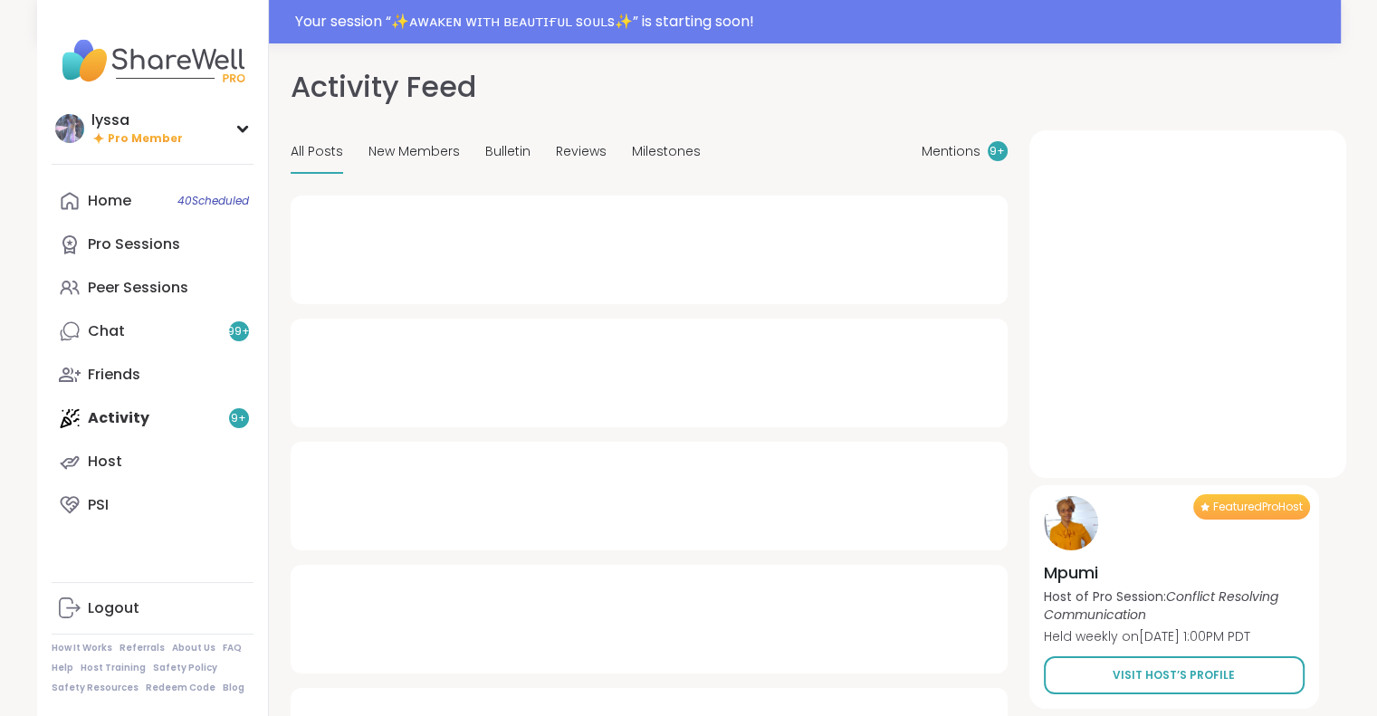
type textarea "*"
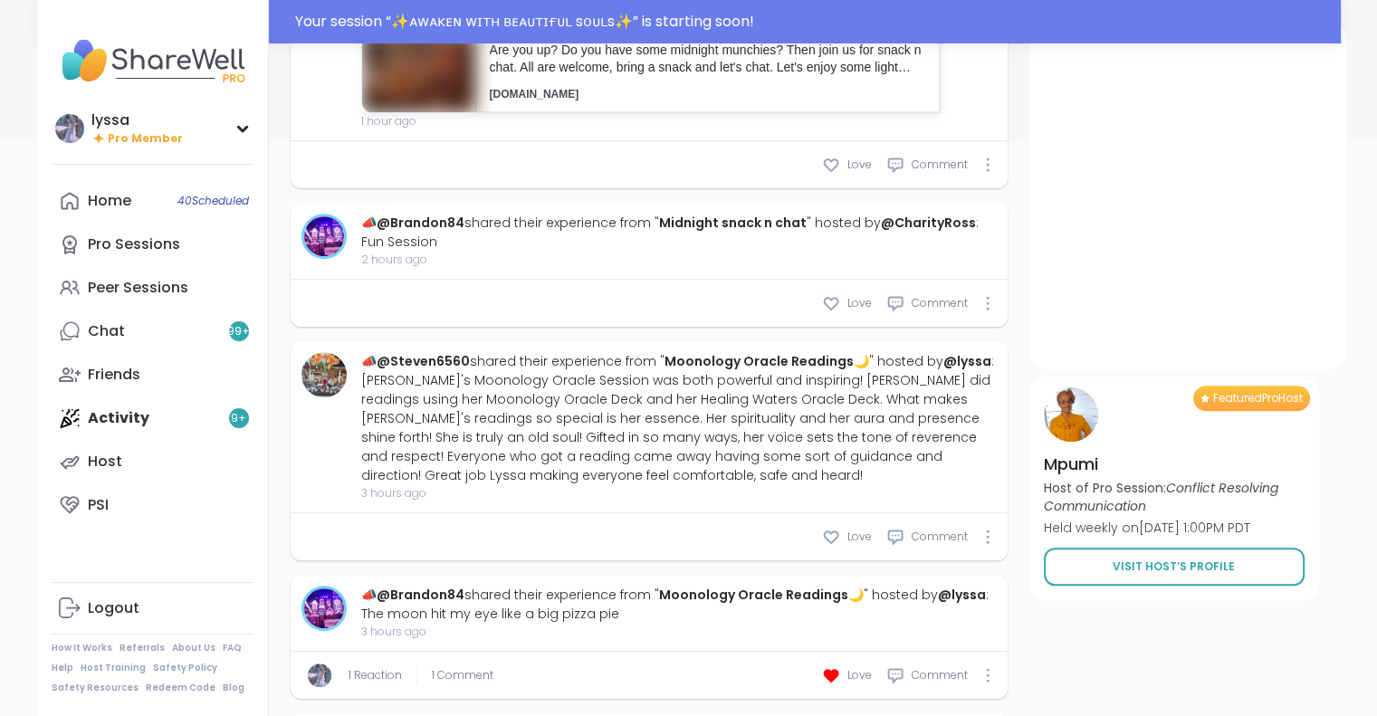
scroll to position [659, 0]
click at [206, 348] on link "Chat 99 +" at bounding box center [153, 331] width 202 height 43
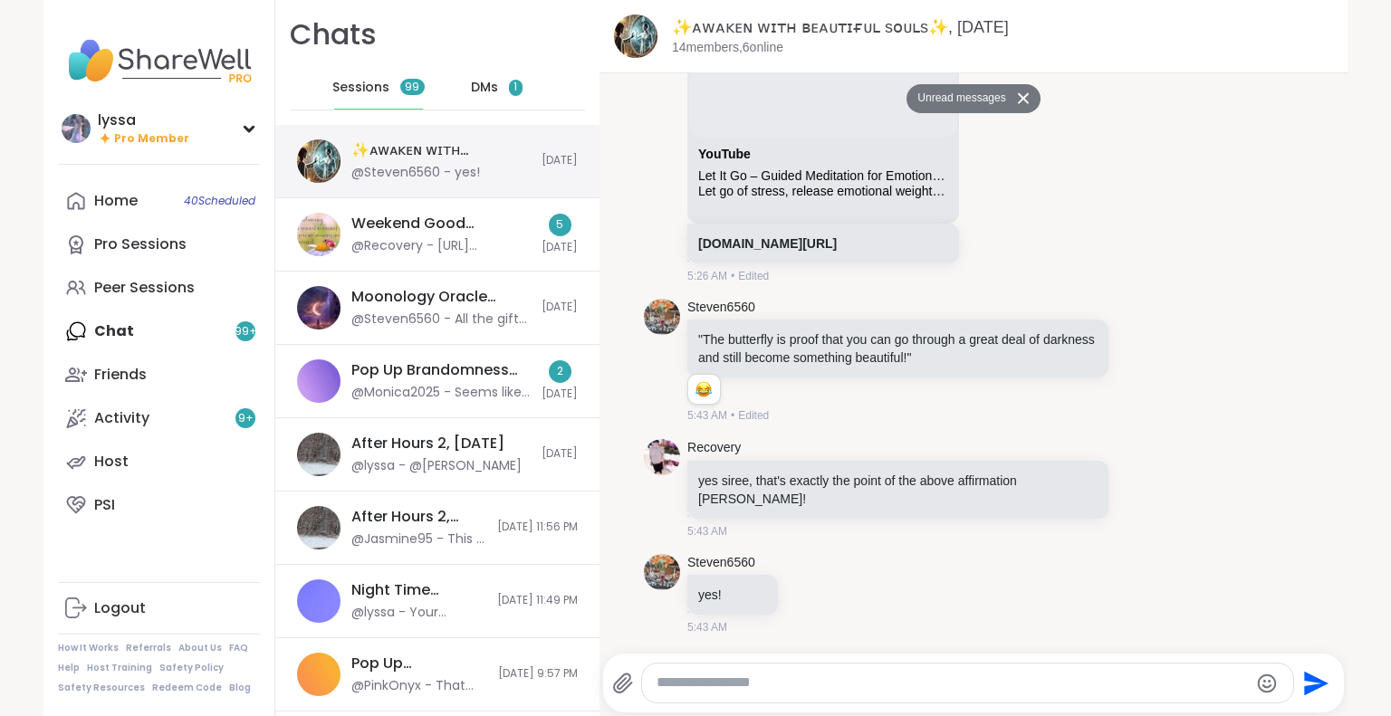
click at [416, 142] on div "✨ᴀᴡᴀᴋᴇɴ ᴡɪᴛʜ ʙᴇᴀᴜᴛɪғᴜʟ sᴏᴜʟs✨, [DATE]" at bounding box center [440, 150] width 179 height 20
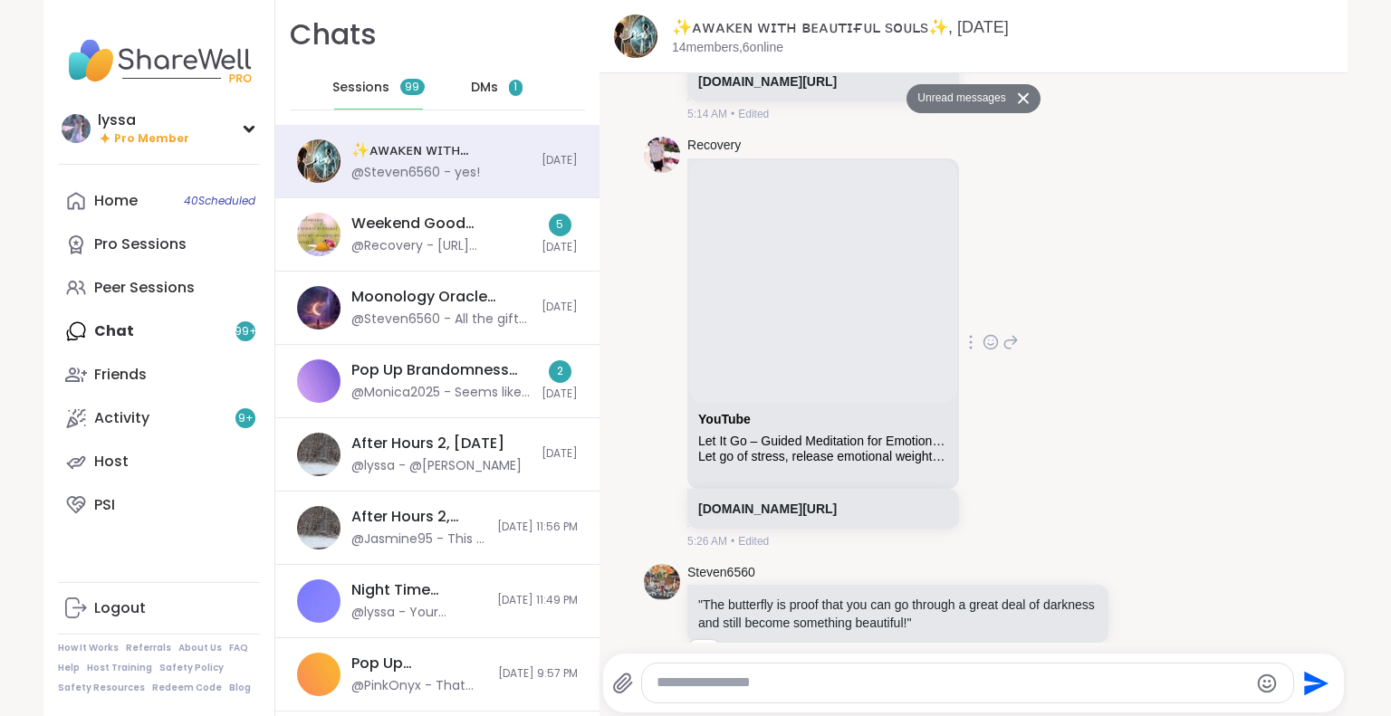
scroll to position [2040, 0]
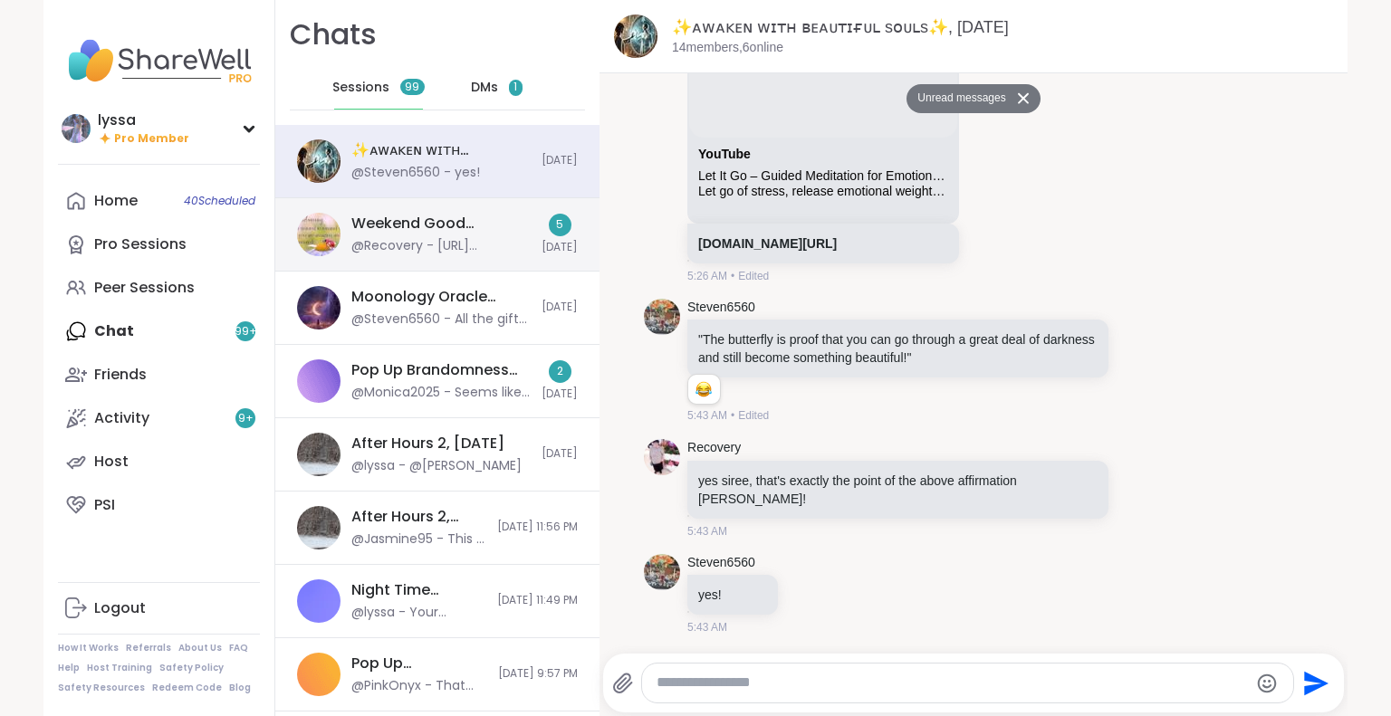
click at [498, 223] on div "Weekend Good Mornings, Goals & Gratitude's , Sep 06" at bounding box center [440, 224] width 179 height 20
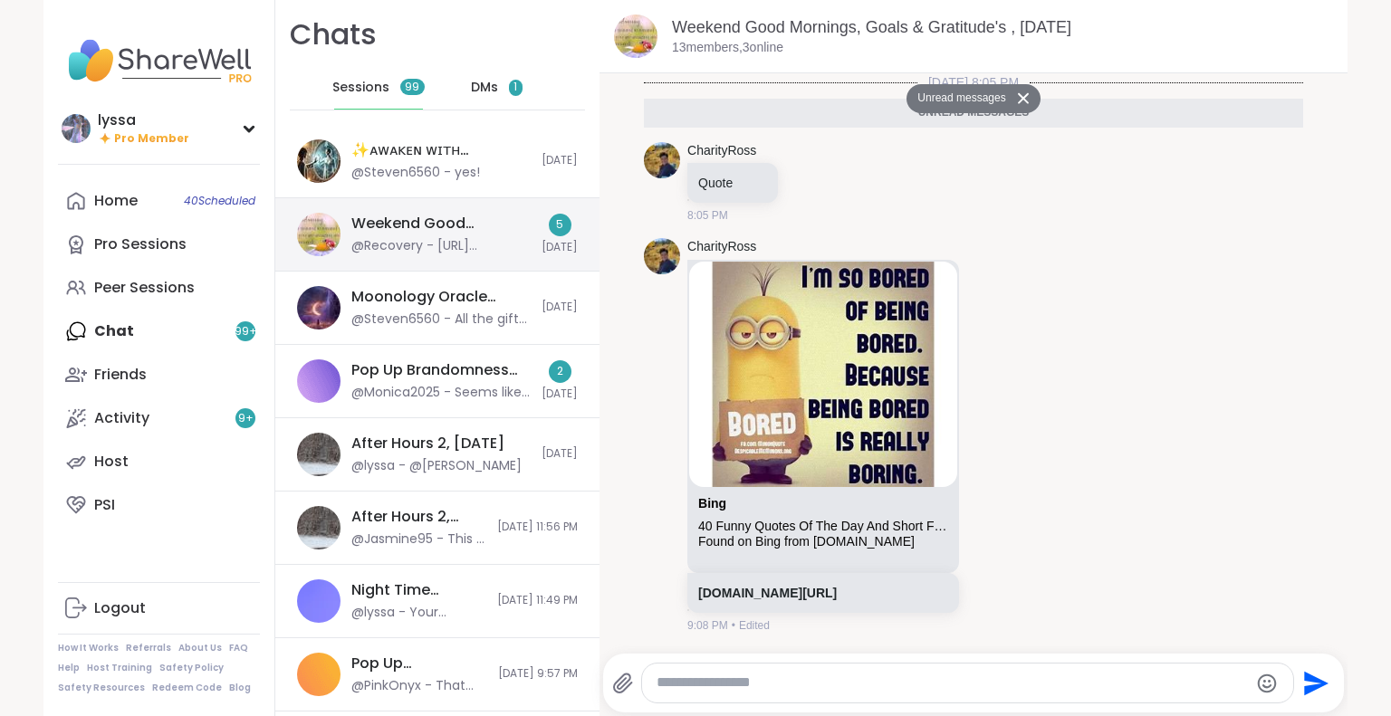
scroll to position [984, 0]
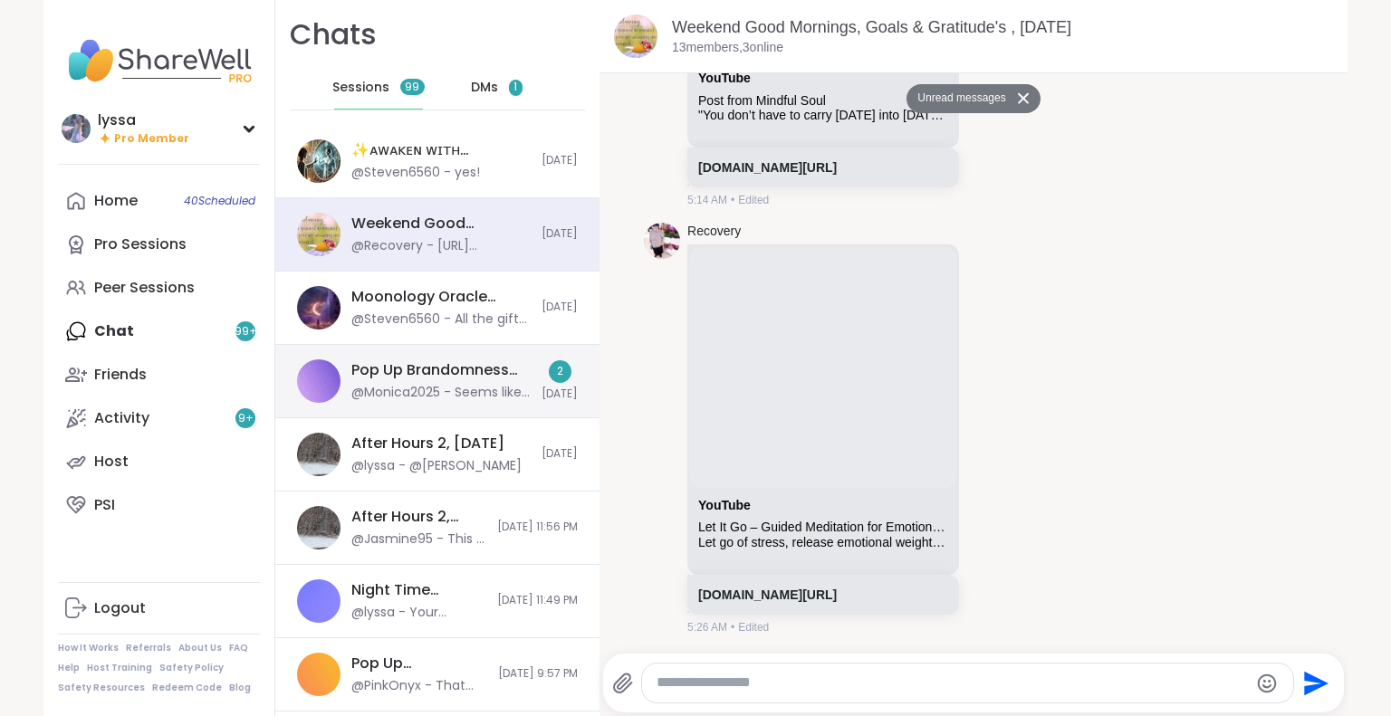
click at [347, 354] on div "Pop Up Brandomness Show and Tell, Sep 06 @Monica2025 - Seems like you enjoyed t…" at bounding box center [437, 381] width 324 height 73
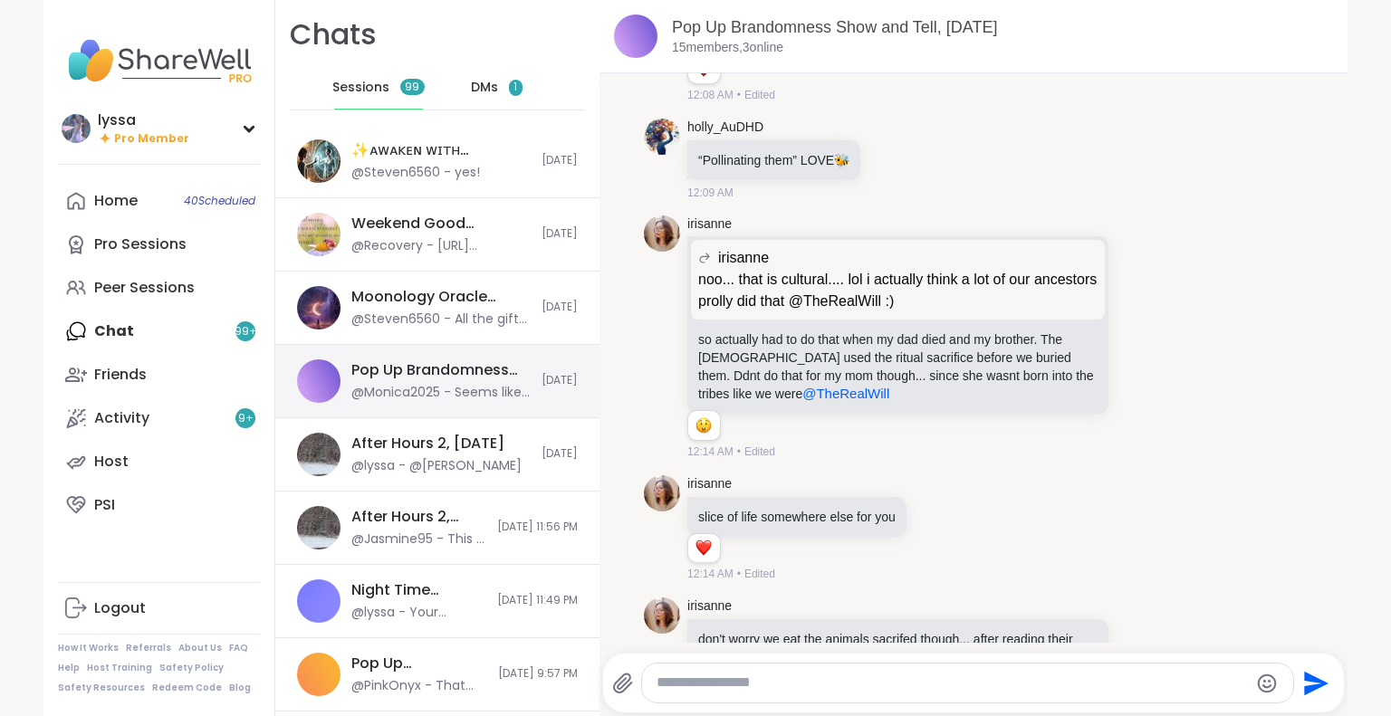
scroll to position [14234, 0]
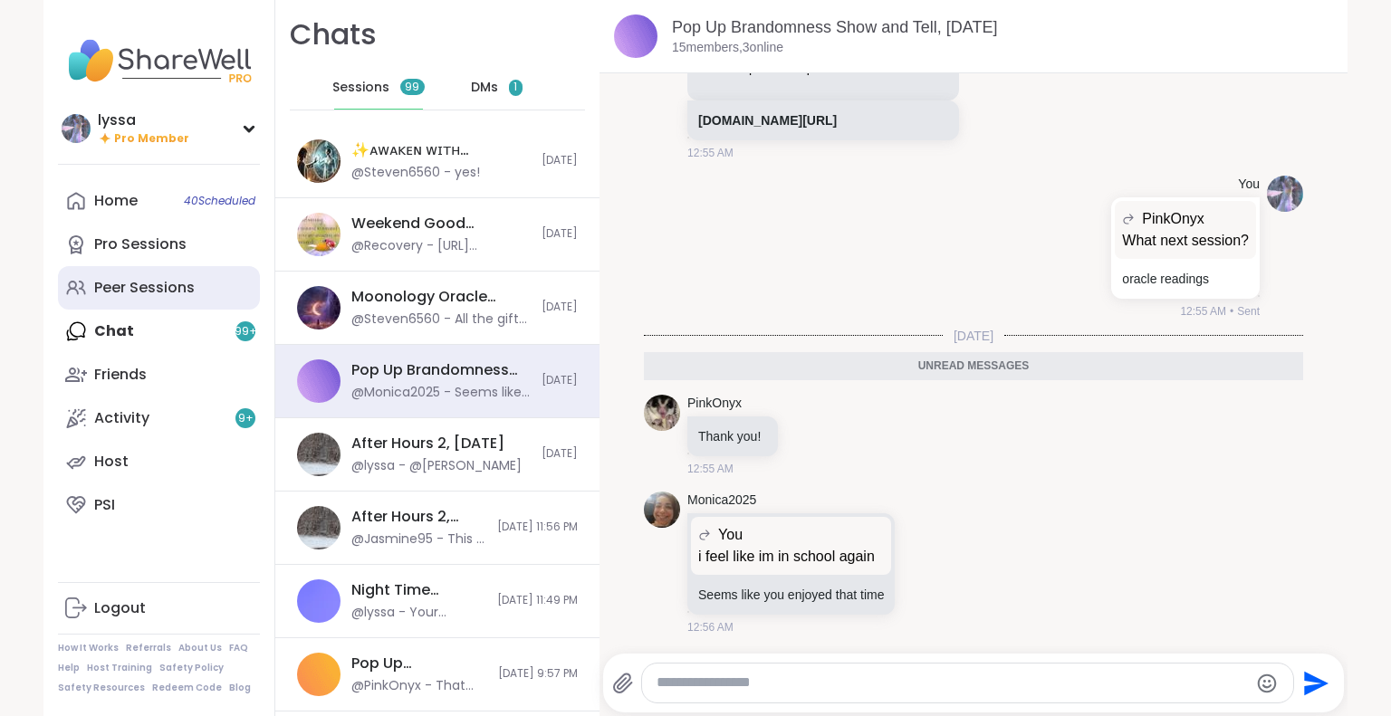
click at [154, 271] on link "Peer Sessions" at bounding box center [159, 287] width 202 height 43
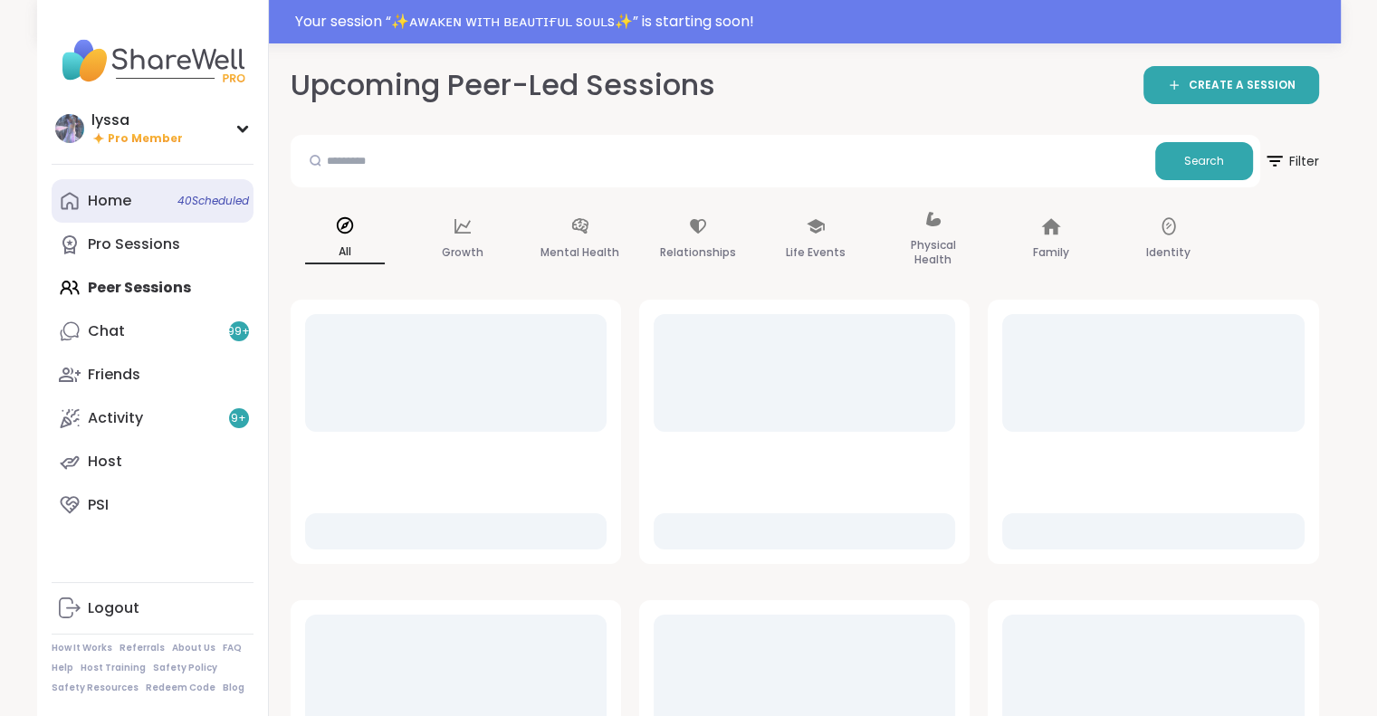
click at [101, 211] on div "Home 40 Scheduled" at bounding box center [109, 201] width 43 height 20
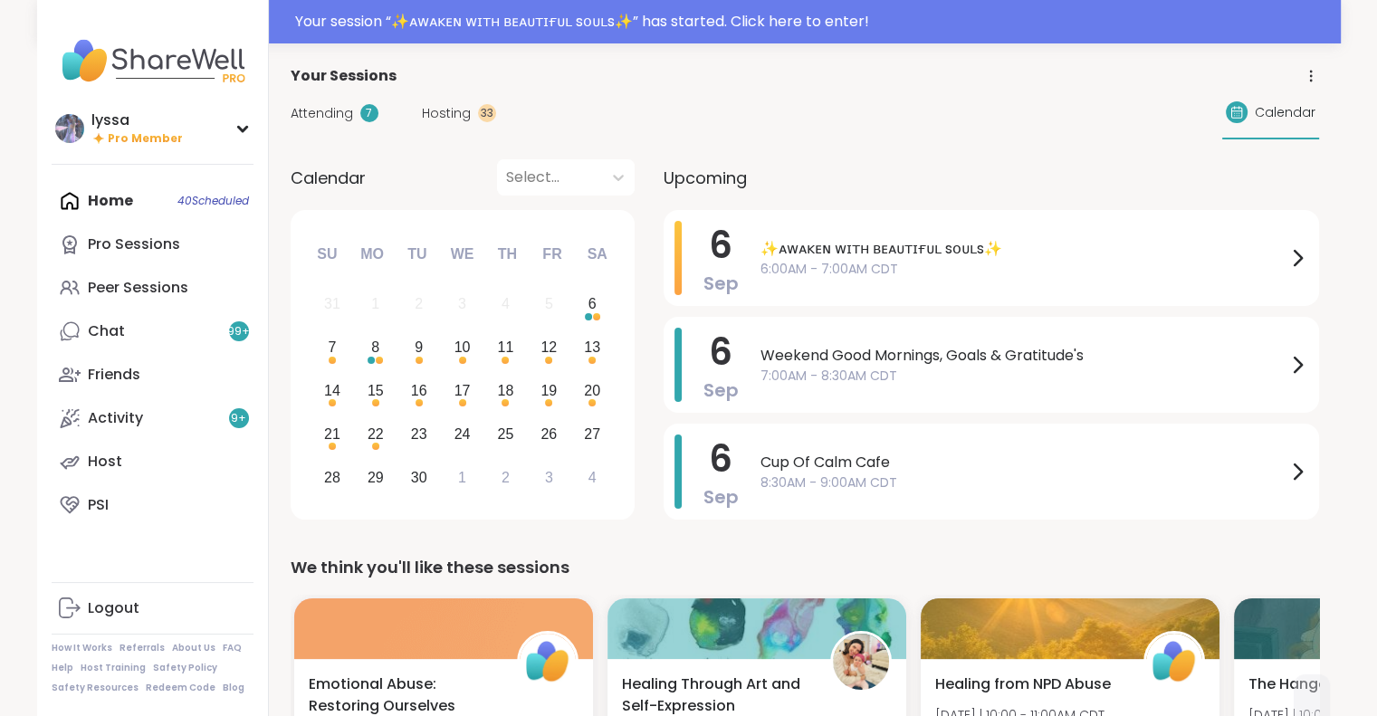
drag, startPoint x: 1364, startPoint y: 51, endPoint x: 848, endPoint y: 102, distance: 518.7
click at [848, 102] on div "Attending 7 Hosting 33 Calendar" at bounding box center [805, 113] width 1029 height 53
click at [634, 6] on div "Your session “ ✨ᴀᴡᴀᴋᴇɴ ᴡɪᴛʜ ʙᴇᴀᴜᴛɪғᴜʟ sᴏᴜʟs✨ ” has started. Click here to enter!" at bounding box center [689, 21] width 1304 height 43
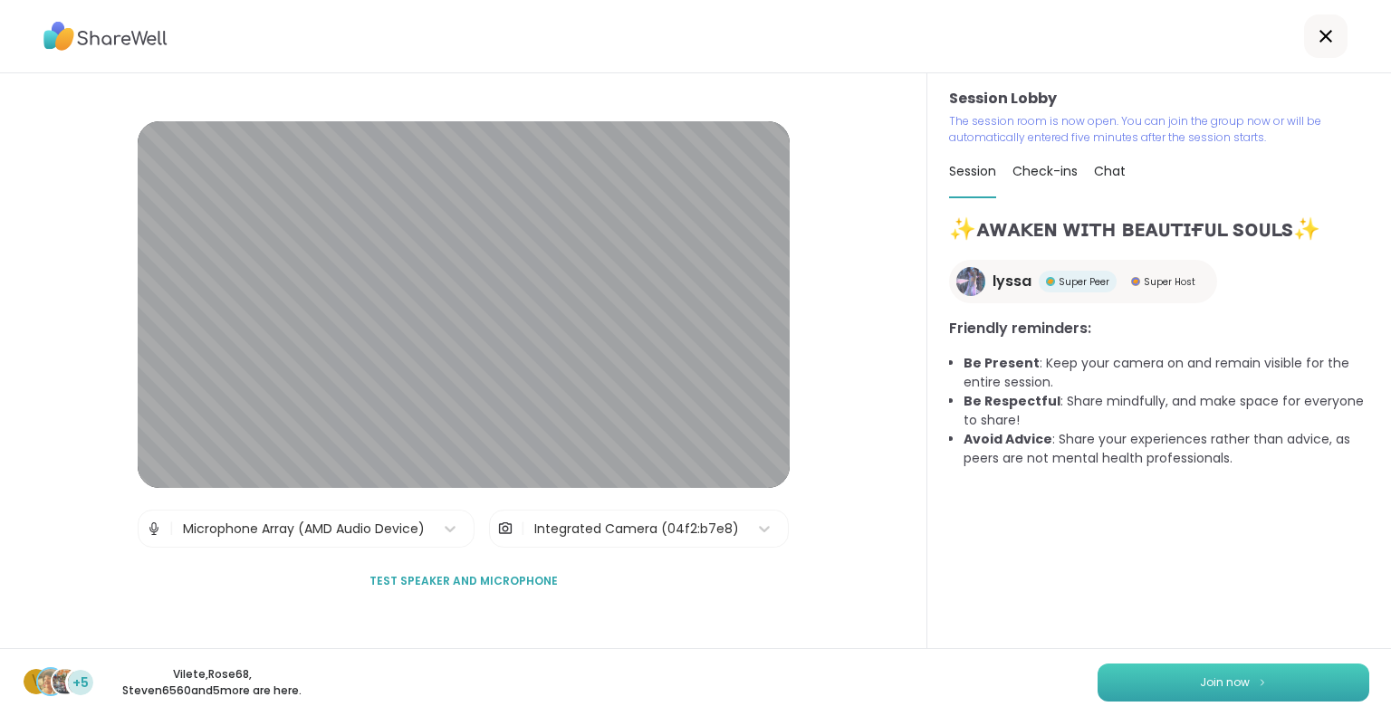
click at [1239, 673] on button "Join now" at bounding box center [1233, 683] width 272 height 38
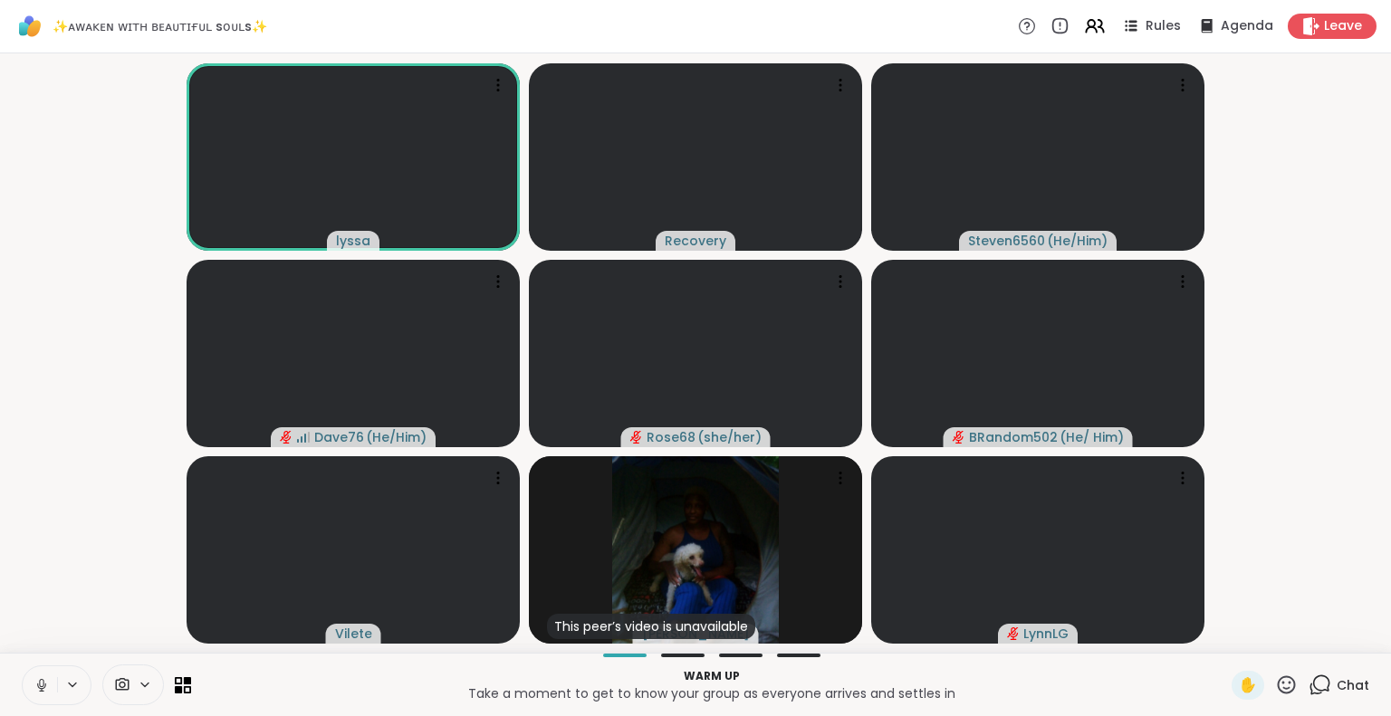
click at [1275, 694] on icon at bounding box center [1286, 685] width 23 height 23
click at [1224, 627] on span "❤️" at bounding box center [1233, 638] width 18 height 22
click at [1277, 676] on icon at bounding box center [1286, 685] width 23 height 23
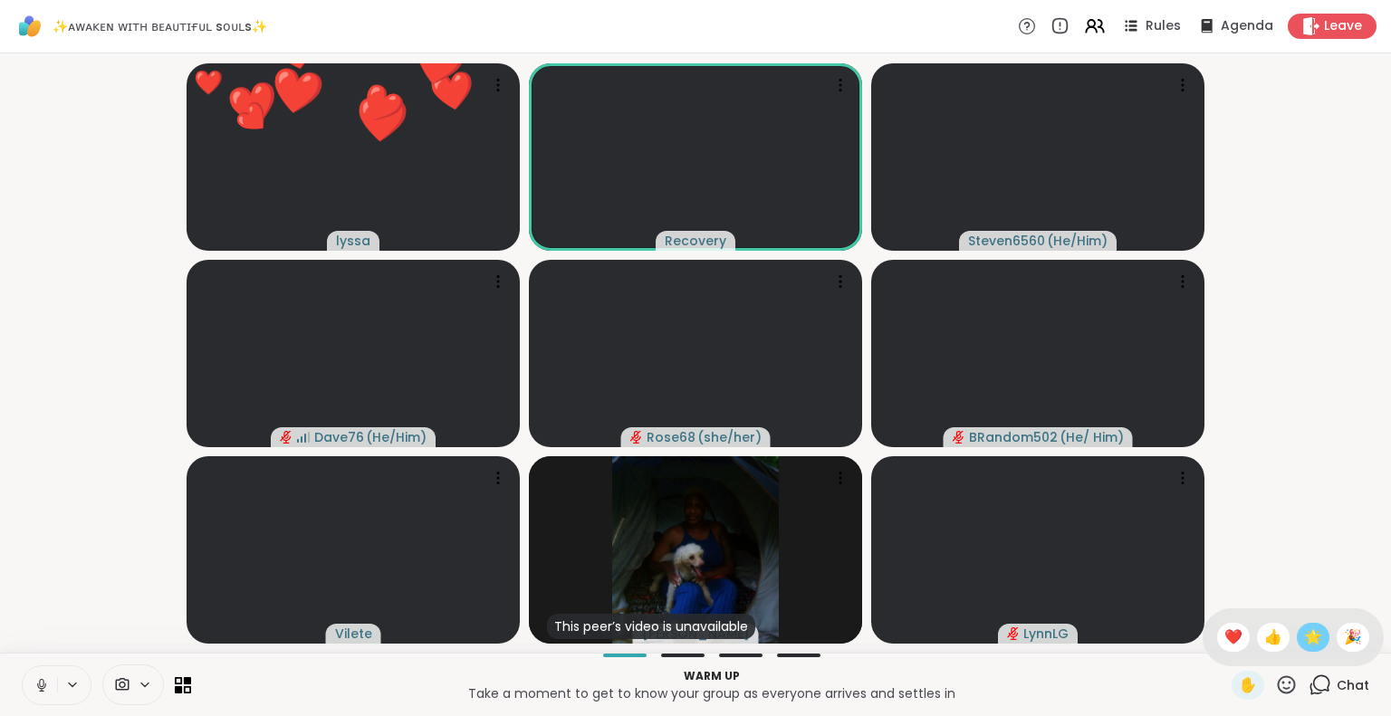
click at [1304, 640] on span "🌟" at bounding box center [1313, 638] width 18 height 22
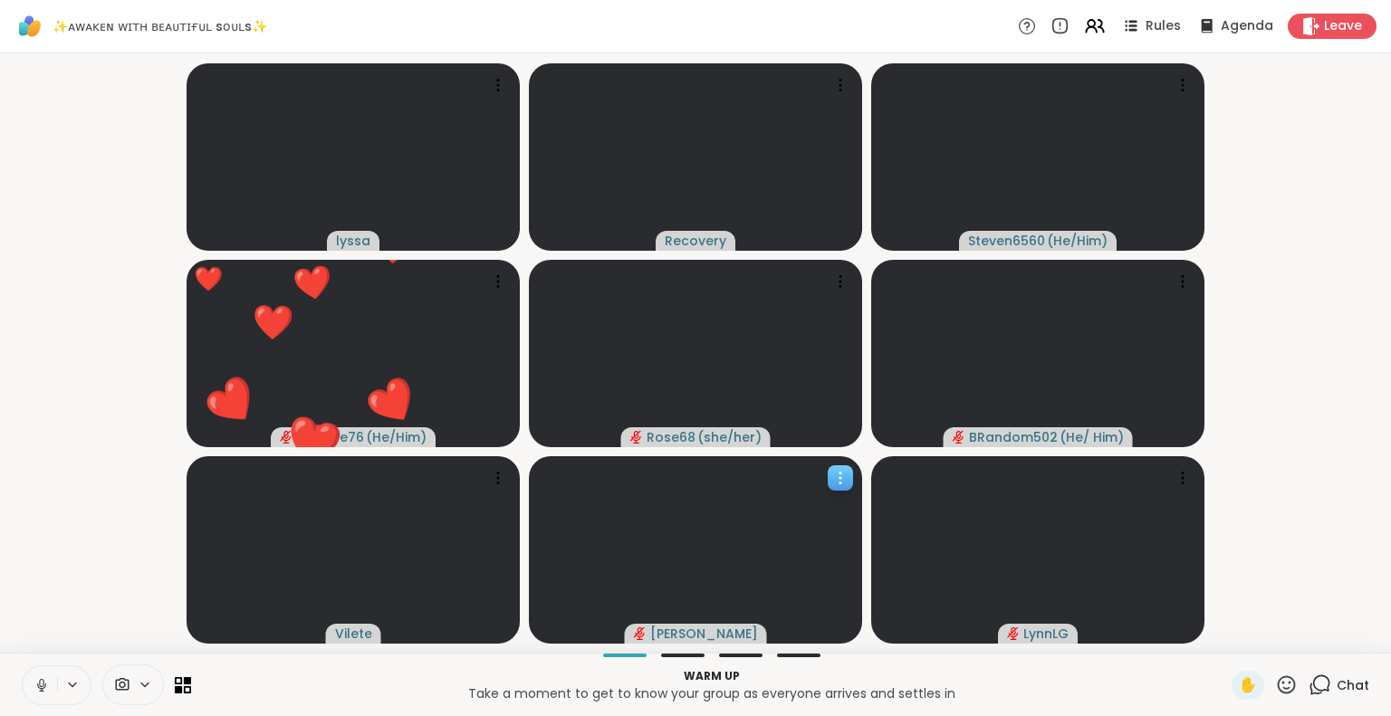
click at [837, 475] on icon at bounding box center [840, 478] width 18 height 18
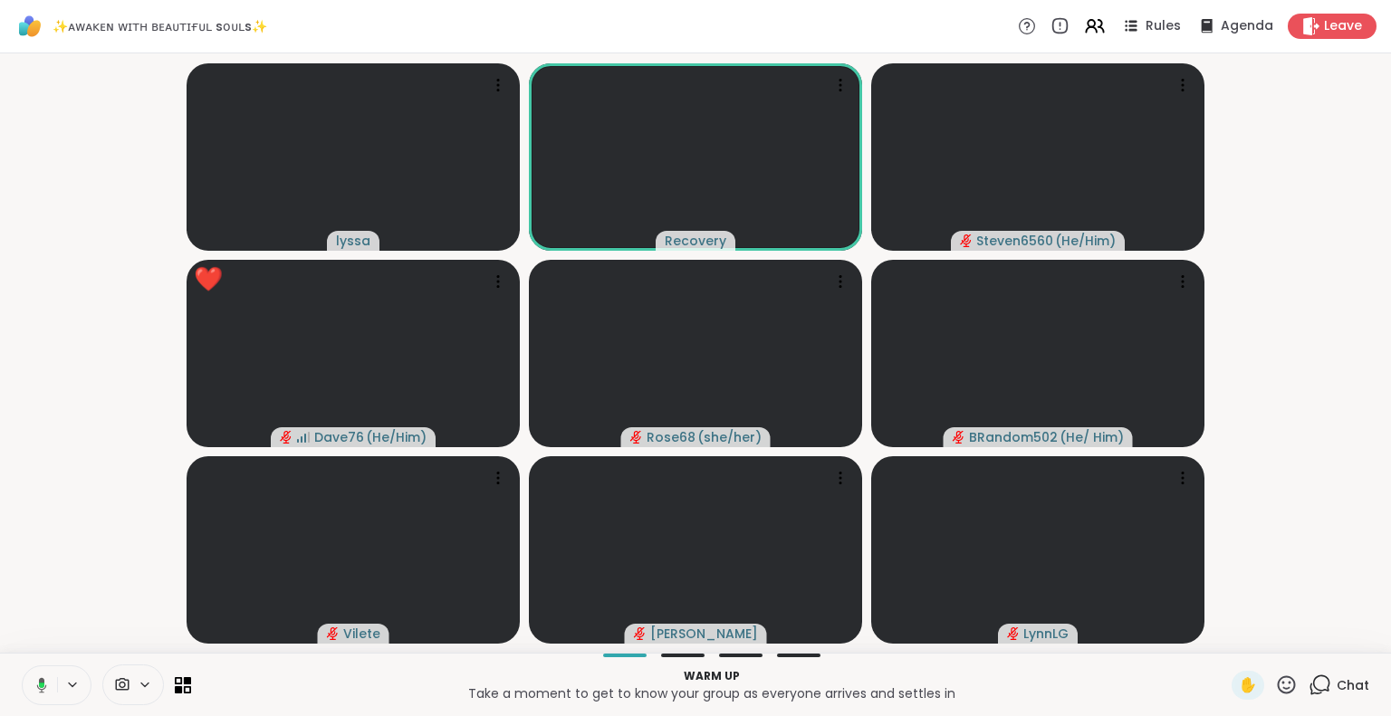
click at [45, 605] on video-player-container "lyssa Recovery Steven6560 ( He/Him ) ❤️ Dave76 ( He/Him ) ❤️ ❤️ ❤️ ❤️ ❤️ ❤️ Ros…" at bounding box center [695, 353] width 1369 height 585
click at [1336, 677] on span "Chat" at bounding box center [1352, 685] width 33 height 18
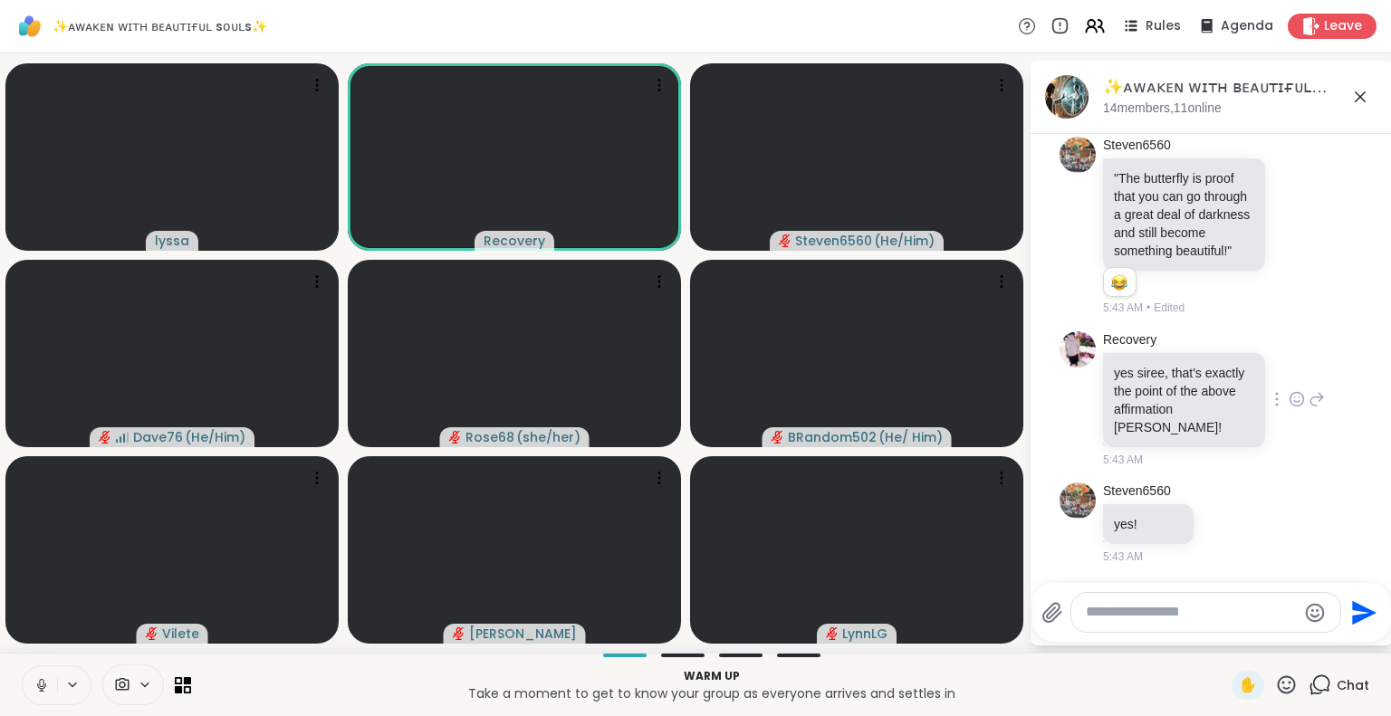
scroll to position [2532, 0]
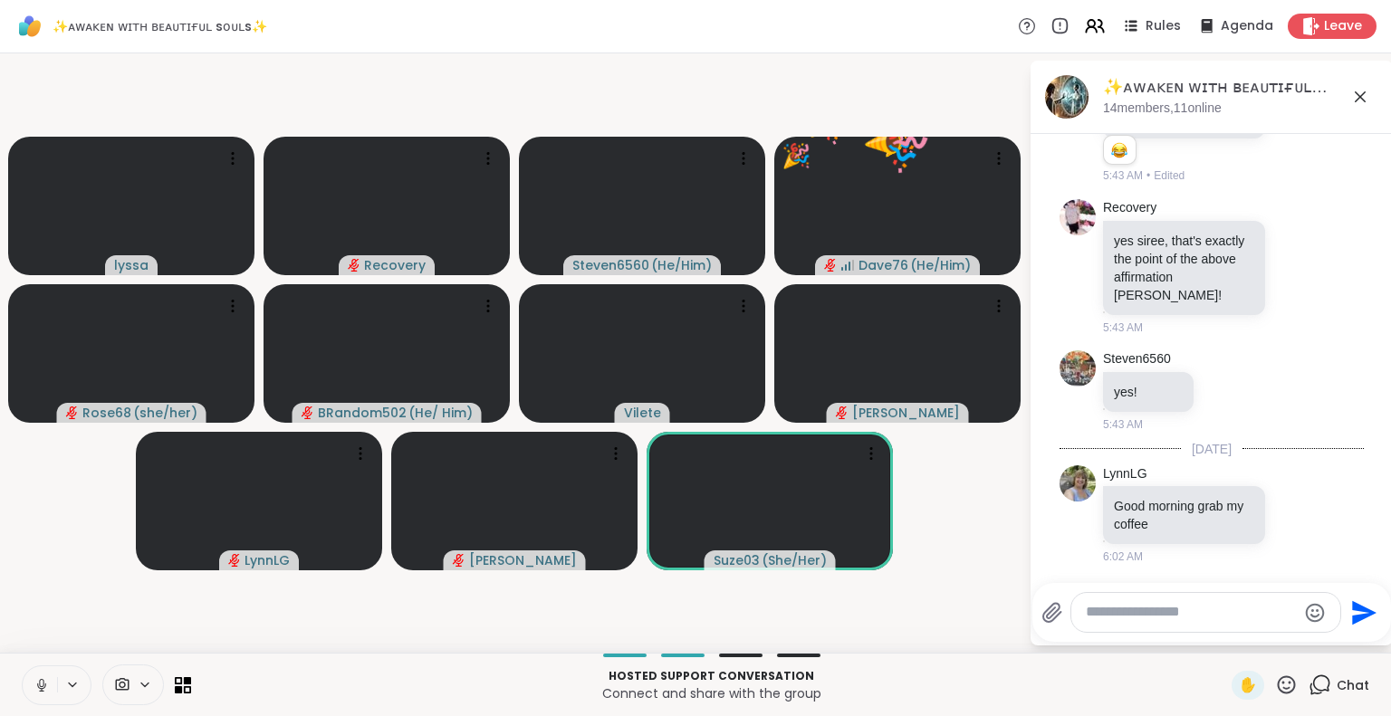
click at [1275, 687] on icon at bounding box center [1286, 685] width 23 height 23
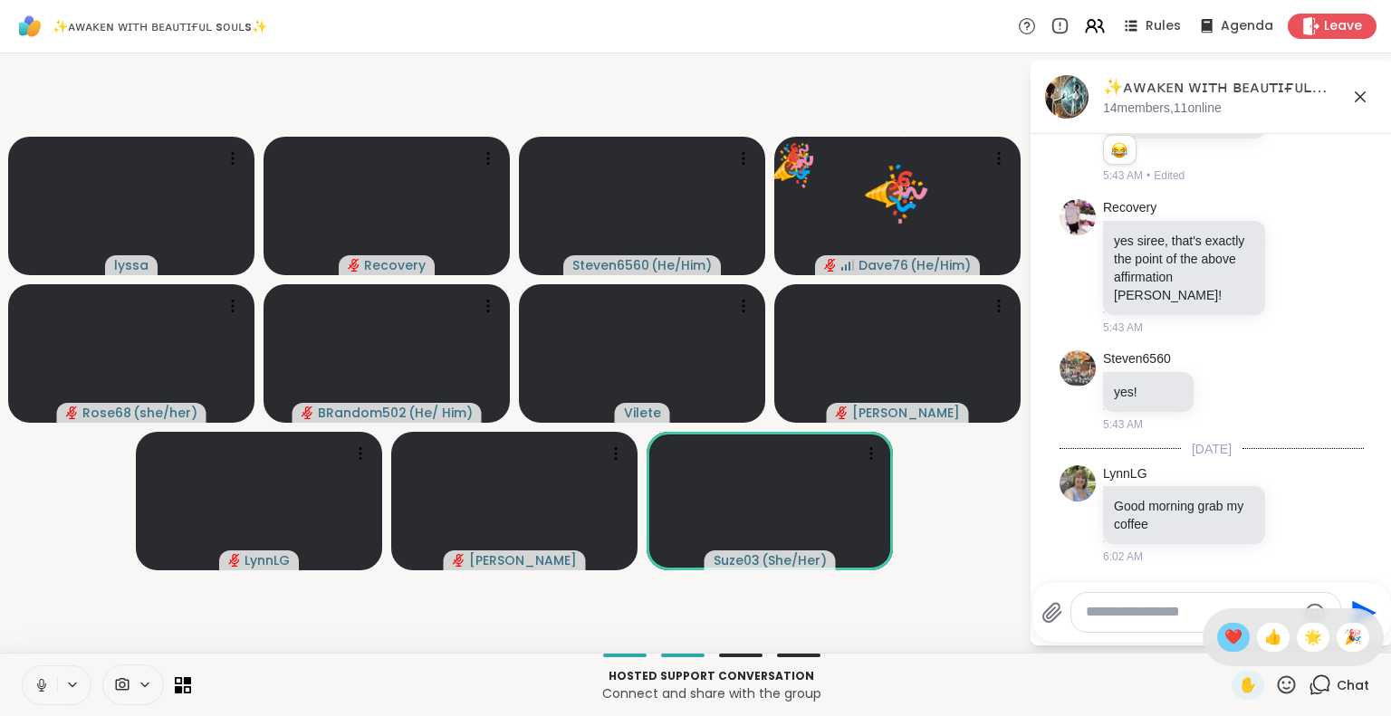
click at [1224, 646] on span "❤️" at bounding box center [1233, 638] width 18 height 22
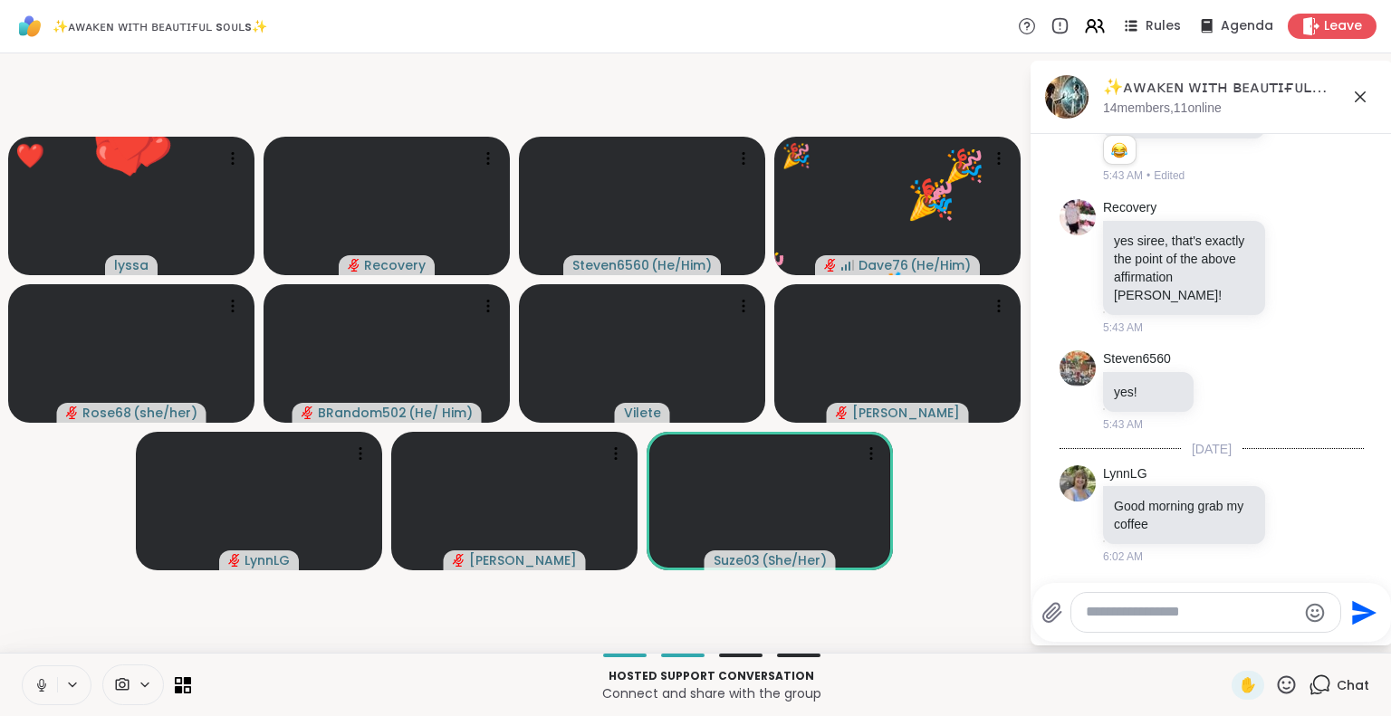
click at [1278, 688] on icon at bounding box center [1287, 684] width 18 height 18
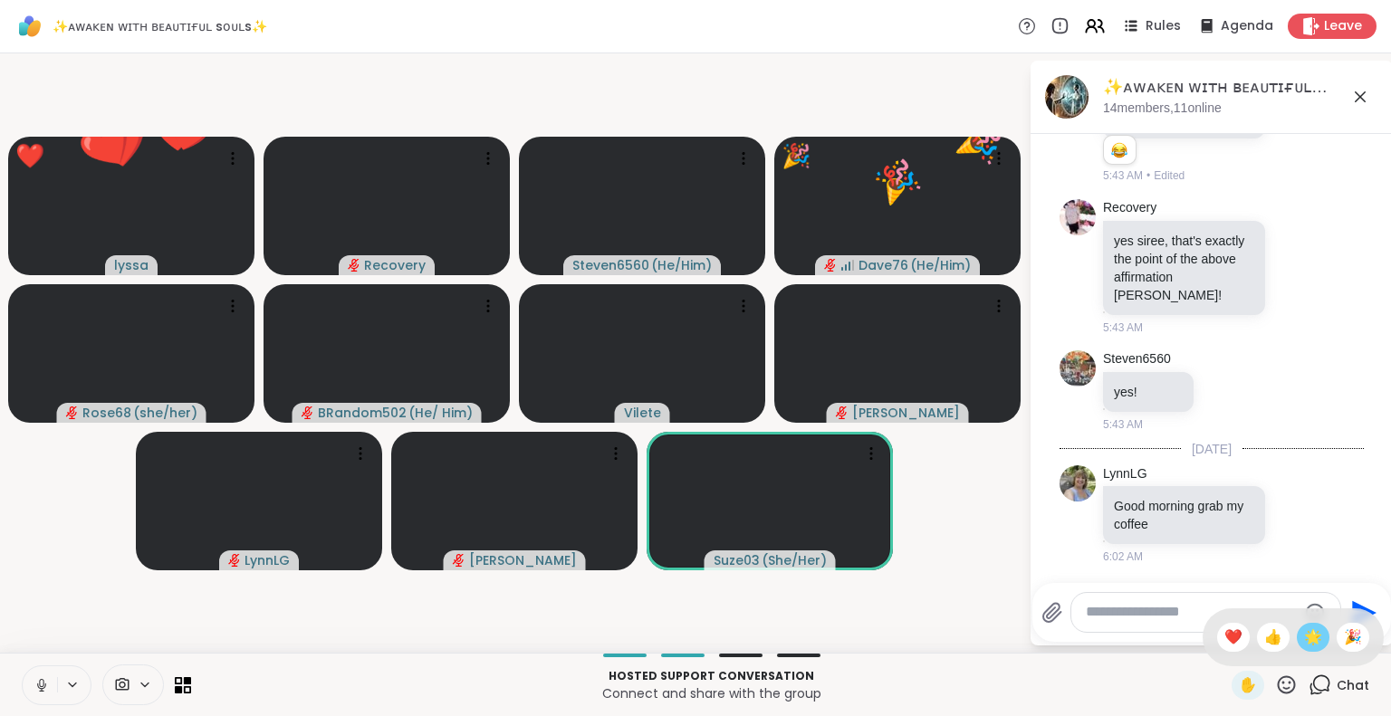
click at [1304, 642] on span "🌟" at bounding box center [1313, 638] width 18 height 22
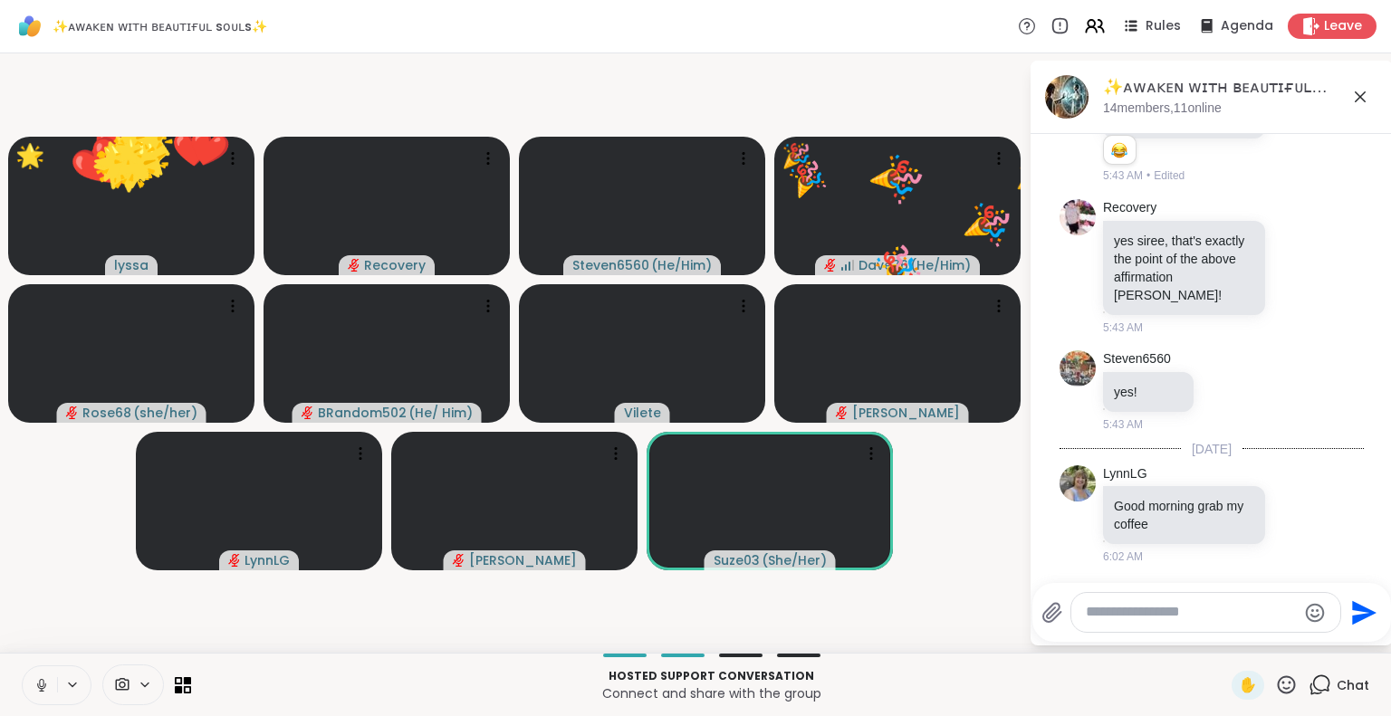
click at [1275, 685] on icon at bounding box center [1286, 685] width 23 height 23
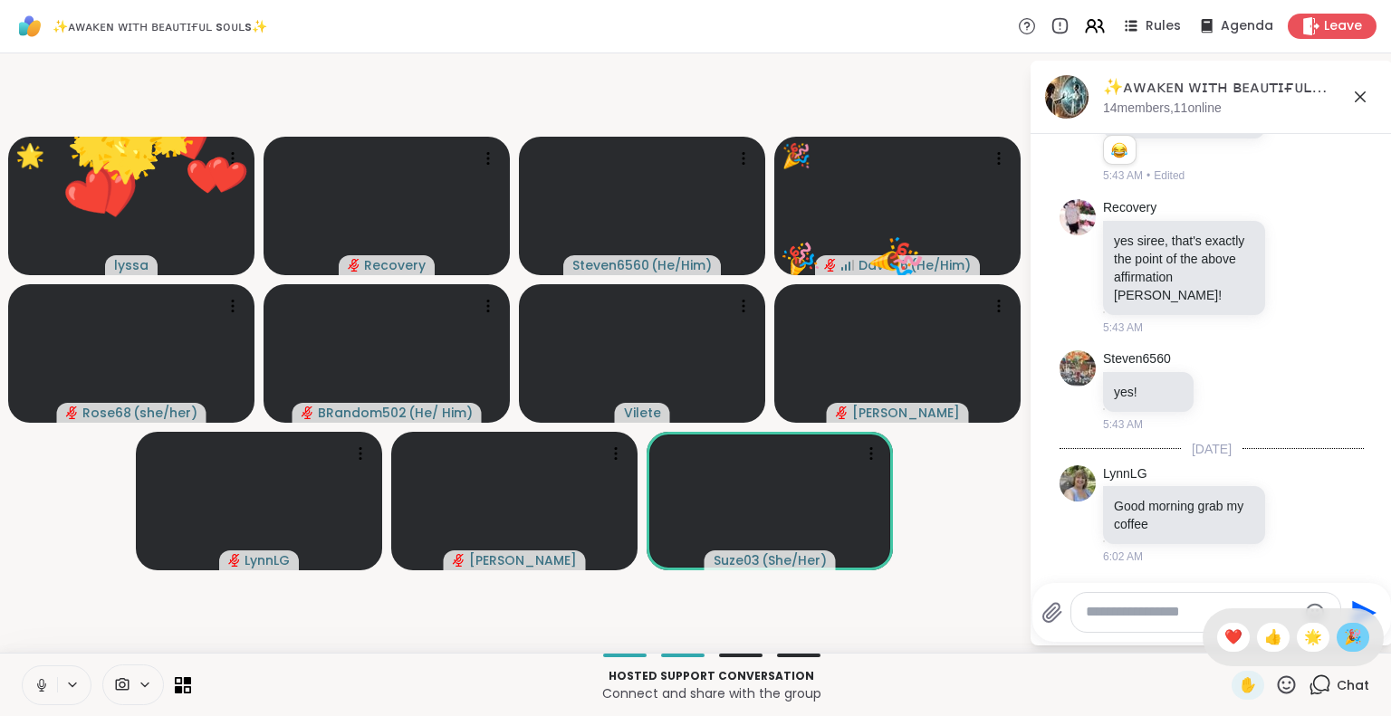
click at [1344, 641] on span "🎉" at bounding box center [1353, 638] width 18 height 22
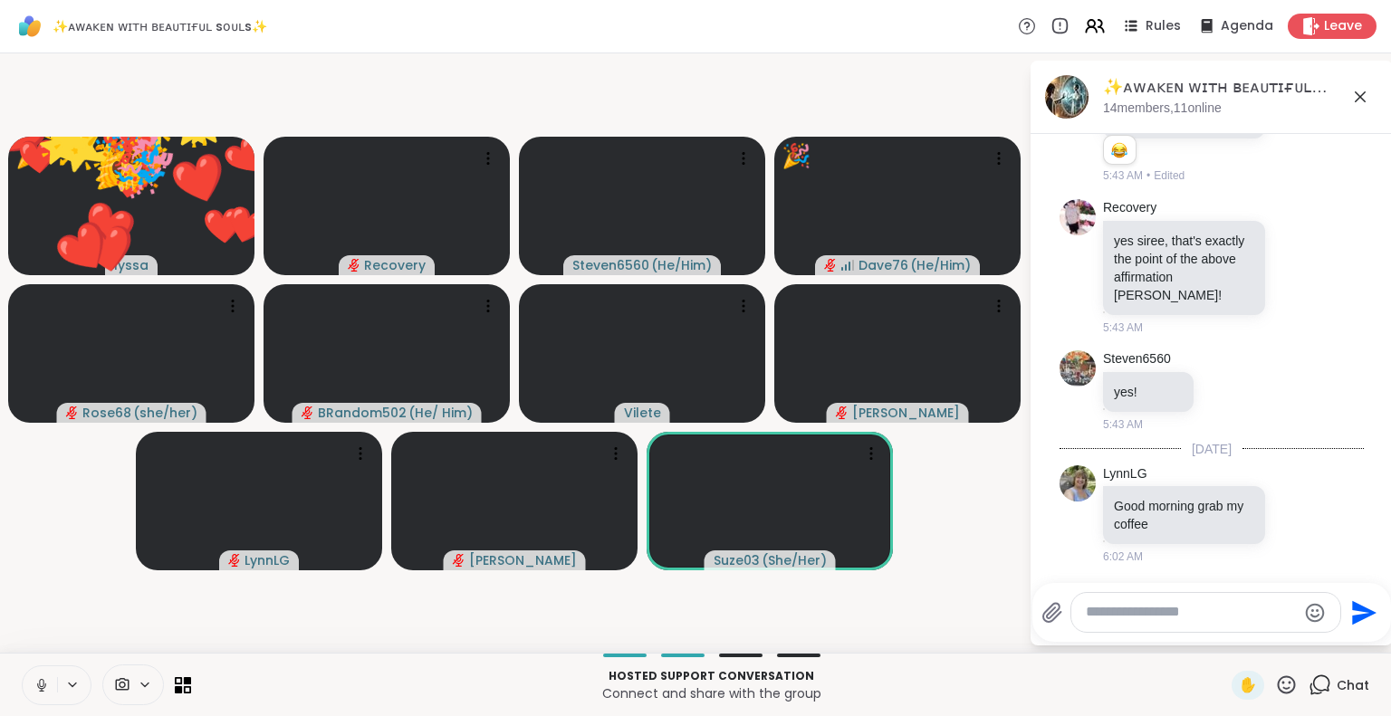
click at [1282, 691] on icon at bounding box center [1286, 685] width 23 height 23
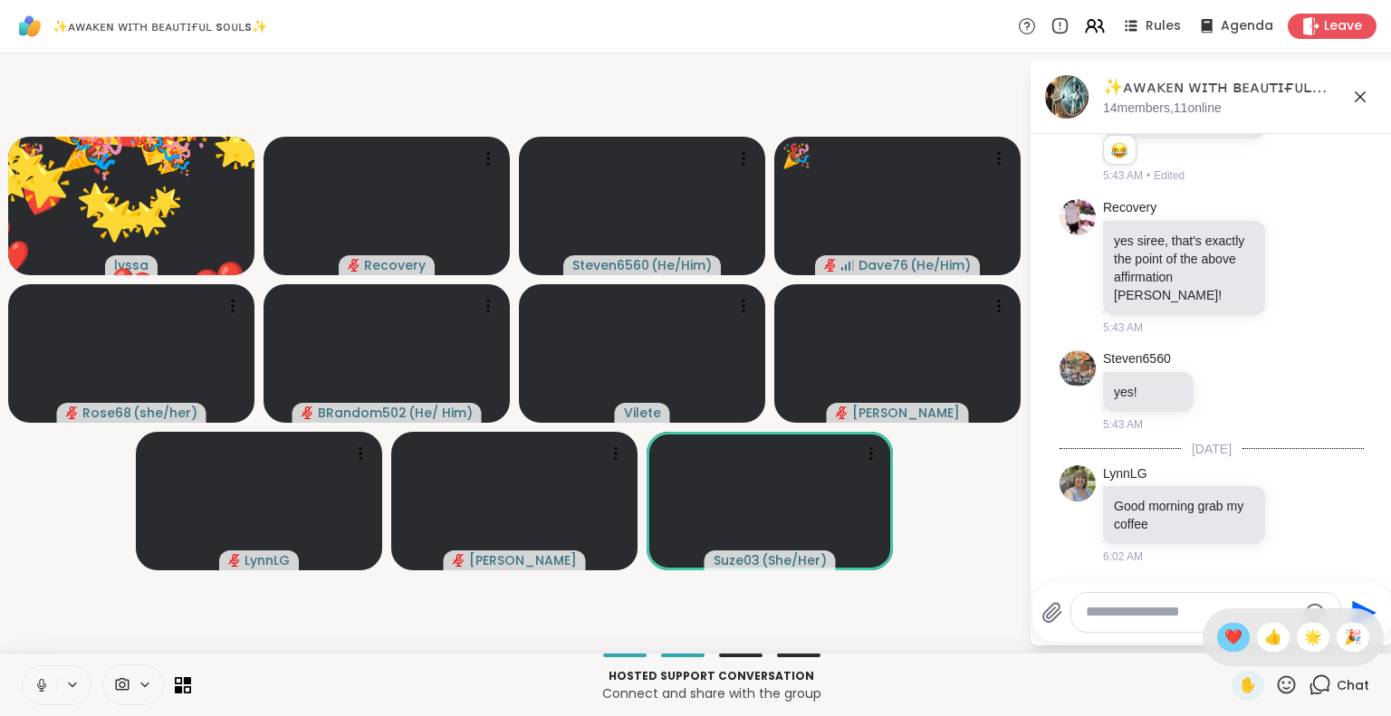
click at [1224, 640] on span "❤️" at bounding box center [1233, 638] width 18 height 22
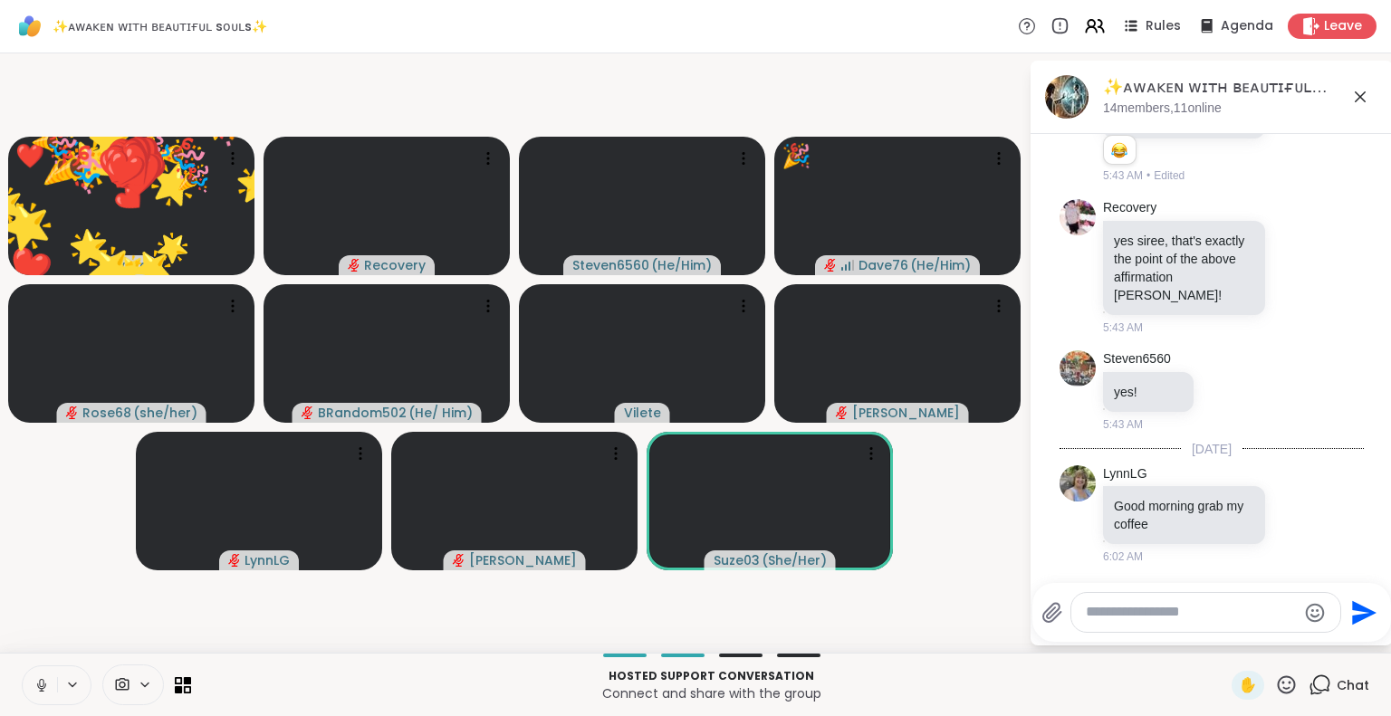
click at [1278, 685] on icon at bounding box center [1287, 684] width 18 height 18
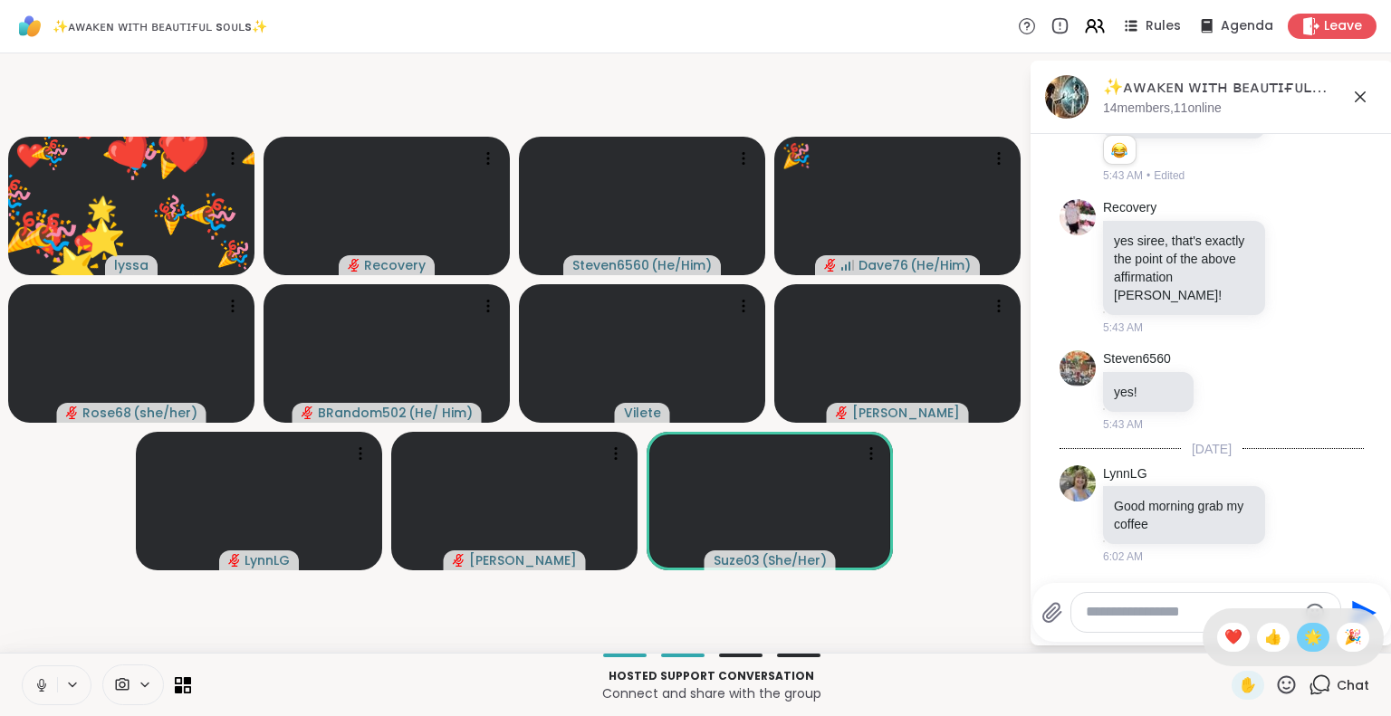
click at [1304, 641] on span "🌟" at bounding box center [1313, 638] width 18 height 22
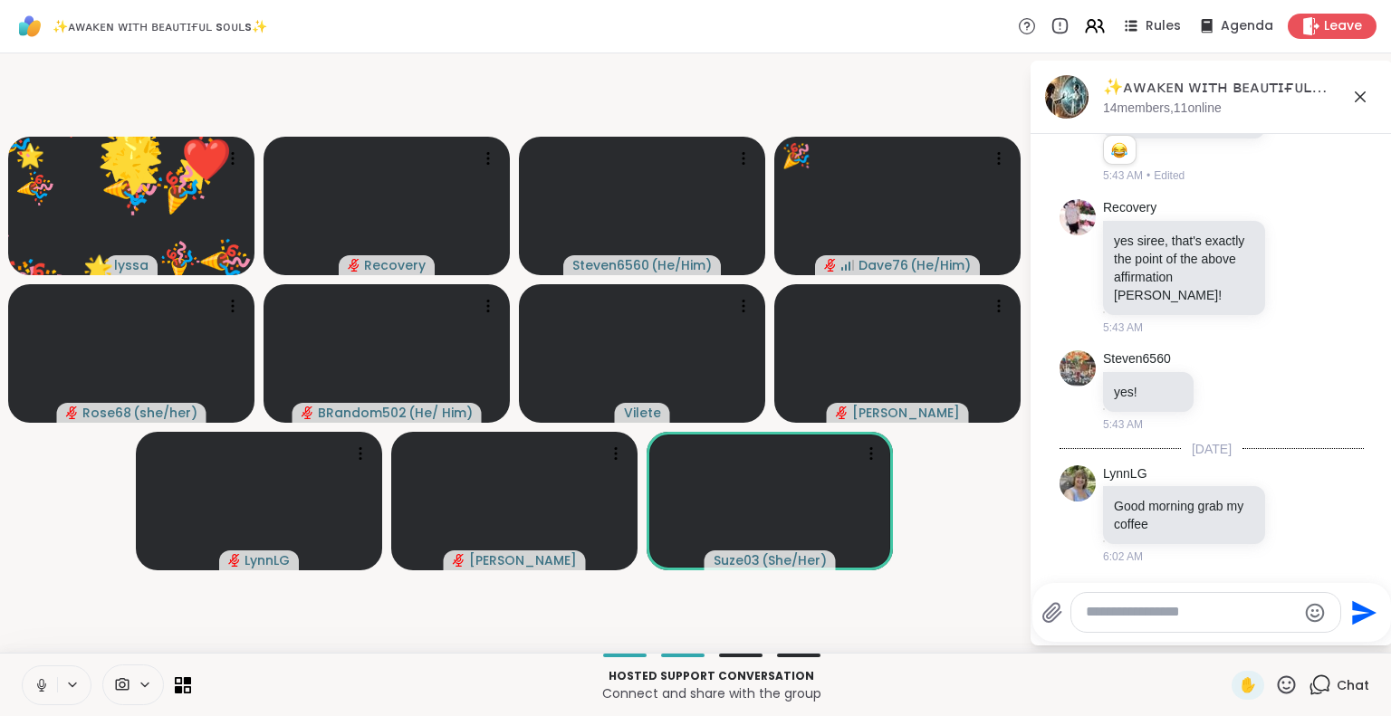
click at [1278, 692] on icon at bounding box center [1287, 684] width 18 height 18
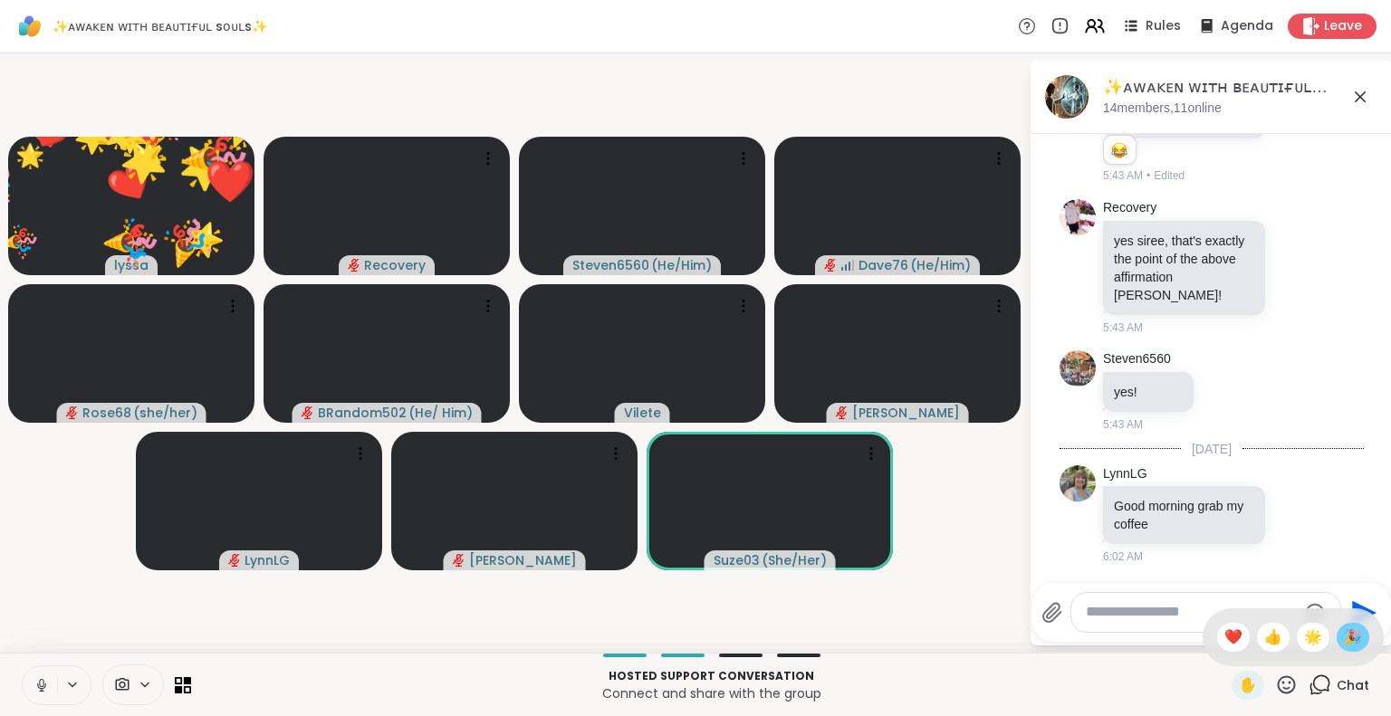
click at [1347, 638] on span "🎉" at bounding box center [1353, 638] width 18 height 22
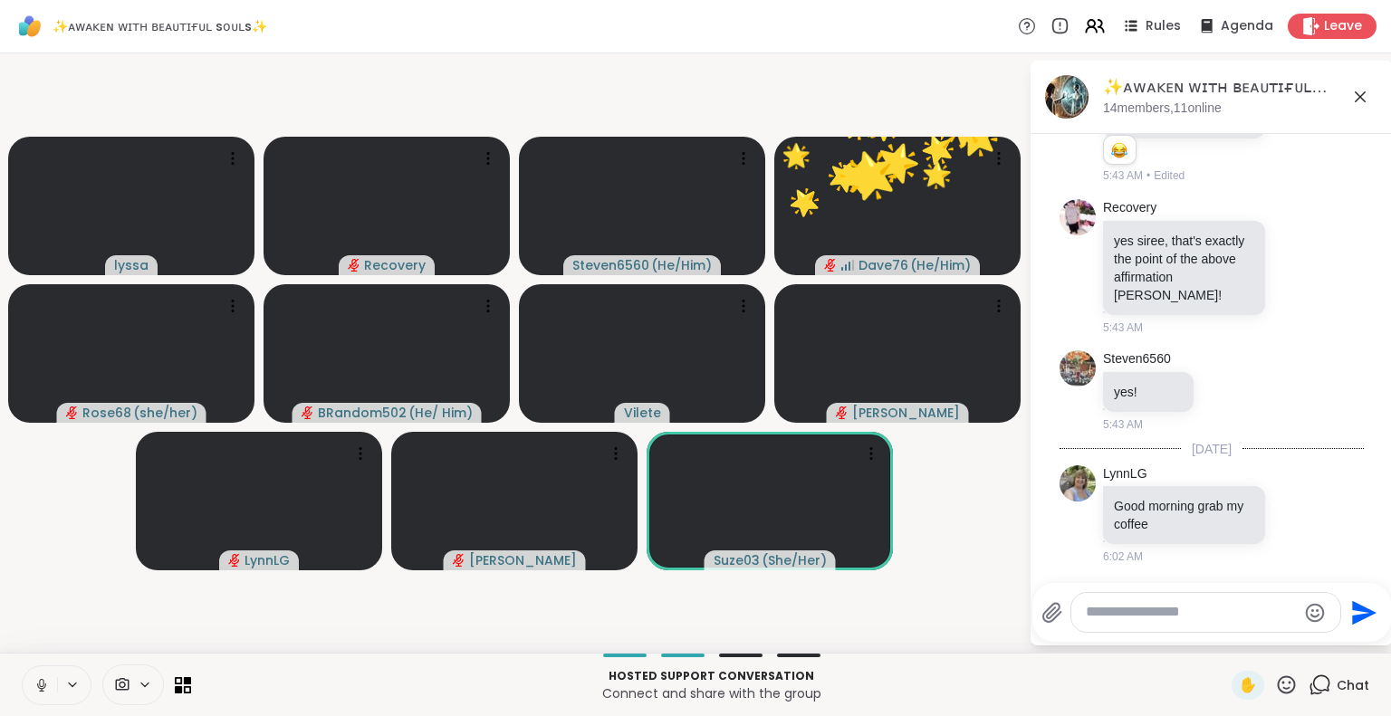
click at [1278, 685] on icon at bounding box center [1286, 685] width 23 height 23
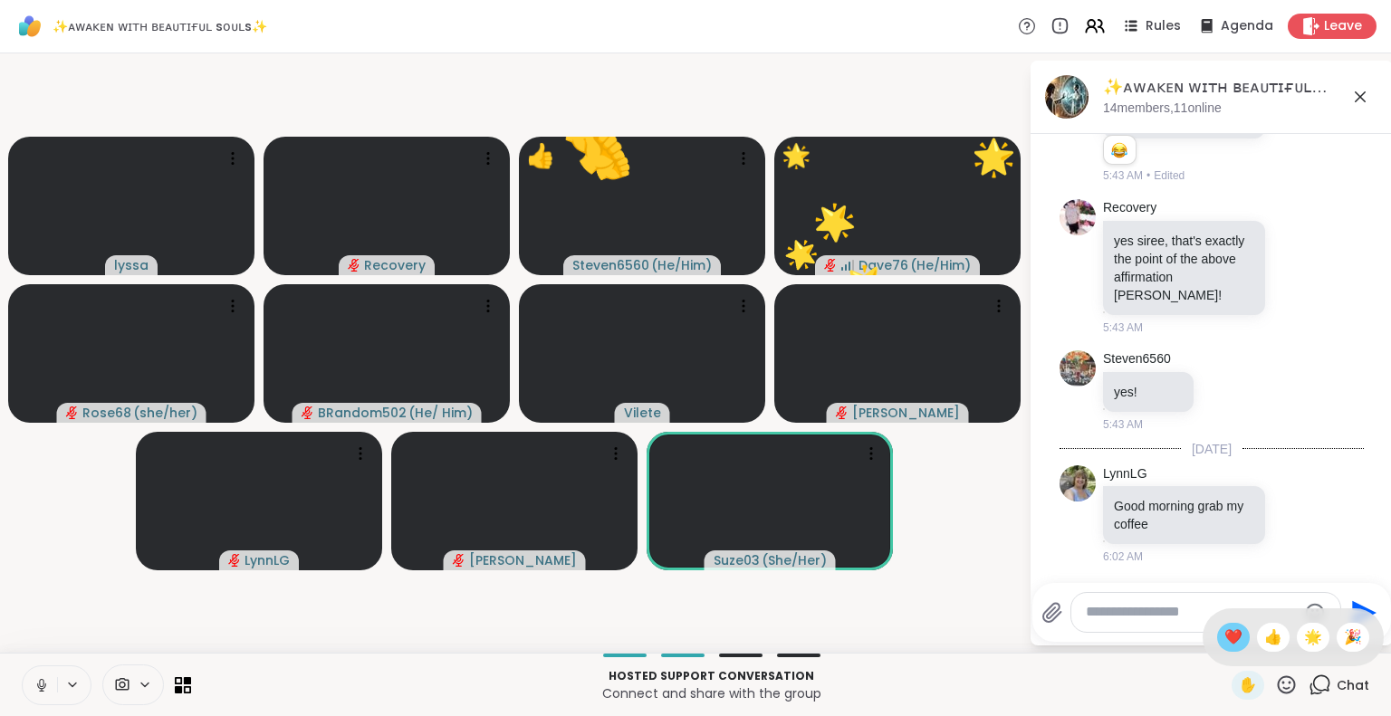
click at [1224, 630] on span "❤️" at bounding box center [1233, 638] width 18 height 22
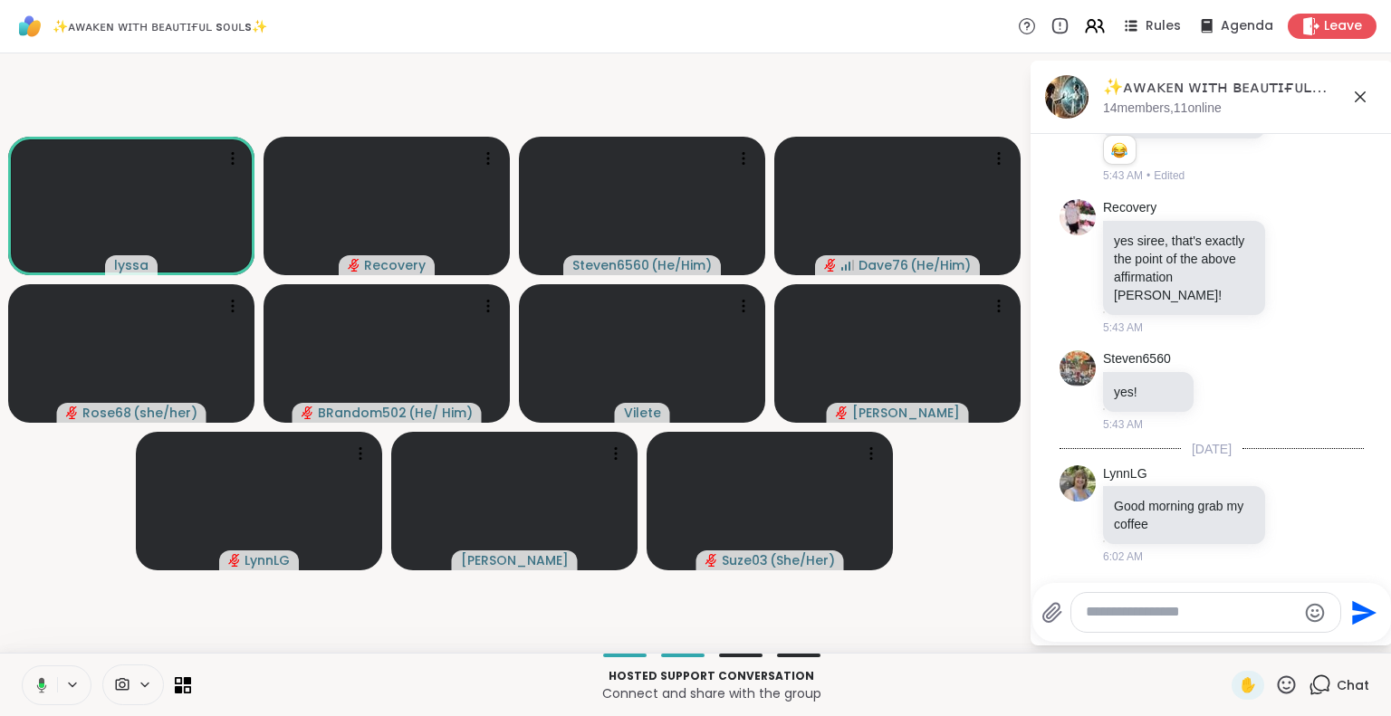
click at [1278, 689] on icon at bounding box center [1286, 685] width 23 height 23
click at [1344, 642] on span "🎉" at bounding box center [1353, 638] width 18 height 22
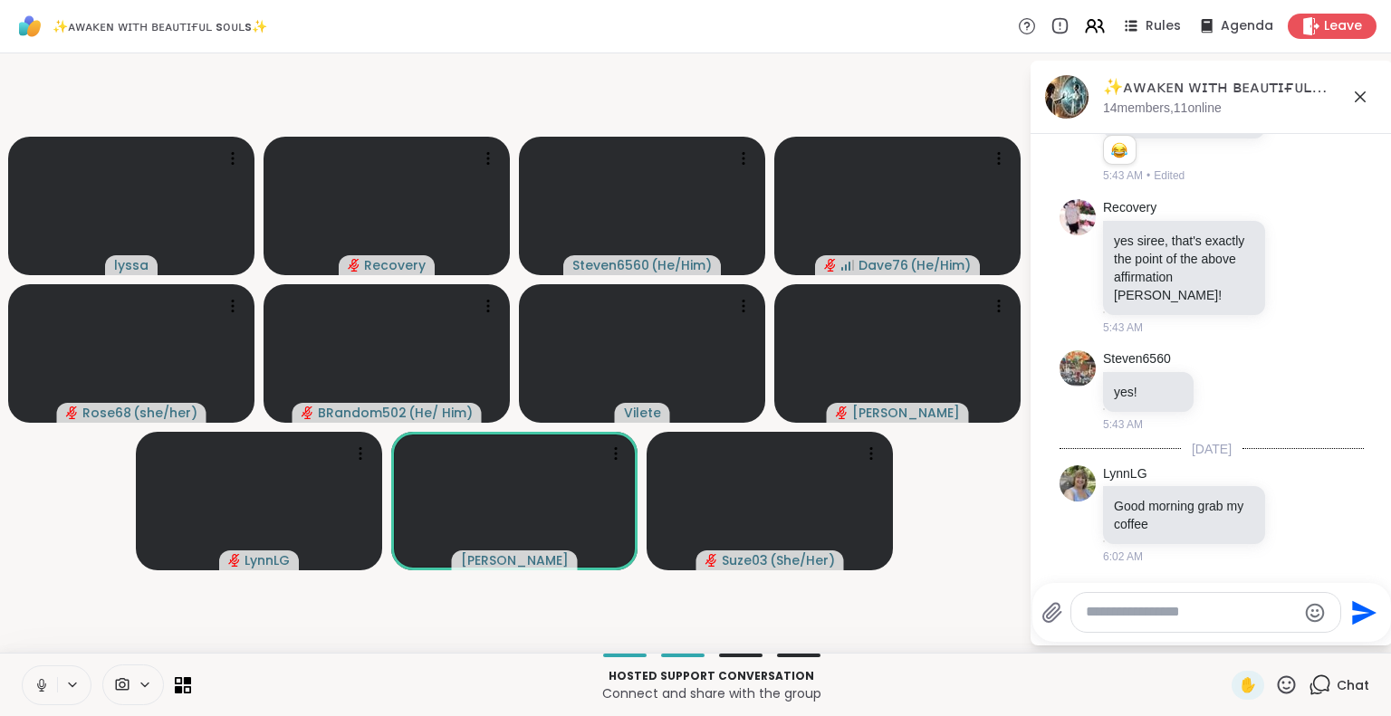
click at [1278, 686] on icon at bounding box center [1286, 685] width 23 height 23
click at [1109, 666] on div "Hosted support conversation Connect and share with the group" at bounding box center [711, 685] width 1019 height 41
click at [1275, 690] on icon at bounding box center [1286, 685] width 23 height 23
click at [1168, 685] on p "Connect and share with the group" at bounding box center [711, 694] width 1019 height 18
click at [1275, 690] on icon at bounding box center [1286, 685] width 23 height 23
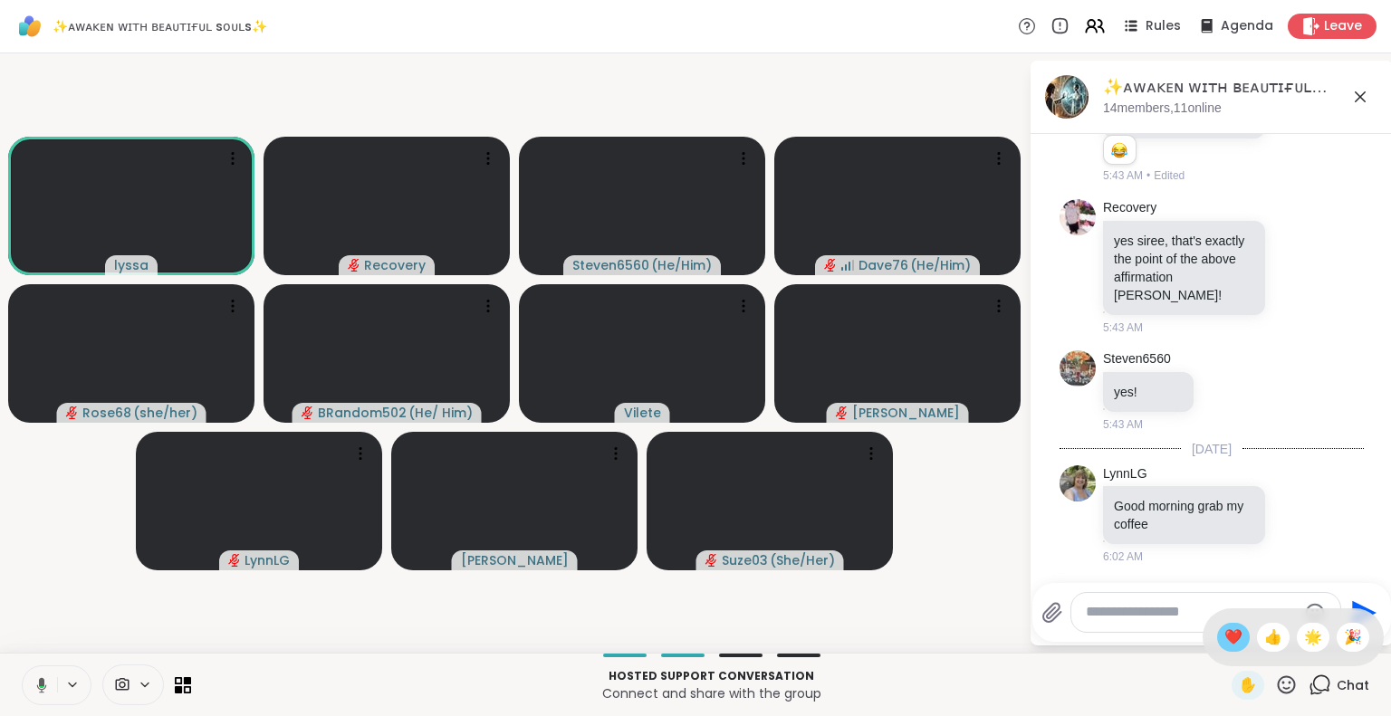
click at [1224, 638] on span "❤️" at bounding box center [1233, 638] width 18 height 22
click at [1278, 689] on icon at bounding box center [1287, 684] width 18 height 18
click at [1195, 663] on div "Hosted support conversation Connect and share with the group ✋ ✋ ❤️ 👍 🌟 🎉 Chat" at bounding box center [695, 684] width 1391 height 63
click at [1275, 687] on icon at bounding box center [1286, 685] width 23 height 23
click at [1224, 640] on span "❤️" at bounding box center [1233, 638] width 18 height 22
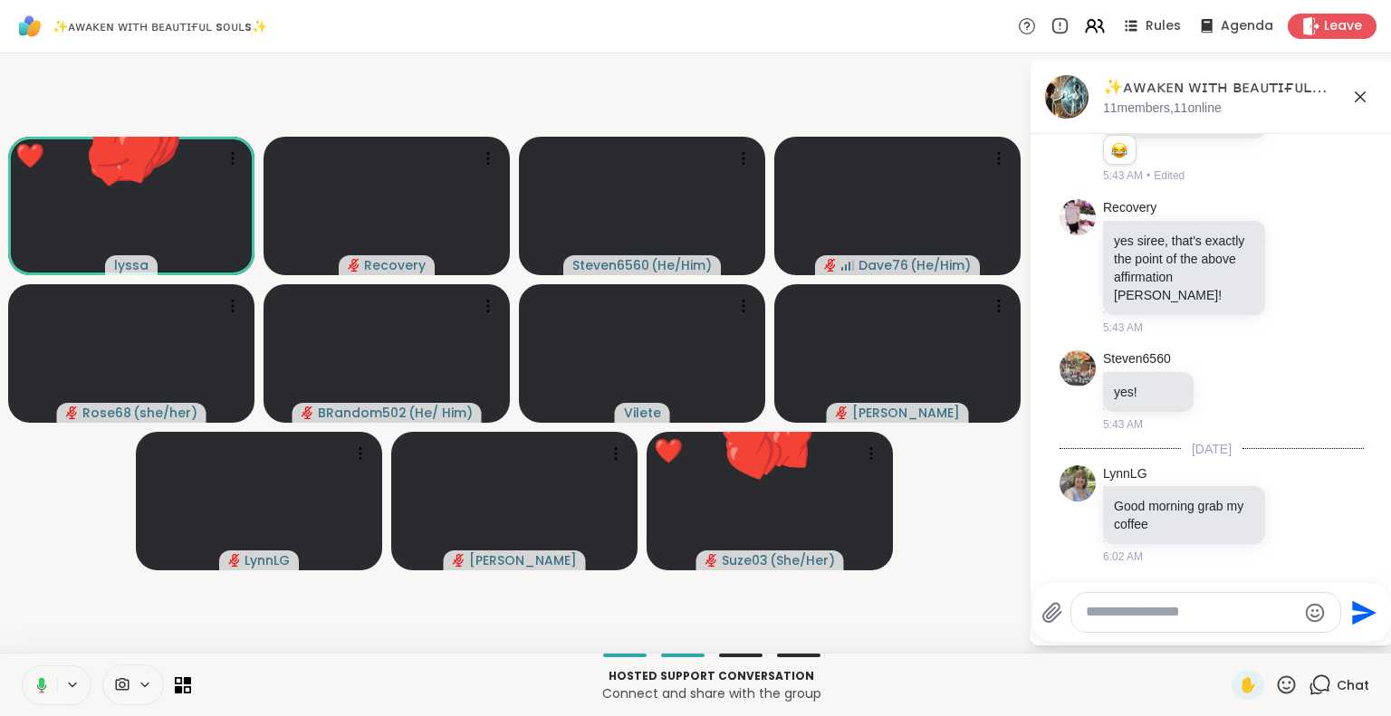
click at [1278, 688] on icon at bounding box center [1287, 684] width 18 height 18
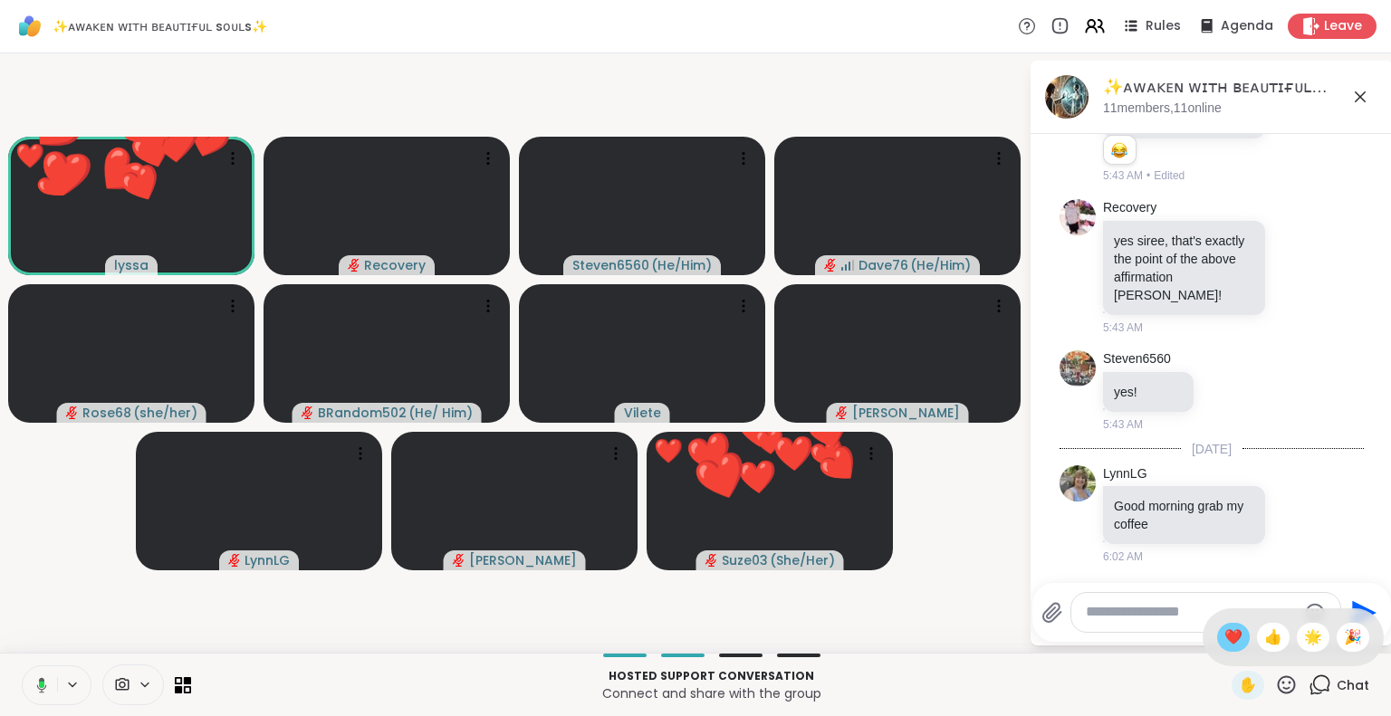
click at [1224, 639] on span "❤️" at bounding box center [1233, 638] width 18 height 22
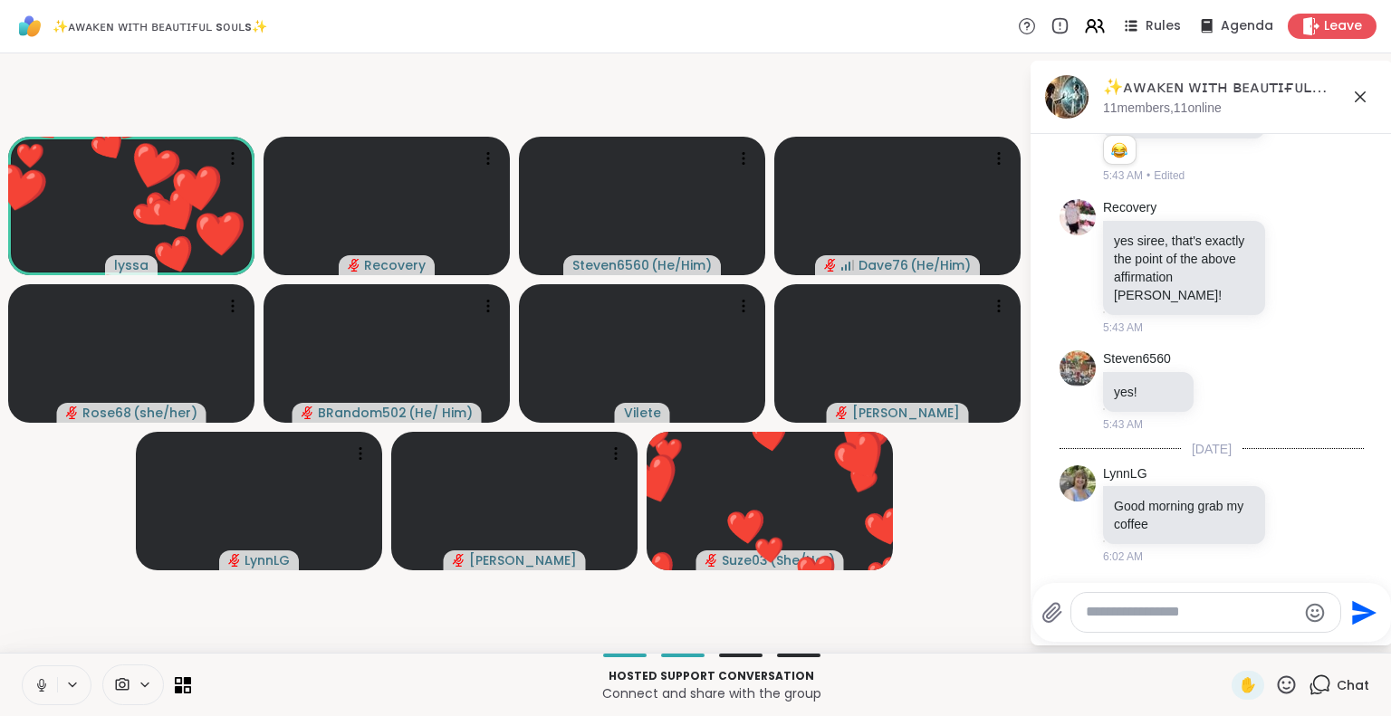
click at [1275, 686] on icon at bounding box center [1286, 685] width 23 height 23
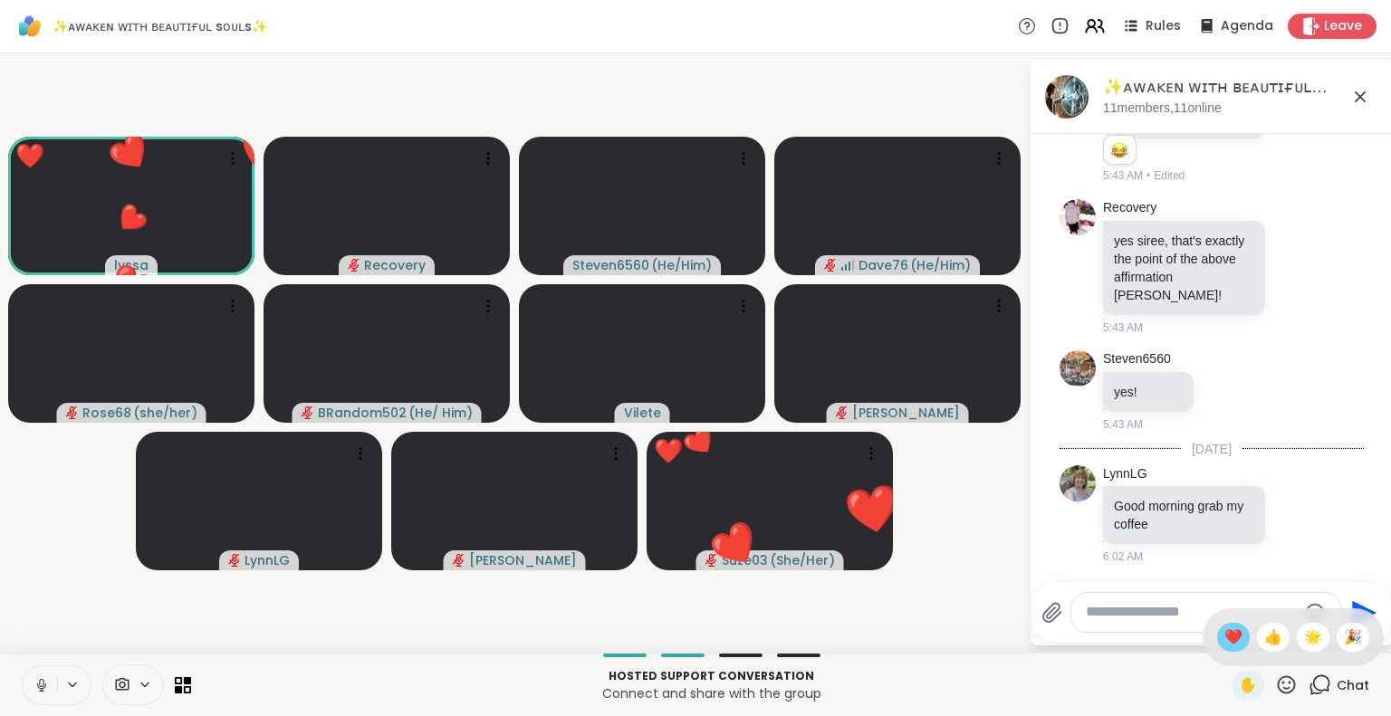
click at [1224, 646] on span "❤️" at bounding box center [1233, 638] width 18 height 22
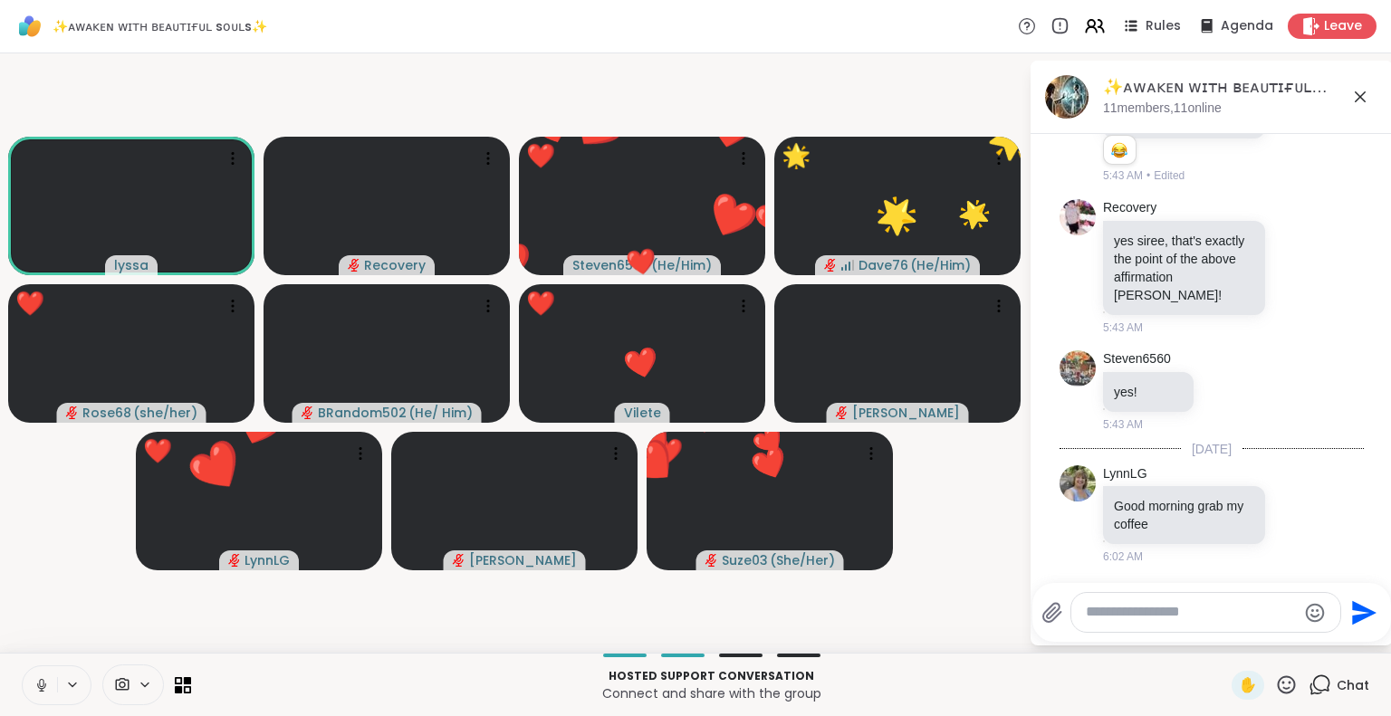
click at [1278, 685] on icon at bounding box center [1287, 684] width 18 height 18
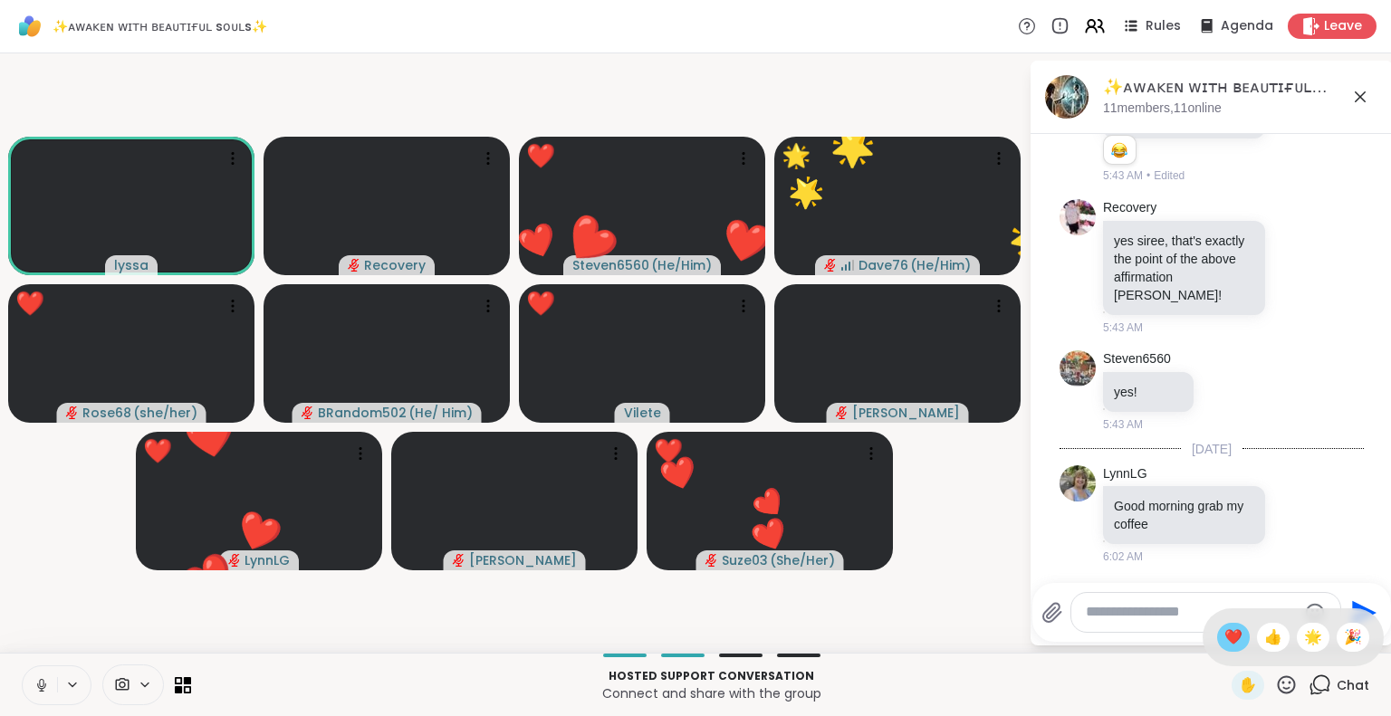
click at [1224, 642] on span "❤️" at bounding box center [1233, 638] width 18 height 22
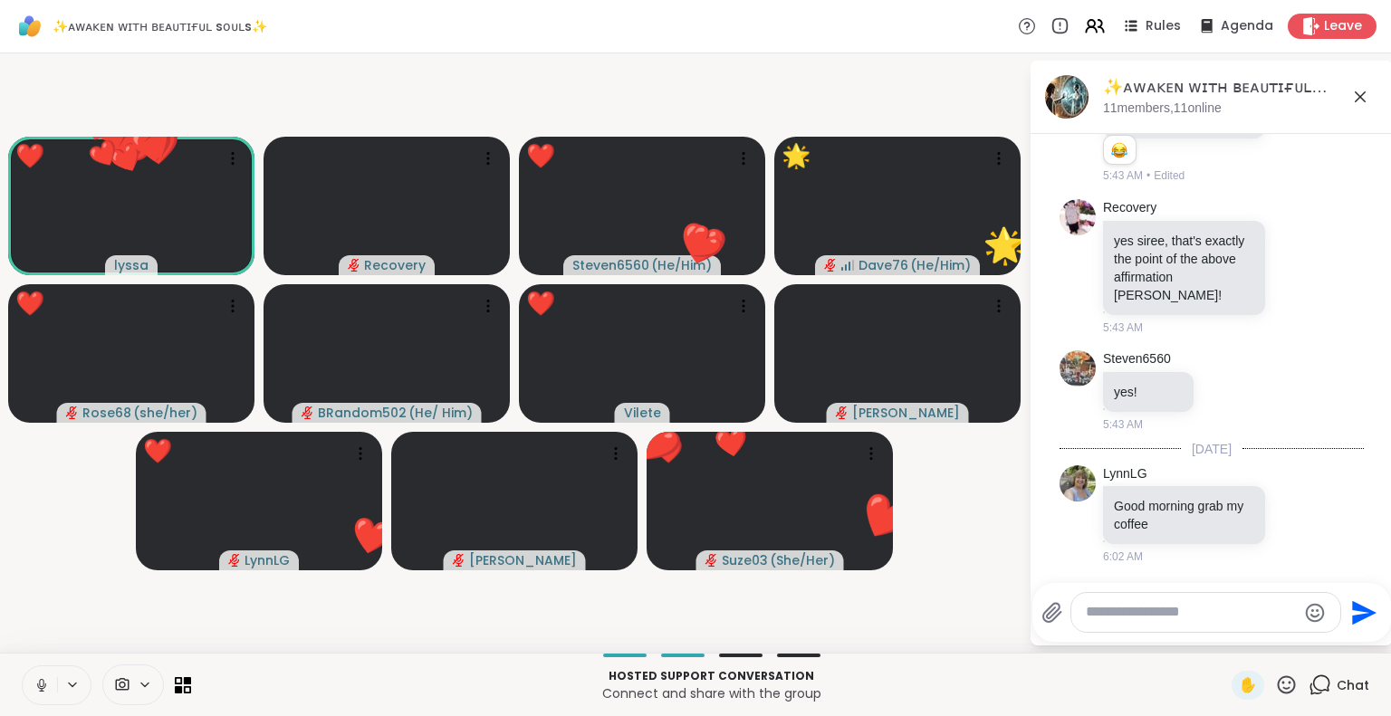
click at [1275, 688] on icon at bounding box center [1286, 685] width 23 height 23
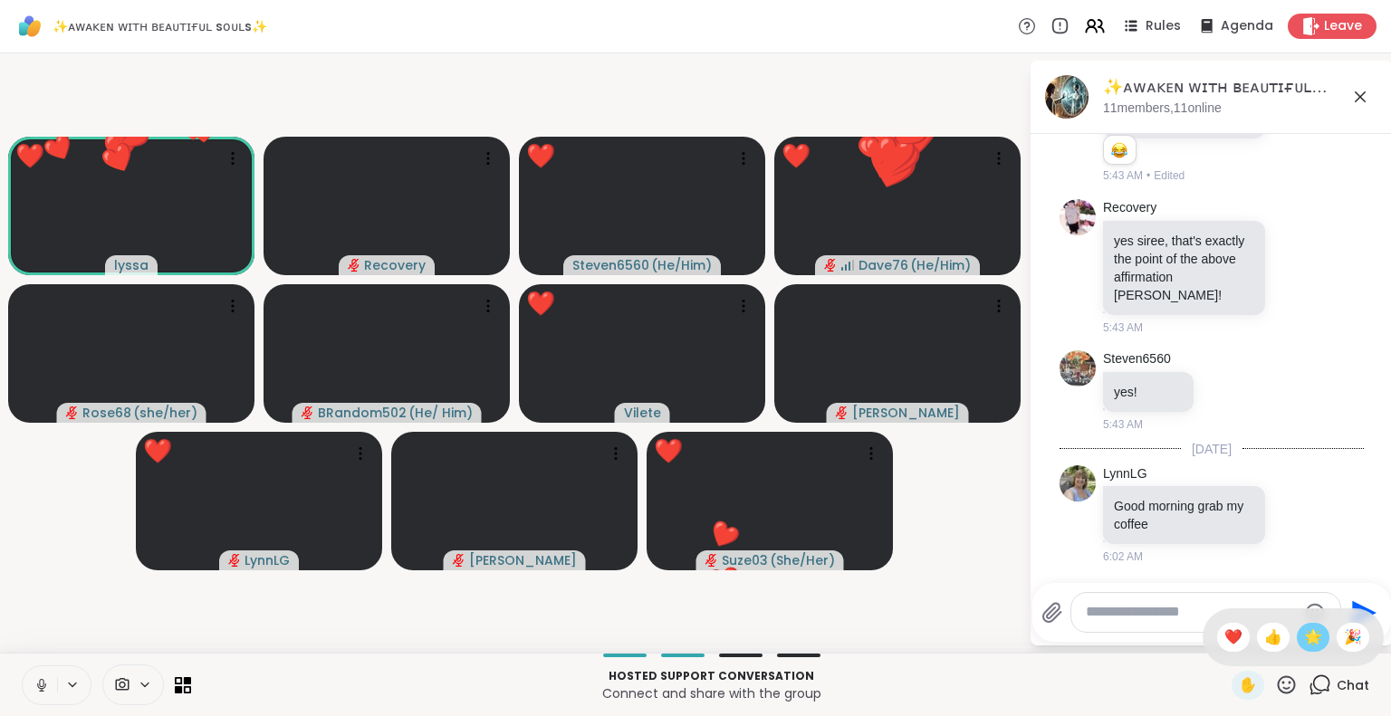
click at [1304, 641] on span "🌟" at bounding box center [1313, 638] width 18 height 22
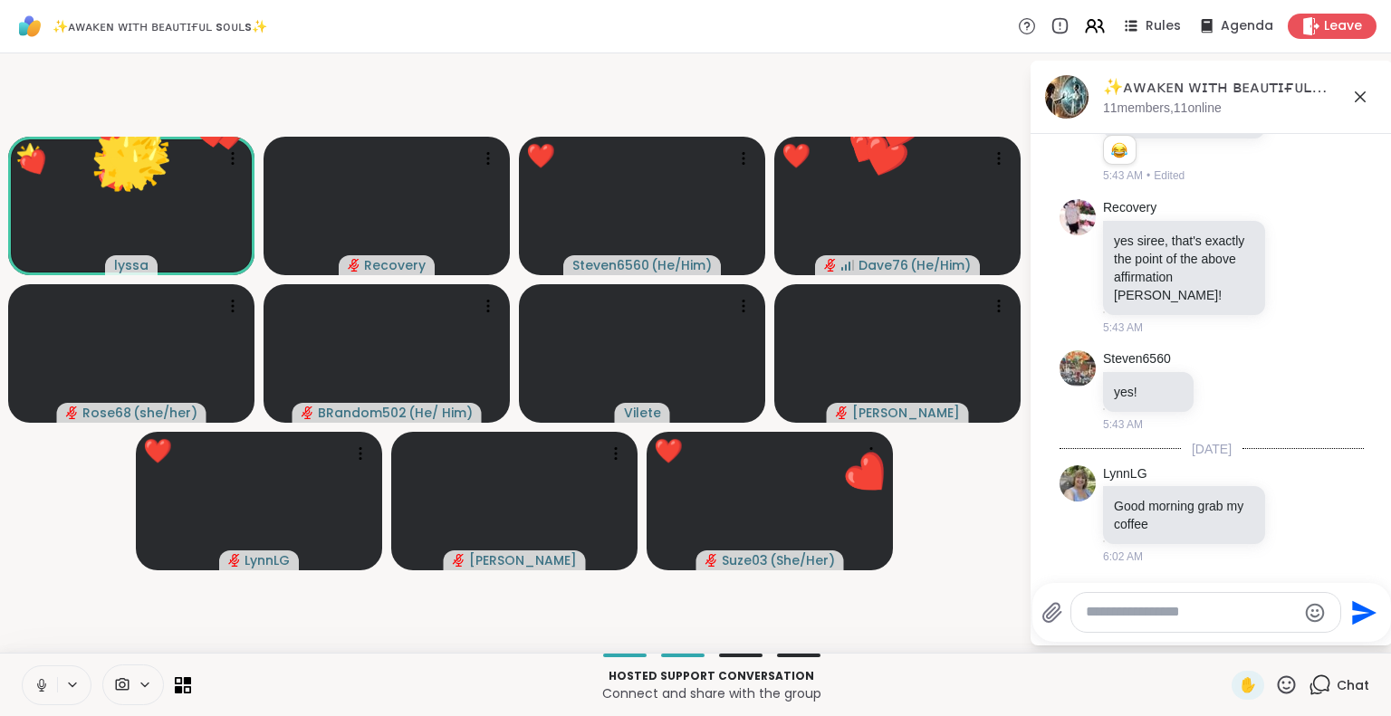
click at [1276, 691] on icon at bounding box center [1286, 685] width 23 height 23
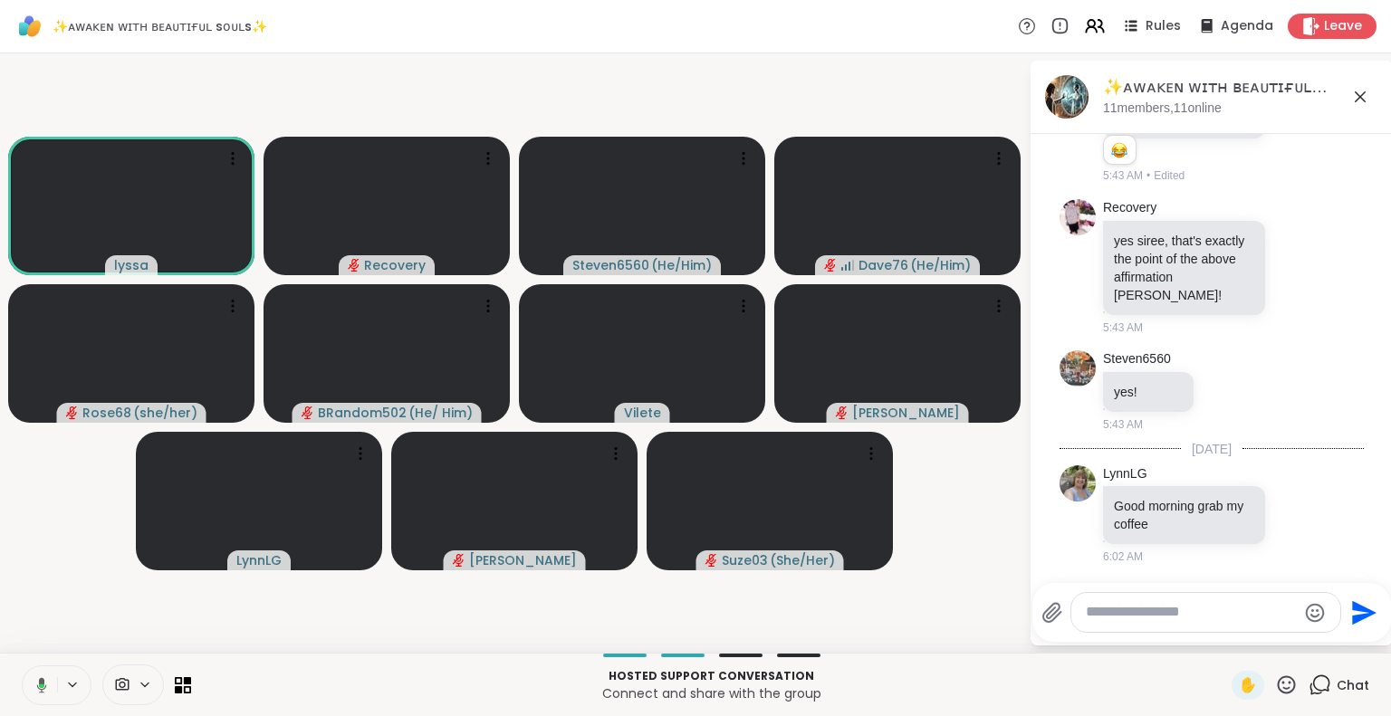
click at [1000, 481] on video-player-container "lyssa Recovery Steven6560 ( He/Him ) Dave76 ( He/Him ) Rose68 ( she/her ) BRand…" at bounding box center [514, 353] width 1007 height 585
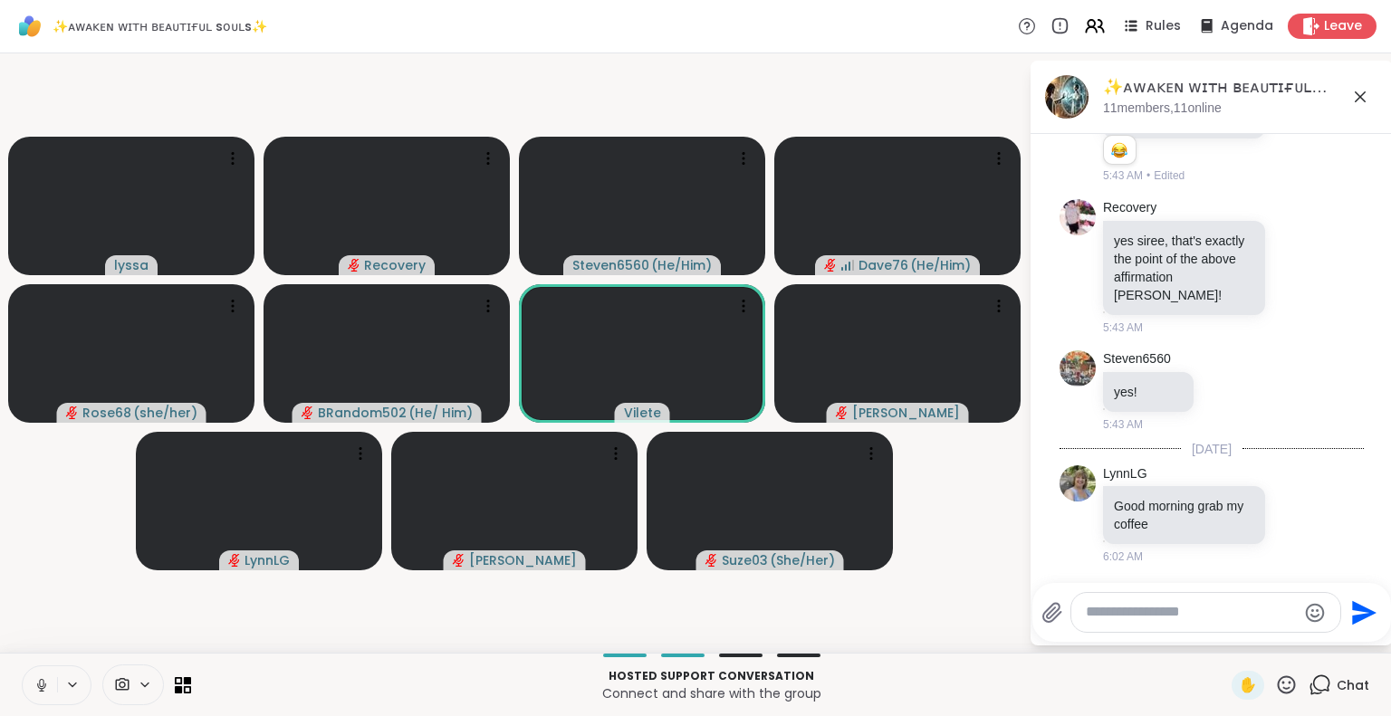
click at [1284, 685] on icon at bounding box center [1286, 685] width 23 height 23
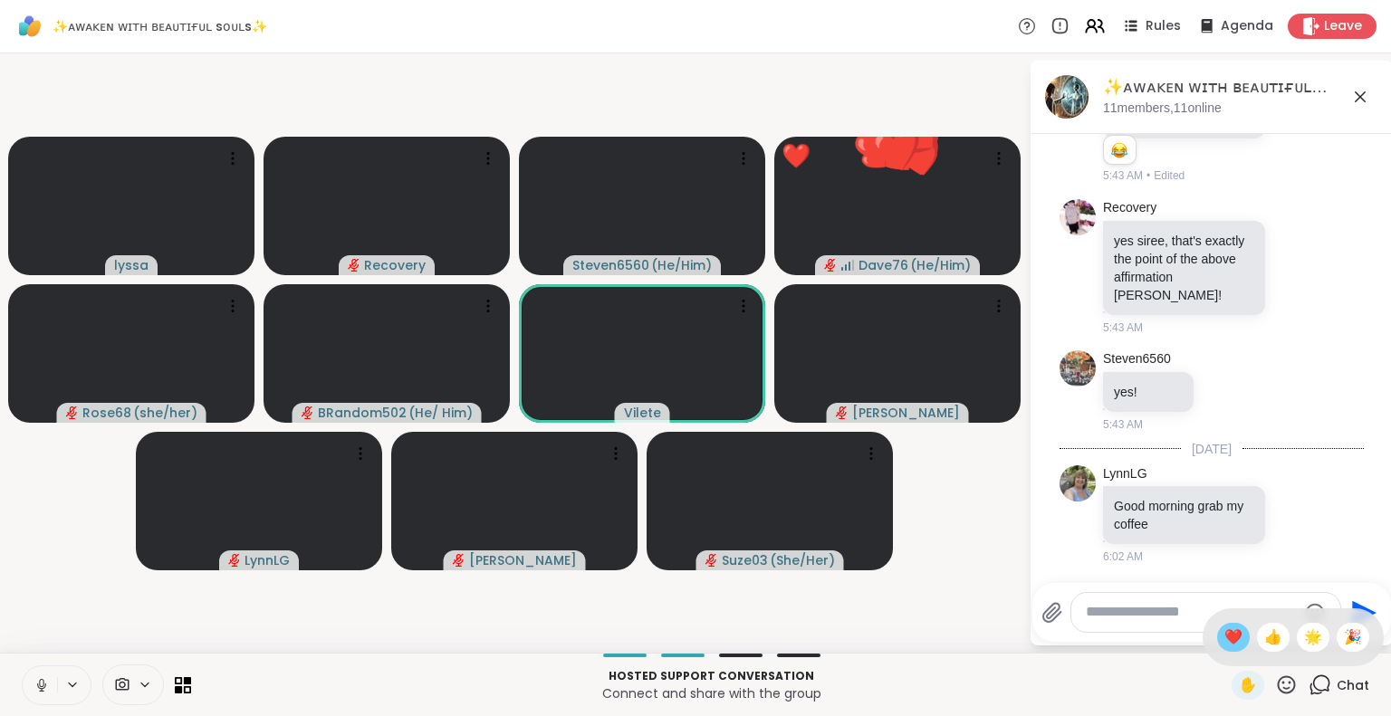
click at [1224, 633] on span "❤️" at bounding box center [1233, 638] width 18 height 22
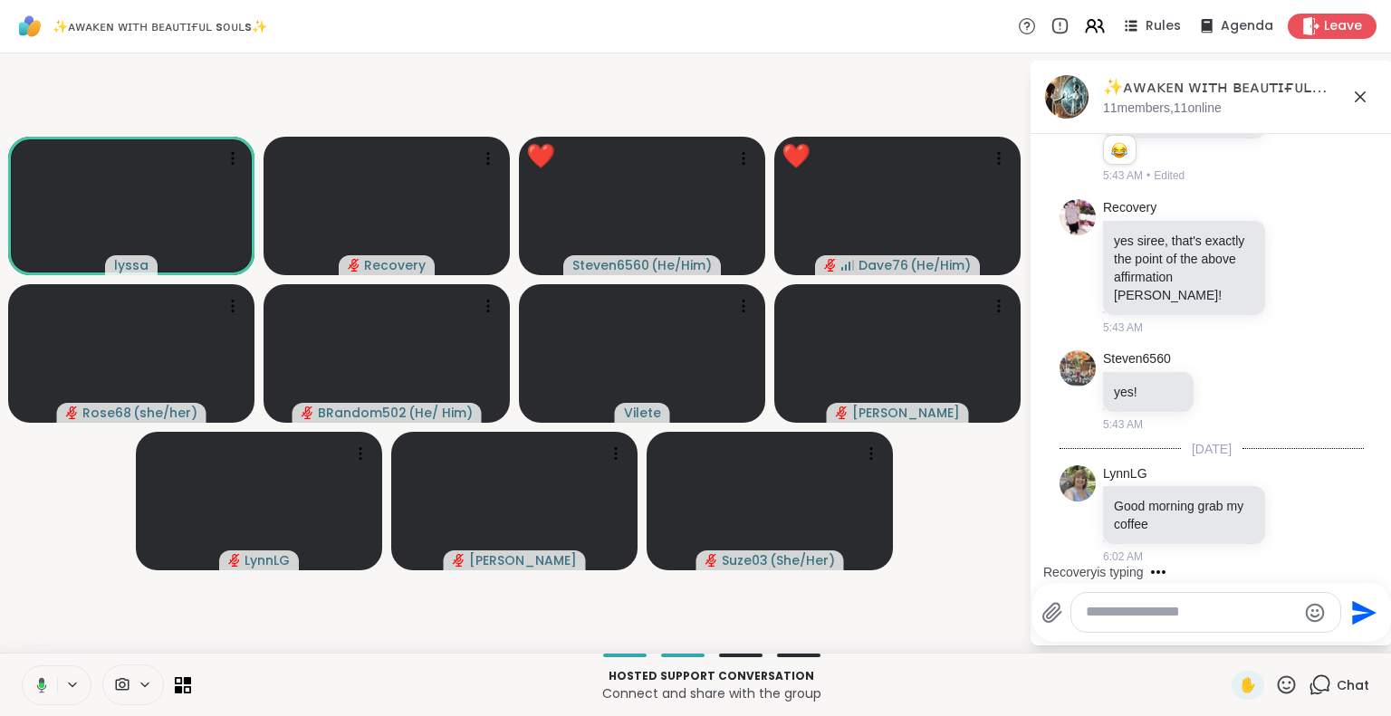
click at [1278, 688] on icon at bounding box center [1287, 684] width 18 height 18
click at [1224, 640] on span "❤️" at bounding box center [1233, 638] width 18 height 22
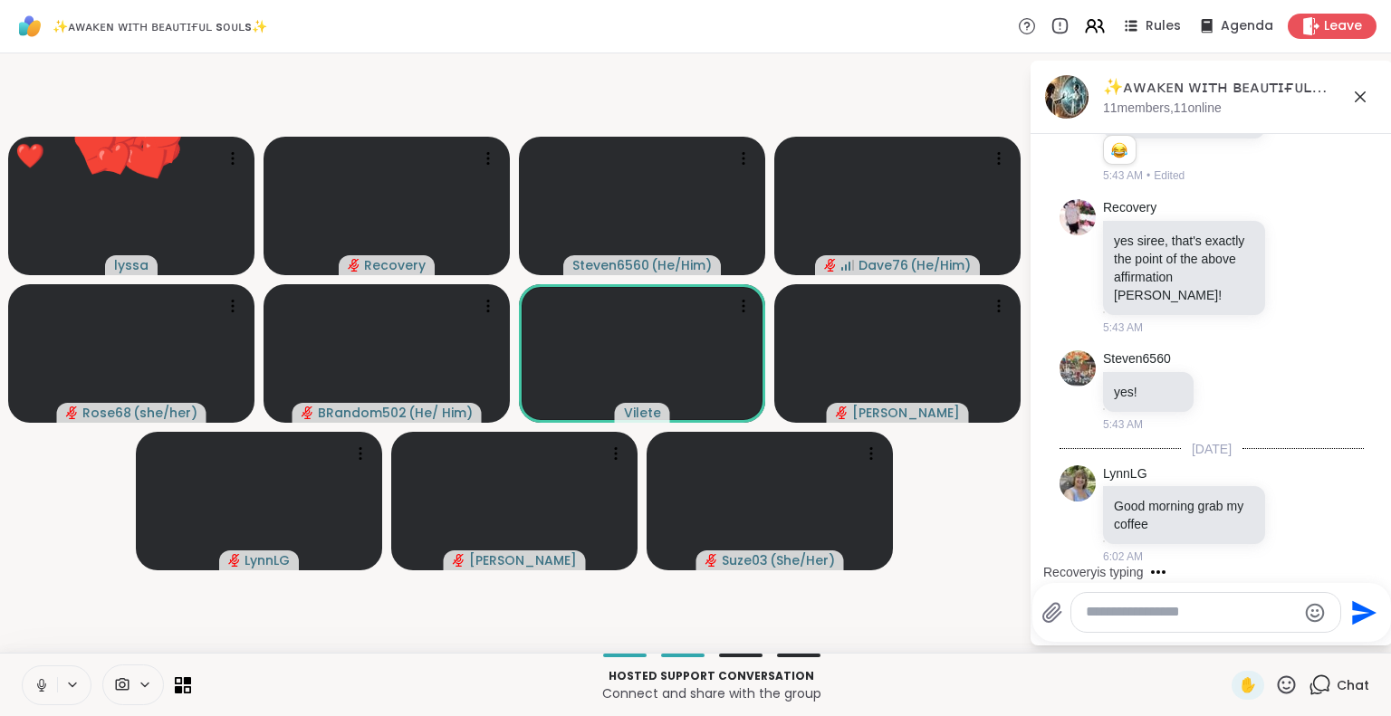
click at [1275, 691] on icon at bounding box center [1286, 685] width 23 height 23
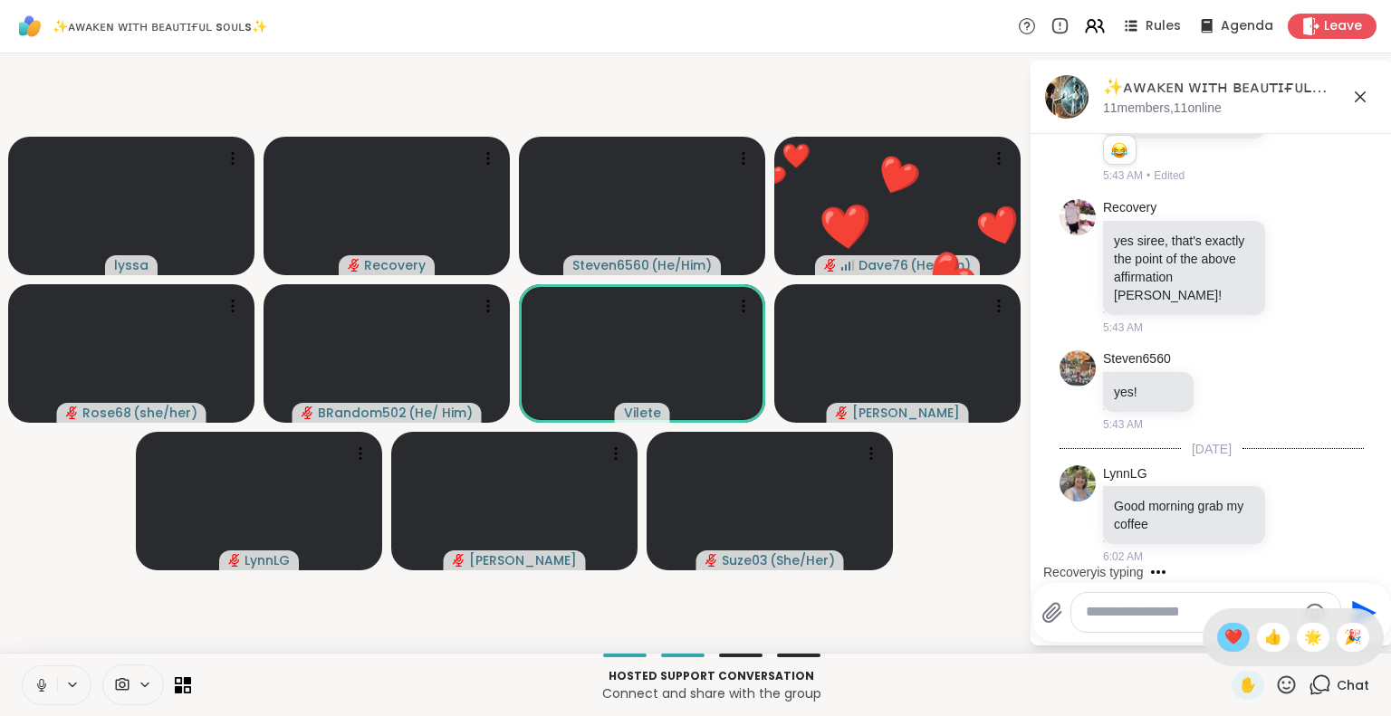
click at [1224, 639] on span "❤️" at bounding box center [1233, 638] width 18 height 22
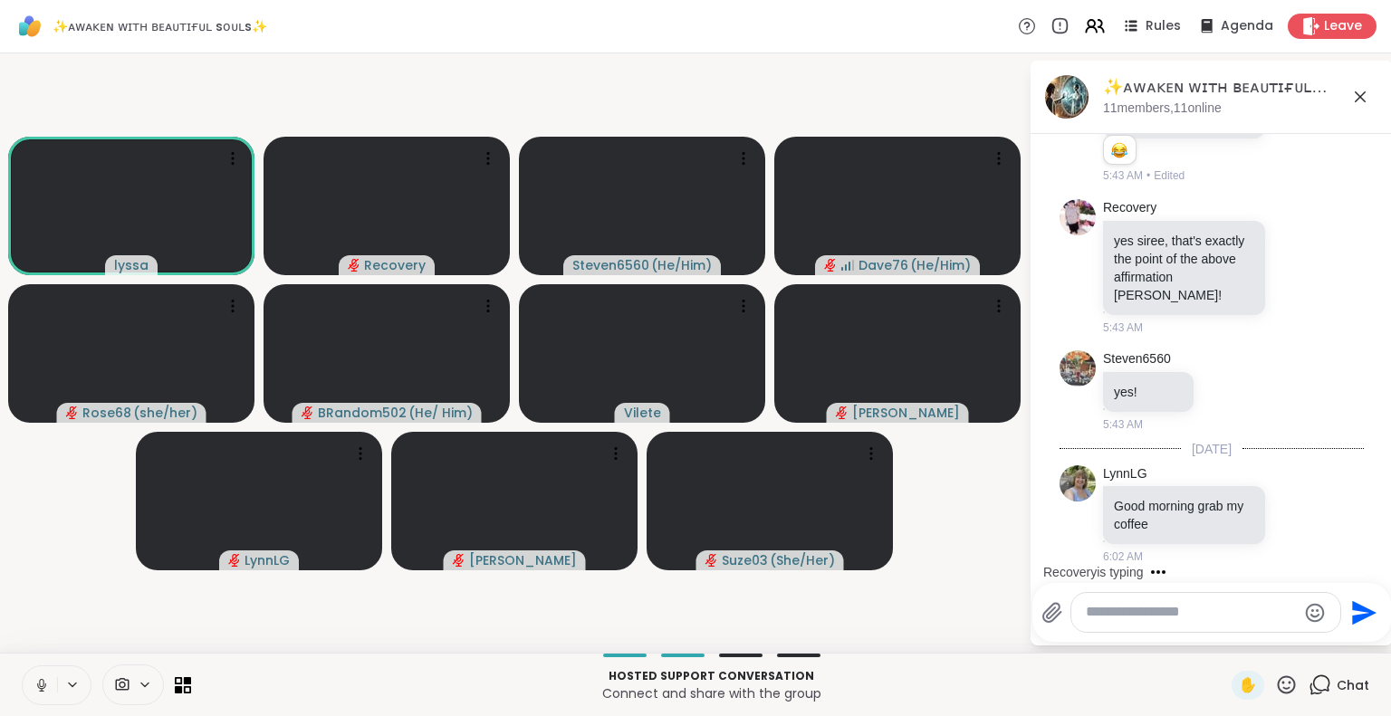
click at [1275, 686] on icon at bounding box center [1286, 685] width 23 height 23
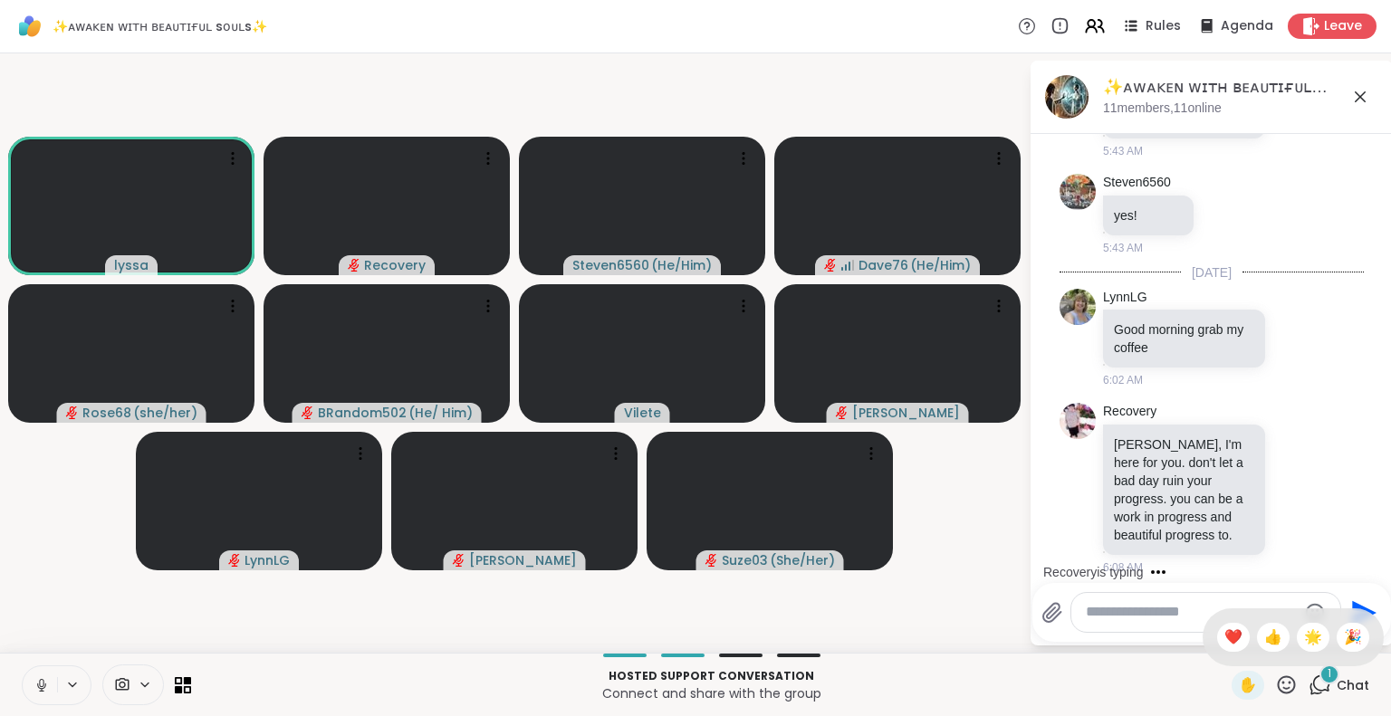
scroll to position [2736, 0]
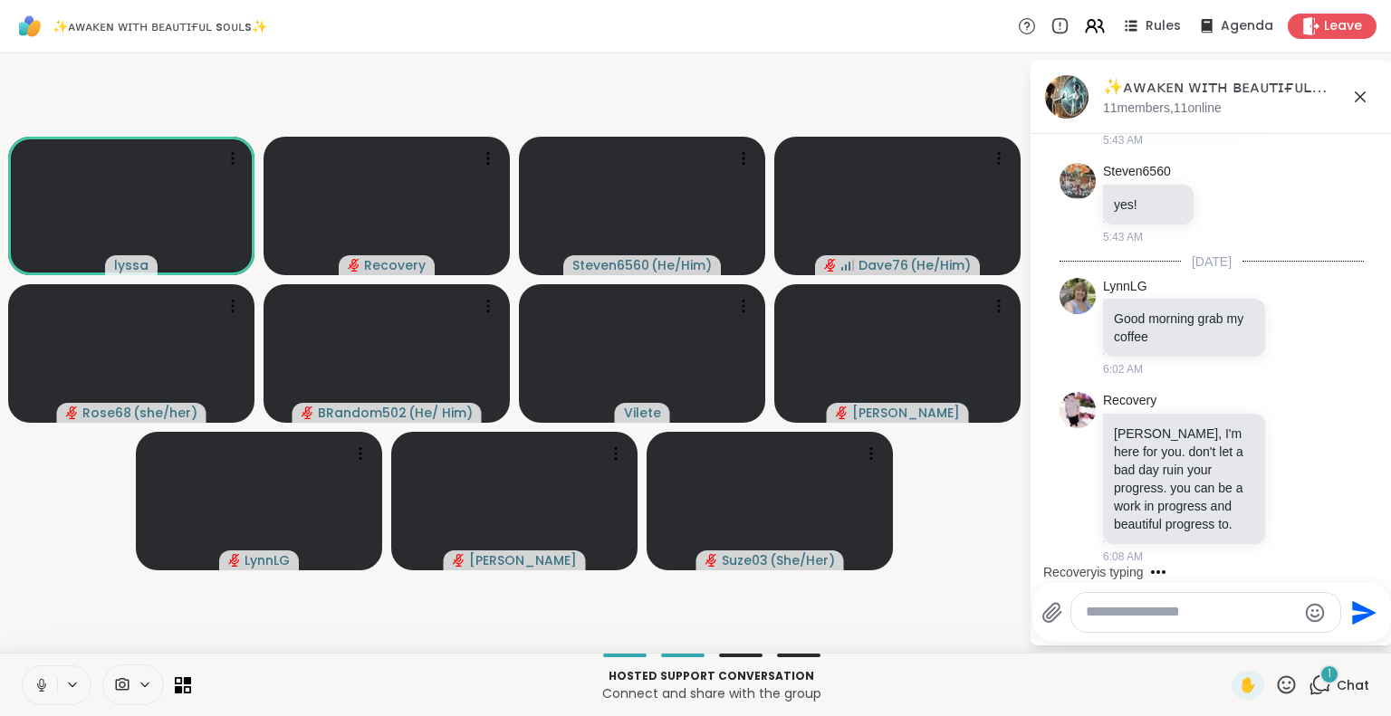
click at [1189, 668] on p "Hosted support conversation" at bounding box center [711, 676] width 1019 height 16
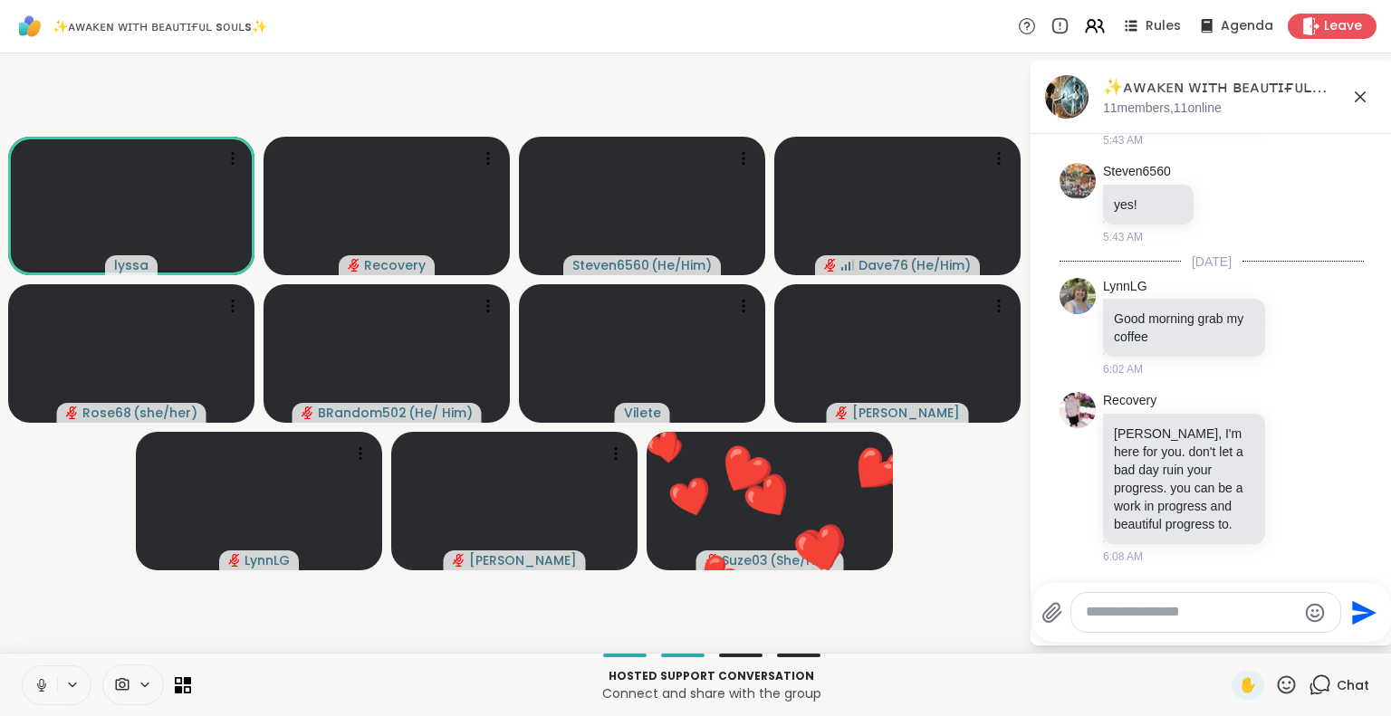
click at [1275, 679] on icon at bounding box center [1286, 685] width 23 height 23
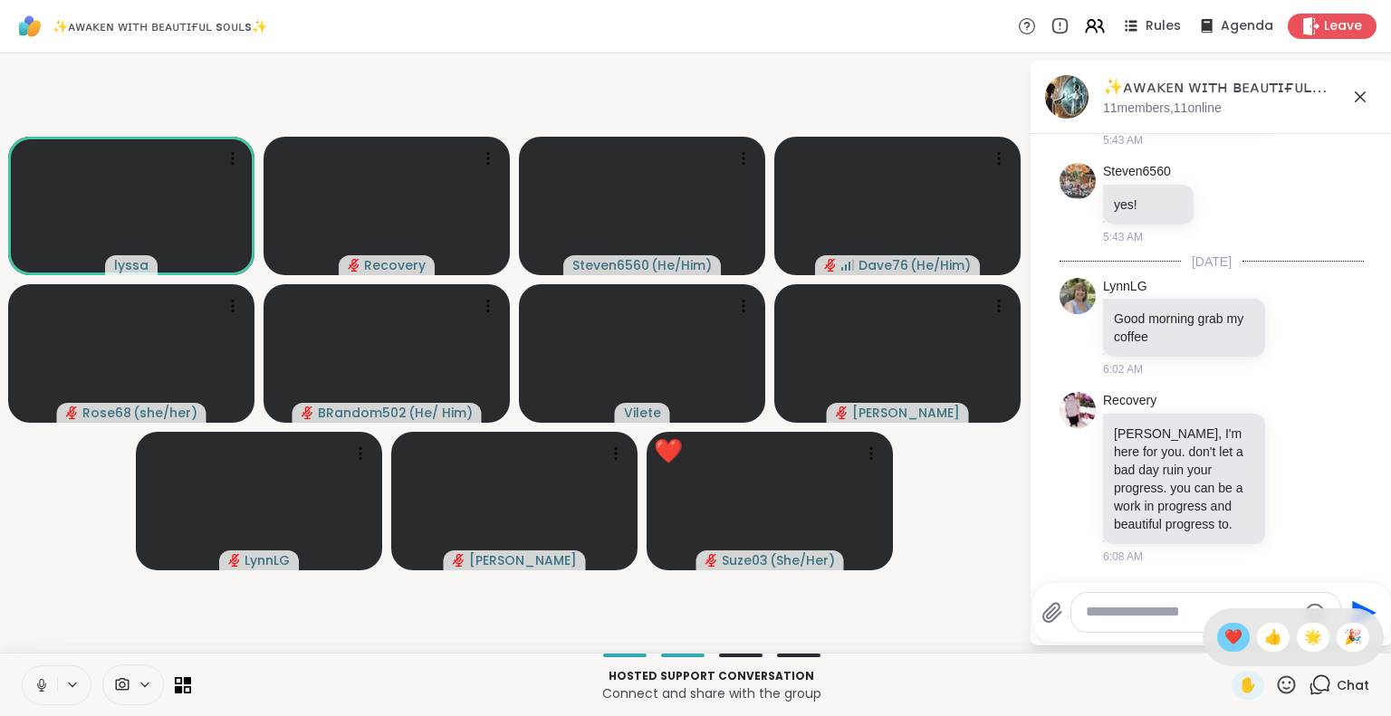
click at [1224, 635] on span "❤️" at bounding box center [1233, 638] width 18 height 22
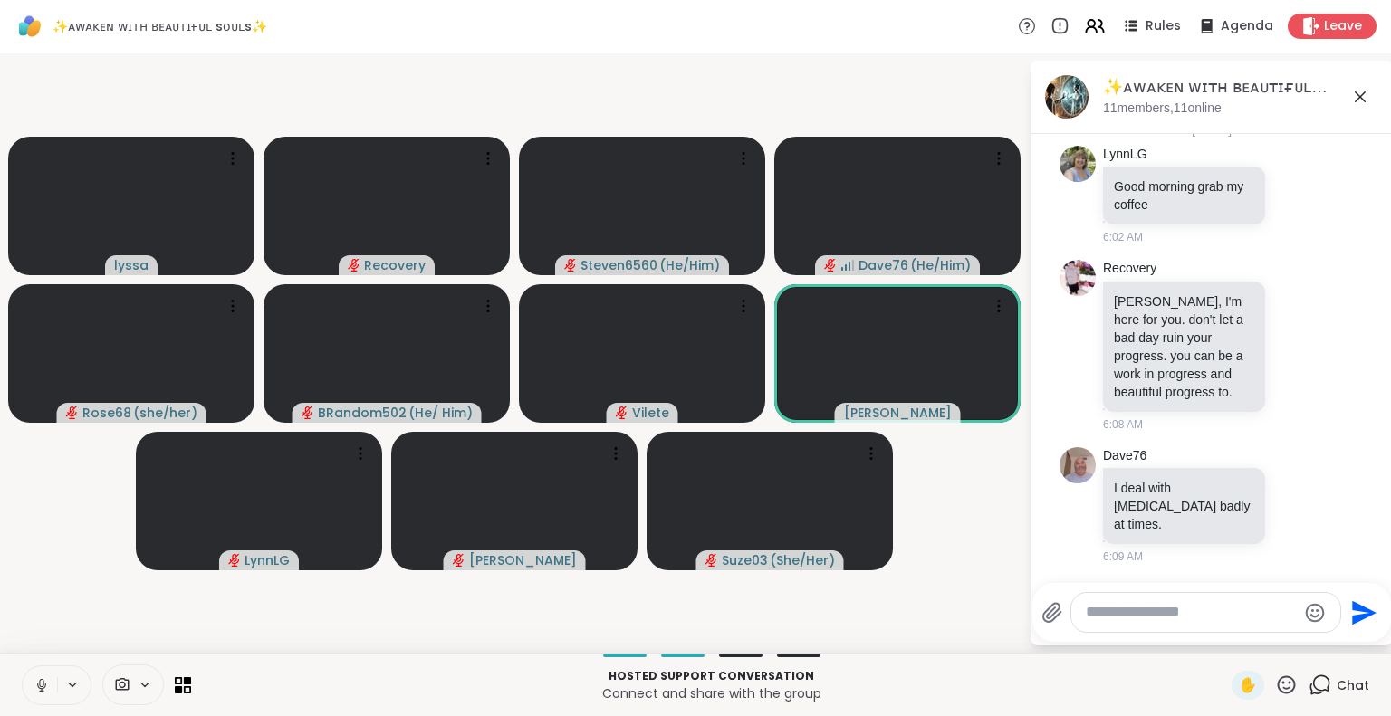
click at [1275, 685] on icon at bounding box center [1286, 685] width 23 height 23
click at [1224, 630] on span "❤️" at bounding box center [1233, 638] width 18 height 22
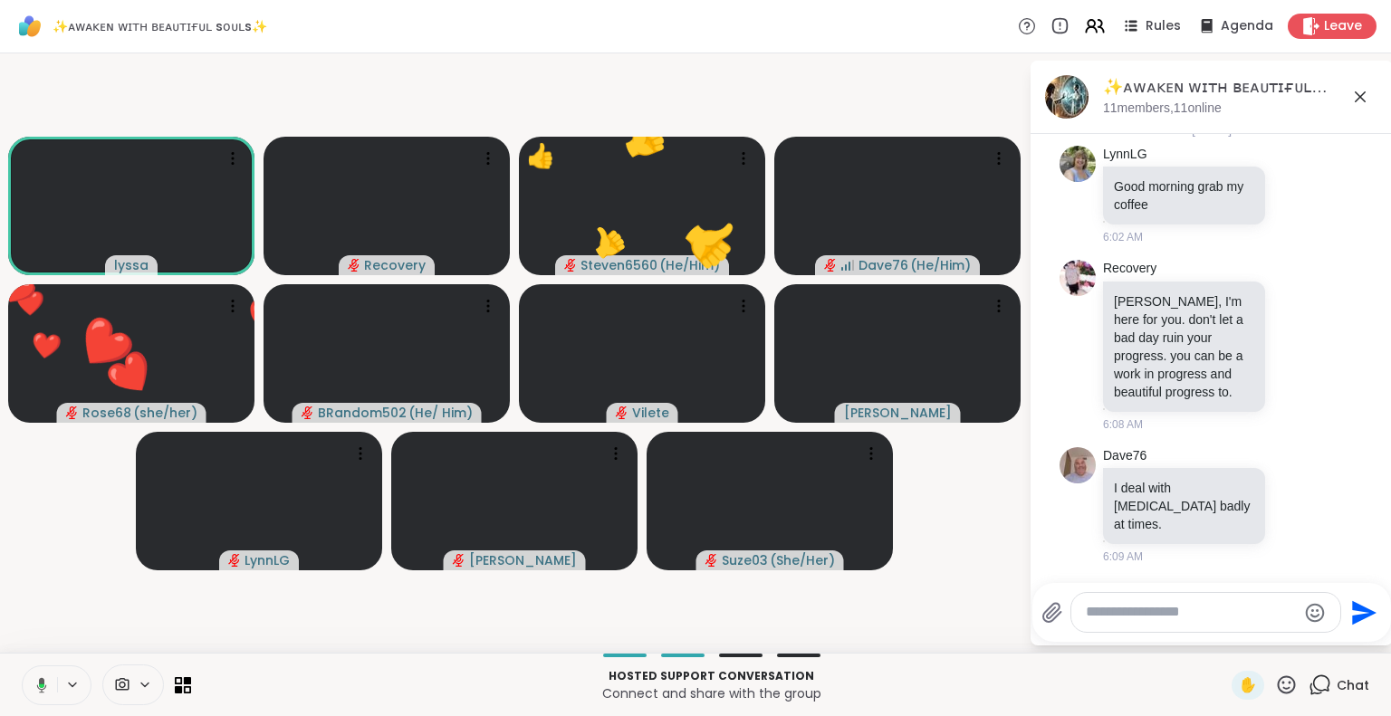
click at [36, 675] on button at bounding box center [38, 685] width 37 height 38
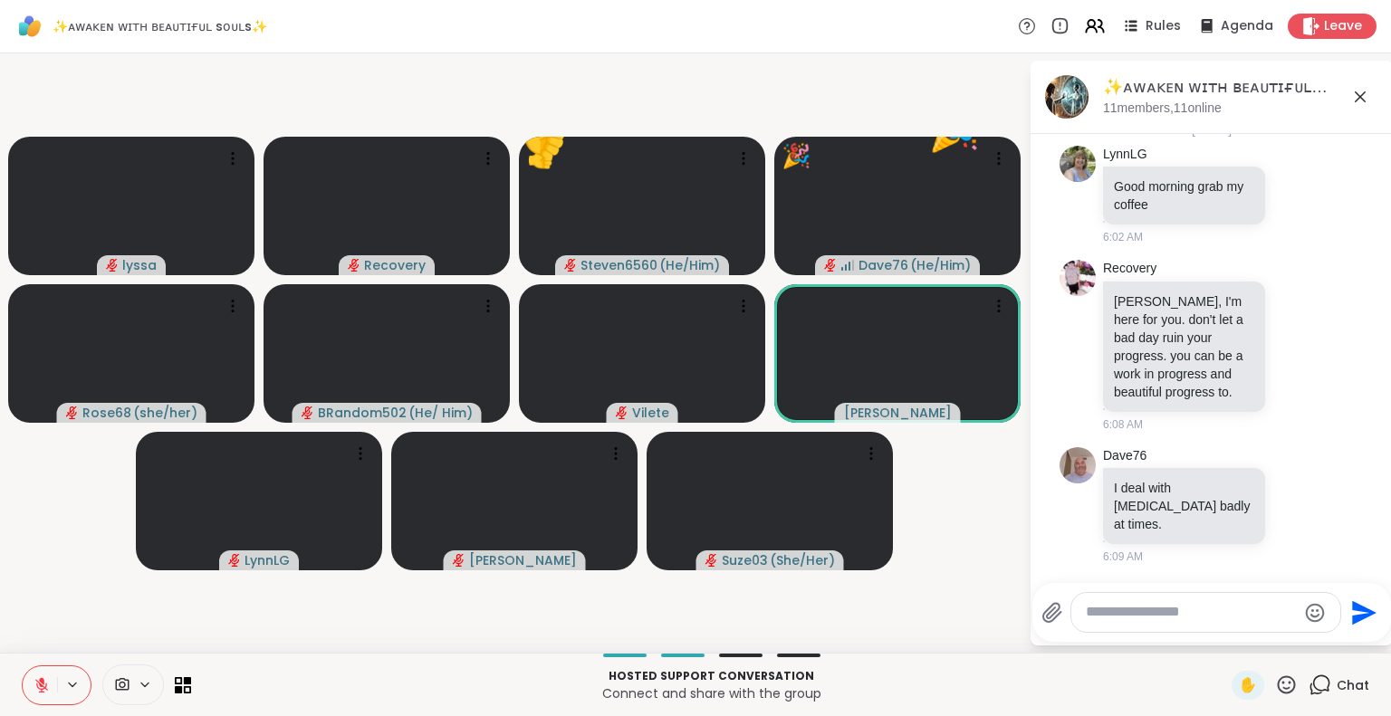
click at [36, 675] on button at bounding box center [40, 685] width 34 height 38
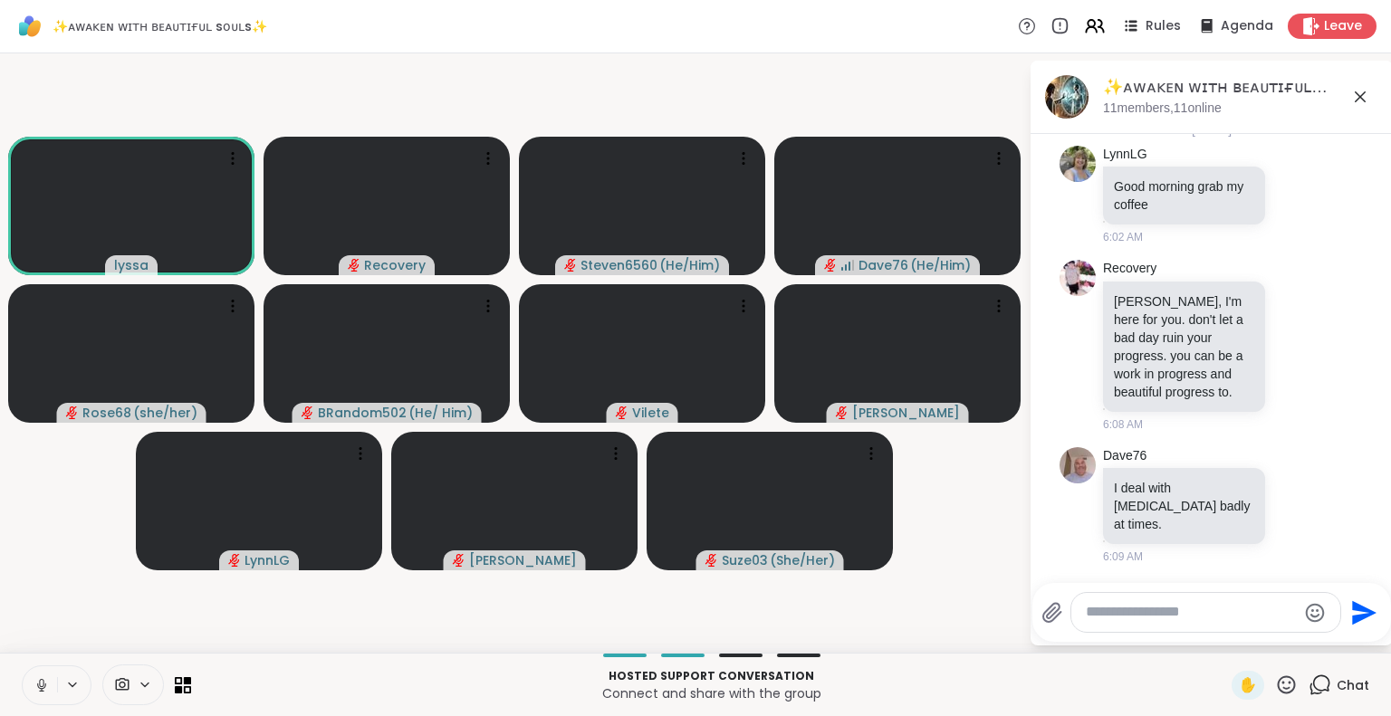
click at [31, 681] on button at bounding box center [40, 685] width 34 height 38
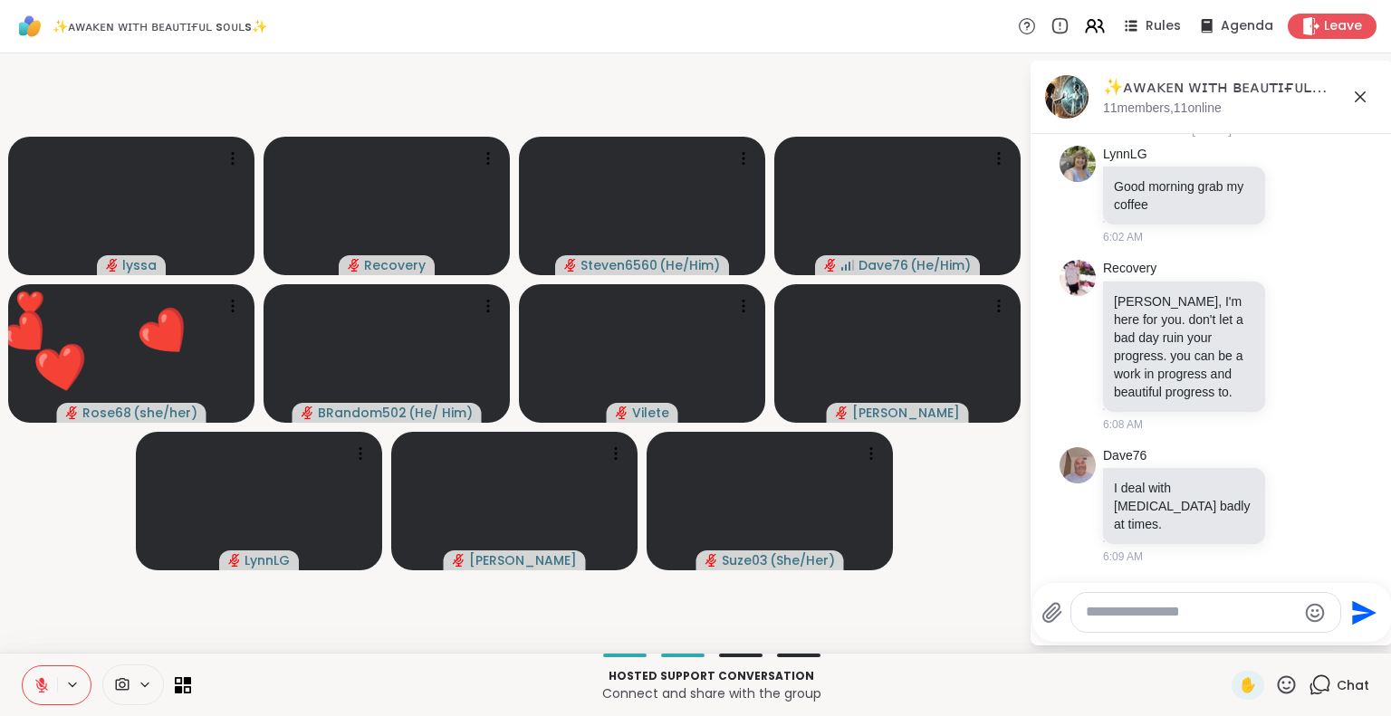
click at [43, 674] on button at bounding box center [40, 685] width 34 height 38
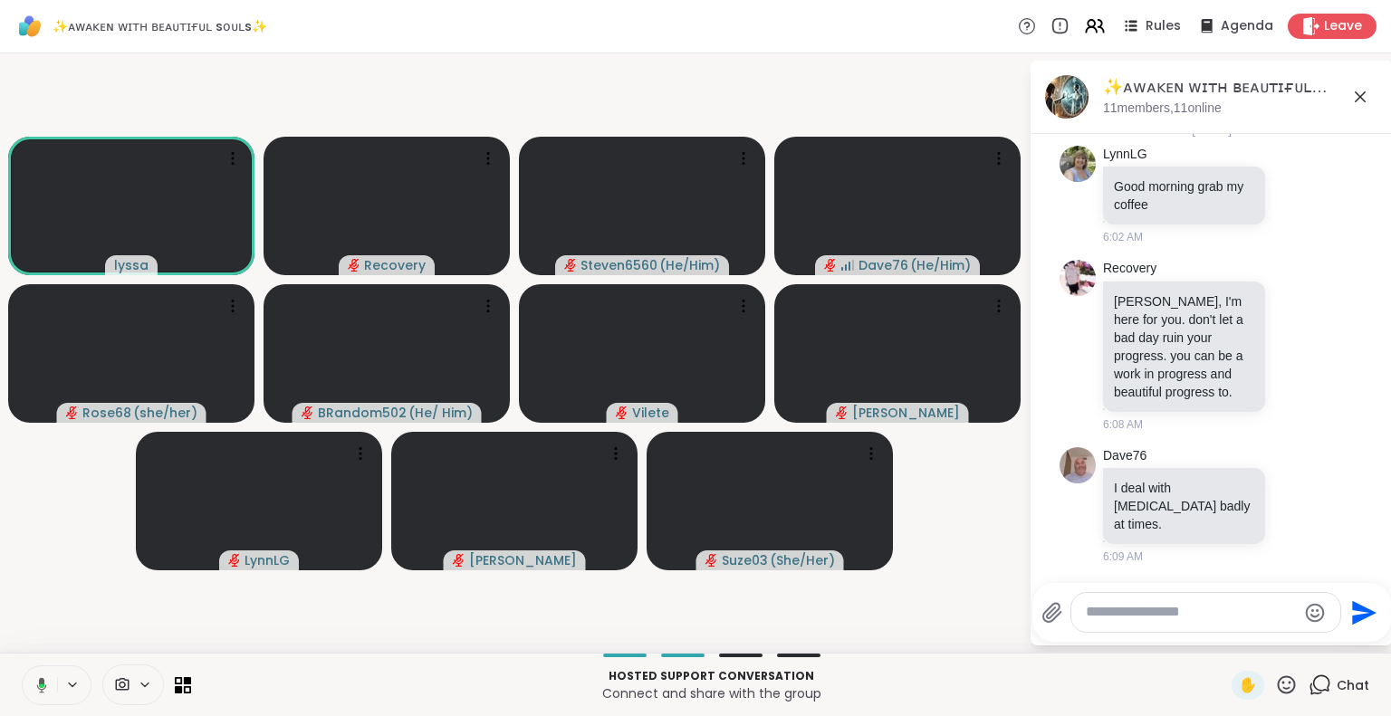
click at [43, 672] on button at bounding box center [38, 685] width 37 height 38
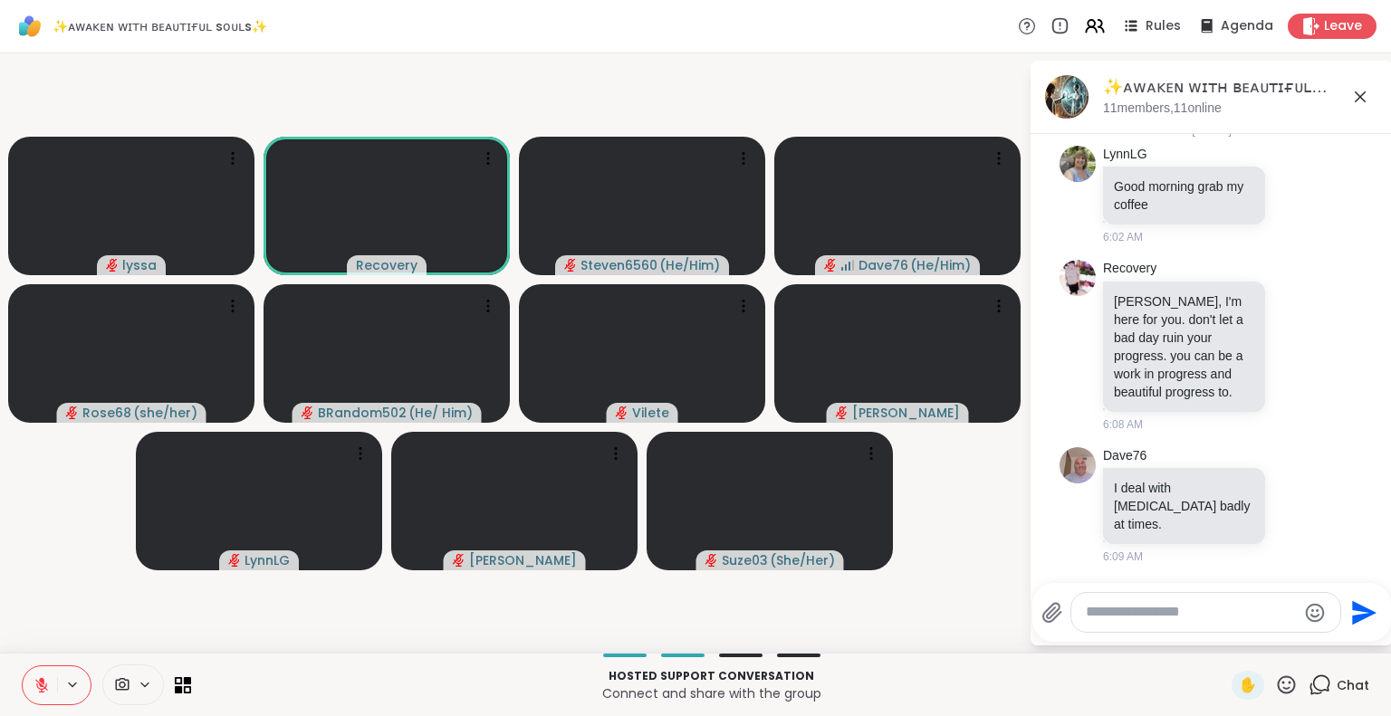
click at [23, 666] on button at bounding box center [40, 685] width 34 height 38
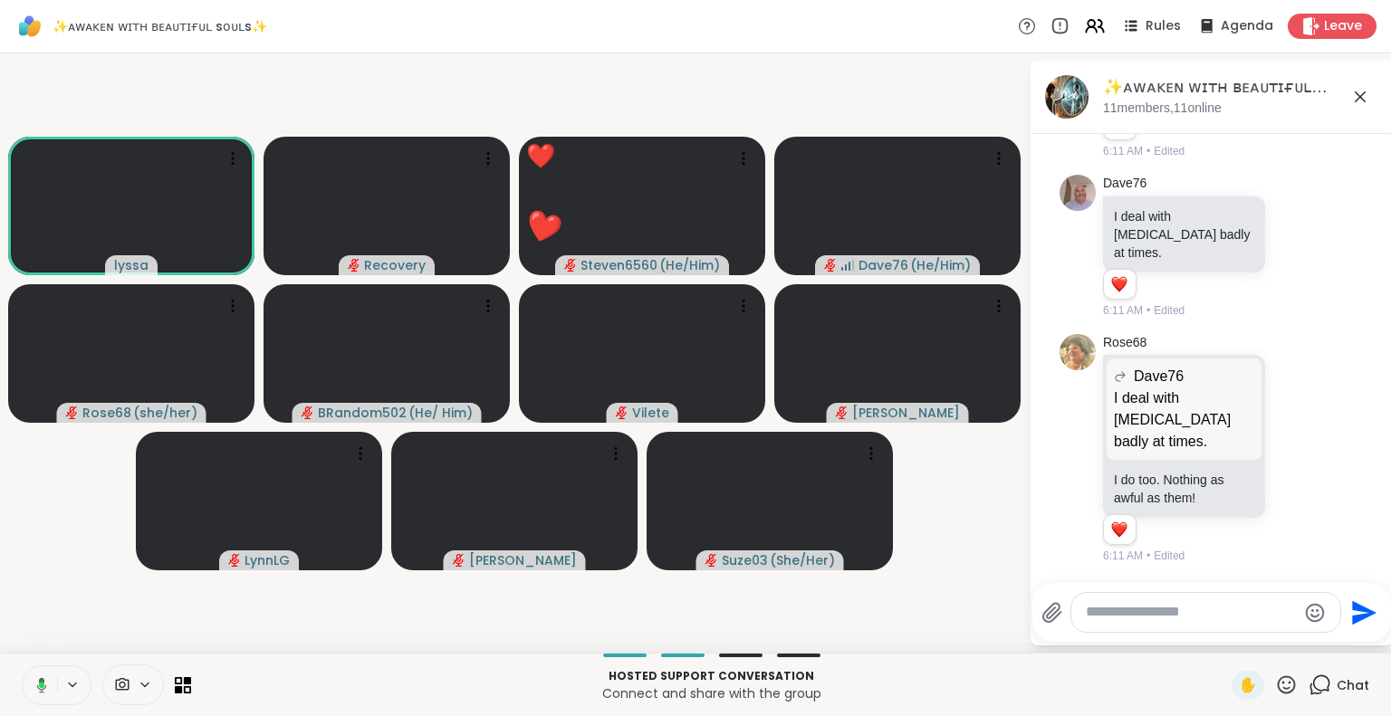
scroll to position [3165, 0]
click at [1275, 686] on icon at bounding box center [1286, 685] width 23 height 23
click at [1224, 637] on span "❤️" at bounding box center [1233, 638] width 18 height 22
click at [1275, 687] on icon at bounding box center [1286, 685] width 23 height 23
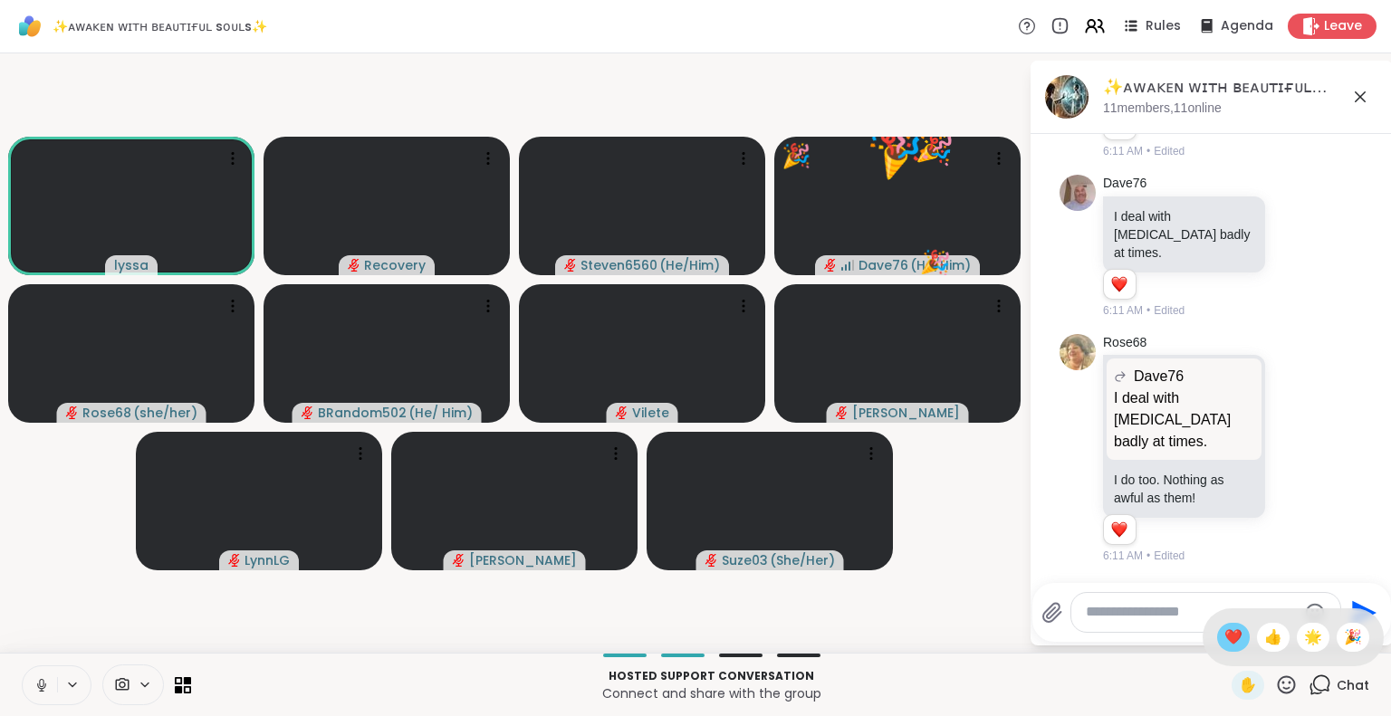
click at [1224, 642] on span "❤️" at bounding box center [1233, 638] width 18 height 22
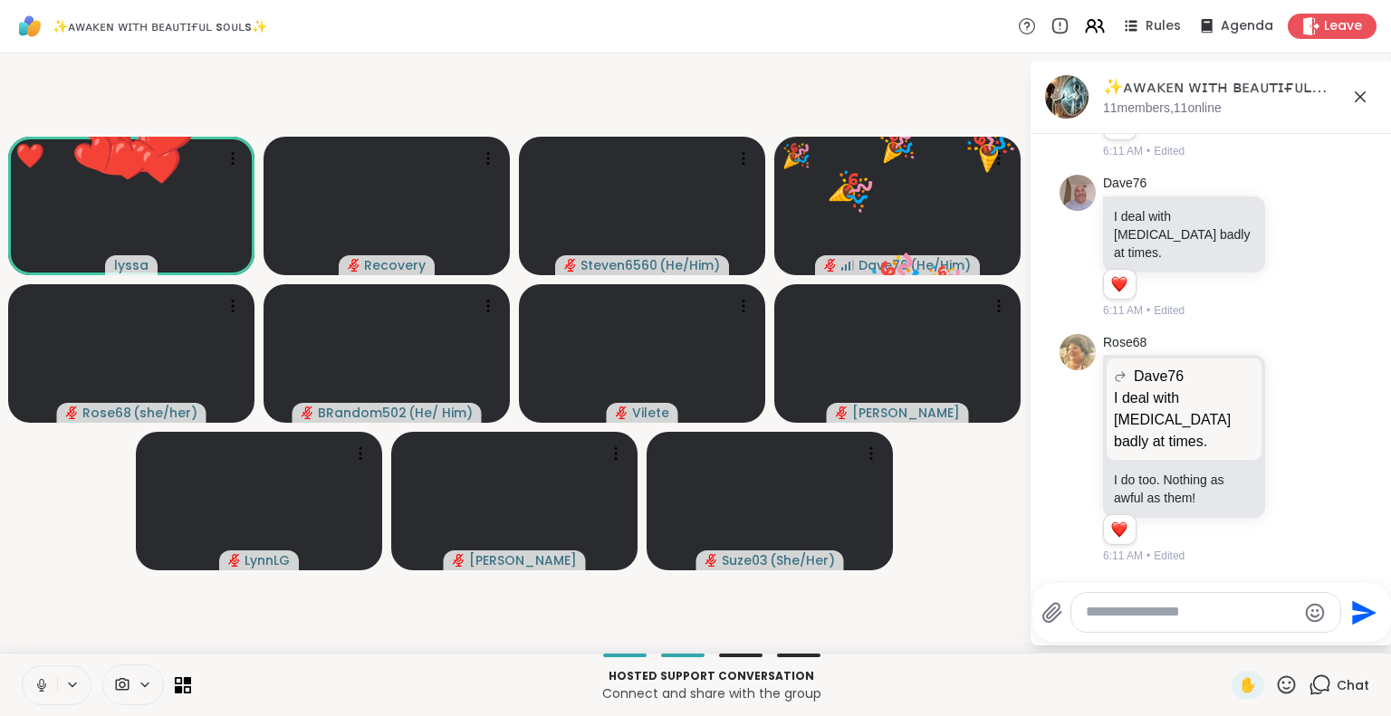
click at [1275, 695] on icon at bounding box center [1286, 685] width 23 height 23
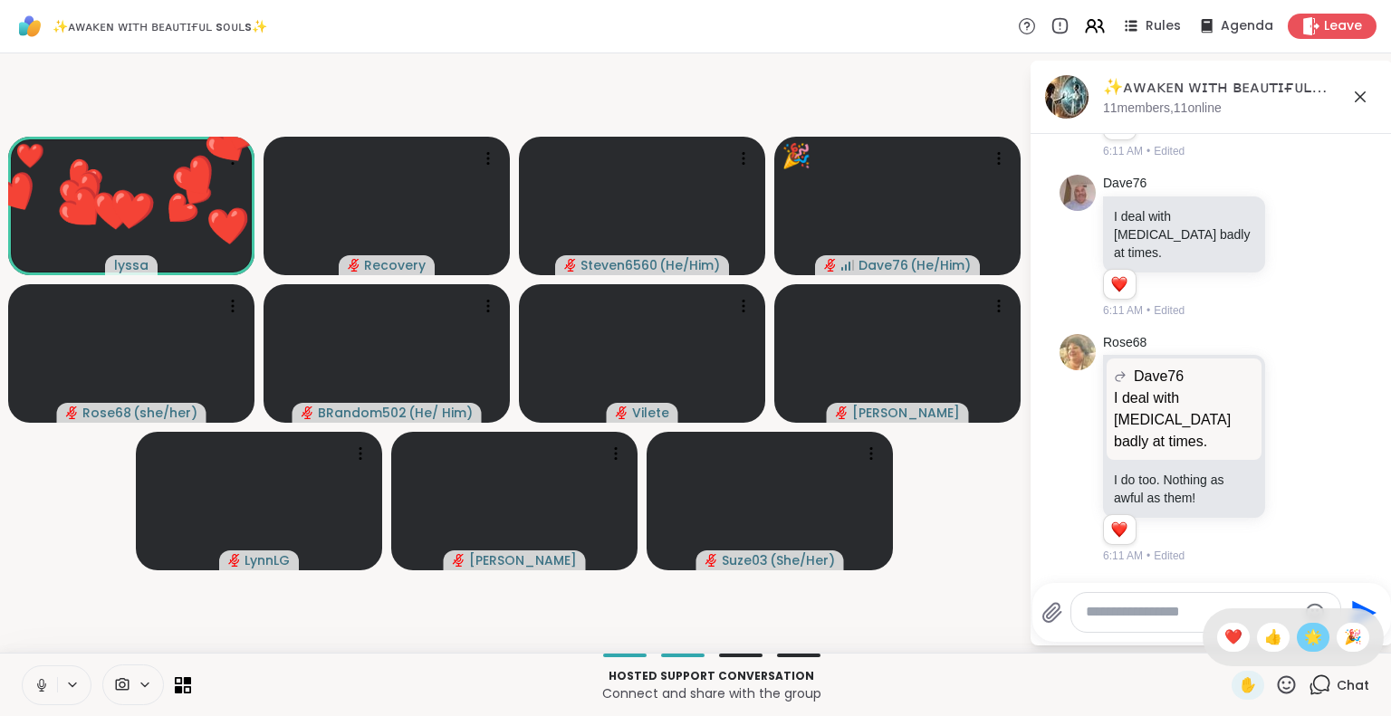
click at [1304, 642] on span "🌟" at bounding box center [1313, 638] width 18 height 22
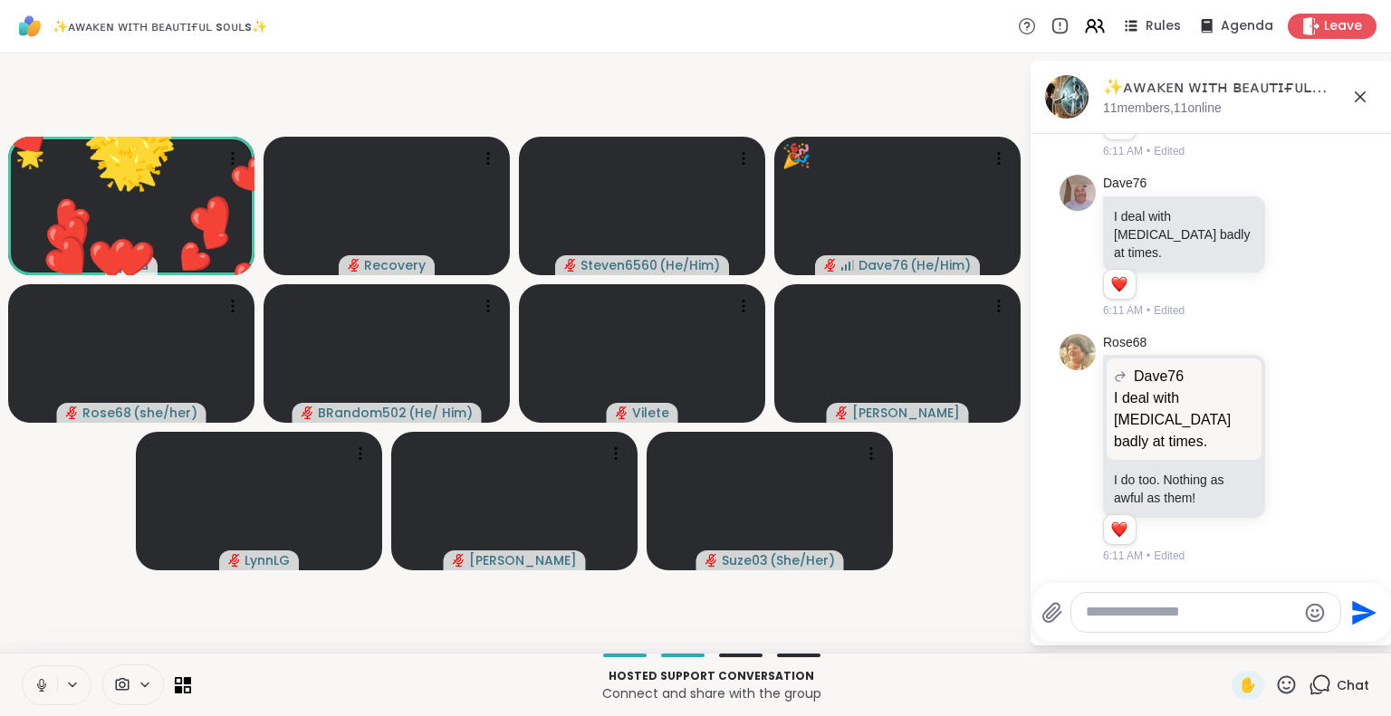
click at [1275, 686] on icon at bounding box center [1286, 685] width 23 height 23
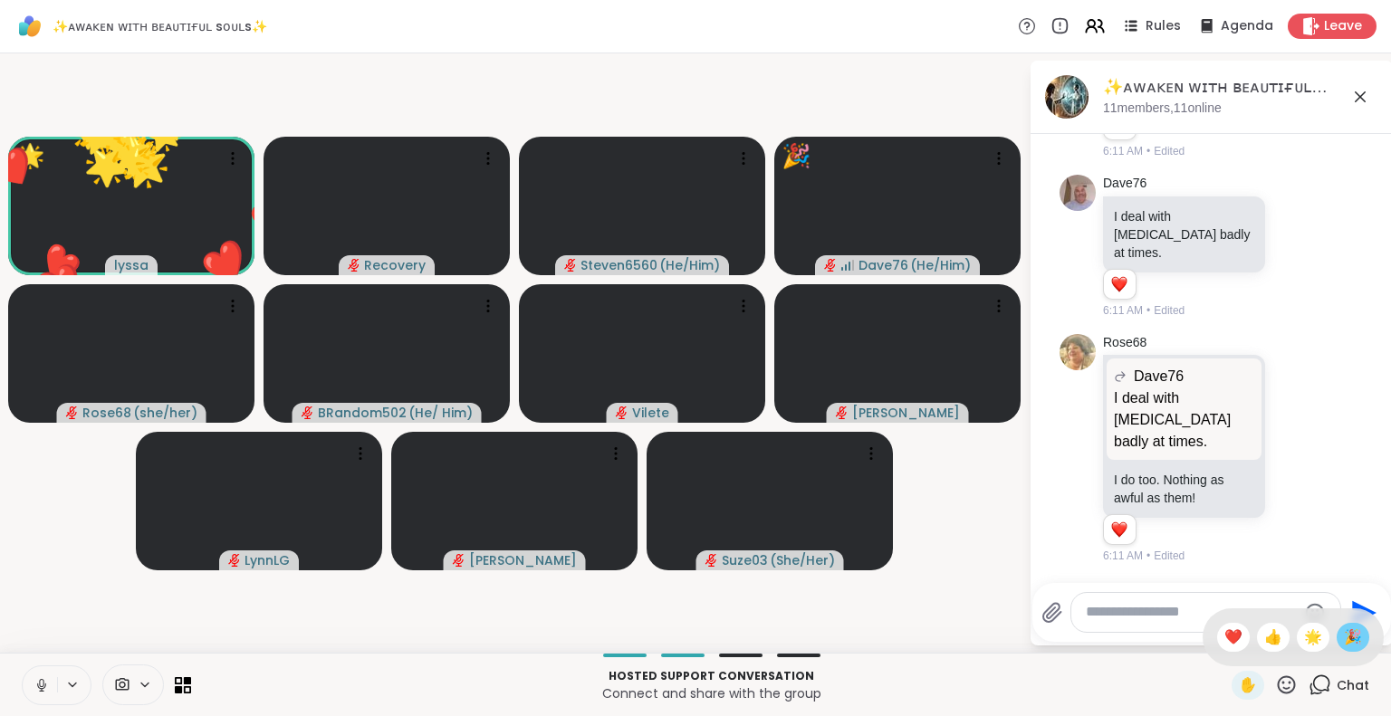
click at [1344, 646] on span "🎉" at bounding box center [1353, 638] width 18 height 22
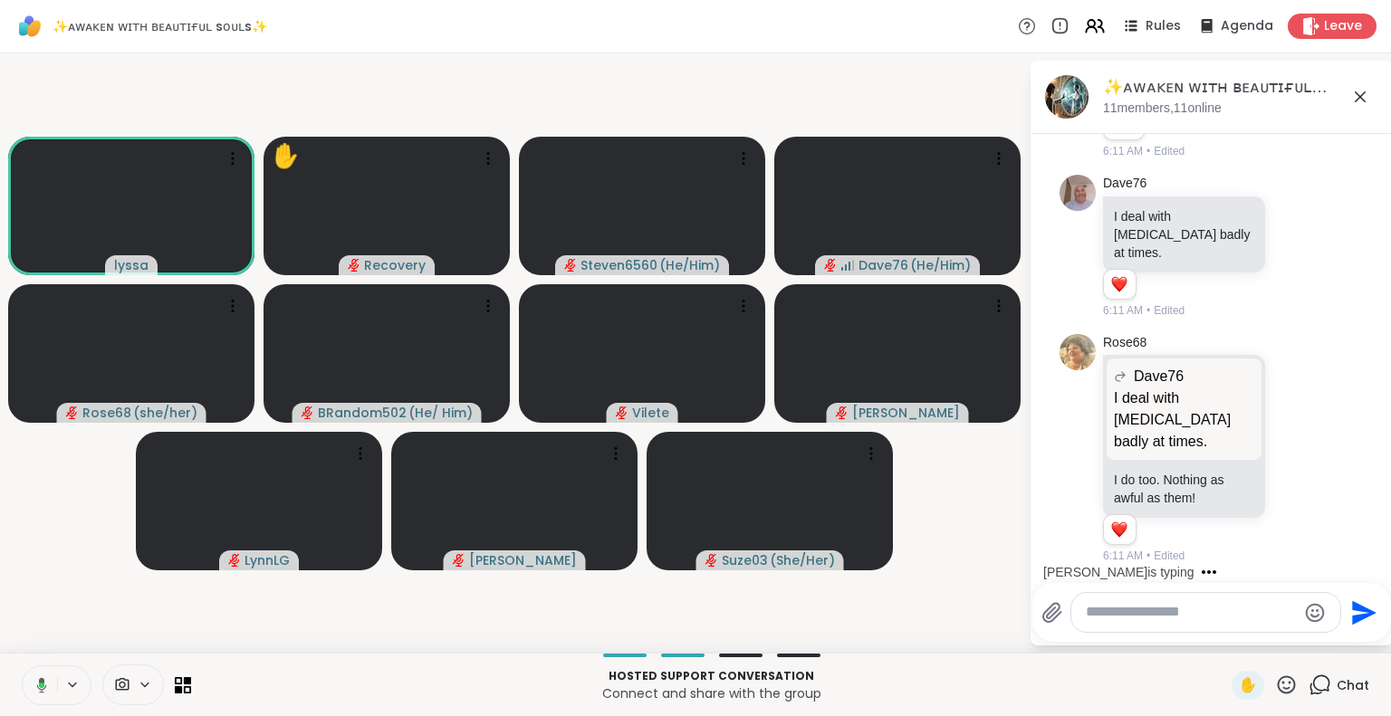
click at [1361, 101] on icon at bounding box center [1360, 97] width 22 height 22
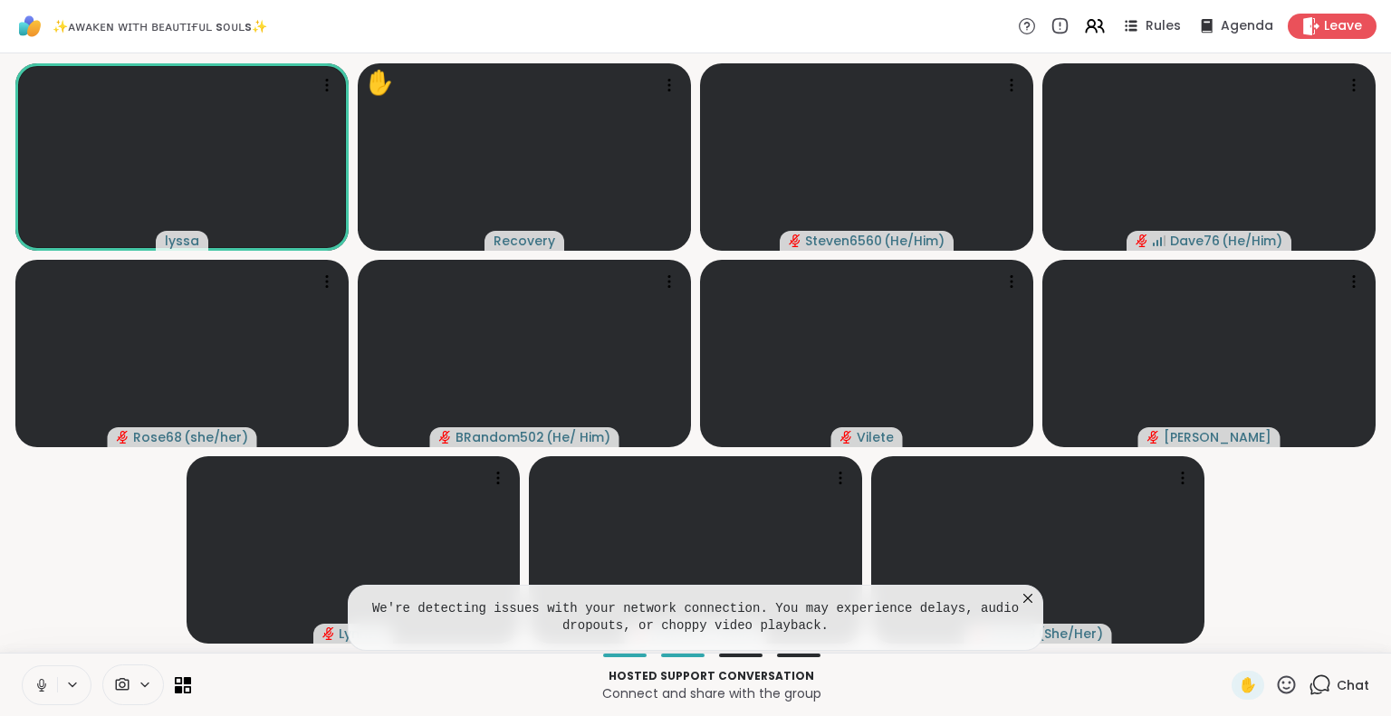
click at [52, 680] on button at bounding box center [40, 685] width 34 height 38
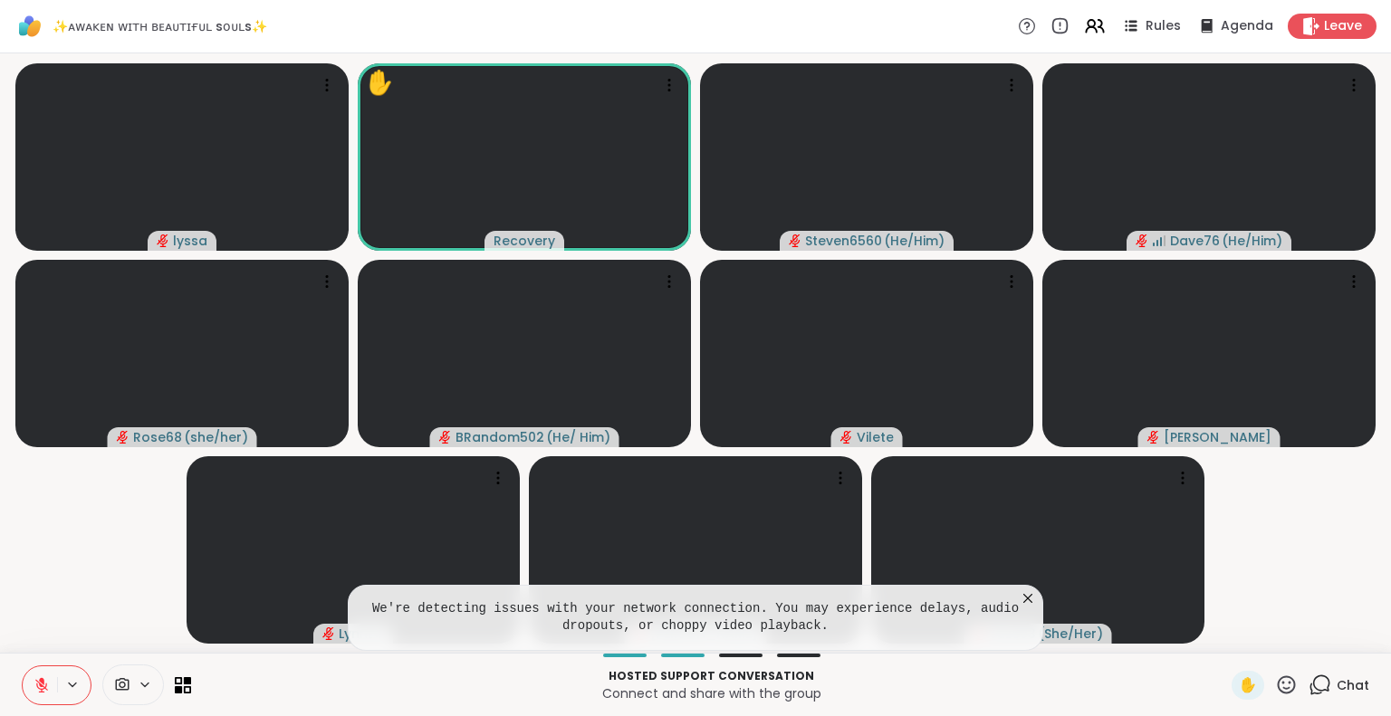
click at [1029, 602] on icon at bounding box center [1028, 598] width 18 height 18
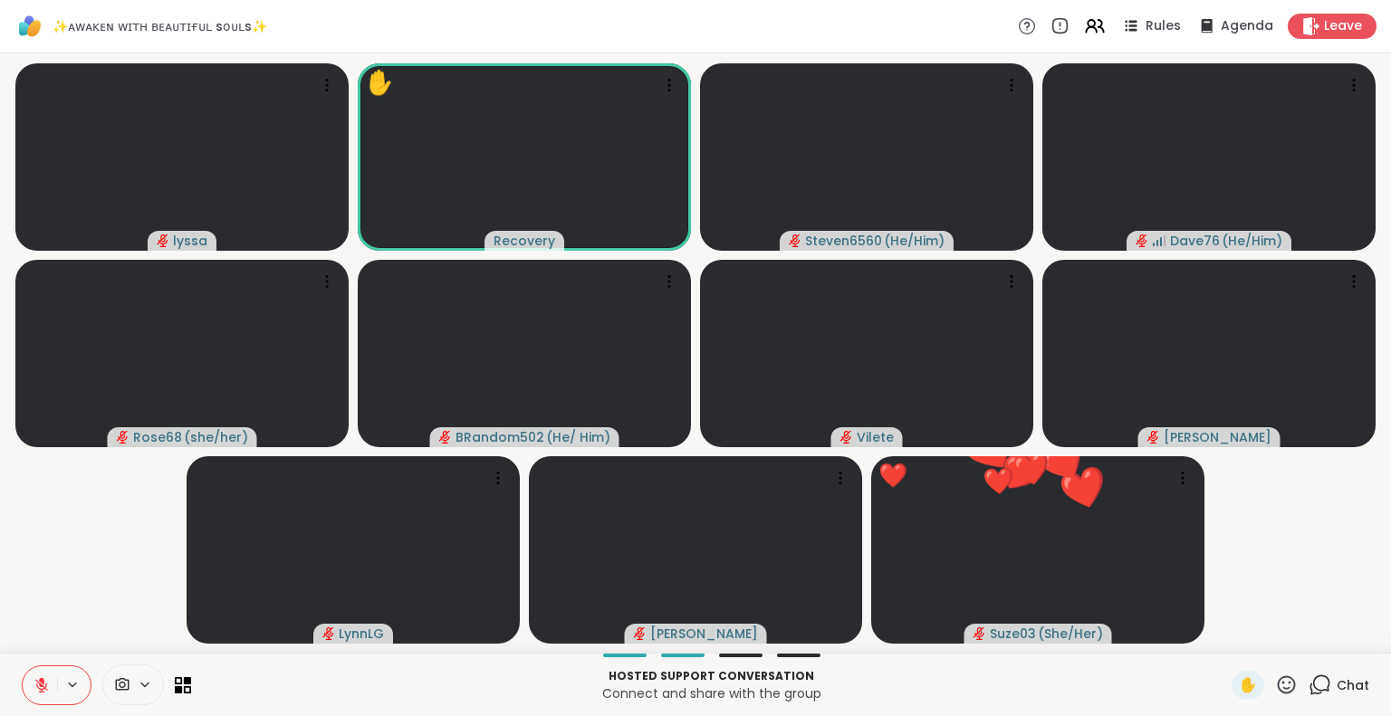
click at [41, 686] on icon at bounding box center [41, 685] width 13 height 13
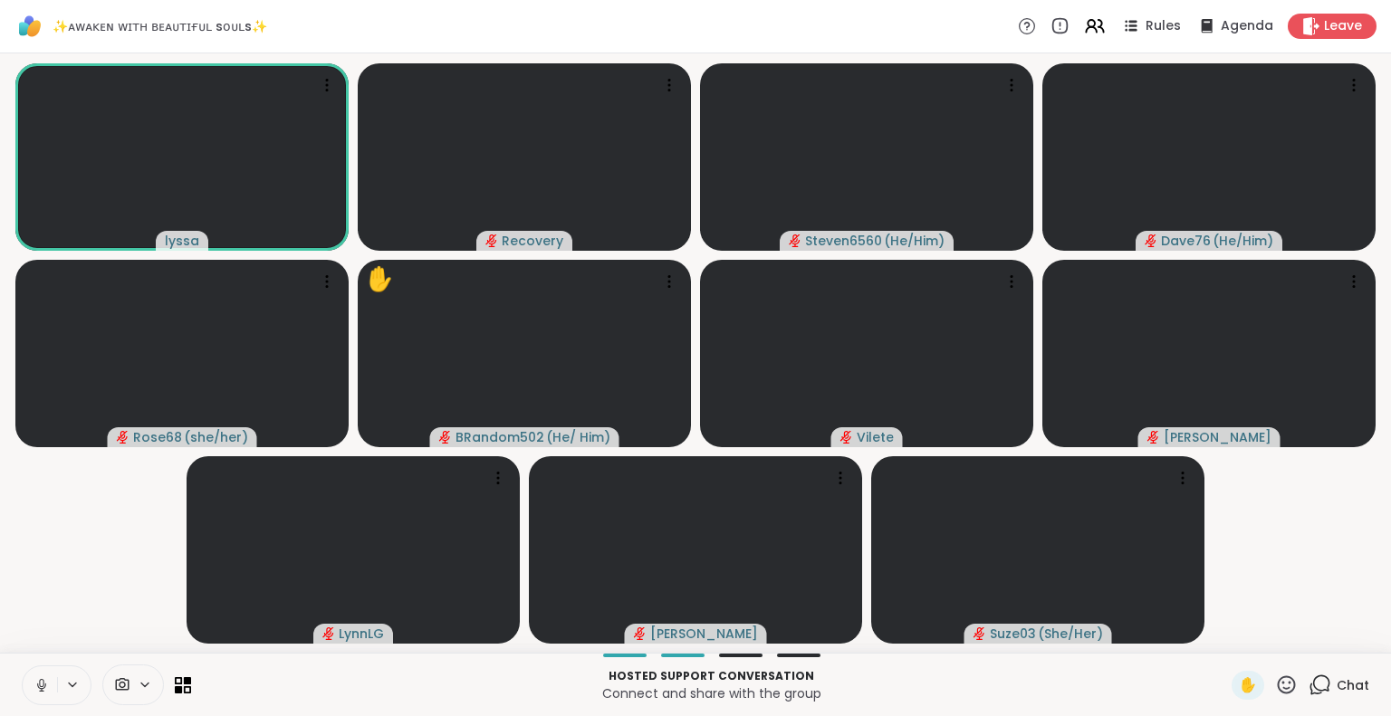
click at [41, 680] on icon at bounding box center [41, 683] width 5 height 8
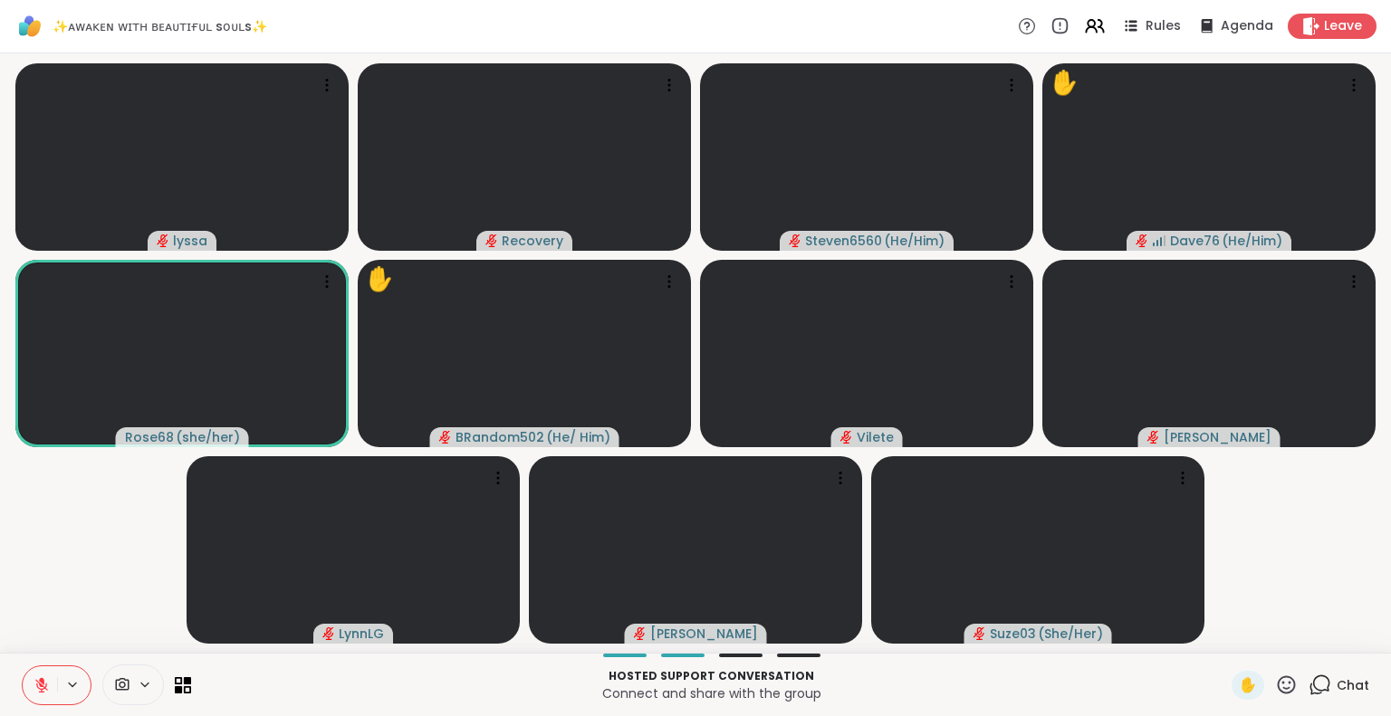
click at [1275, 692] on icon at bounding box center [1286, 685] width 23 height 23
click at [1224, 635] on span "❤️" at bounding box center [1233, 638] width 18 height 22
click at [44, 691] on icon at bounding box center [42, 685] width 16 height 16
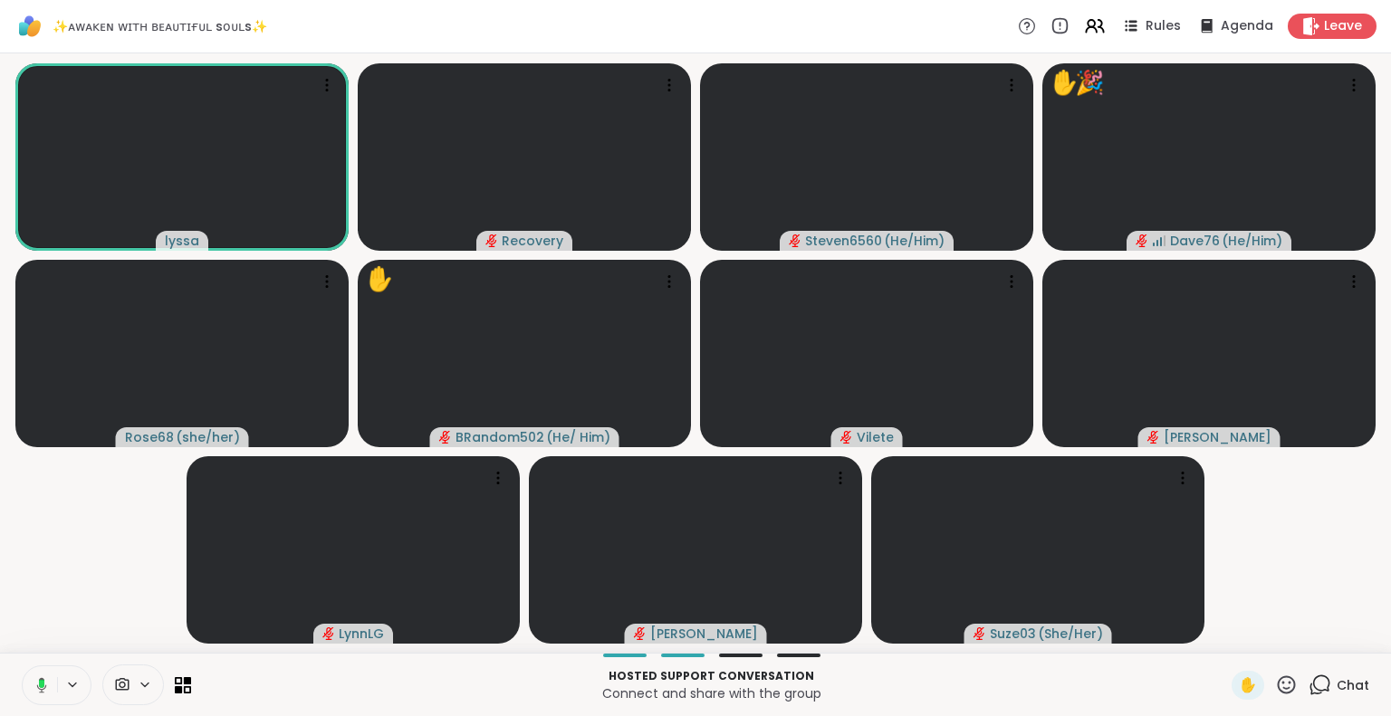
click at [1274, 703] on div "Hosted support conversation Connect and share with the group ✋ Chat" at bounding box center [695, 684] width 1391 height 63
click at [1275, 694] on icon at bounding box center [1286, 685] width 23 height 23
click at [1224, 640] on span "❤️" at bounding box center [1233, 638] width 18 height 22
click at [1083, 24] on icon at bounding box center [1094, 25] width 23 height 23
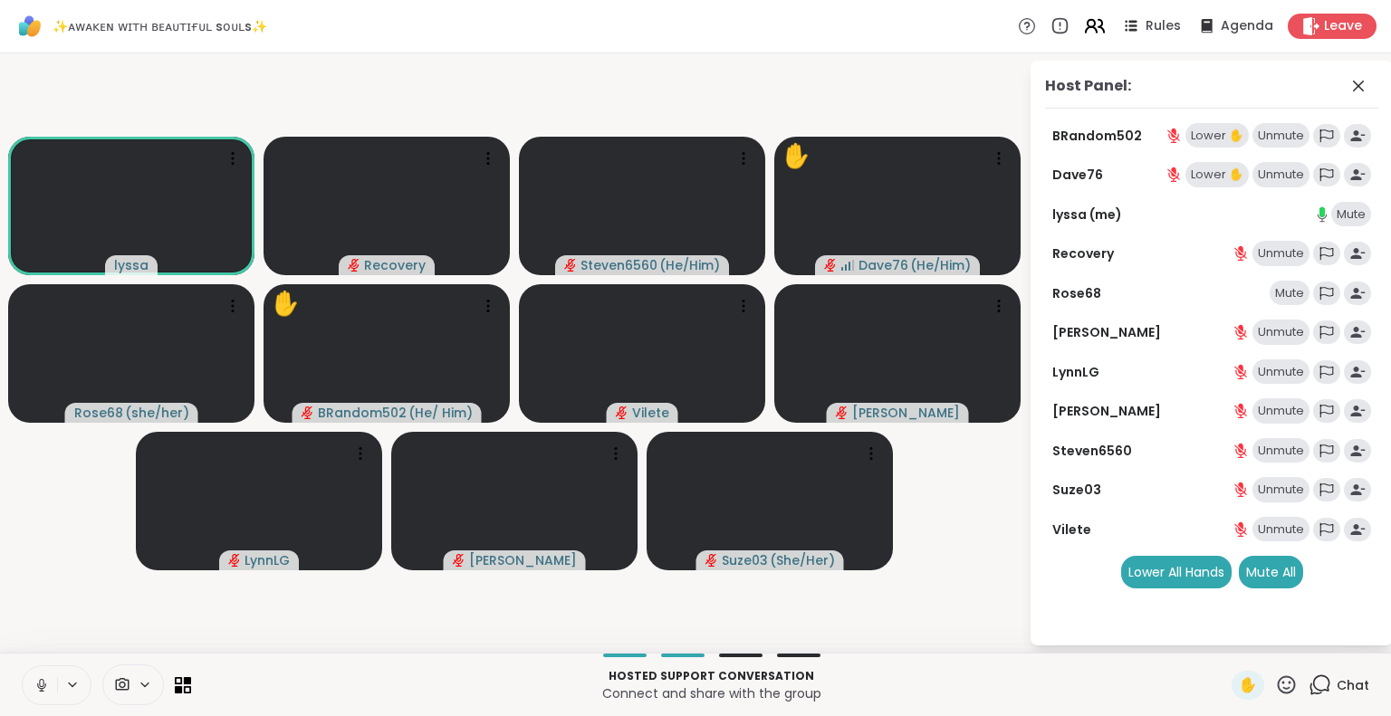
click at [1083, 24] on icon at bounding box center [1094, 25] width 23 height 23
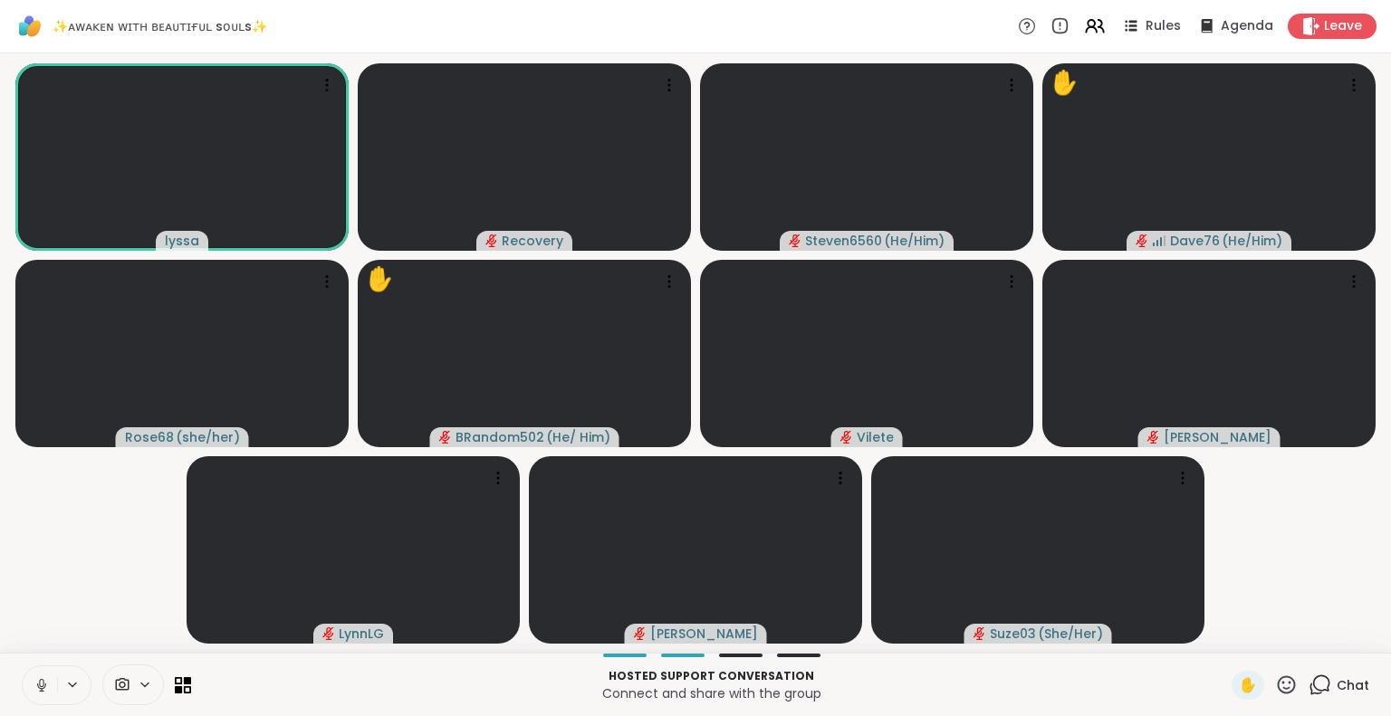
click at [40, 685] on icon at bounding box center [41, 683] width 5 height 8
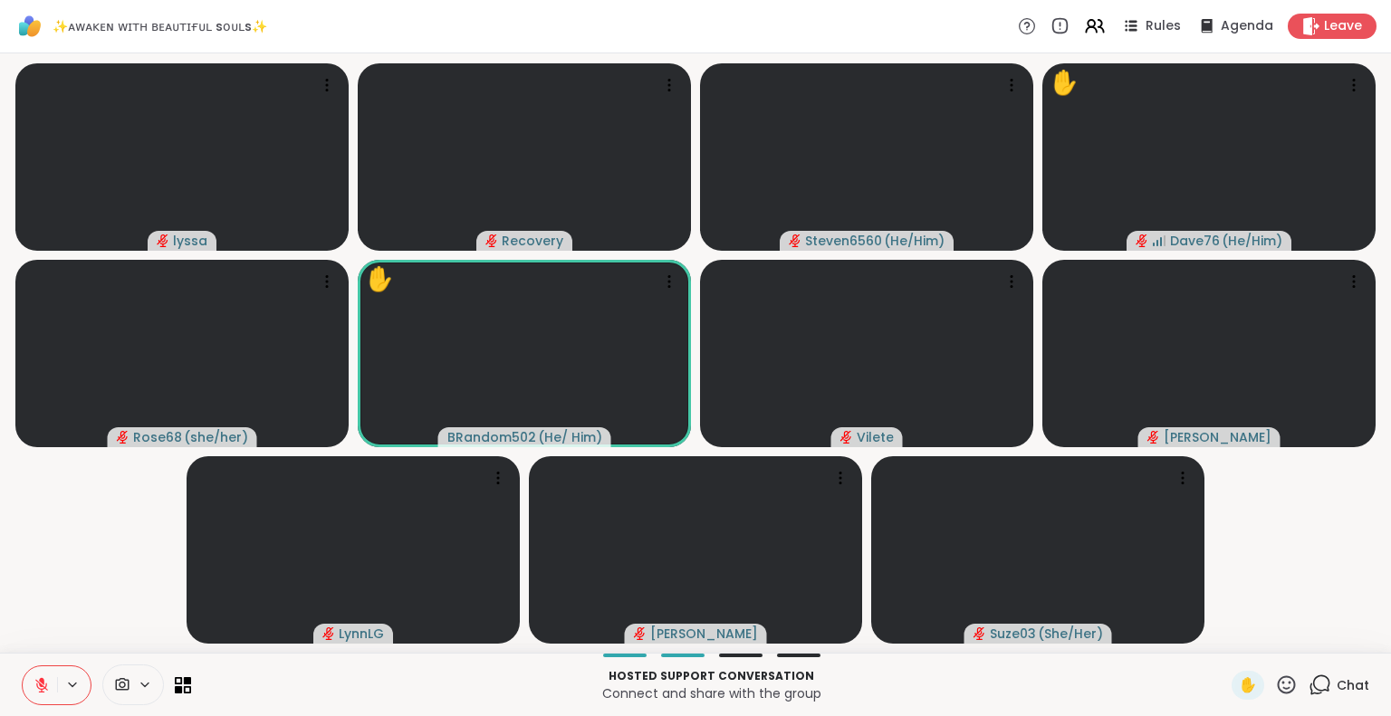
click at [1278, 677] on icon at bounding box center [1287, 684] width 18 height 18
click at [1224, 635] on span "❤️" at bounding box center [1233, 638] width 18 height 22
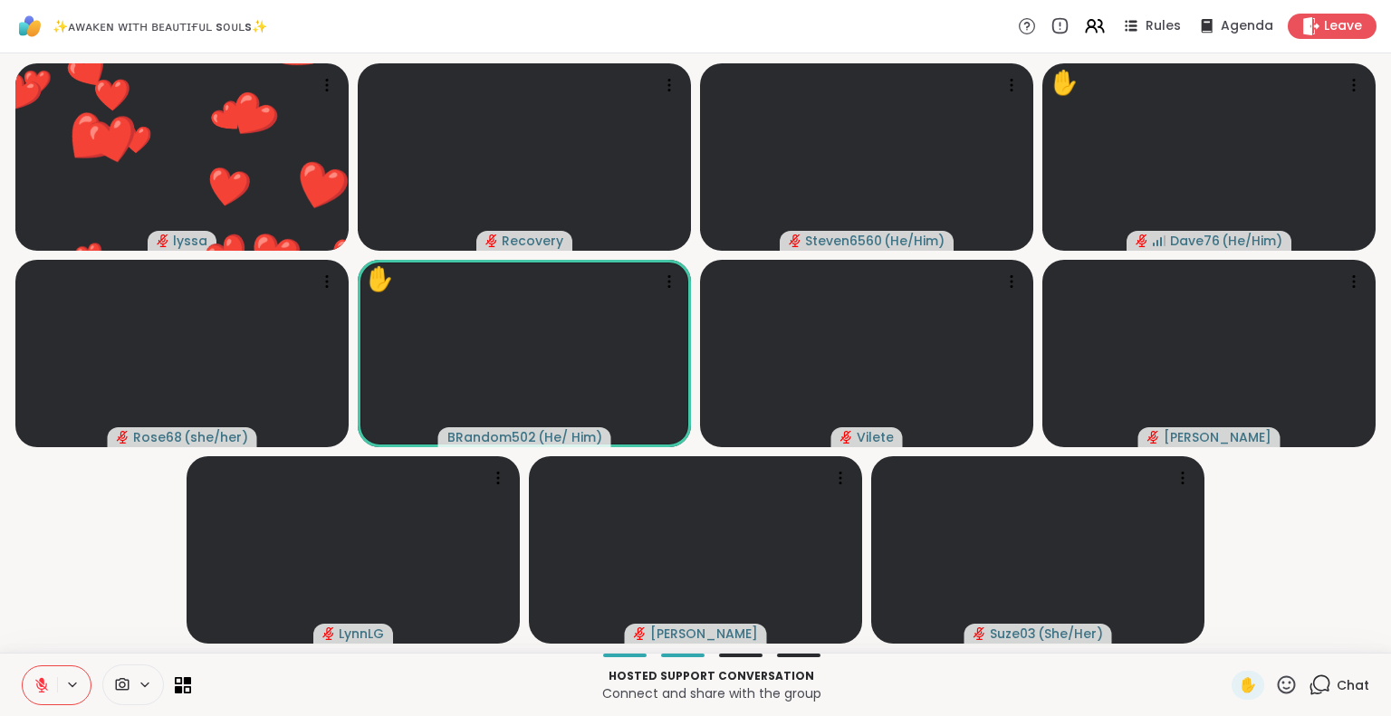
click at [1278, 683] on icon at bounding box center [1287, 684] width 18 height 18
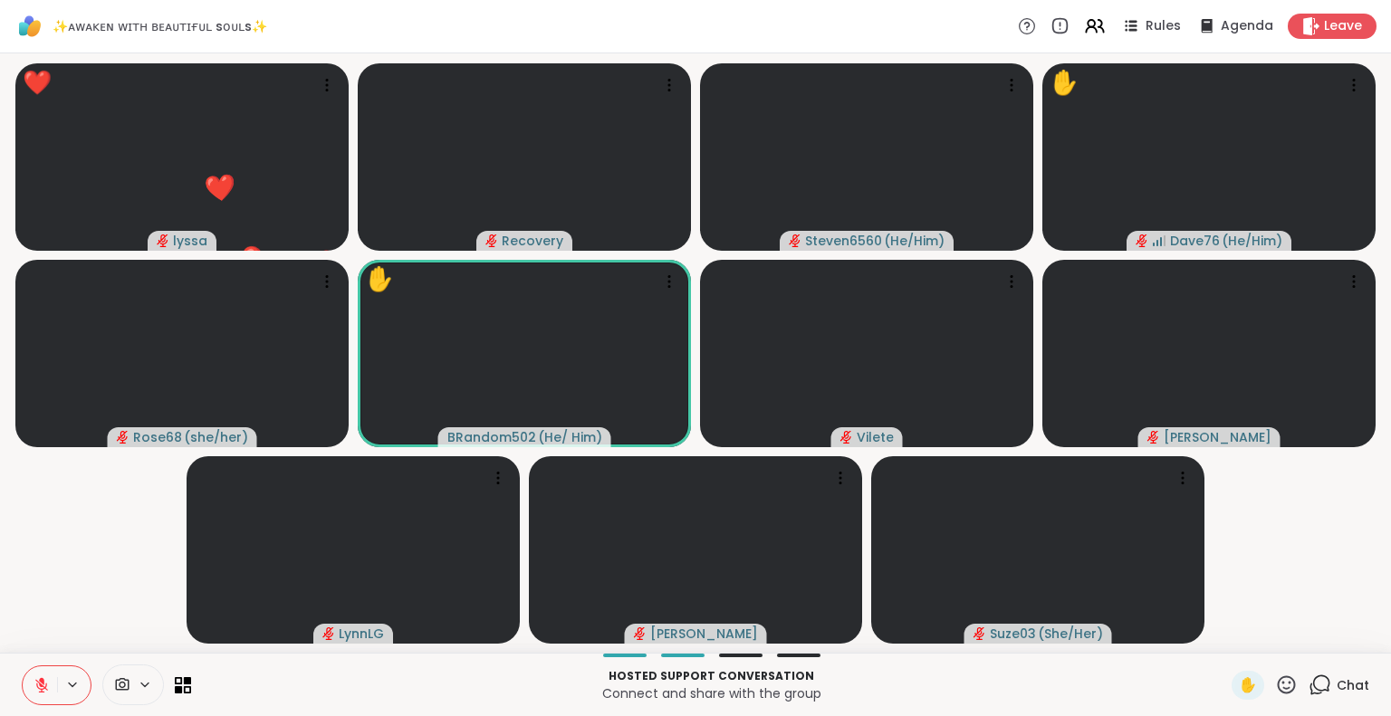
click at [1282, 593] on video-player-container "❤️ lyssa ❤️ ❤️ ❤️ ❤️ ❤️ ❤️ ❤️ ❤️ ❤️ ❤️ ❤️ ❤️ ❤️ ❤️ ❤️ ❤️ ❤️ ❤️ ❤️ ❤️ ❤️ ❤️ ❤️ ❤…" at bounding box center [695, 353] width 1369 height 585
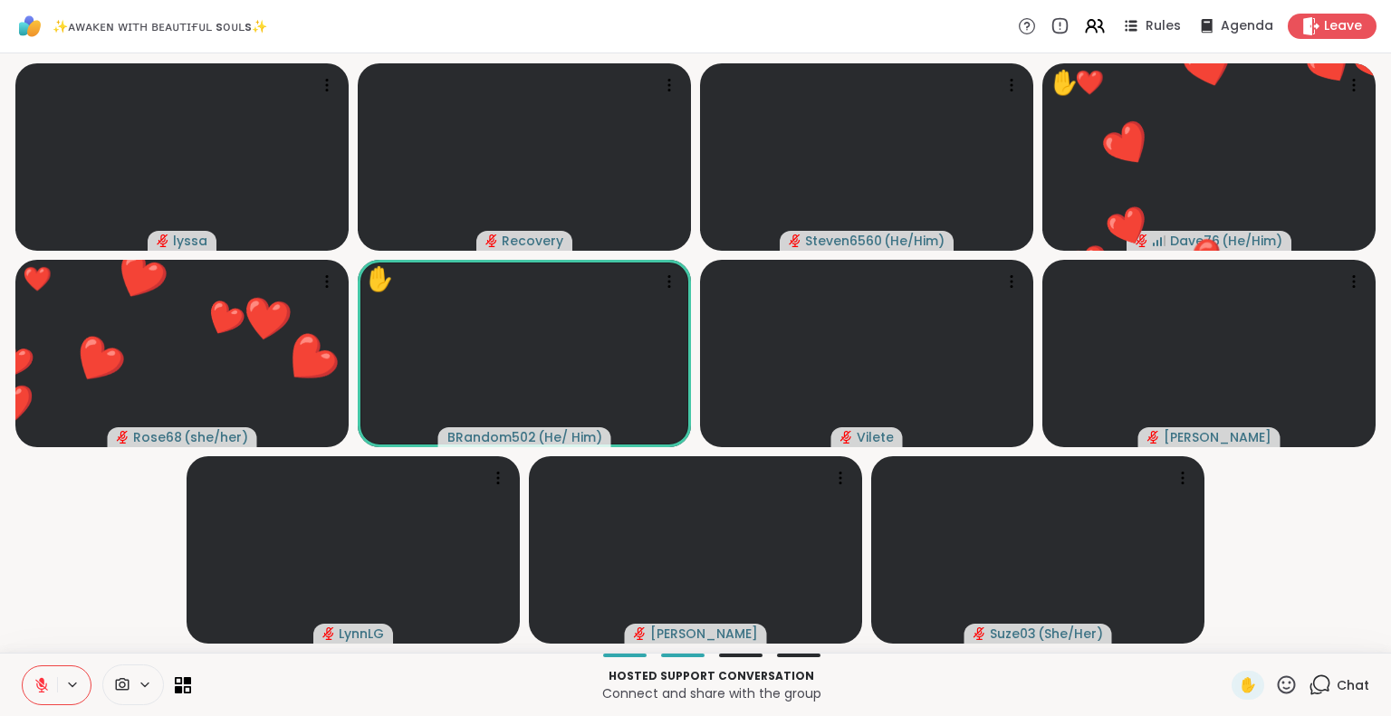
click at [1278, 684] on icon at bounding box center [1286, 685] width 23 height 23
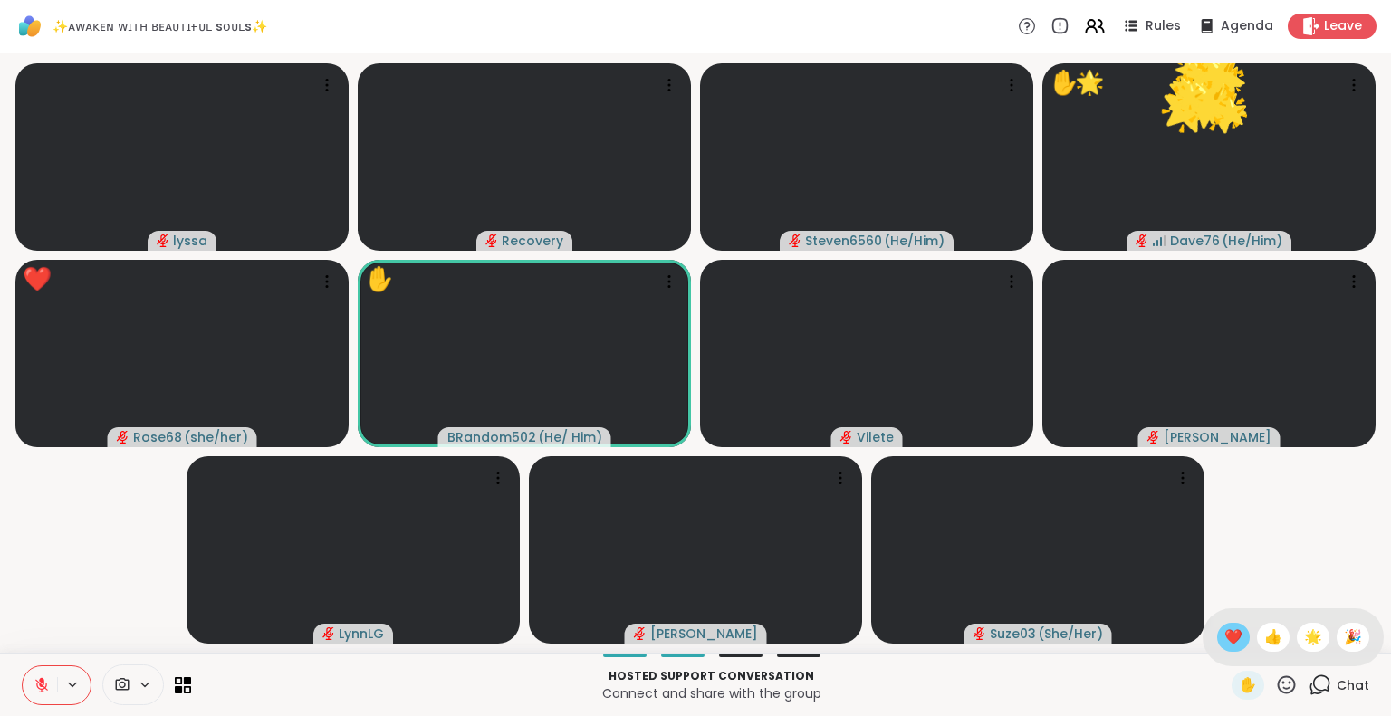
click at [1224, 628] on span "❤️" at bounding box center [1233, 638] width 18 height 22
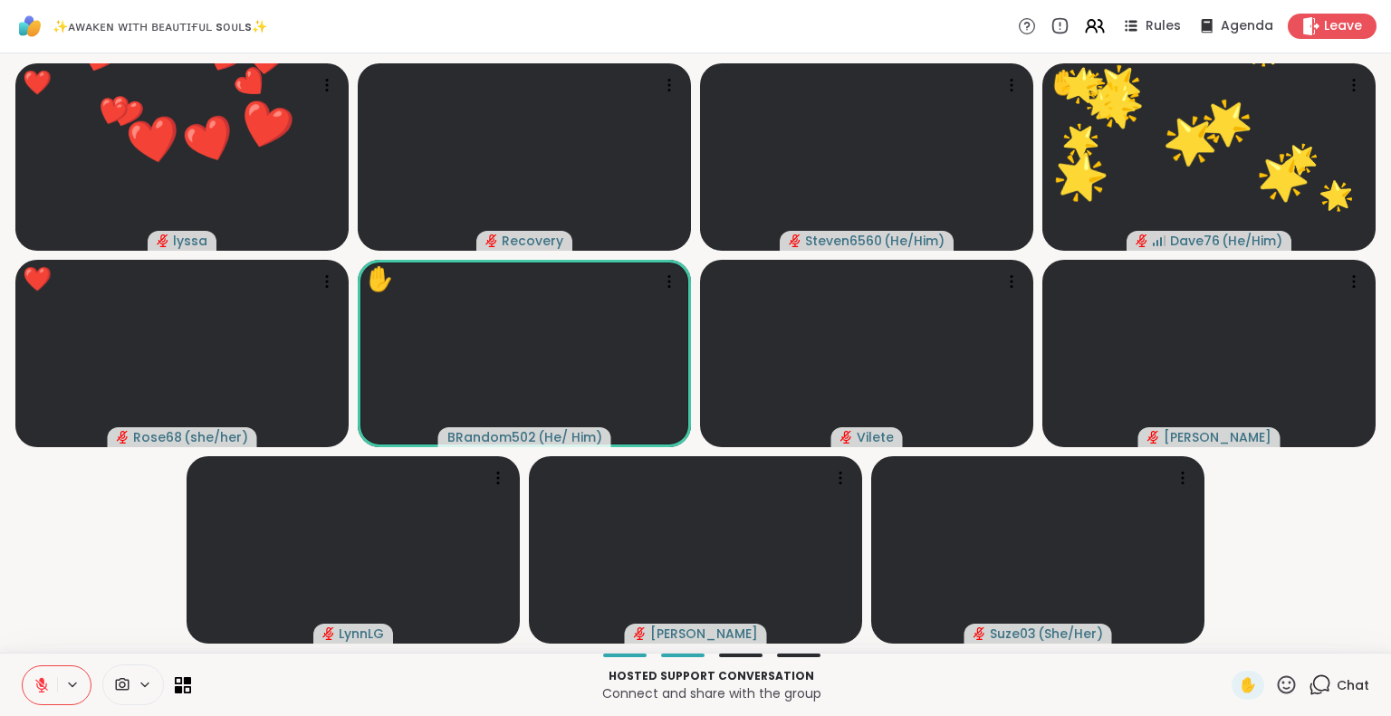
click at [31, 684] on button at bounding box center [40, 685] width 34 height 38
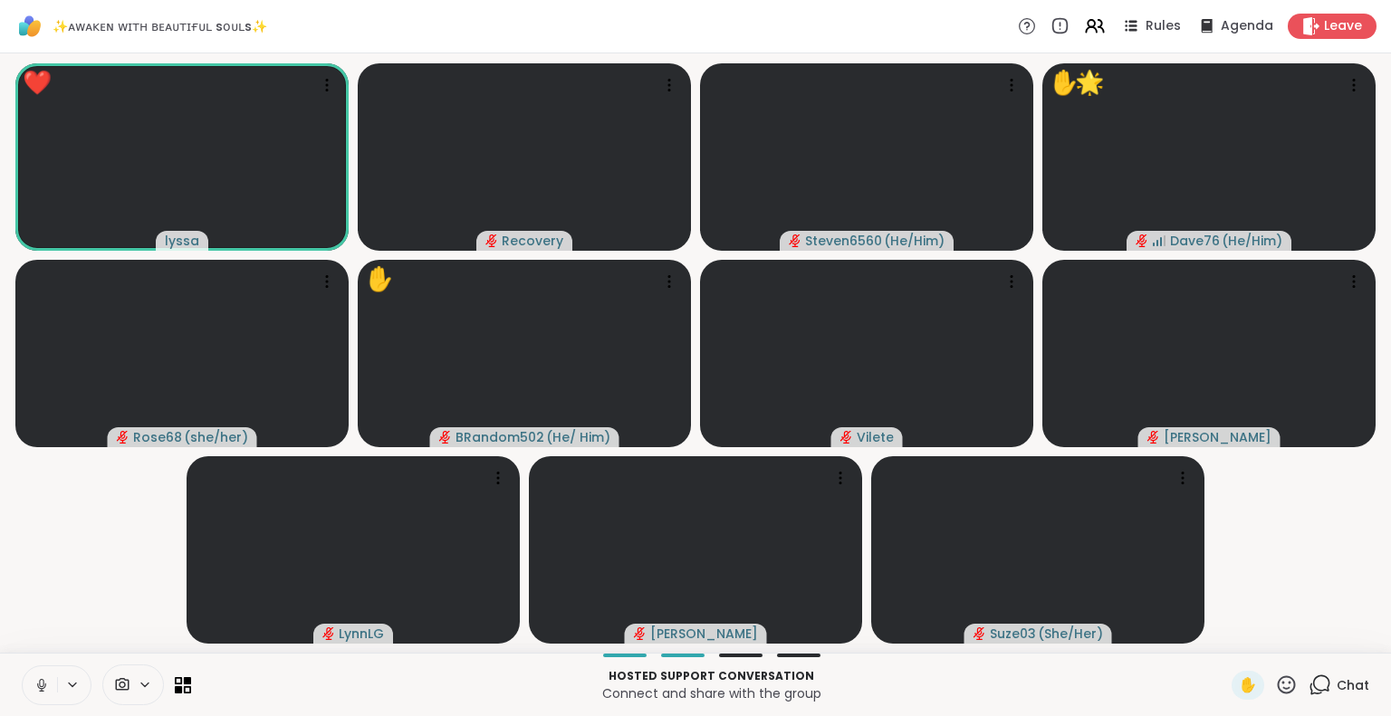
click at [1278, 675] on icon at bounding box center [1286, 685] width 23 height 23
click at [1268, 589] on video-player-container "❤️ lyssa ❤️ ❤️ ❤️ ❤️ ❤️ Recovery Steven6560 ( He/Him ) ✋ 🌟 Dave76 ( He/Him ) Ro…" at bounding box center [695, 353] width 1369 height 585
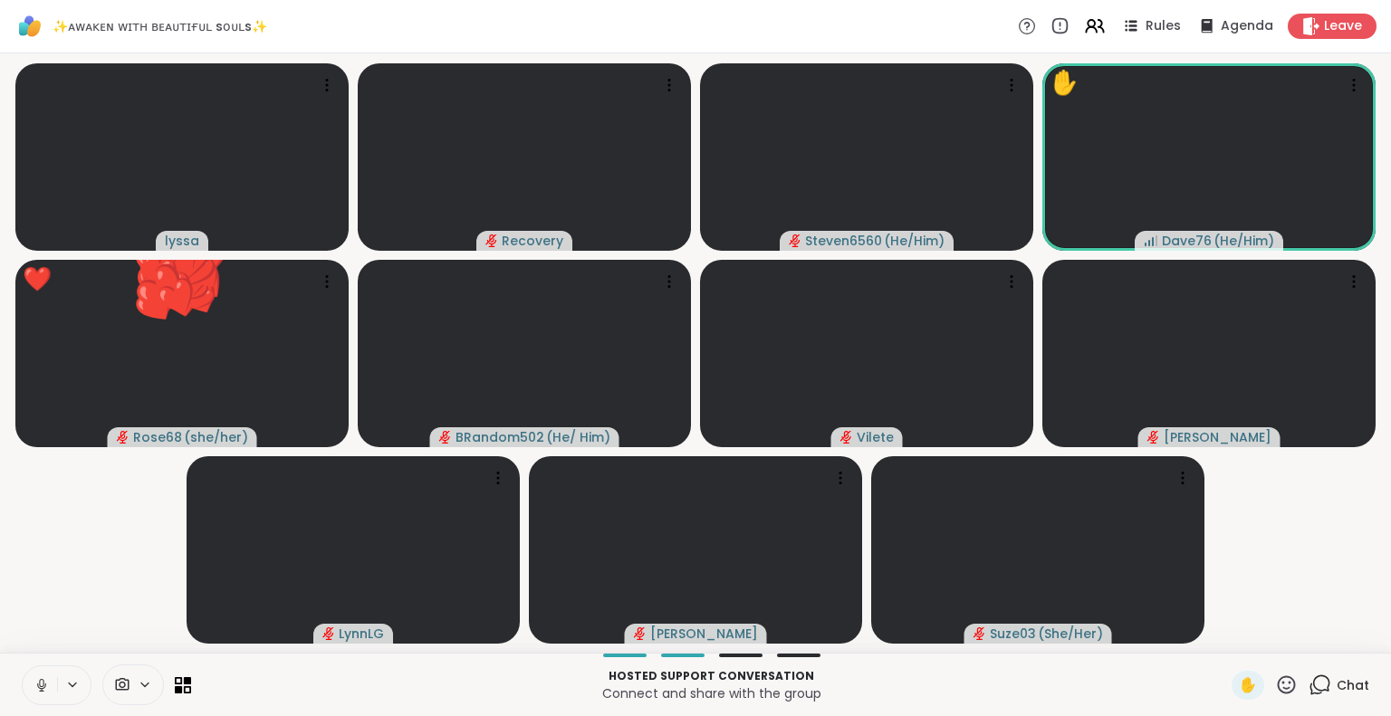
click at [1278, 684] on icon at bounding box center [1287, 684] width 18 height 18
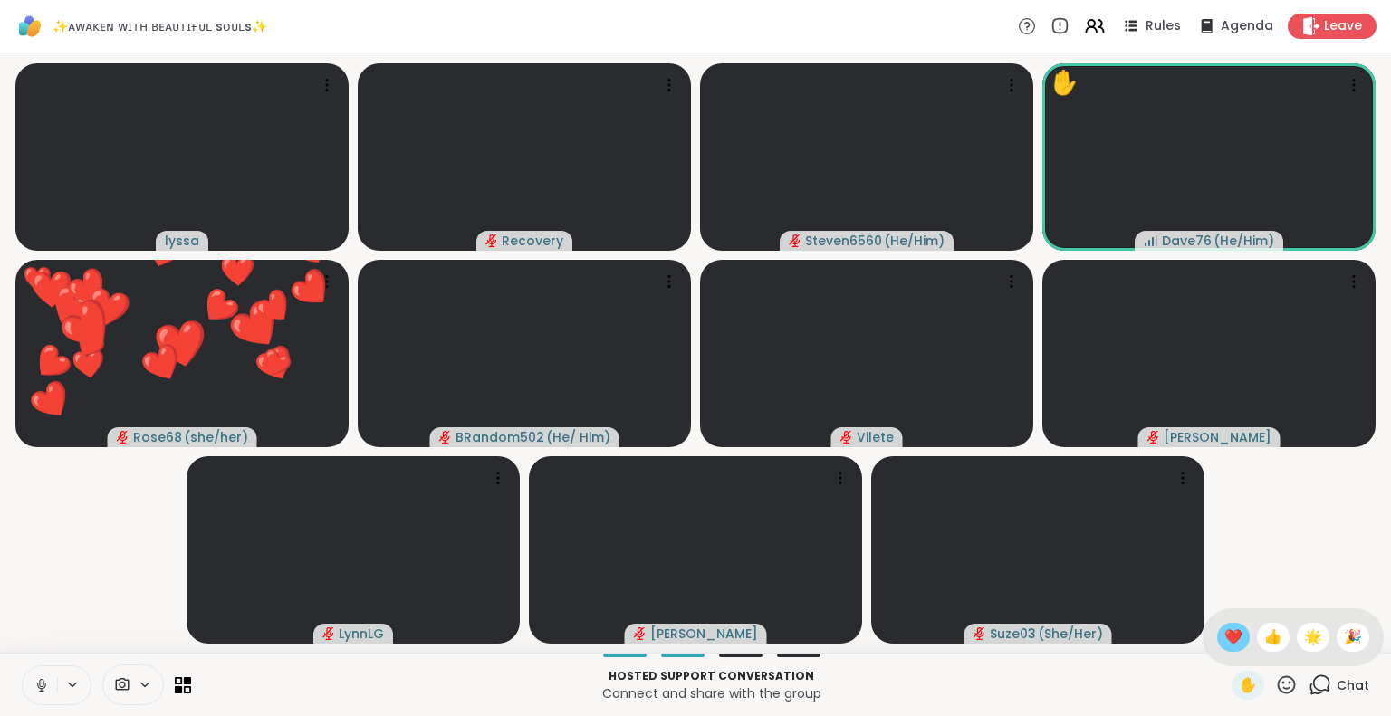
click at [1224, 629] on span "❤️" at bounding box center [1233, 638] width 18 height 22
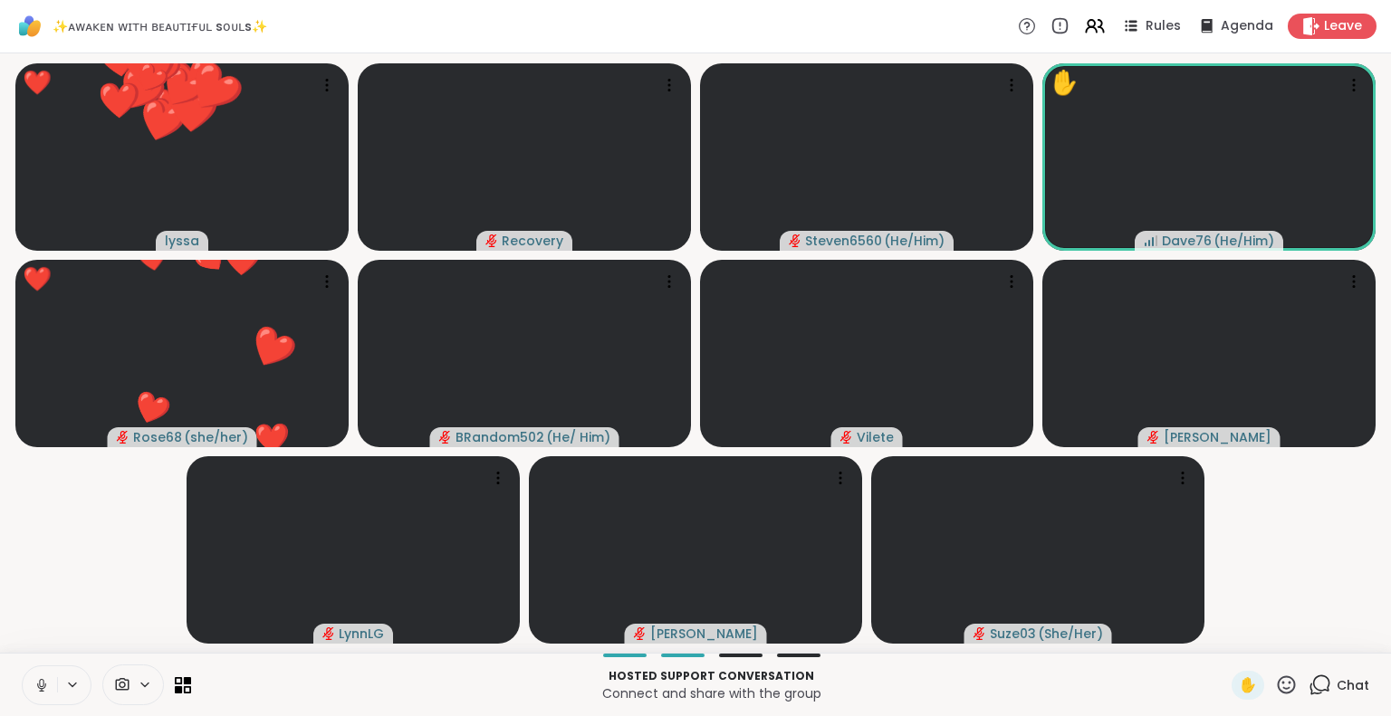
click at [1275, 677] on icon at bounding box center [1286, 685] width 23 height 23
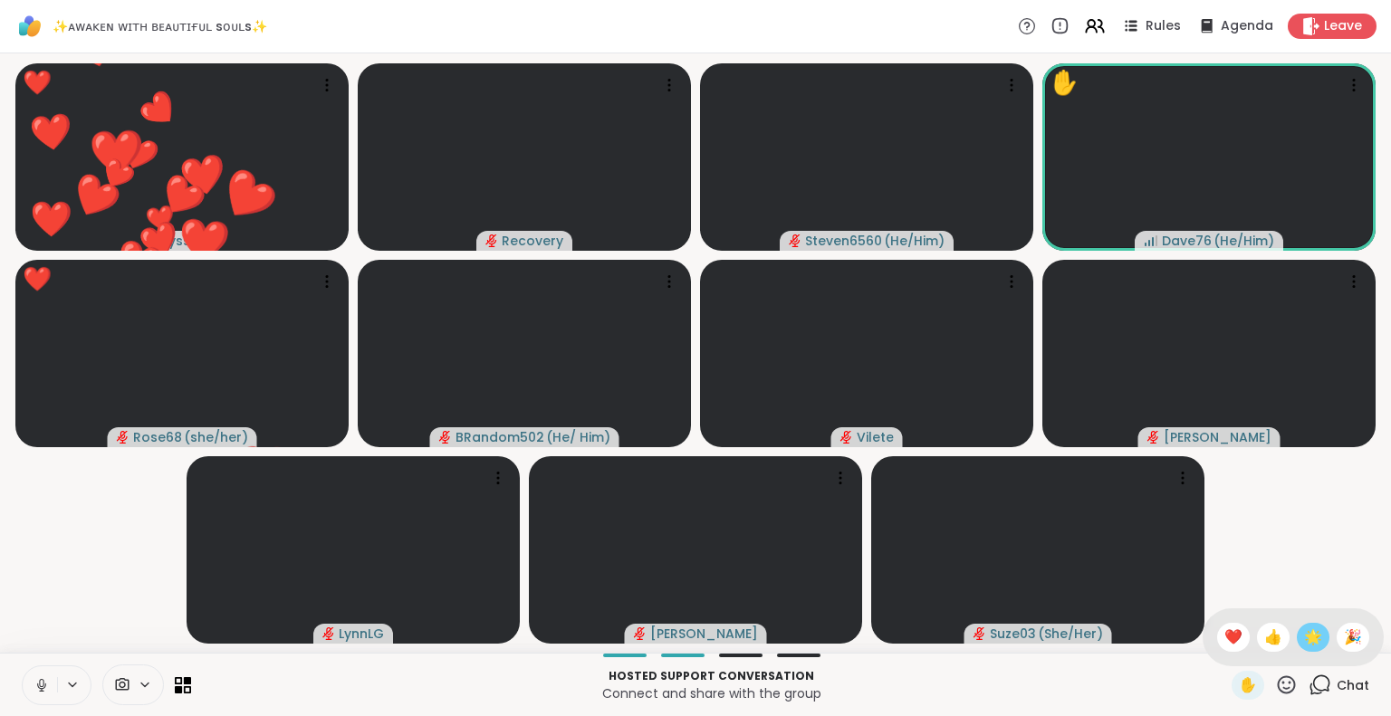
click at [1304, 637] on span "🌟" at bounding box center [1313, 638] width 18 height 22
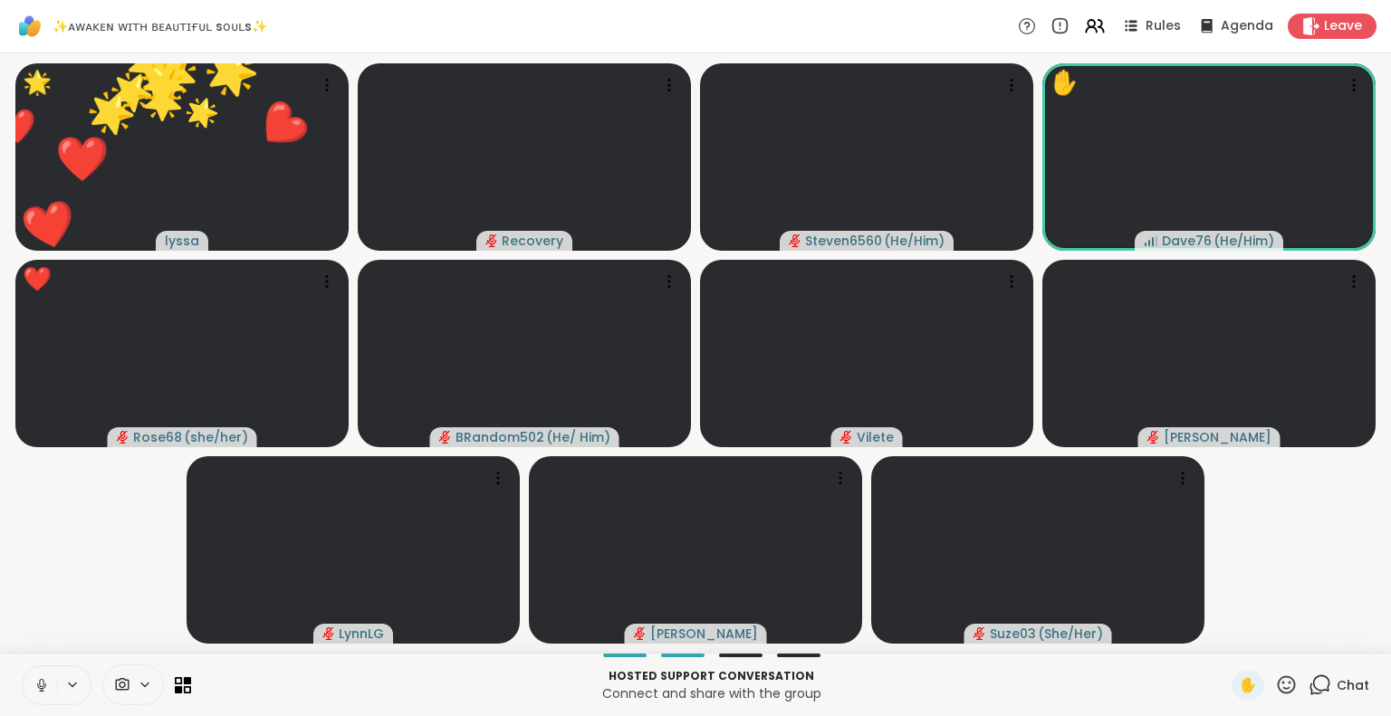
click at [1275, 684] on icon at bounding box center [1286, 685] width 23 height 23
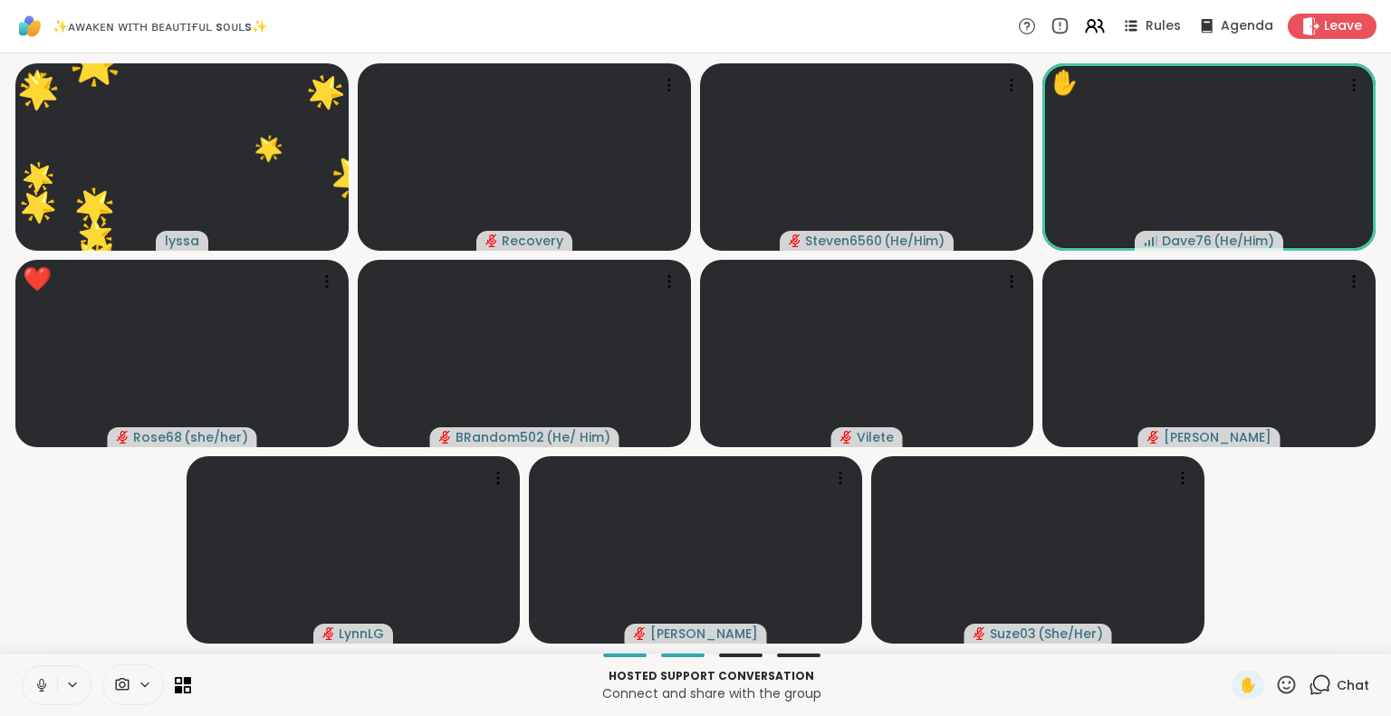
click at [1298, 570] on video-player-container "🌟 lyssa ❤️ ❤️ ❤️ ❤️ ❤️ ❤️ ❤️ ❤️ ❤️ ❤️ ❤️ ❤️ ❤️ ❤️ ❤️ ❤️ ❤️ ❤️ ❤️ 🌟 🌟 🌟 🌟 🌟 🌟 🌟 …" at bounding box center [695, 353] width 1369 height 585
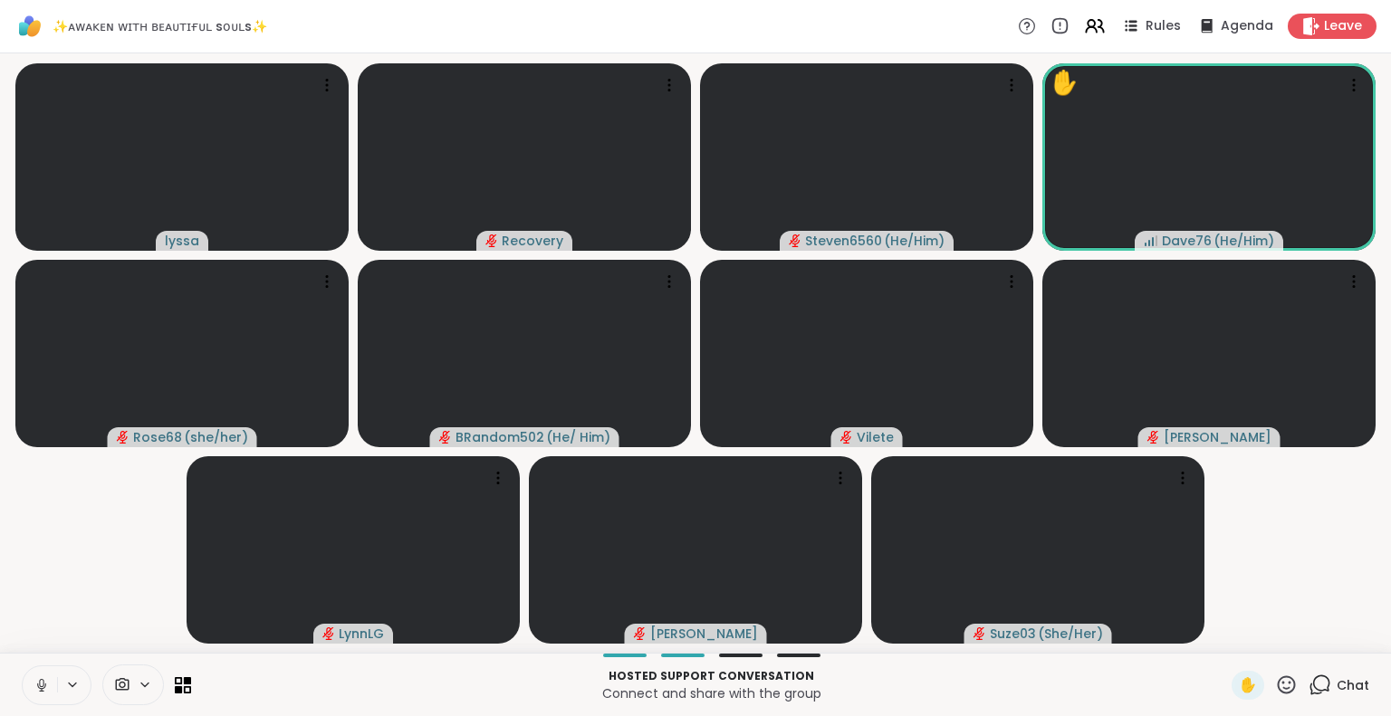
click at [1278, 676] on icon at bounding box center [1287, 684] width 18 height 18
click at [1224, 637] on span "❤️" at bounding box center [1233, 638] width 18 height 22
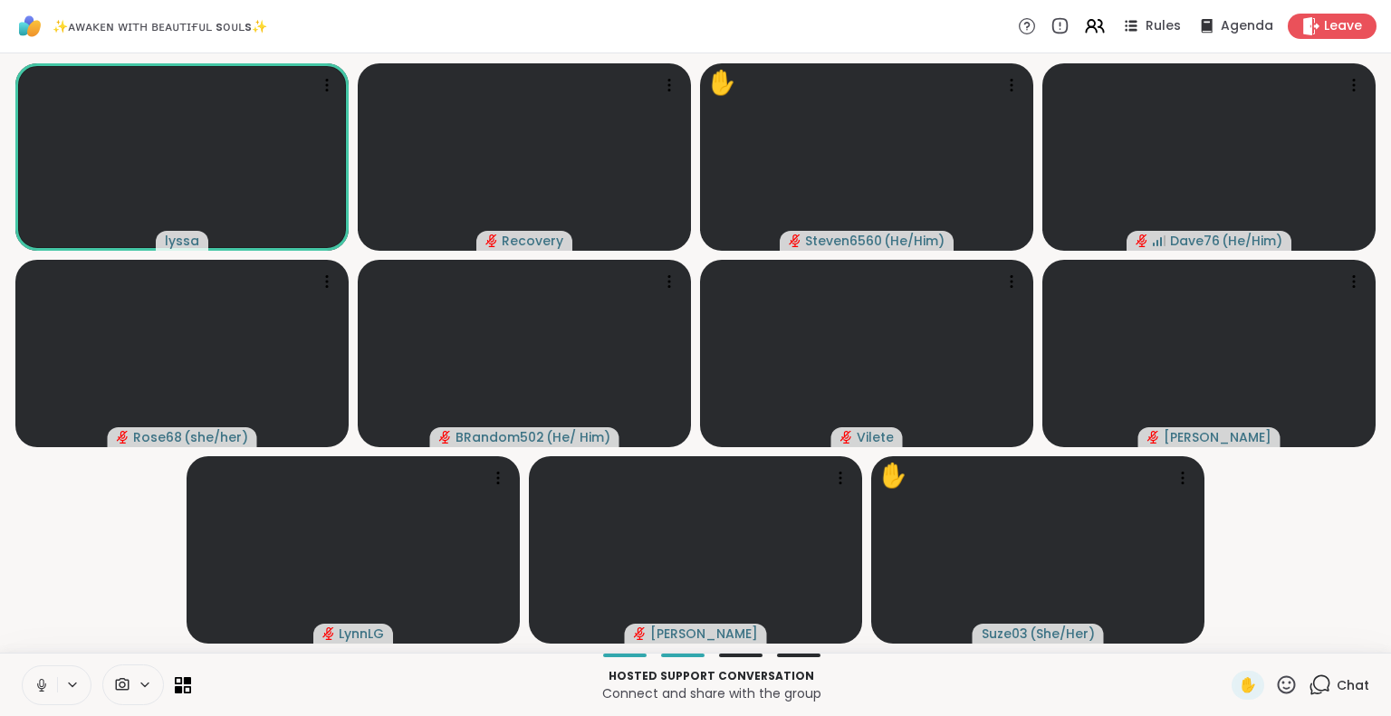
click at [44, 681] on icon at bounding box center [42, 685] width 16 height 16
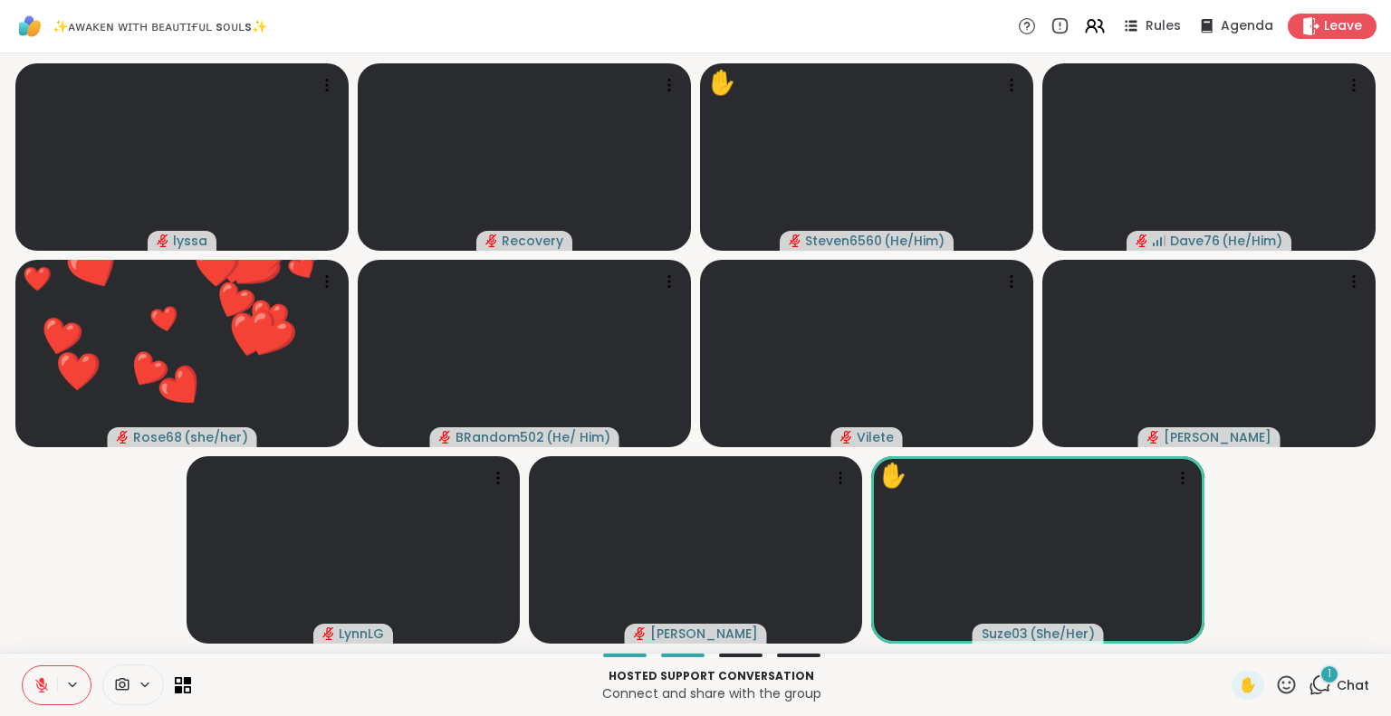
click at [1278, 676] on icon at bounding box center [1286, 685] width 23 height 23
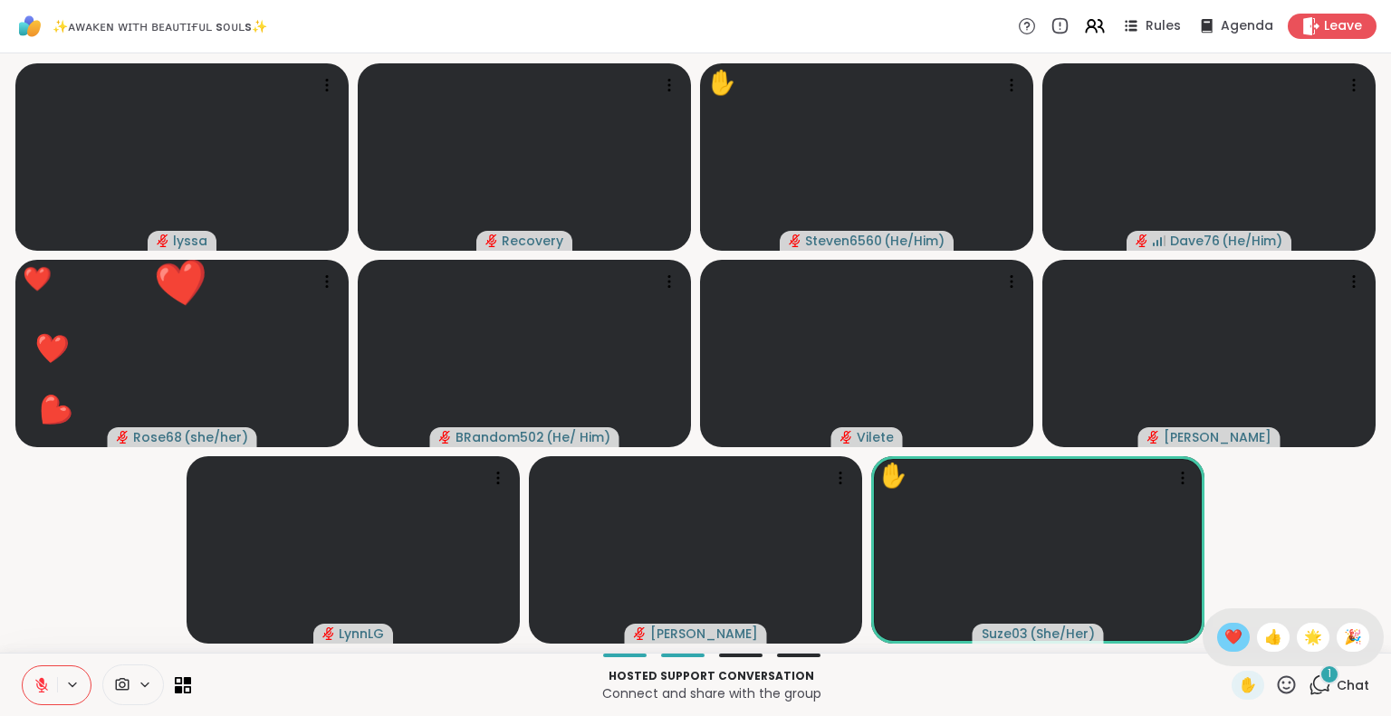
click at [1224, 634] on span "❤️" at bounding box center [1233, 638] width 18 height 22
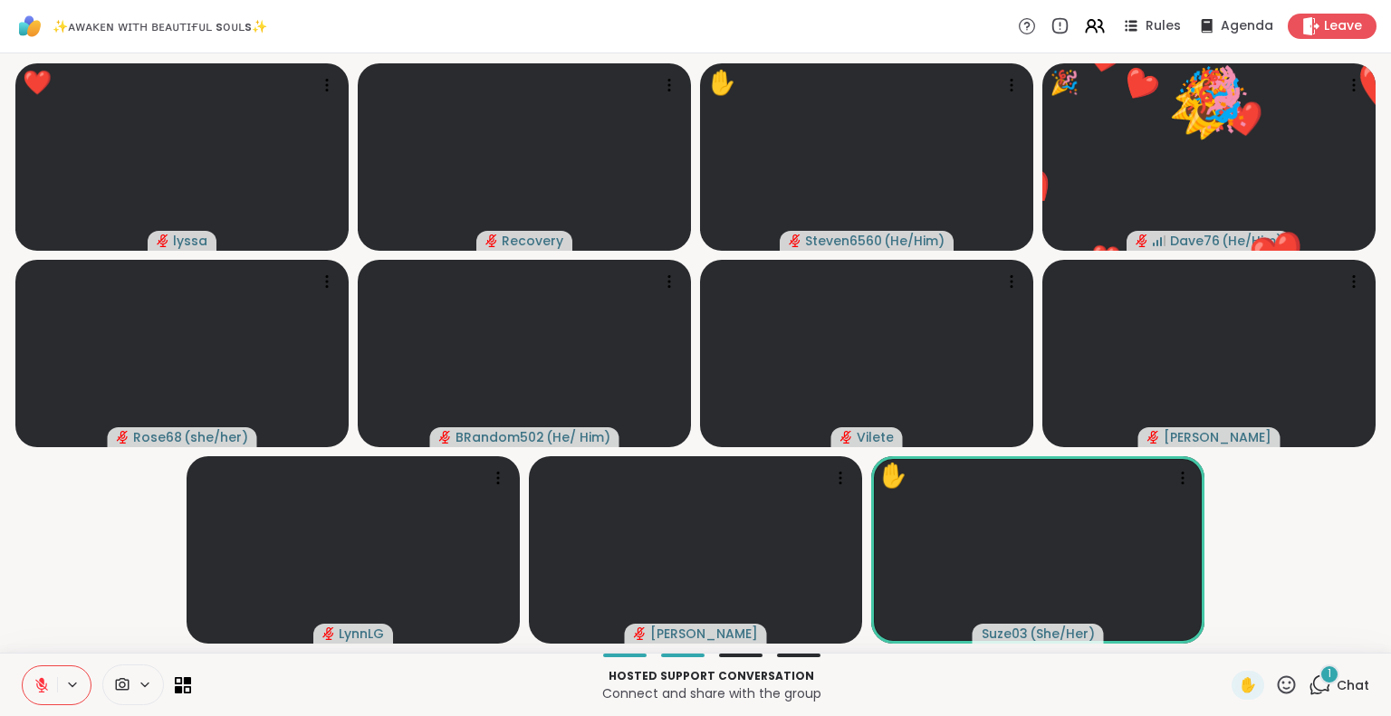
click at [45, 677] on icon at bounding box center [42, 685] width 16 height 16
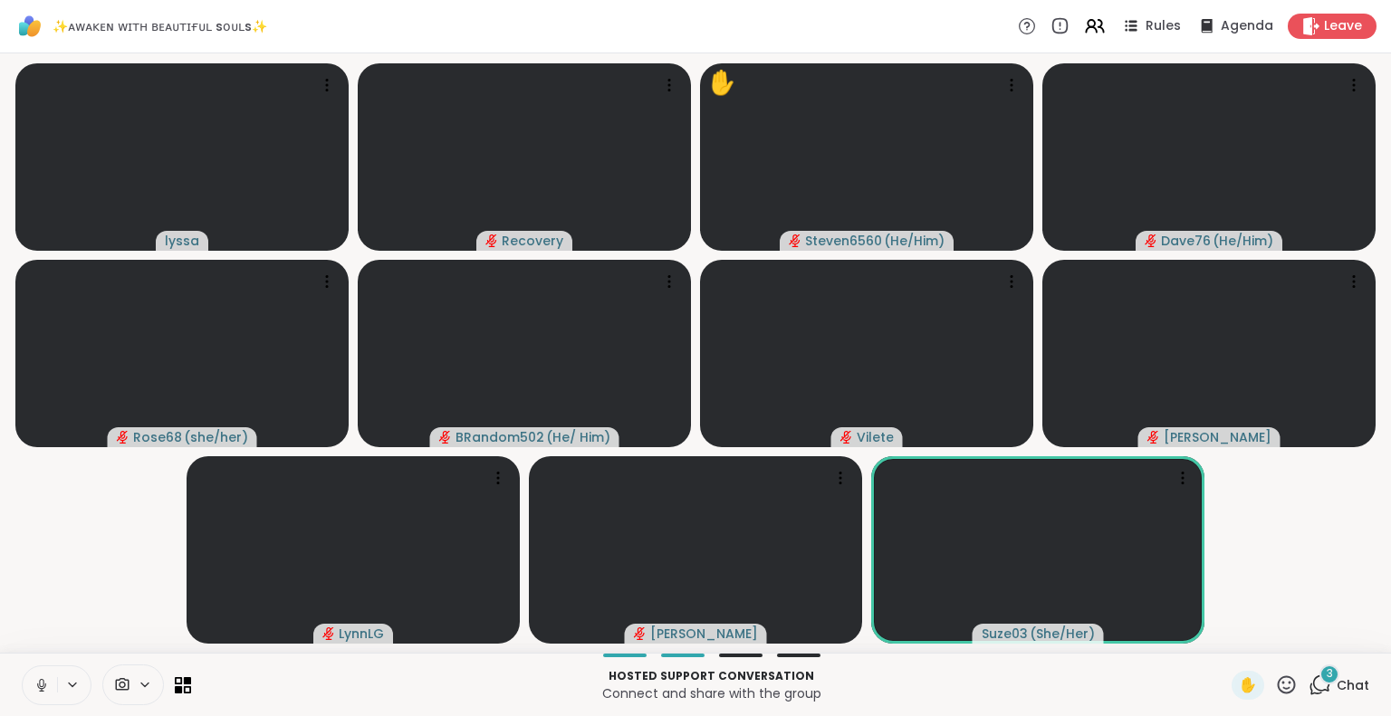
click at [1278, 684] on icon at bounding box center [1287, 684] width 18 height 18
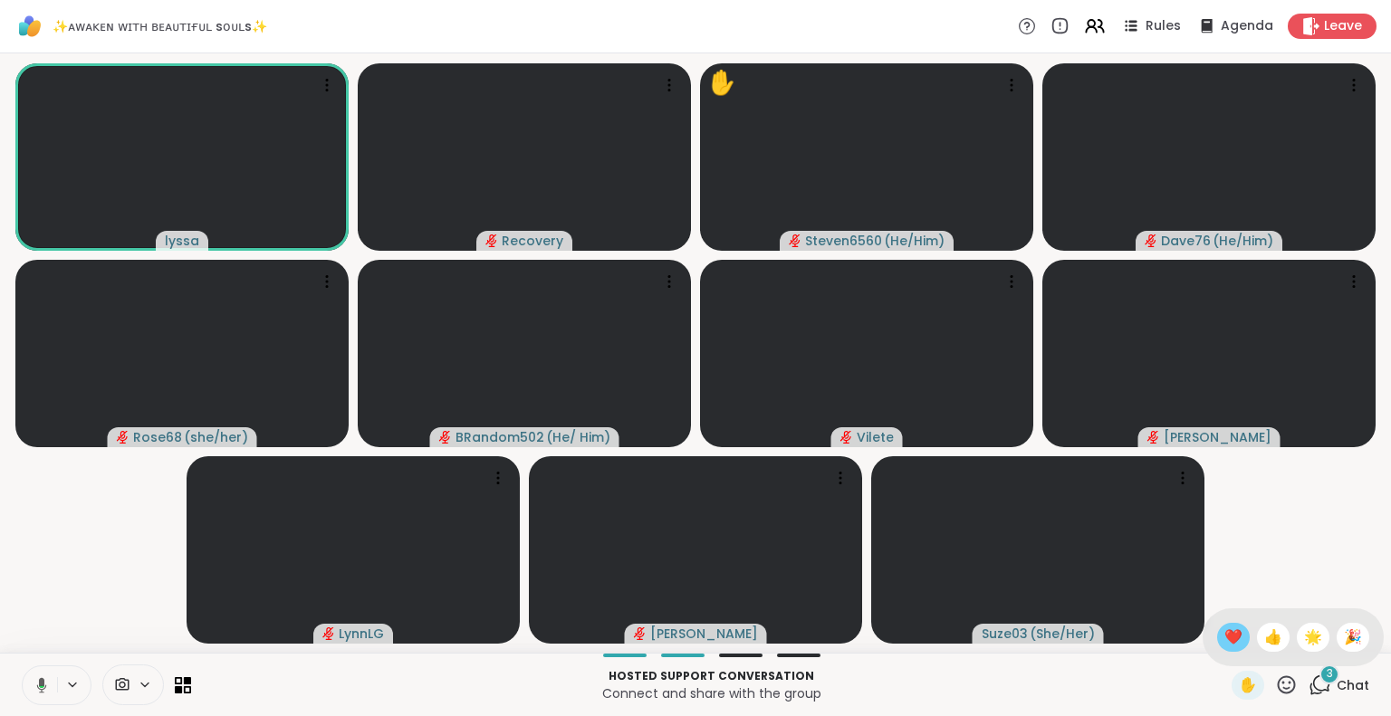
click at [1224, 637] on span "❤️" at bounding box center [1233, 638] width 18 height 22
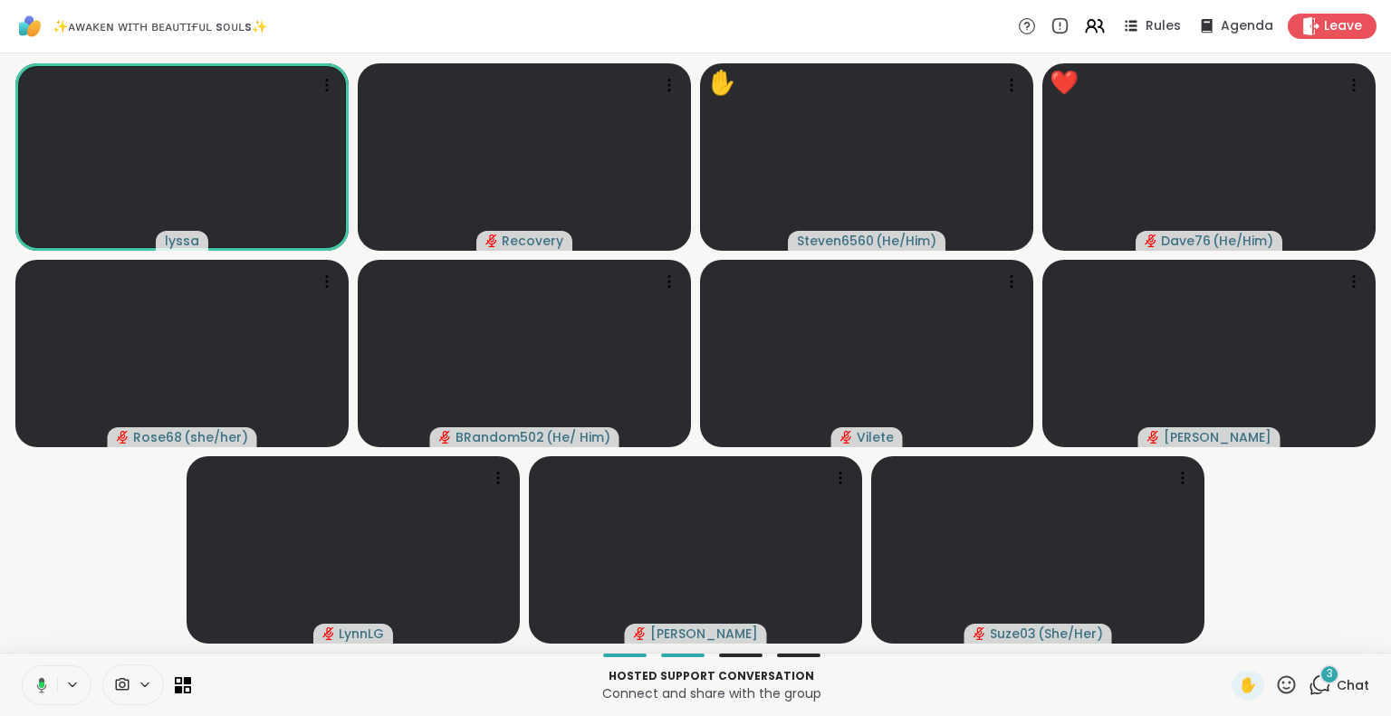
click at [33, 690] on icon at bounding box center [39, 685] width 16 height 16
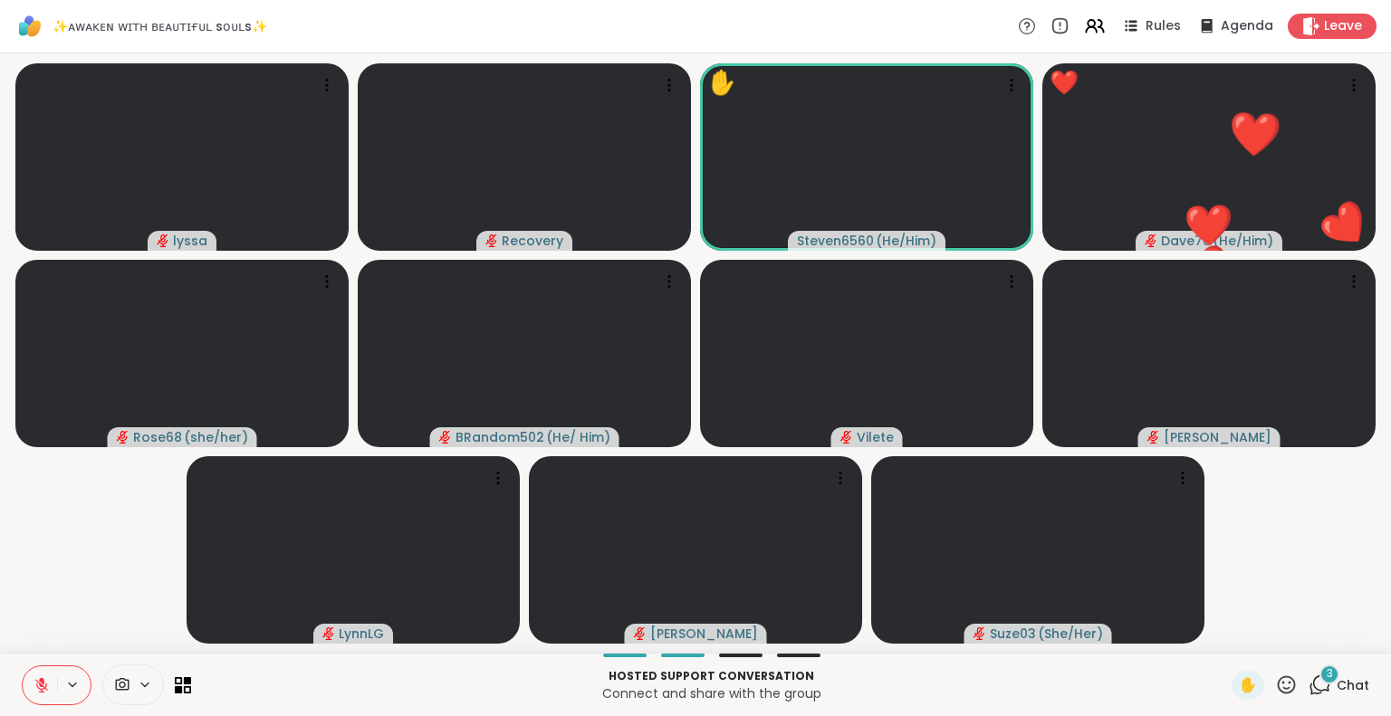
click at [33, 670] on button at bounding box center [40, 685] width 34 height 38
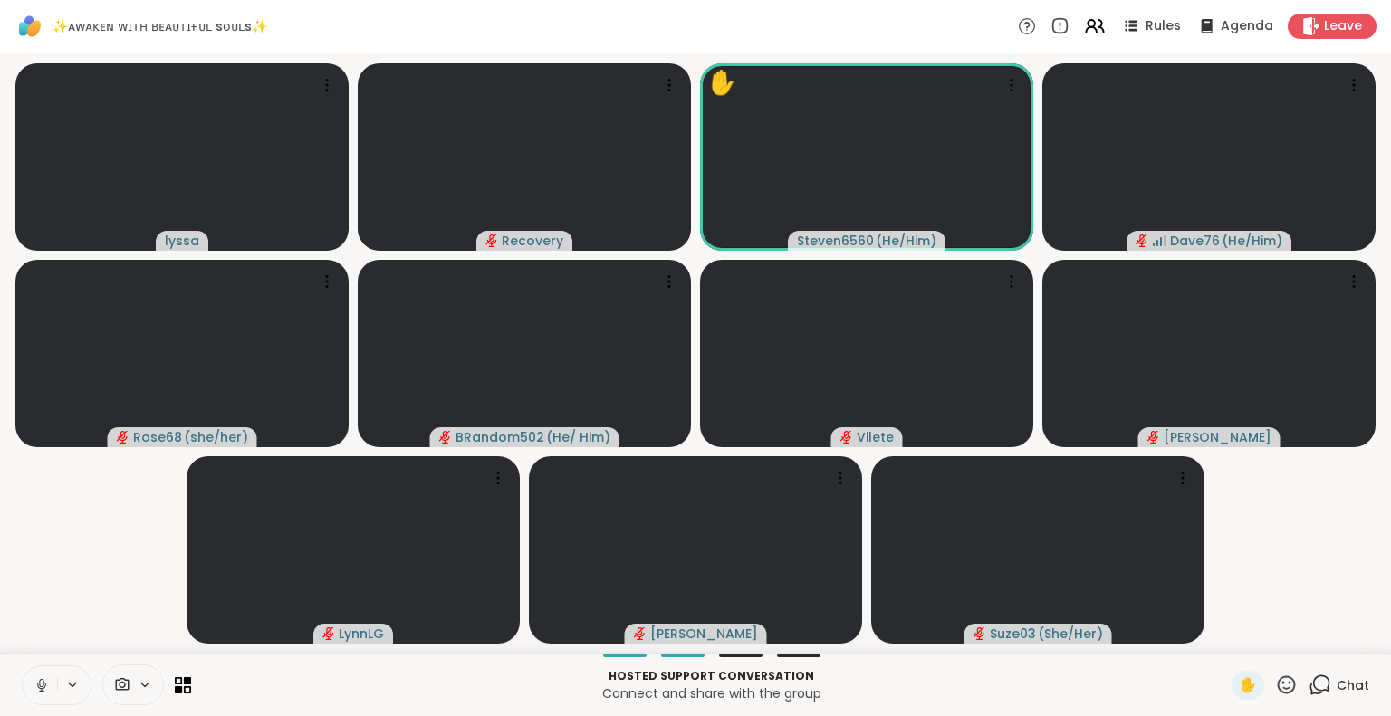
click at [42, 684] on icon at bounding box center [42, 685] width 16 height 16
click at [1275, 694] on icon at bounding box center [1286, 685] width 23 height 23
click at [1304, 633] on span "🌟" at bounding box center [1313, 638] width 18 height 22
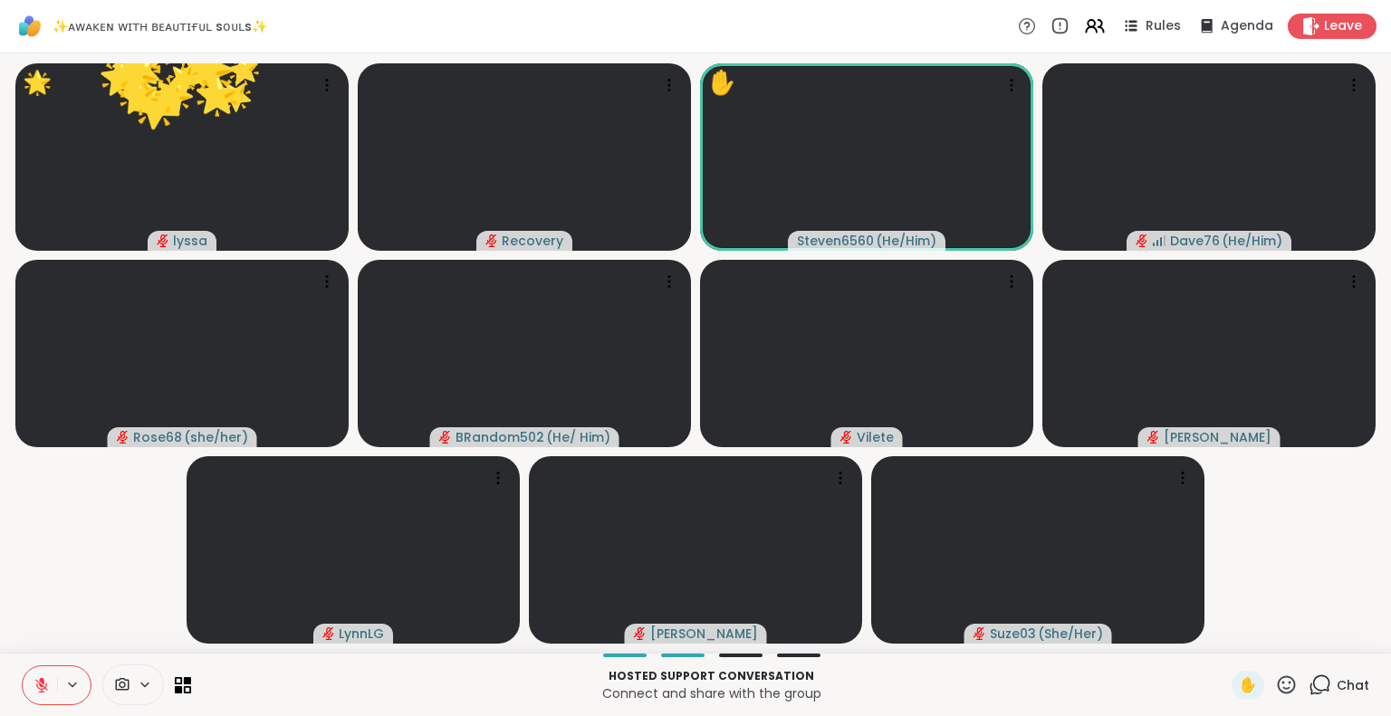
click at [1275, 682] on icon at bounding box center [1286, 685] width 23 height 23
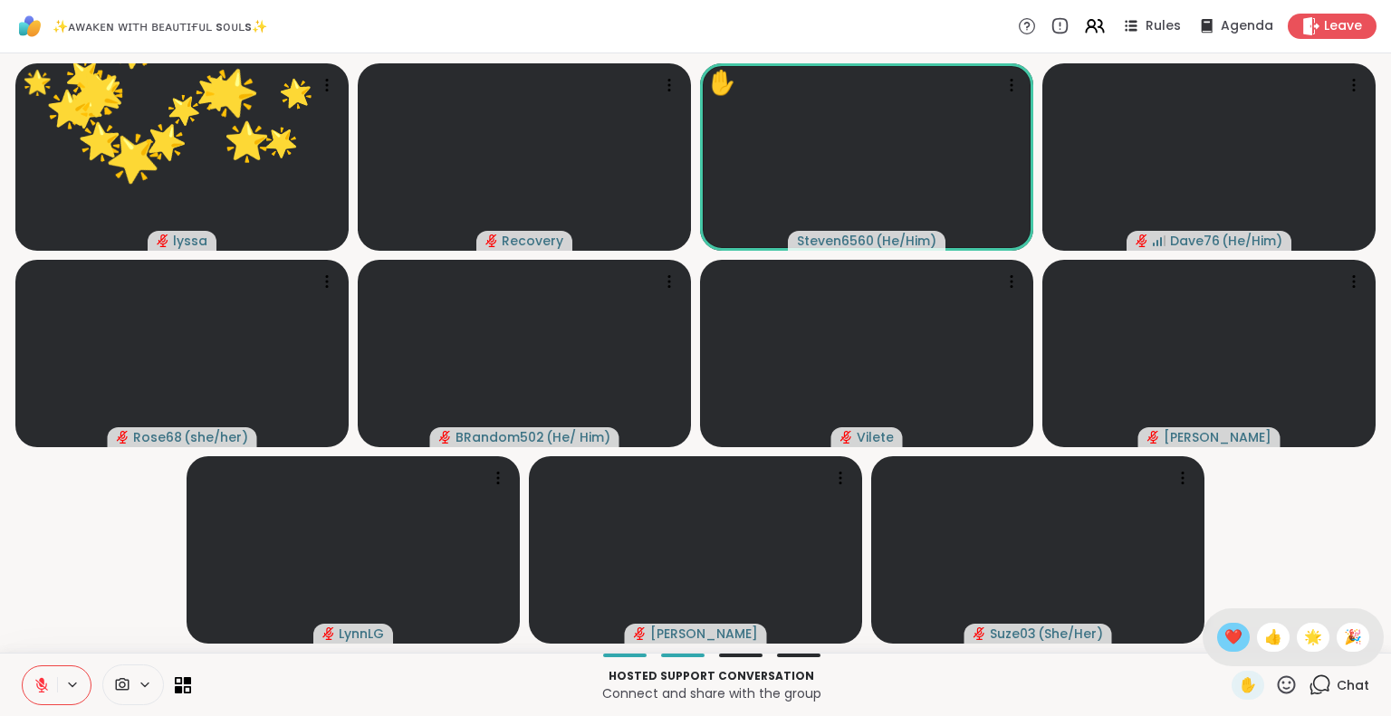
click at [1224, 634] on span "❤️" at bounding box center [1233, 638] width 18 height 22
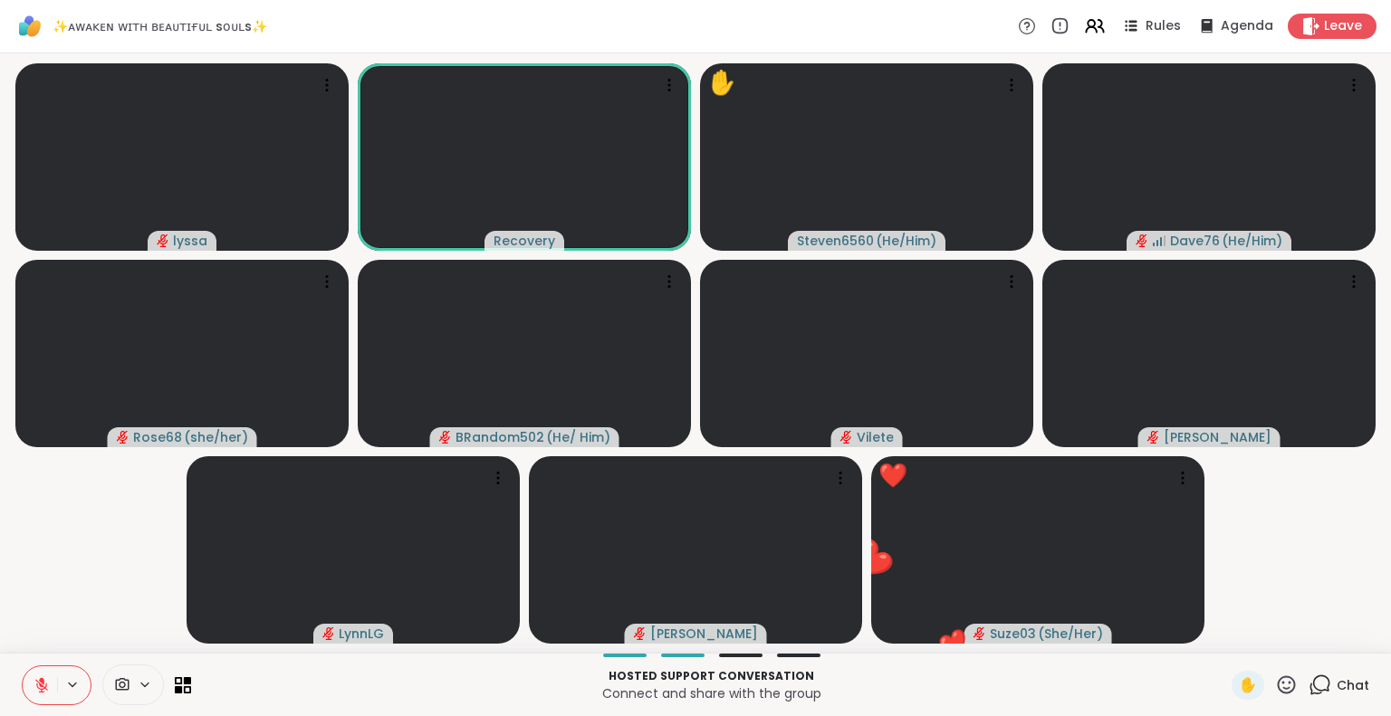
click at [1278, 686] on icon at bounding box center [1286, 685] width 23 height 23
click at [1304, 637] on span "🌟" at bounding box center [1313, 638] width 18 height 22
click at [1275, 676] on icon at bounding box center [1286, 685] width 23 height 23
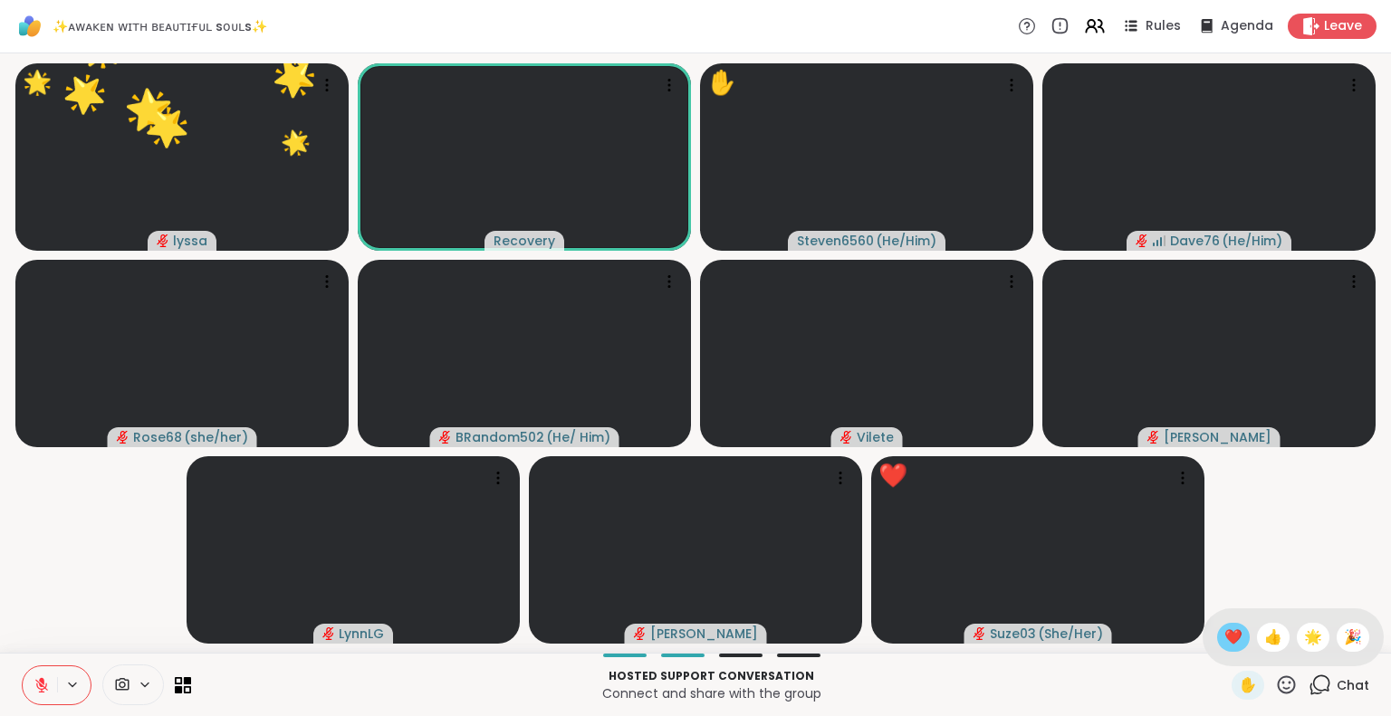
click at [1224, 635] on span "❤️" at bounding box center [1233, 638] width 18 height 22
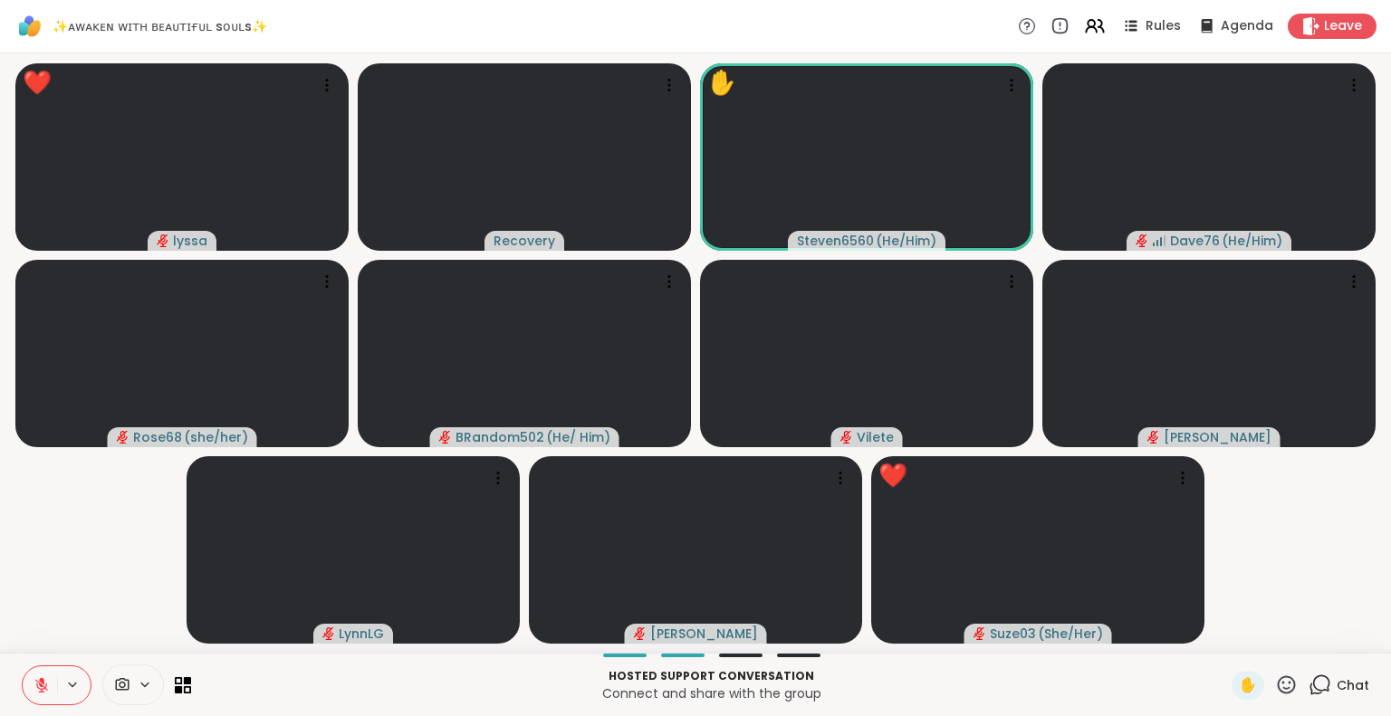
click at [41, 684] on icon at bounding box center [41, 685] width 13 height 13
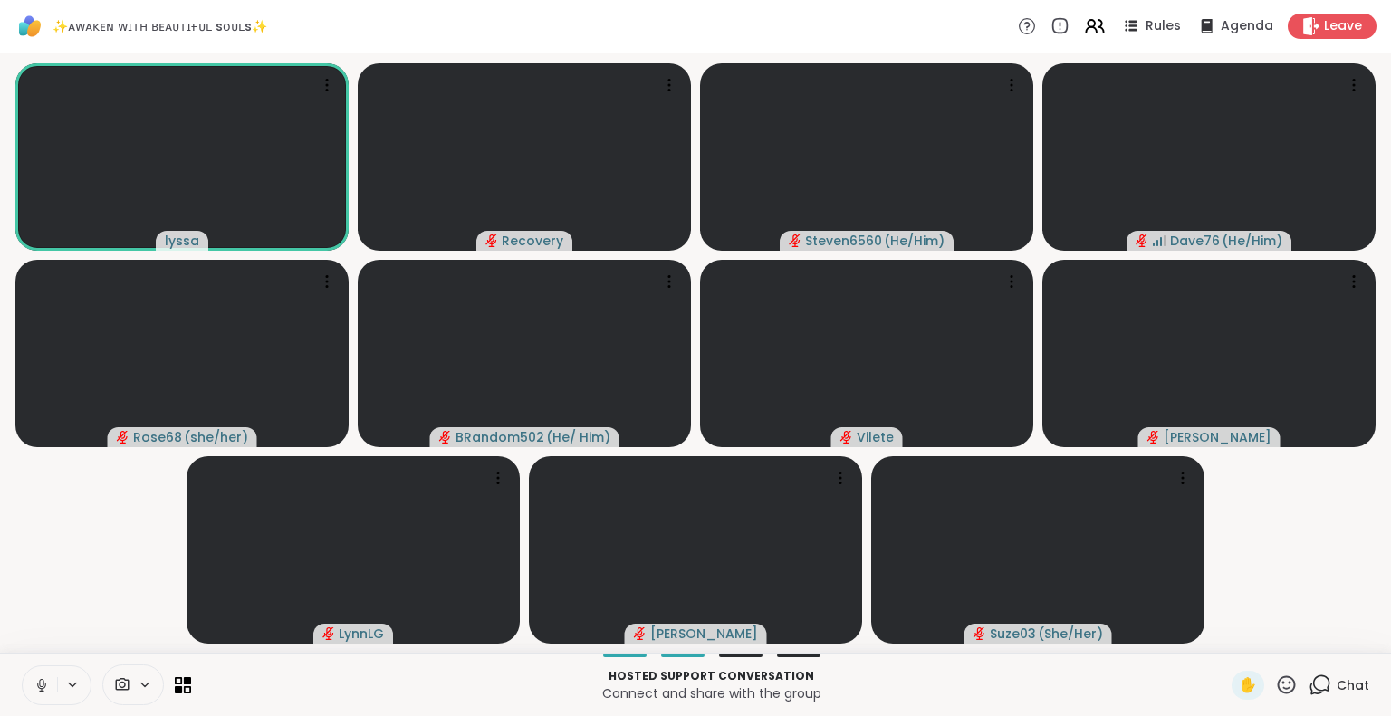
click at [1336, 691] on span "Chat" at bounding box center [1352, 685] width 33 height 18
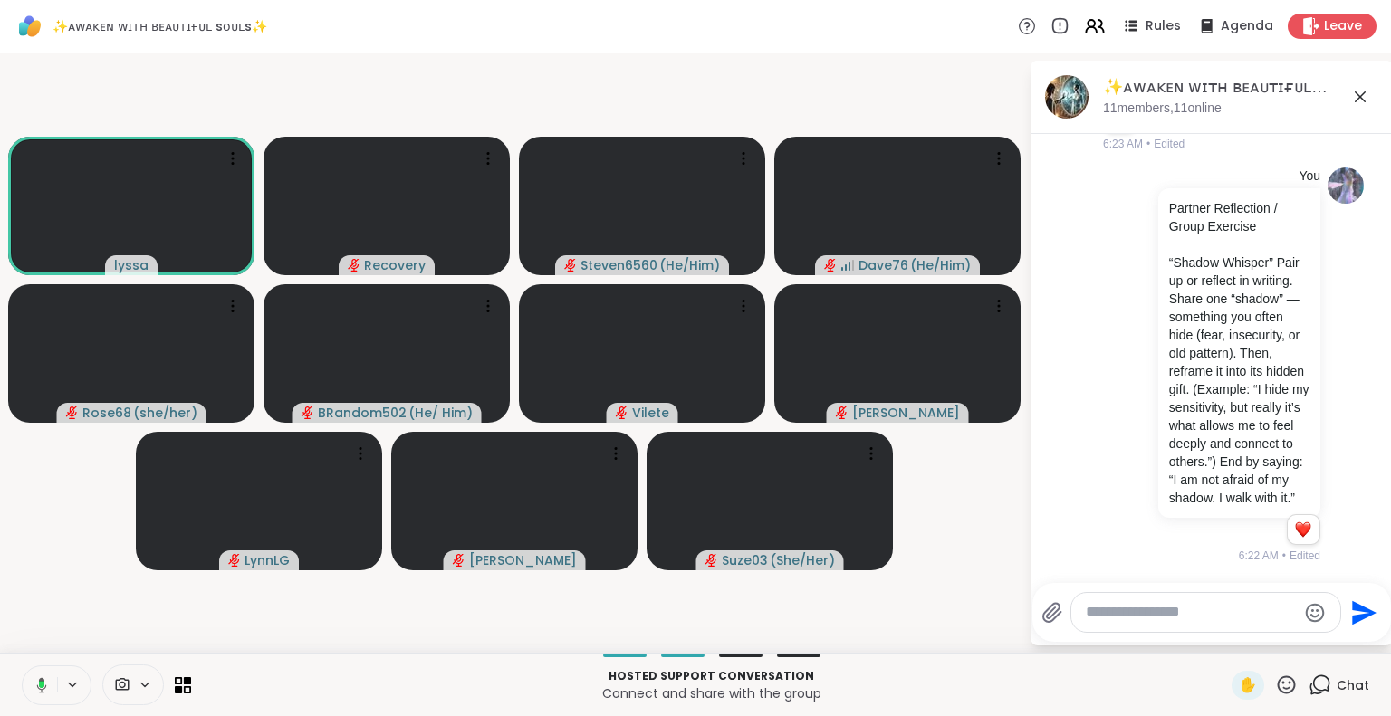
scroll to position [4599, 0]
click at [42, 684] on icon at bounding box center [42, 685] width 16 height 16
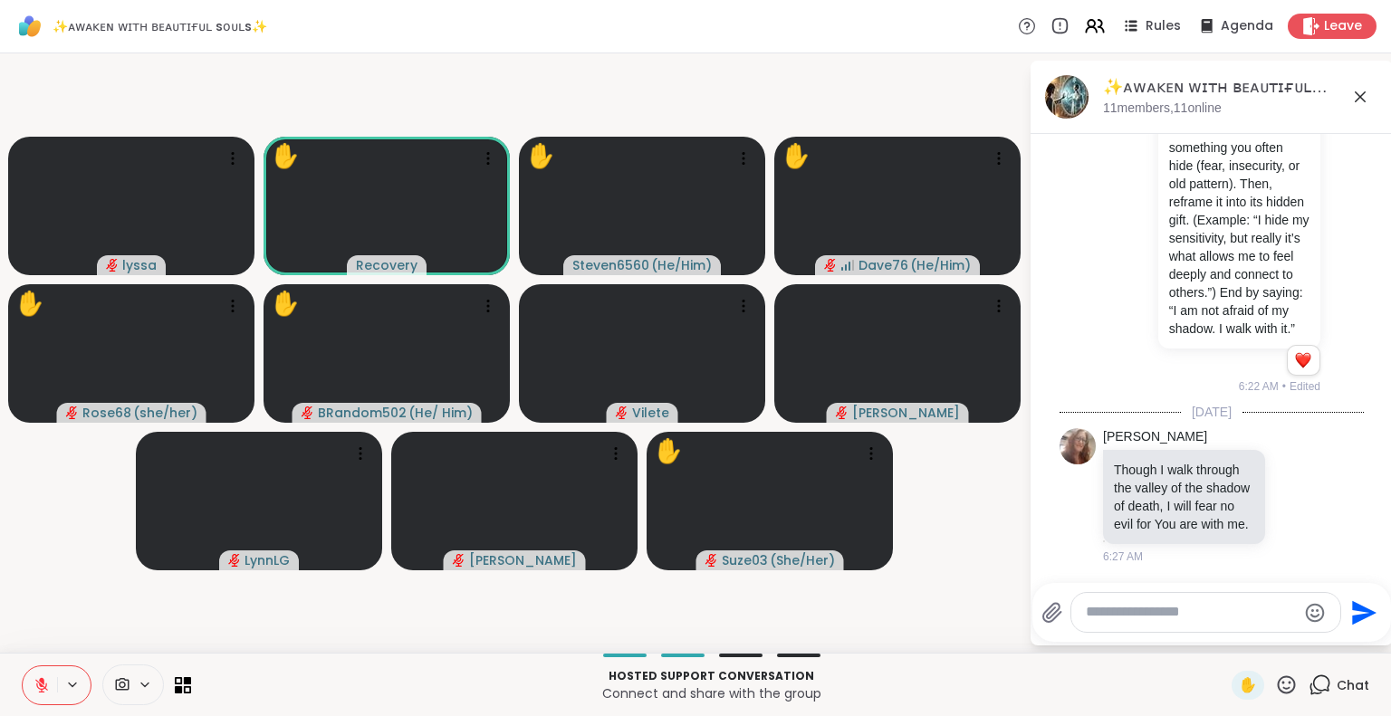
scroll to position [4811, 0]
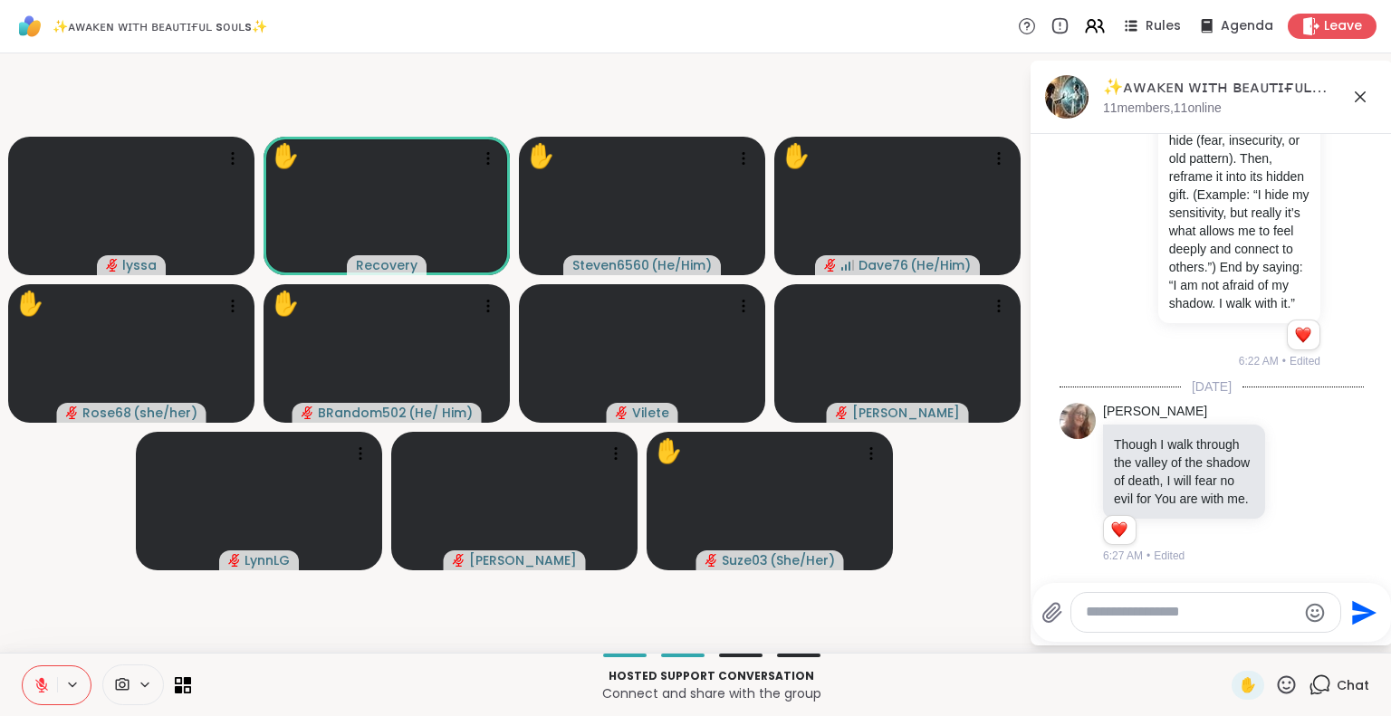
click at [1278, 685] on icon at bounding box center [1286, 685] width 23 height 23
click at [1224, 637] on span "❤️" at bounding box center [1233, 638] width 18 height 22
click at [34, 681] on icon at bounding box center [42, 685] width 16 height 16
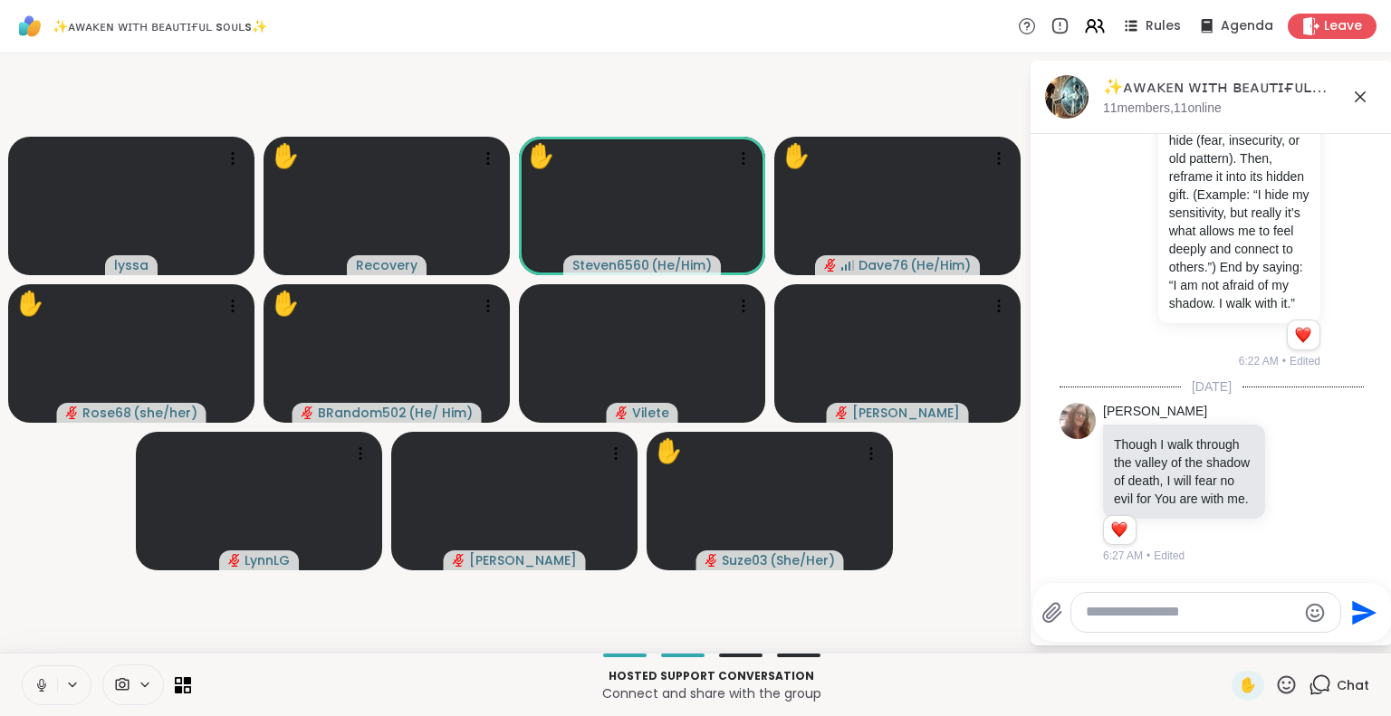
click at [45, 686] on icon at bounding box center [42, 685] width 16 height 16
click at [1275, 680] on icon at bounding box center [1286, 685] width 23 height 23
click at [1304, 628] on span "🌟" at bounding box center [1313, 638] width 18 height 22
click at [1275, 675] on icon at bounding box center [1286, 685] width 23 height 23
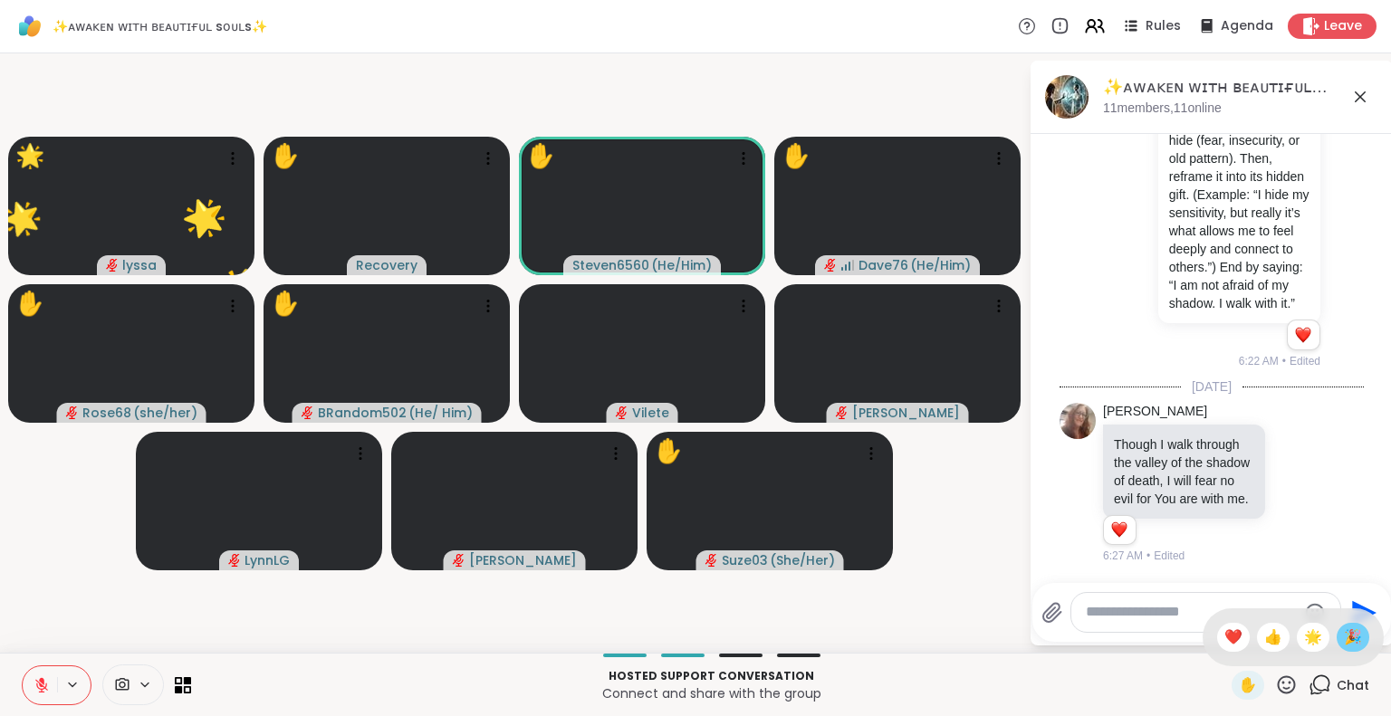
click at [1344, 630] on span "🎉" at bounding box center [1353, 638] width 18 height 22
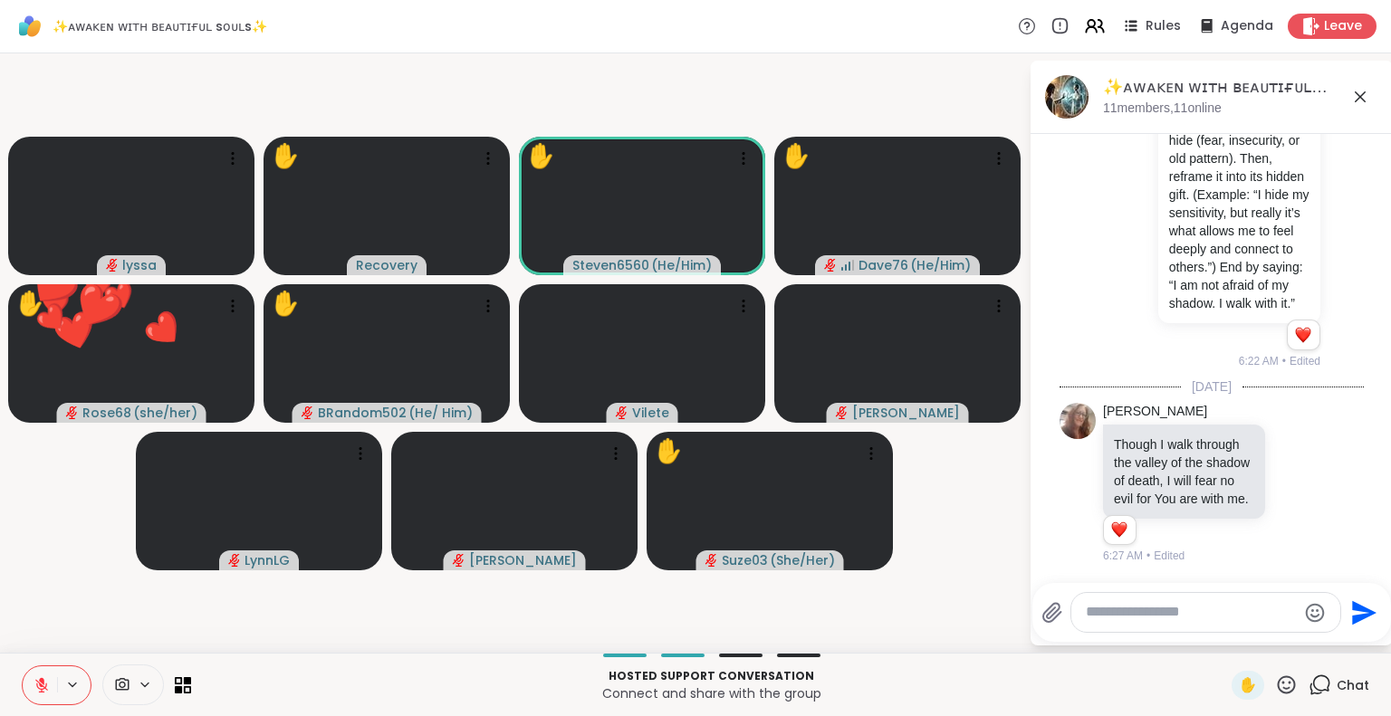
click at [1278, 691] on icon at bounding box center [1287, 684] width 18 height 18
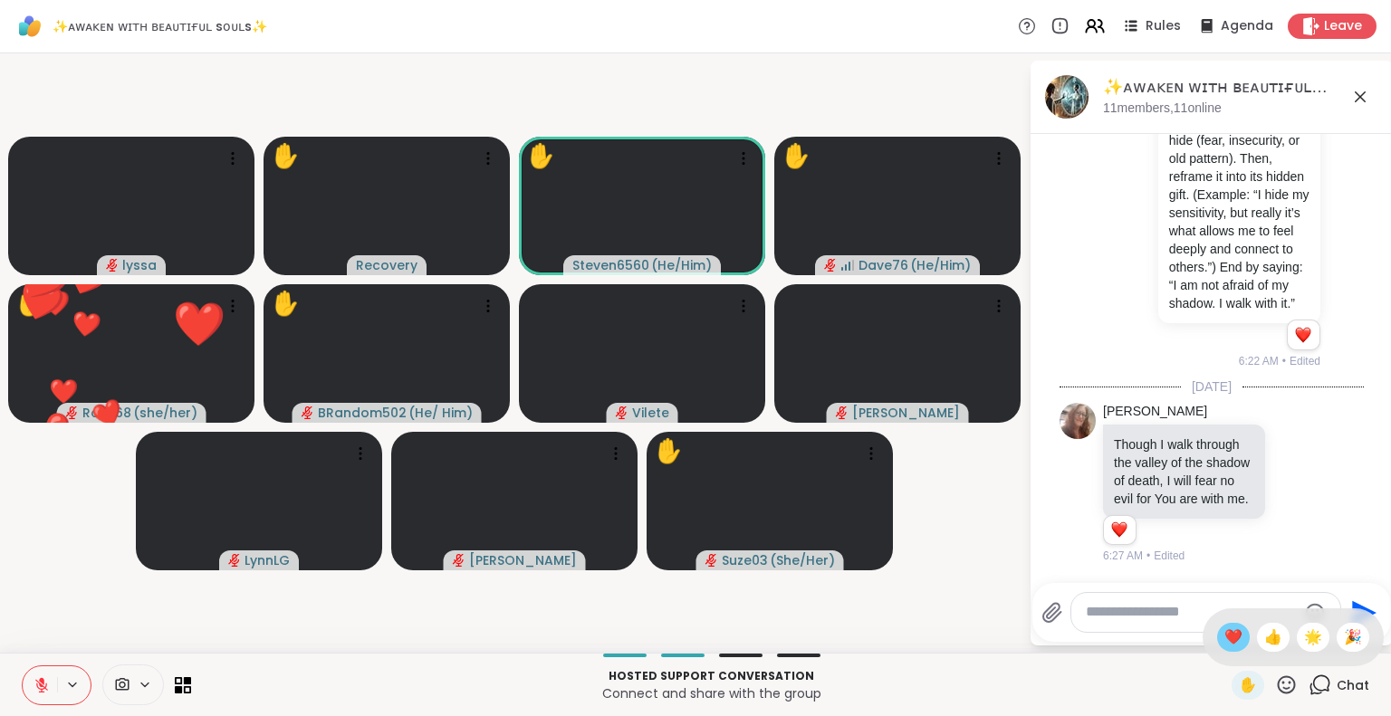
click at [1224, 627] on span "❤️" at bounding box center [1233, 638] width 18 height 22
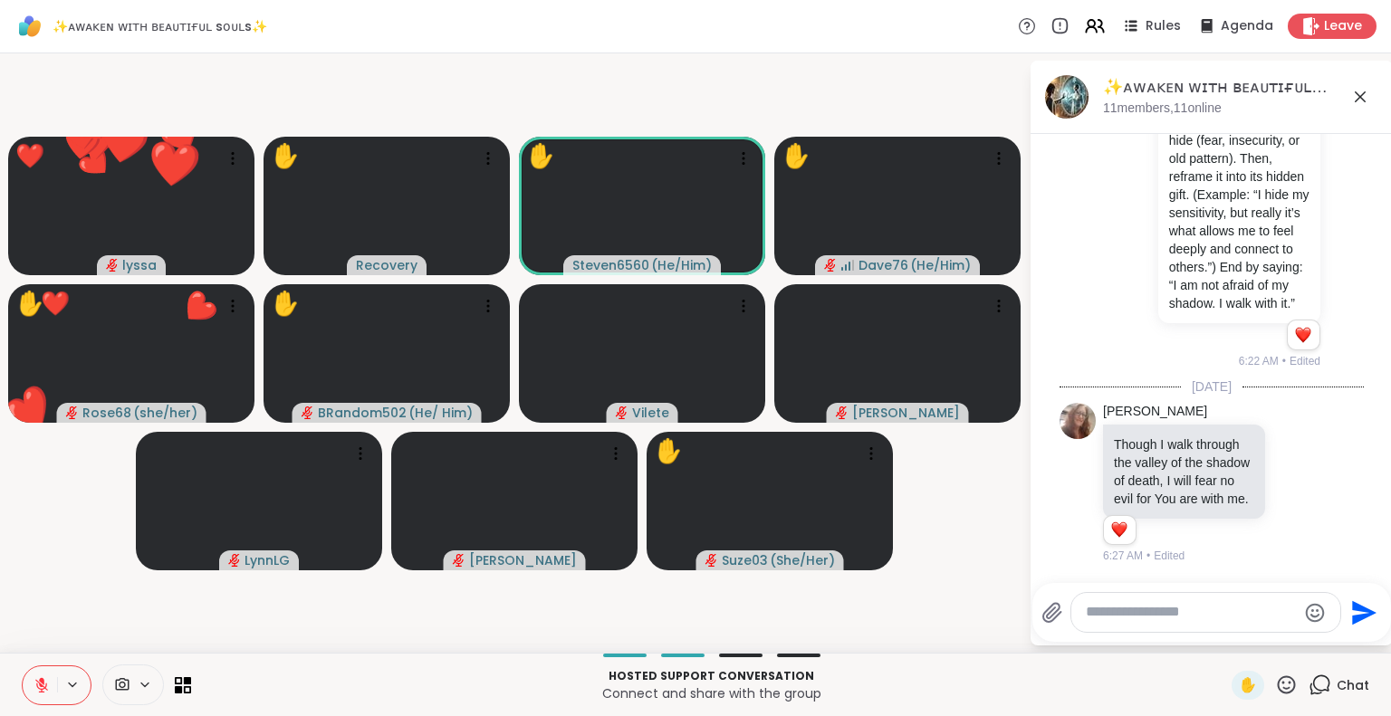
click at [1278, 676] on icon at bounding box center [1287, 684] width 18 height 18
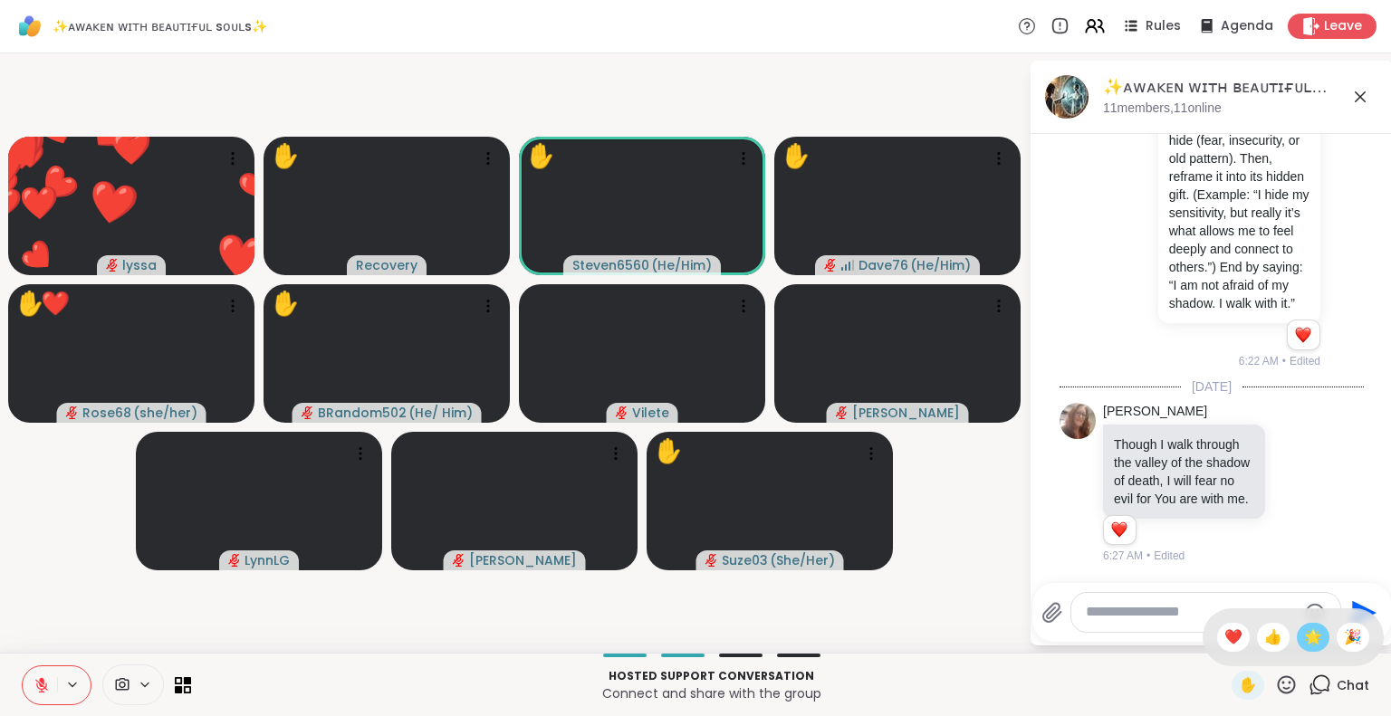
click at [1304, 635] on span "🌟" at bounding box center [1313, 638] width 18 height 22
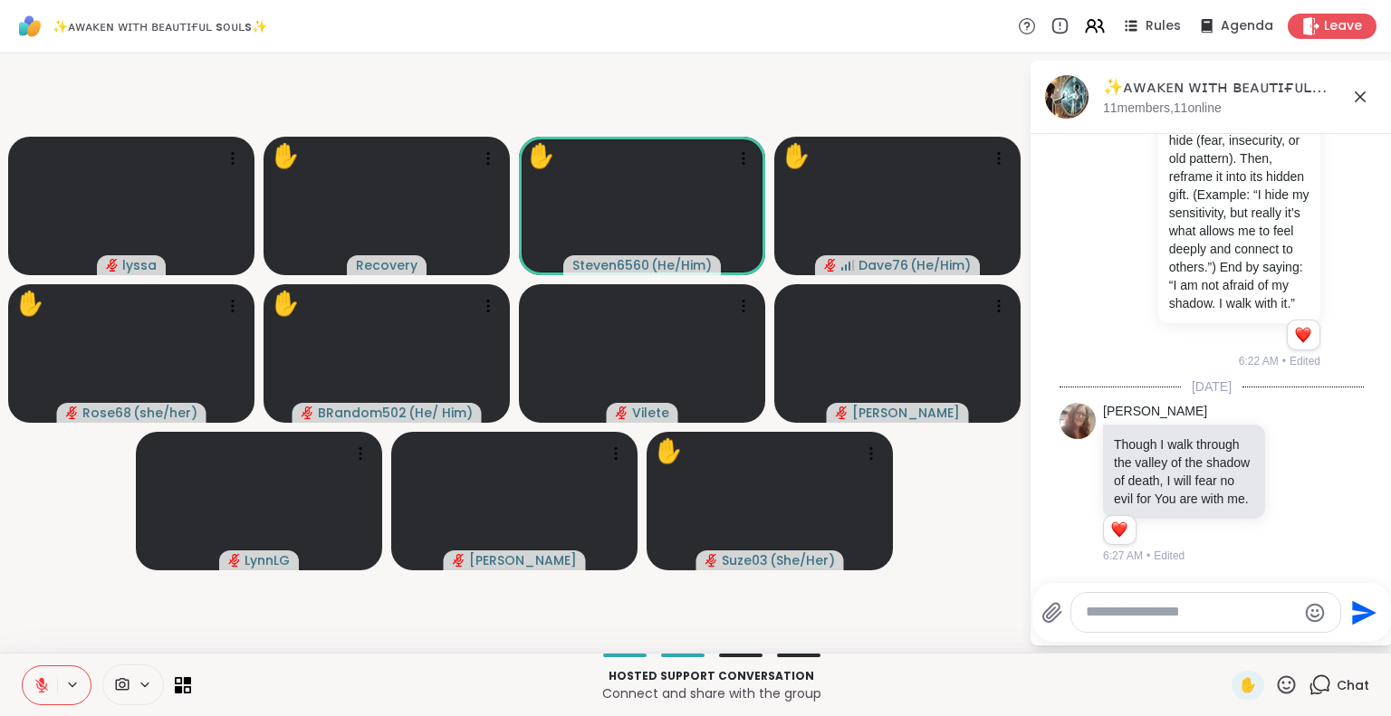
click at [37, 684] on icon at bounding box center [42, 685] width 16 height 16
click at [1275, 687] on icon at bounding box center [1286, 685] width 23 height 23
click at [1224, 633] on span "❤️" at bounding box center [1233, 638] width 18 height 22
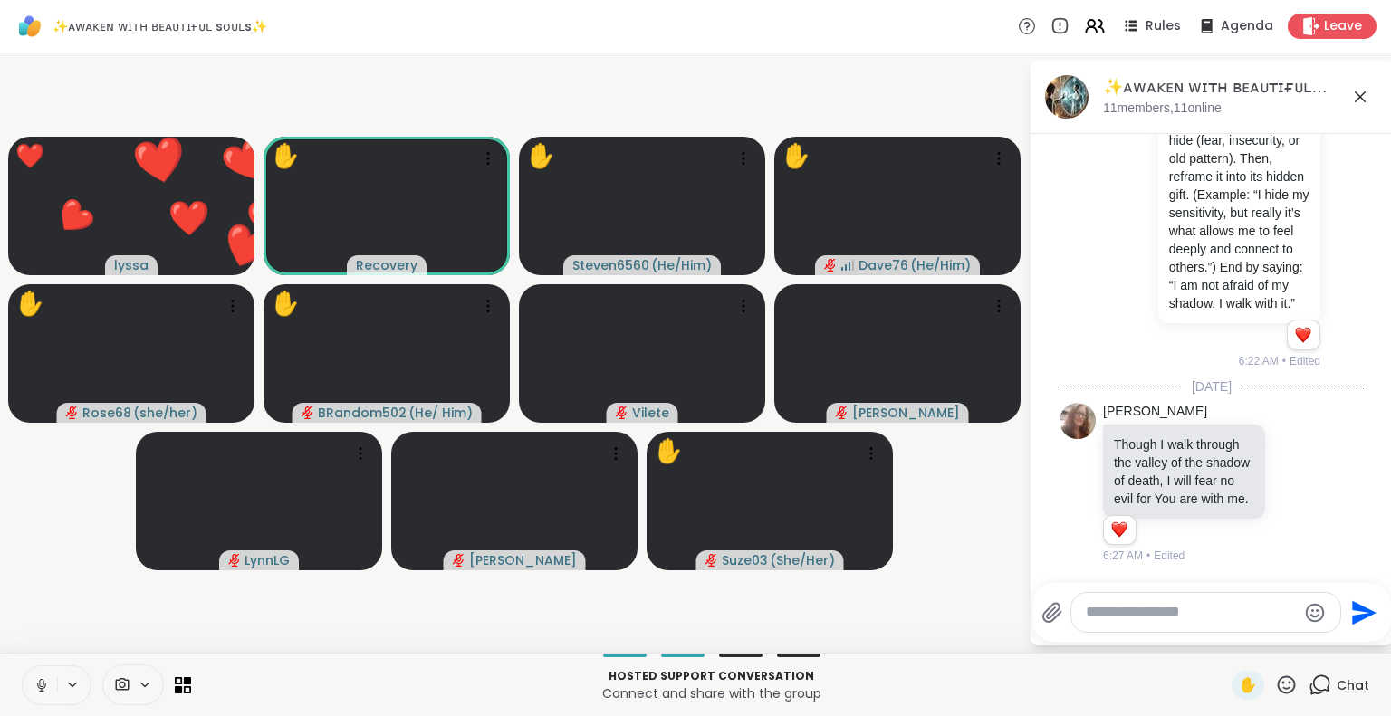
click at [43, 675] on button at bounding box center [40, 685] width 34 height 38
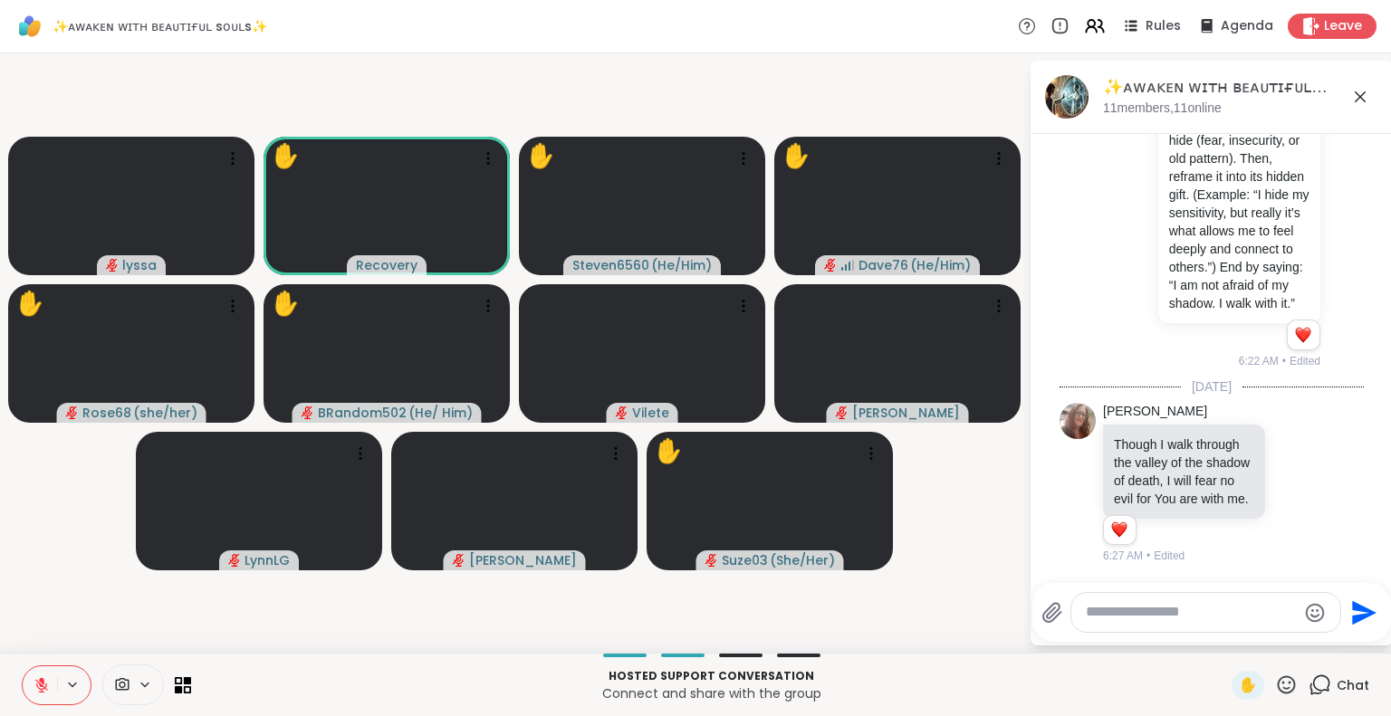
click at [35, 680] on icon at bounding box center [42, 685] width 16 height 16
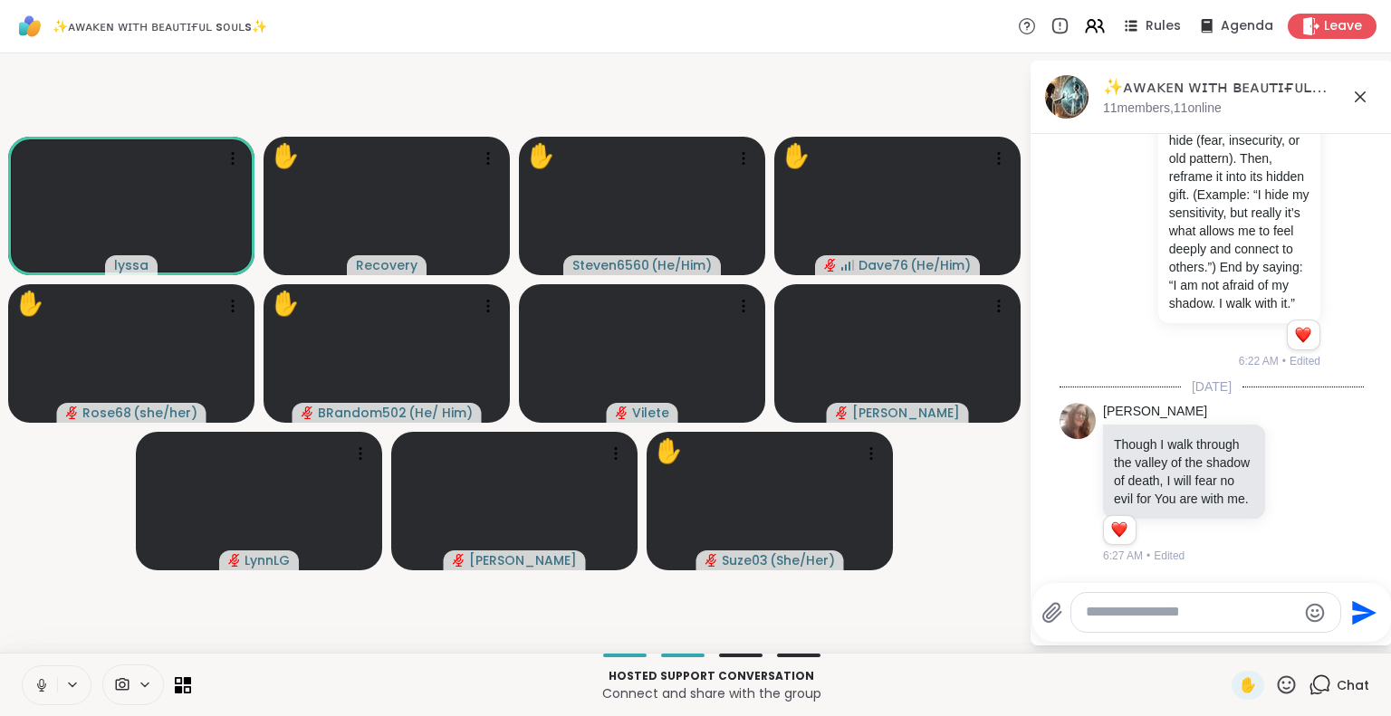
click at [36, 684] on icon at bounding box center [42, 685] width 16 height 16
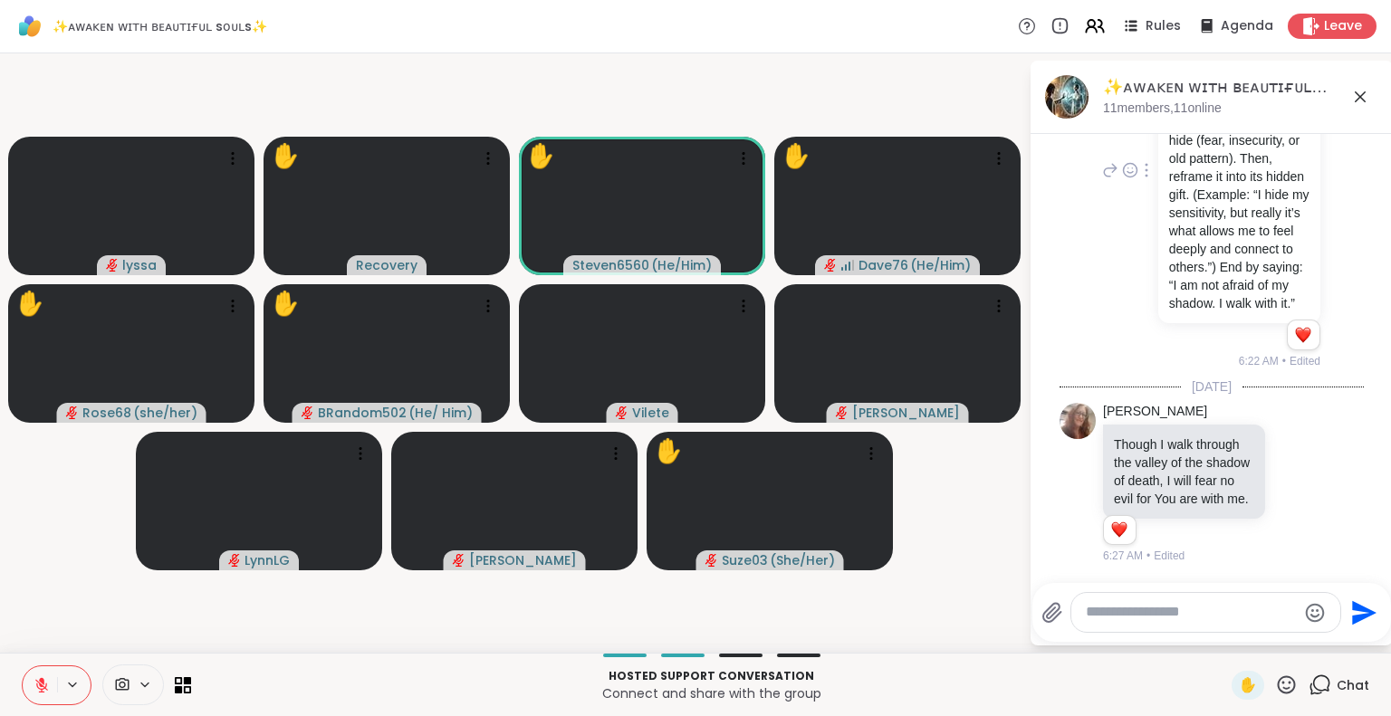
scroll to position [4606, 0]
click at [1275, 684] on icon at bounding box center [1286, 685] width 23 height 23
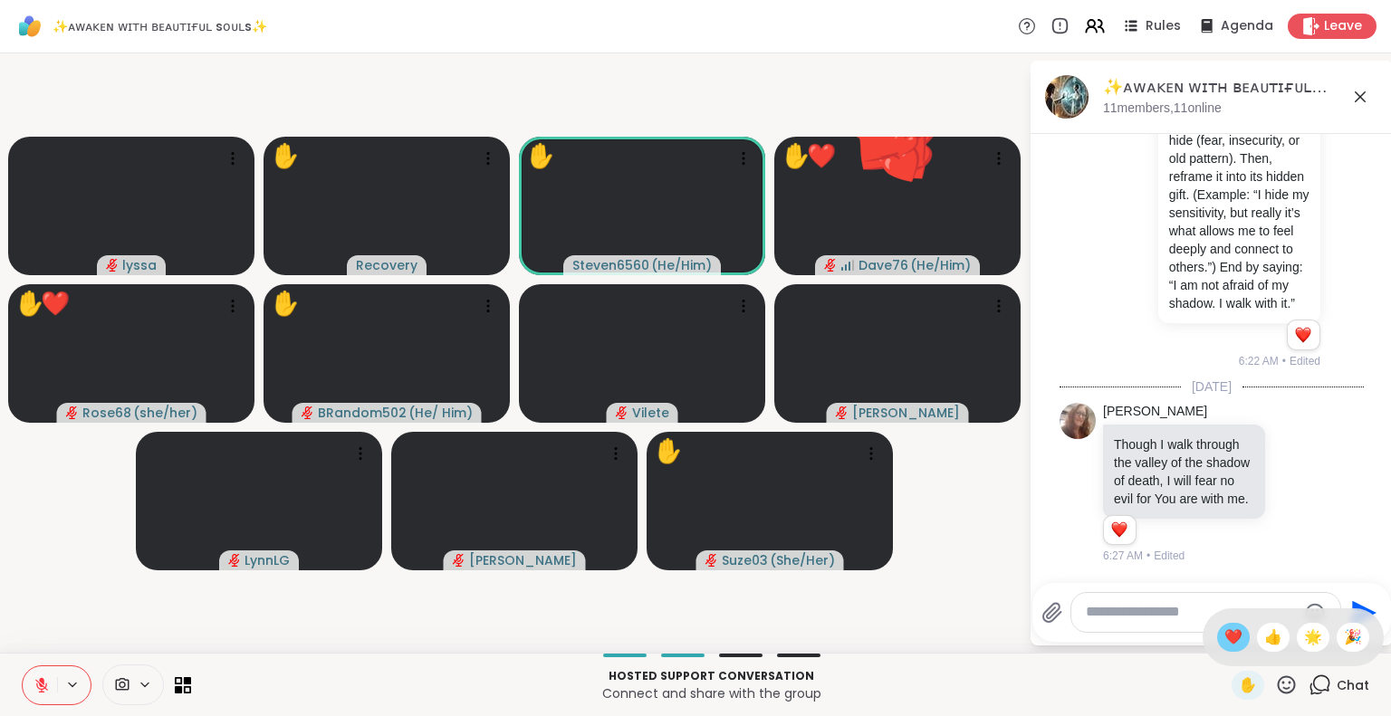
click at [1224, 636] on span "❤️" at bounding box center [1233, 638] width 18 height 22
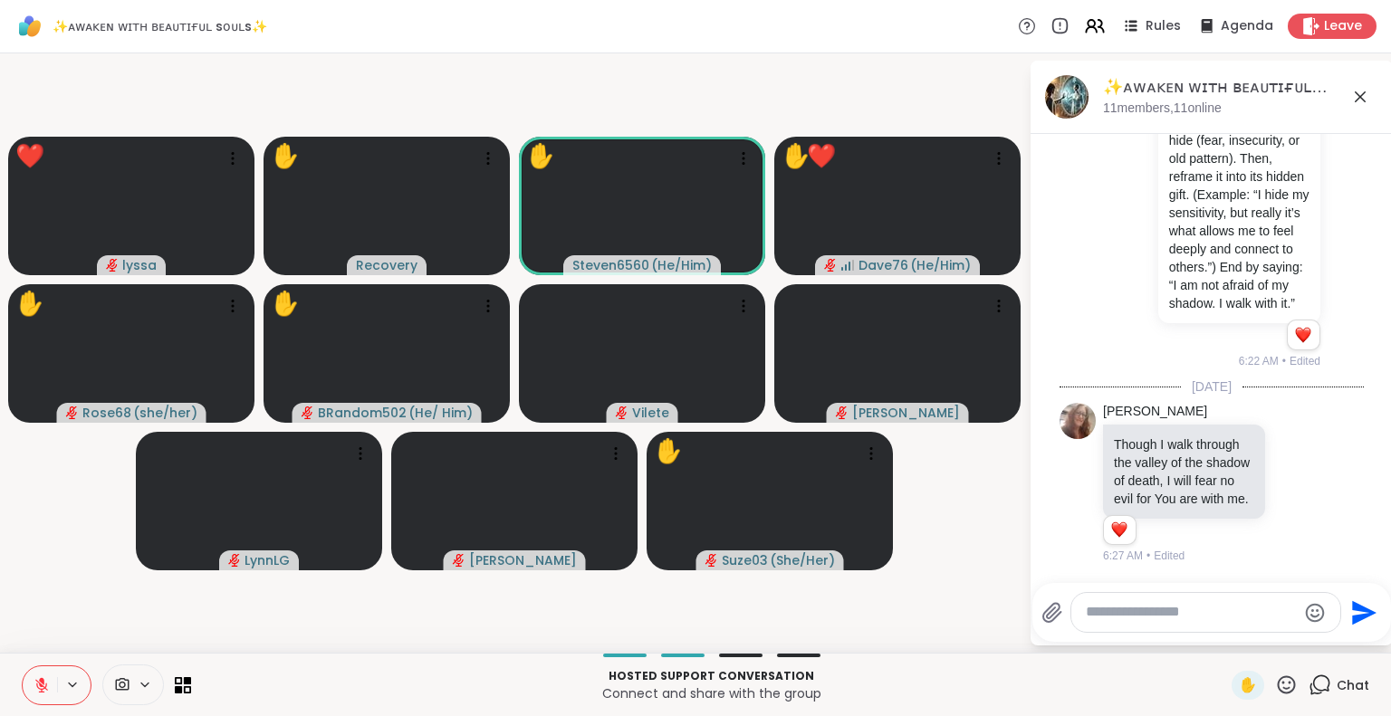
click at [1275, 676] on icon at bounding box center [1286, 685] width 23 height 23
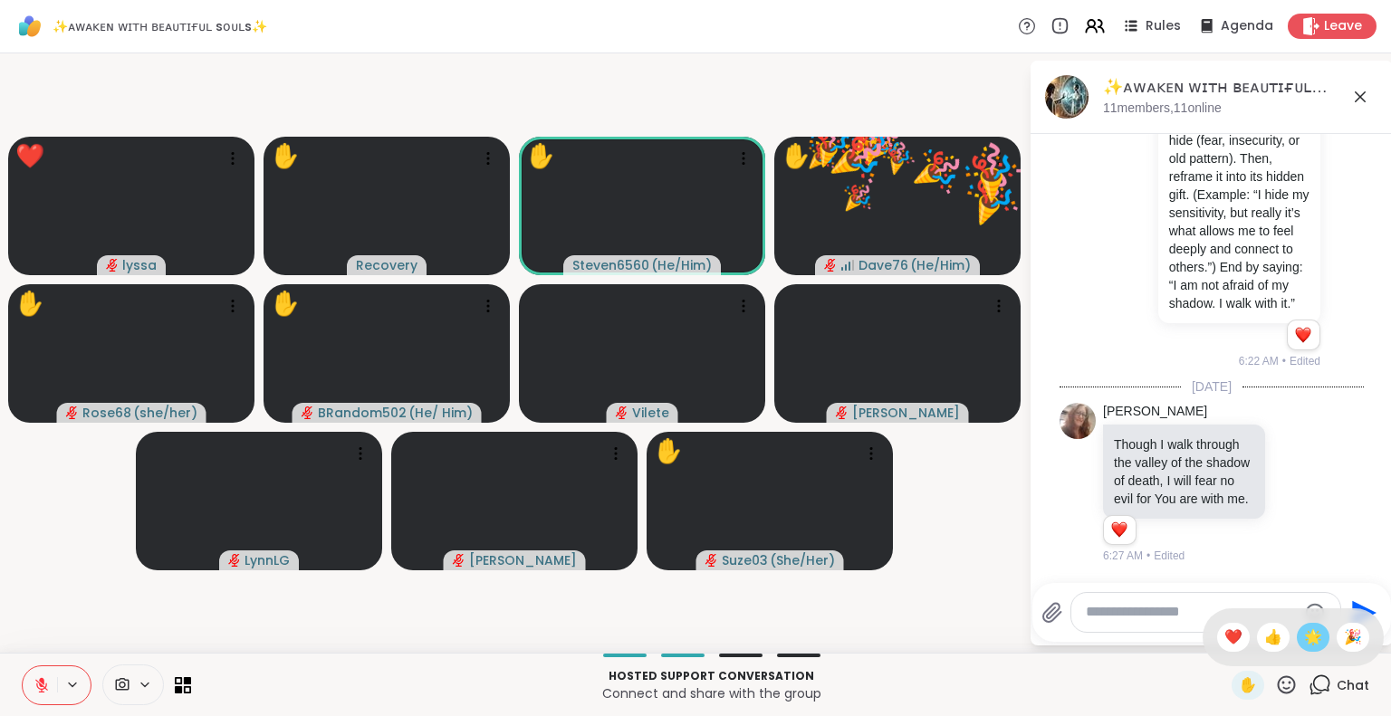
click at [1304, 633] on span "🌟" at bounding box center [1313, 638] width 18 height 22
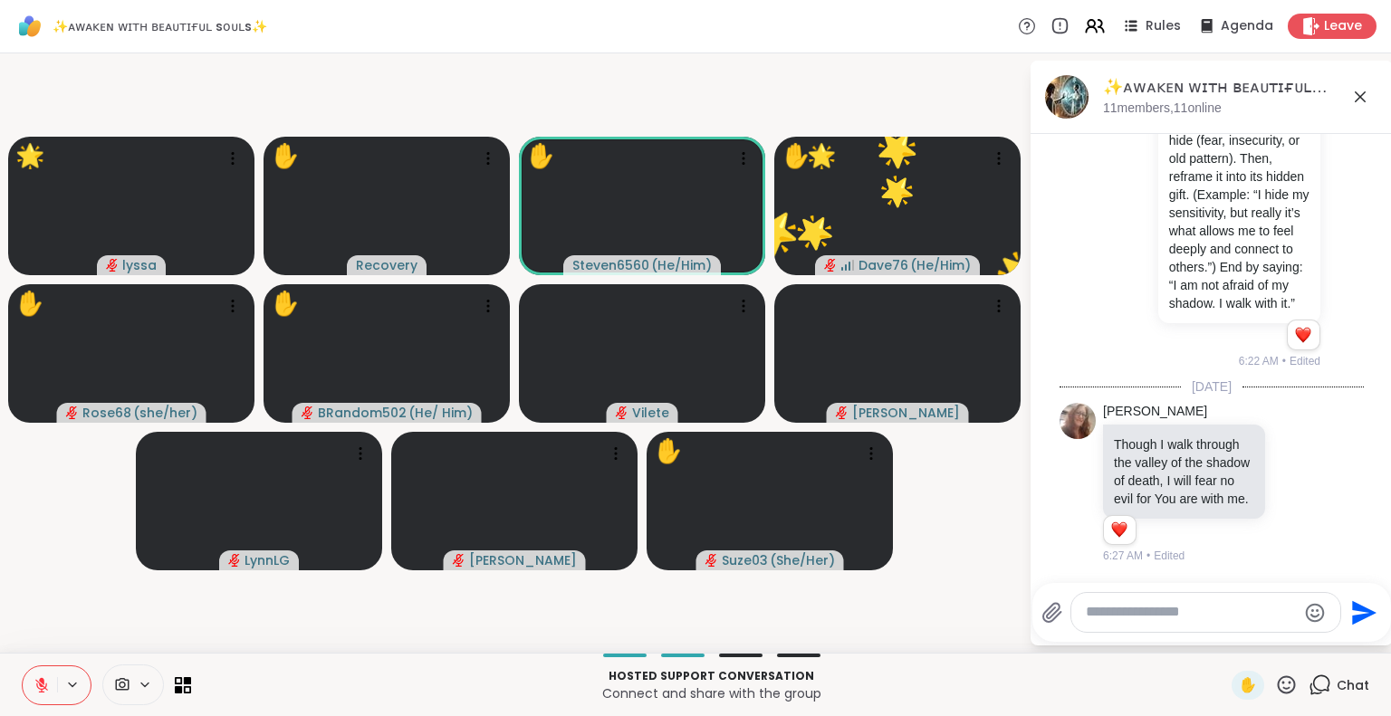
click at [1278, 688] on icon at bounding box center [1287, 684] width 18 height 18
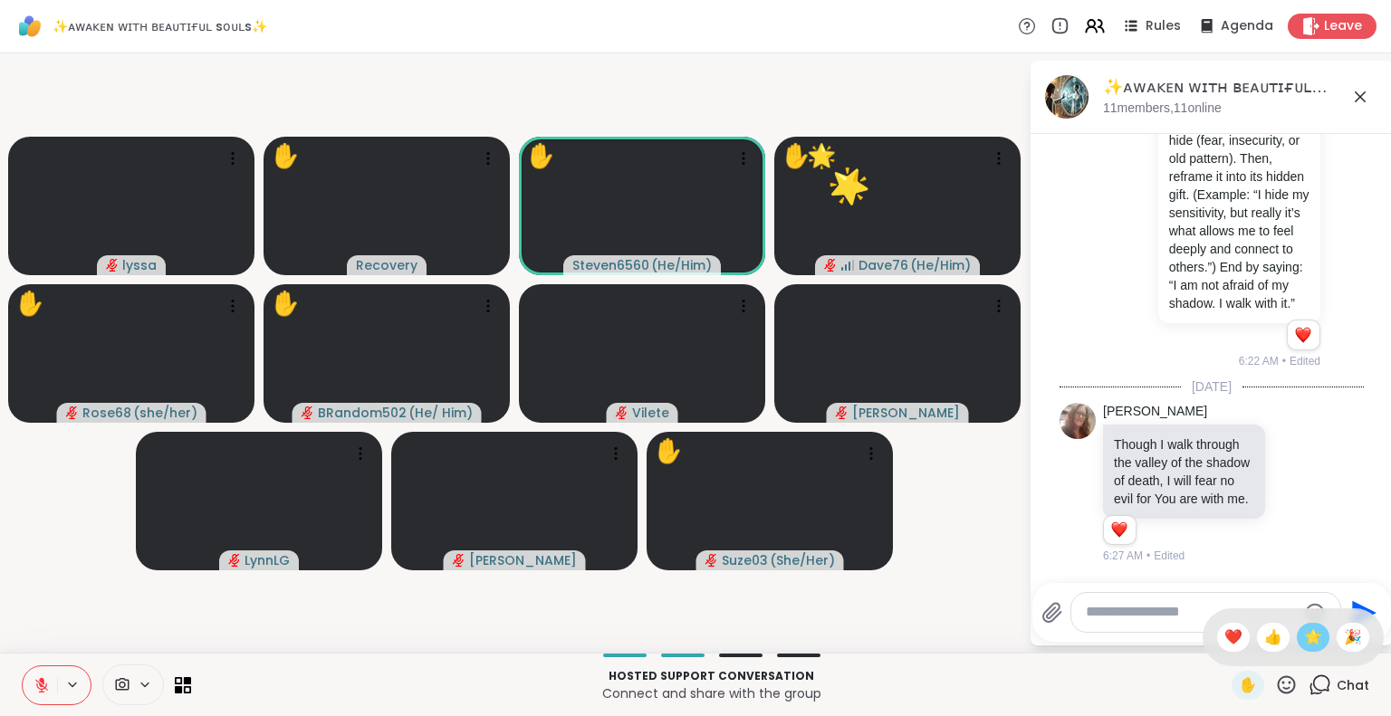
click at [1304, 643] on span "🌟" at bounding box center [1313, 638] width 18 height 22
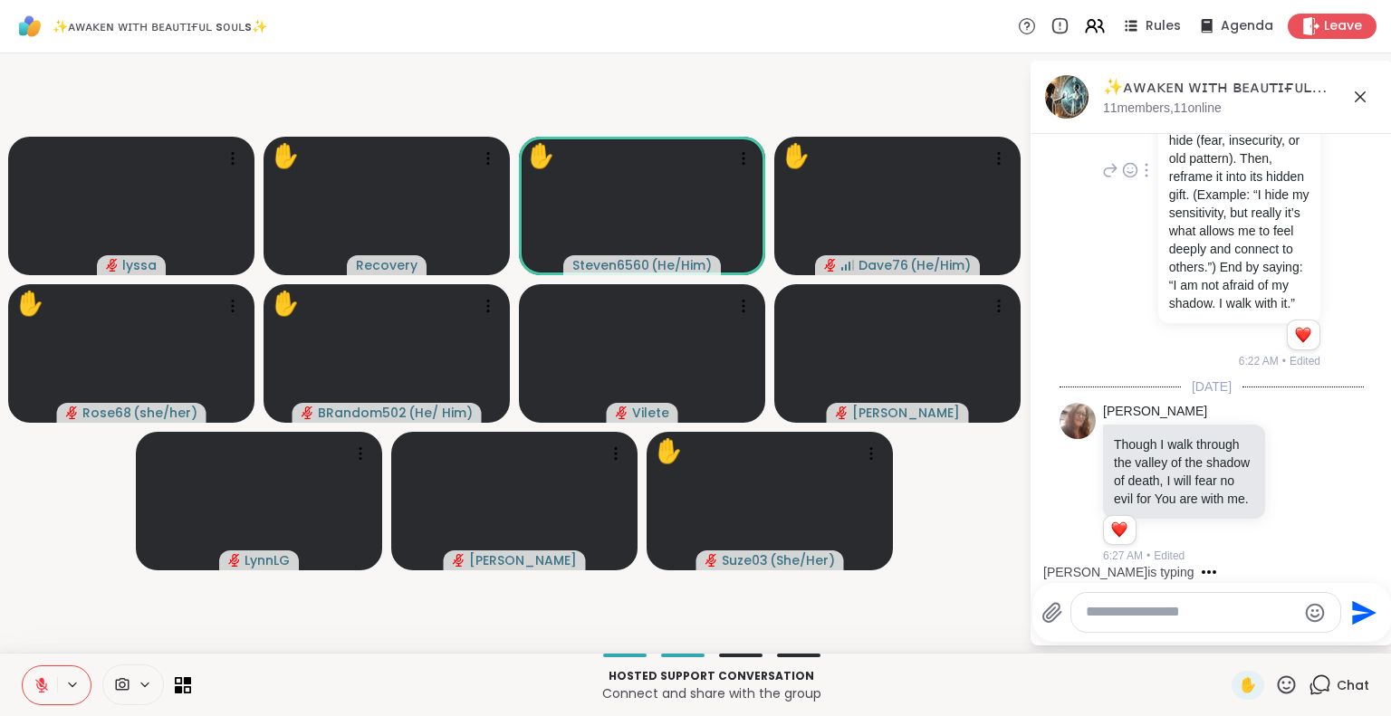
scroll to position [4811, 0]
click at [1288, 474] on icon at bounding box center [1296, 483] width 16 height 18
click at [1288, 454] on div "Select Reaction: Heart" at bounding box center [1296, 454] width 16 height 16
click at [1311, 480] on icon at bounding box center [1317, 483] width 13 height 13
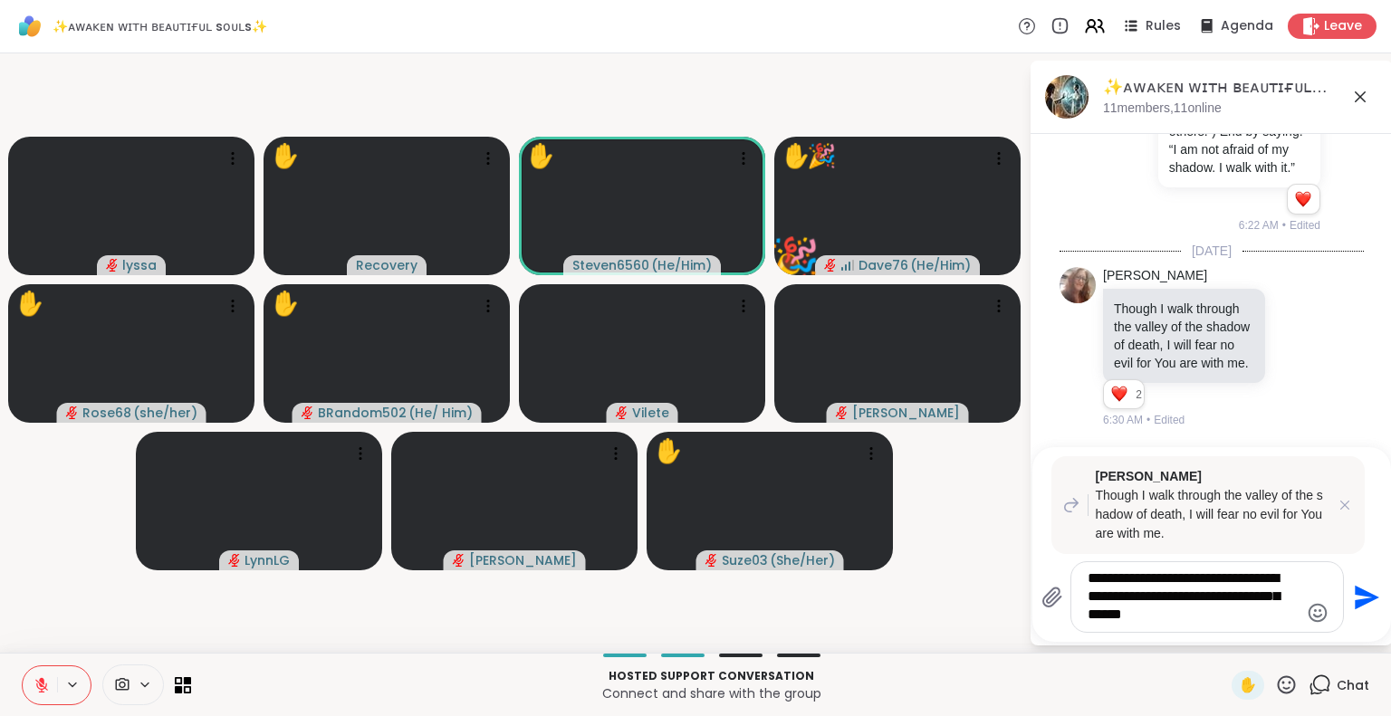
click at [1242, 583] on textarea "**********" at bounding box center [1192, 597] width 211 height 55
click at [1249, 582] on textarea "**********" at bounding box center [1192, 597] width 211 height 55
type textarea "**********"
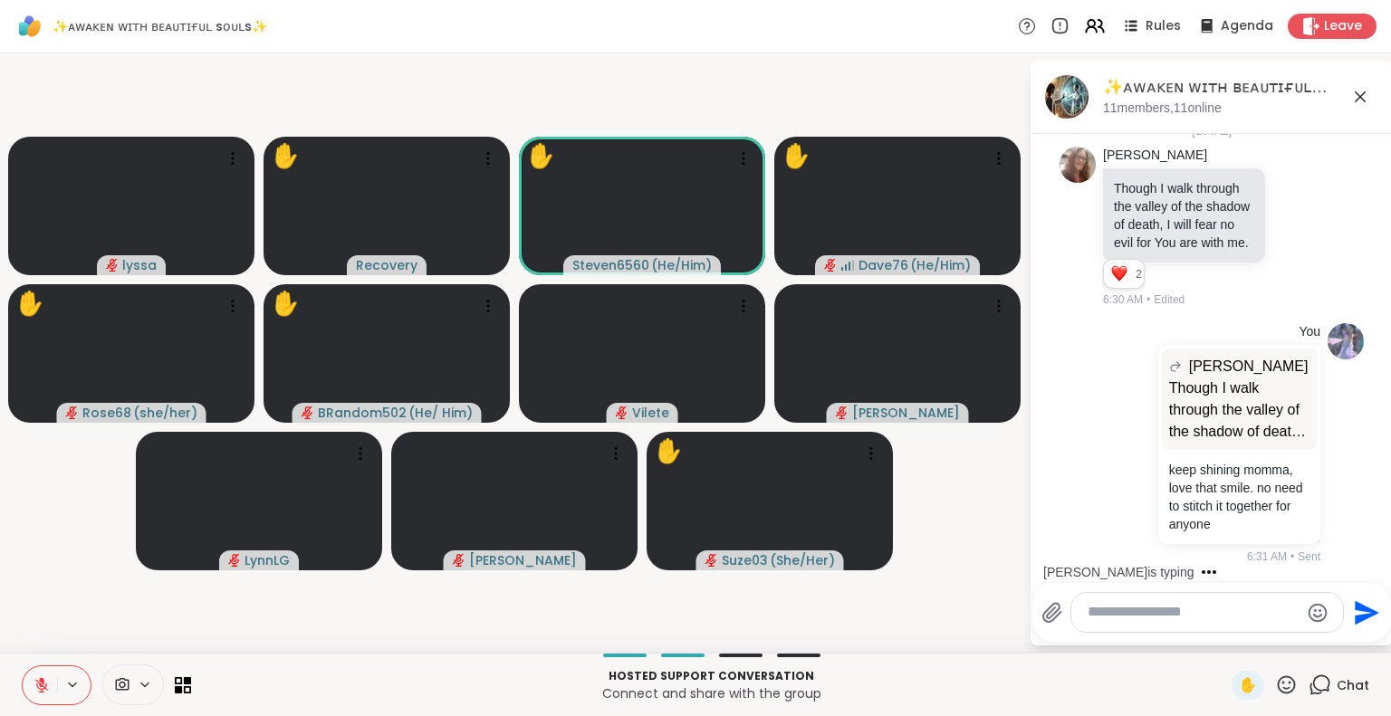
scroll to position [5085, 0]
click at [1361, 91] on icon at bounding box center [1360, 97] width 22 height 22
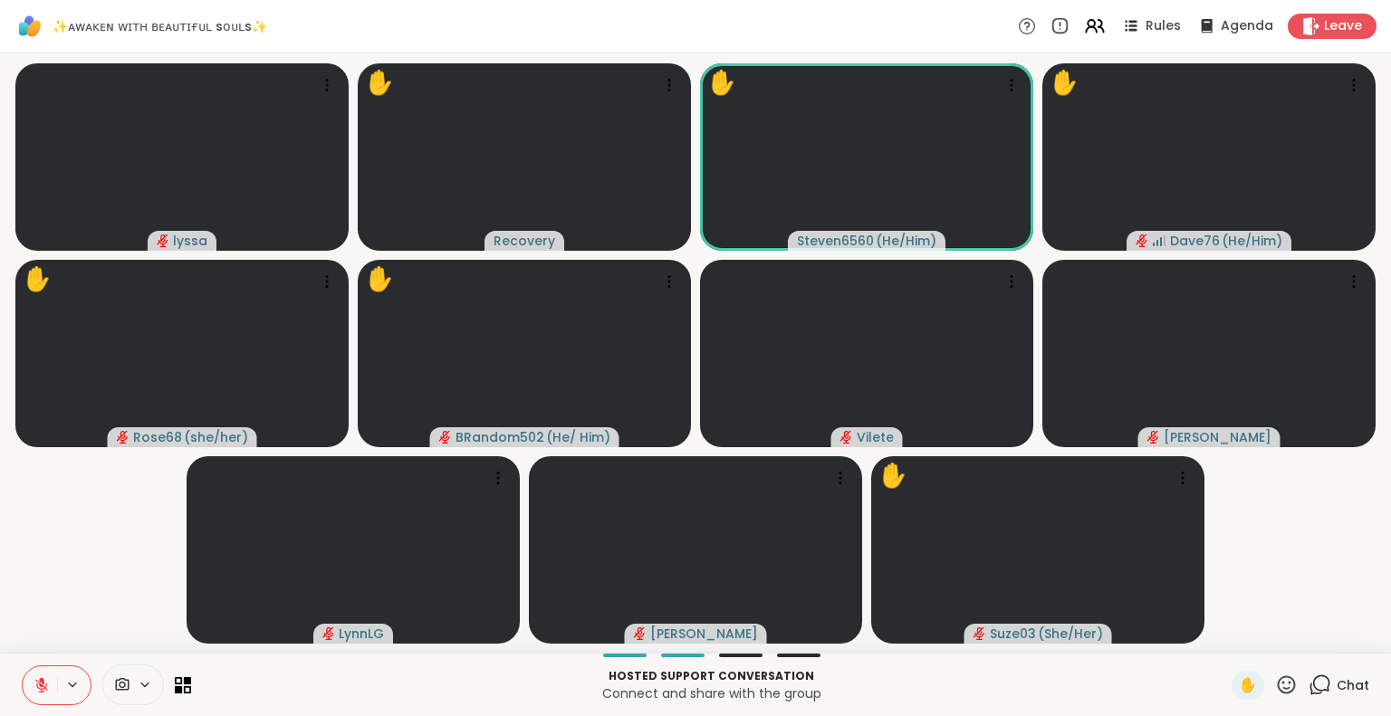
click at [37, 684] on icon at bounding box center [42, 685] width 16 height 16
click at [46, 679] on icon at bounding box center [39, 685] width 16 height 16
click at [1308, 684] on icon at bounding box center [1319, 685] width 23 height 23
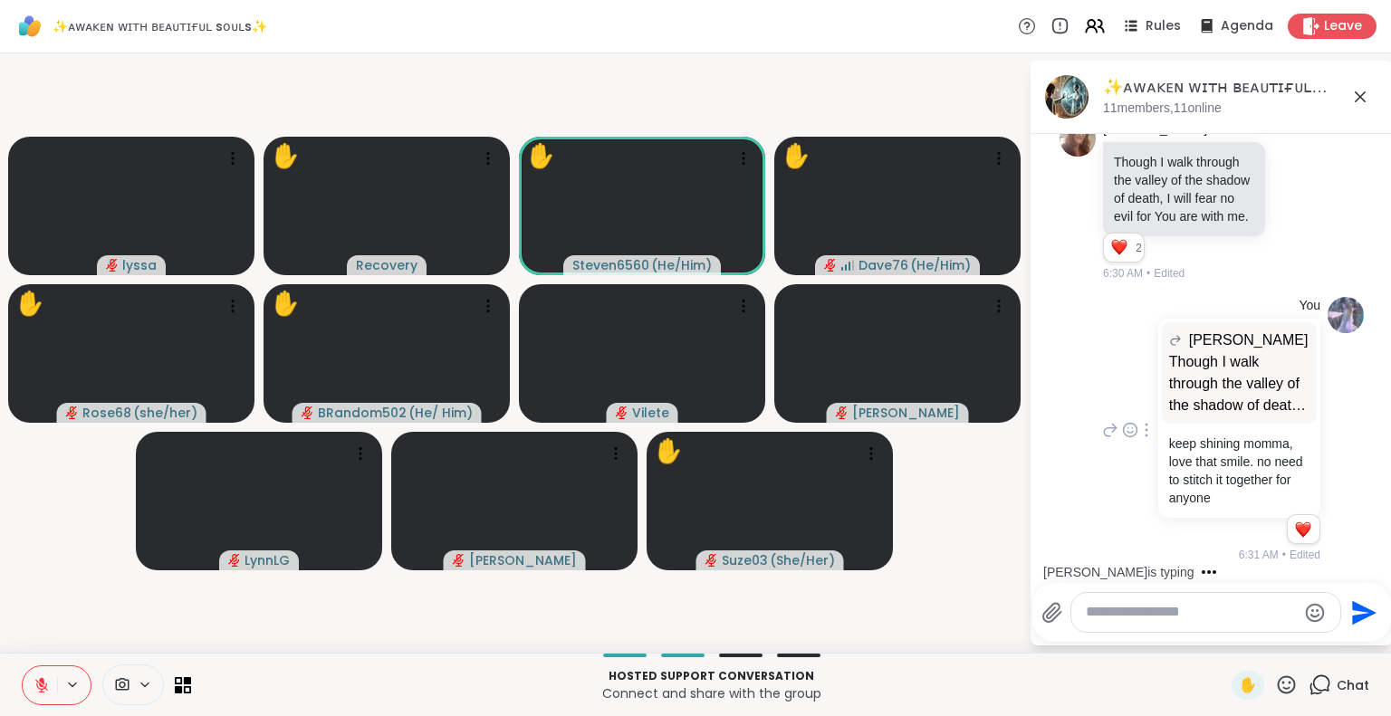
scroll to position [5092, 0]
click at [1278, 691] on icon at bounding box center [1287, 684] width 18 height 18
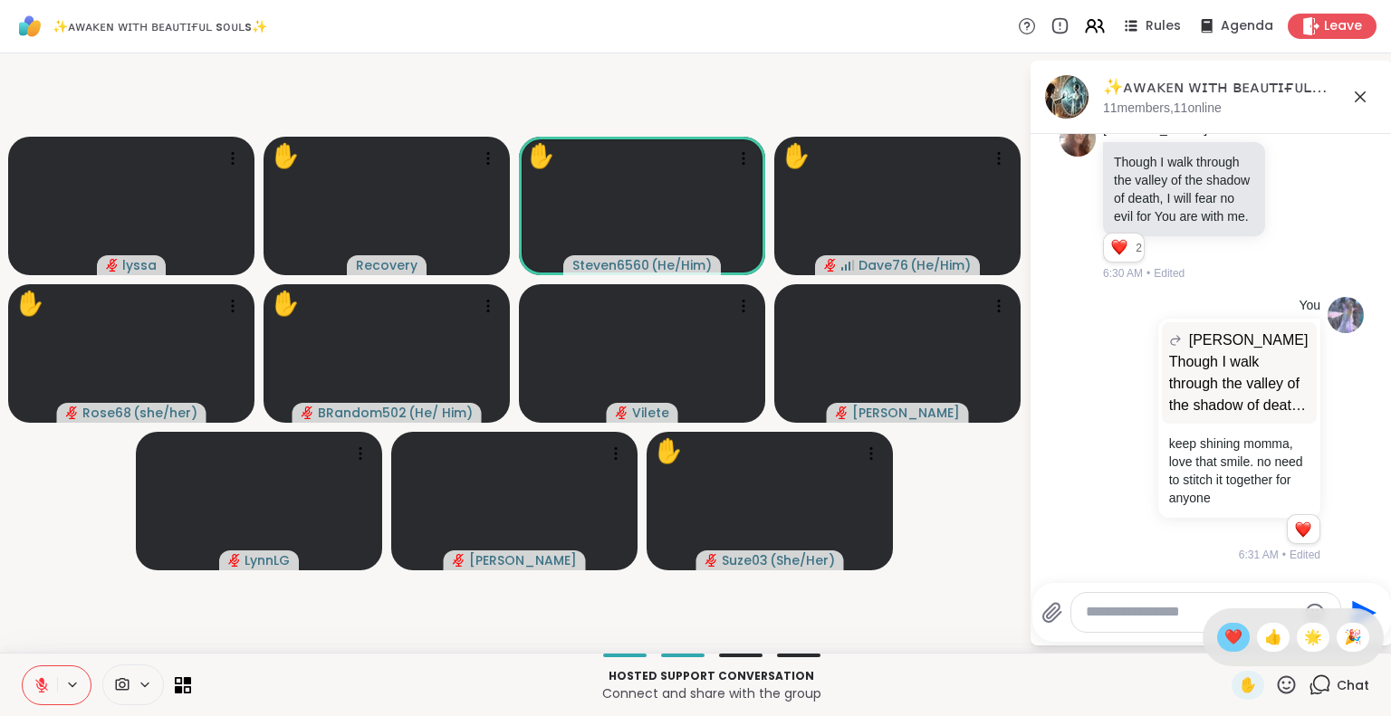
click at [1224, 638] on span "❤️" at bounding box center [1233, 638] width 18 height 22
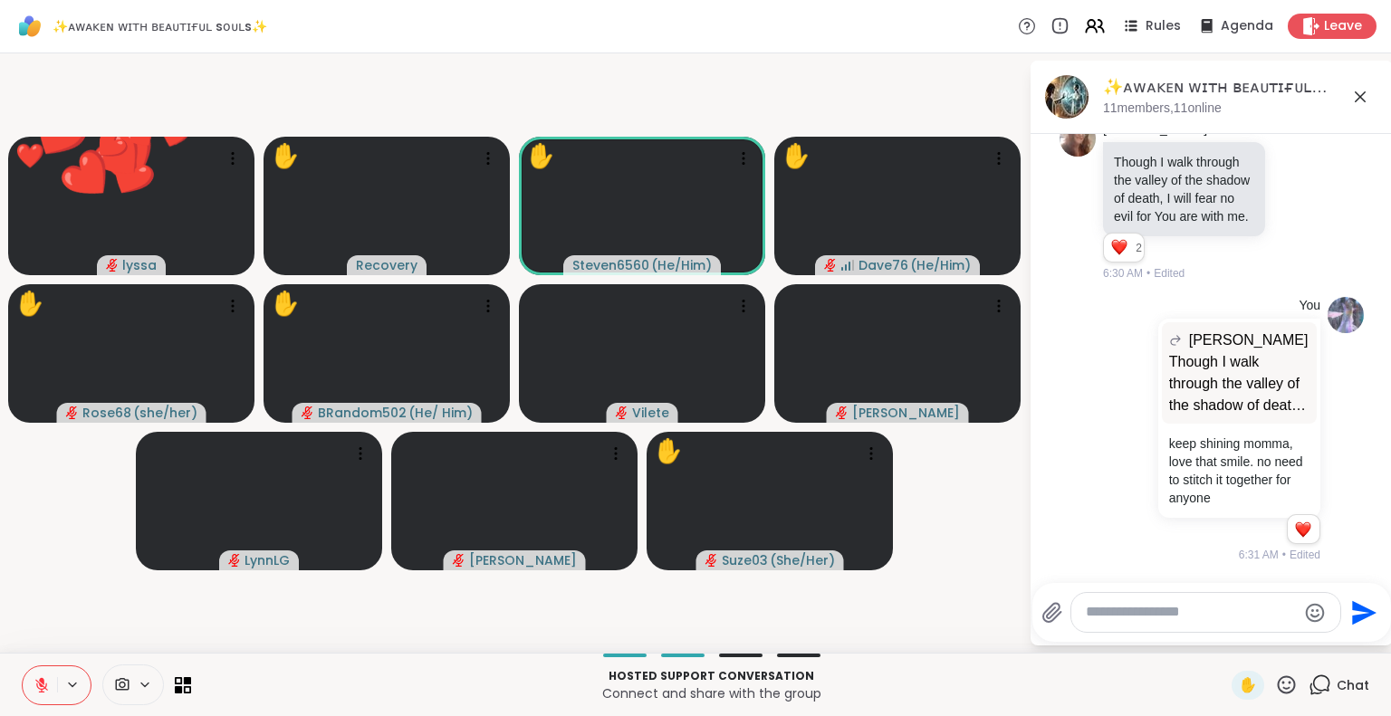
click at [1275, 690] on icon at bounding box center [1286, 685] width 23 height 23
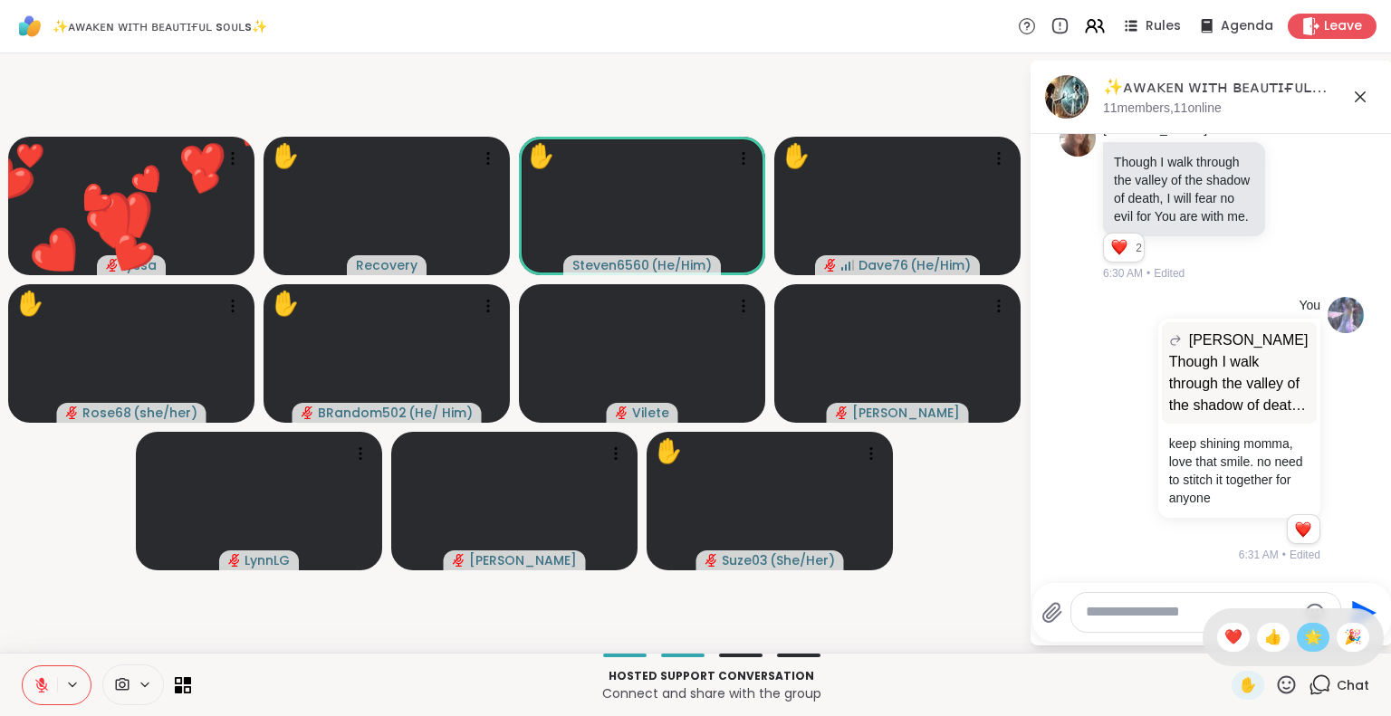
click at [1304, 644] on span "🌟" at bounding box center [1313, 638] width 18 height 22
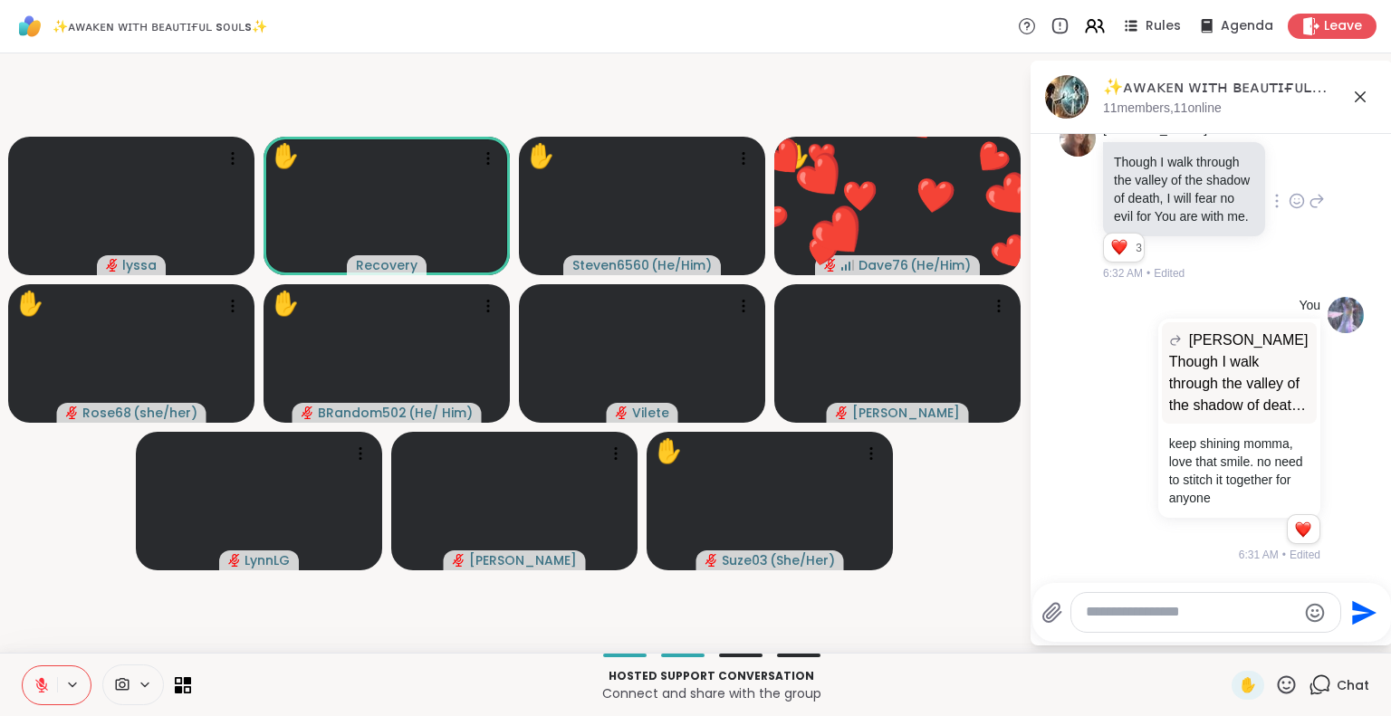
click at [1288, 192] on icon at bounding box center [1296, 201] width 16 height 18
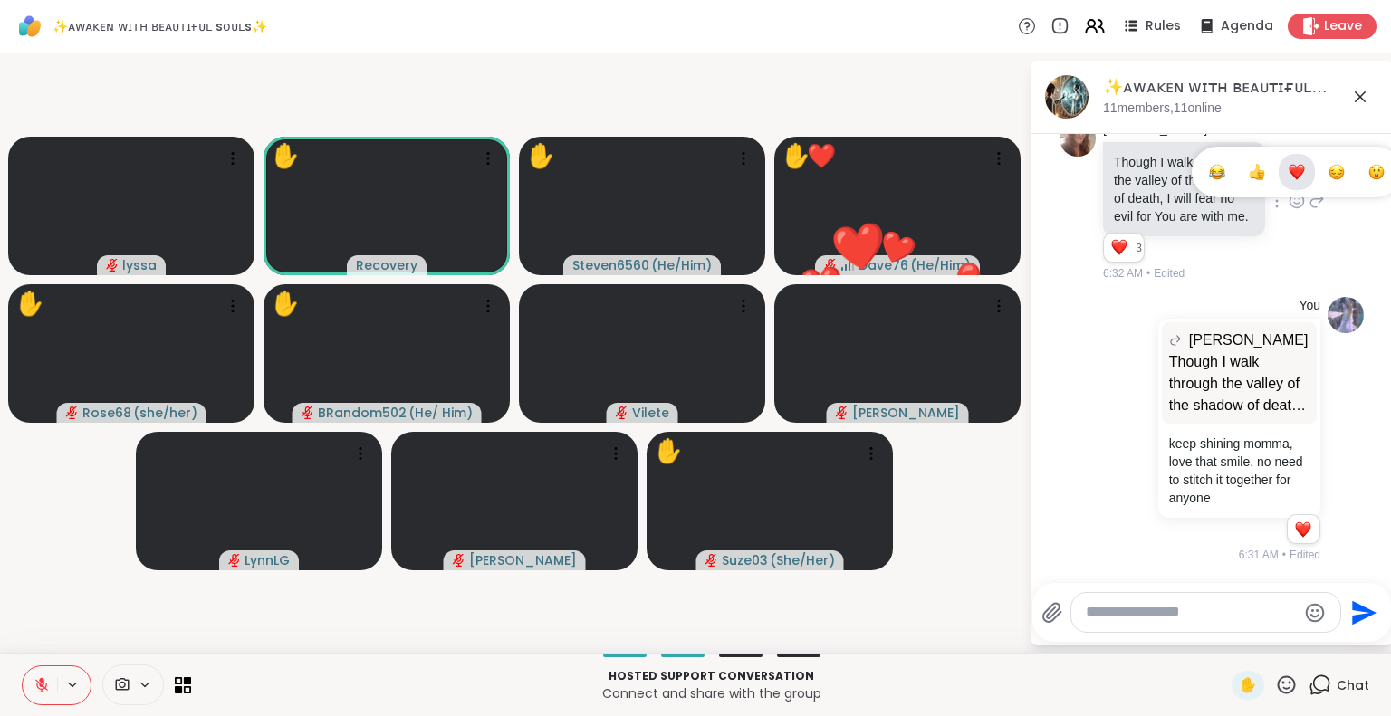
click at [1328, 164] on div "Select Reaction: Sad" at bounding box center [1336, 172] width 16 height 16
click at [1362, 94] on icon at bounding box center [1360, 96] width 11 height 11
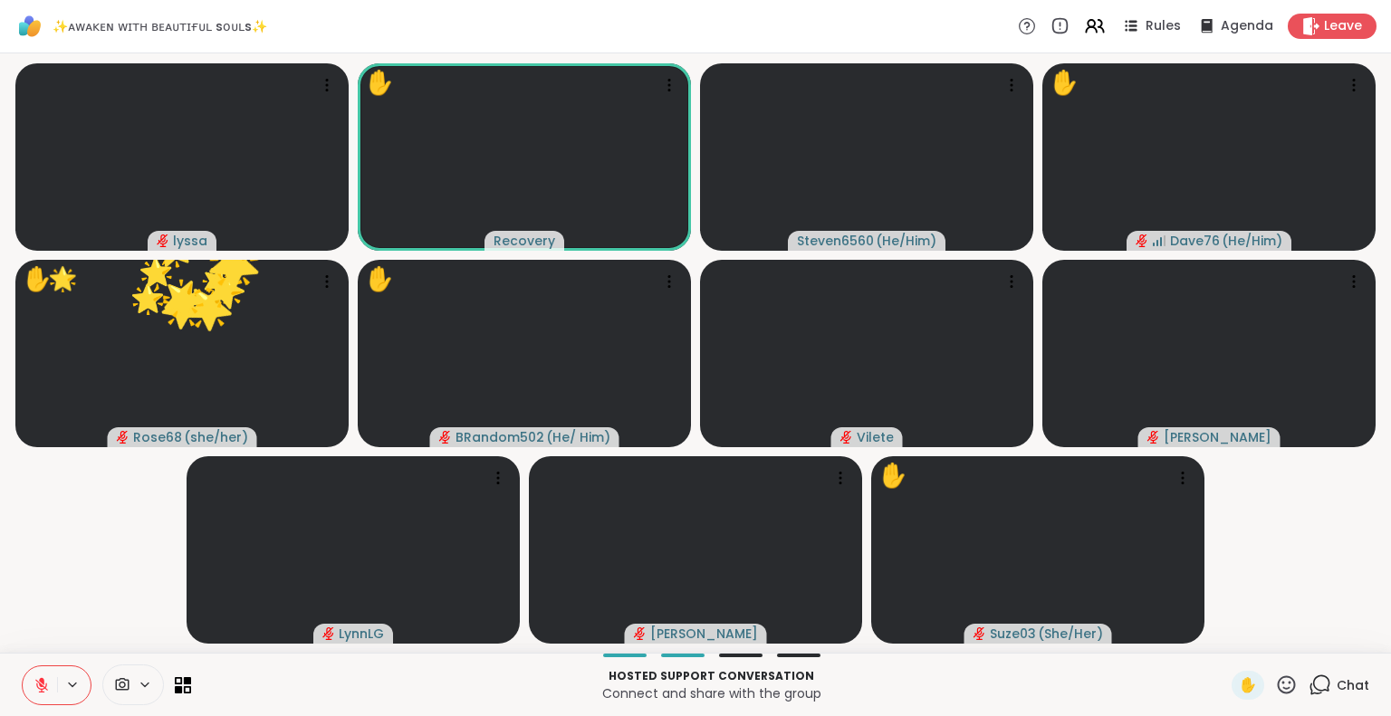
click at [1275, 676] on icon at bounding box center [1286, 685] width 23 height 23
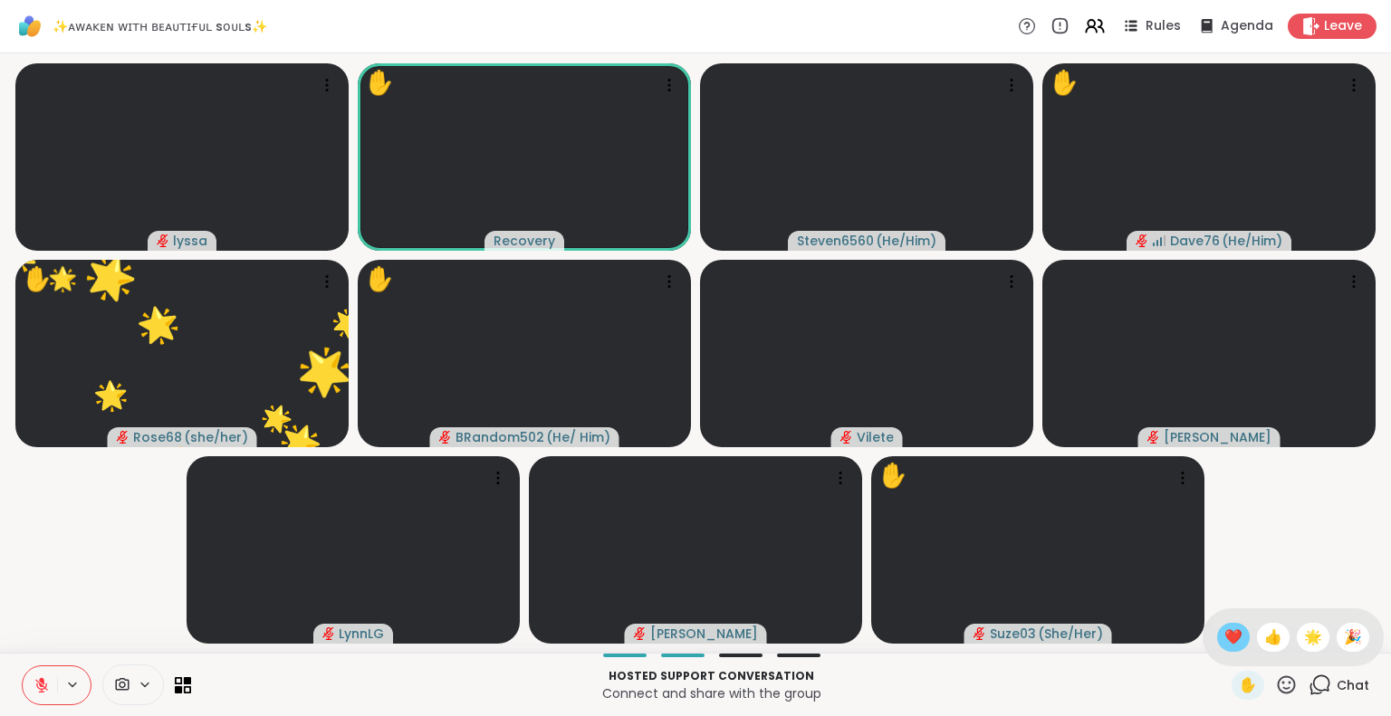
click at [1224, 636] on span "❤️" at bounding box center [1233, 638] width 18 height 22
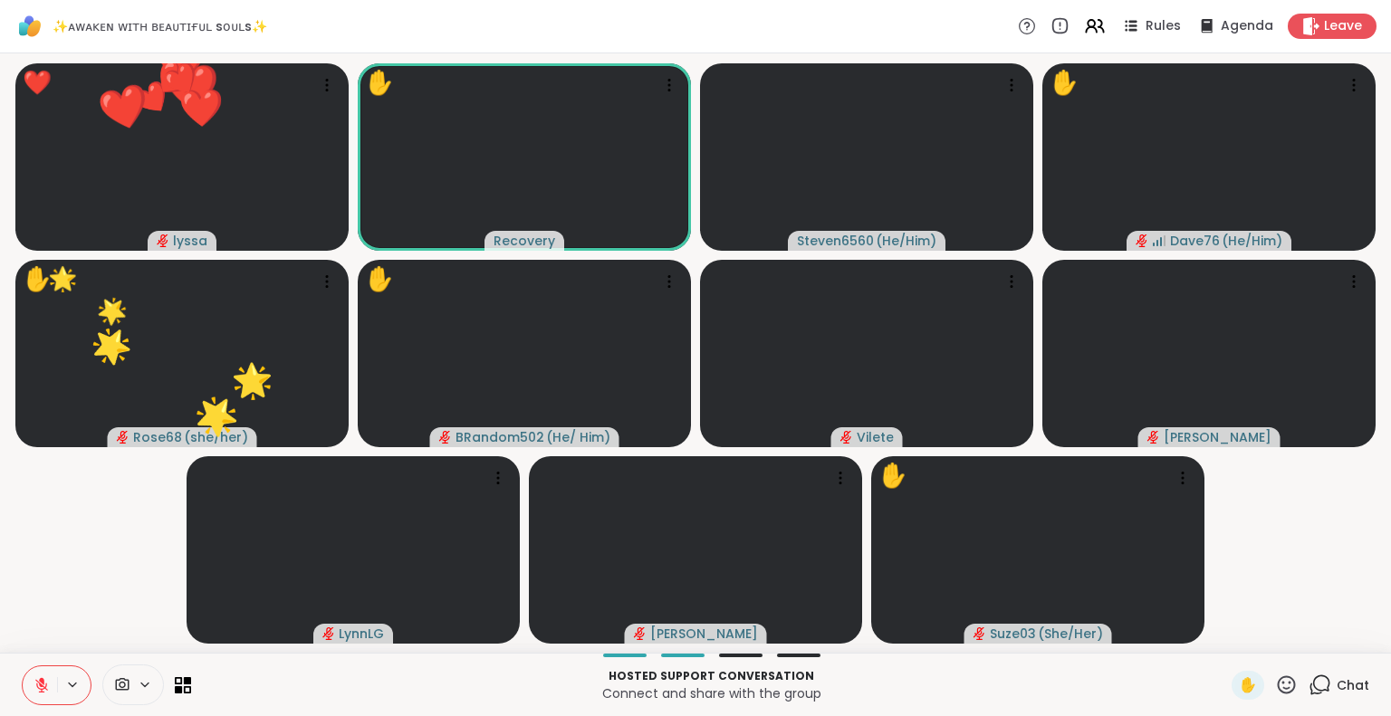
click at [1275, 678] on icon at bounding box center [1286, 685] width 23 height 23
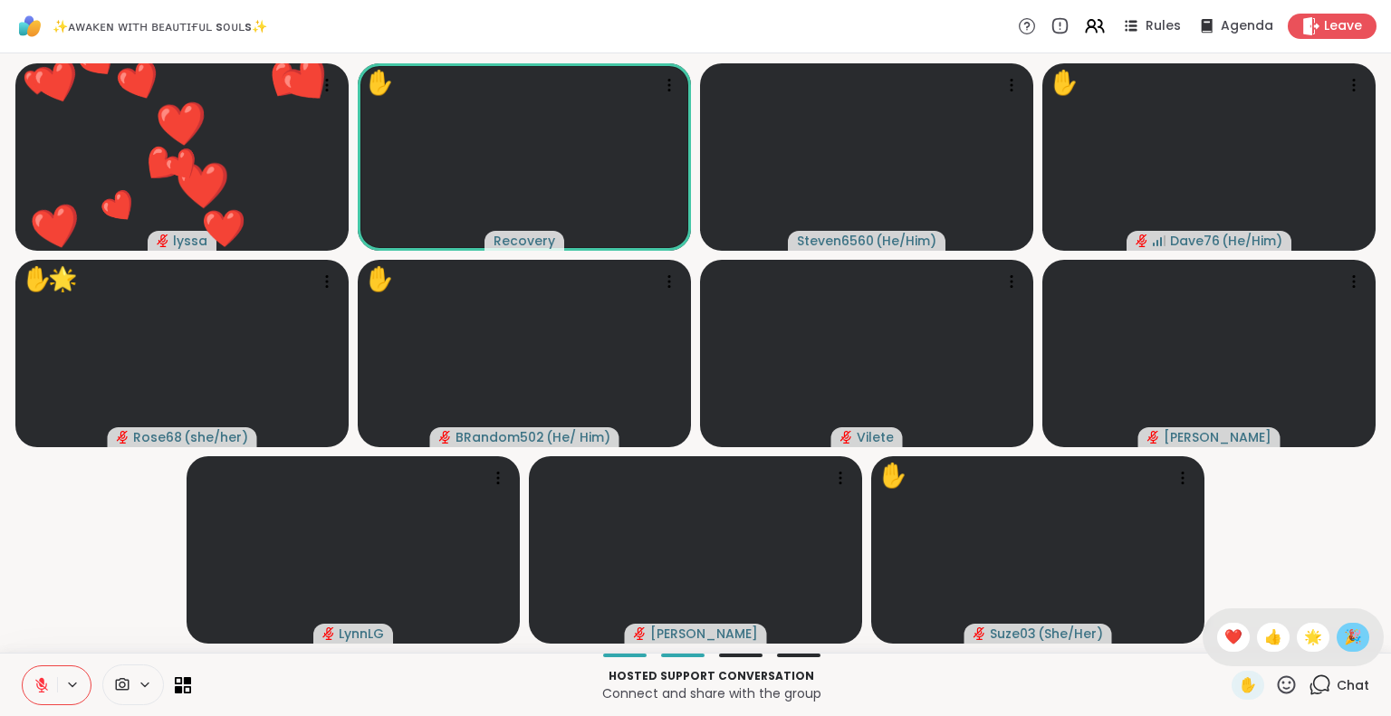
click at [1345, 629] on span "🎉" at bounding box center [1353, 638] width 18 height 22
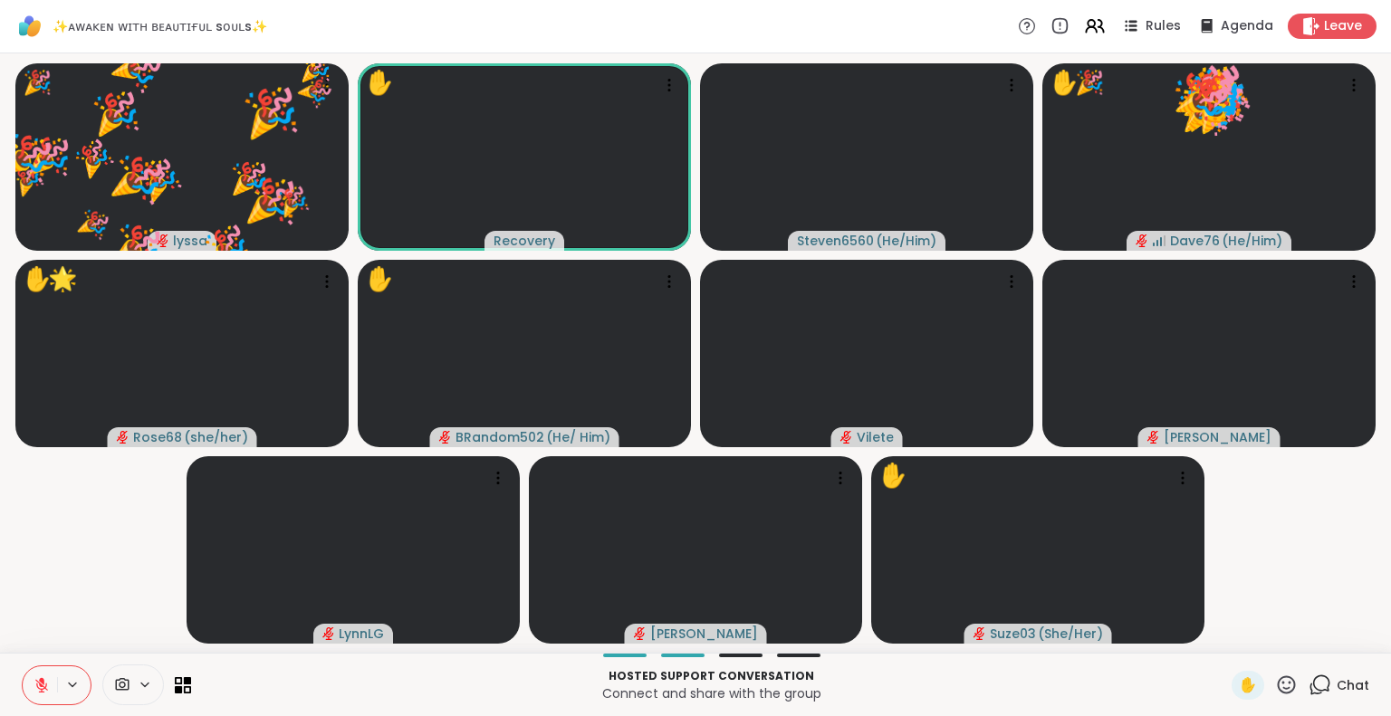
click at [1275, 680] on icon at bounding box center [1286, 685] width 23 height 23
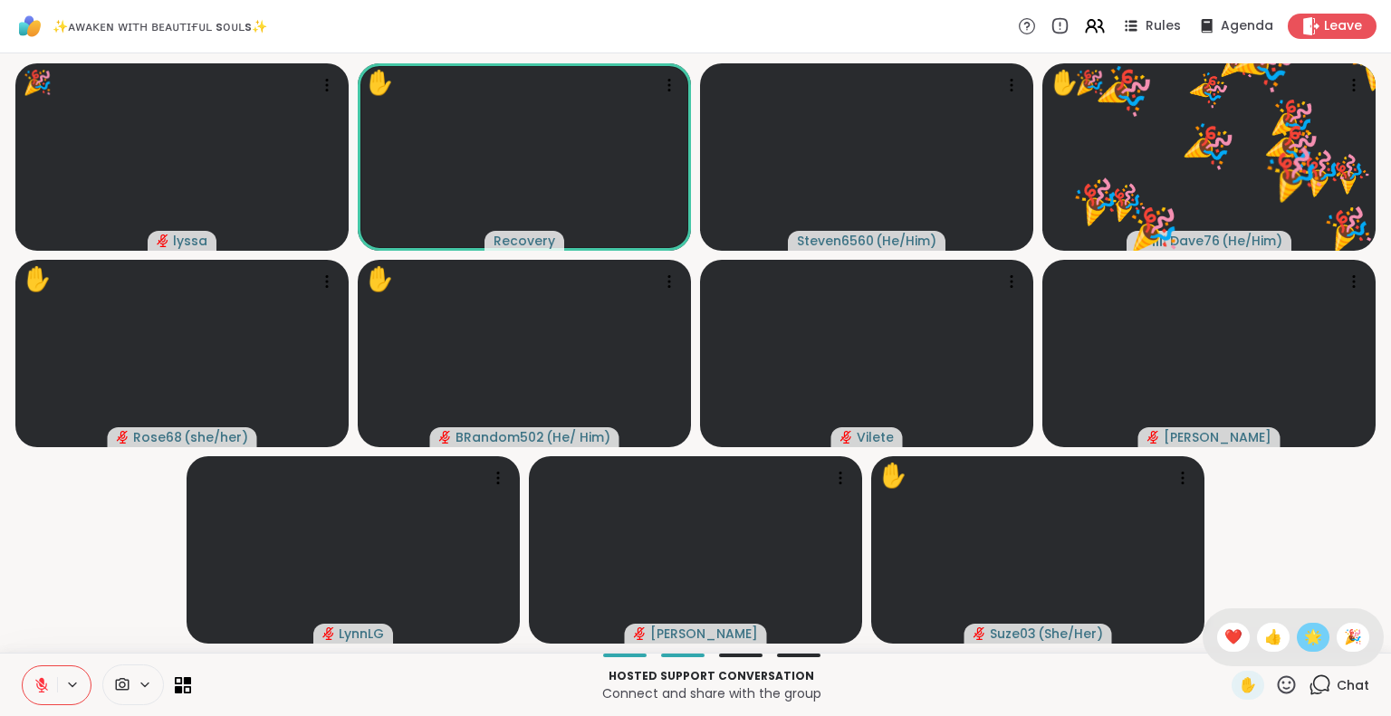
click at [1304, 633] on span "🌟" at bounding box center [1313, 638] width 18 height 22
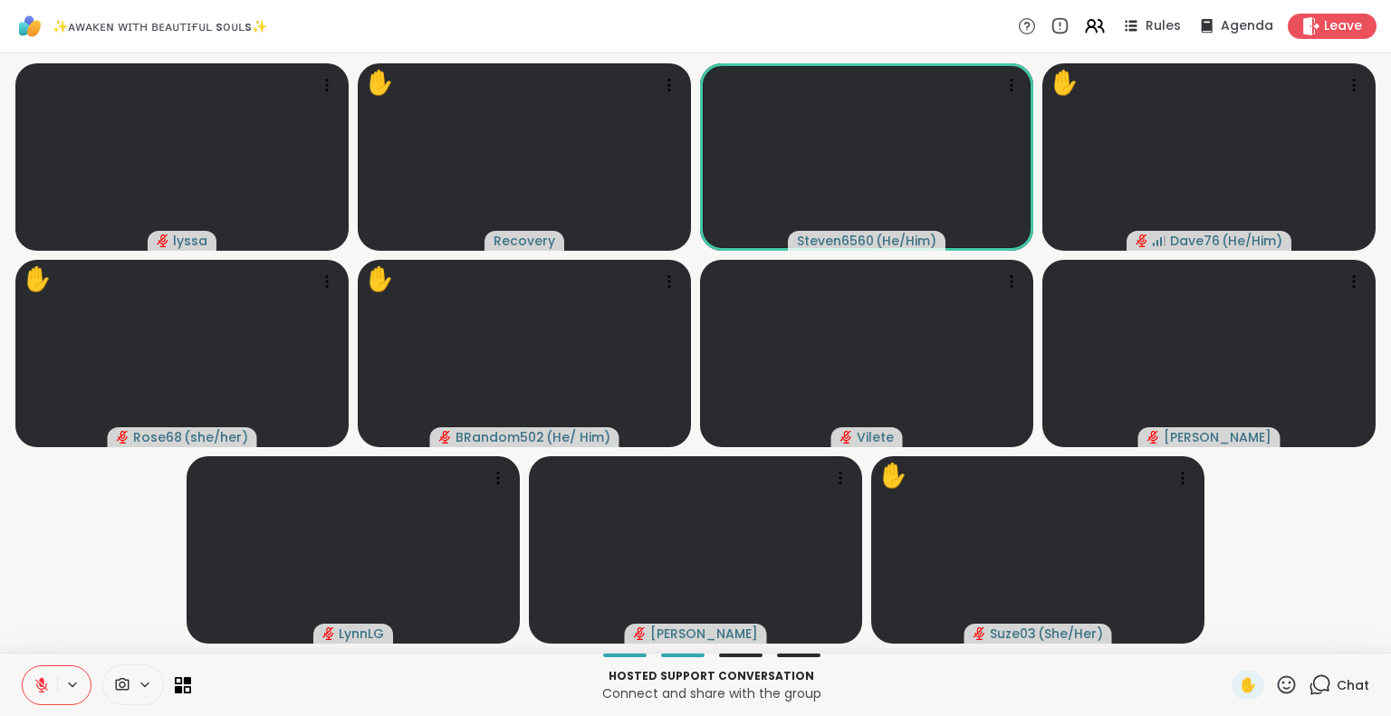
click at [1275, 689] on icon at bounding box center [1286, 685] width 23 height 23
click at [1224, 635] on span "❤️" at bounding box center [1233, 638] width 18 height 22
click at [1275, 680] on icon at bounding box center [1286, 685] width 23 height 23
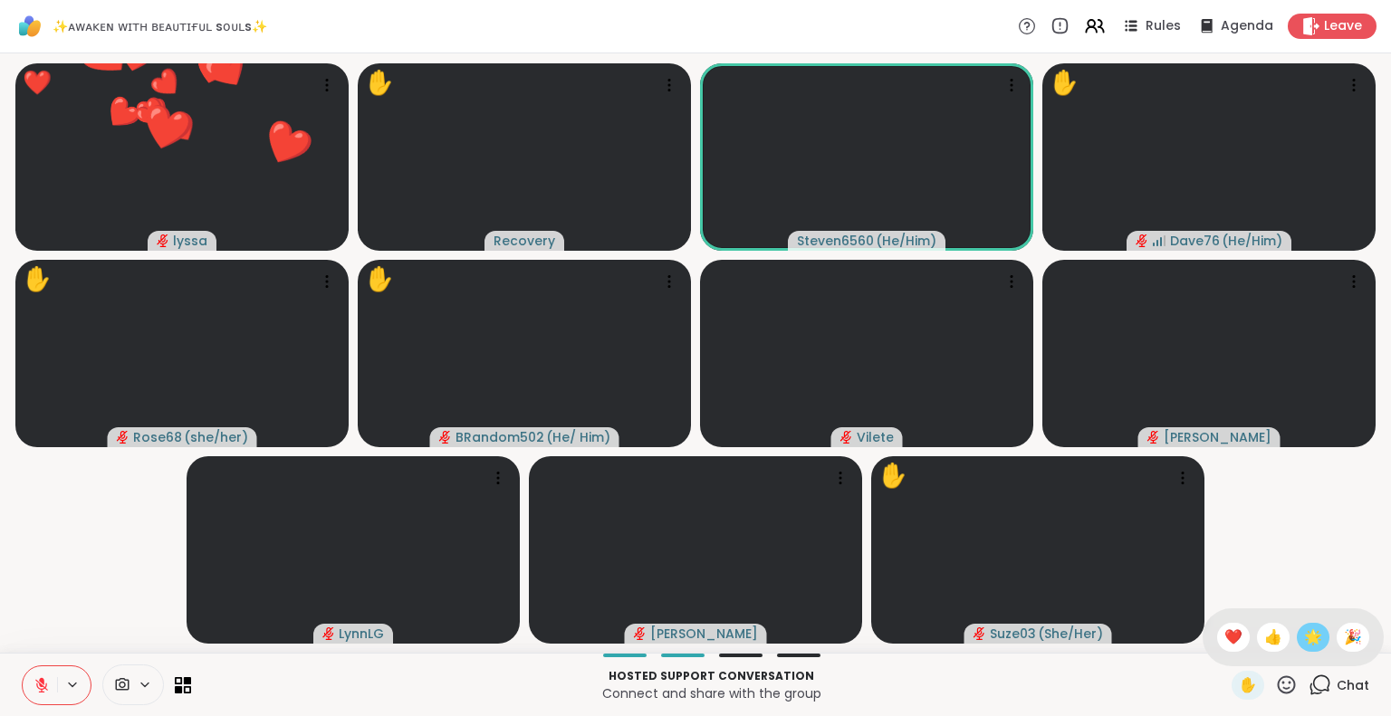
click at [1304, 634] on span "🌟" at bounding box center [1313, 638] width 18 height 22
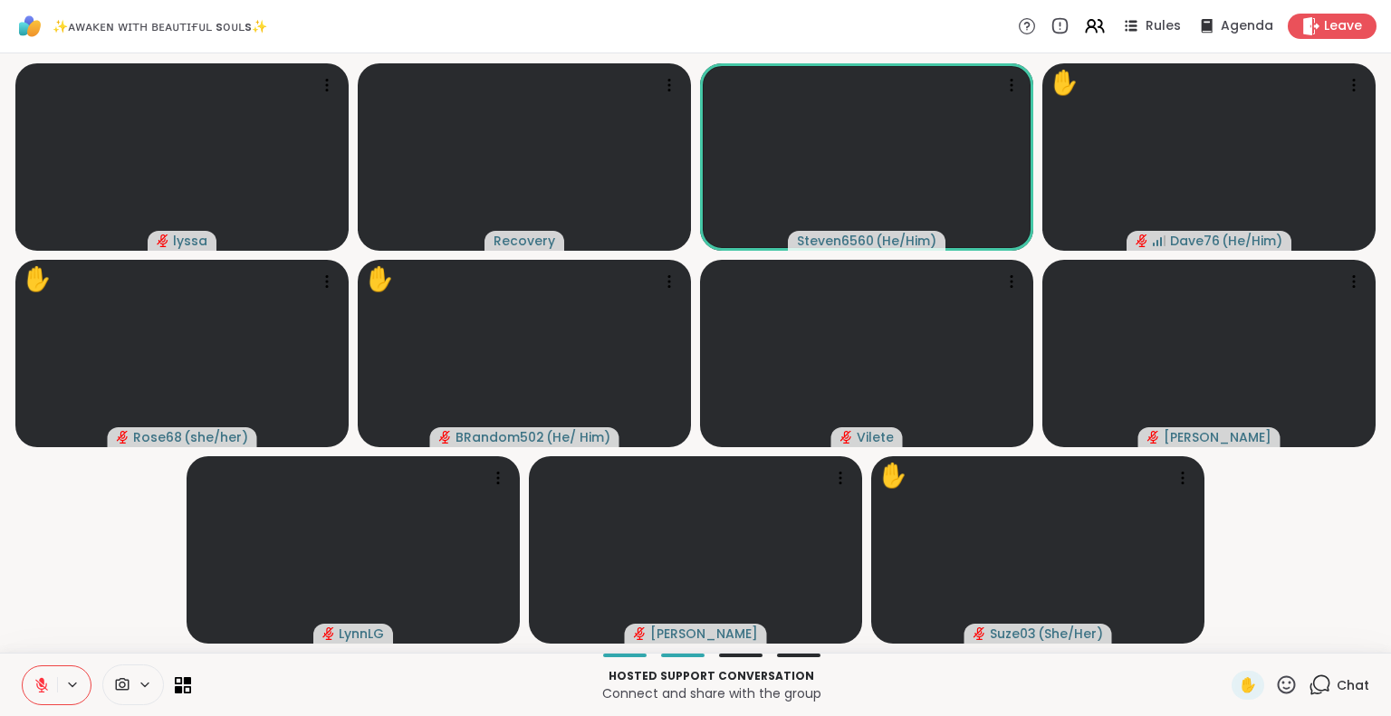
click at [1278, 677] on icon at bounding box center [1287, 684] width 18 height 18
click at [1224, 629] on span "❤️" at bounding box center [1233, 638] width 18 height 22
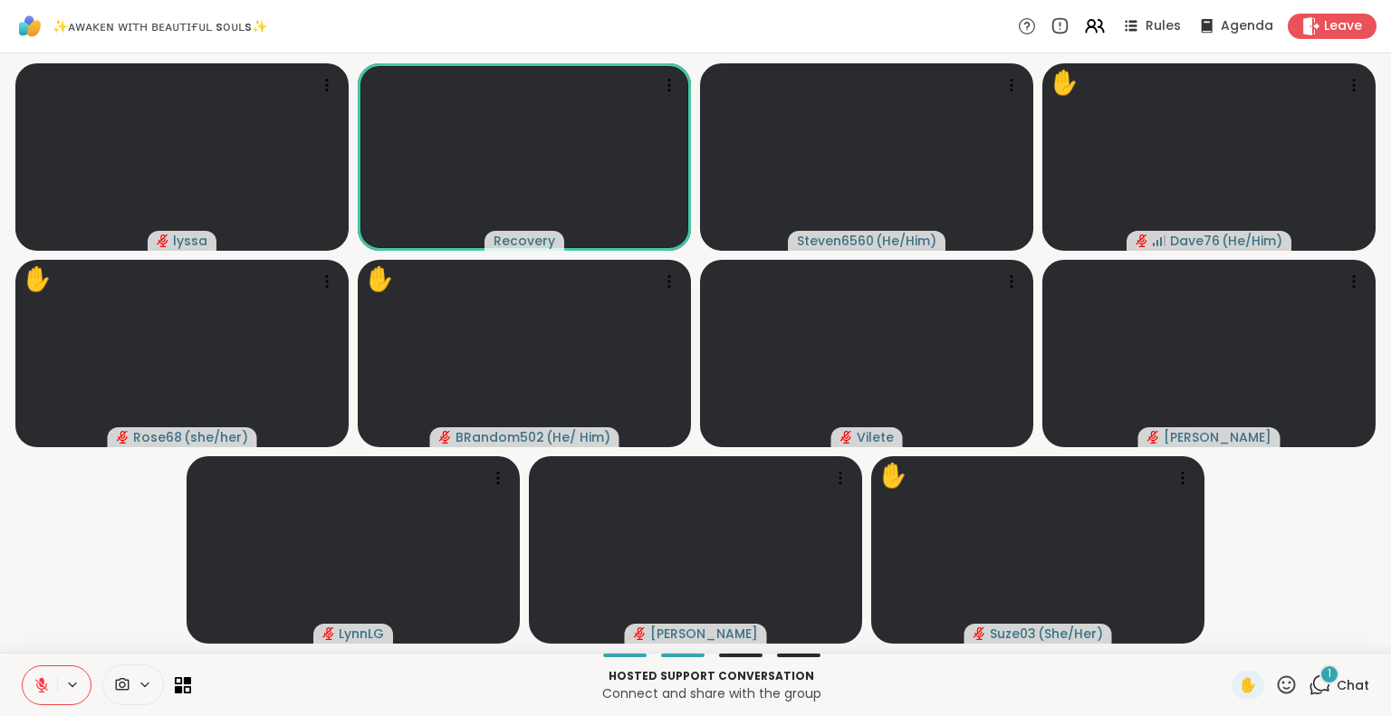
click at [36, 677] on icon at bounding box center [42, 685] width 16 height 16
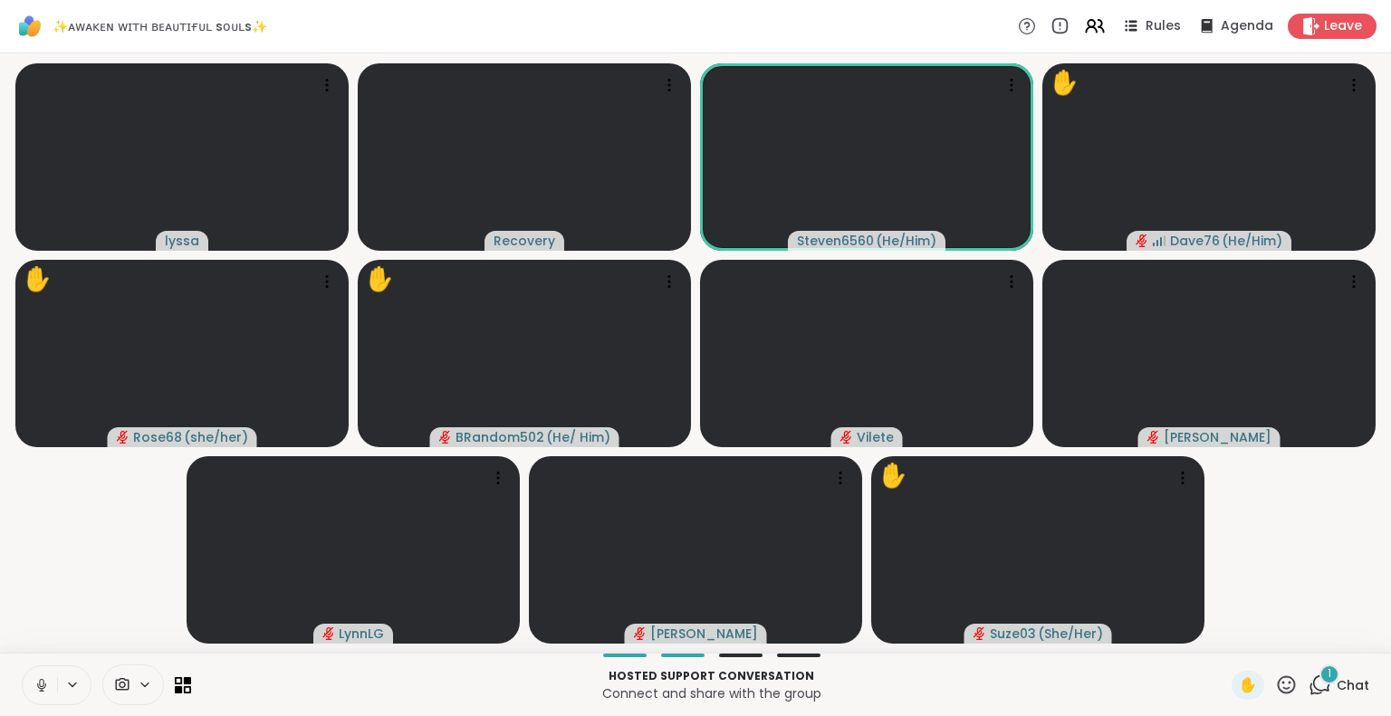
click at [1275, 688] on icon at bounding box center [1286, 685] width 23 height 23
click at [1304, 641] on span "🌟" at bounding box center [1313, 638] width 18 height 22
click at [1275, 691] on icon at bounding box center [1286, 685] width 23 height 23
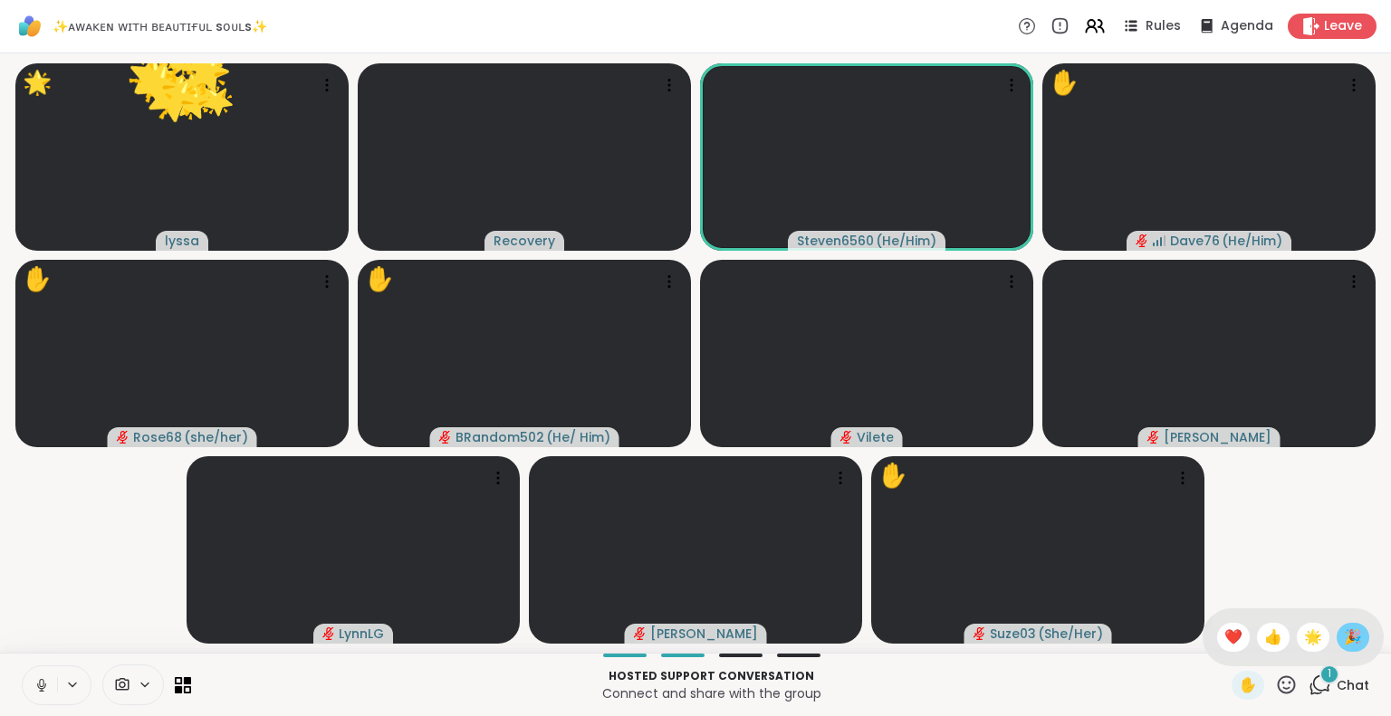
click at [1344, 641] on span "🎉" at bounding box center [1353, 638] width 18 height 22
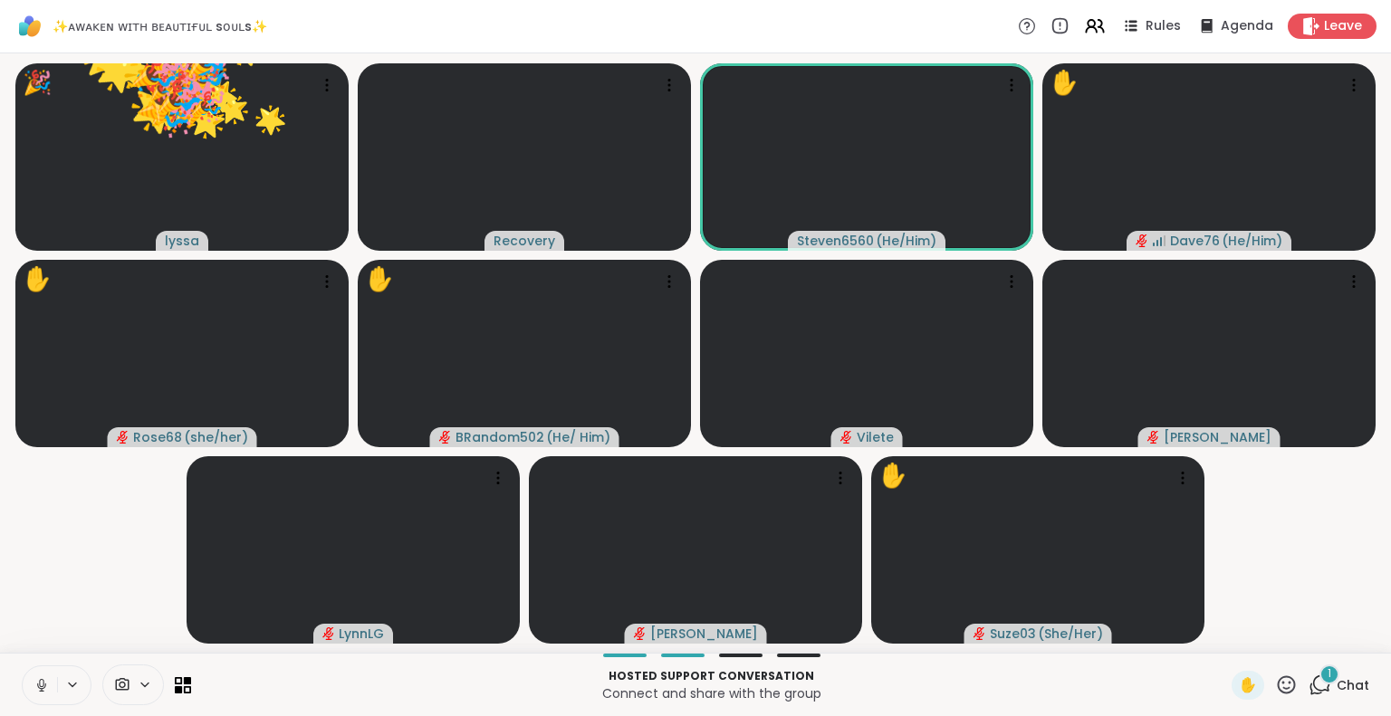
click at [1278, 692] on icon at bounding box center [1287, 684] width 18 height 18
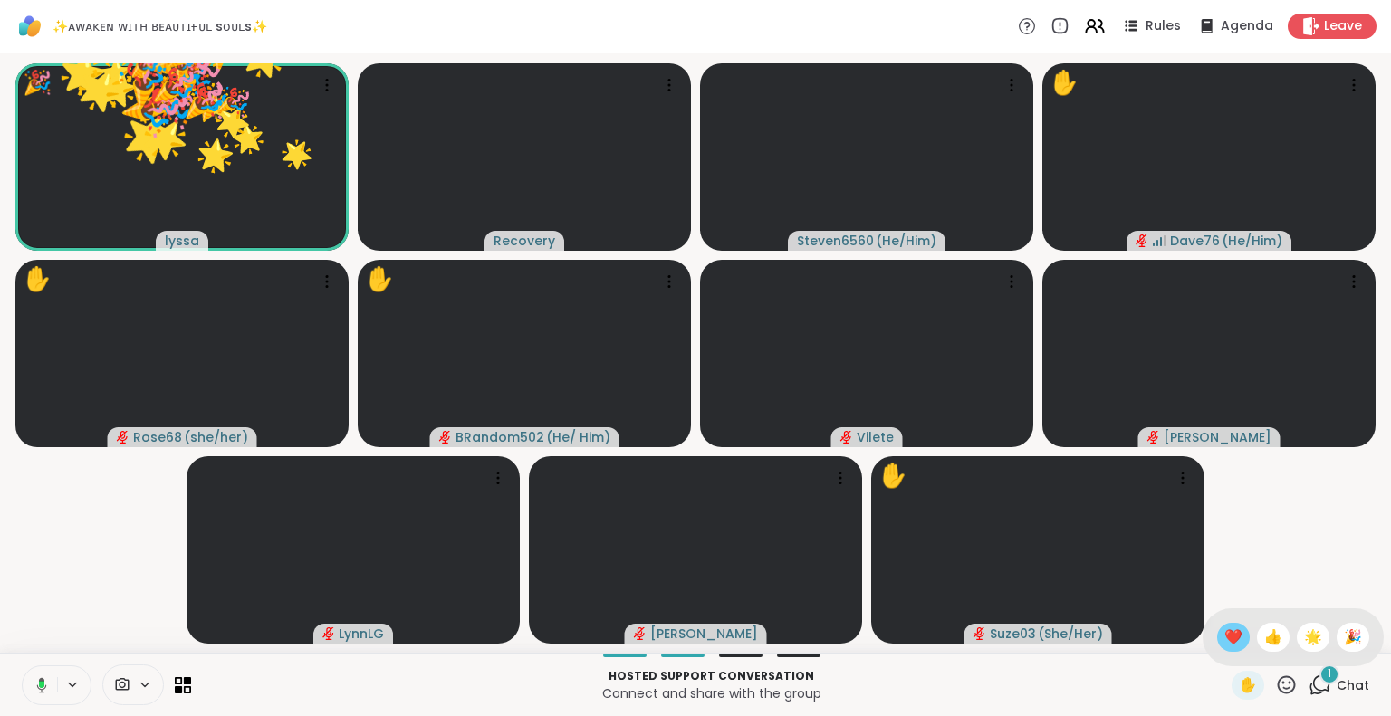
click at [1217, 642] on div "❤️" at bounding box center [1233, 637] width 33 height 29
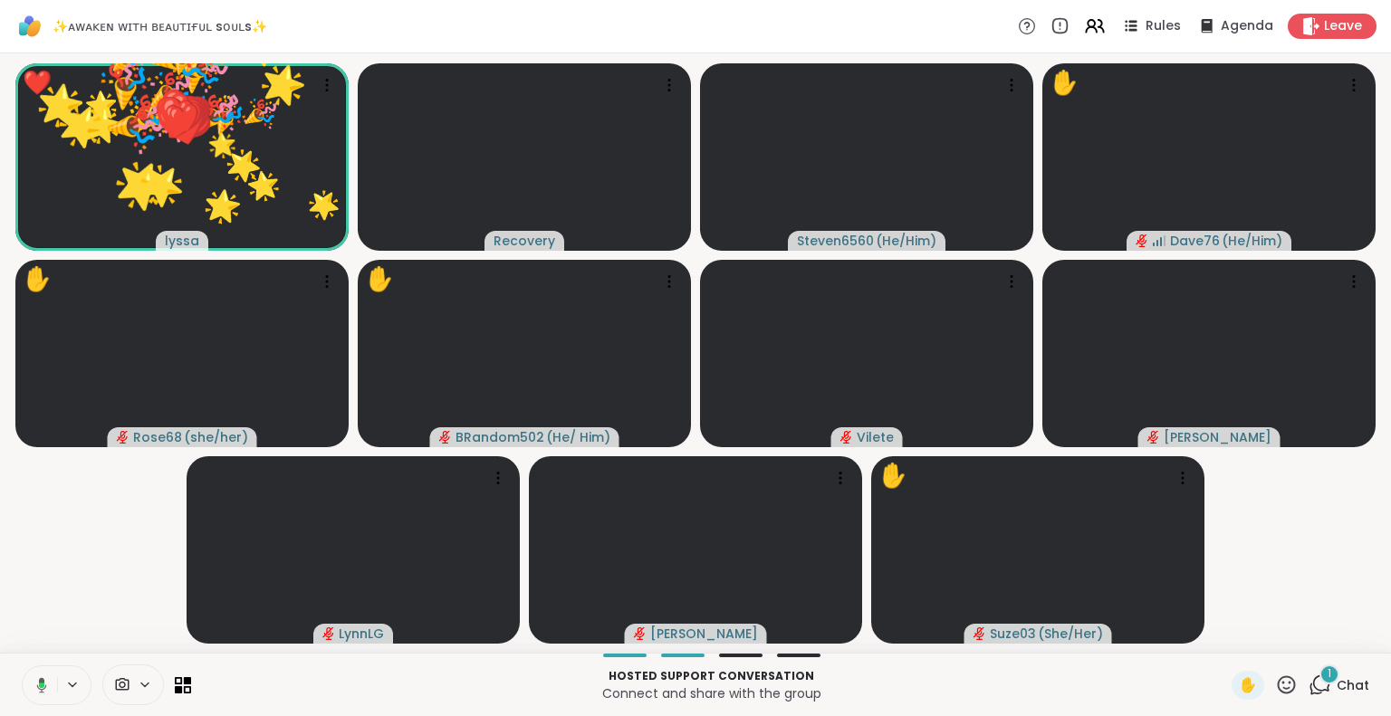
click at [1278, 689] on icon at bounding box center [1287, 684] width 18 height 18
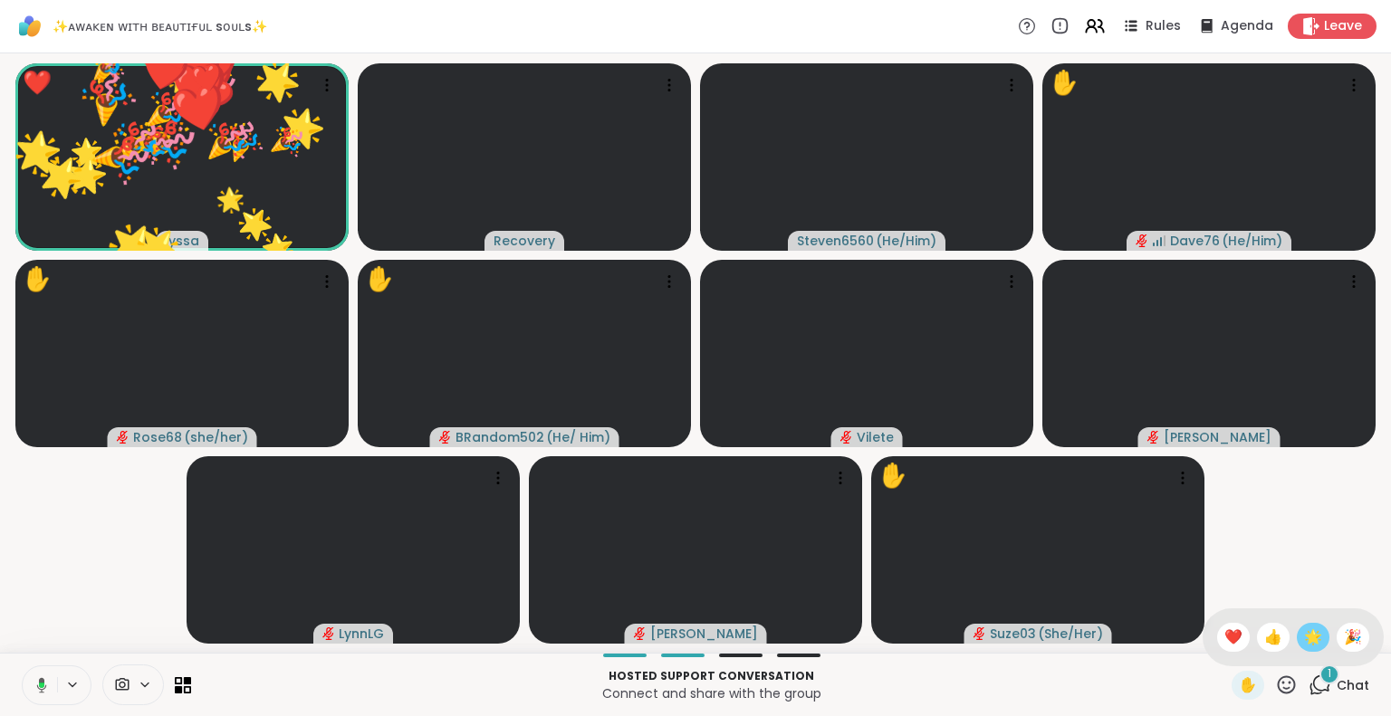
click at [1304, 639] on span "🌟" at bounding box center [1313, 638] width 18 height 22
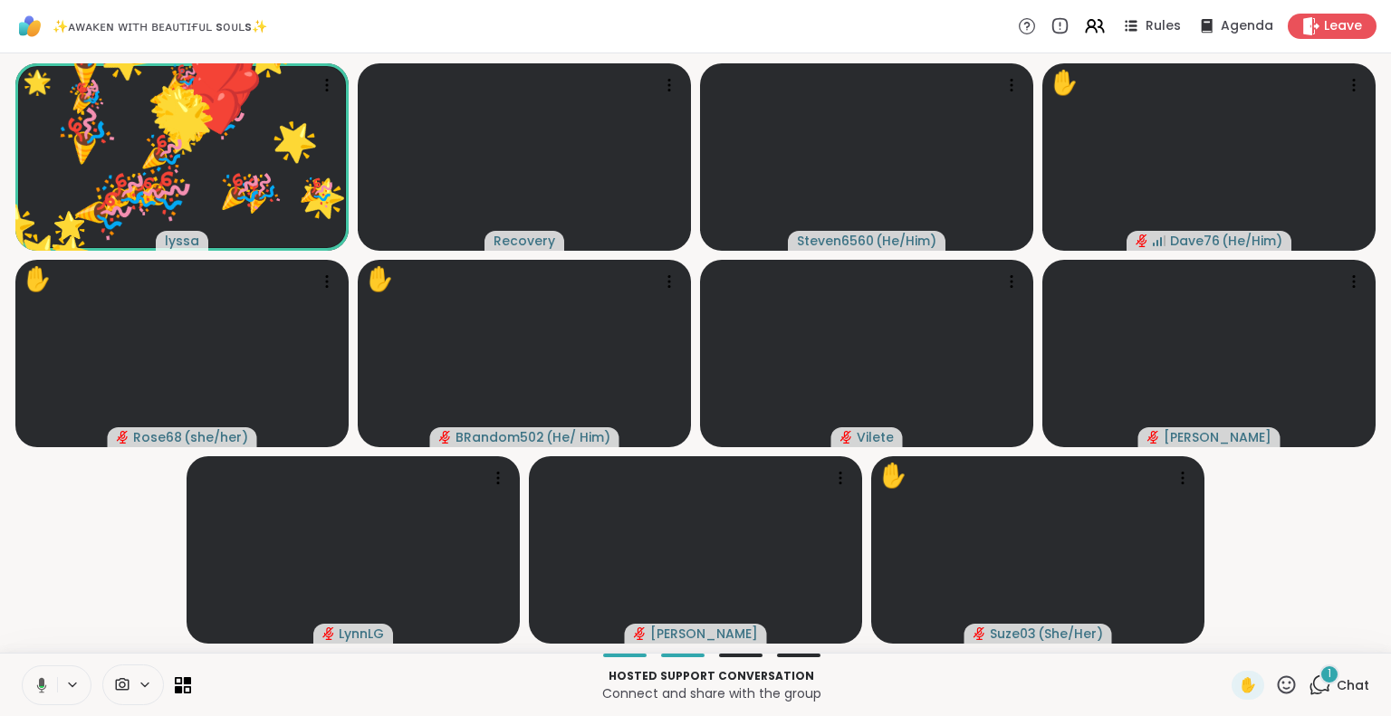
click at [1276, 685] on icon at bounding box center [1286, 685] width 23 height 23
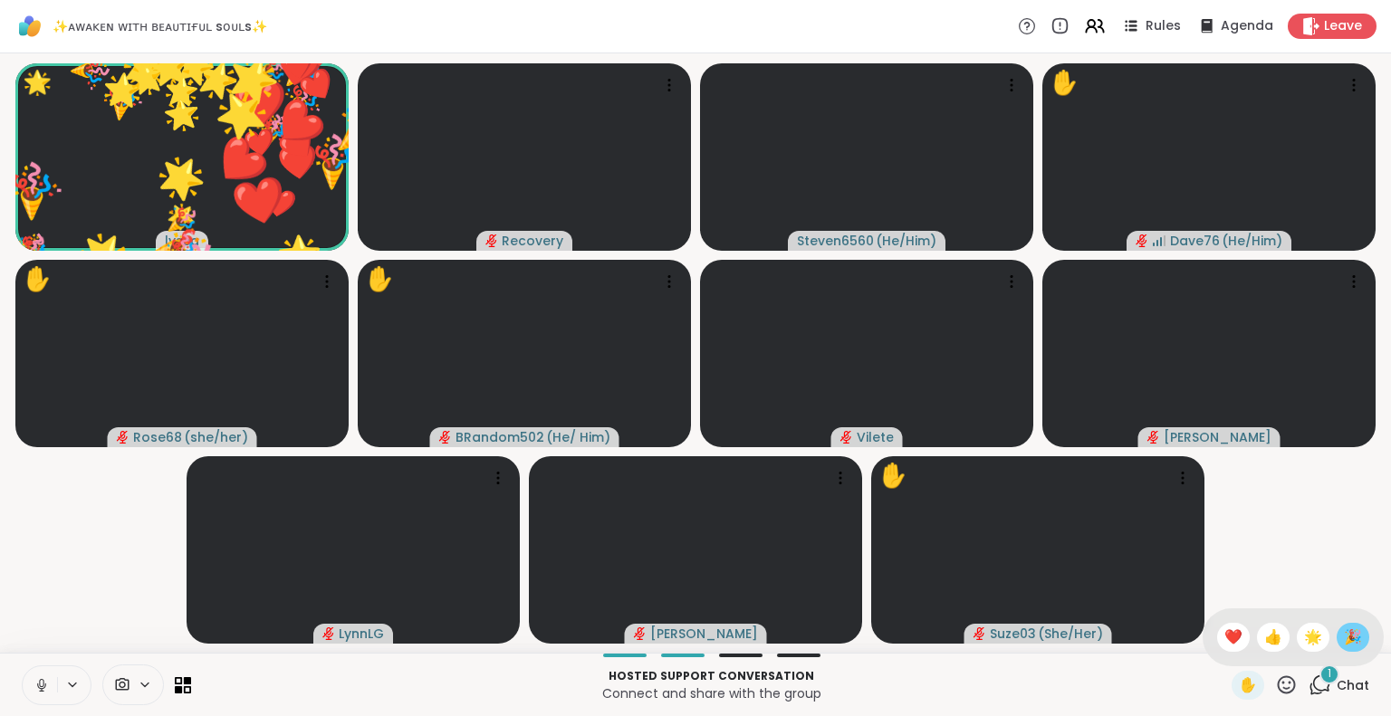
click at [1344, 641] on span "🎉" at bounding box center [1353, 638] width 18 height 22
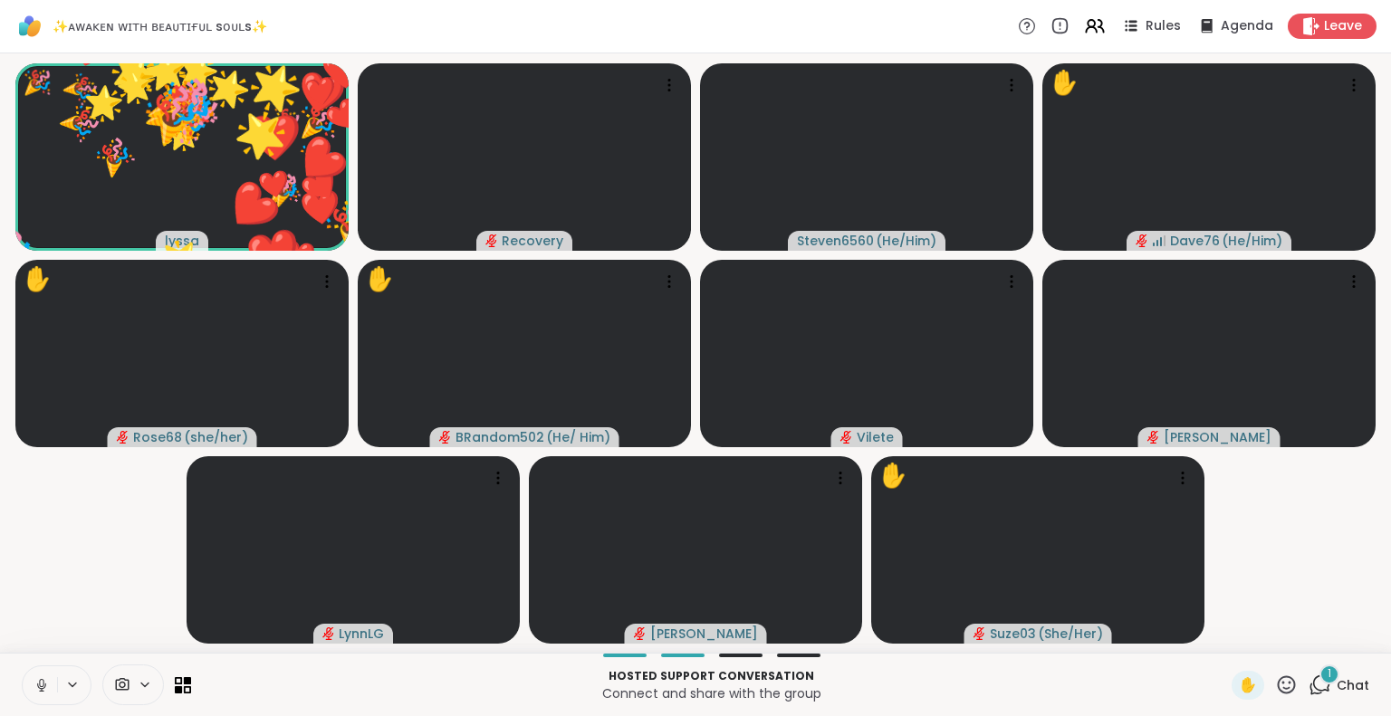
click at [1275, 687] on icon at bounding box center [1286, 685] width 23 height 23
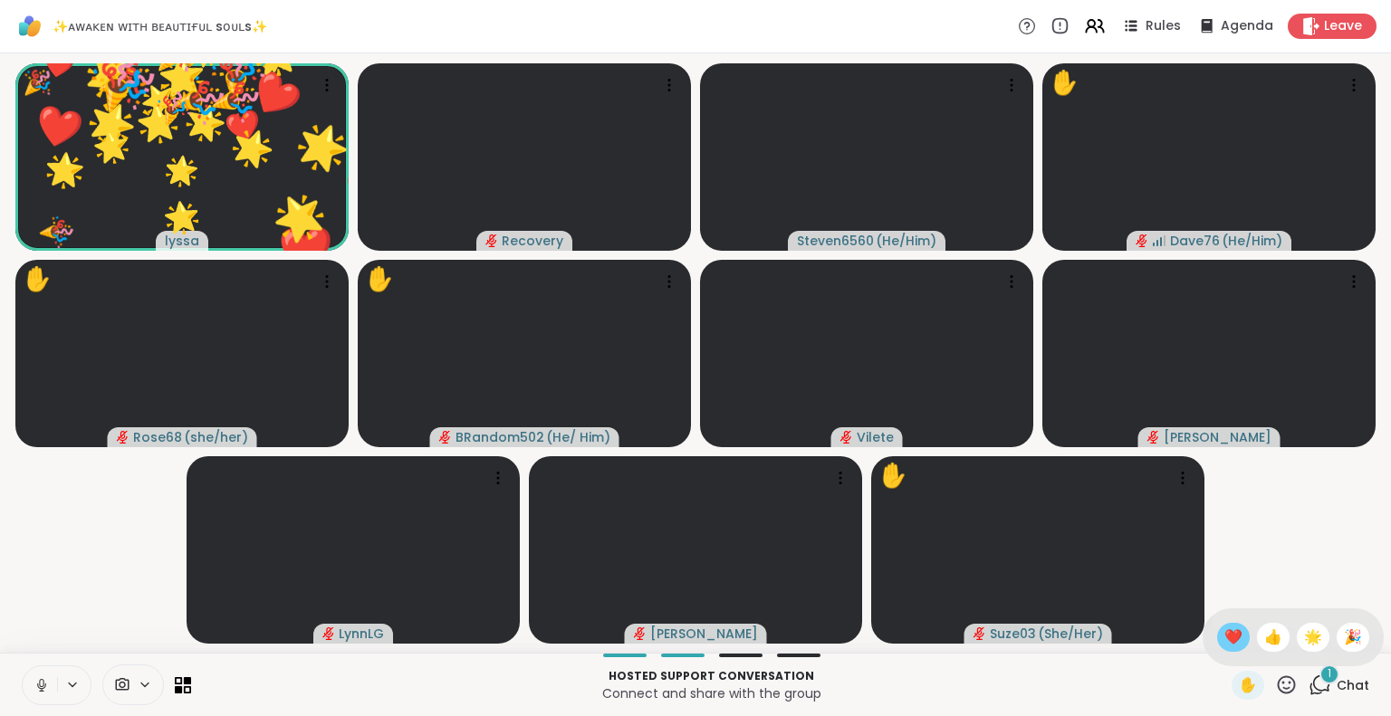
click at [1224, 634] on span "❤️" at bounding box center [1233, 638] width 18 height 22
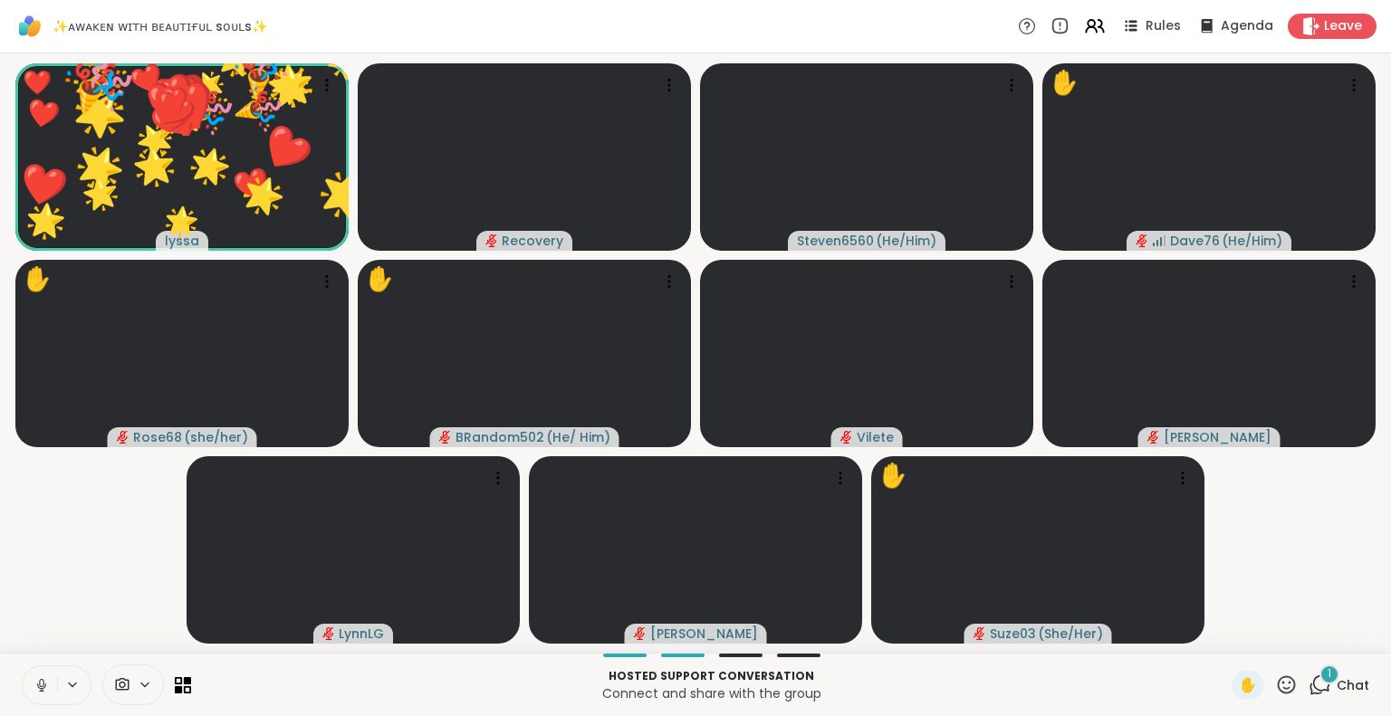
click at [1276, 685] on icon at bounding box center [1286, 685] width 23 height 23
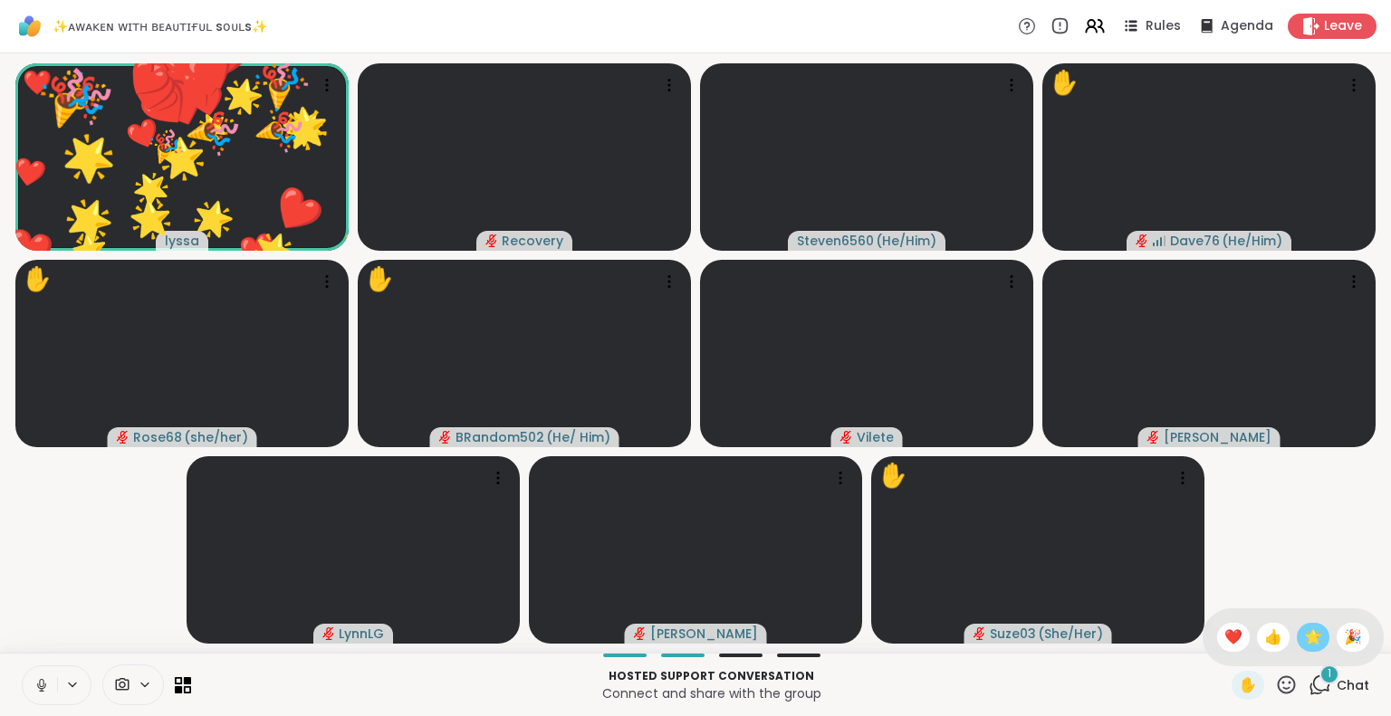
click at [1304, 628] on span "🌟" at bounding box center [1313, 638] width 18 height 22
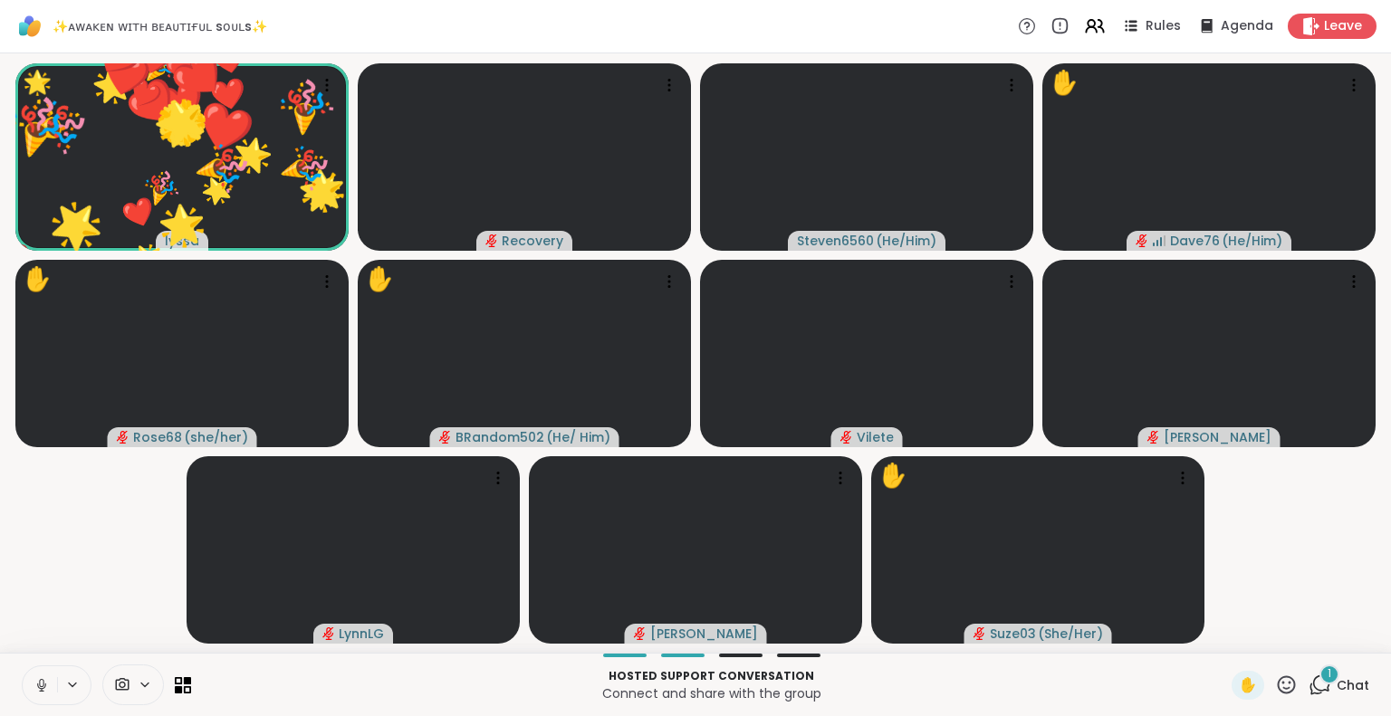
click at [1275, 686] on icon at bounding box center [1286, 685] width 23 height 23
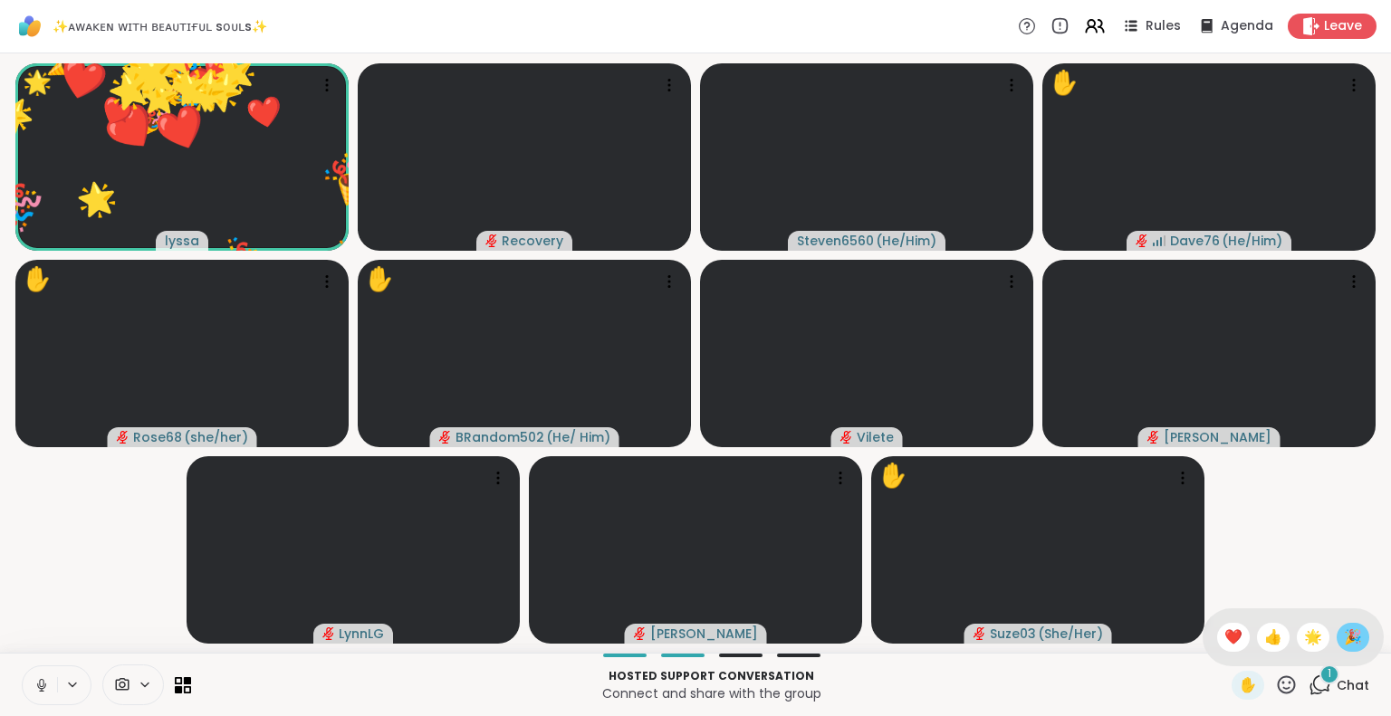
click at [1344, 637] on span "🎉" at bounding box center [1353, 638] width 18 height 22
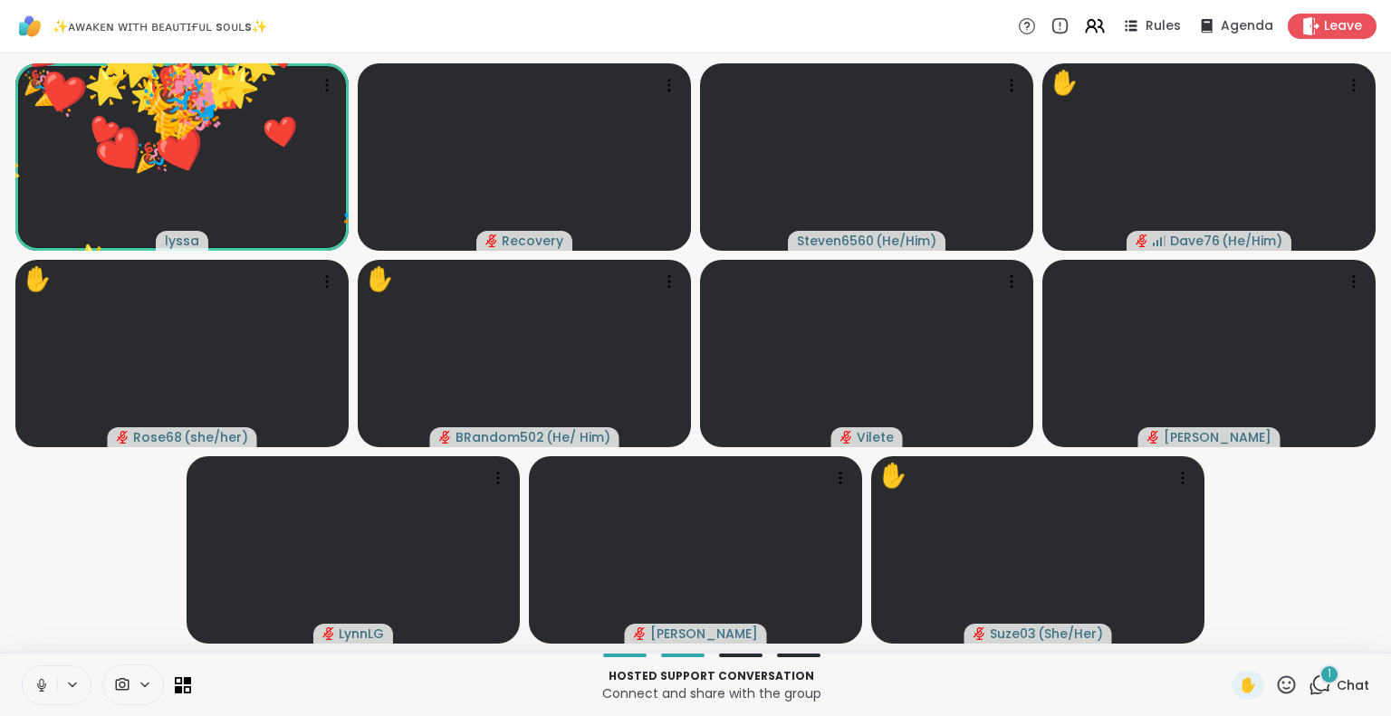
click at [1278, 683] on icon at bounding box center [1287, 684] width 18 height 18
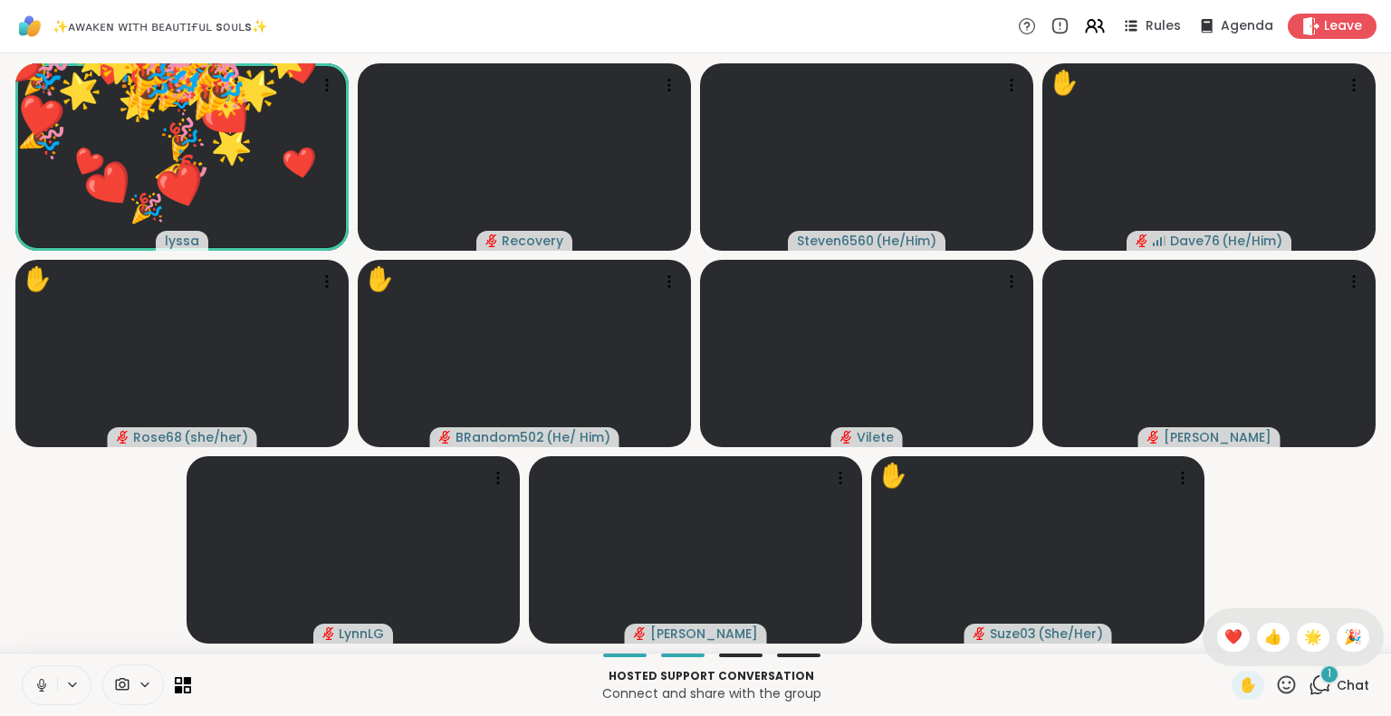
click at [1224, 634] on span "❤️" at bounding box center [1233, 638] width 18 height 22
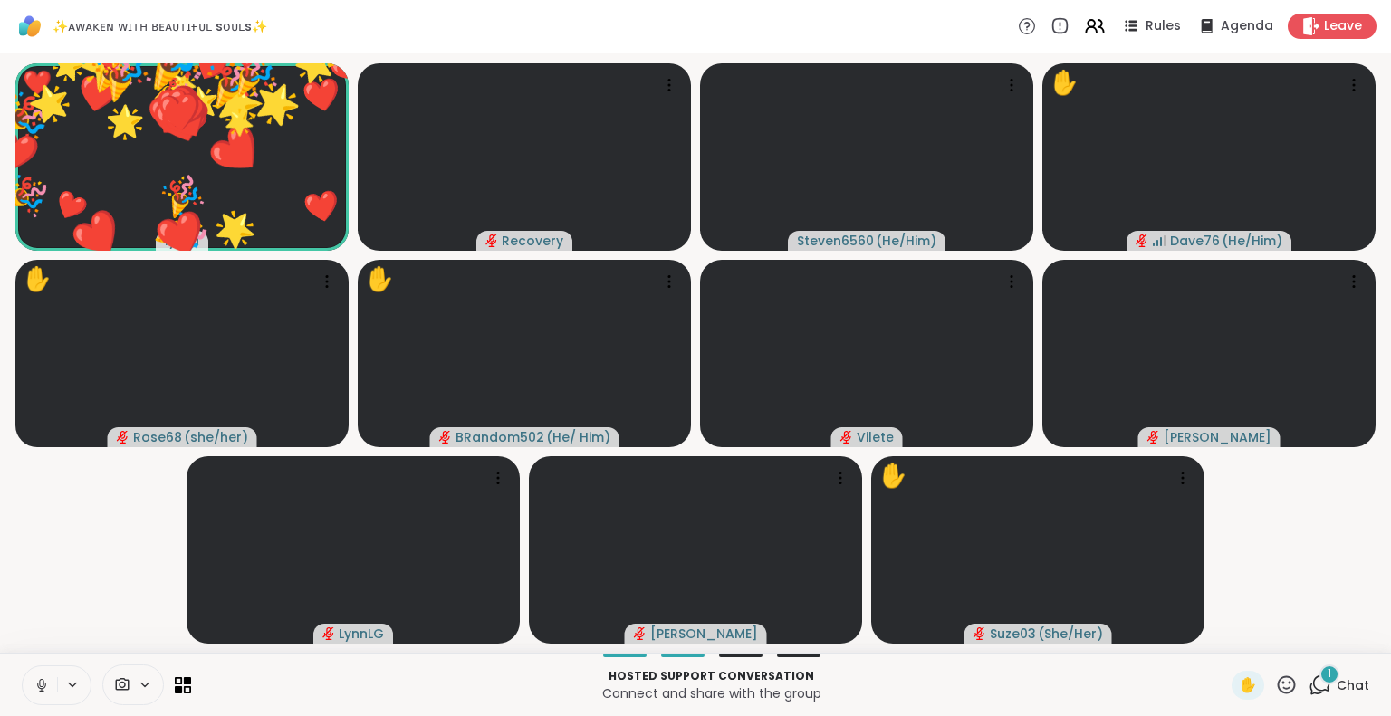
click at [1275, 686] on icon at bounding box center [1286, 685] width 23 height 23
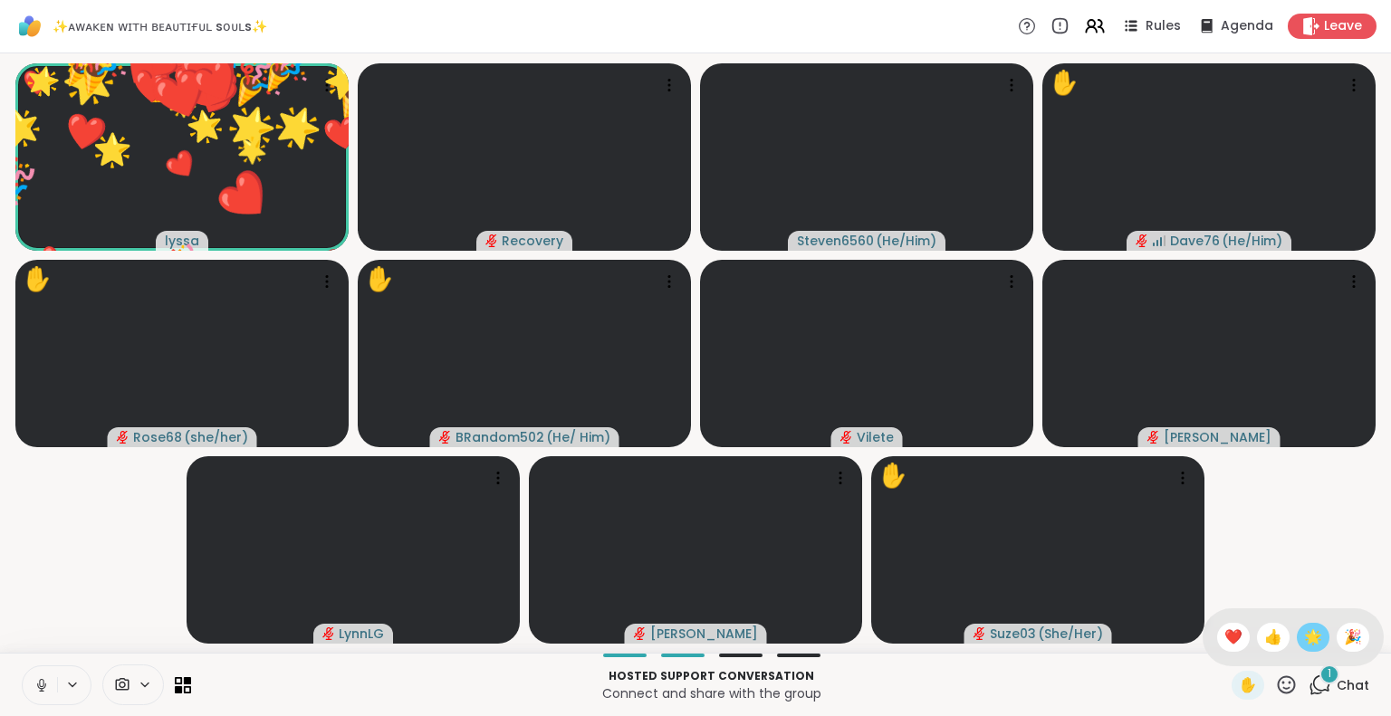
click at [1304, 630] on span "🌟" at bounding box center [1313, 638] width 18 height 22
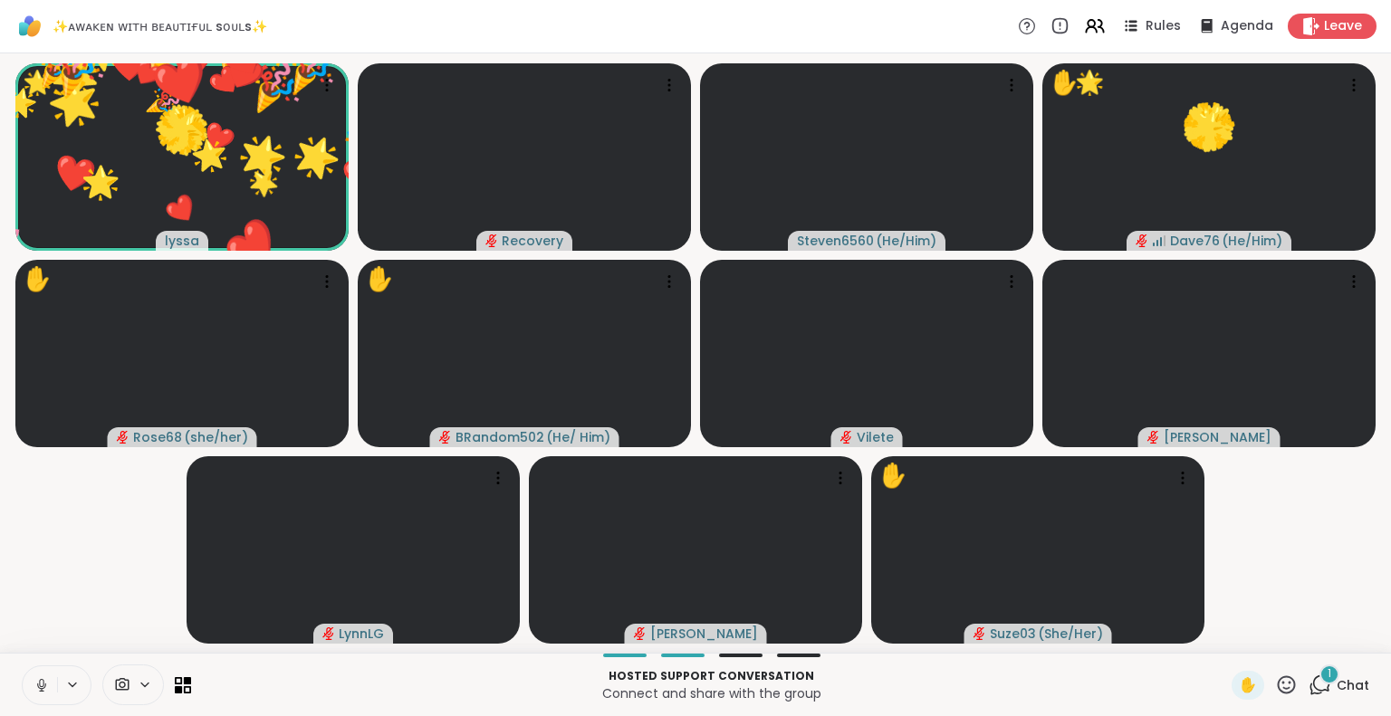
click at [1275, 687] on icon at bounding box center [1286, 685] width 23 height 23
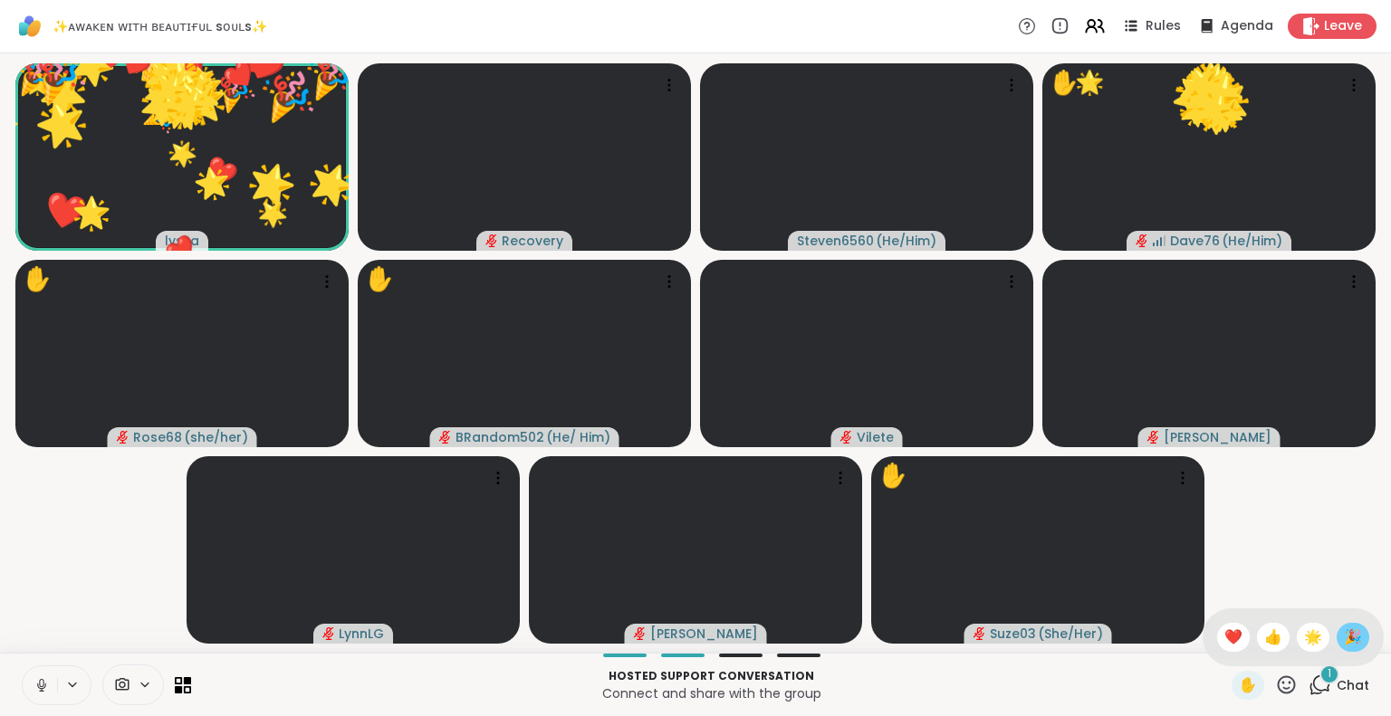
click at [1344, 638] on span "🎉" at bounding box center [1353, 638] width 18 height 22
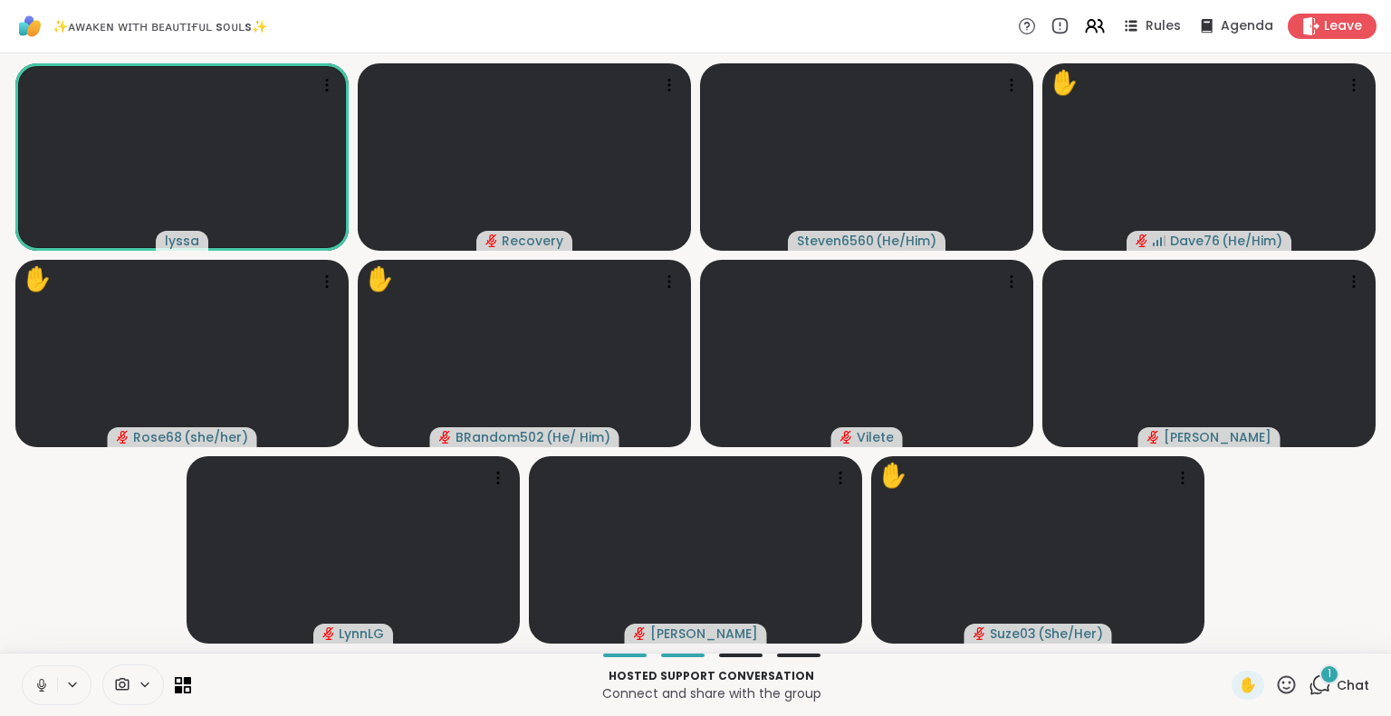
click at [1282, 688] on icon at bounding box center [1286, 685] width 23 height 23
click at [1336, 637] on div "🎉" at bounding box center [1352, 637] width 33 height 29
click at [1278, 685] on icon at bounding box center [1287, 684] width 18 height 18
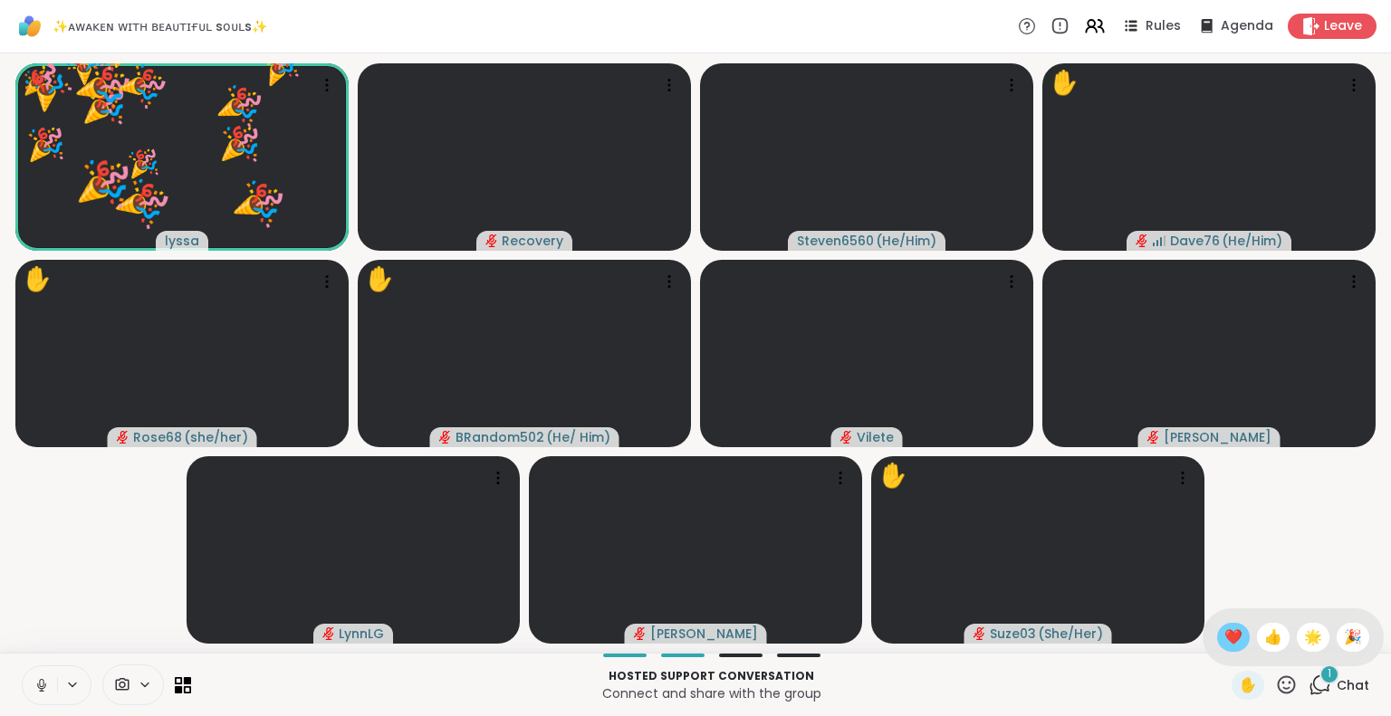
click at [1224, 640] on span "❤️" at bounding box center [1233, 638] width 18 height 22
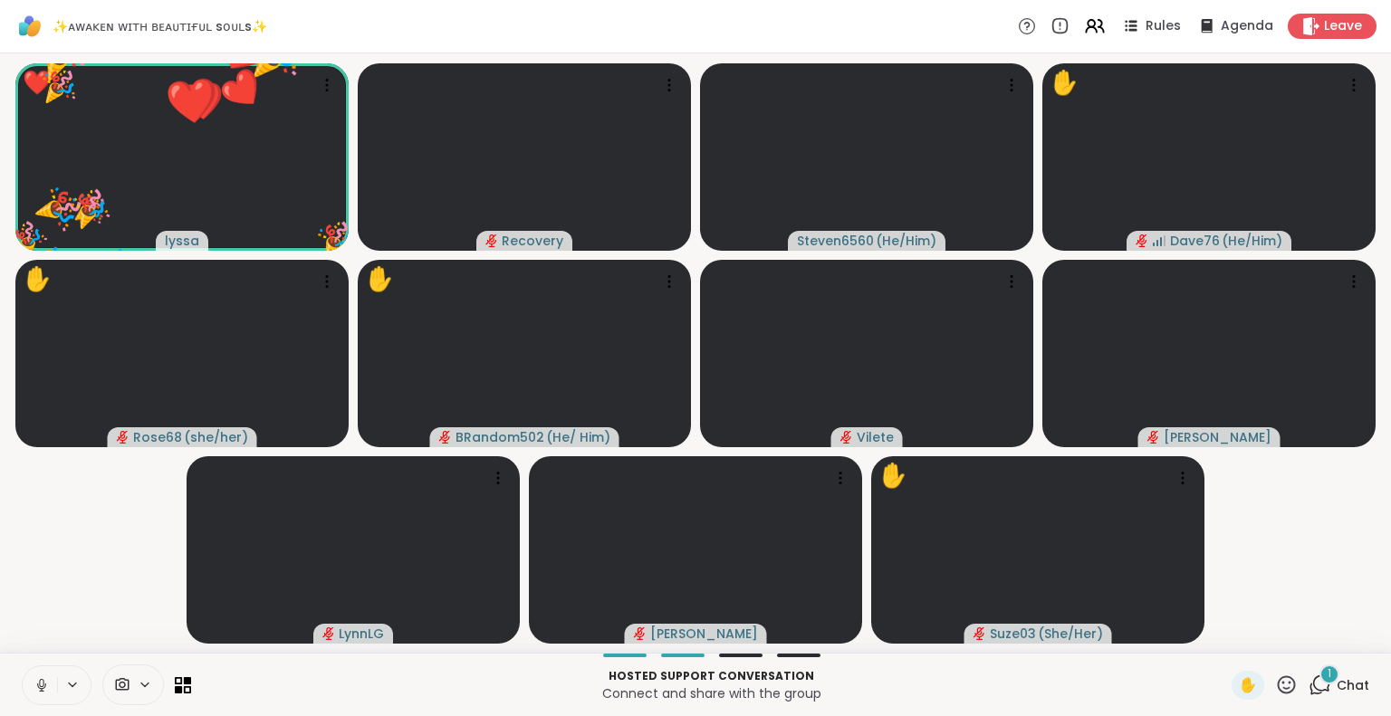
click at [1275, 679] on icon at bounding box center [1286, 685] width 23 height 23
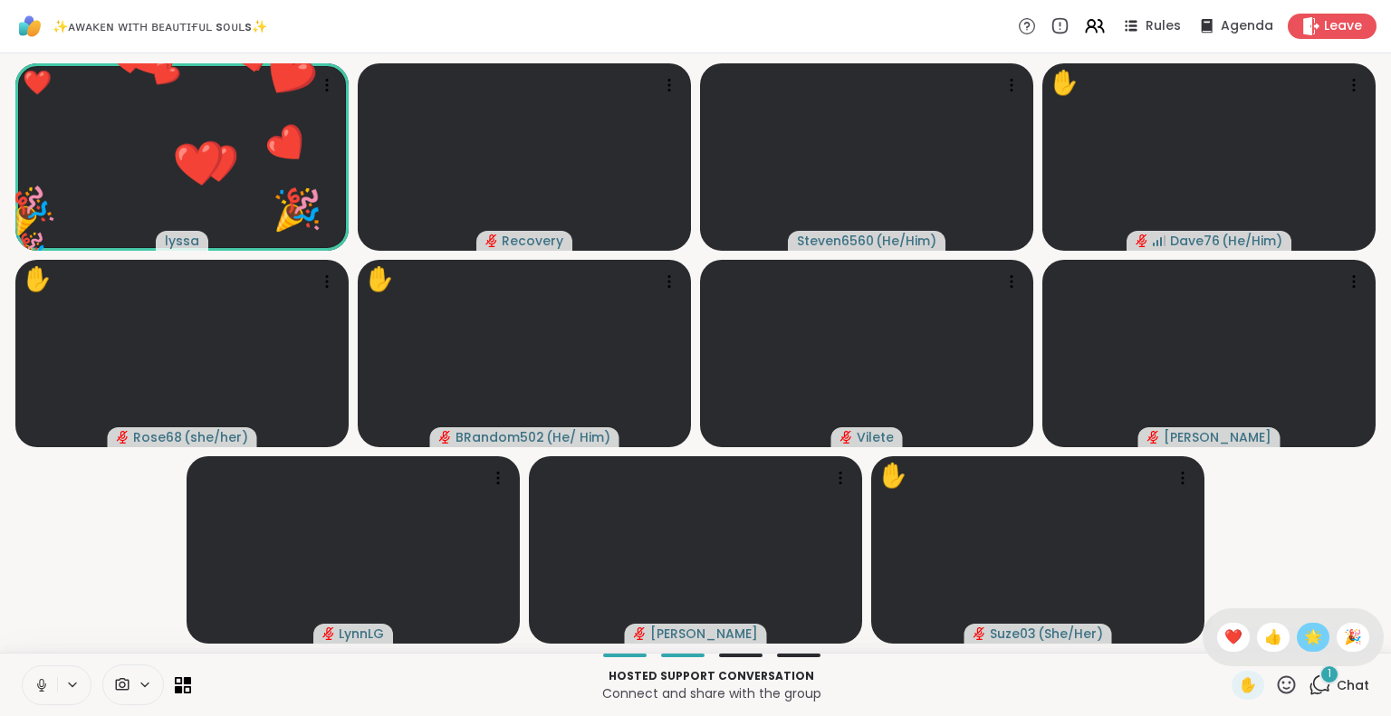
click at [1304, 639] on span "🌟" at bounding box center [1313, 638] width 18 height 22
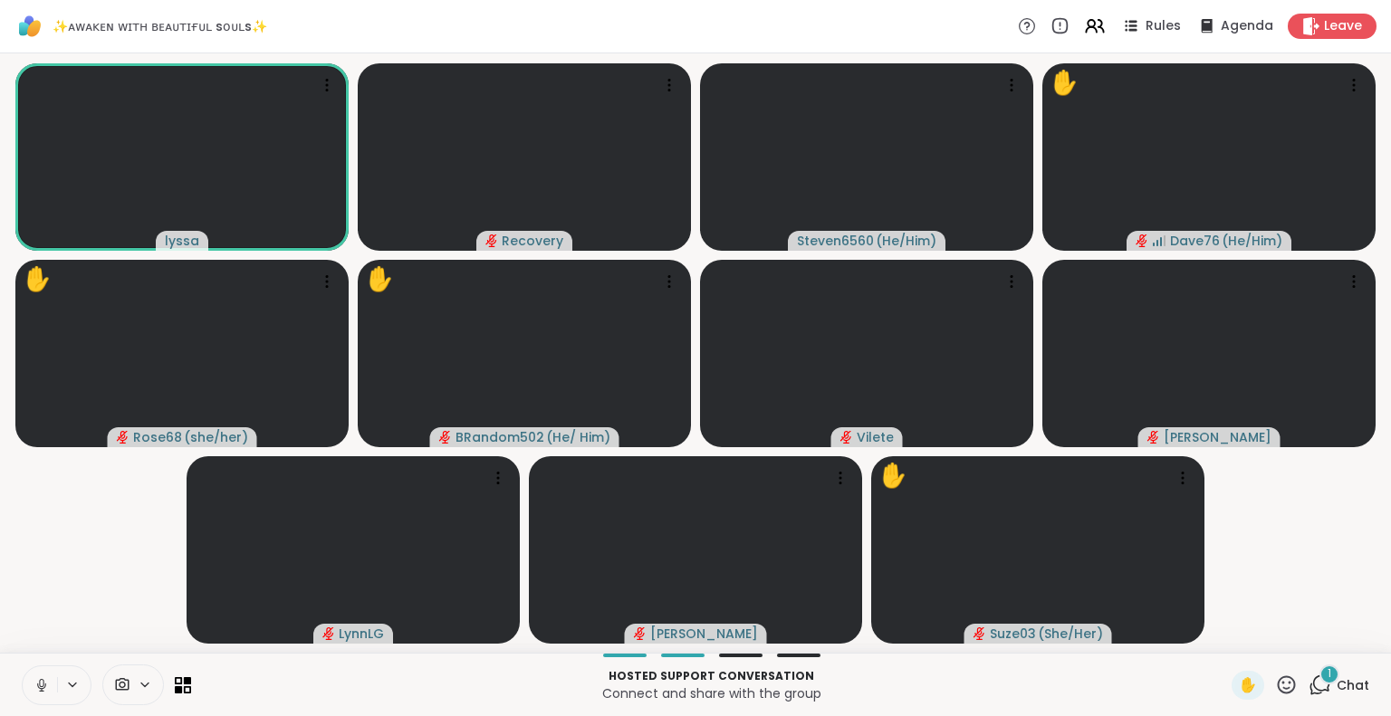
click at [36, 671] on button at bounding box center [40, 685] width 34 height 38
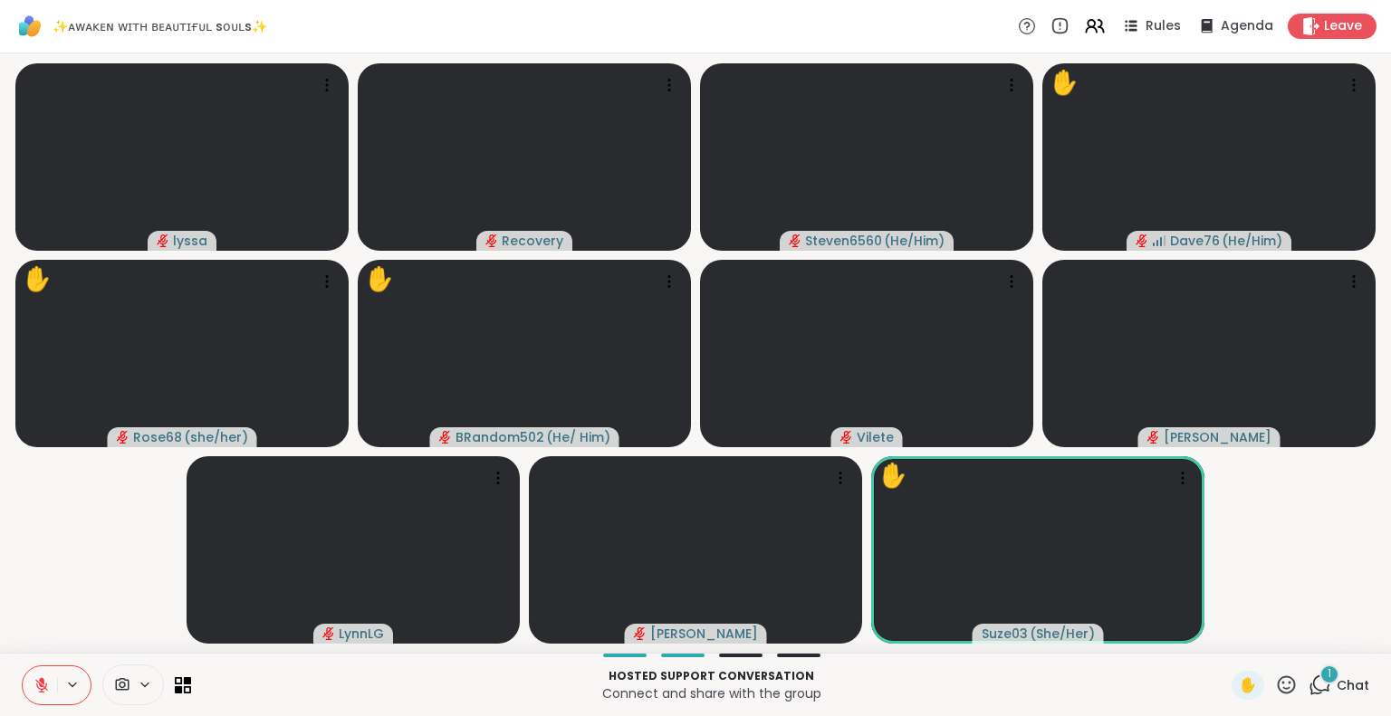
click at [1345, 685] on span "Chat" at bounding box center [1352, 685] width 33 height 18
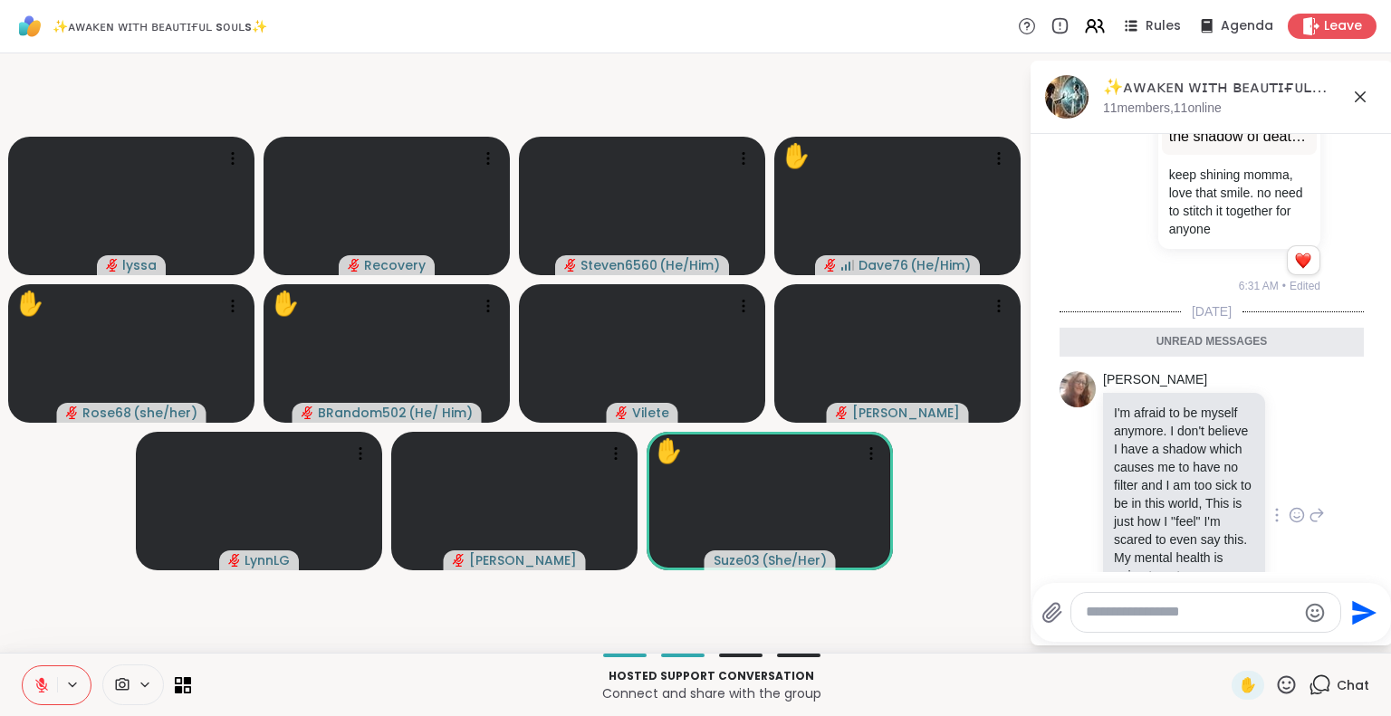
scroll to position [5493, 0]
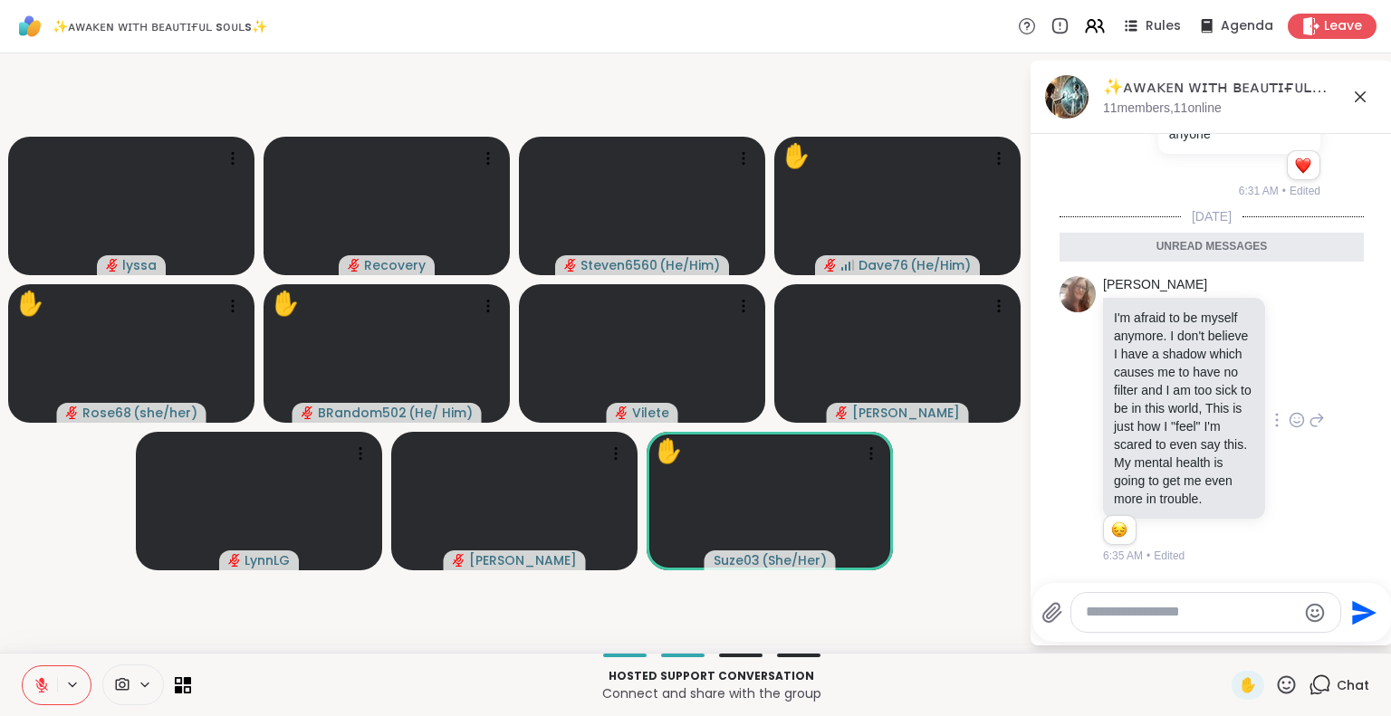
click at [1288, 411] on icon at bounding box center [1296, 420] width 16 height 18
click at [1328, 383] on div "Select Reaction: Sad" at bounding box center [1336, 391] width 16 height 16
click at [1278, 693] on icon at bounding box center [1287, 684] width 18 height 18
click at [1224, 633] on span "❤️" at bounding box center [1233, 638] width 18 height 22
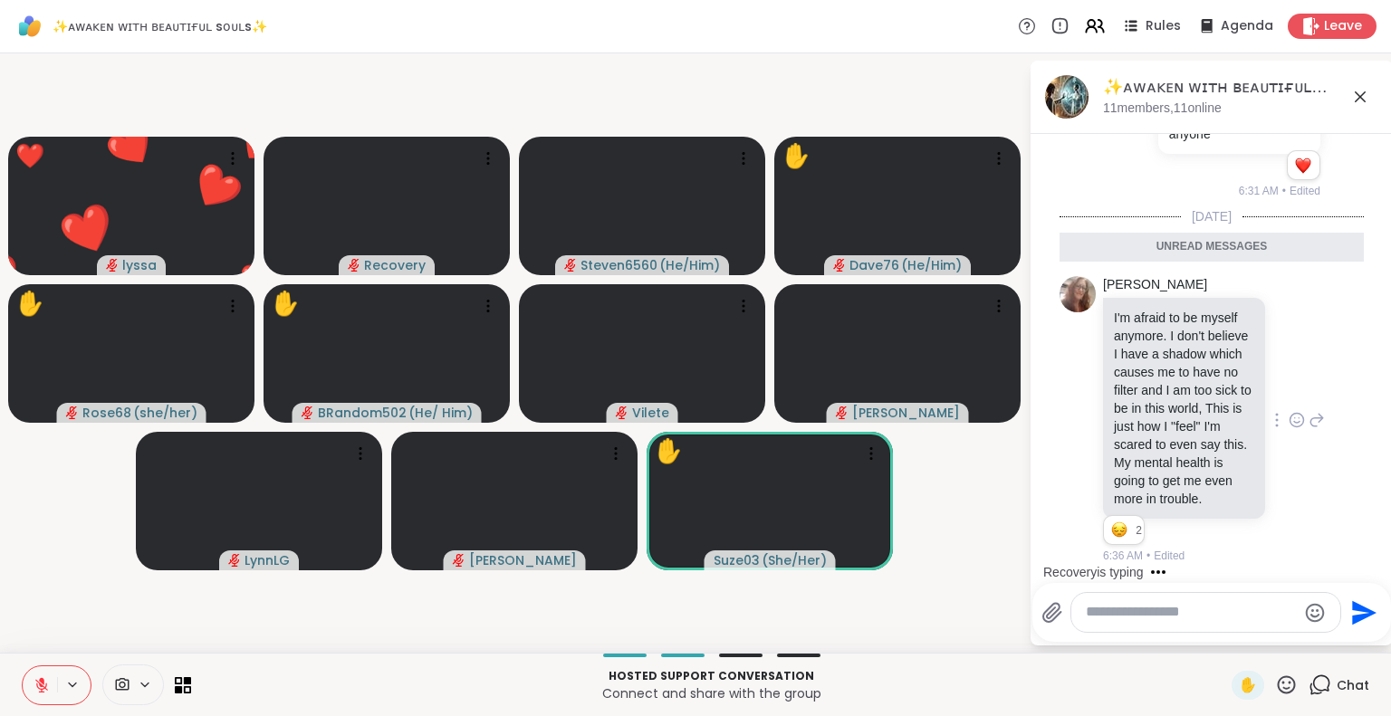
click at [1215, 614] on textarea "Type your message" at bounding box center [1191, 612] width 211 height 19
click at [1192, 605] on textarea "Type your message" at bounding box center [1191, 612] width 211 height 19
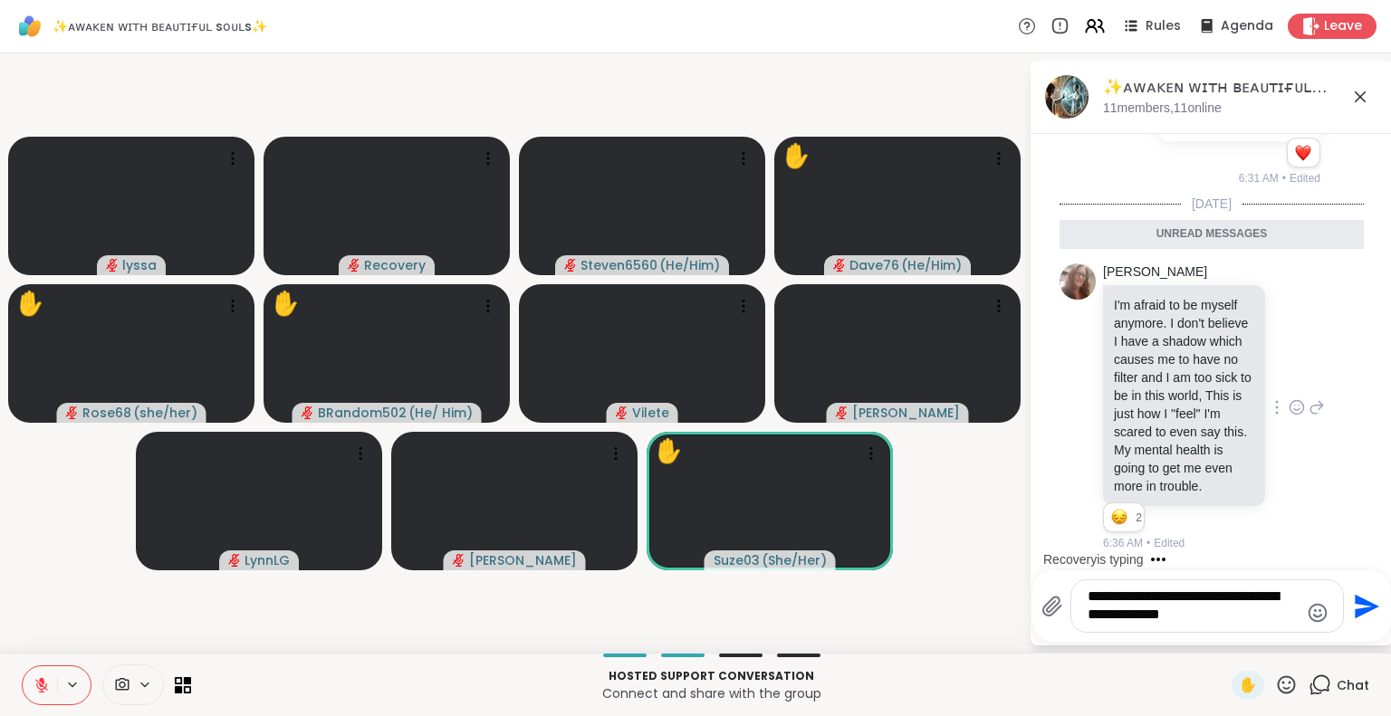
click at [50, 687] on button at bounding box center [40, 685] width 34 height 38
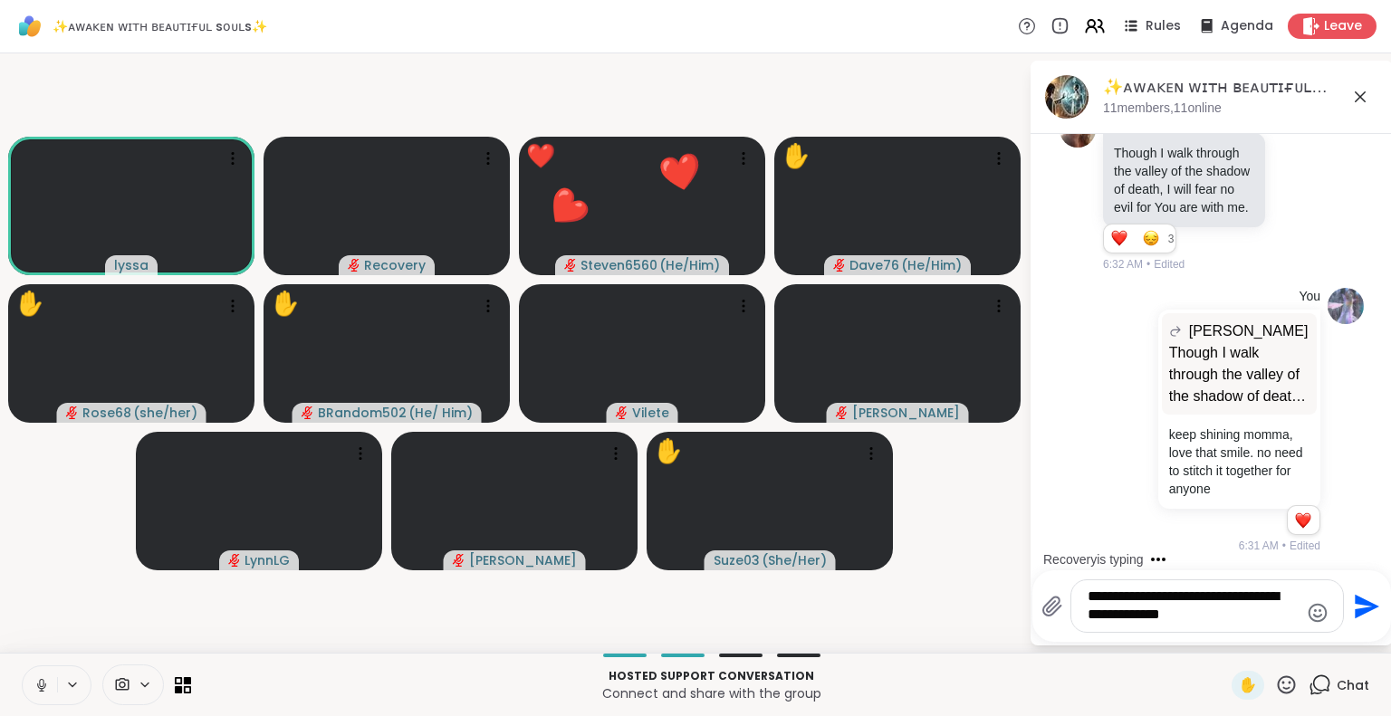
scroll to position [5505, 0]
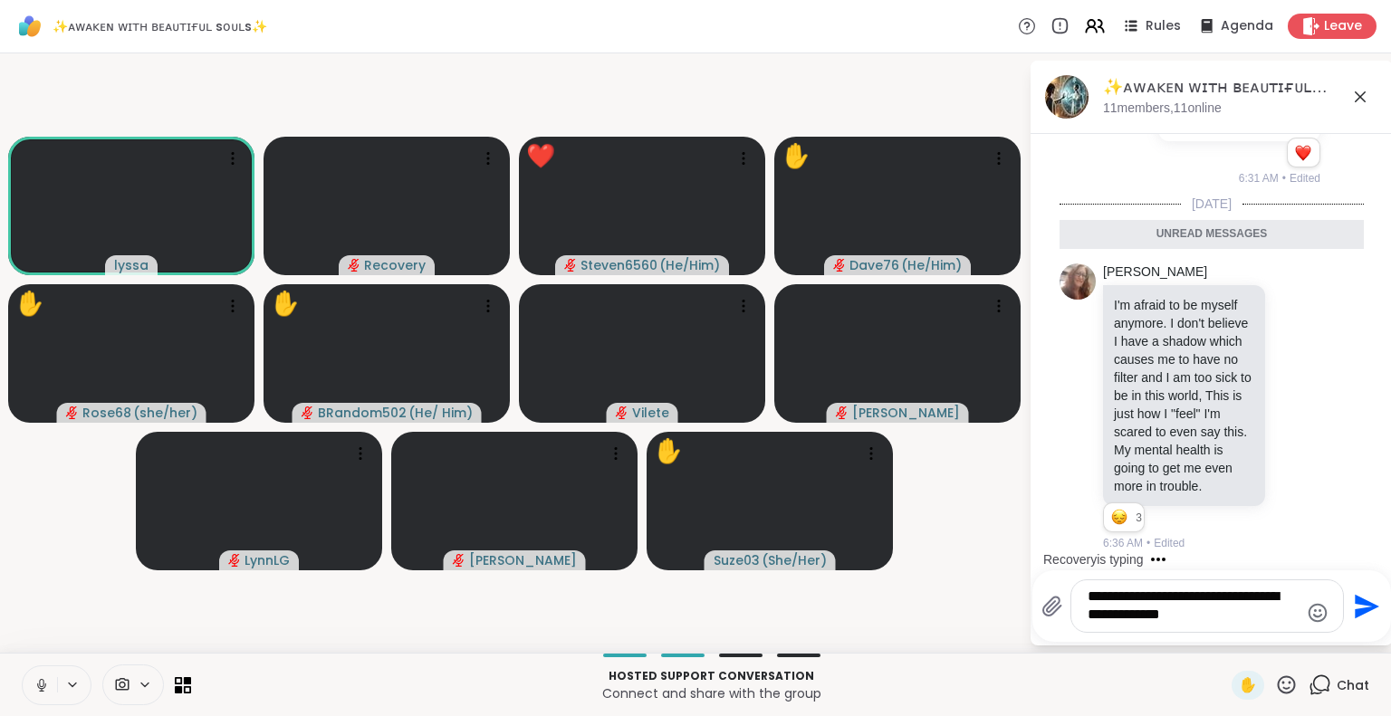
click at [45, 685] on icon at bounding box center [41, 685] width 9 height 5
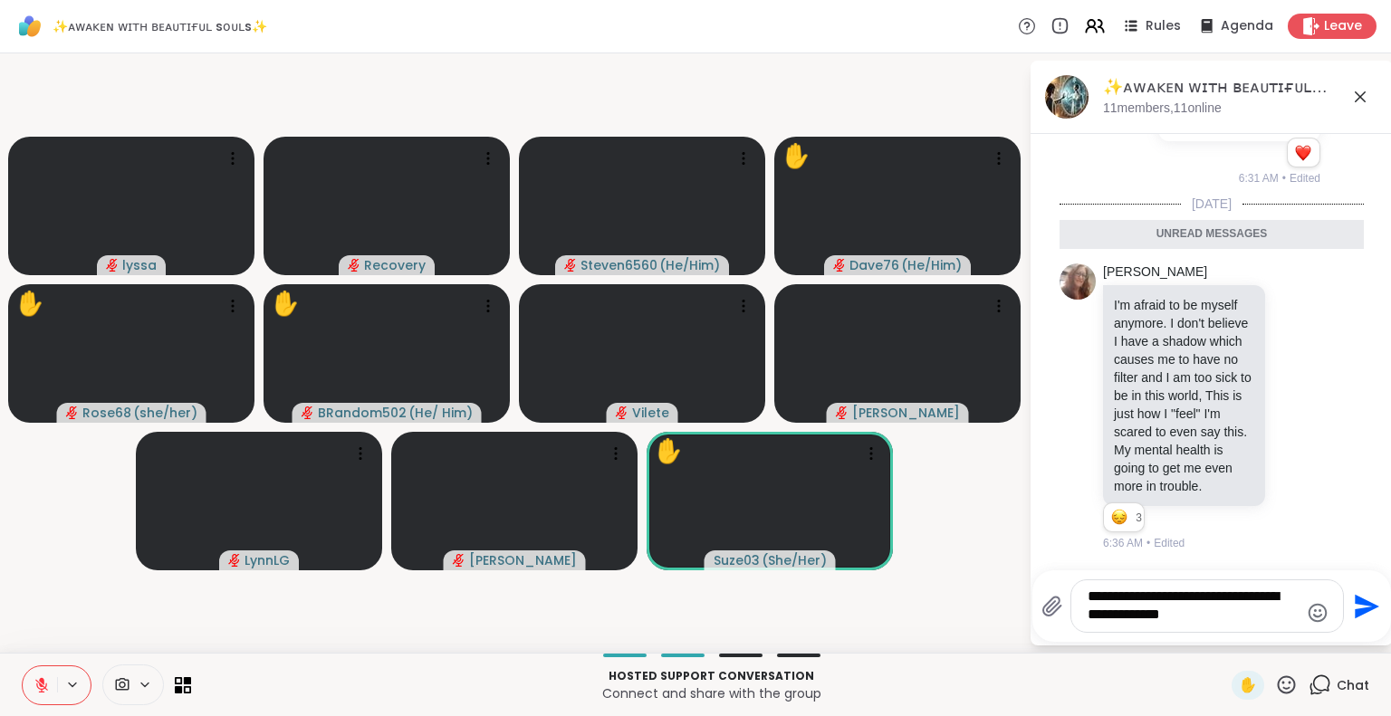
click at [41, 675] on button at bounding box center [40, 685] width 34 height 38
click at [1278, 676] on icon at bounding box center [1287, 684] width 18 height 18
click at [1224, 630] on span "❤️" at bounding box center [1233, 638] width 18 height 22
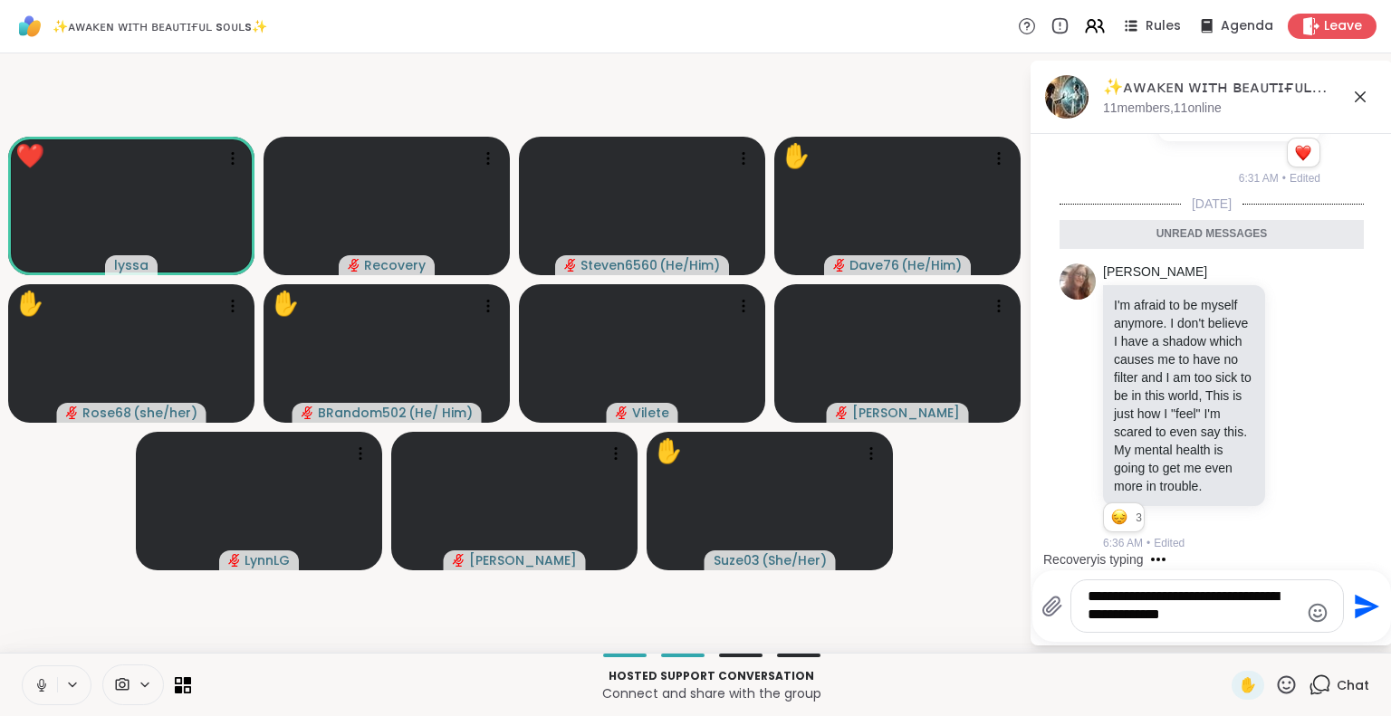
click at [1275, 685] on icon at bounding box center [1286, 685] width 23 height 23
click at [1304, 642] on span "🌟" at bounding box center [1313, 638] width 18 height 22
click at [1275, 678] on icon at bounding box center [1286, 685] width 23 height 23
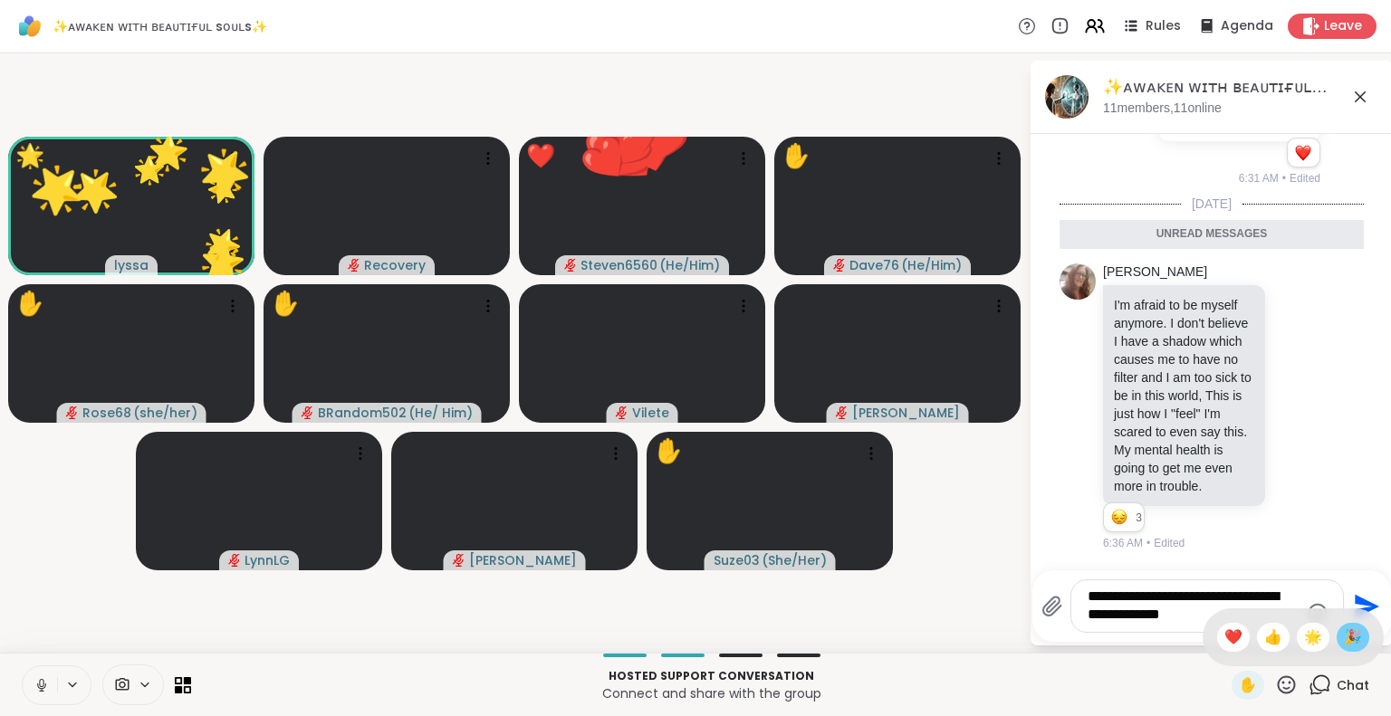
click at [1344, 630] on span "🎉" at bounding box center [1353, 638] width 18 height 22
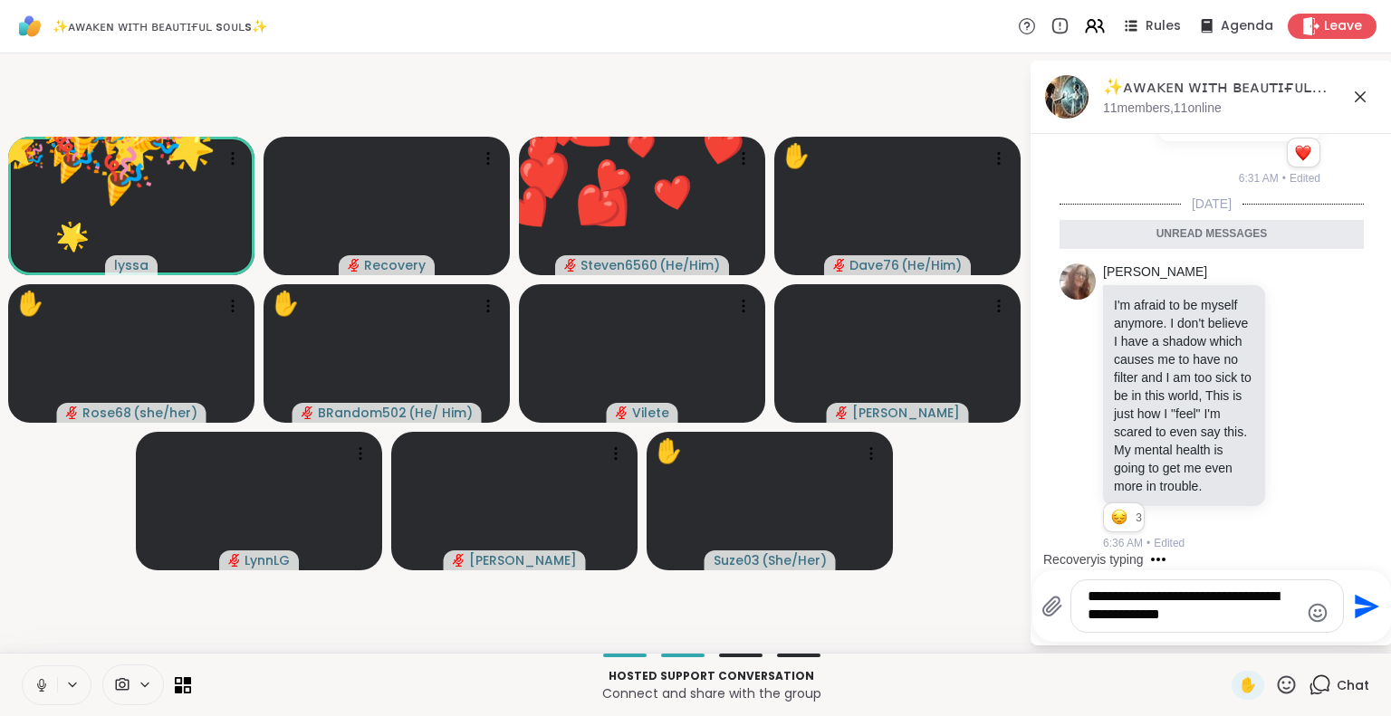
click at [1275, 679] on icon at bounding box center [1286, 685] width 23 height 23
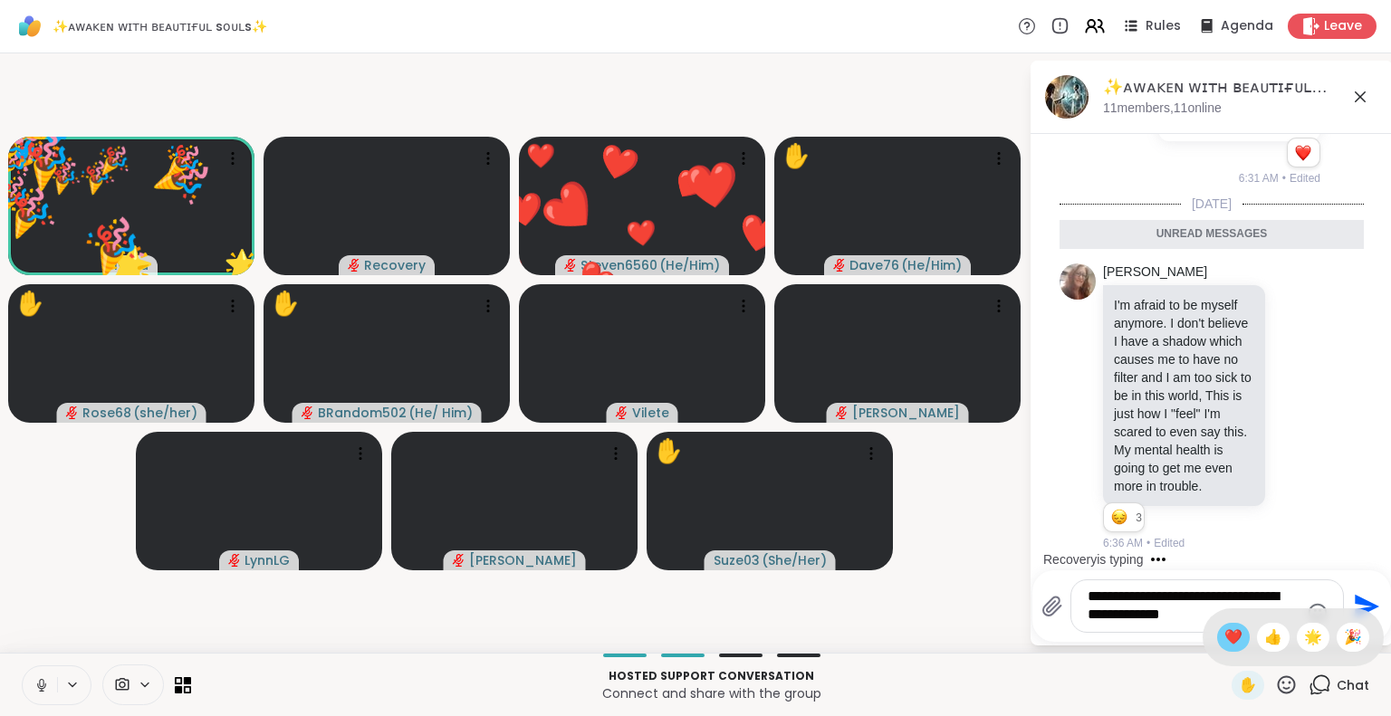
click at [1224, 636] on span "❤️" at bounding box center [1233, 638] width 18 height 22
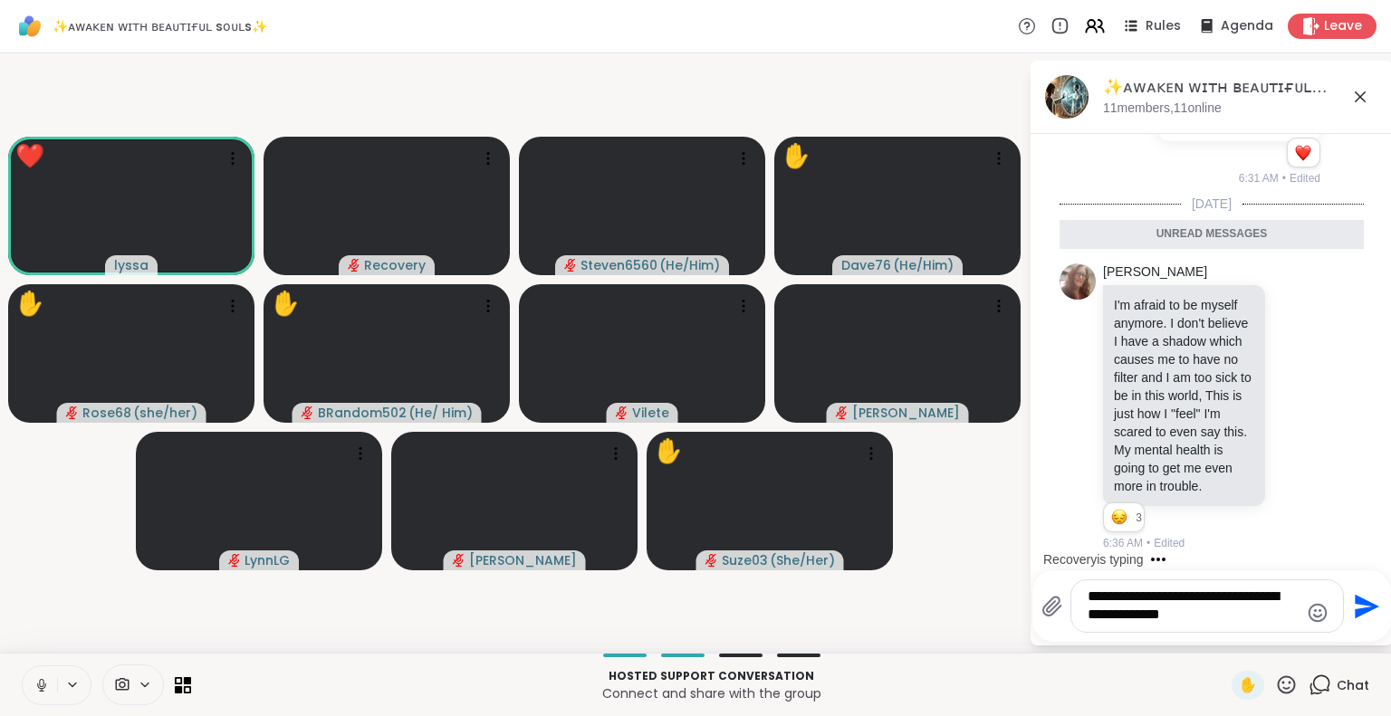
click at [39, 686] on icon at bounding box center [42, 685] width 16 height 16
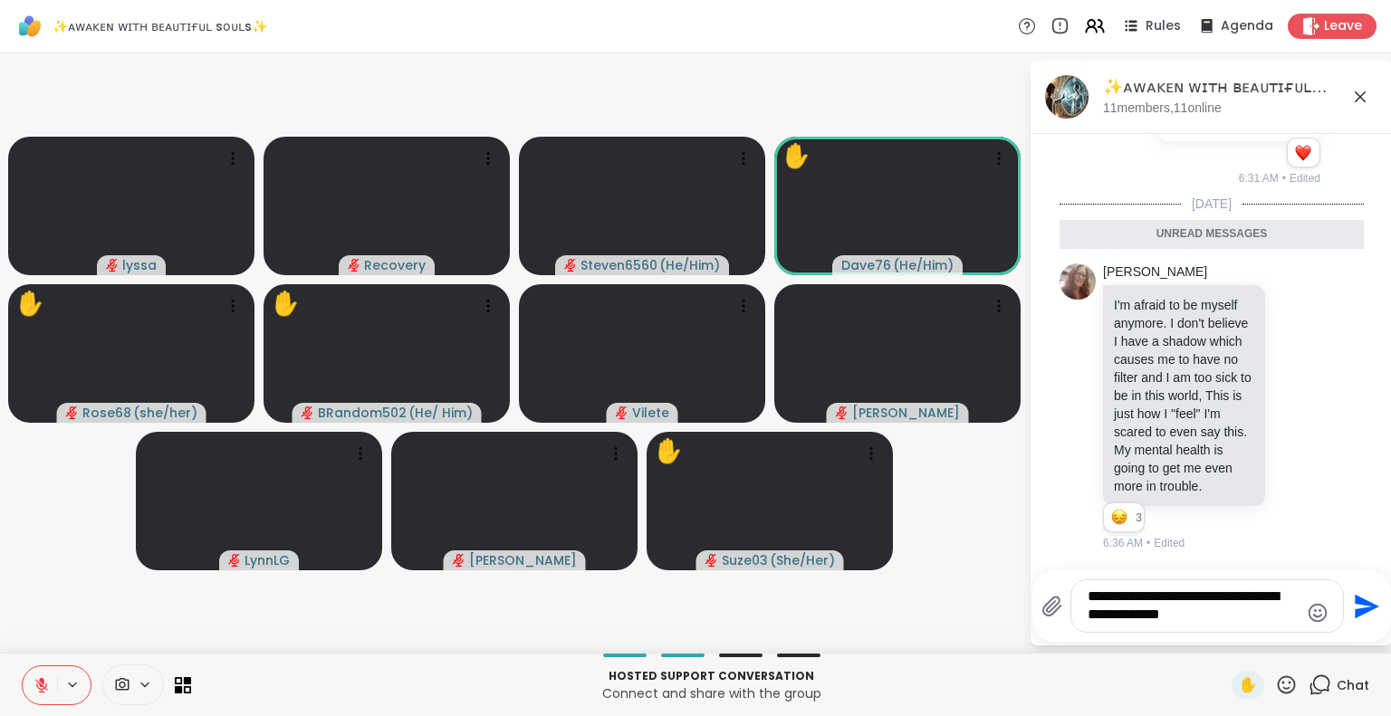
click at [1145, 613] on textarea "**********" at bounding box center [1192, 606] width 211 height 37
click at [1224, 629] on div "**********" at bounding box center [1207, 606] width 272 height 52
click at [1217, 618] on textarea "**********" at bounding box center [1192, 606] width 211 height 37
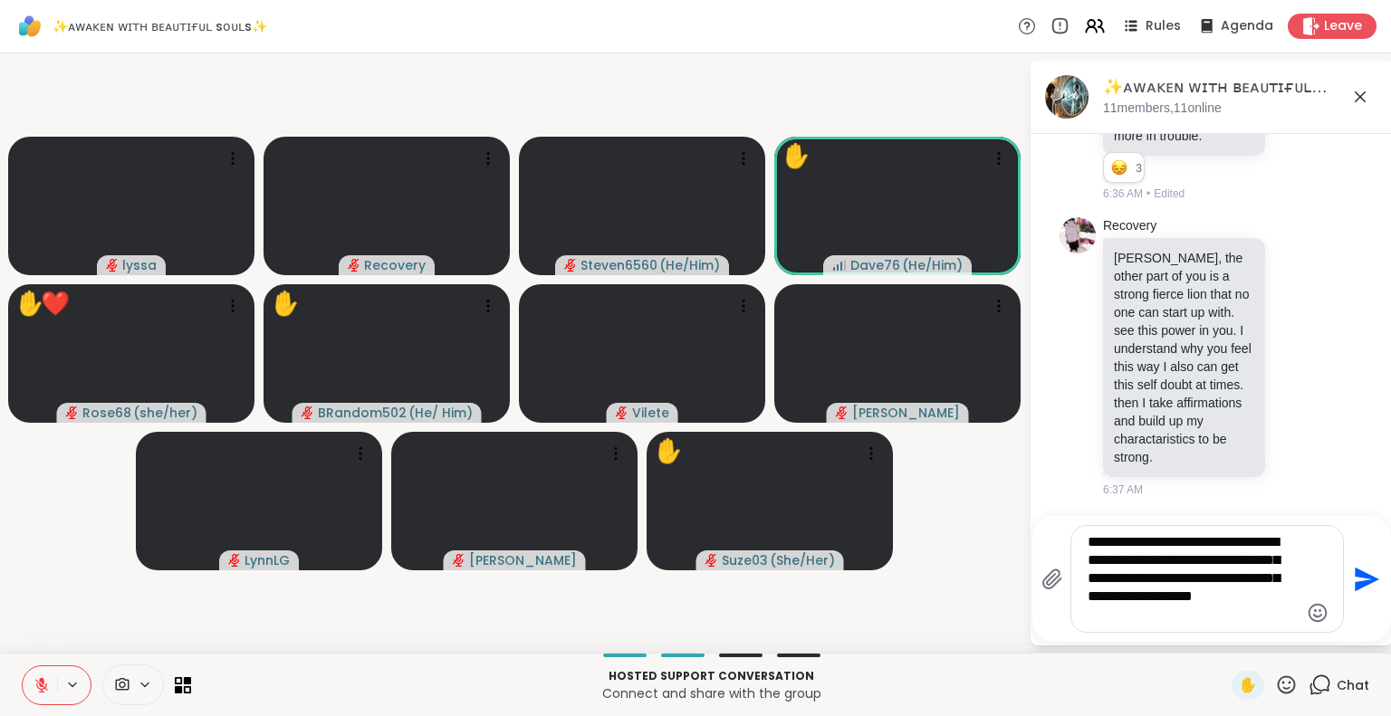
scroll to position [5831, 0]
click at [52, 679] on button at bounding box center [40, 685] width 34 height 38
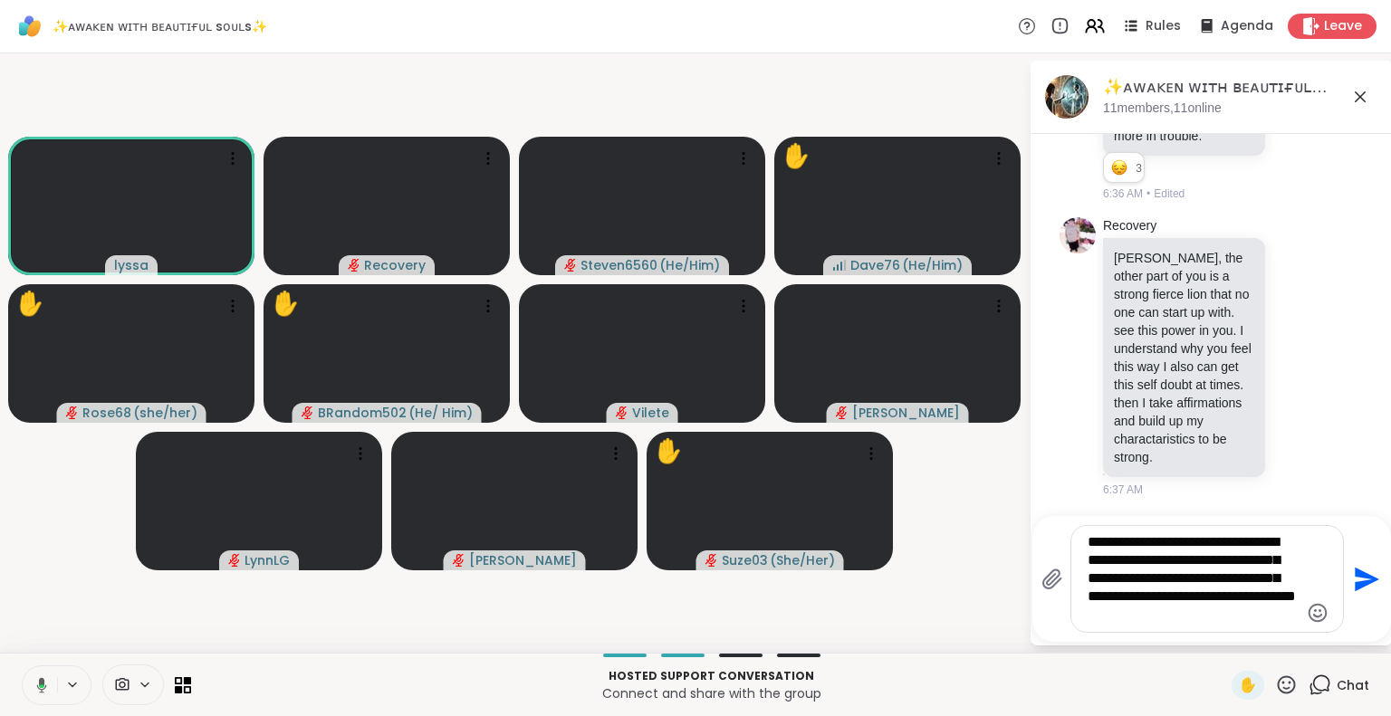
click at [35, 680] on icon at bounding box center [39, 685] width 16 height 16
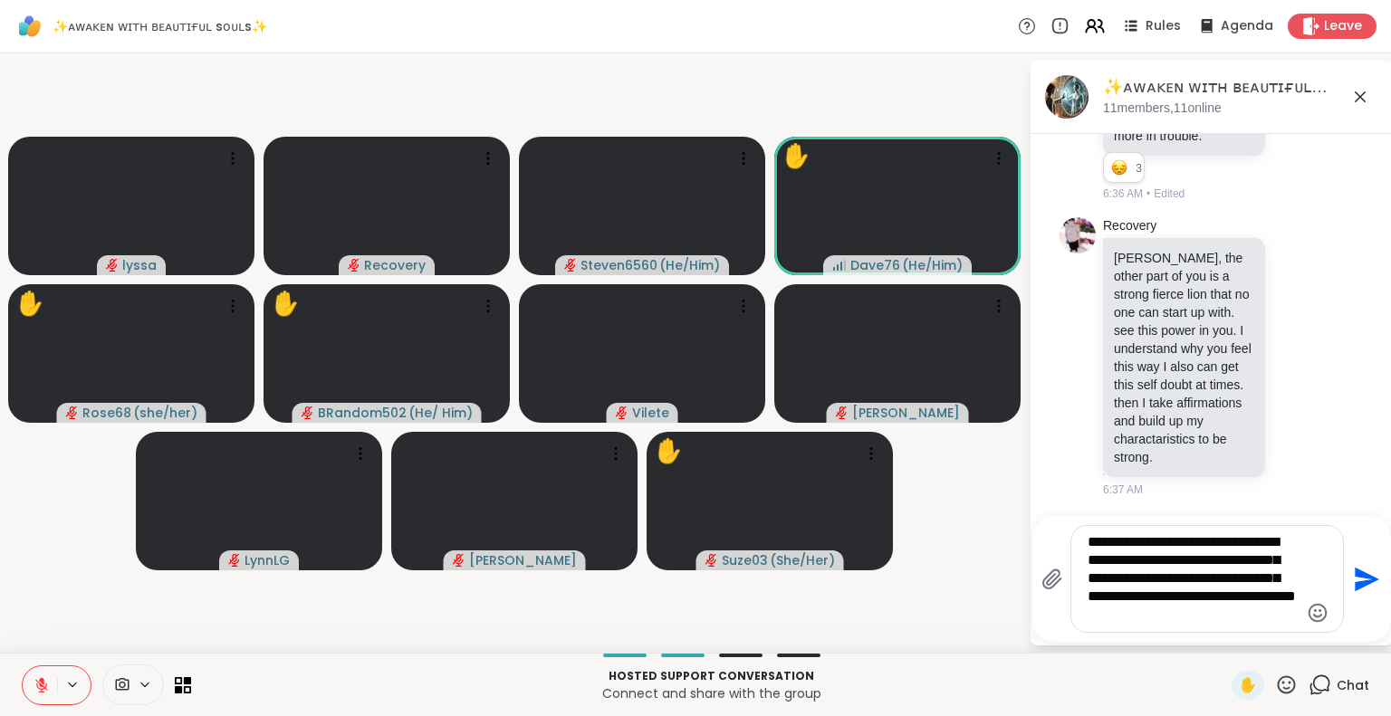
click at [1134, 579] on textarea "**********" at bounding box center [1192, 578] width 211 height 91
click at [1115, 581] on textarea "**********" at bounding box center [1192, 578] width 211 height 91
click at [1120, 580] on textarea "**********" at bounding box center [1192, 578] width 211 height 91
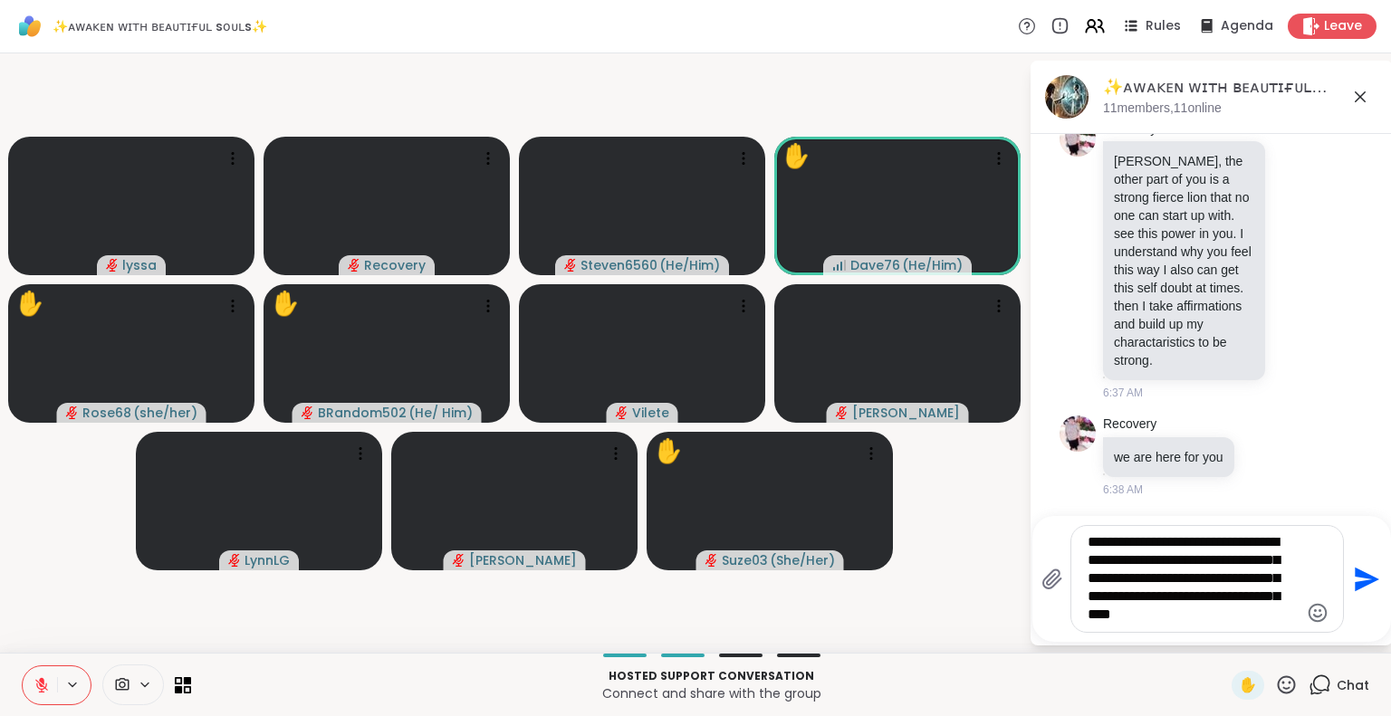
scroll to position [5926, 0]
click at [1126, 617] on textarea "**********" at bounding box center [1192, 578] width 211 height 91
click at [1221, 597] on textarea "**********" at bounding box center [1192, 578] width 211 height 91
click at [1227, 626] on div "**********" at bounding box center [1207, 579] width 272 height 106
click at [1217, 616] on textarea "**********" at bounding box center [1192, 578] width 211 height 91
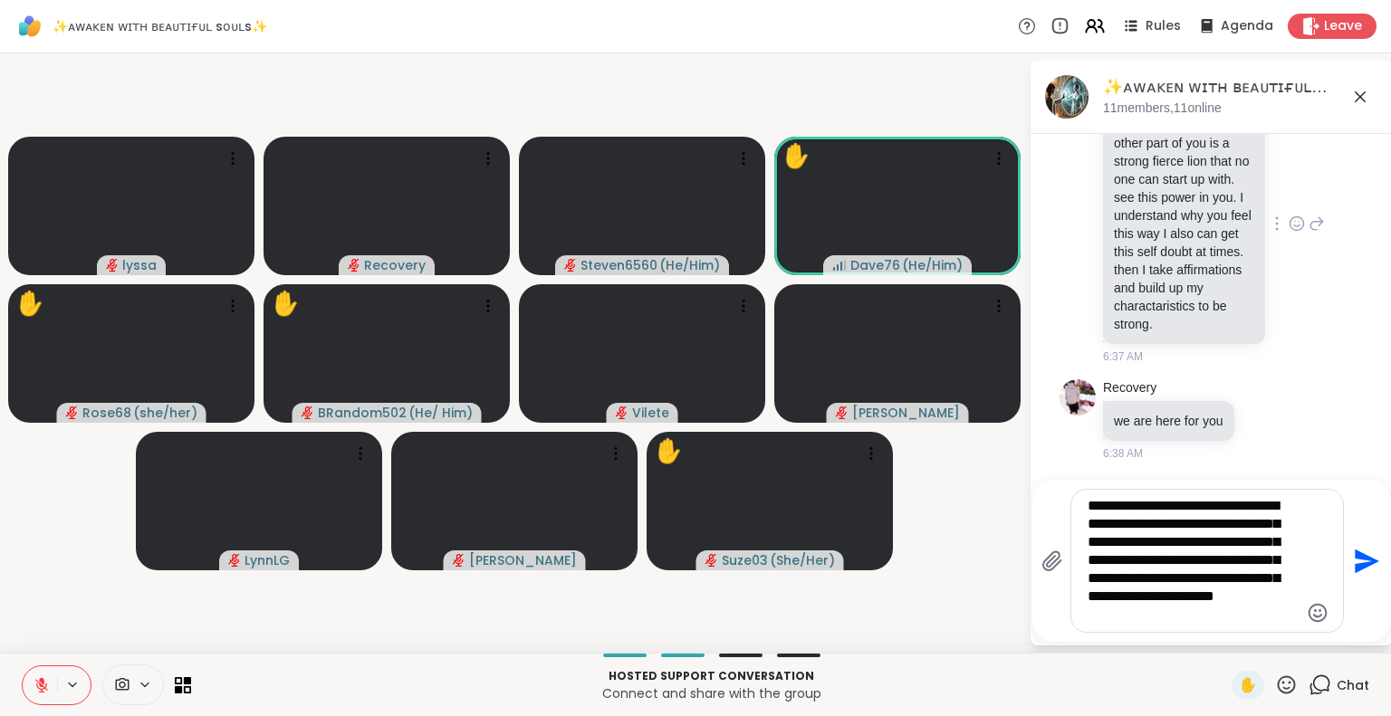
scroll to position [5647, 0]
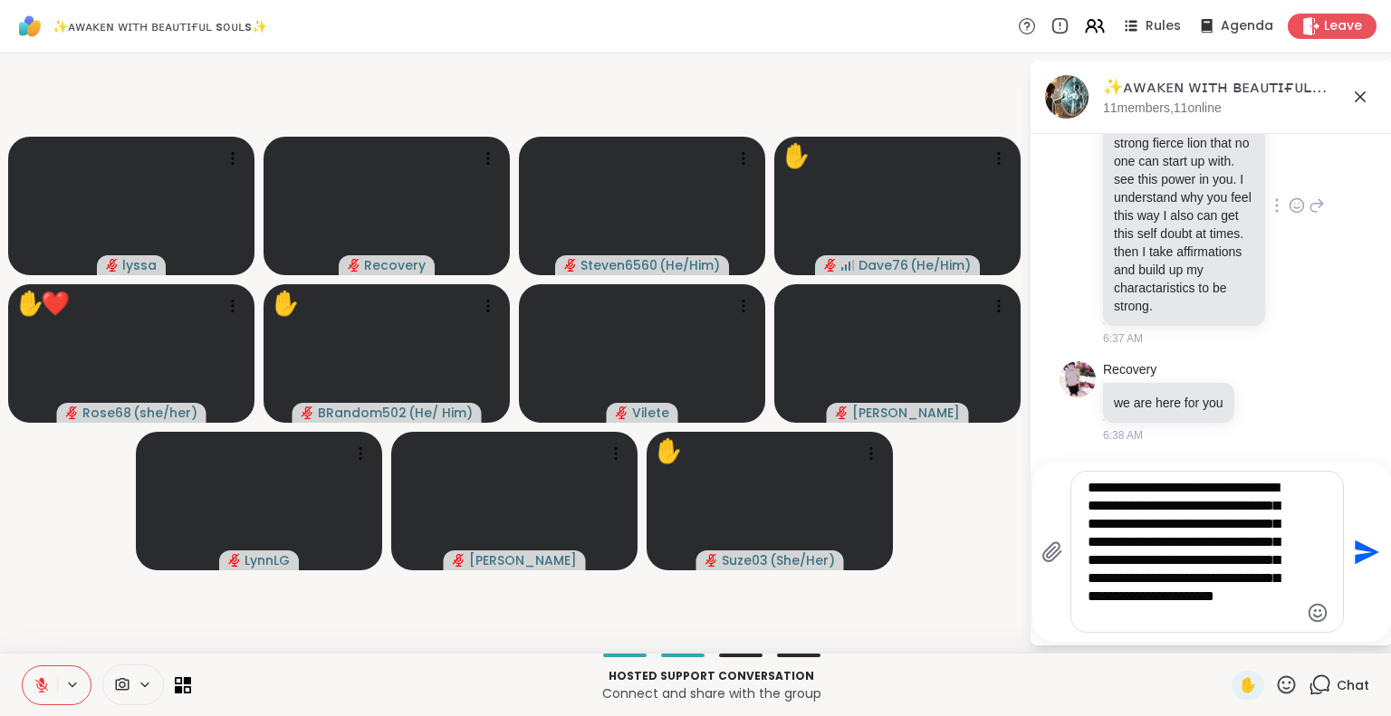
type textarea "**********"
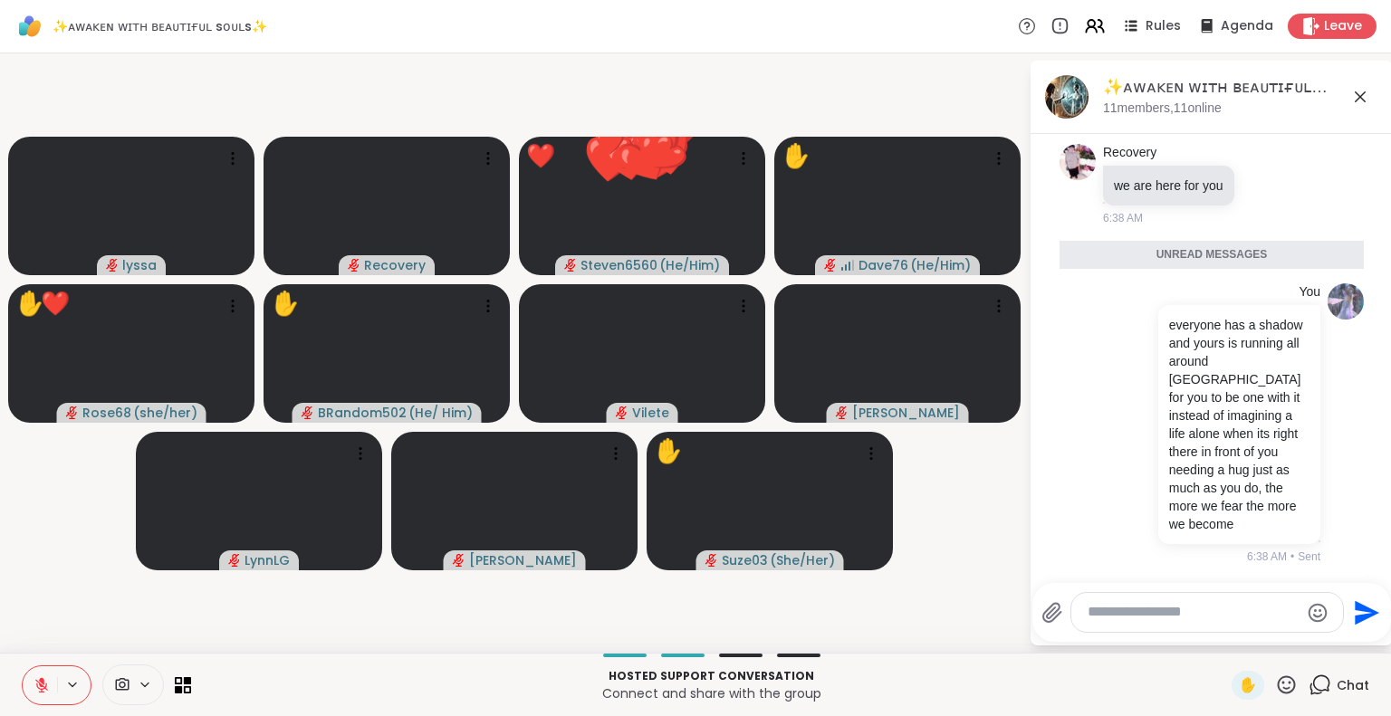
scroll to position [6155, 0]
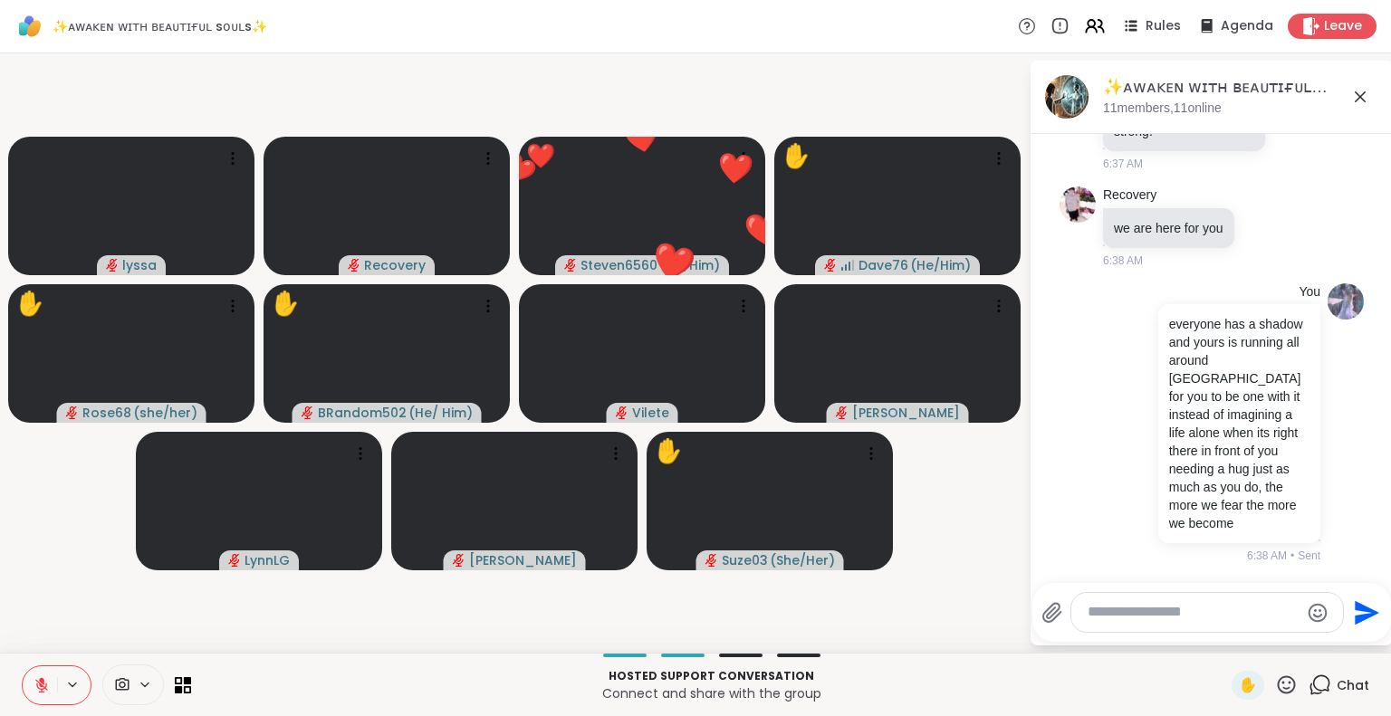
click at [41, 684] on icon at bounding box center [41, 685] width 13 height 13
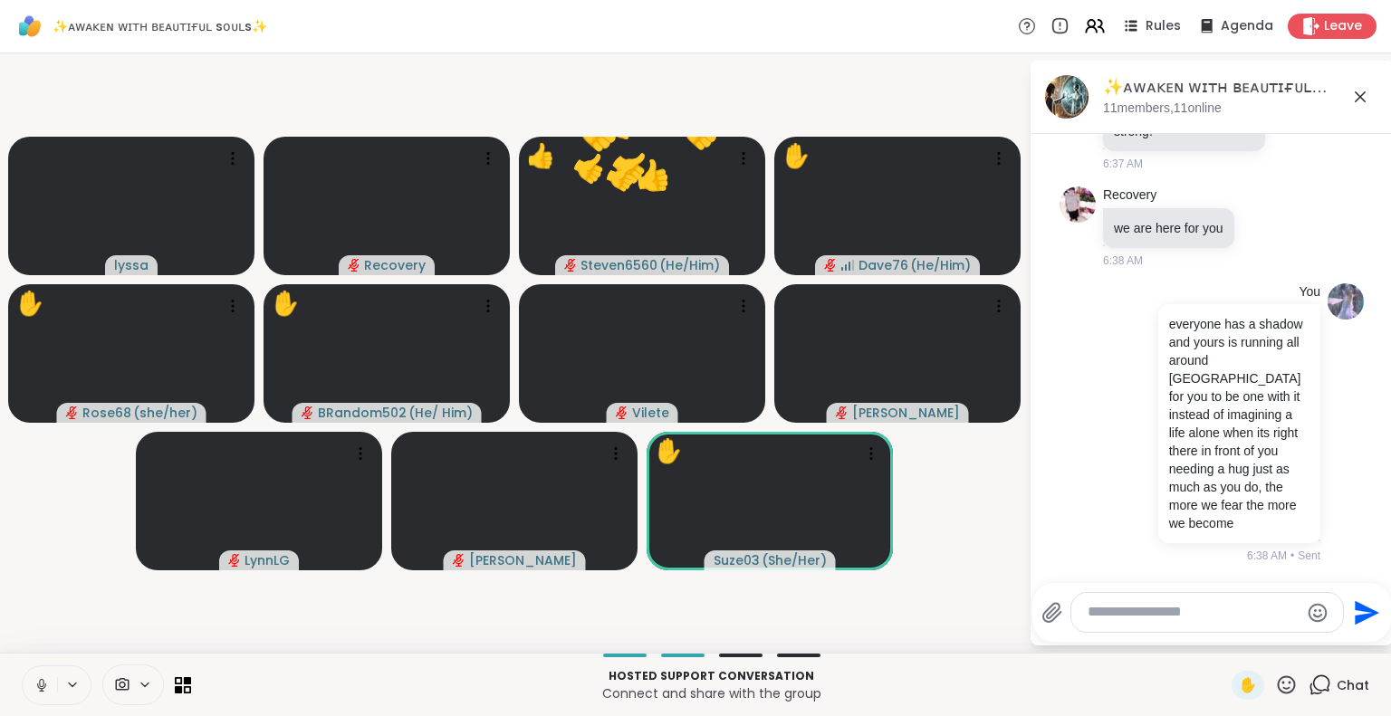
click at [39, 685] on icon at bounding box center [42, 685] width 16 height 16
click at [1275, 687] on icon at bounding box center [1286, 685] width 23 height 23
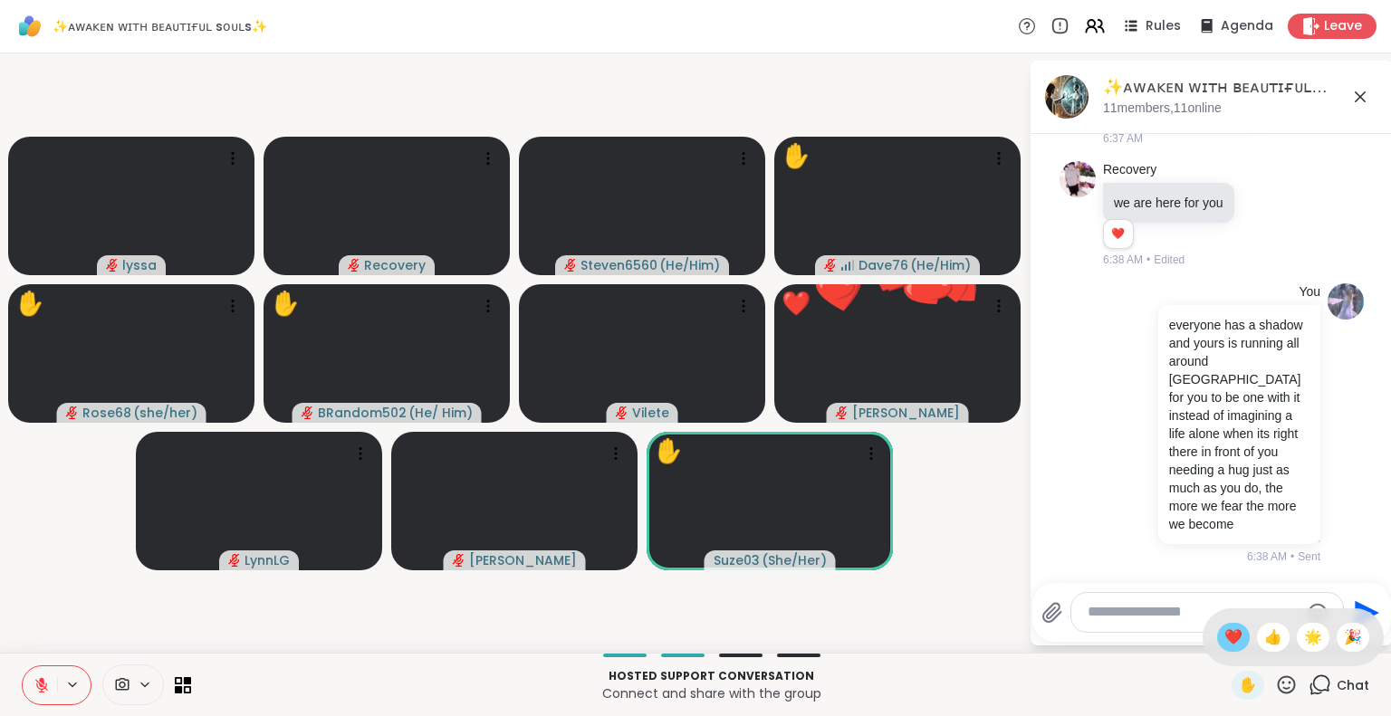
scroll to position [6181, 0]
click at [1224, 633] on span "❤️" at bounding box center [1233, 638] width 18 height 22
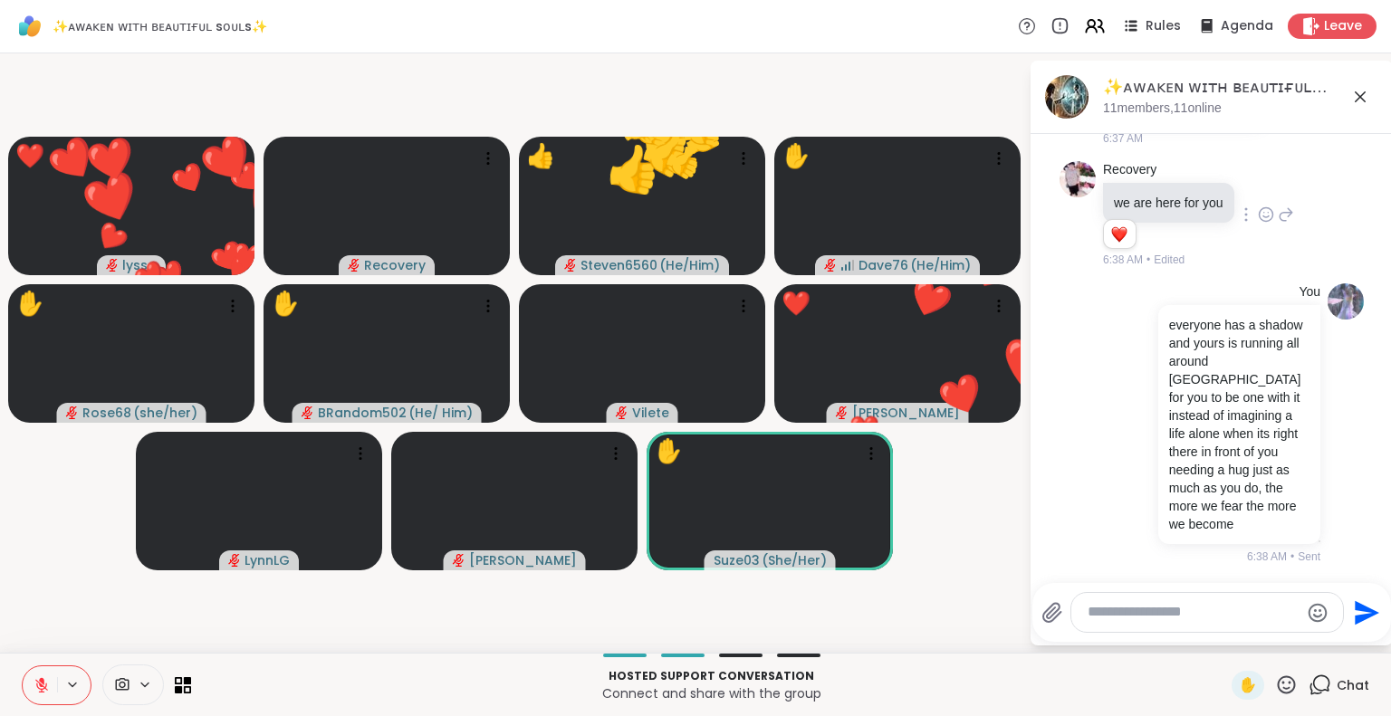
click at [1264, 219] on icon at bounding box center [1266, 215] width 16 height 18
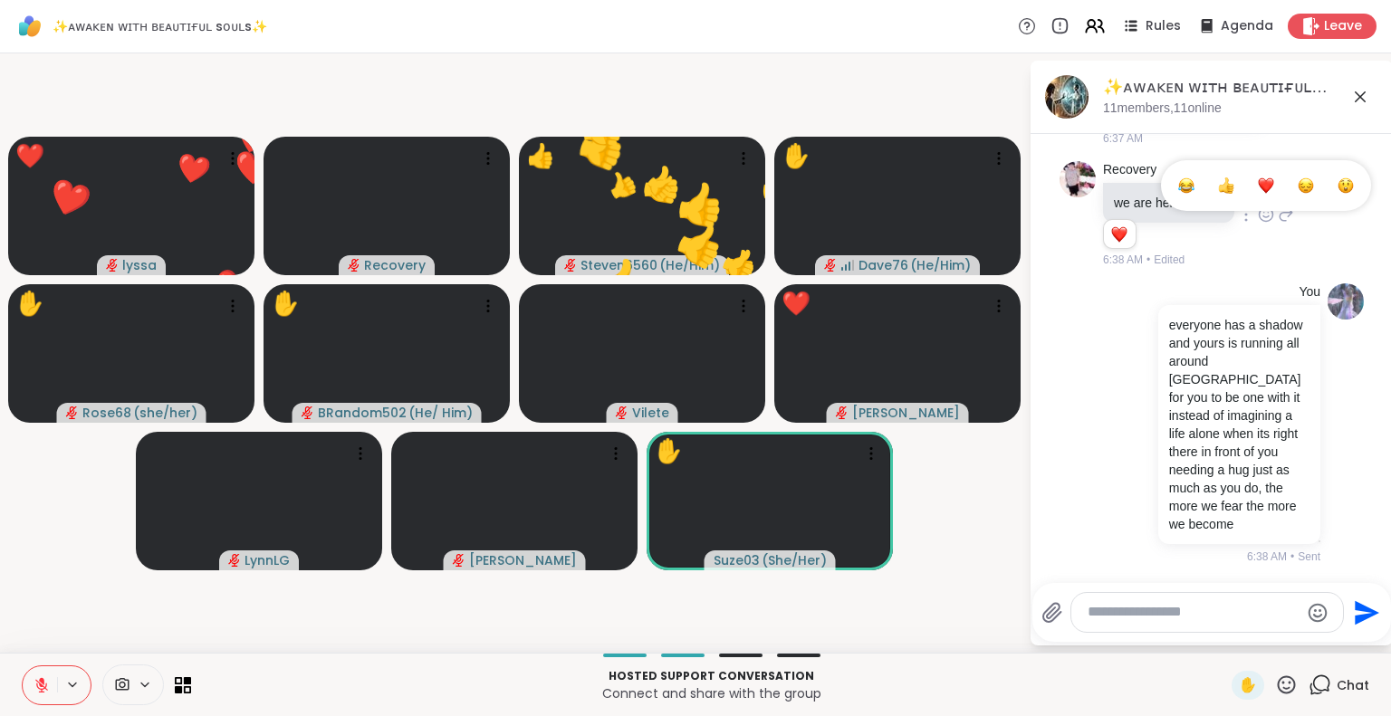
click at [1259, 181] on div "Select Reaction: Heart" at bounding box center [1266, 185] width 16 height 16
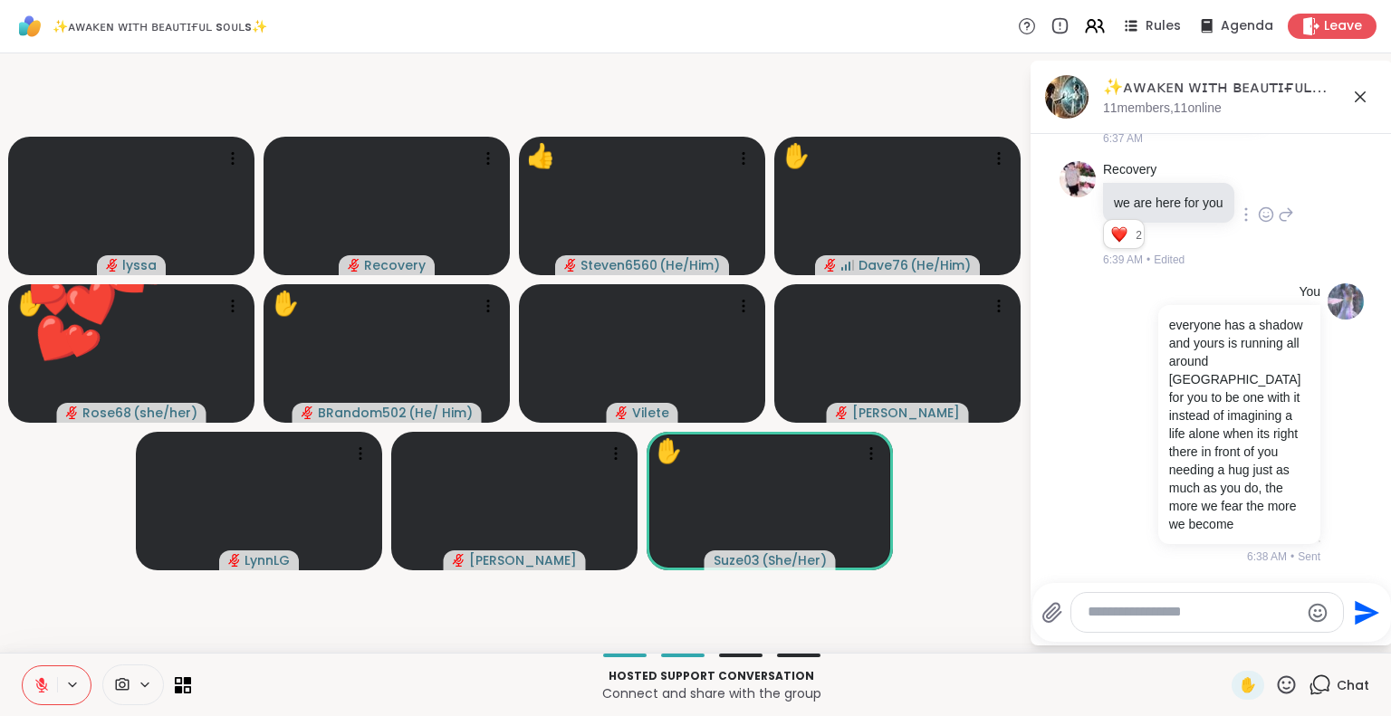
scroll to position [5900, 0]
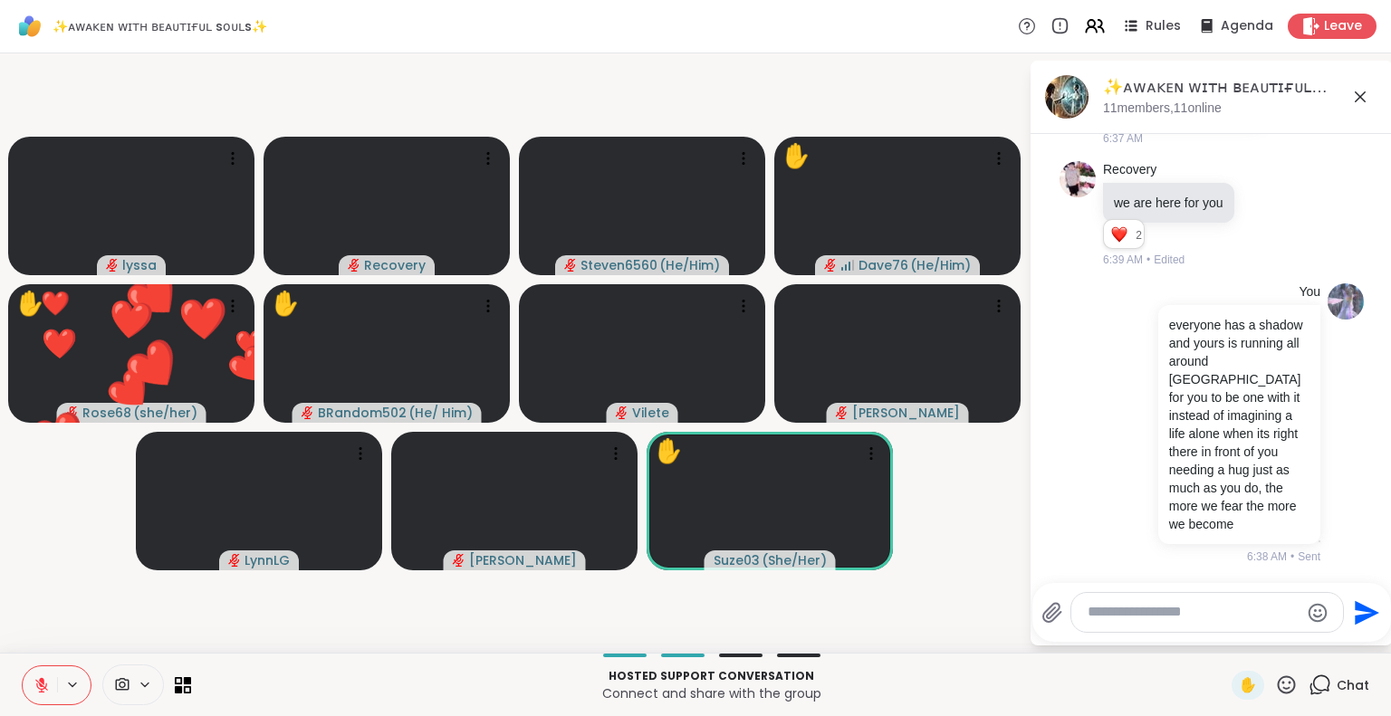
click at [1288, 14] on icon at bounding box center [1296, 5] width 16 height 18
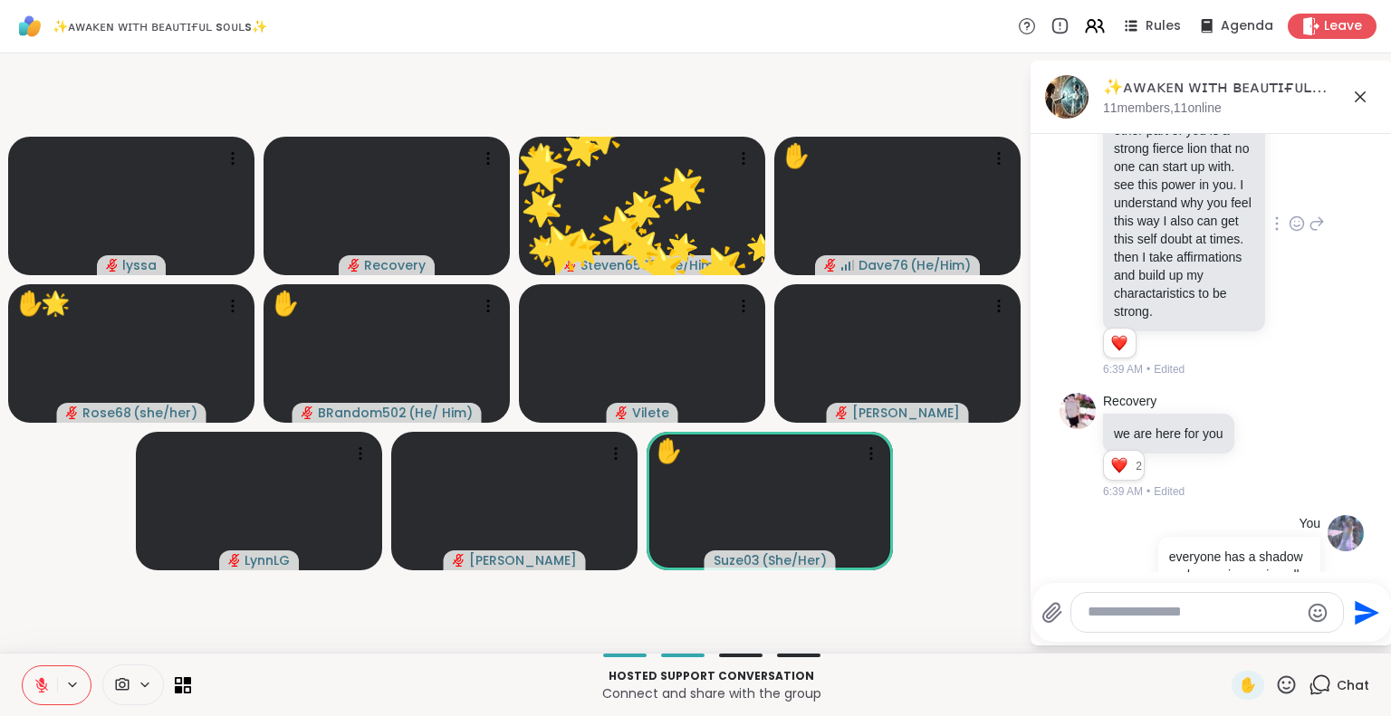
scroll to position [5580, 0]
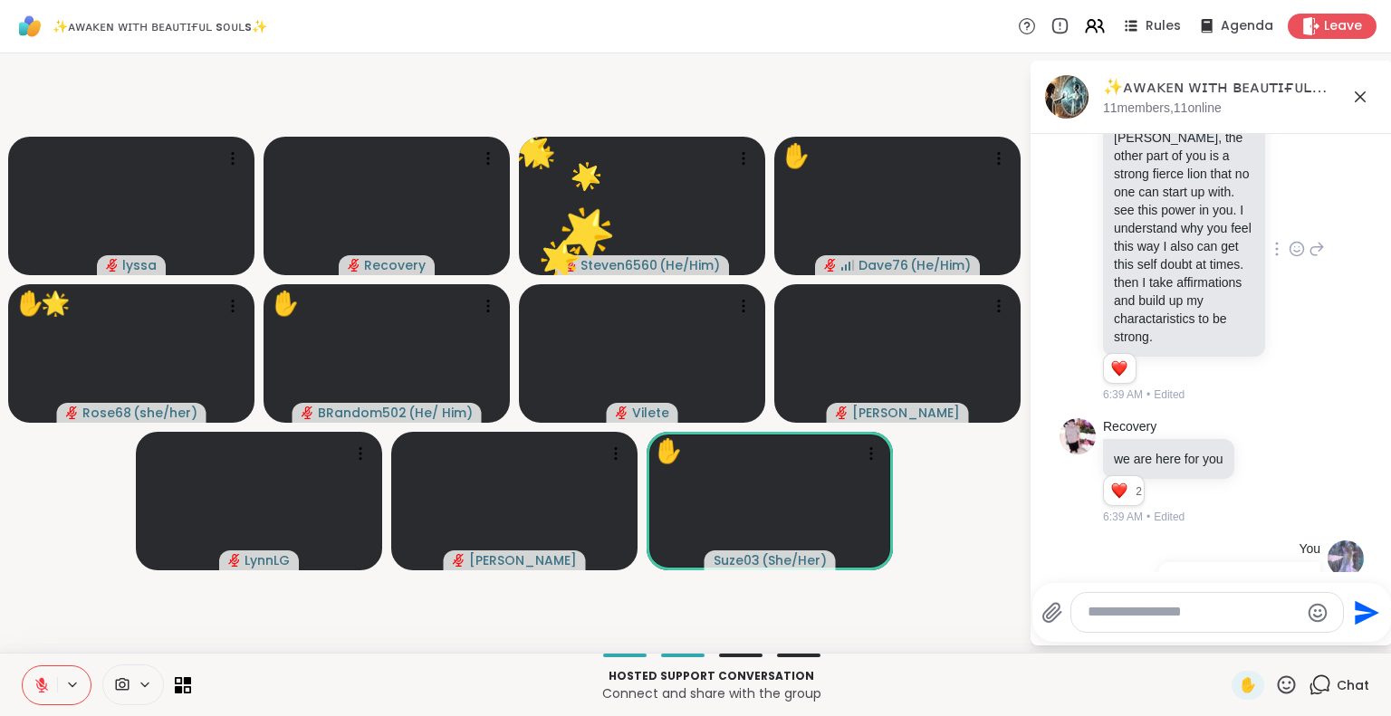
click at [1275, 690] on icon at bounding box center [1286, 685] width 23 height 23
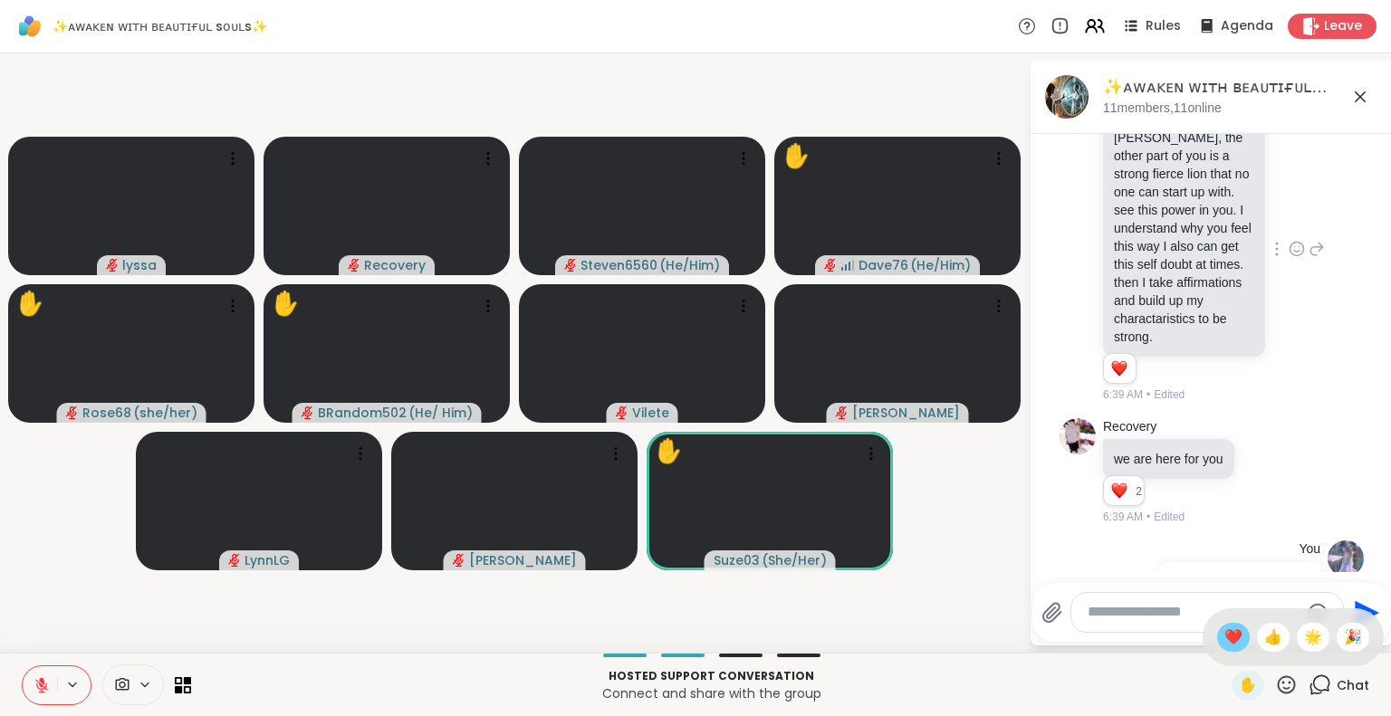
click at [1224, 642] on span "❤️" at bounding box center [1233, 638] width 18 height 22
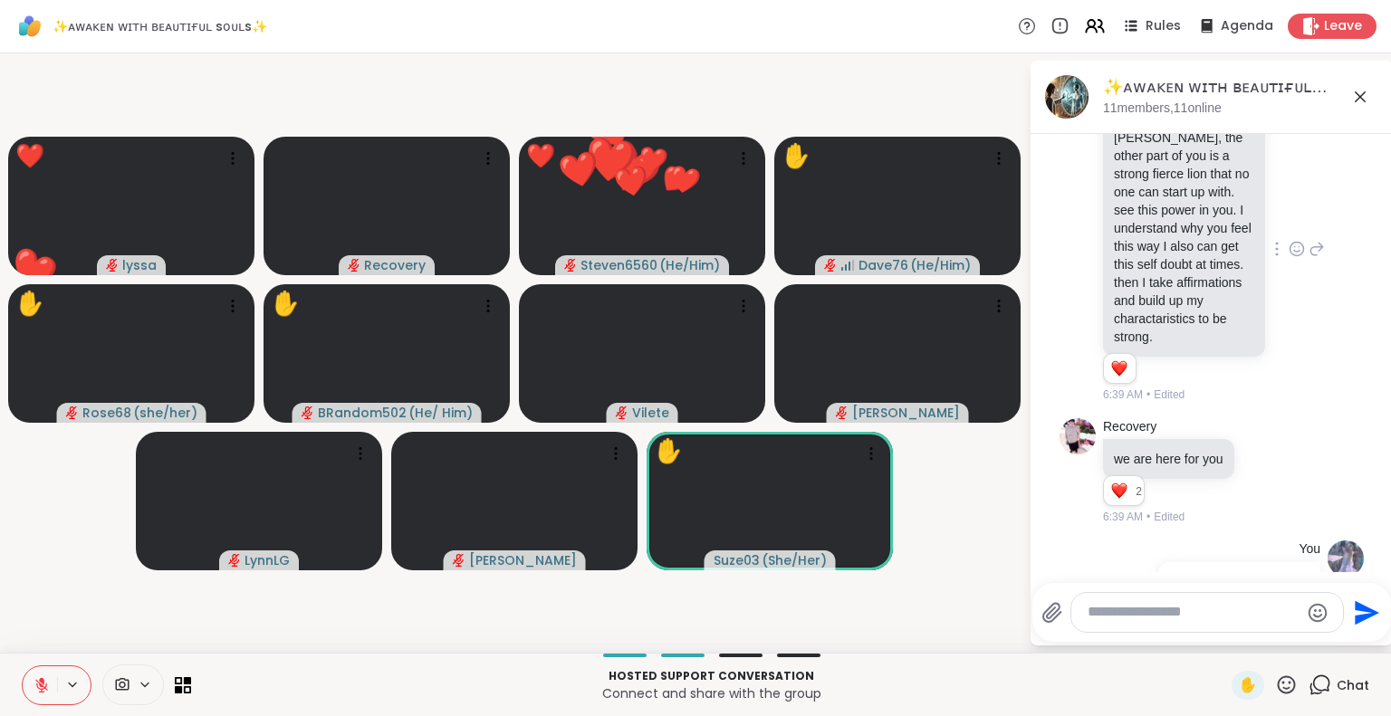
click at [37, 678] on icon at bounding box center [42, 685] width 16 height 16
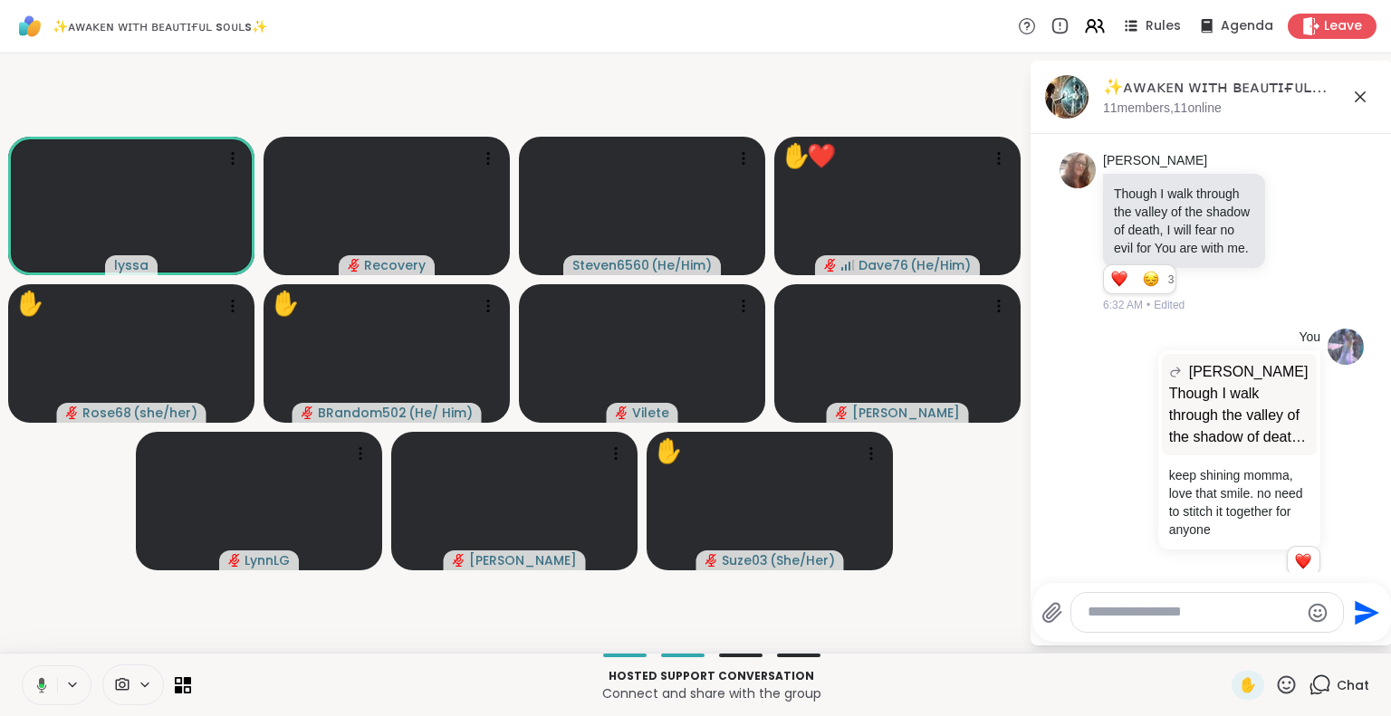
scroll to position [4671, 0]
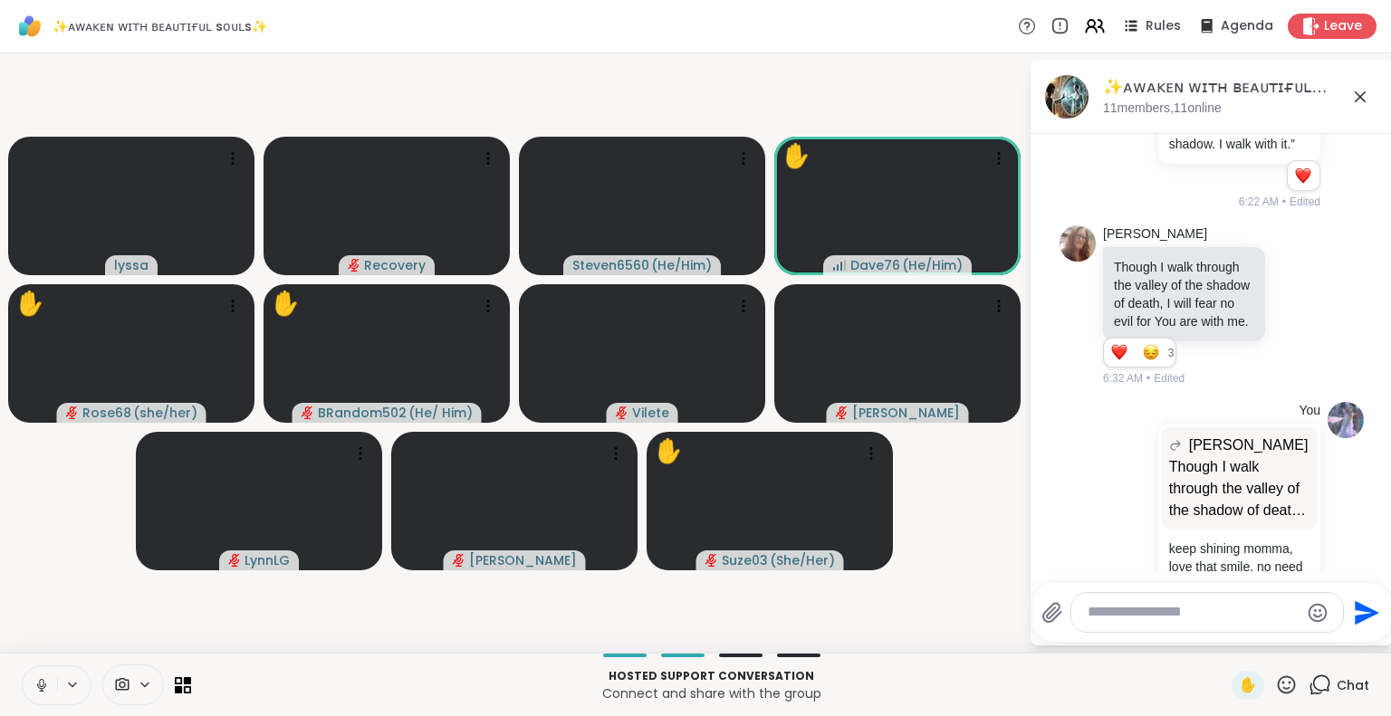
click at [1275, 692] on icon at bounding box center [1286, 685] width 23 height 23
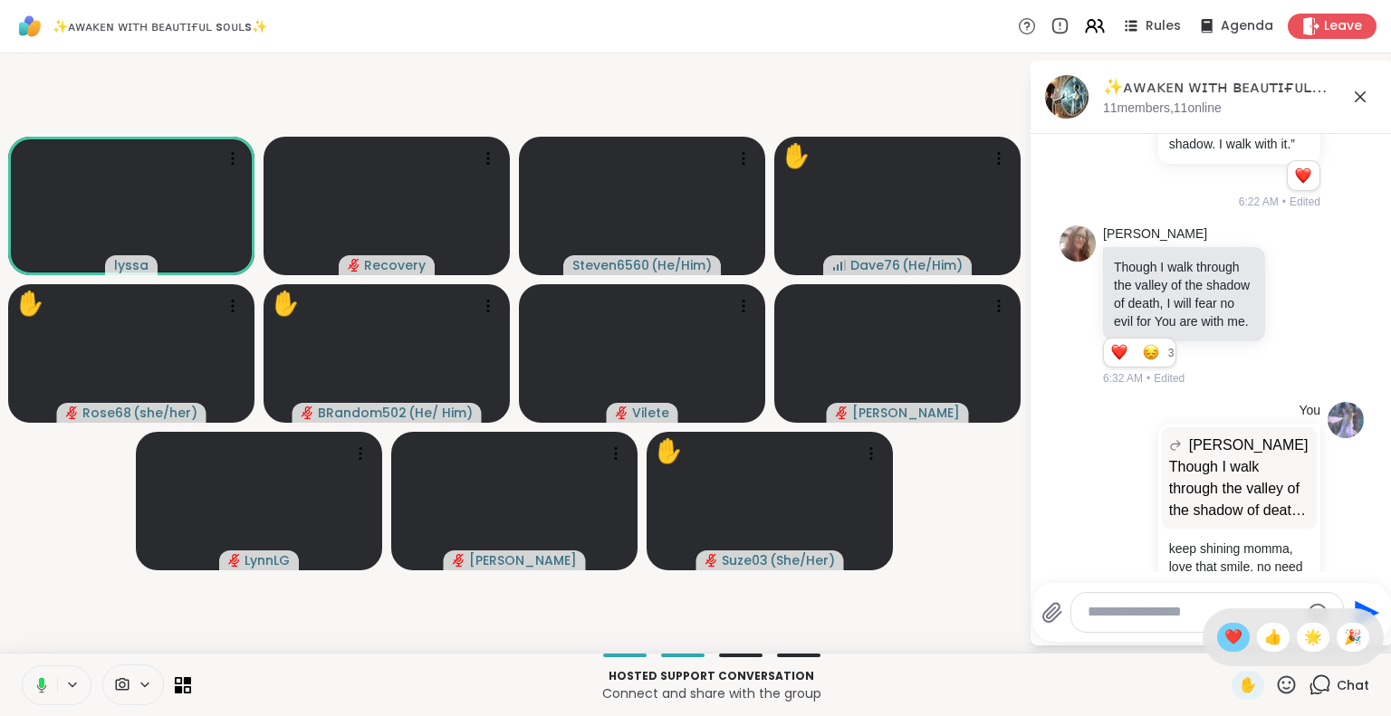
click at [1224, 629] on span "❤️" at bounding box center [1233, 638] width 18 height 22
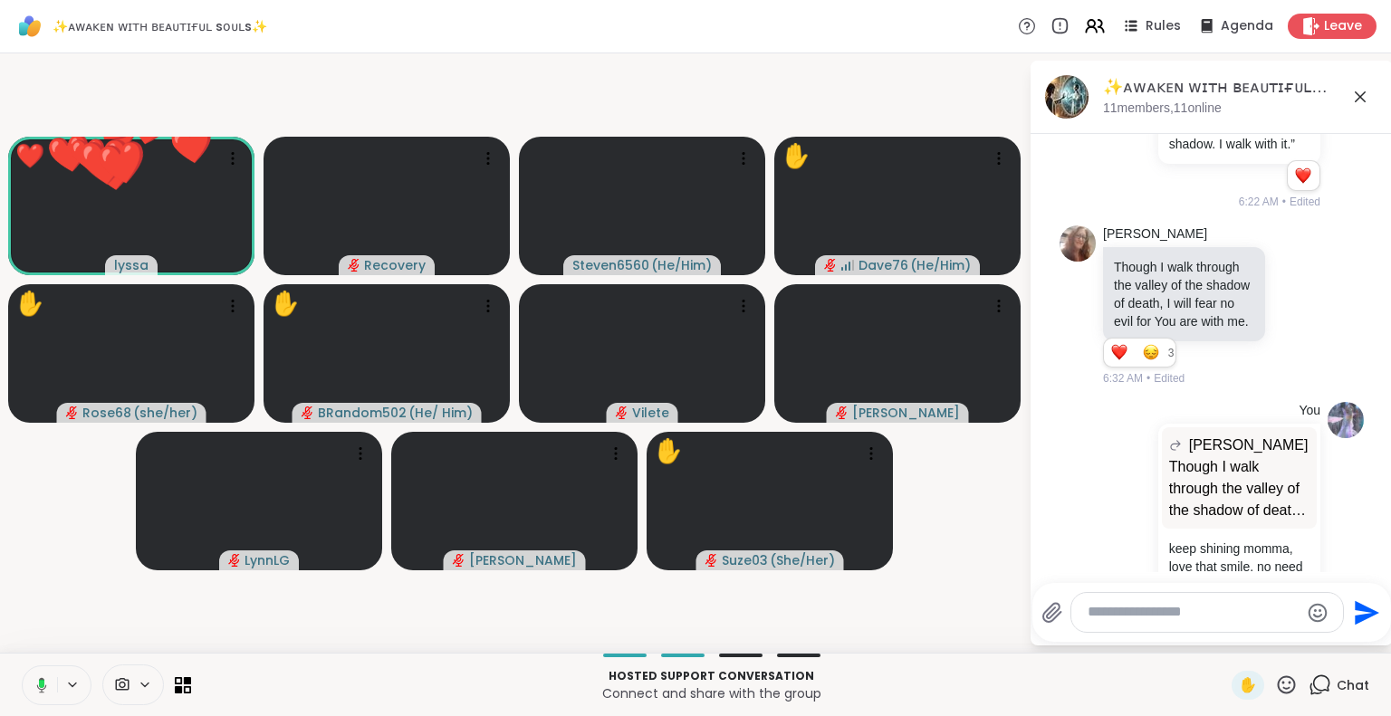
click at [1277, 685] on icon at bounding box center [1286, 685] width 23 height 23
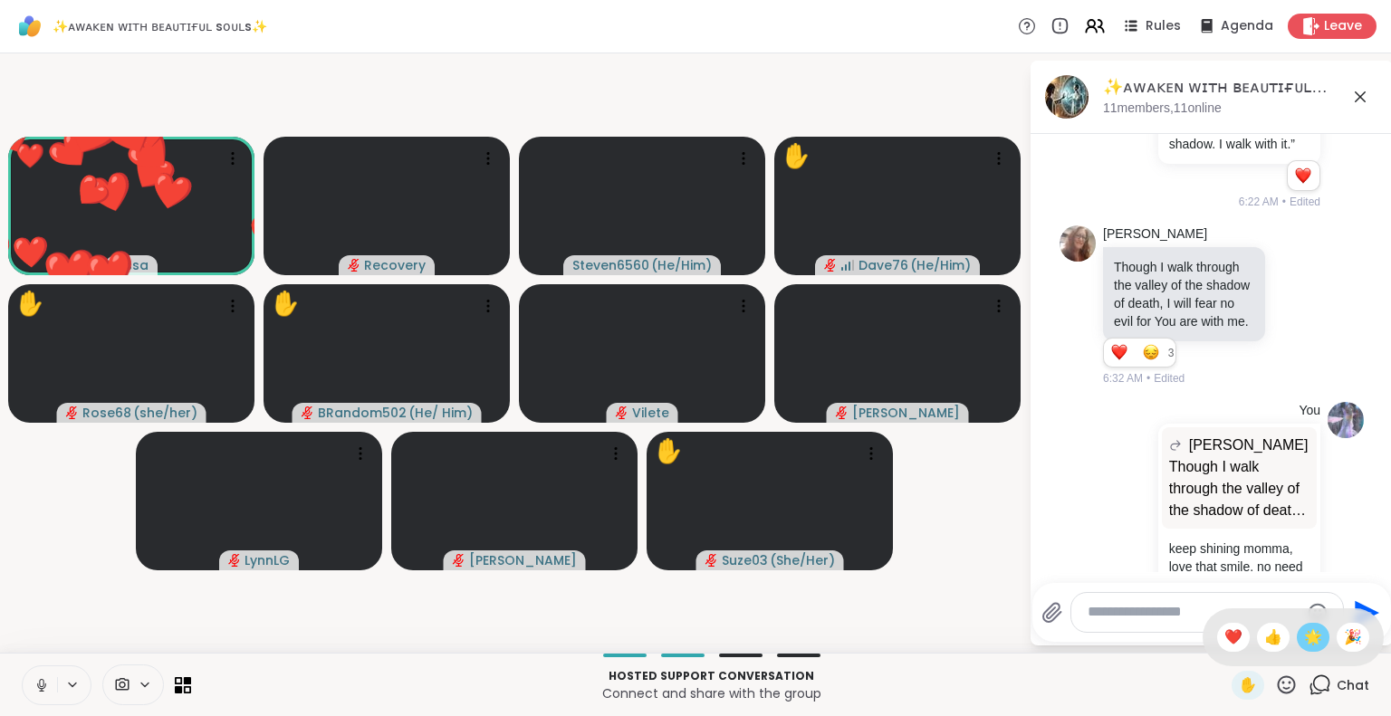
click at [1304, 642] on span "🌟" at bounding box center [1313, 638] width 18 height 22
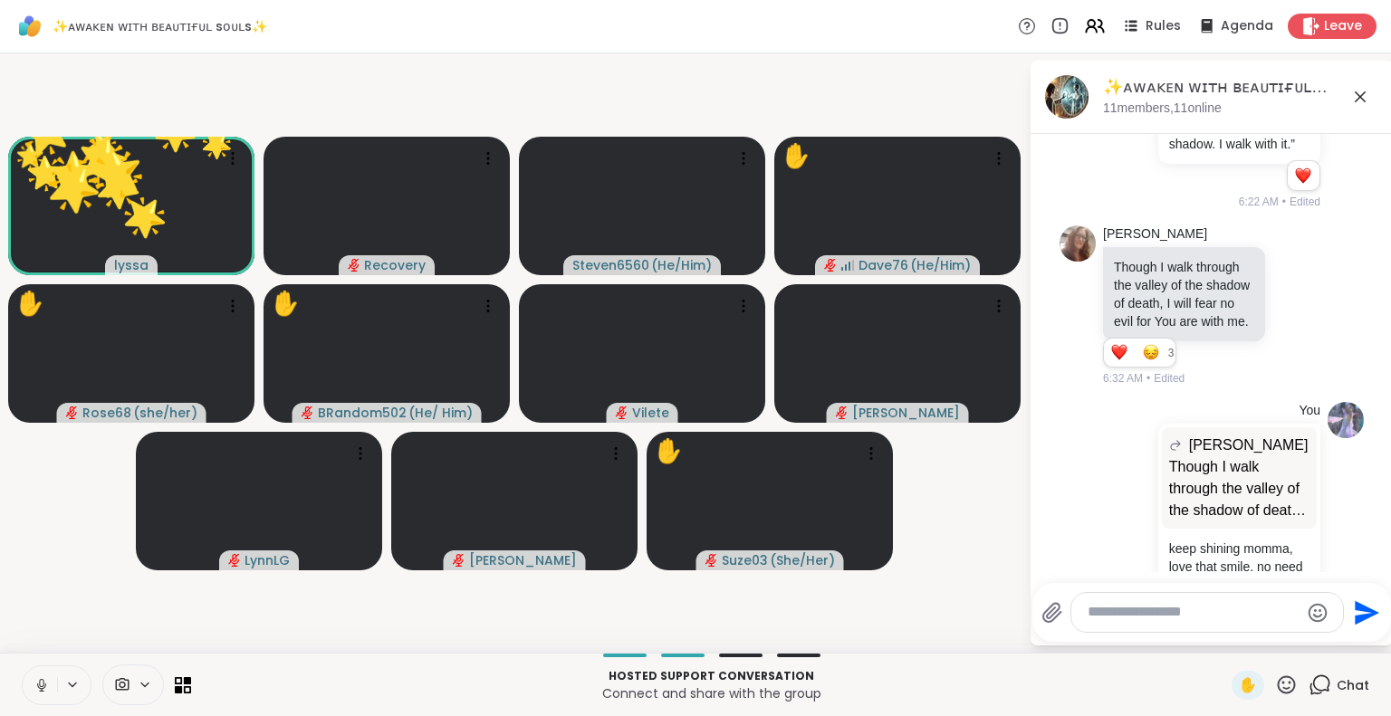
click at [1275, 683] on icon at bounding box center [1286, 685] width 23 height 23
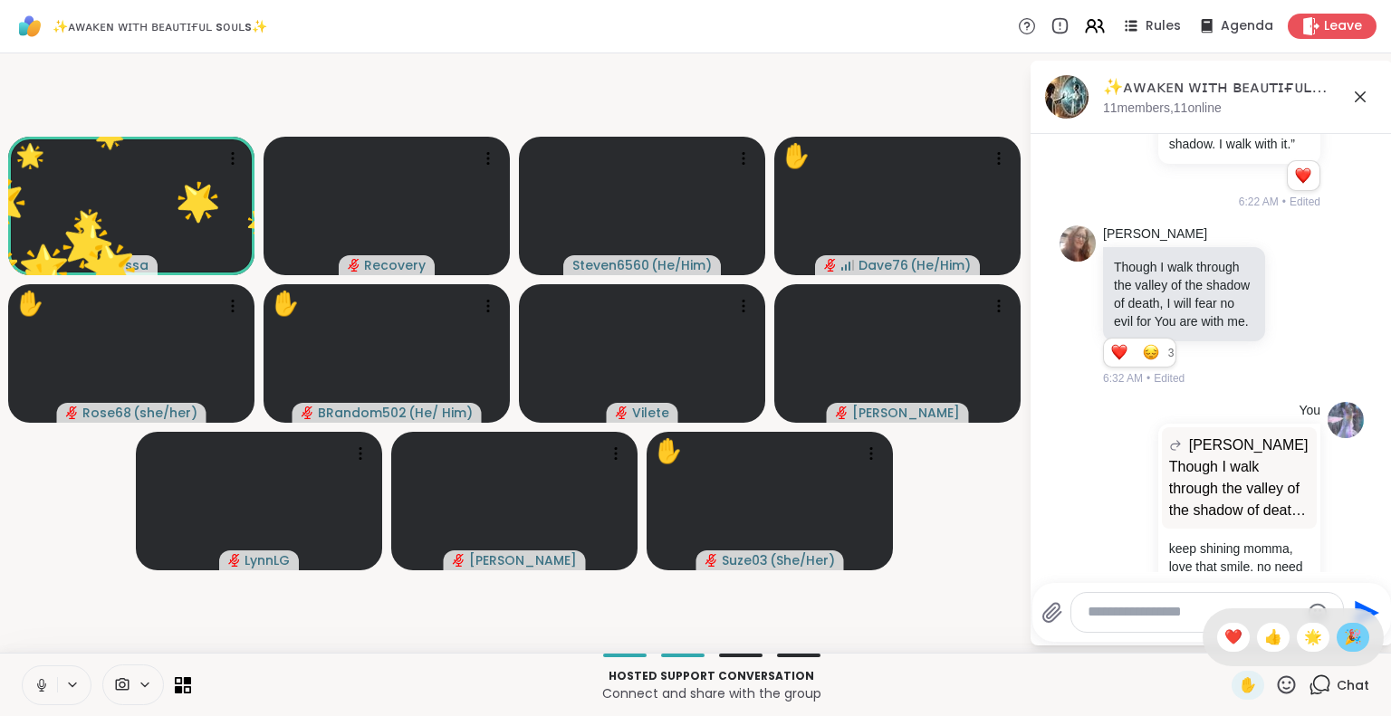
click at [1344, 637] on span "🎉" at bounding box center [1353, 638] width 18 height 22
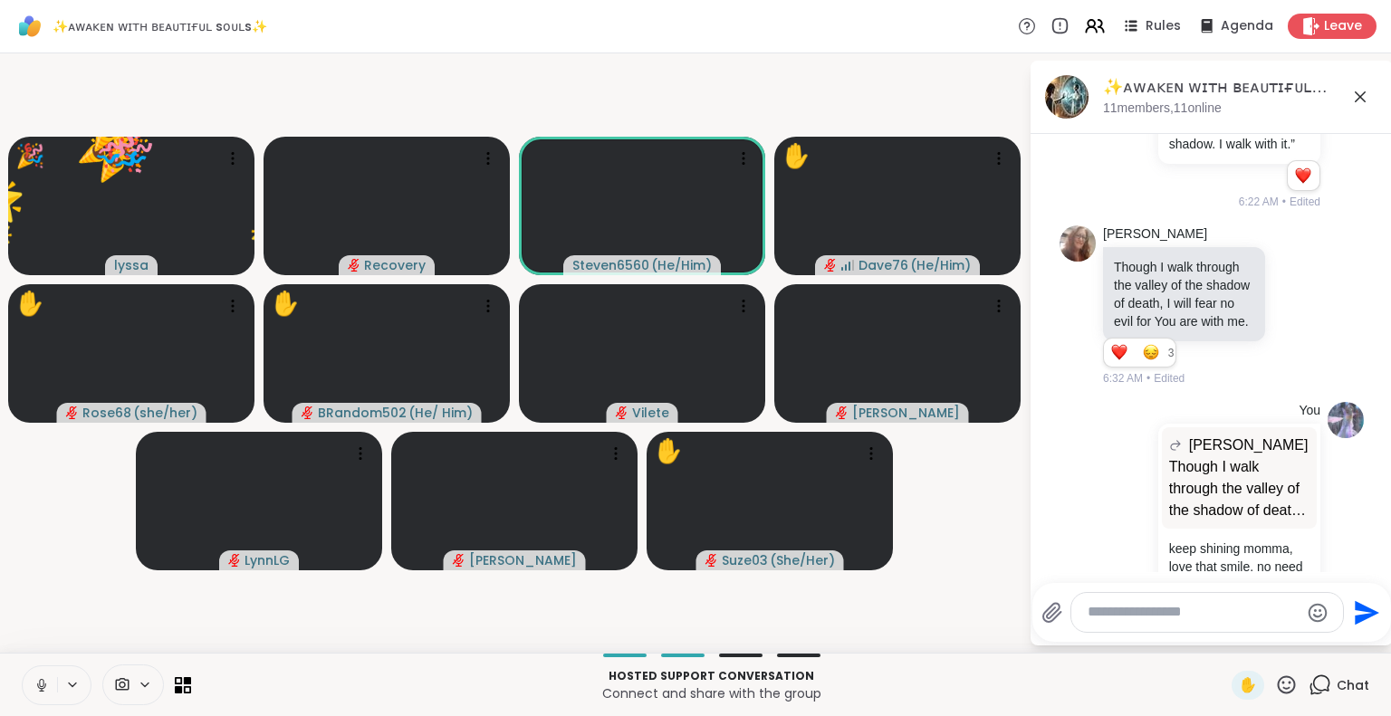
click at [1282, 684] on icon at bounding box center [1287, 684] width 18 height 18
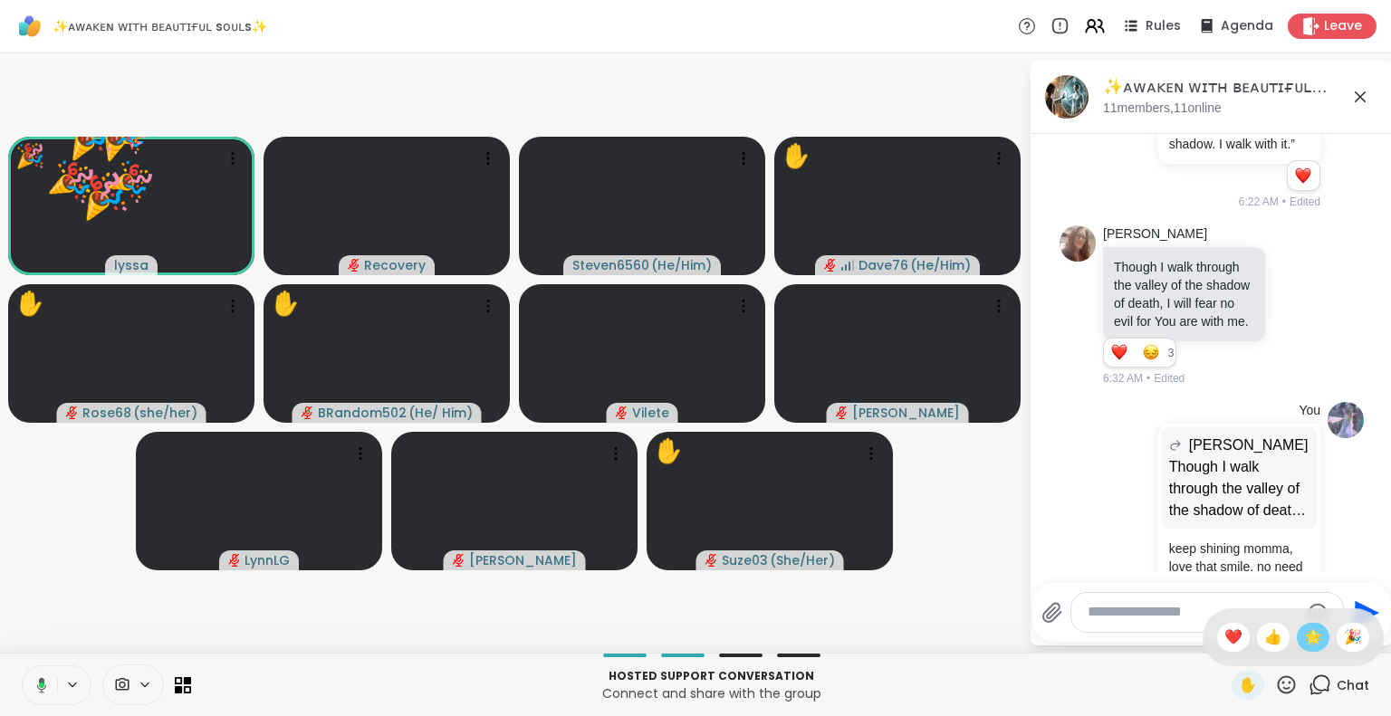
click at [1304, 637] on span "🌟" at bounding box center [1313, 638] width 18 height 22
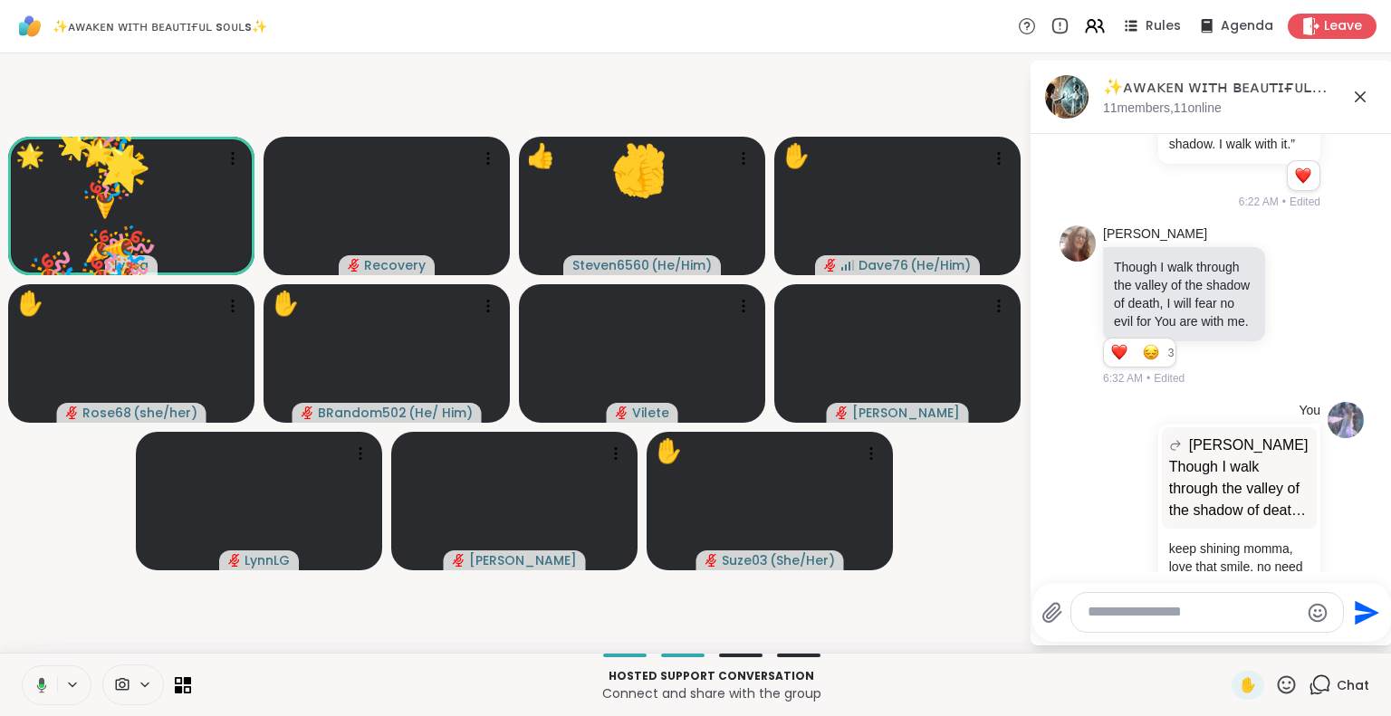
click at [1278, 678] on icon at bounding box center [1287, 684] width 18 height 18
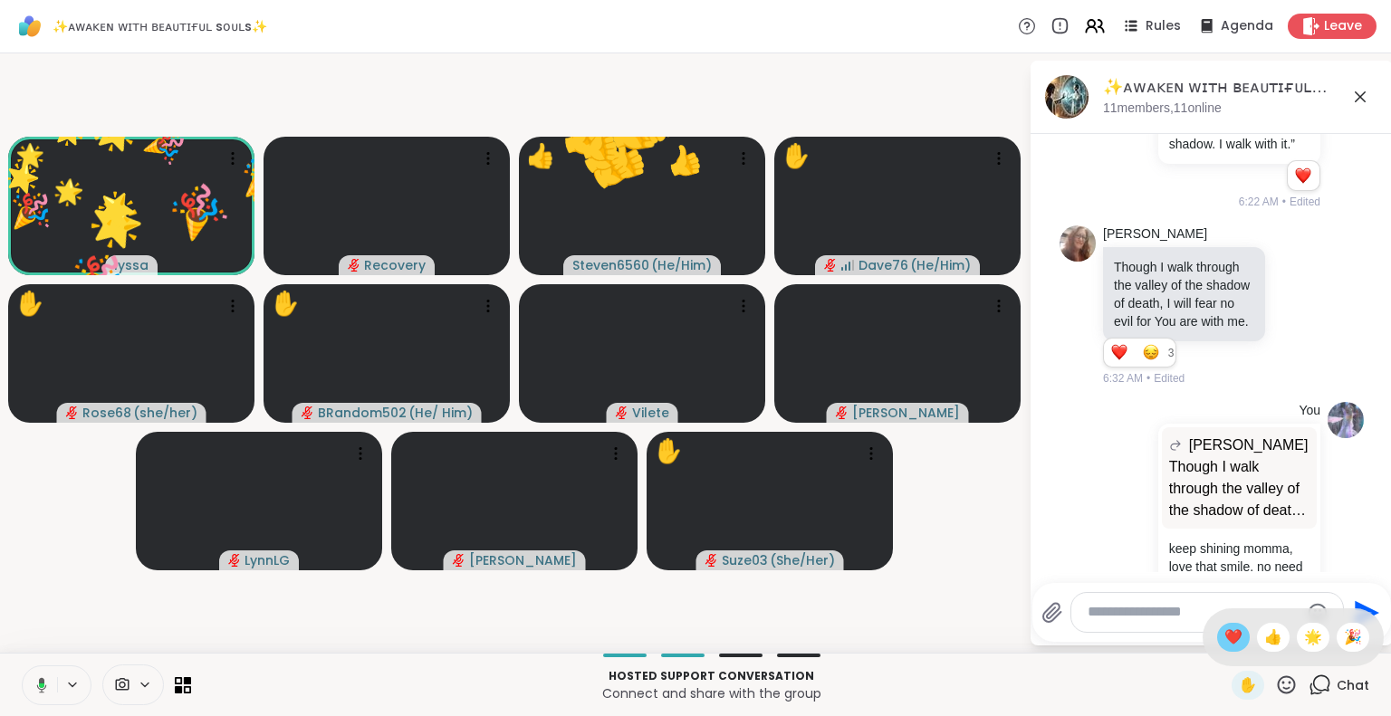
click at [1224, 639] on span "❤️" at bounding box center [1233, 638] width 18 height 22
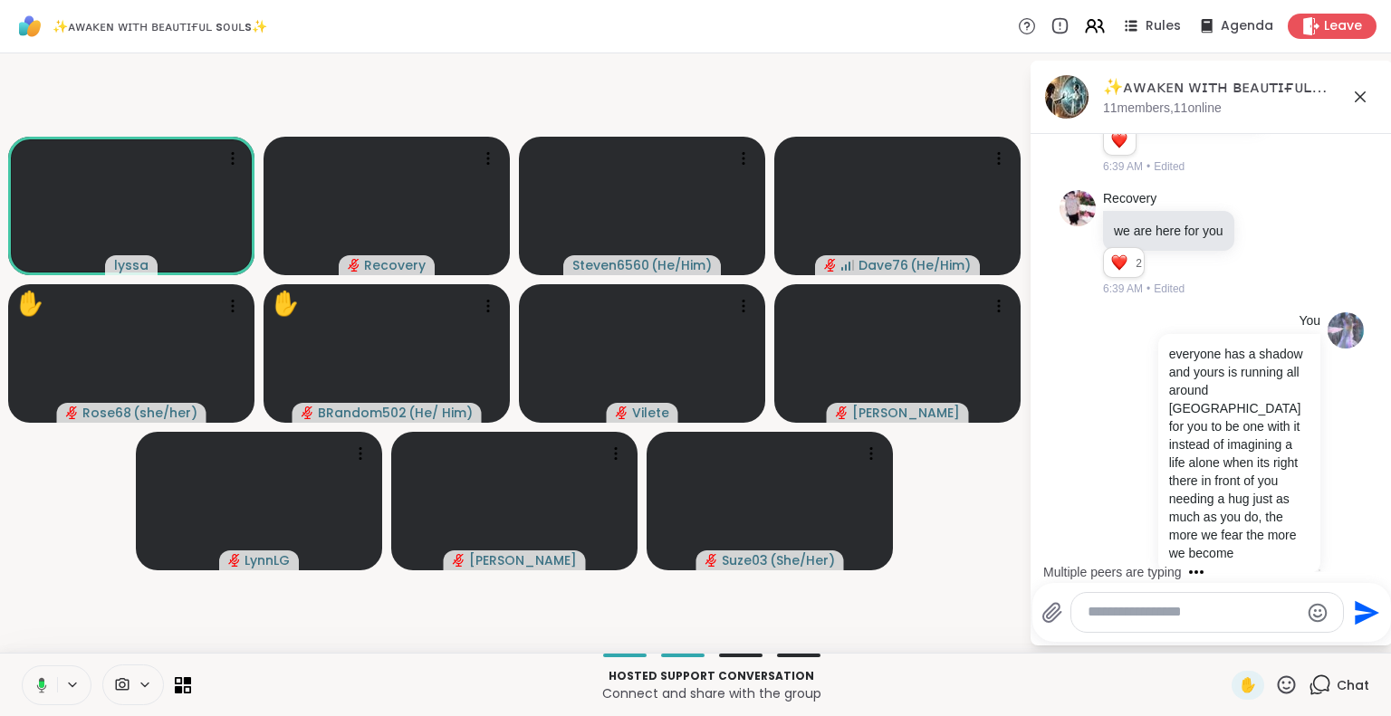
scroll to position [5809, 0]
click at [40, 676] on button at bounding box center [40, 685] width 34 height 38
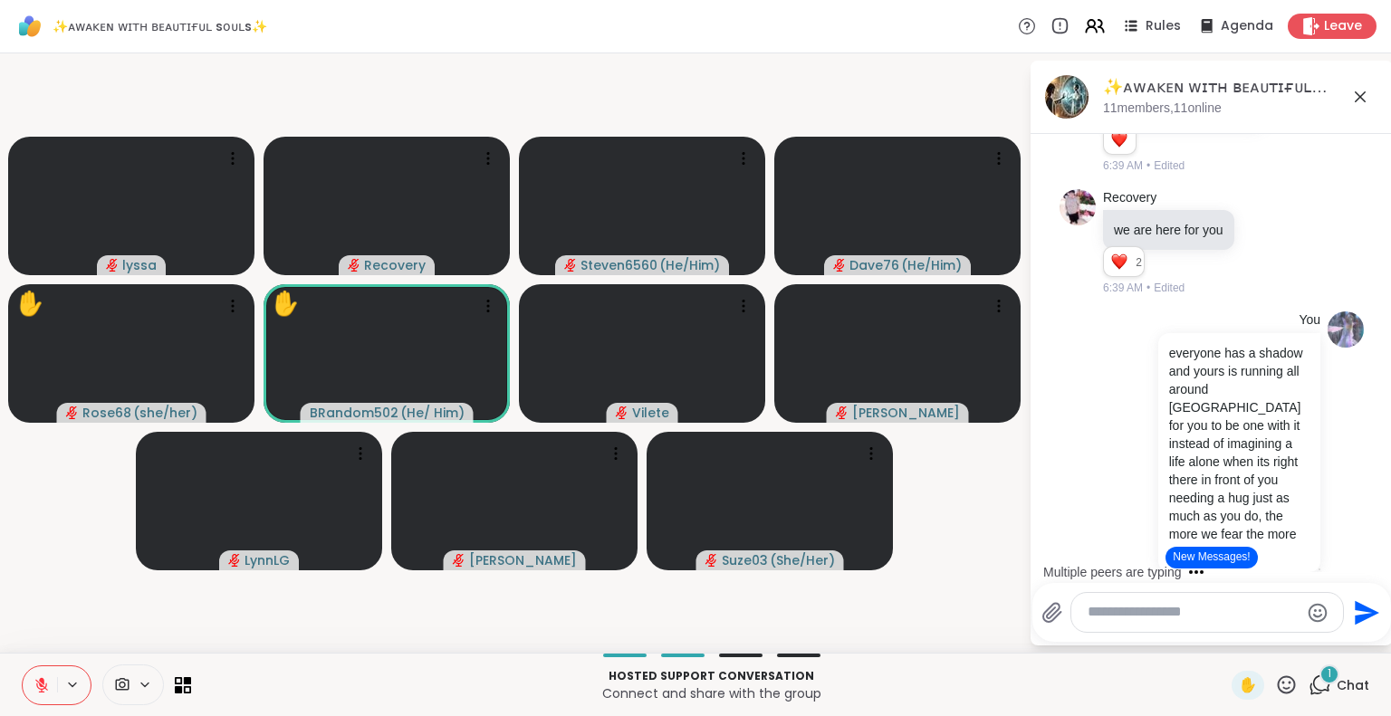
click at [1275, 678] on icon at bounding box center [1286, 685] width 23 height 23
click at [1224, 644] on span "❤️" at bounding box center [1233, 638] width 18 height 22
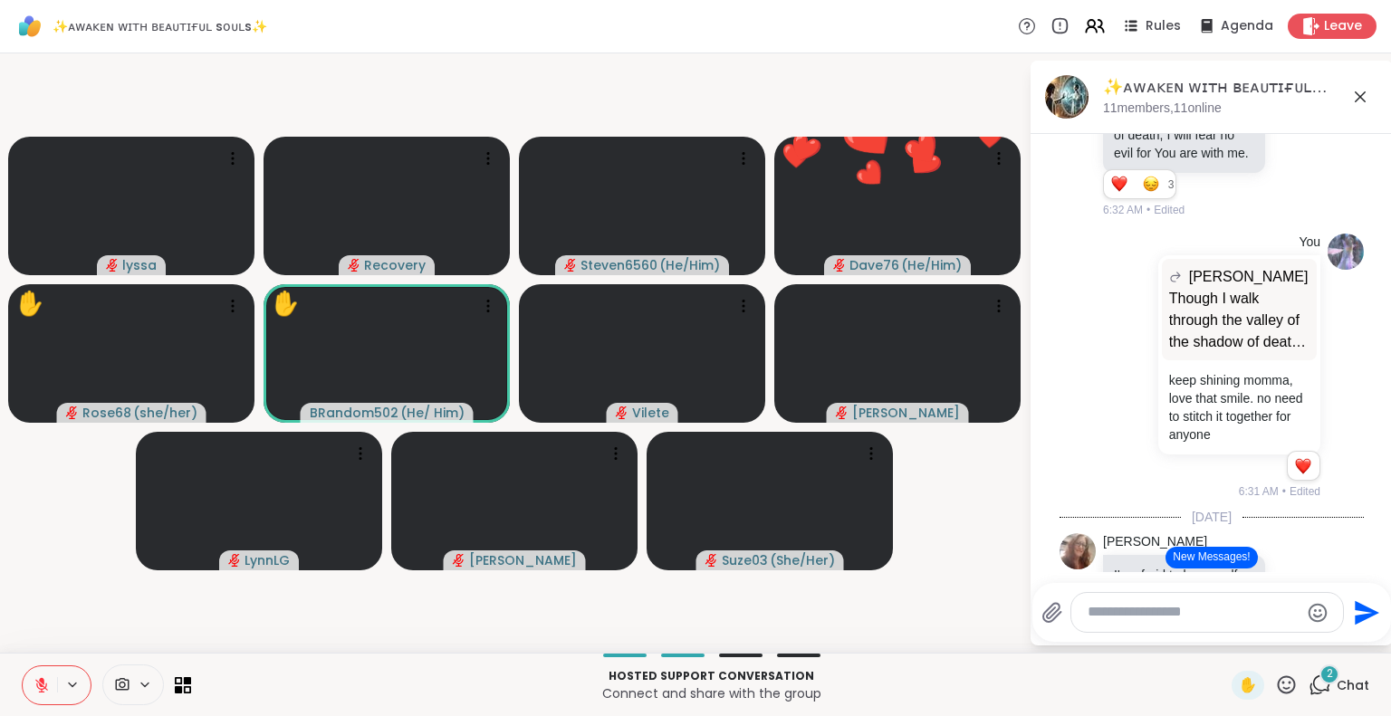
scroll to position [4733, 0]
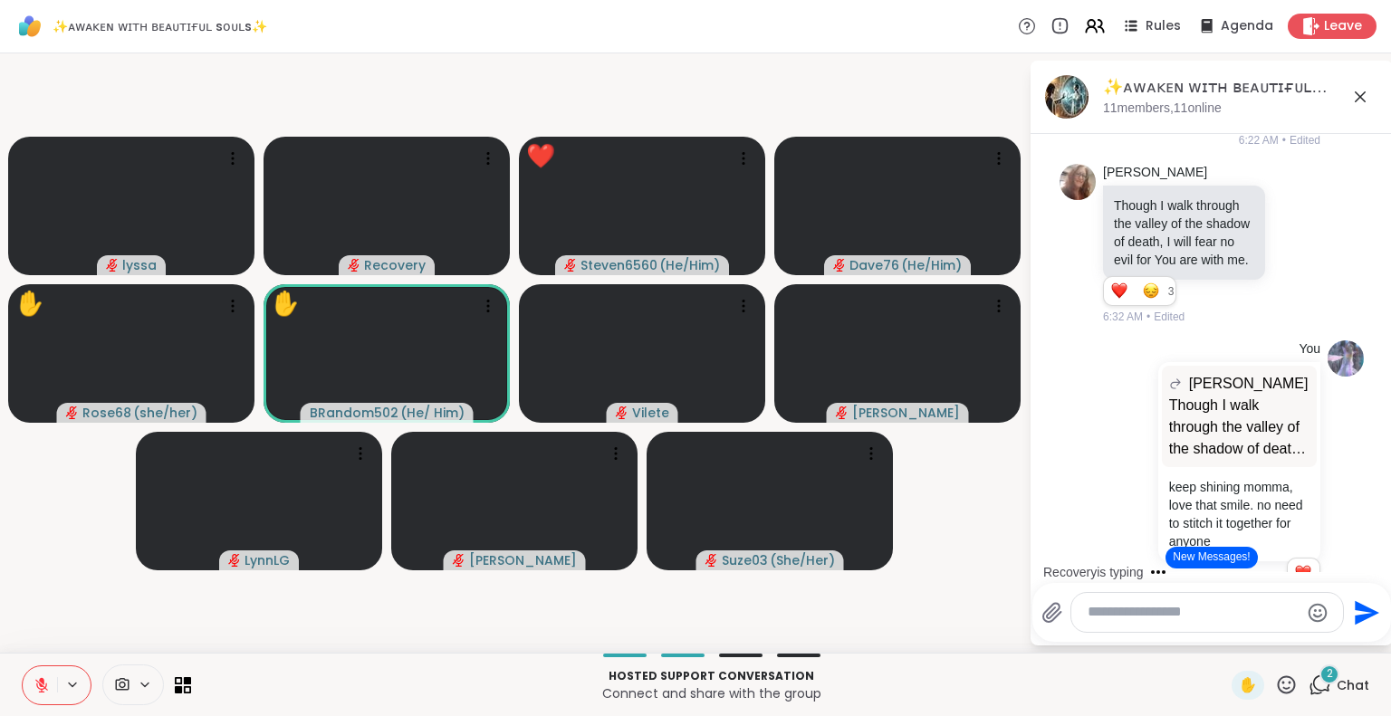
click at [40, 691] on icon at bounding box center [42, 685] width 16 height 16
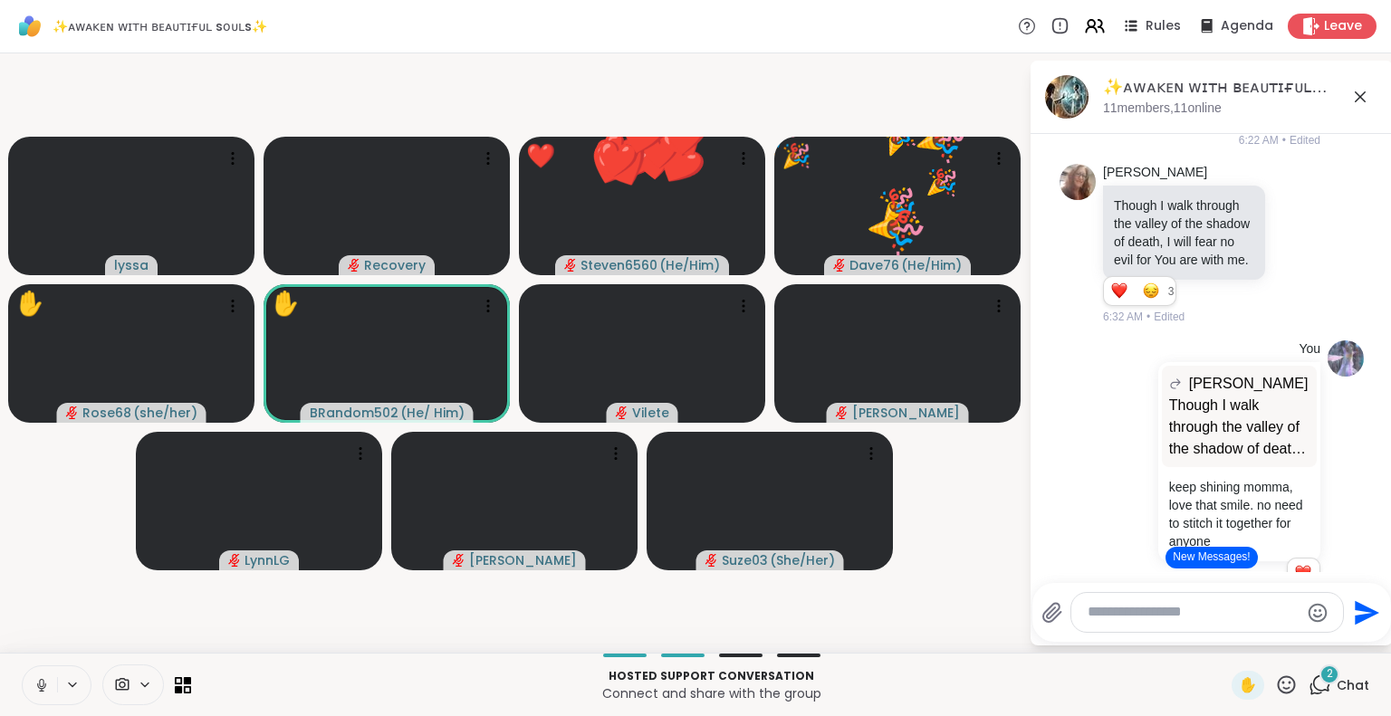
click at [37, 679] on icon at bounding box center [42, 685] width 16 height 16
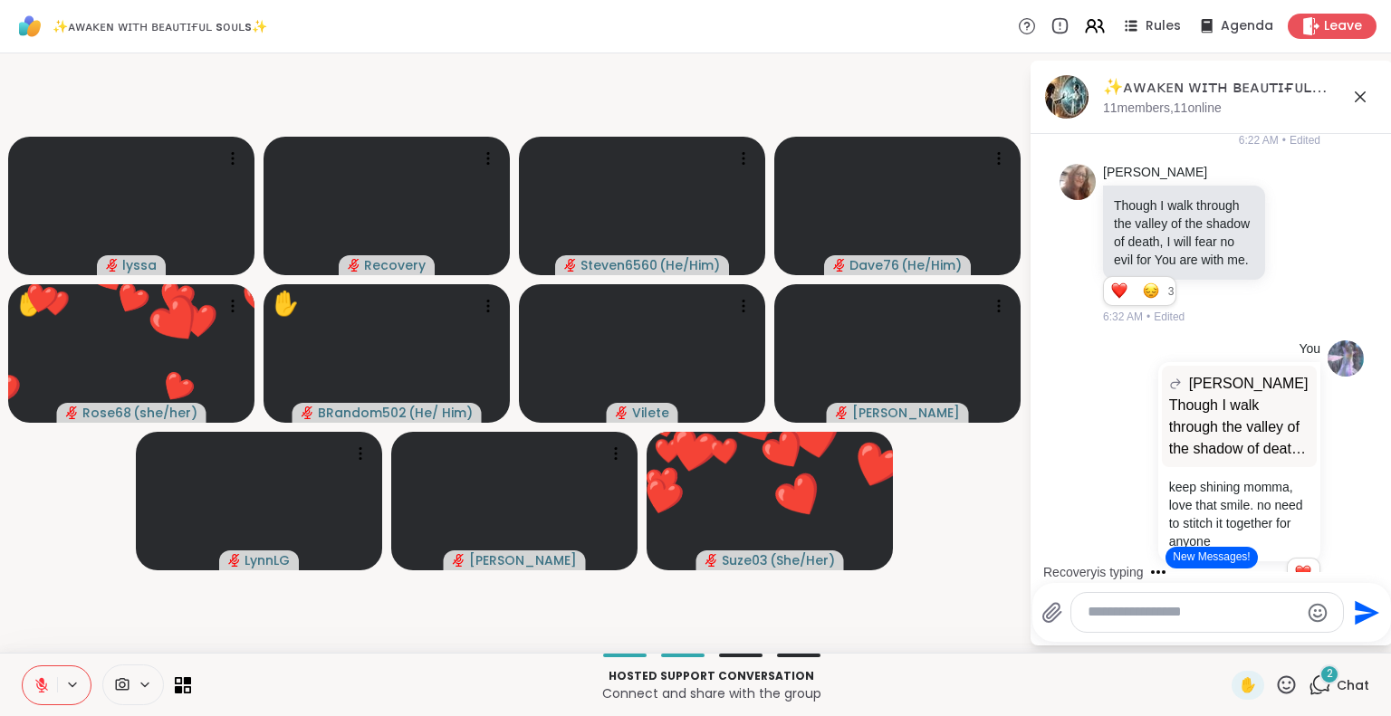
click at [45, 684] on icon at bounding box center [41, 685] width 13 height 13
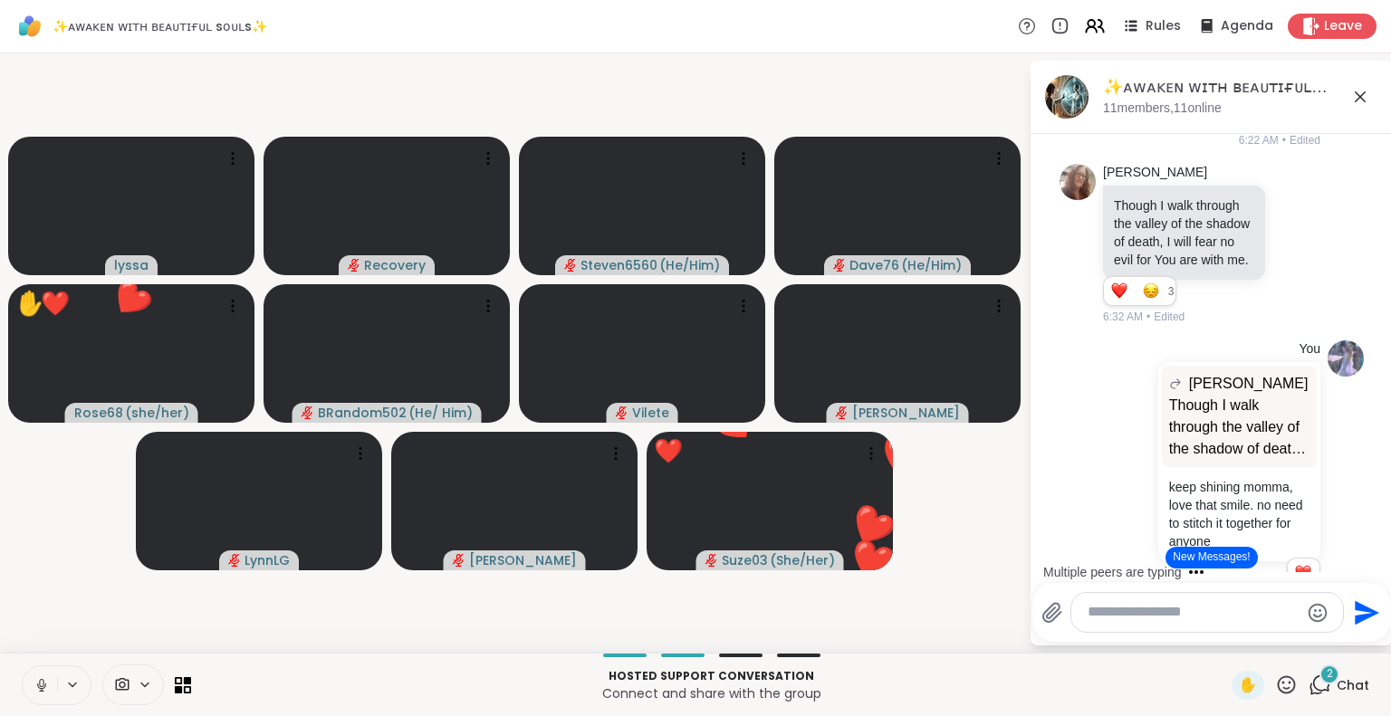
click at [43, 685] on icon at bounding box center [41, 683] width 5 height 8
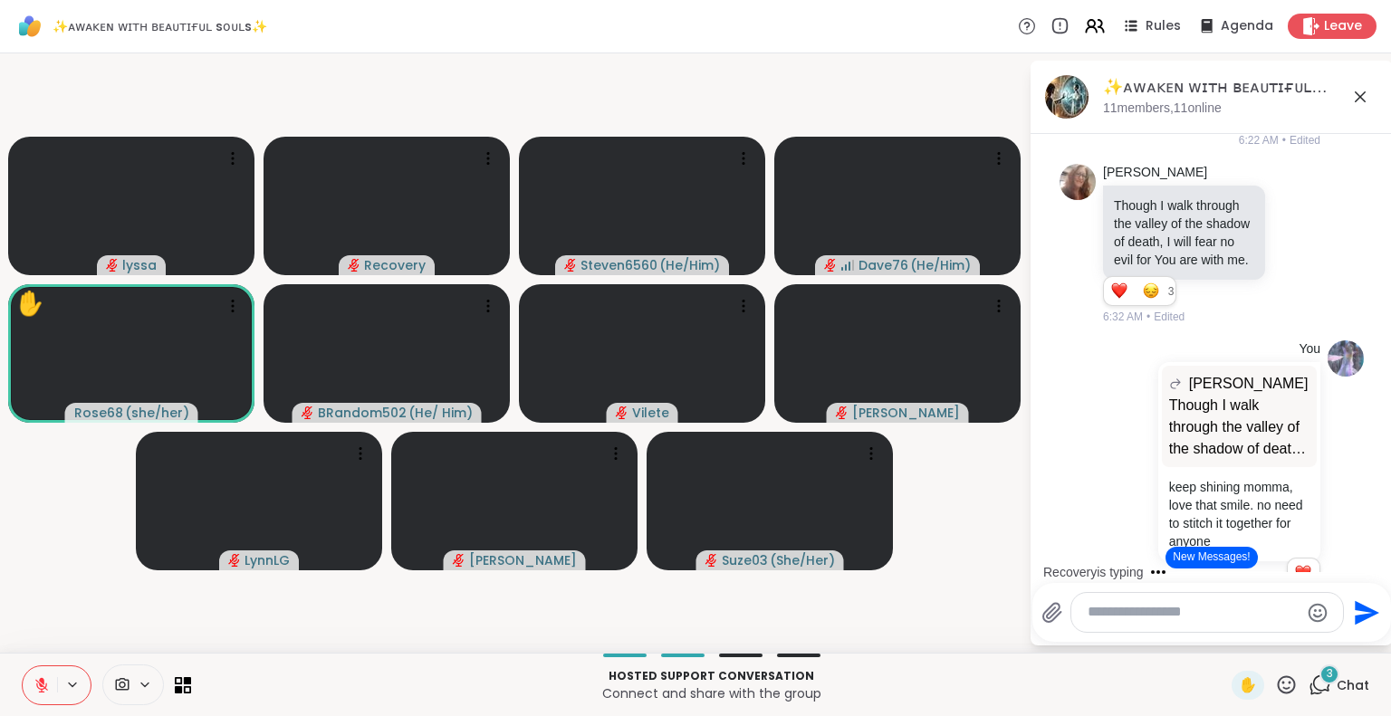
click at [1278, 684] on icon at bounding box center [1286, 685] width 23 height 23
click at [1304, 646] on span "🌟" at bounding box center [1313, 638] width 18 height 22
click at [1276, 680] on icon at bounding box center [1286, 685] width 23 height 23
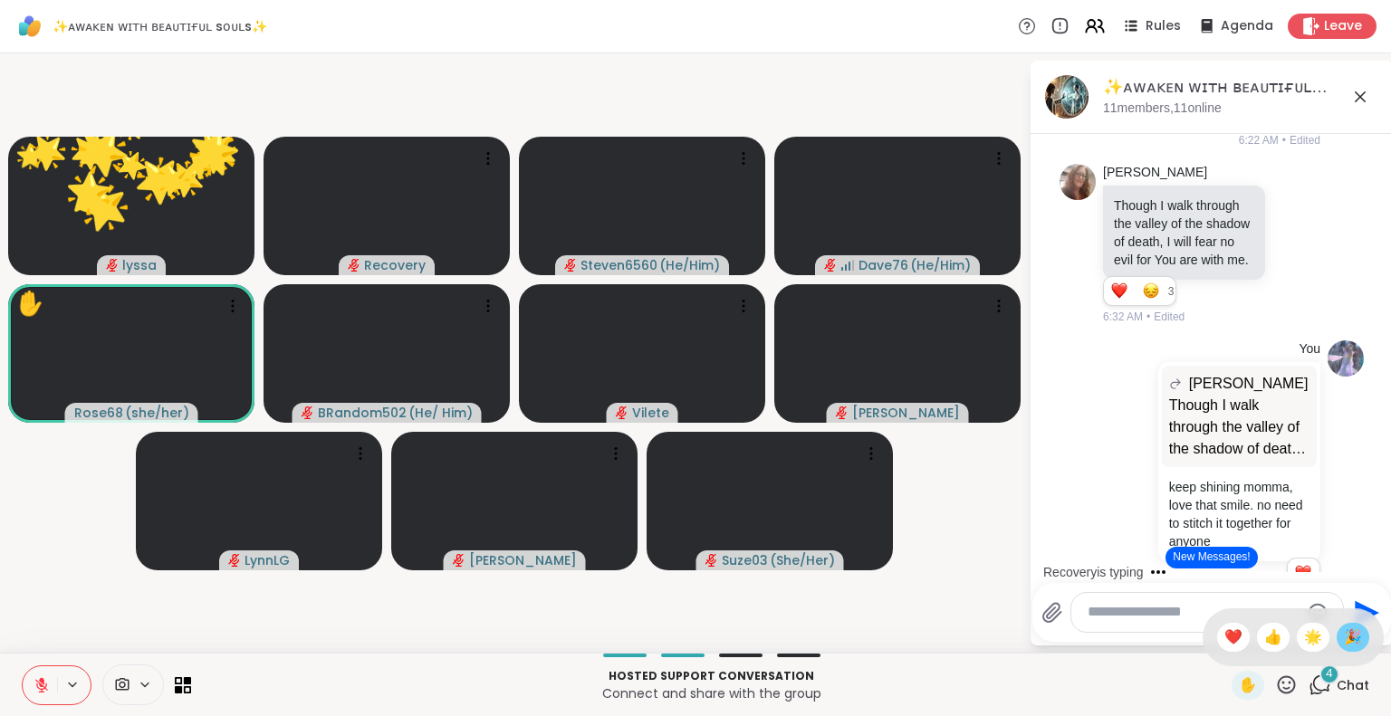
click at [1344, 634] on span "🎉" at bounding box center [1353, 638] width 18 height 22
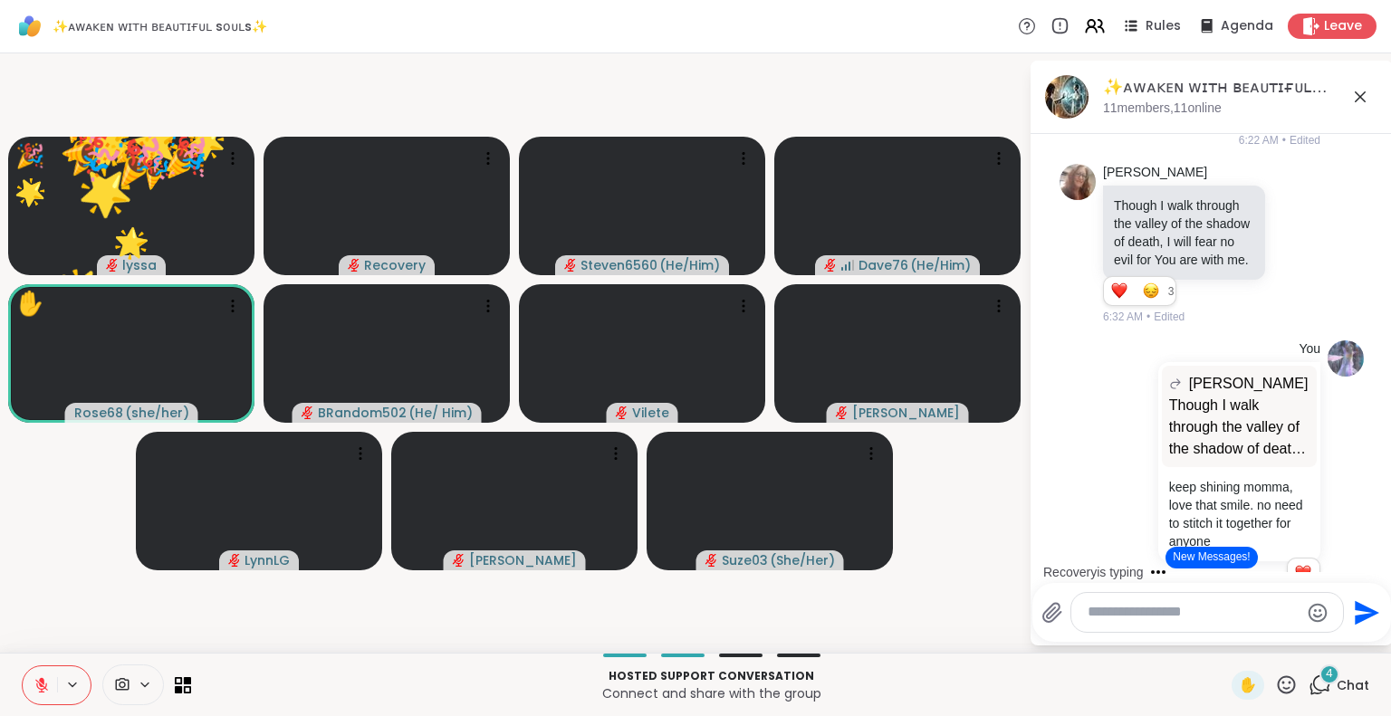
click at [1282, 686] on icon at bounding box center [1287, 684] width 18 height 18
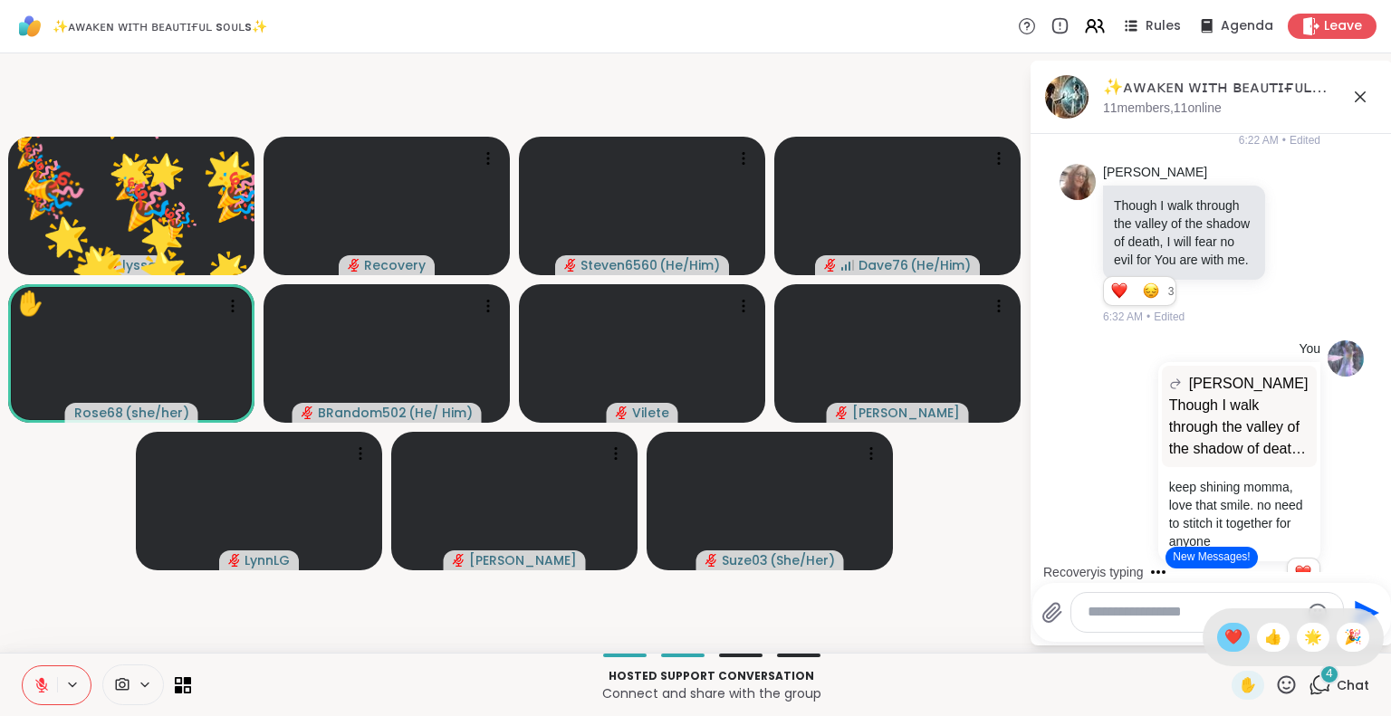
click at [1224, 634] on span "❤️" at bounding box center [1233, 638] width 18 height 22
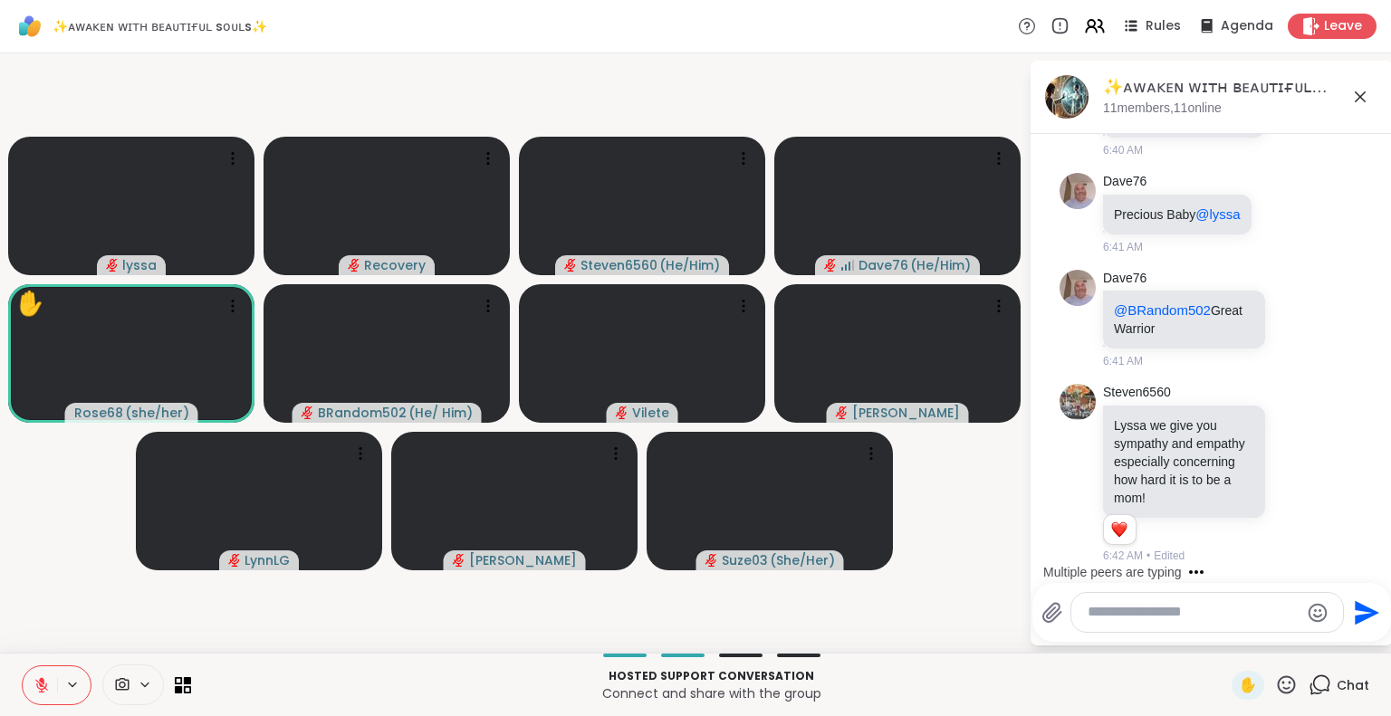
scroll to position [6744, 0]
click at [1199, 624] on div at bounding box center [1207, 612] width 272 height 39
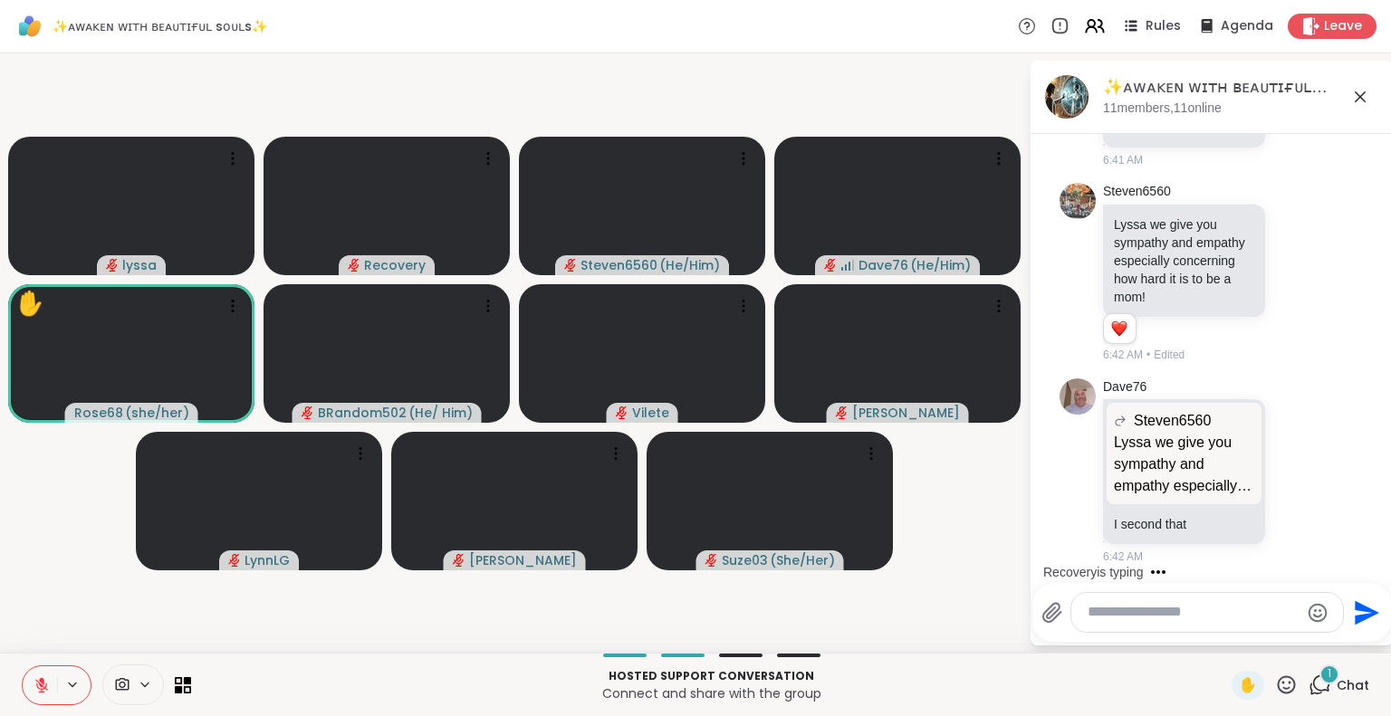
scroll to position [6946, 0]
click at [1163, 641] on div "Send" at bounding box center [1211, 612] width 359 height 59
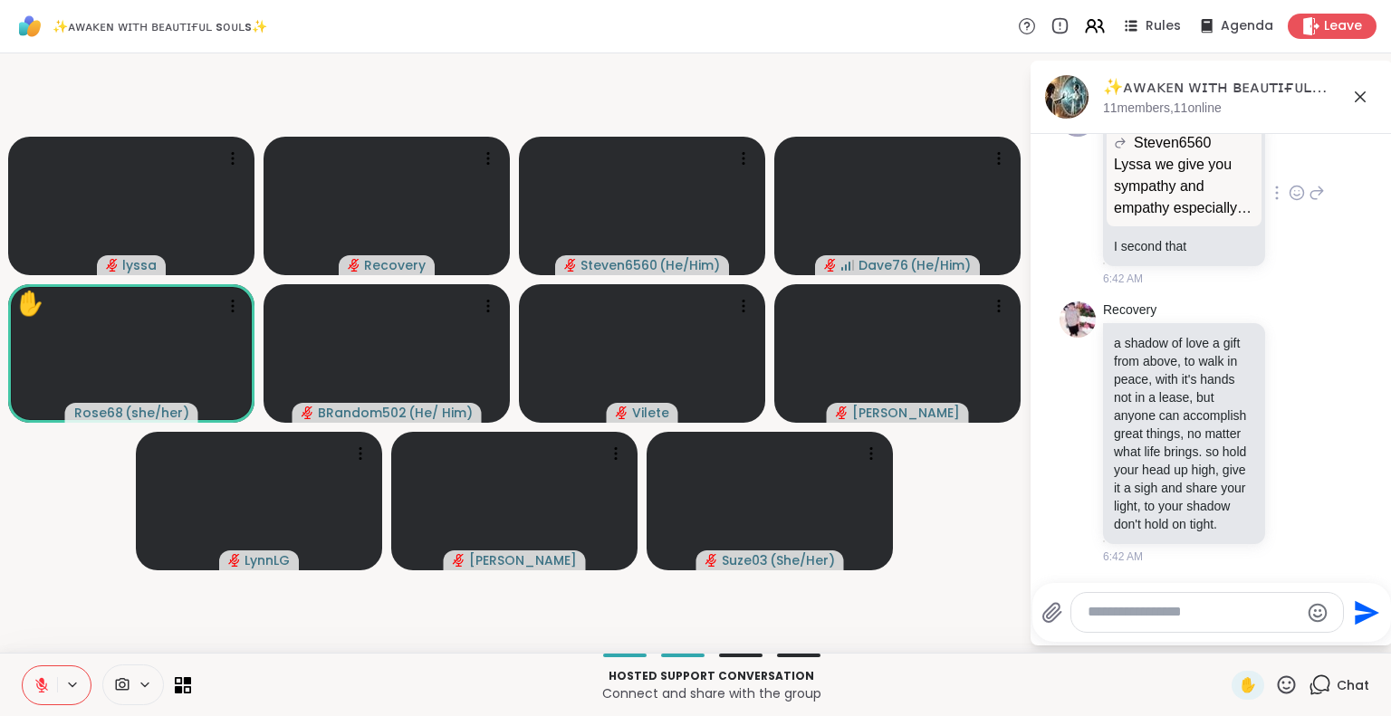
scroll to position [6945, 0]
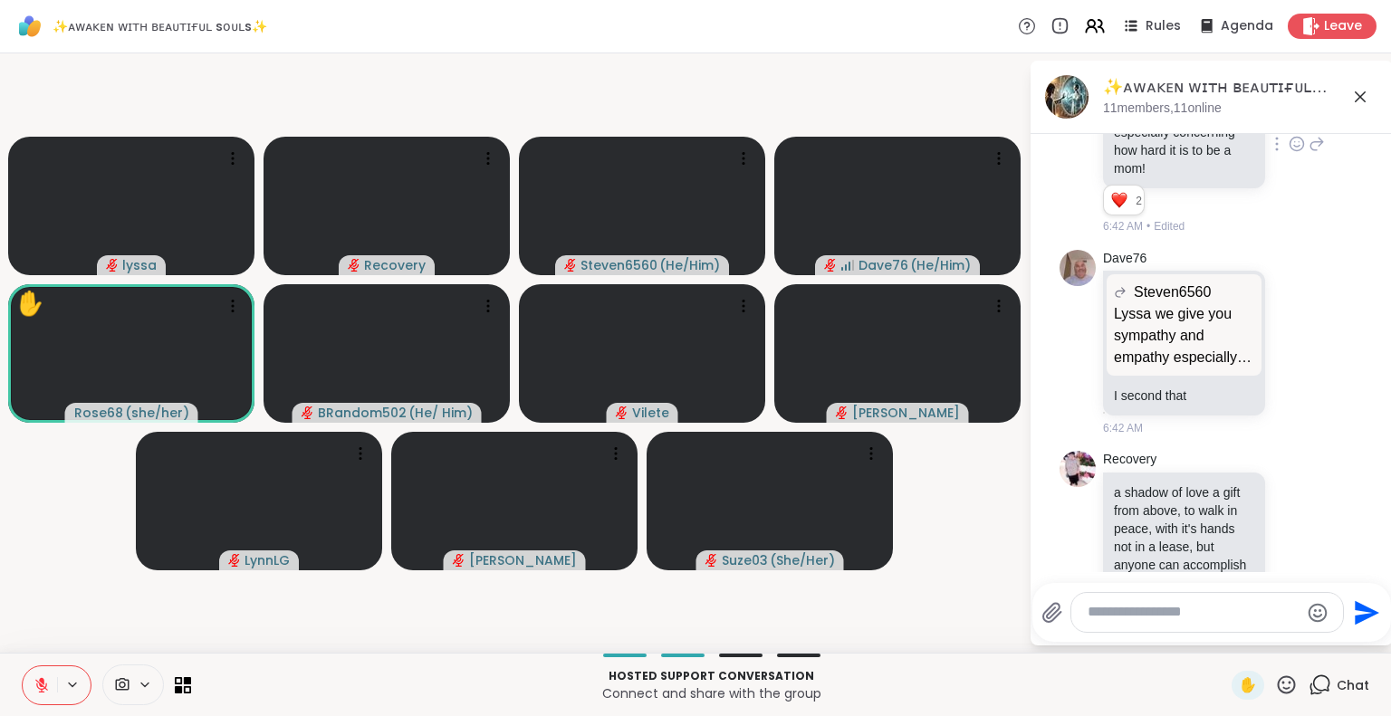
scroll to position [6684, 0]
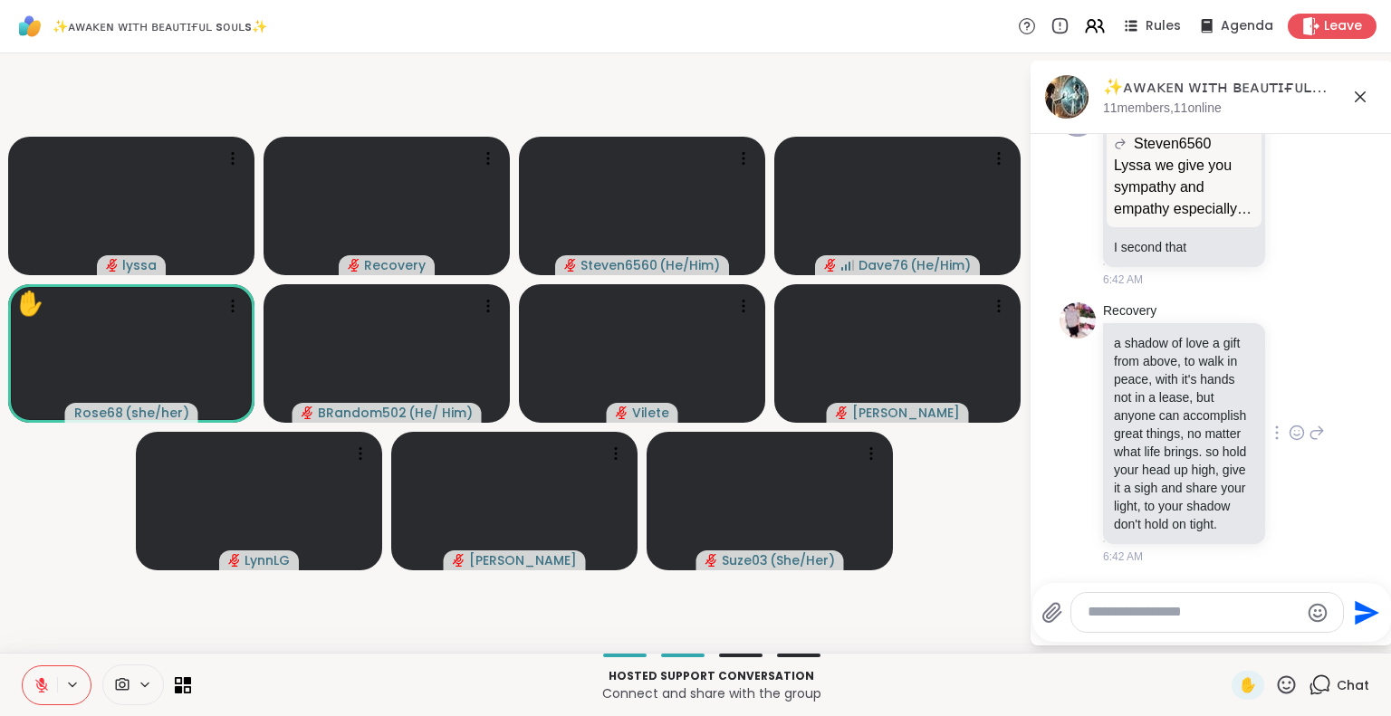
scroll to position [7310, 0]
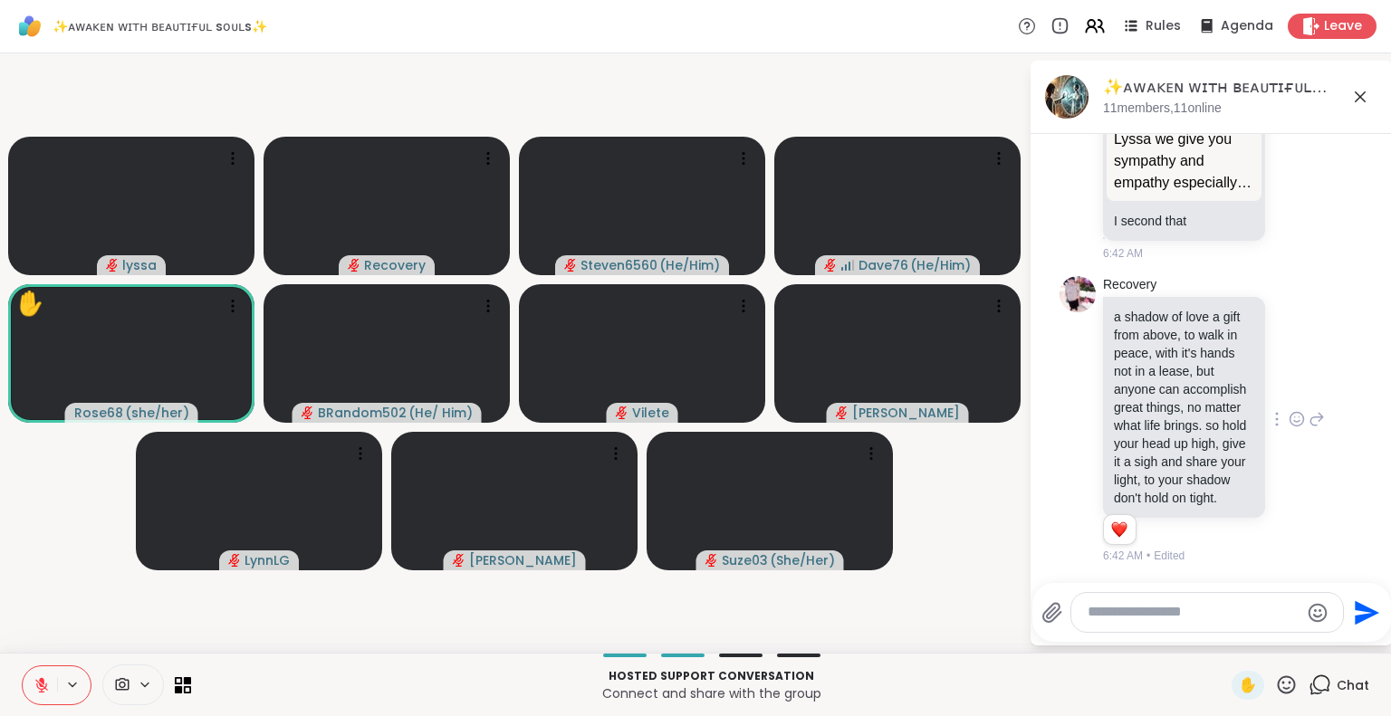
click at [1288, 410] on icon at bounding box center [1296, 419] width 16 height 18
click at [1288, 382] on div "Select Reaction: Heart" at bounding box center [1296, 390] width 16 height 16
click at [1275, 698] on div "✋" at bounding box center [1264, 685] width 66 height 29
click at [1275, 685] on icon at bounding box center [1286, 685] width 23 height 23
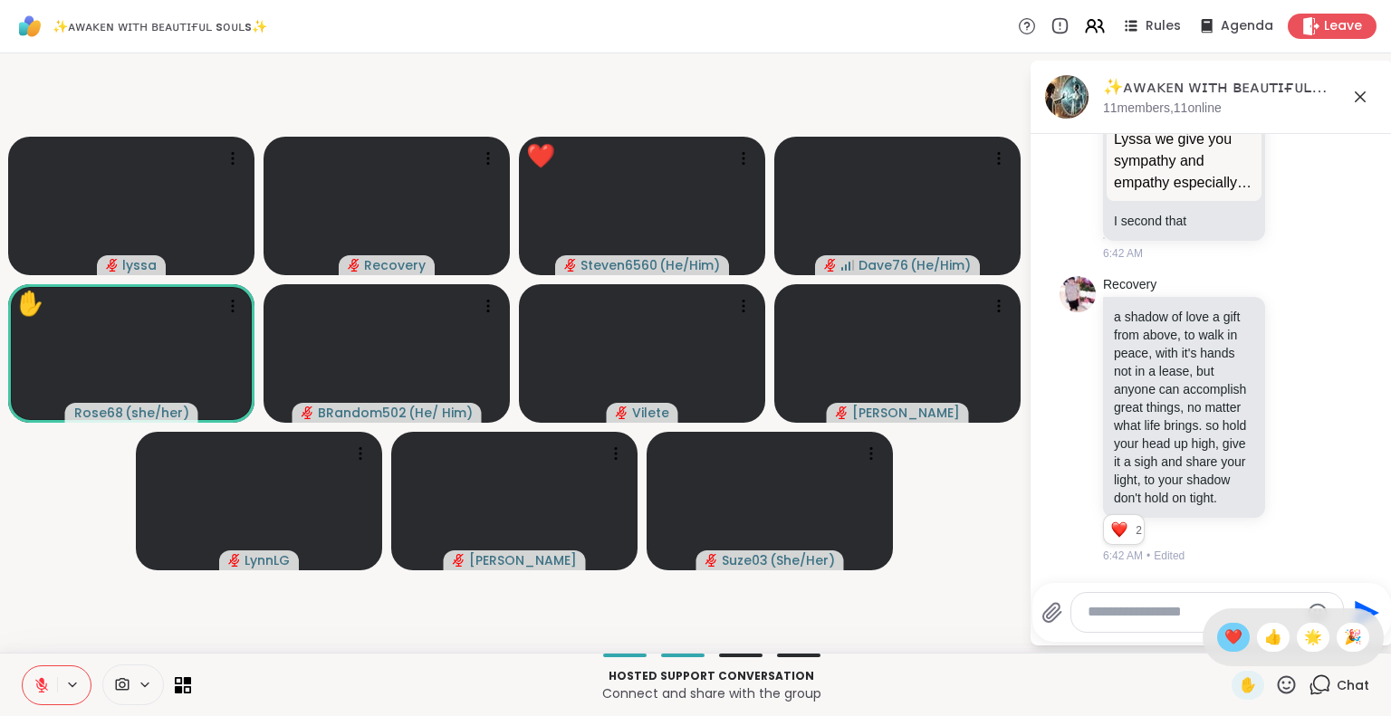
click at [1224, 629] on span "❤️" at bounding box center [1233, 638] width 18 height 22
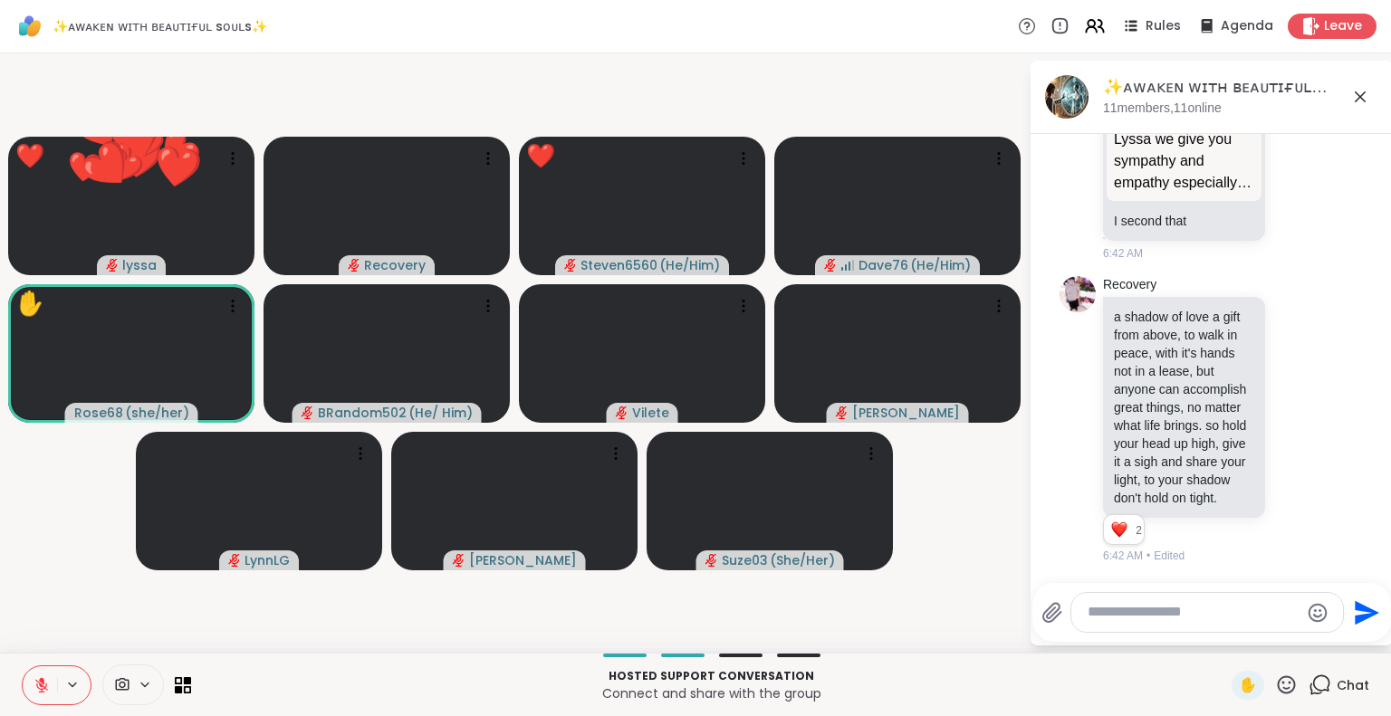
click at [1278, 684] on icon at bounding box center [1287, 684] width 18 height 18
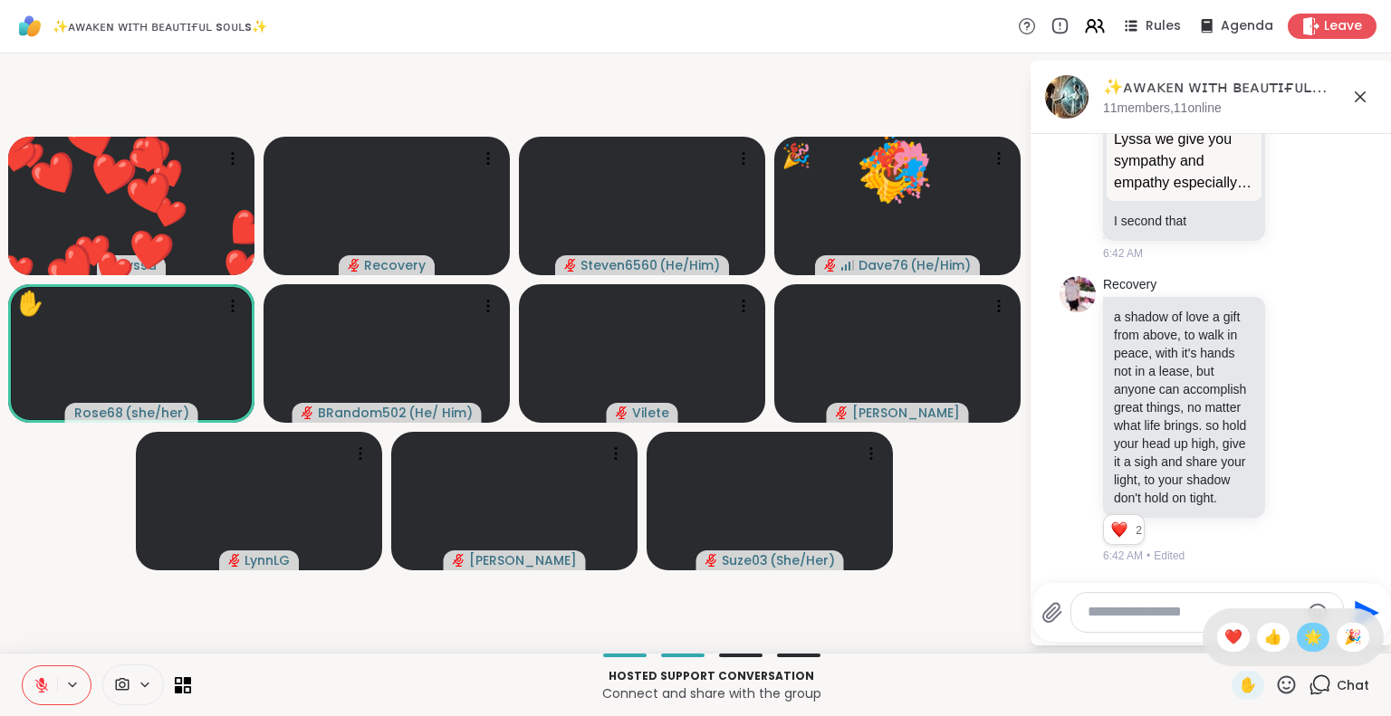
click at [1304, 637] on span "🌟" at bounding box center [1313, 638] width 18 height 22
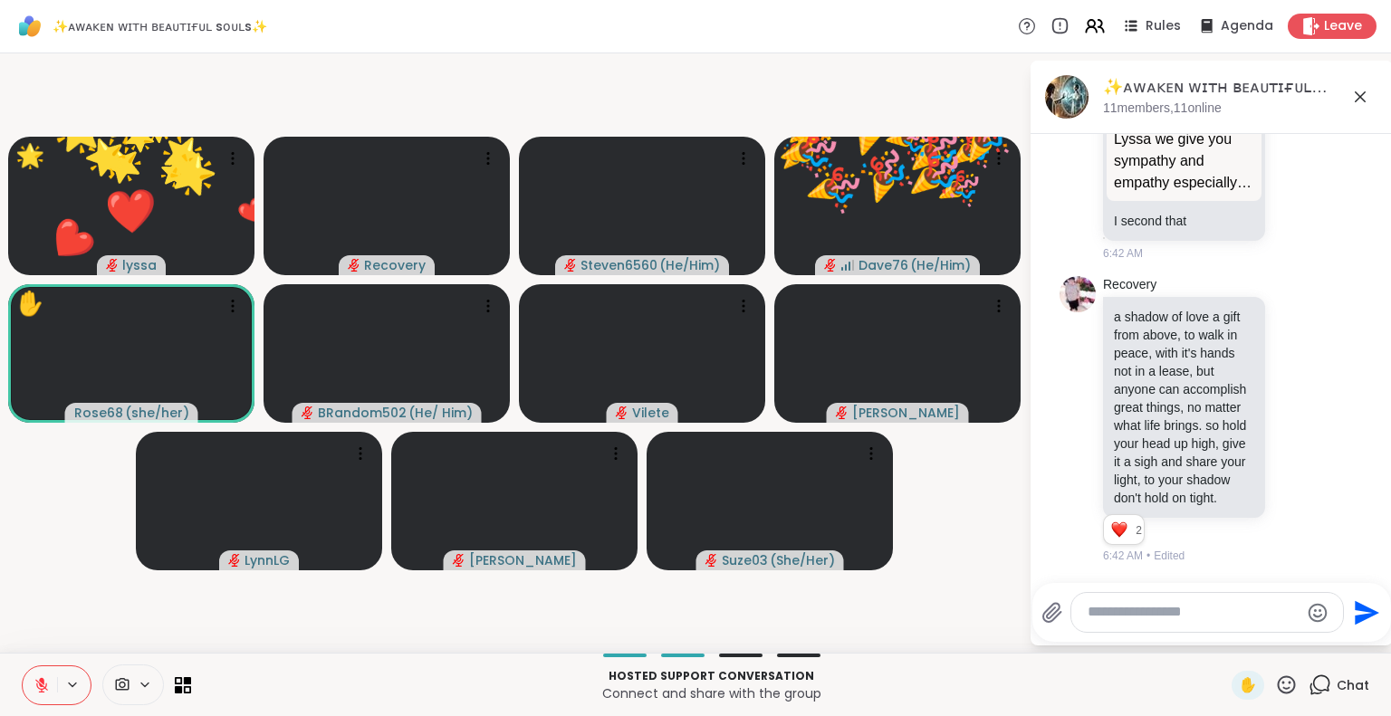
click at [1275, 682] on icon at bounding box center [1286, 685] width 23 height 23
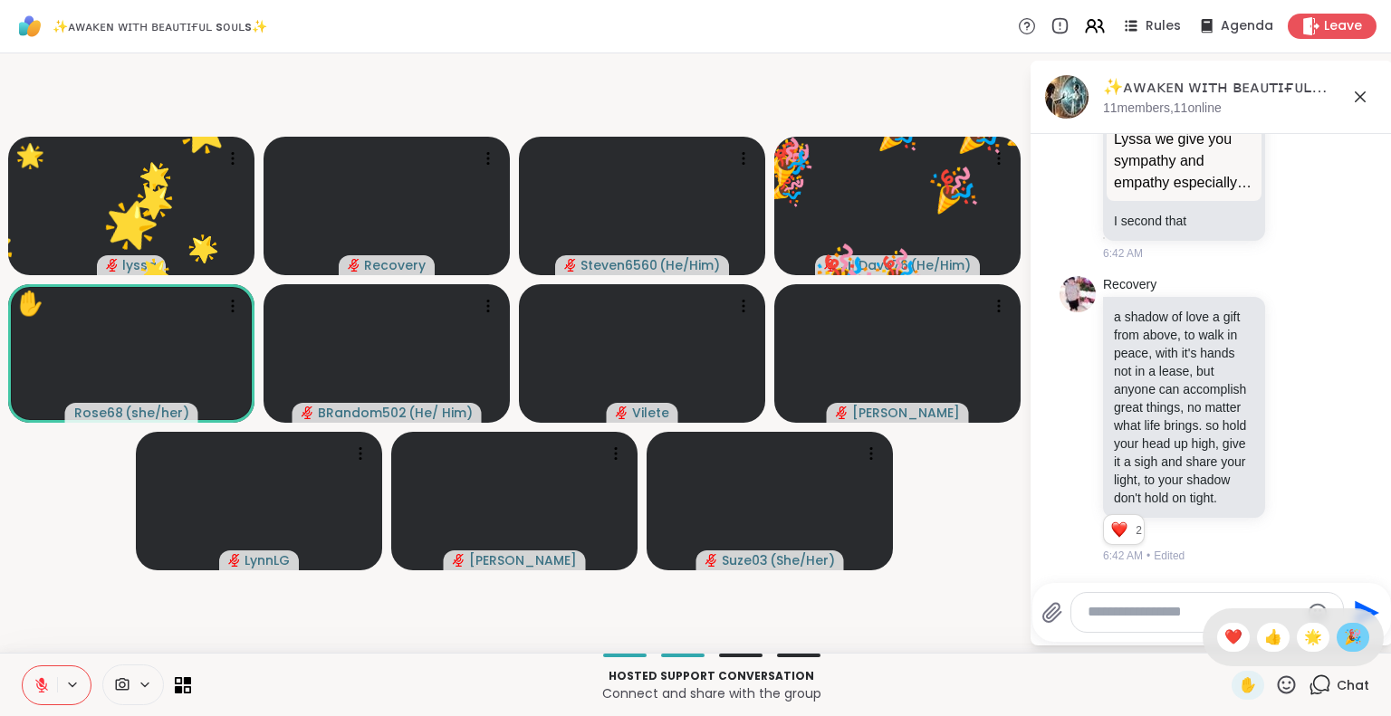
click at [1344, 631] on span "🎉" at bounding box center [1353, 638] width 18 height 22
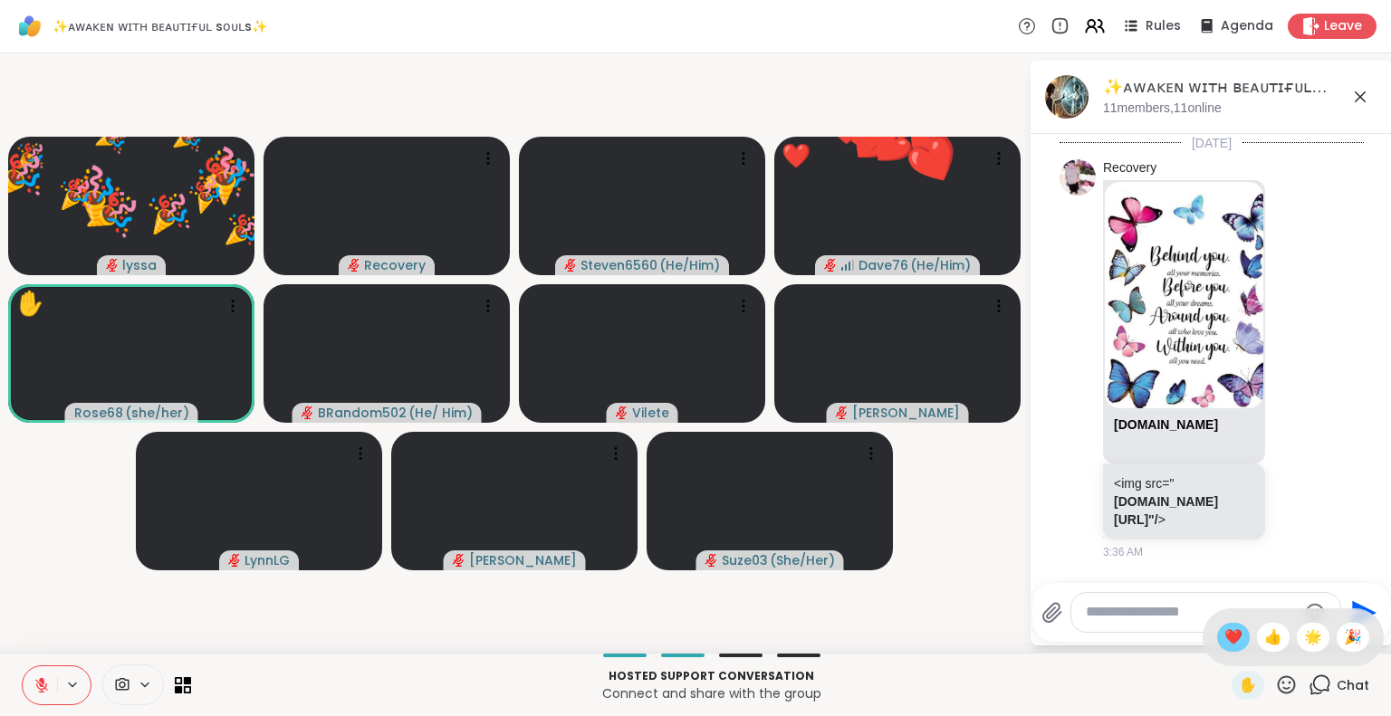
scroll to position [7268, 0]
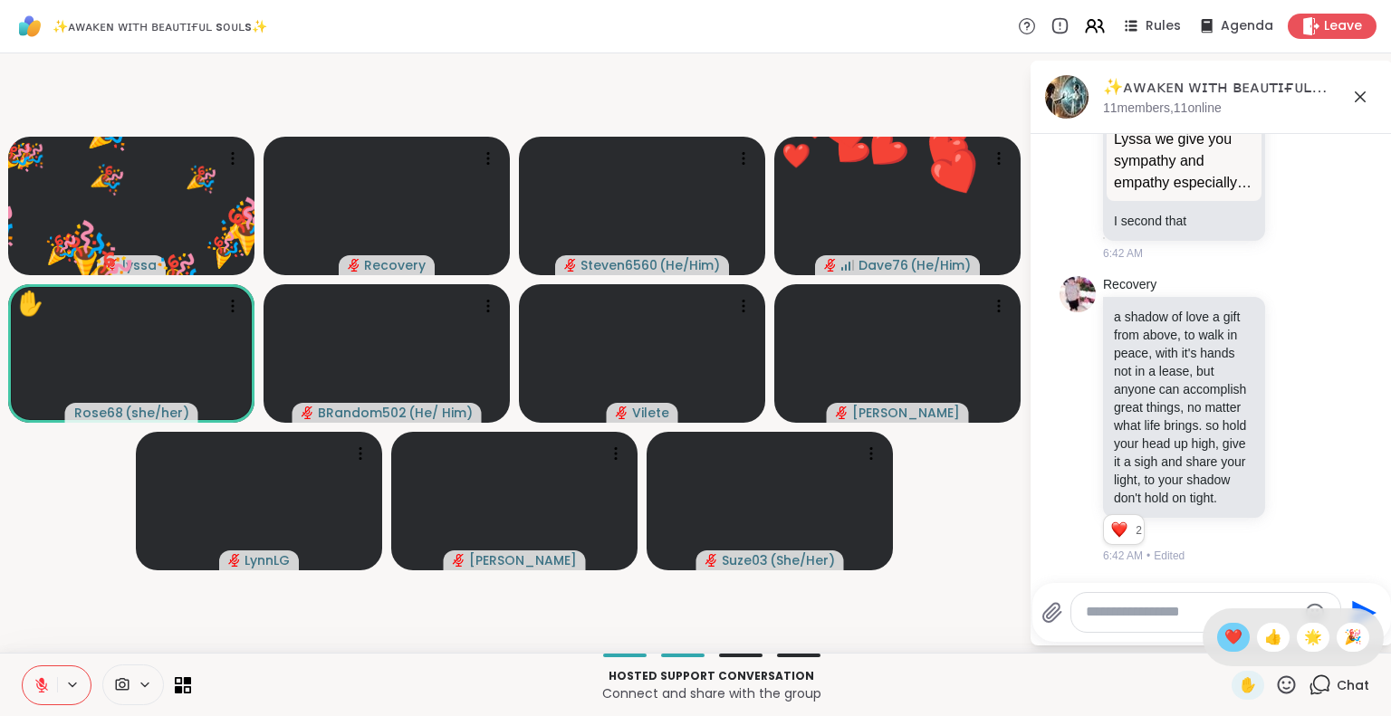
click at [1224, 630] on span "❤️" at bounding box center [1233, 638] width 18 height 22
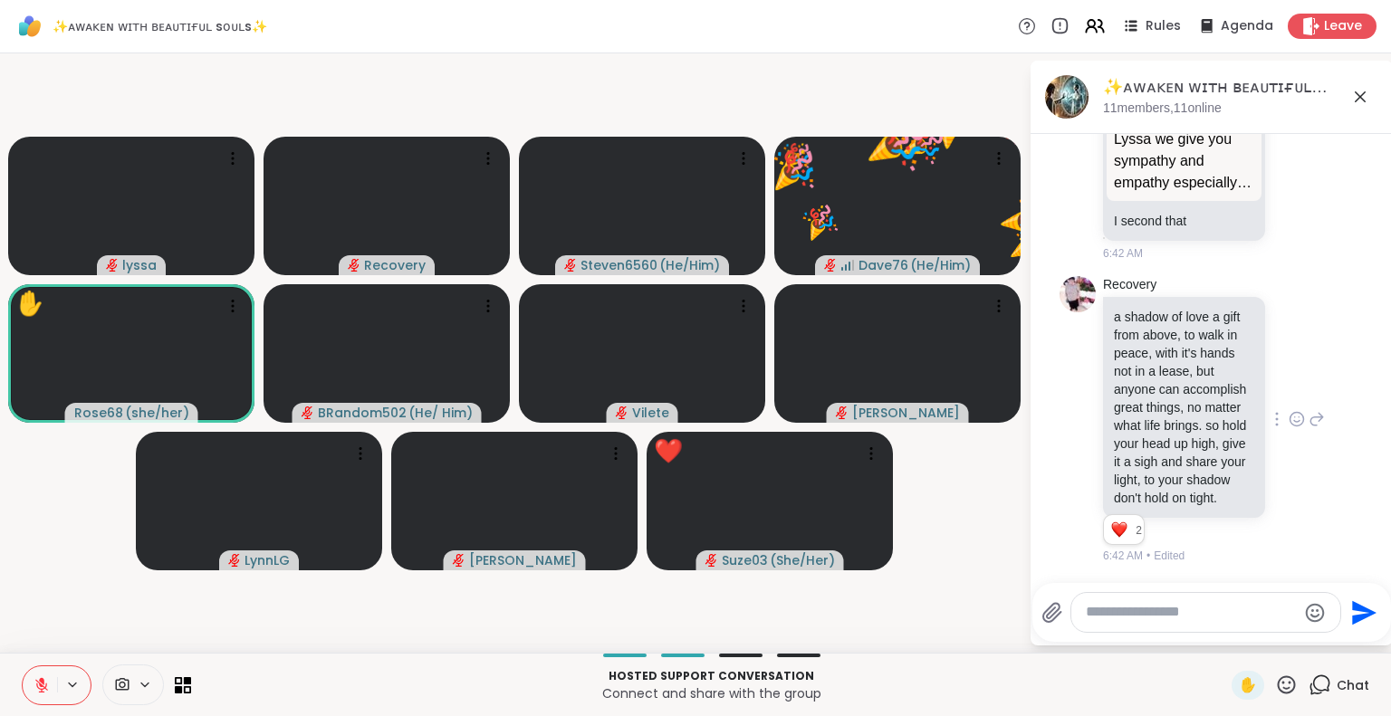
scroll to position [7286, 0]
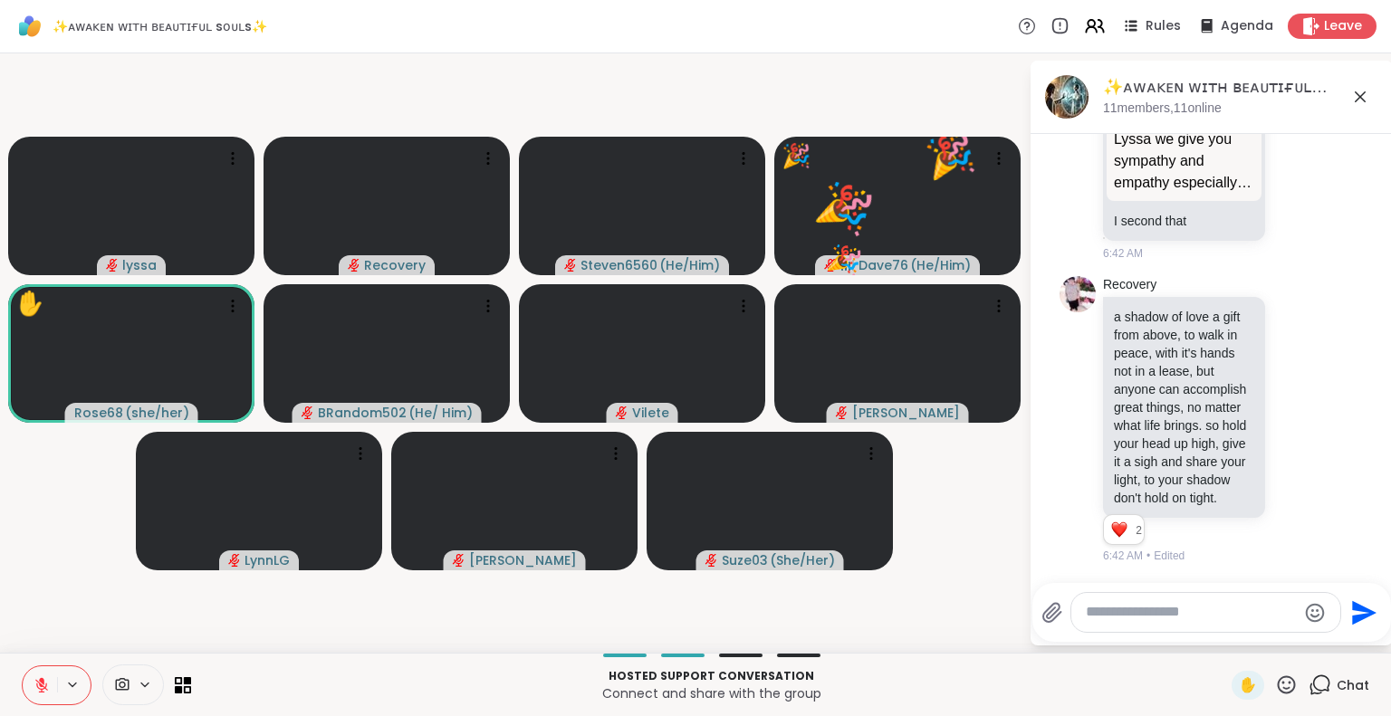
click at [1275, 682] on icon at bounding box center [1286, 685] width 23 height 23
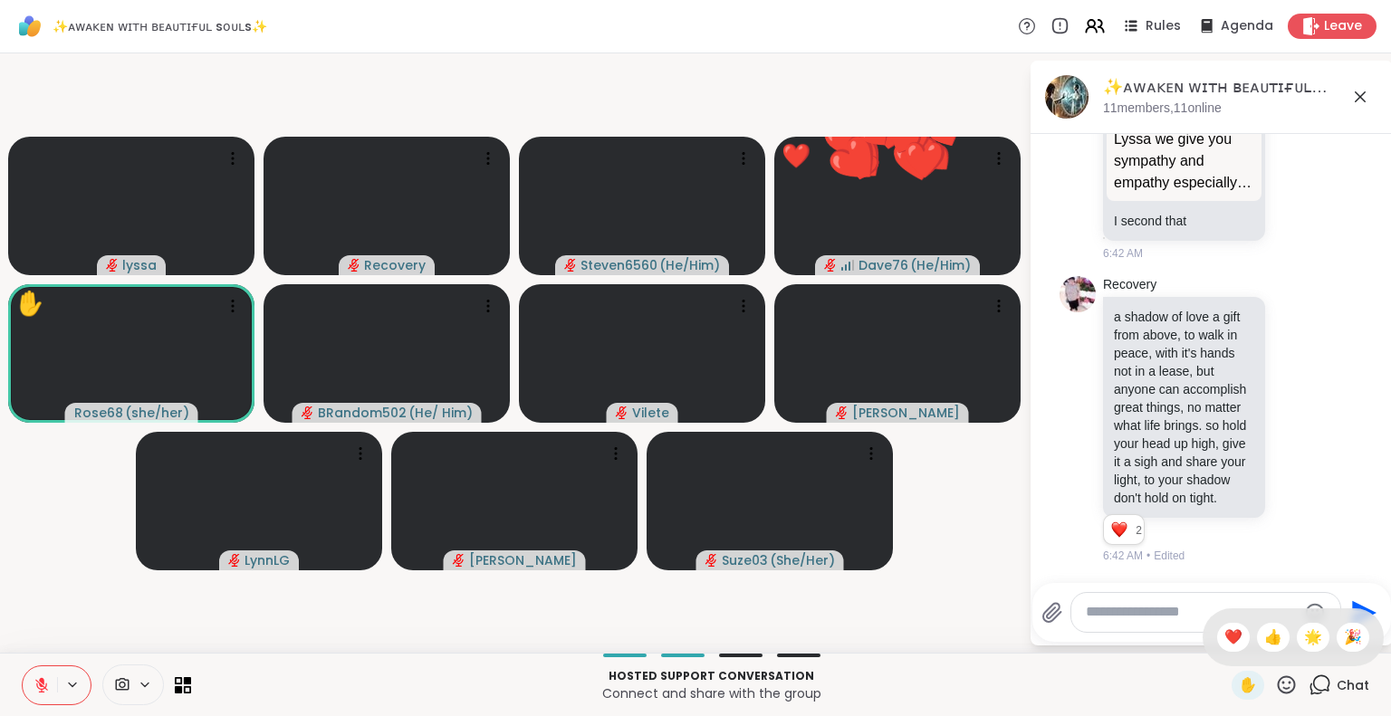
click at [1298, 622] on div "✋ ❤️ 👍 🌟 🎉" at bounding box center [1292, 637] width 181 height 58
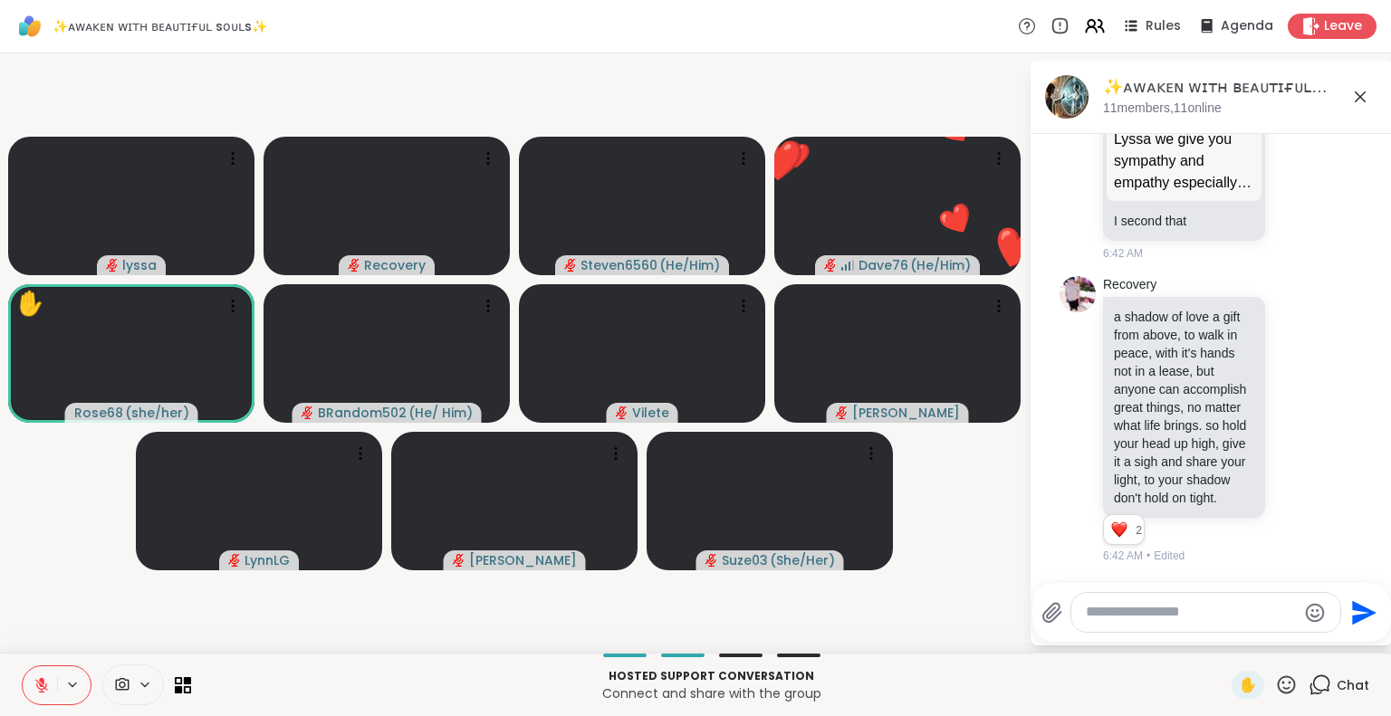
click at [1275, 678] on icon at bounding box center [1286, 685] width 23 height 23
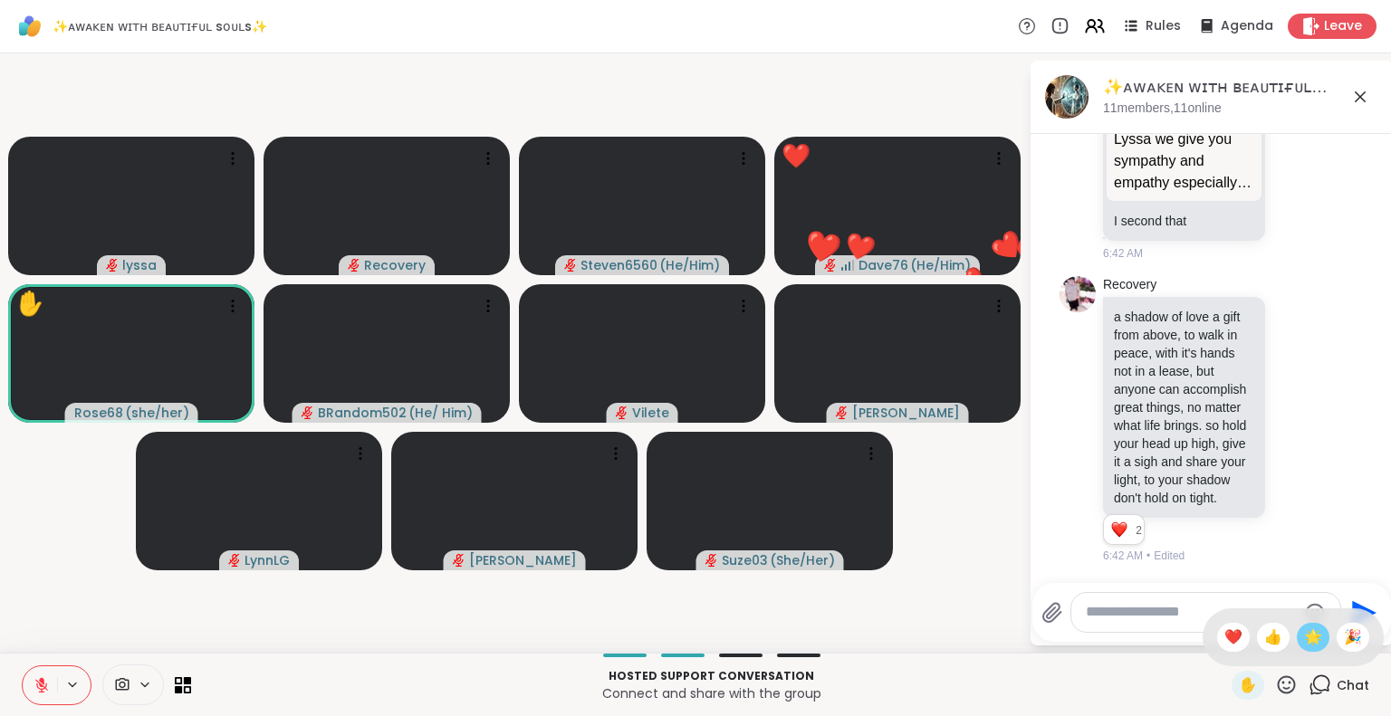
click at [1304, 641] on span "🌟" at bounding box center [1313, 638] width 18 height 22
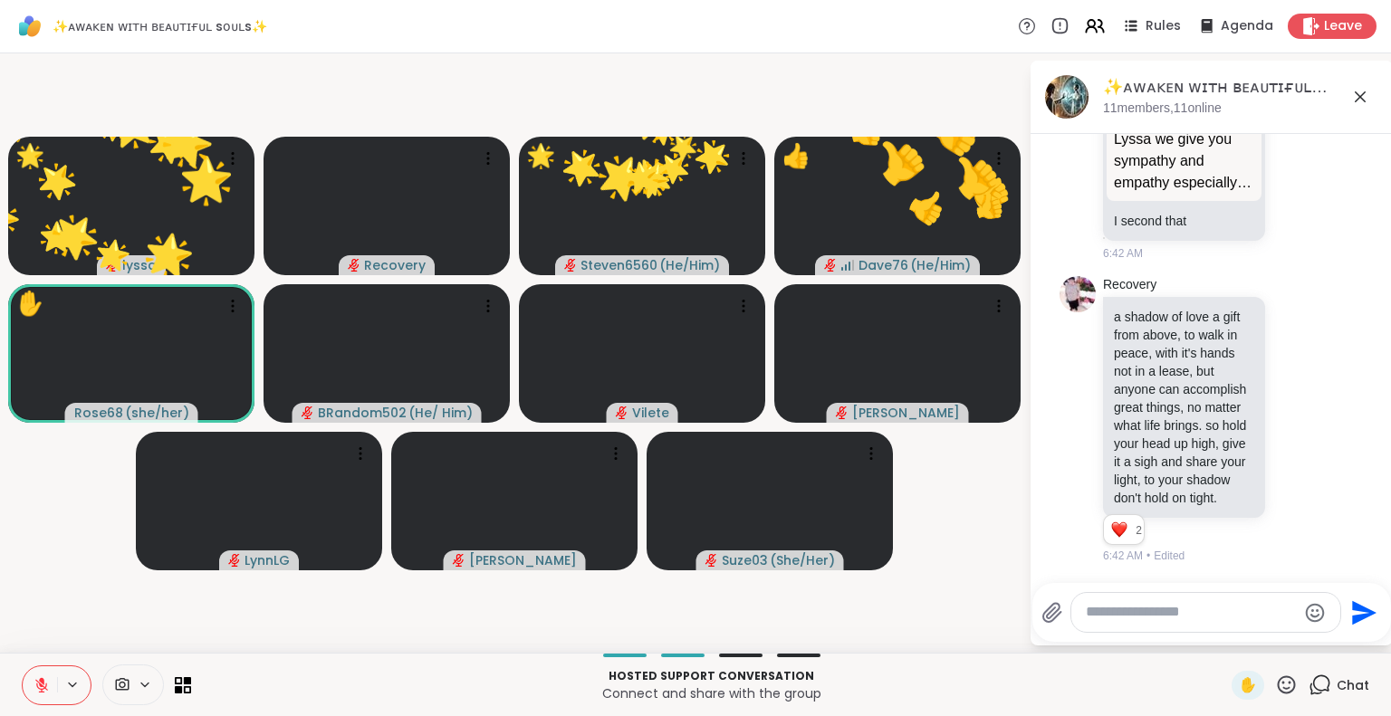
click at [1258, 688] on div "✋" at bounding box center [1264, 685] width 66 height 29
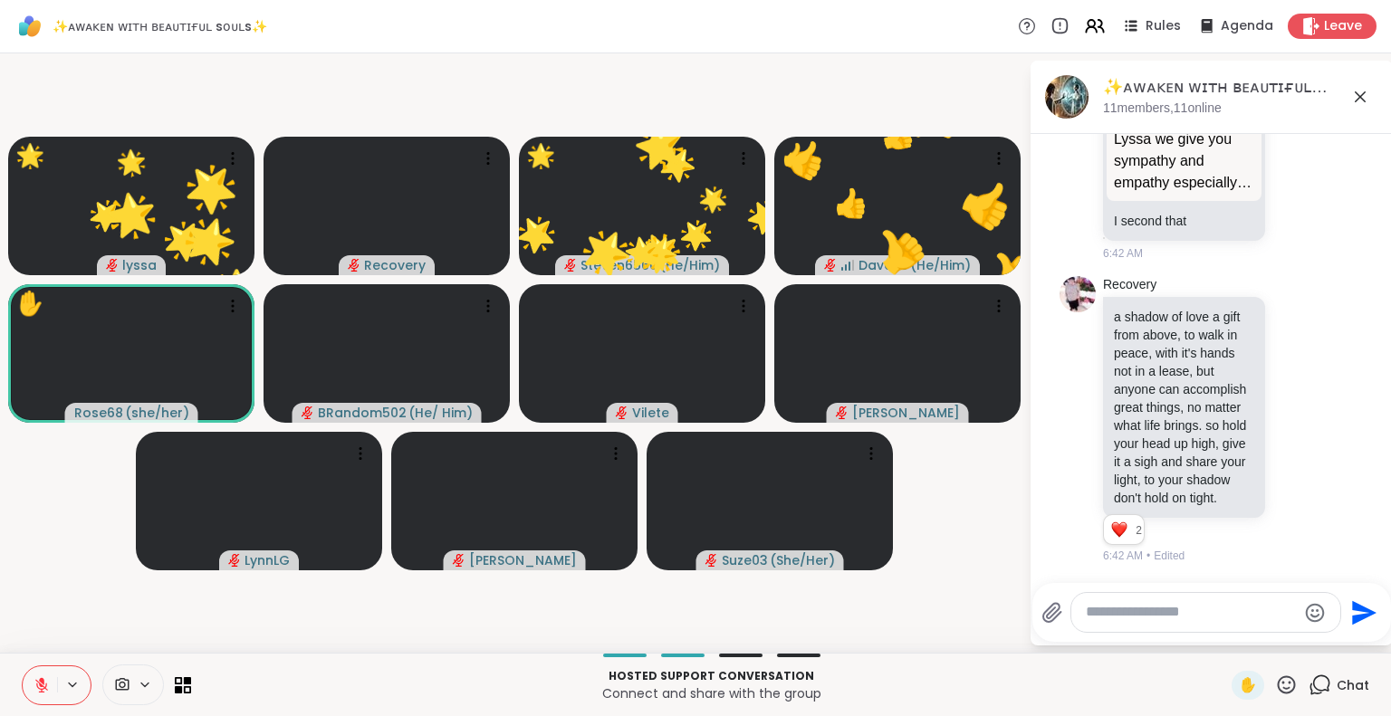
click at [1275, 687] on icon at bounding box center [1286, 685] width 23 height 23
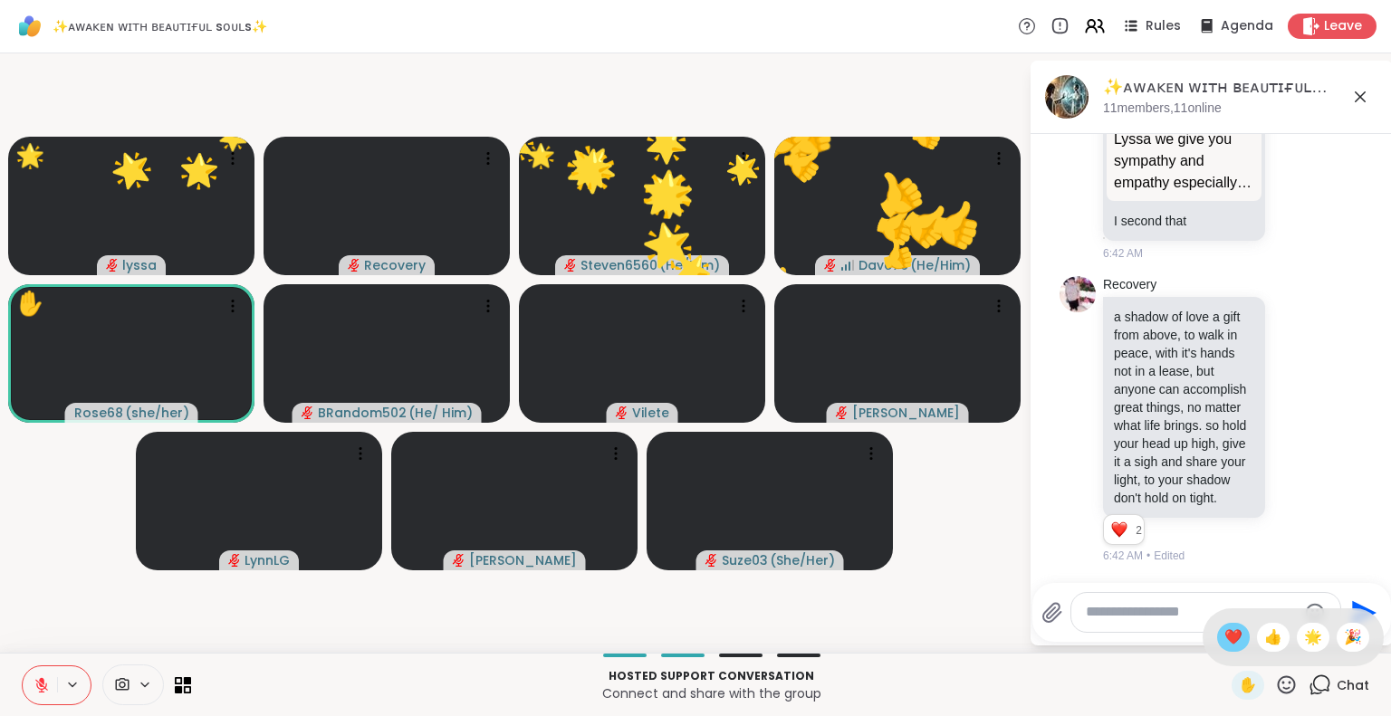
click at [1224, 637] on span "❤️" at bounding box center [1233, 638] width 18 height 22
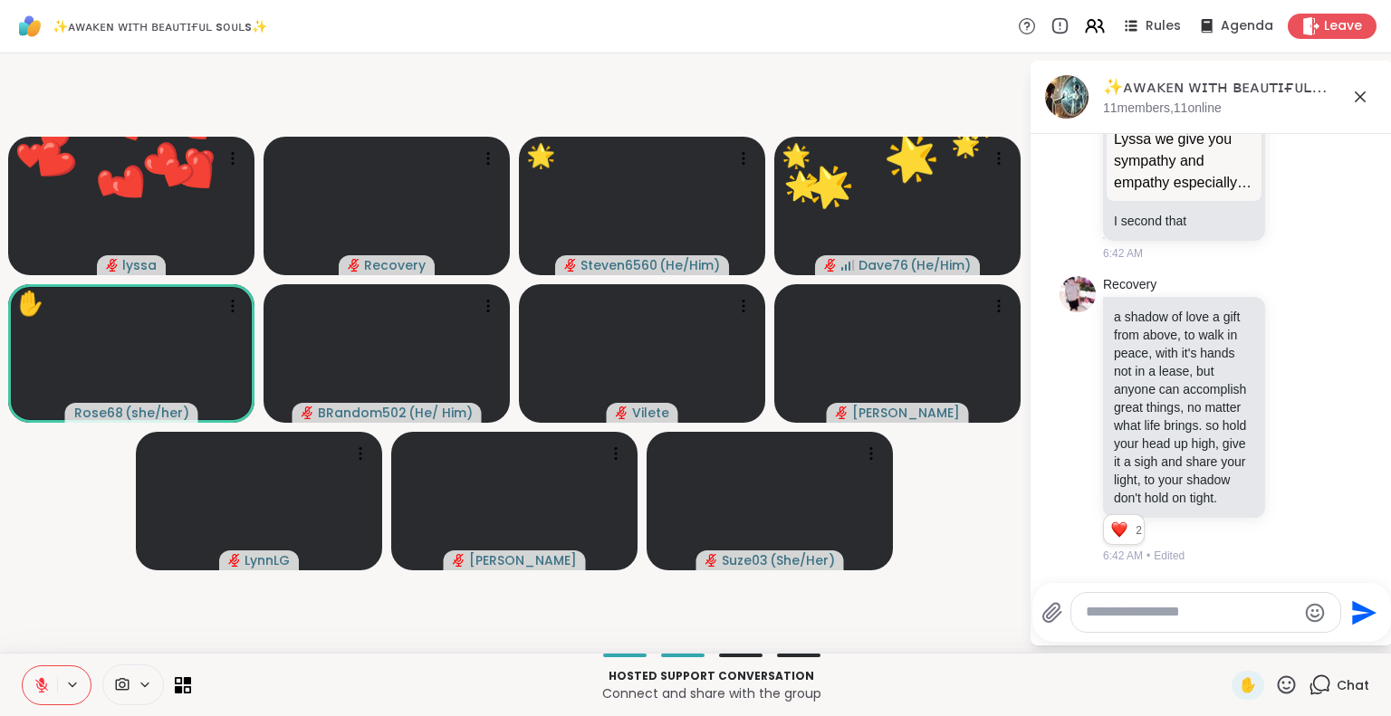
click at [1275, 677] on icon at bounding box center [1286, 685] width 23 height 23
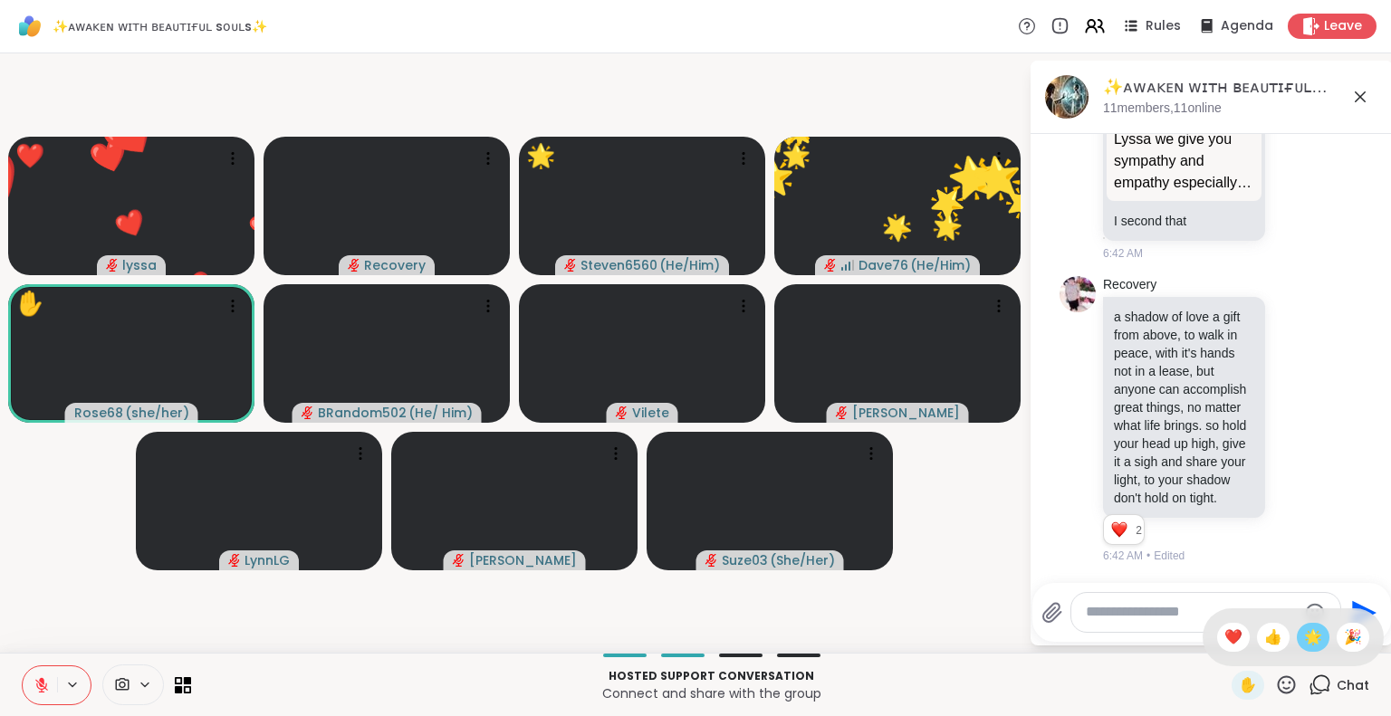
click at [1304, 627] on span "🌟" at bounding box center [1313, 638] width 18 height 22
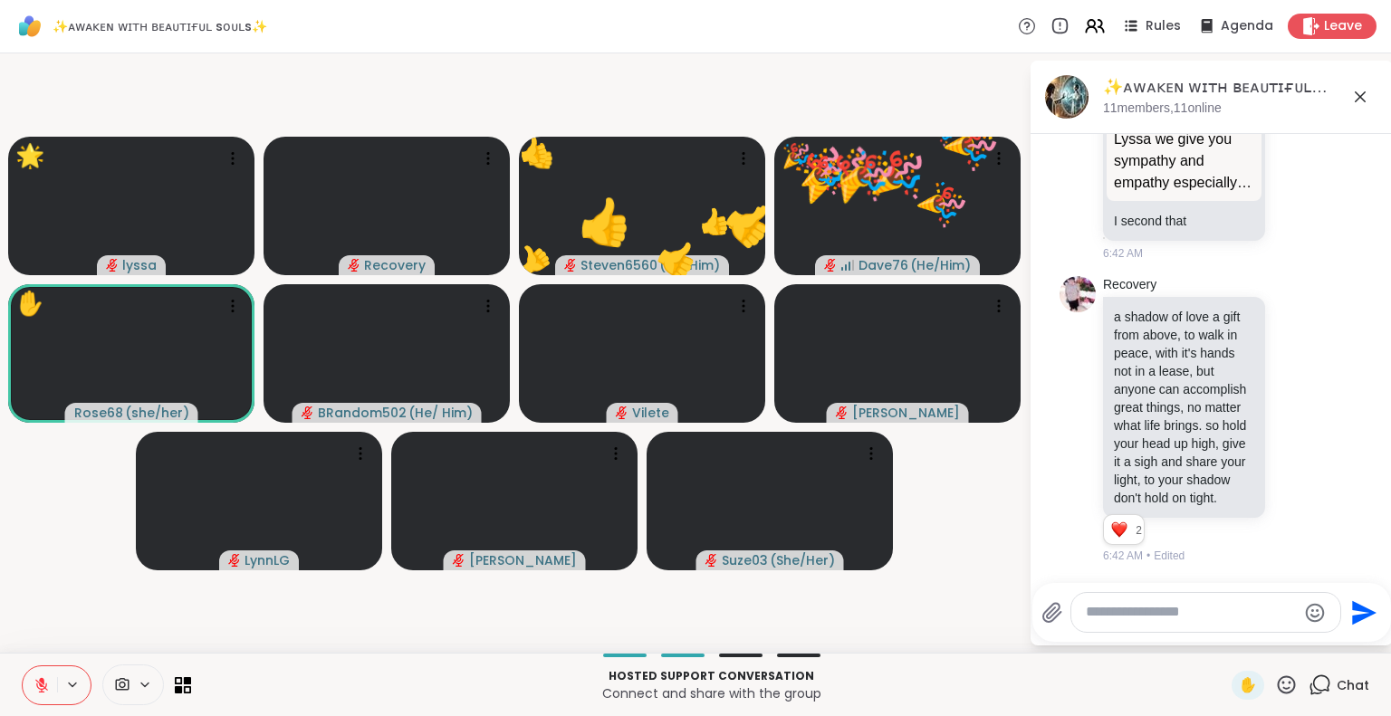
click at [40, 680] on icon at bounding box center [41, 680] width 5 height 7
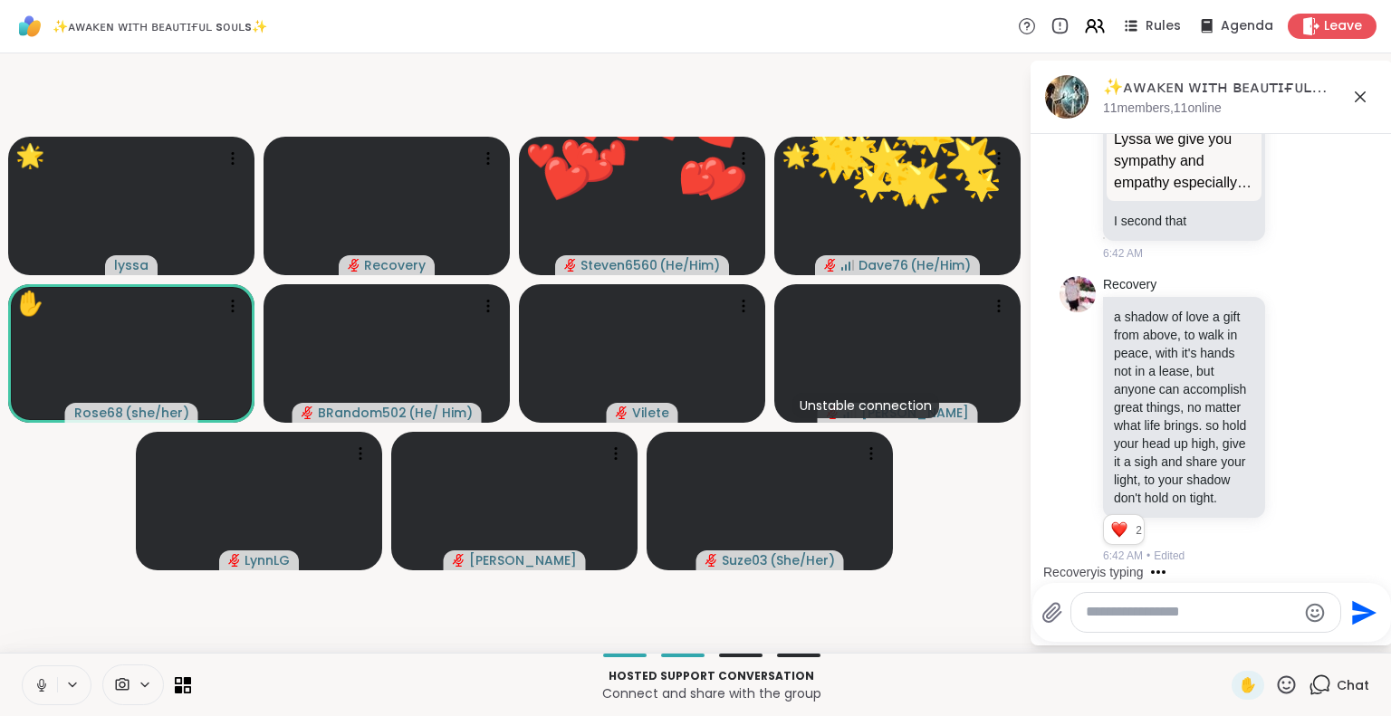
click at [40, 685] on icon at bounding box center [41, 683] width 5 height 8
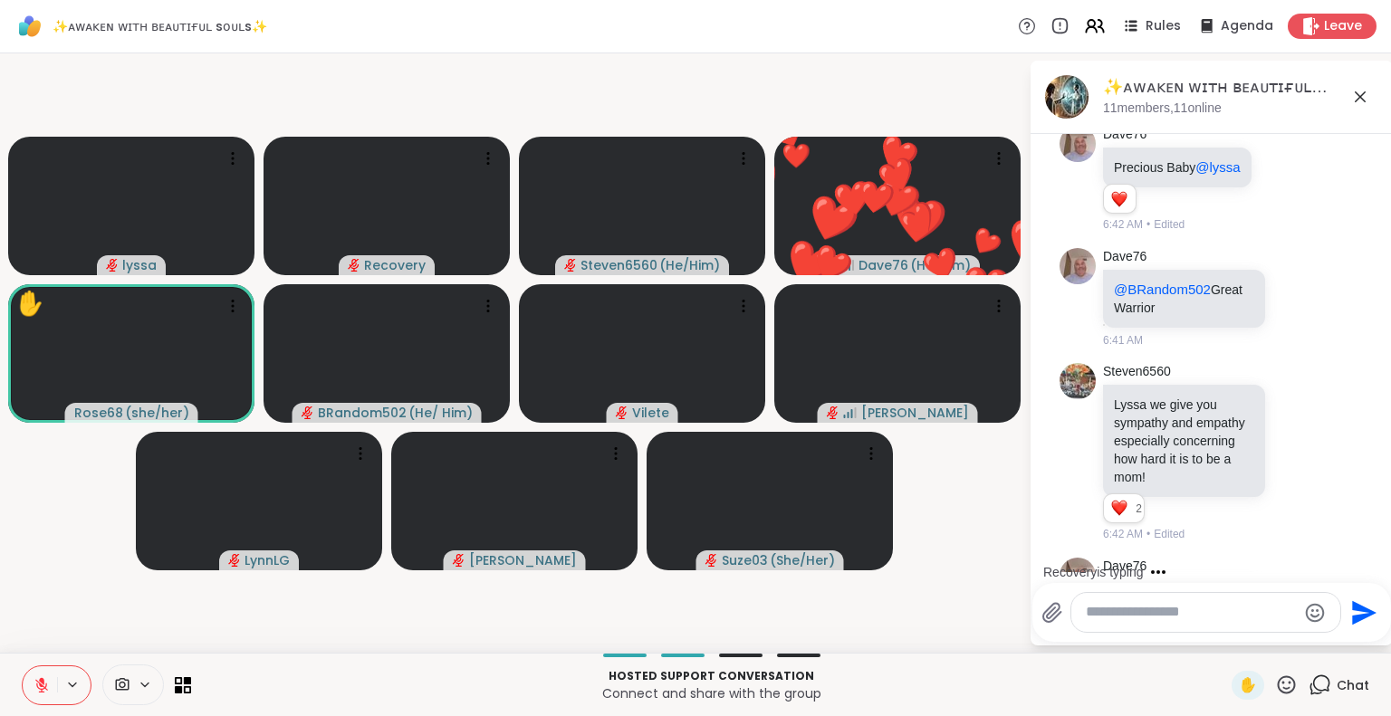
scroll to position [6403, 0]
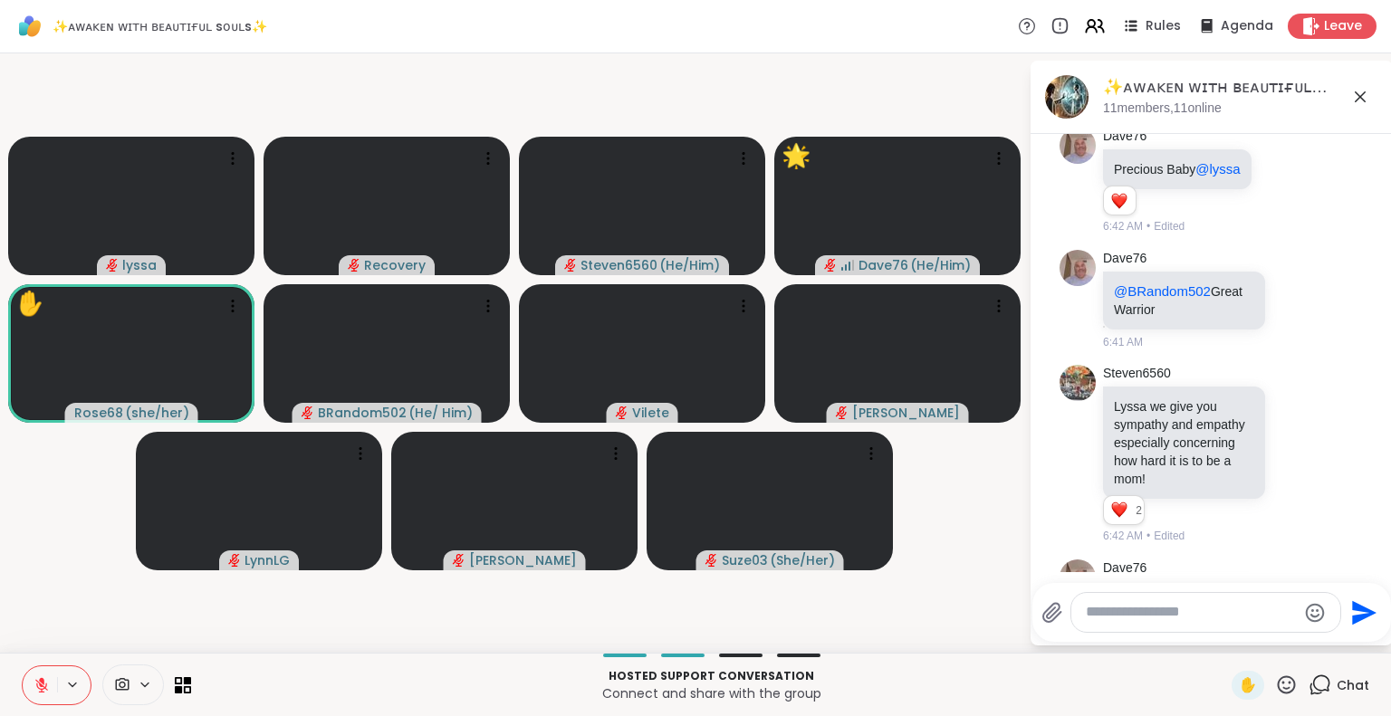
click at [1275, 685] on icon at bounding box center [1286, 685] width 23 height 23
click at [1224, 637] on span "❤️" at bounding box center [1233, 638] width 18 height 22
click at [1271, 672] on div "✋" at bounding box center [1264, 685] width 66 height 29
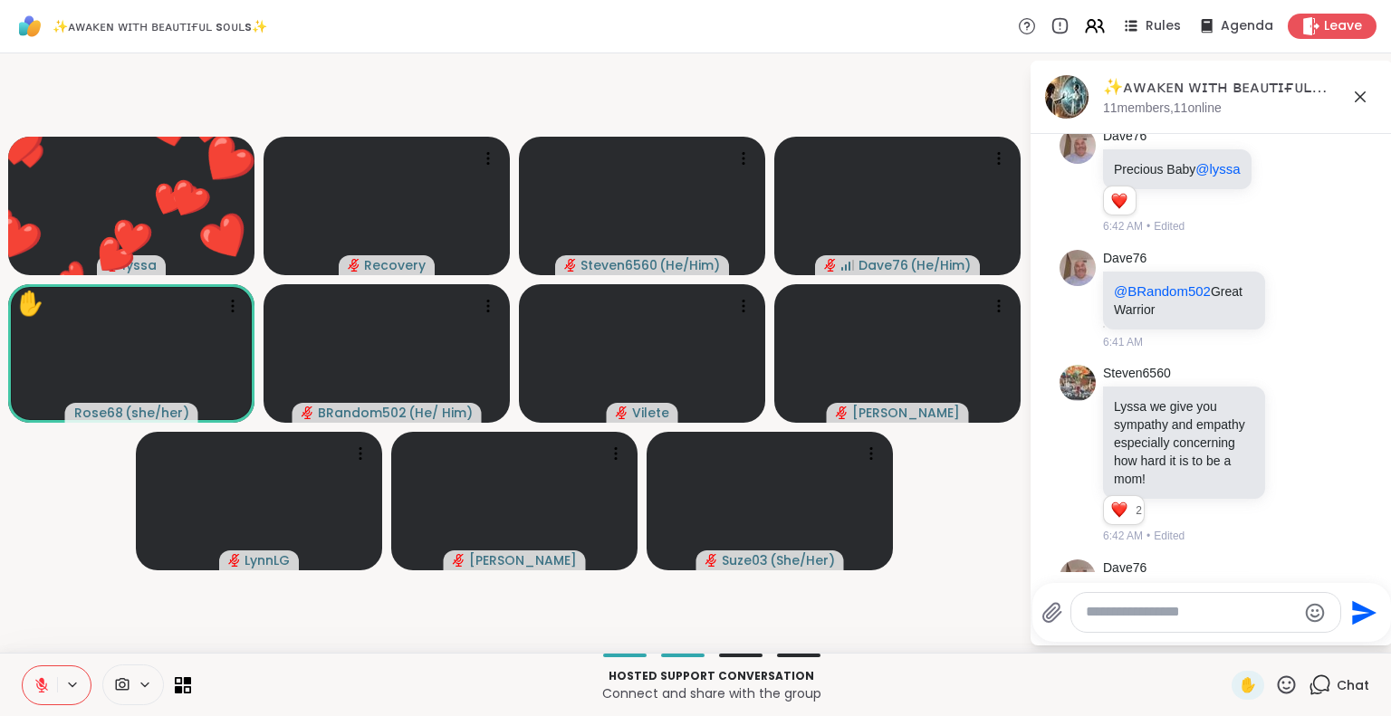
click at [1248, 611] on textarea "Type your message" at bounding box center [1191, 612] width 211 height 19
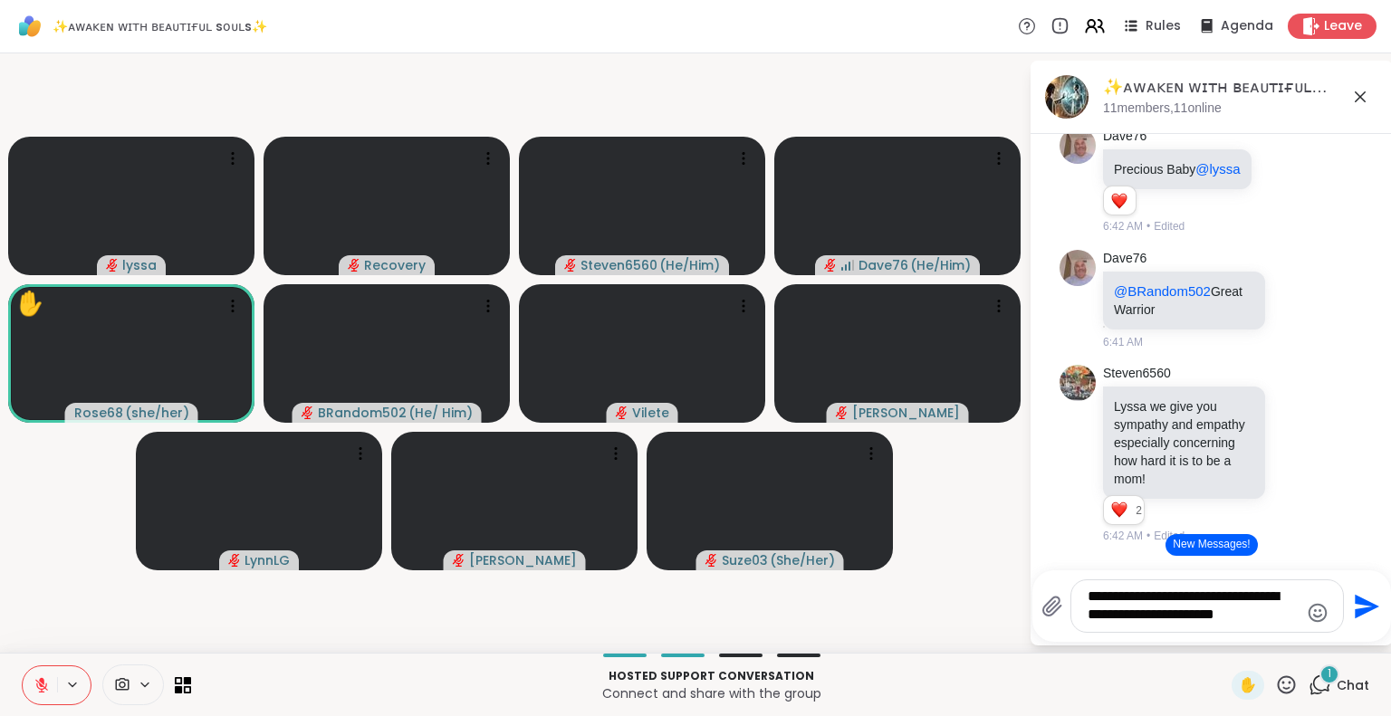
type textarea "**********"
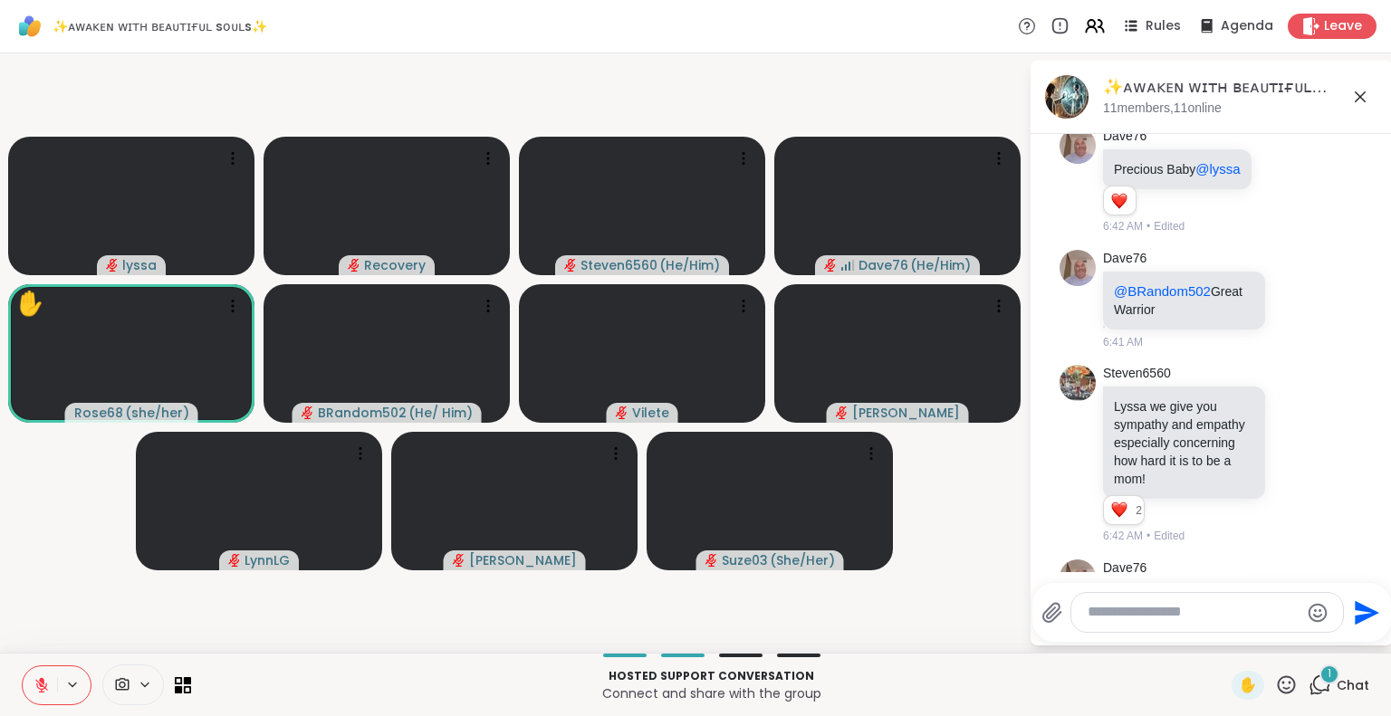
scroll to position [7656, 0]
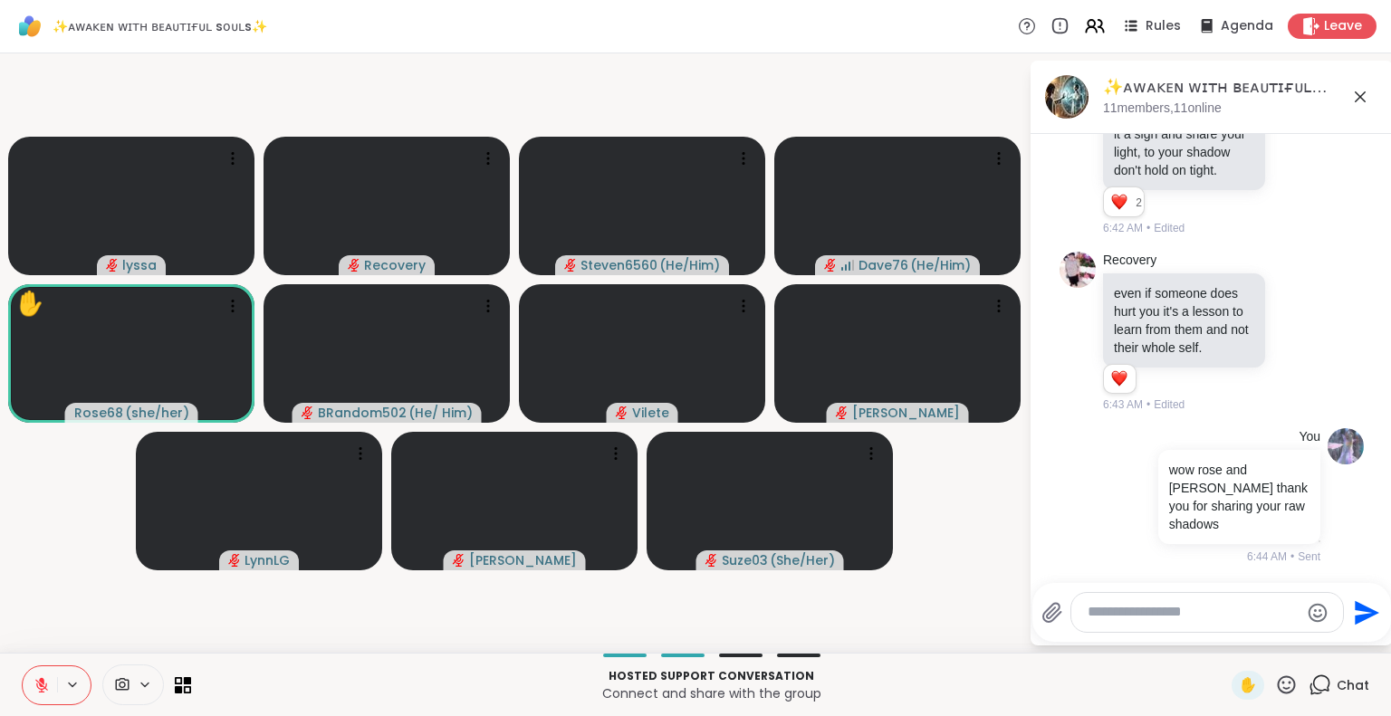
click at [1278, 685] on icon at bounding box center [1287, 684] width 18 height 18
click at [1304, 633] on span "🌟" at bounding box center [1313, 638] width 18 height 22
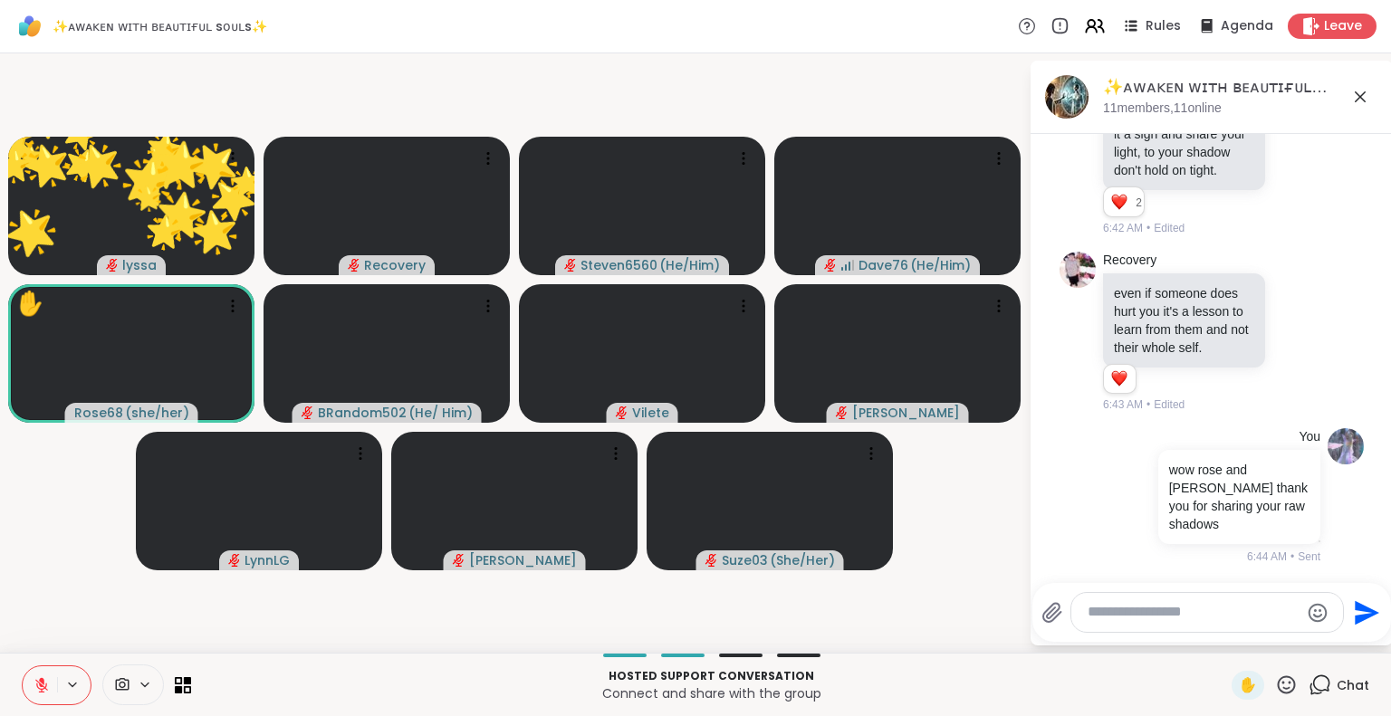
click at [1278, 704] on div "Hosted support conversation Connect and share with the group ✋ Chat" at bounding box center [695, 684] width 1391 height 63
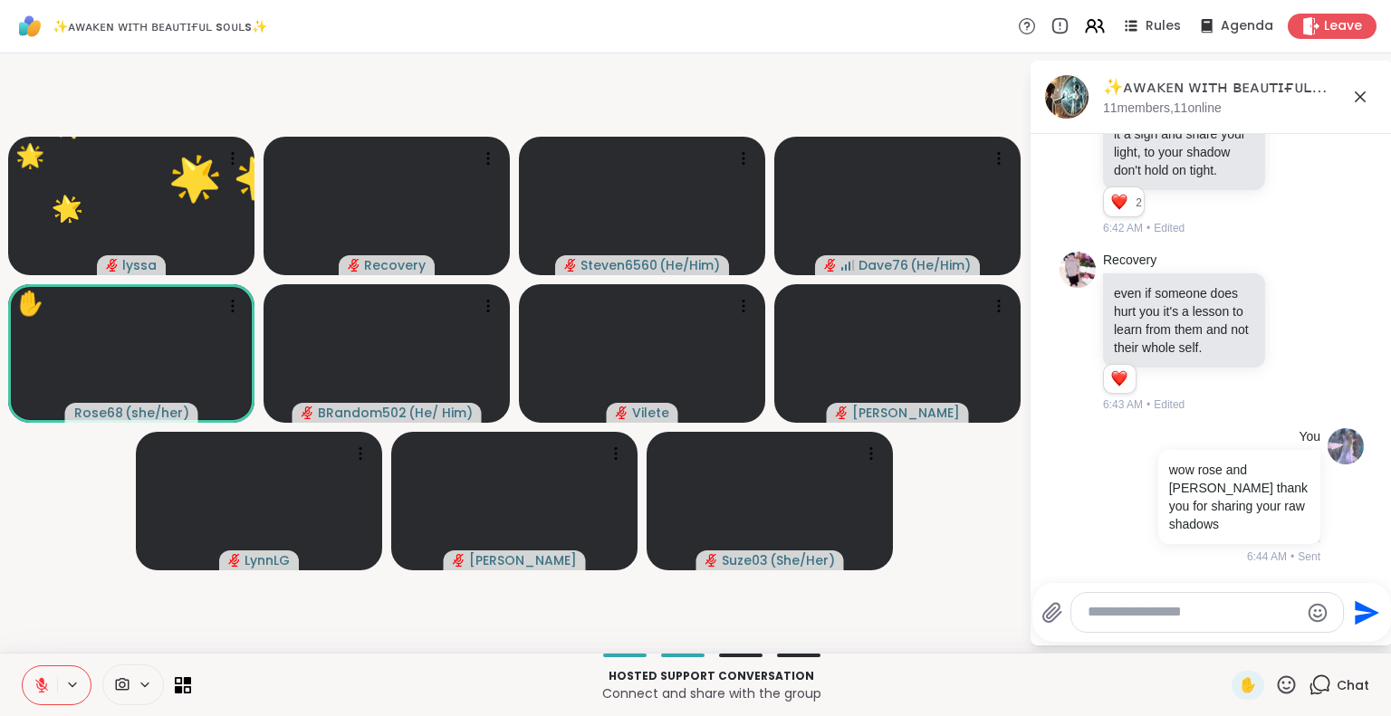
click at [1275, 681] on icon at bounding box center [1286, 685] width 23 height 23
click at [1230, 644] on div "✋ ❤️ 👍 🌟 🎉" at bounding box center [1292, 637] width 181 height 58
click at [1288, 329] on icon at bounding box center [1296, 332] width 16 height 18
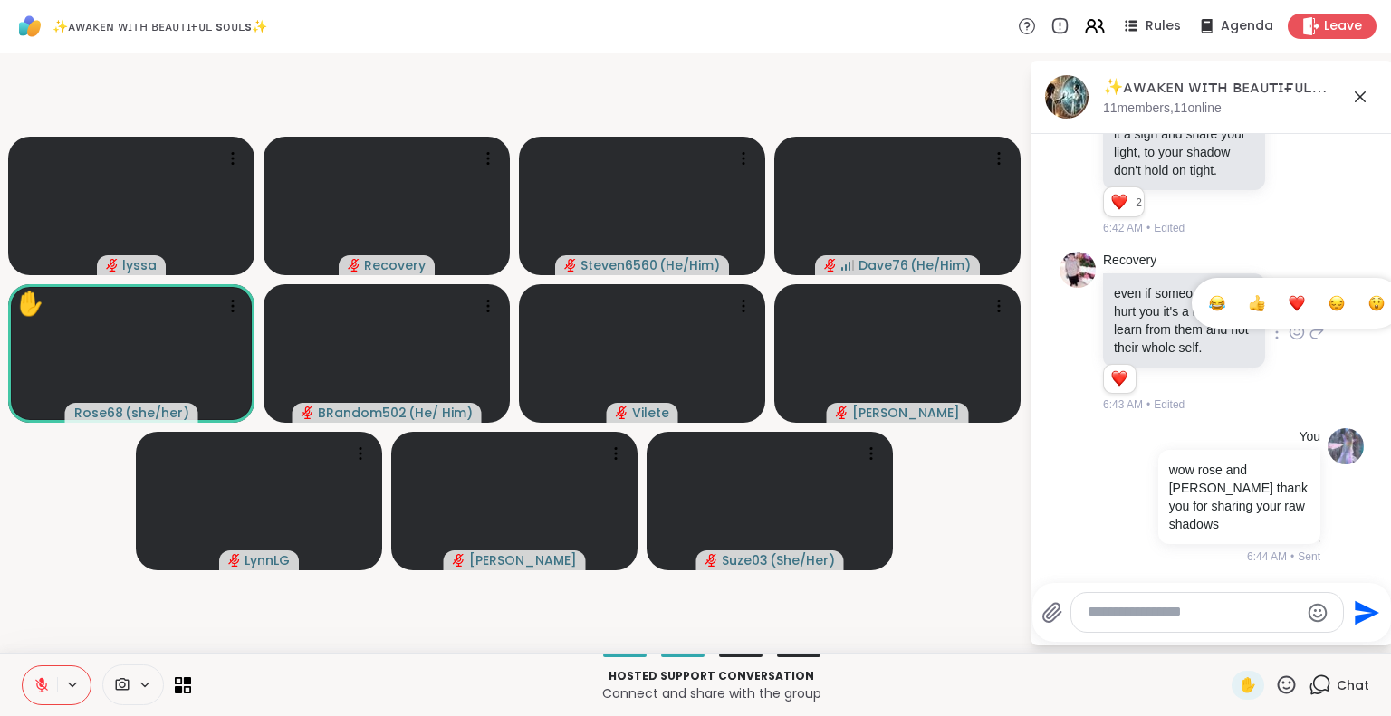
scroll to position [7682, 0]
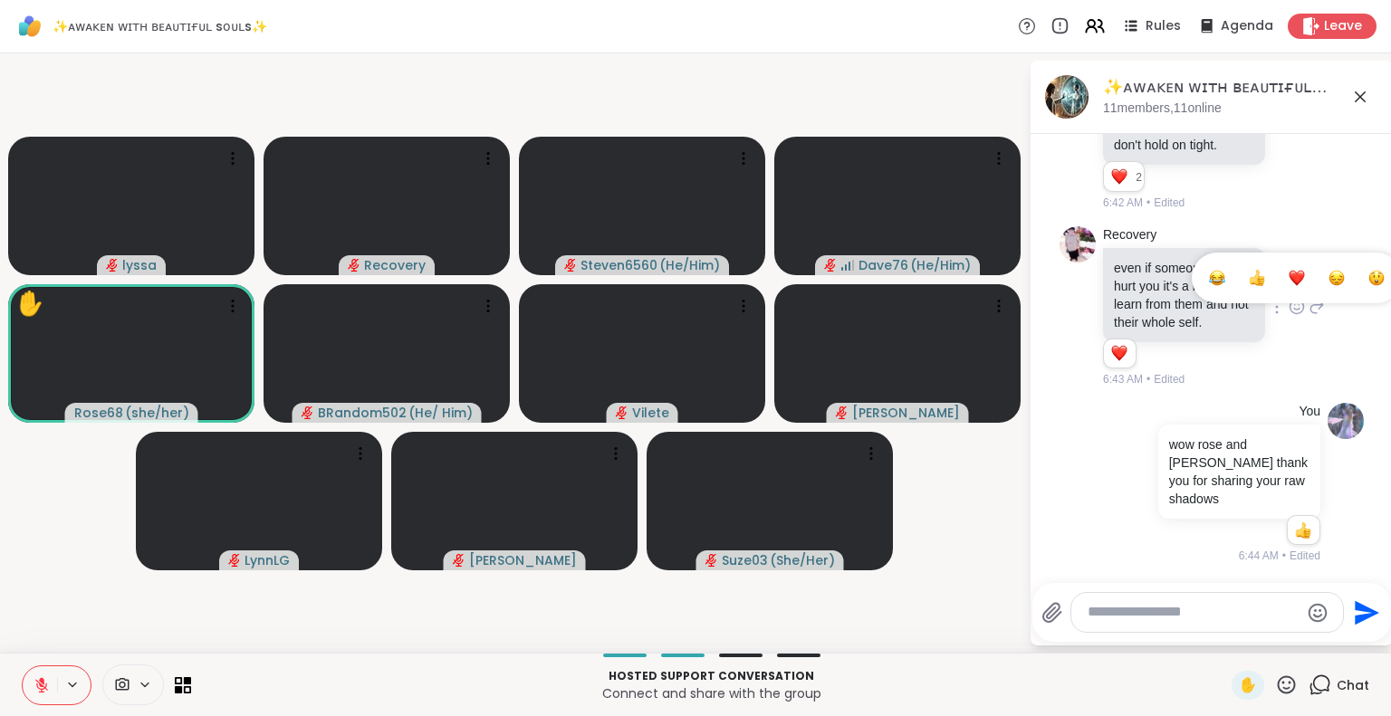
click at [1276, 292] on ul at bounding box center [1297, 278] width 210 height 51
click at [1288, 302] on icon at bounding box center [1296, 307] width 16 height 18
click at [1288, 272] on div "Select Reaction: Heart" at bounding box center [1296, 278] width 16 height 16
click at [1311, 301] on icon at bounding box center [1317, 307] width 13 height 13
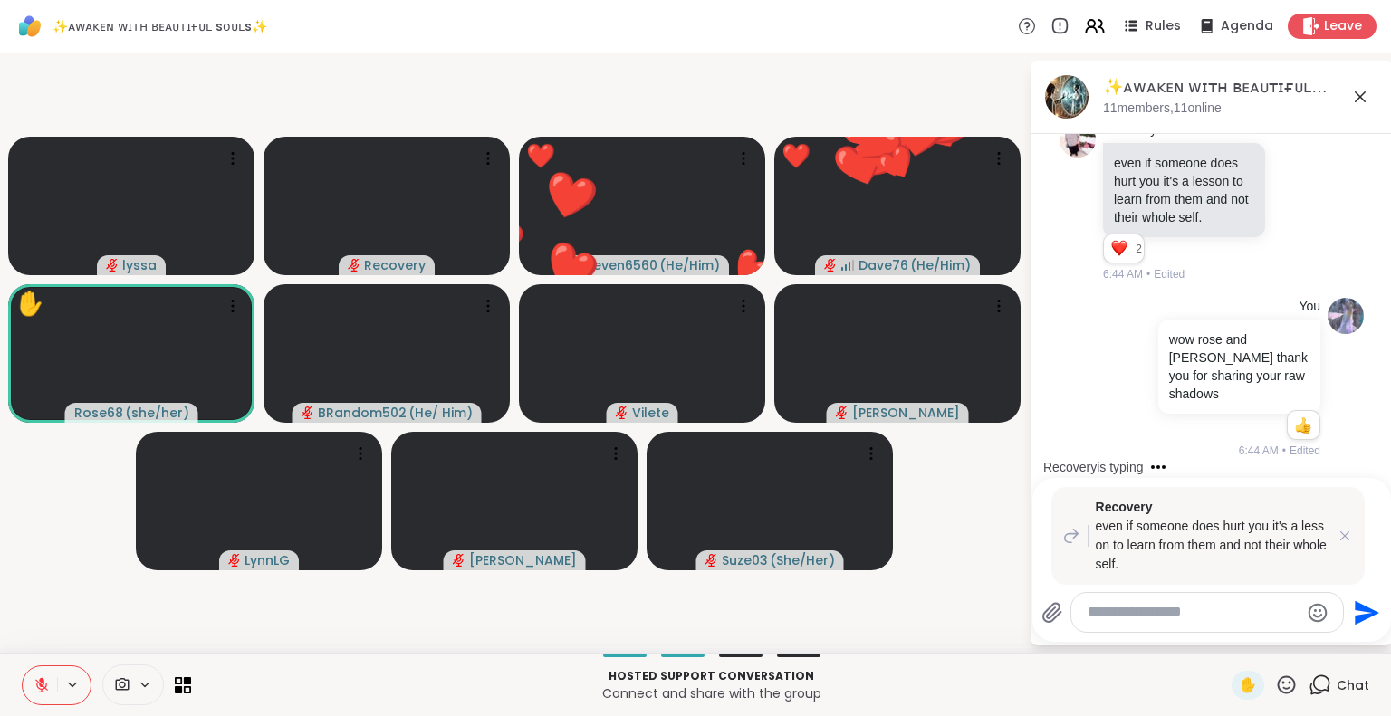
click at [1312, 606] on icon "Emoji picker" at bounding box center [1317, 612] width 19 height 19
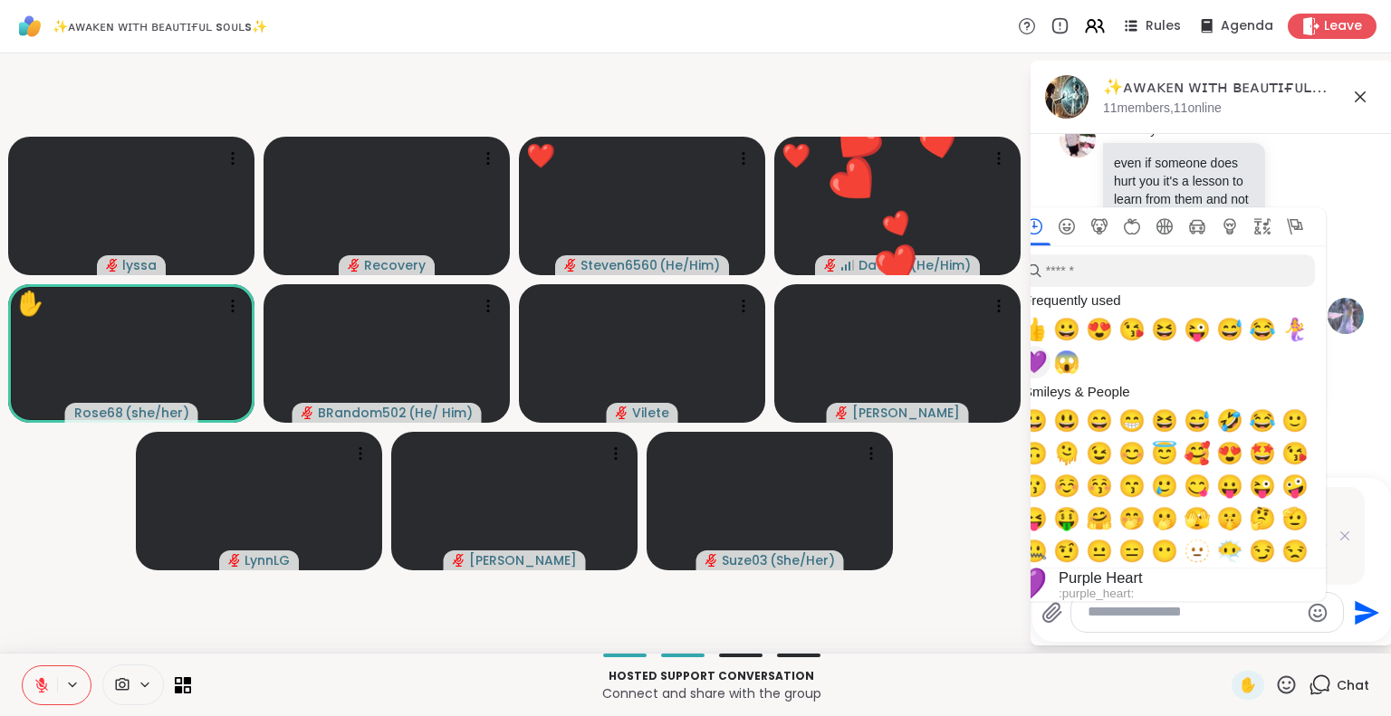
click at [1039, 366] on span "💜" at bounding box center [1033, 361] width 27 height 25
type textarea "**"
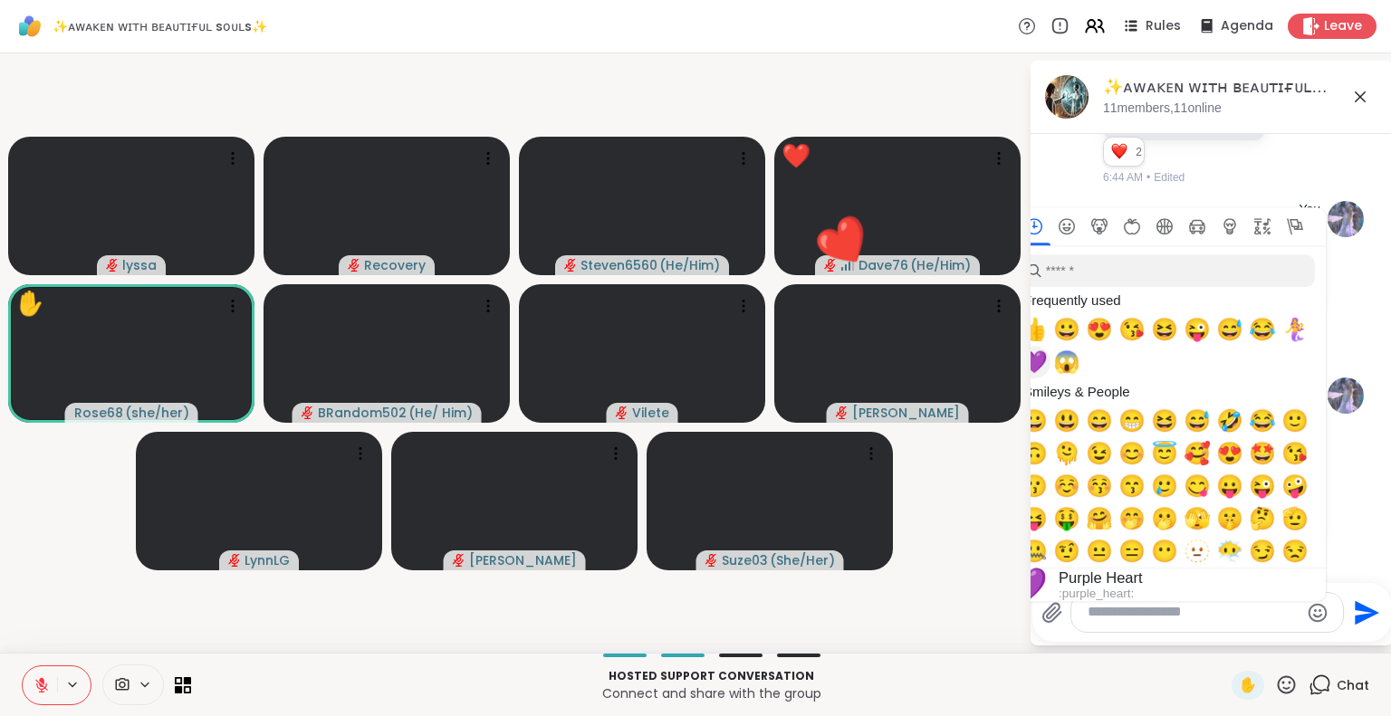
scroll to position [7883, 0]
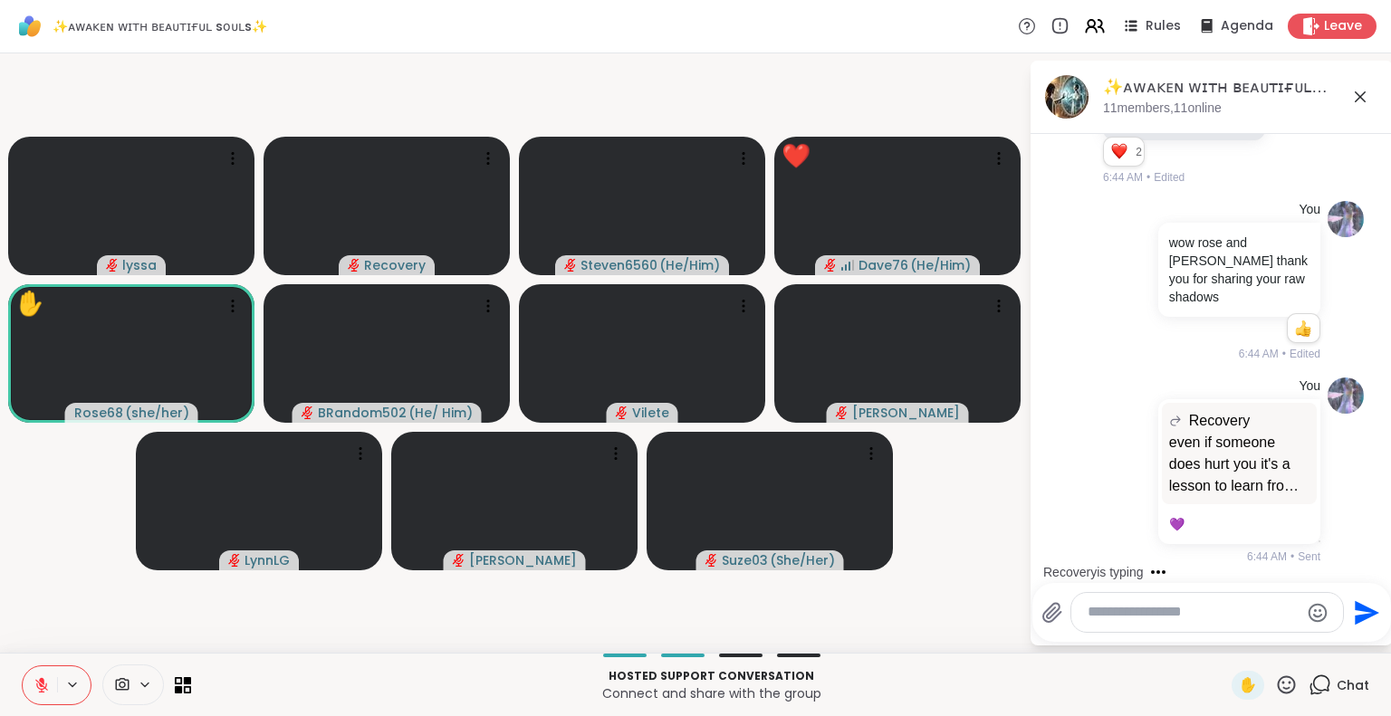
click at [1228, 169] on div "2 2 2" at bounding box center [1186, 155] width 166 height 31
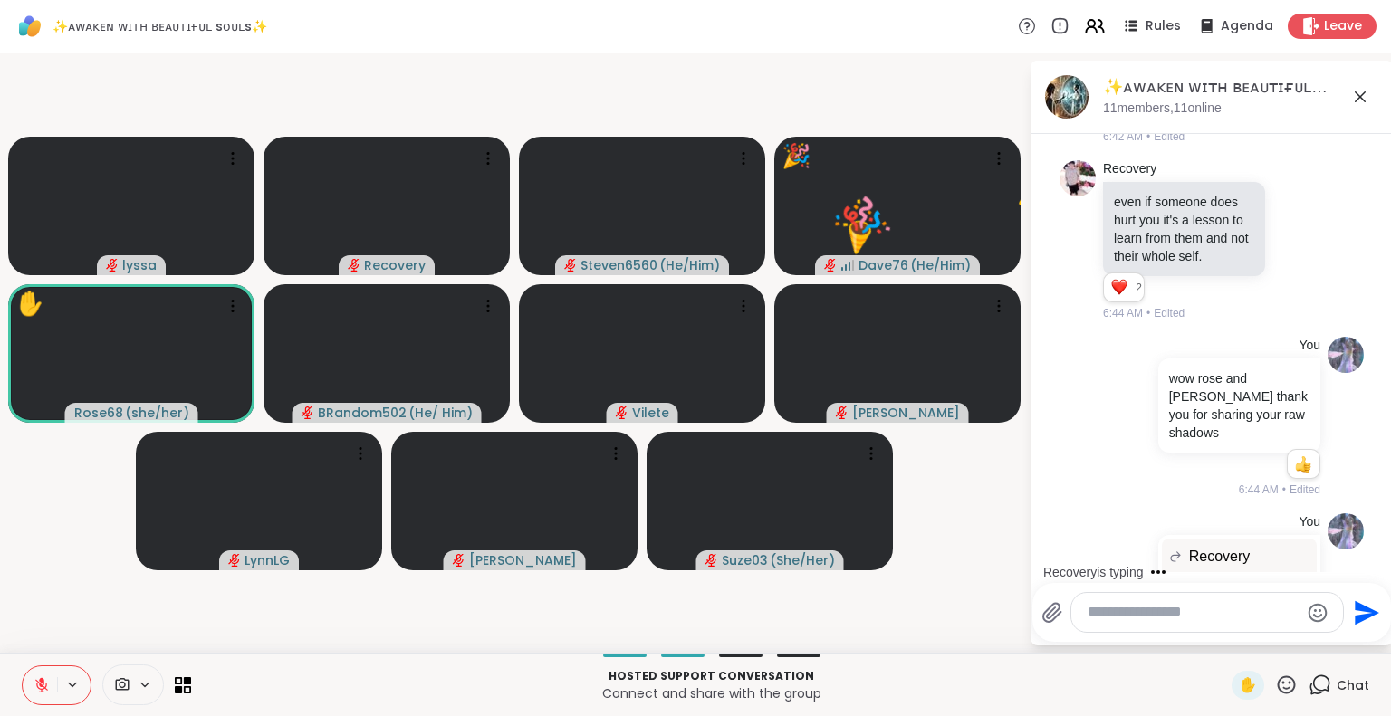
scroll to position [7330, 0]
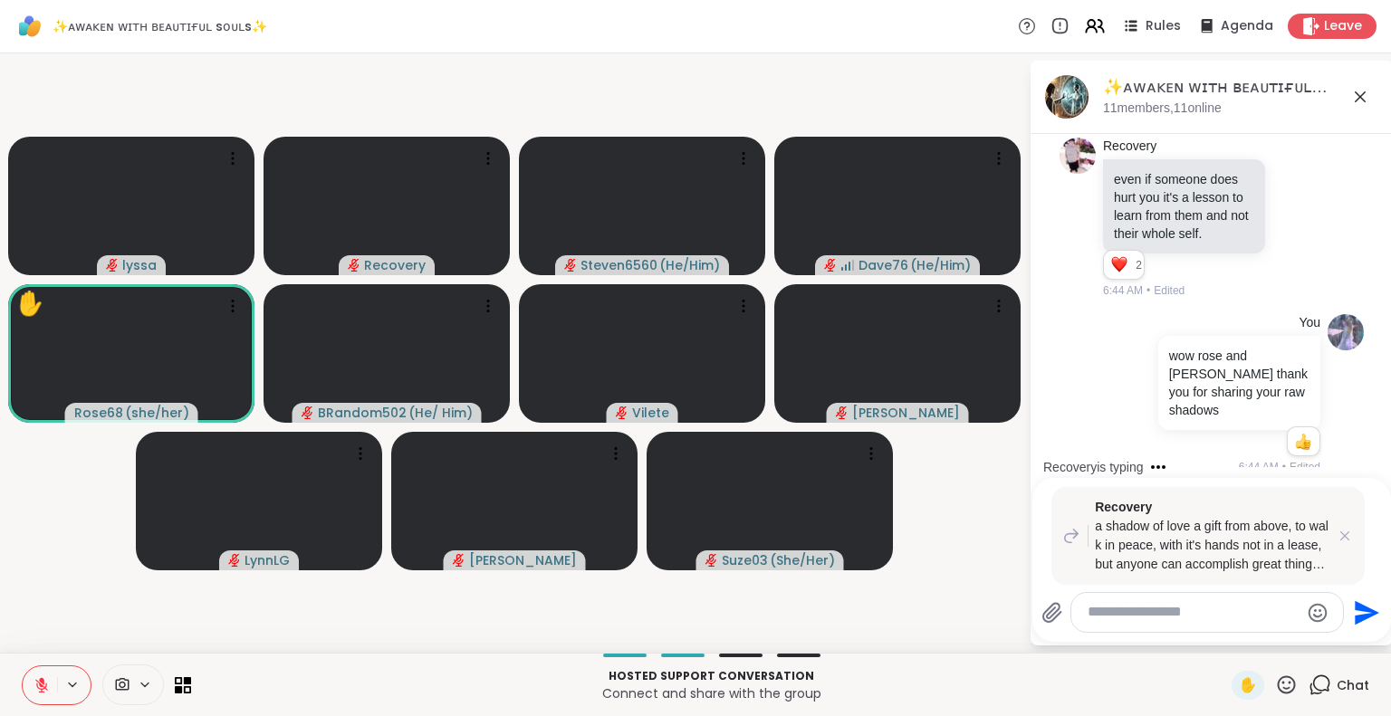
click at [1315, 613] on icon "Emoji picker" at bounding box center [1318, 613] width 22 height 22
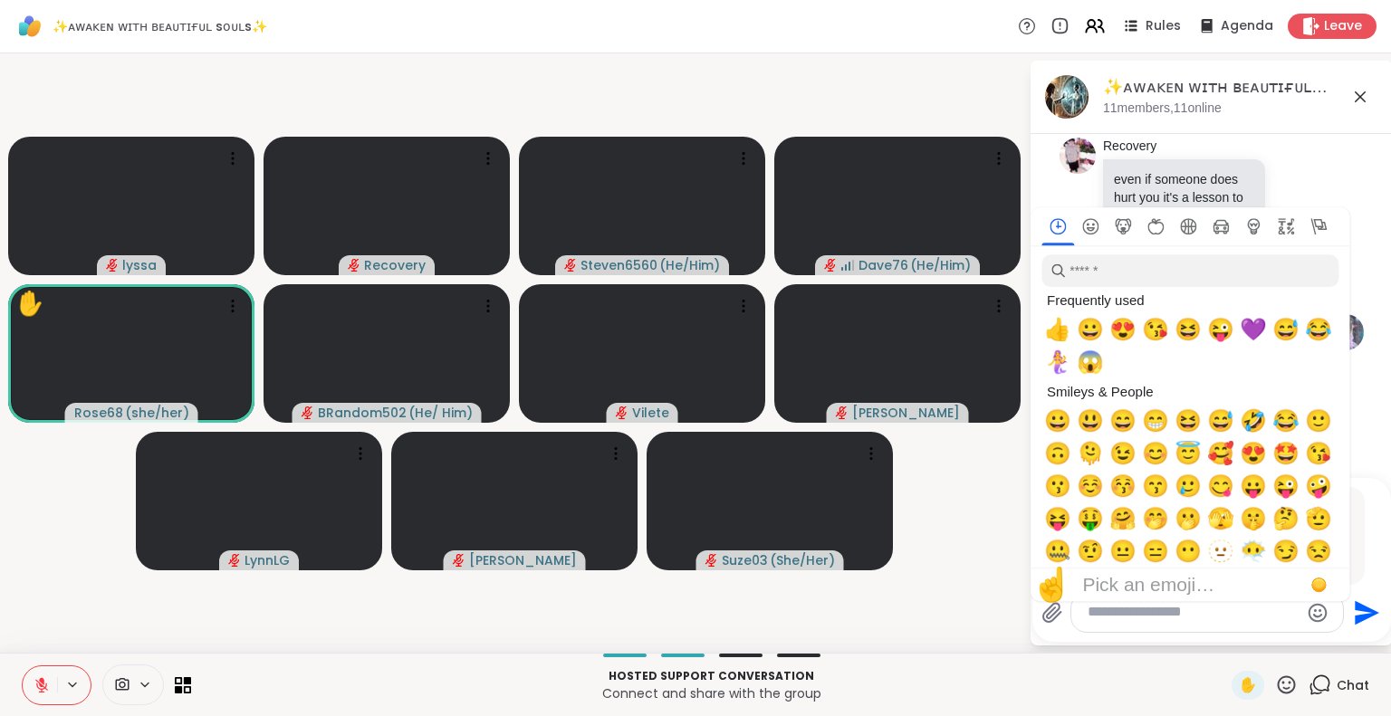
click at [1067, 572] on span "☝️" at bounding box center [1050, 585] width 41 height 38
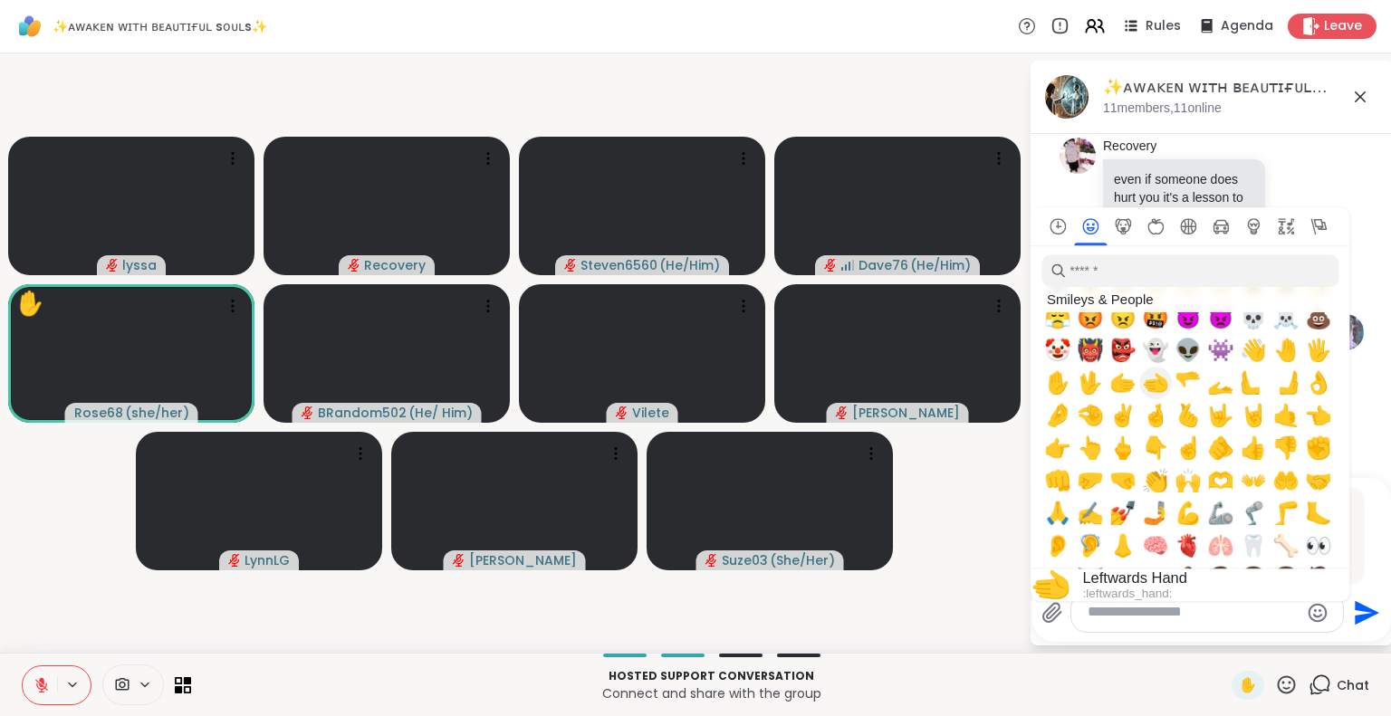
scroll to position [460, 0]
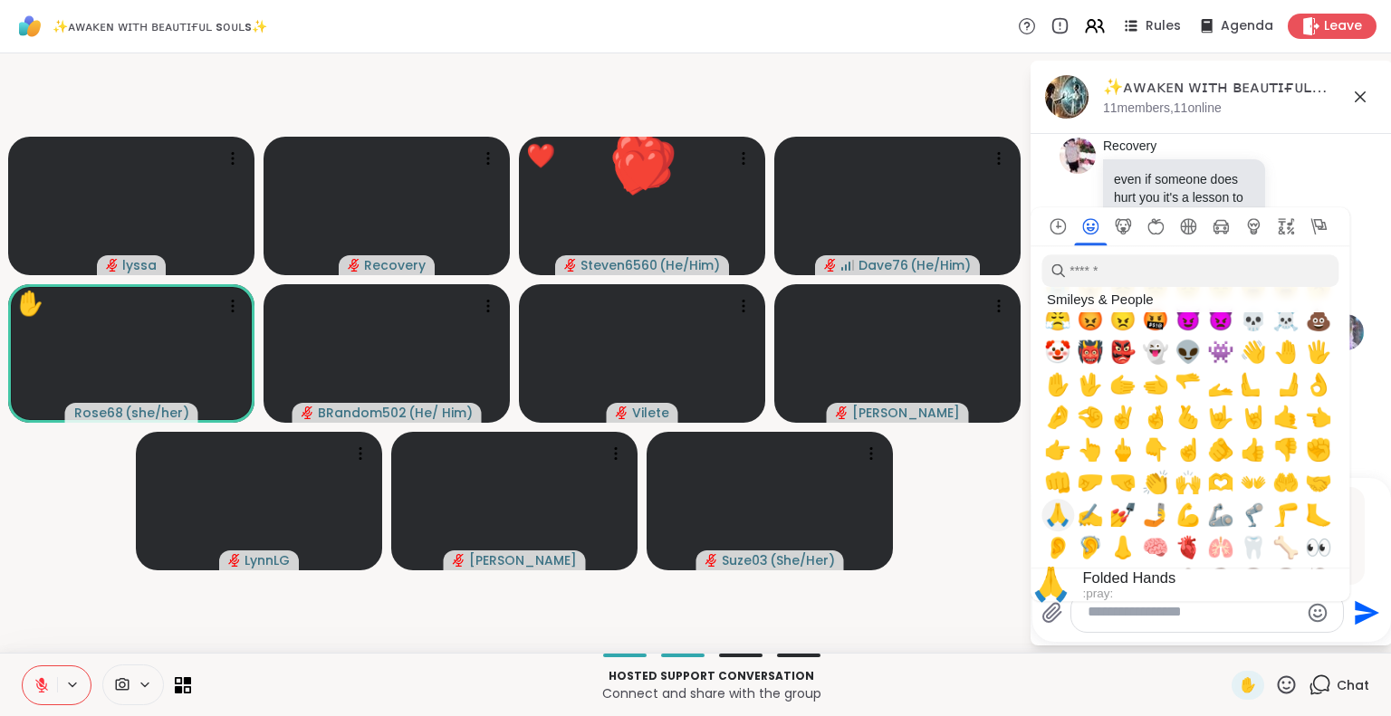
click at [1058, 509] on span "🙏" at bounding box center [1057, 515] width 27 height 25
click at [1173, 612] on textarea "**" at bounding box center [1192, 612] width 211 height 19
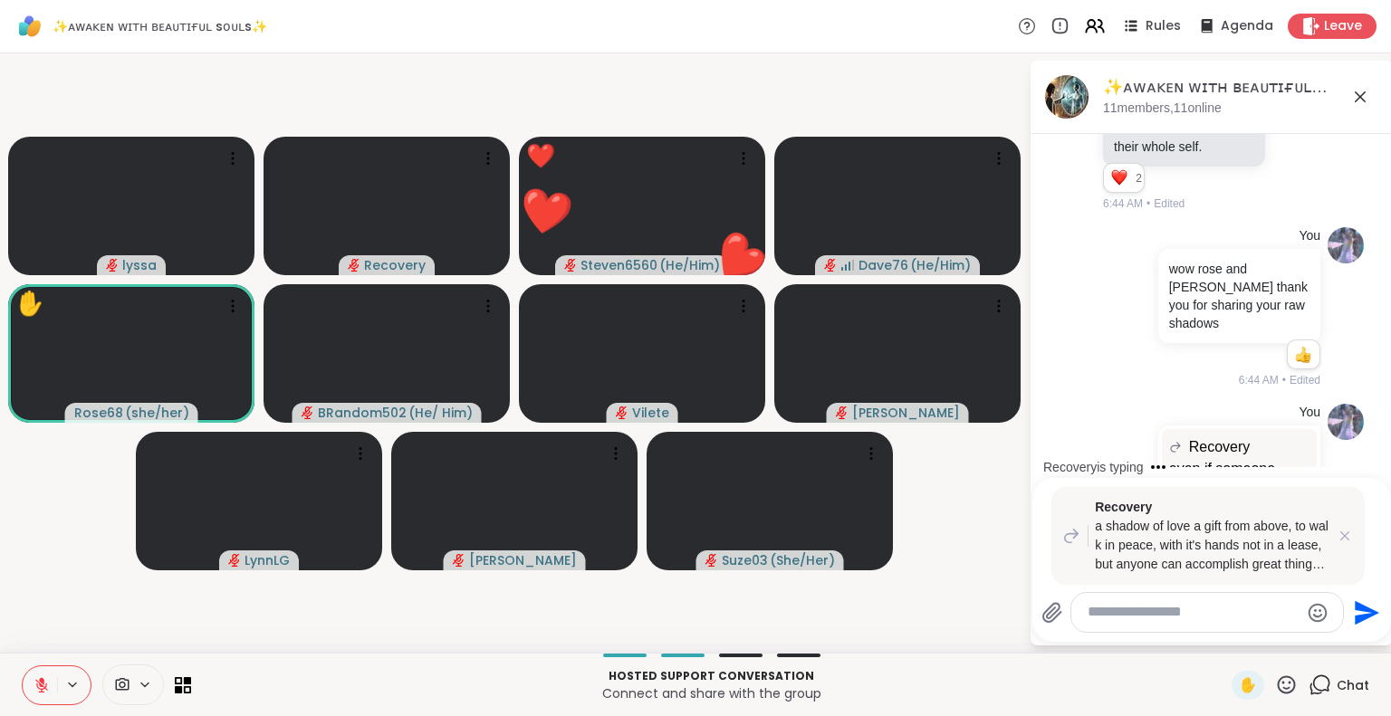
scroll to position [7417, 0]
click at [1358, 607] on icon "Send" at bounding box center [1367, 612] width 24 height 24
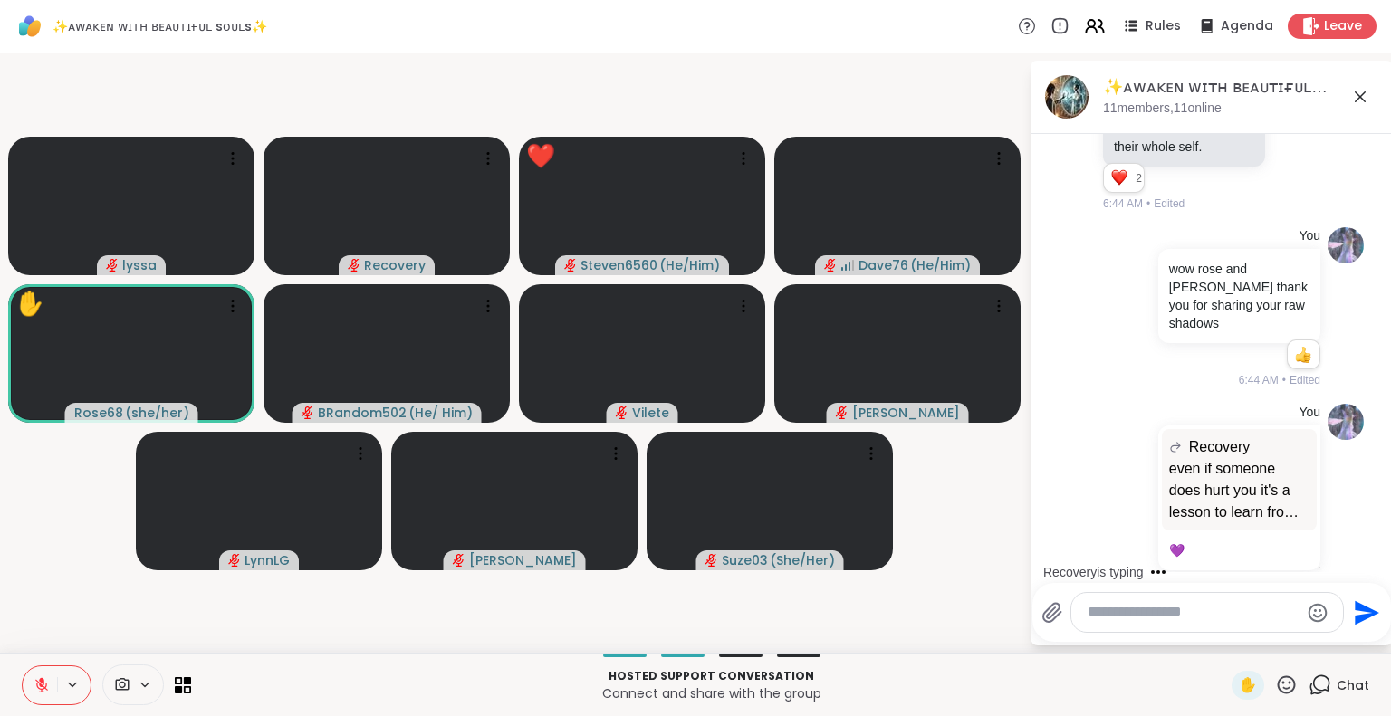
scroll to position [8084, 0]
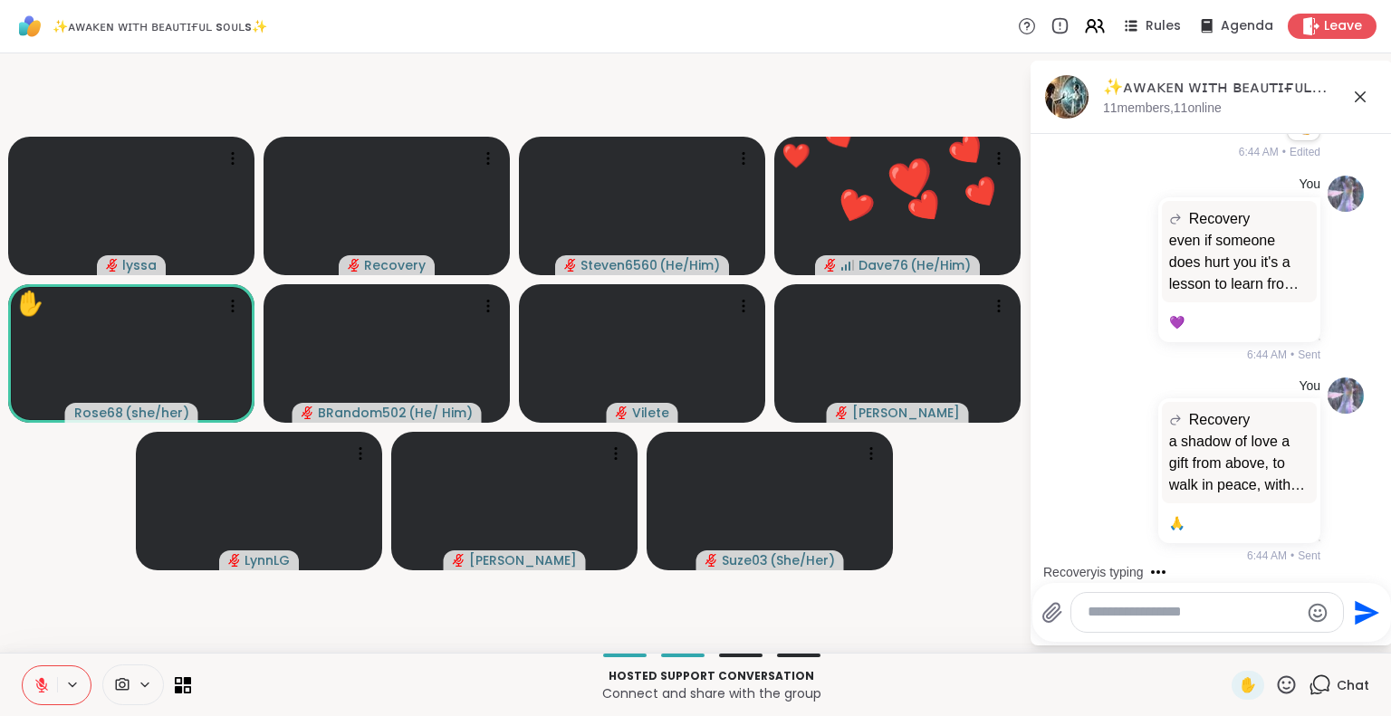
click at [1362, 95] on icon at bounding box center [1360, 97] width 22 height 22
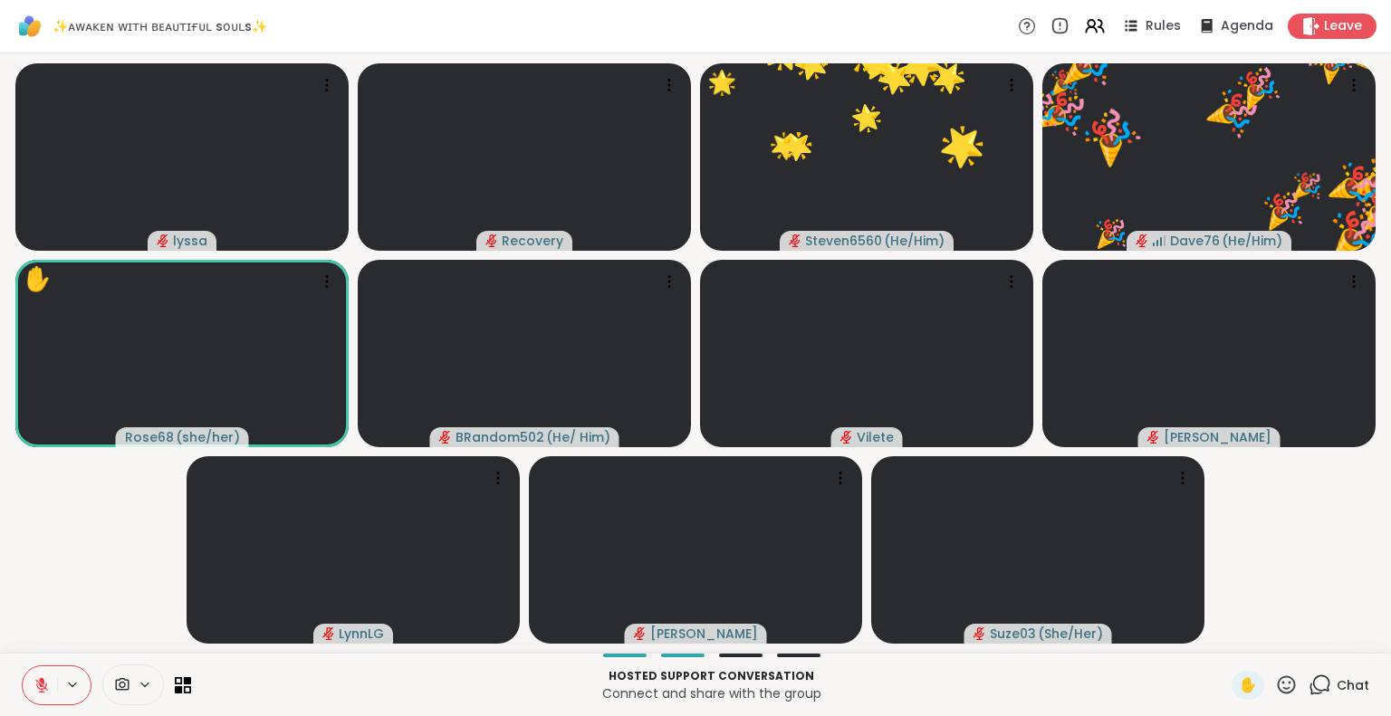
click at [1275, 691] on icon at bounding box center [1286, 685] width 23 height 23
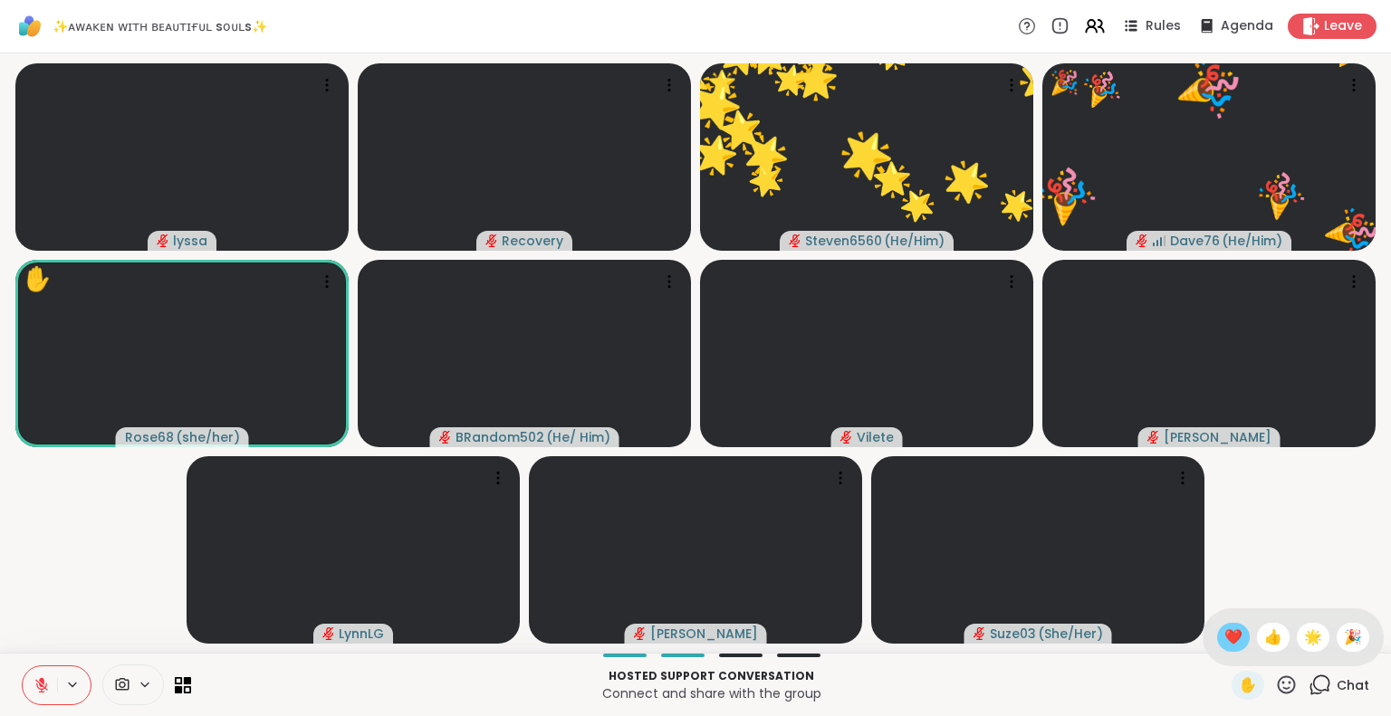
click at [1224, 633] on span "❤️" at bounding box center [1233, 638] width 18 height 22
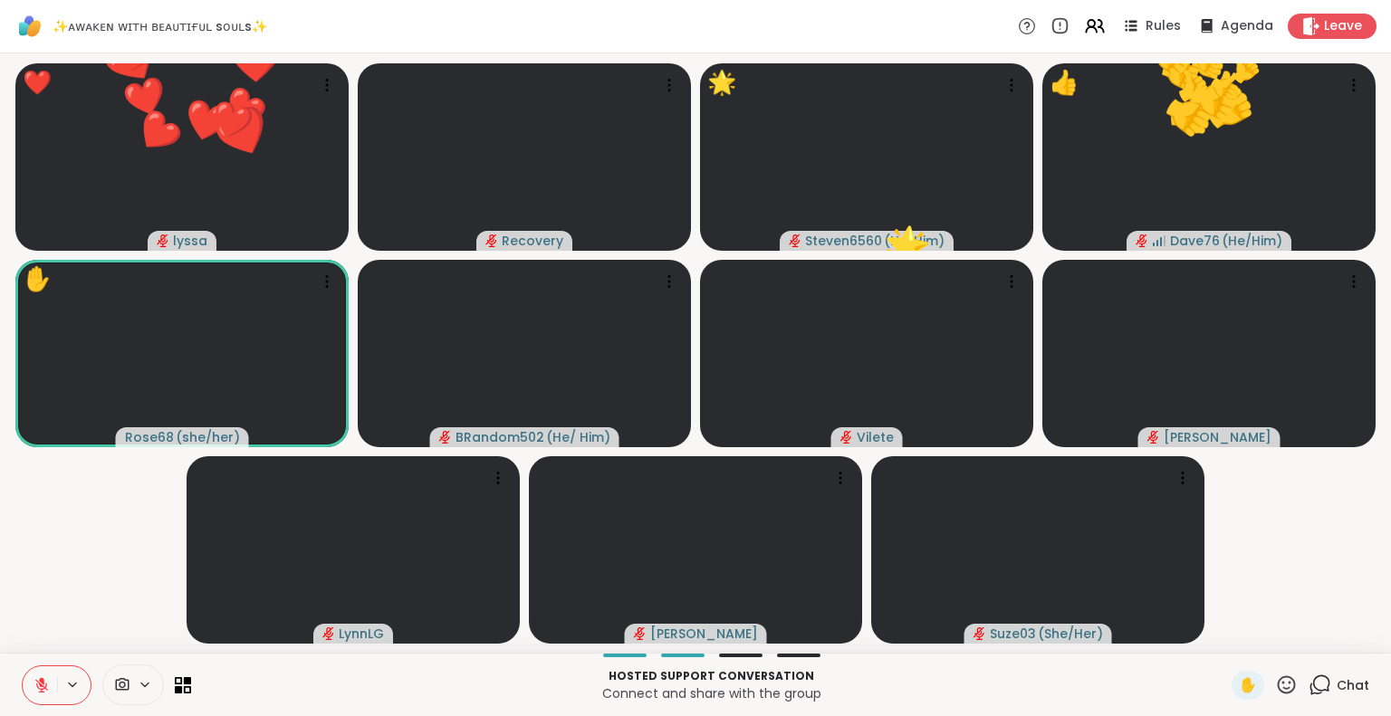
click at [1275, 684] on icon at bounding box center [1286, 685] width 23 height 23
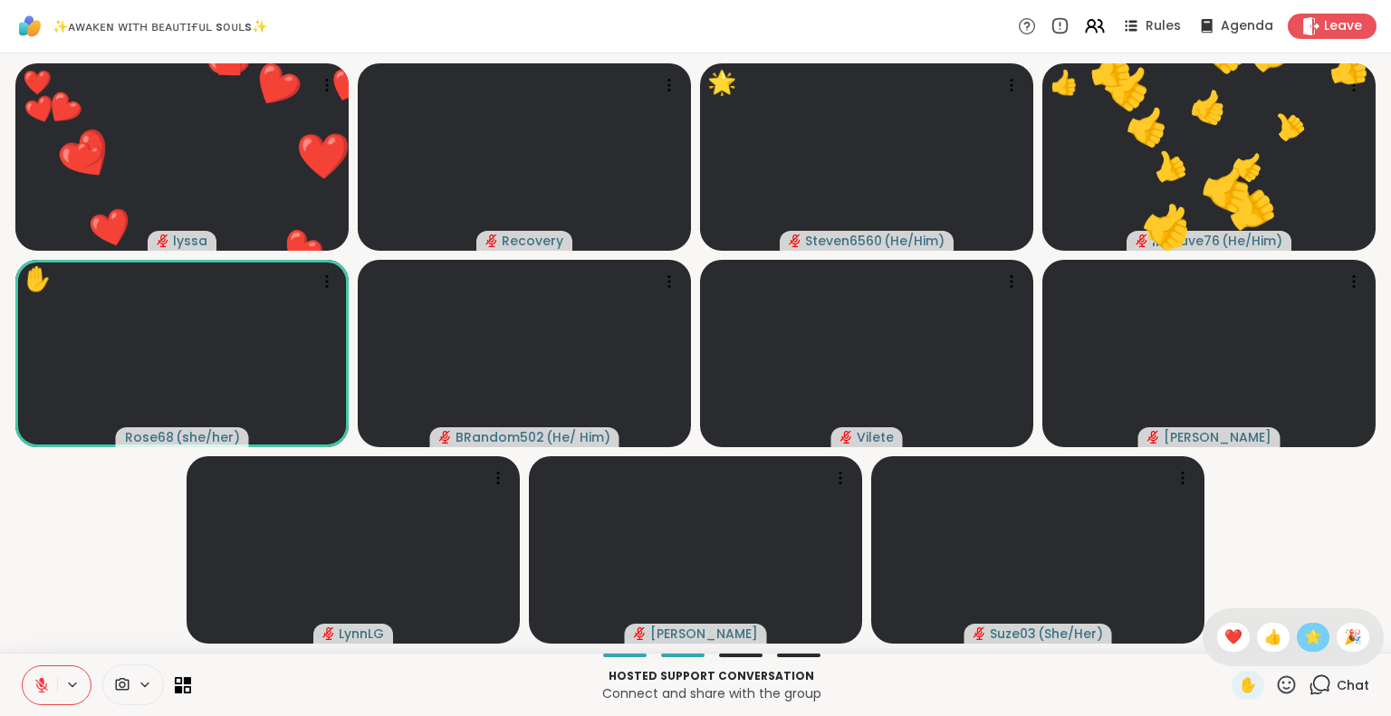
click at [1304, 630] on span "🌟" at bounding box center [1313, 638] width 18 height 22
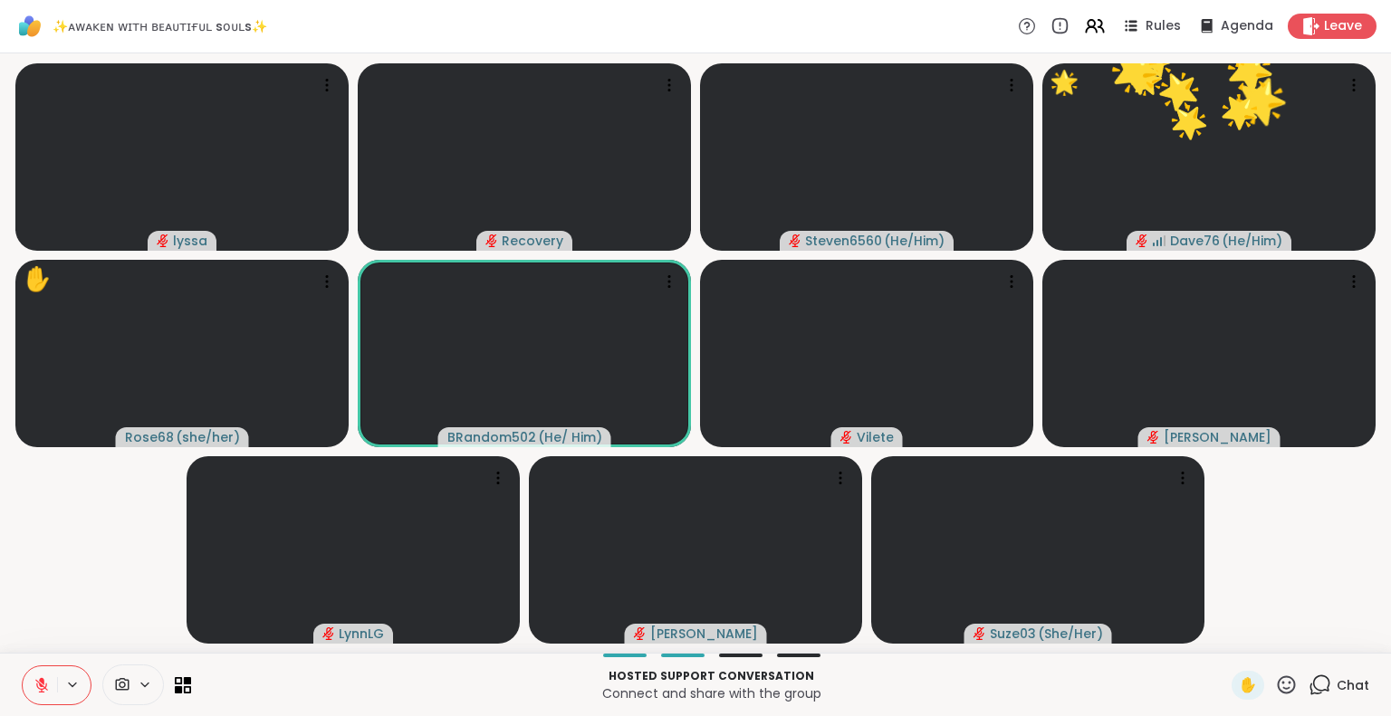
click at [1278, 676] on icon at bounding box center [1286, 685] width 23 height 23
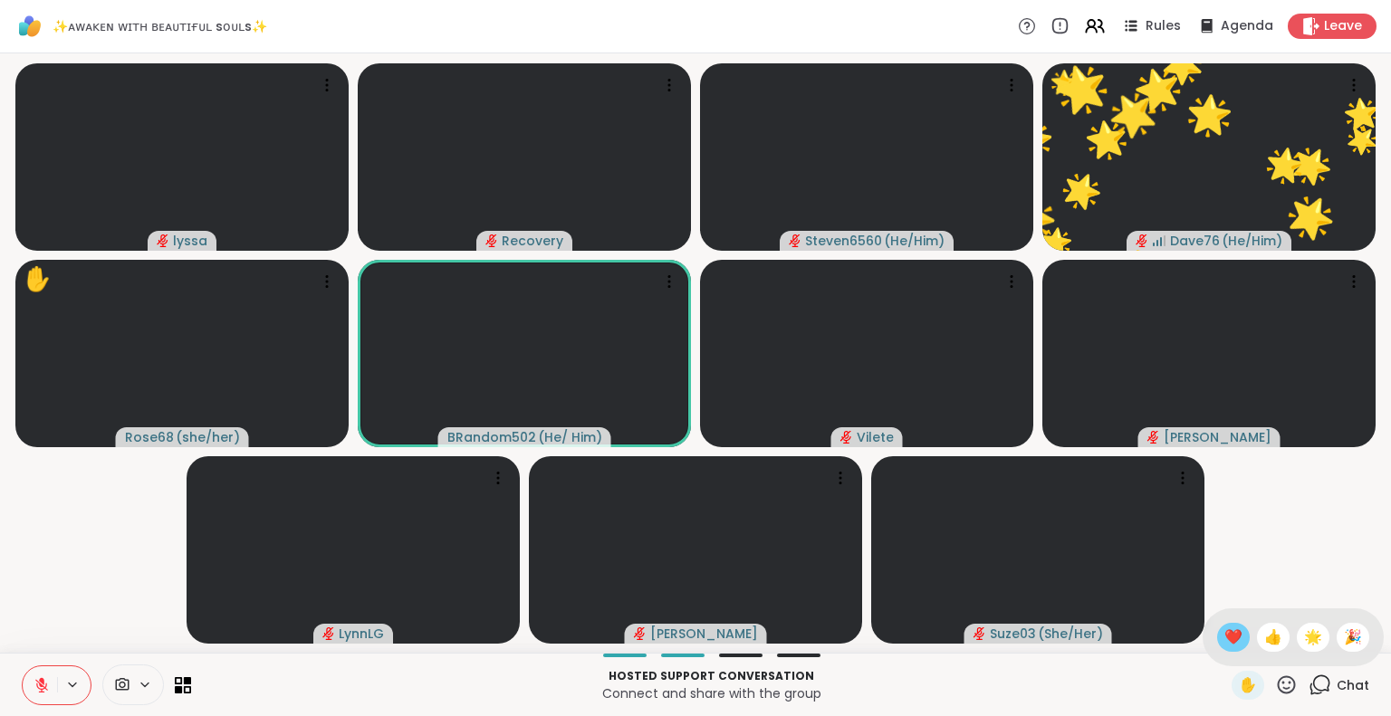
click at [1224, 629] on span "❤️" at bounding box center [1233, 638] width 18 height 22
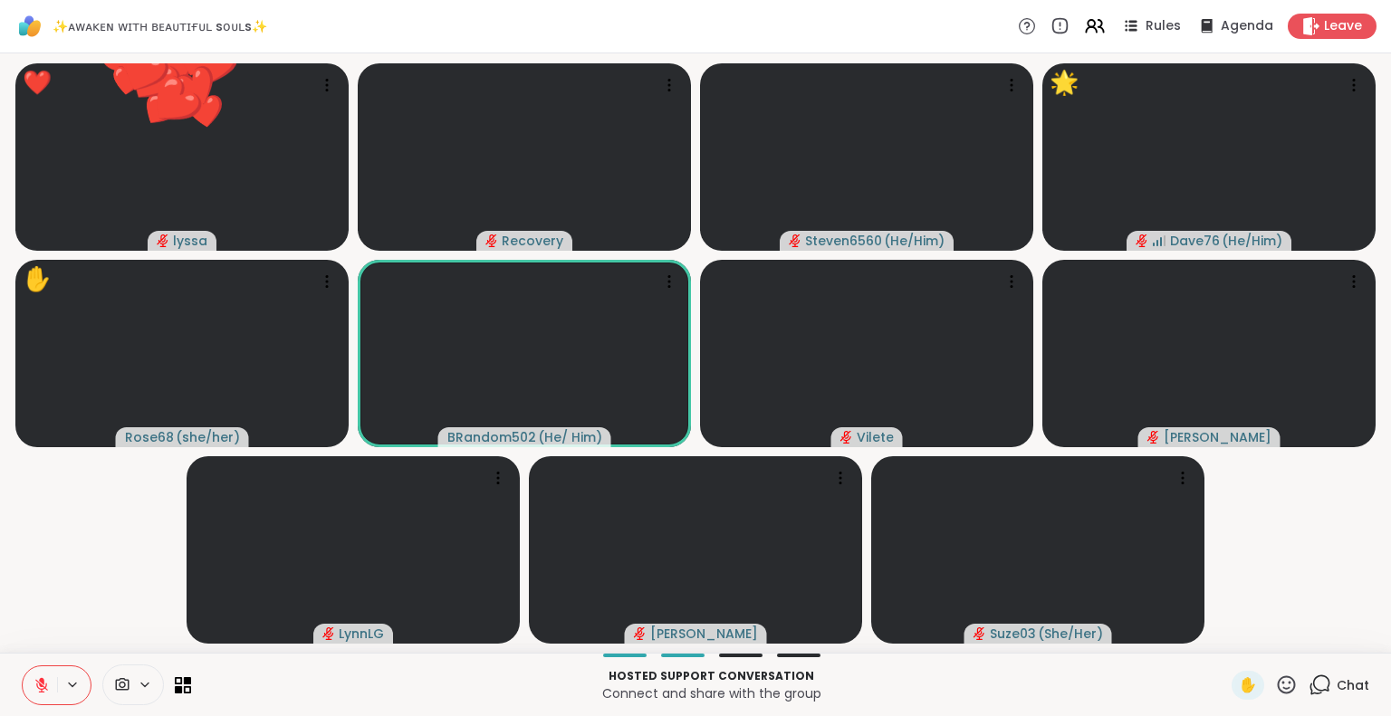
click at [1336, 679] on span "Chat" at bounding box center [1352, 685] width 33 height 18
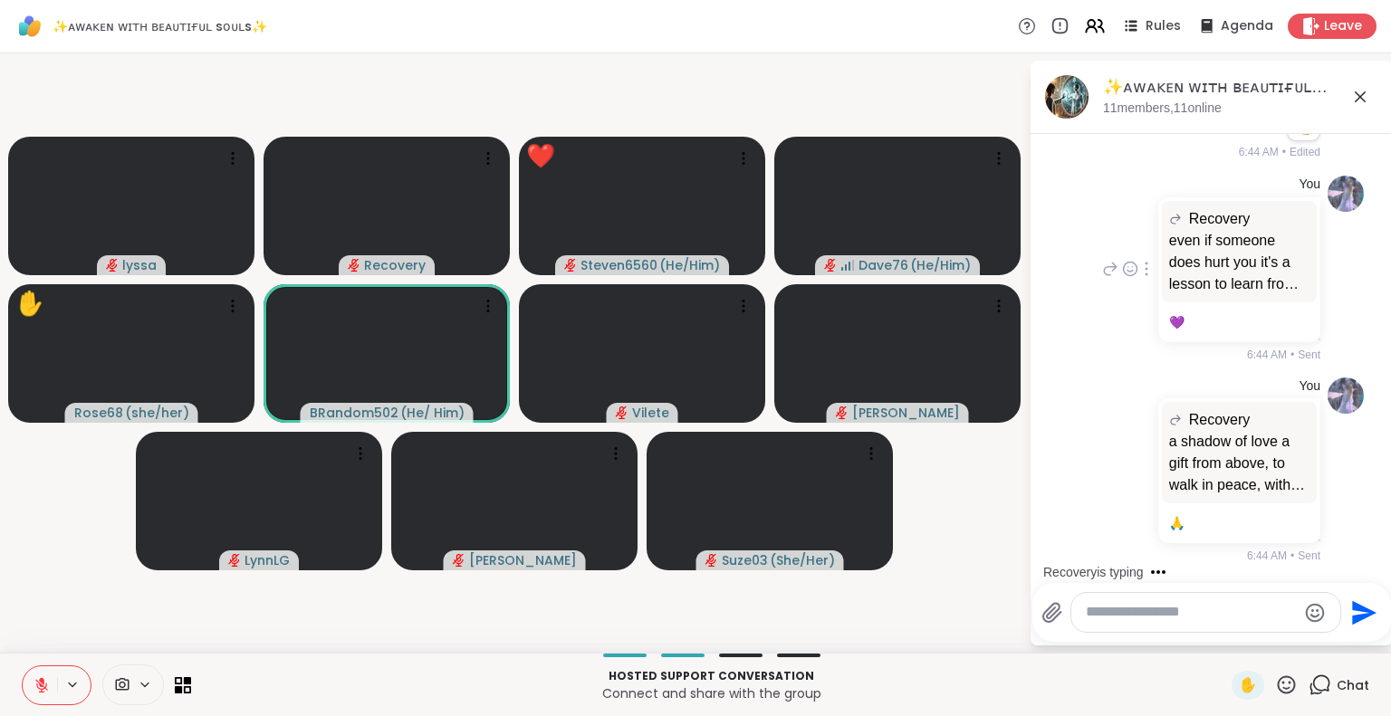
scroll to position [8289, 0]
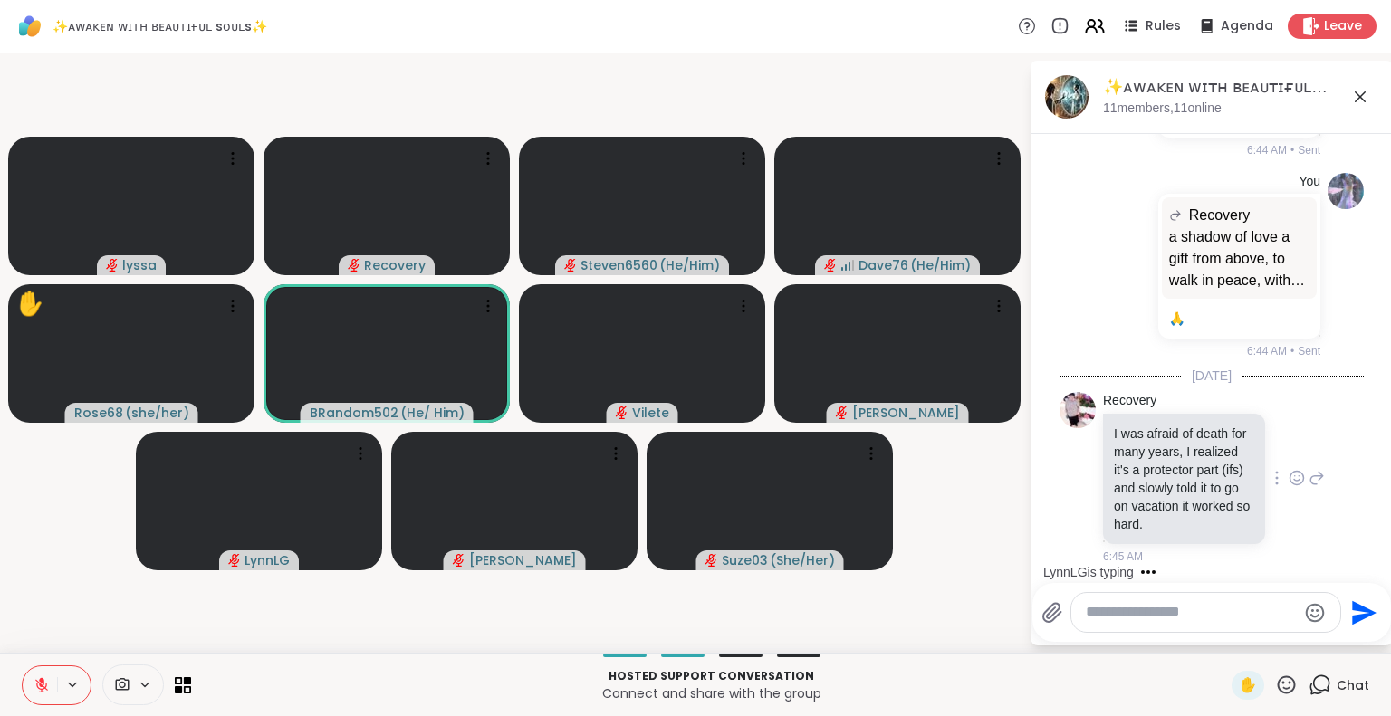
click at [1288, 469] on icon at bounding box center [1296, 478] width 16 height 18
click at [1288, 445] on div "Select Reaction: Heart" at bounding box center [1296, 449] width 16 height 16
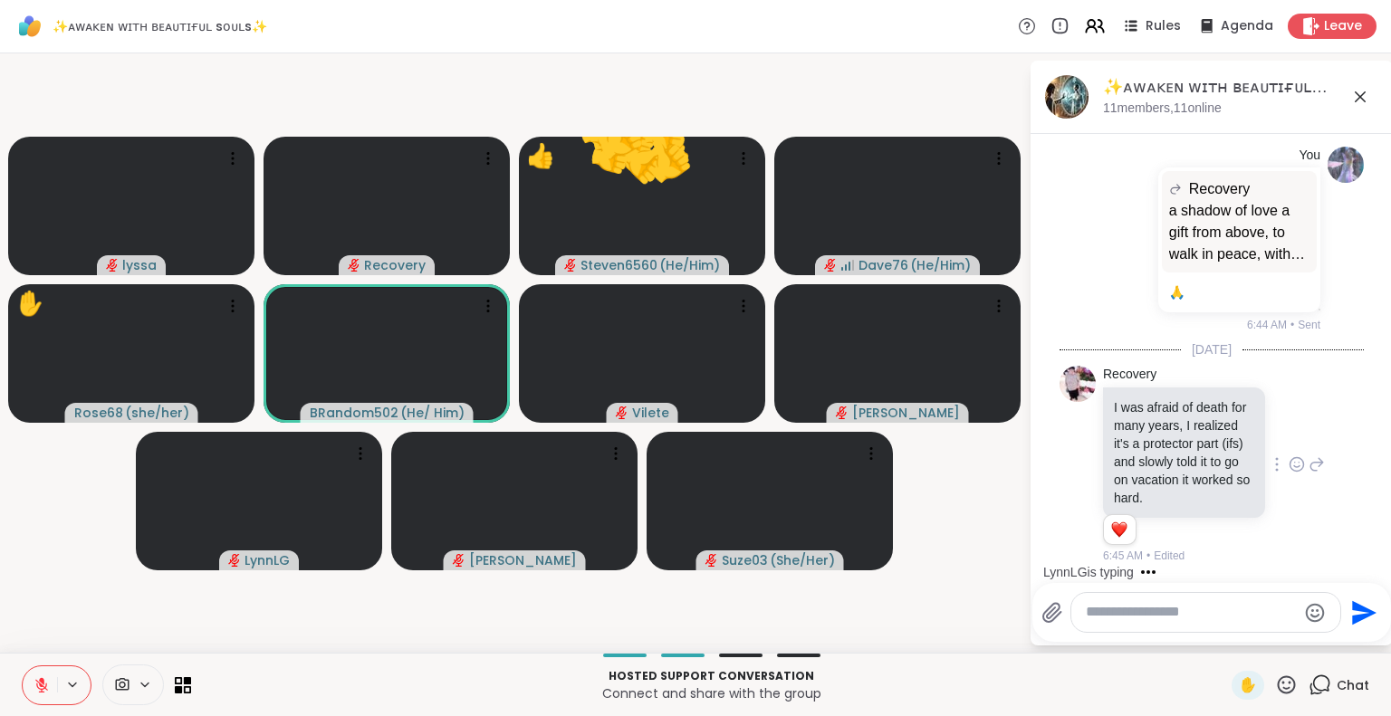
scroll to position [8315, 0]
click at [1163, 618] on textarea "Type your message" at bounding box center [1191, 612] width 211 height 19
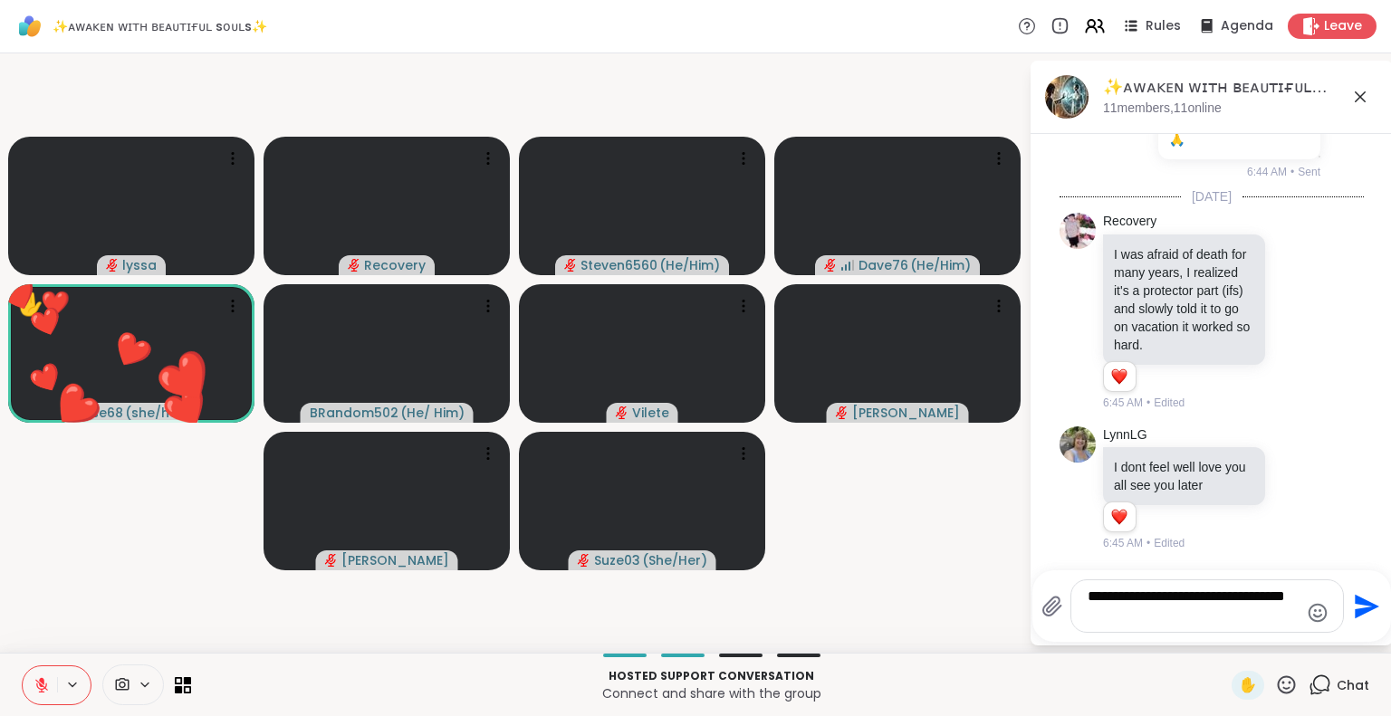
scroll to position [8468, 0]
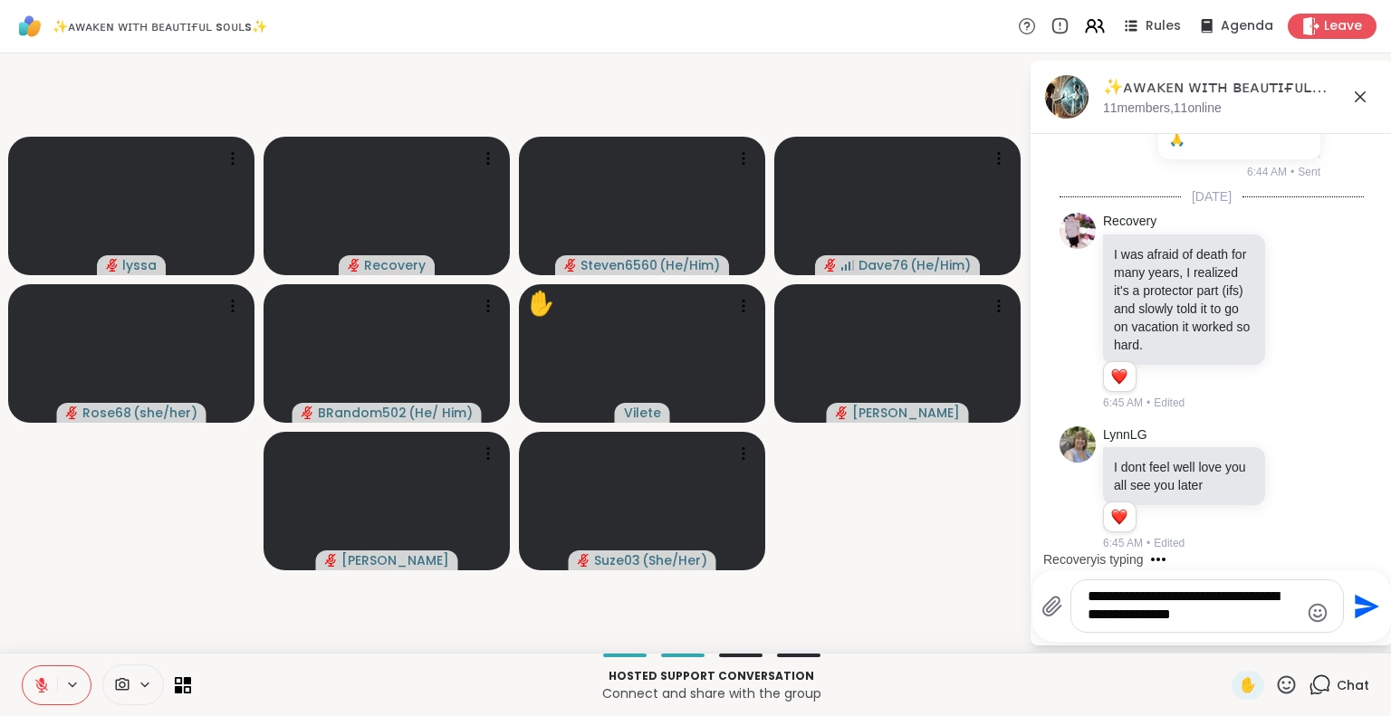
type textarea "**********"
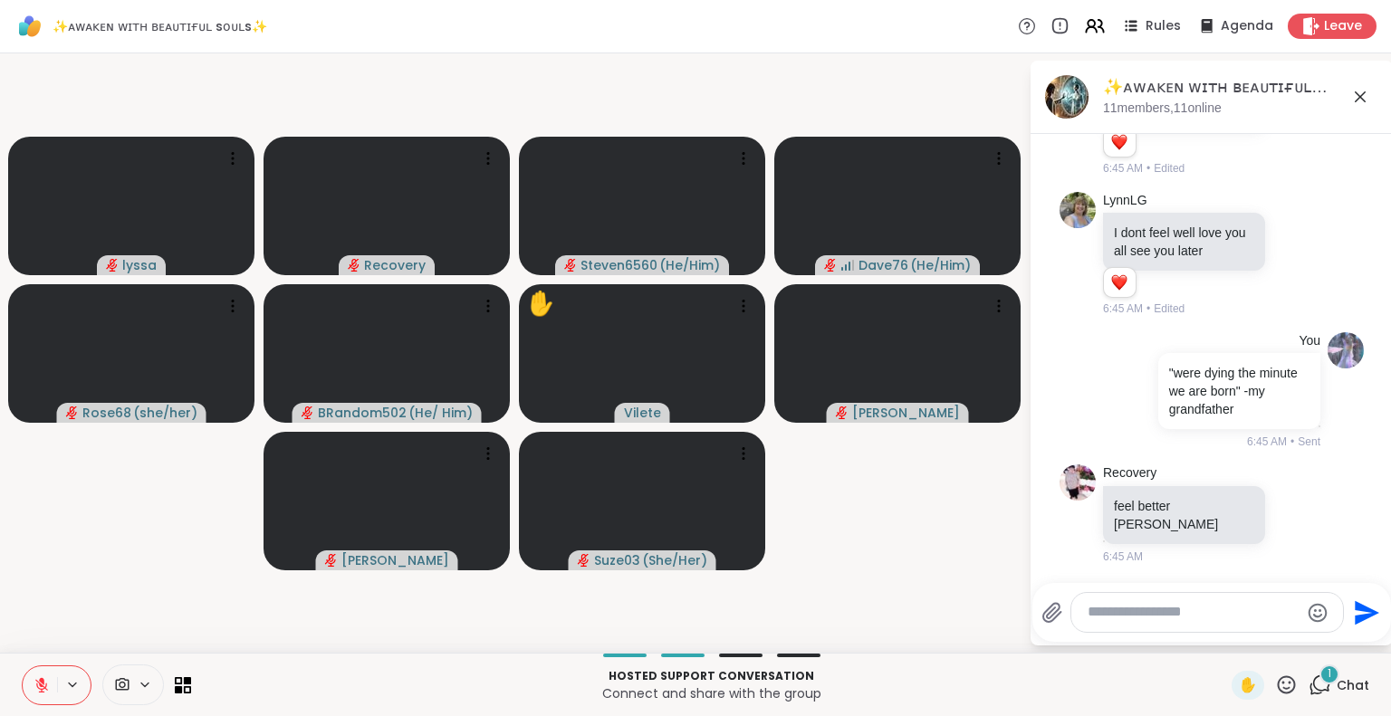
scroll to position [8683, 0]
click at [40, 677] on icon at bounding box center [42, 685] width 16 height 16
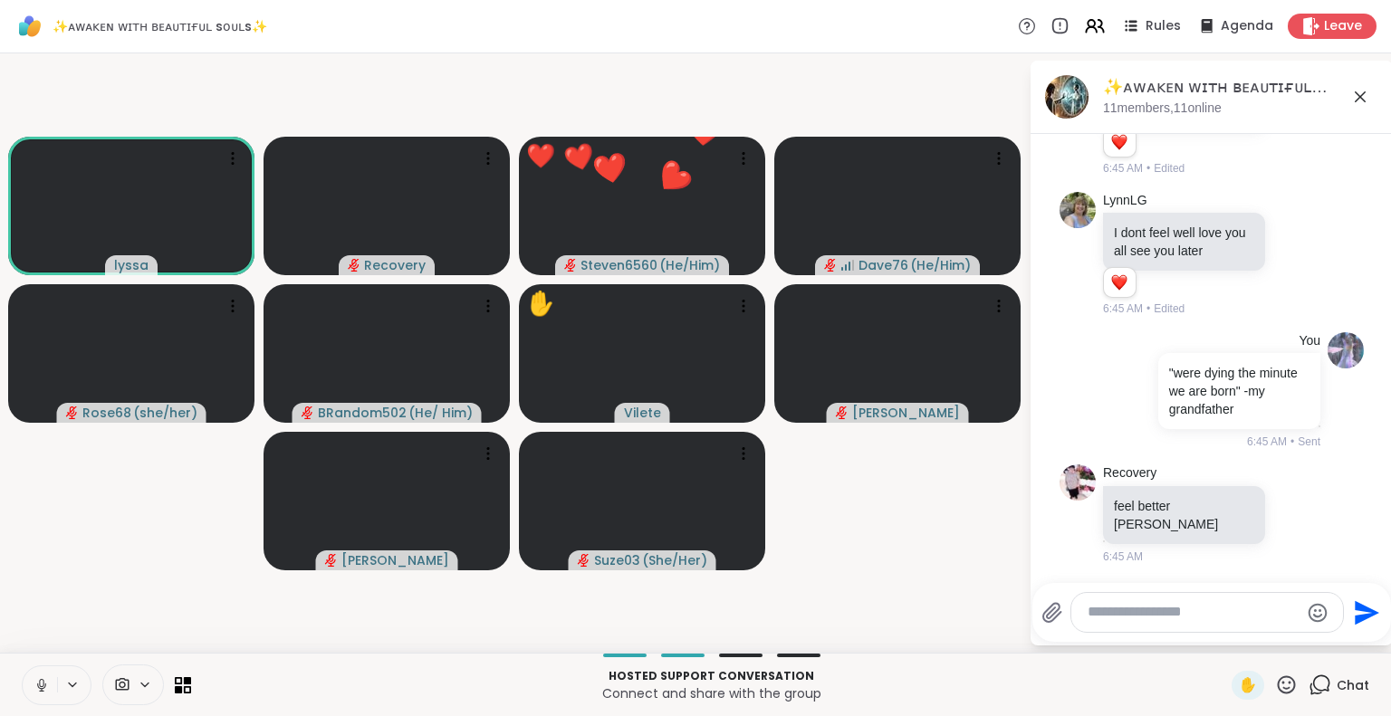
click at [1361, 96] on icon at bounding box center [1360, 96] width 11 height 11
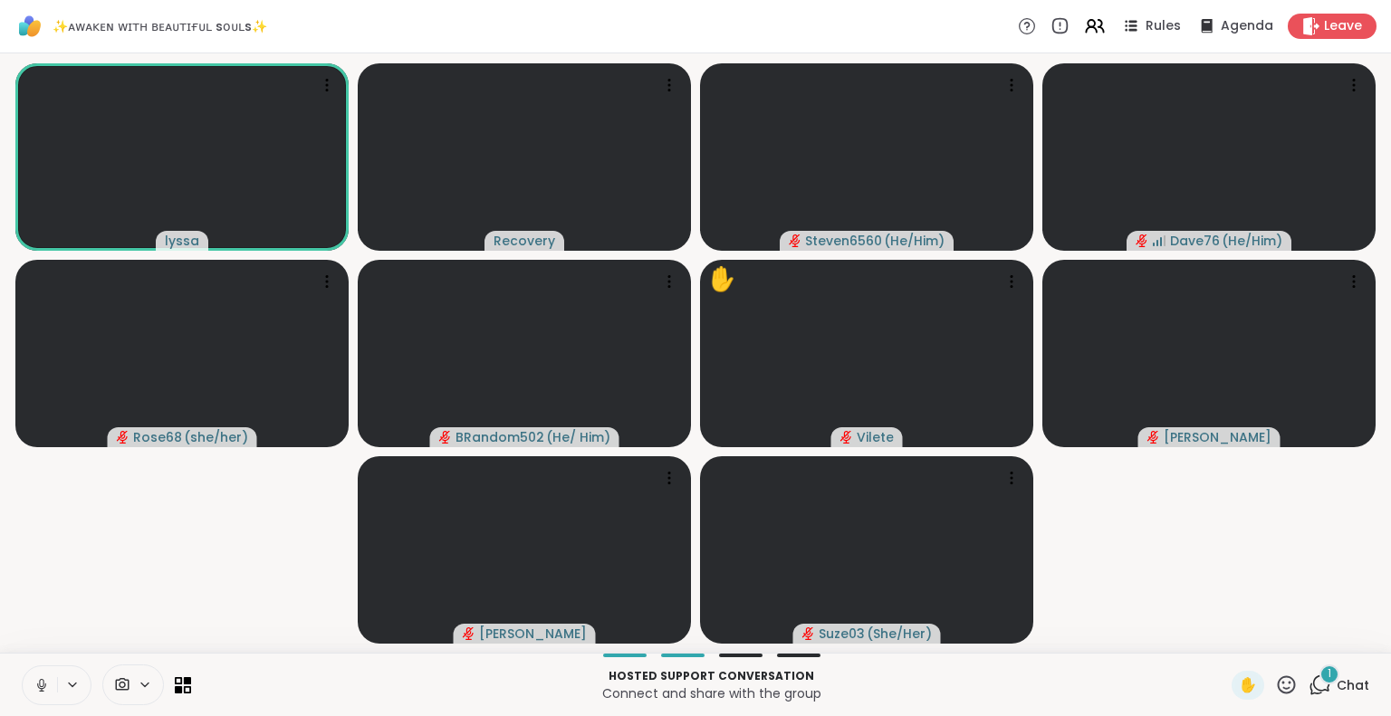
click at [22, 688] on div at bounding box center [57, 685] width 70 height 40
click at [40, 688] on icon at bounding box center [41, 685] width 9 height 5
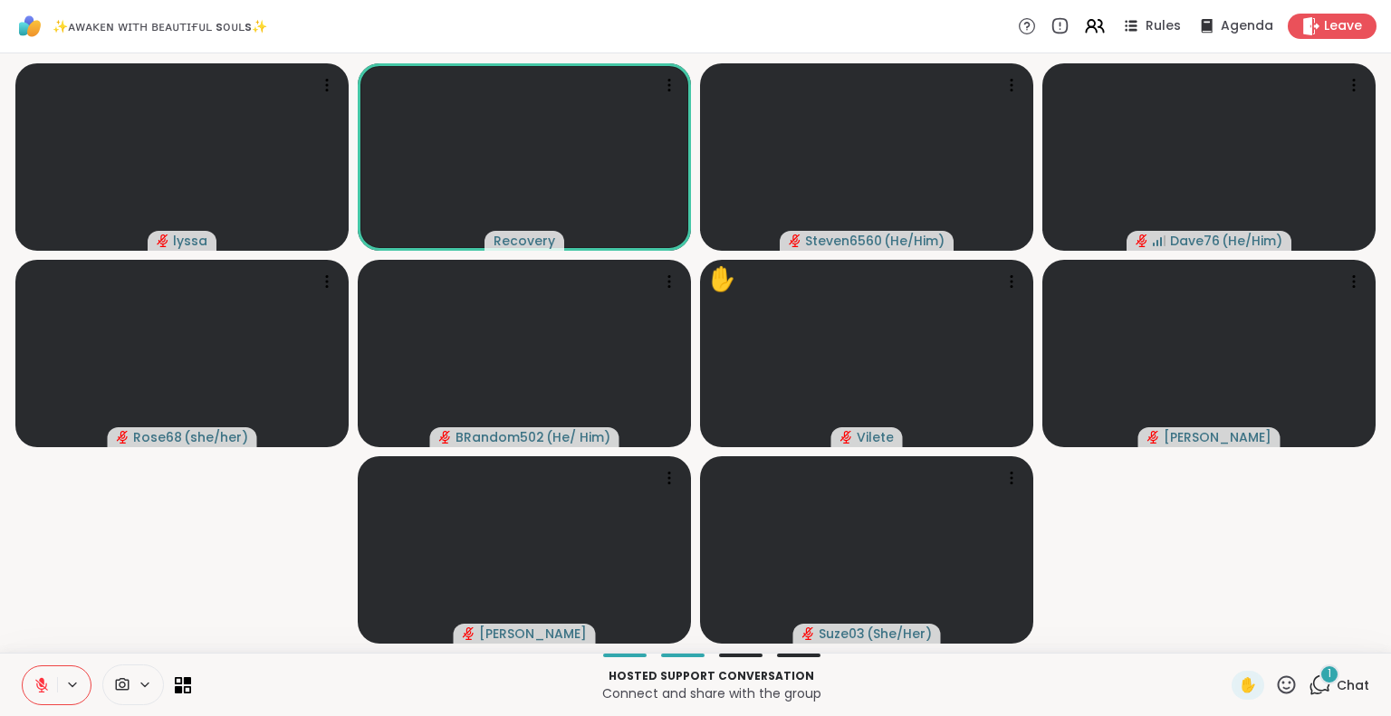
click at [1319, 684] on div "1" at bounding box center [1329, 675] width 20 height 20
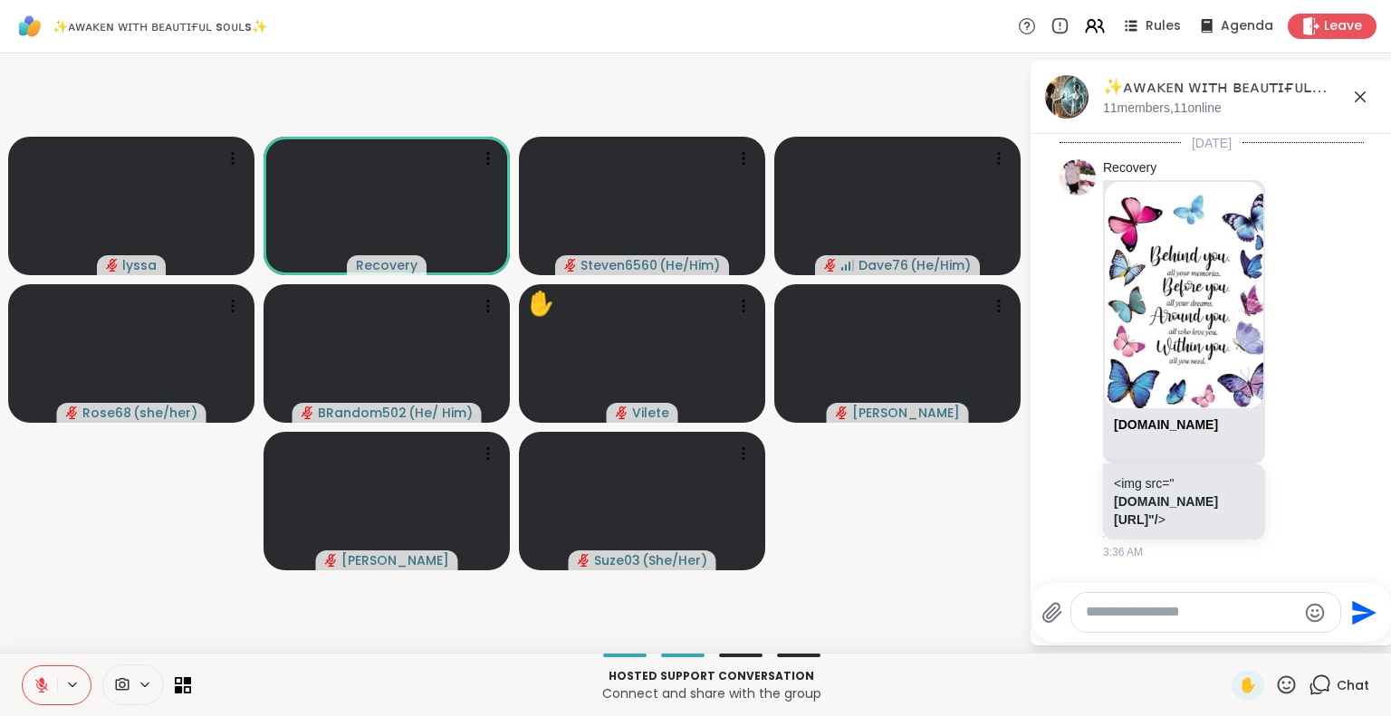
scroll to position [8884, 0]
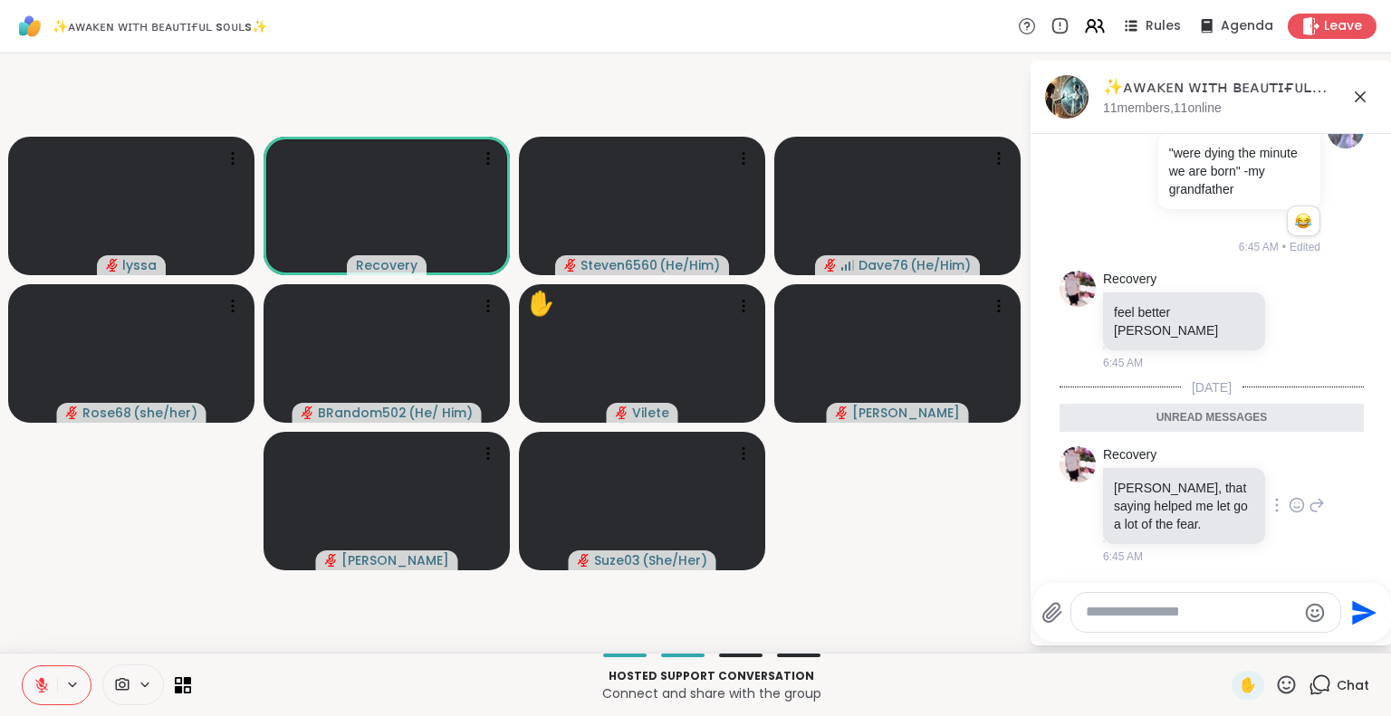
click at [1288, 508] on icon at bounding box center [1296, 505] width 16 height 18
click at [1288, 479] on div "Select Reaction: Heart" at bounding box center [1296, 476] width 16 height 16
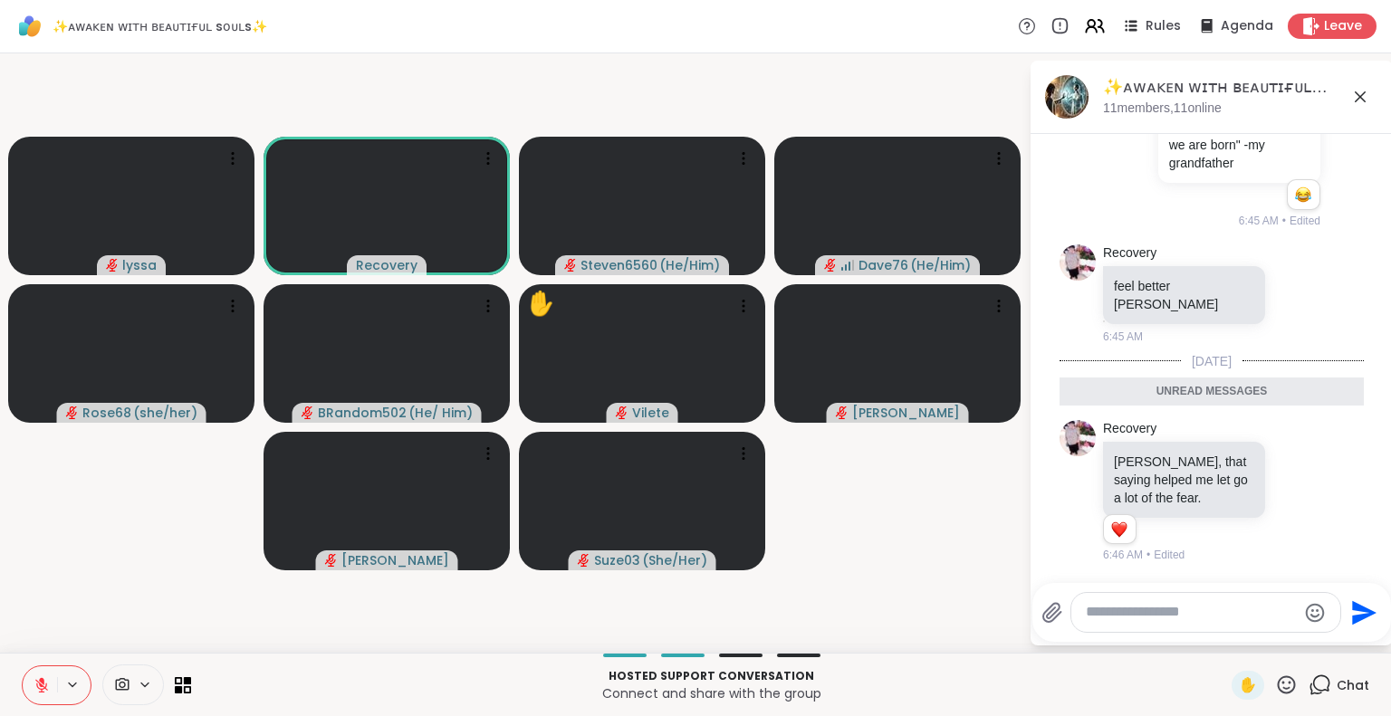
click at [1290, 366] on div "[DATE]" at bounding box center [1211, 361] width 304 height 18
click at [1275, 682] on icon at bounding box center [1286, 685] width 23 height 23
click at [1224, 644] on span "❤️" at bounding box center [1233, 638] width 18 height 22
click at [1275, 684] on icon at bounding box center [1286, 685] width 23 height 23
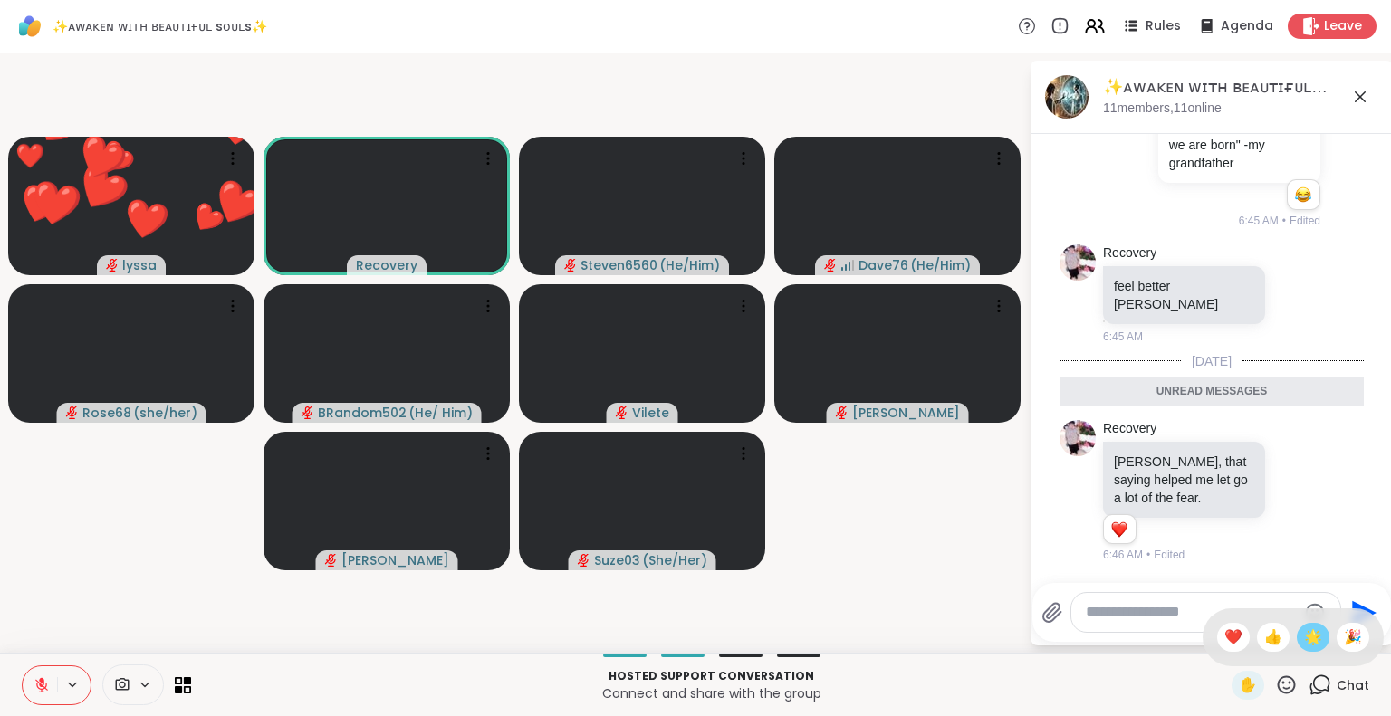
click at [1304, 644] on span "🌟" at bounding box center [1313, 638] width 18 height 22
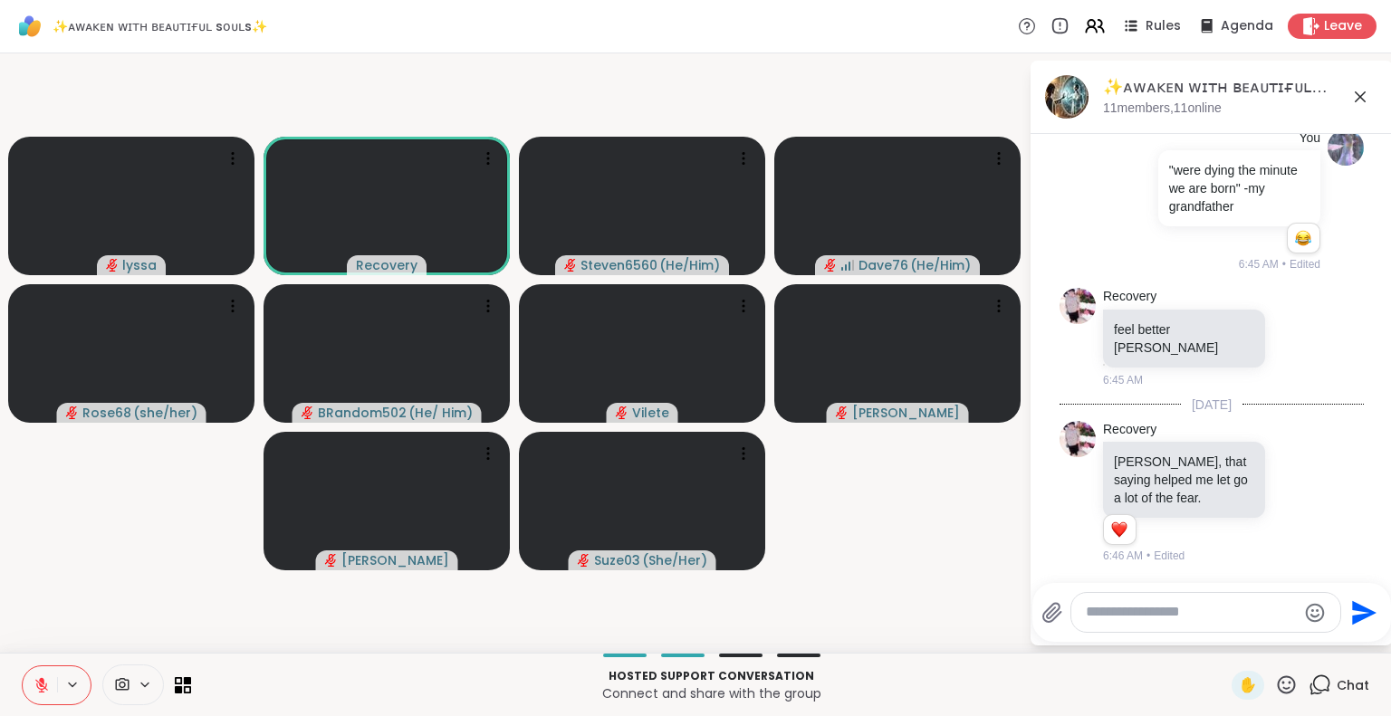
scroll to position [9372, 0]
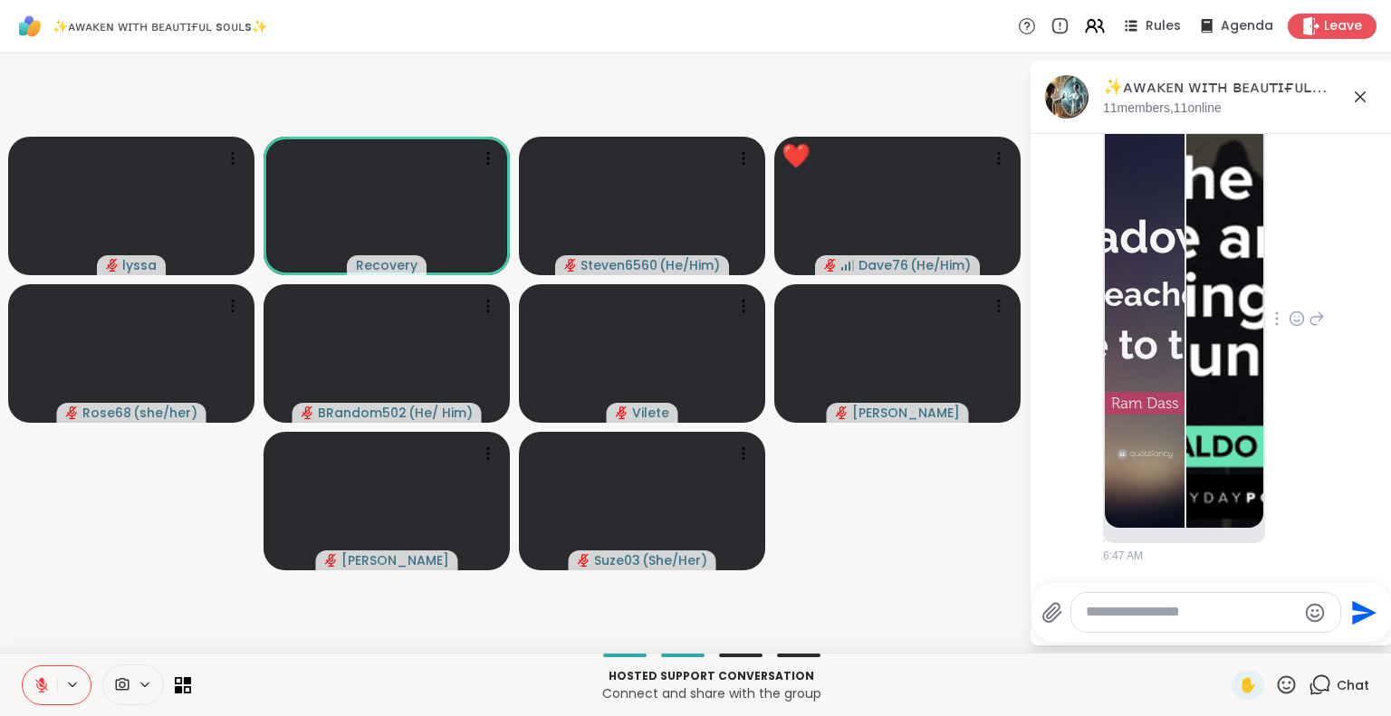
click at [1224, 299] on img at bounding box center [1226, 312] width 80 height 431
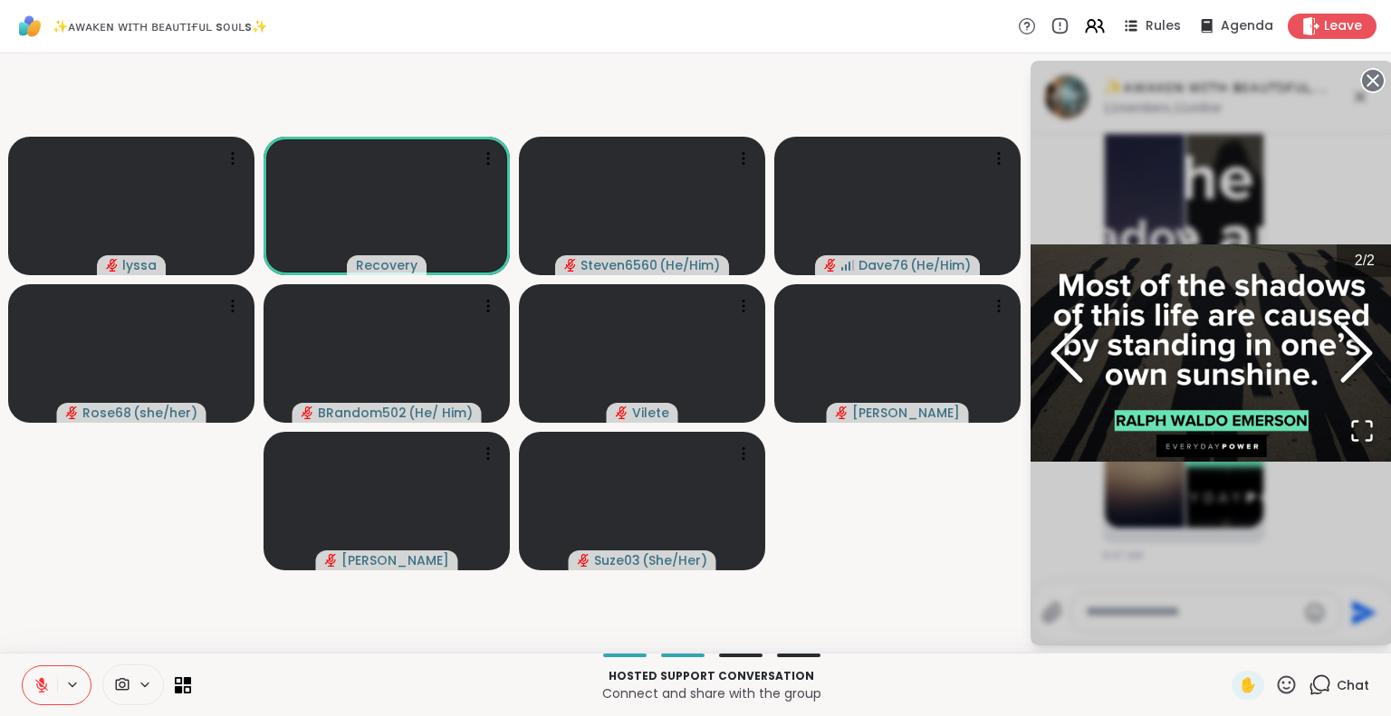
click at [1365, 82] on circle at bounding box center [1373, 81] width 22 height 22
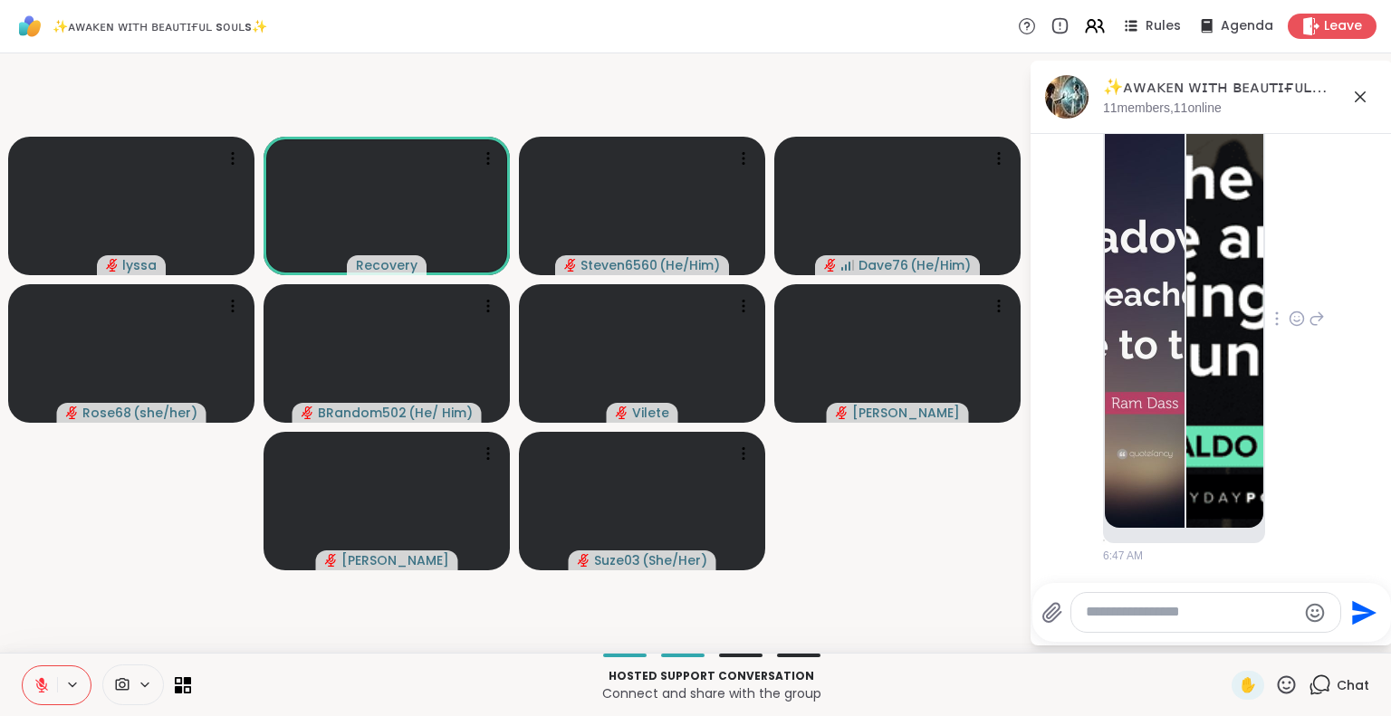
click at [1155, 302] on img at bounding box center [1145, 312] width 80 height 431
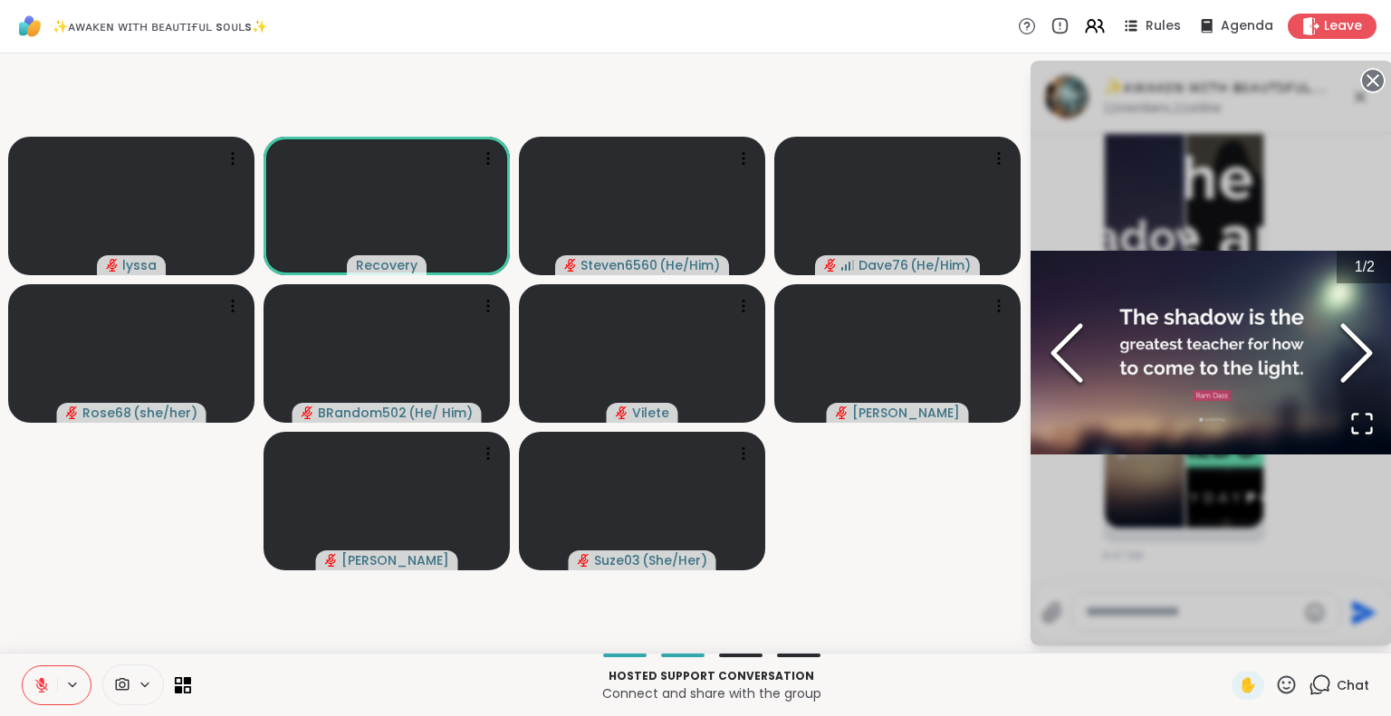
click at [1373, 69] on icon at bounding box center [1372, 80] width 25 height 25
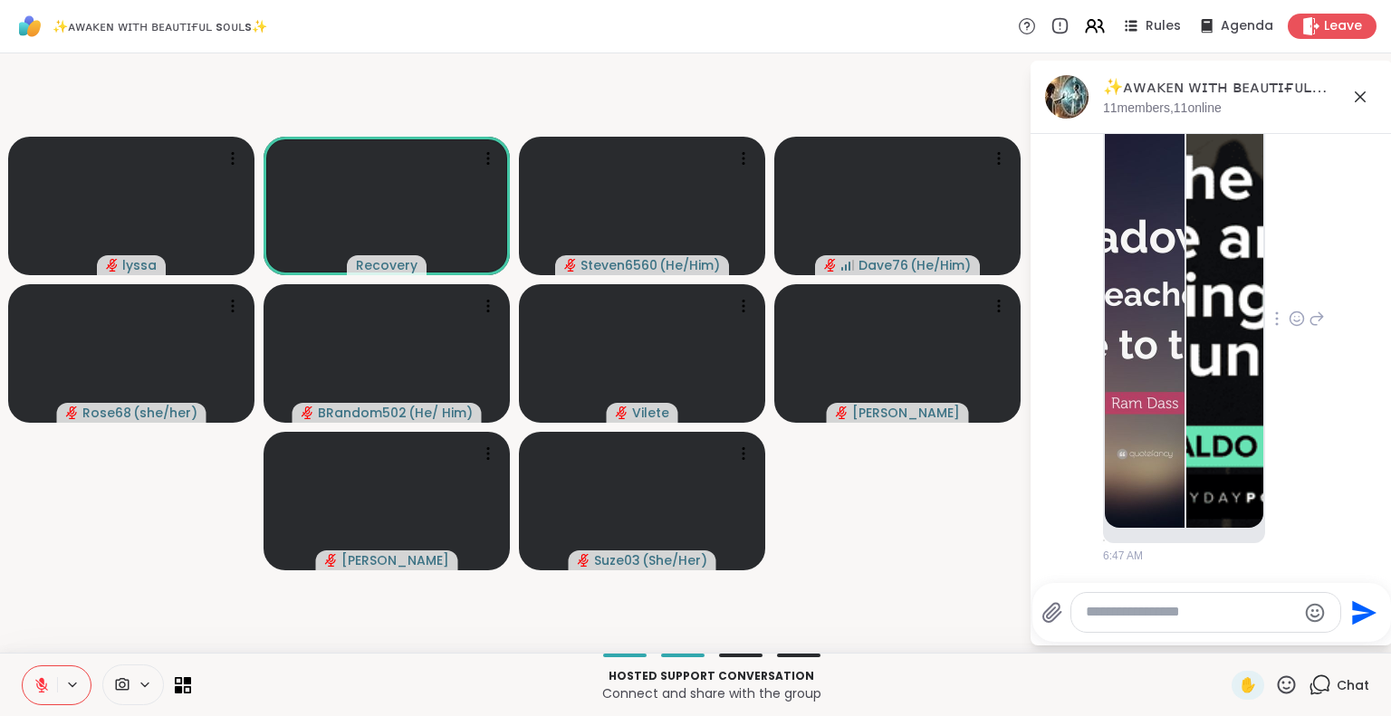
click at [1279, 681] on icon at bounding box center [1287, 684] width 18 height 18
click at [1224, 632] on span "❤️" at bounding box center [1233, 638] width 18 height 22
click at [1277, 680] on icon at bounding box center [1286, 685] width 23 height 23
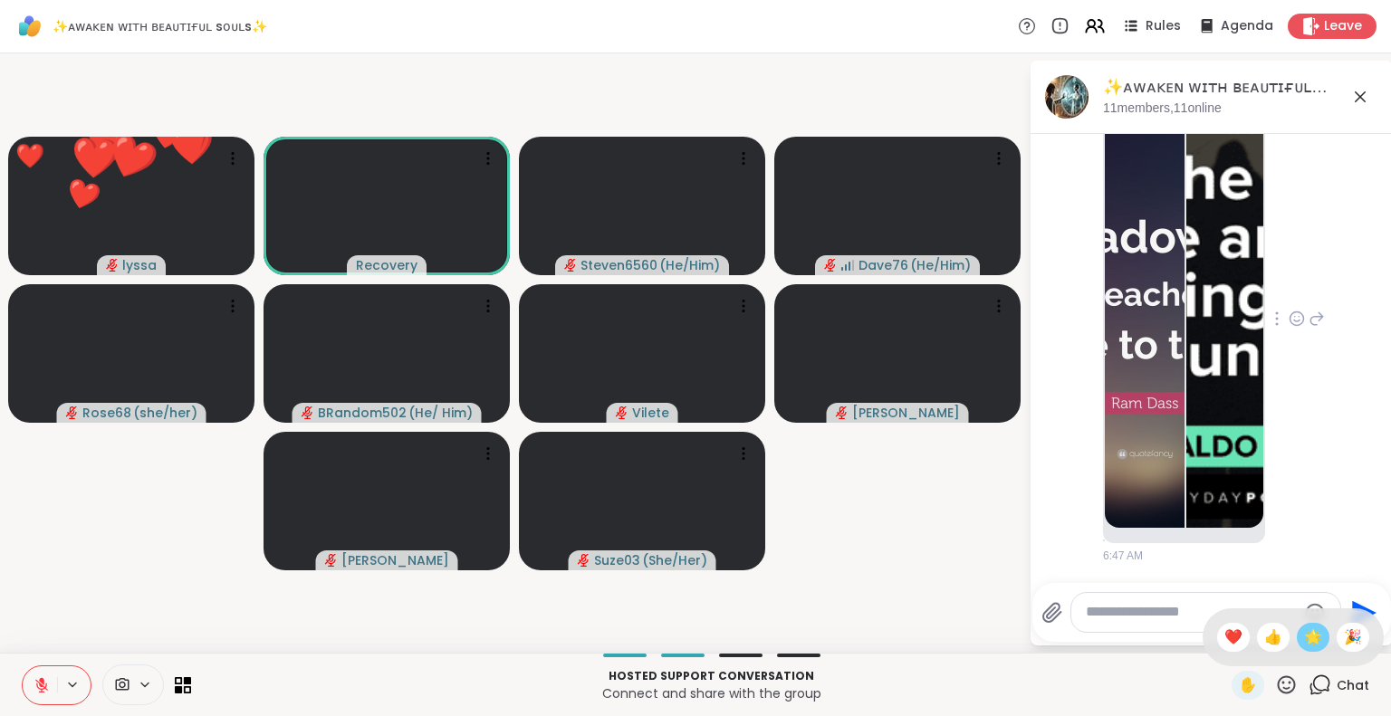
click at [1304, 628] on span "🌟" at bounding box center [1313, 638] width 18 height 22
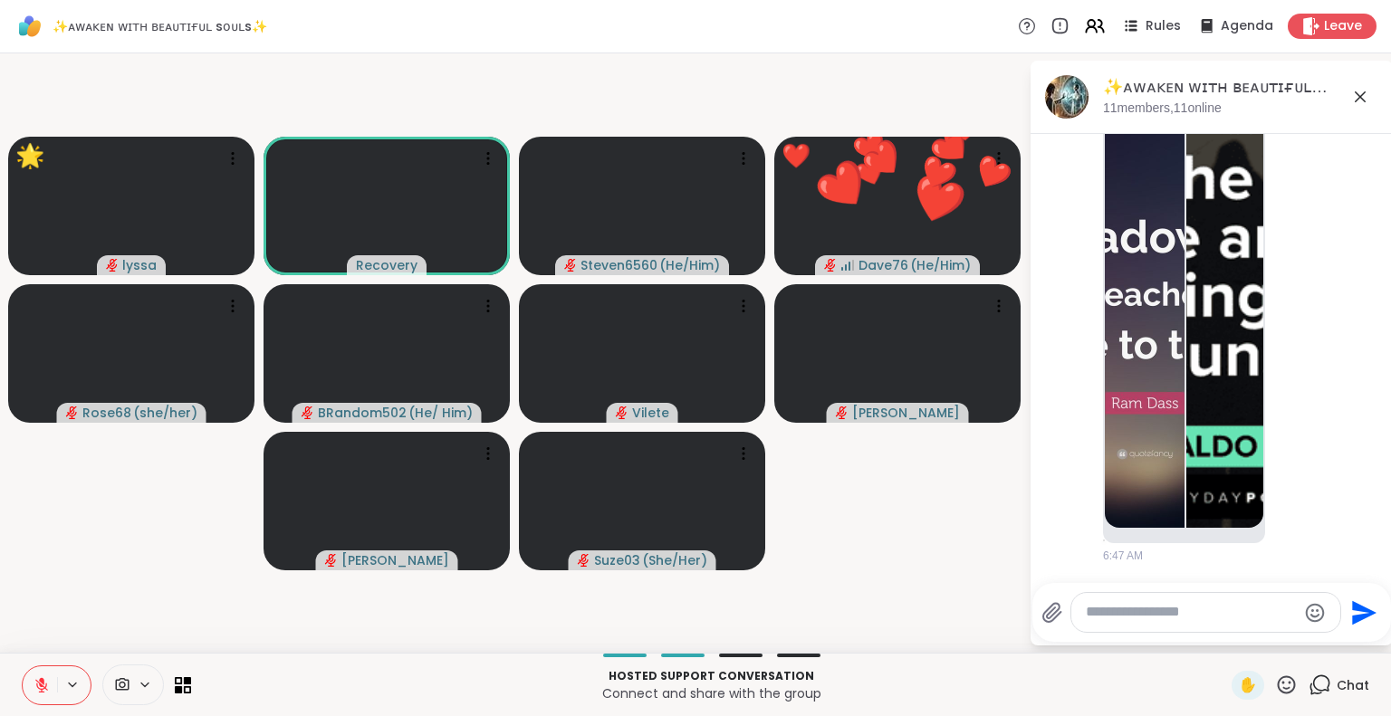
click at [1186, 247] on img at bounding box center [1226, 312] width 80 height 431
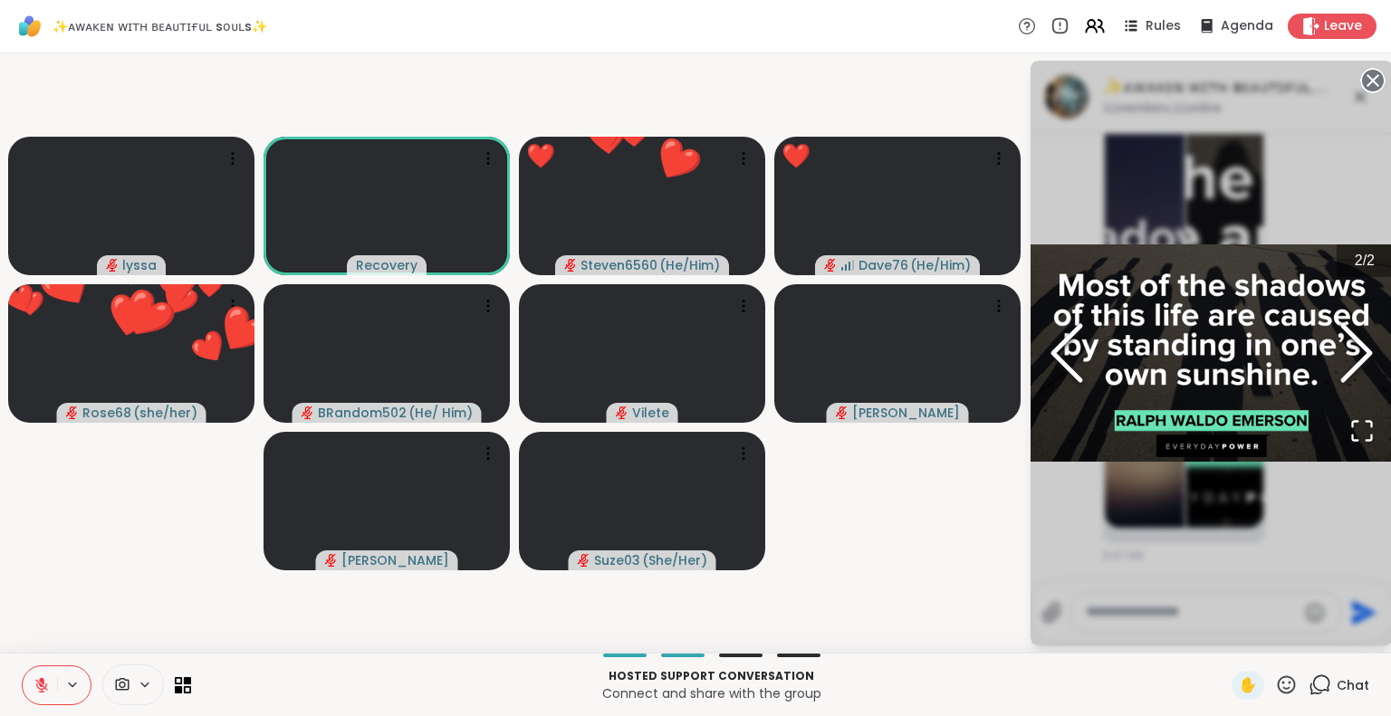
click at [1078, 347] on icon "Previous Slide" at bounding box center [1066, 353] width 54 height 109
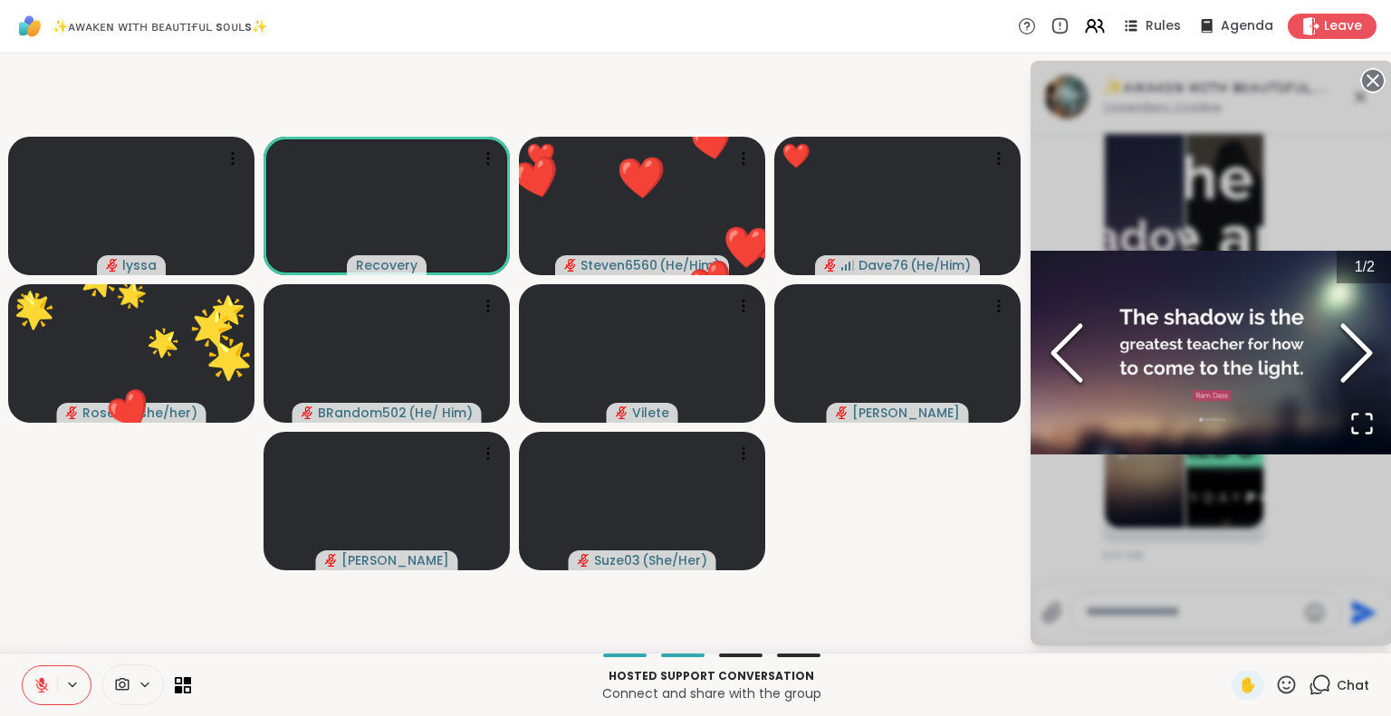
click at [1371, 76] on circle at bounding box center [1373, 81] width 22 height 22
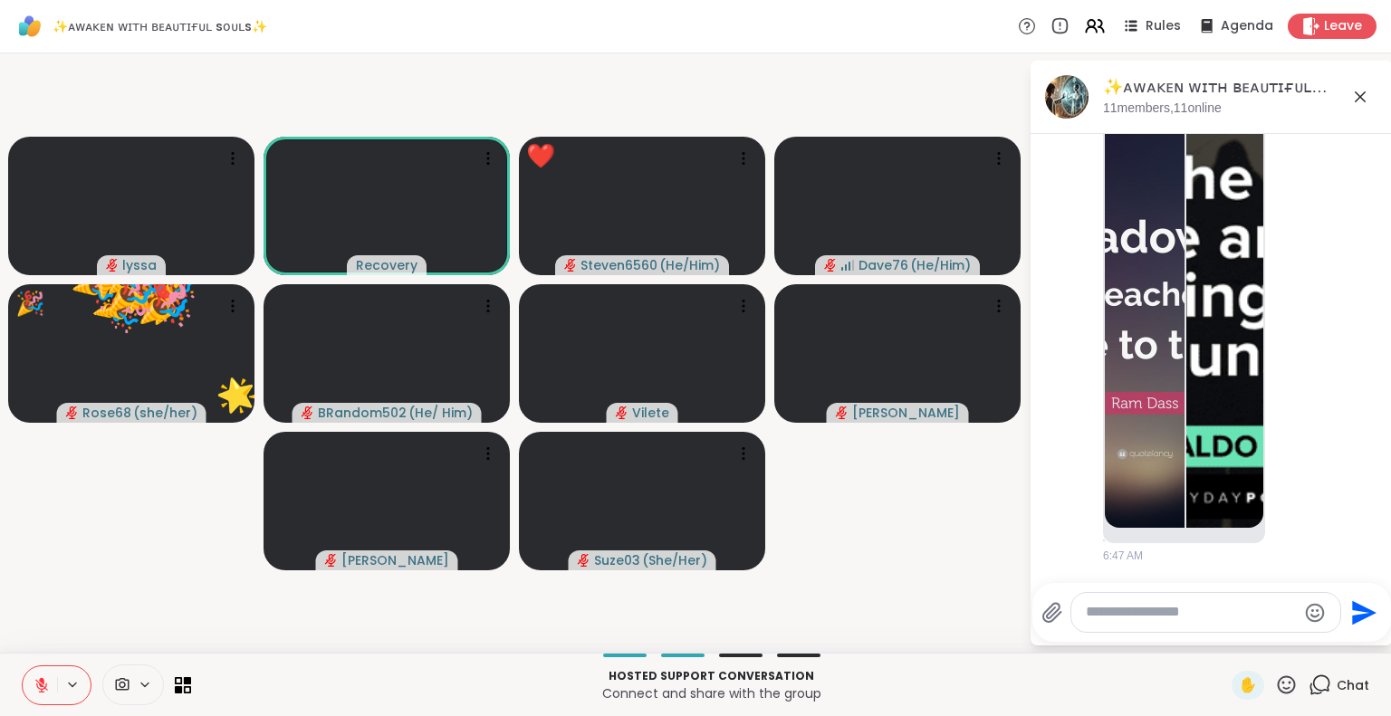
click at [1275, 680] on icon at bounding box center [1286, 685] width 23 height 23
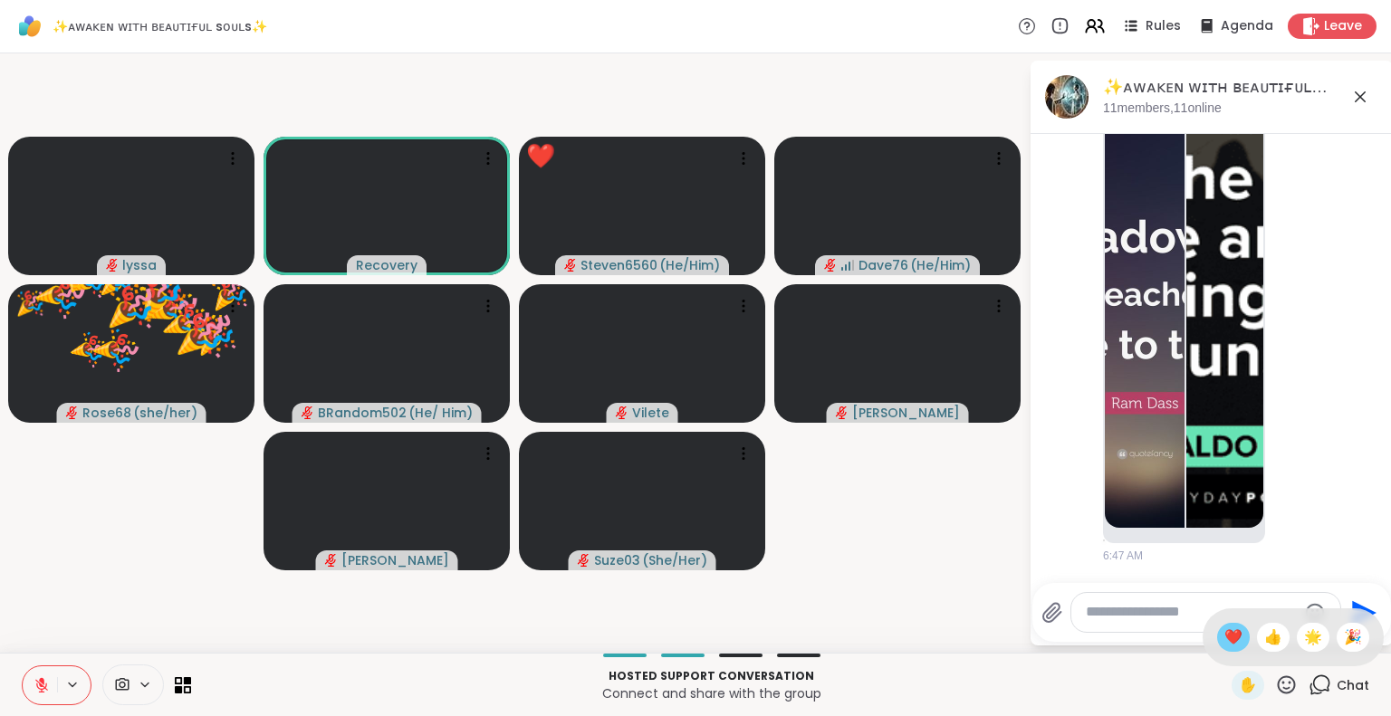
click at [1217, 624] on div "❤️" at bounding box center [1233, 637] width 33 height 29
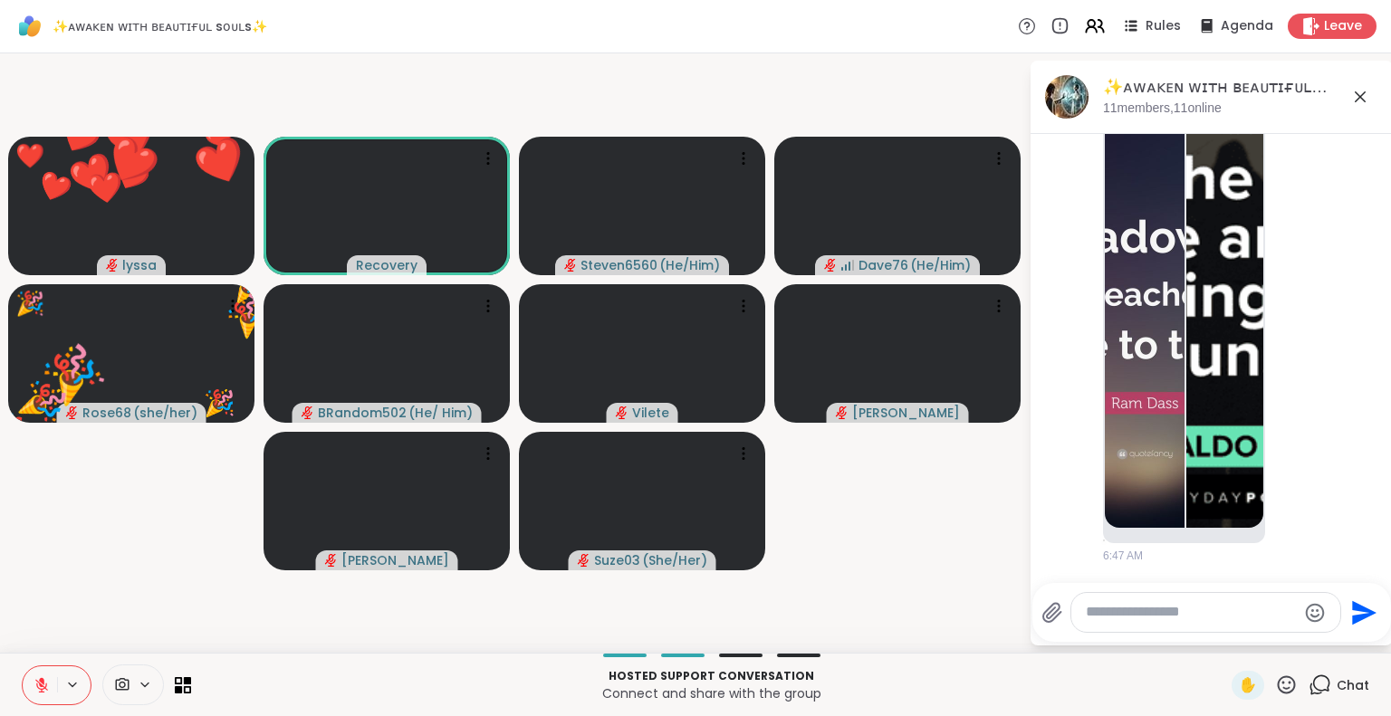
click at [1276, 679] on icon at bounding box center [1286, 685] width 23 height 23
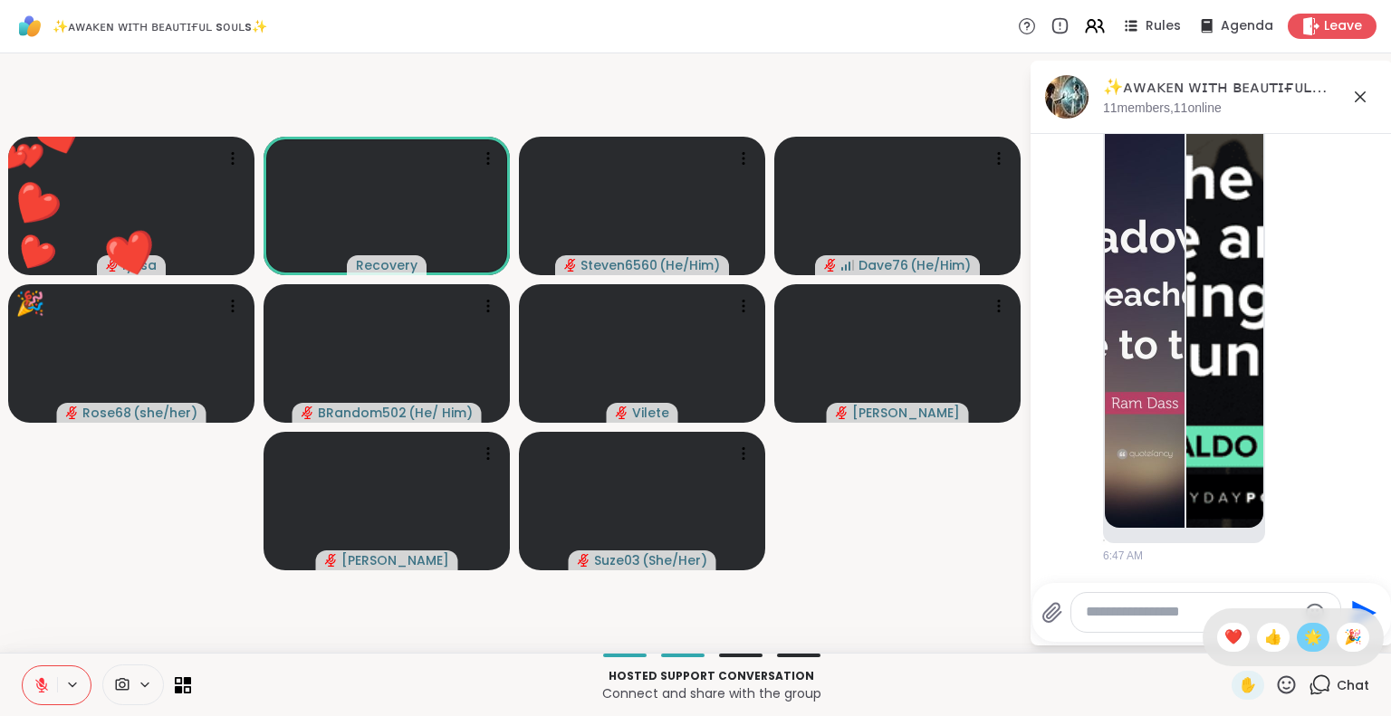
click at [1304, 647] on span "🌟" at bounding box center [1313, 638] width 18 height 22
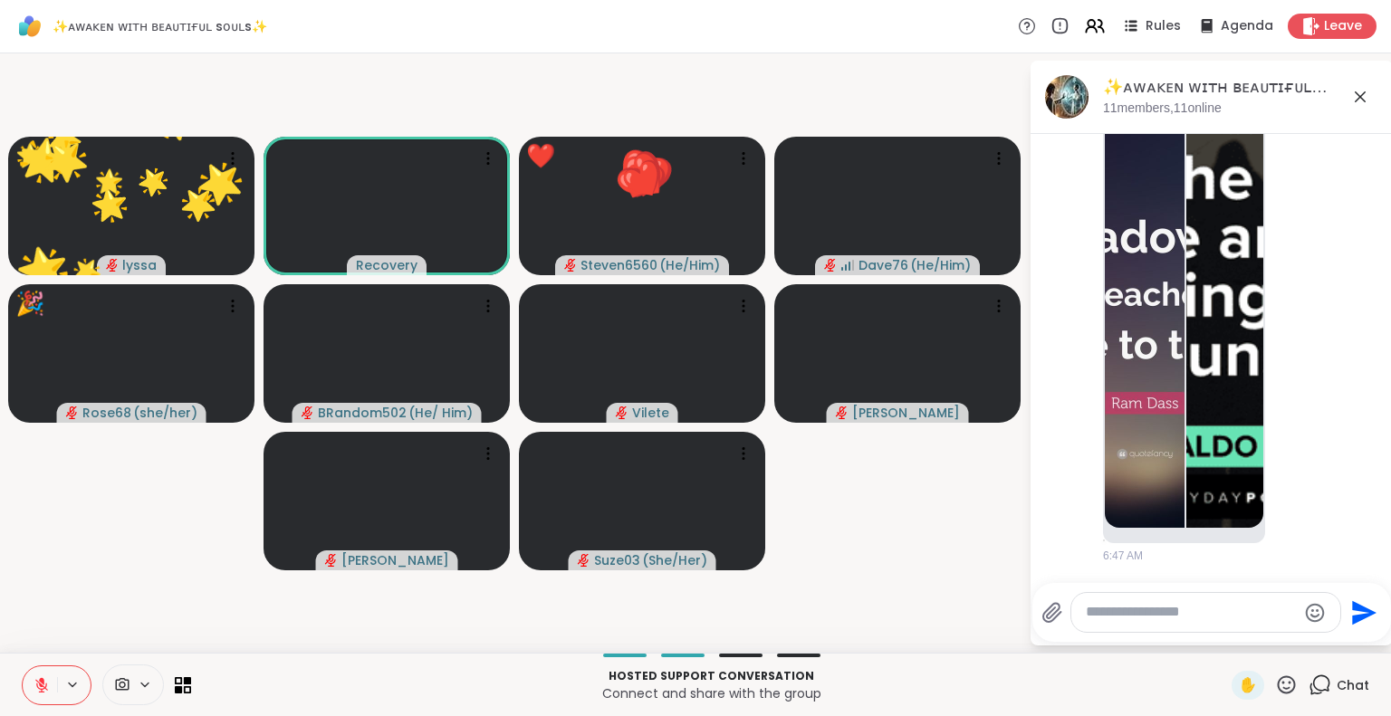
click at [36, 679] on icon at bounding box center [42, 685] width 16 height 16
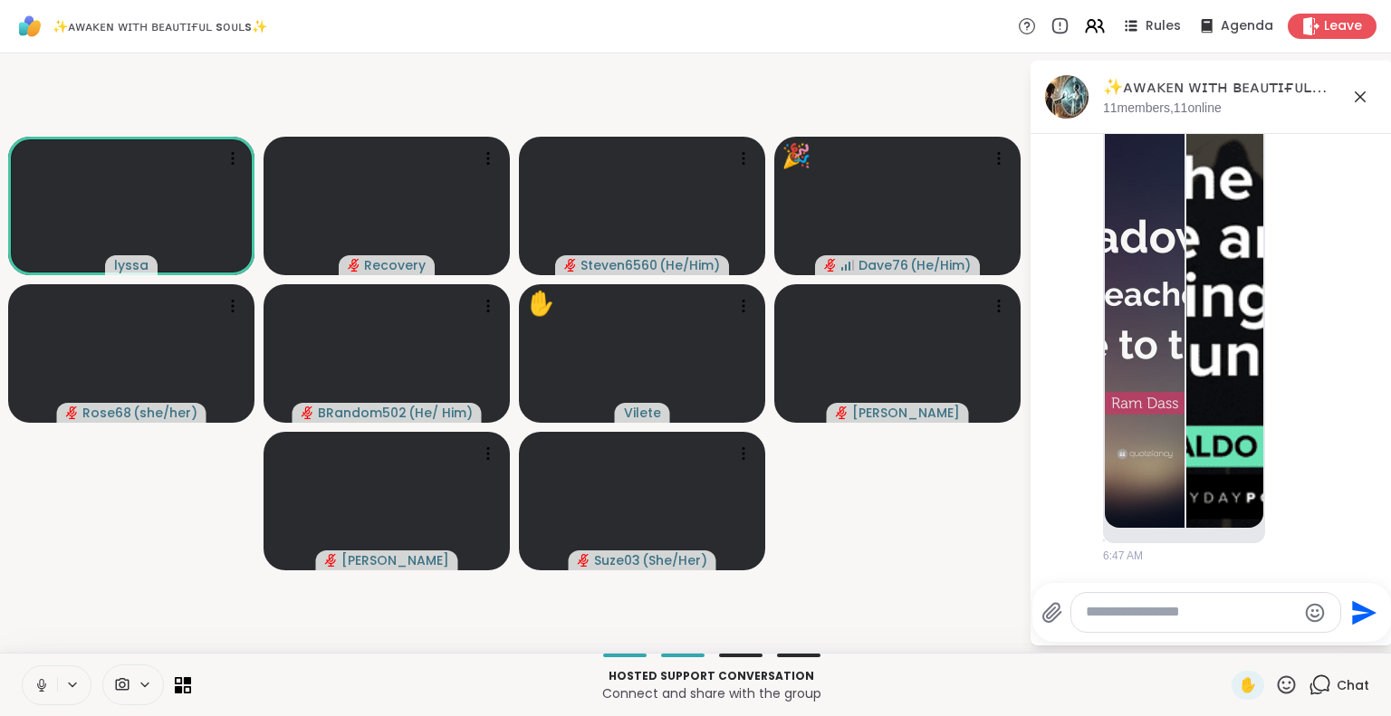
click at [34, 679] on icon at bounding box center [42, 685] width 16 height 16
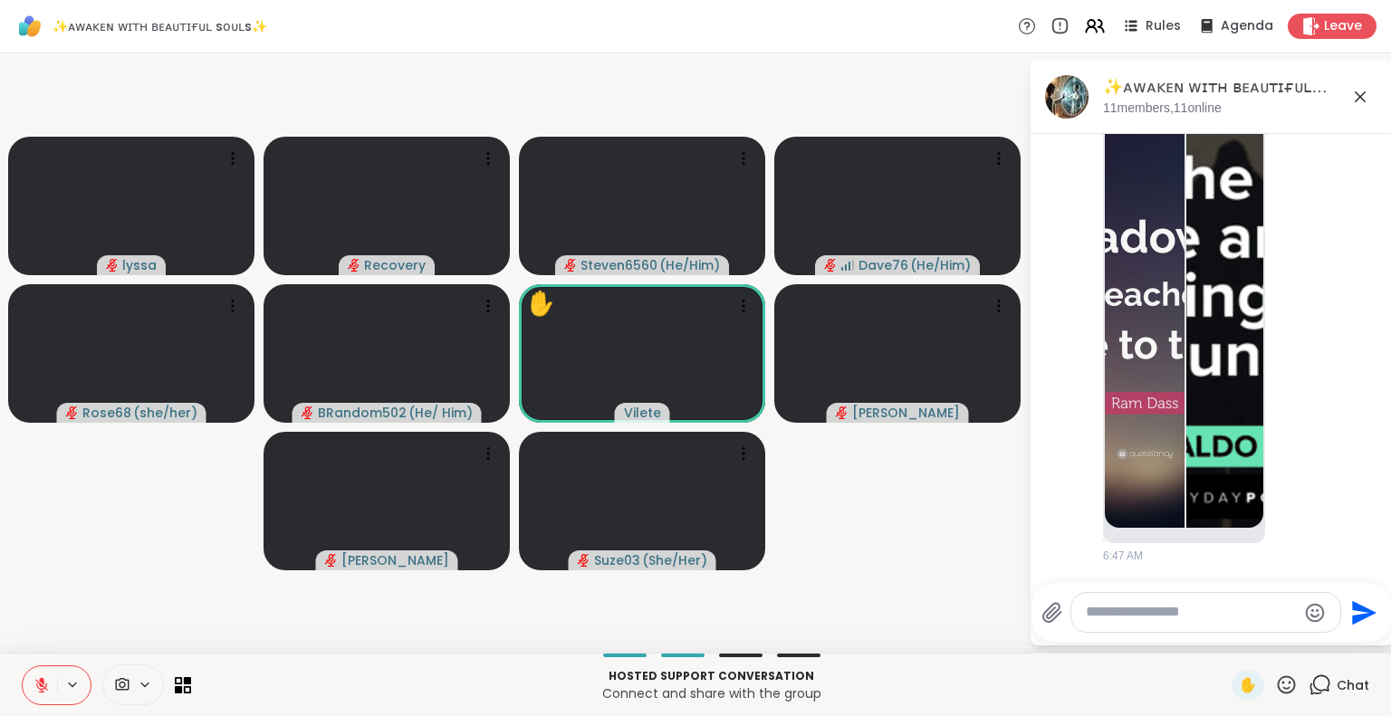
click at [1275, 694] on icon at bounding box center [1286, 685] width 23 height 23
click at [1224, 635] on span "❤️" at bounding box center [1233, 638] width 18 height 22
click at [1280, 680] on icon at bounding box center [1287, 684] width 18 height 18
click at [1224, 636] on span "❤️" at bounding box center [1233, 638] width 18 height 22
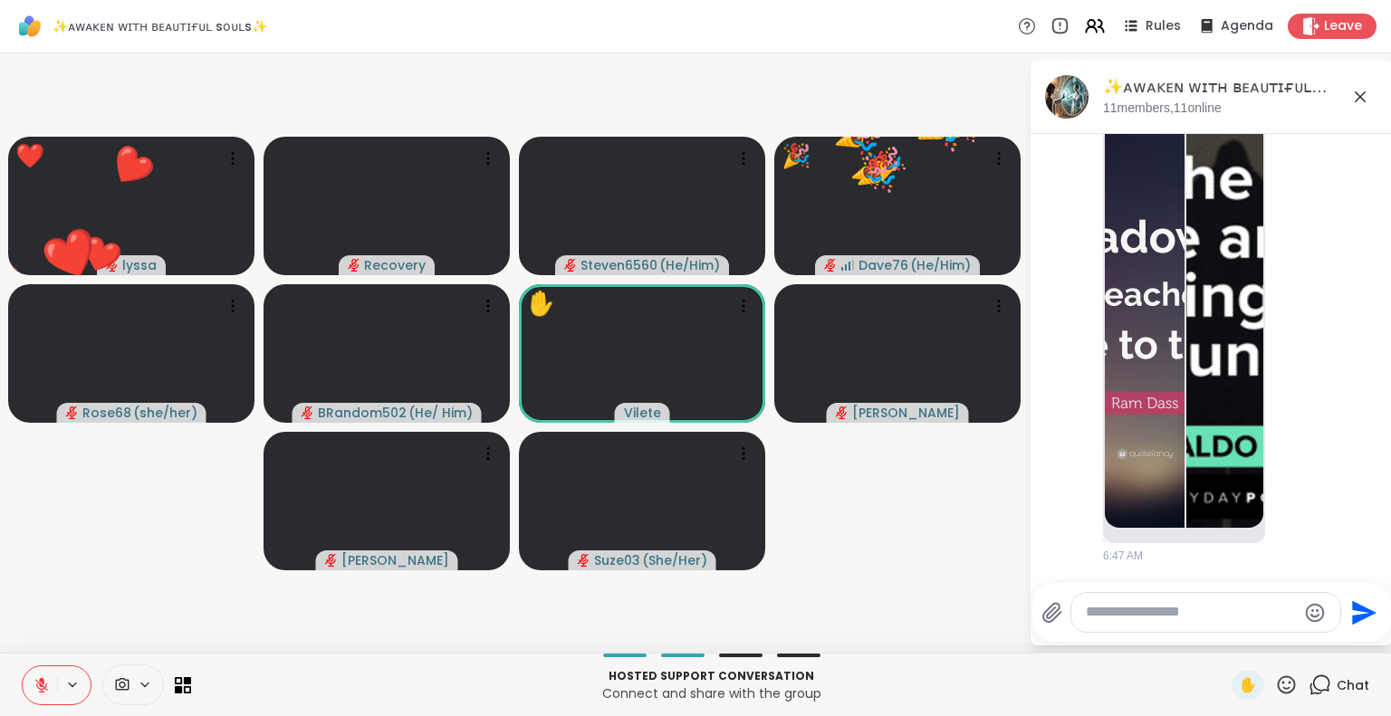
click at [1360, 96] on icon at bounding box center [1360, 96] width 11 height 11
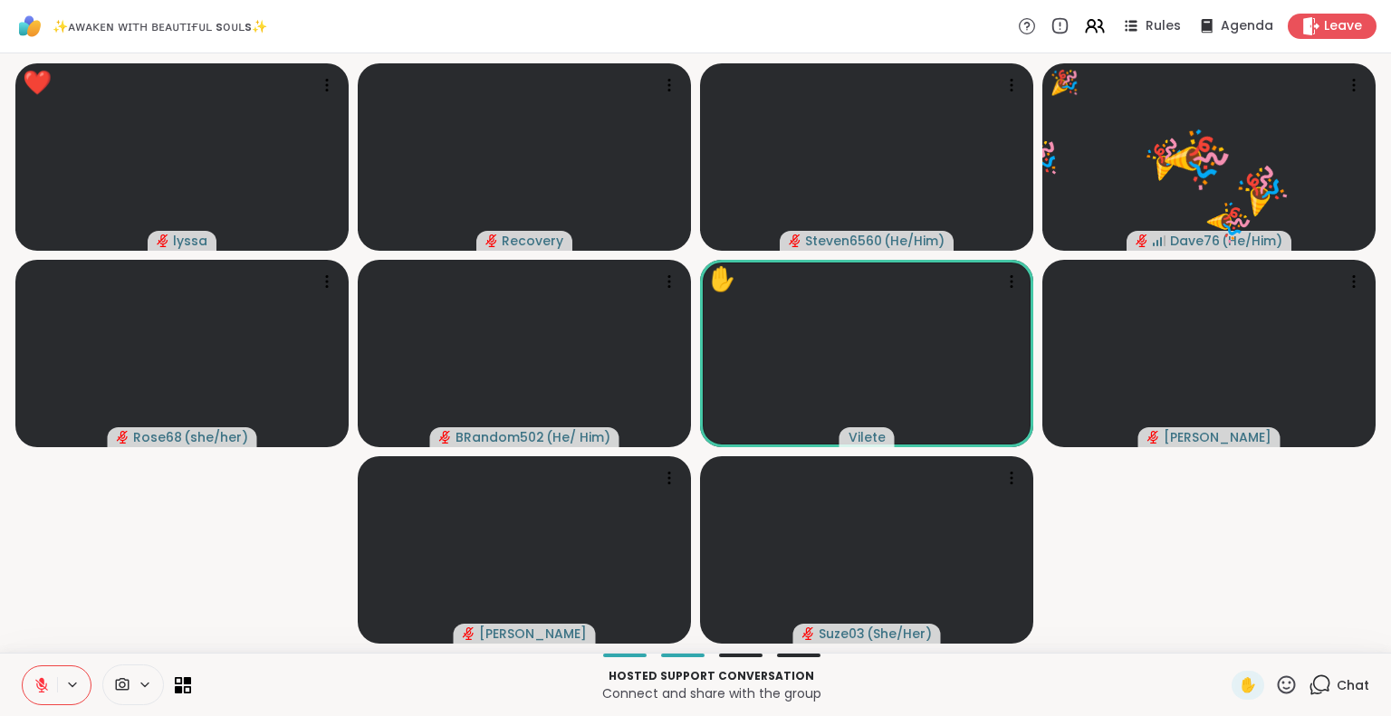
click at [1275, 680] on icon at bounding box center [1286, 685] width 23 height 23
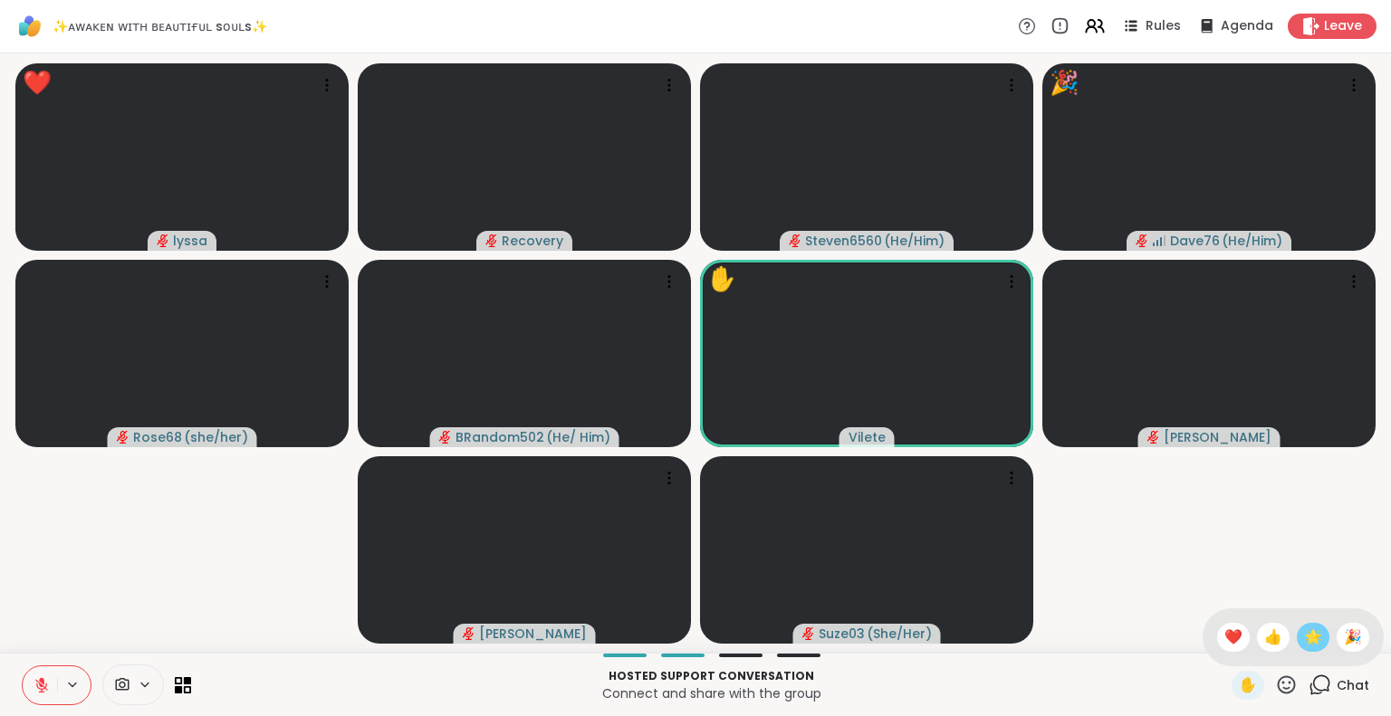
click at [1304, 639] on span "🌟" at bounding box center [1313, 638] width 18 height 22
click at [1275, 678] on icon at bounding box center [1286, 685] width 23 height 23
click at [1264, 637] on span "👍" at bounding box center [1273, 638] width 18 height 22
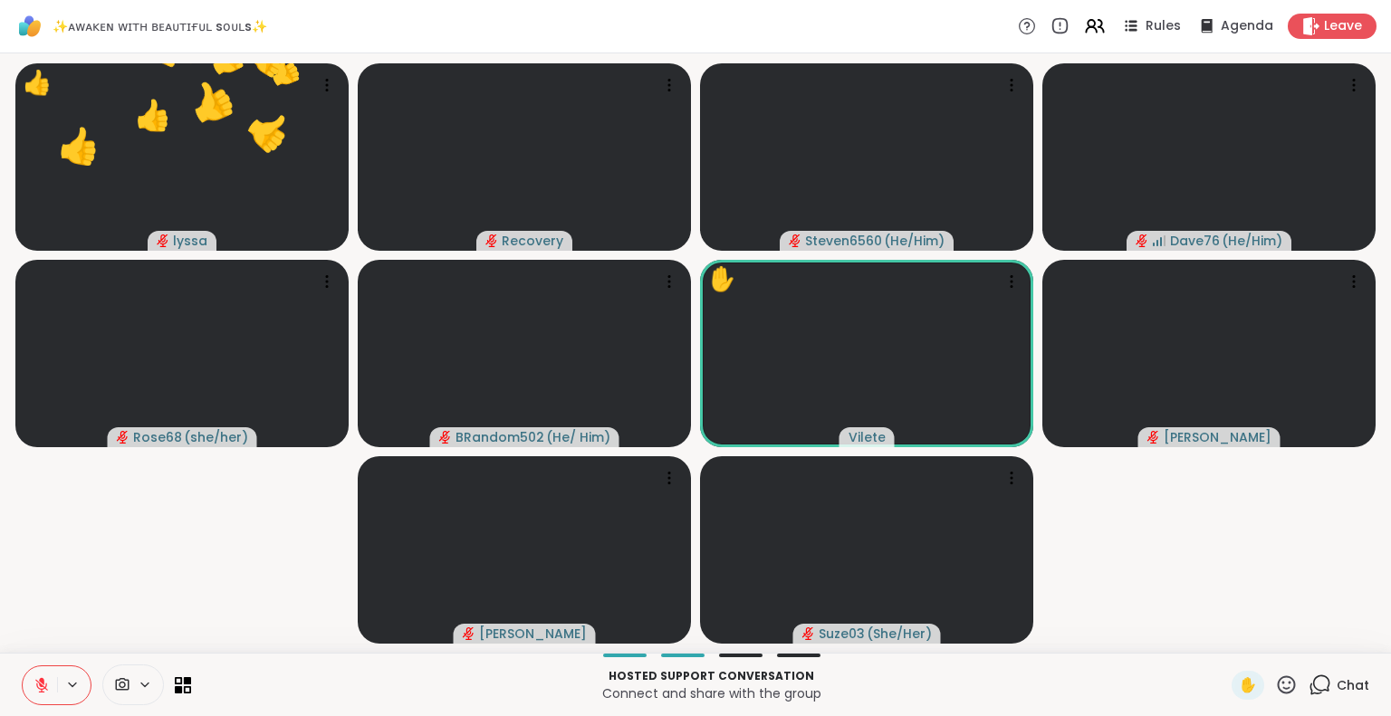
click at [1278, 680] on icon at bounding box center [1286, 685] width 23 height 23
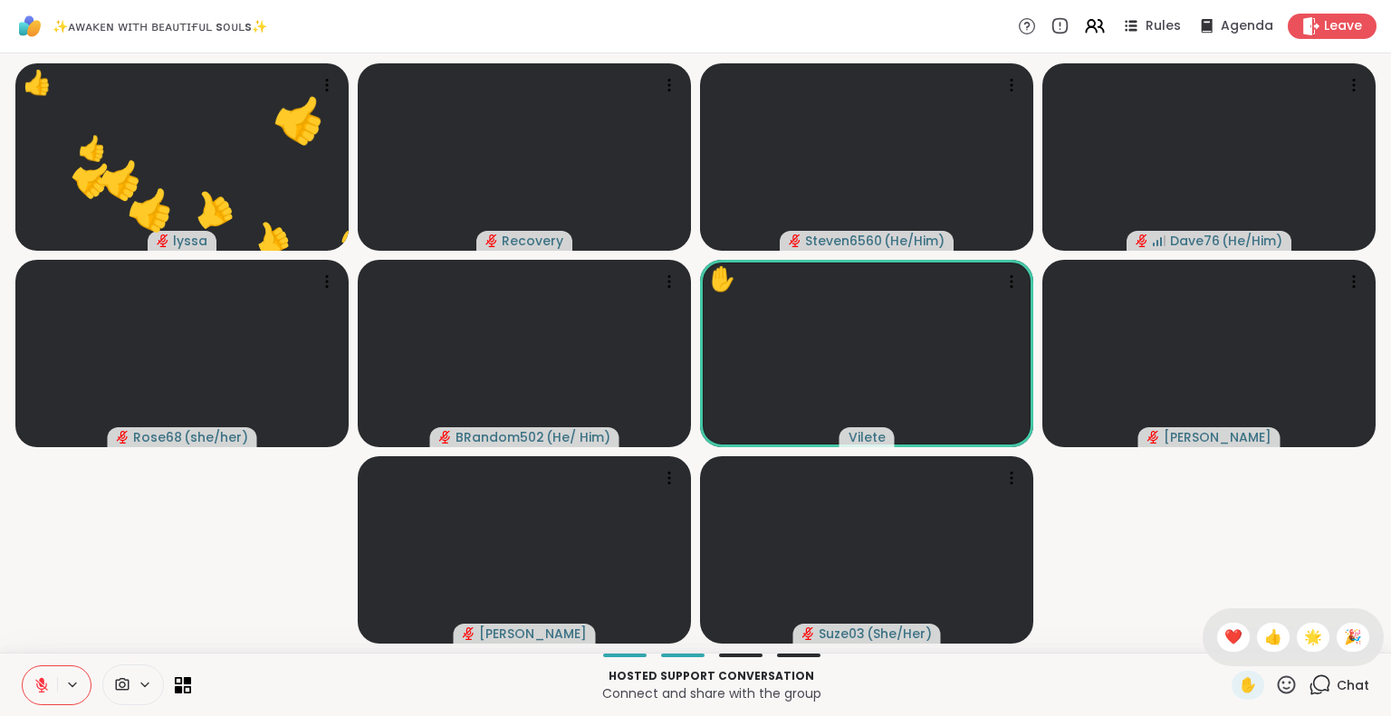
click at [1217, 652] on div "✋ ❤️ 👍 🌟 🎉" at bounding box center [1292, 637] width 181 height 58
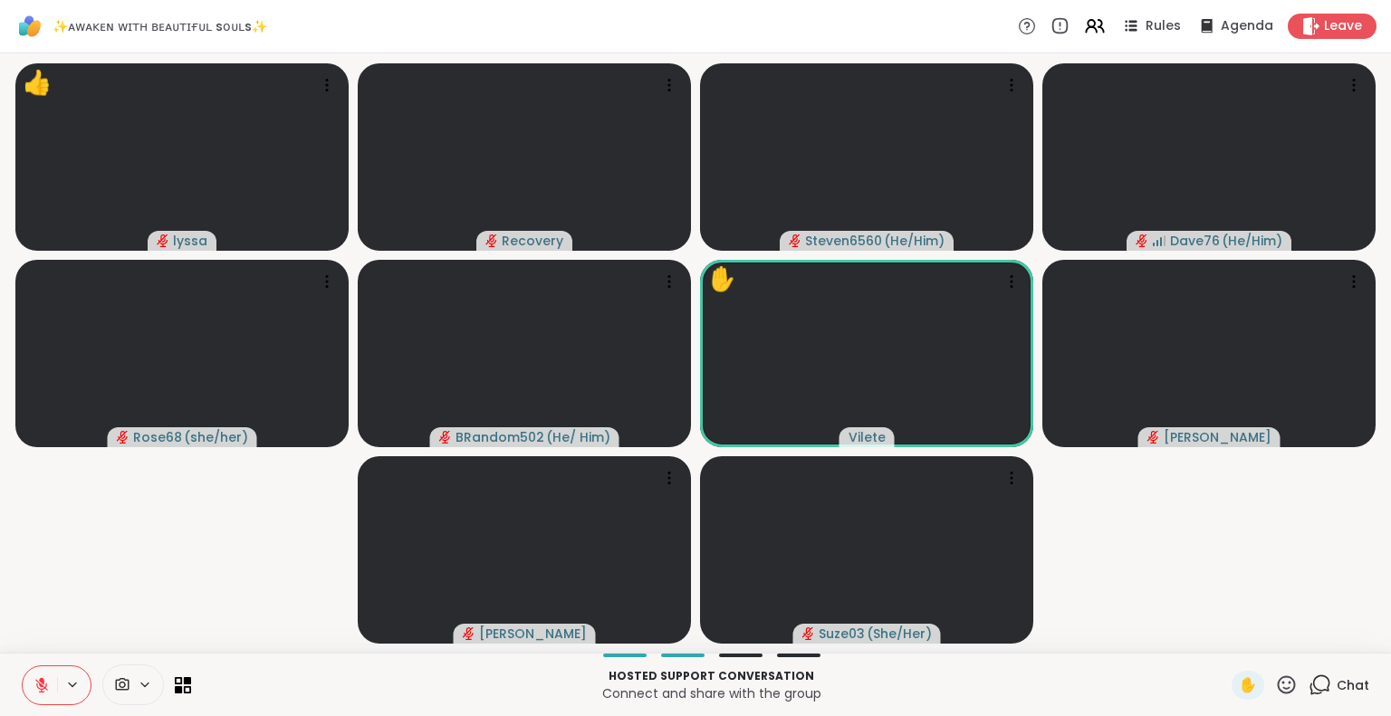
click at [1275, 685] on icon at bounding box center [1286, 685] width 23 height 23
click at [1224, 629] on span "❤️" at bounding box center [1233, 638] width 18 height 22
click at [1278, 677] on icon at bounding box center [1287, 684] width 18 height 18
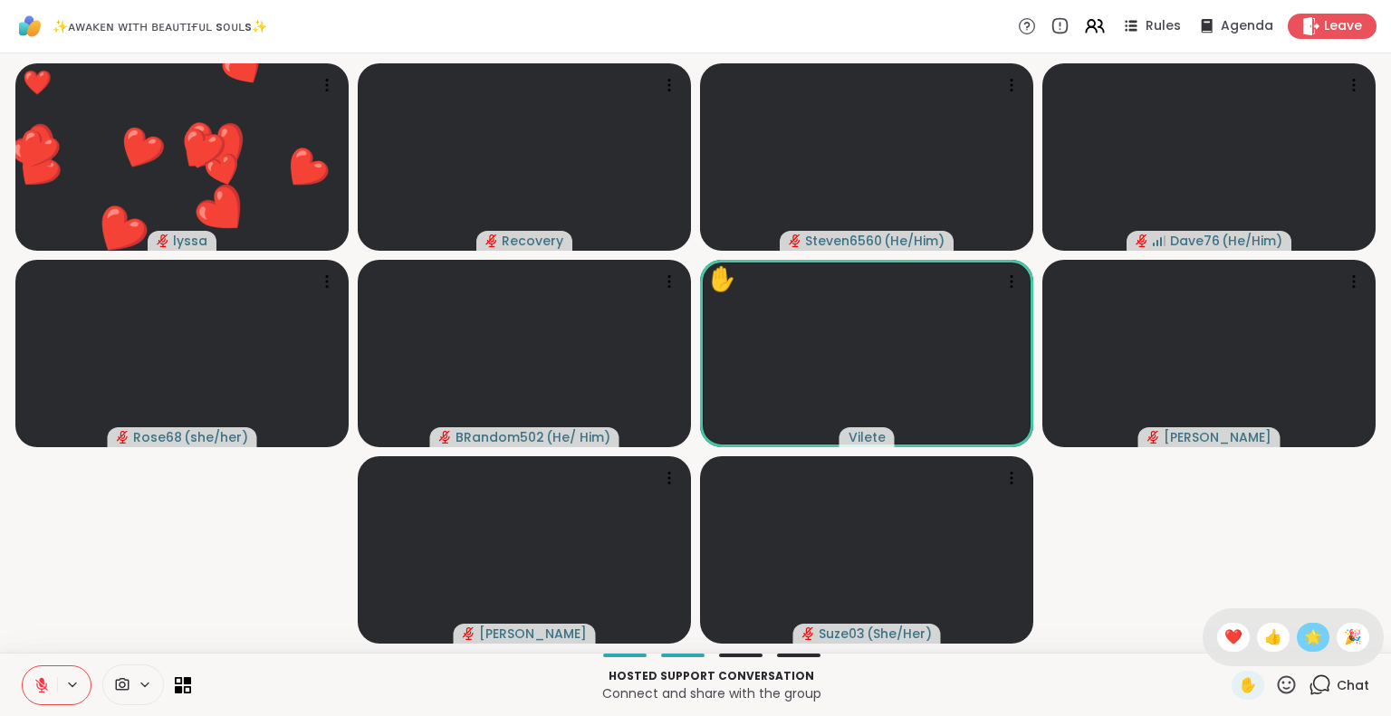
click at [1304, 634] on span "🌟" at bounding box center [1313, 638] width 18 height 22
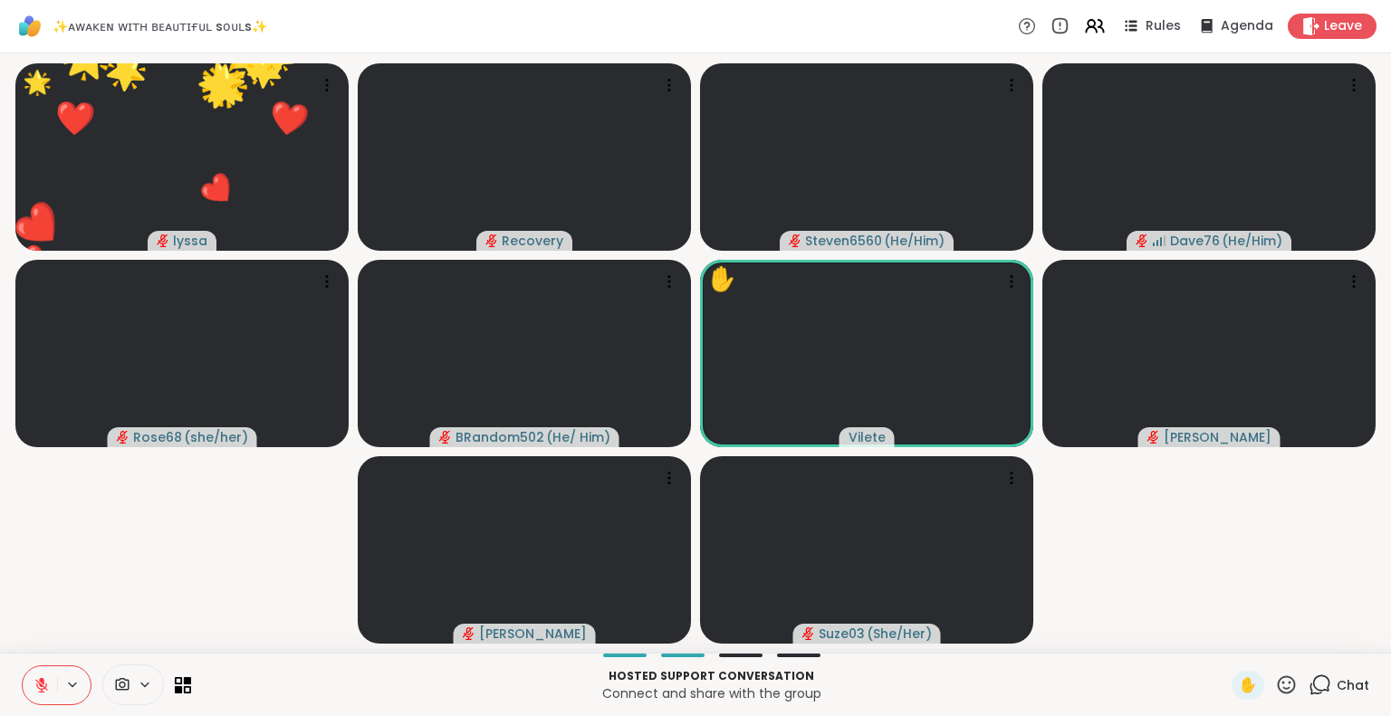
click at [1275, 686] on icon at bounding box center [1286, 685] width 23 height 23
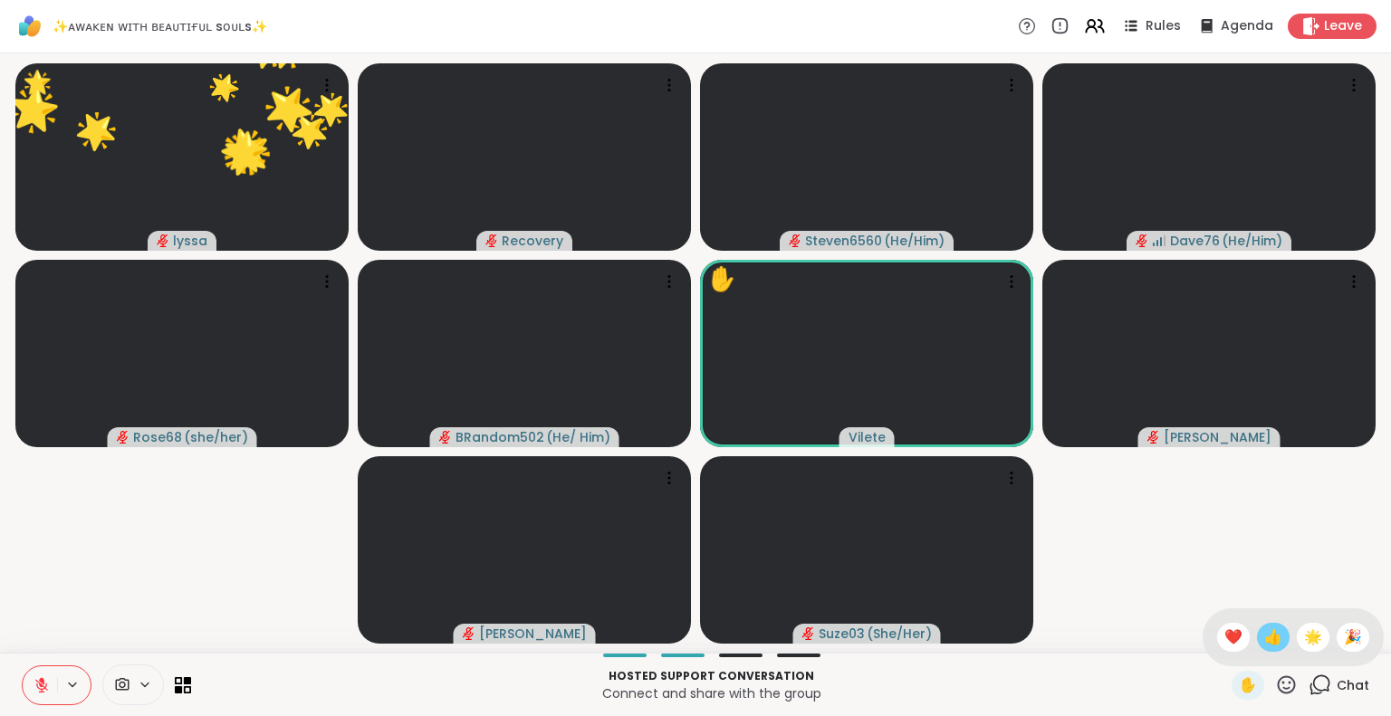
click at [1264, 640] on span "👍" at bounding box center [1273, 638] width 18 height 22
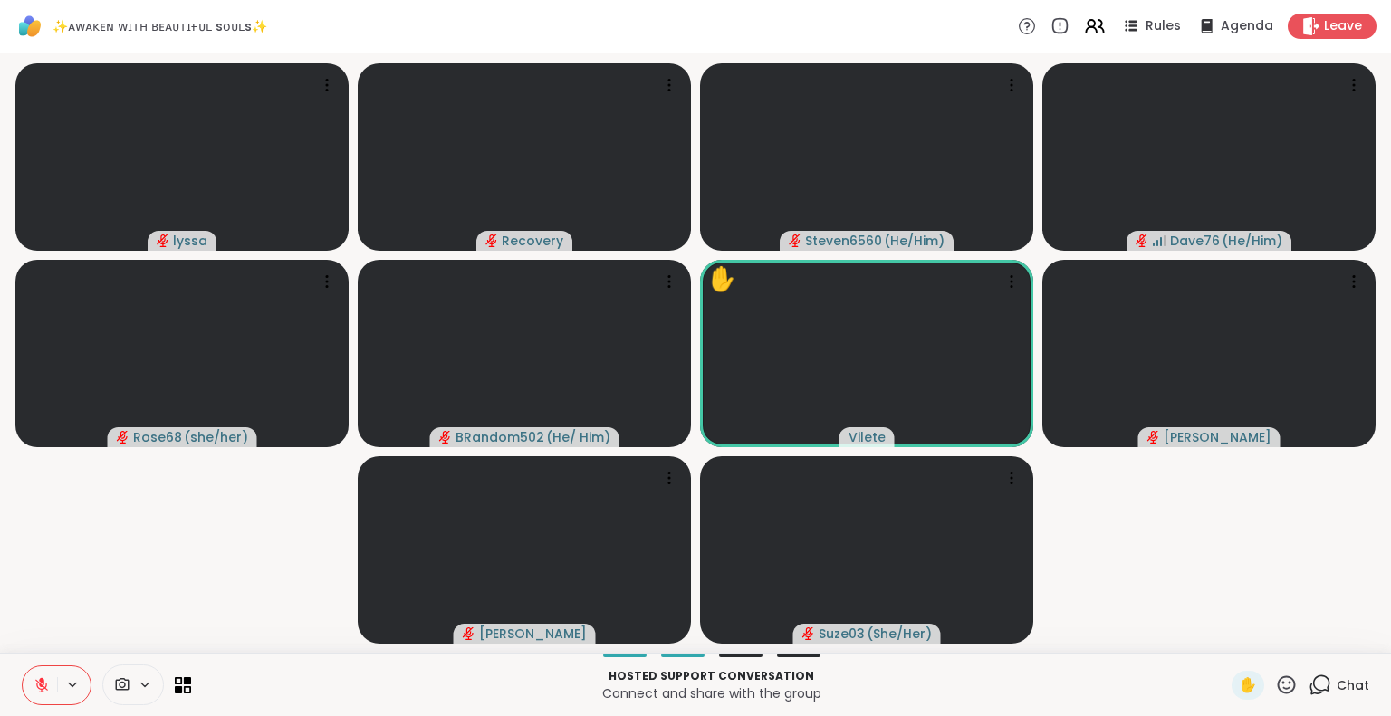
click at [1275, 680] on icon at bounding box center [1286, 685] width 23 height 23
click at [1224, 639] on span "❤️" at bounding box center [1233, 638] width 18 height 22
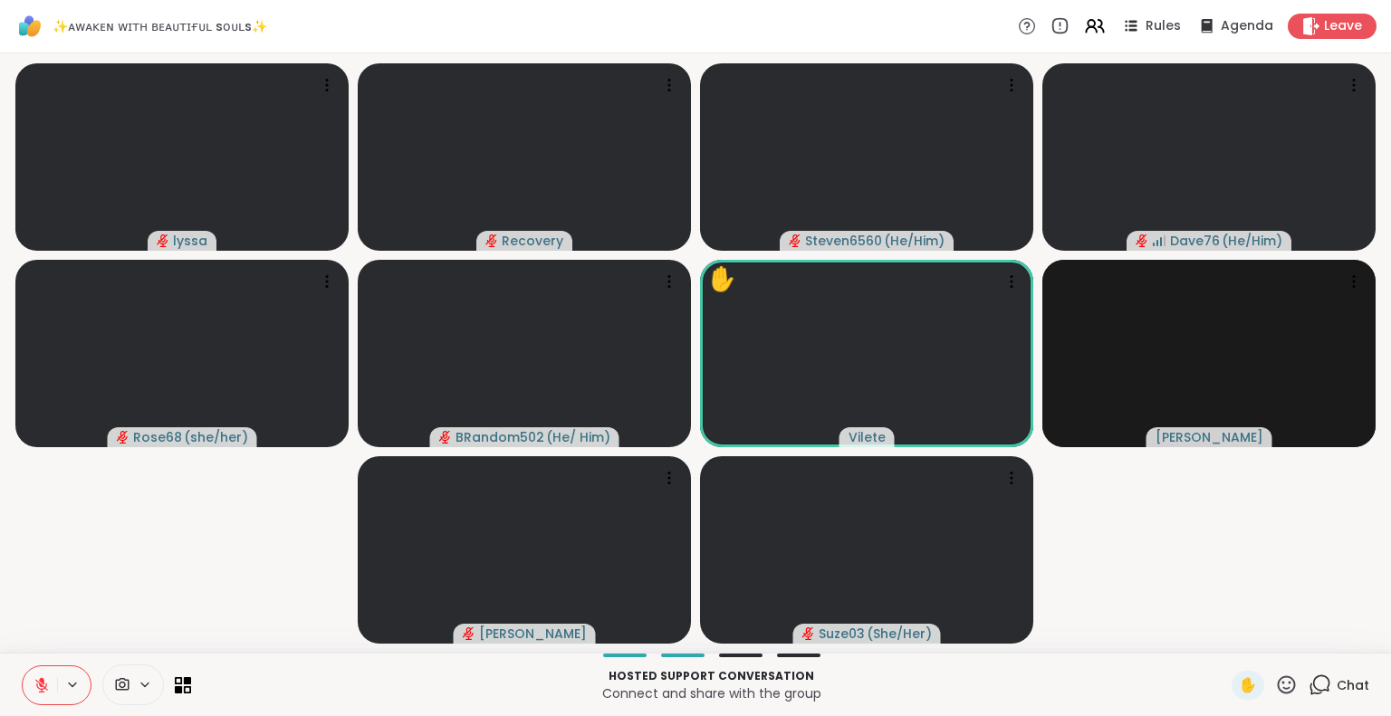
click at [1277, 686] on icon at bounding box center [1286, 685] width 23 height 23
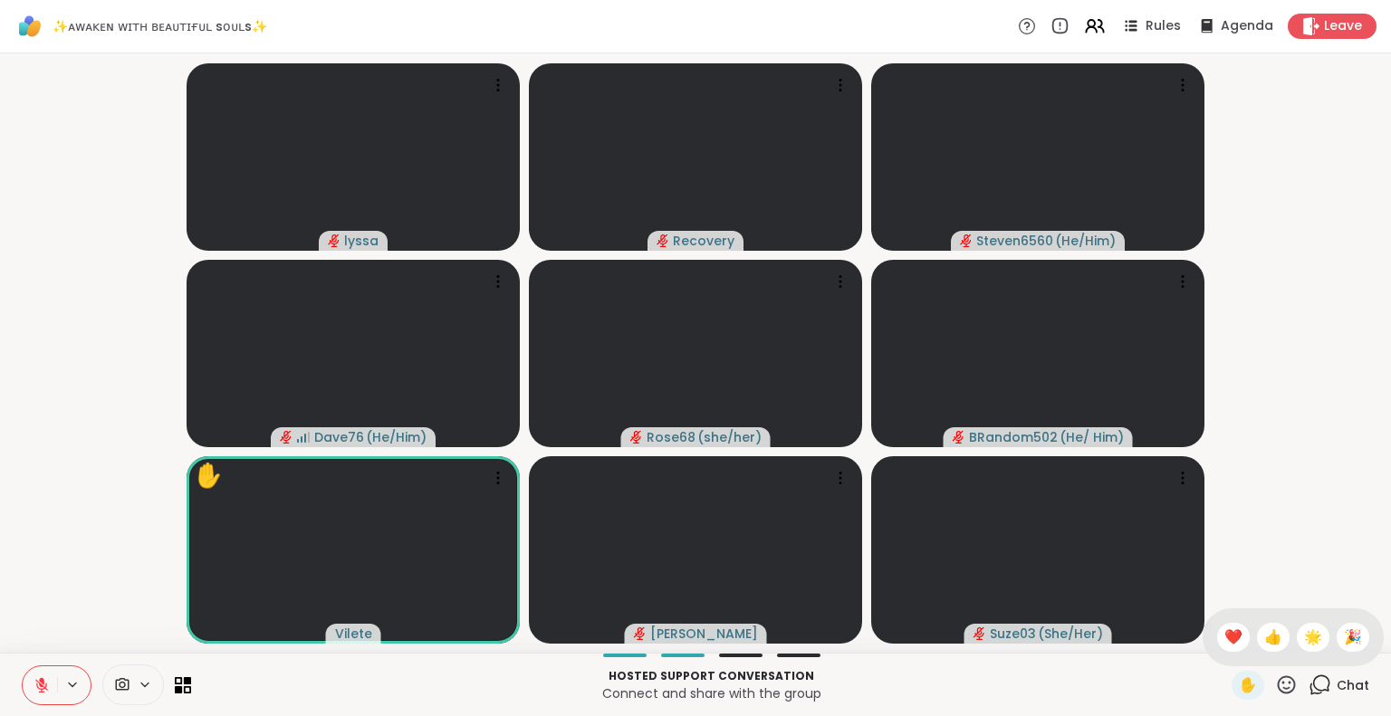
click at [1250, 574] on video-player-container "lyssa Recovery Steven6560 ( He/Him ) Dave76 ( He/Him ) Rose68 ( she/her ) BRand…" at bounding box center [695, 353] width 1369 height 585
click at [1278, 683] on icon at bounding box center [1287, 684] width 18 height 18
click at [1224, 633] on span "❤️" at bounding box center [1233, 638] width 18 height 22
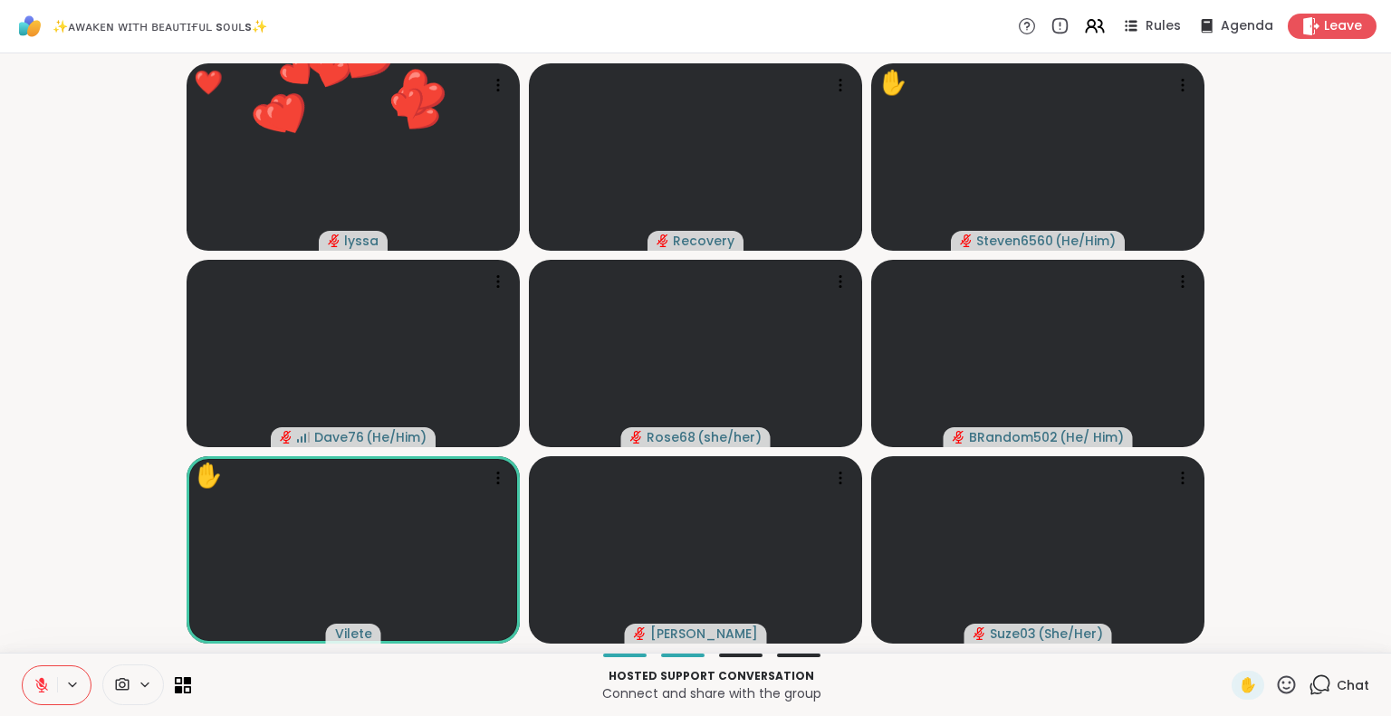
click at [1278, 689] on icon at bounding box center [1286, 685] width 23 height 23
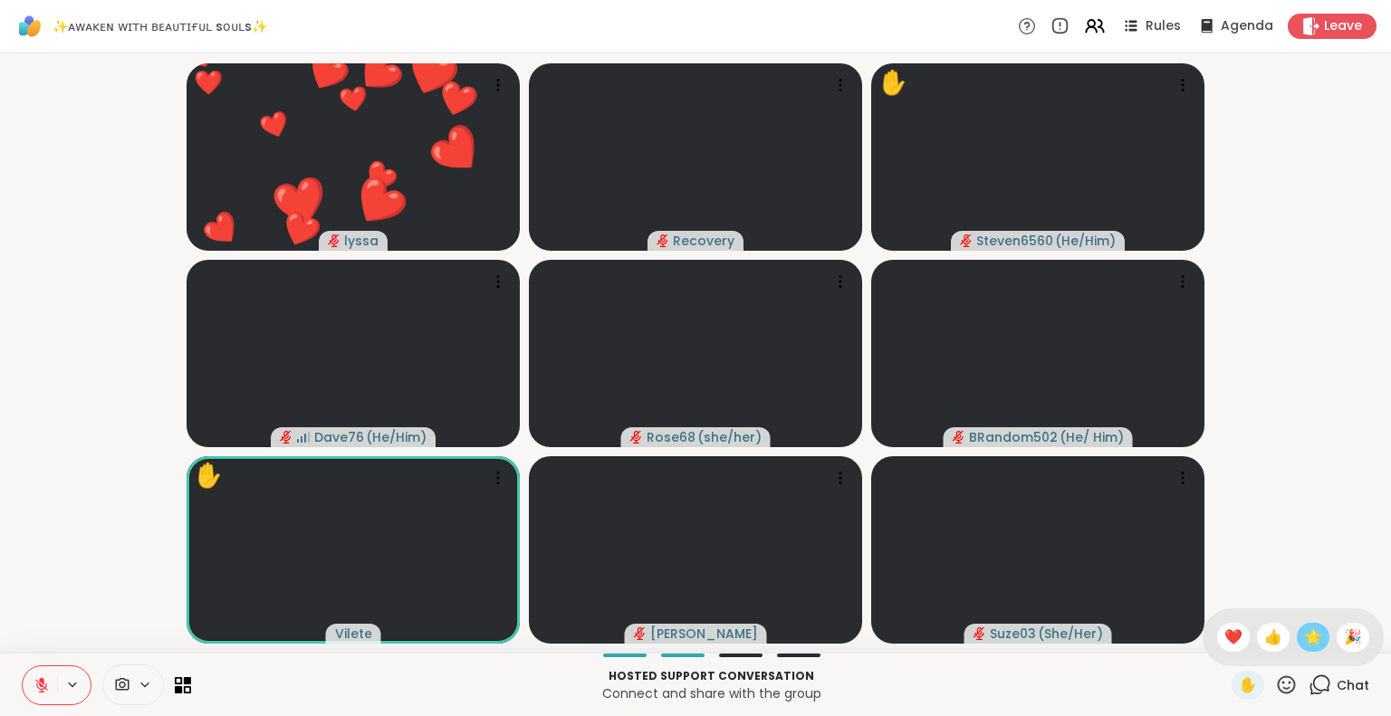
click at [1304, 631] on span "🌟" at bounding box center [1313, 638] width 18 height 22
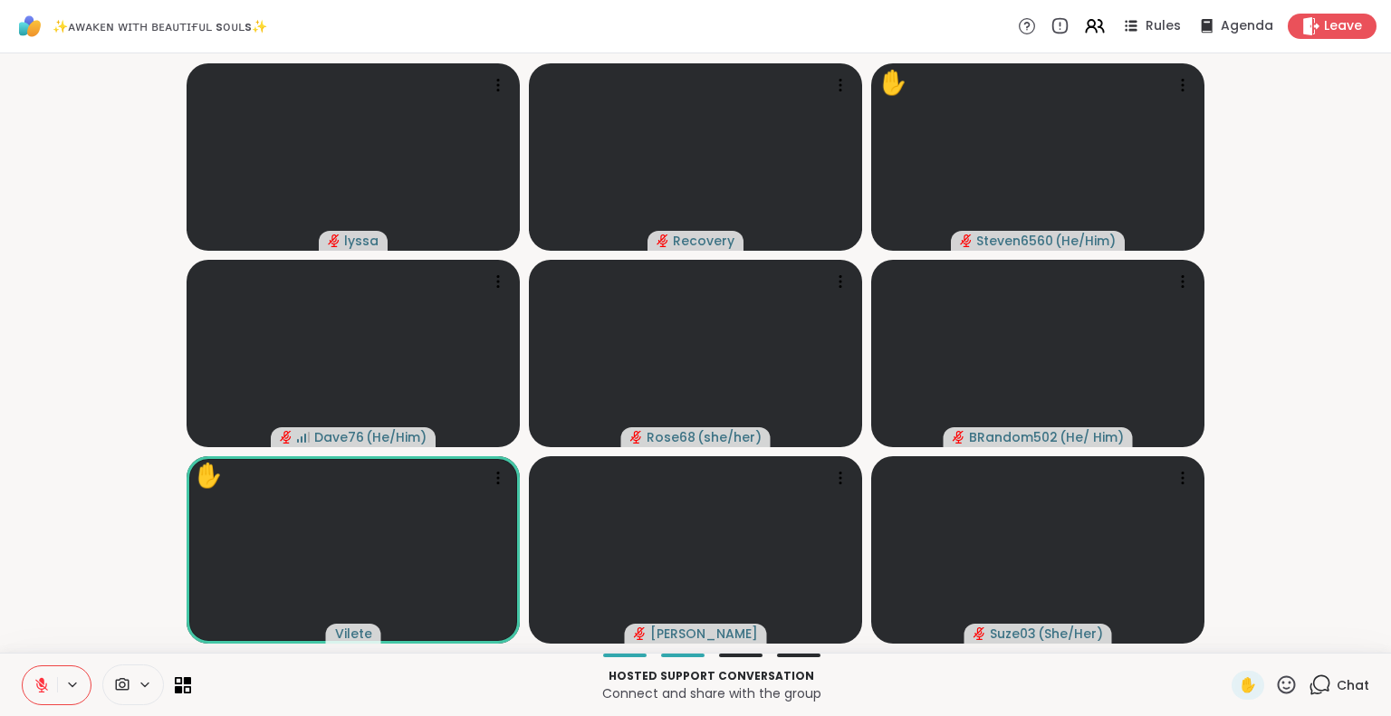
click at [1333, 694] on div "Chat" at bounding box center [1338, 685] width 61 height 29
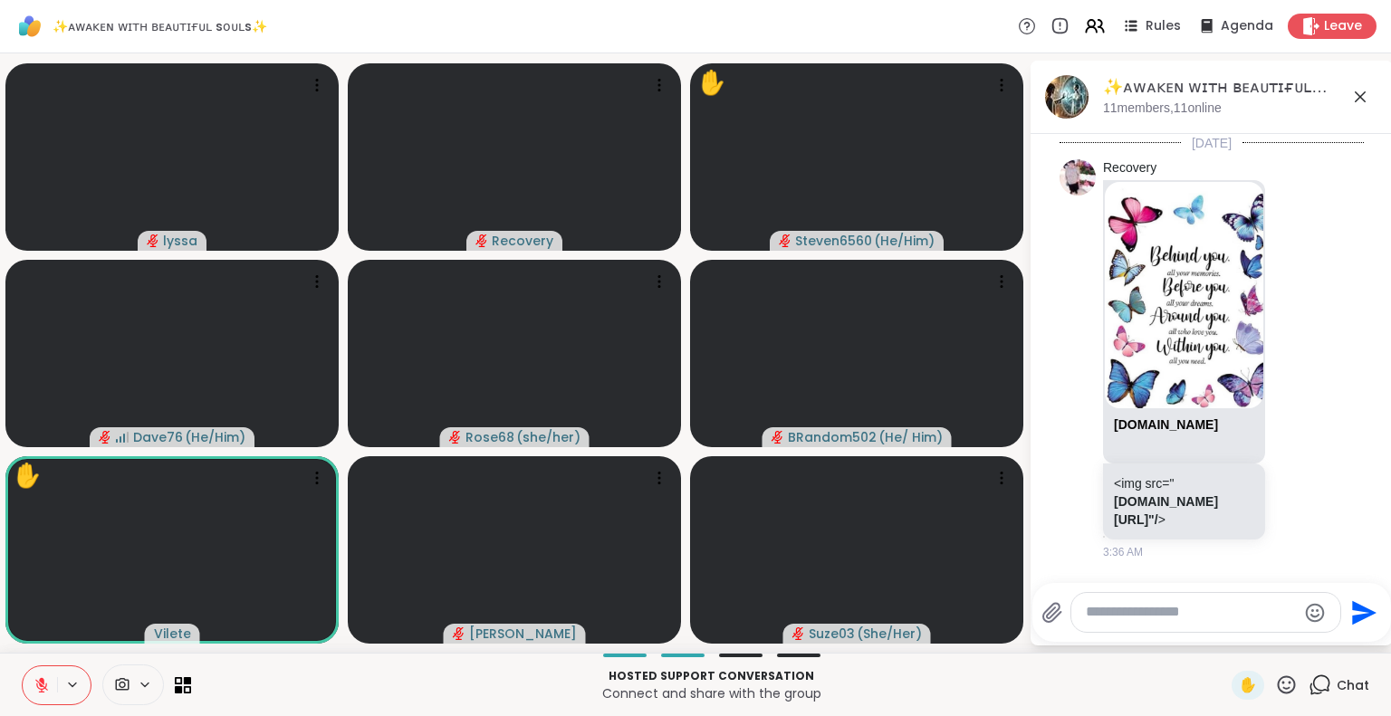
scroll to position [9354, 0]
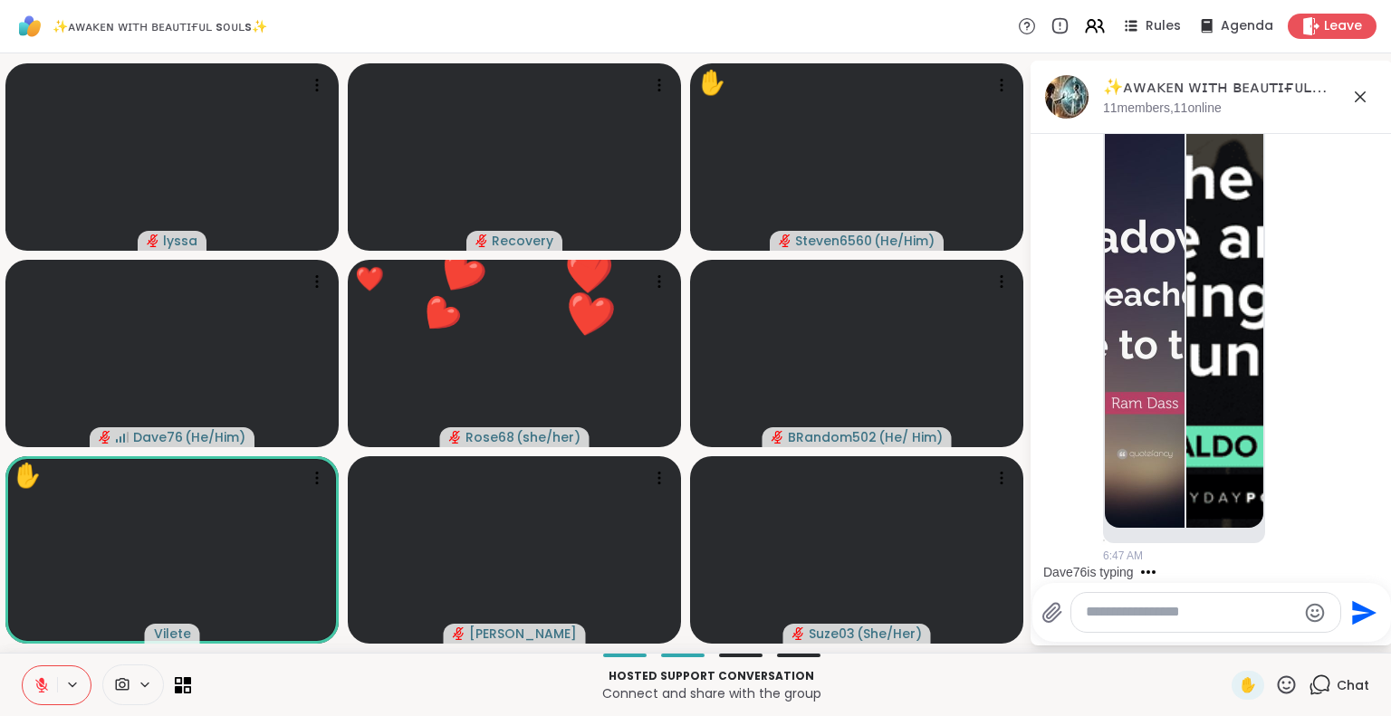
click at [1355, 93] on icon at bounding box center [1360, 97] width 22 height 22
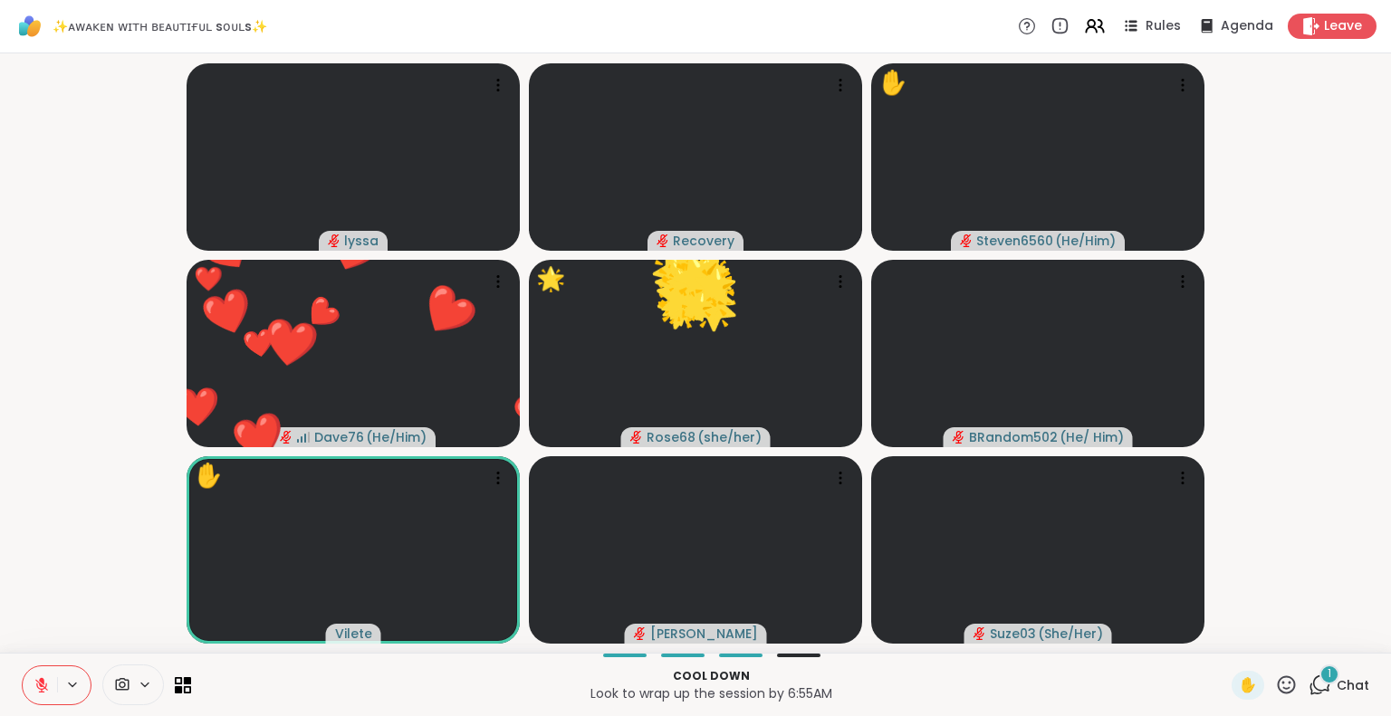
click at [47, 692] on icon at bounding box center [42, 685] width 16 height 16
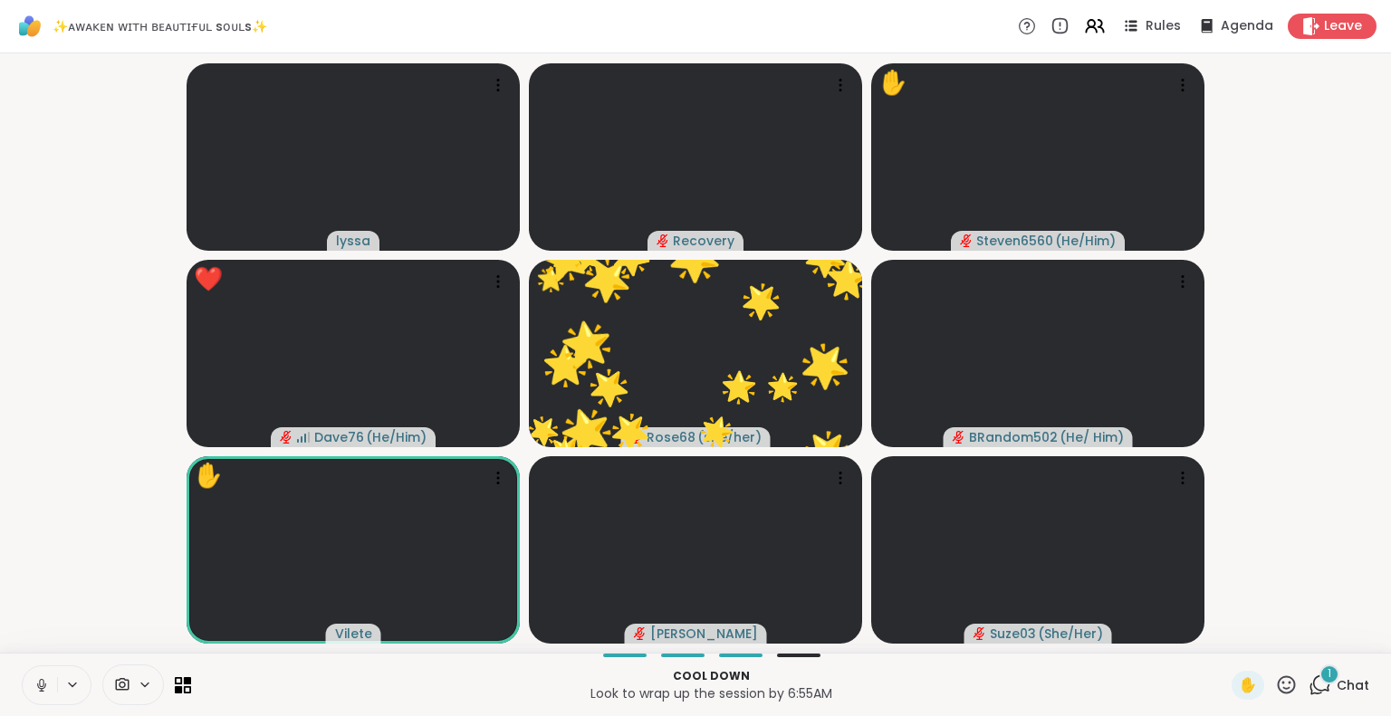
click at [1278, 684] on icon at bounding box center [1287, 684] width 18 height 18
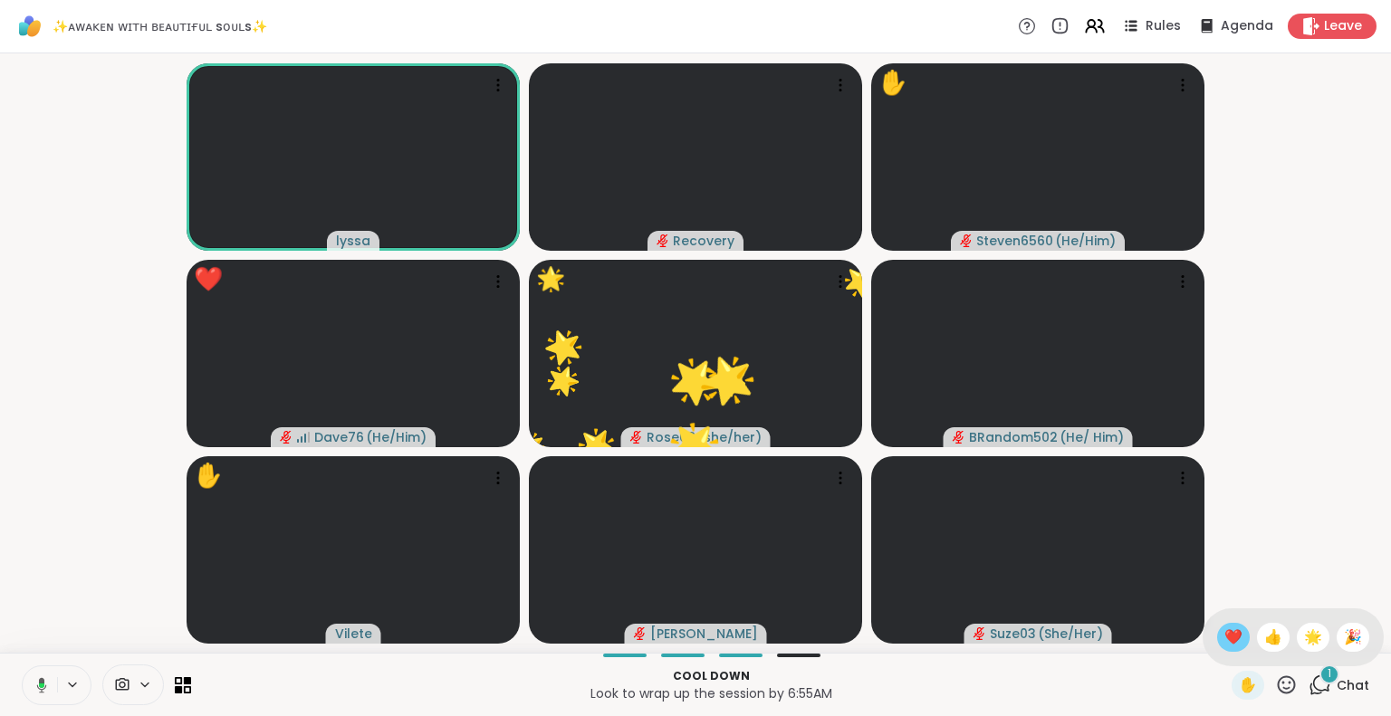
click at [1224, 637] on span "❤️" at bounding box center [1233, 638] width 18 height 22
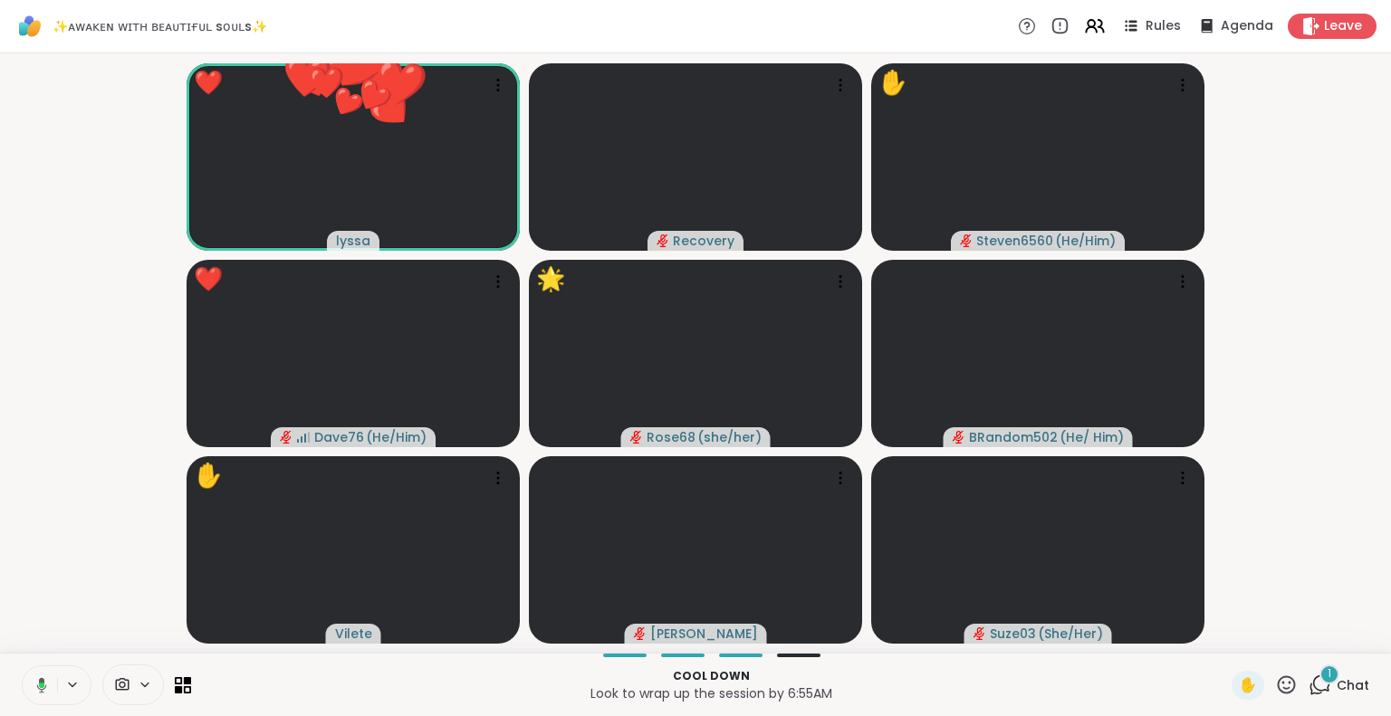
click at [1278, 680] on icon at bounding box center [1287, 684] width 18 height 18
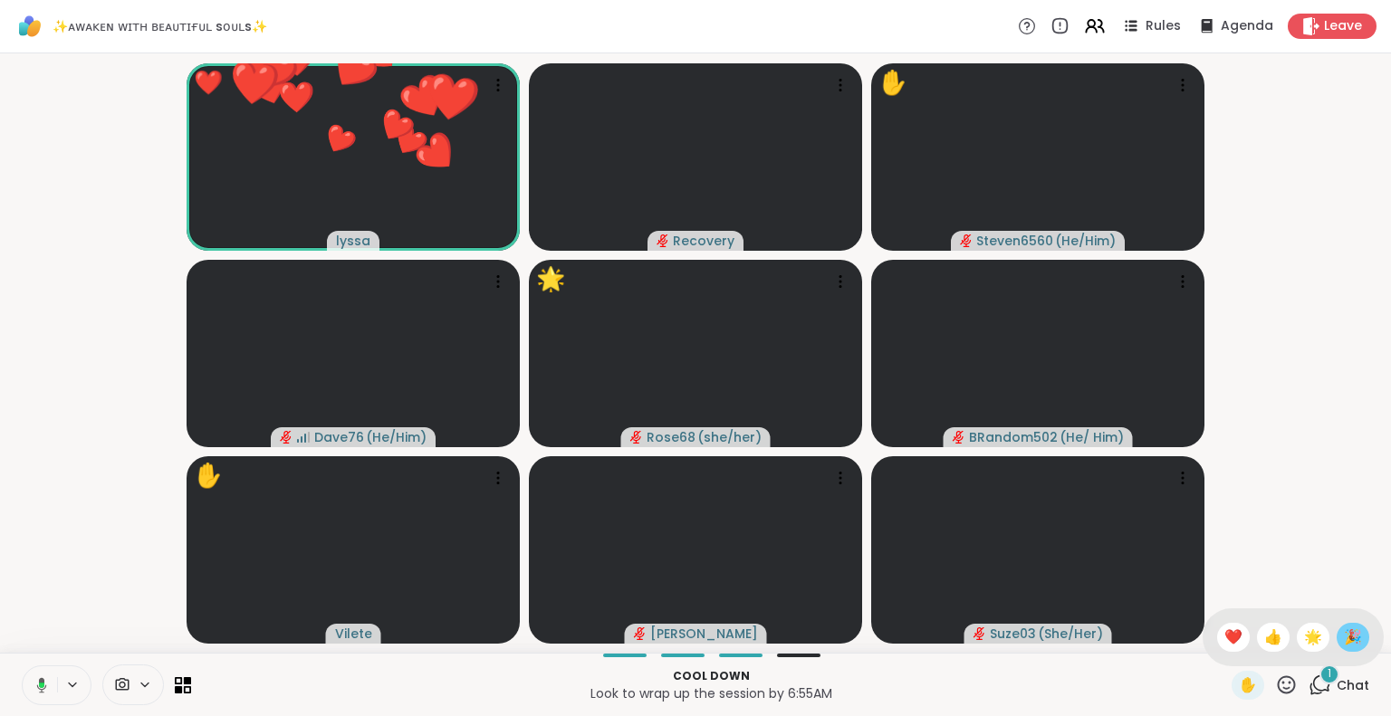
click at [1344, 635] on span "🎉" at bounding box center [1353, 638] width 18 height 22
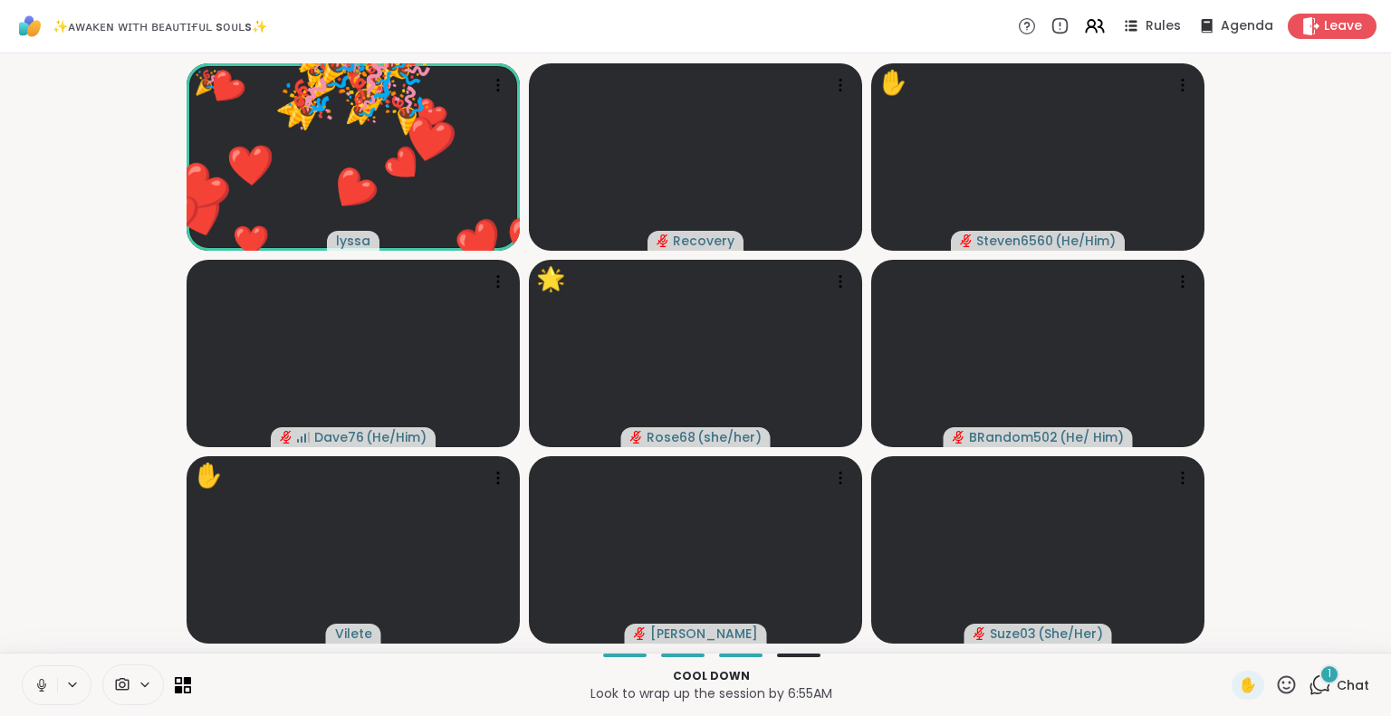
click at [1278, 681] on icon at bounding box center [1287, 684] width 18 height 18
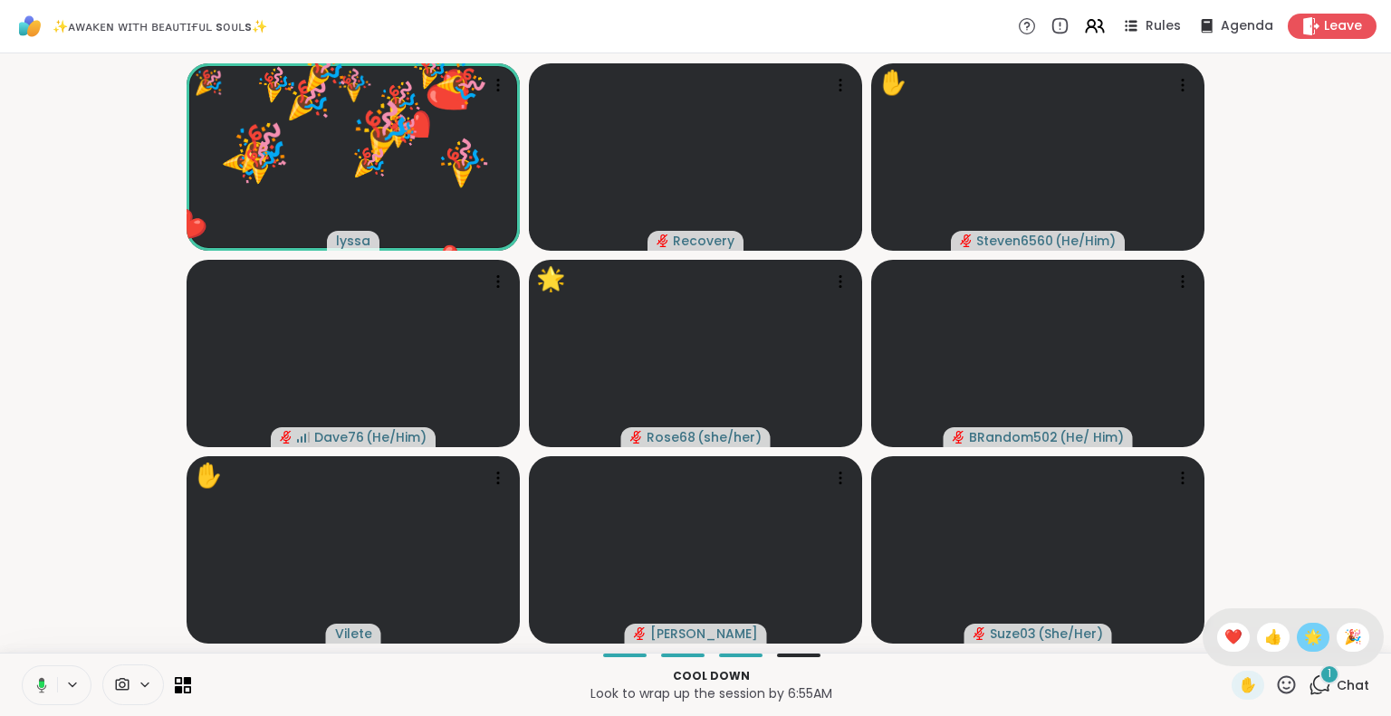
click at [1304, 640] on span "🌟" at bounding box center [1313, 638] width 18 height 22
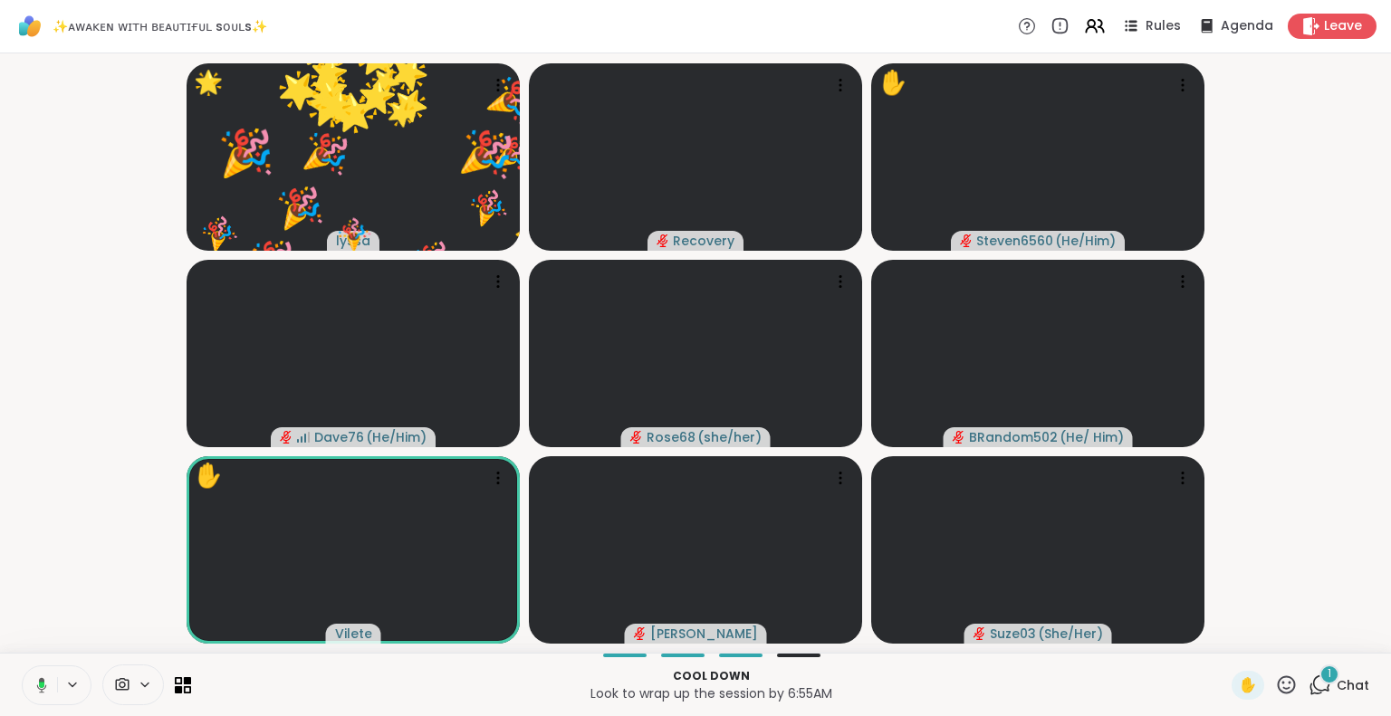
click at [1275, 681] on icon at bounding box center [1286, 685] width 23 height 23
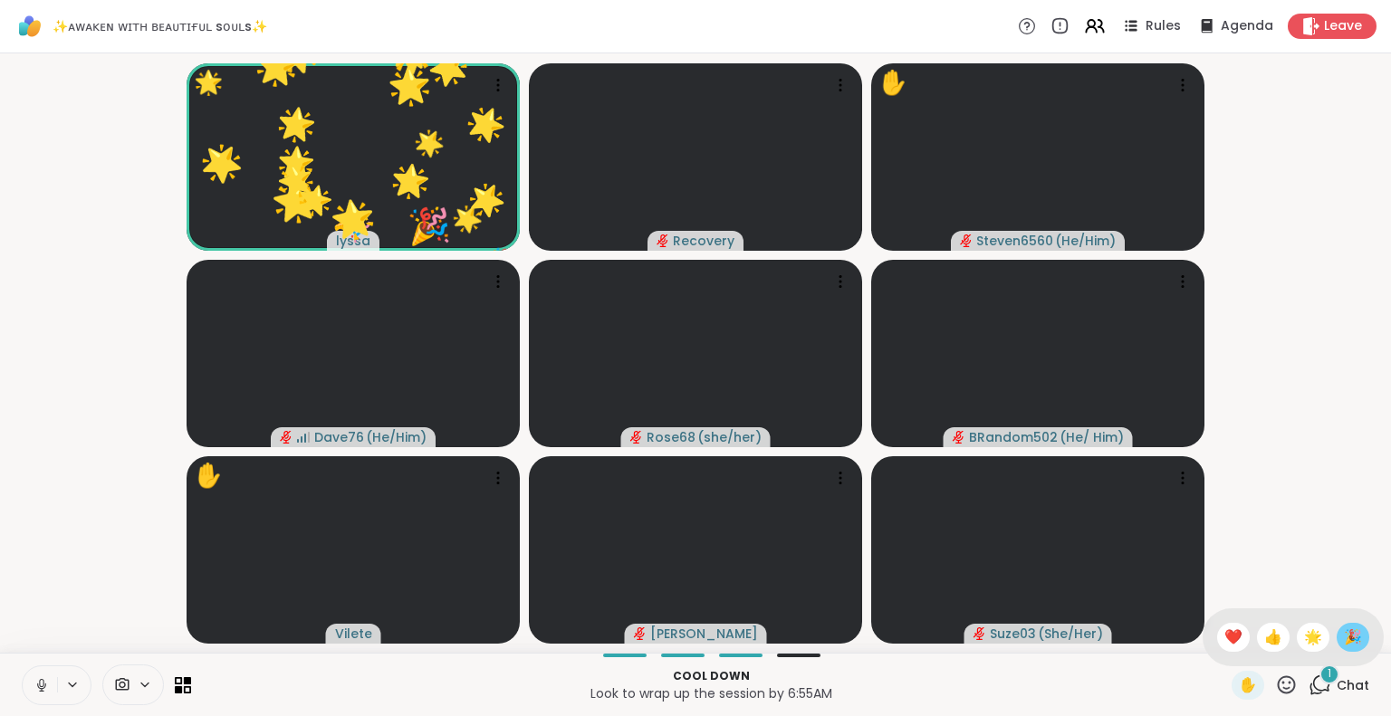
click at [1344, 635] on span "🎉" at bounding box center [1353, 638] width 18 height 22
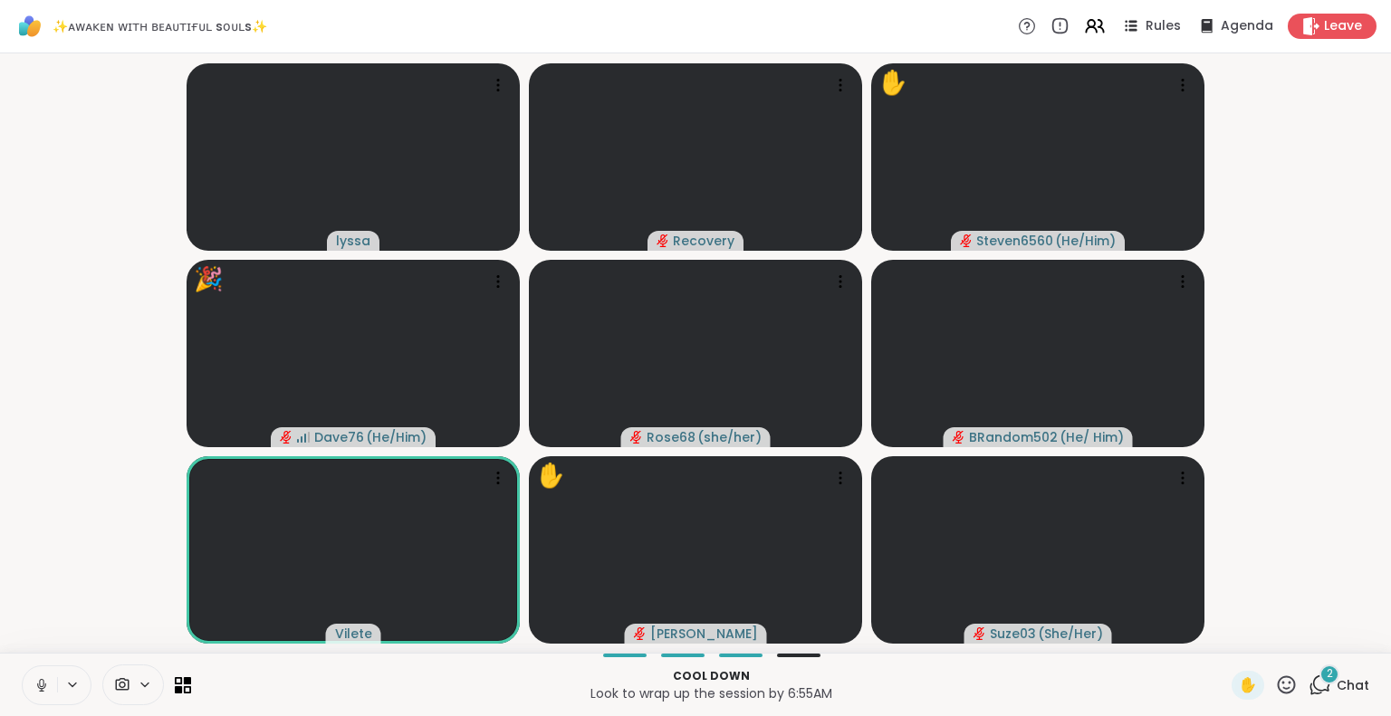
click at [31, 681] on button at bounding box center [40, 685] width 34 height 38
click at [1275, 679] on icon at bounding box center [1286, 685] width 23 height 23
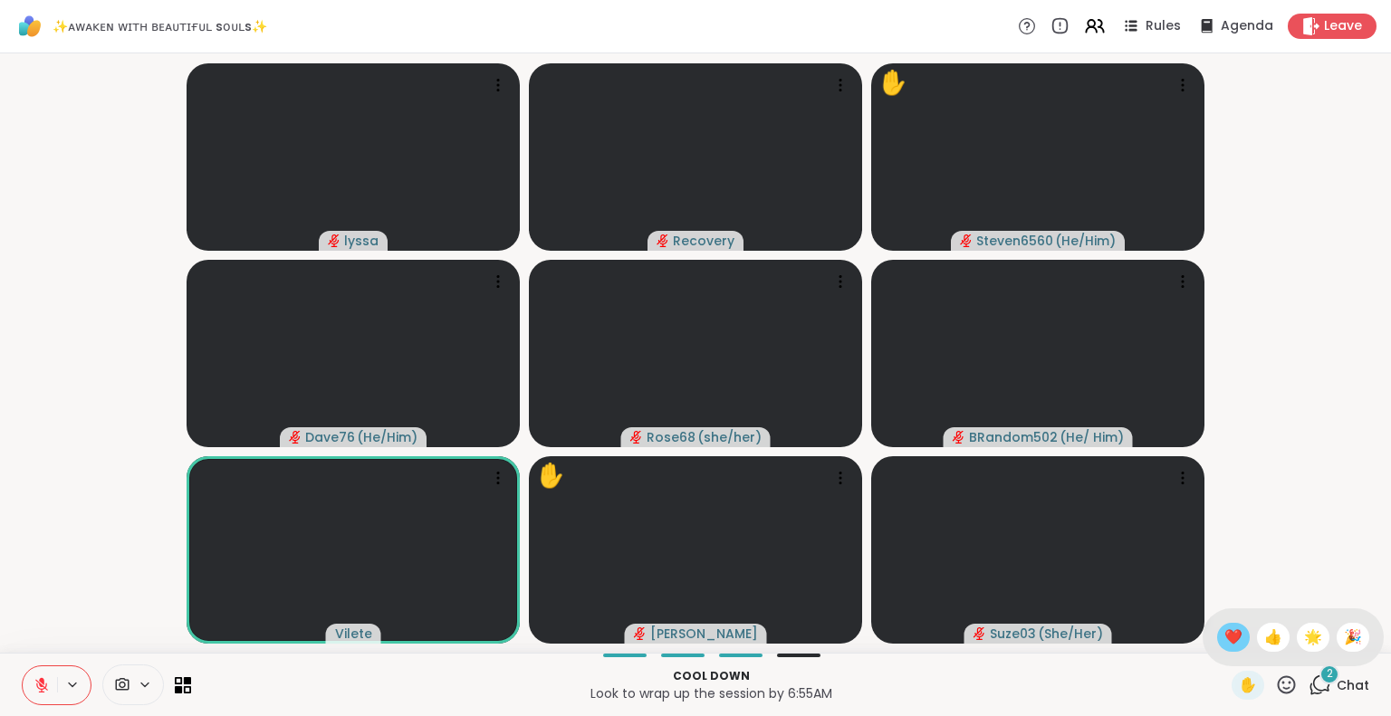
click at [1224, 634] on span "❤️" at bounding box center [1233, 638] width 18 height 22
click at [40, 690] on icon at bounding box center [42, 685] width 16 height 16
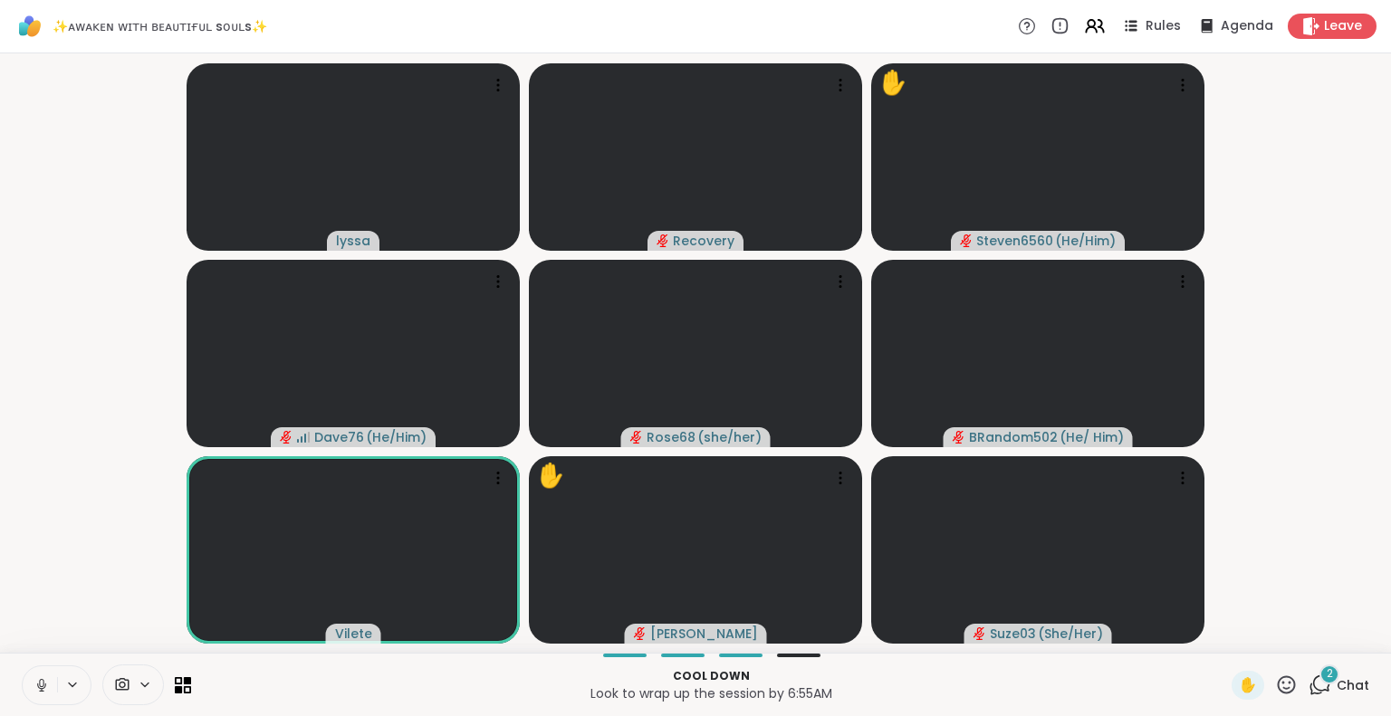
click at [1276, 676] on icon at bounding box center [1286, 685] width 23 height 23
click at [1224, 632] on span "❤️" at bounding box center [1233, 638] width 18 height 22
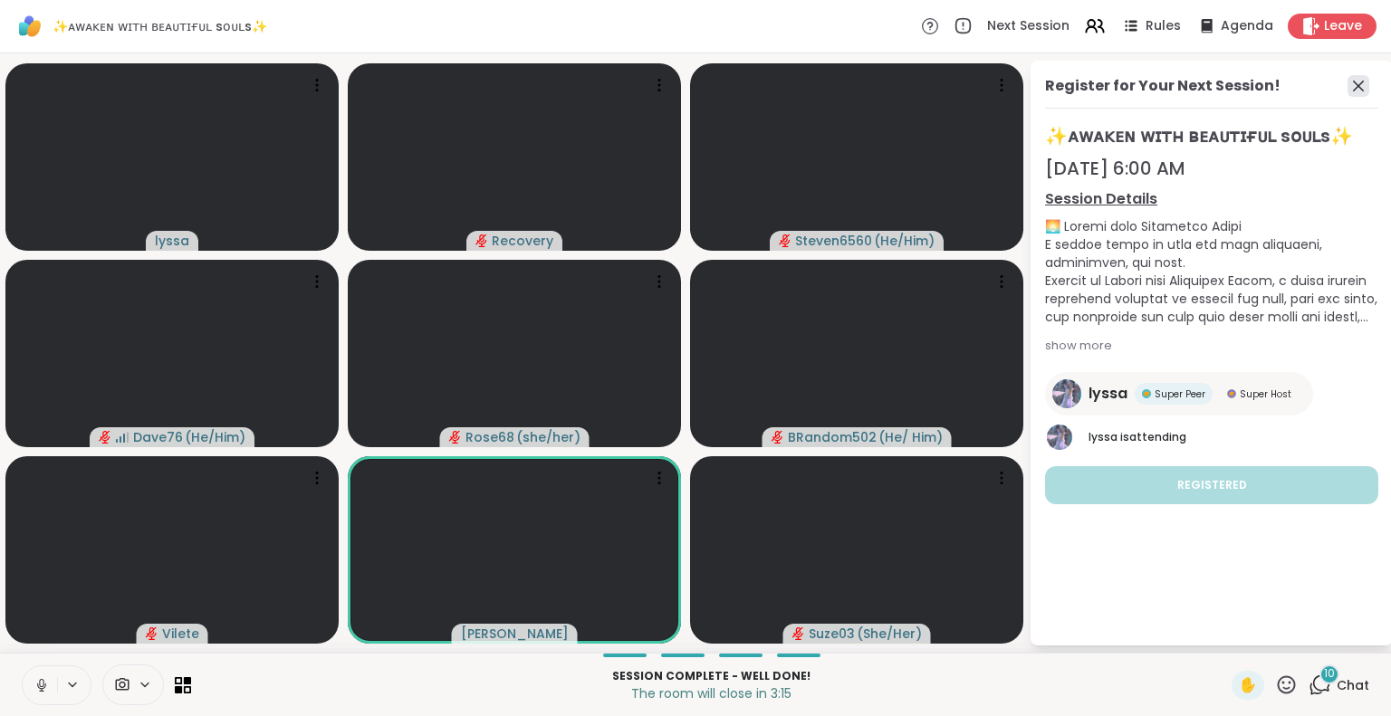
click at [1362, 81] on icon at bounding box center [1358, 86] width 11 height 11
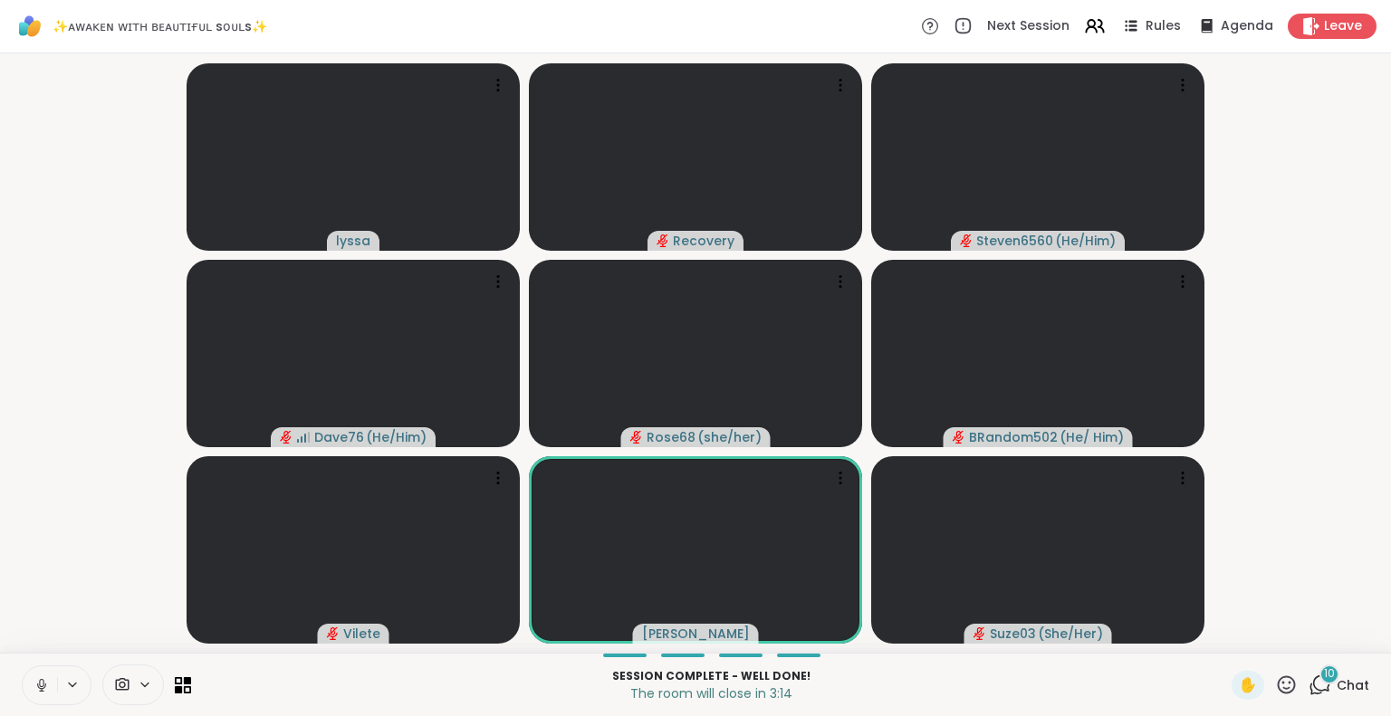
click at [48, 685] on icon at bounding box center [42, 685] width 16 height 16
click at [43, 682] on icon at bounding box center [41, 680] width 5 height 7
click at [48, 688] on icon at bounding box center [42, 685] width 16 height 16
click at [1278, 676] on icon at bounding box center [1287, 684] width 18 height 18
click at [1224, 627] on span "❤️" at bounding box center [1233, 638] width 18 height 22
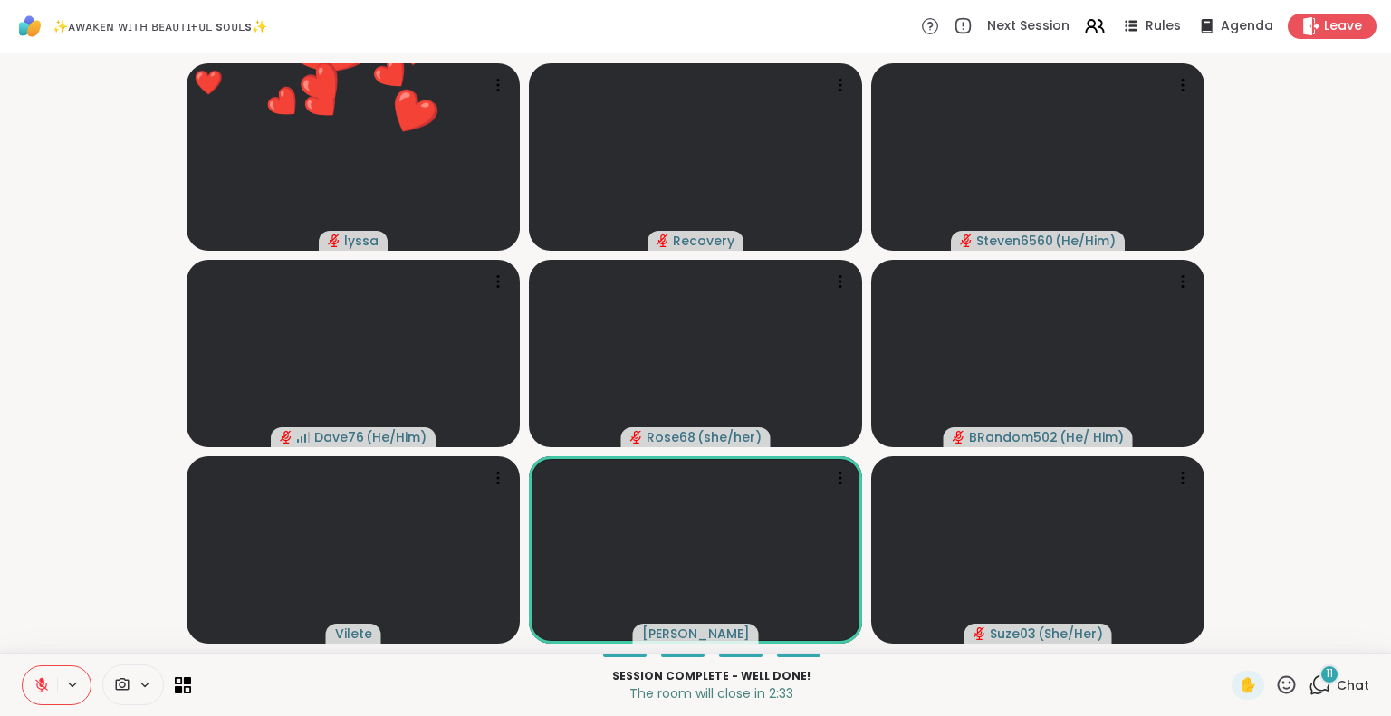
click at [1275, 680] on icon at bounding box center [1286, 685] width 23 height 23
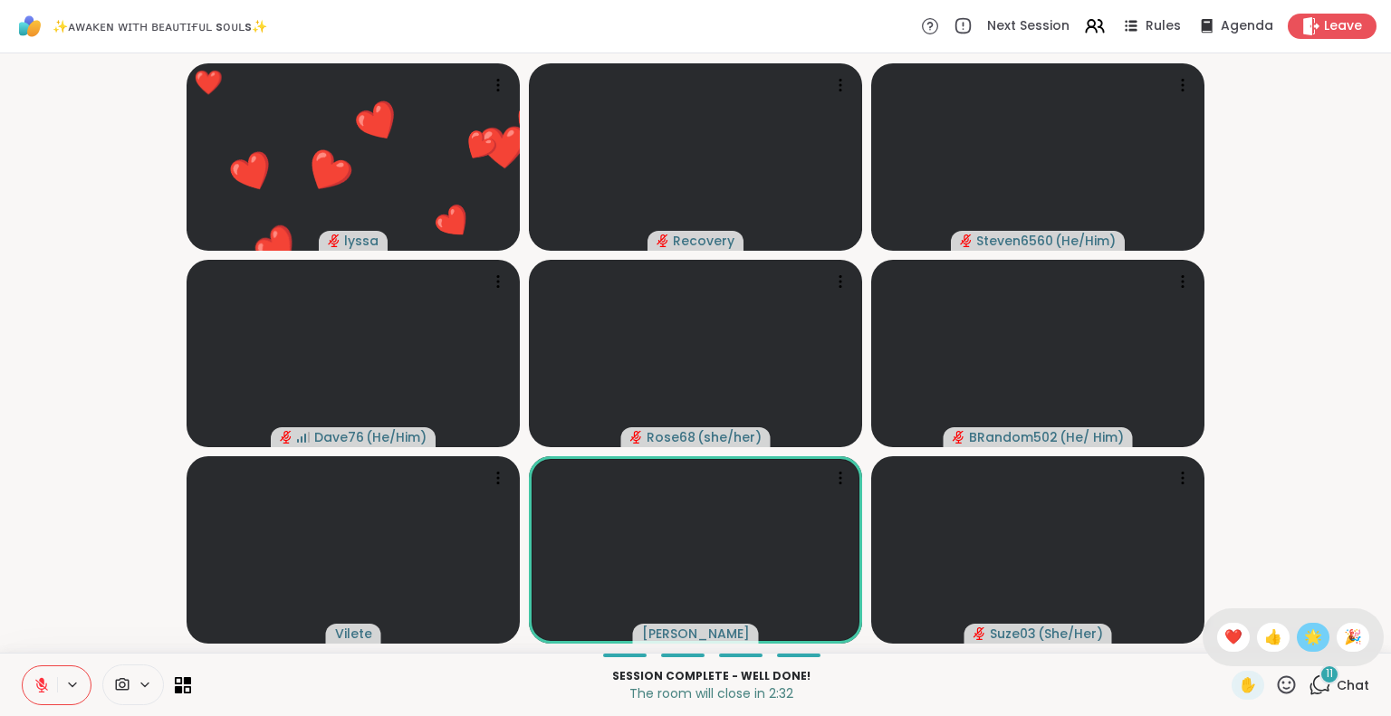
click at [1304, 631] on span "🌟" at bounding box center [1313, 638] width 18 height 22
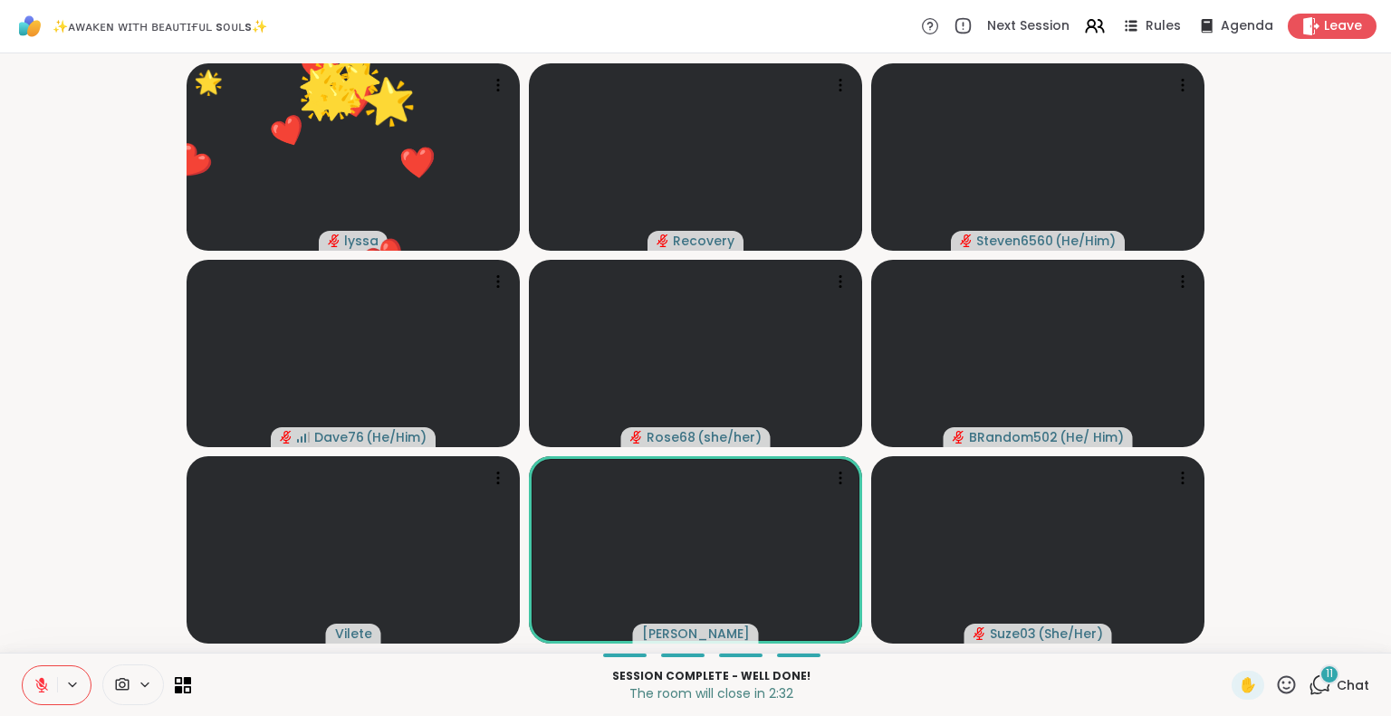
click at [1319, 674] on div "11" at bounding box center [1329, 675] width 20 height 20
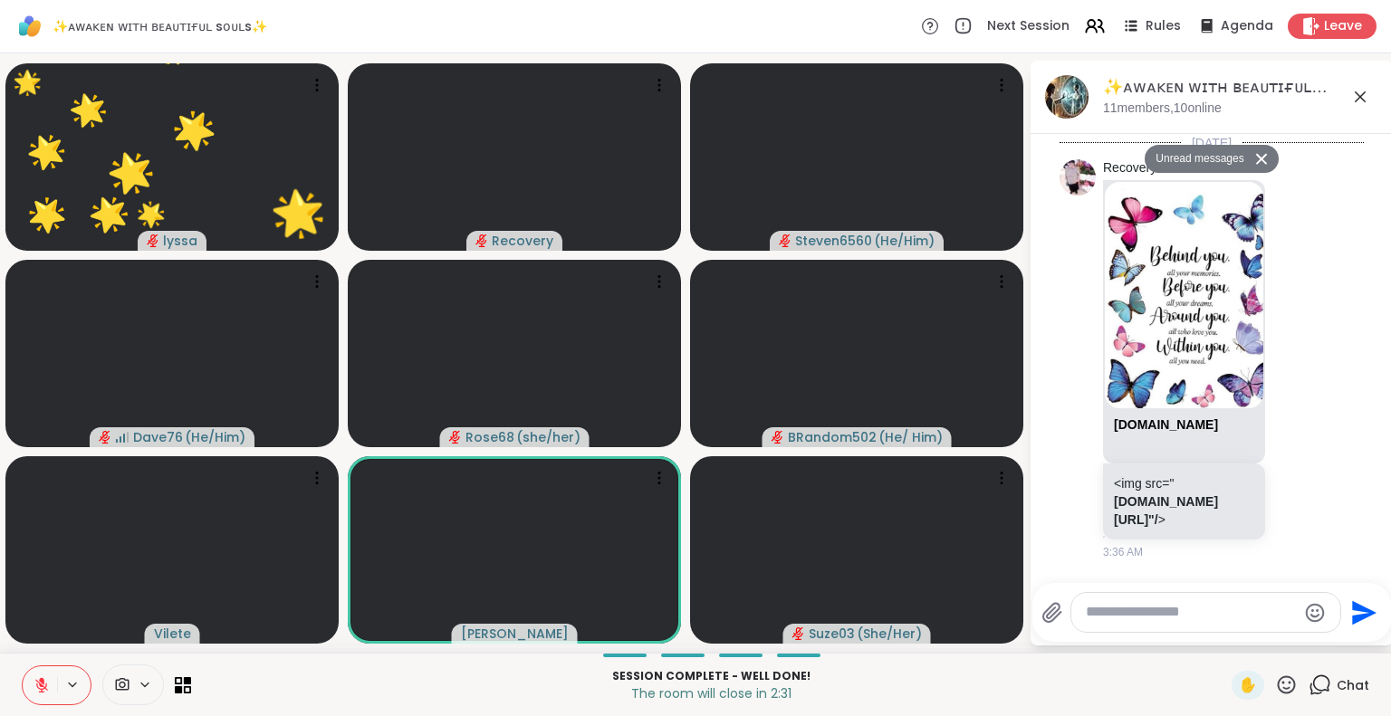
scroll to position [11599, 0]
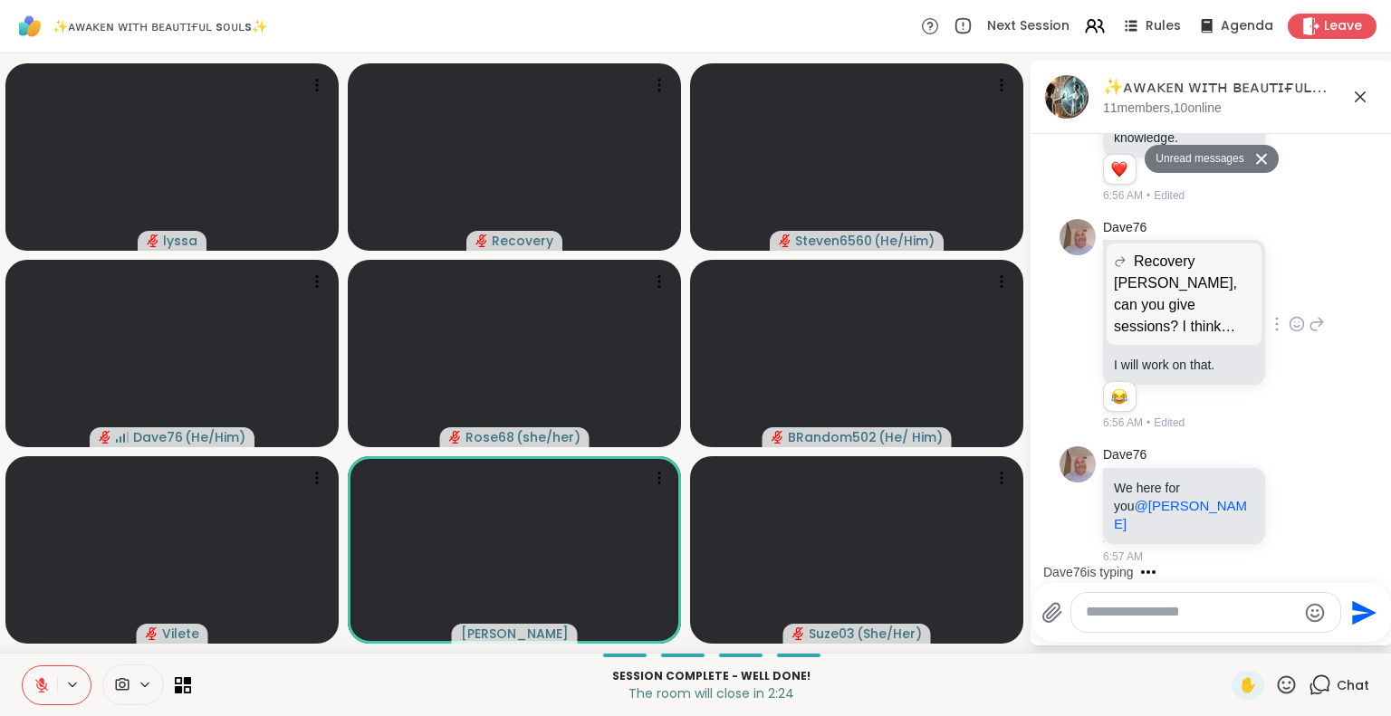
click at [1162, 330] on p "Dave, can you give sessions? I think you'll be great you have a lot of warmth a…" at bounding box center [1184, 305] width 140 height 65
click at [1308, 335] on icon at bounding box center [1316, 324] width 16 height 22
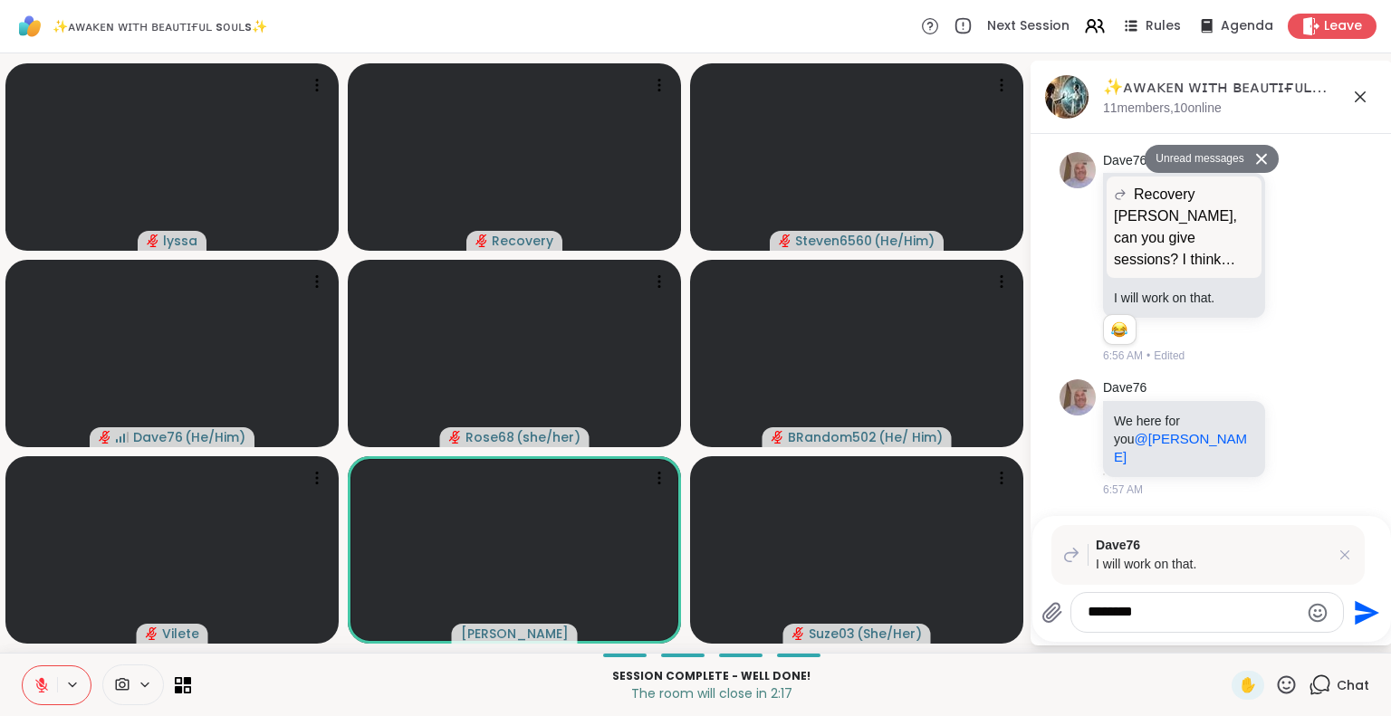
type textarea "*******"
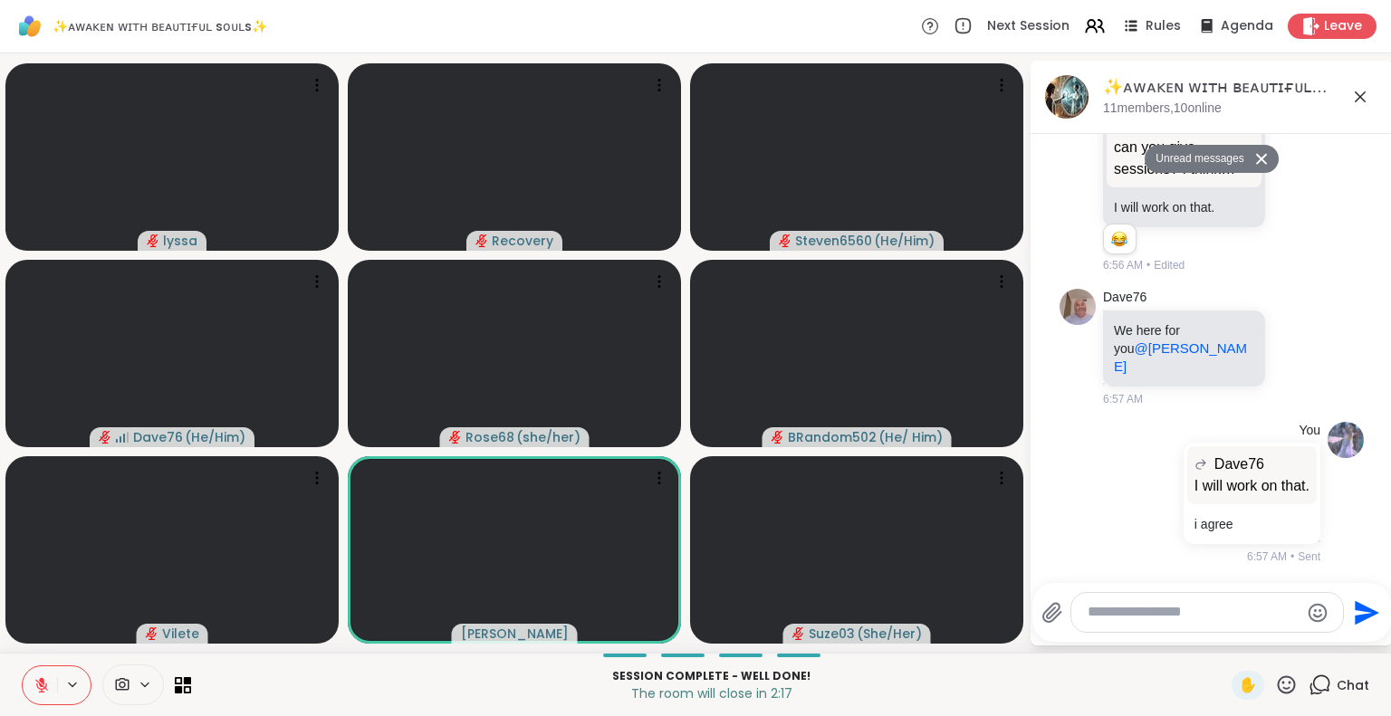
scroll to position [11713, 0]
click at [40, 684] on icon at bounding box center [41, 685] width 13 height 13
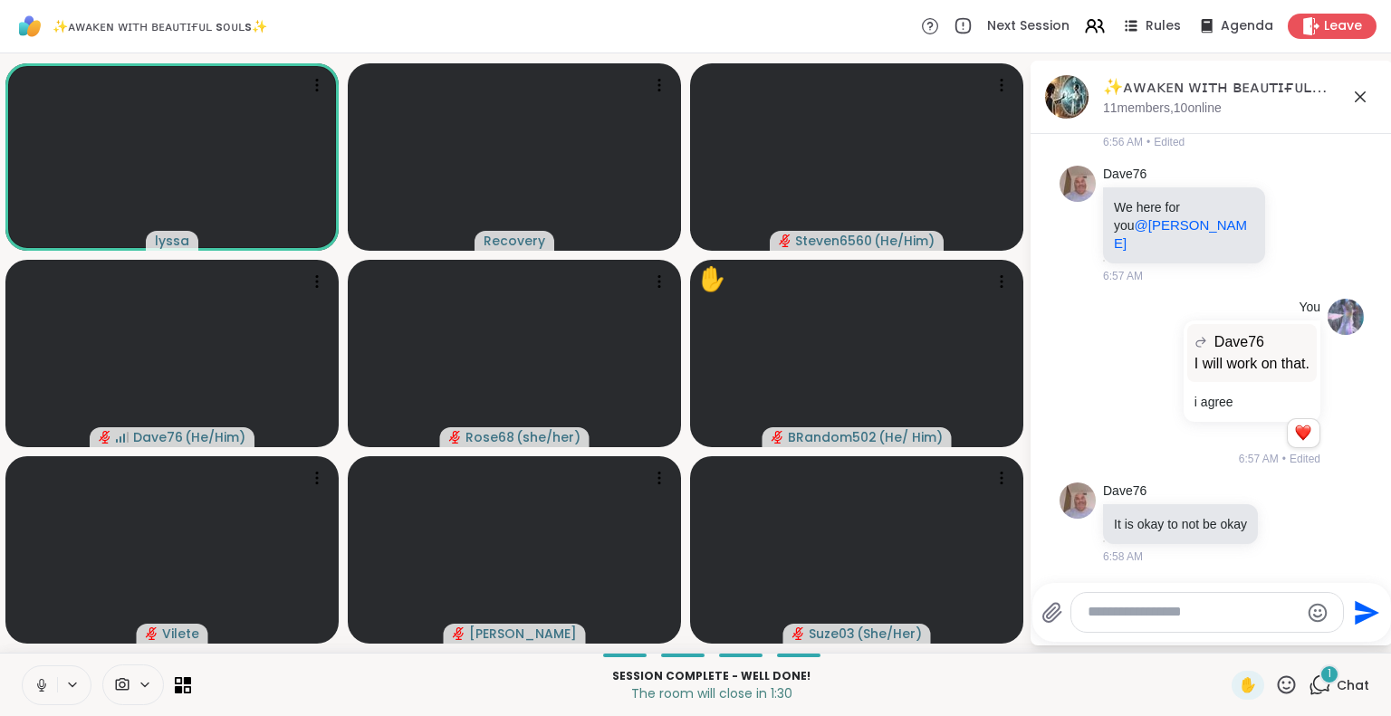
scroll to position [11854, 0]
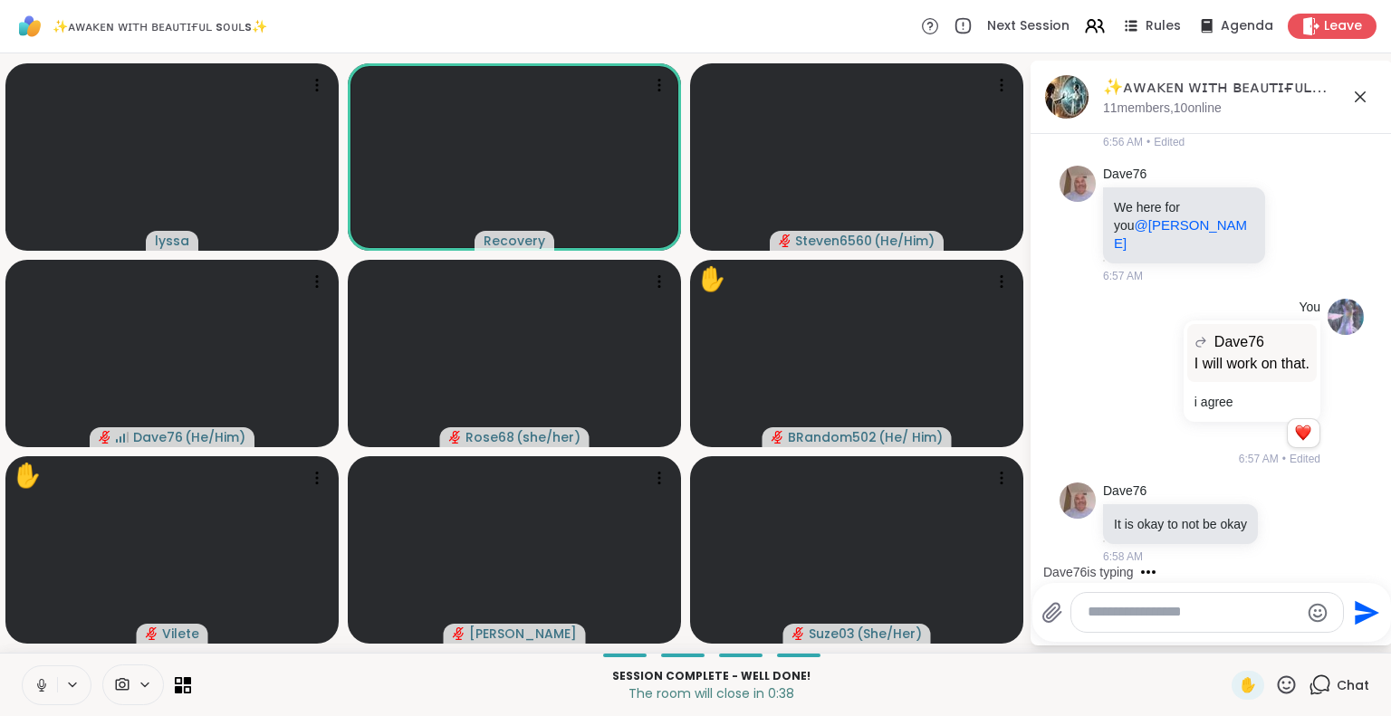
click at [42, 677] on icon at bounding box center [42, 685] width 16 height 16
click at [53, 691] on button at bounding box center [40, 685] width 34 height 38
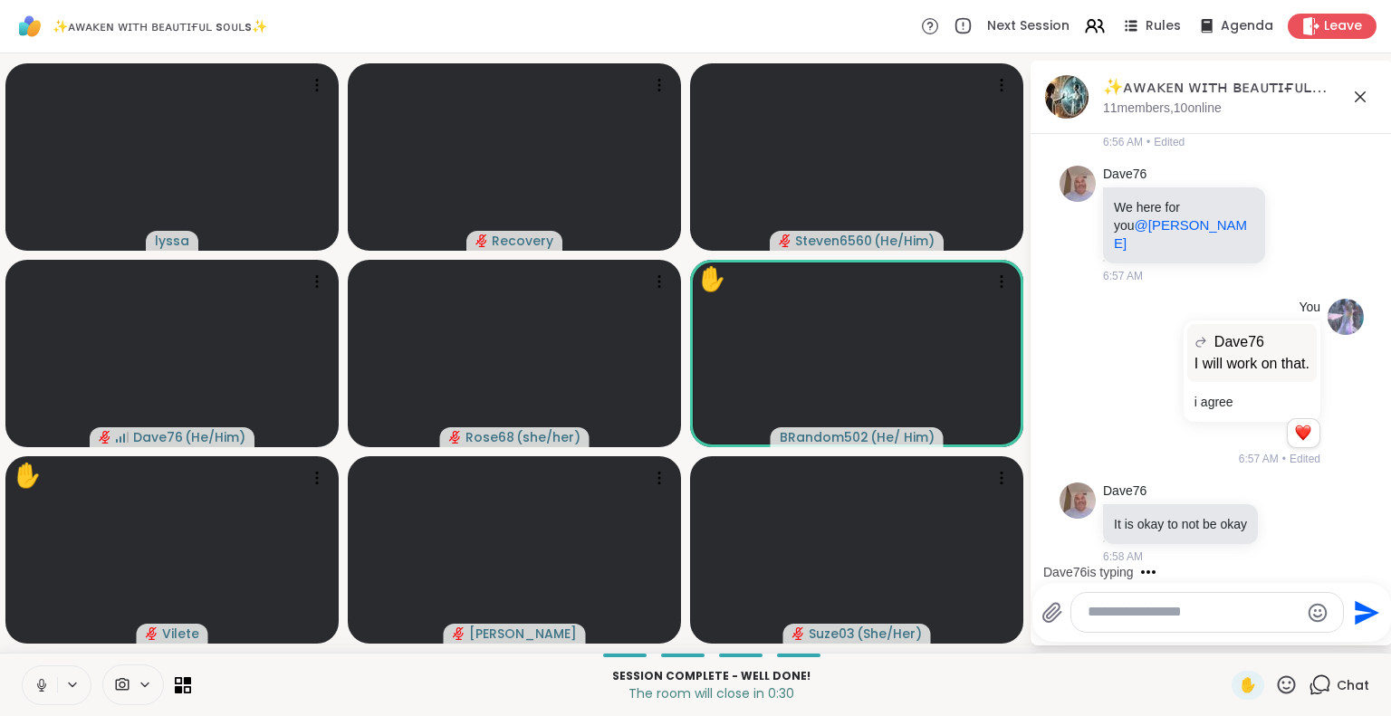
click at [40, 700] on button at bounding box center [40, 685] width 34 height 38
click at [1364, 97] on icon at bounding box center [1360, 97] width 22 height 22
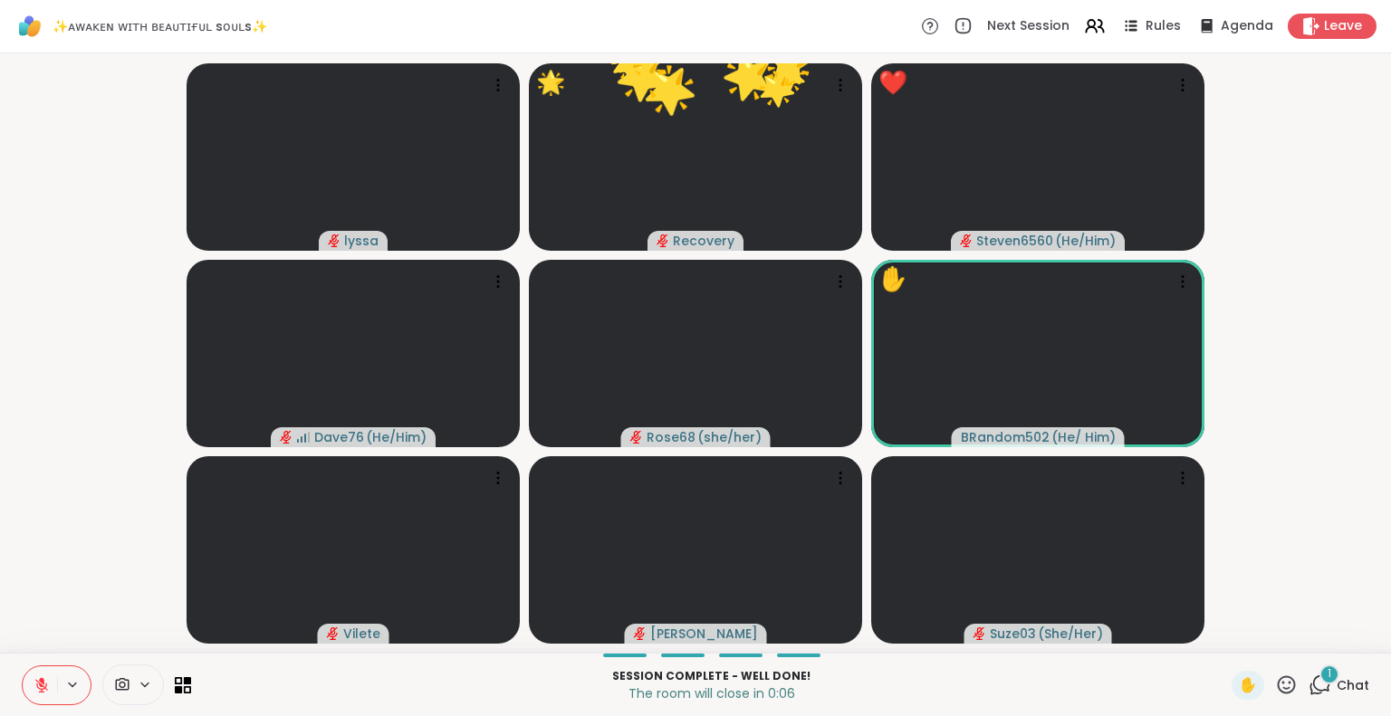
click at [1275, 685] on icon at bounding box center [1286, 685] width 23 height 23
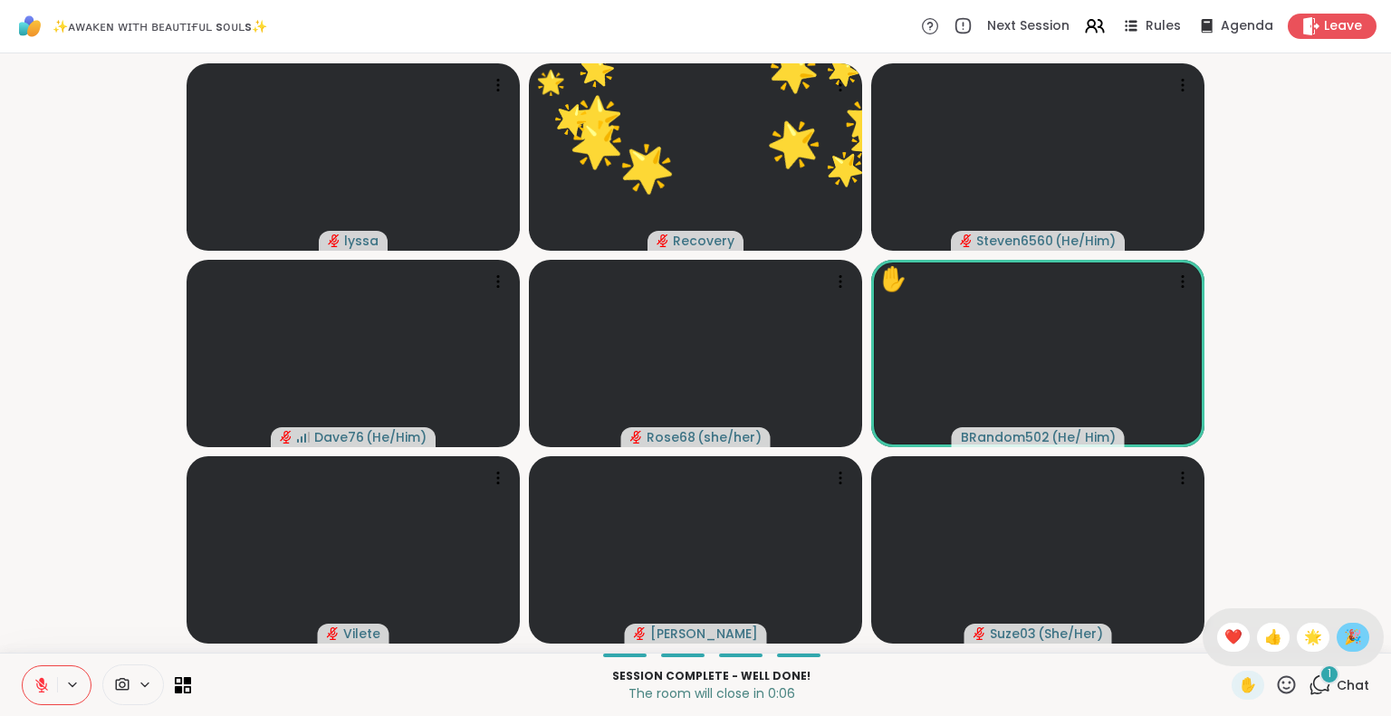
click at [1336, 646] on div "🎉" at bounding box center [1352, 637] width 33 height 29
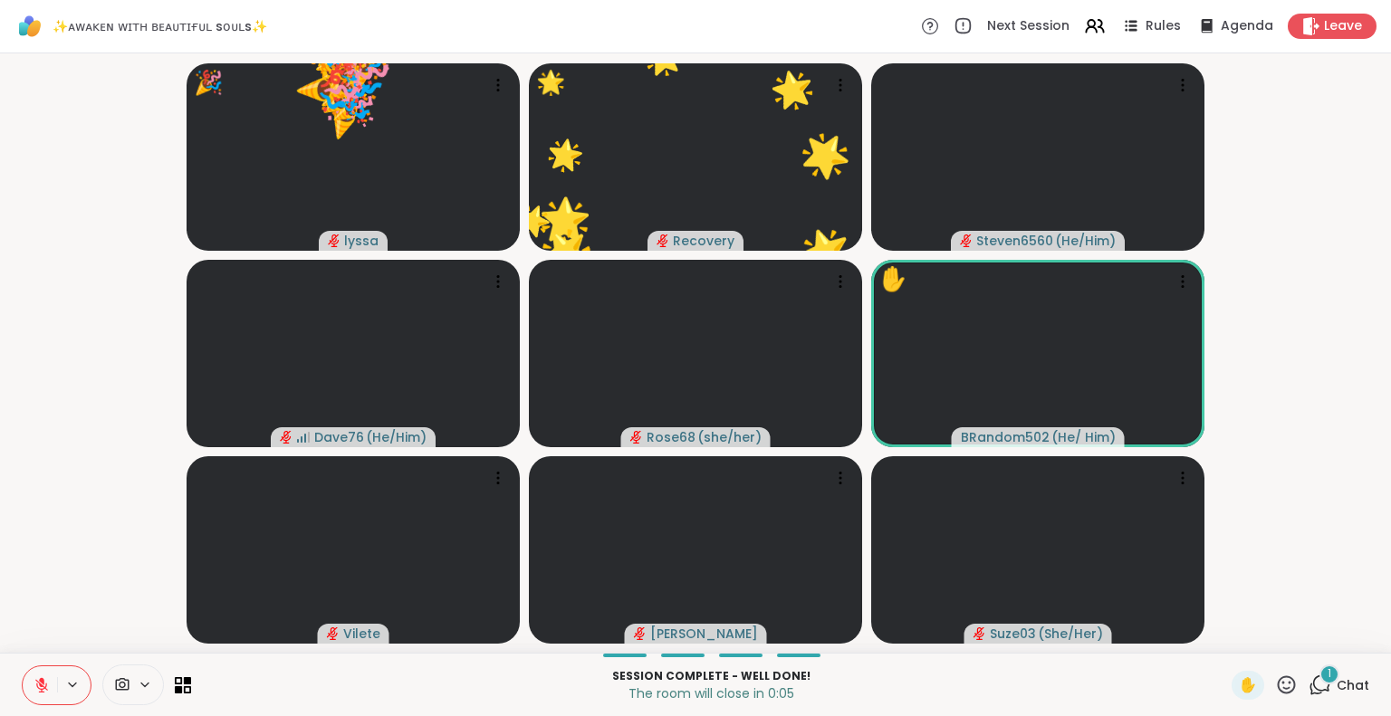
click at [1278, 692] on icon at bounding box center [1287, 684] width 18 height 18
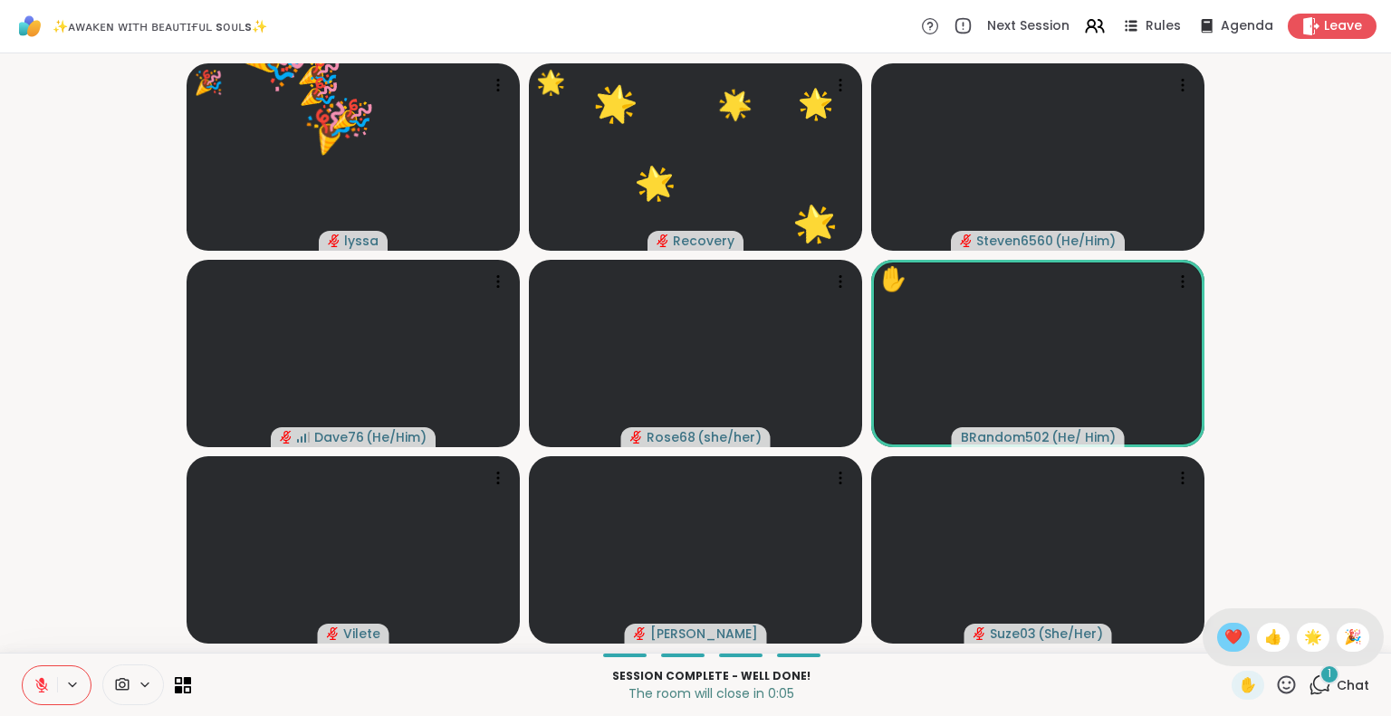
click at [1224, 645] on span "❤️" at bounding box center [1233, 638] width 18 height 22
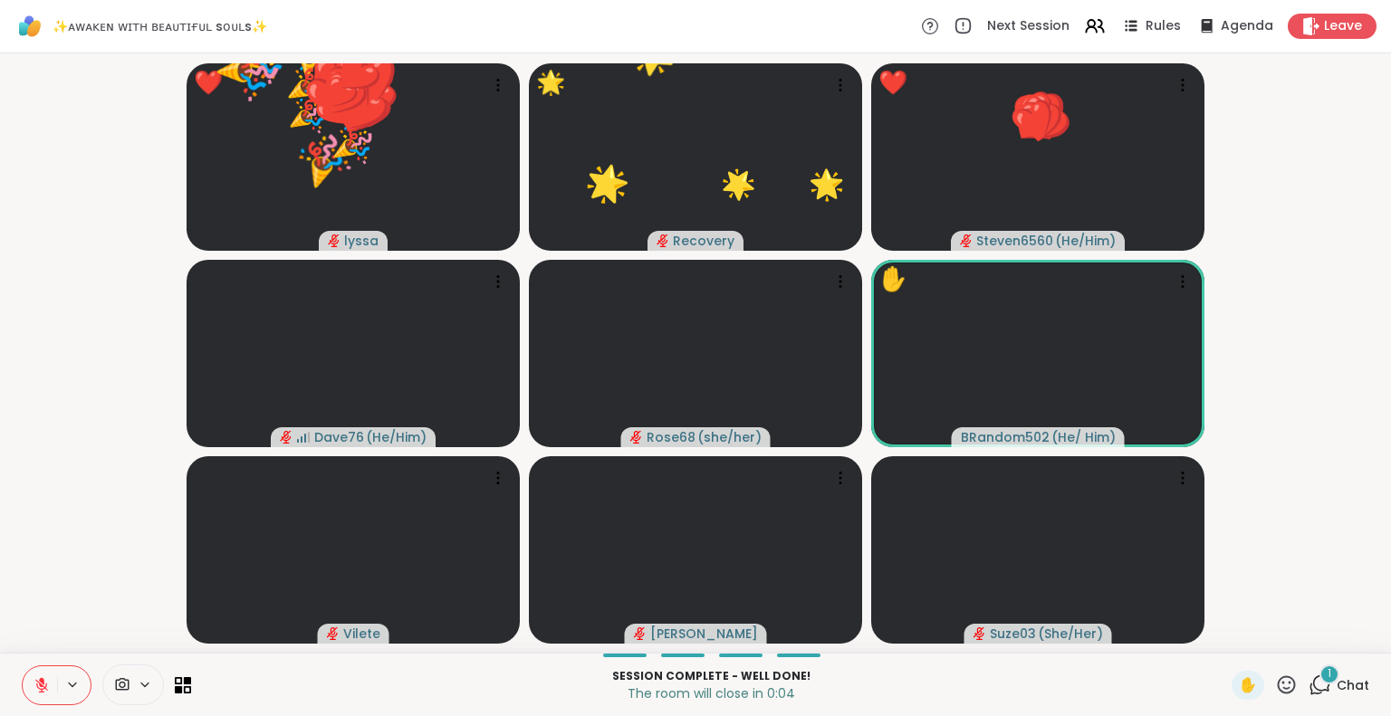
click at [1275, 686] on icon at bounding box center [1286, 685] width 23 height 23
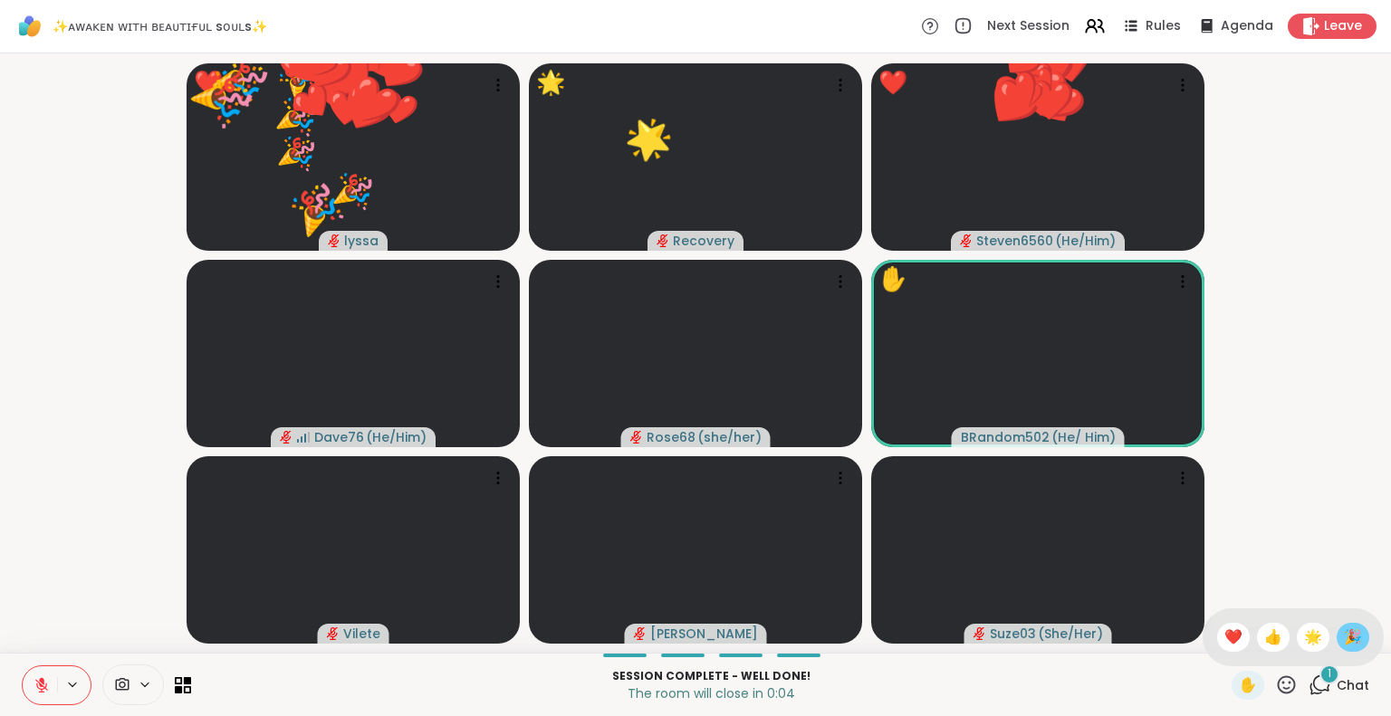
click at [1344, 637] on span "🎉" at bounding box center [1353, 638] width 18 height 22
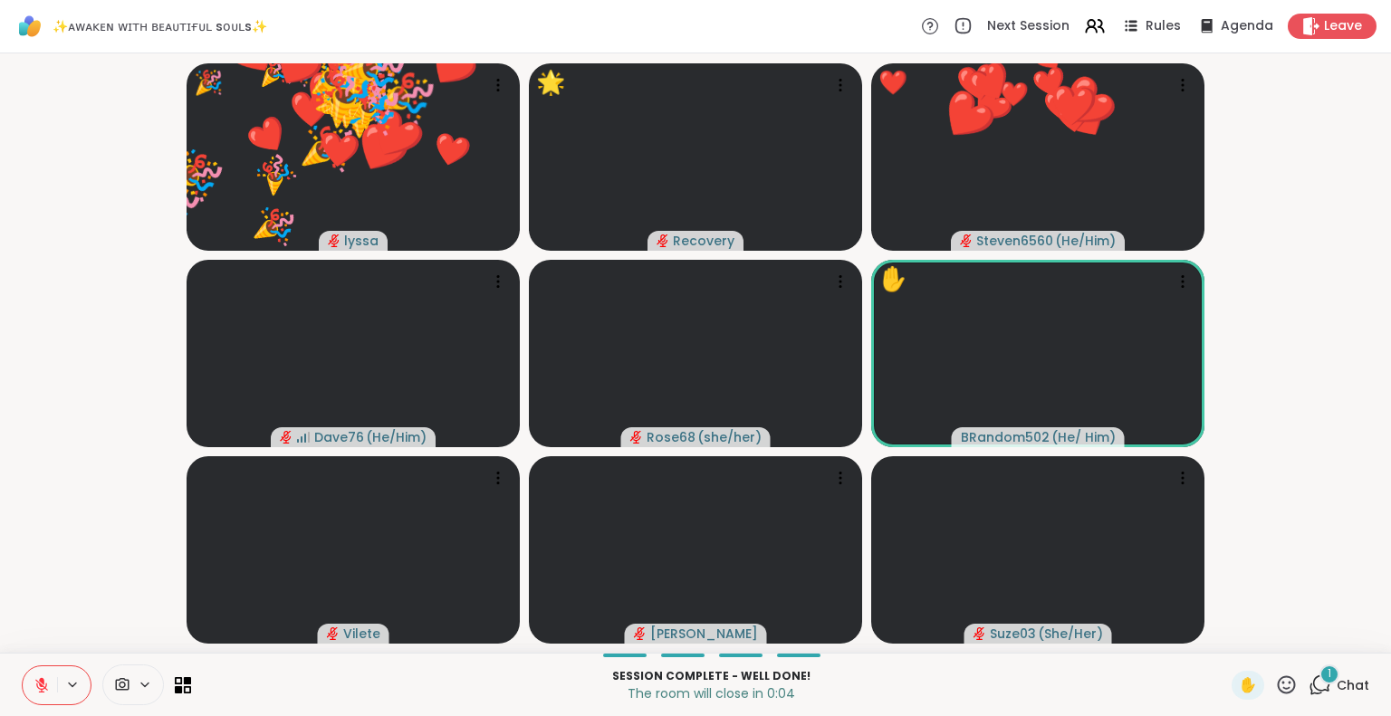
click at [1278, 693] on icon at bounding box center [1287, 684] width 18 height 18
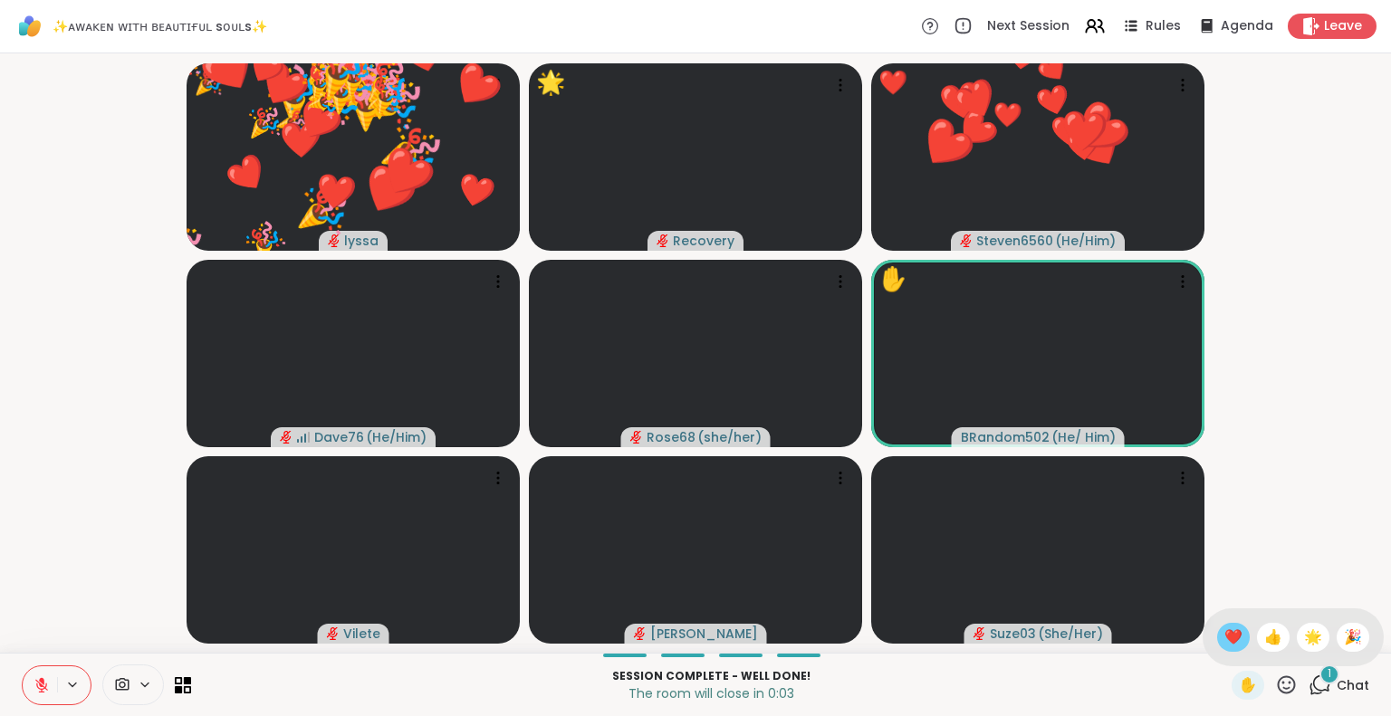
click at [1224, 647] on span "❤️" at bounding box center [1233, 638] width 18 height 22
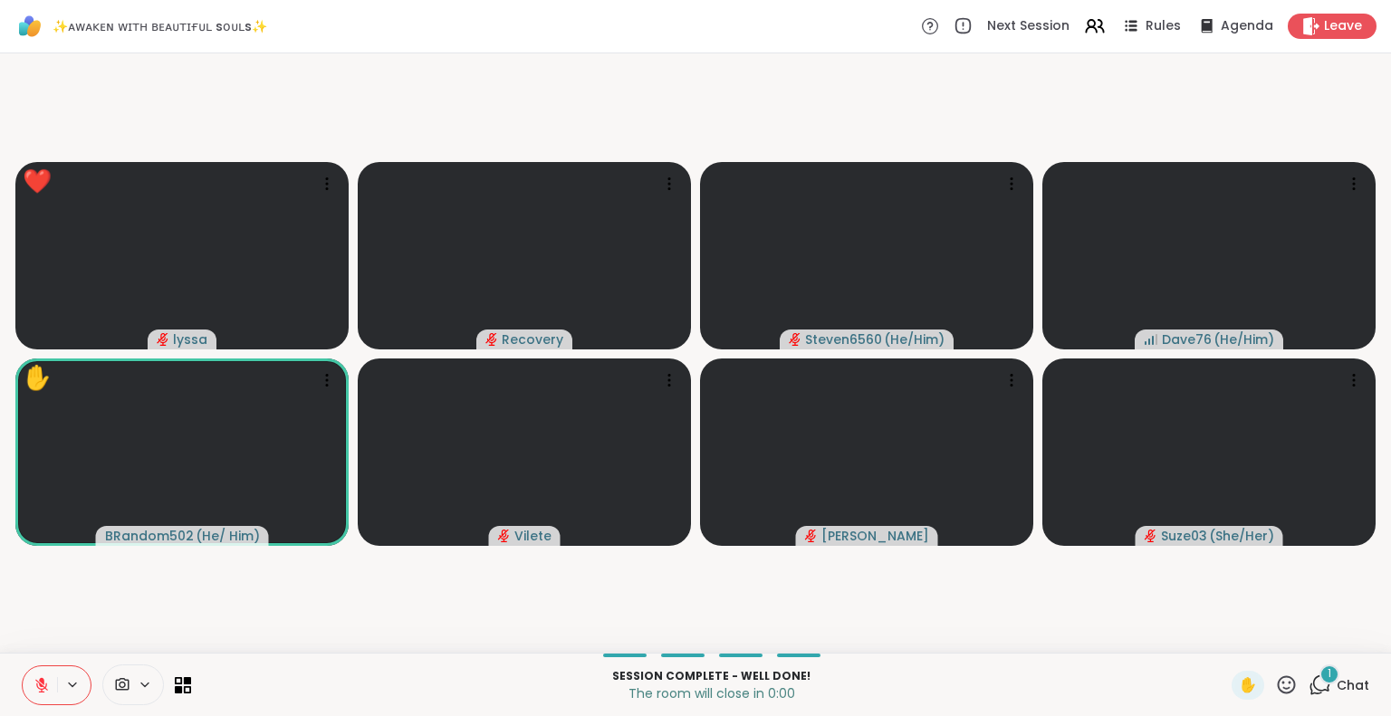
click at [43, 671] on button at bounding box center [40, 685] width 34 height 38
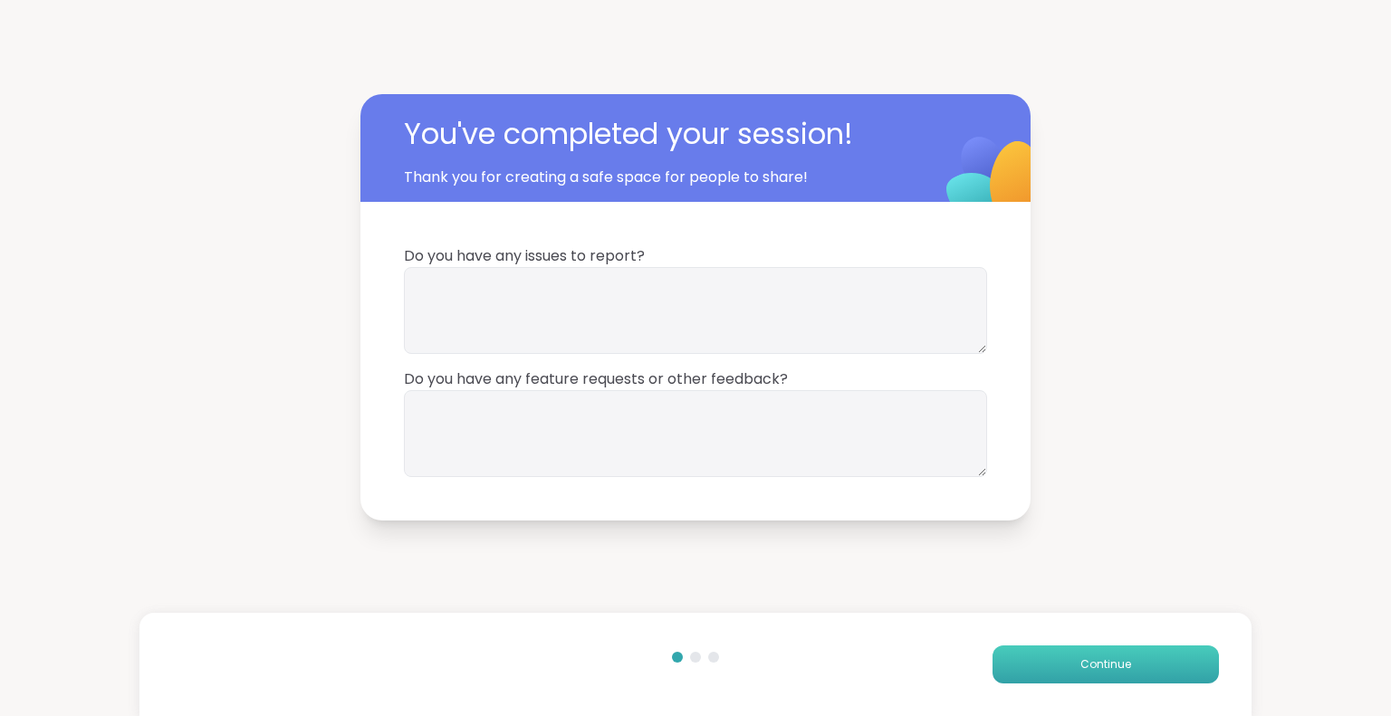
click at [1080, 657] on span "Continue" at bounding box center [1105, 664] width 51 height 16
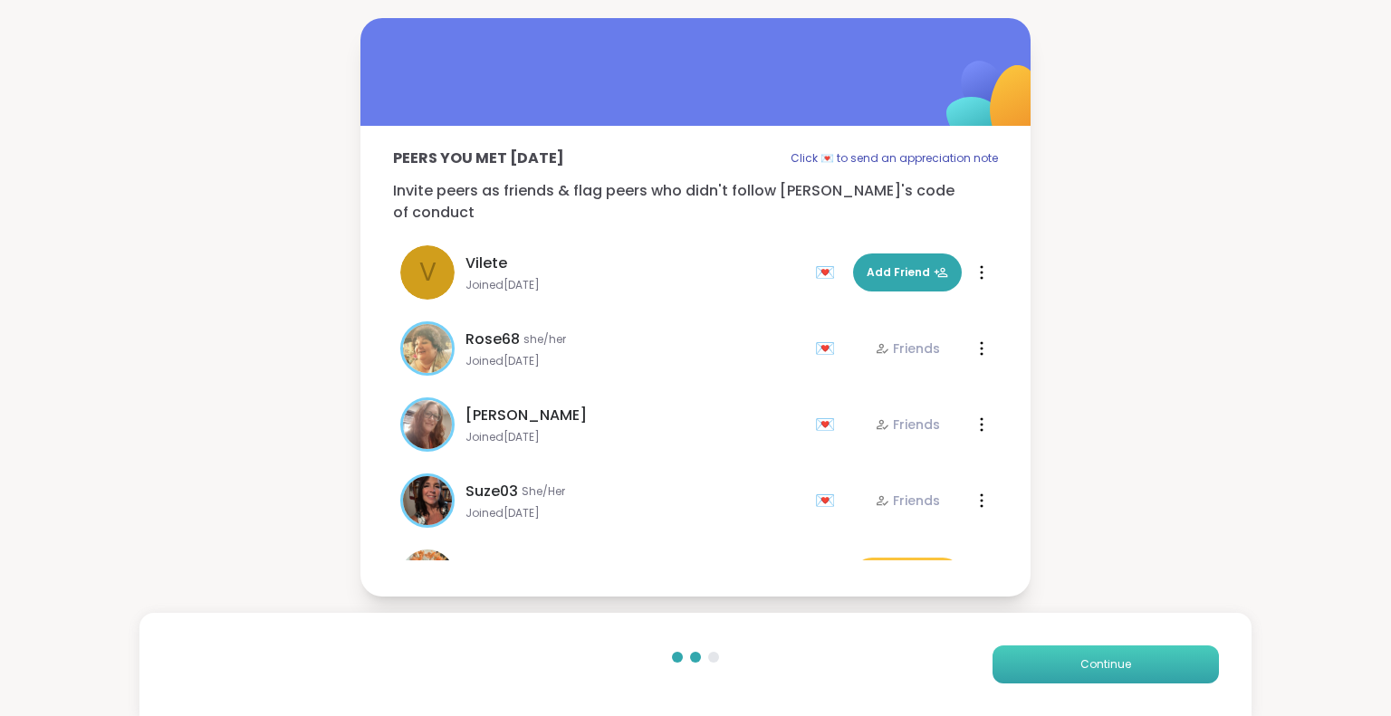
click at [1080, 657] on span "Continue" at bounding box center [1105, 664] width 51 height 16
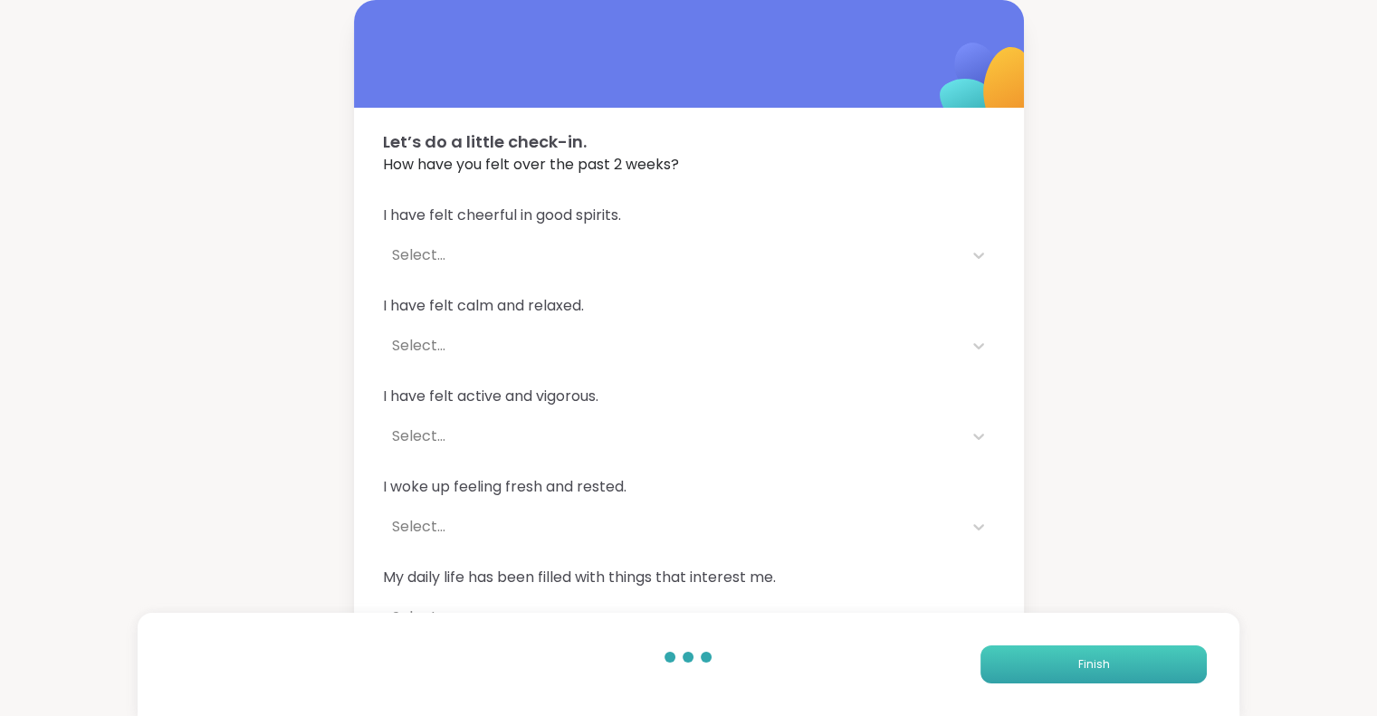
click at [1079, 657] on span "Finish" at bounding box center [1093, 664] width 32 height 16
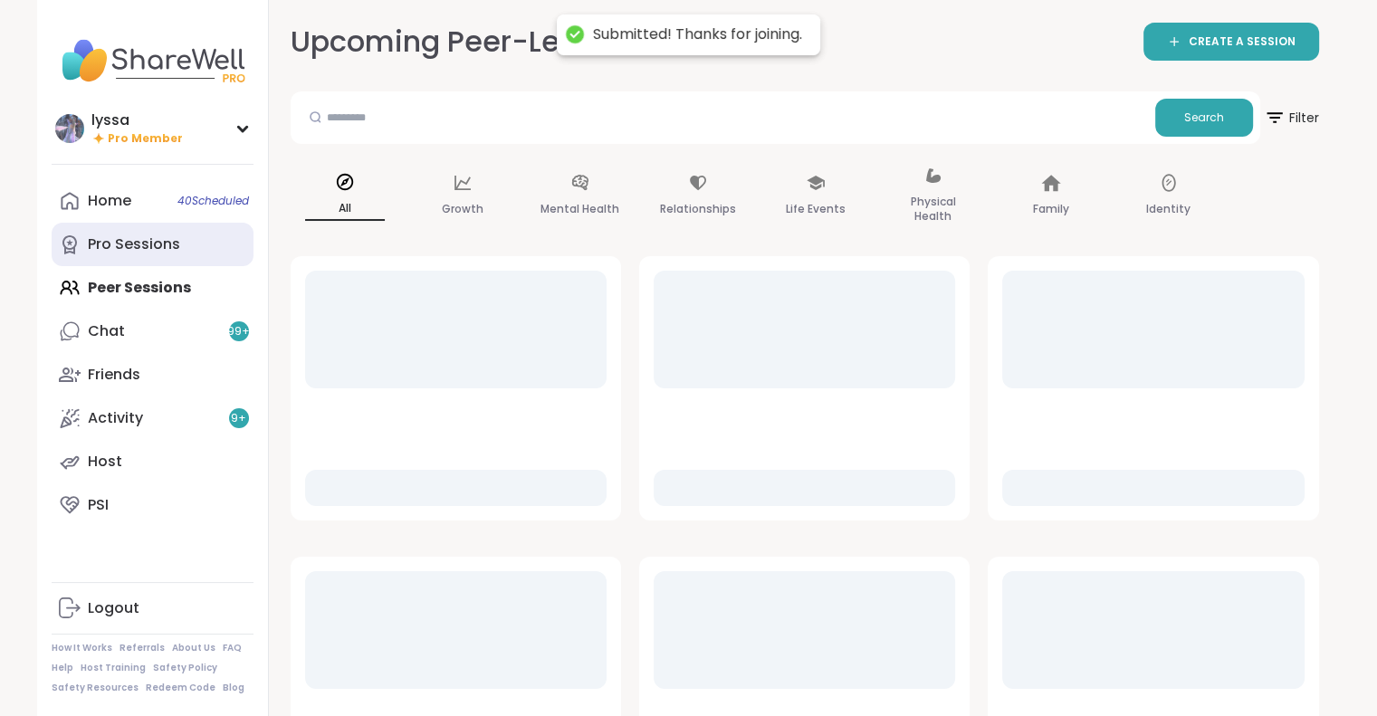
click at [158, 246] on div "Pro Sessions" at bounding box center [134, 245] width 92 height 20
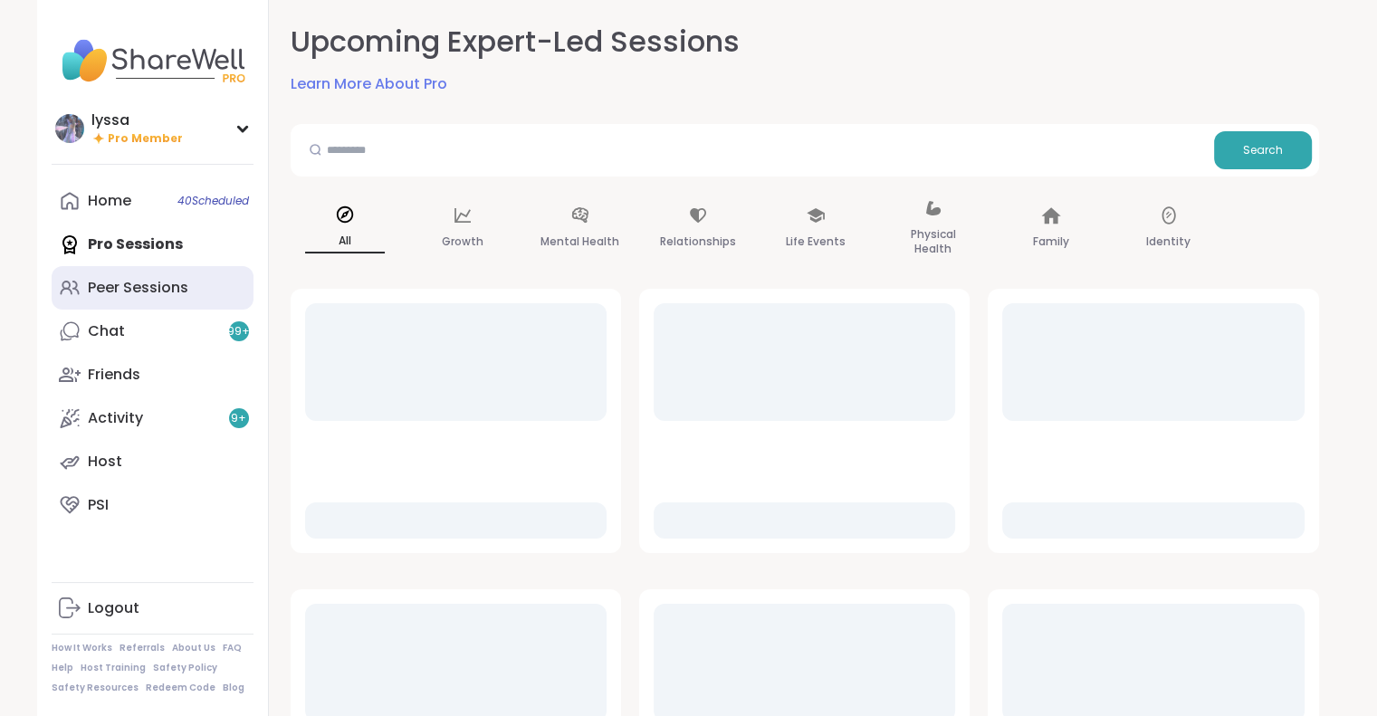
click at [158, 282] on div "Peer Sessions" at bounding box center [138, 288] width 101 height 20
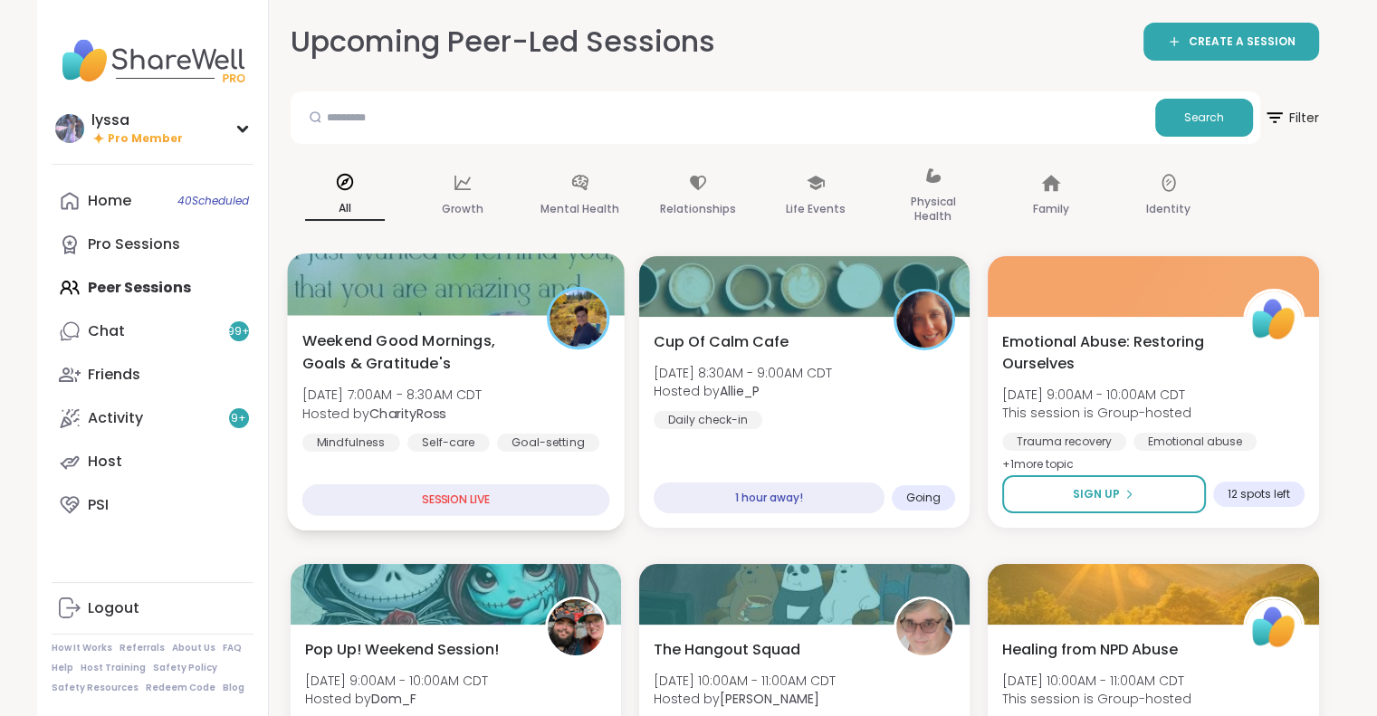
click at [417, 289] on div at bounding box center [456, 285] width 338 height 62
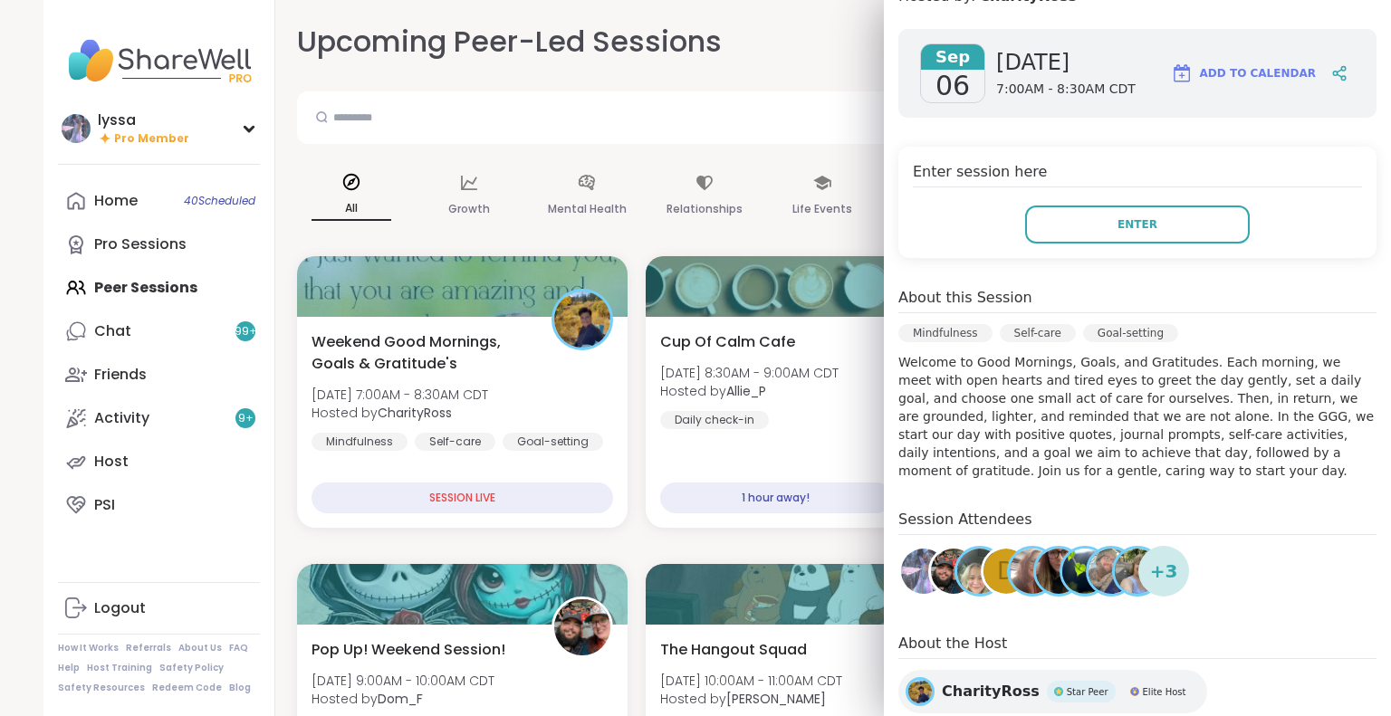
scroll to position [268, 0]
click at [1025, 222] on button "Enter" at bounding box center [1137, 225] width 225 height 38
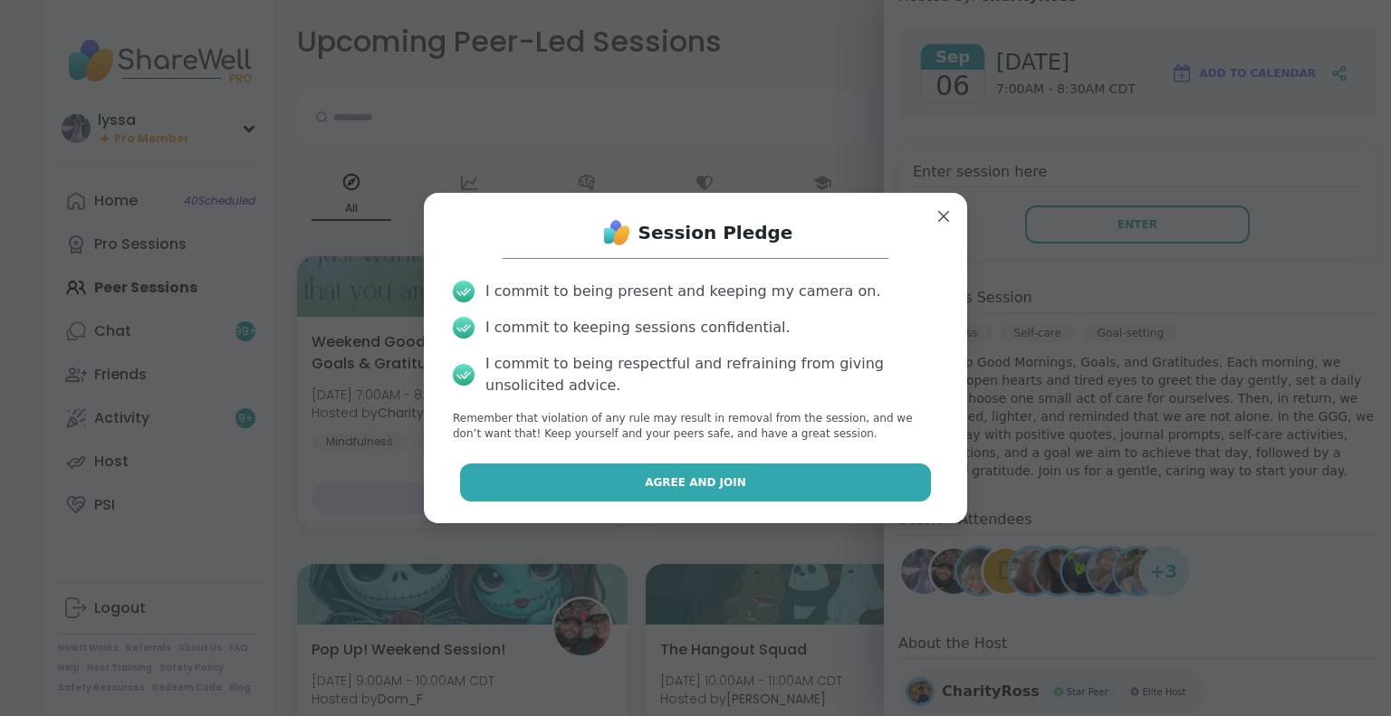
click at [876, 484] on button "Agree and Join" at bounding box center [696, 483] width 472 height 38
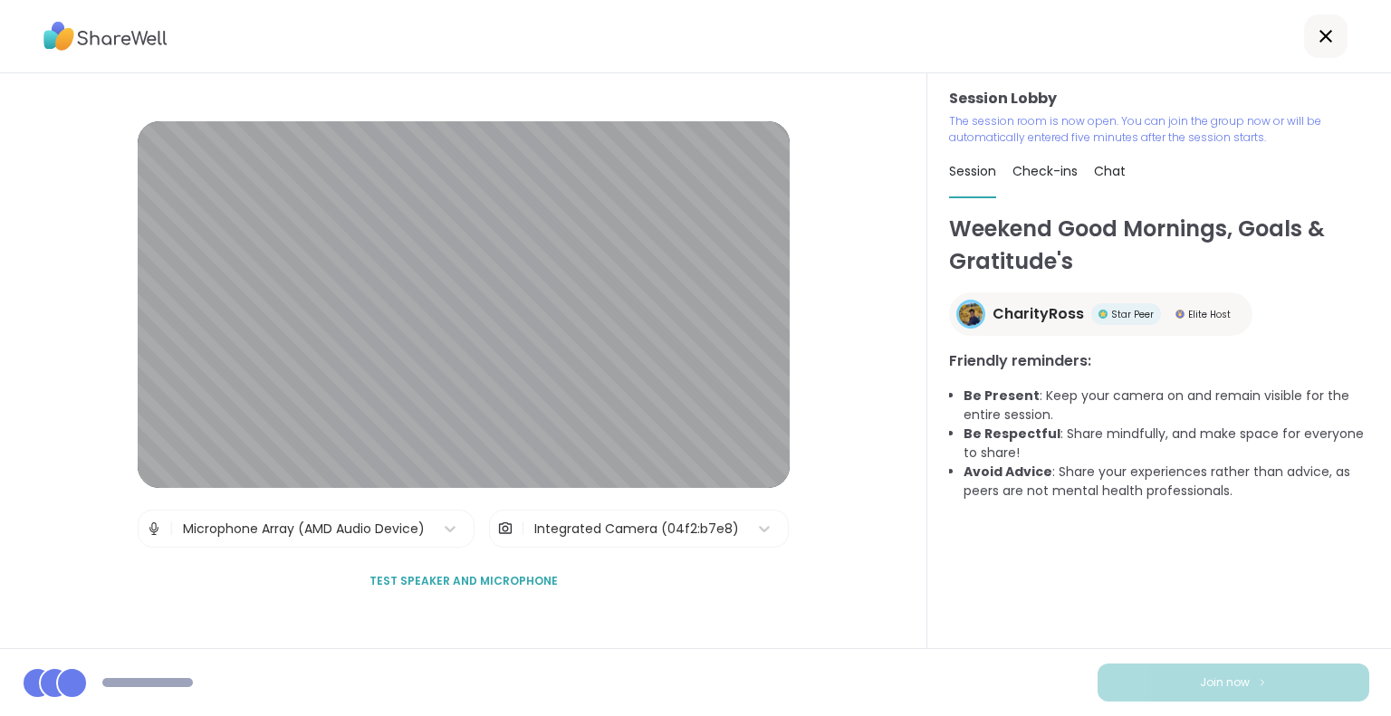
click at [1375, 541] on div "Session Lobby The session room is now open. You can join the group now or will …" at bounding box center [1159, 360] width 464 height 575
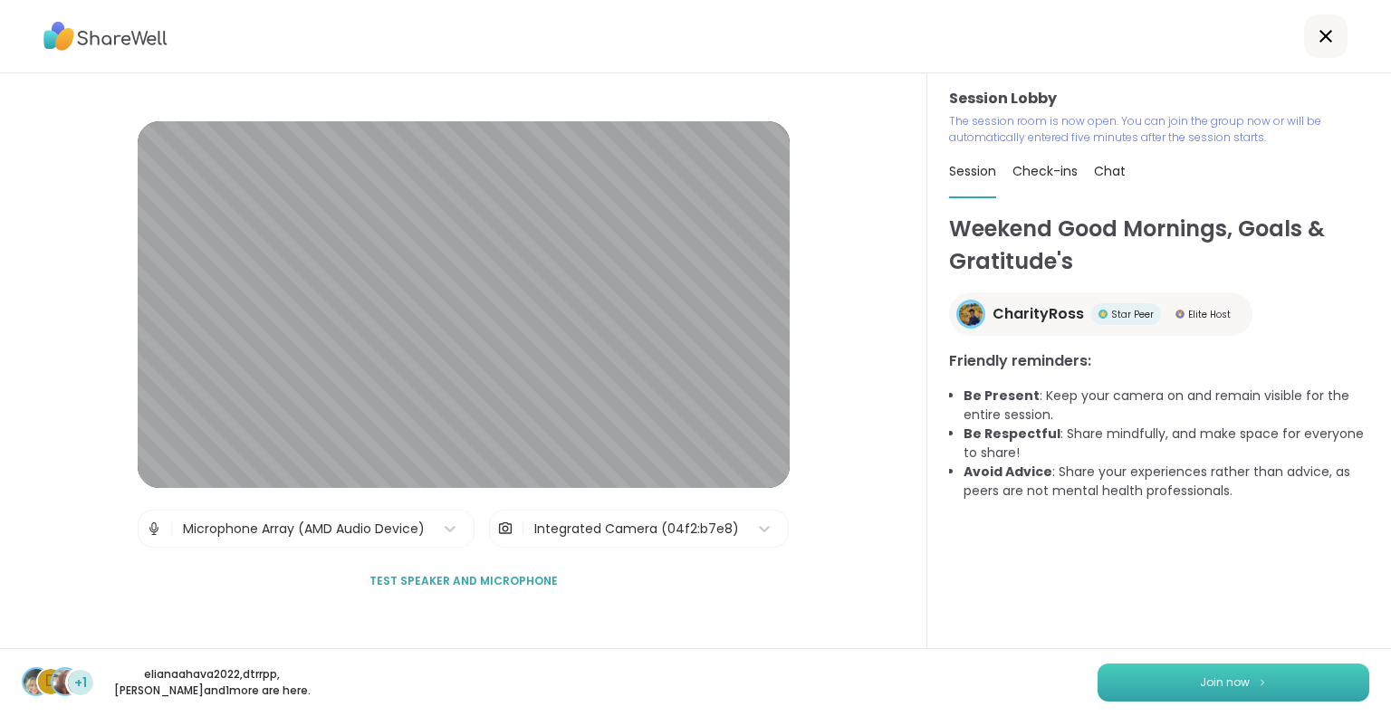
click at [1097, 688] on button "Join now" at bounding box center [1233, 683] width 272 height 38
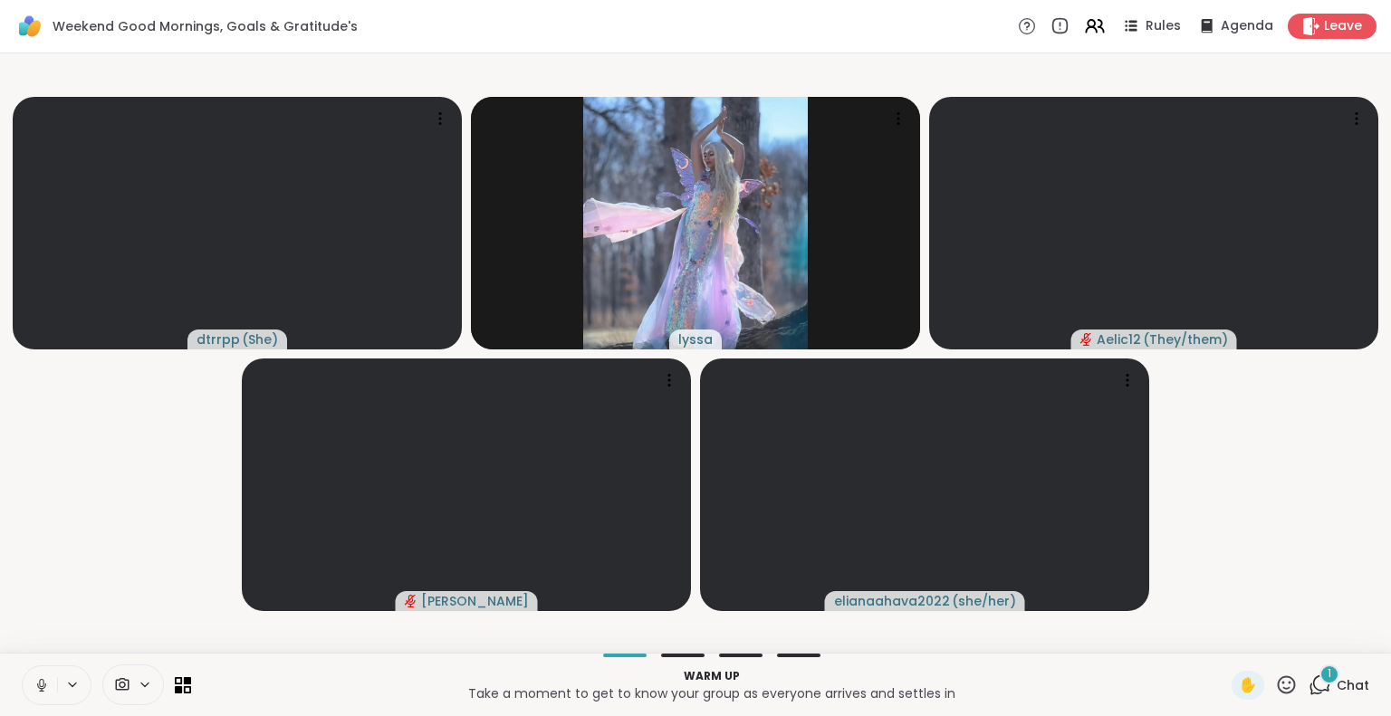
click at [38, 680] on icon at bounding box center [42, 685] width 16 height 16
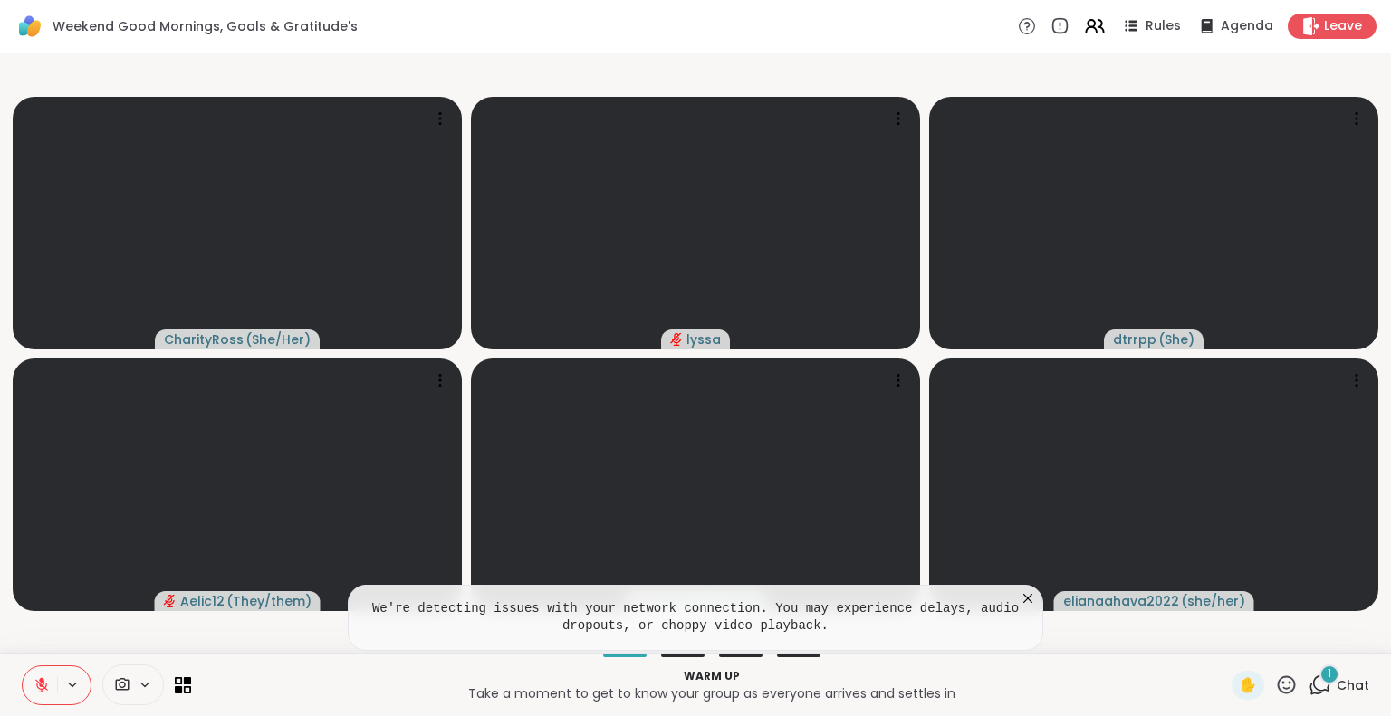
click at [1028, 597] on icon at bounding box center [1028, 598] width 18 height 18
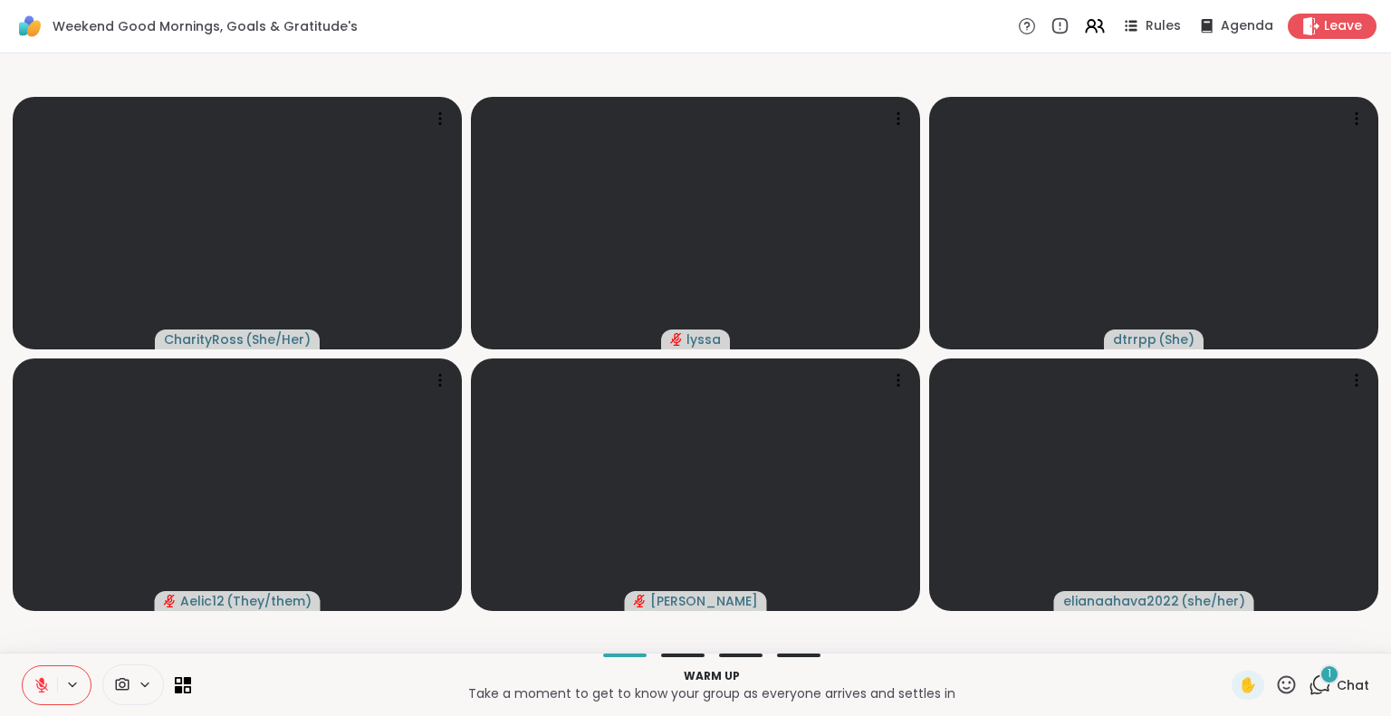
click at [1327, 677] on span "1" at bounding box center [1329, 673] width 4 height 15
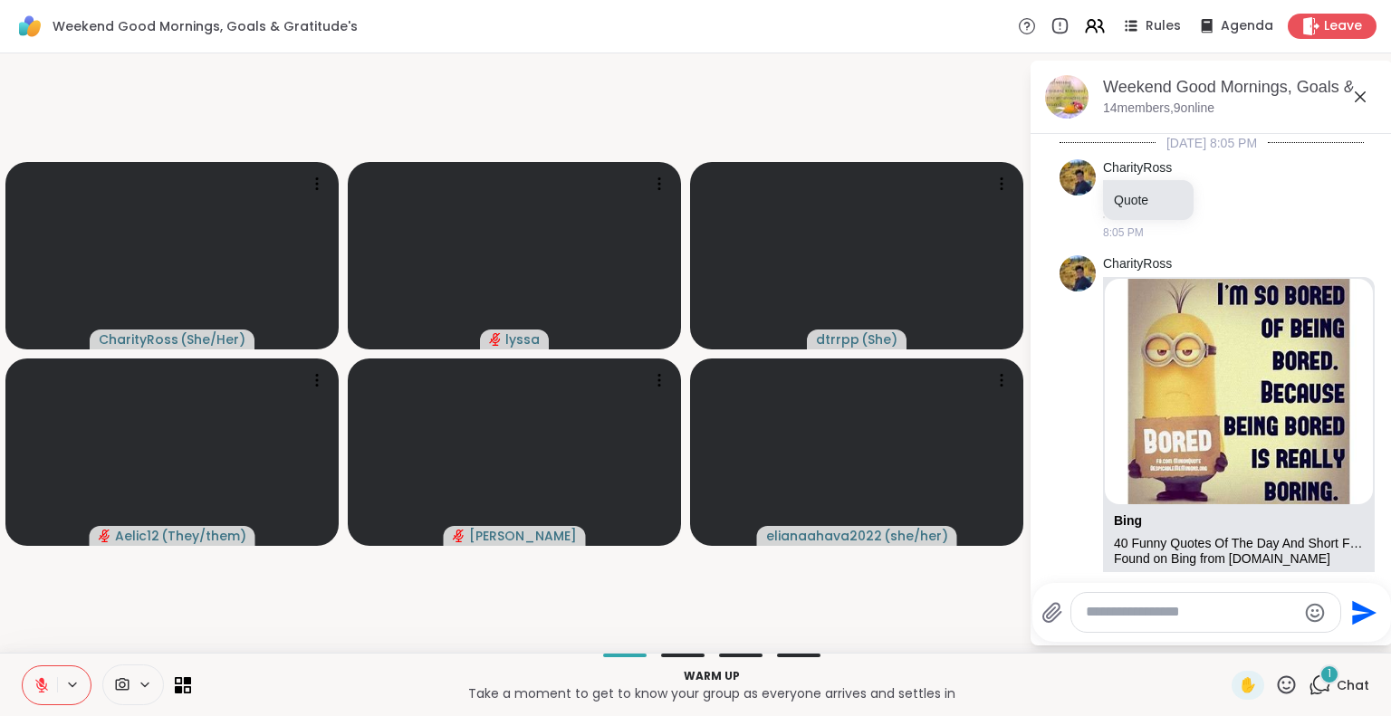
scroll to position [1319, 0]
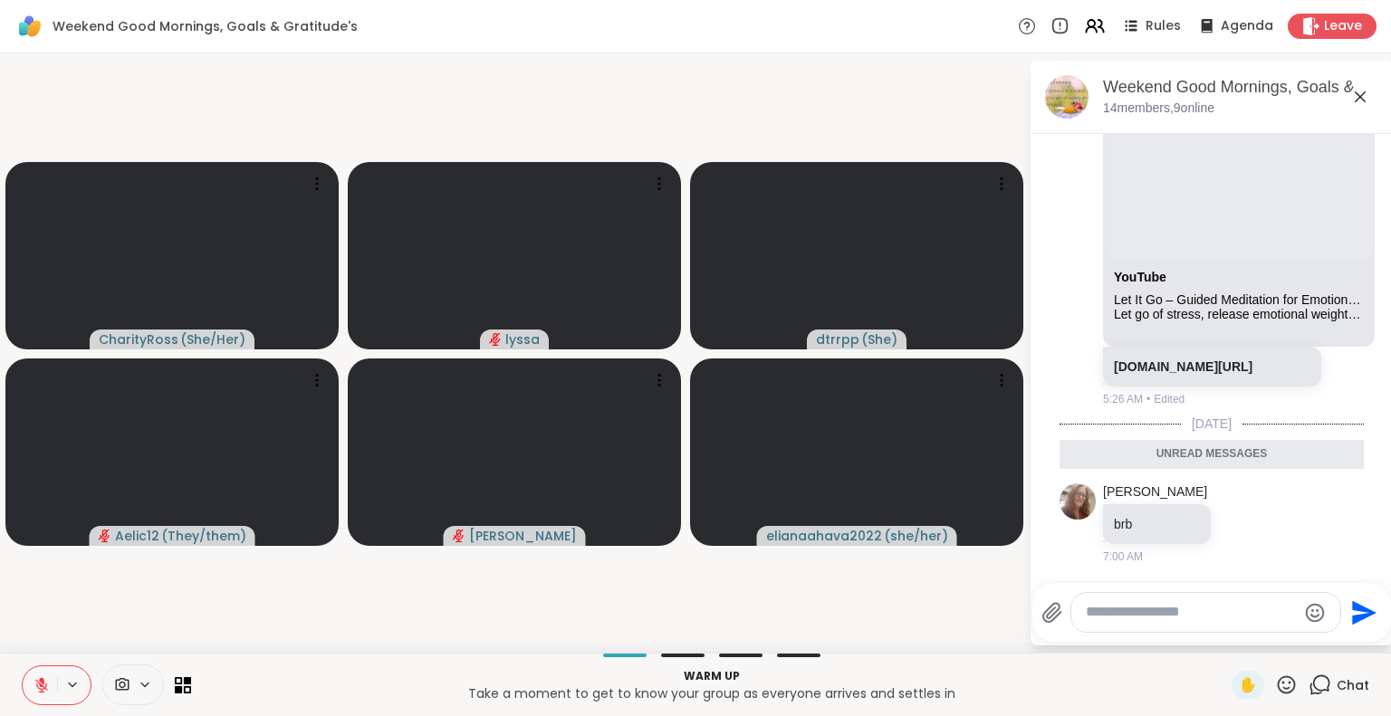
click at [1126, 630] on div at bounding box center [1205, 612] width 269 height 39
click at [1123, 620] on textarea "Type your message" at bounding box center [1191, 612] width 211 height 19
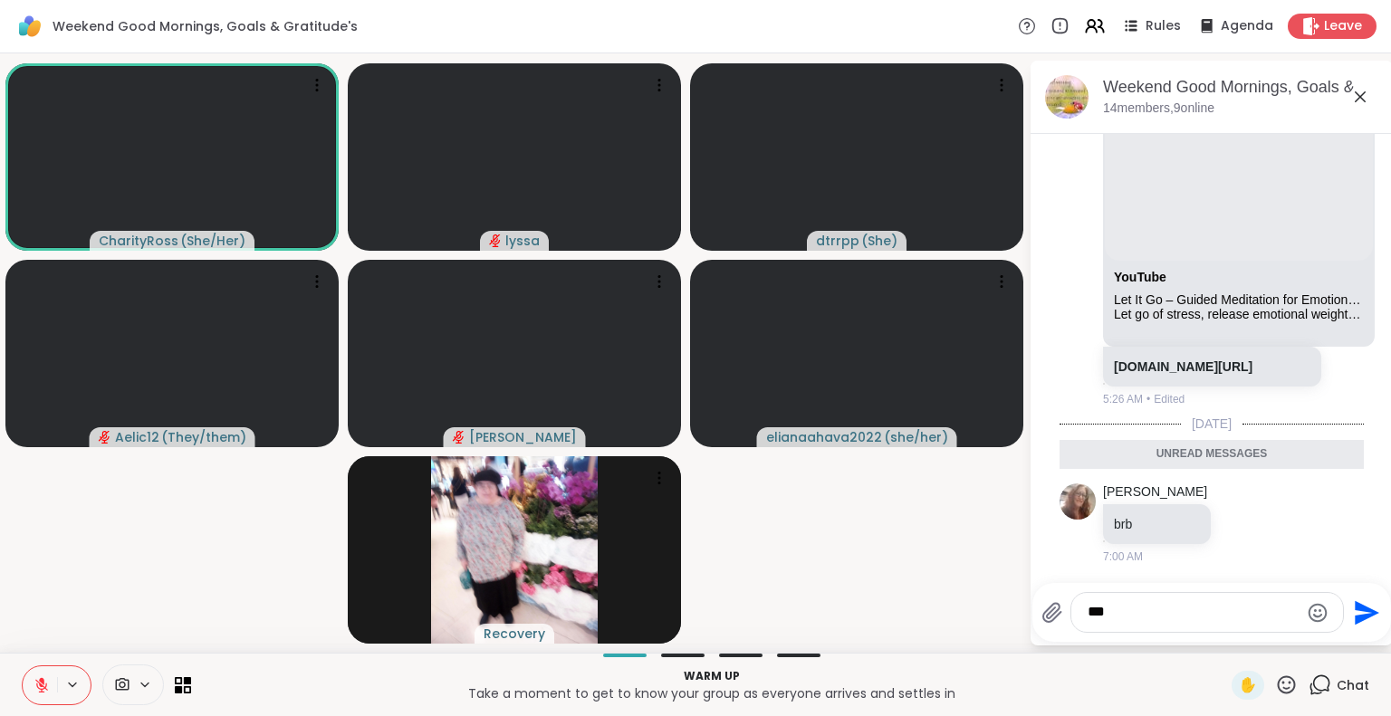
type textarea "***"
click at [27, 682] on button at bounding box center [40, 685] width 34 height 38
click at [0, 665] on div "Warm up Take a moment to get to know your group as everyone arrives and settles…" at bounding box center [695, 684] width 1391 height 63
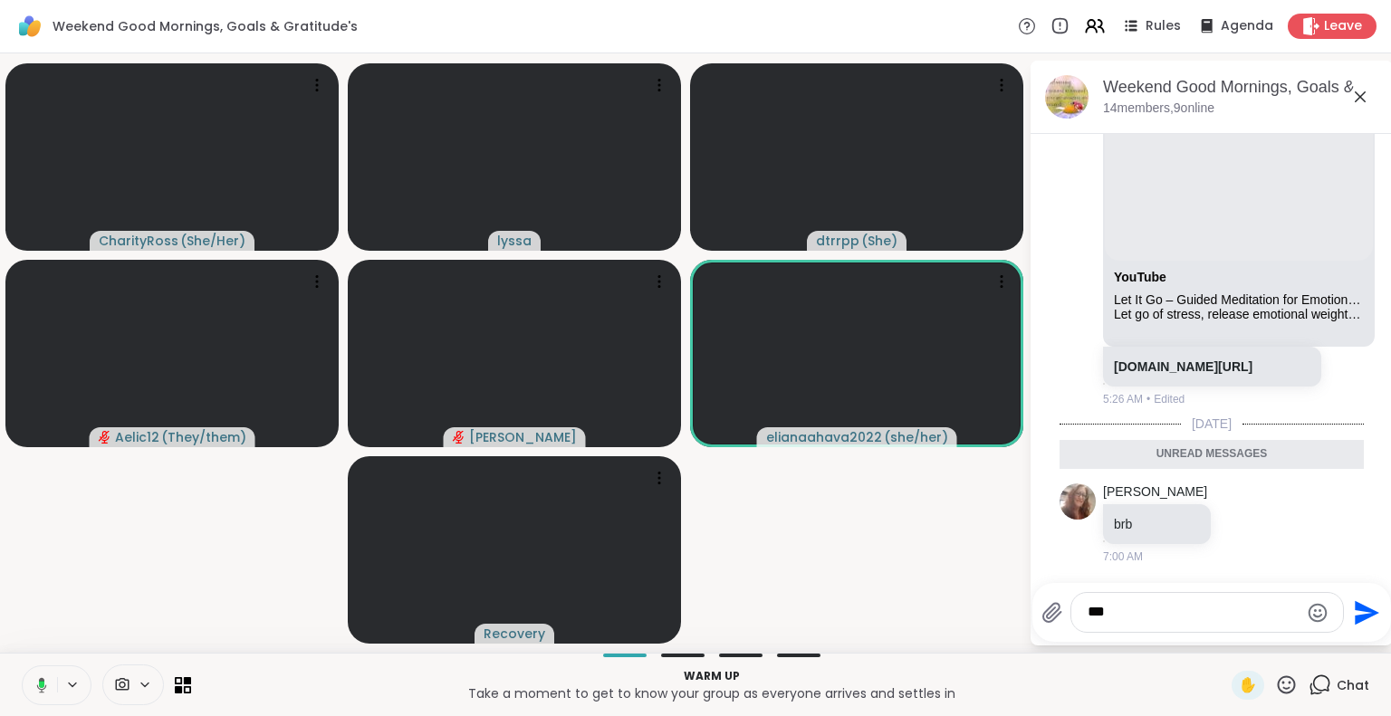
click at [29, 684] on button at bounding box center [38, 685] width 37 height 38
click at [1194, 635] on div "*** Send" at bounding box center [1211, 612] width 359 height 59
click at [1173, 615] on textarea "***" at bounding box center [1192, 612] width 211 height 19
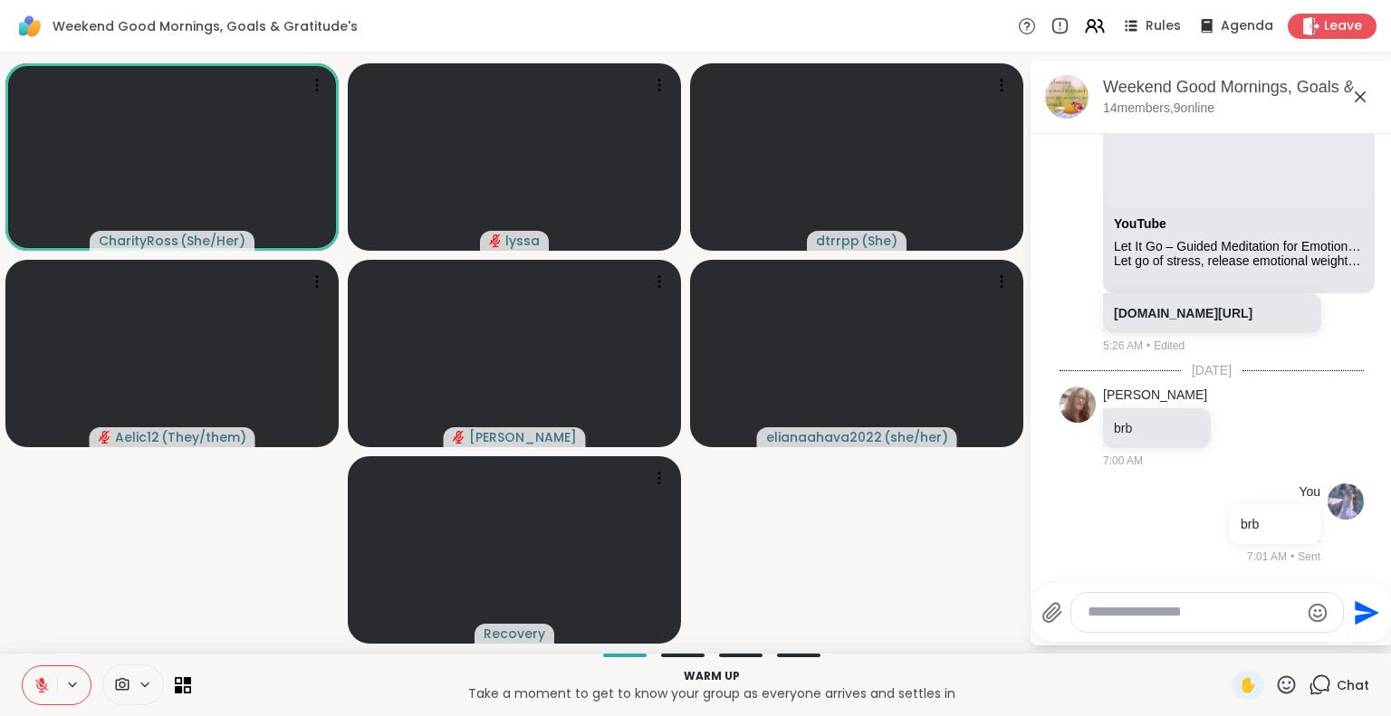
click at [1363, 97] on icon at bounding box center [1360, 97] width 22 height 22
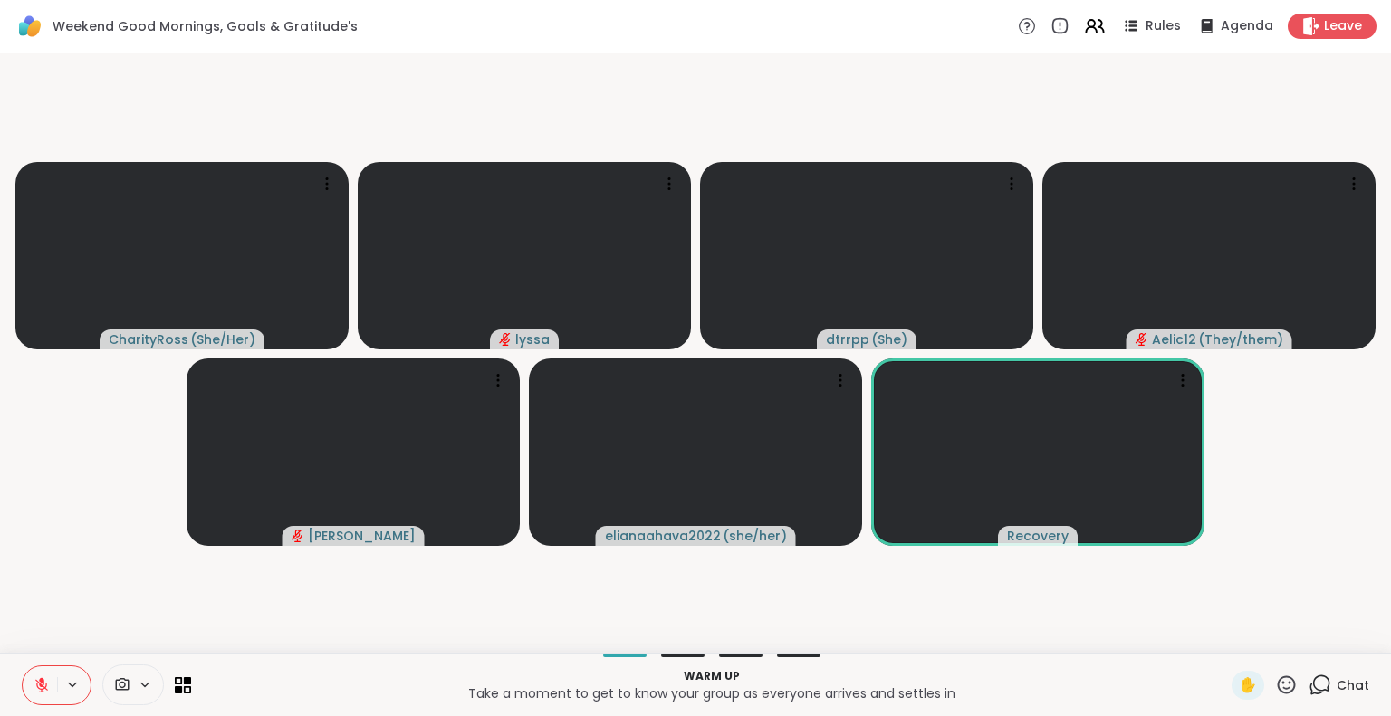
click at [1281, 682] on icon at bounding box center [1287, 684] width 18 height 18
click at [1224, 629] on span "❤️" at bounding box center [1233, 638] width 18 height 22
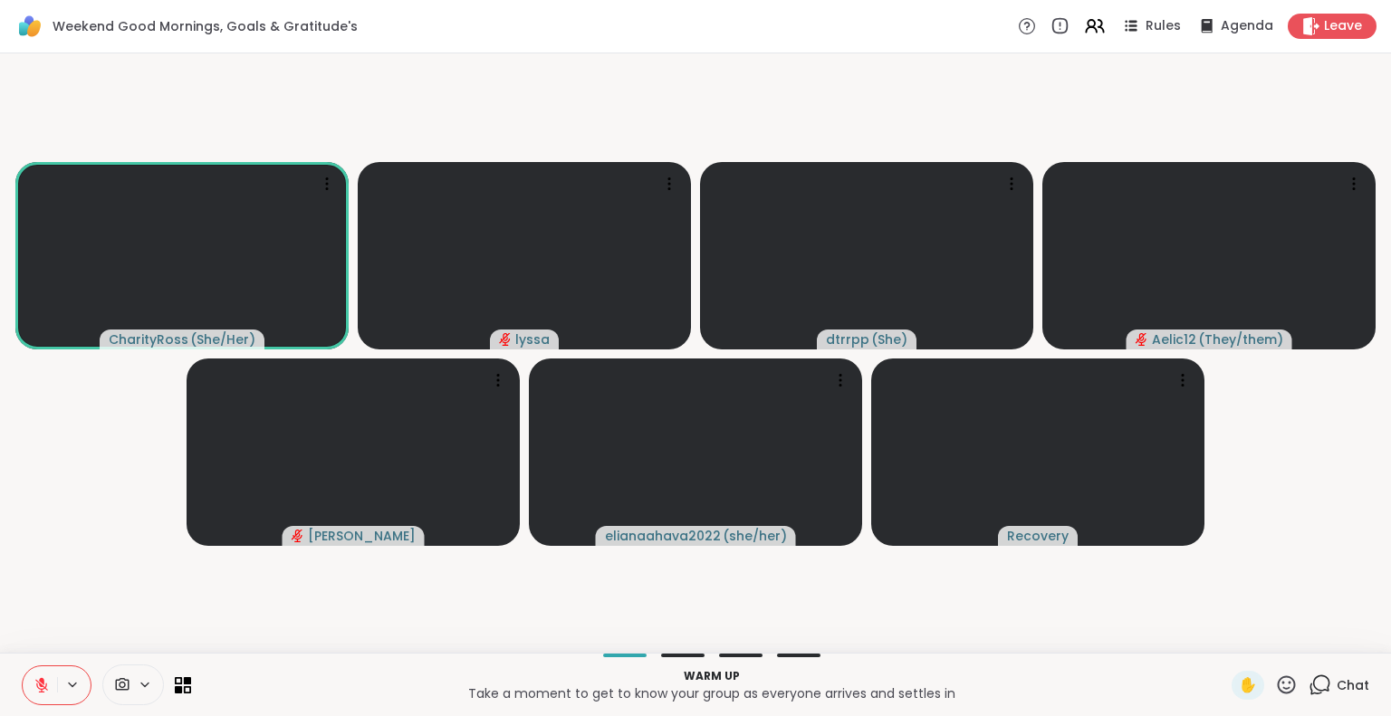
click at [1275, 691] on icon at bounding box center [1286, 685] width 23 height 23
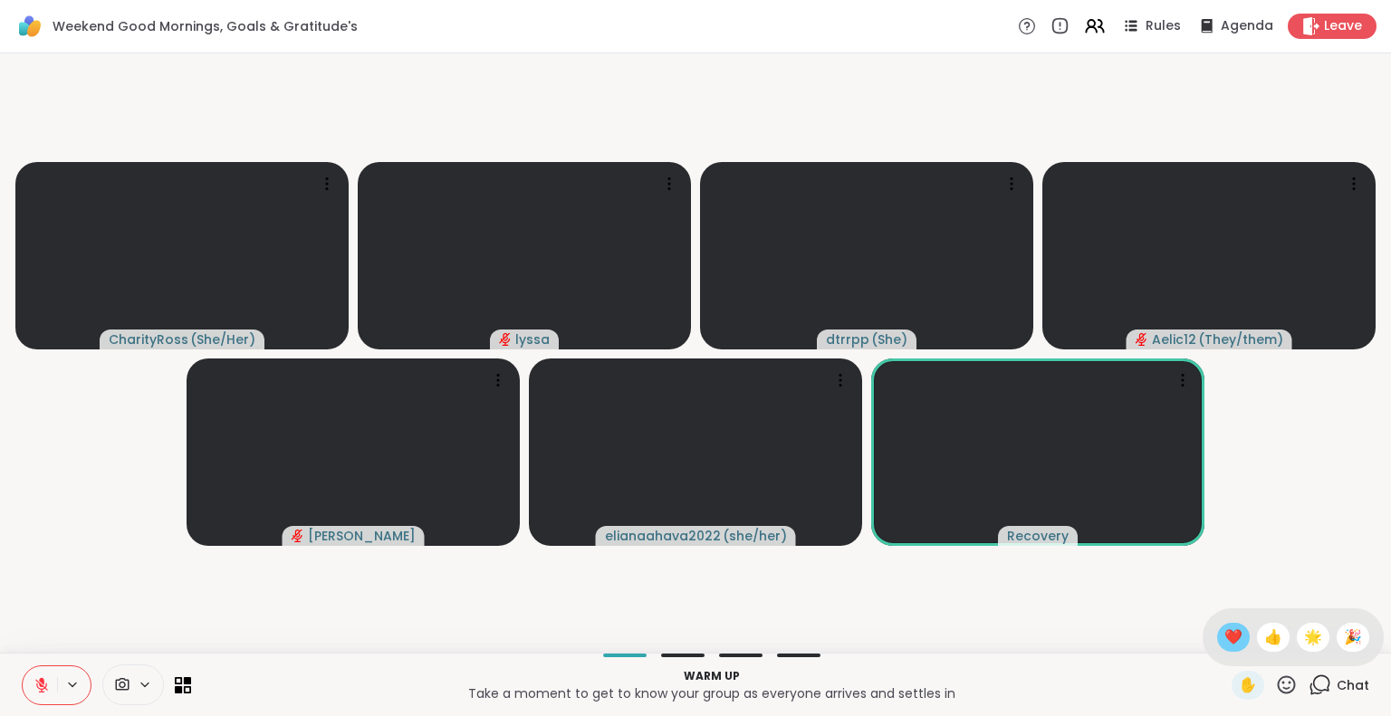
click at [1224, 630] on span "❤️" at bounding box center [1233, 638] width 18 height 22
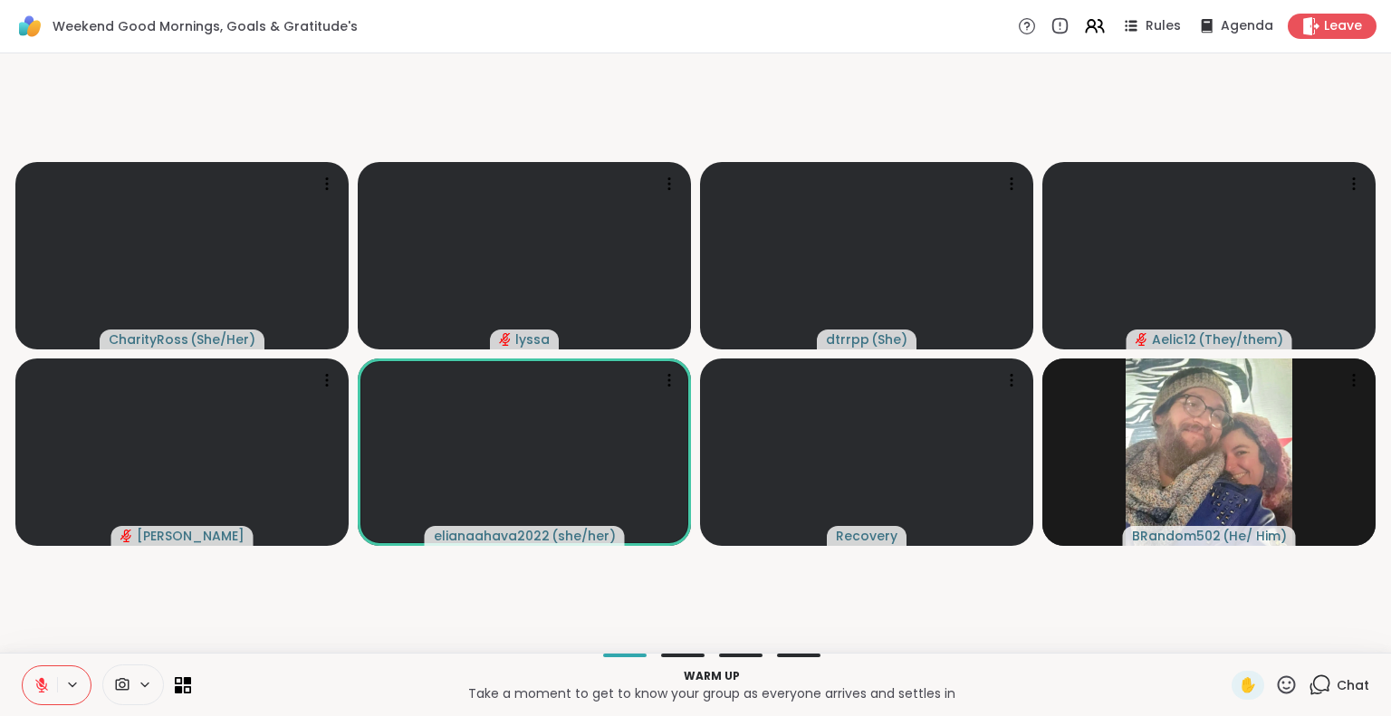
click at [1275, 682] on icon at bounding box center [1286, 685] width 23 height 23
click at [1304, 639] on span "🌟" at bounding box center [1313, 638] width 18 height 22
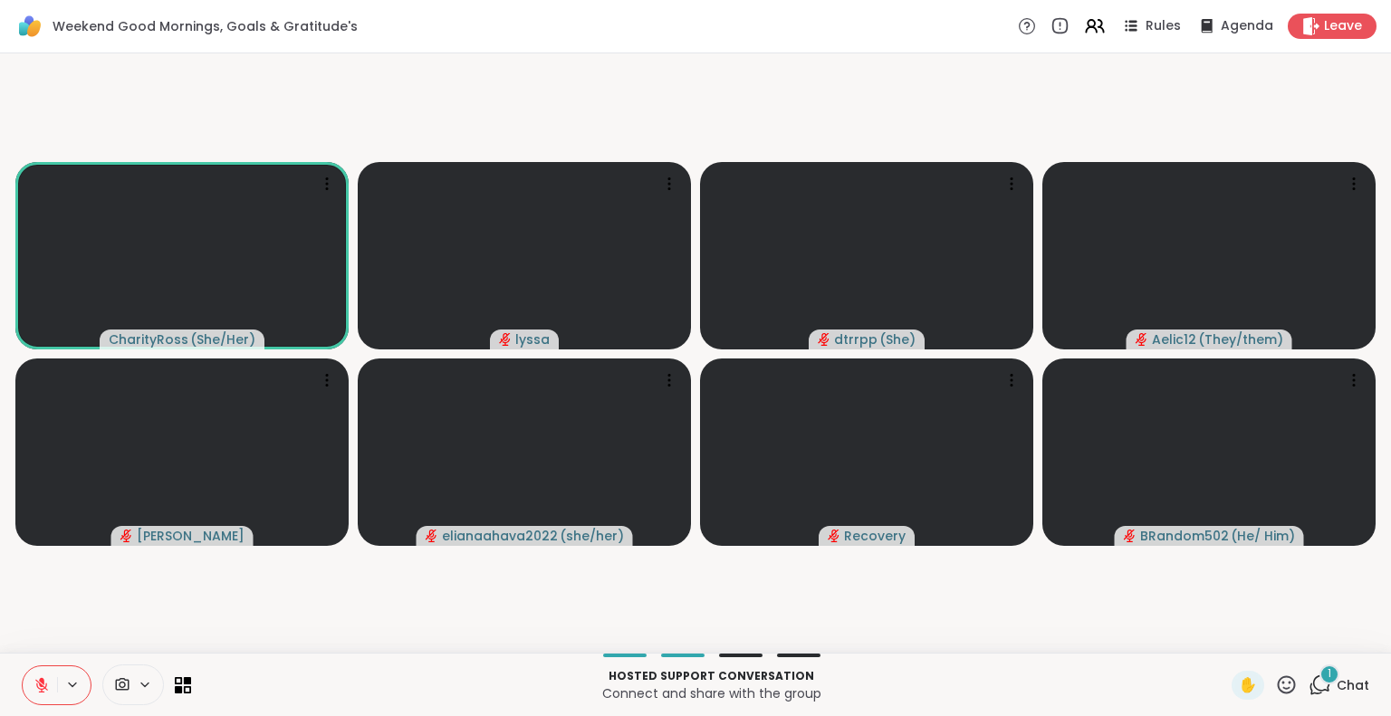
click at [62, 685] on button at bounding box center [74, 684] width 34 height 15
click at [25, 687] on button at bounding box center [40, 685] width 34 height 38
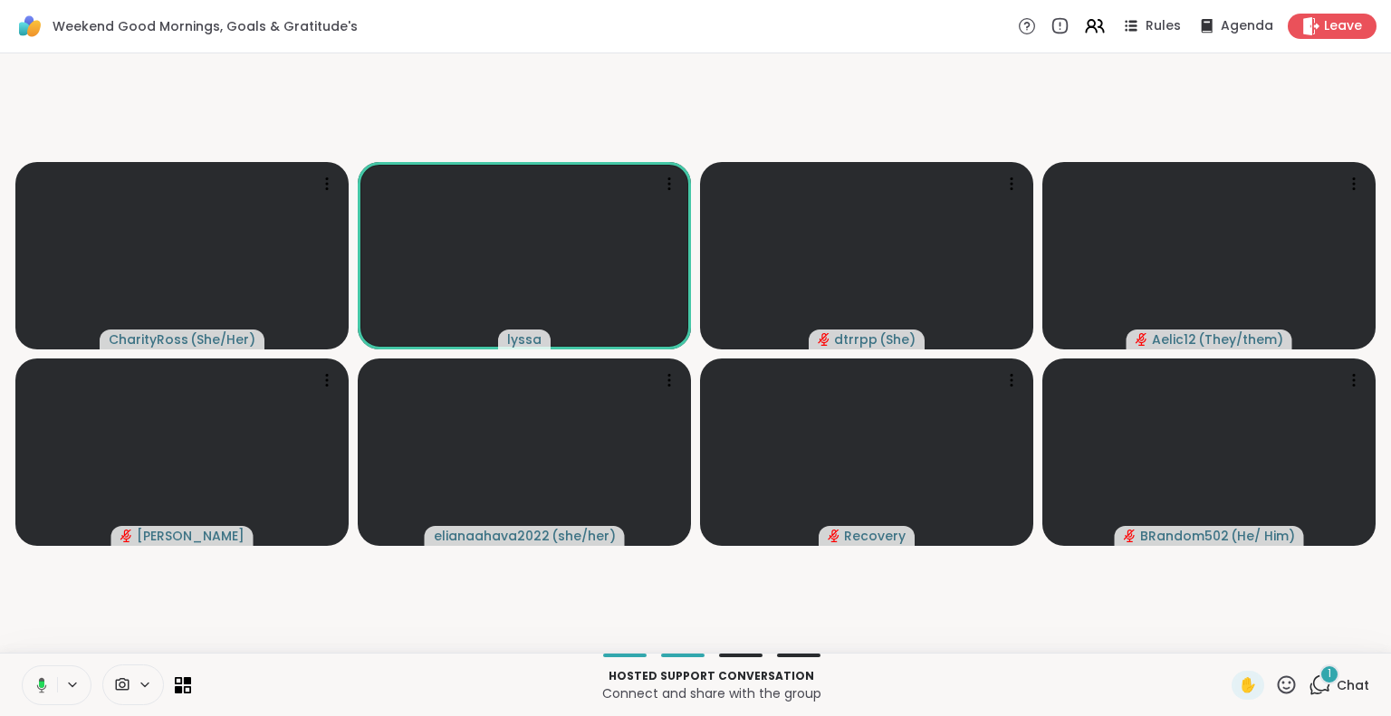
drag, startPoint x: 4, startPoint y: 578, endPoint x: 0, endPoint y: 564, distance: 14.1
click at [0, 564] on div "CharityRoss ( She/Her ) lyssa dtrrpp ( She ) Aelic12 ( They/them ) dodi elianaa…" at bounding box center [695, 352] width 1391 height 599
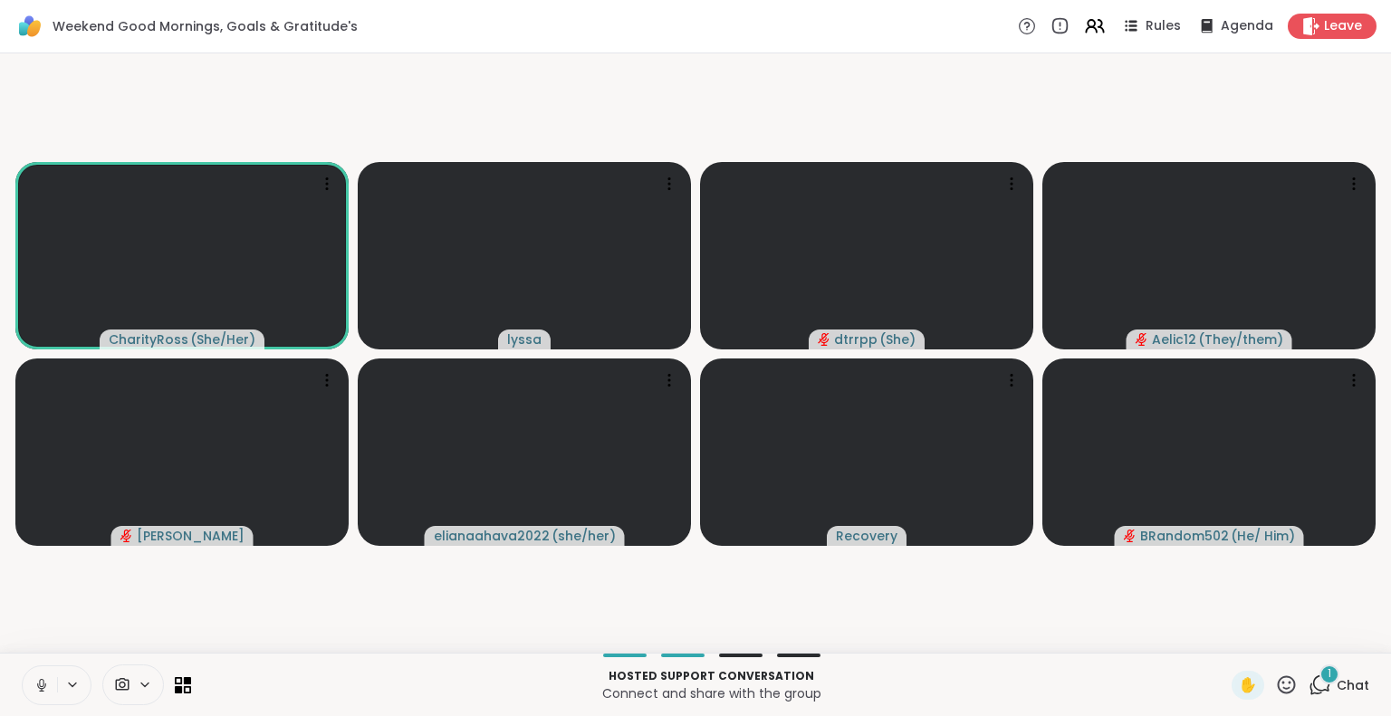
click at [46, 684] on icon at bounding box center [42, 685] width 16 height 16
click at [40, 685] on icon at bounding box center [41, 685] width 13 height 13
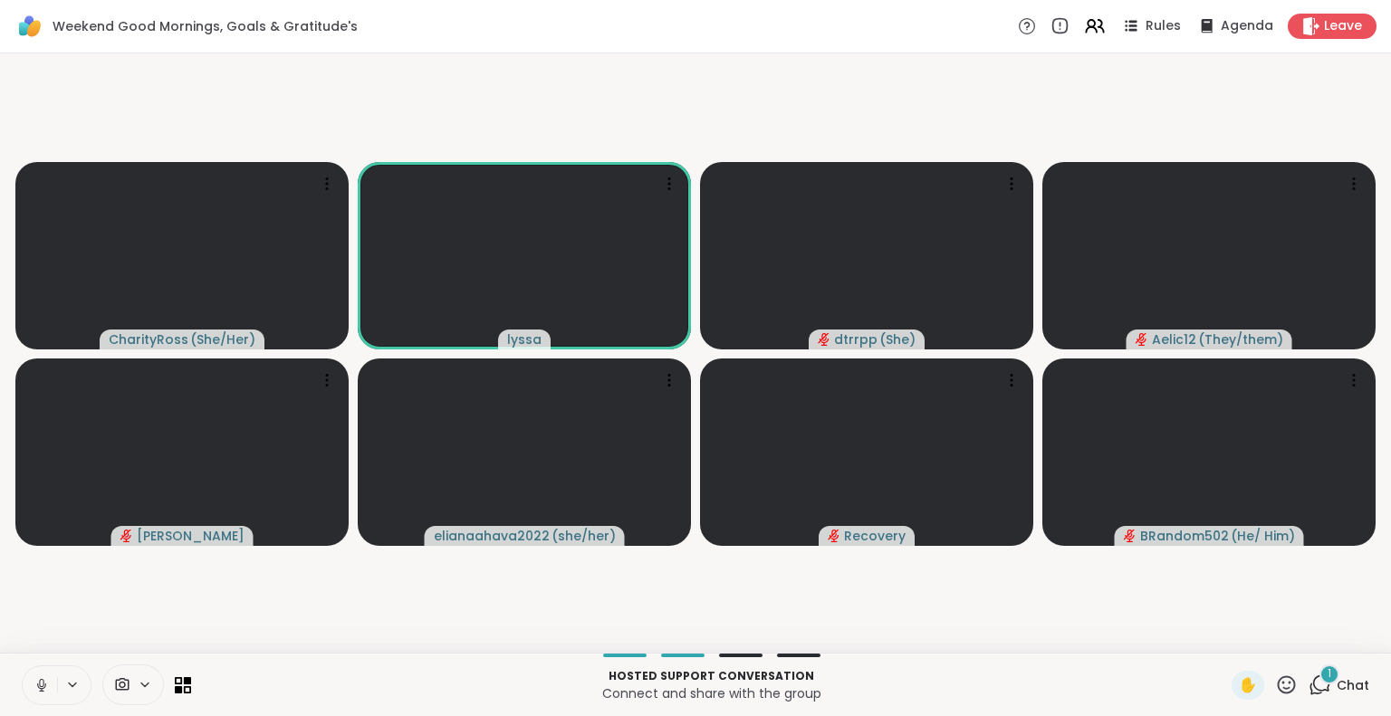
click at [47, 680] on icon at bounding box center [42, 685] width 16 height 16
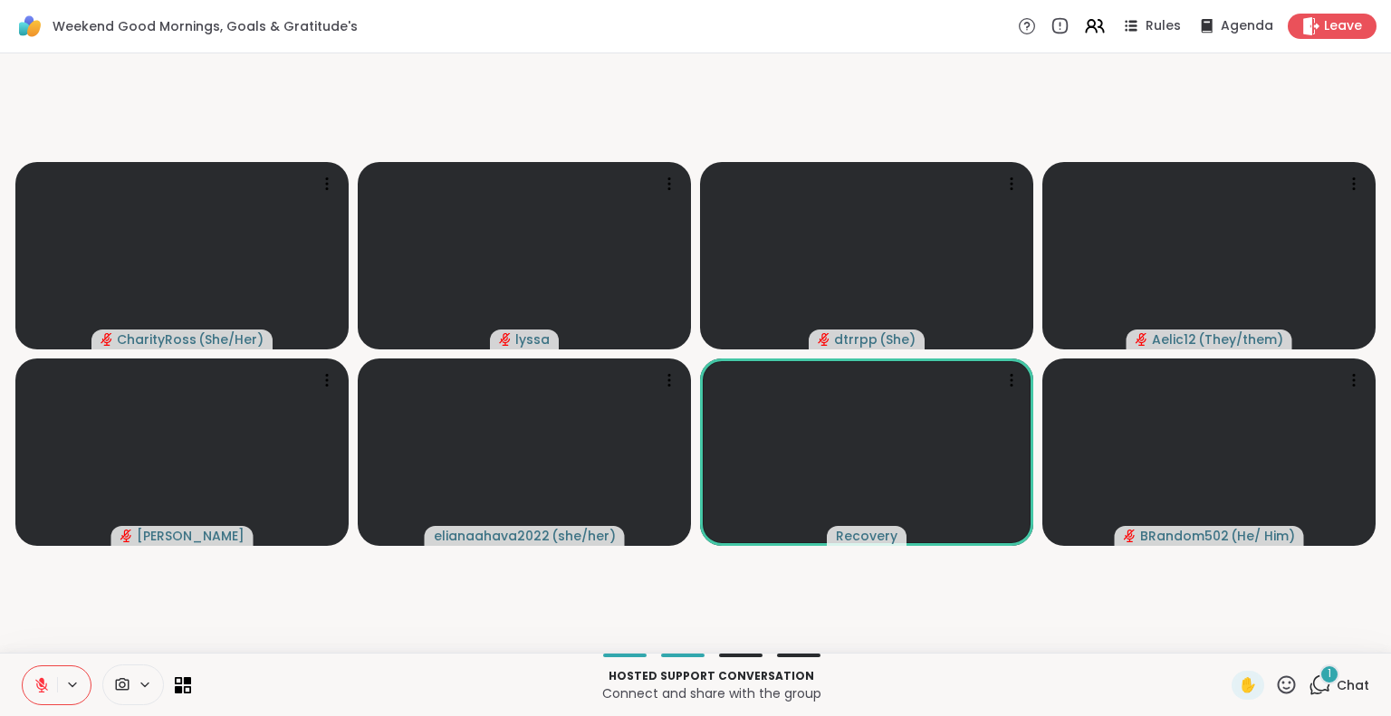
click at [30, 684] on button at bounding box center [40, 685] width 34 height 38
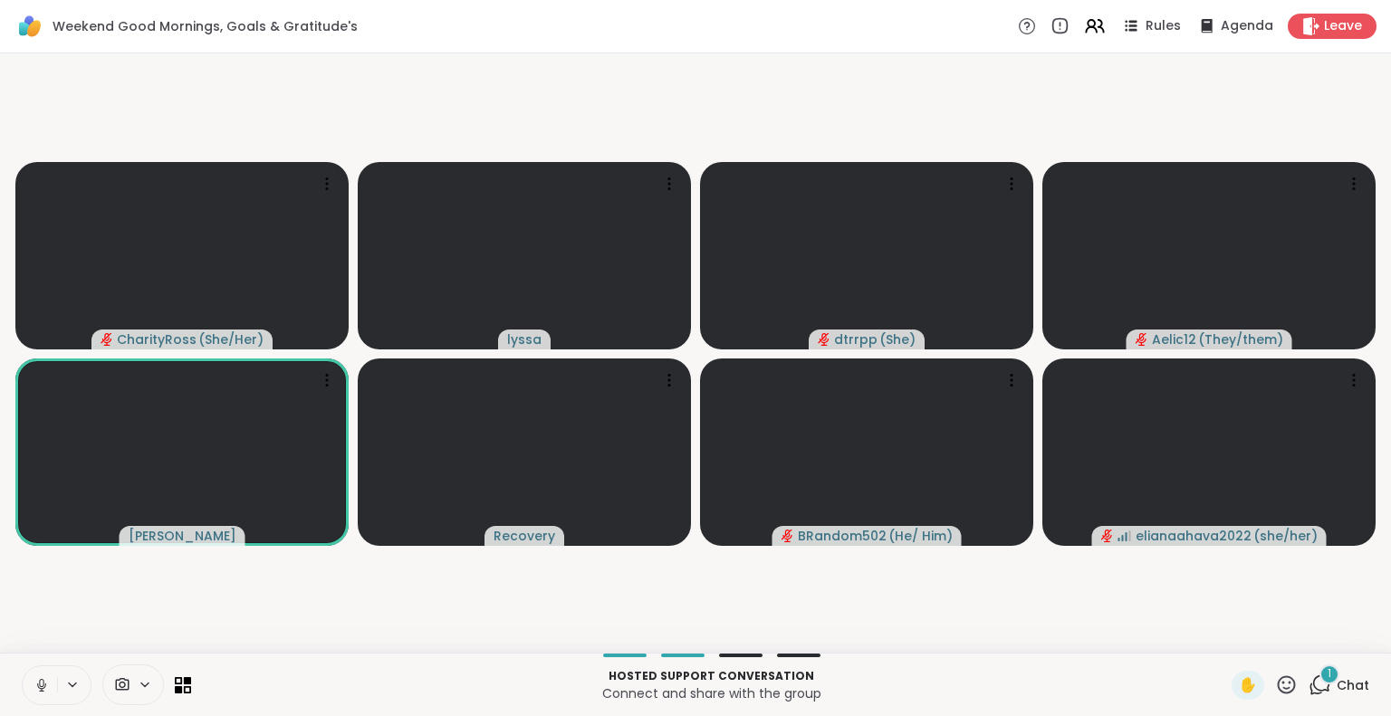
click at [23, 666] on button at bounding box center [40, 685] width 34 height 38
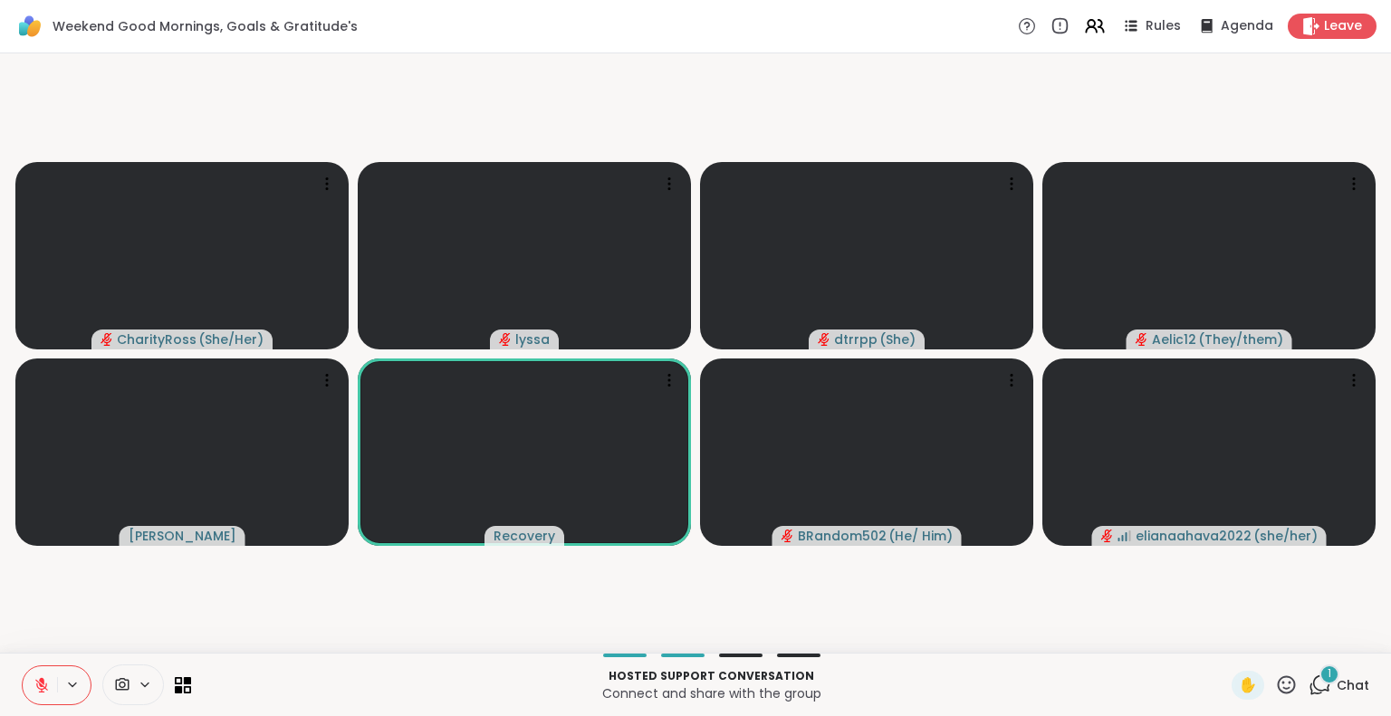
click at [1299, 115] on video-player-container "CharityRoss ( She/Her ) lyssa dtrrpp ( She ) Aelic12 ( They/them ) dodi Recover…" at bounding box center [695, 353] width 1369 height 585
click at [36, 684] on icon at bounding box center [42, 685] width 16 height 16
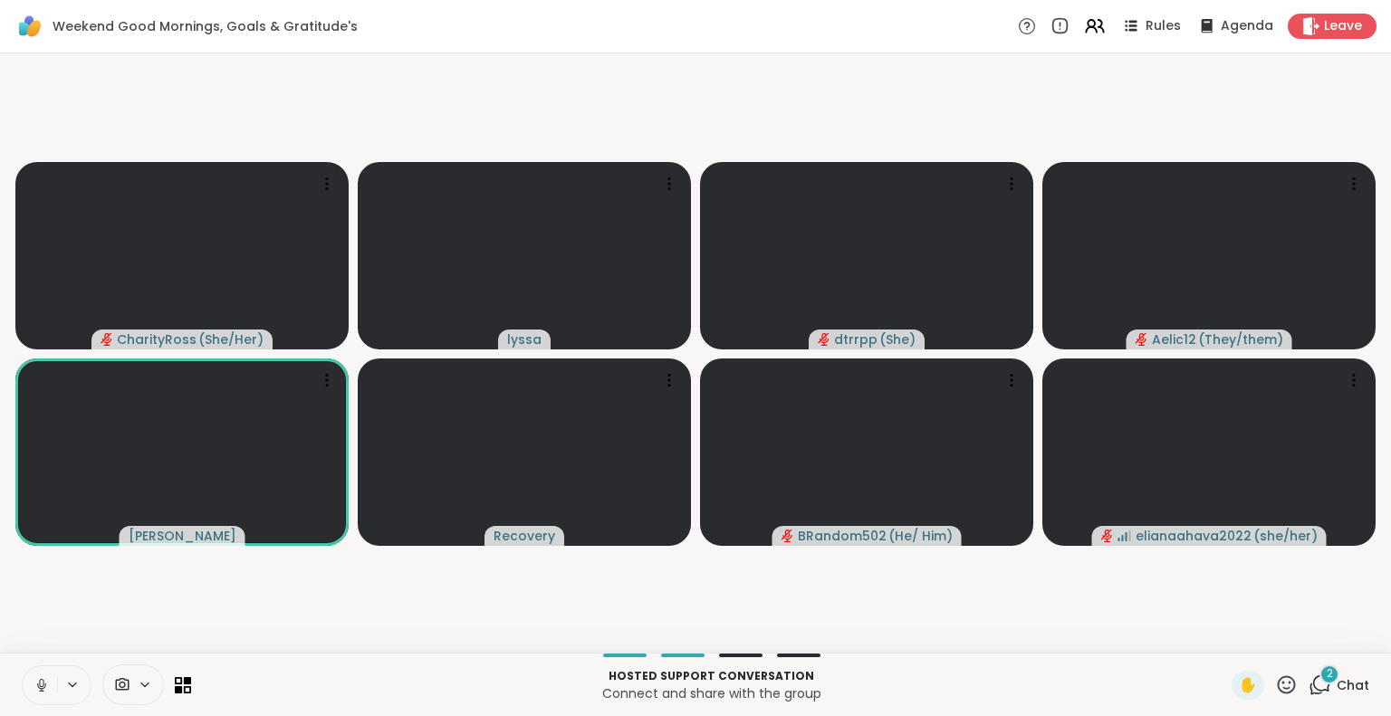
click at [47, 680] on icon at bounding box center [42, 685] width 16 height 16
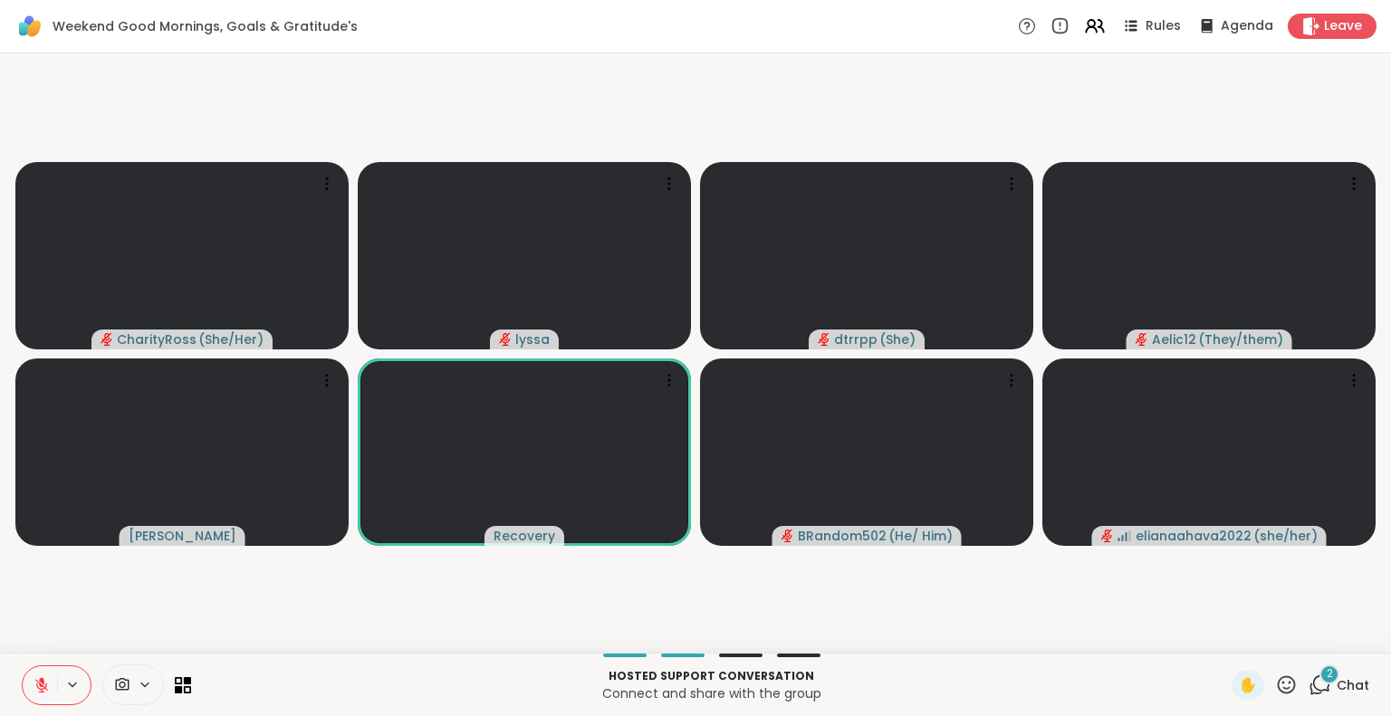
click at [42, 680] on icon at bounding box center [41, 680] width 5 height 7
click at [36, 672] on button at bounding box center [40, 685] width 34 height 38
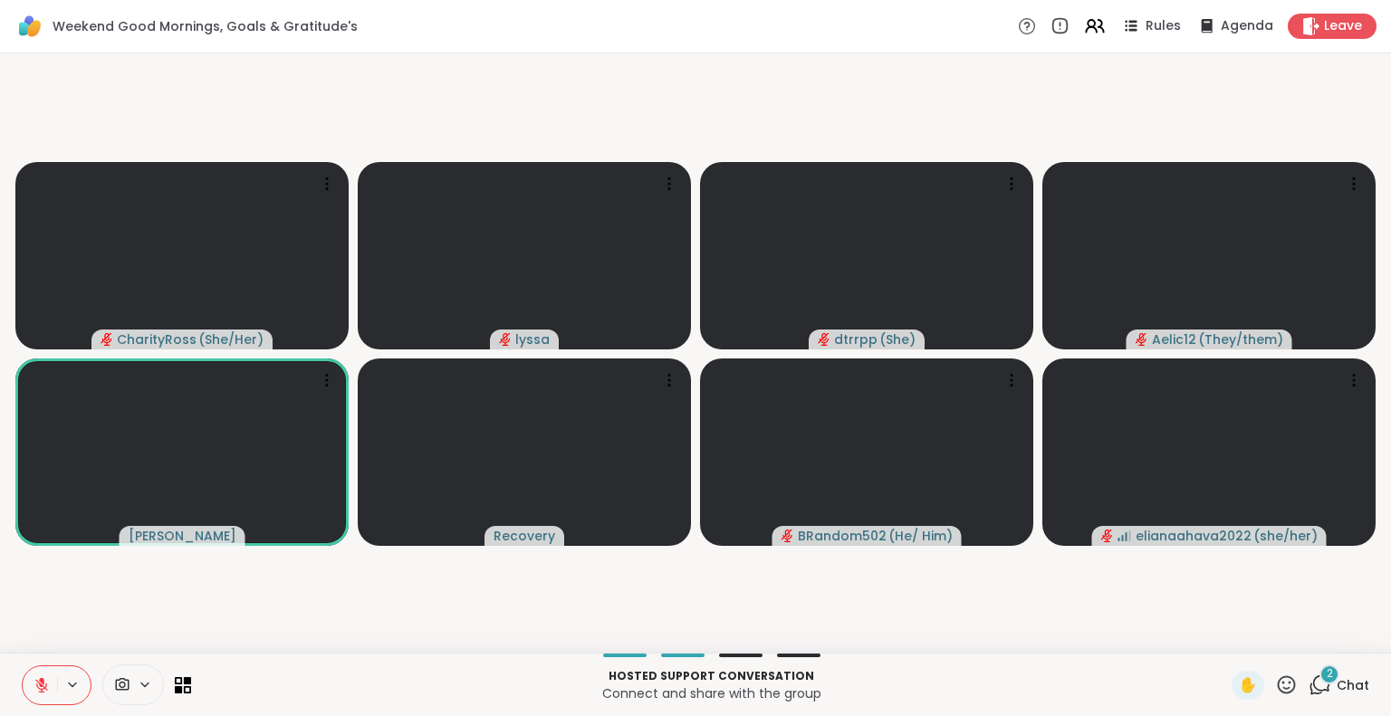
click at [46, 683] on icon at bounding box center [42, 685] width 16 height 16
click at [48, 687] on icon at bounding box center [42, 685] width 16 height 16
click at [34, 630] on video-player-container "CharityRoss ( She/Her ) lyssa dtrrpp ( She ) Aelic12 ( They/them ) dodi Recover…" at bounding box center [695, 353] width 1369 height 585
click at [44, 670] on button at bounding box center [40, 685] width 34 height 38
click at [39, 684] on icon at bounding box center [41, 683] width 5 height 8
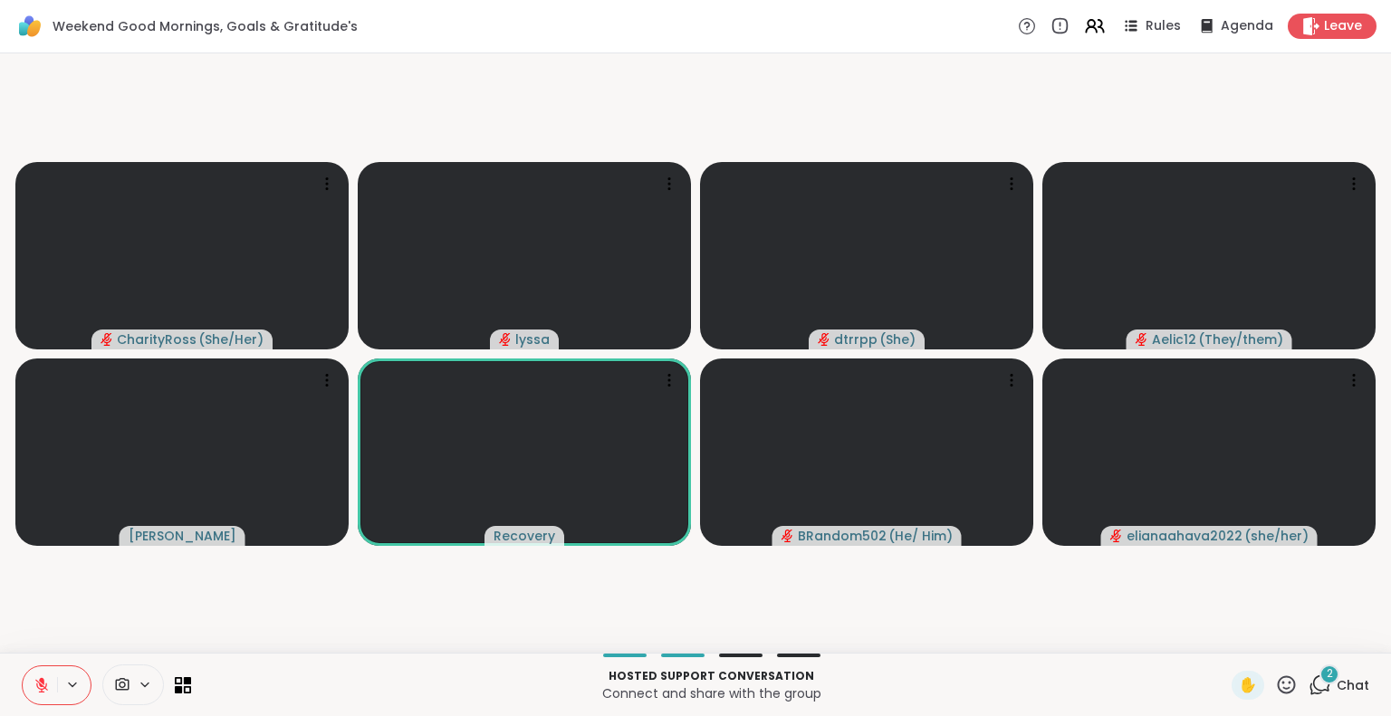
click at [43, 683] on icon at bounding box center [41, 680] width 5 height 7
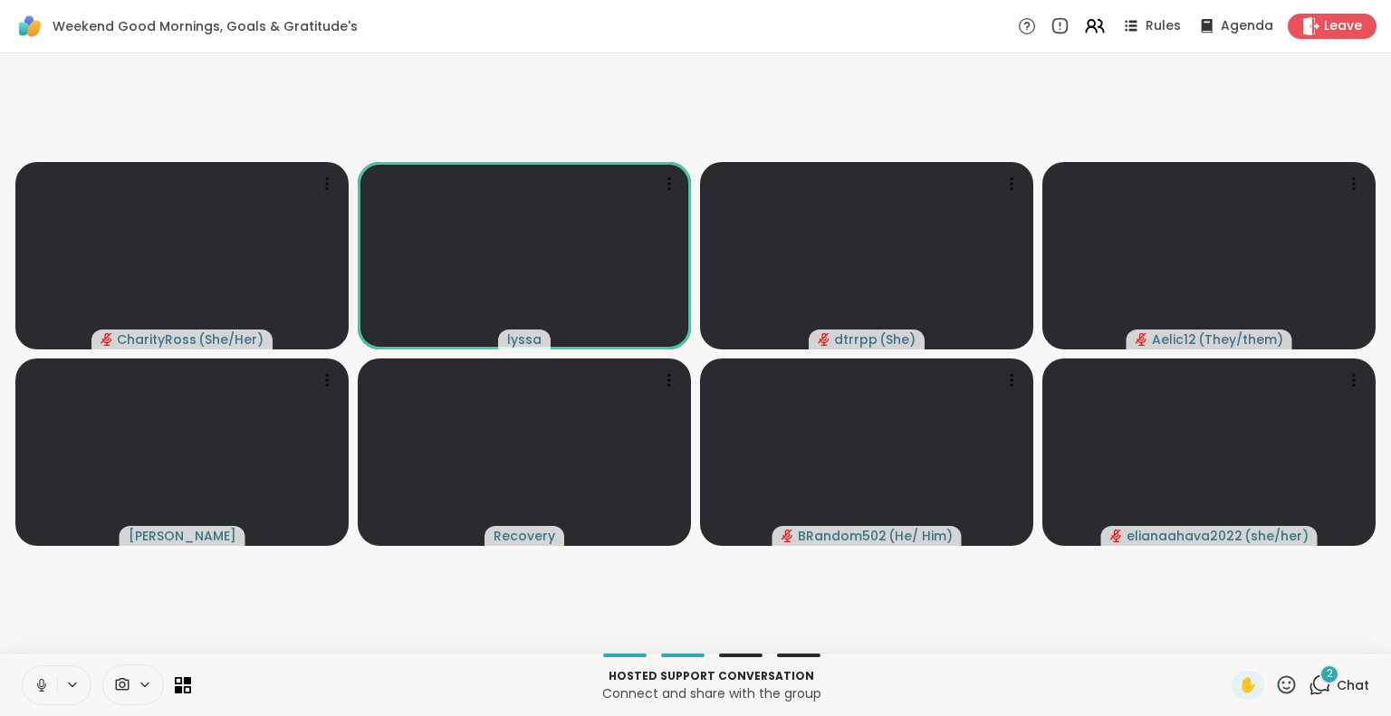
click at [38, 687] on icon at bounding box center [42, 685] width 16 height 16
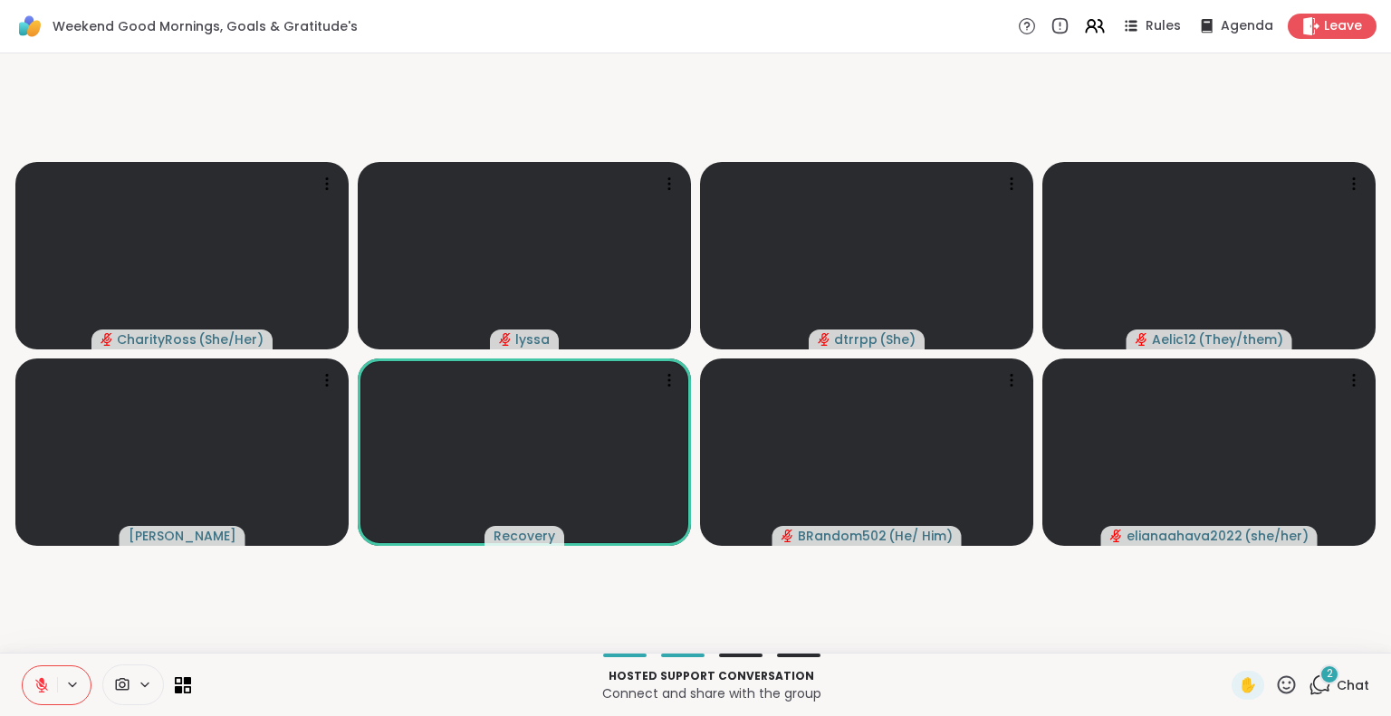
click at [38, 681] on icon at bounding box center [42, 685] width 16 height 16
click at [1275, 683] on icon at bounding box center [1286, 685] width 23 height 23
click at [1224, 633] on span "❤️" at bounding box center [1233, 638] width 18 height 22
click at [27, 680] on button at bounding box center [40, 685] width 34 height 38
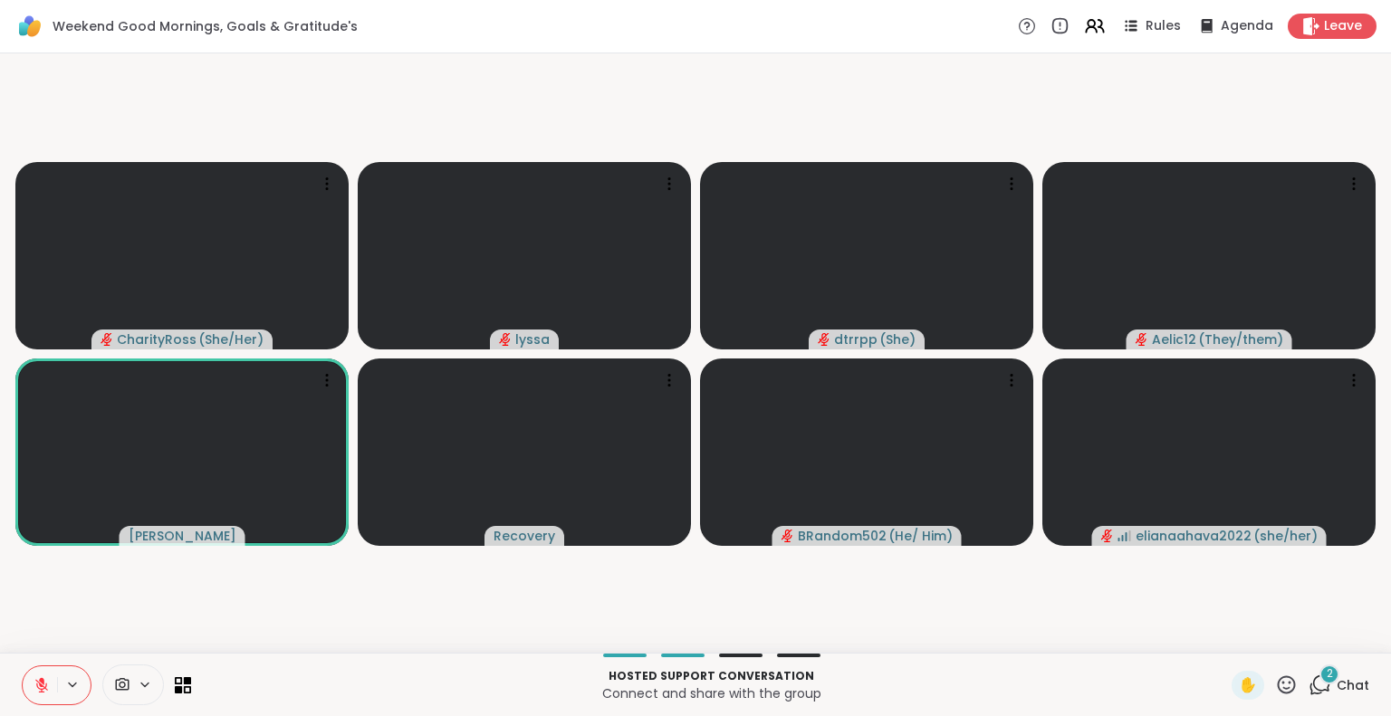
click at [519, 608] on video-player-container "CharityRoss ( She/Her ) lyssa dtrrpp ( She ) Aelic12 ( They/them ) dodi Recover…" at bounding box center [695, 353] width 1369 height 585
click at [43, 673] on button at bounding box center [40, 685] width 34 height 38
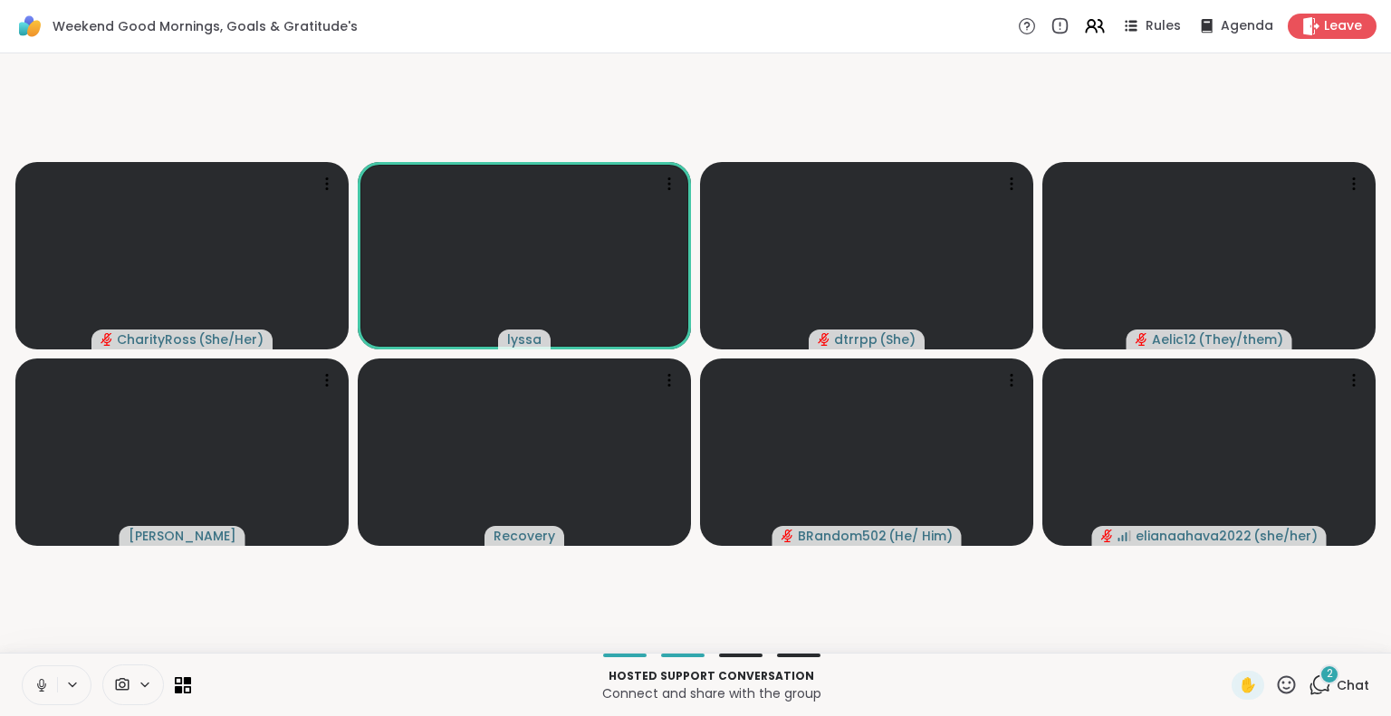
click at [48, 685] on icon at bounding box center [42, 685] width 16 height 16
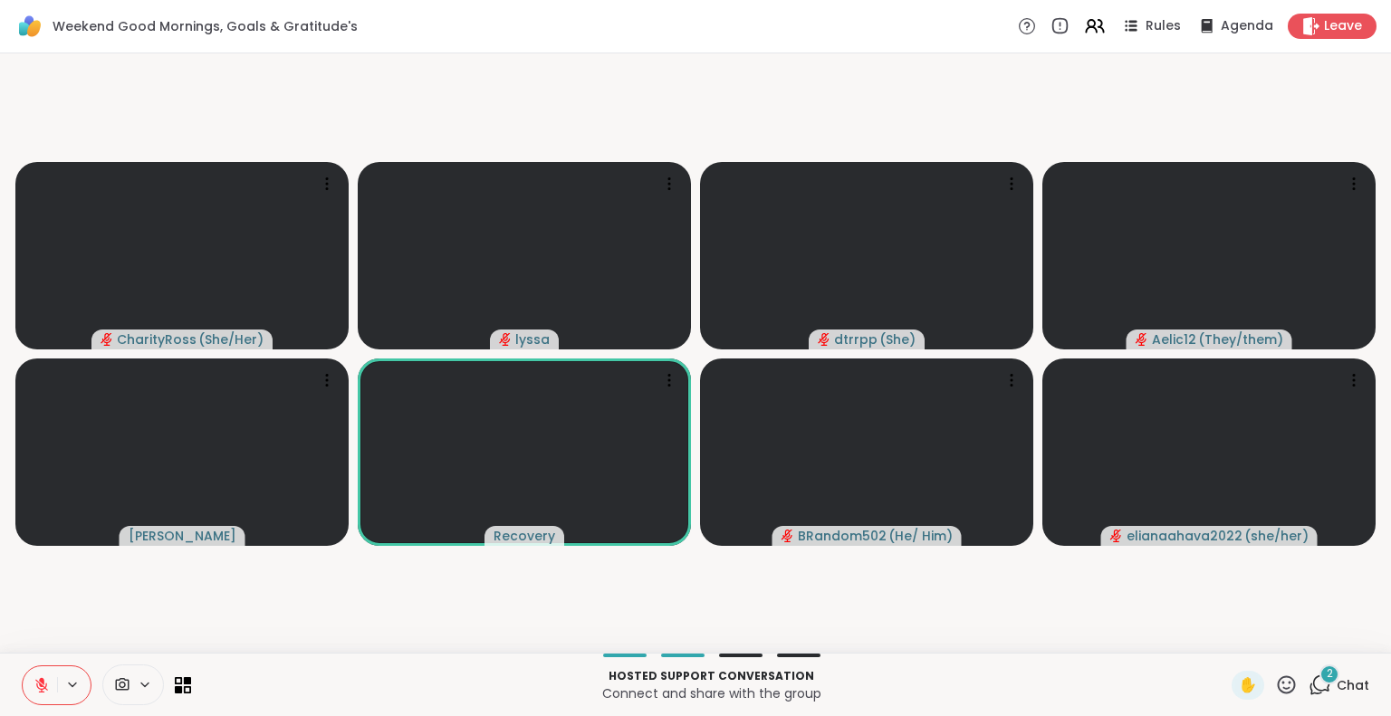
click at [50, 666] on button at bounding box center [40, 685] width 34 height 38
click at [43, 673] on button at bounding box center [38, 685] width 37 height 38
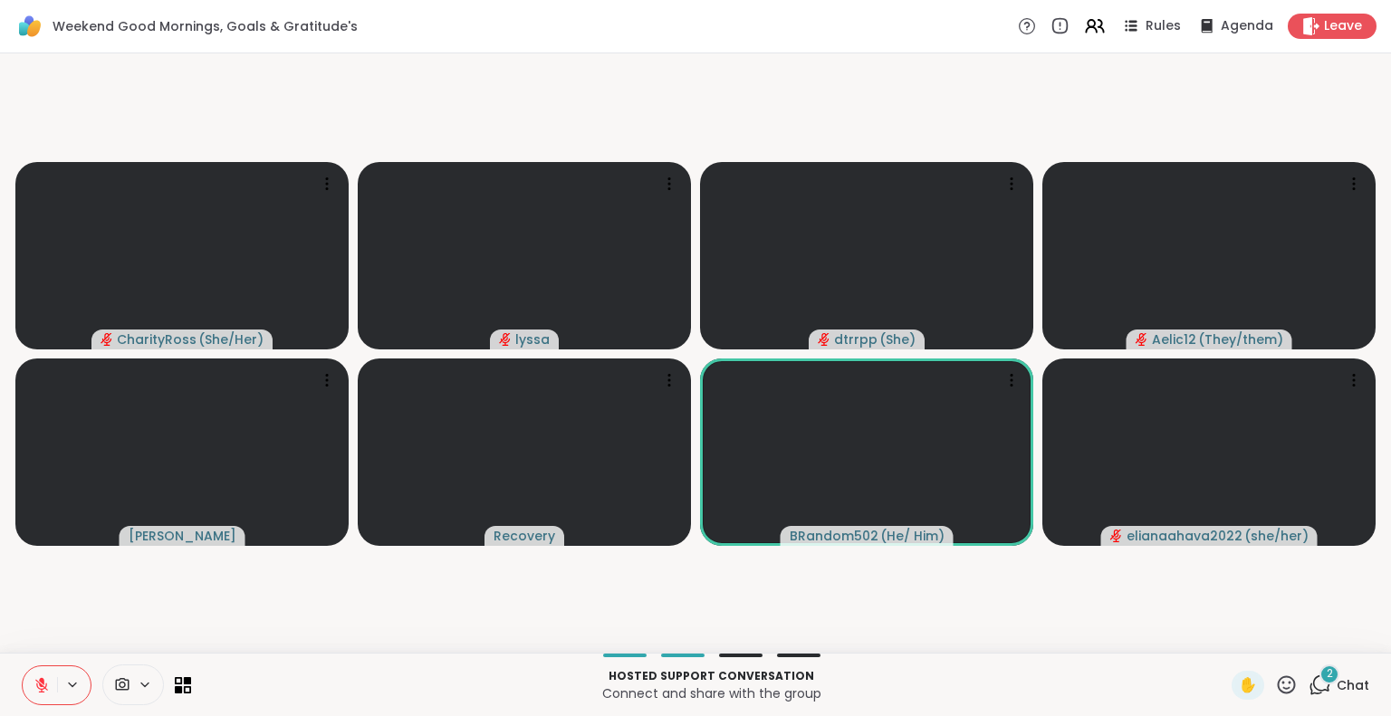
click at [1278, 690] on icon at bounding box center [1287, 684] width 18 height 18
click at [1224, 627] on span "❤️" at bounding box center [1233, 638] width 18 height 22
click at [1336, 685] on span "Chat" at bounding box center [1352, 685] width 33 height 18
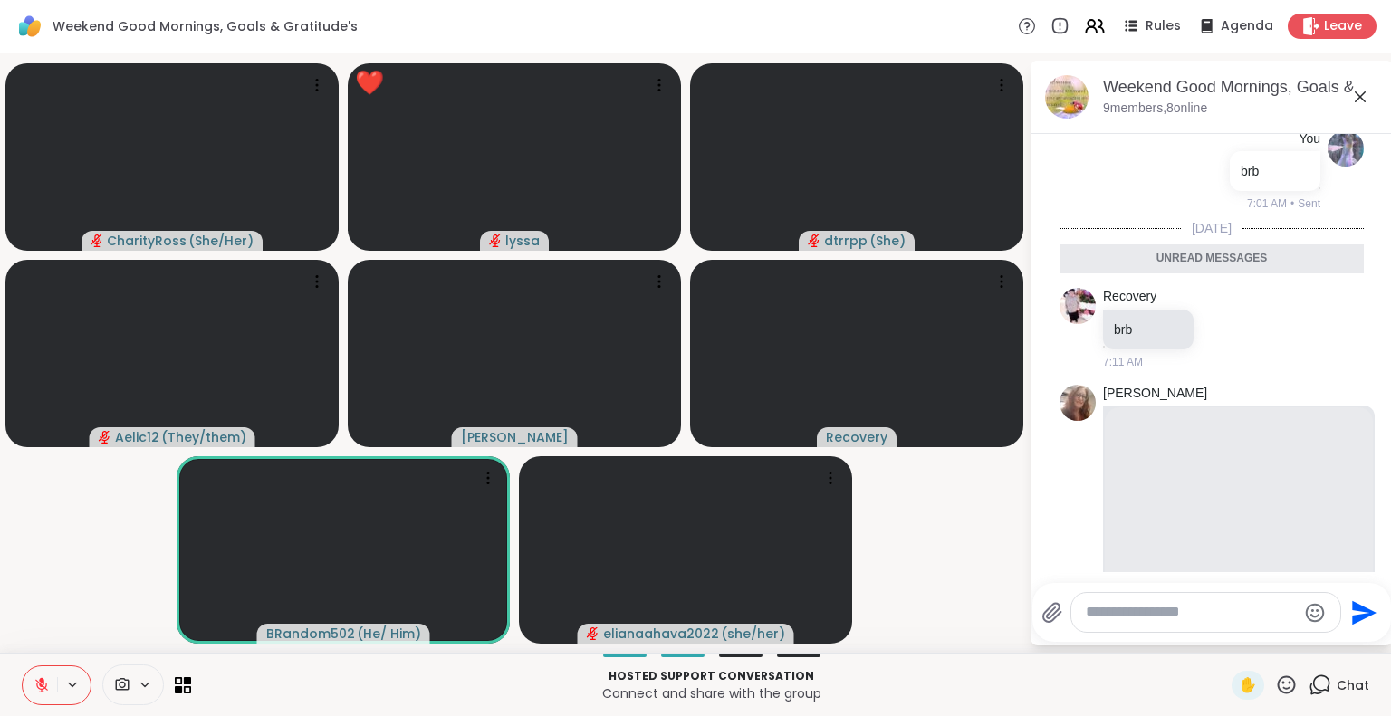
scroll to position [1957, 0]
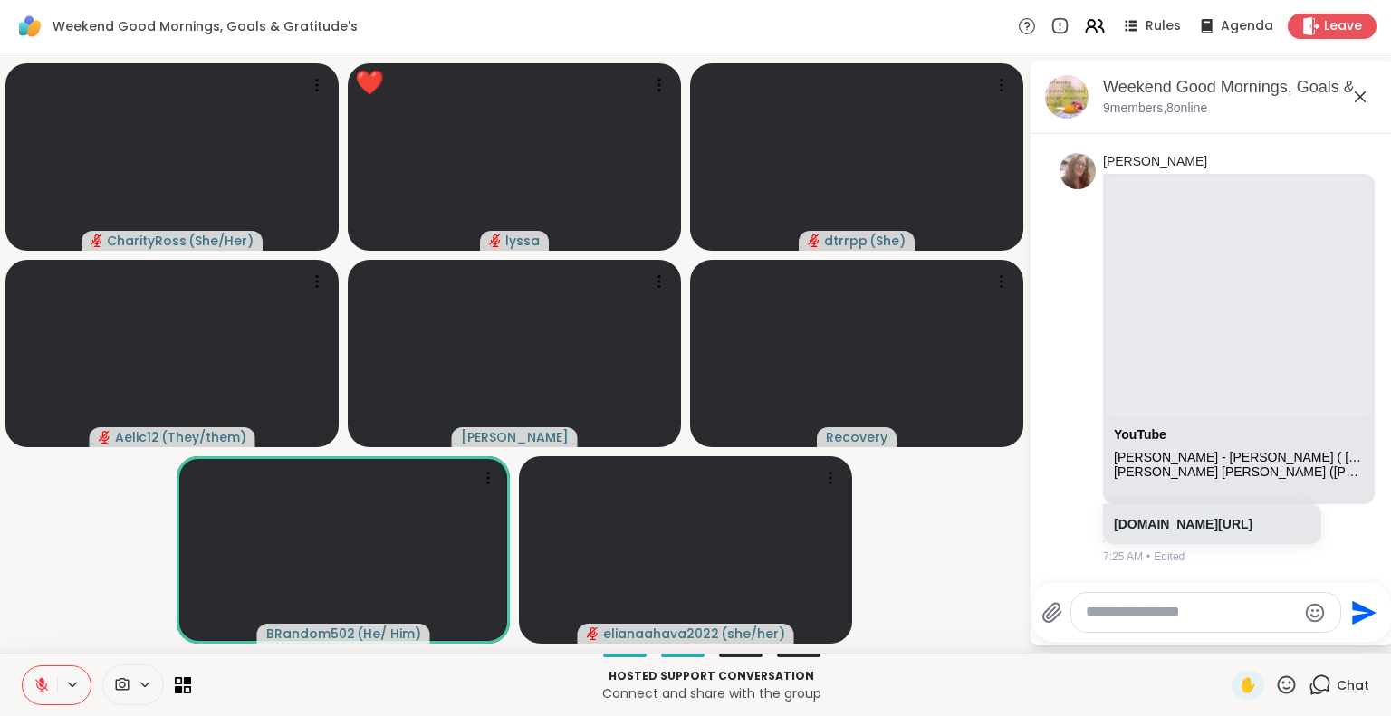
click at [1362, 93] on icon at bounding box center [1360, 96] width 11 height 11
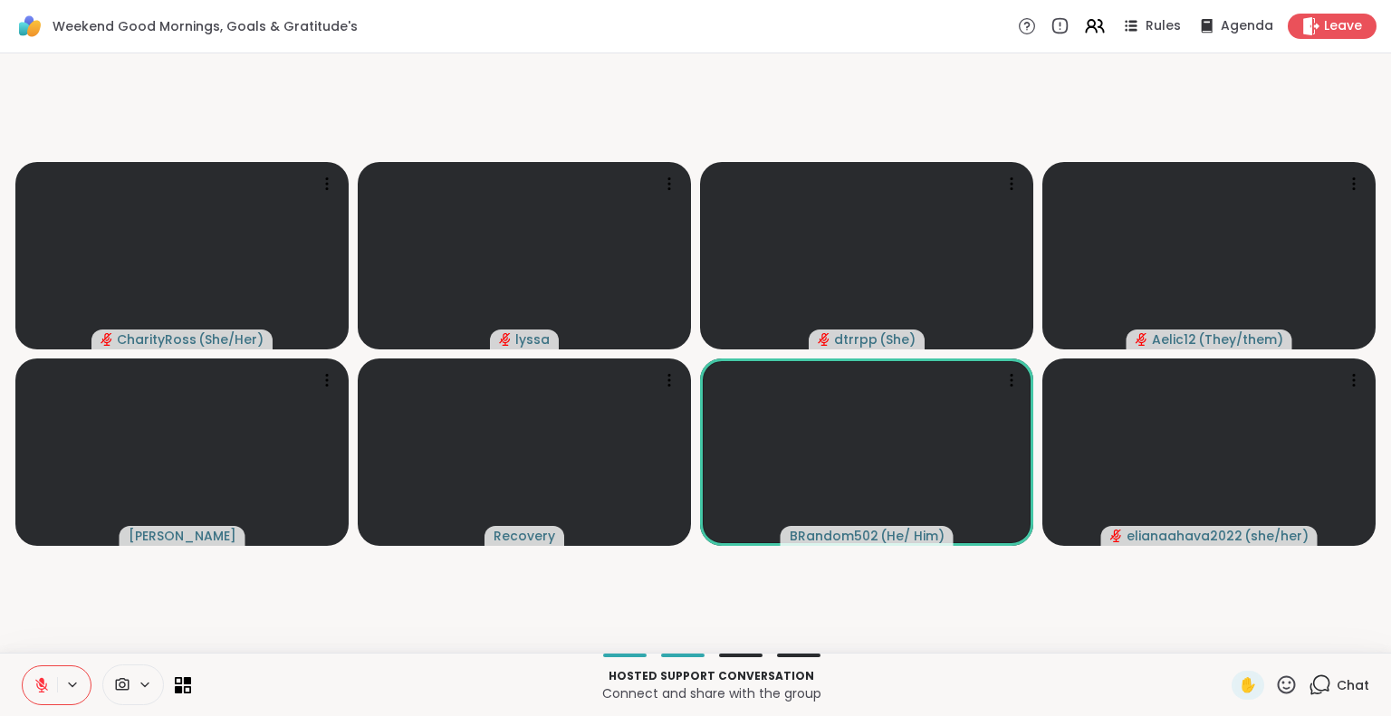
click at [1275, 684] on icon at bounding box center [1286, 685] width 23 height 23
click at [1304, 635] on span "🌟" at bounding box center [1313, 638] width 18 height 22
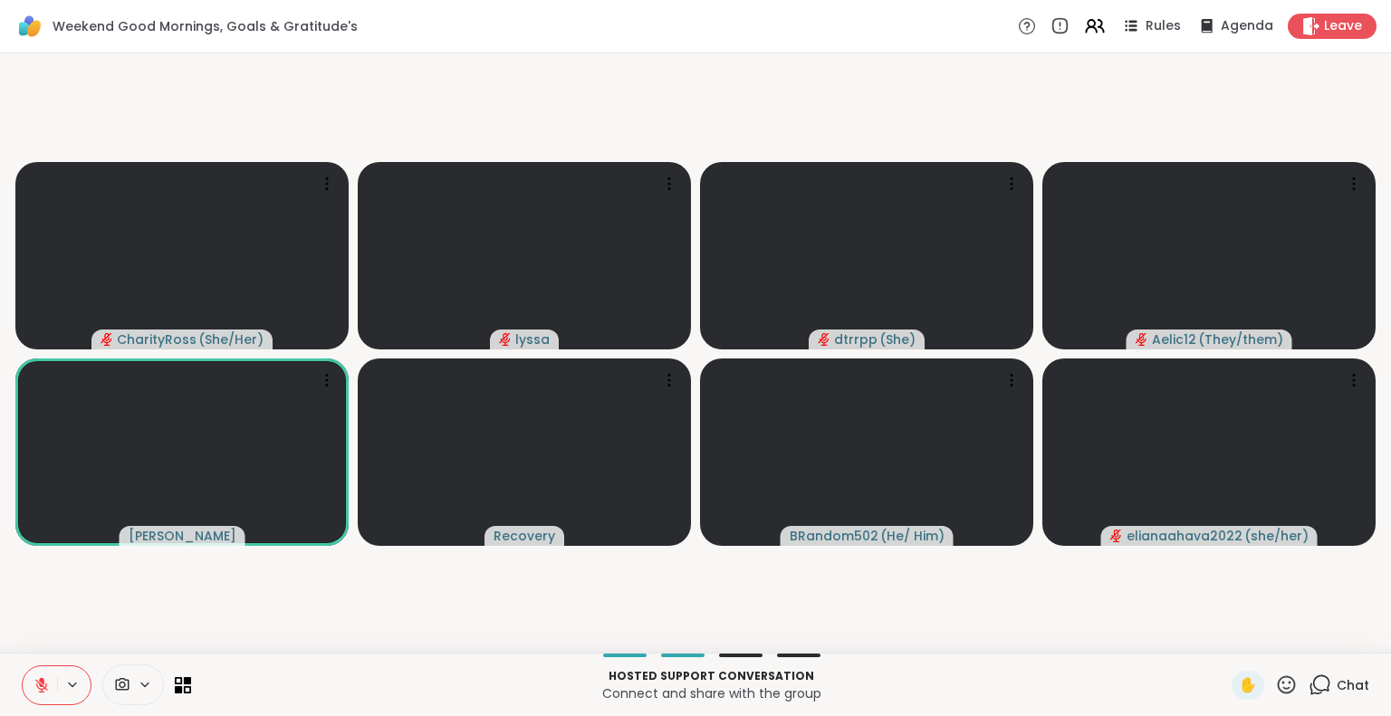
click at [47, 682] on icon at bounding box center [42, 685] width 16 height 16
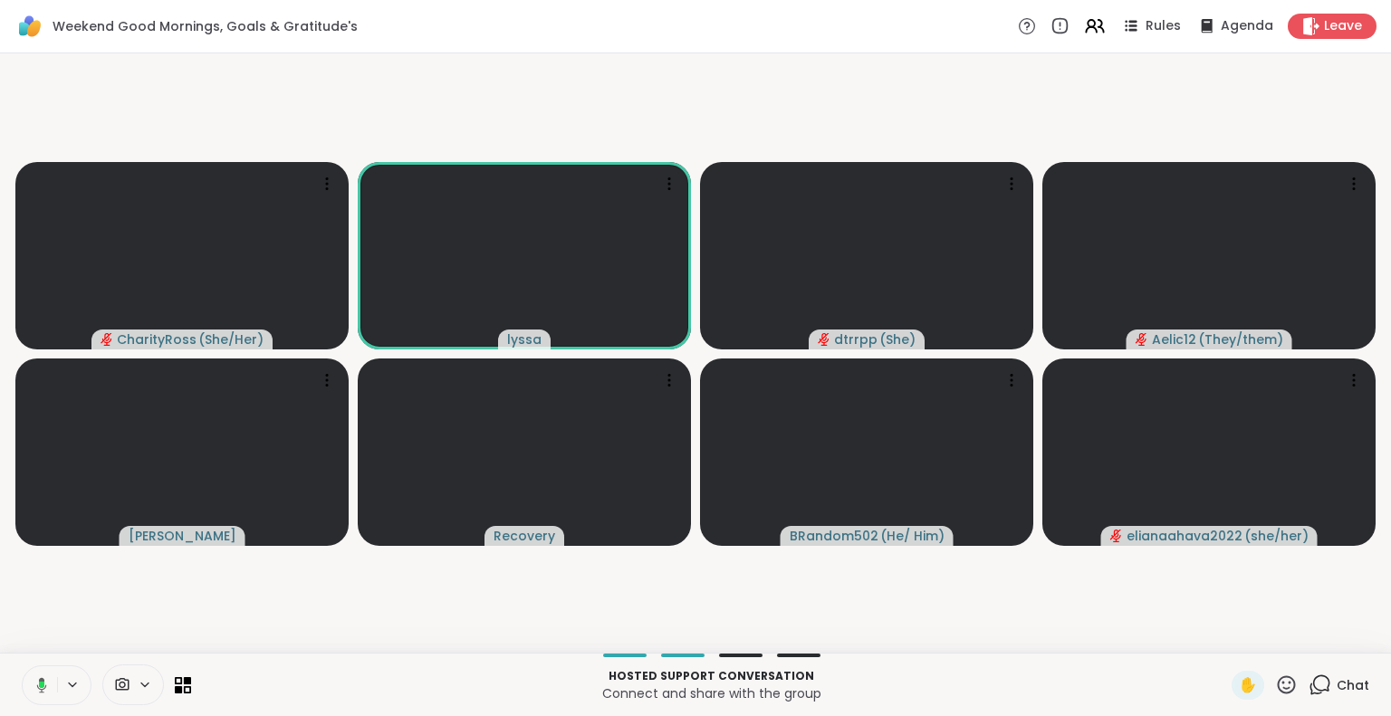
click at [27, 675] on button at bounding box center [38, 685] width 37 height 38
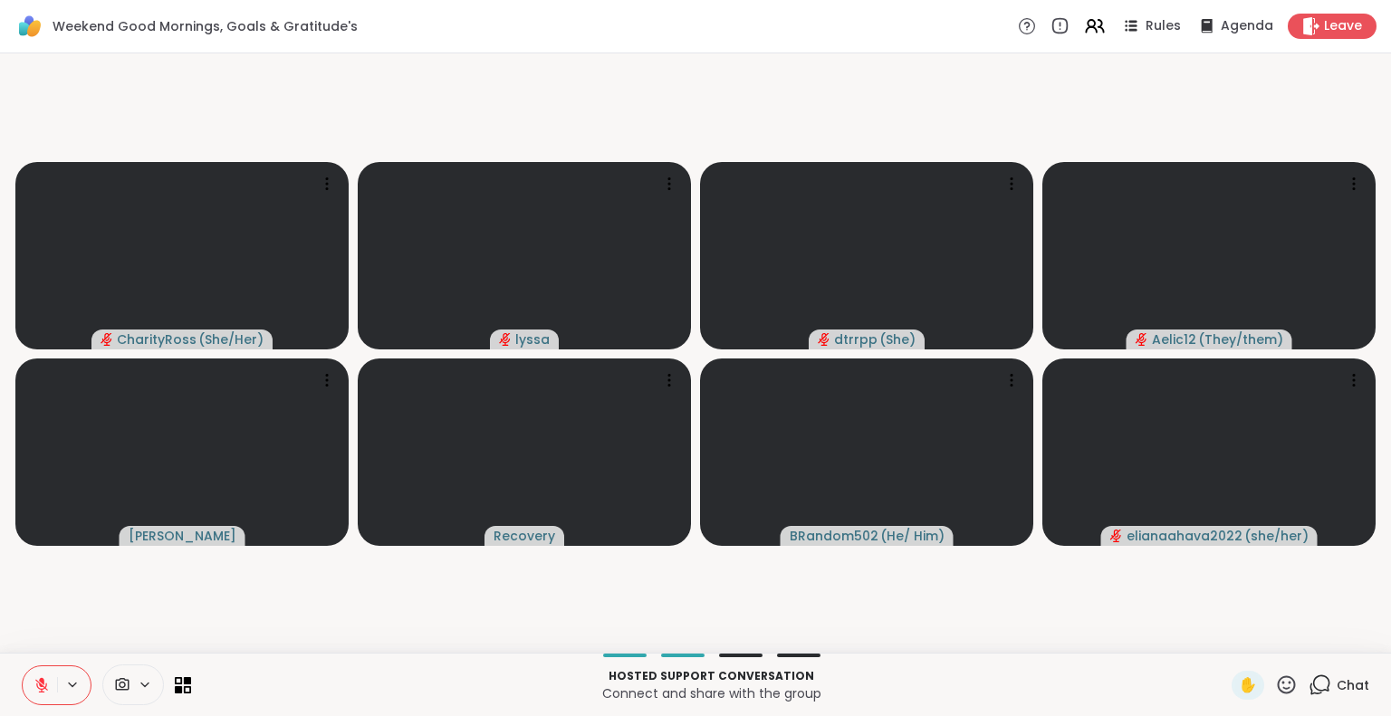
click at [29, 675] on button at bounding box center [40, 685] width 34 height 38
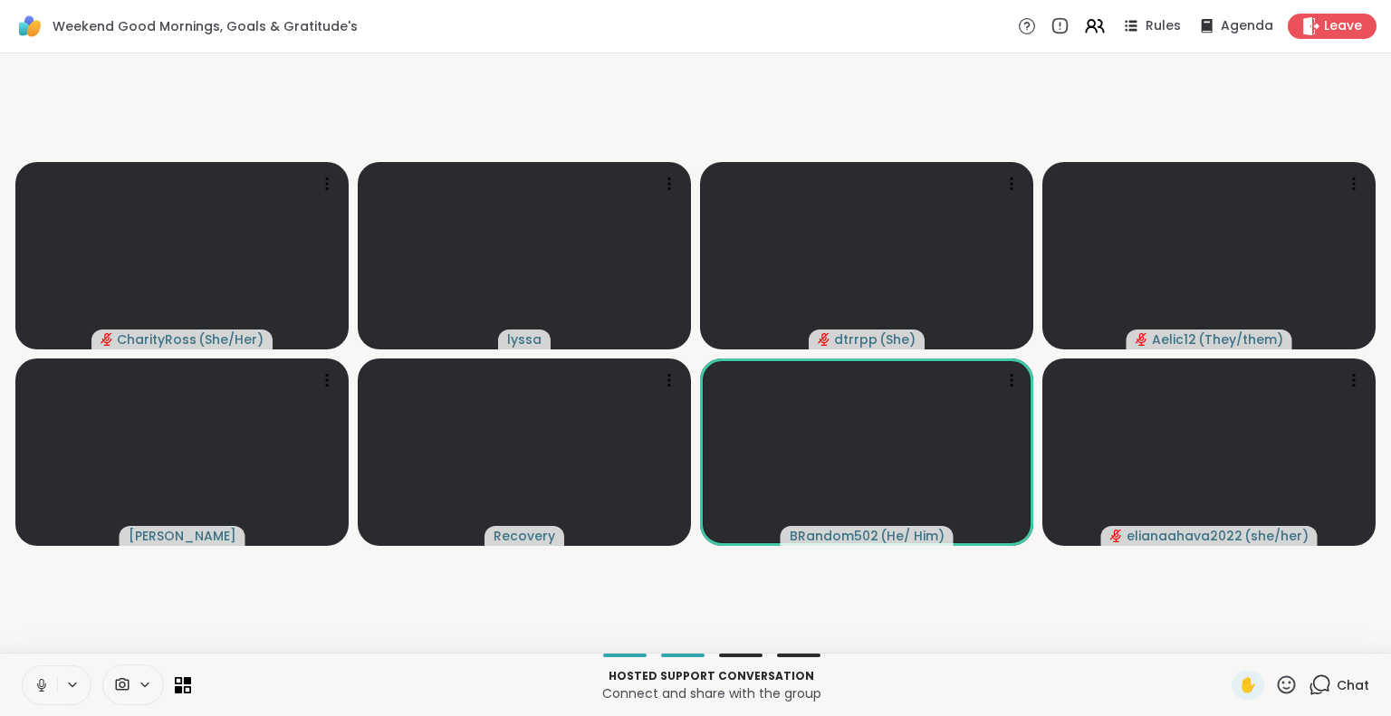
click at [26, 672] on button at bounding box center [40, 685] width 34 height 38
click at [43, 684] on icon at bounding box center [42, 685] width 16 height 16
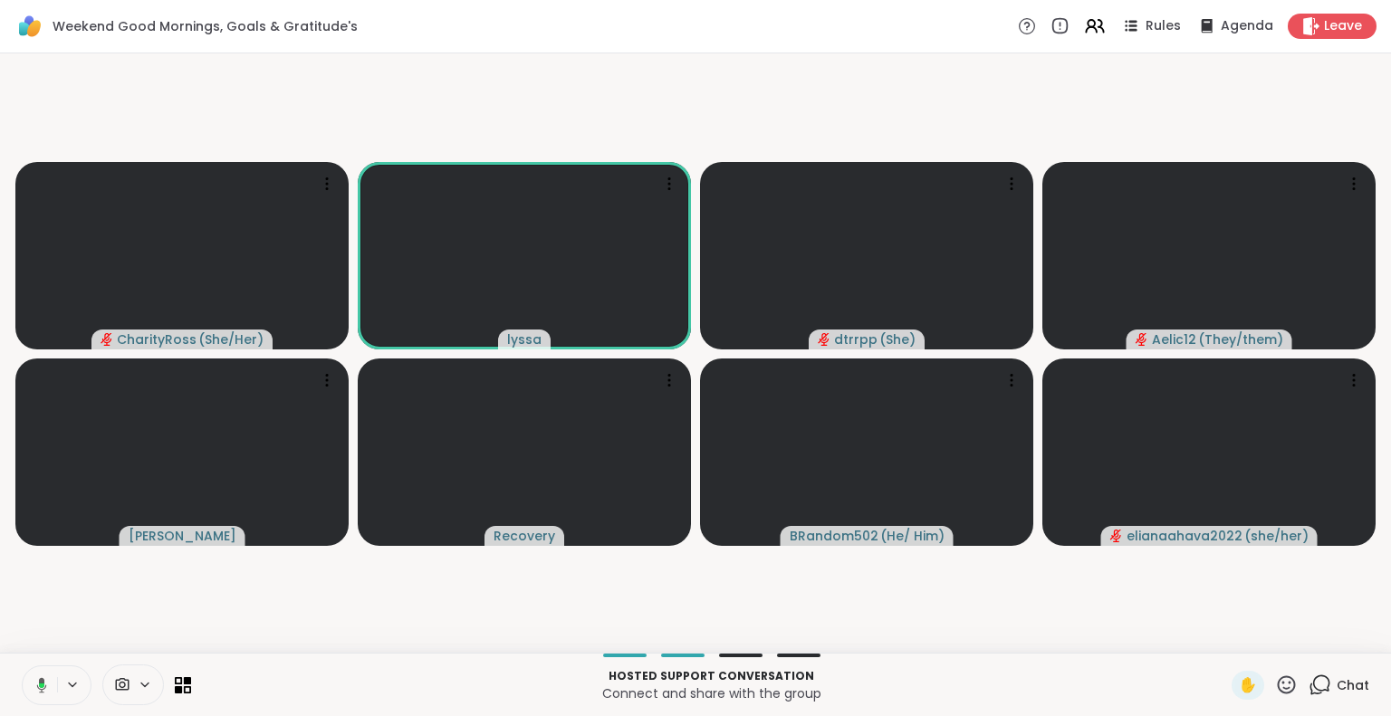
click at [1275, 687] on icon at bounding box center [1286, 685] width 23 height 23
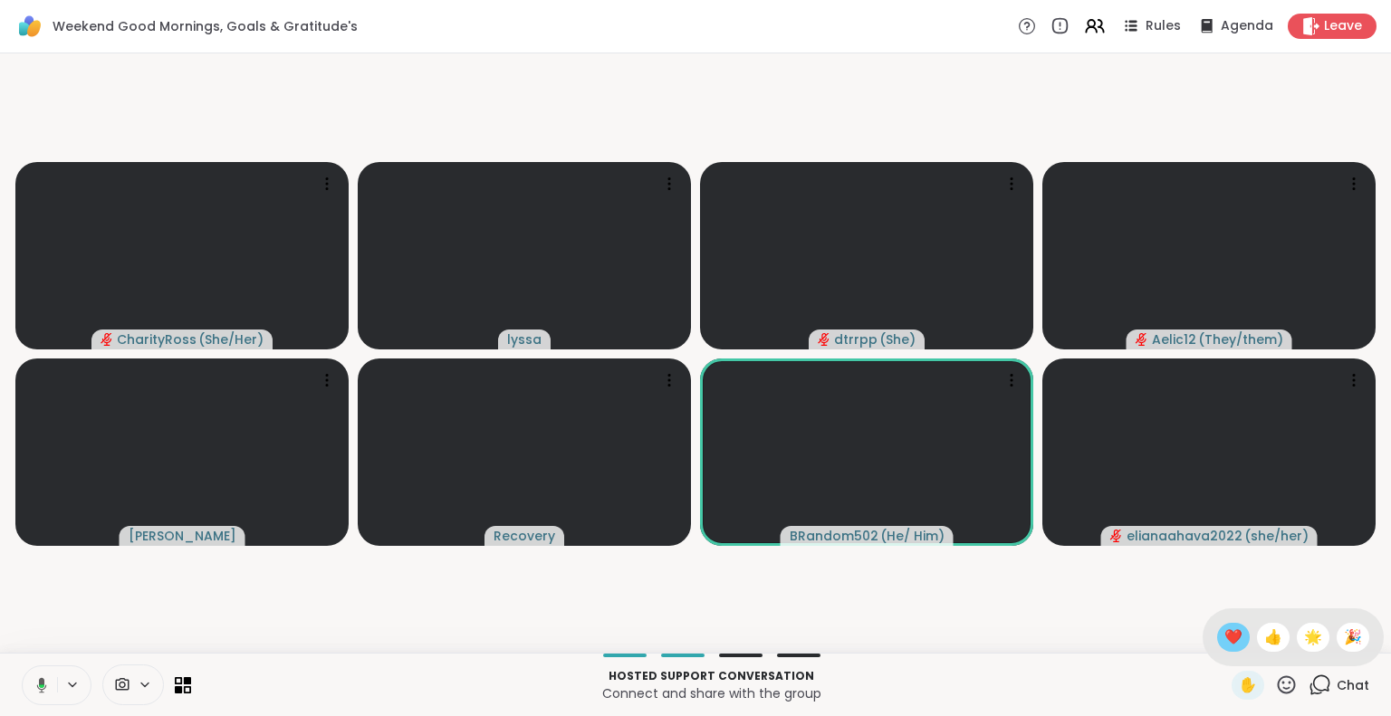
click at [1224, 630] on span "❤️" at bounding box center [1233, 638] width 18 height 22
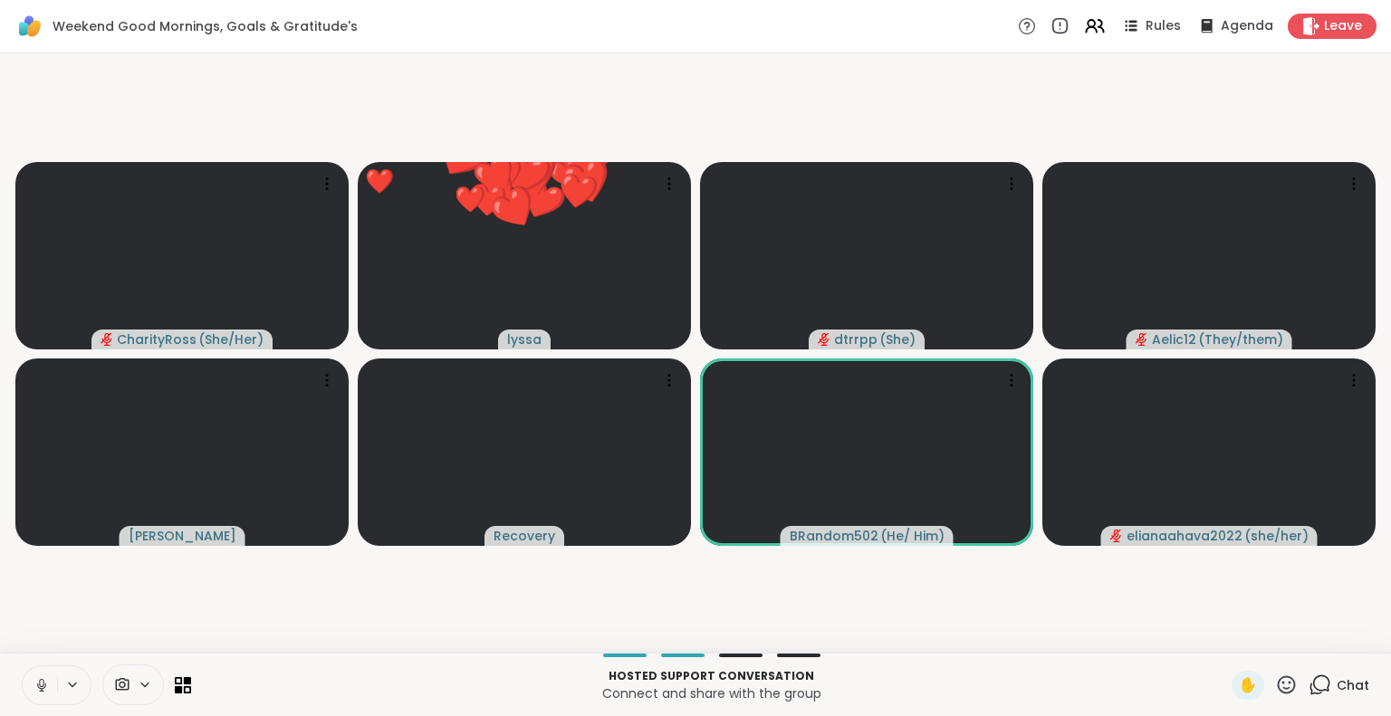
click at [1278, 680] on icon at bounding box center [1287, 684] width 18 height 18
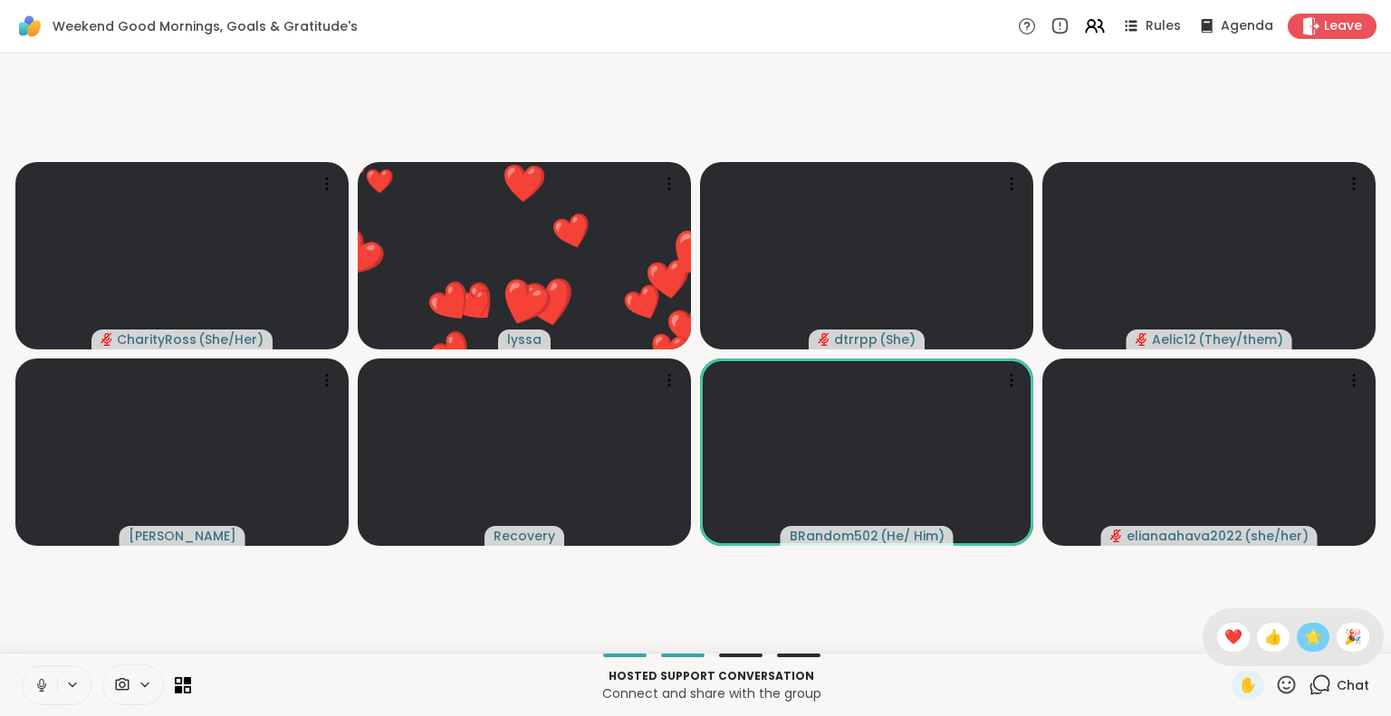
click at [1304, 638] on span "🌟" at bounding box center [1313, 638] width 18 height 22
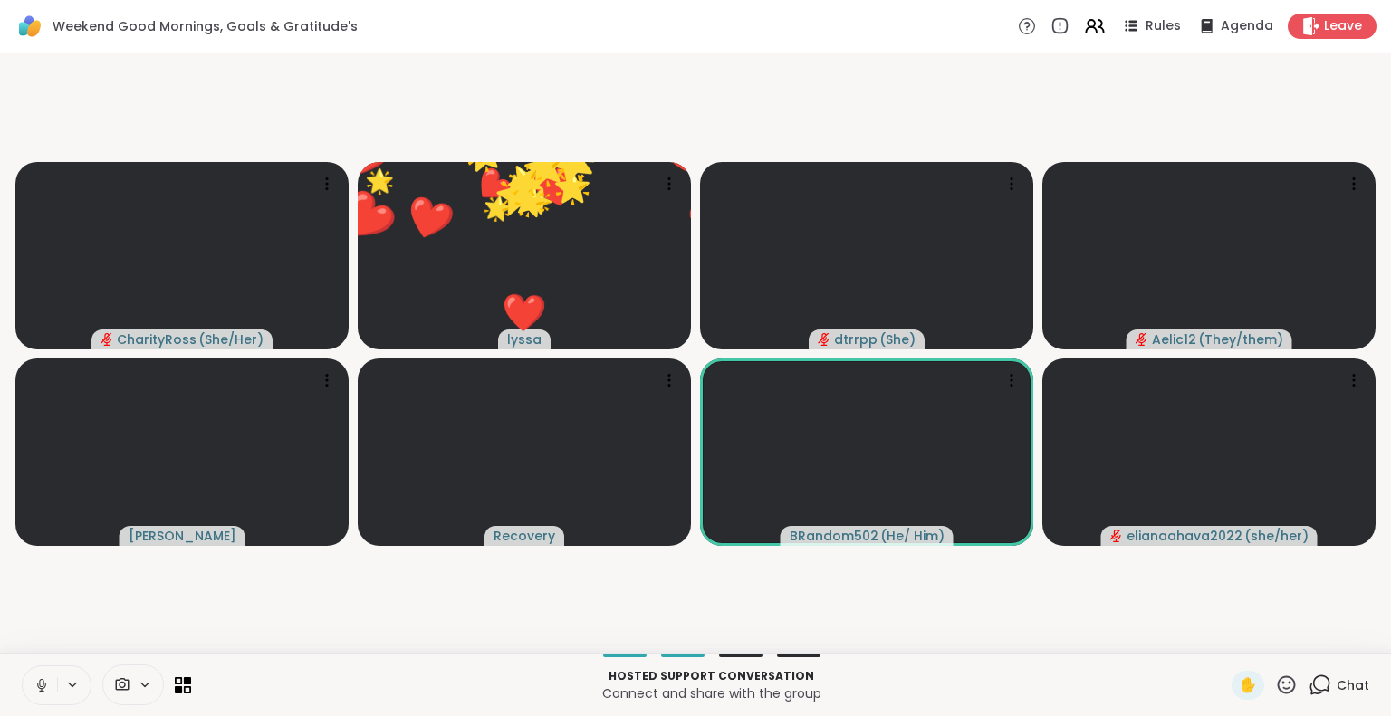
click at [1279, 676] on icon at bounding box center [1286, 685] width 23 height 23
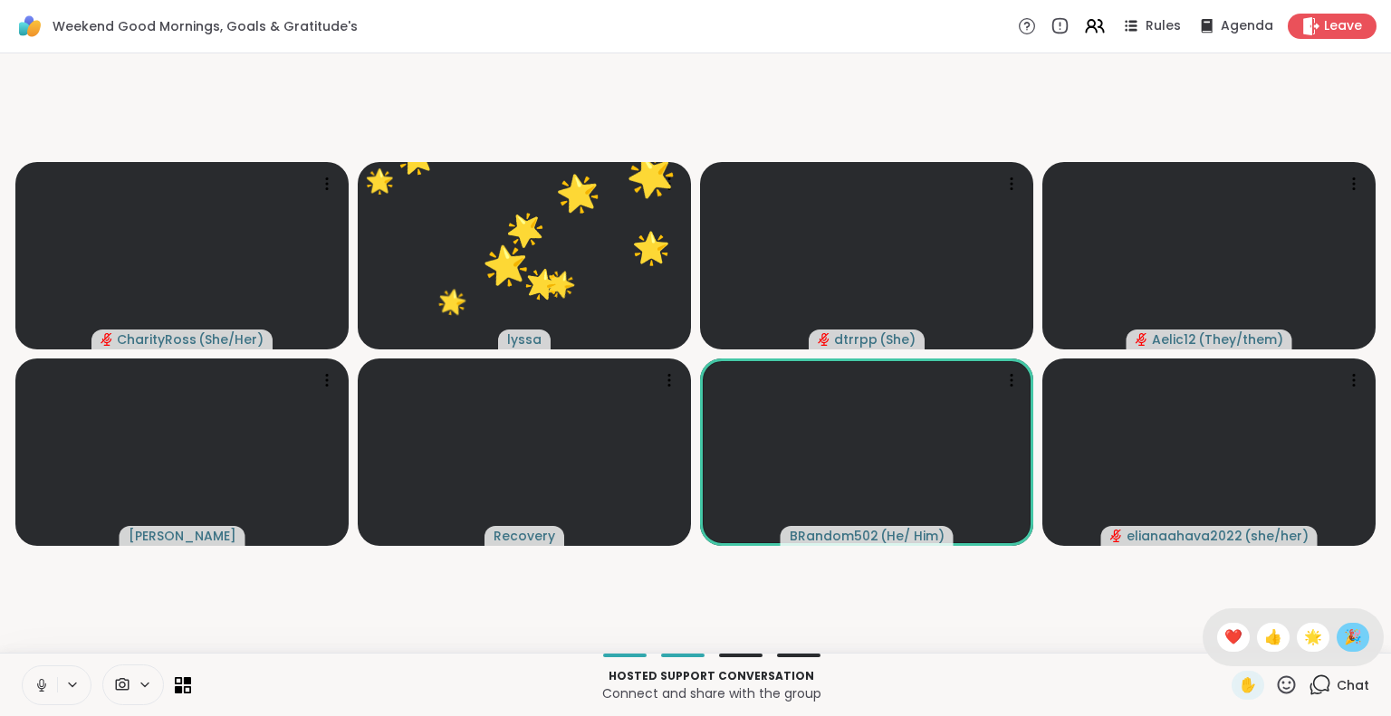
click at [1344, 636] on span "🎉" at bounding box center [1353, 638] width 18 height 22
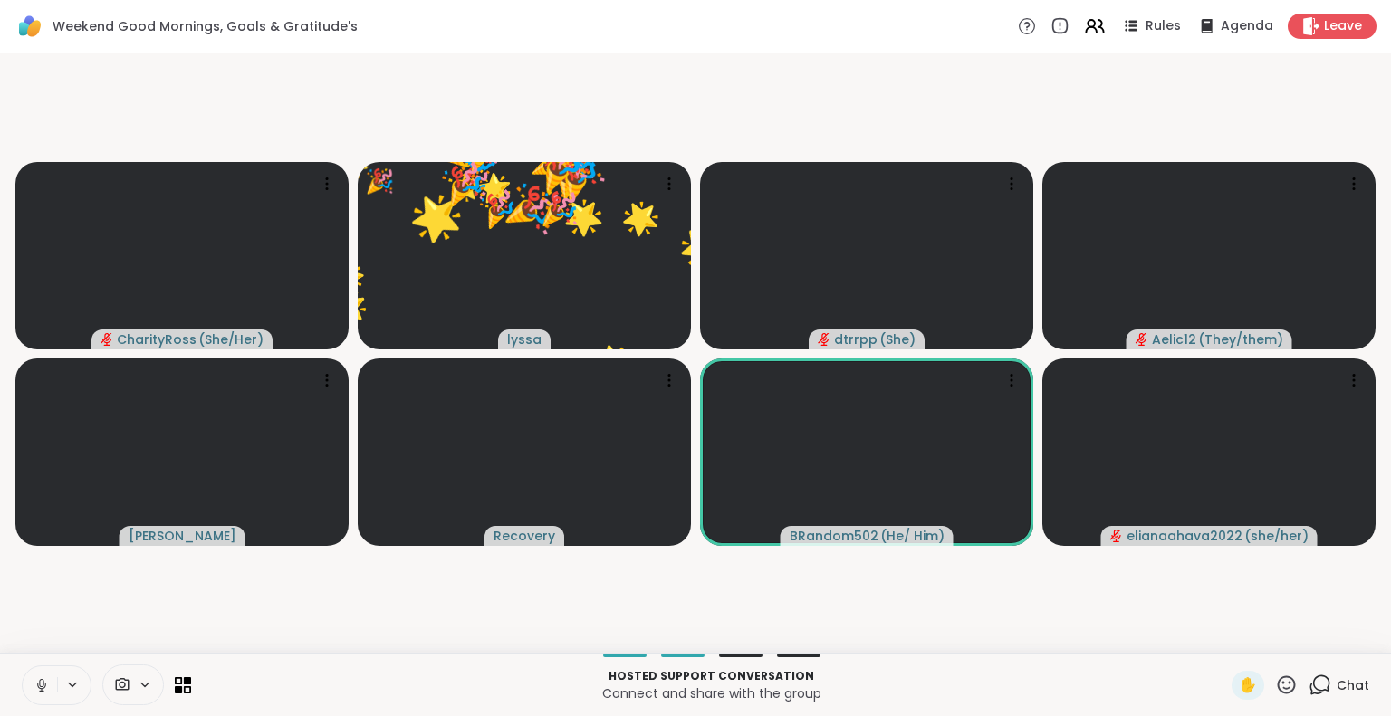
click at [1278, 687] on icon at bounding box center [1287, 684] width 18 height 18
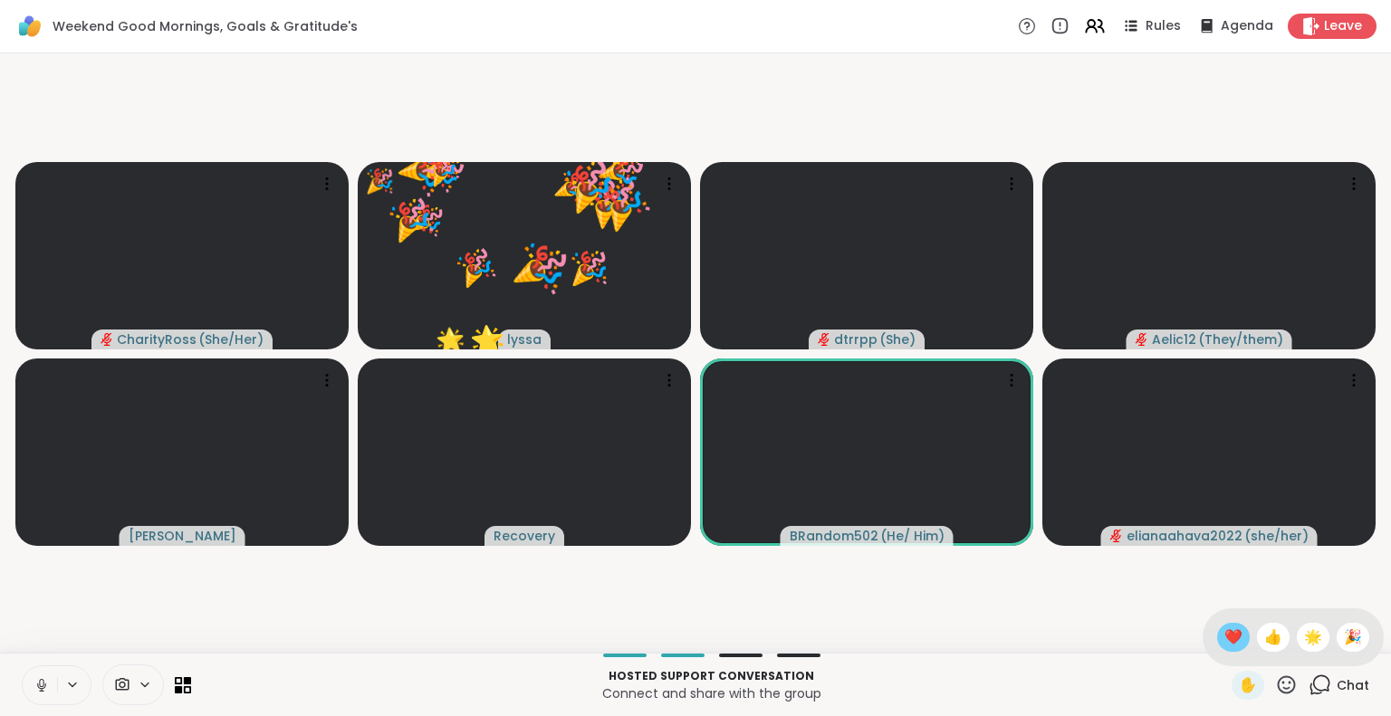
click at [1224, 634] on span "❤️" at bounding box center [1233, 638] width 18 height 22
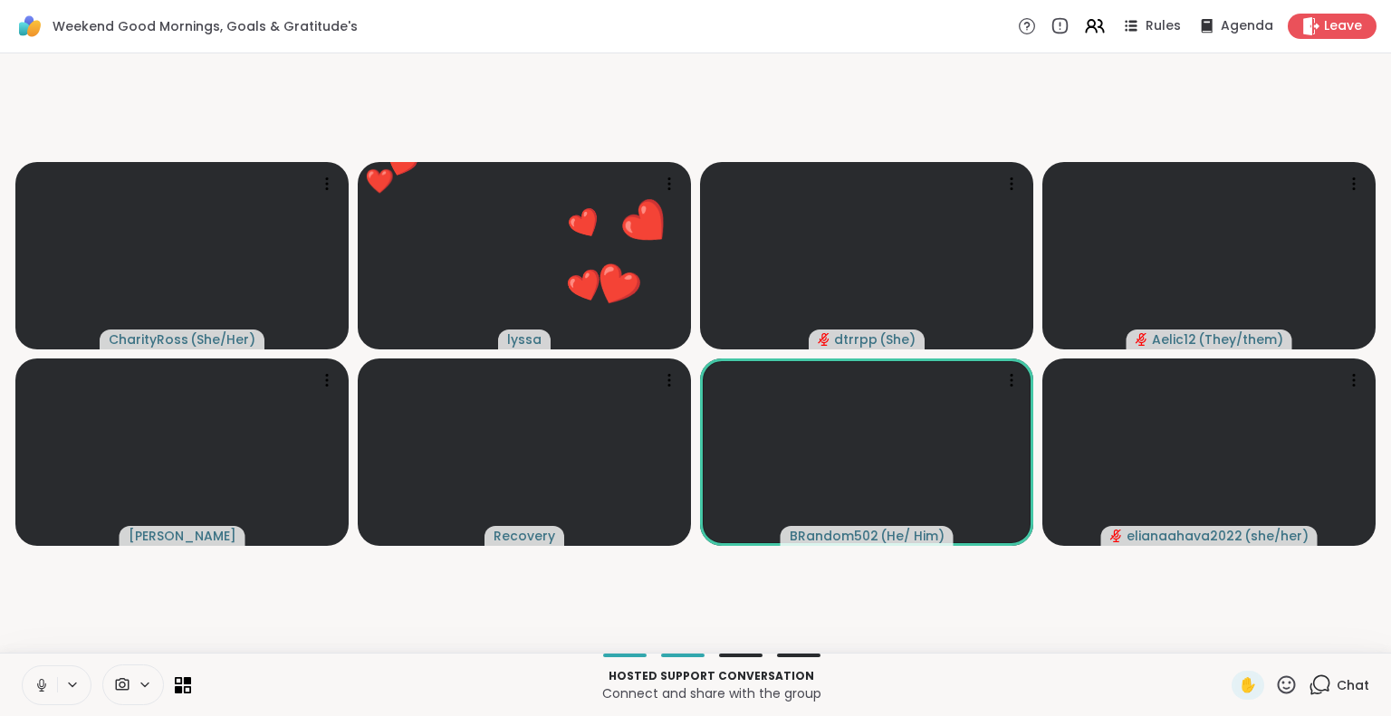
click at [40, 685] on icon at bounding box center [41, 683] width 5 height 8
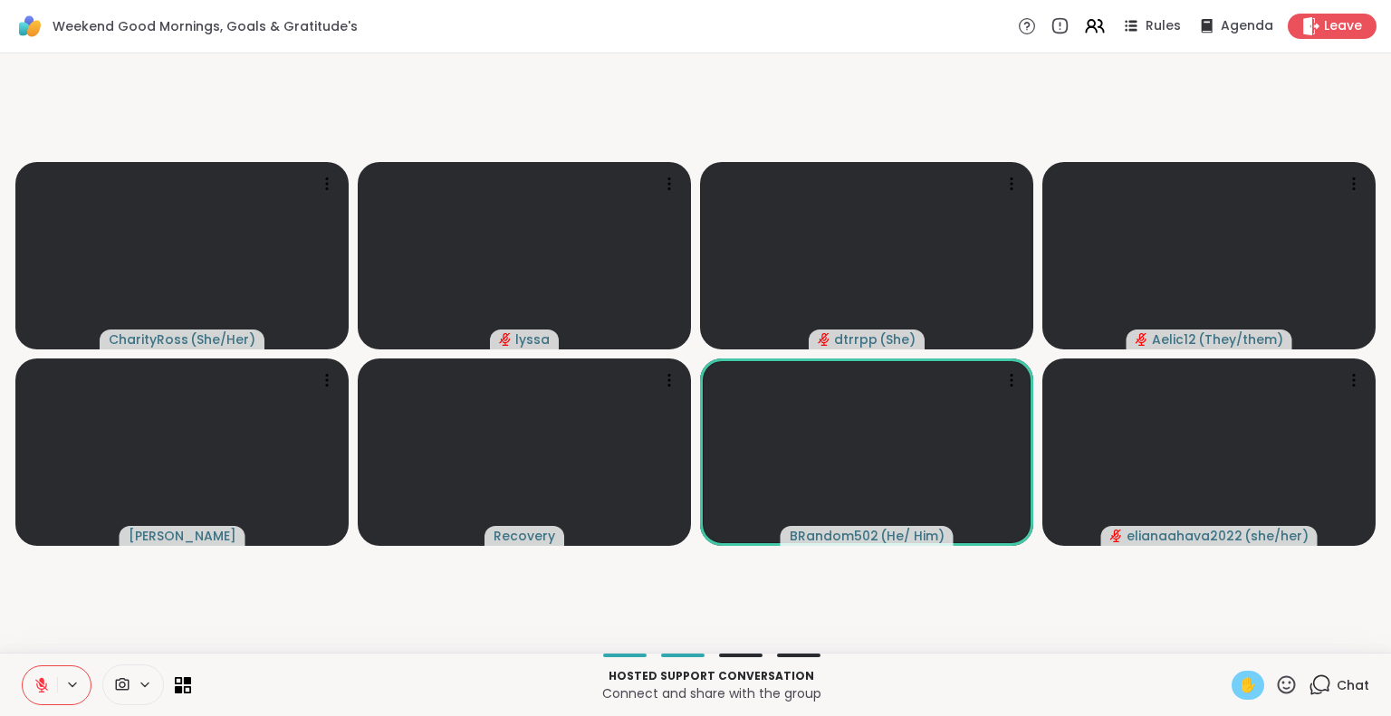
click at [1242, 689] on span "✋" at bounding box center [1248, 686] width 18 height 22
click at [1275, 684] on icon at bounding box center [1286, 685] width 23 height 23
click at [1224, 630] on span "❤️" at bounding box center [1233, 638] width 18 height 22
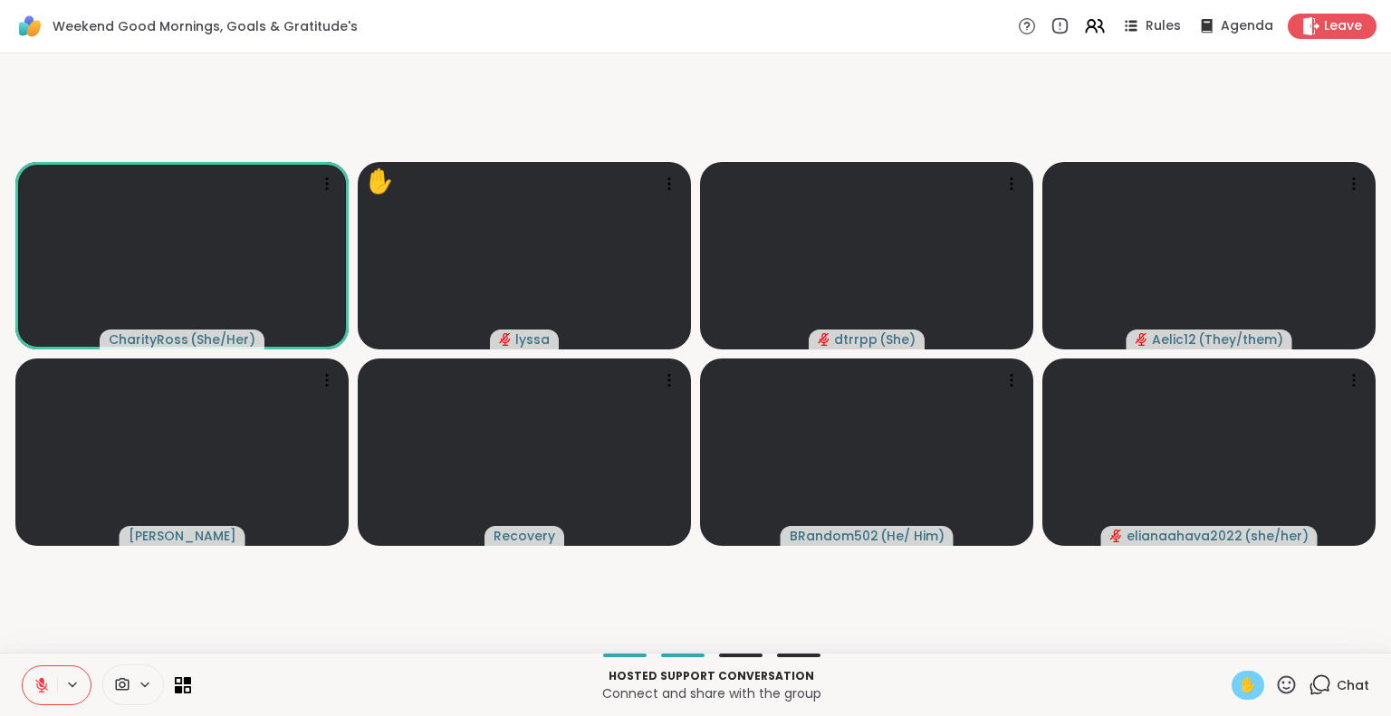
click at [1275, 675] on icon at bounding box center [1286, 685] width 23 height 23
click at [1224, 627] on span "❤️" at bounding box center [1233, 638] width 18 height 22
click at [1278, 681] on icon at bounding box center [1287, 684] width 18 height 18
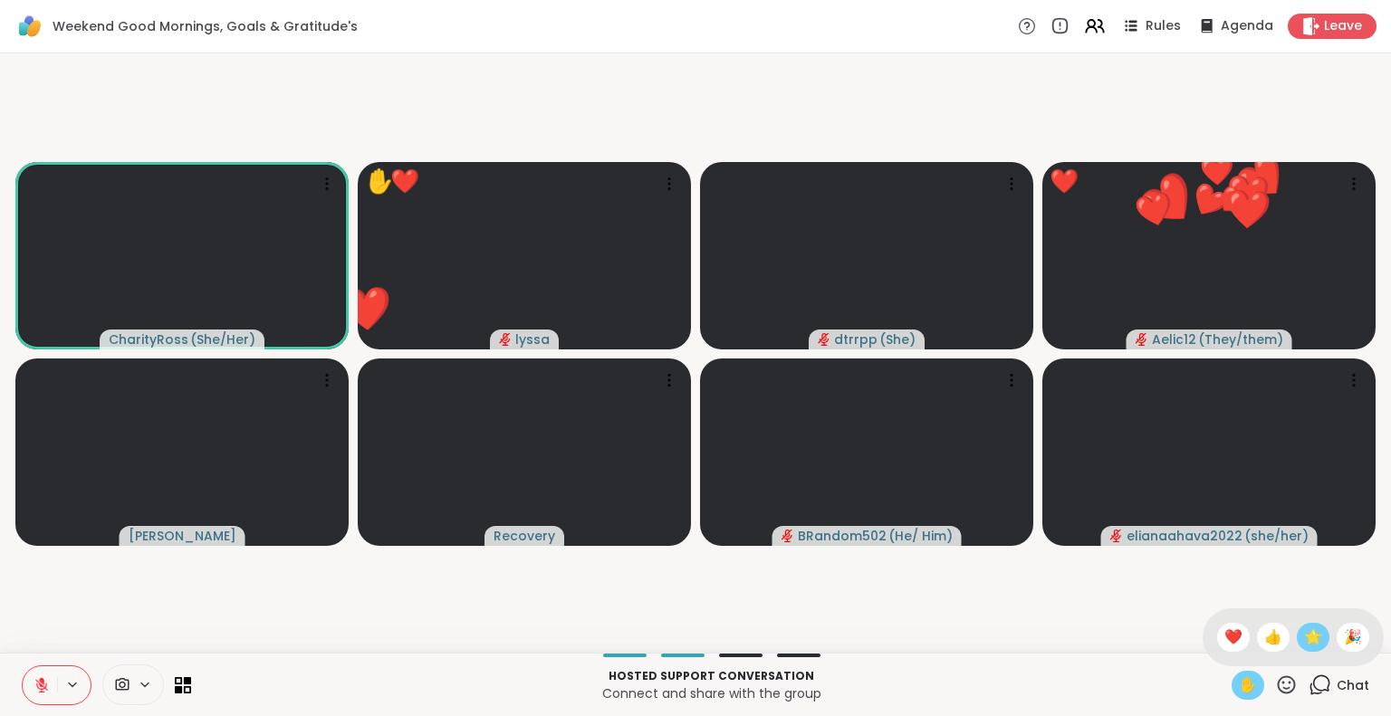
click at [1304, 633] on span "🌟" at bounding box center [1313, 638] width 18 height 22
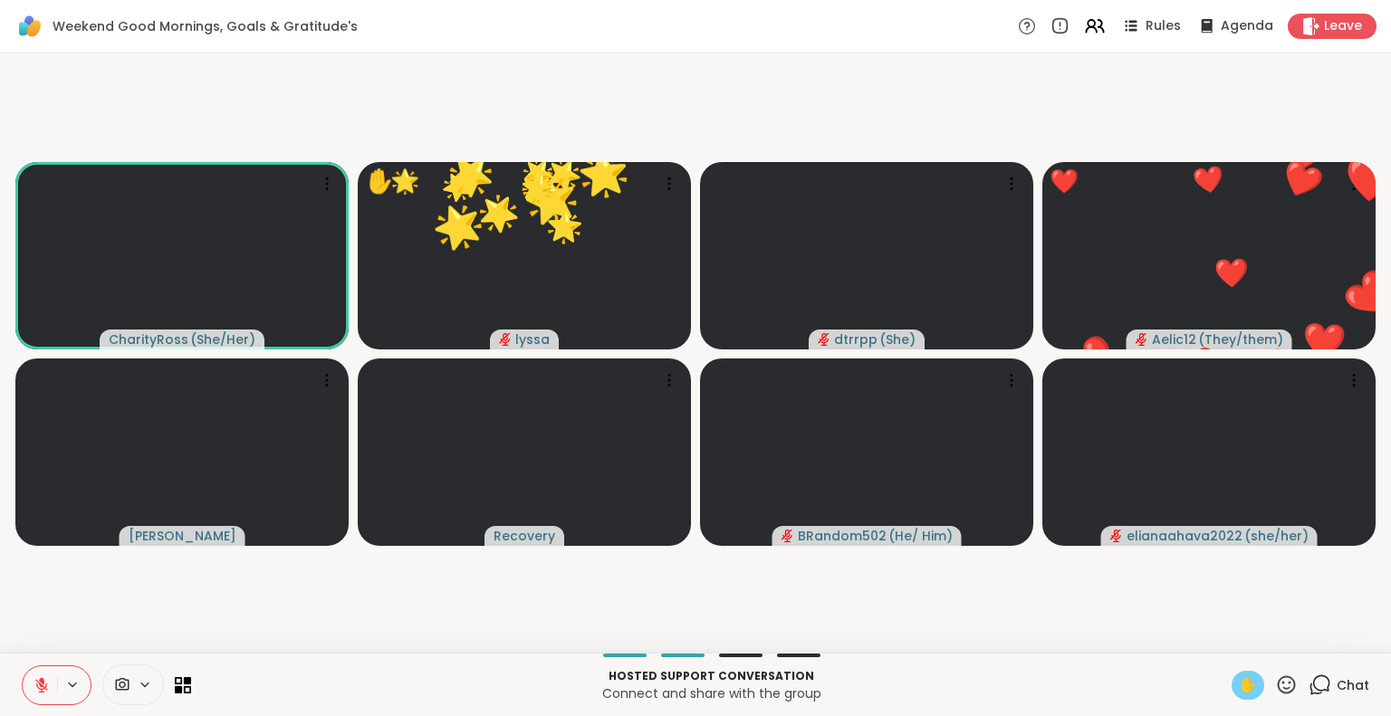
click at [1260, 680] on div "✋" at bounding box center [1264, 685] width 66 height 29
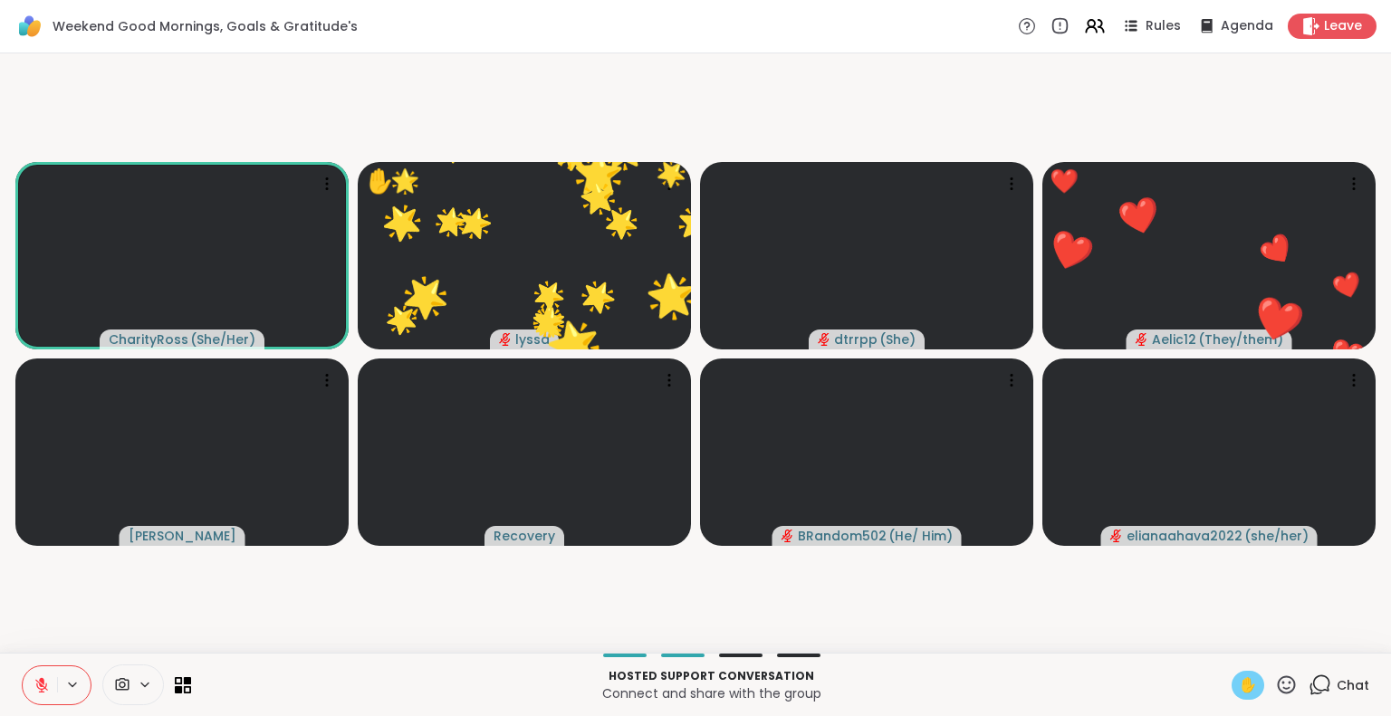
click at [1275, 685] on icon at bounding box center [1286, 685] width 23 height 23
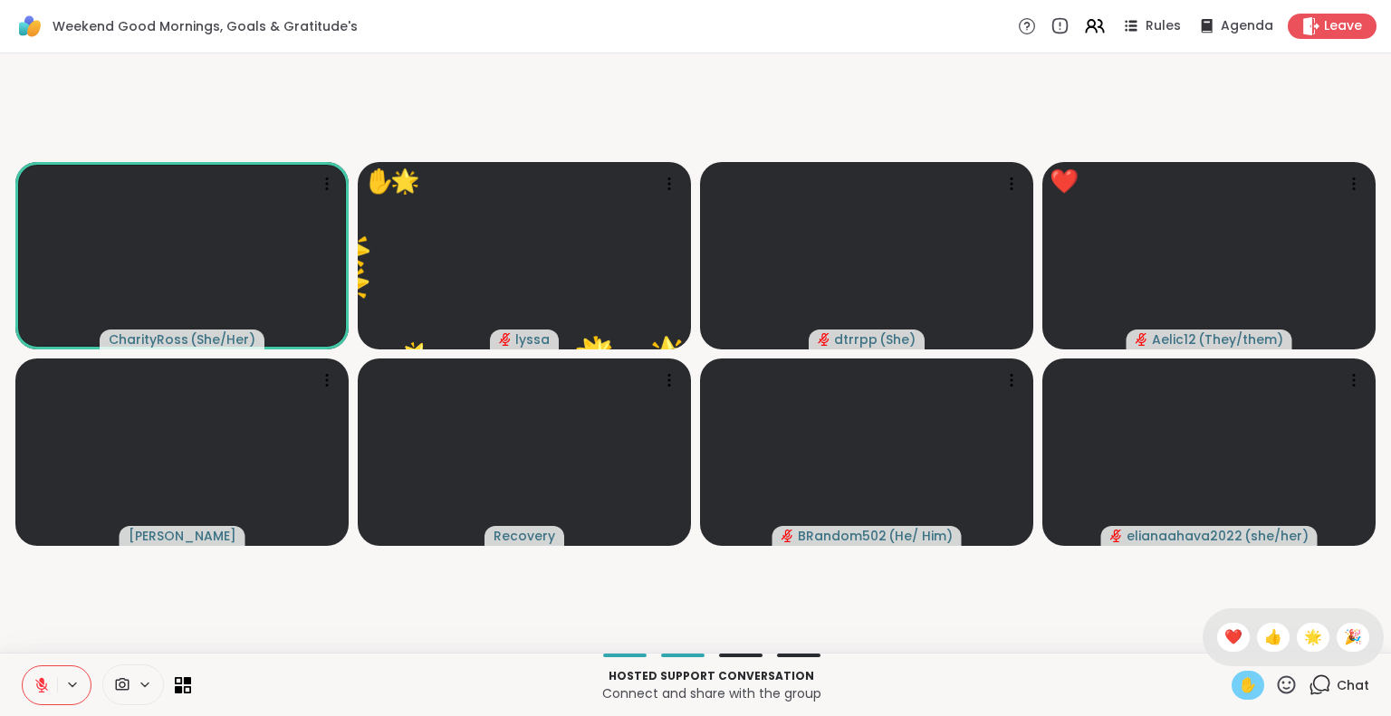
click at [983, 624] on video-player-container "CharityRoss ( She/Her ) ✋ 🌟 lyssa 🌟 🌟 🌟 🌟 🌟 🌟 🌟 🌟 🌟 🌟 🌟 🌟 🌟 🌟 🌟 🌟 🌟 🌟 🌟 🌟 🌟 🌟 🌟…" at bounding box center [695, 353] width 1369 height 585
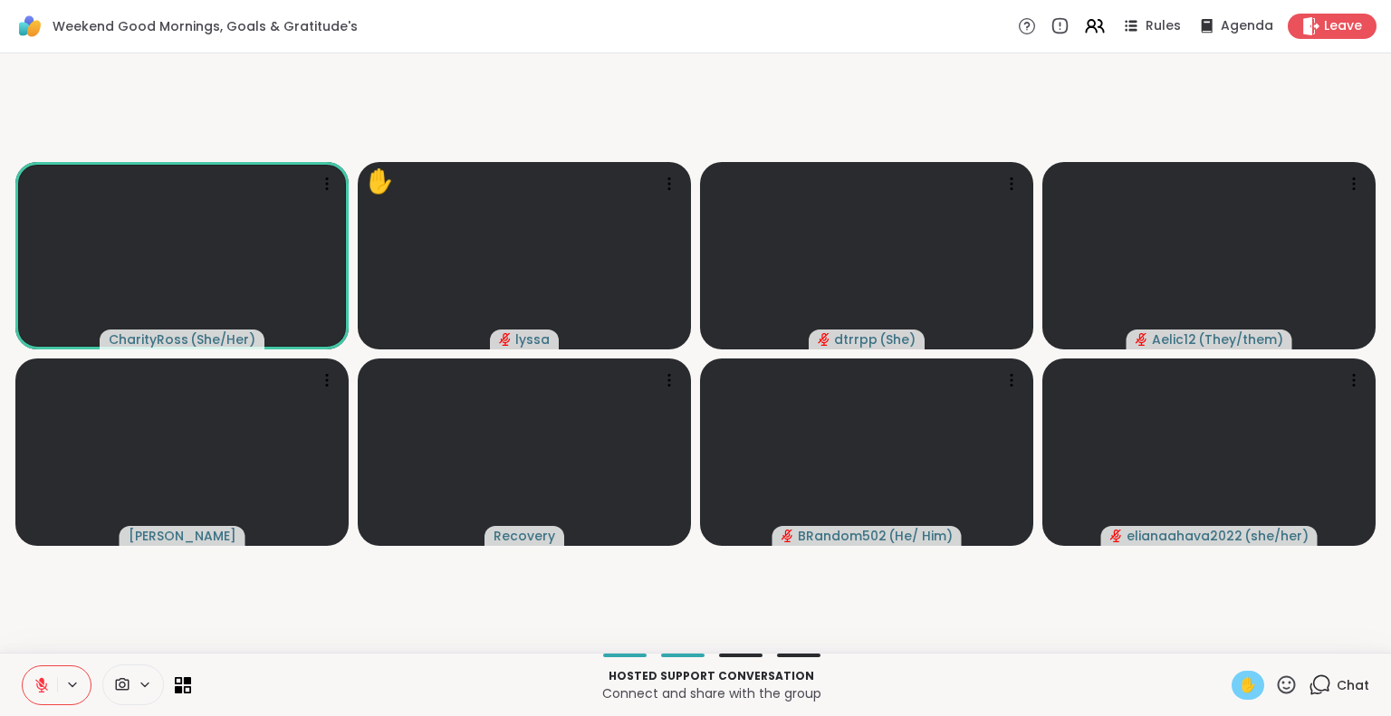
click at [1239, 687] on span "✋" at bounding box center [1248, 686] width 18 height 22
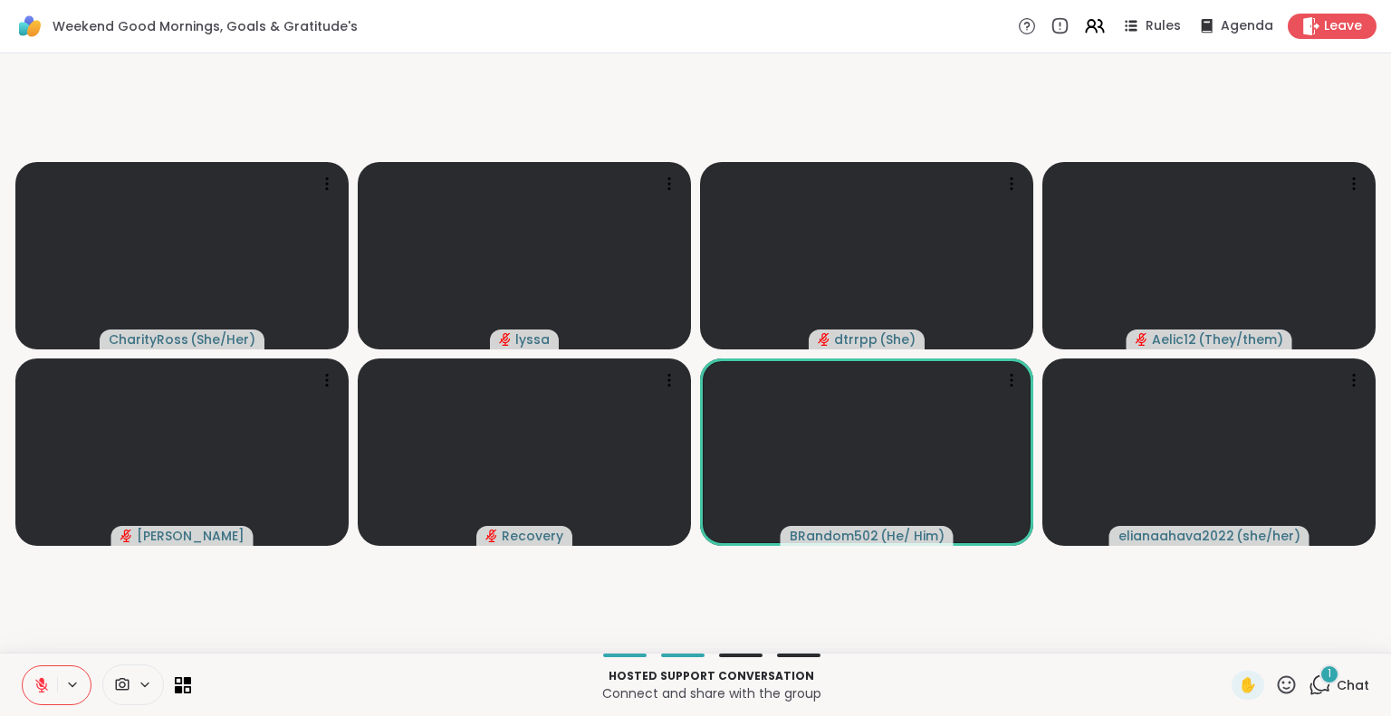
click at [1278, 683] on icon at bounding box center [1287, 684] width 18 height 18
click at [1224, 639] on span "❤️" at bounding box center [1233, 638] width 18 height 22
click at [1313, 678] on icon at bounding box center [1321, 683] width 17 height 16
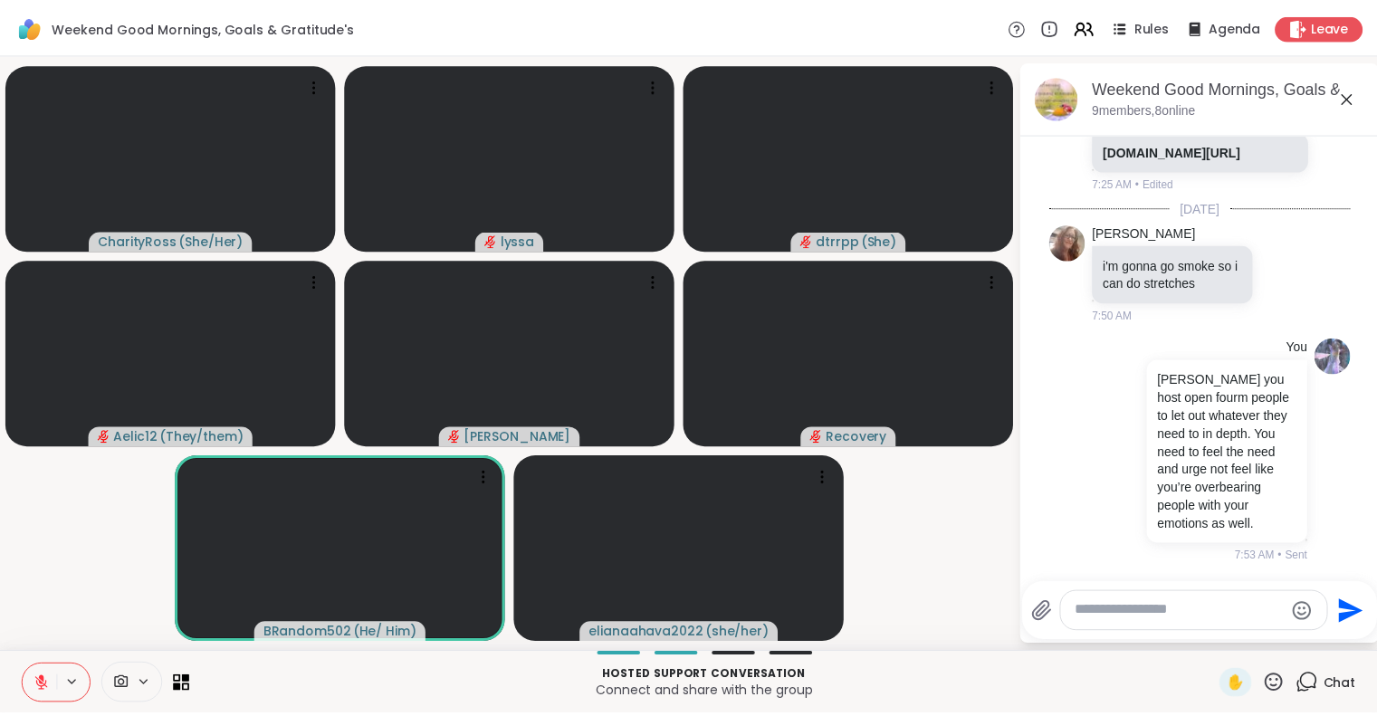
scroll to position [2287, 0]
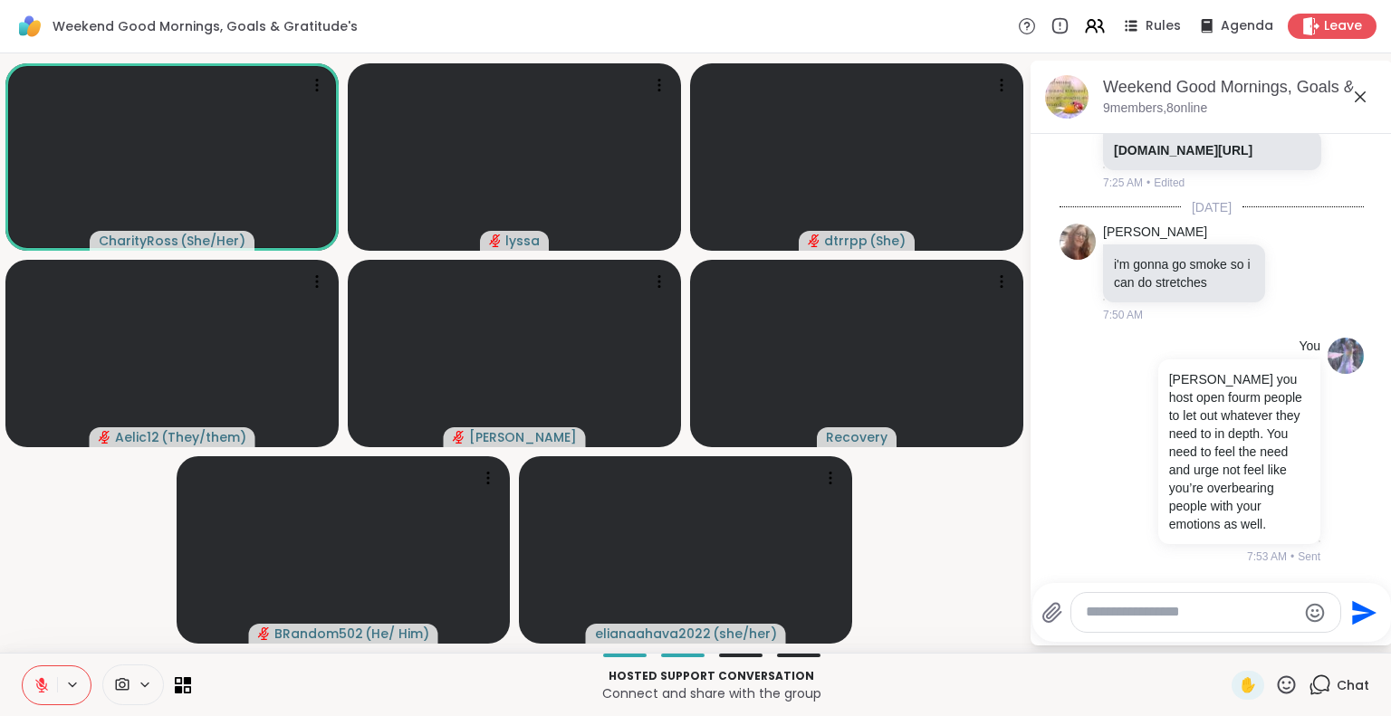
click at [1361, 93] on icon at bounding box center [1360, 97] width 22 height 22
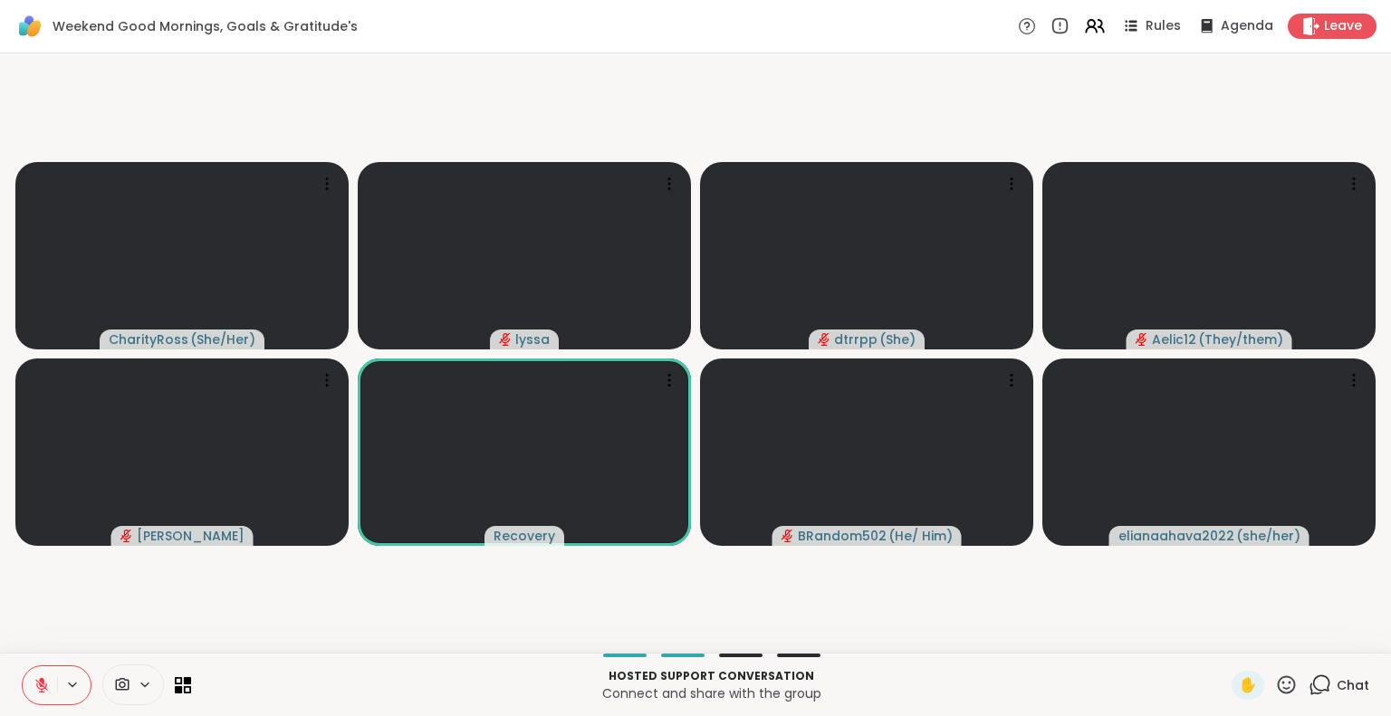
click at [1001, 567] on video-player-container "CharityRoss ( She/Her ) lyssa dtrrpp ( She ) Aelic12 ( They/them ) dodi Recover…" at bounding box center [695, 353] width 1369 height 585
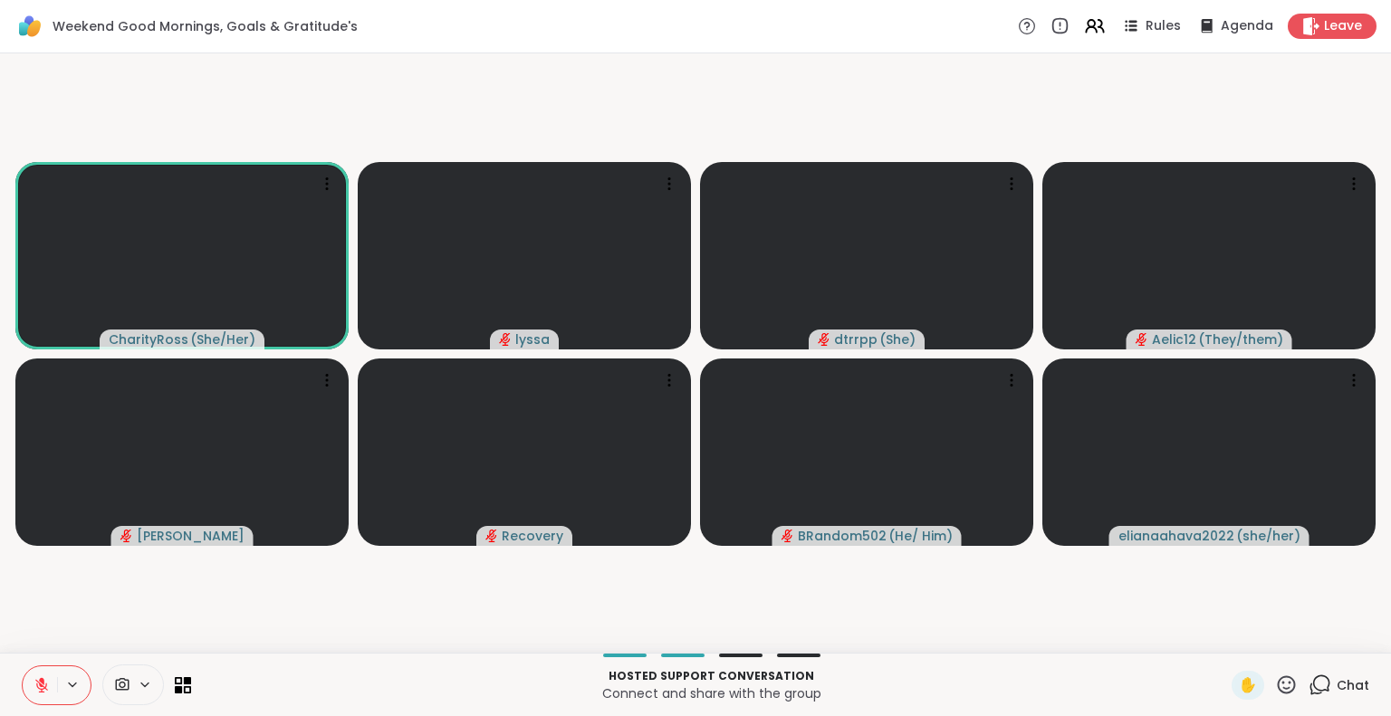
click at [36, 689] on icon at bounding box center [42, 685] width 16 height 16
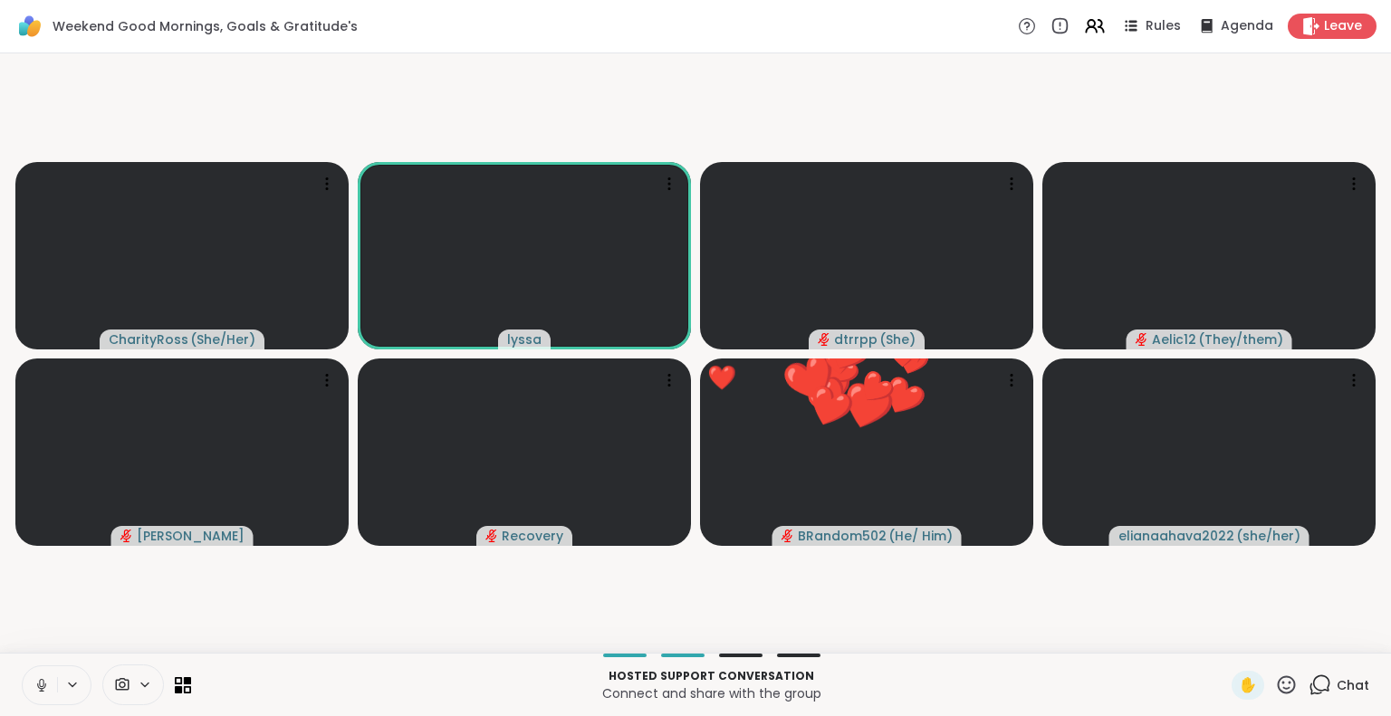
click at [38, 677] on icon at bounding box center [42, 685] width 16 height 16
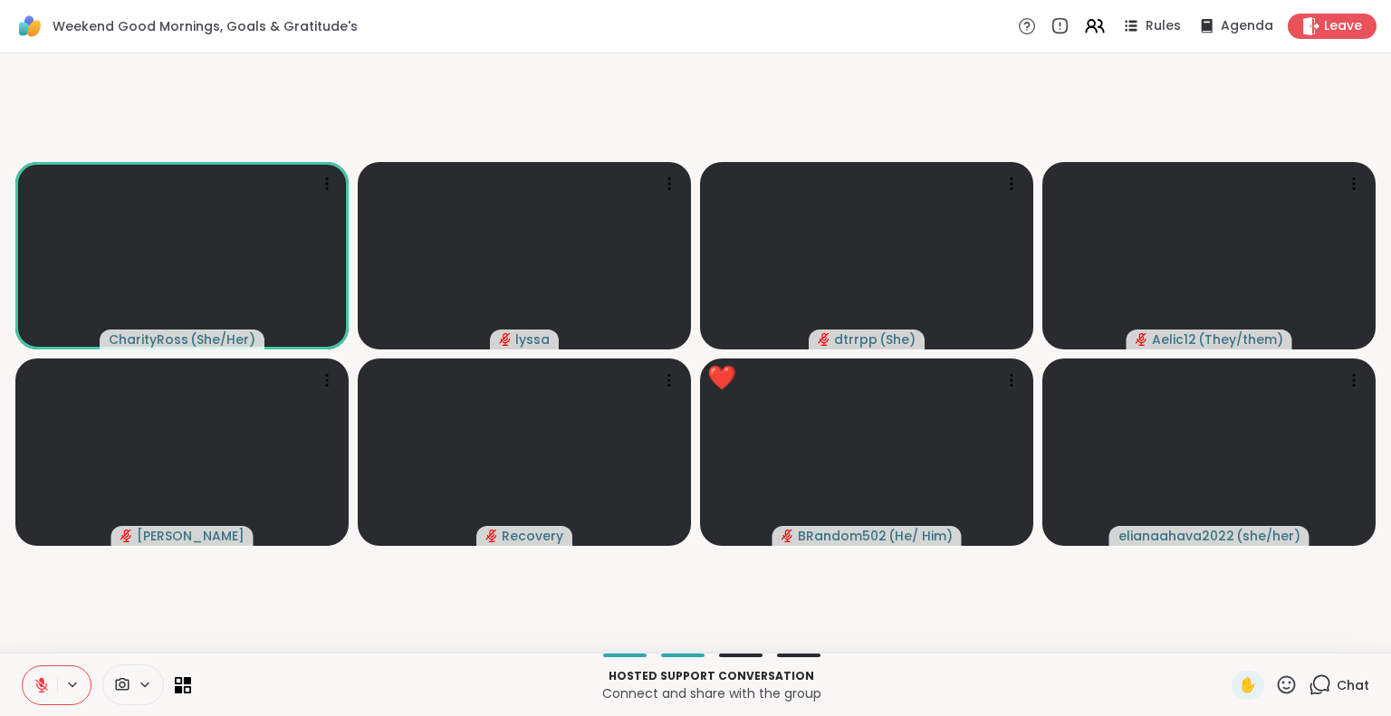
click at [1275, 675] on icon at bounding box center [1286, 685] width 23 height 23
click at [1217, 630] on div "❤️" at bounding box center [1233, 637] width 33 height 29
click at [1278, 683] on icon at bounding box center [1286, 685] width 23 height 23
click at [1224, 634] on span "❤️" at bounding box center [1233, 638] width 18 height 22
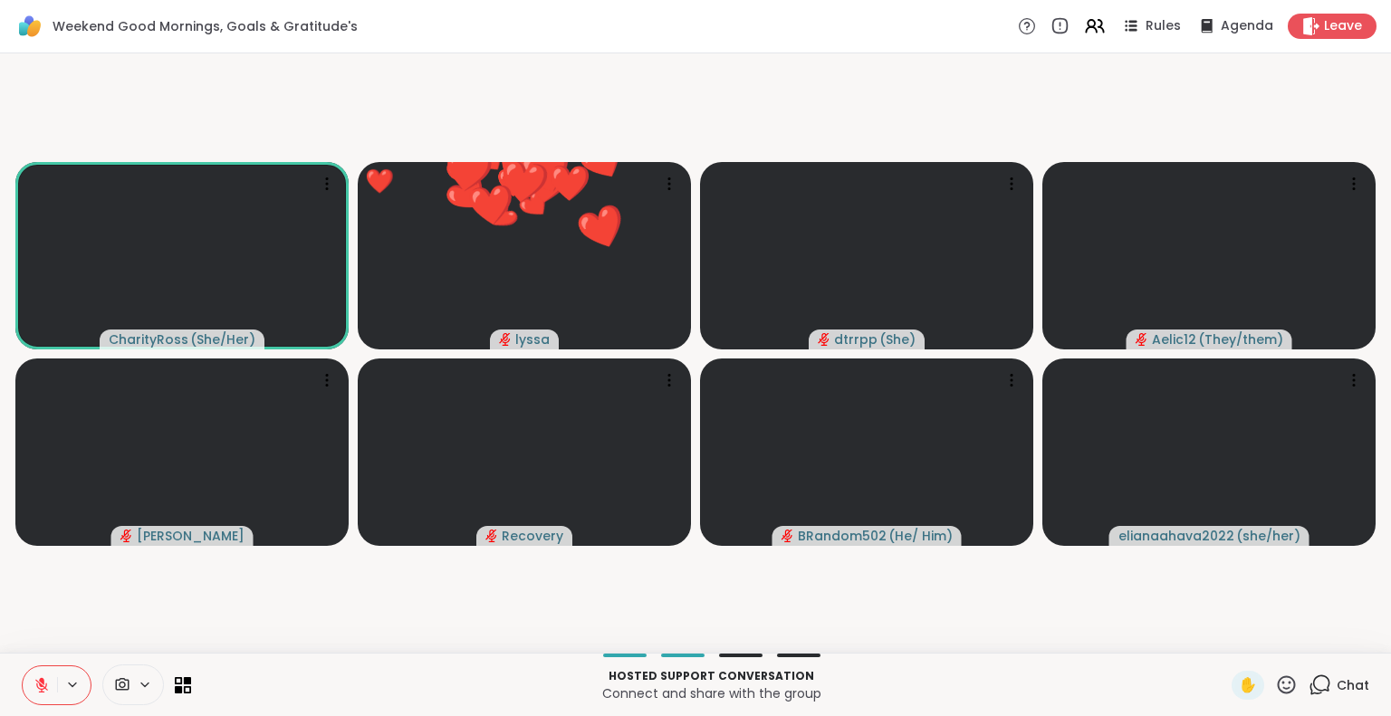
click at [43, 677] on icon at bounding box center [42, 685] width 16 height 16
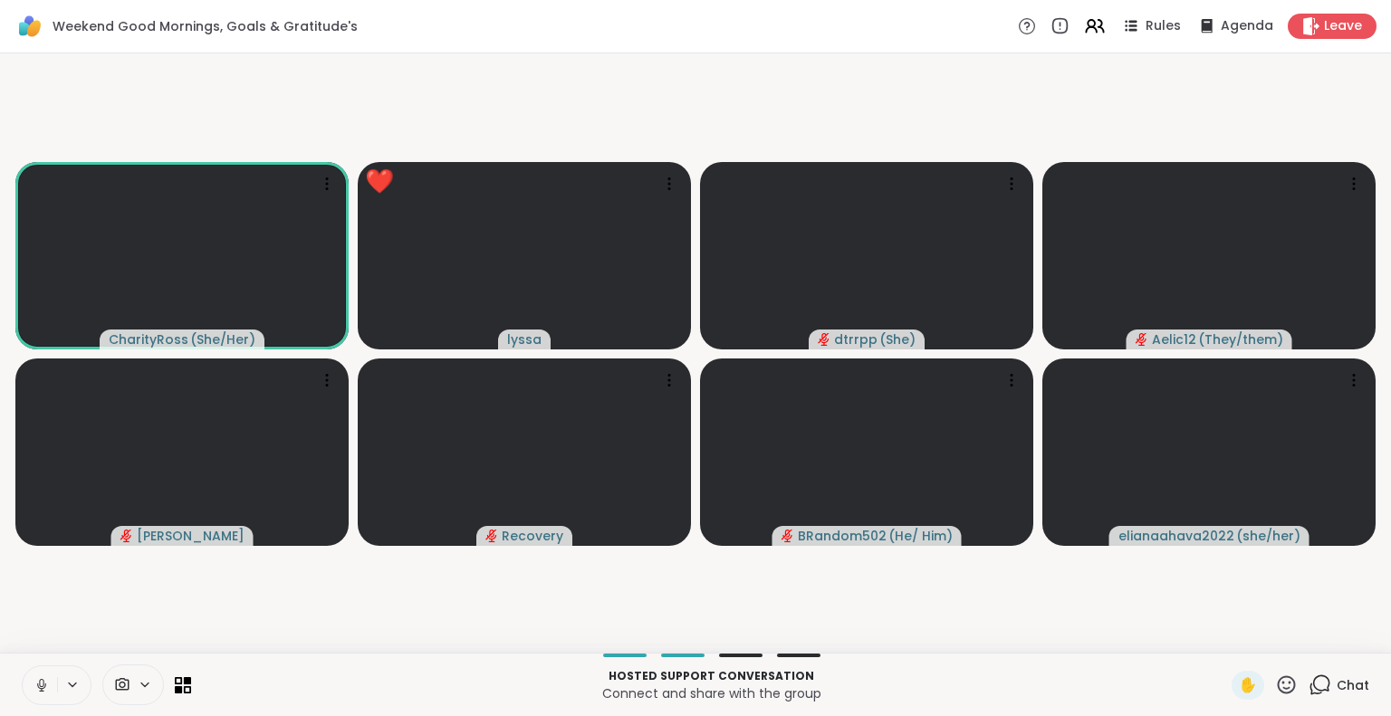
click at [43, 691] on icon at bounding box center [41, 690] width 5 height 1
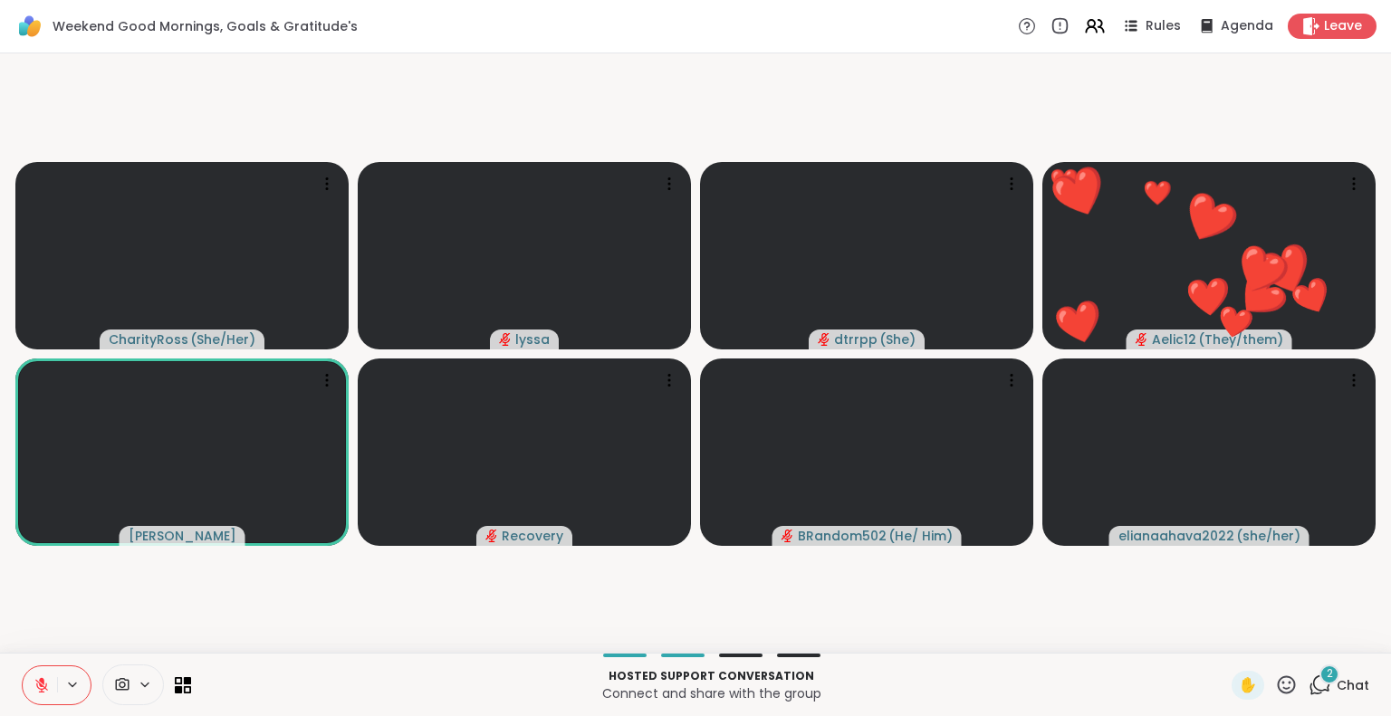
click at [1264, 672] on div "✋" at bounding box center [1264, 685] width 66 height 29
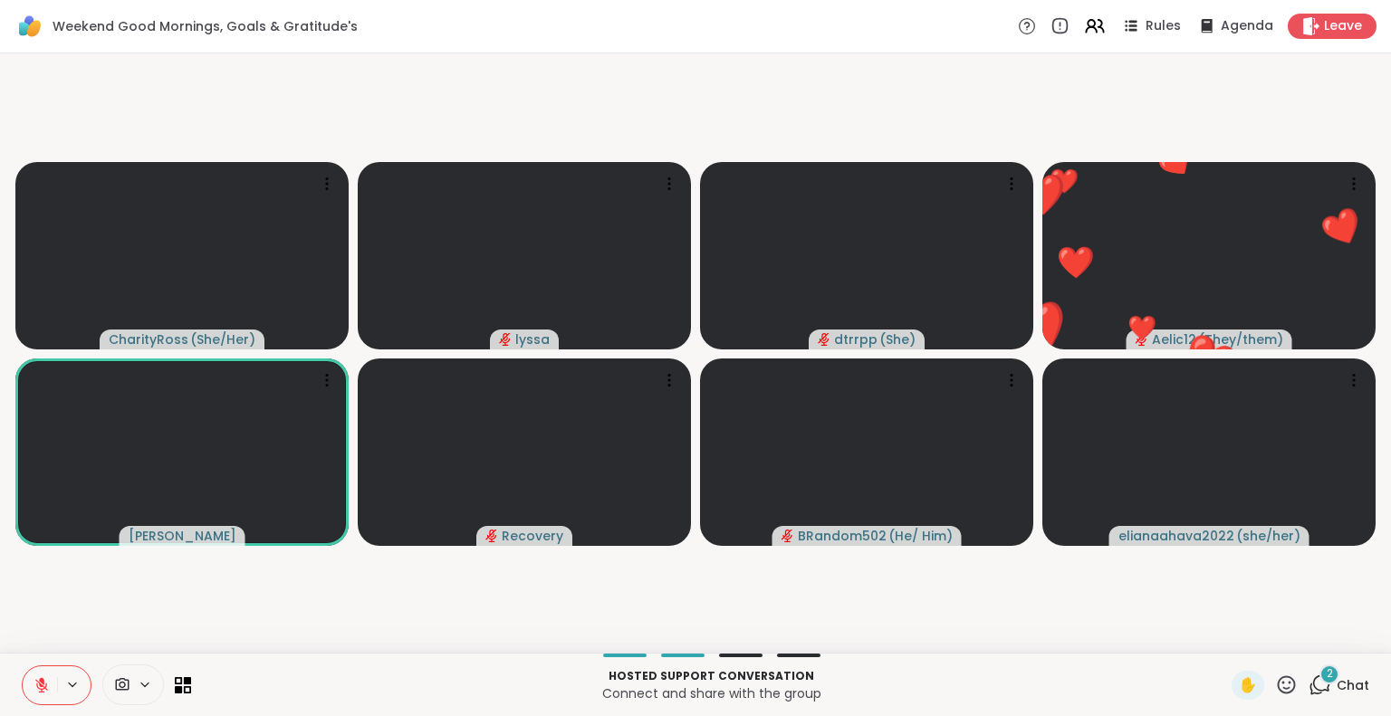
click at [1278, 683] on icon at bounding box center [1287, 684] width 18 height 18
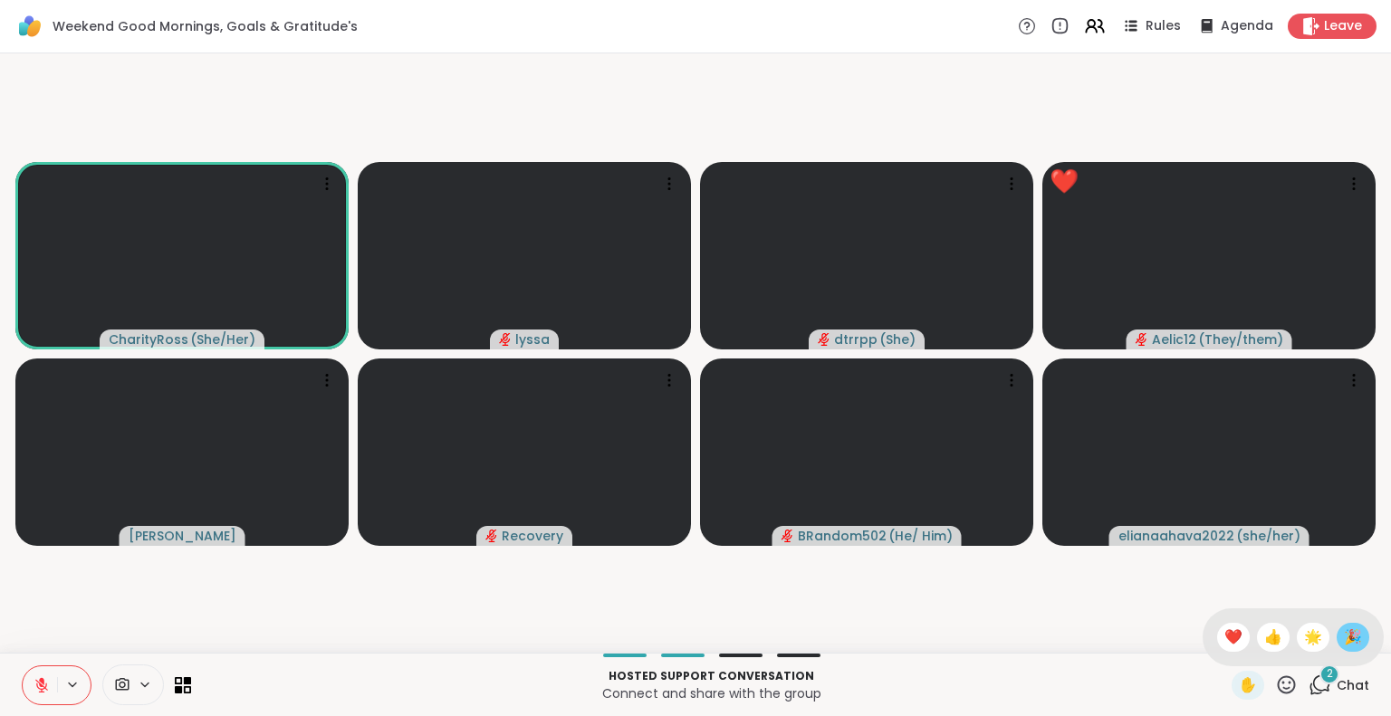
click at [1344, 631] on span "🎉" at bounding box center [1353, 638] width 18 height 22
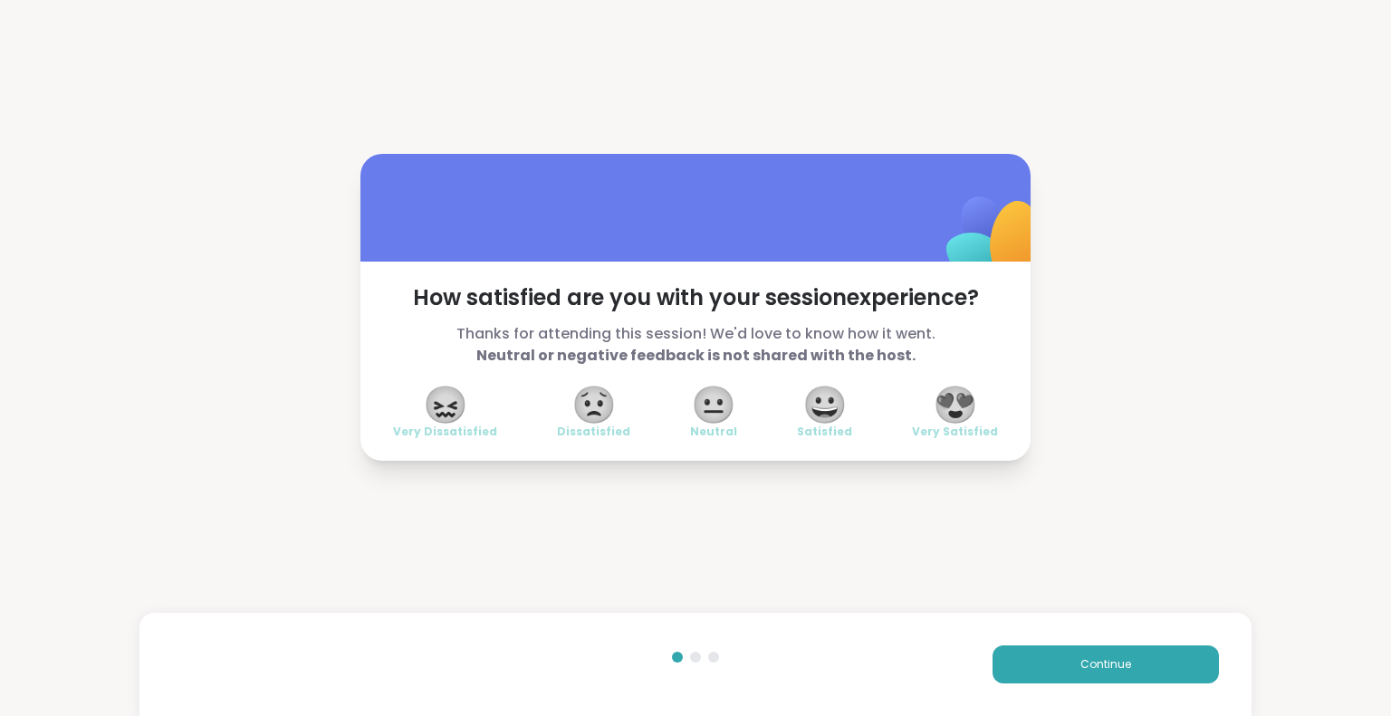
click at [960, 401] on span "😍" at bounding box center [955, 404] width 45 height 33
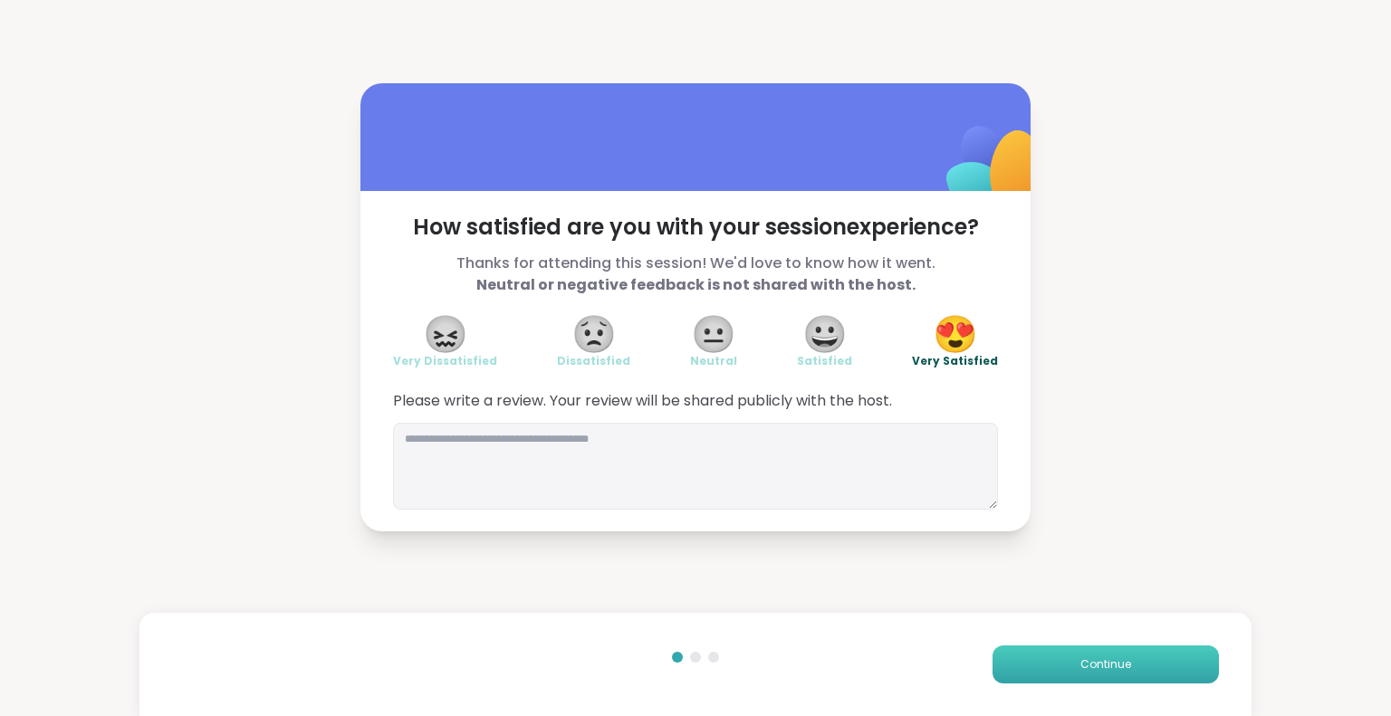
click at [1050, 666] on button "Continue" at bounding box center [1105, 665] width 226 height 38
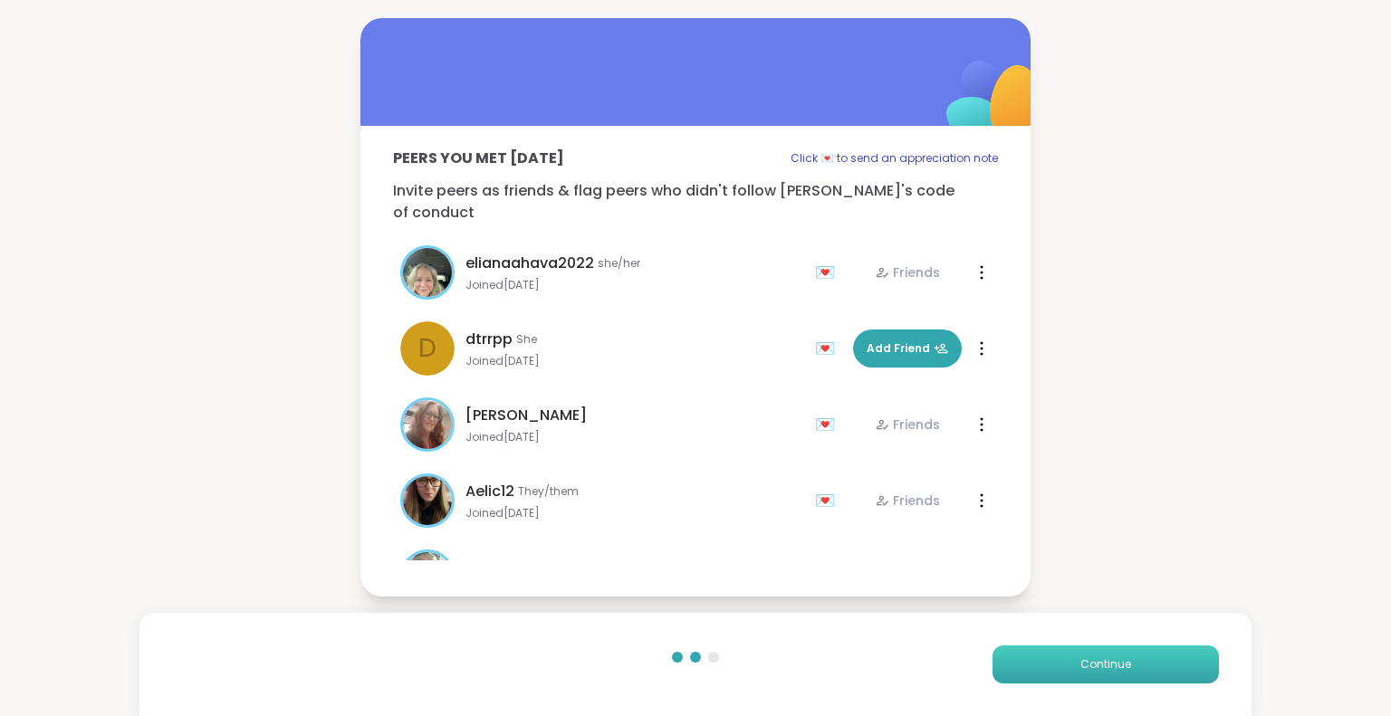
click at [1050, 666] on button "Continue" at bounding box center [1105, 665] width 226 height 38
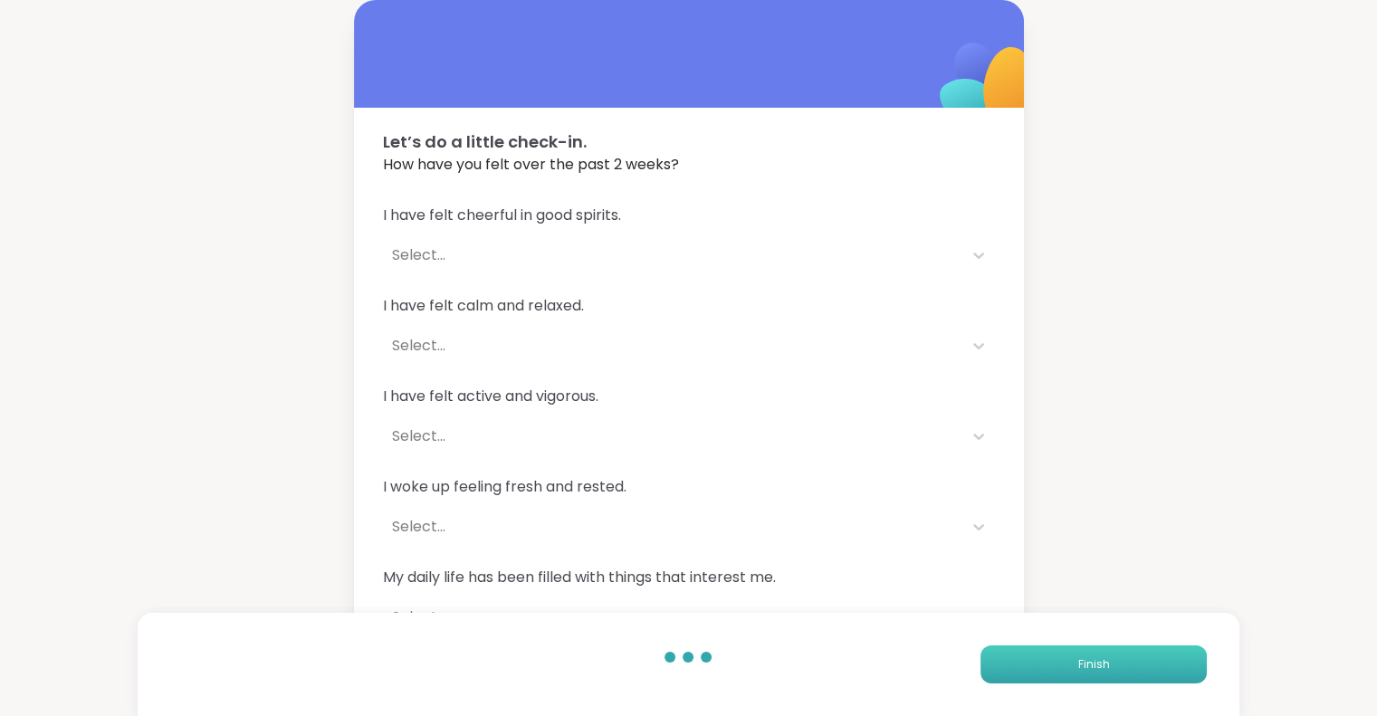
click at [1050, 666] on button "Finish" at bounding box center [1094, 665] width 226 height 38
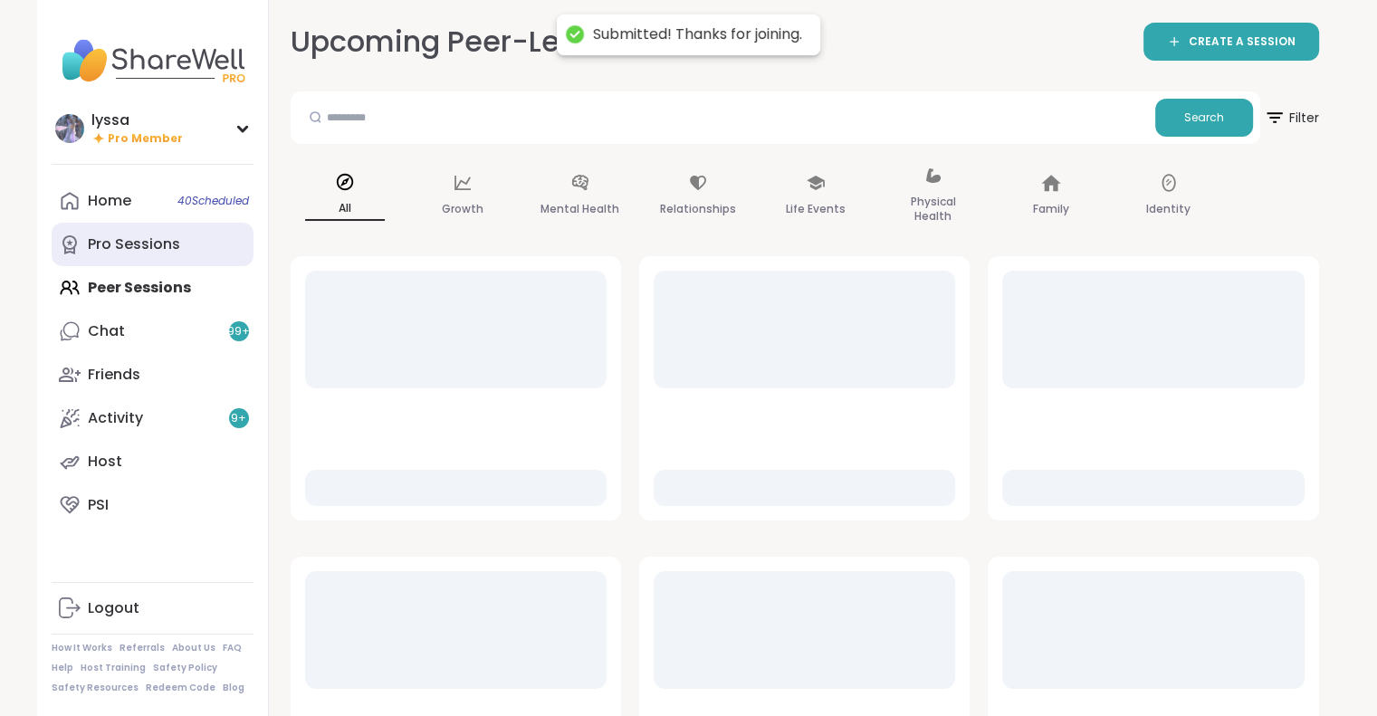
click at [105, 235] on div "Pro Sessions" at bounding box center [134, 245] width 92 height 20
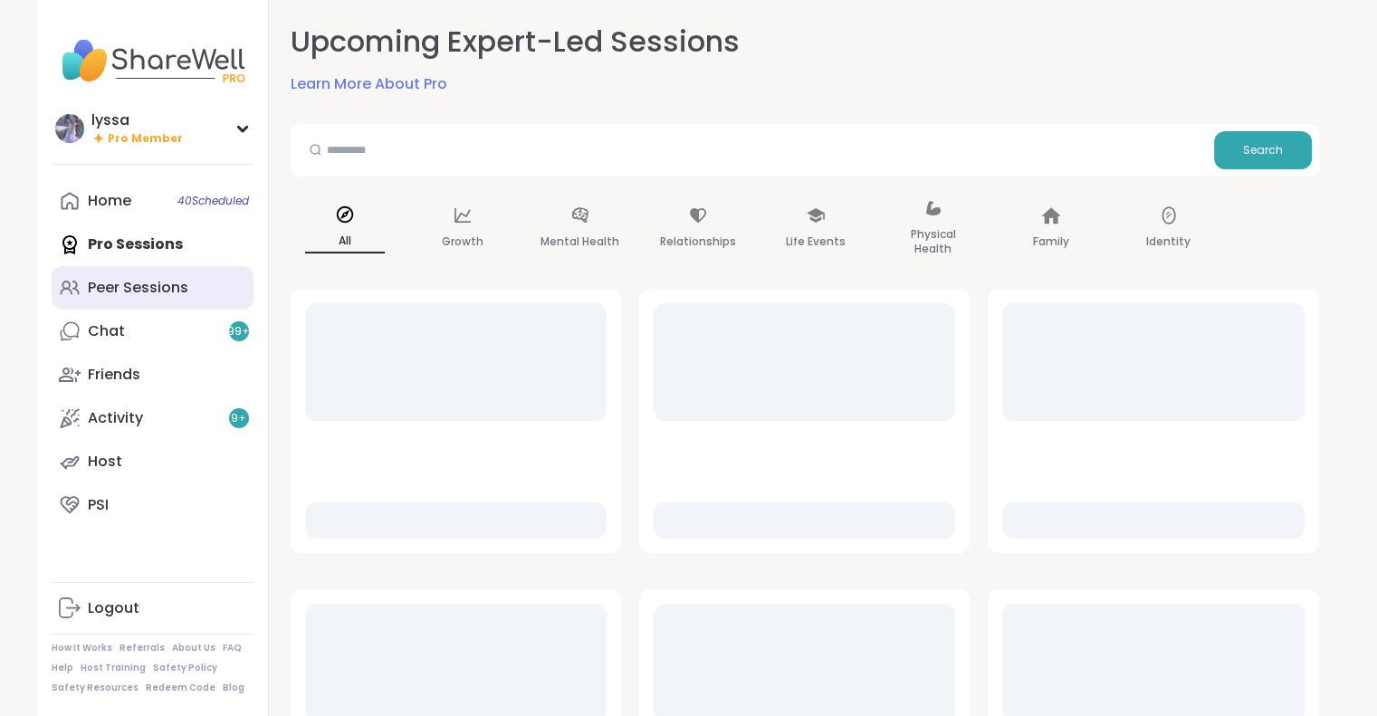
click at [84, 285] on link "Peer Sessions" at bounding box center [153, 287] width 202 height 43
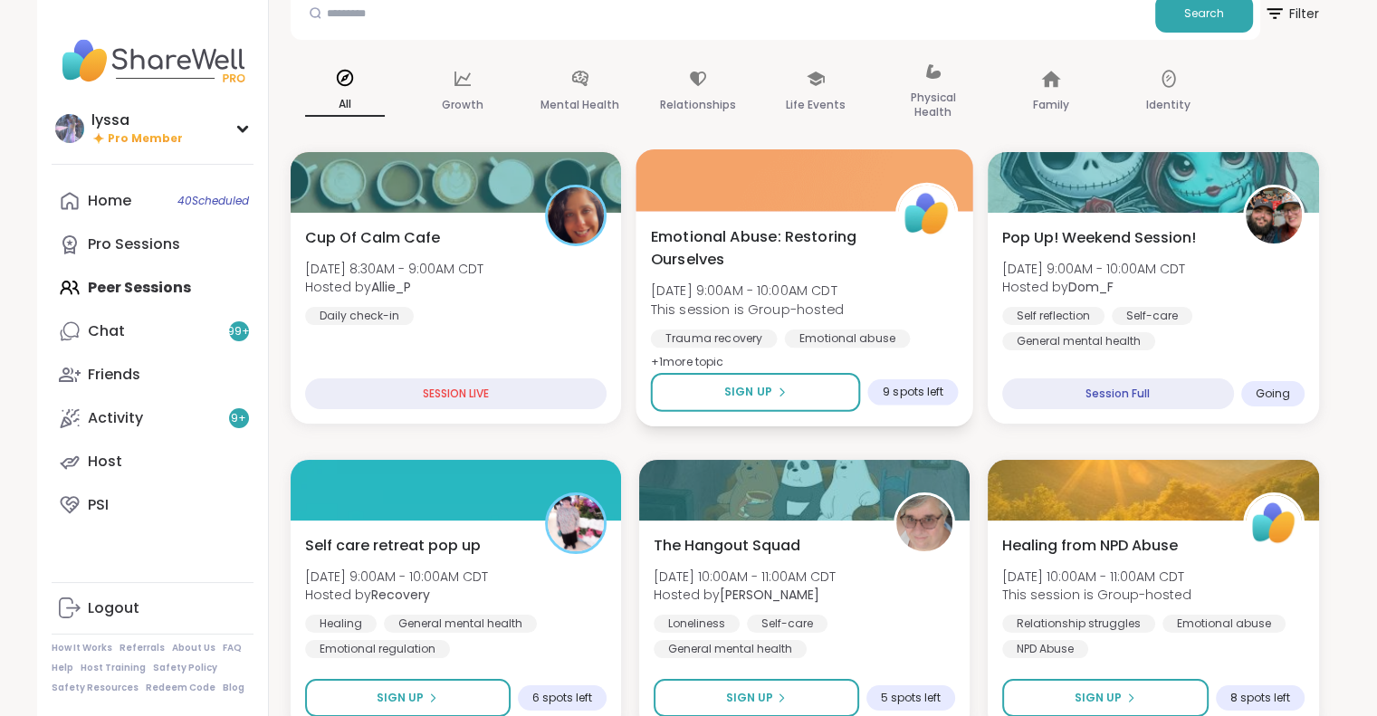
scroll to position [105, 0]
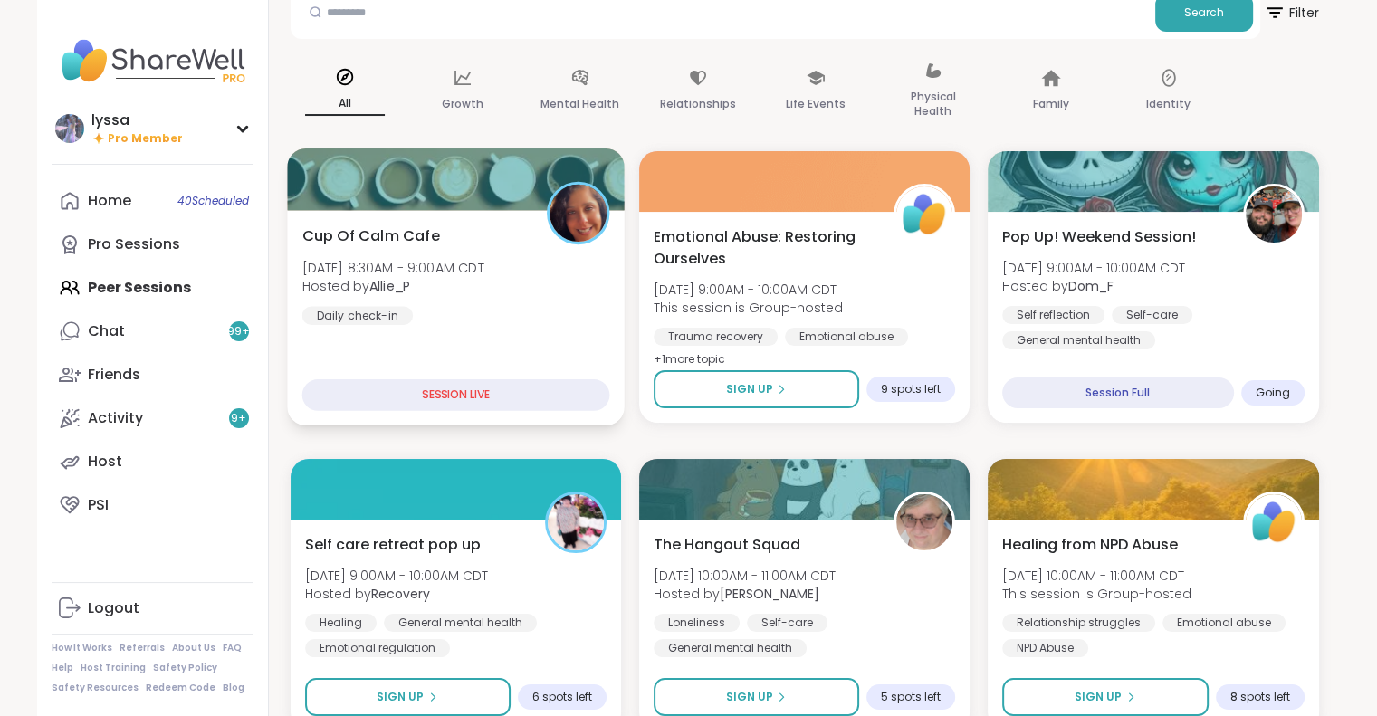
click at [481, 383] on div "SESSION LIVE" at bounding box center [456, 395] width 308 height 32
click at [535, 279] on div "Cup Of Calm Cafe Sat, Sep 06 | 8:30AM - 9:00AM CDT Hosted by Allie_P Daily chec…" at bounding box center [456, 275] width 308 height 100
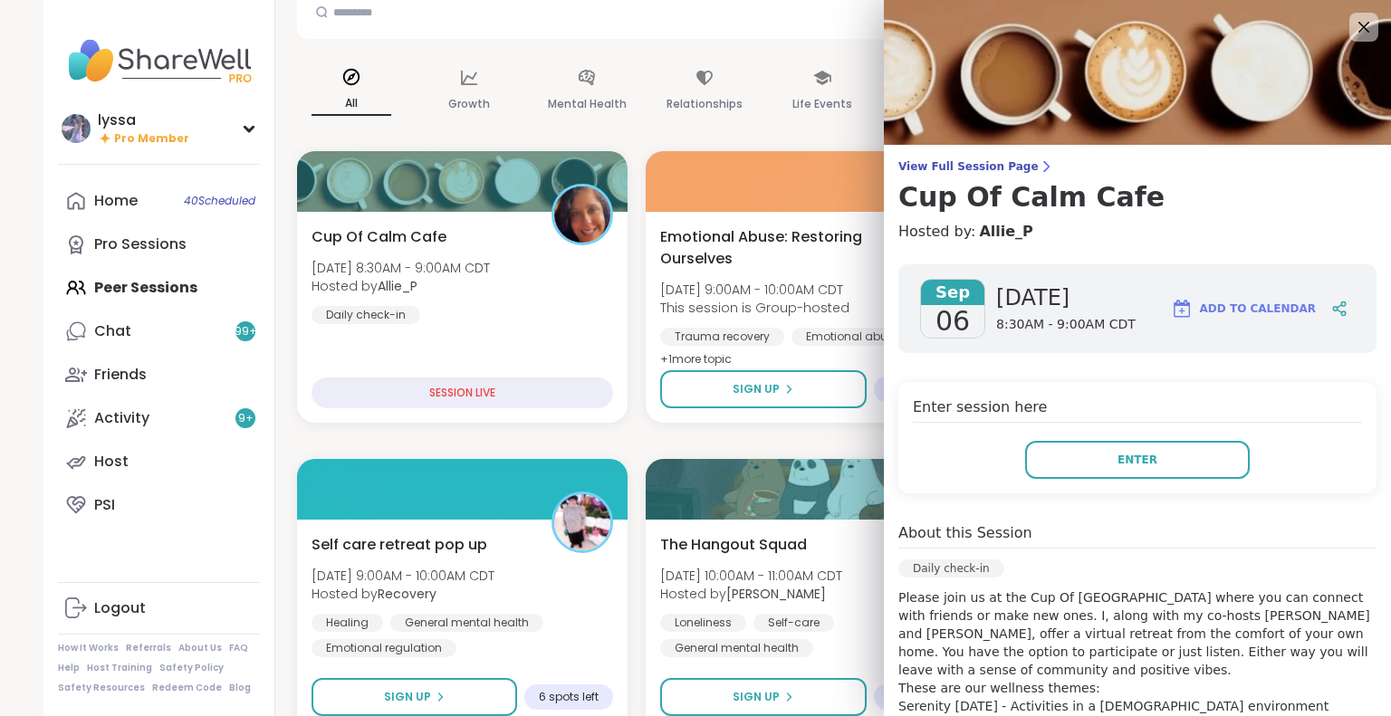
click at [1065, 437] on div "Enter session here Enter" at bounding box center [1137, 437] width 478 height 111
click at [1052, 446] on button "Enter" at bounding box center [1137, 460] width 225 height 38
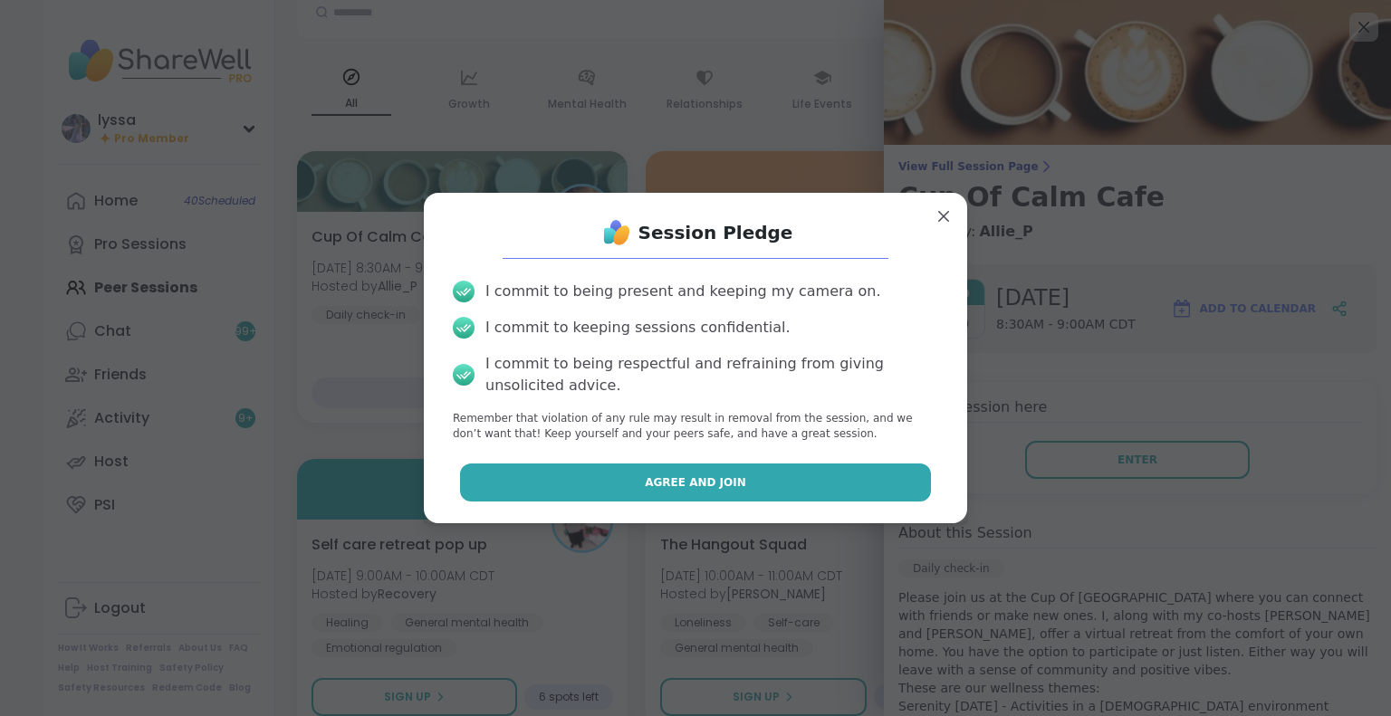
click at [846, 483] on button "Agree and Join" at bounding box center [696, 483] width 472 height 38
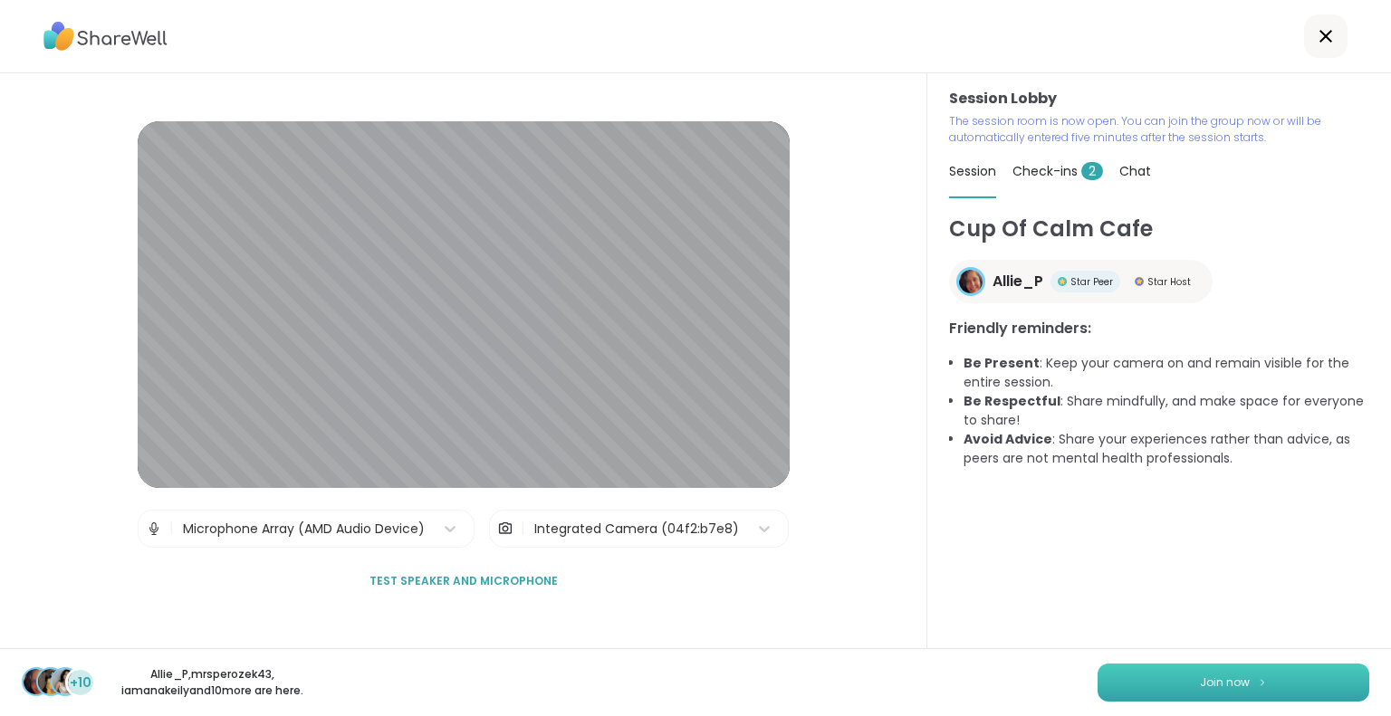
click at [1123, 674] on button "Join now" at bounding box center [1233, 683] width 272 height 38
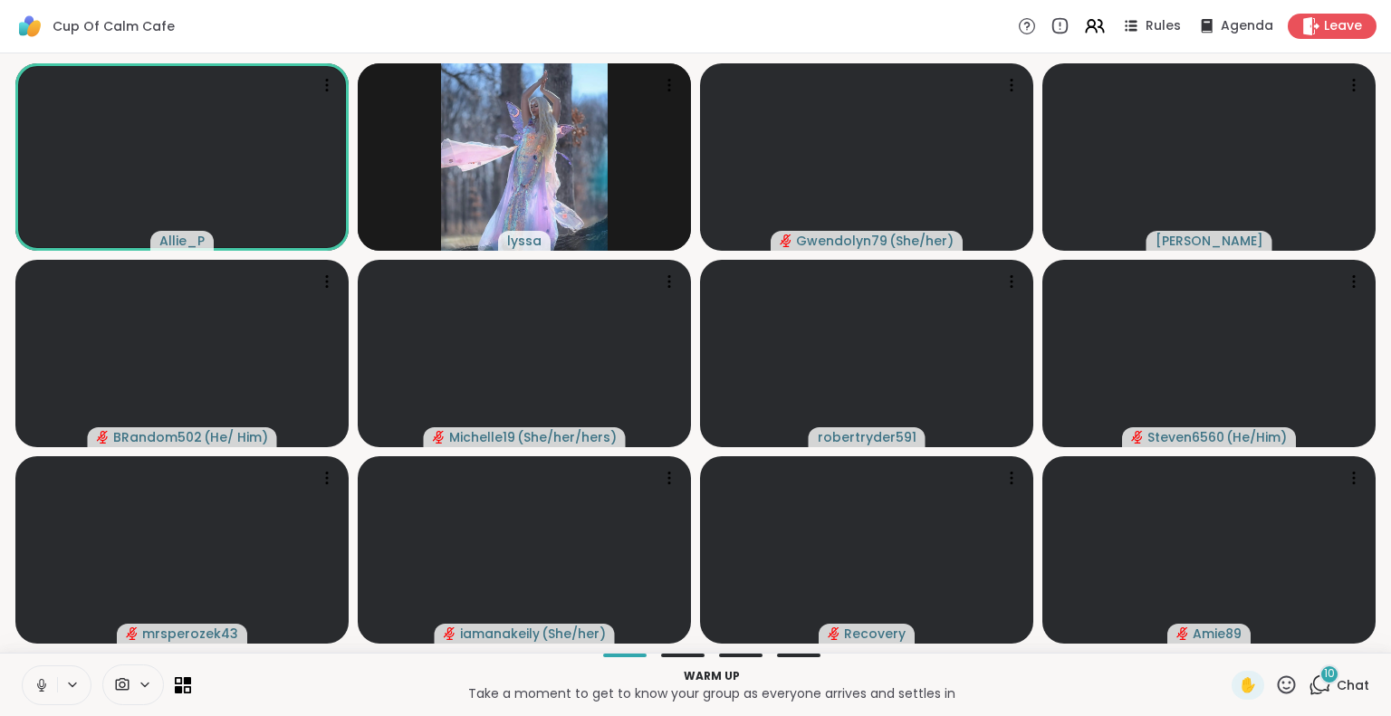
click at [43, 677] on icon at bounding box center [42, 685] width 16 height 16
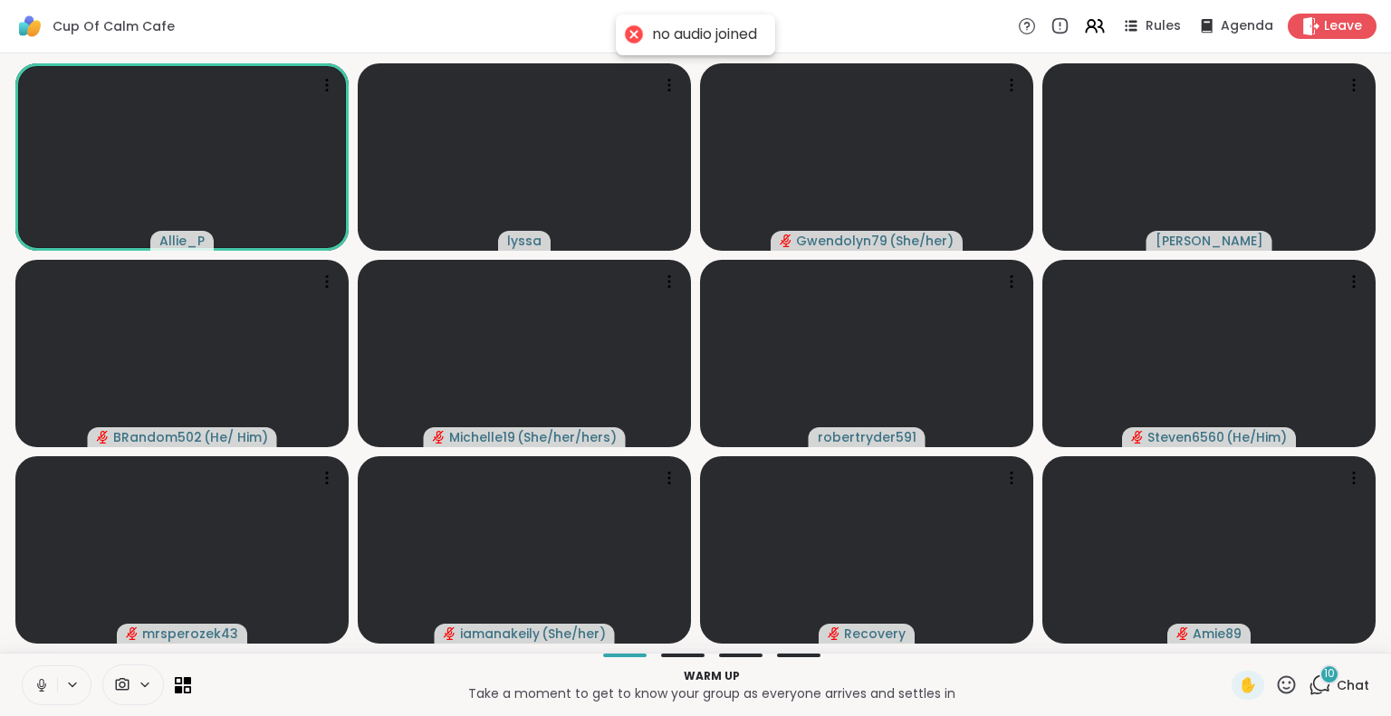
click at [40, 677] on icon at bounding box center [42, 685] width 16 height 16
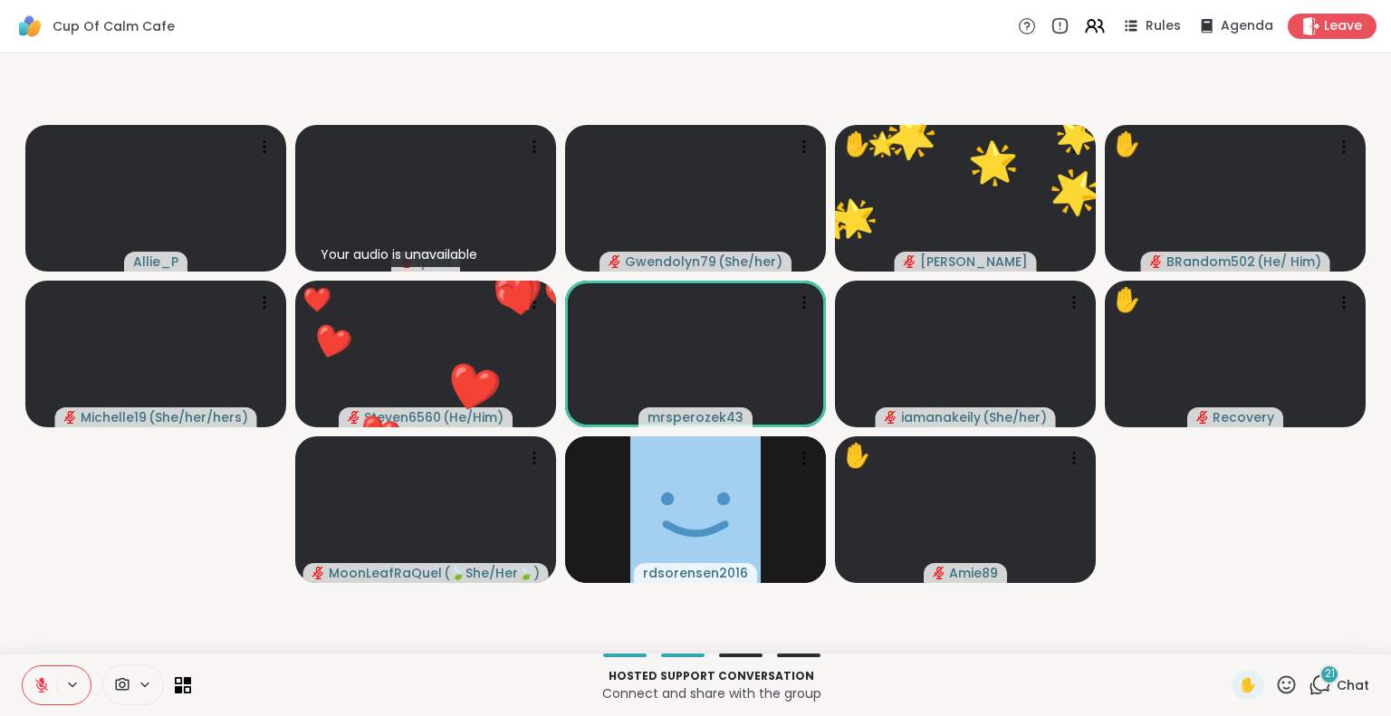
click at [1310, 687] on icon at bounding box center [1319, 685] width 23 height 23
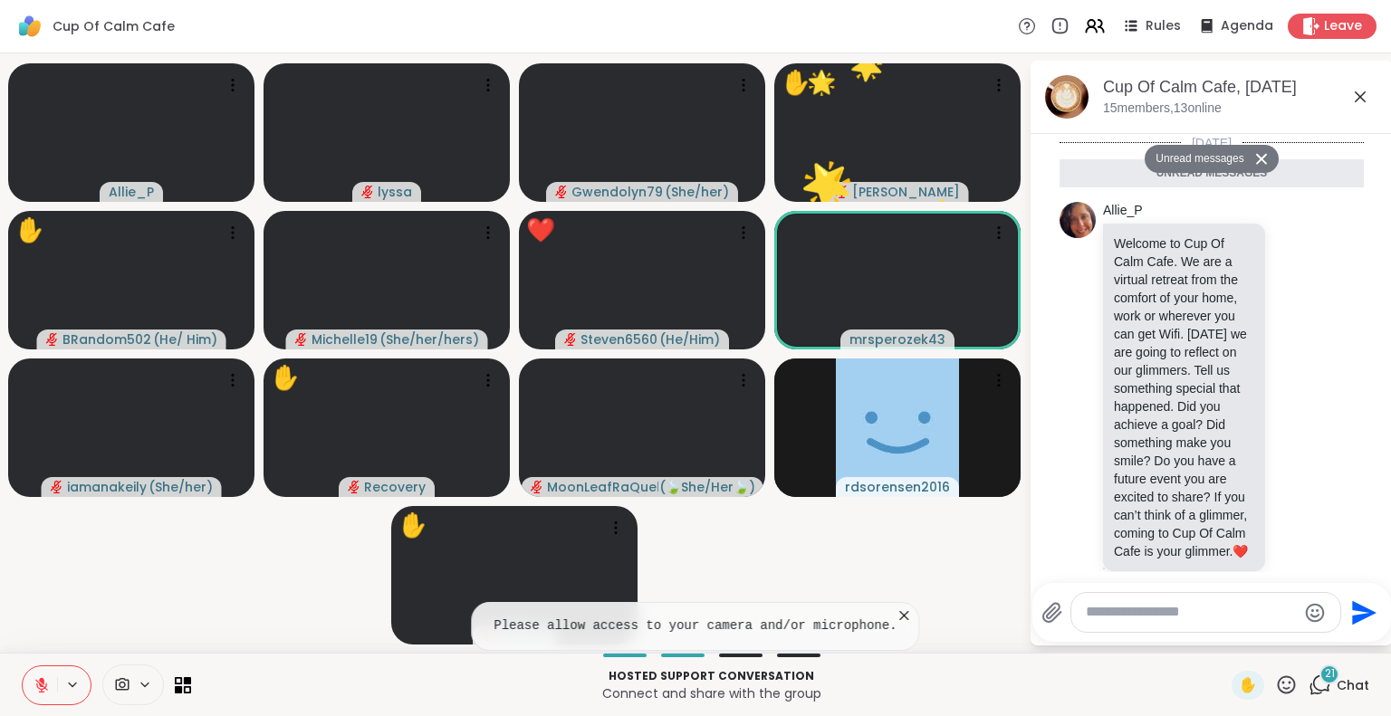
scroll to position [3499, 0]
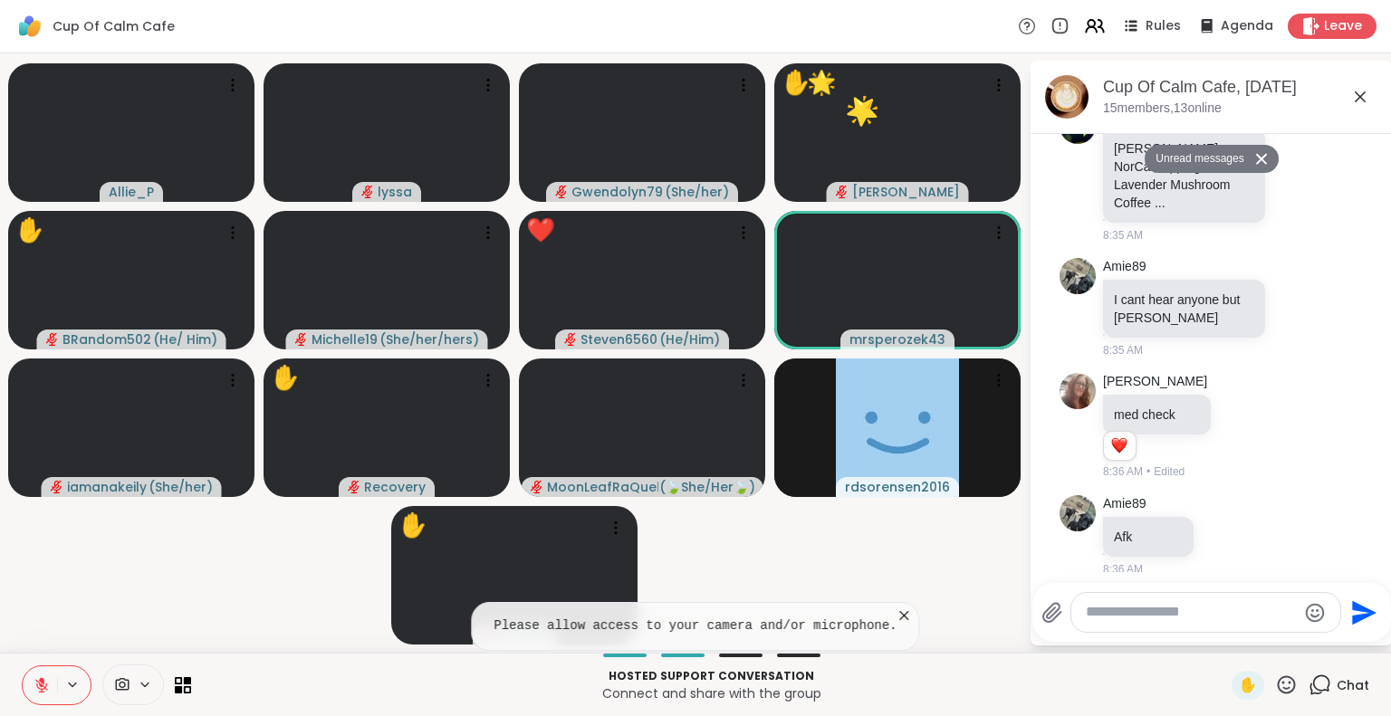
click at [1191, 619] on textarea "Type your message" at bounding box center [1191, 612] width 211 height 19
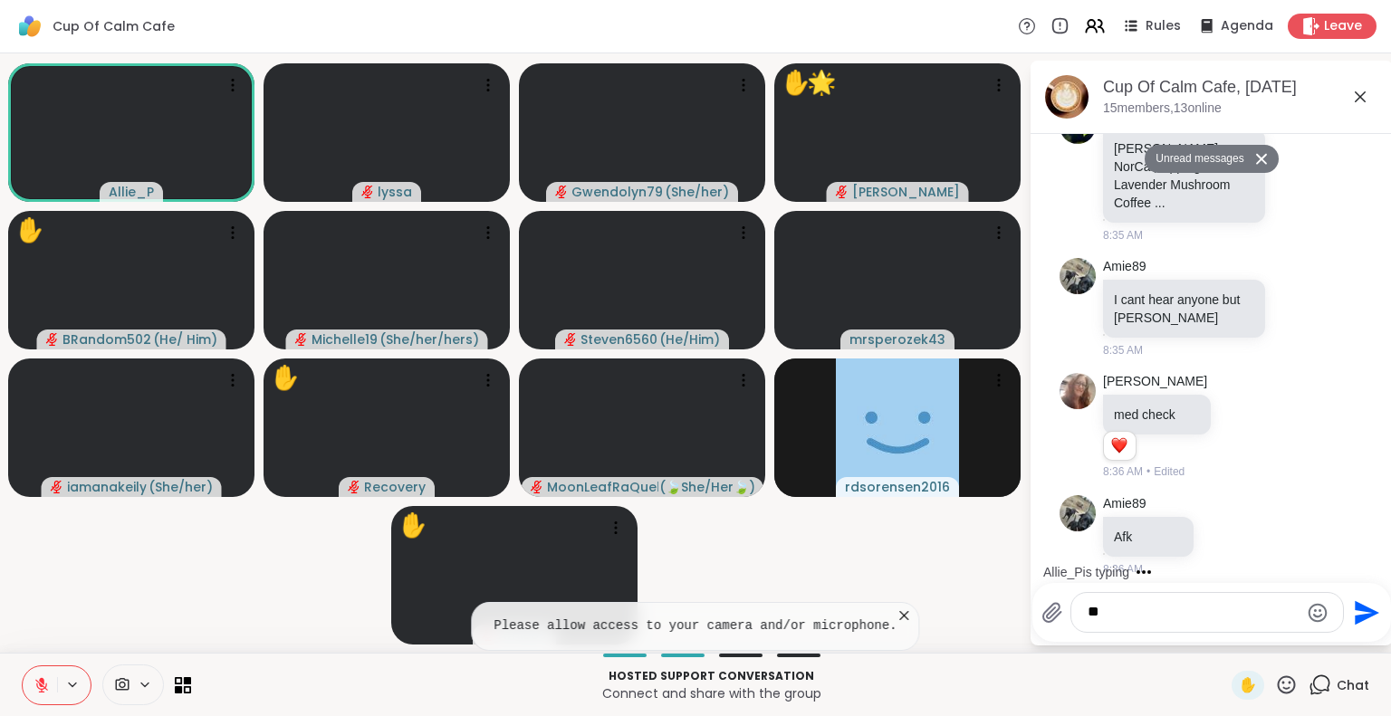
scroll to position [3587, 0]
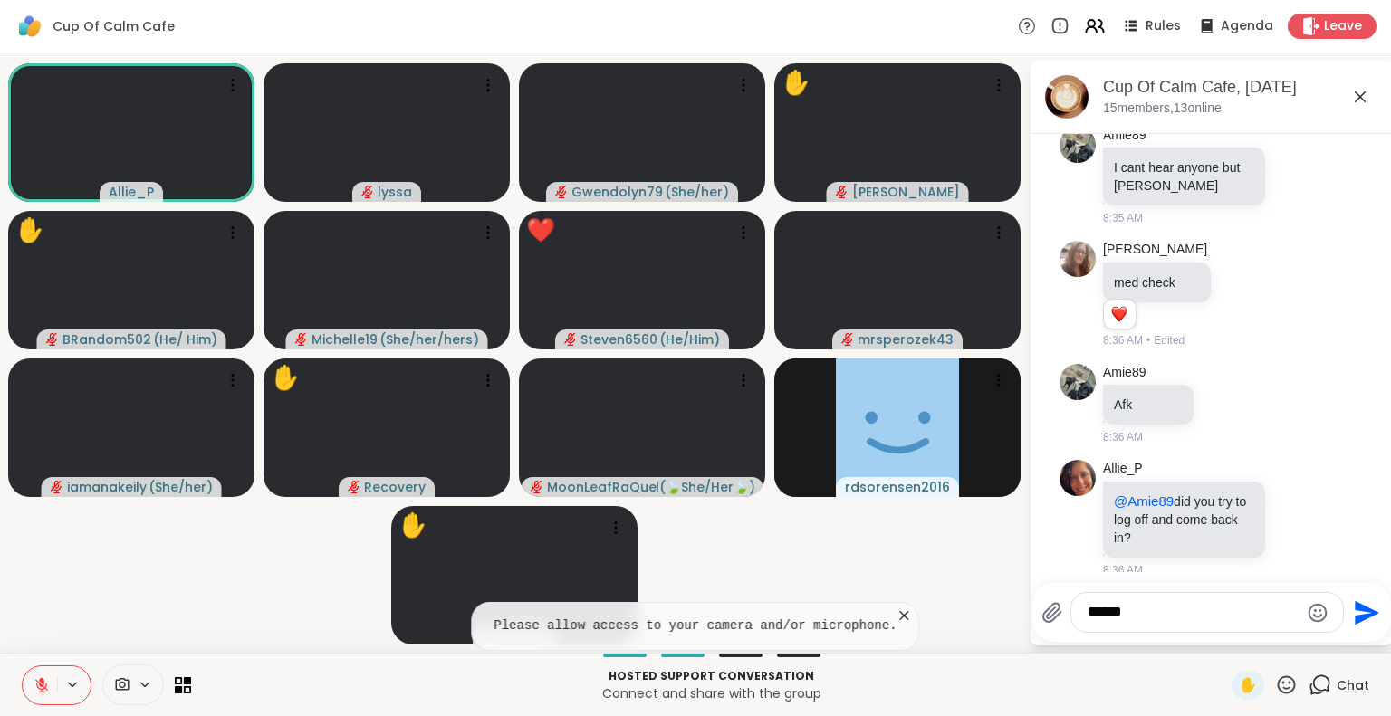
type textarea "*******"
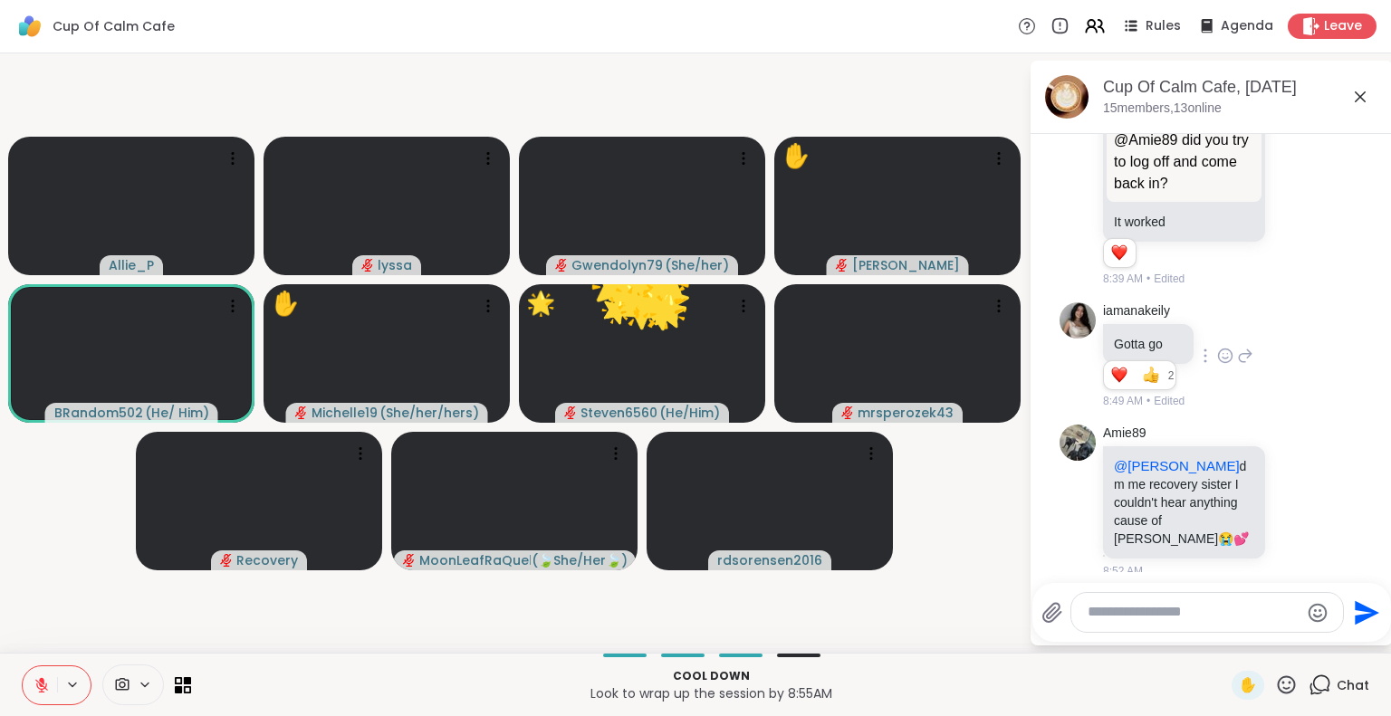
scroll to position [4253, 0]
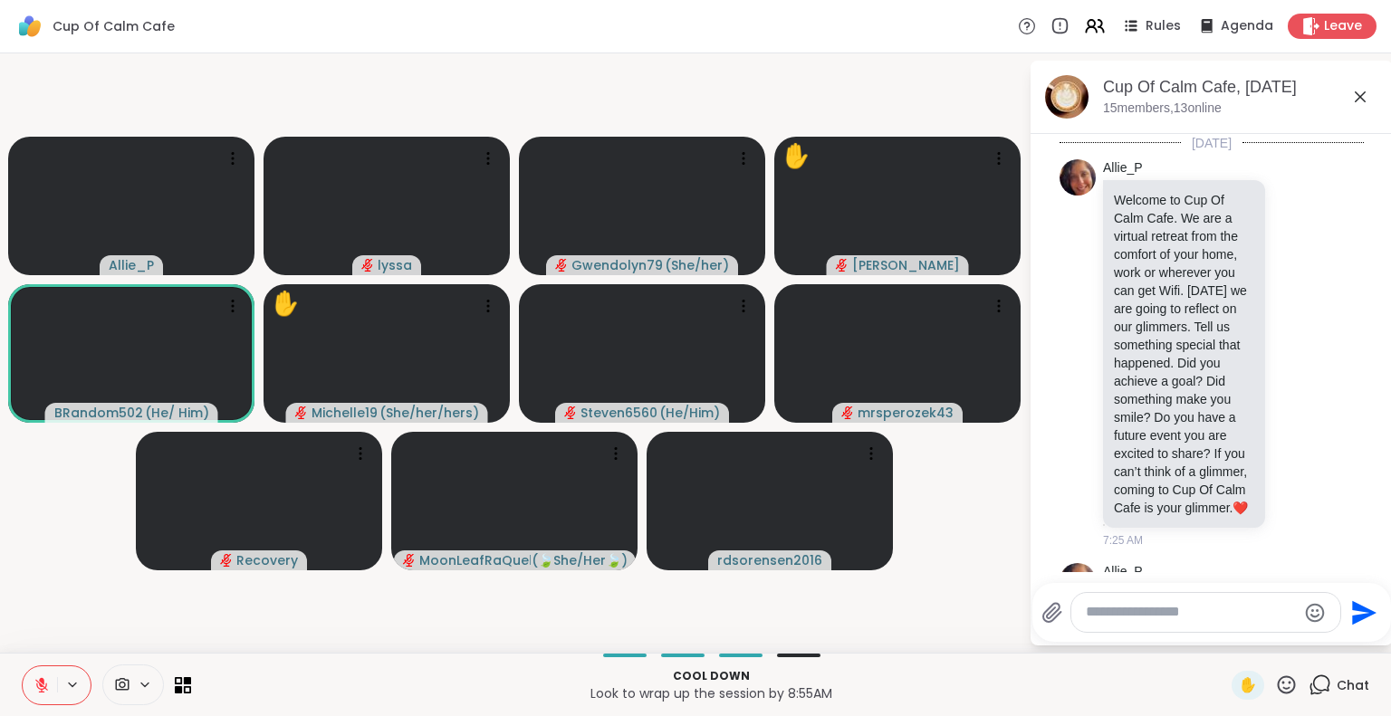
scroll to position [4253, 0]
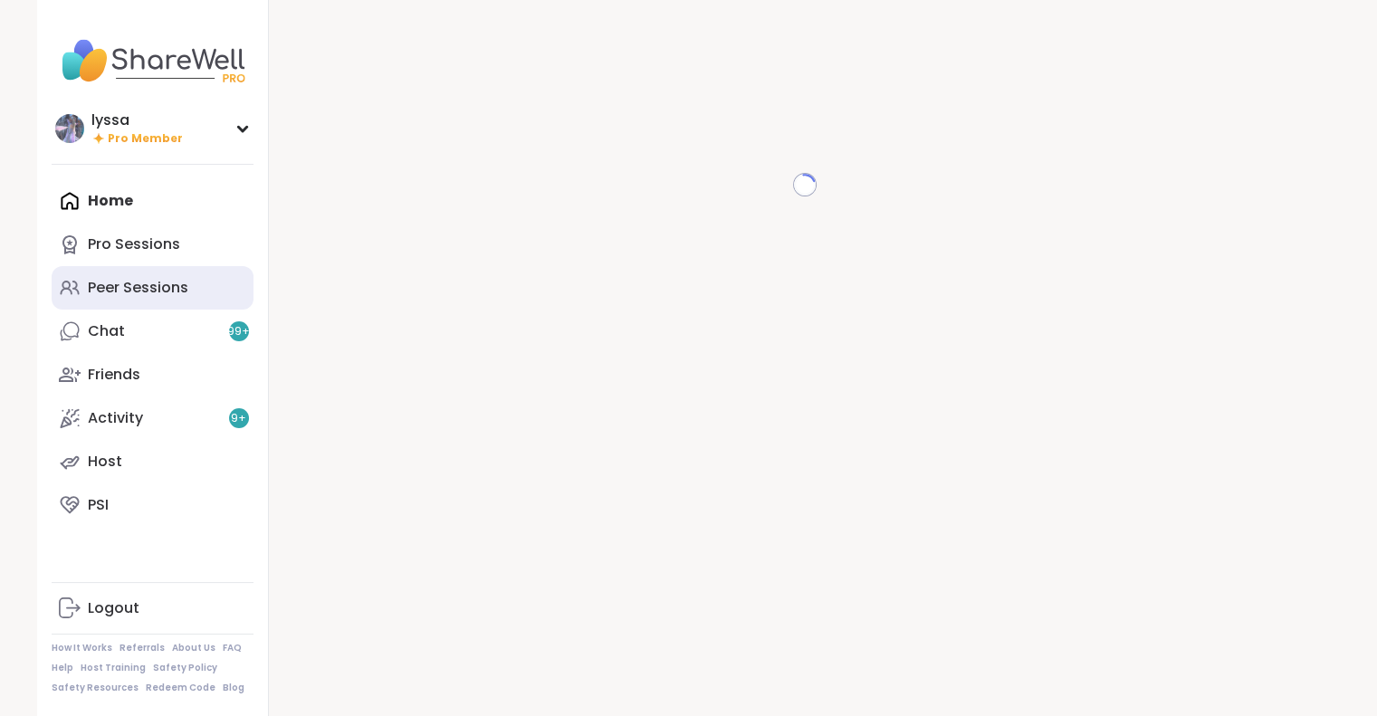
click at [145, 284] on div "Peer Sessions" at bounding box center [138, 288] width 101 height 20
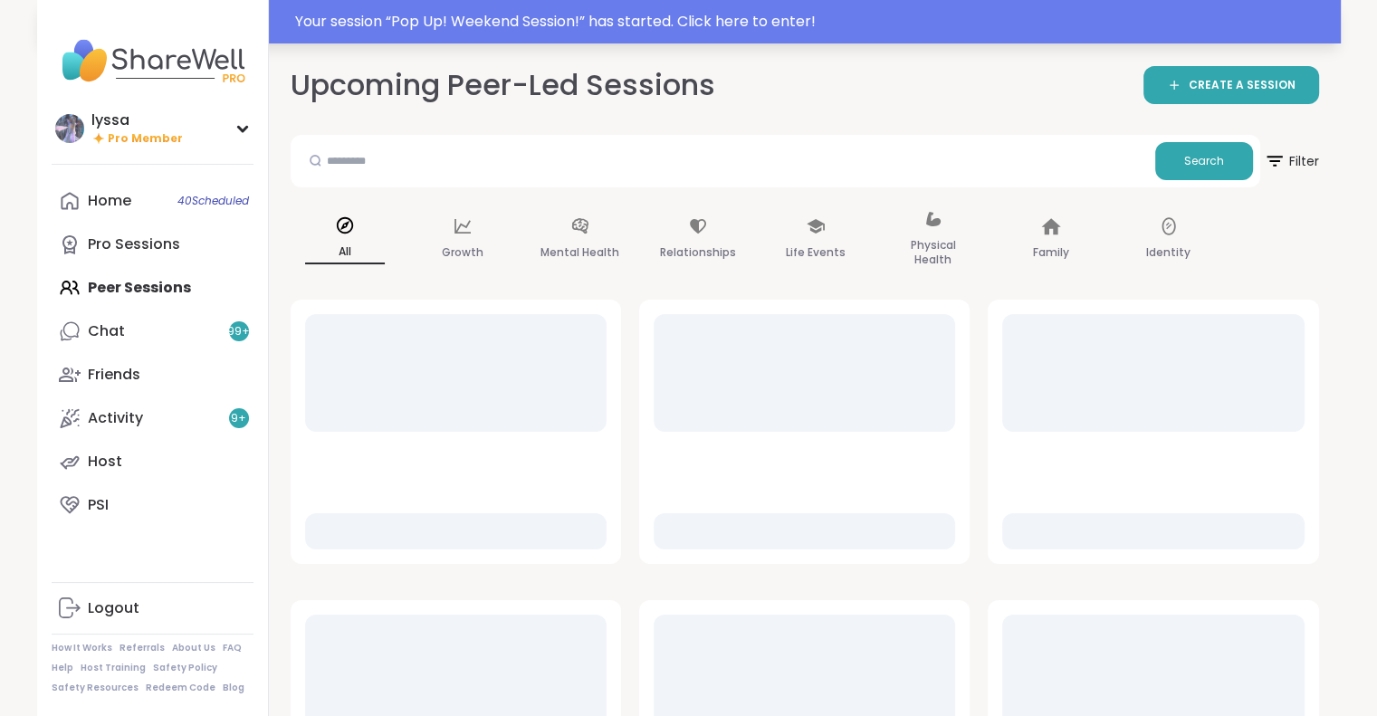
click at [416, 28] on div "Your session “ Pop Up! Weekend Session! ” has started. Click here to enter!" at bounding box center [812, 22] width 1035 height 22
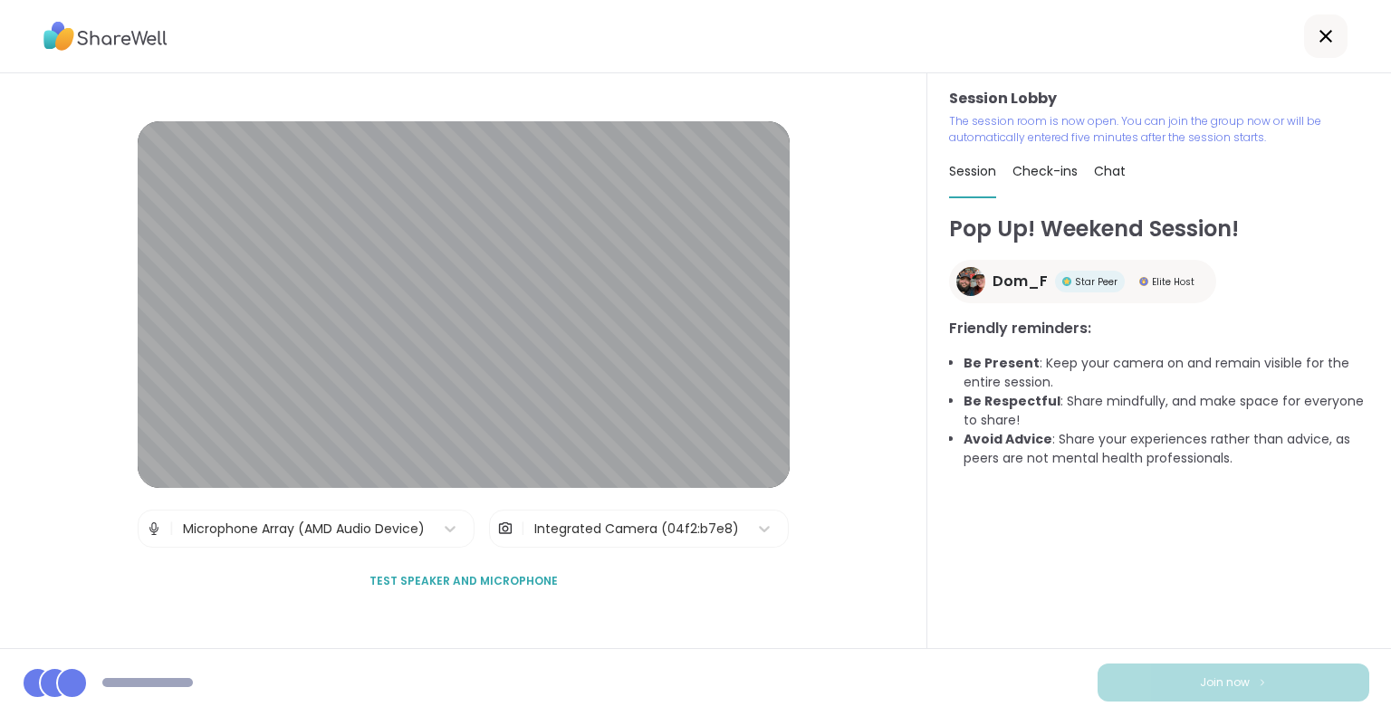
click at [0, 543] on div "Session Lobby | Microphone Array (AMD Audio Device) | Integrated Camera (04f2:b…" at bounding box center [463, 360] width 927 height 575
click at [0, 545] on div "Session Lobby | Microphone Array (AMD Audio Device) | Integrated Camera (04f2:b…" at bounding box center [463, 360] width 927 height 575
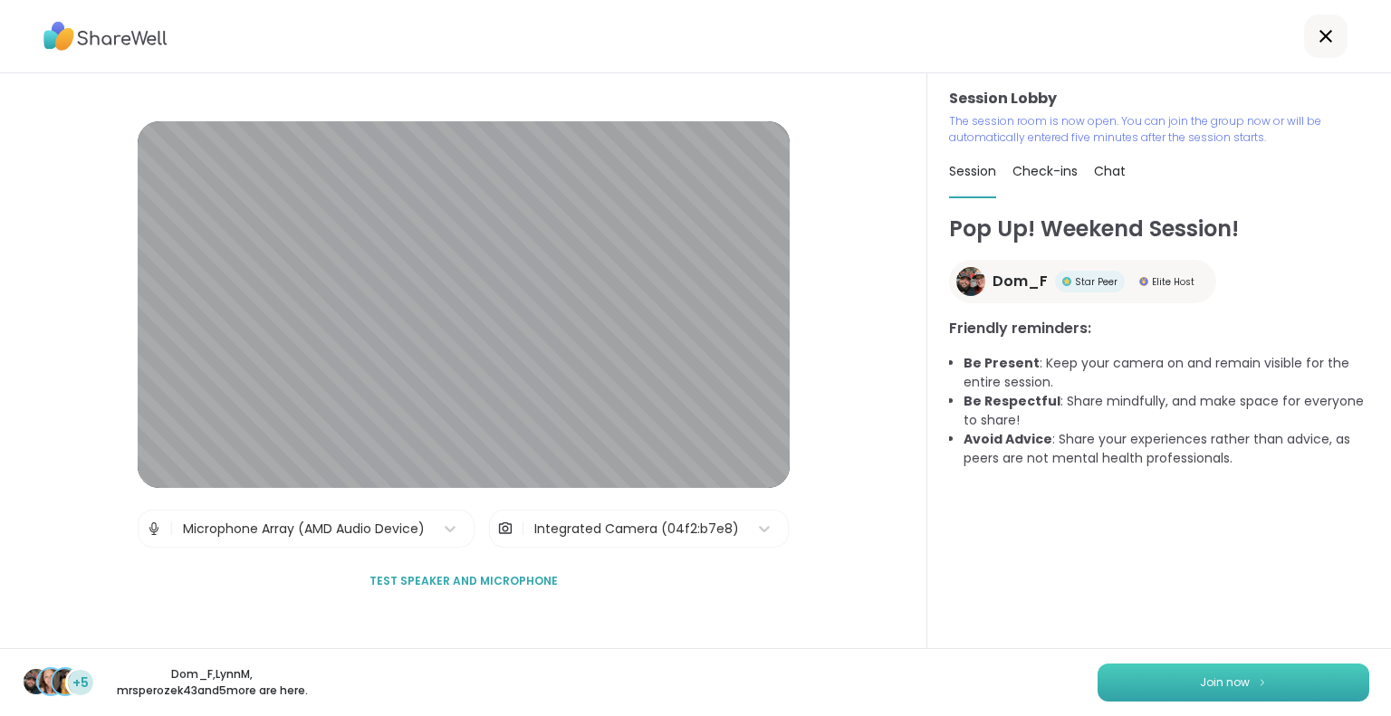
click at [1313, 691] on button "Join now" at bounding box center [1233, 683] width 272 height 38
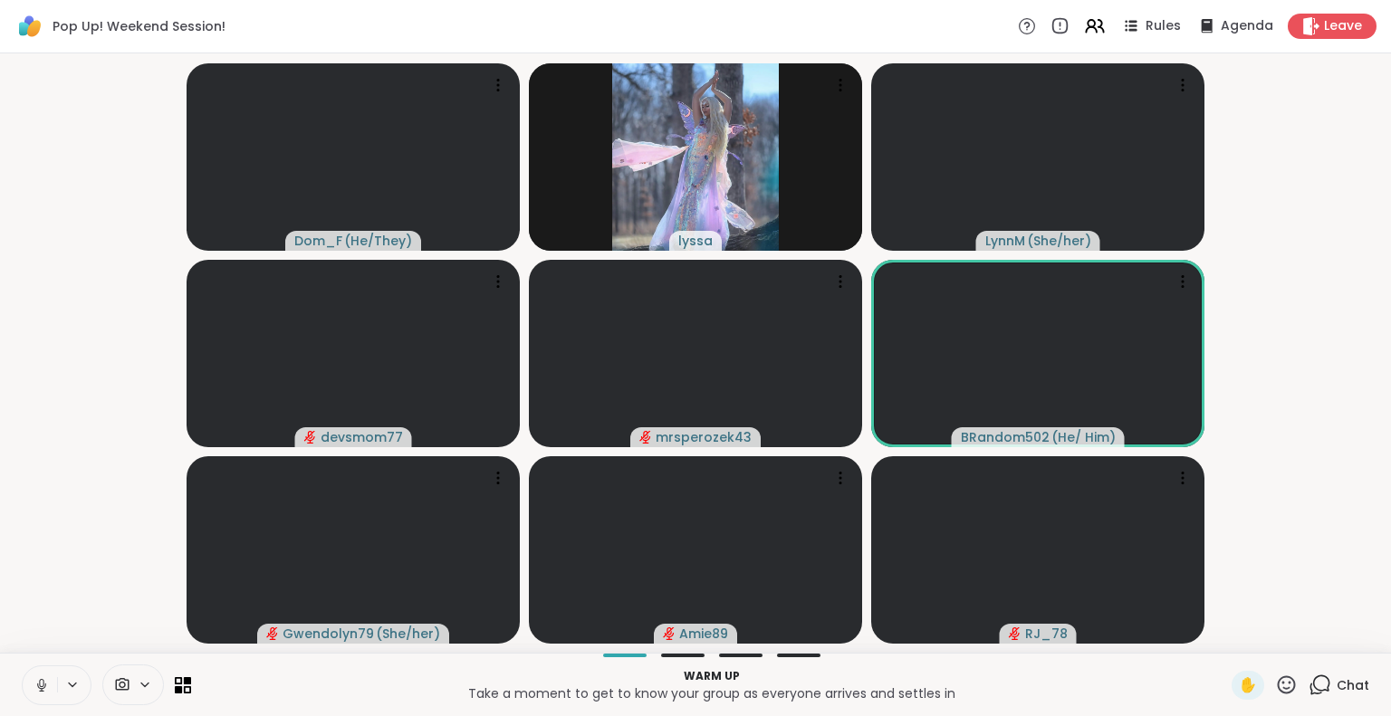
click at [43, 677] on icon at bounding box center [42, 685] width 16 height 16
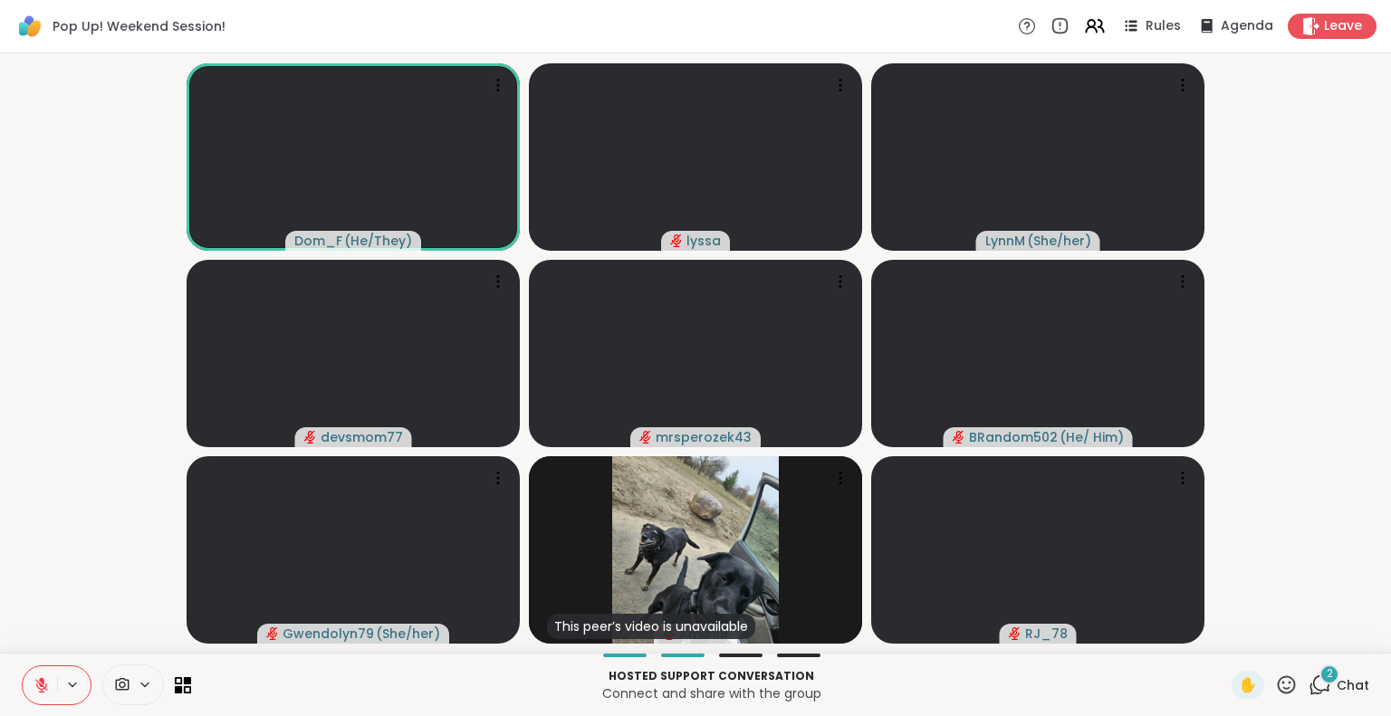
click at [43, 689] on icon at bounding box center [41, 685] width 13 height 13
click at [24, 694] on button at bounding box center [40, 685] width 34 height 38
click at [35, 689] on icon at bounding box center [42, 685] width 16 height 16
click at [1314, 39] on div "Pop Up! Weekend Session! Rules Agenda Leave" at bounding box center [695, 26] width 1391 height 53
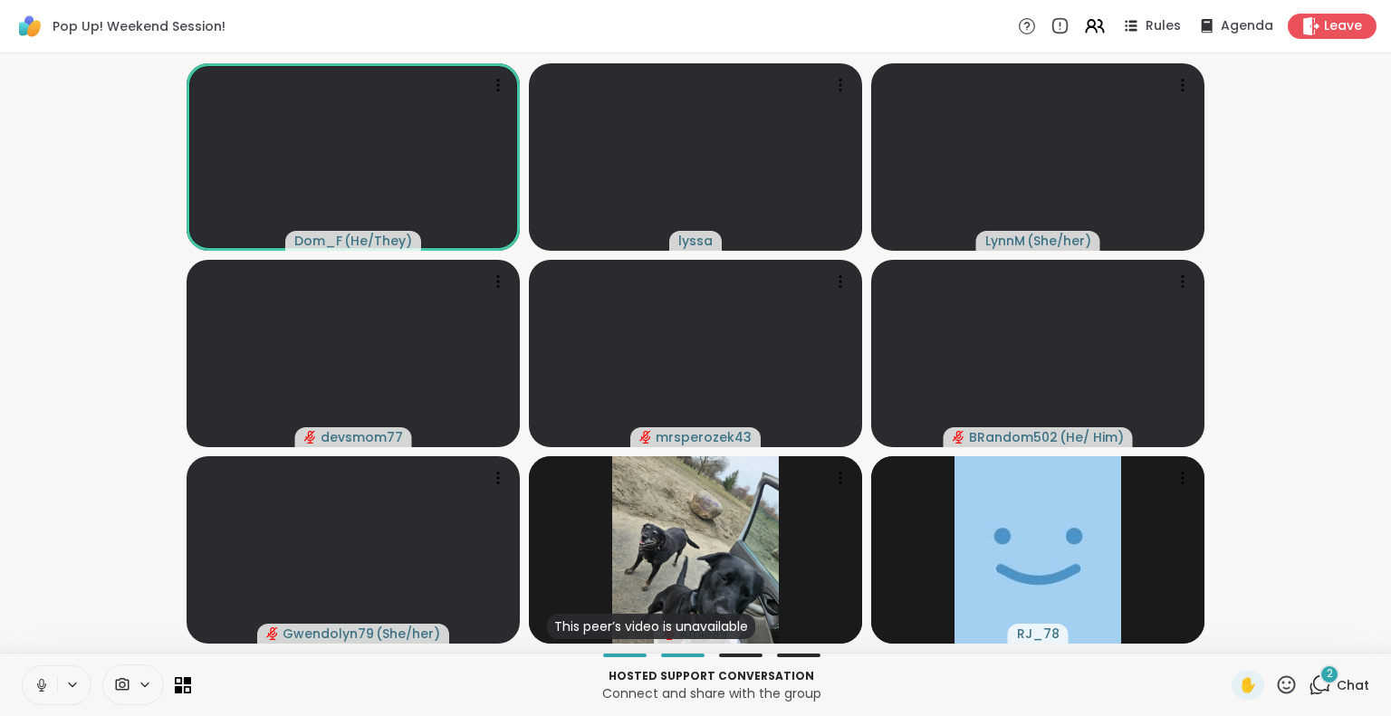
click at [1336, 687] on span "Chat" at bounding box center [1352, 685] width 33 height 18
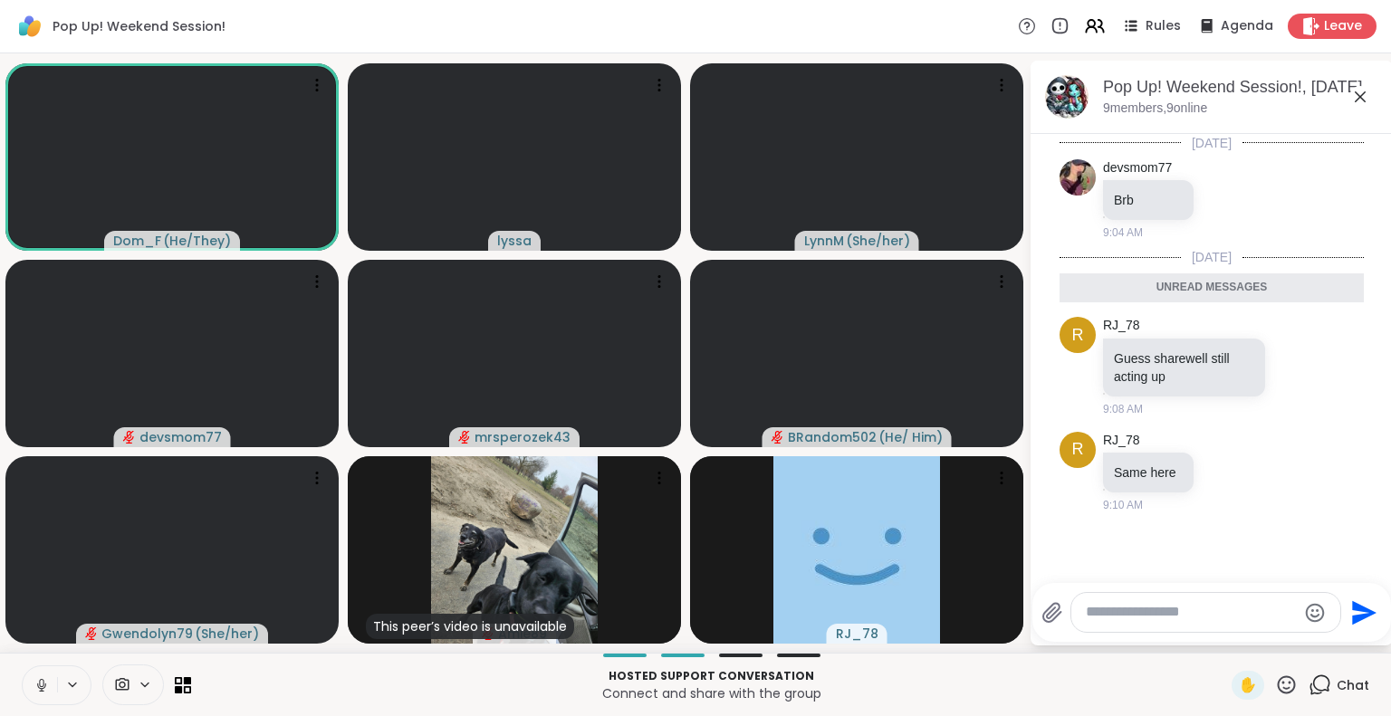
click at [1234, 621] on textarea "Type your message" at bounding box center [1191, 612] width 211 height 19
click at [39, 689] on icon at bounding box center [42, 685] width 16 height 16
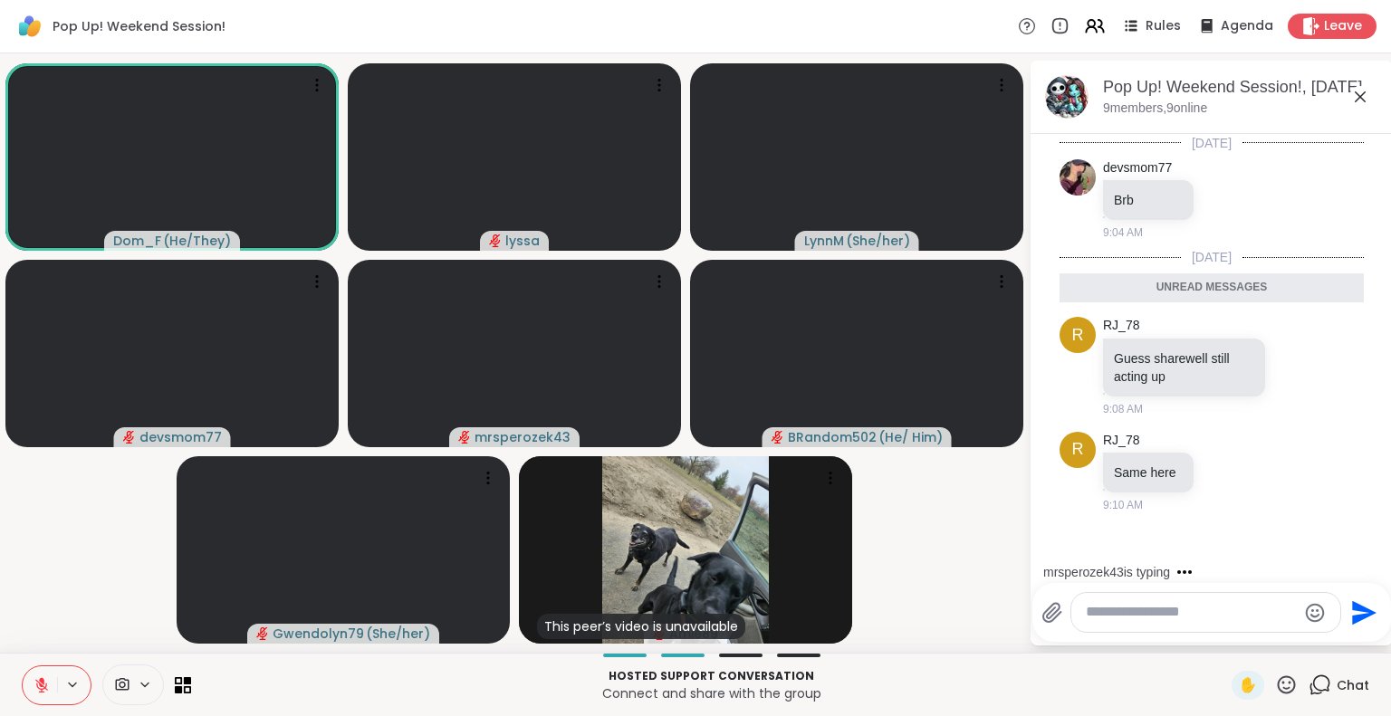
click at [38, 684] on icon at bounding box center [42, 685] width 16 height 16
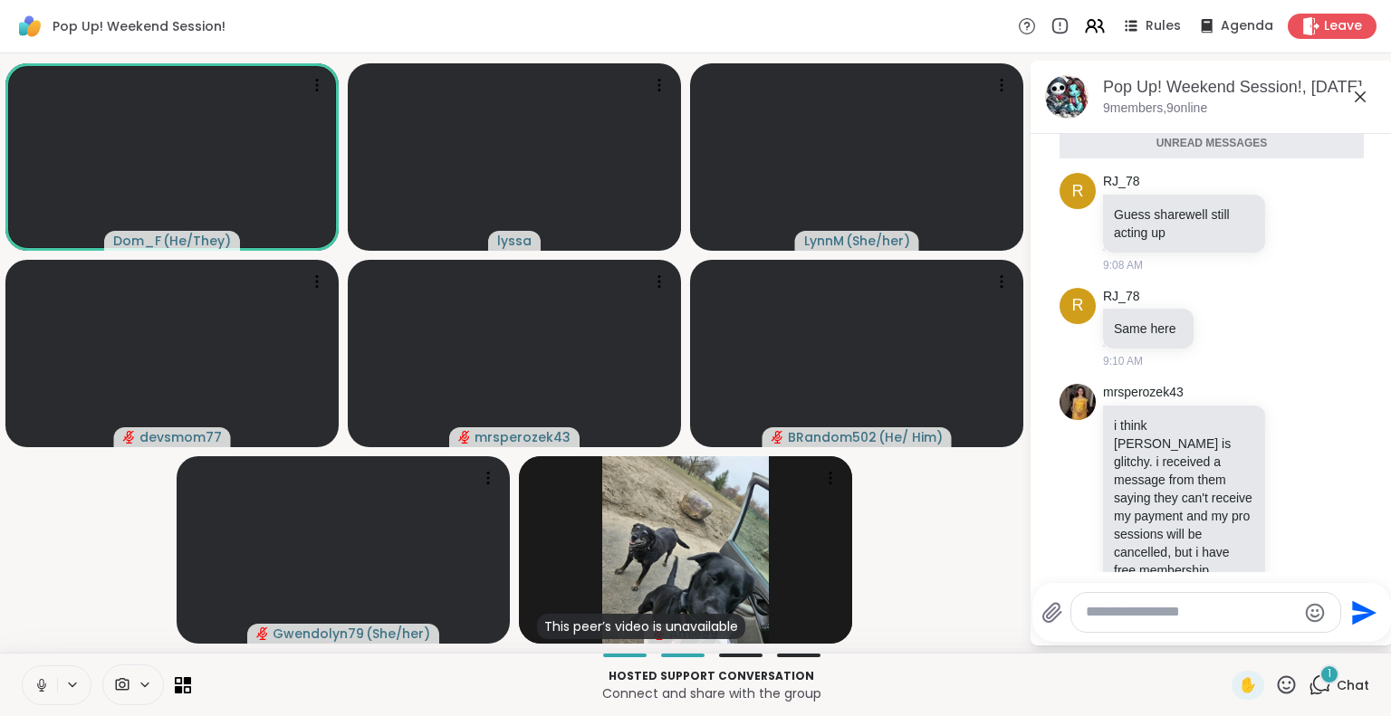
click at [1143, 631] on div at bounding box center [1205, 612] width 269 height 39
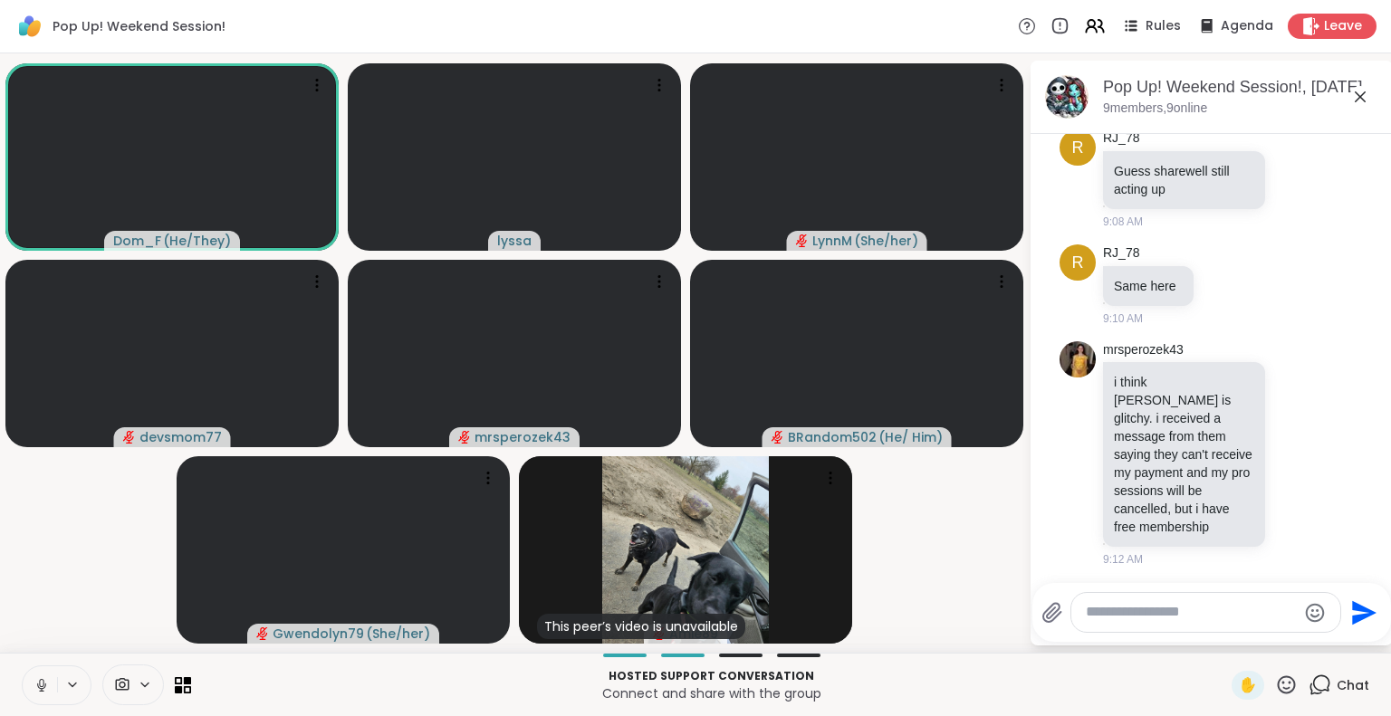
click at [1134, 620] on textarea "Type your message" at bounding box center [1191, 612] width 211 height 19
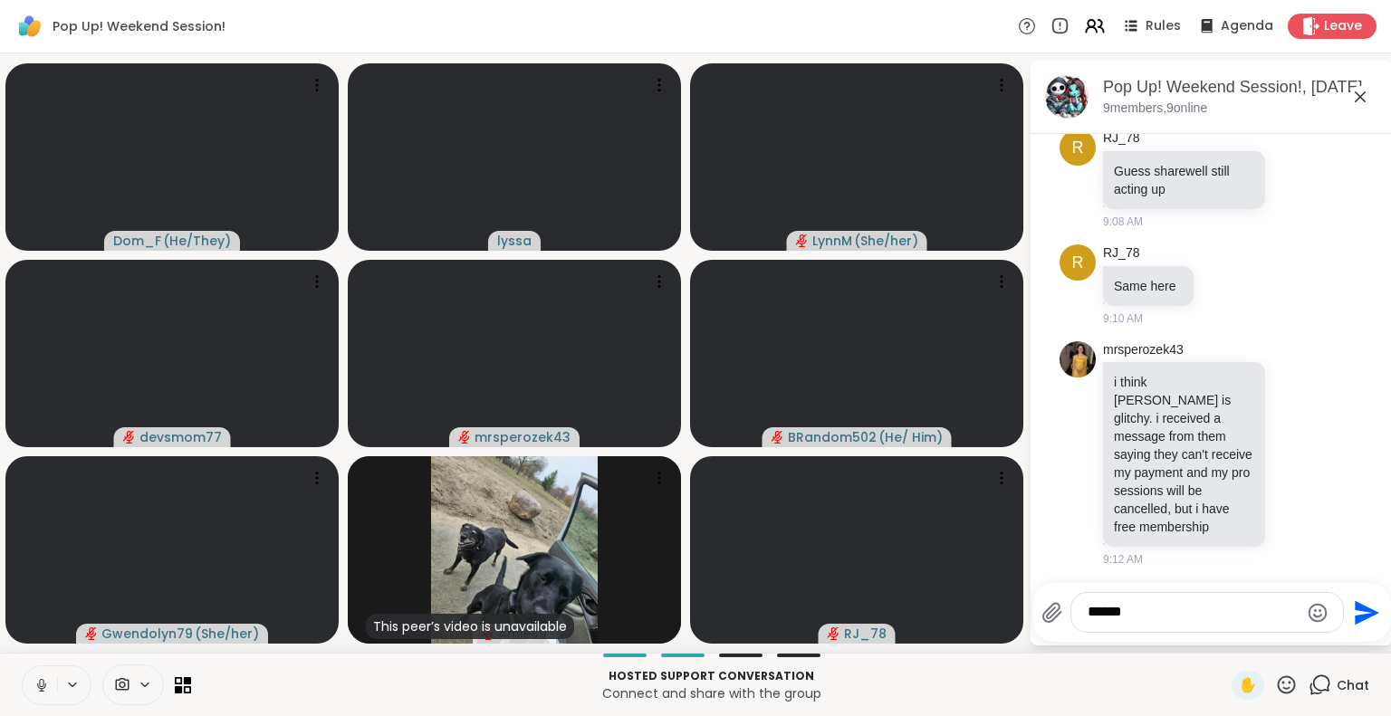
type textarea "*******"
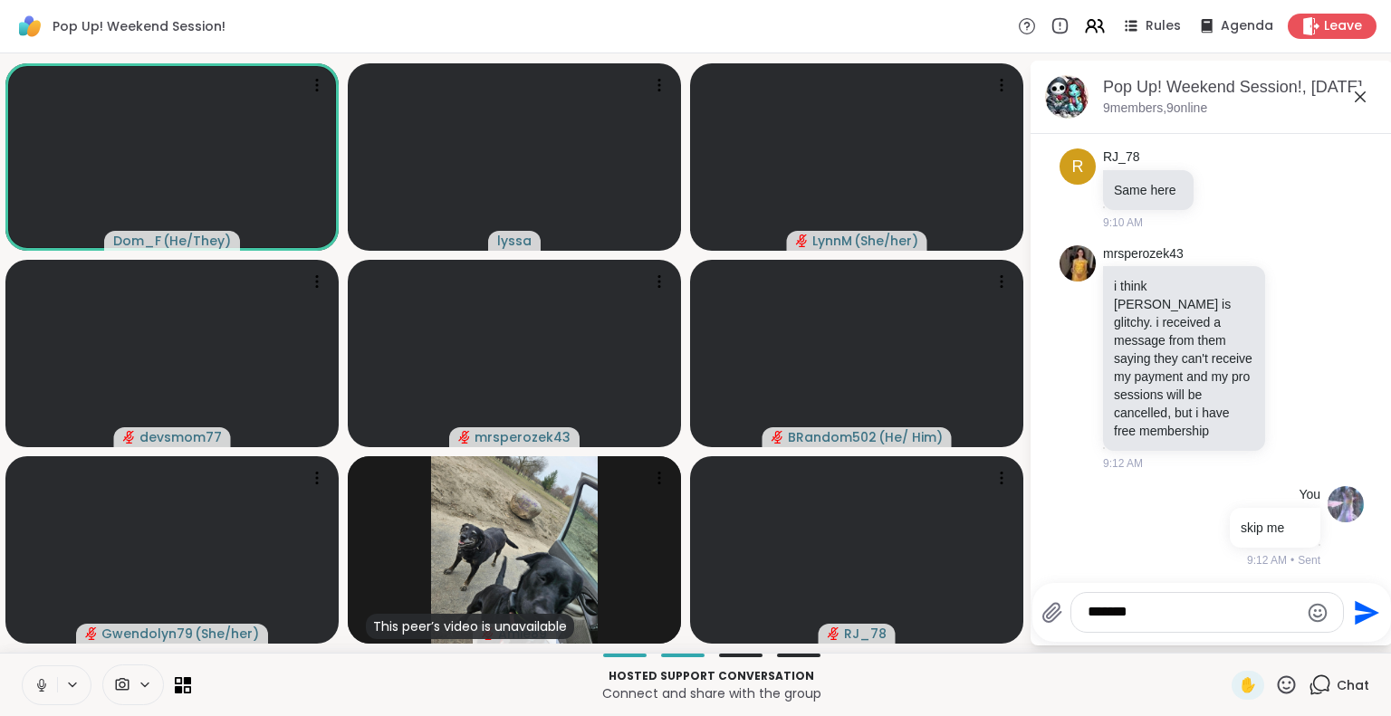
type textarea "********"
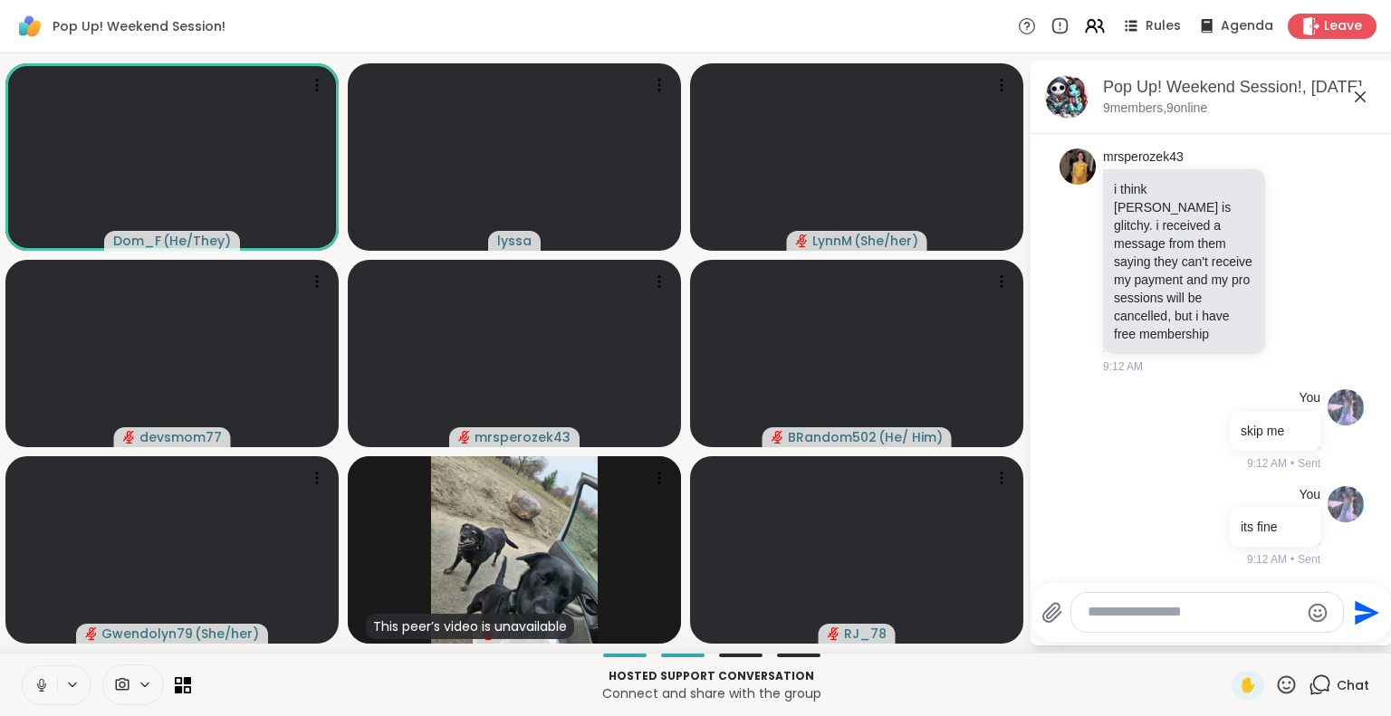
click at [1319, 12] on div "Pop Up! Weekend Session! Rules Agenda Leave" at bounding box center [695, 26] width 1391 height 53
click at [1308, 30] on div "Leave" at bounding box center [1332, 26] width 93 height 26
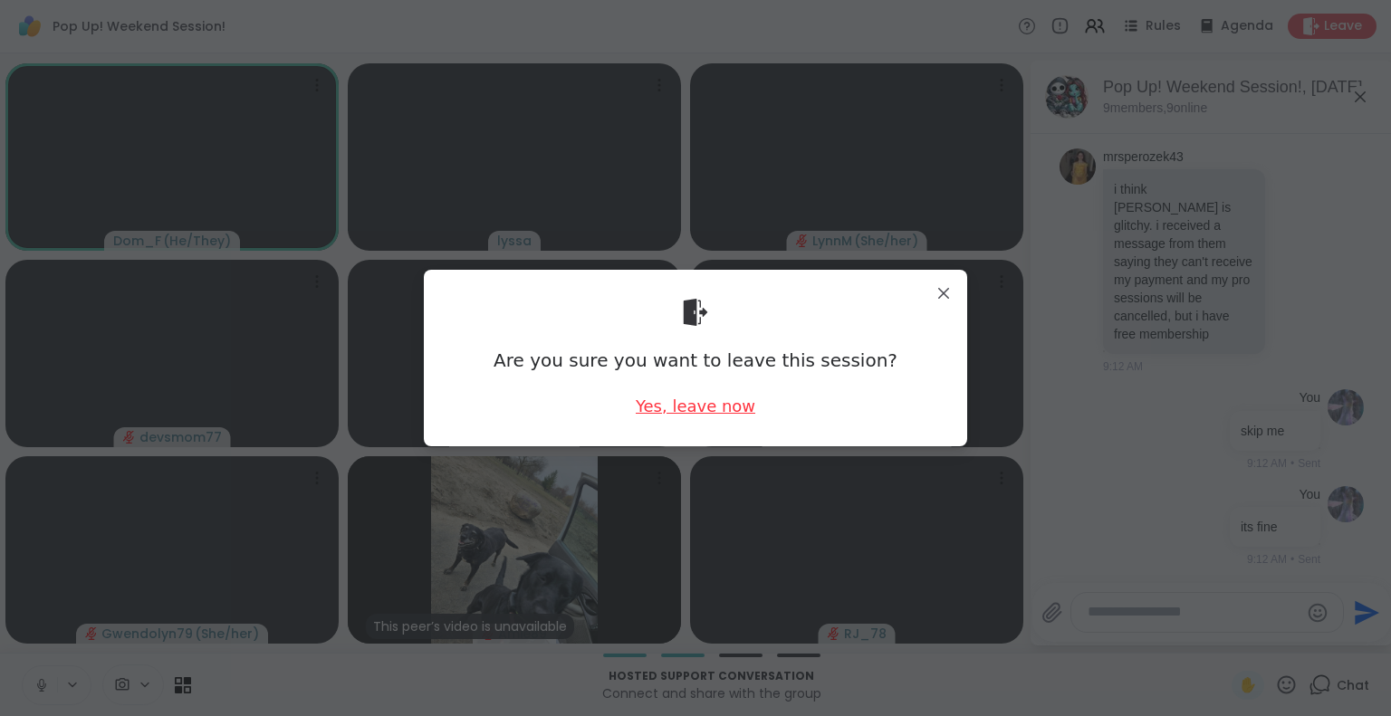
click at [675, 401] on div "Yes, leave now" at bounding box center [696, 406] width 120 height 23
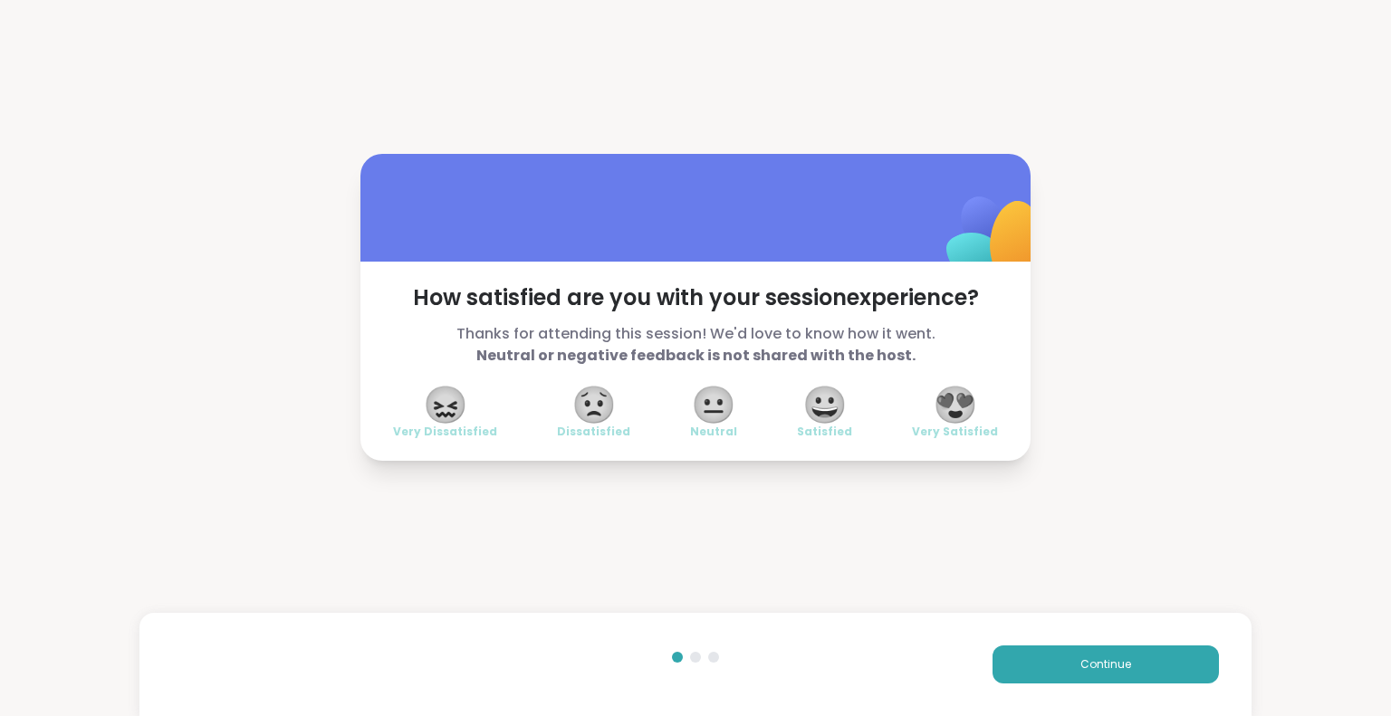
click at [975, 417] on span "😍" at bounding box center [955, 404] width 45 height 33
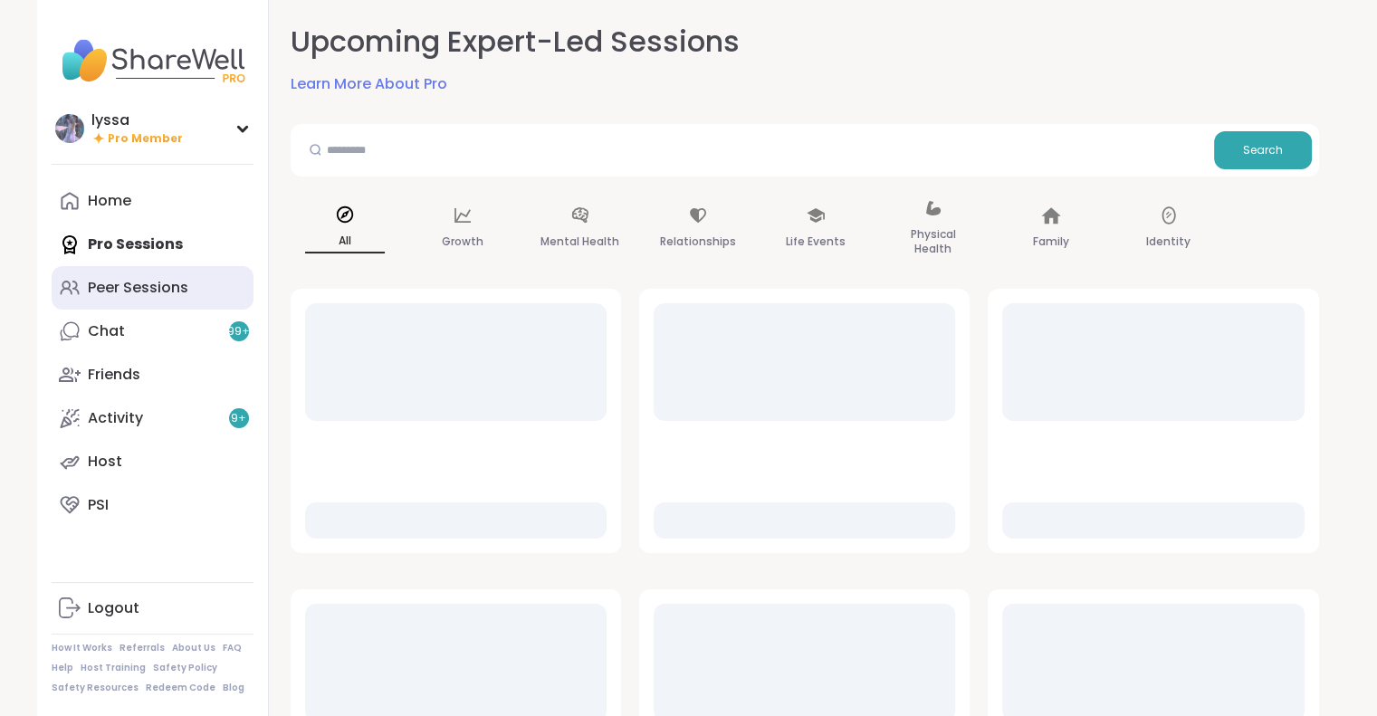
click at [168, 296] on div "Peer Sessions" at bounding box center [138, 288] width 101 height 20
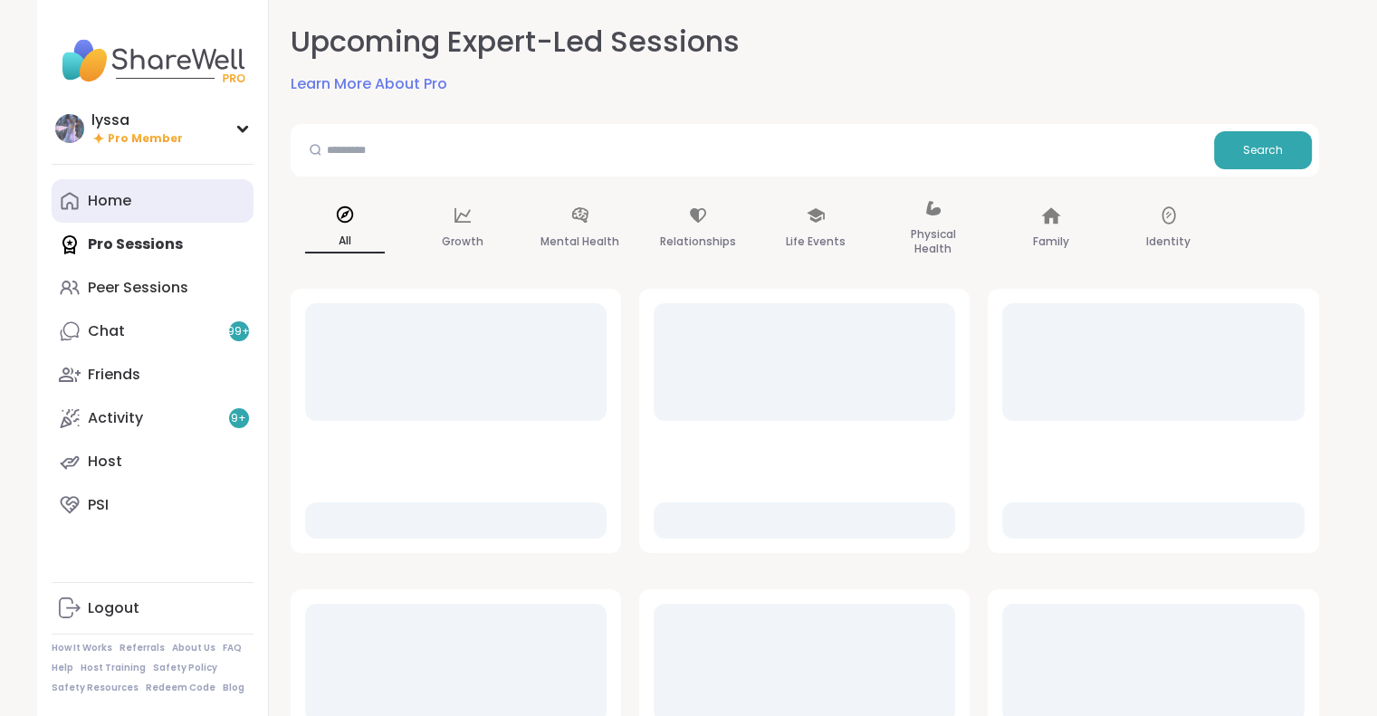
click at [173, 209] on link "Home" at bounding box center [153, 200] width 202 height 43
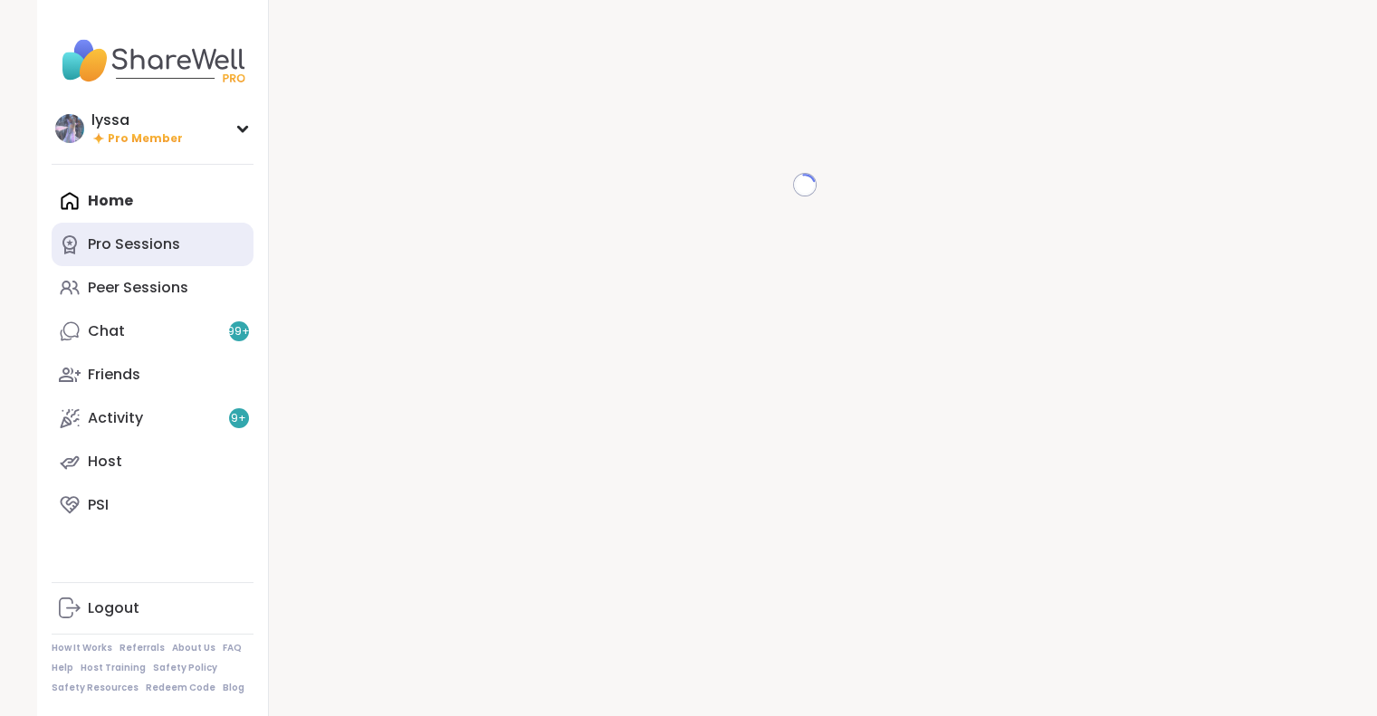
click at [157, 235] on div "Pro Sessions" at bounding box center [134, 245] width 92 height 20
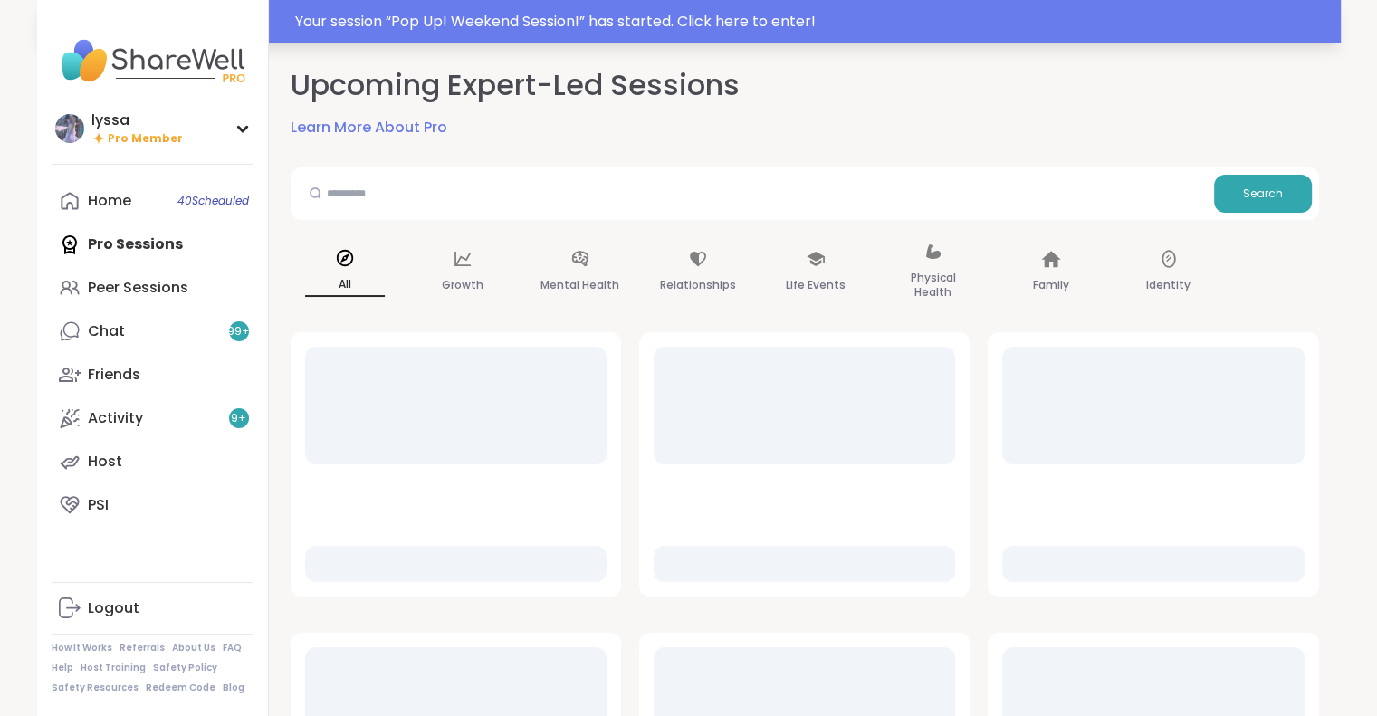
click at [432, 15] on div "Your session “ Pop Up! Weekend Session! ” has started. Click here to enter!" at bounding box center [812, 22] width 1035 height 22
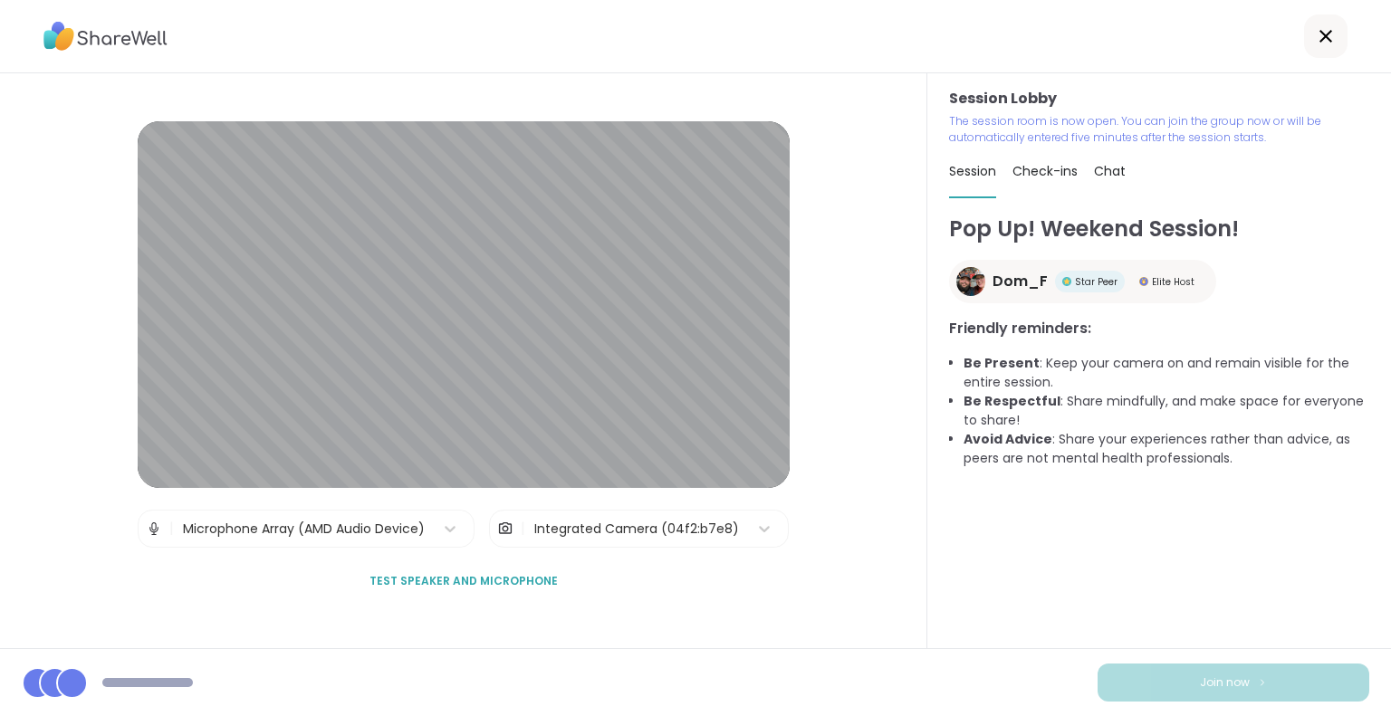
click at [421, 577] on span "Test speaker and microphone" at bounding box center [463, 581] width 188 height 16
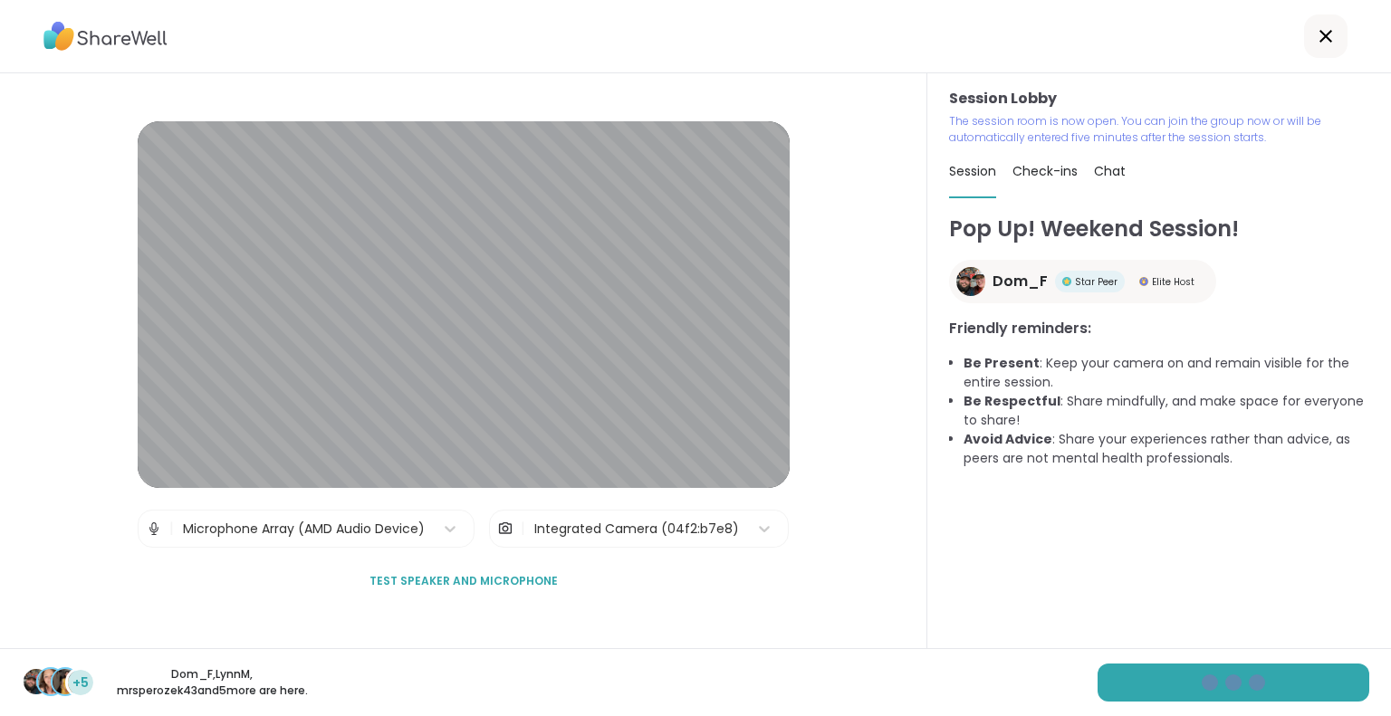
click at [489, 579] on span "Test speaker and microphone" at bounding box center [463, 581] width 188 height 16
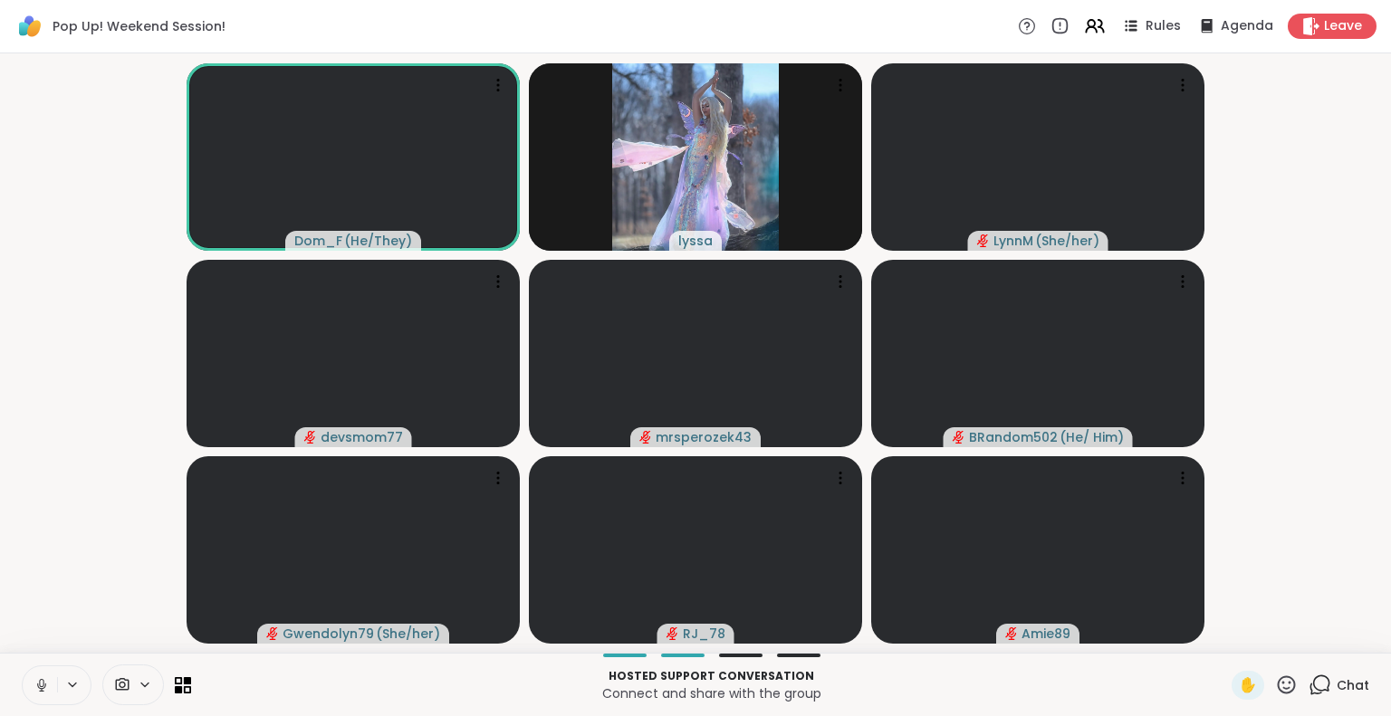
click at [46, 680] on icon at bounding box center [42, 685] width 16 height 16
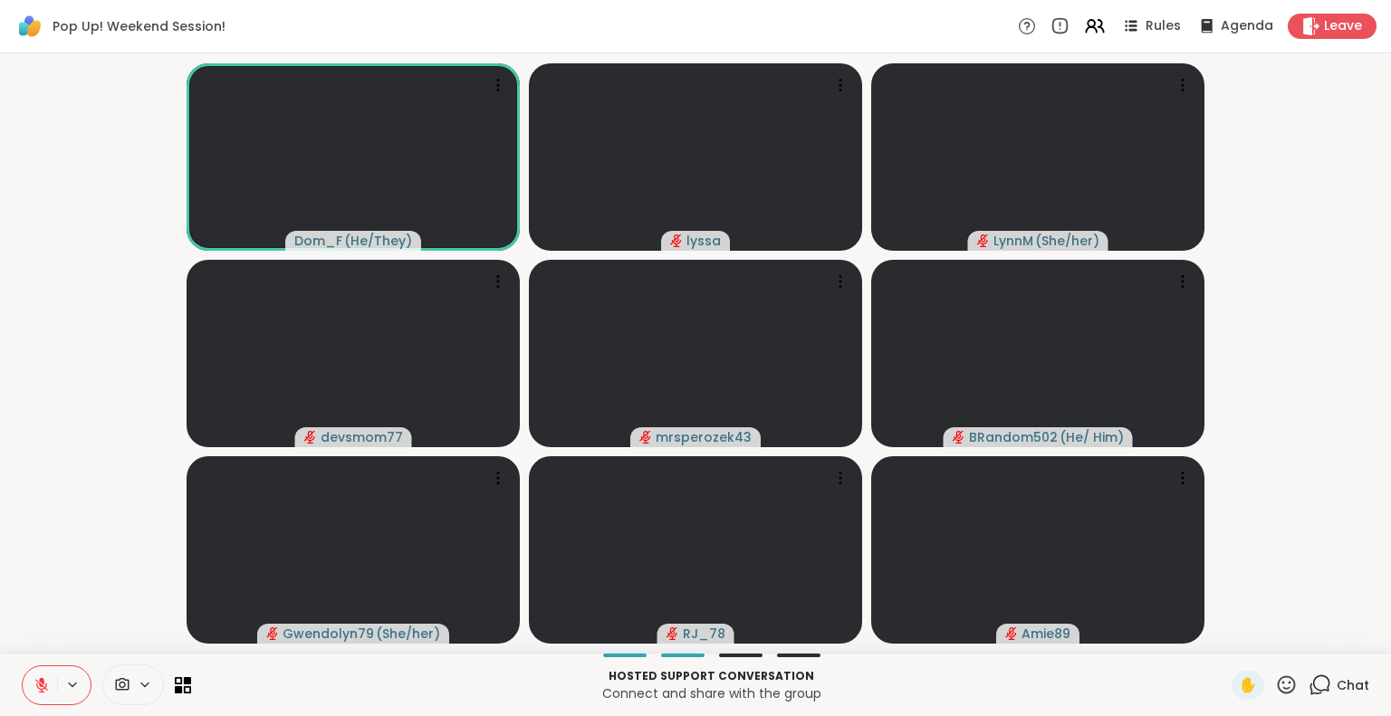
click at [43, 680] on icon at bounding box center [42, 685] width 16 height 16
click at [1376, 594] on html "Pop Up! Weekend Session! Rules Agenda Leave Dom_F ( He/They ) [PERSON_NAME] ( S…" at bounding box center [695, 358] width 1391 height 716
click at [69, 690] on icon at bounding box center [72, 684] width 14 height 15
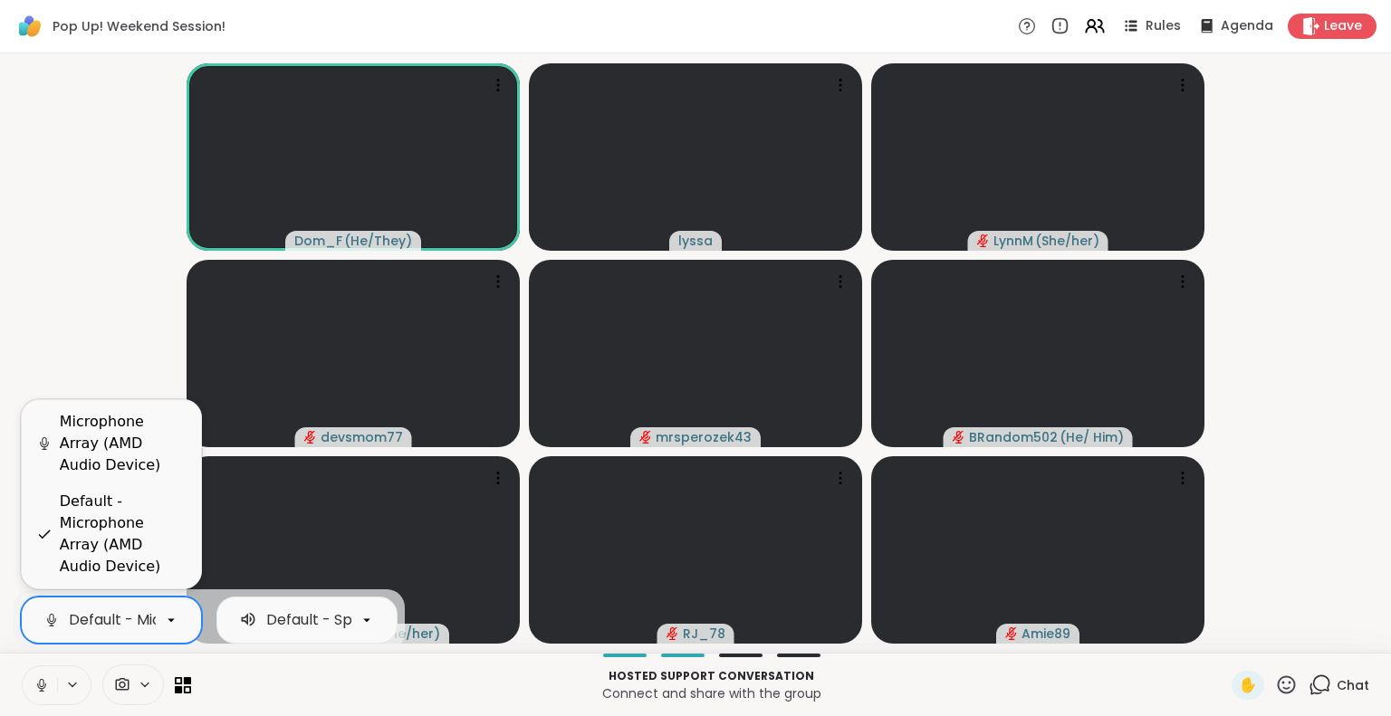
scroll to position [0, 228]
click at [175, 621] on icon at bounding box center [171, 620] width 16 height 16
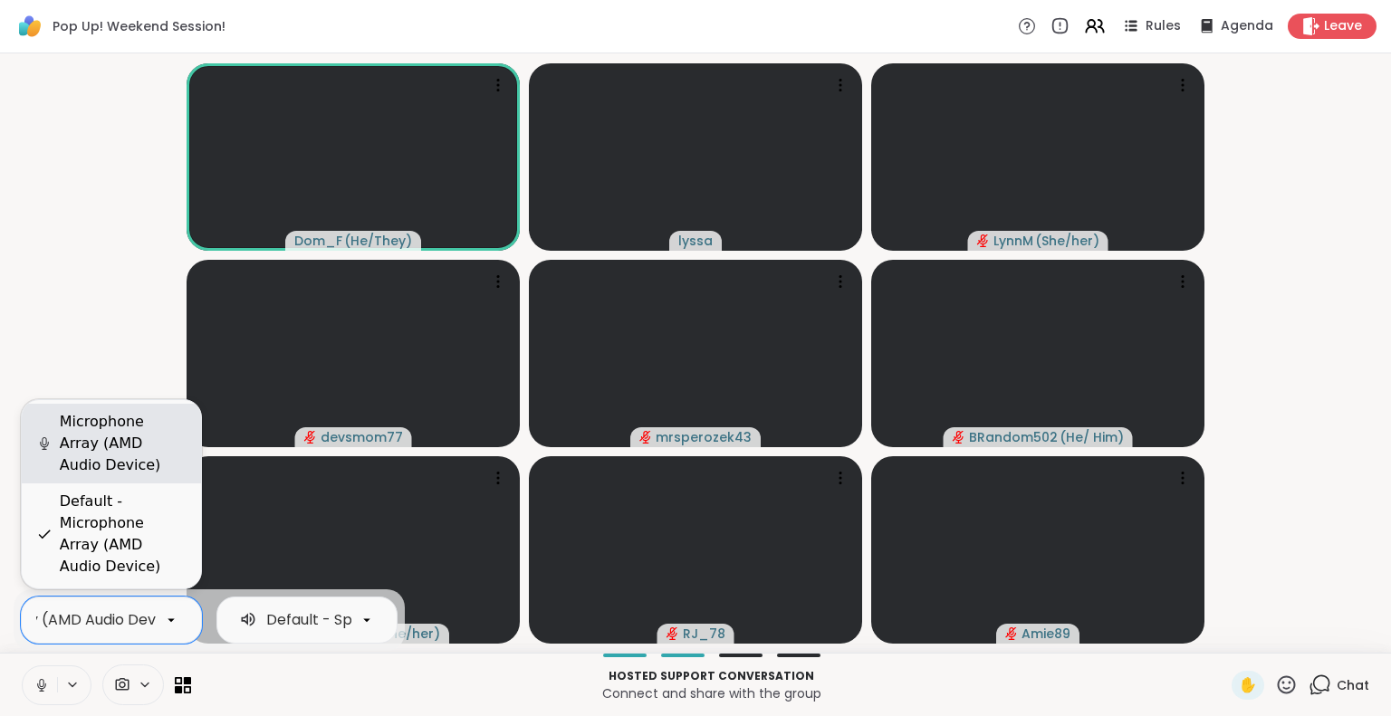
click at [122, 449] on div "Microphone Array (AMD Audio Device)" at bounding box center [123, 443] width 127 height 65
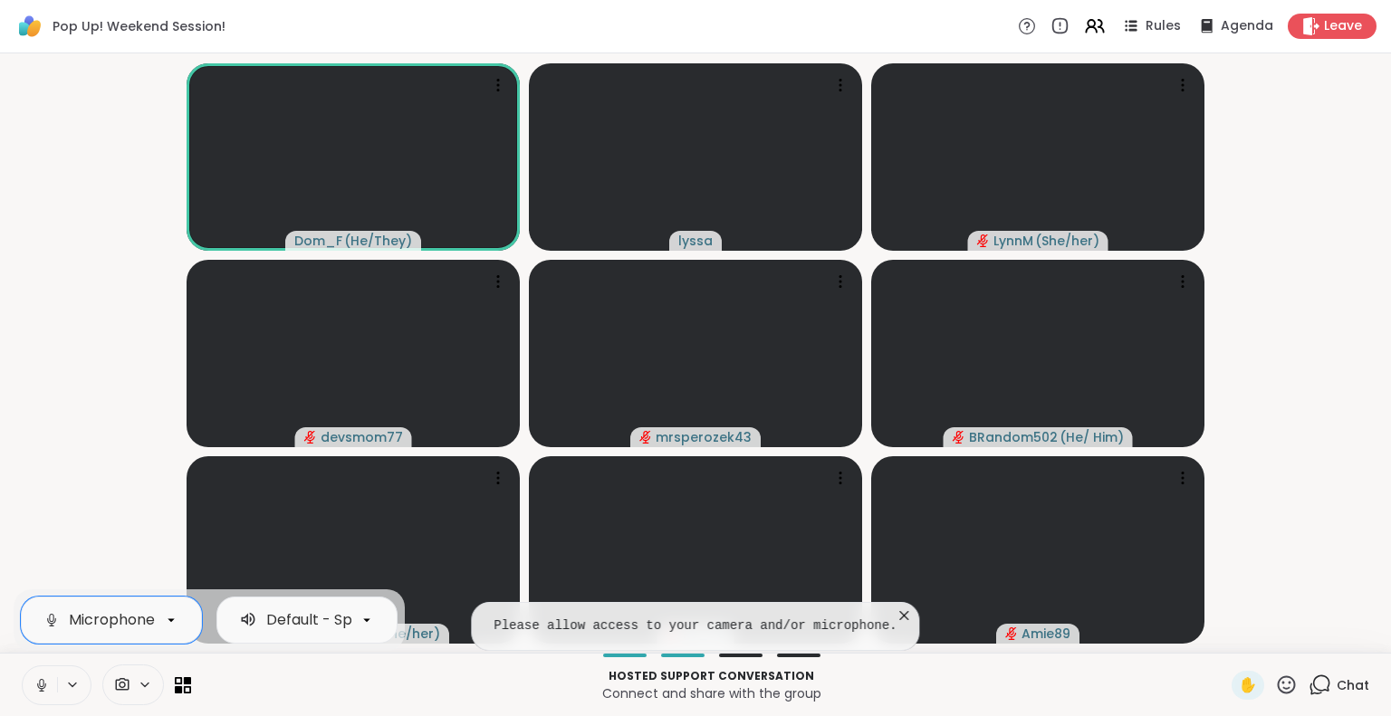
click at [561, 615] on div "Please allow access to your camera and/or microphone." at bounding box center [695, 626] width 448 height 49
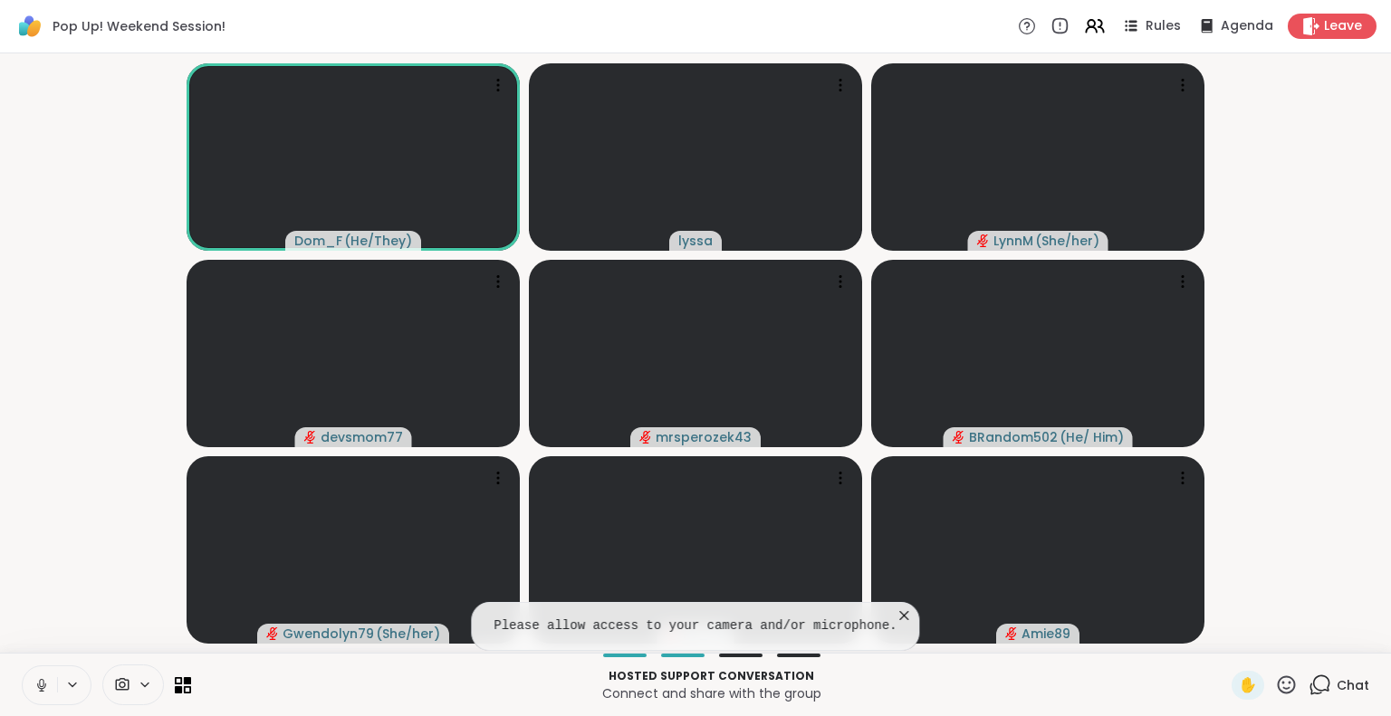
click at [65, 677] on icon at bounding box center [72, 684] width 14 height 15
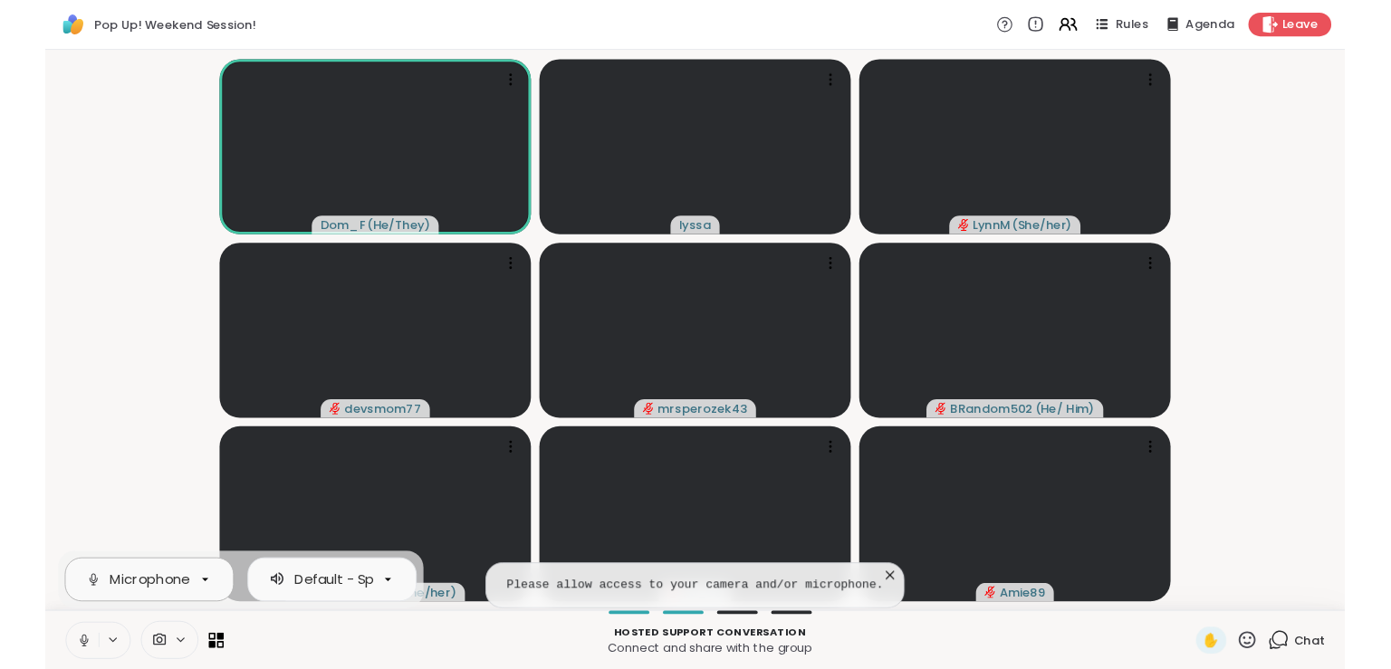
scroll to position [0, 160]
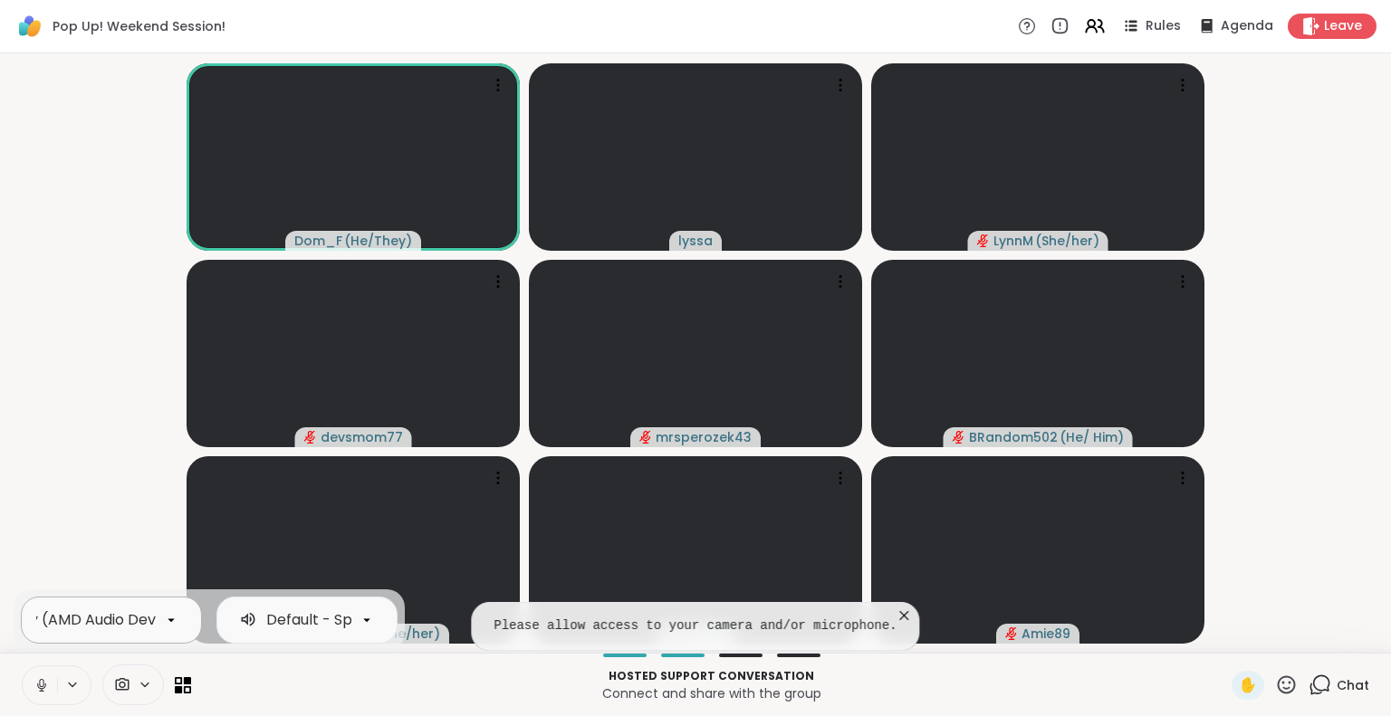
click at [172, 613] on icon at bounding box center [171, 620] width 16 height 16
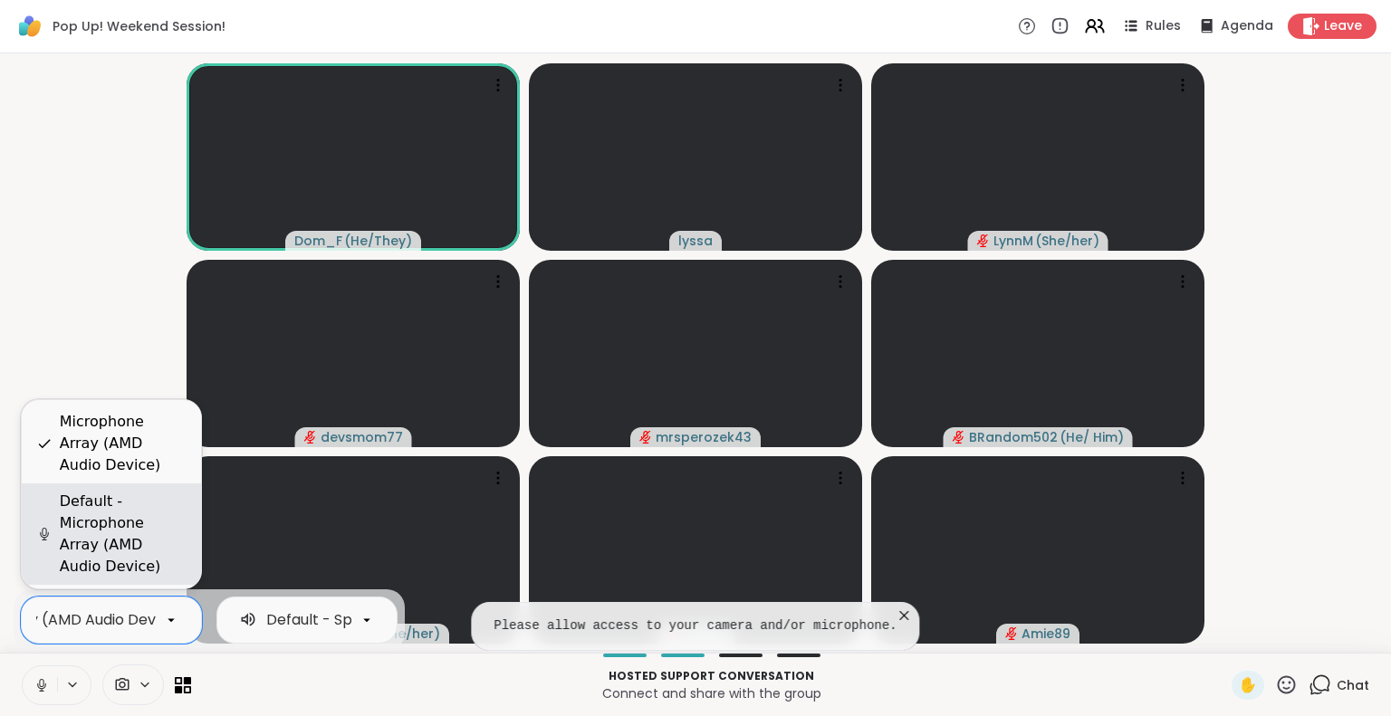
click at [123, 538] on div "Default - Microphone Array (AMD Audio Device)" at bounding box center [123, 534] width 127 height 87
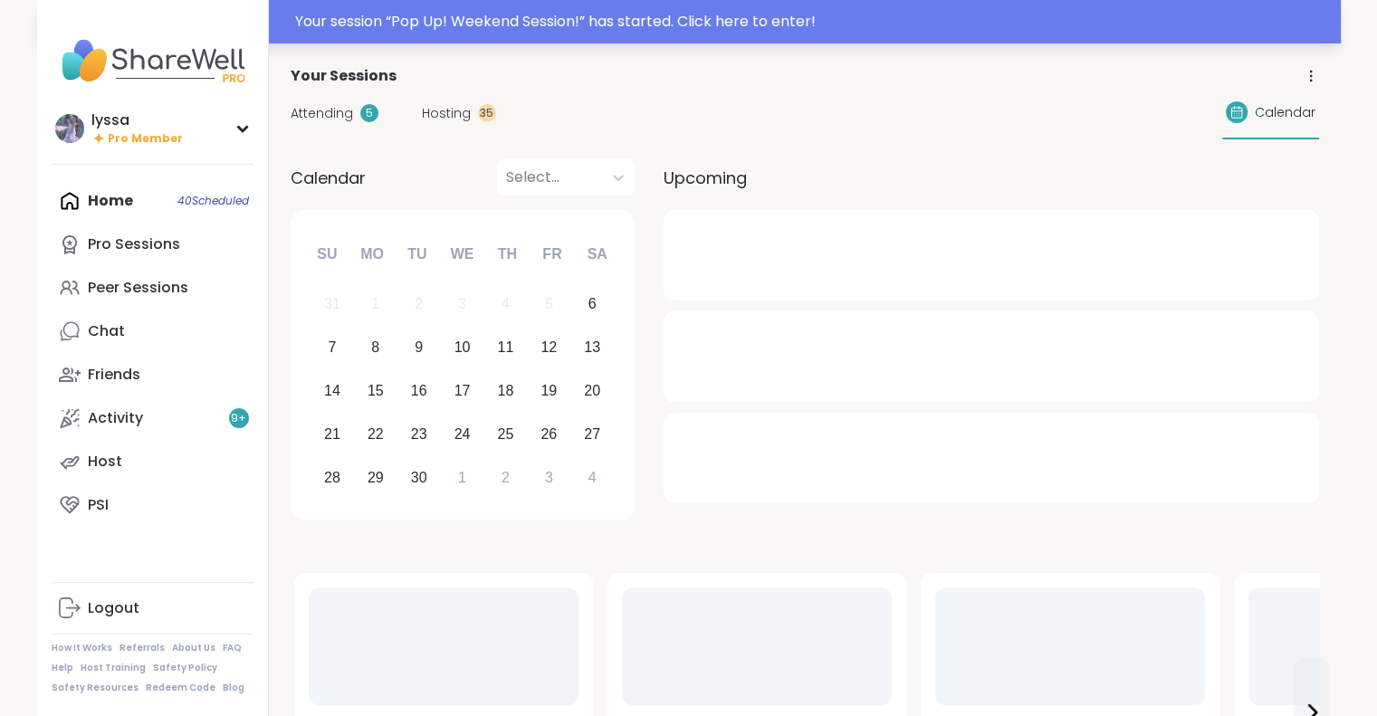
click at [407, 12] on div "Your session “ Pop Up! Weekend Session! ” has started. Click here to enter!" at bounding box center [812, 22] width 1035 height 22
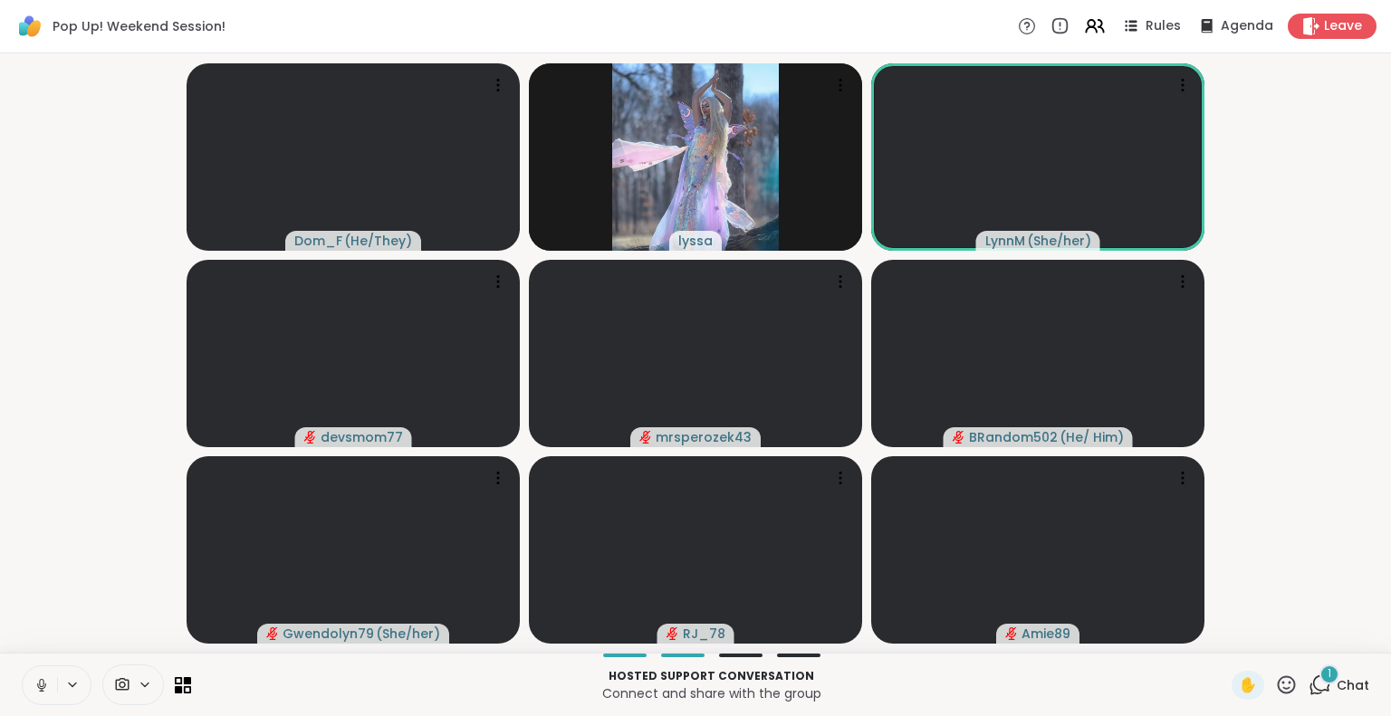
click at [36, 690] on icon at bounding box center [42, 685] width 16 height 16
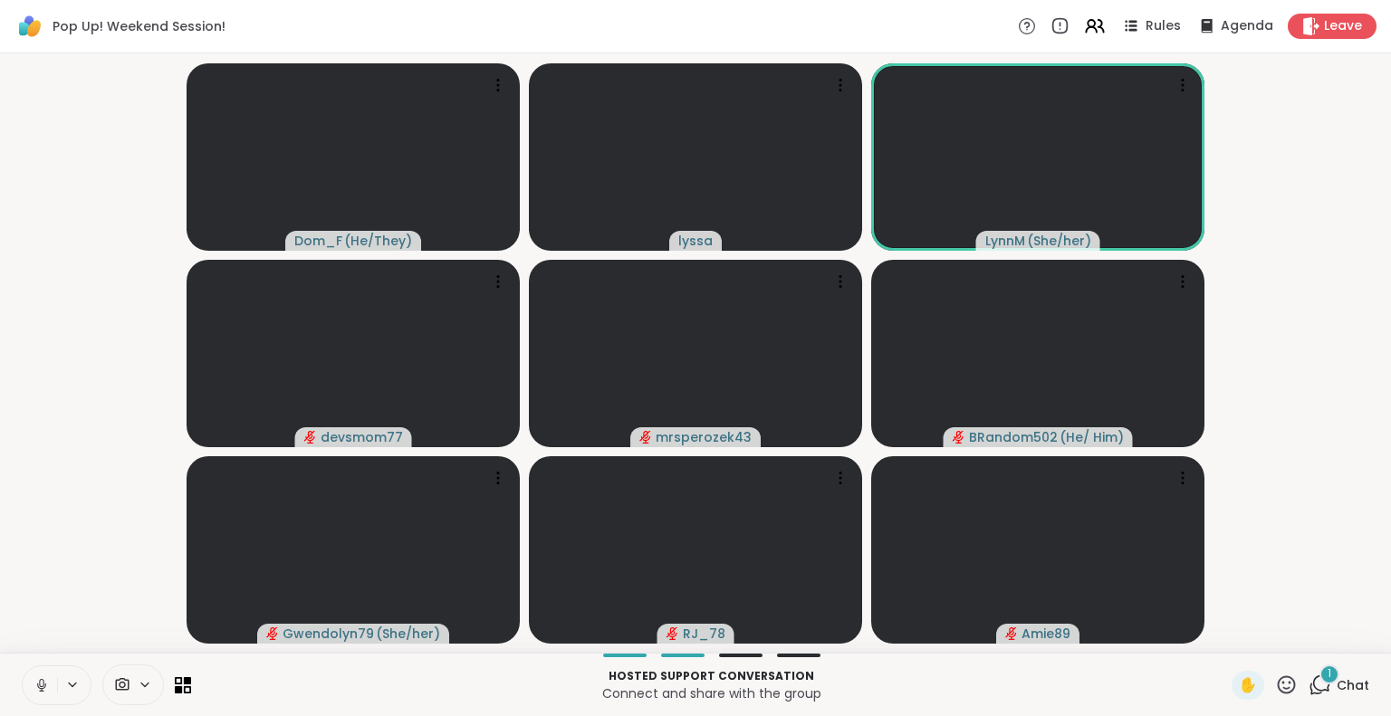
click at [48, 680] on icon at bounding box center [42, 685] width 16 height 16
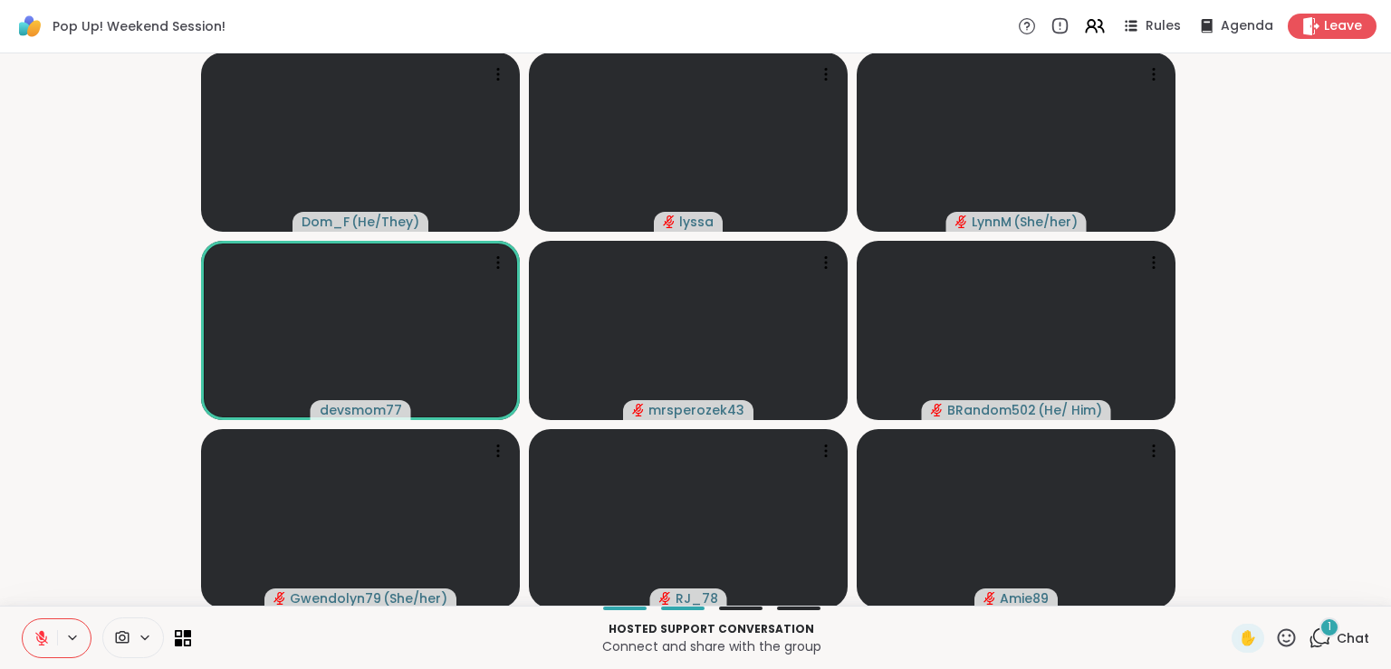
click at [49, 643] on icon at bounding box center [42, 638] width 16 height 16
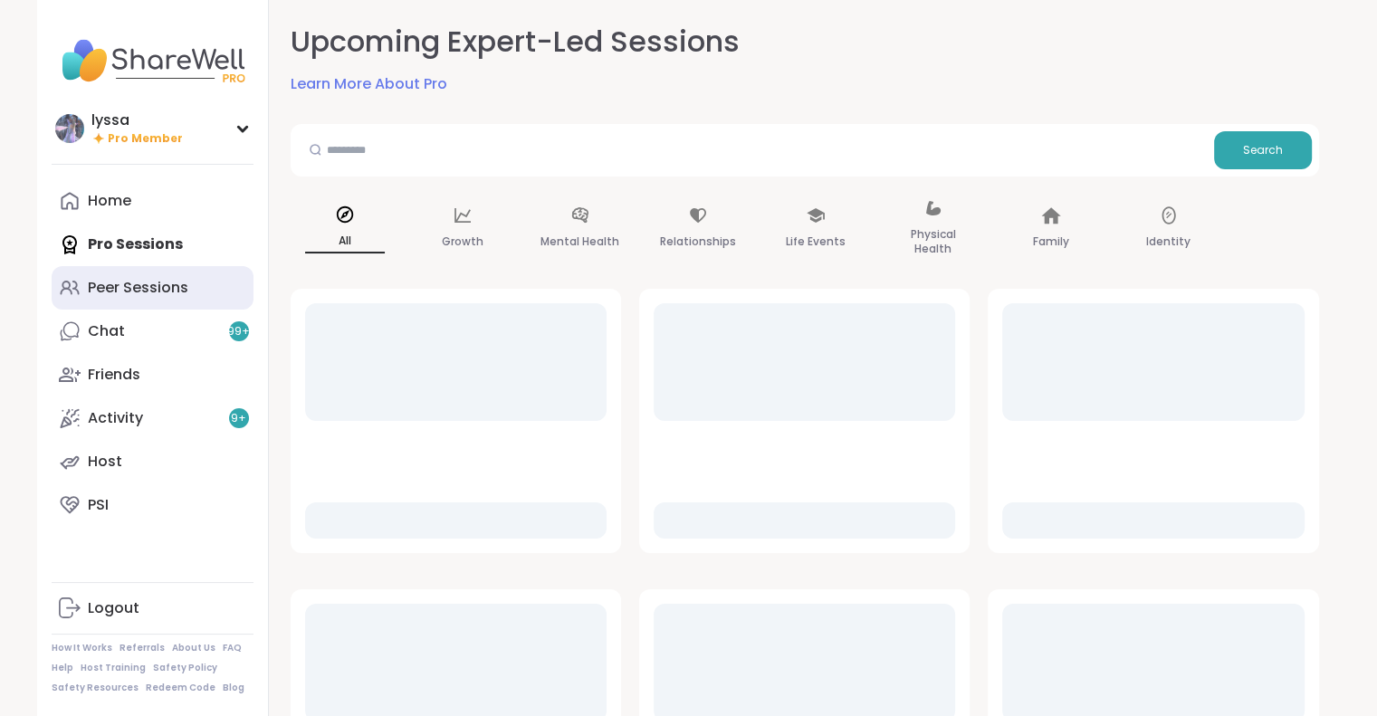
click at [173, 275] on link "Peer Sessions" at bounding box center [153, 287] width 202 height 43
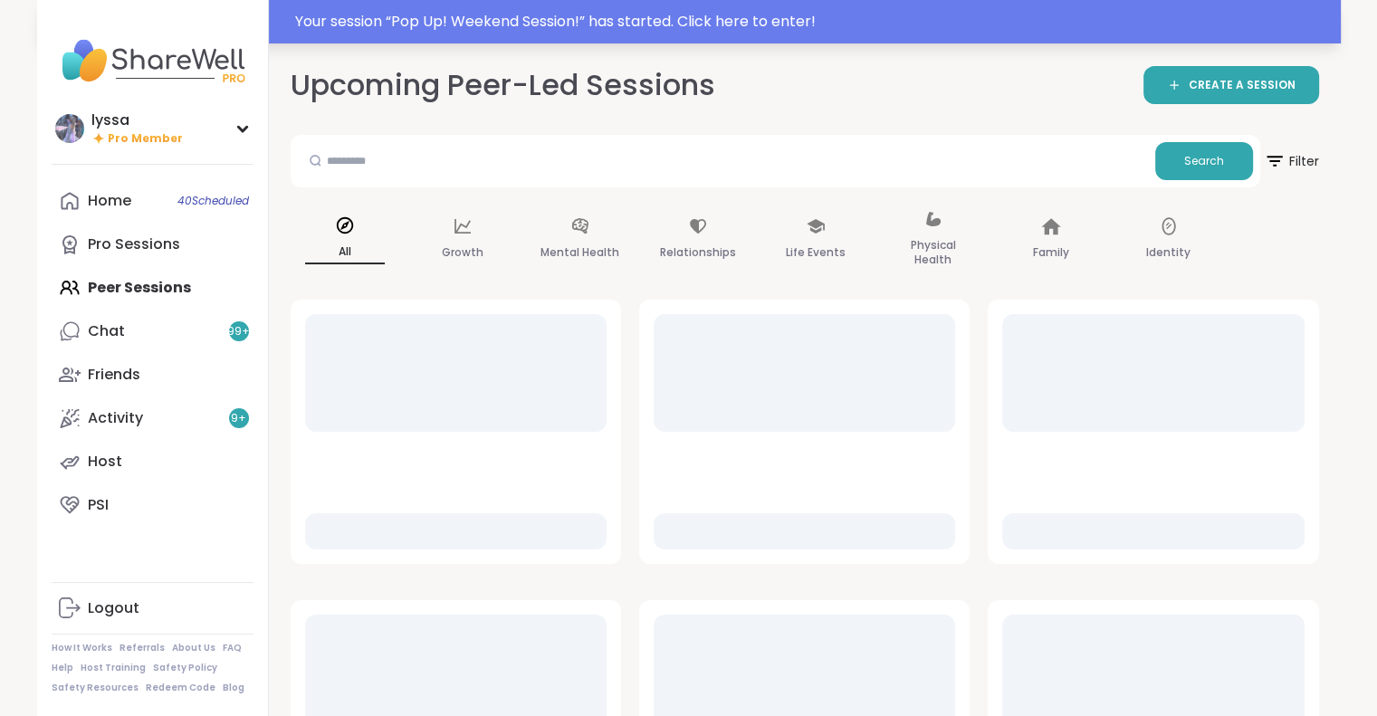
click at [449, 17] on div "Your session “ Pop Up! Weekend Session! ” has started. Click here to enter!" at bounding box center [812, 22] width 1035 height 22
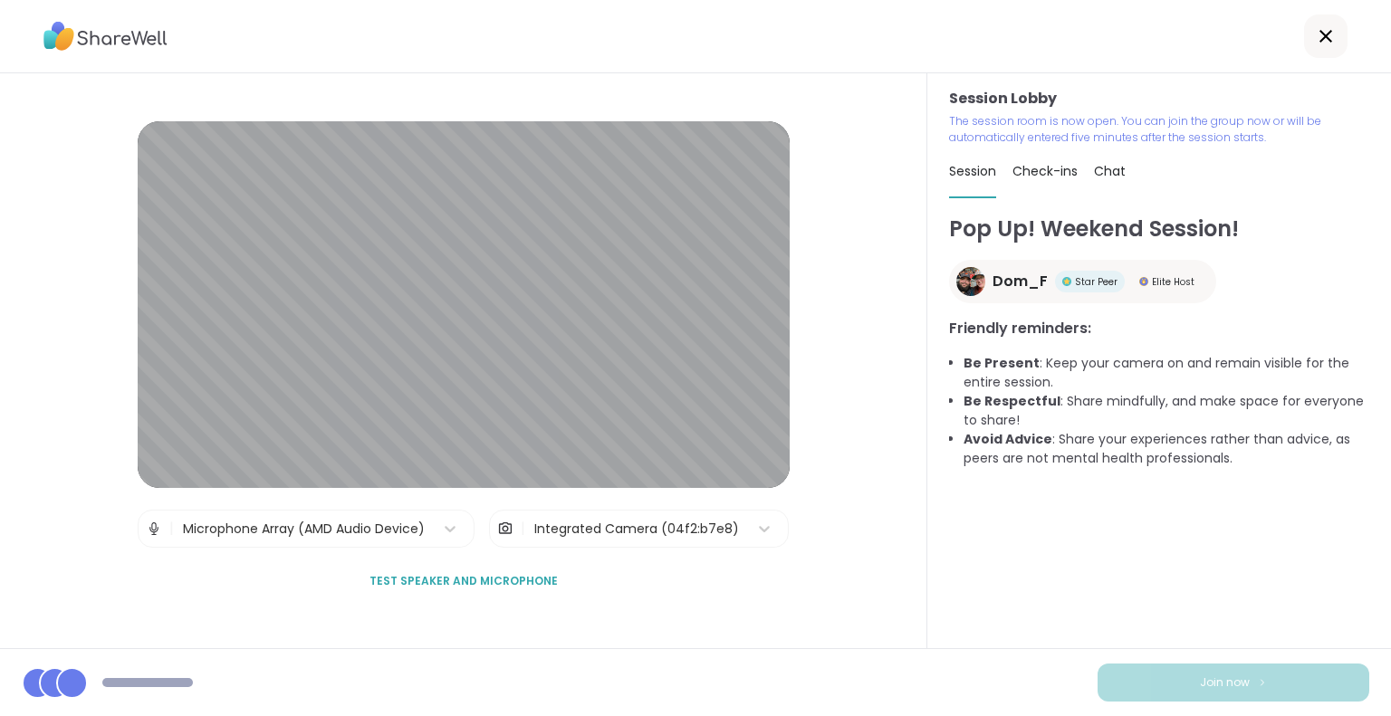
click at [436, 579] on span "Test speaker and microphone" at bounding box center [463, 581] width 188 height 16
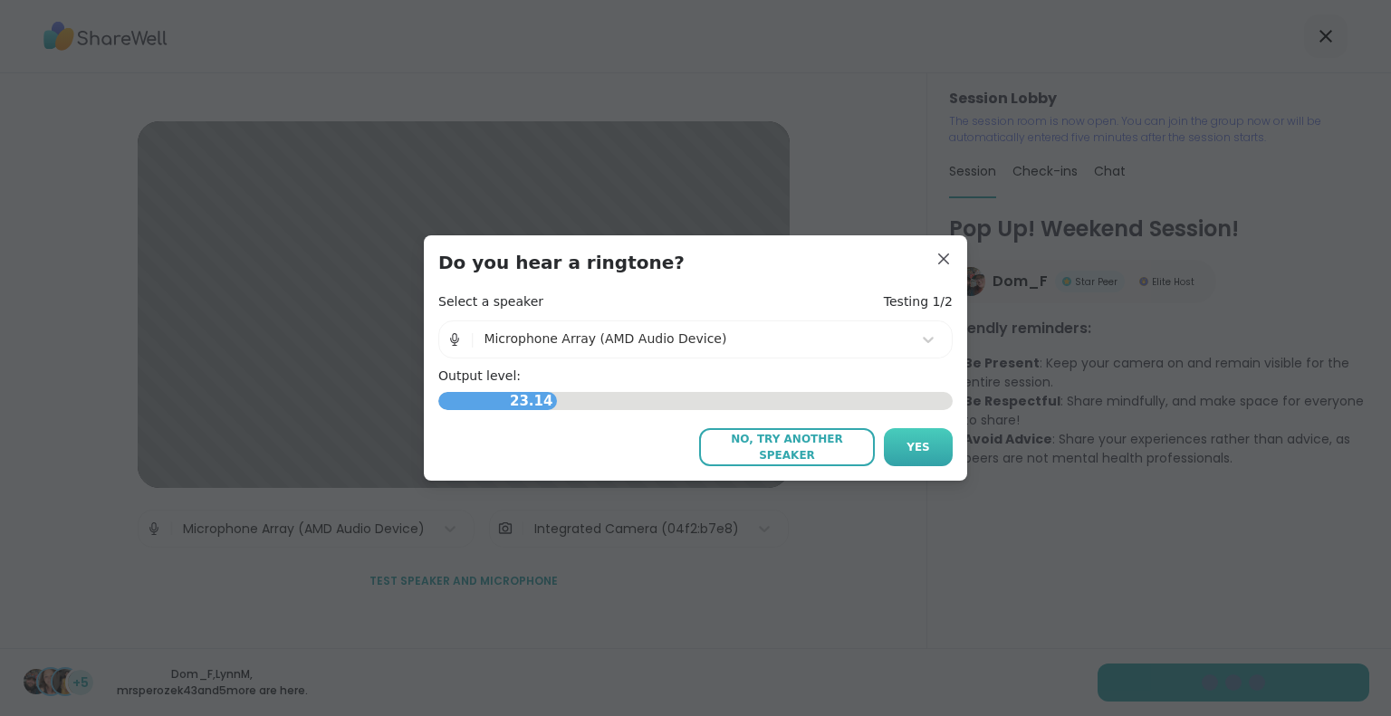
click at [931, 446] on button "Yes" at bounding box center [918, 447] width 69 height 38
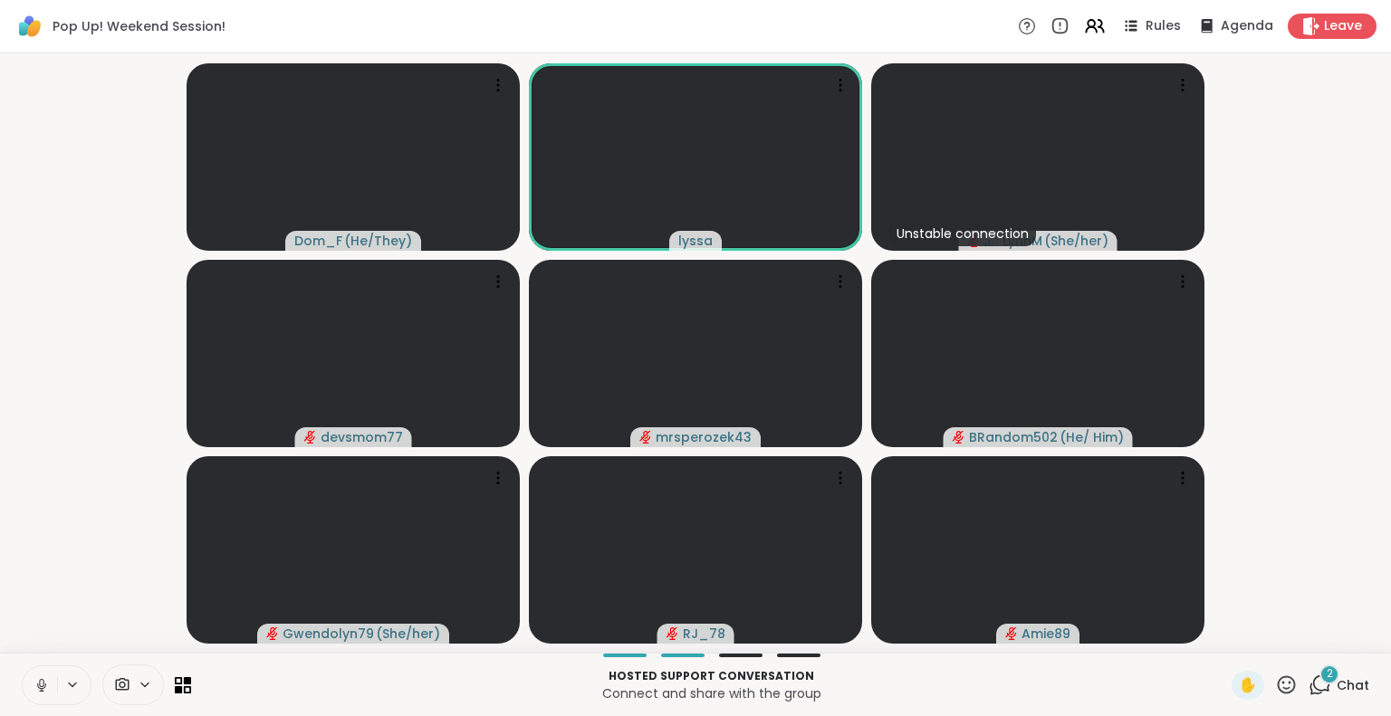
click at [39, 675] on button at bounding box center [40, 685] width 34 height 38
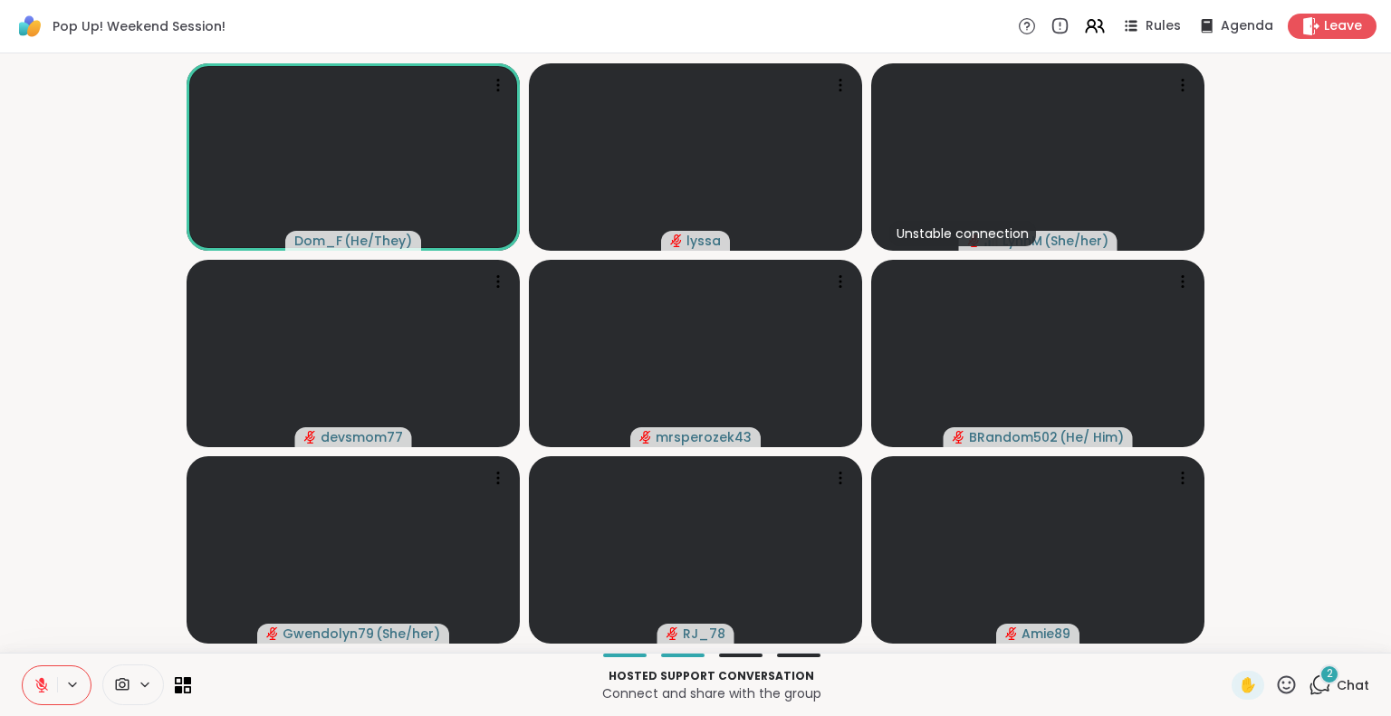
click at [36, 675] on button at bounding box center [40, 685] width 34 height 38
click at [43, 672] on button at bounding box center [38, 685] width 37 height 38
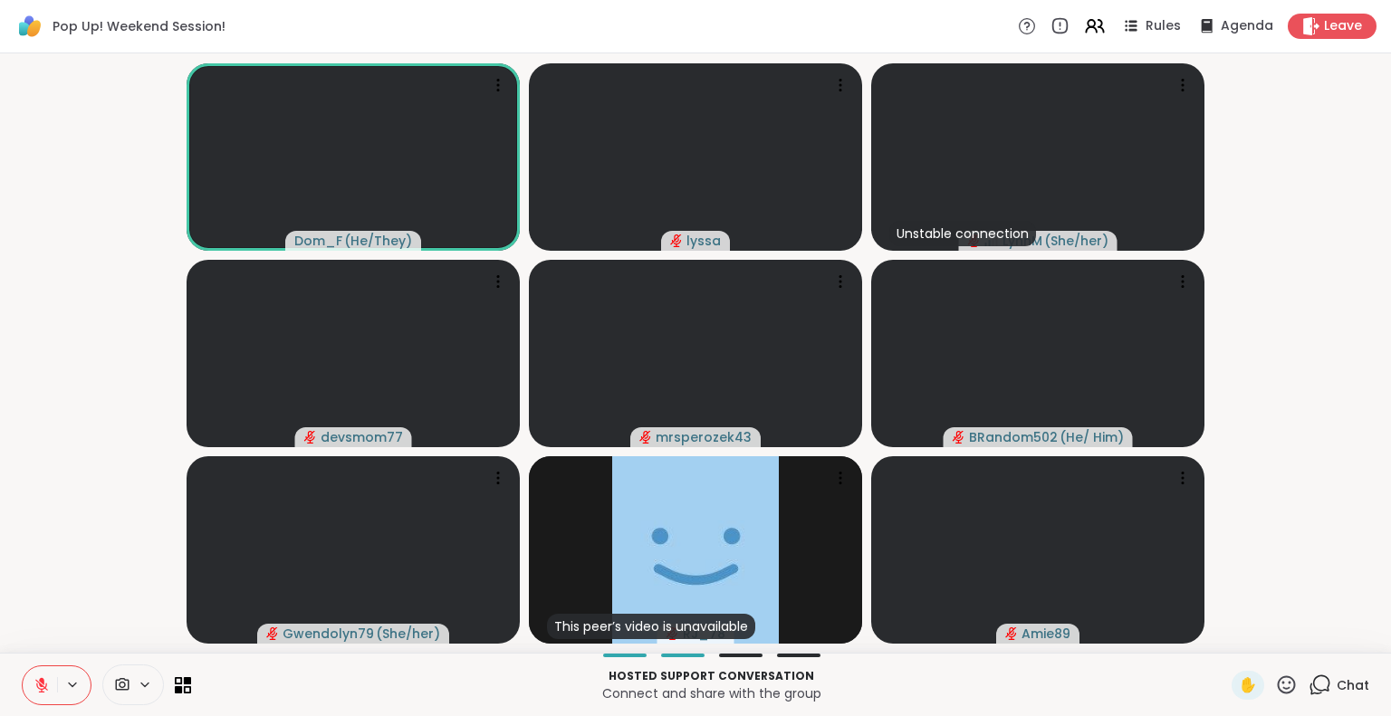
click at [40, 675] on button at bounding box center [40, 685] width 34 height 38
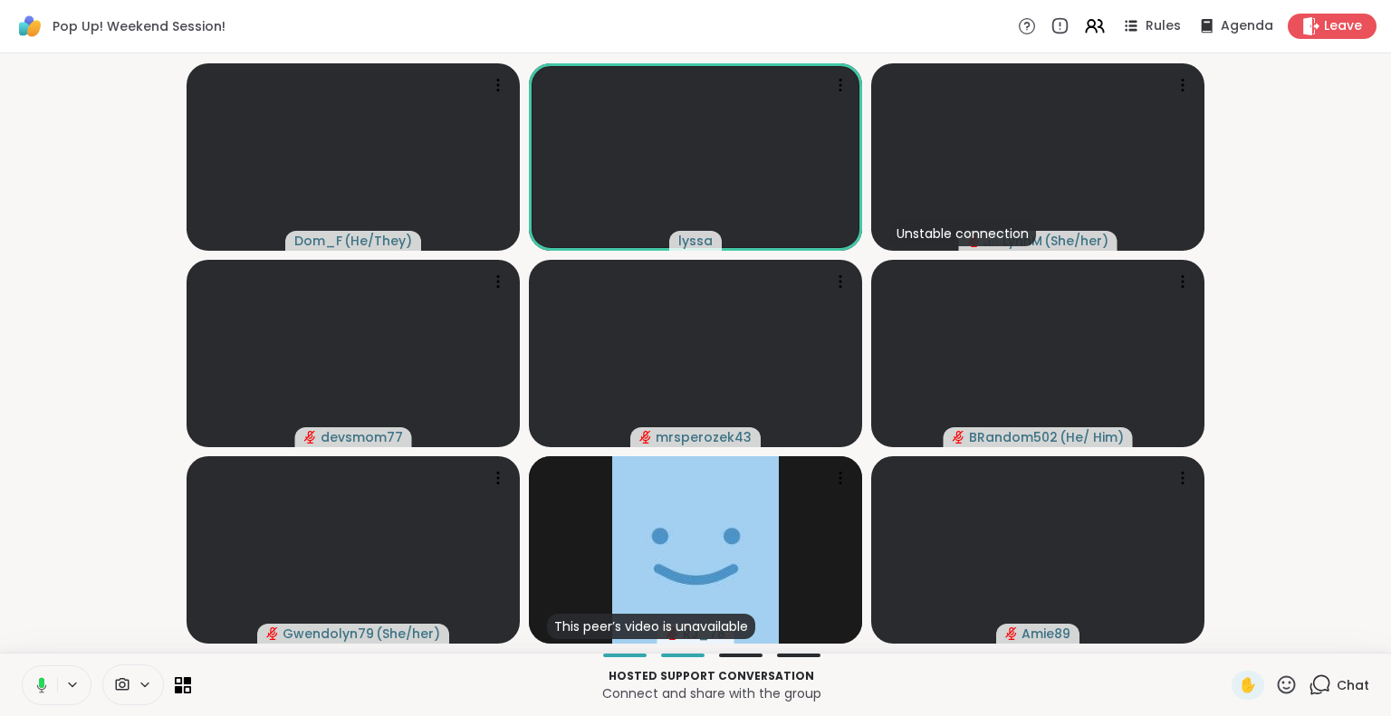
click at [1376, 645] on html "Pop Up! Weekend Session! Rules Agenda Leave Dom_F ( He/They ) lyssa Unstable co…" at bounding box center [695, 358] width 1391 height 716
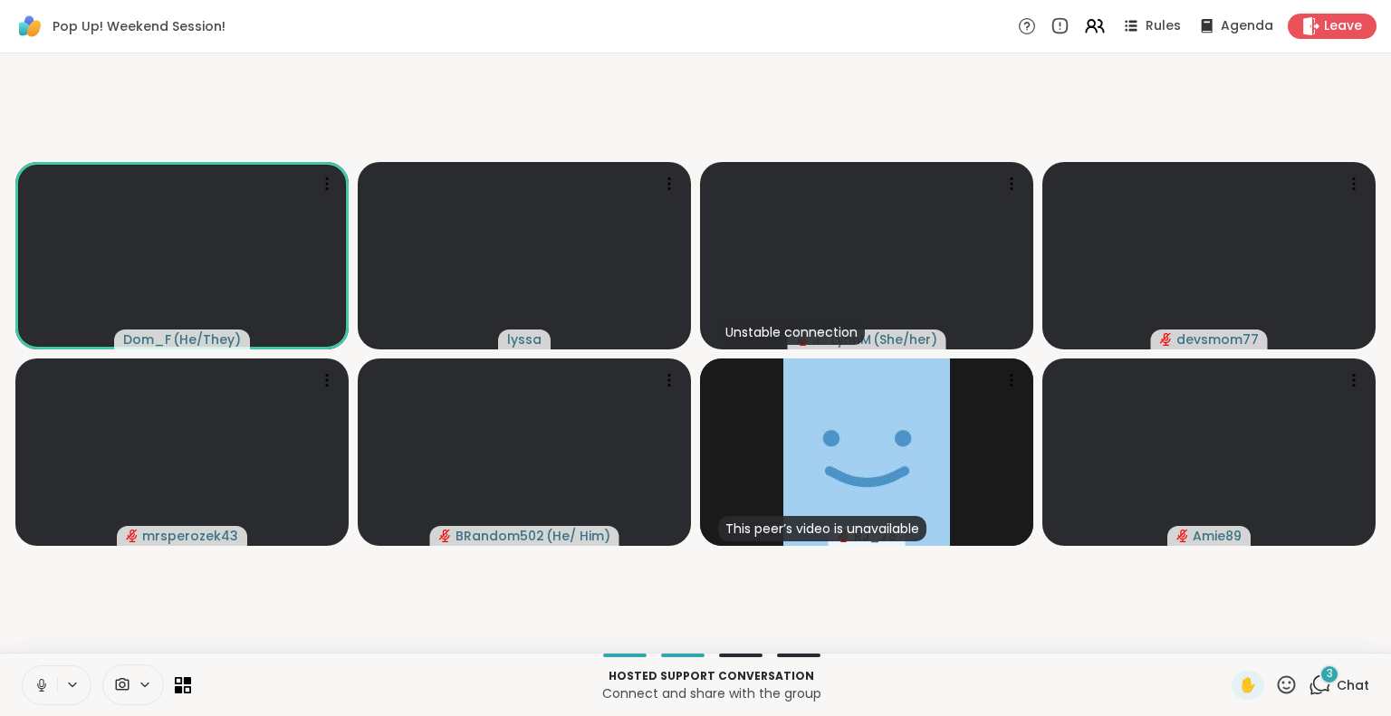
click at [43, 686] on icon at bounding box center [42, 685] width 16 height 16
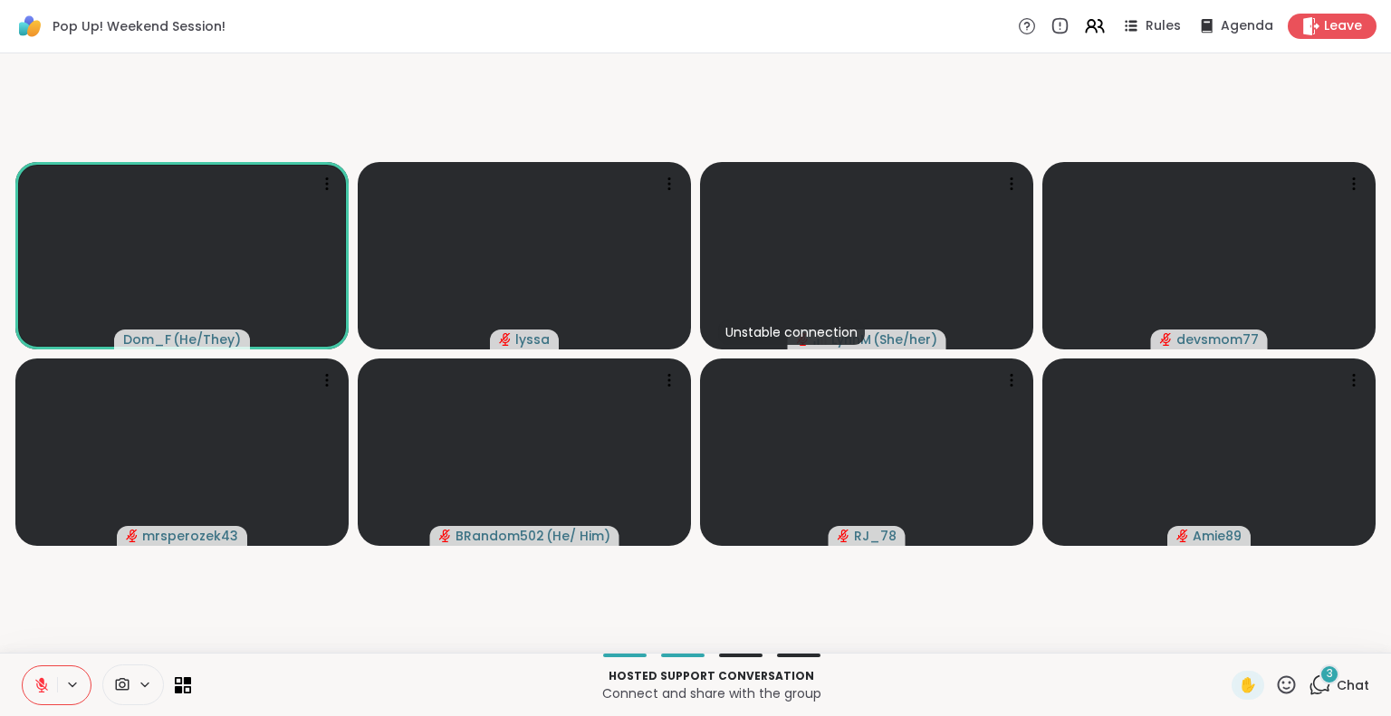
click at [36, 692] on icon at bounding box center [42, 685] width 16 height 16
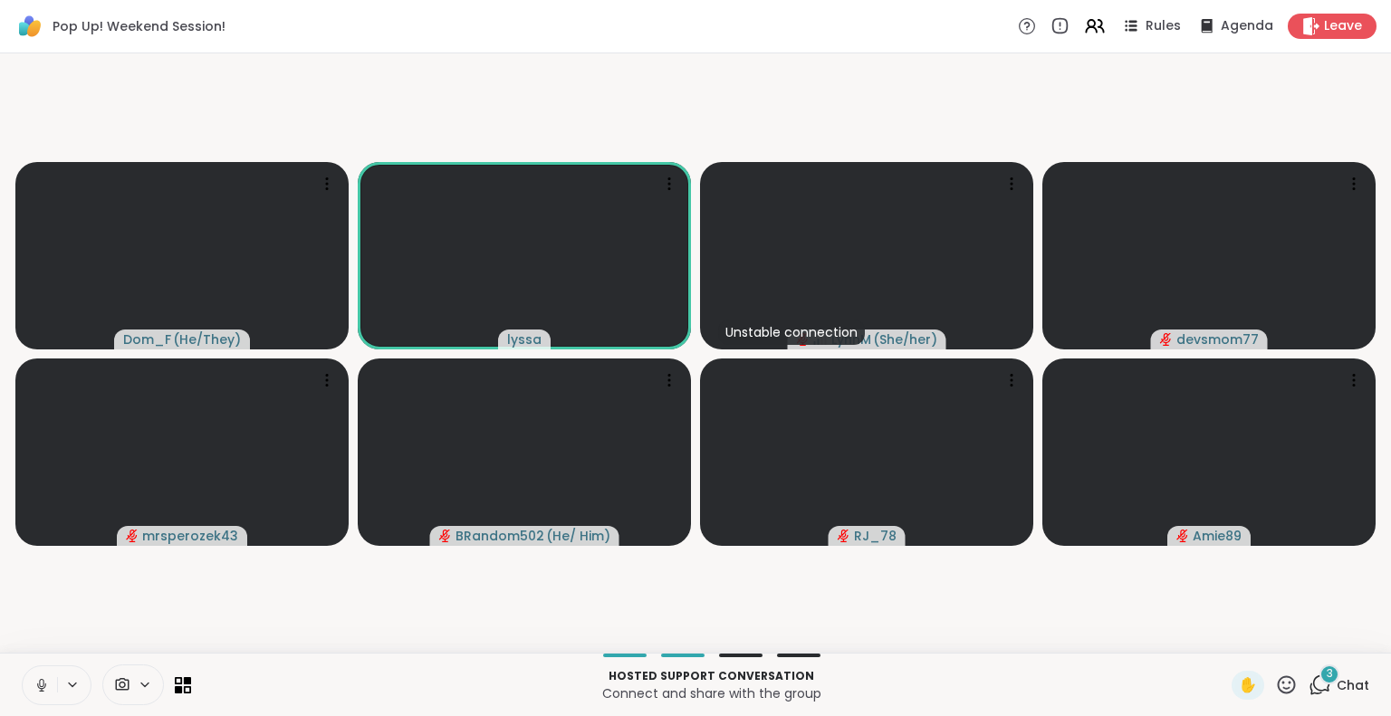
click at [37, 677] on icon at bounding box center [42, 685] width 16 height 16
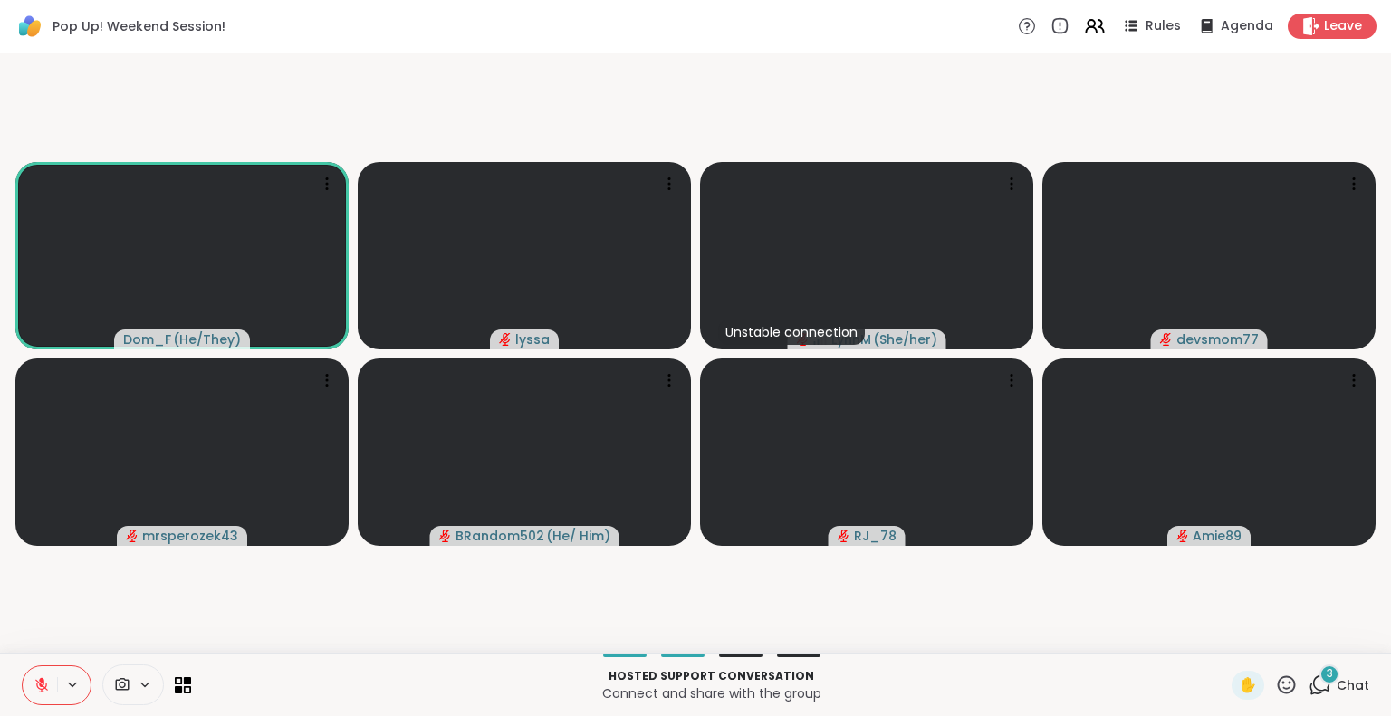
click at [42, 683] on icon at bounding box center [41, 680] width 5 height 7
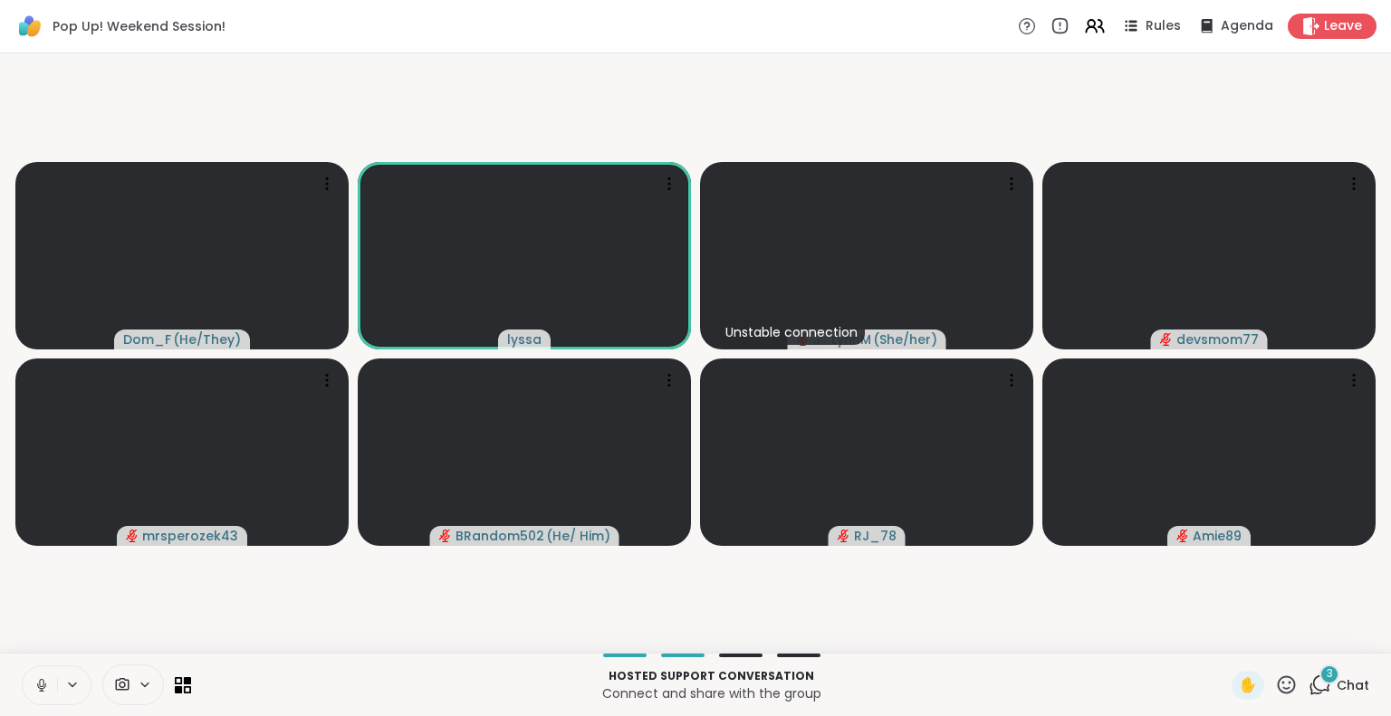
click at [34, 680] on icon at bounding box center [42, 685] width 16 height 16
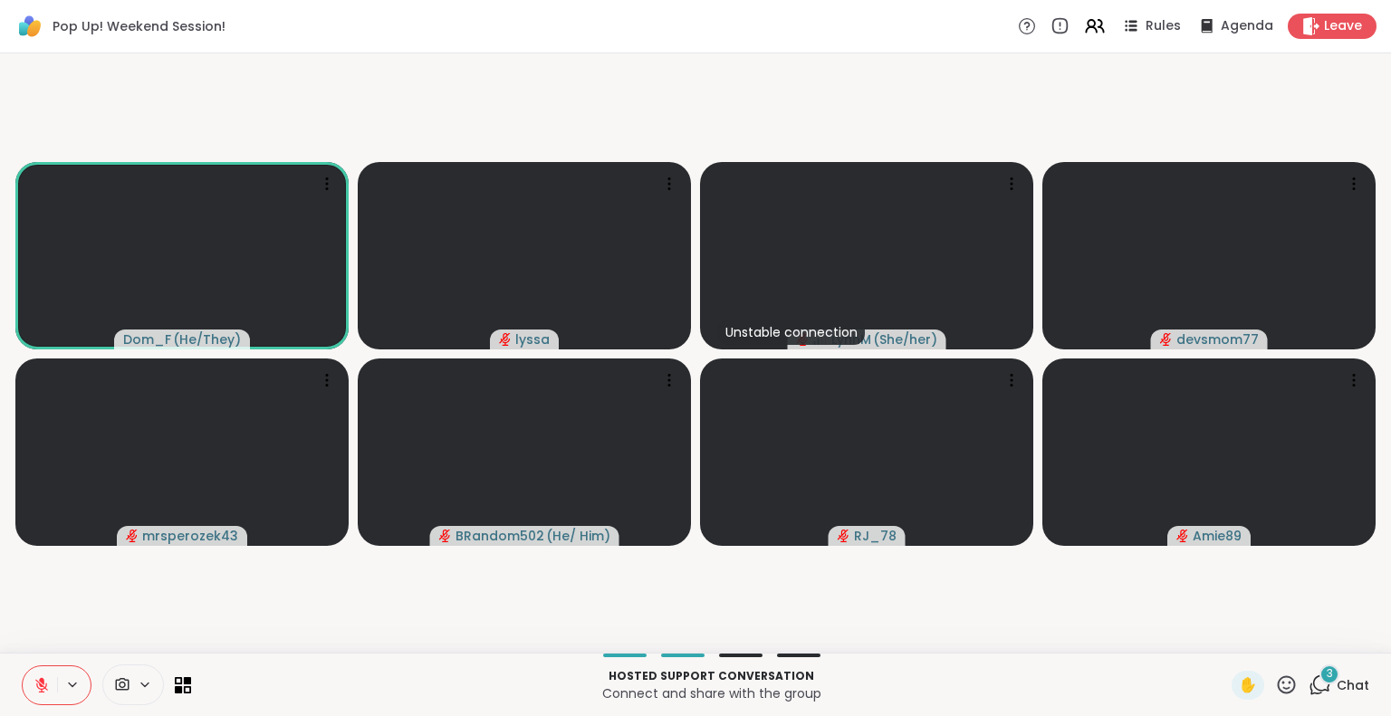
click at [1275, 684] on icon at bounding box center [1286, 685] width 23 height 23
click at [1224, 634] on span "❤️" at bounding box center [1233, 638] width 18 height 22
click at [31, 640] on video-player-container "Dom_F ( He/They ) lyssa Unstable connection [PERSON_NAME] ( She/her ) devsmom77…" at bounding box center [695, 353] width 1369 height 585
click at [1278, 680] on icon at bounding box center [1286, 685] width 23 height 23
click at [1224, 631] on span "❤️" at bounding box center [1233, 638] width 18 height 22
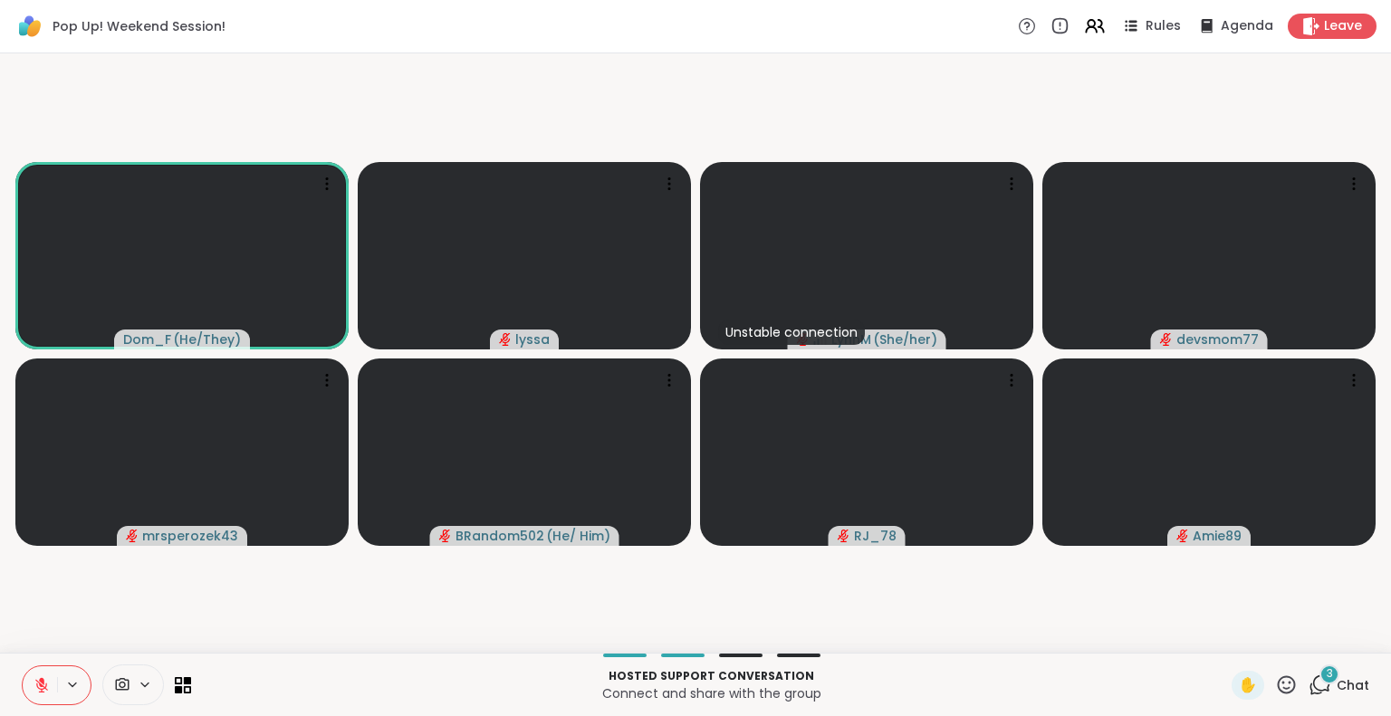
click at [0, 687] on div "Hosted support conversation Connect and share with the group ✋ 3 Chat" at bounding box center [695, 684] width 1391 height 63
click at [41, 685] on icon at bounding box center [41, 685] width 13 height 13
click at [37, 680] on icon at bounding box center [42, 685] width 16 height 16
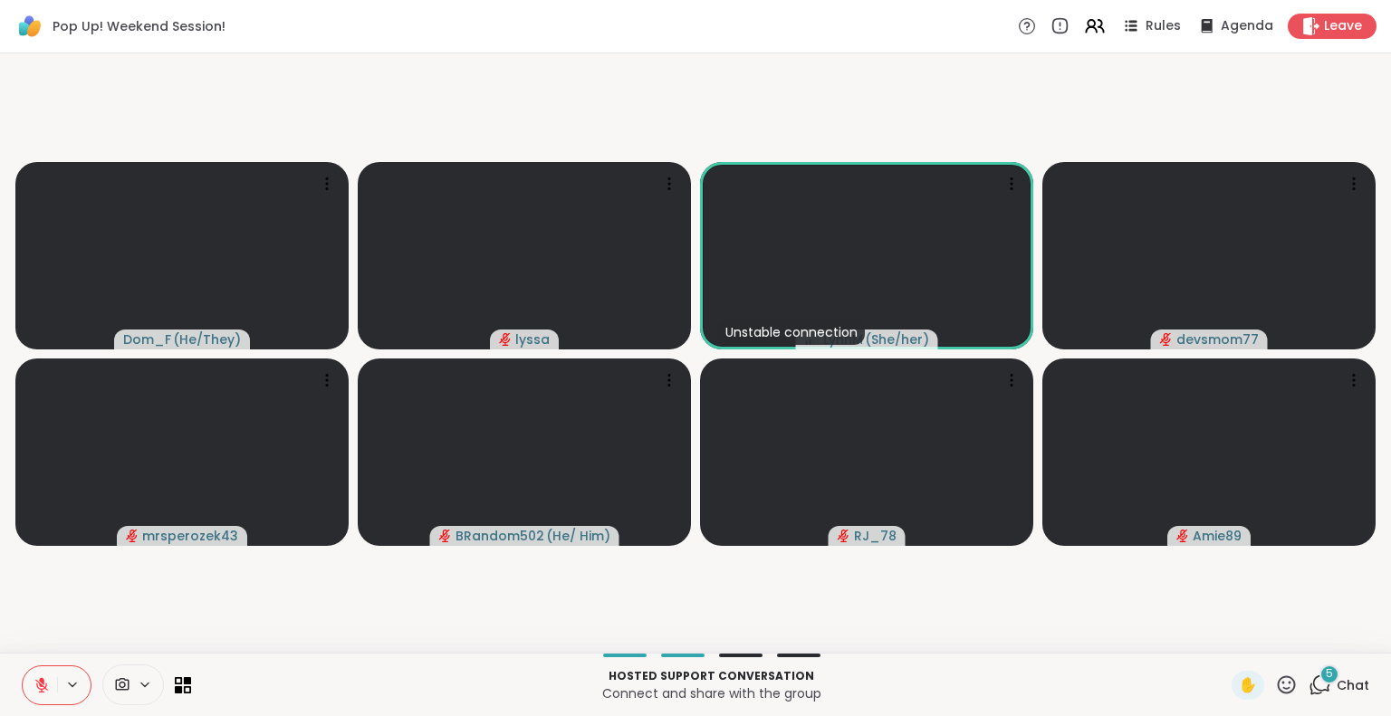
click at [42, 669] on button at bounding box center [40, 685] width 34 height 38
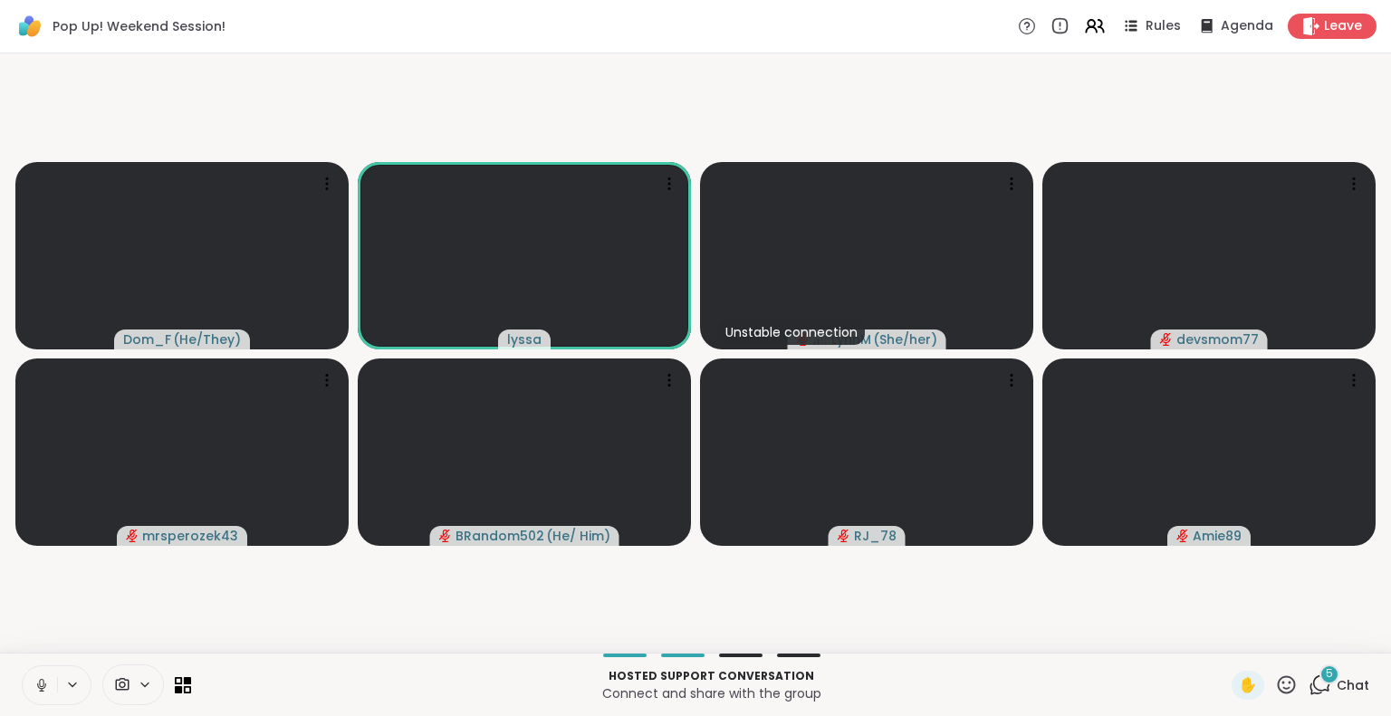
click at [23, 675] on button at bounding box center [40, 685] width 34 height 38
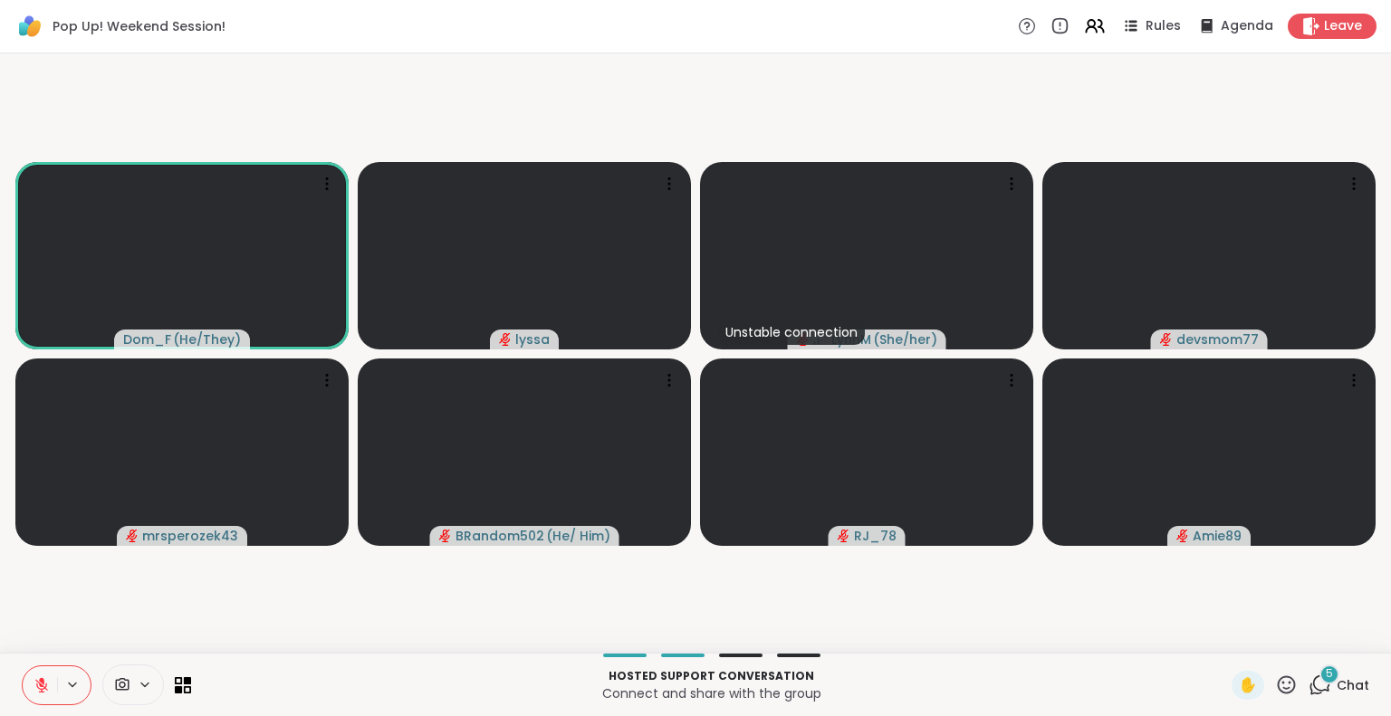
click at [0, 14] on div "Pop Up! Weekend Session! Rules Agenda Leave" at bounding box center [695, 26] width 1391 height 53
click at [1319, 675] on div "5" at bounding box center [1329, 675] width 20 height 20
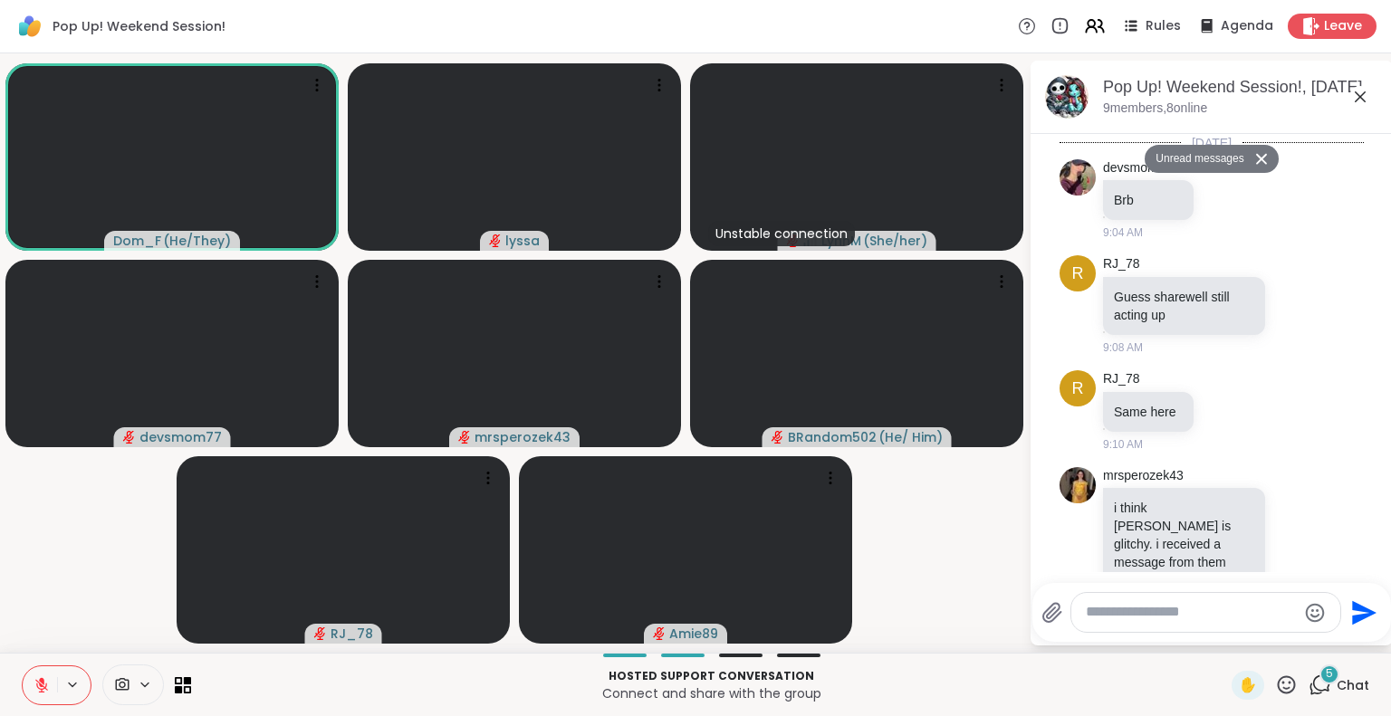
scroll to position [1548, 0]
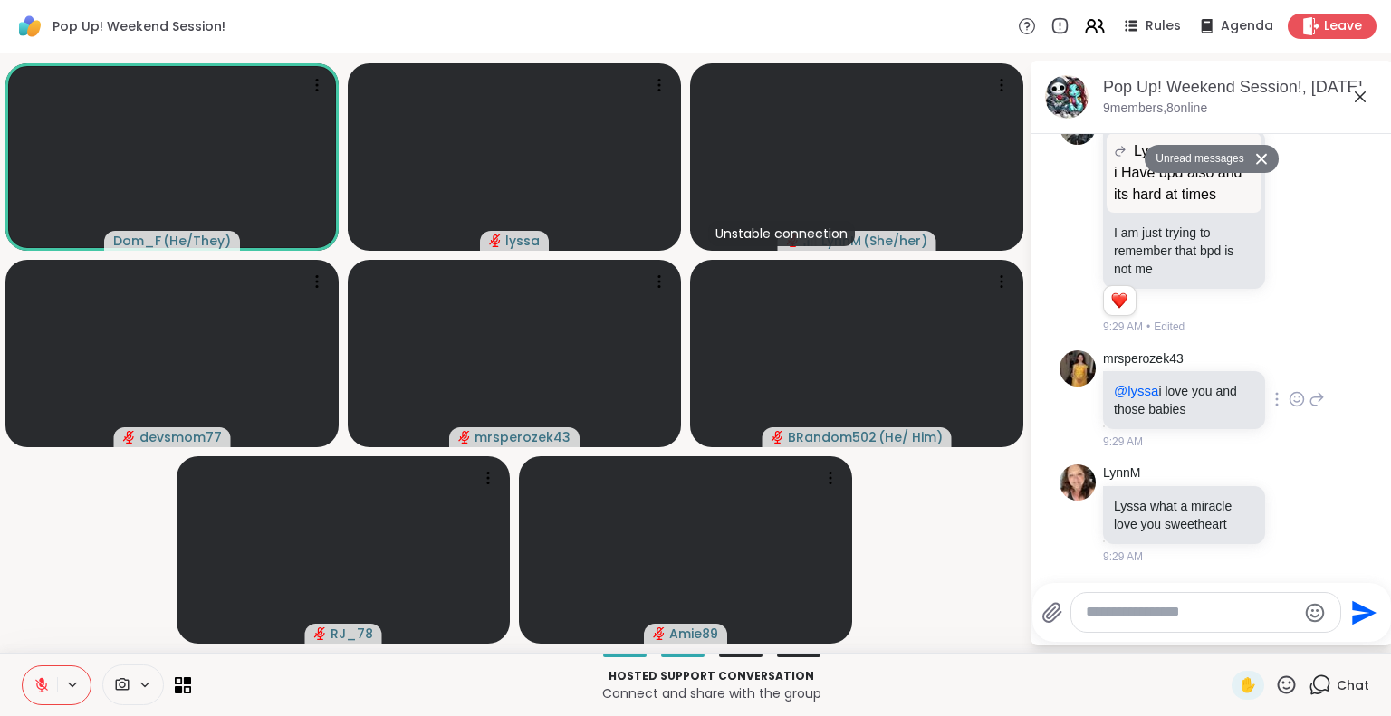
click at [1290, 397] on icon at bounding box center [1297, 400] width 14 height 14
click at [1288, 365] on div "Select Reaction: Heart" at bounding box center [1296, 370] width 16 height 16
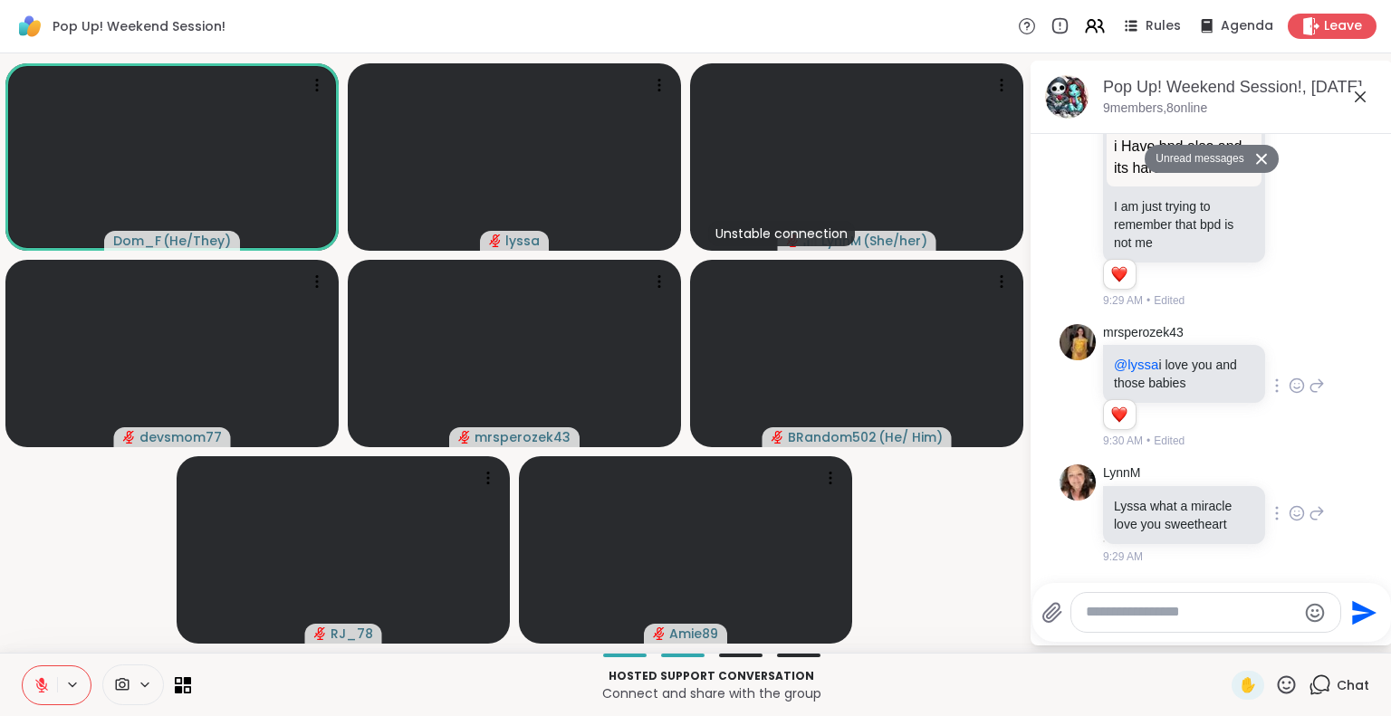
click at [1288, 522] on icon at bounding box center [1296, 513] width 16 height 18
click at [1288, 493] on div "Select Reaction: Heart" at bounding box center [1296, 484] width 16 height 16
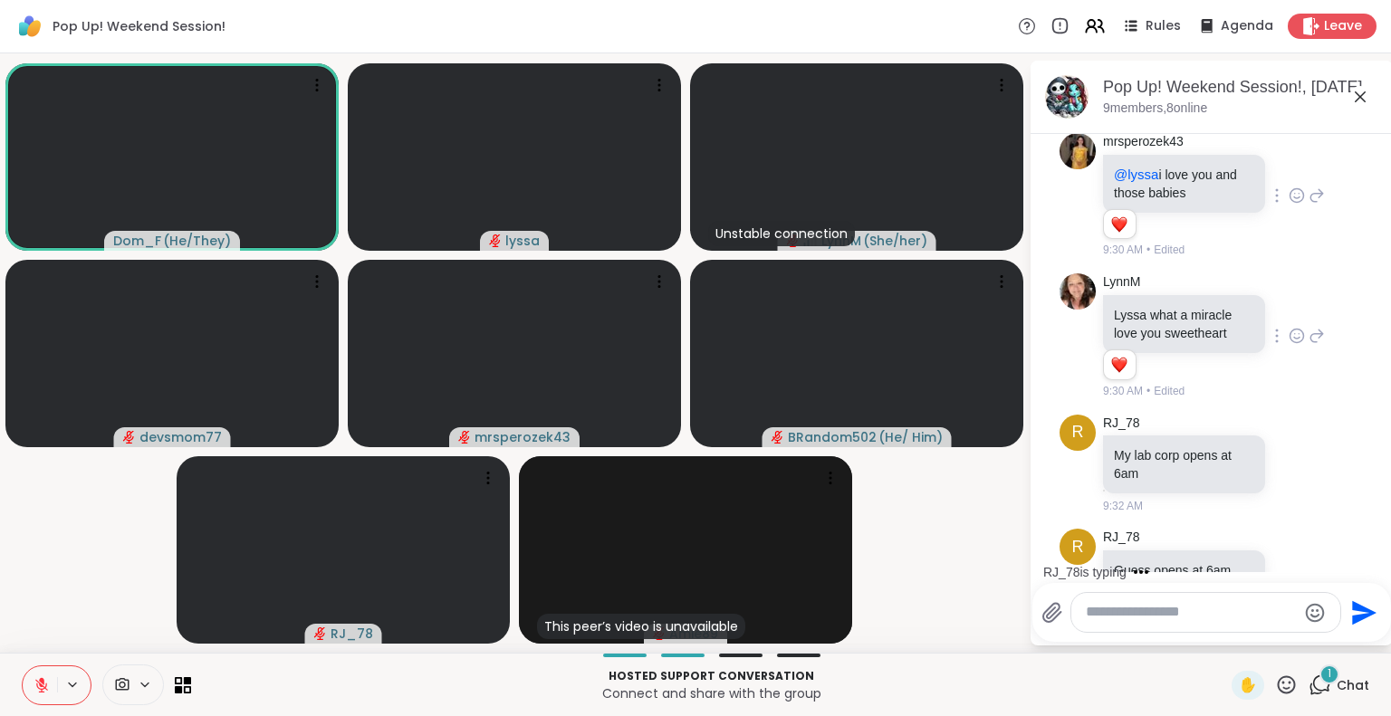
scroll to position [1785, 0]
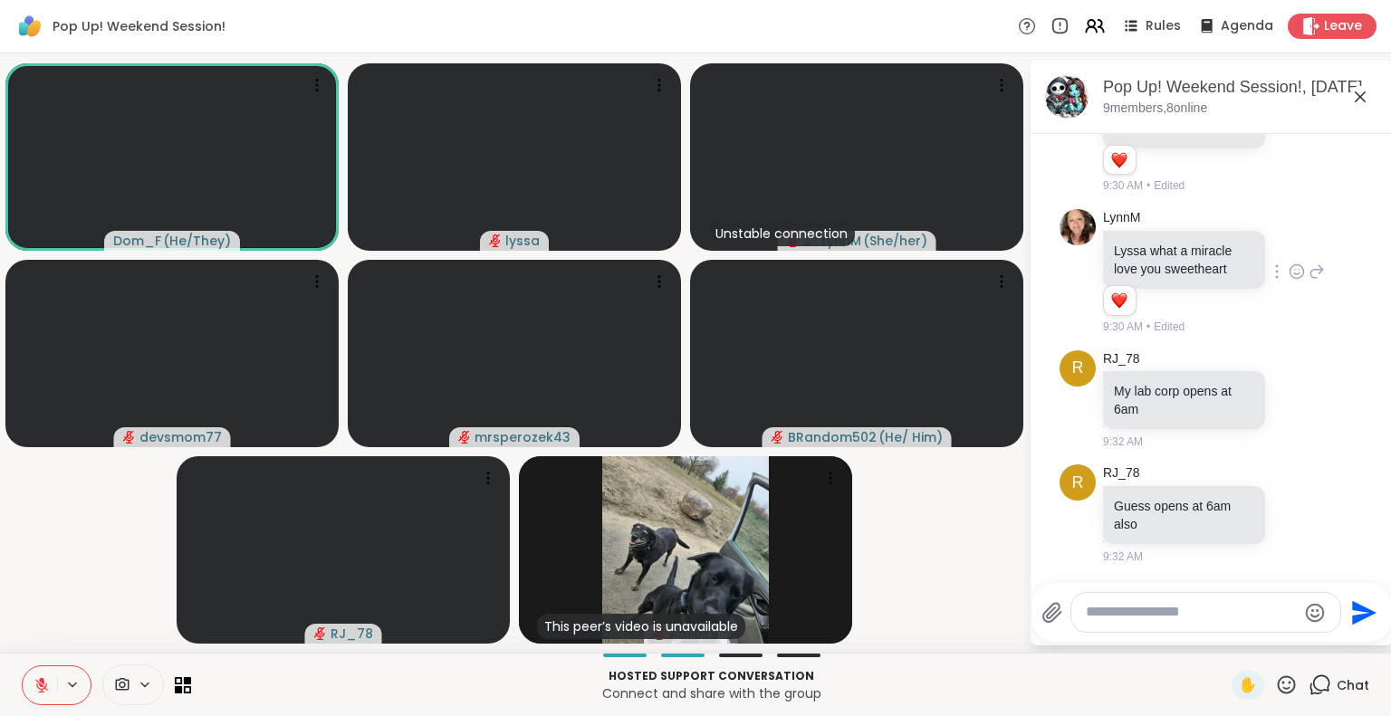
click at [1278, 684] on icon at bounding box center [1287, 684] width 18 height 18
click at [1224, 634] on span "❤️" at bounding box center [1233, 638] width 18 height 22
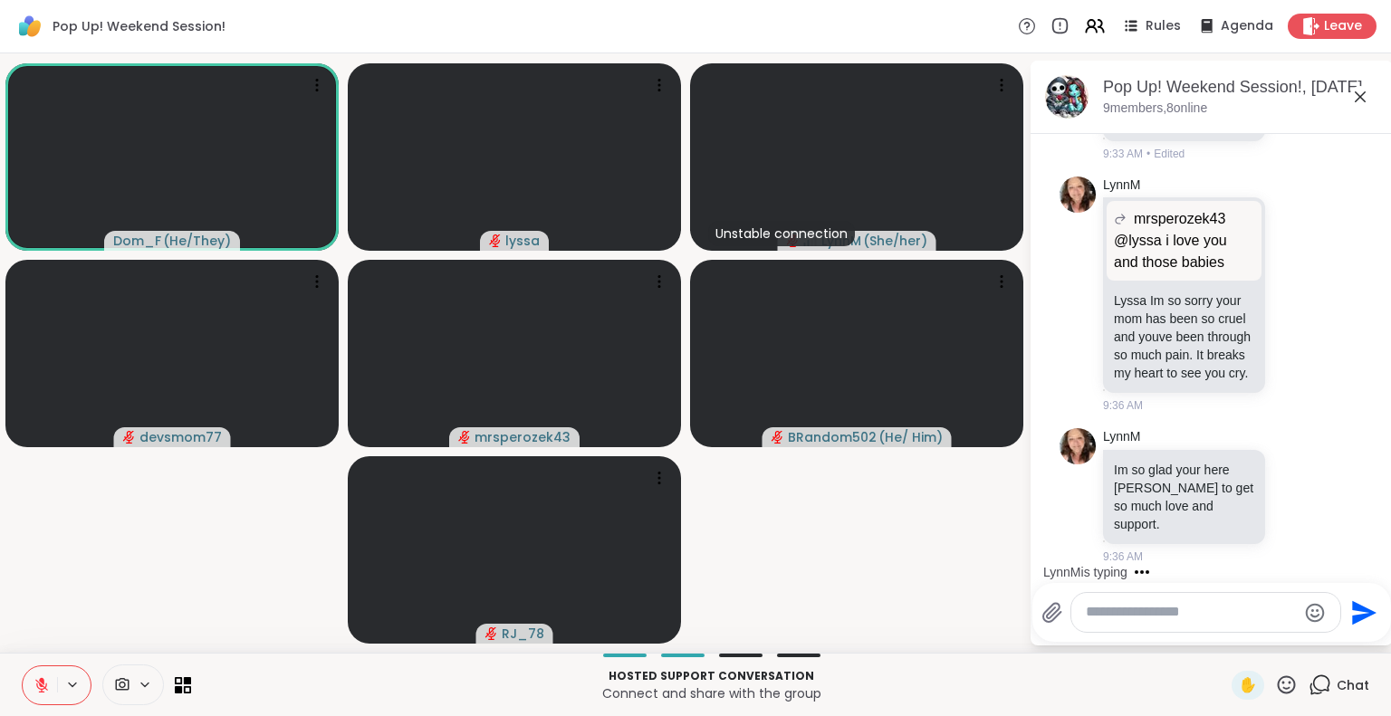
scroll to position [2302, 0]
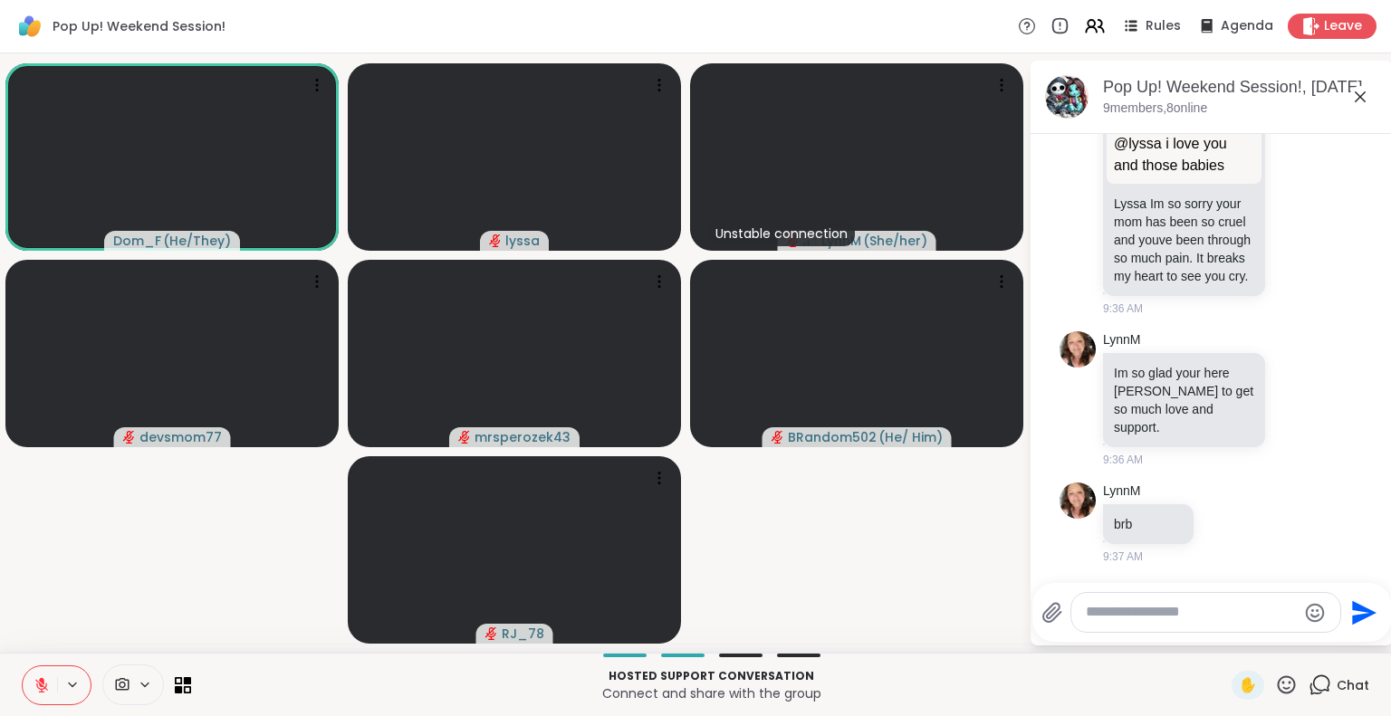
click at [35, 680] on icon at bounding box center [41, 685] width 13 height 13
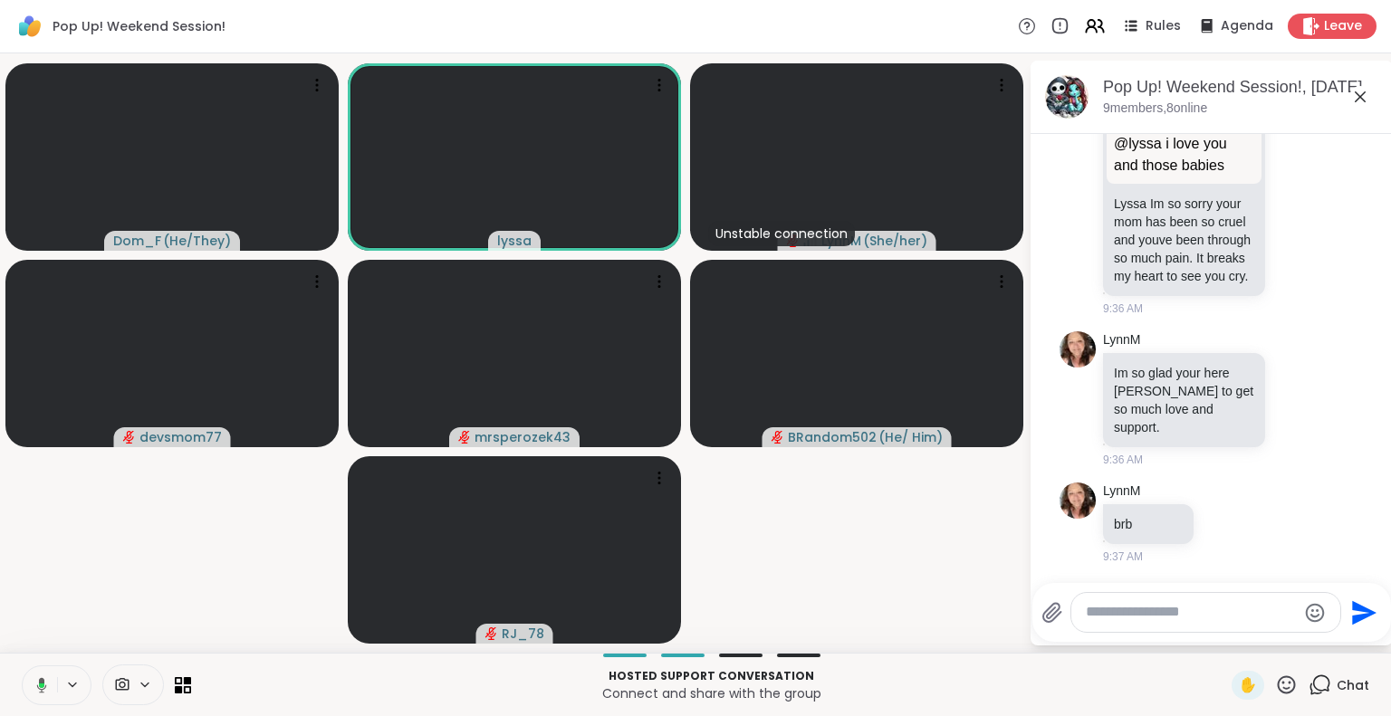
click at [1349, 100] on icon at bounding box center [1360, 97] width 22 height 22
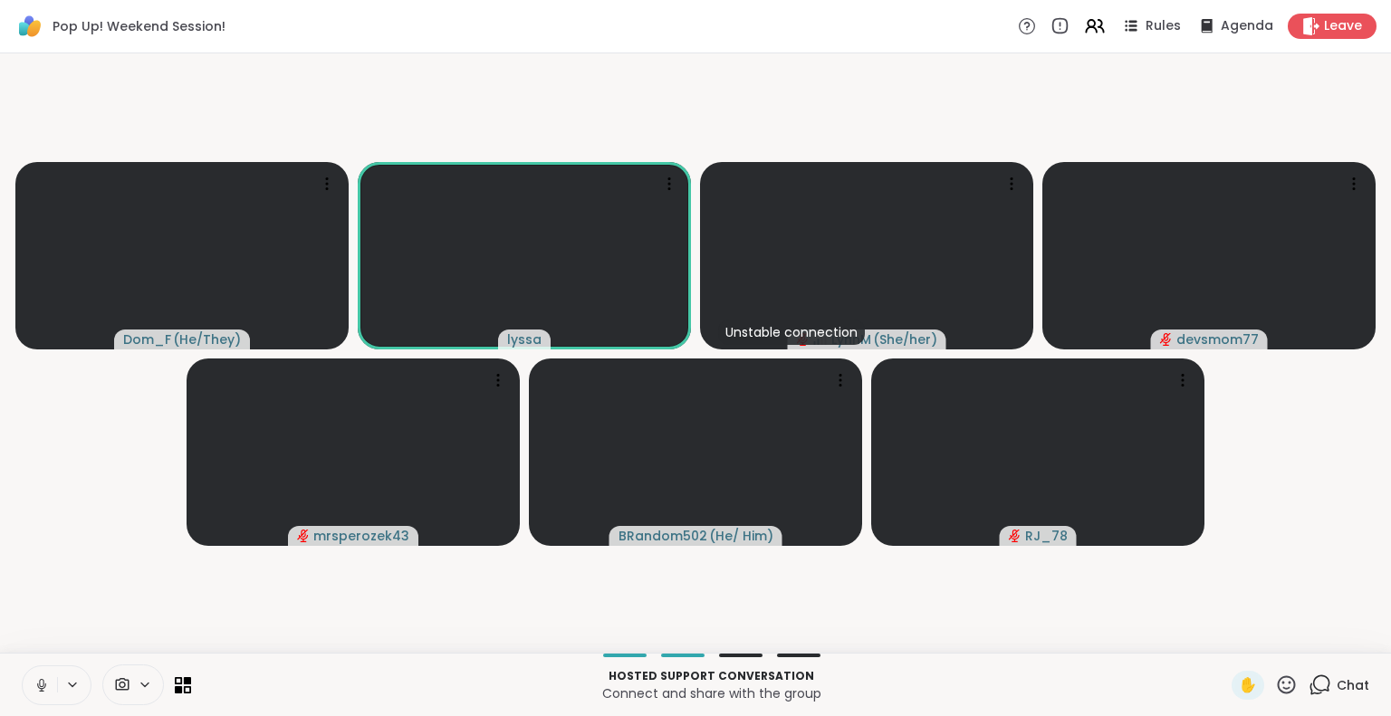
click at [47, 666] on button at bounding box center [40, 685] width 34 height 38
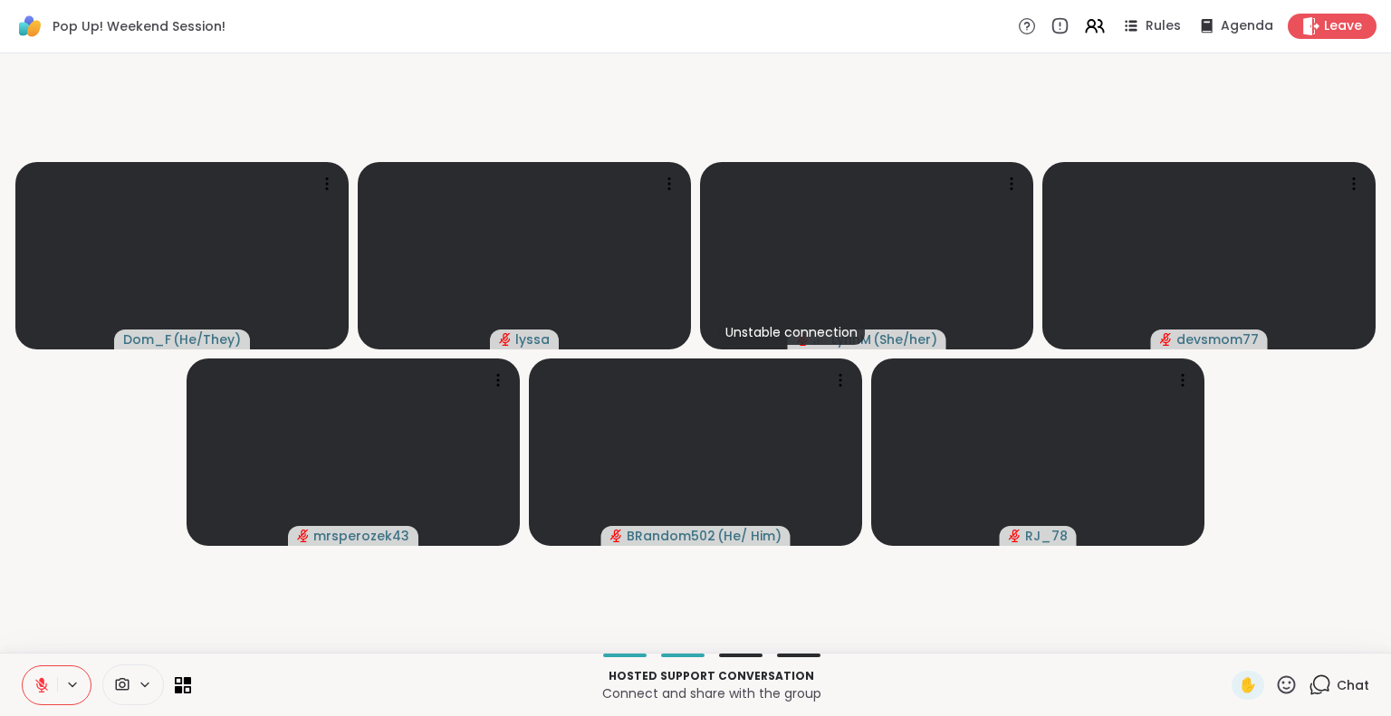
click at [47, 691] on button at bounding box center [40, 685] width 34 height 38
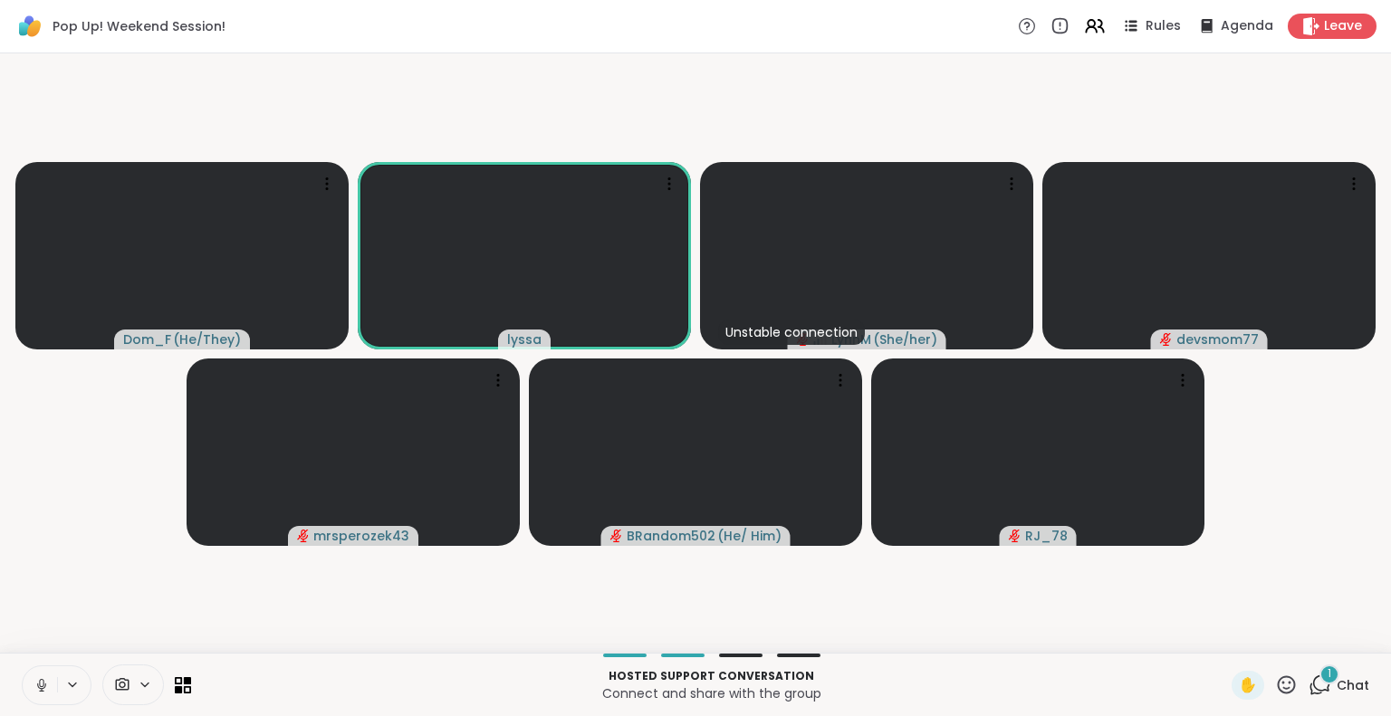
click at [37, 686] on icon at bounding box center [41, 685] width 9 height 5
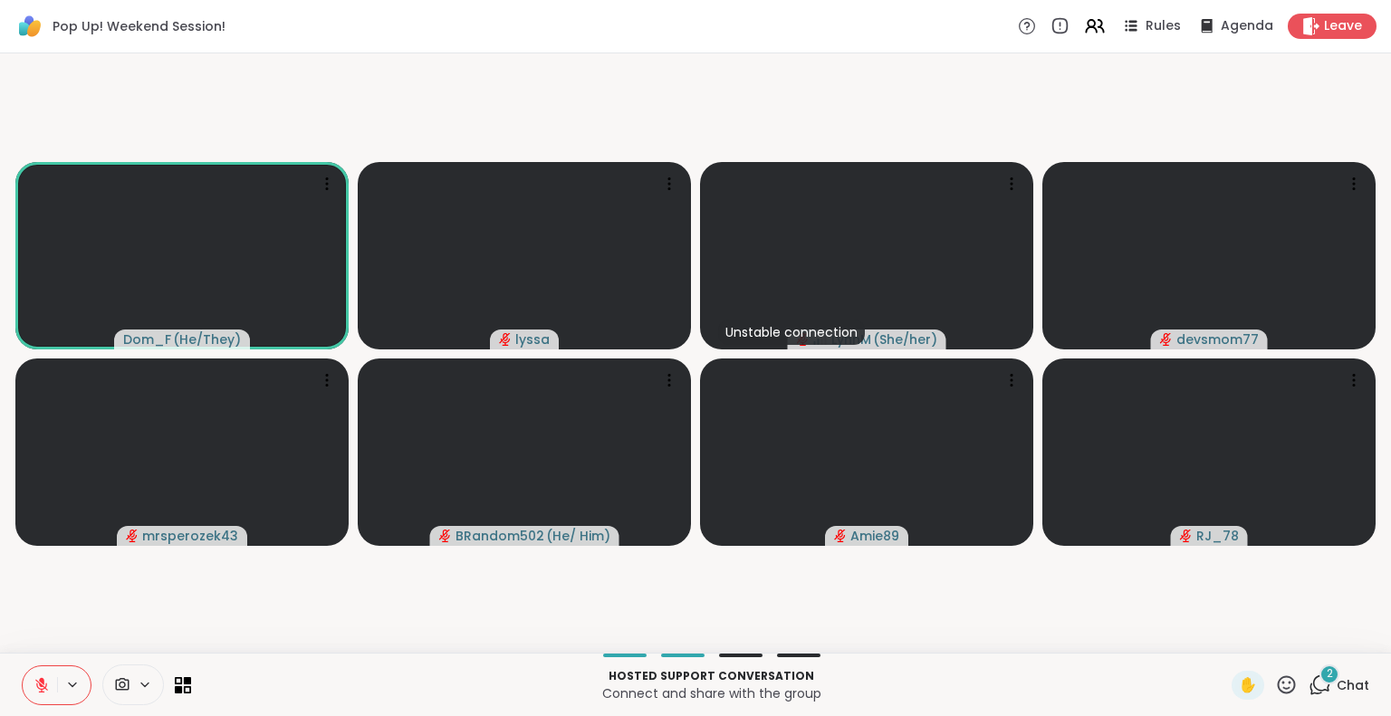
click at [40, 685] on icon at bounding box center [41, 685] width 13 height 13
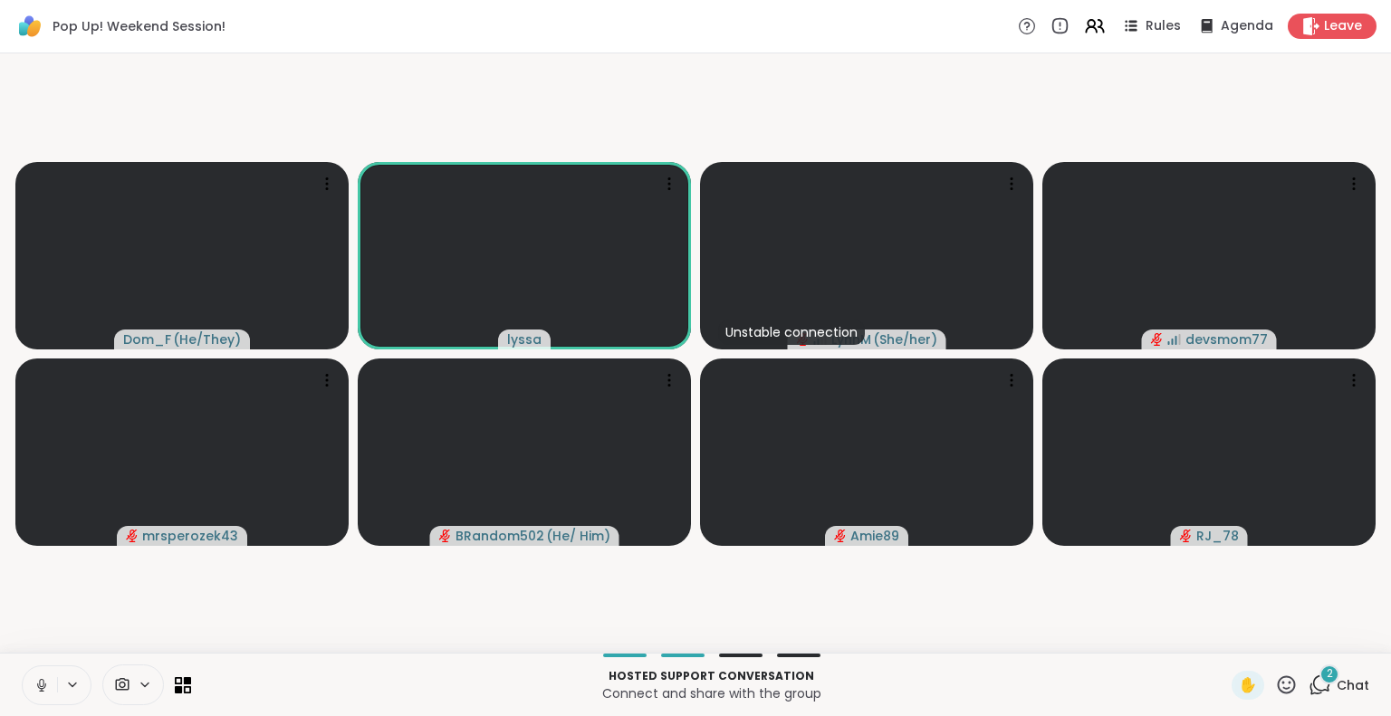
click at [40, 679] on icon at bounding box center [42, 685] width 16 height 16
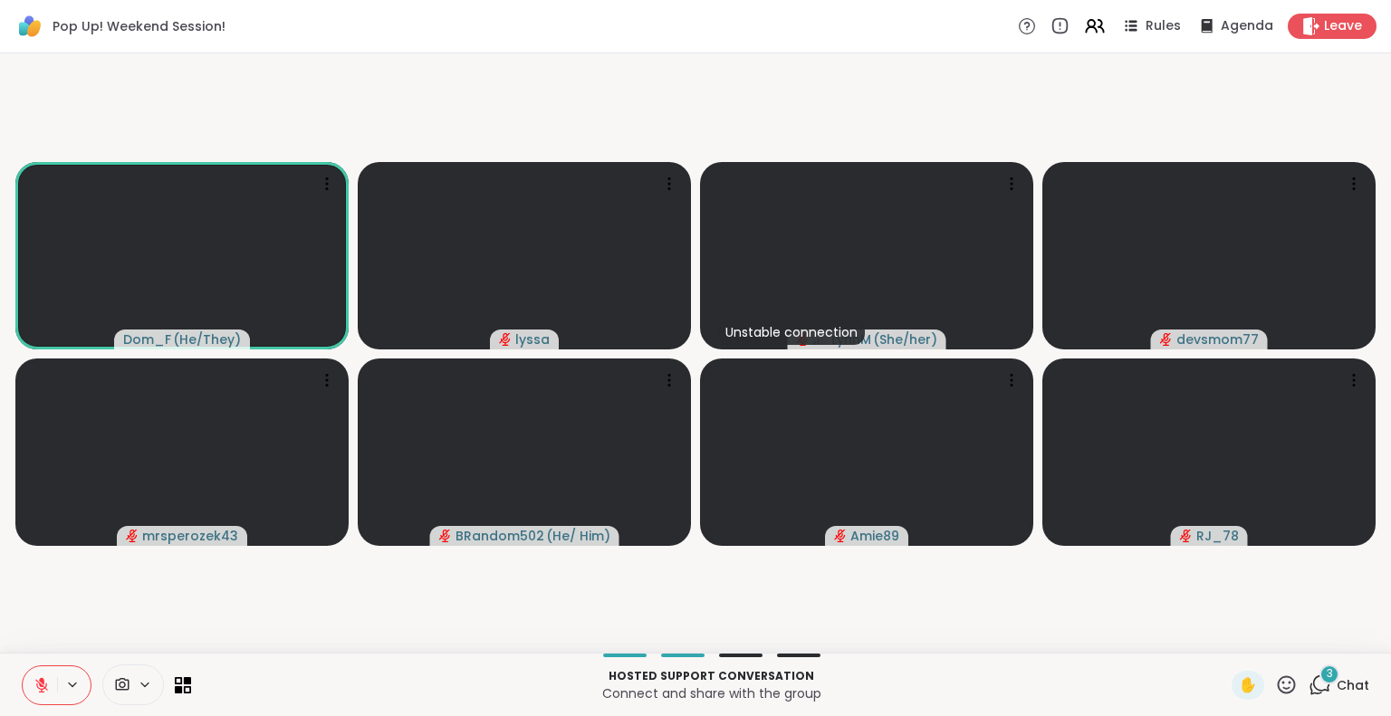
click at [38, 697] on button at bounding box center [40, 685] width 34 height 38
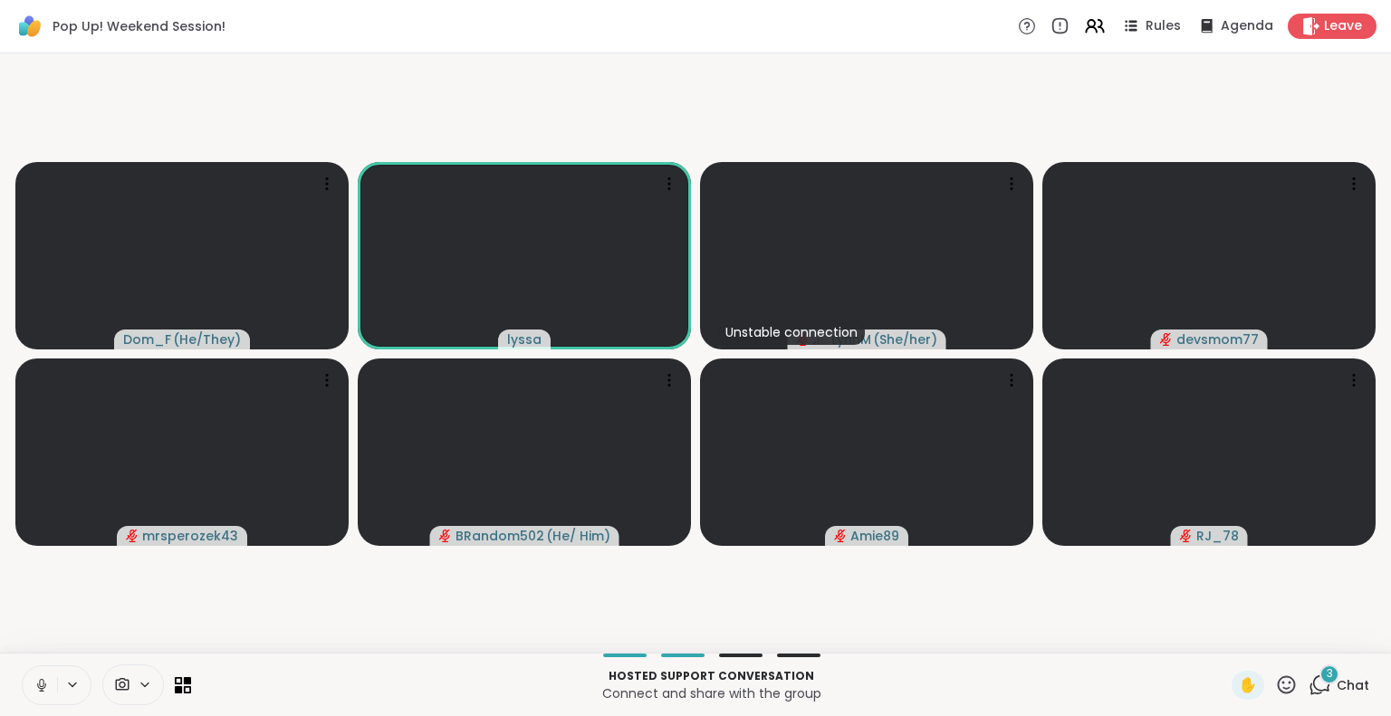
click at [27, 673] on button at bounding box center [40, 685] width 34 height 38
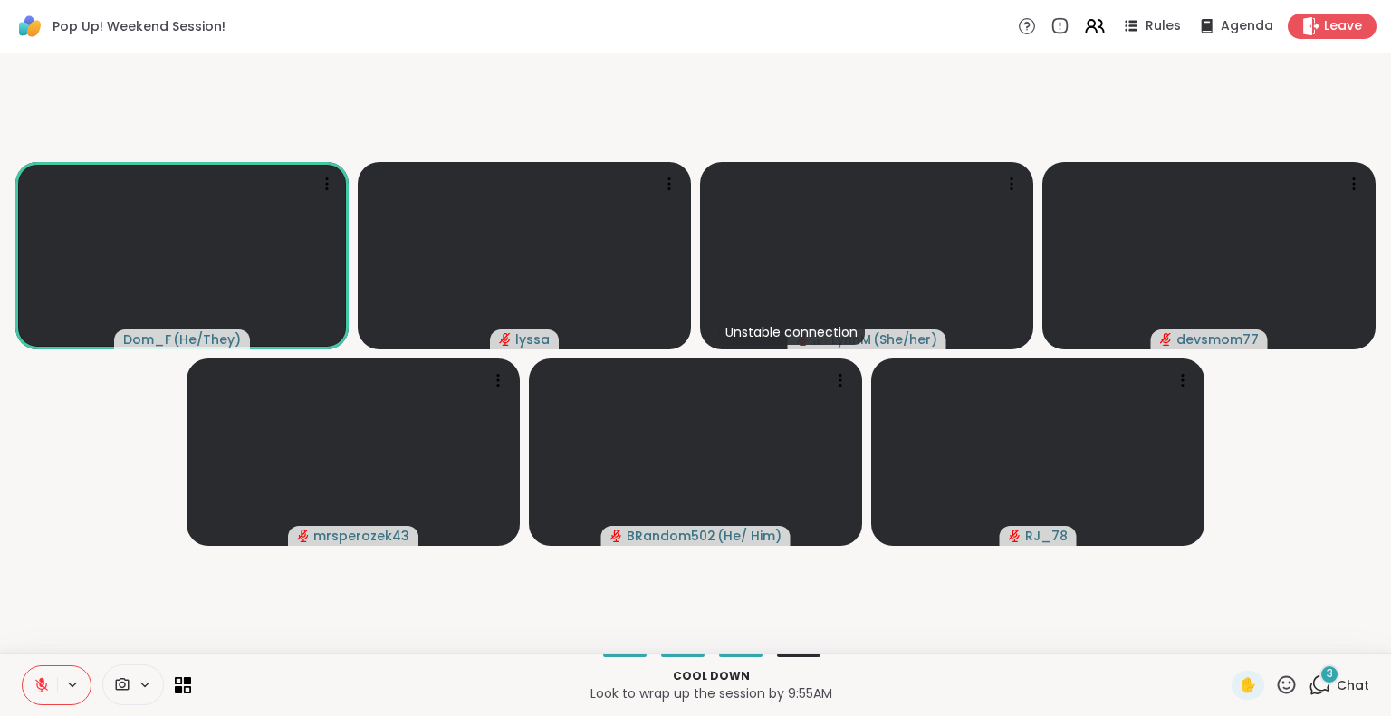
click at [1275, 679] on icon at bounding box center [1286, 685] width 23 height 23
click at [1304, 633] on span "🌟" at bounding box center [1313, 638] width 18 height 22
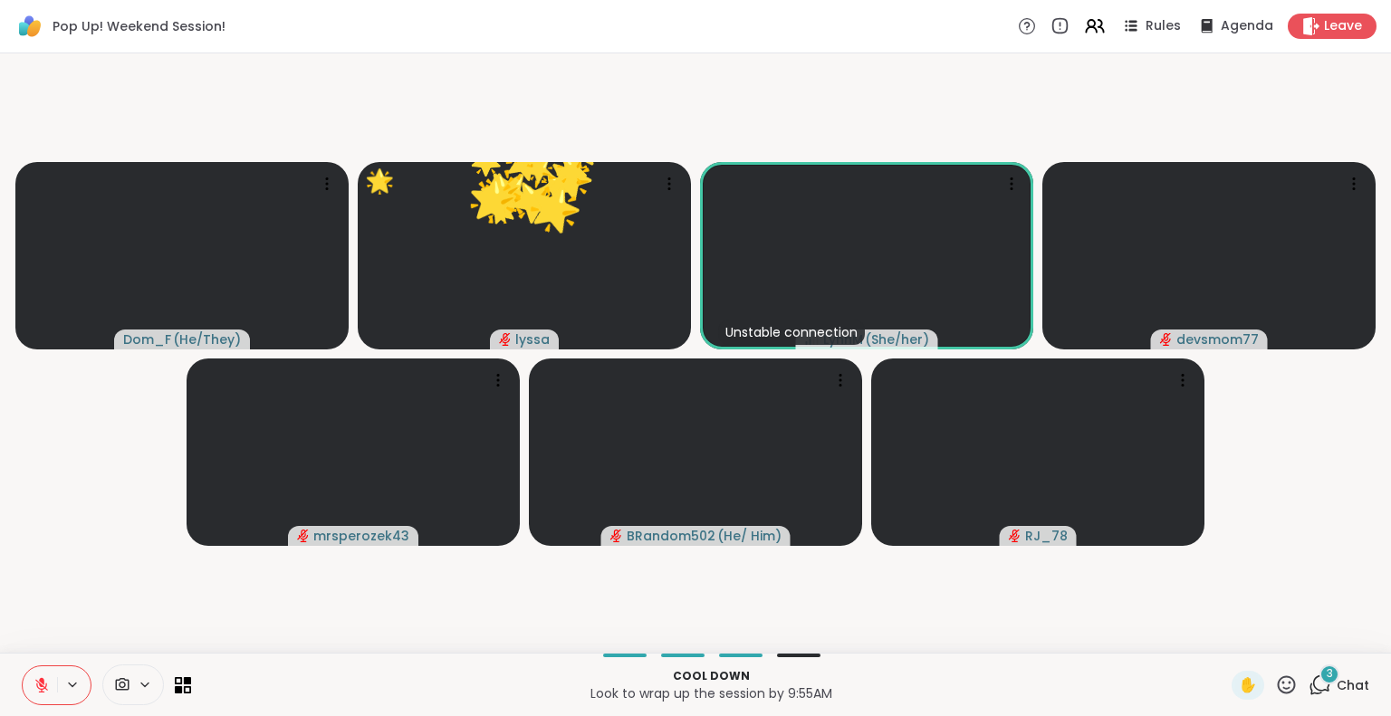
click at [1275, 676] on icon at bounding box center [1286, 685] width 23 height 23
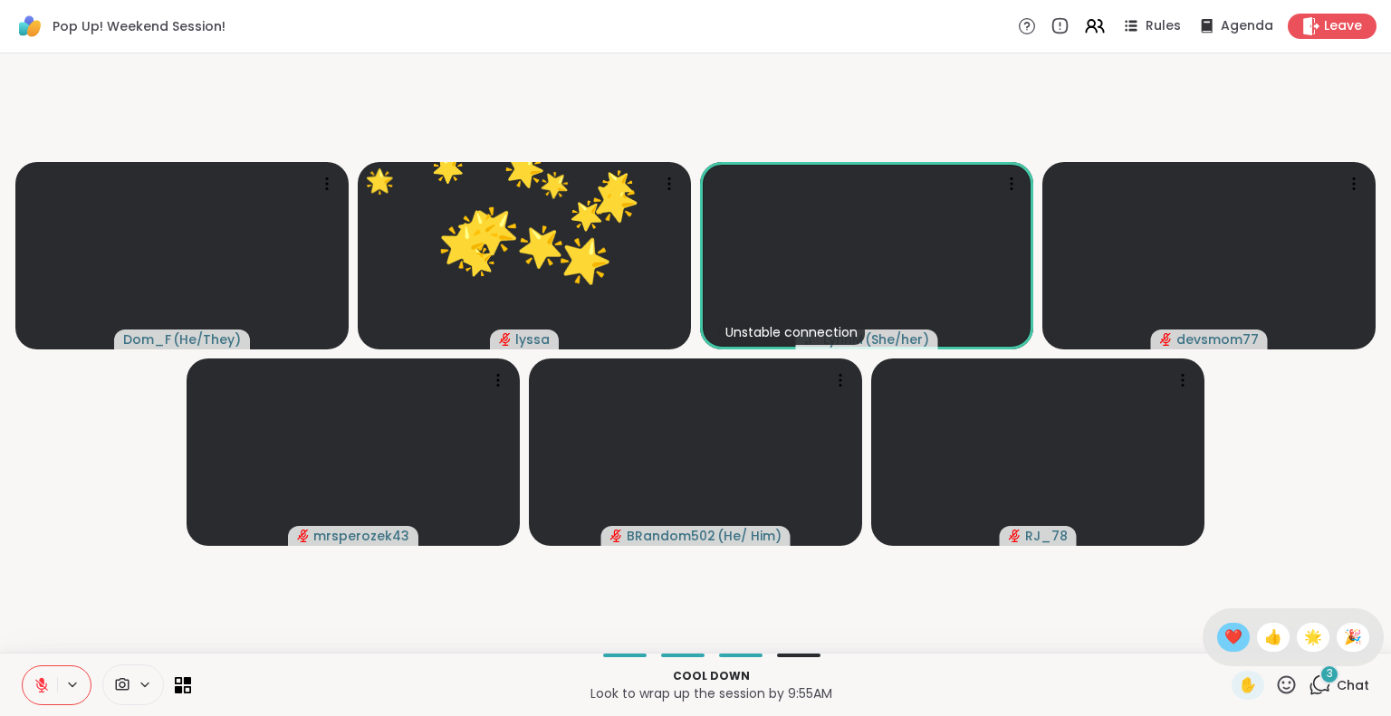
click at [1224, 637] on span "❤️" at bounding box center [1233, 638] width 18 height 22
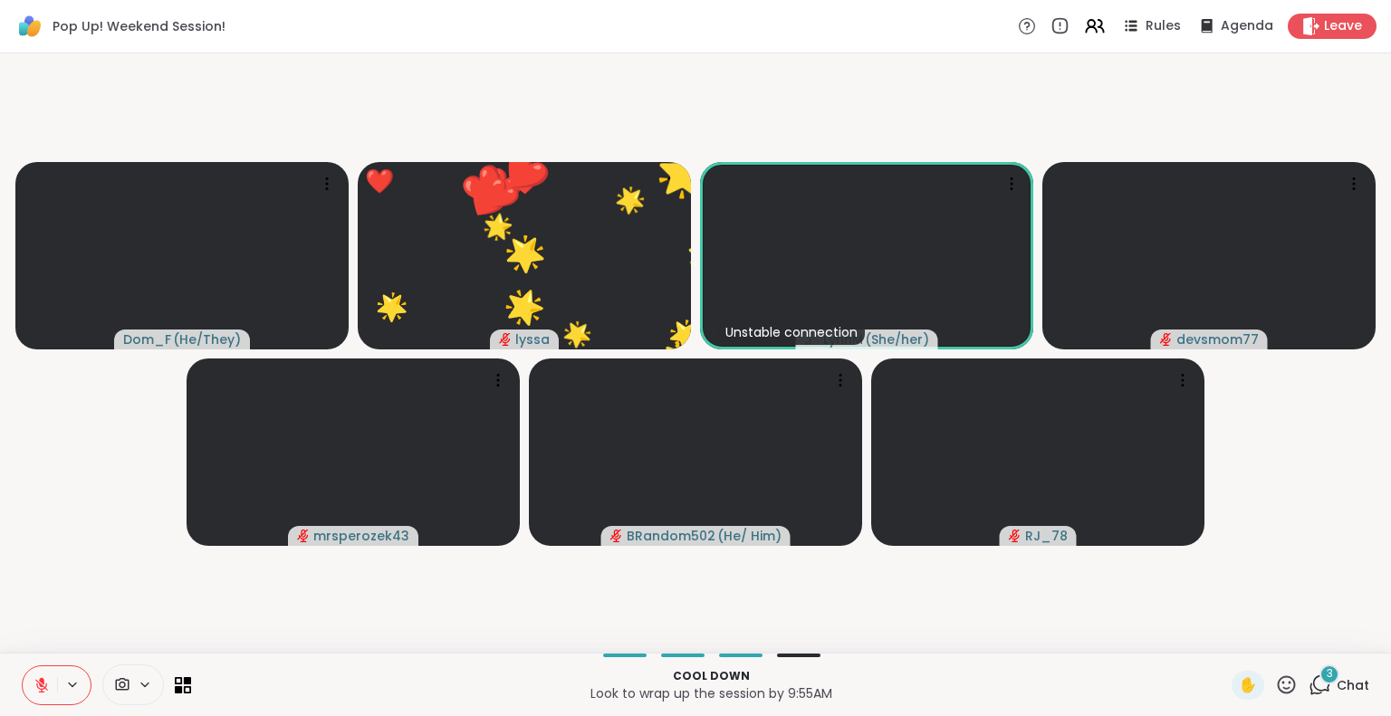
click at [1275, 685] on icon at bounding box center [1286, 685] width 23 height 23
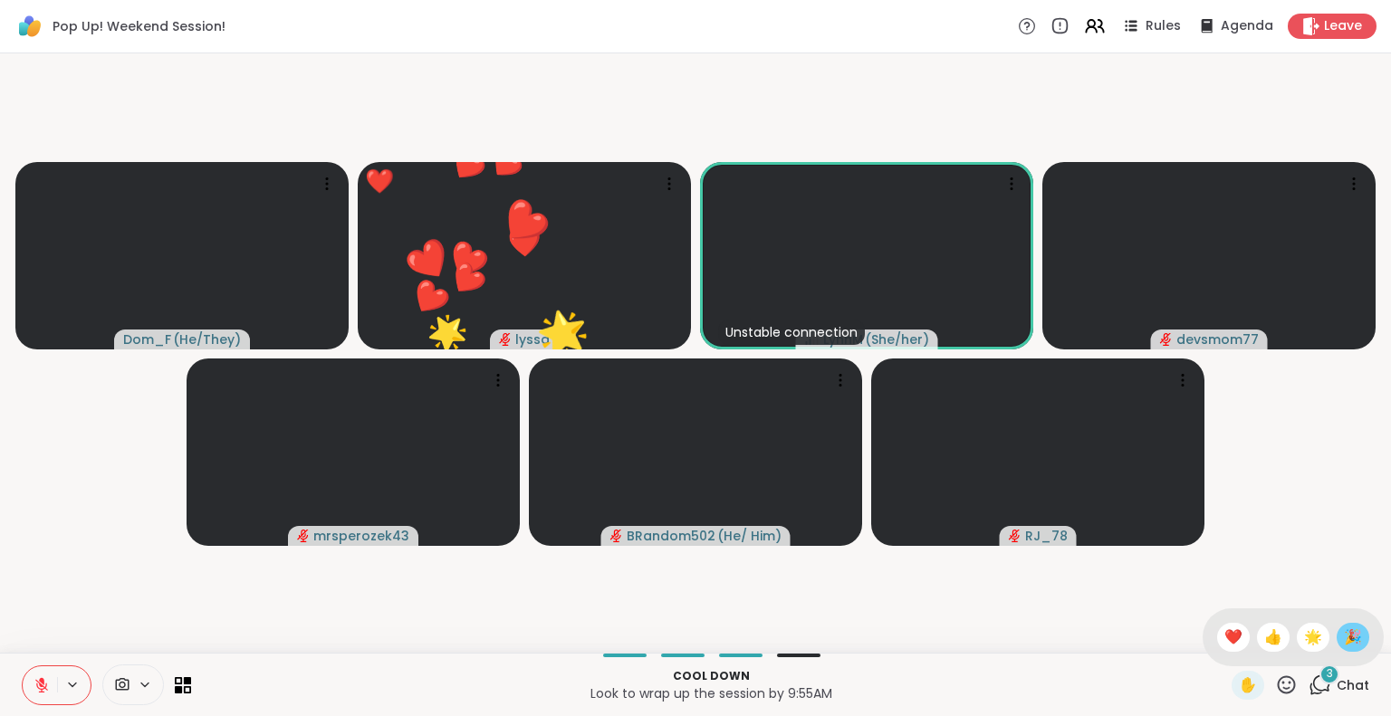
click at [1344, 644] on span "🎉" at bounding box center [1353, 638] width 18 height 22
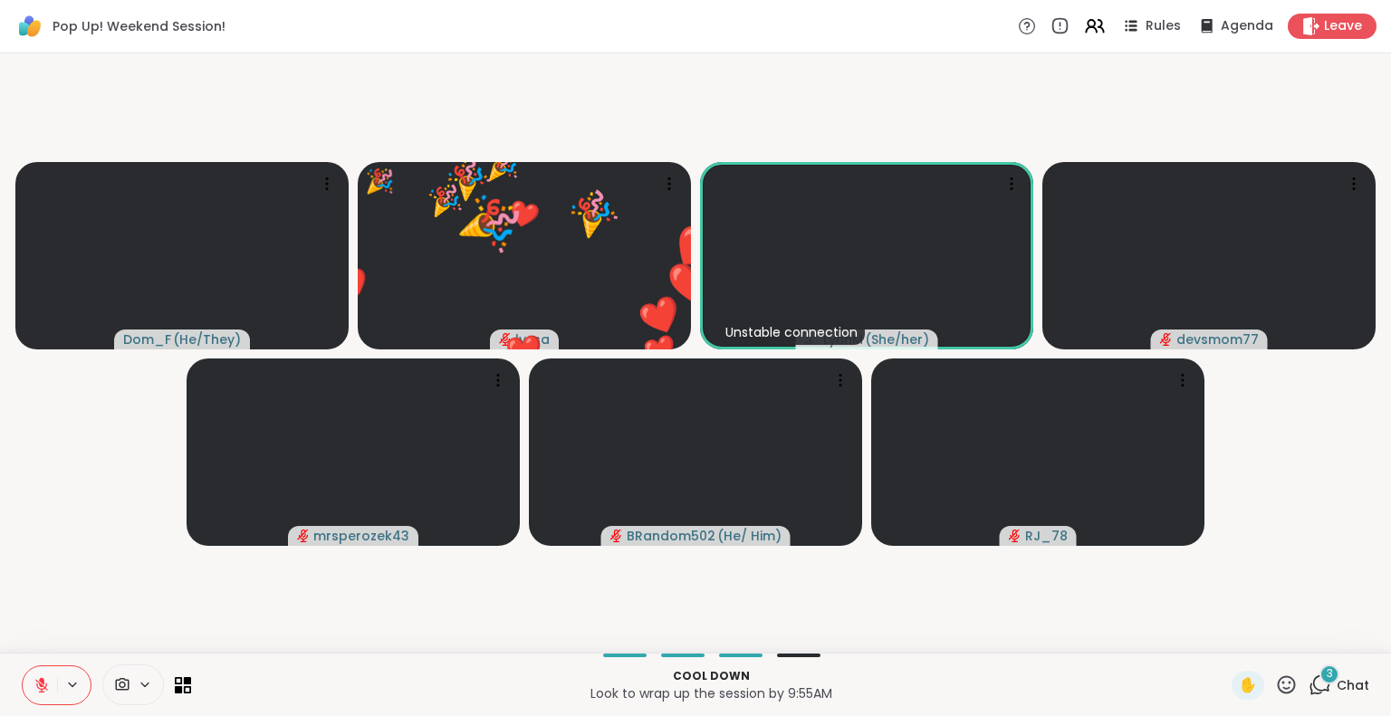
click at [1313, 689] on div "3 Chat" at bounding box center [1338, 685] width 61 height 29
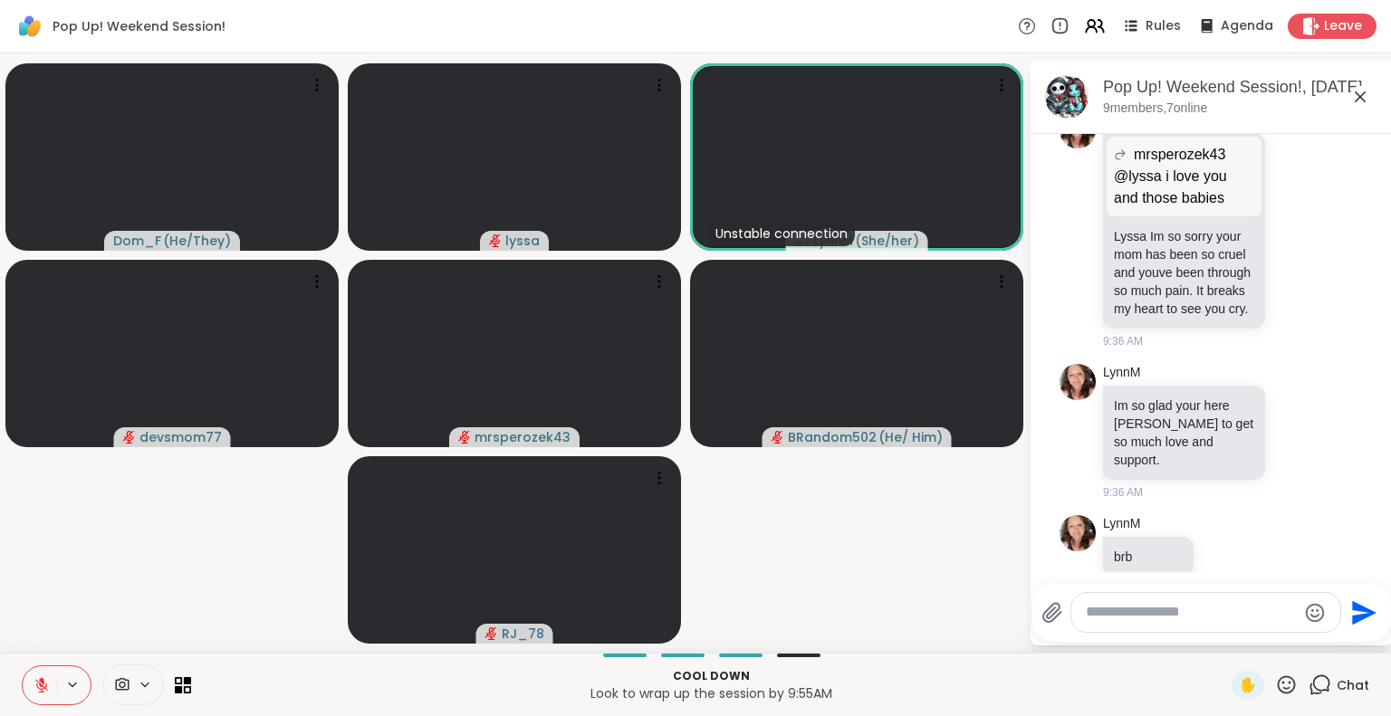
scroll to position [2183, 0]
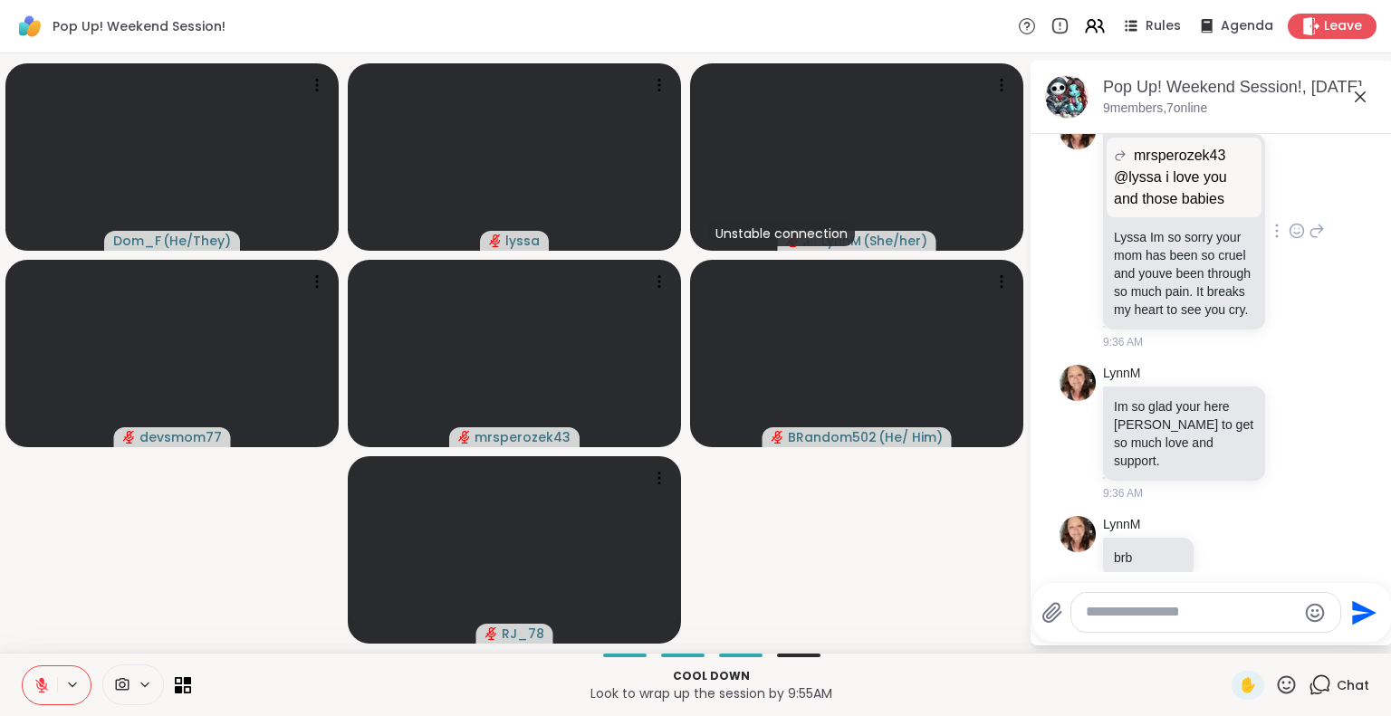
click at [1288, 240] on icon at bounding box center [1296, 231] width 16 height 18
click at [1288, 210] on div "Select Reaction: Heart" at bounding box center [1296, 202] width 16 height 16
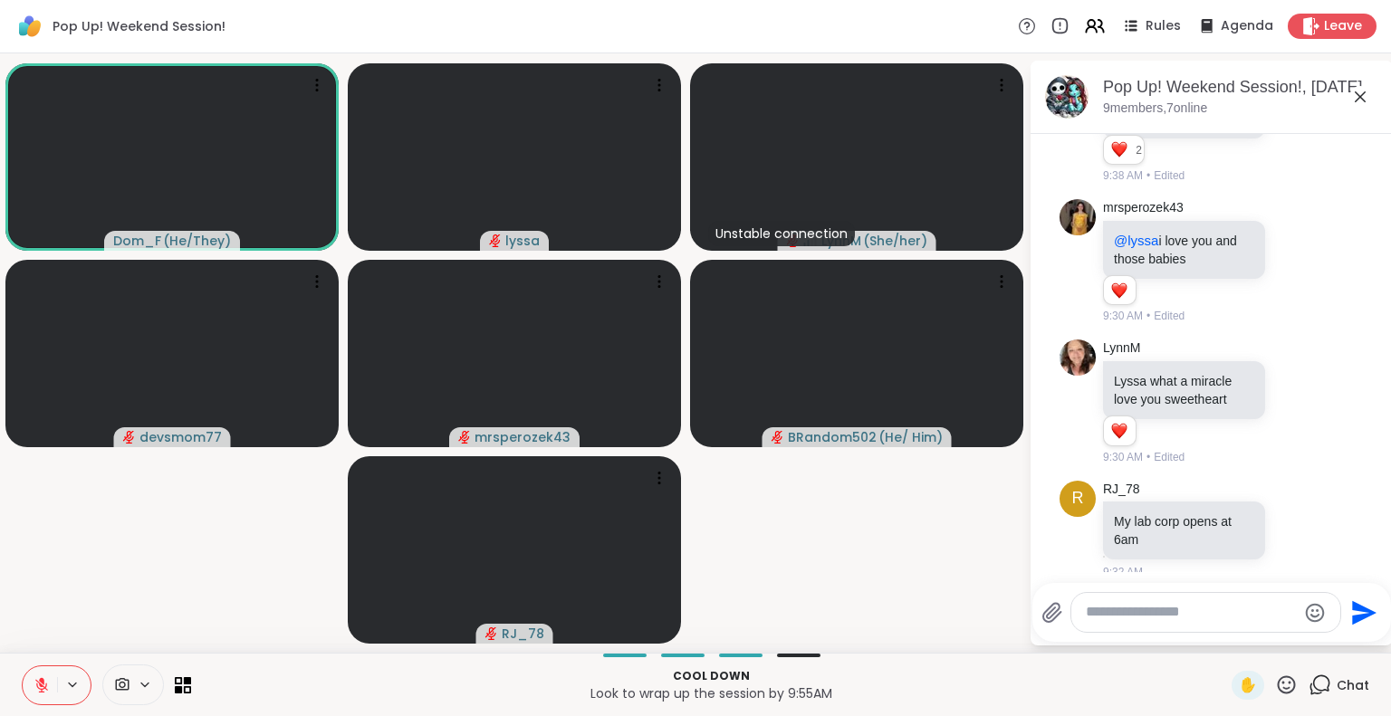
scroll to position [1583, 0]
click at [1311, 272] on icon at bounding box center [1317, 265] width 13 height 13
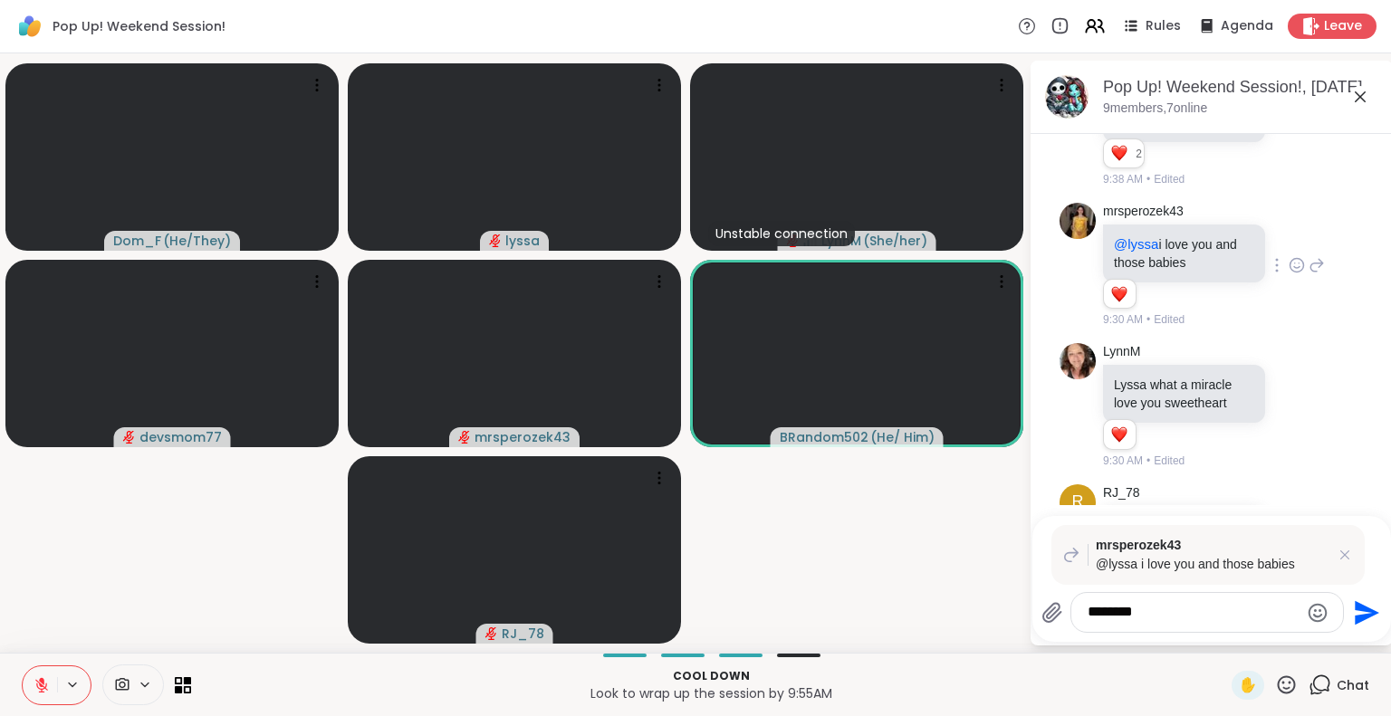
type textarea "********"
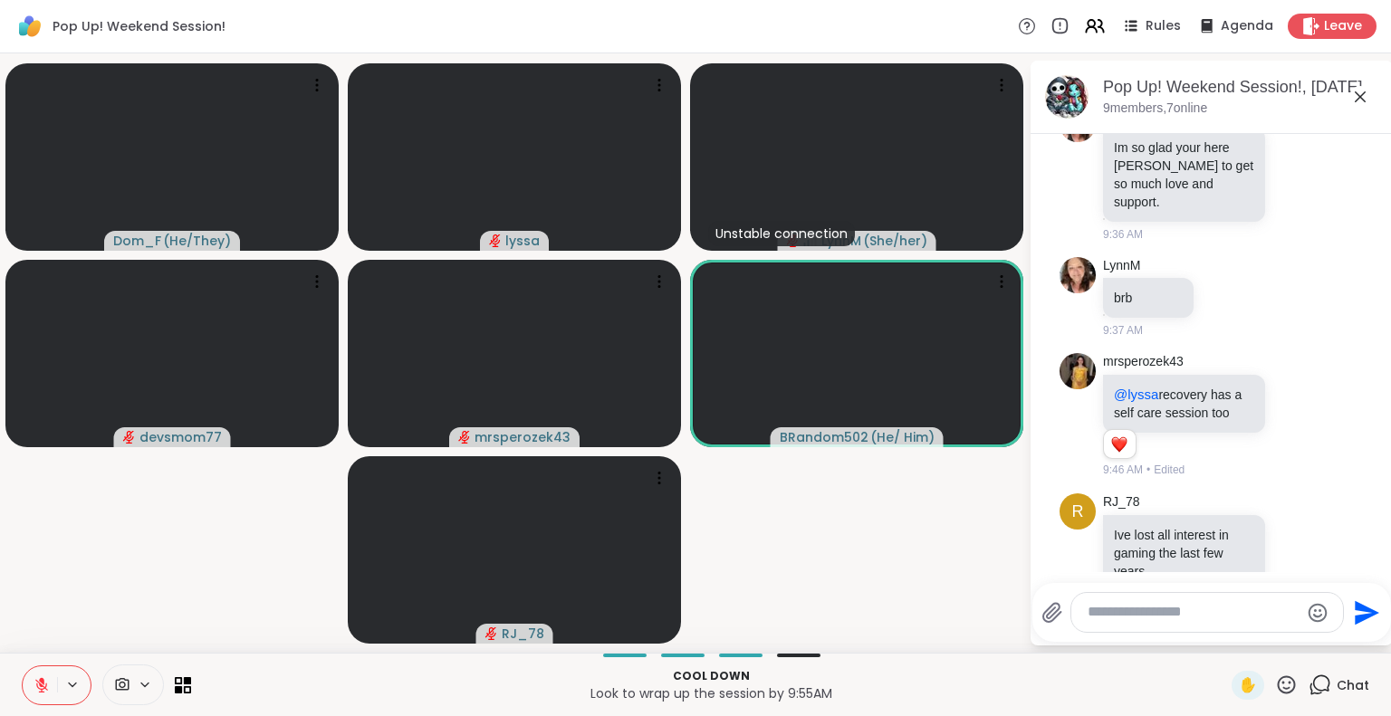
scroll to position [2466, 0]
click at [1269, 186] on div at bounding box center [1297, 175] width 56 height 22
click at [1281, 186] on div at bounding box center [1297, 175] width 56 height 22
click at [1288, 184] on icon at bounding box center [1296, 175] width 16 height 18
click at [1288, 154] on div "Select Reaction: Heart" at bounding box center [1296, 146] width 16 height 16
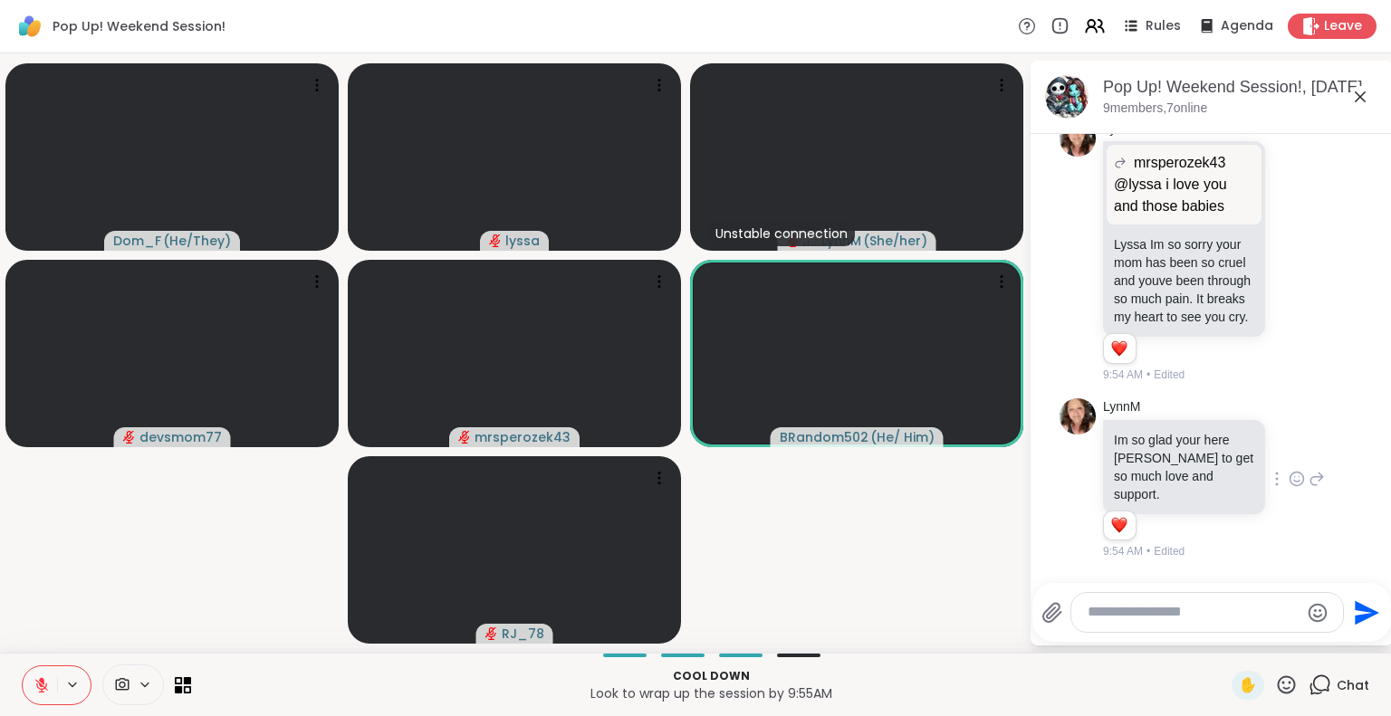
scroll to position [2170, 0]
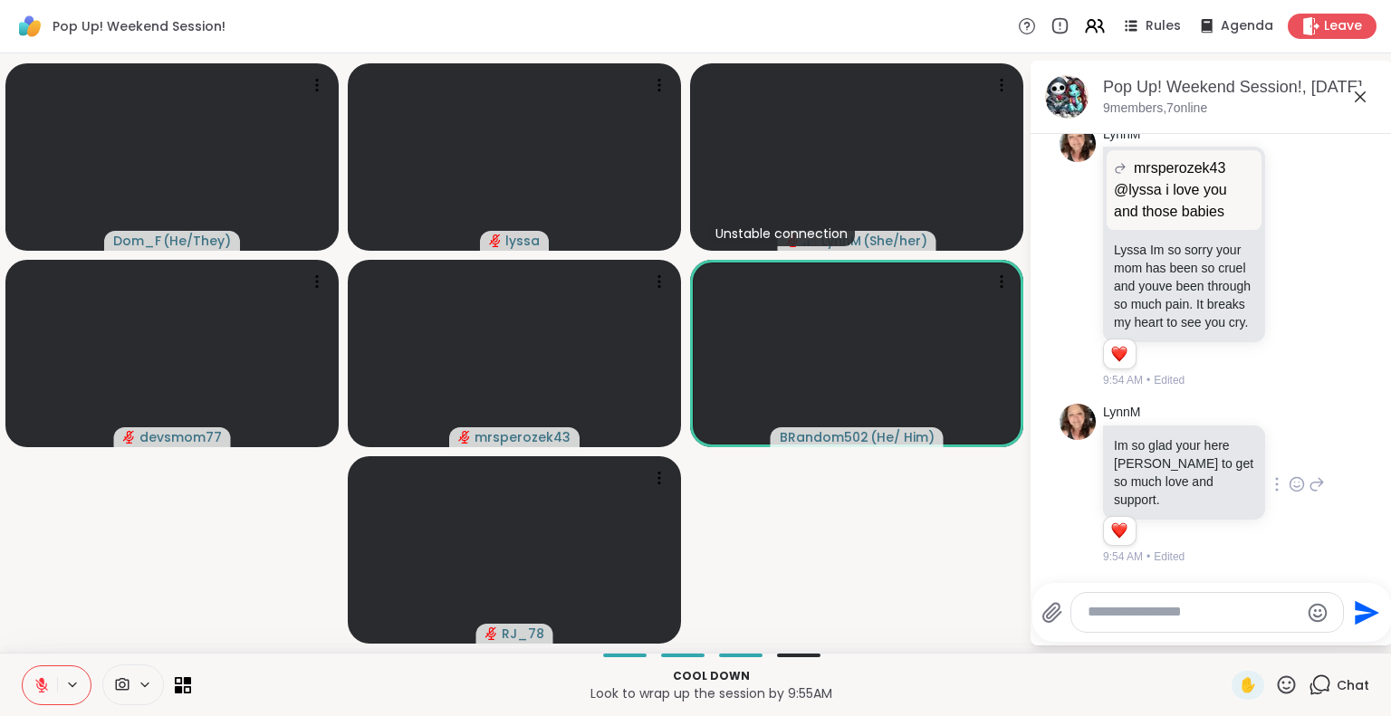
click at [1308, 267] on icon at bounding box center [1316, 256] width 16 height 22
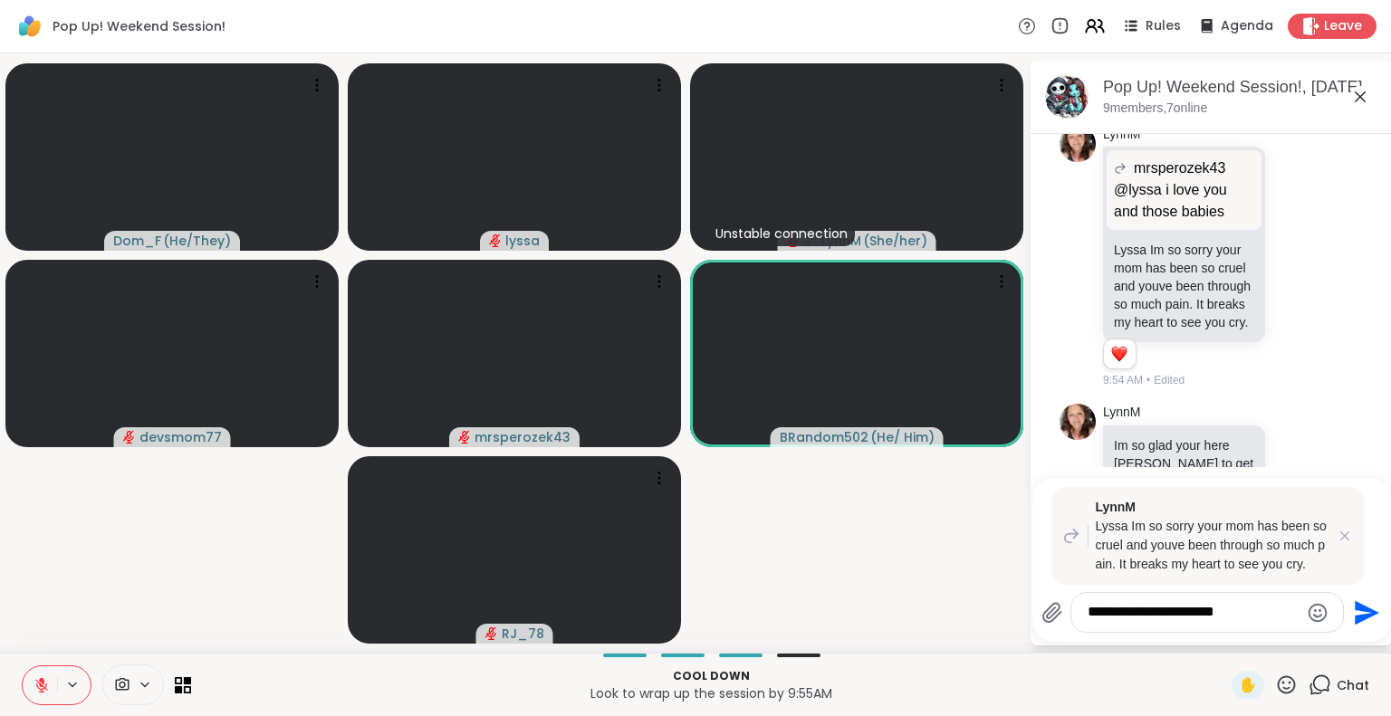
type textarea "**********"
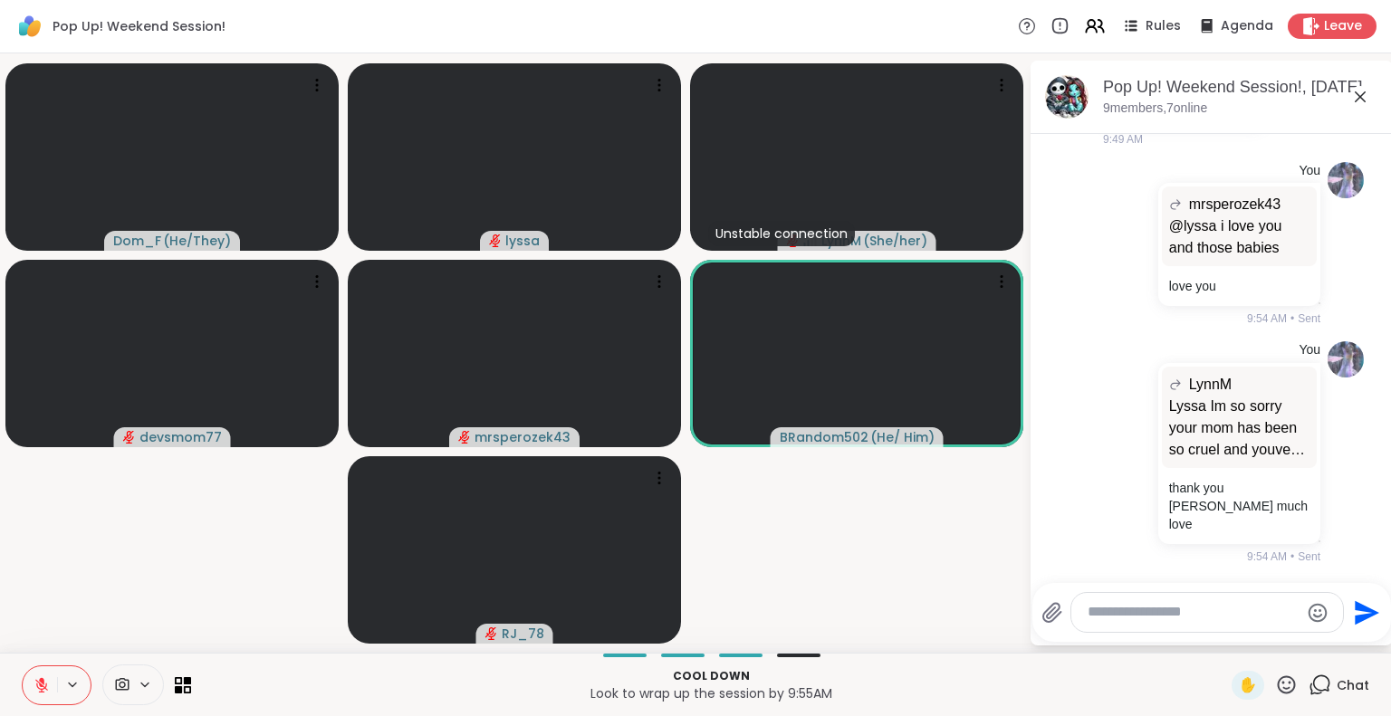
scroll to position [3587, 0]
click at [1355, 93] on icon at bounding box center [1360, 97] width 22 height 22
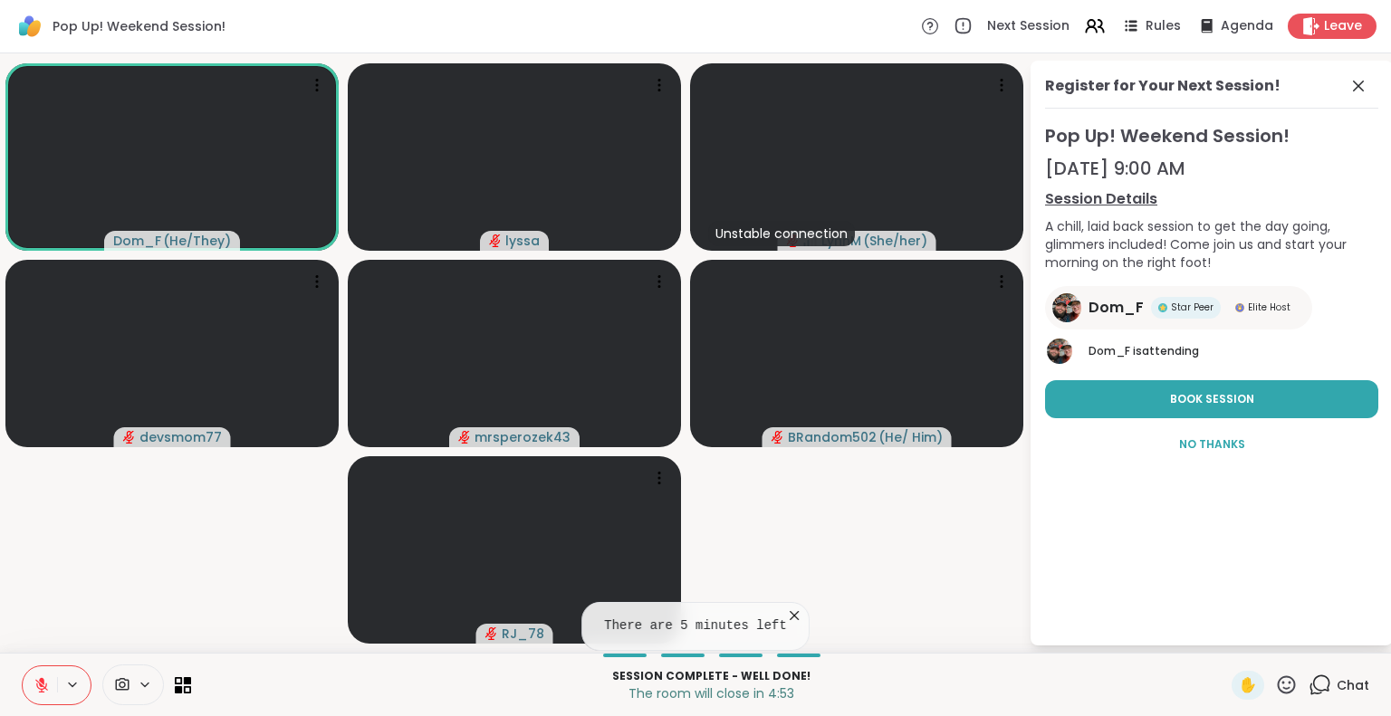
click at [34, 682] on icon at bounding box center [42, 685] width 16 height 16
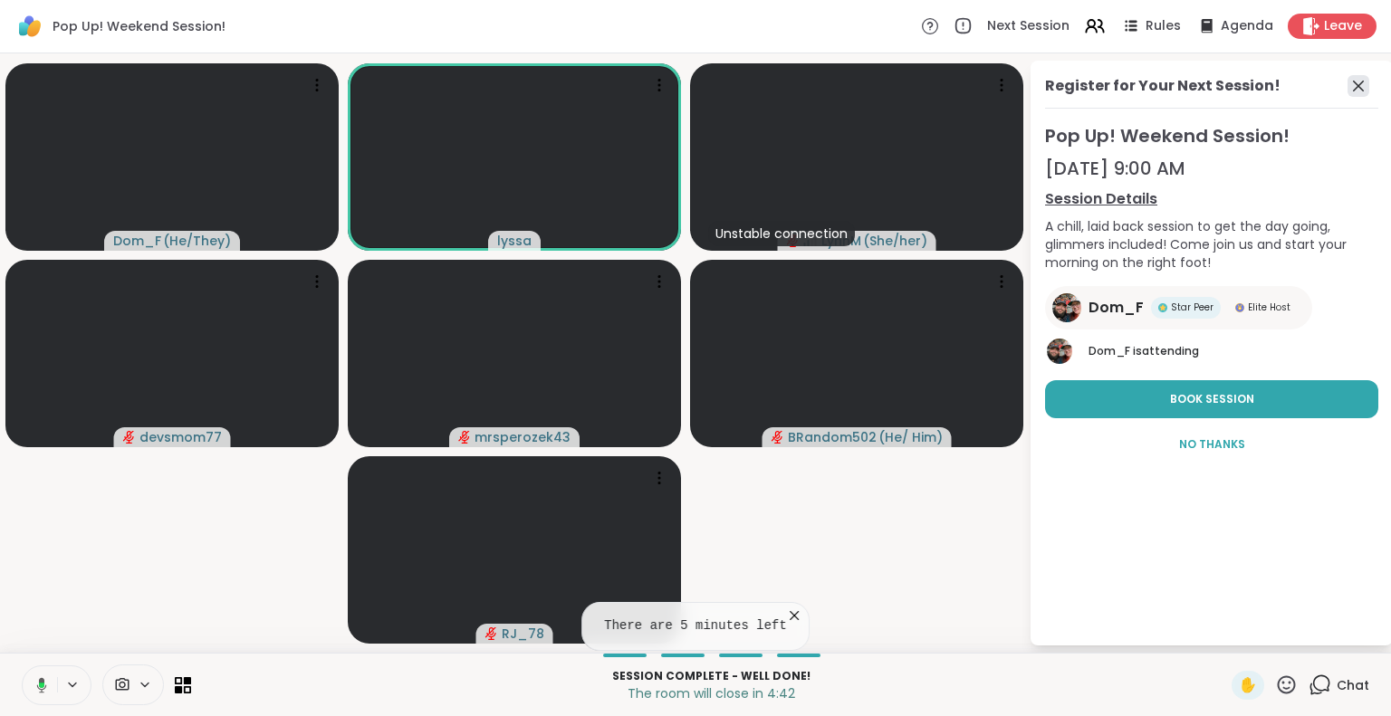
click at [1351, 96] on icon at bounding box center [1358, 86] width 22 height 22
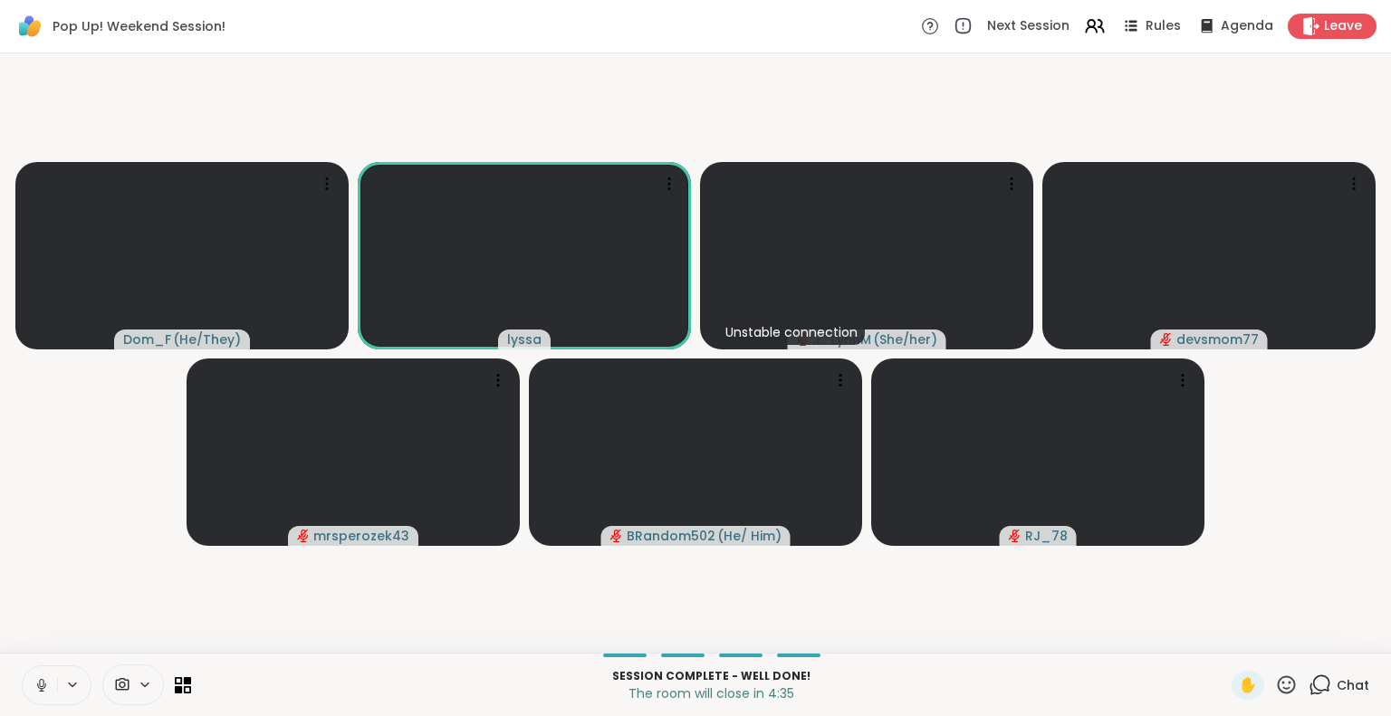
click at [25, 681] on button at bounding box center [40, 685] width 34 height 38
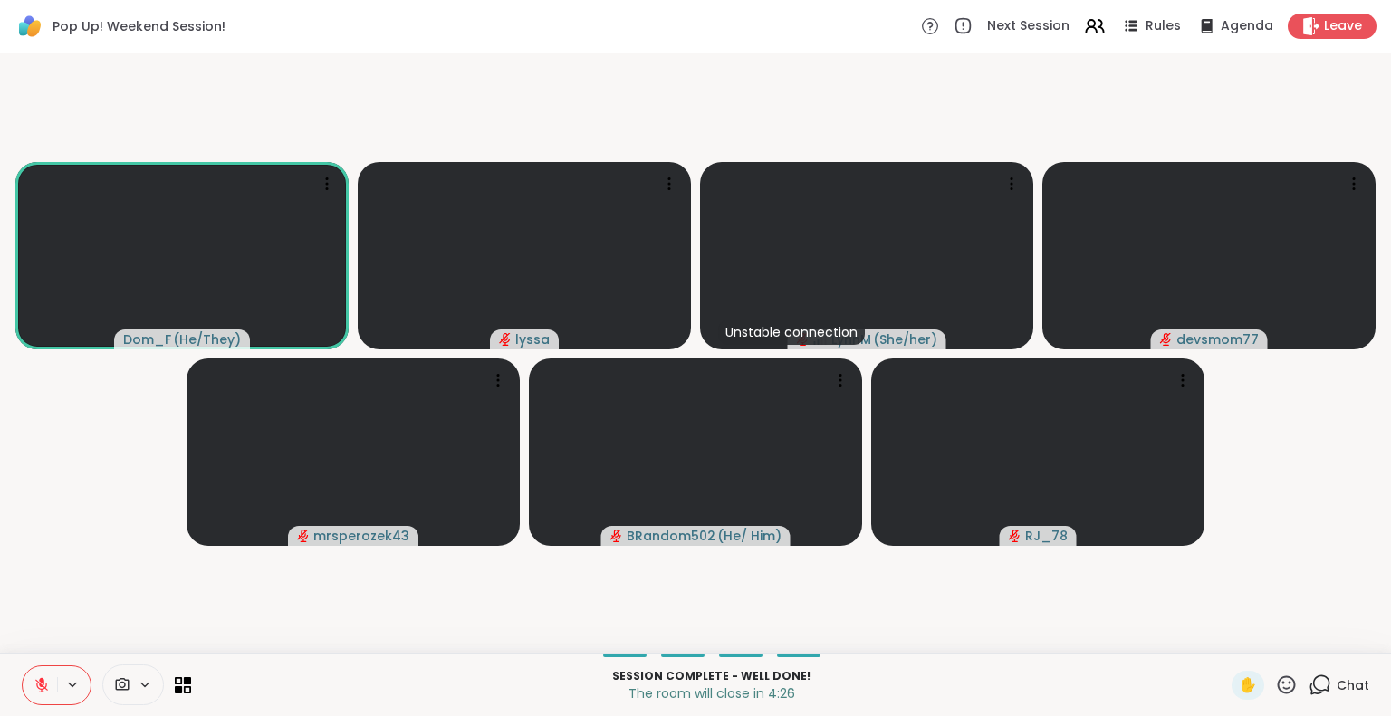
click at [1275, 688] on icon at bounding box center [1286, 685] width 23 height 23
click at [1224, 641] on span "❤️" at bounding box center [1233, 638] width 18 height 22
click at [35, 684] on icon at bounding box center [41, 685] width 13 height 13
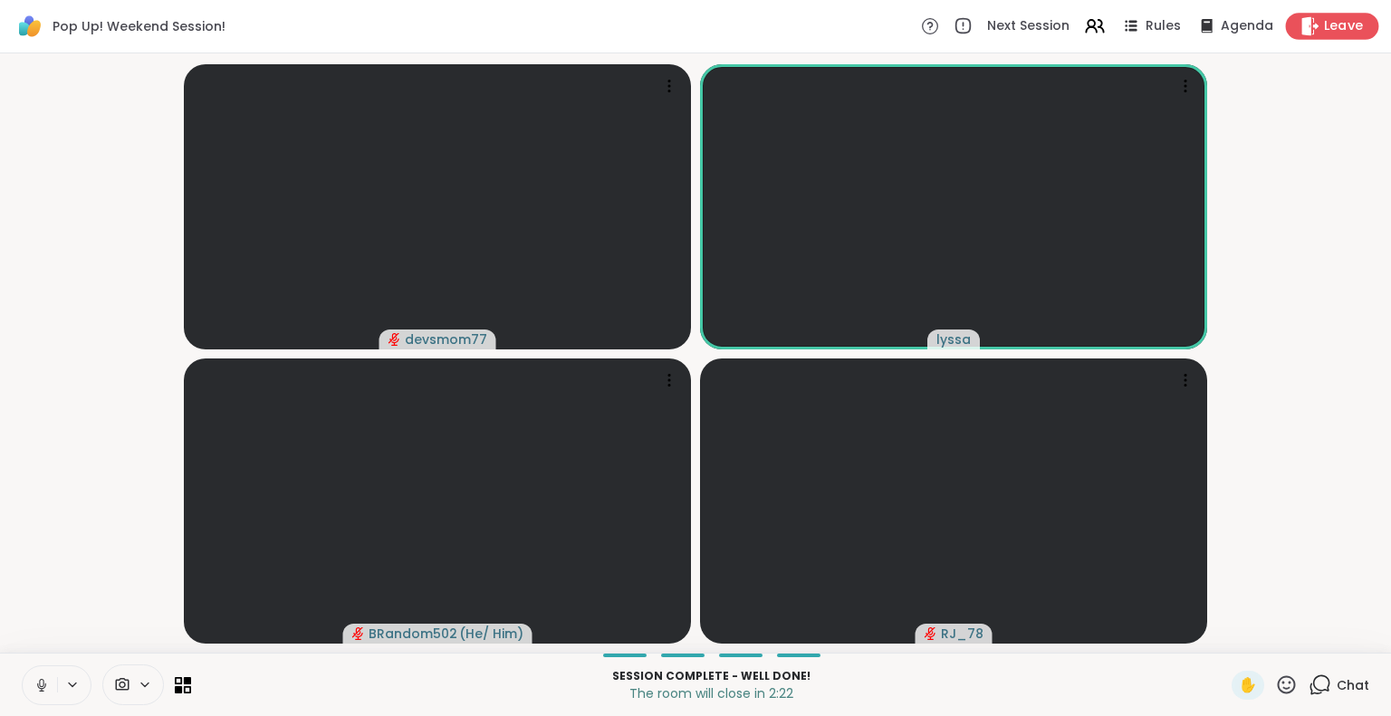
click at [1324, 31] on span "Leave" at bounding box center [1344, 26] width 40 height 19
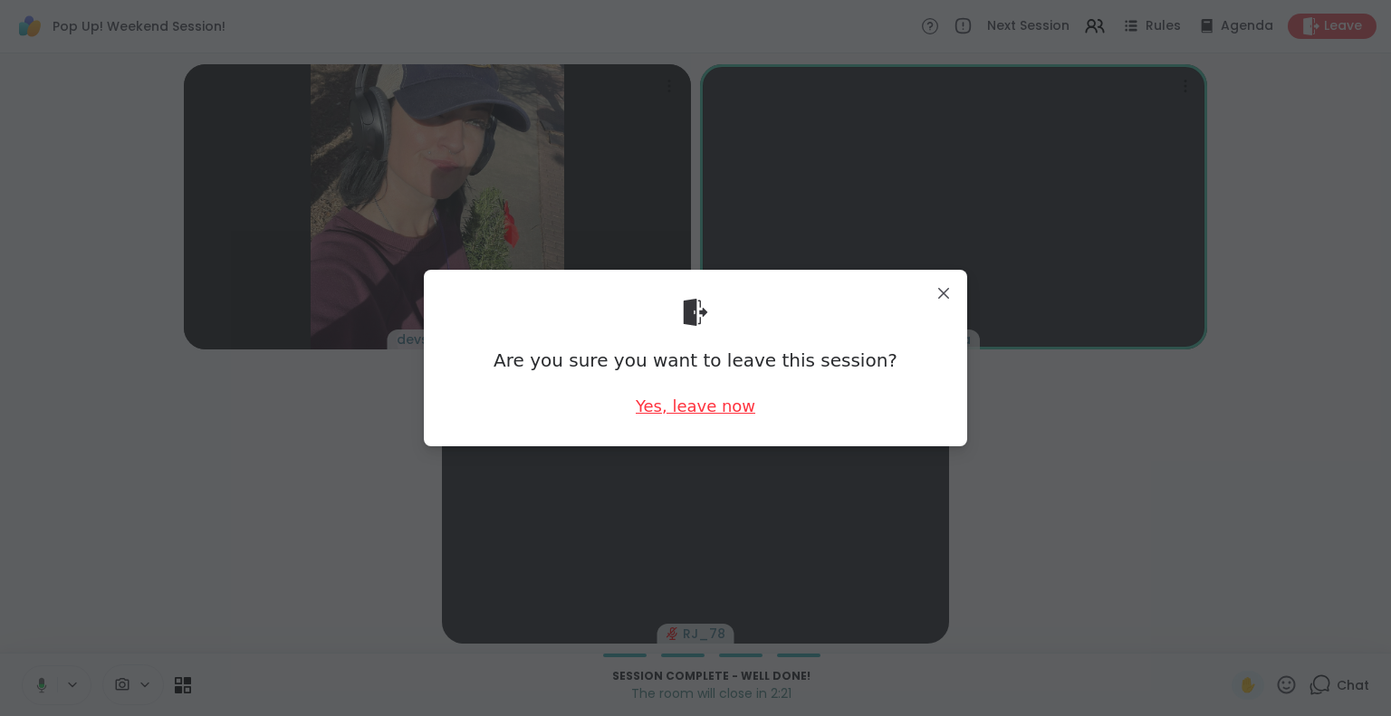
click at [637, 416] on div "Yes, leave now" at bounding box center [696, 406] width 120 height 23
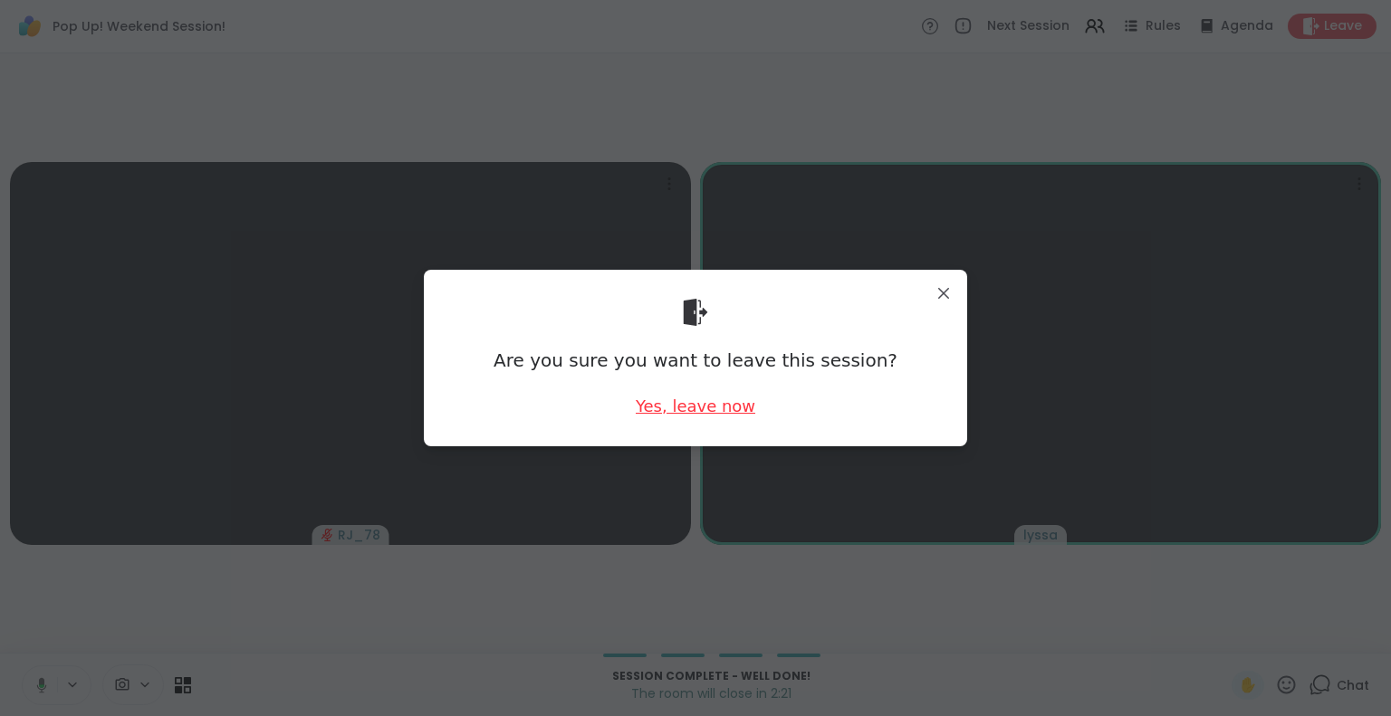
click at [661, 395] on div "Yes, leave now" at bounding box center [696, 406] width 120 height 23
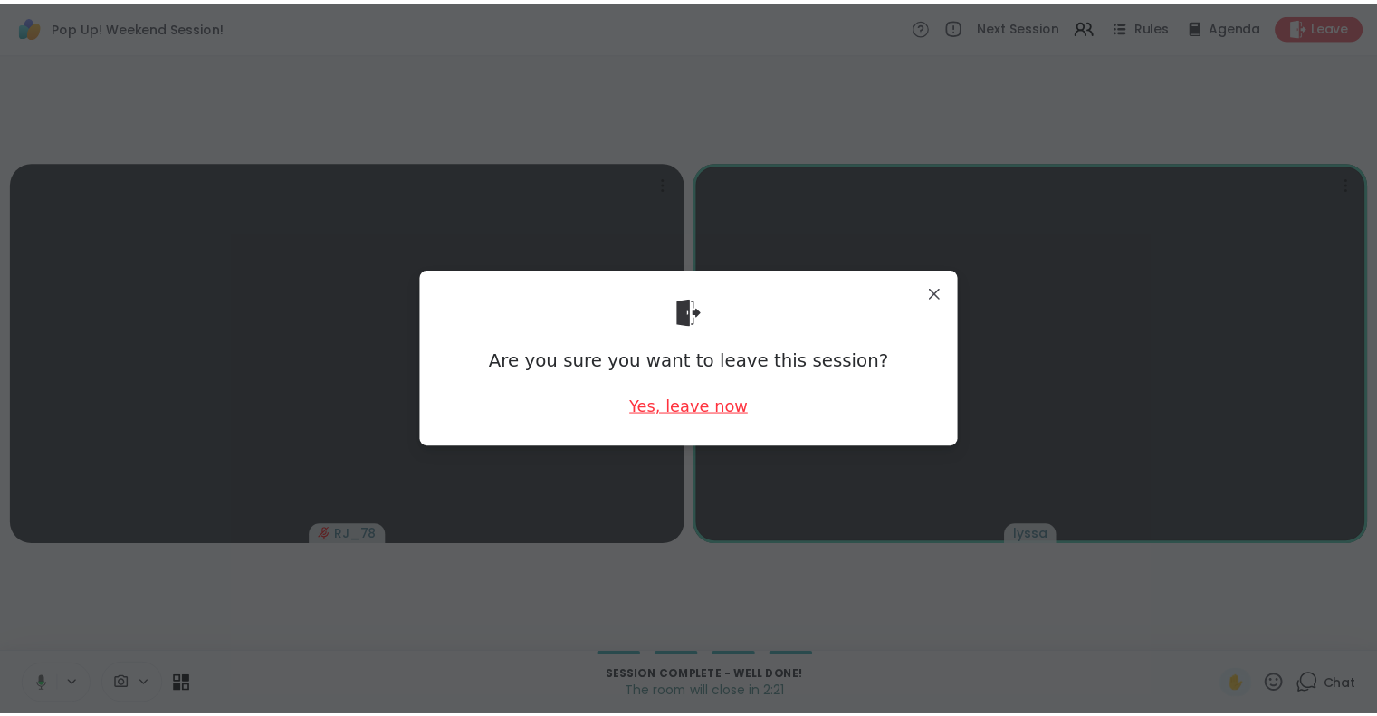
scroll to position [0, 0]
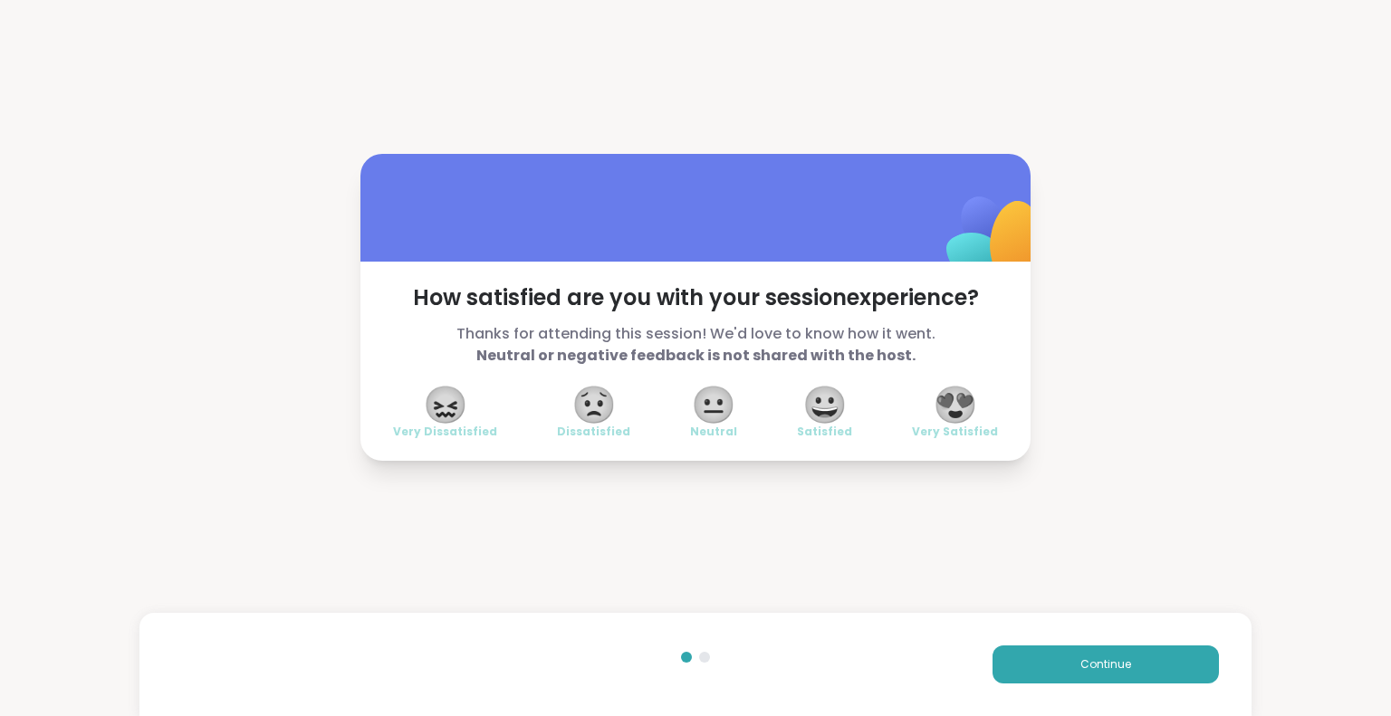
click at [967, 403] on span "😍" at bounding box center [955, 404] width 45 height 33
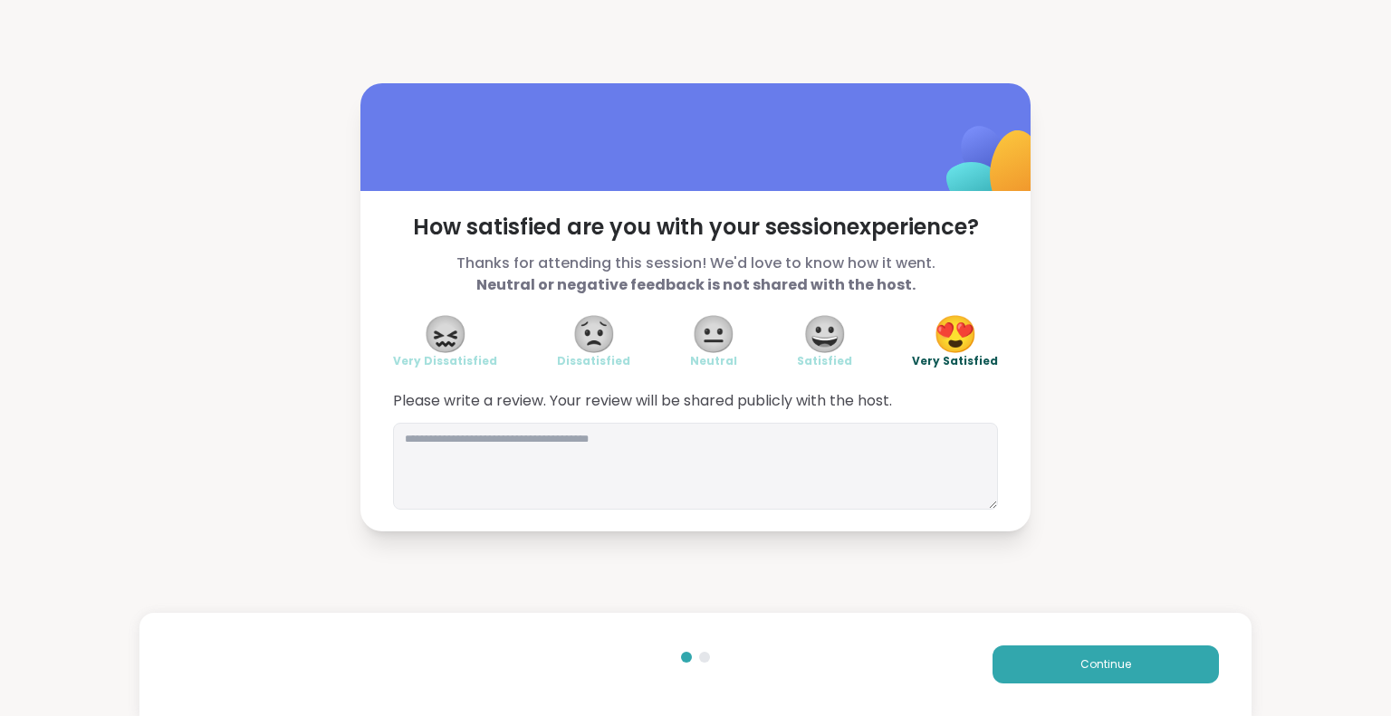
click at [1008, 644] on div "Continue" at bounding box center [695, 664] width 1113 height 103
click at [996, 659] on button "Continue" at bounding box center [1105, 665] width 226 height 38
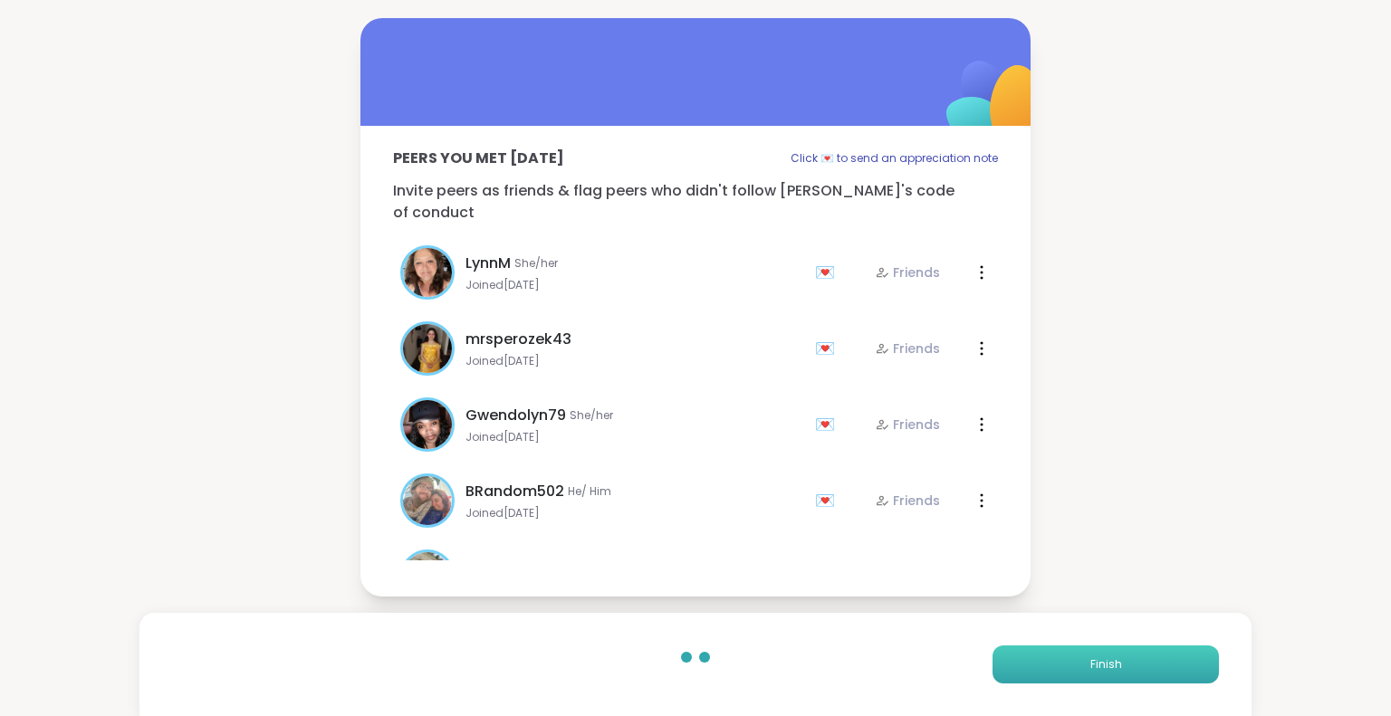
click at [996, 659] on button "Finish" at bounding box center [1105, 665] width 226 height 38
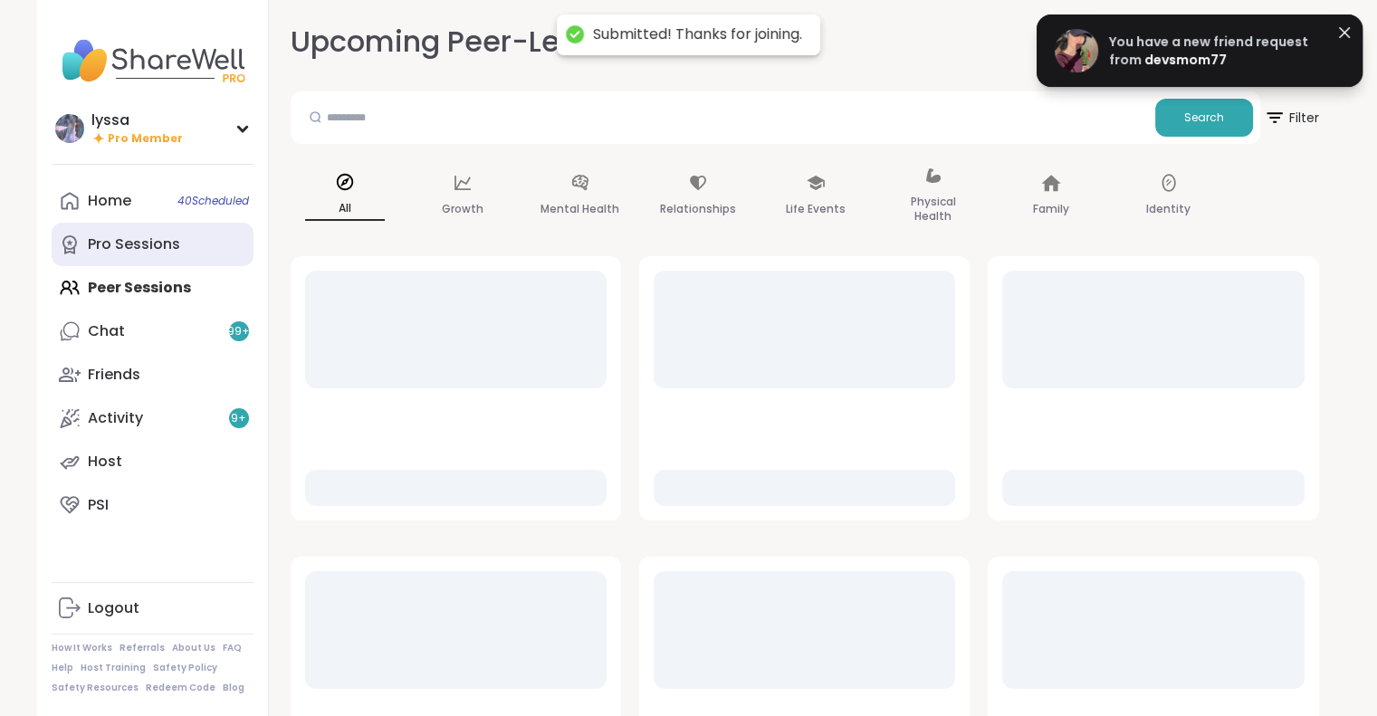
click at [134, 239] on div "Pro Sessions" at bounding box center [134, 245] width 92 height 20
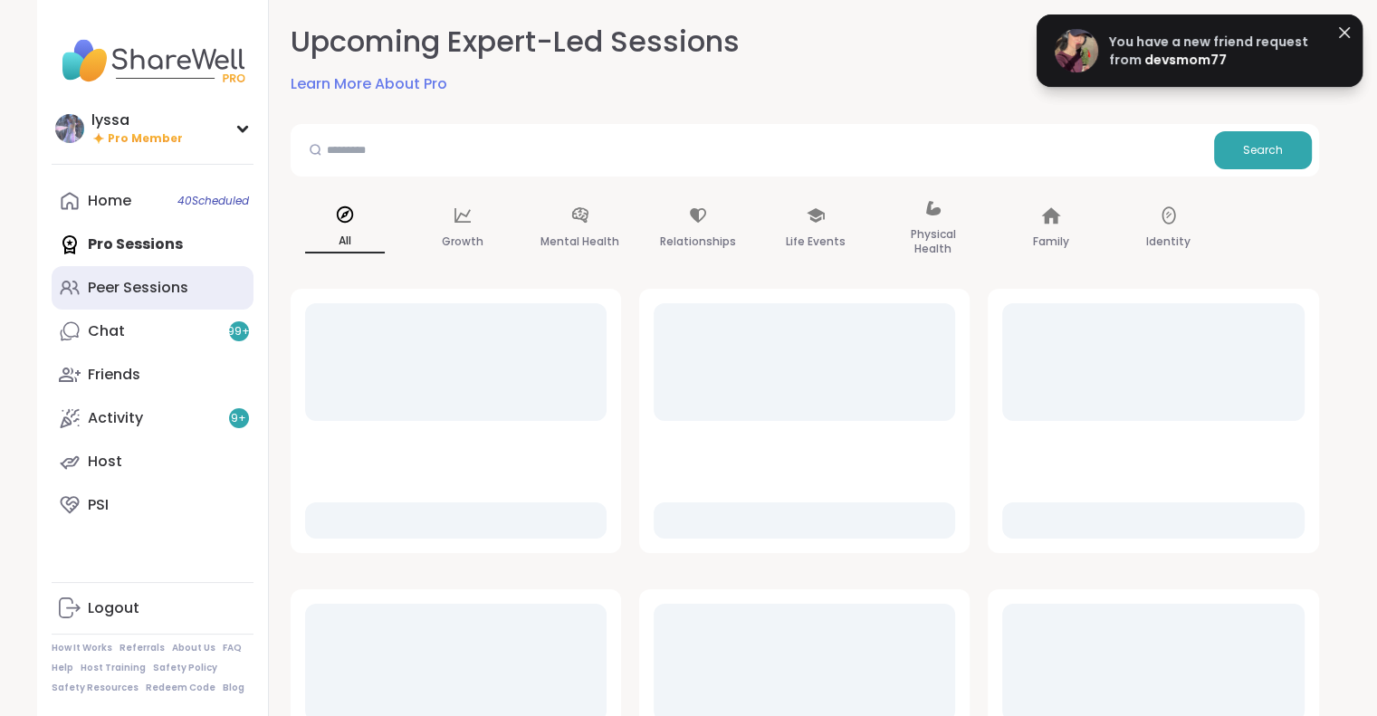
click at [149, 282] on div "Peer Sessions" at bounding box center [138, 288] width 101 height 20
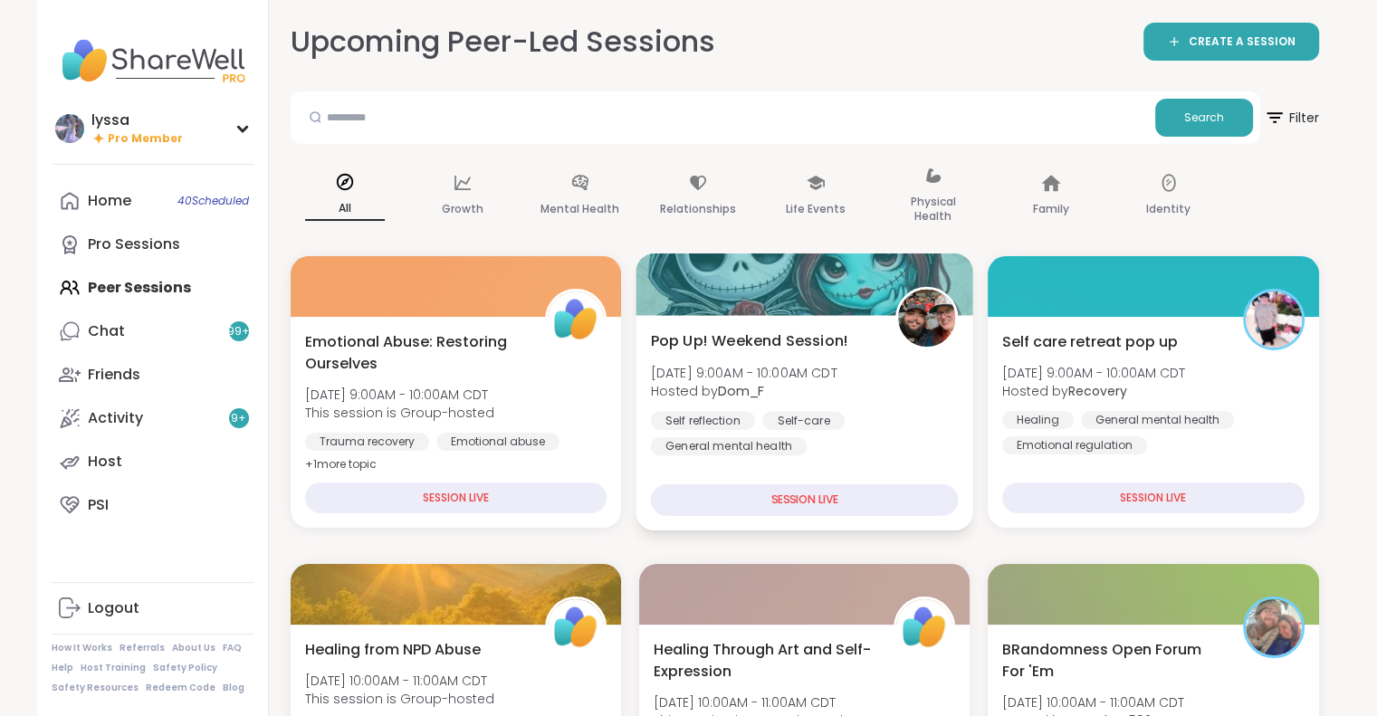
scroll to position [126, 0]
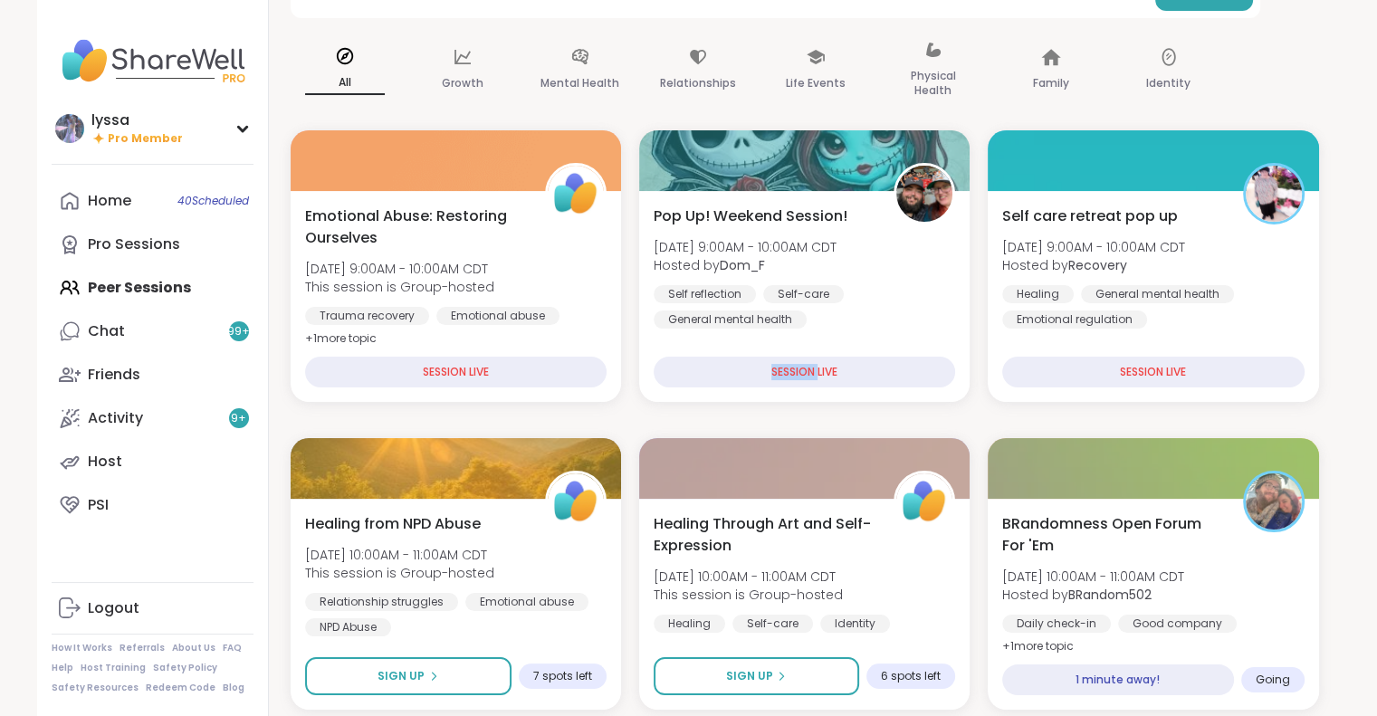
drag, startPoint x: 752, startPoint y: 355, endPoint x: 811, endPoint y: 425, distance: 91.2
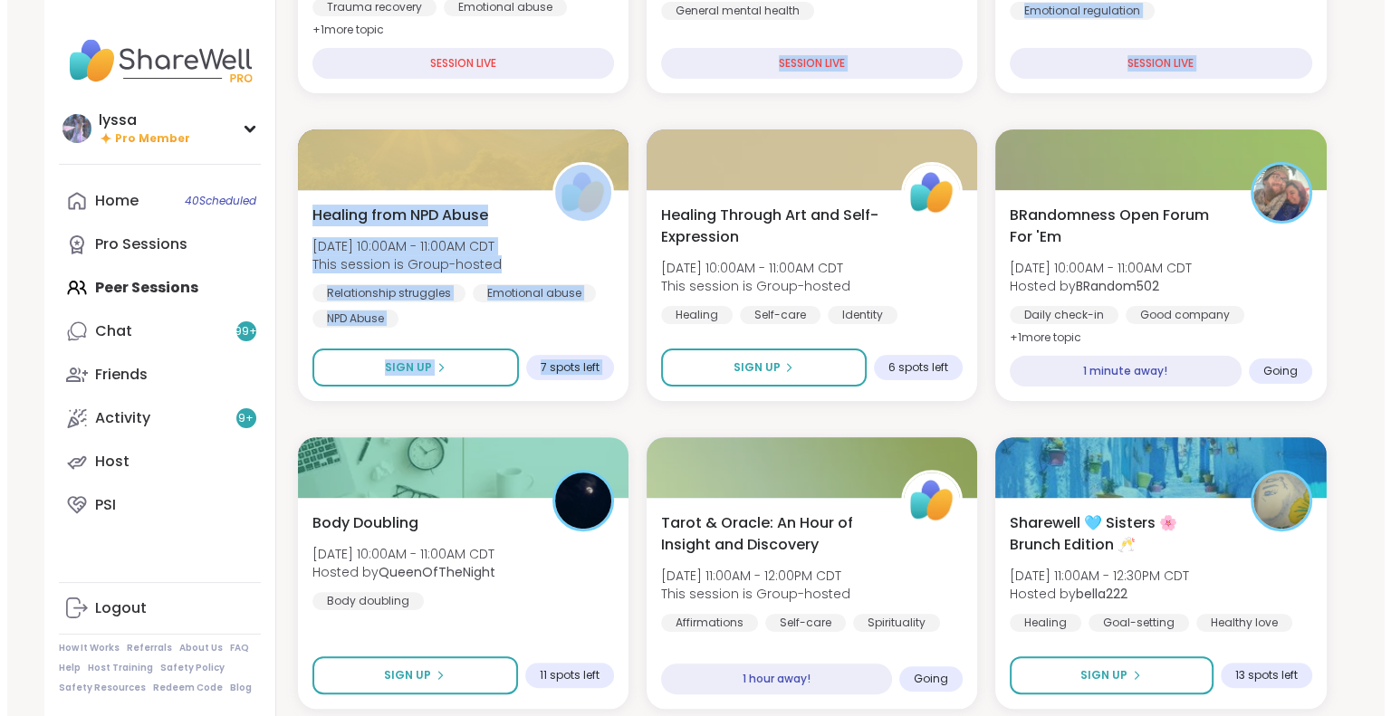
scroll to position [568, 0]
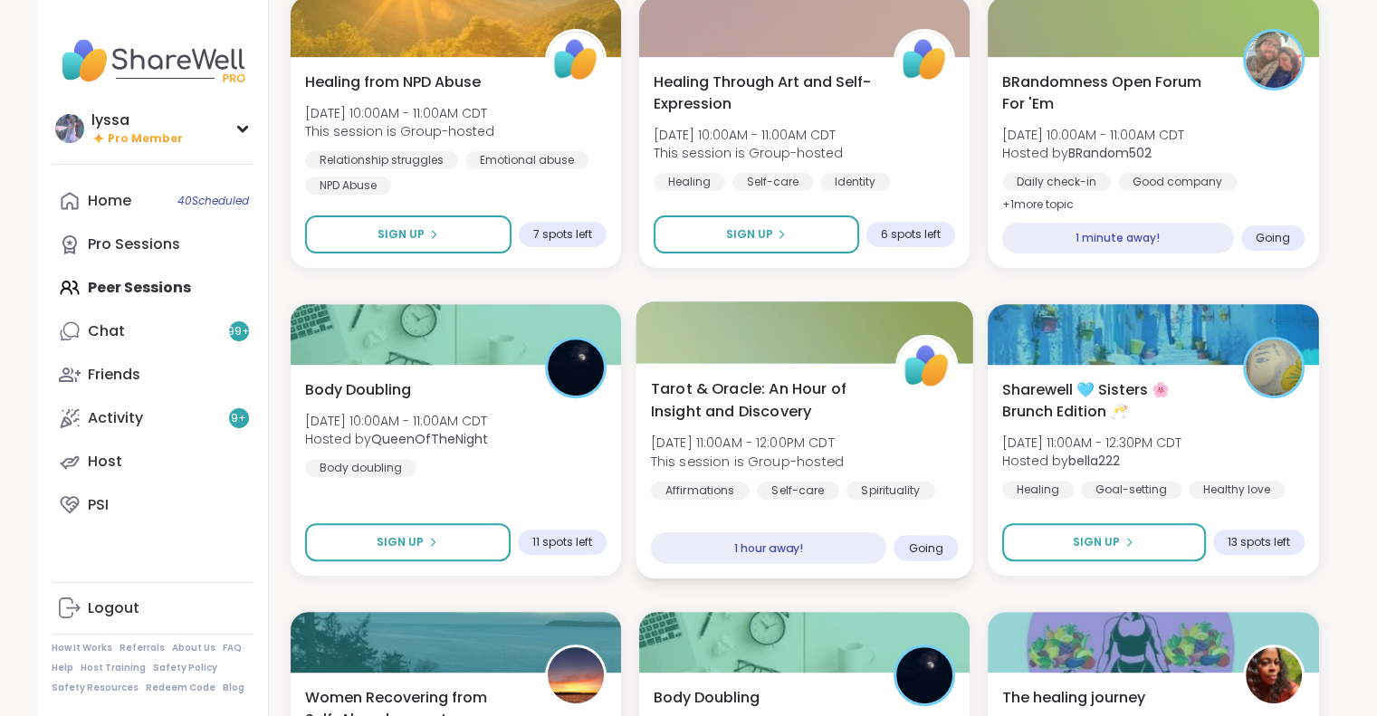
click at [710, 425] on div "Tarot & Oracle: An Hour of Insight and Discovery [DATE] 11:00AM - 12:00PM CDT T…" at bounding box center [804, 439] width 308 height 122
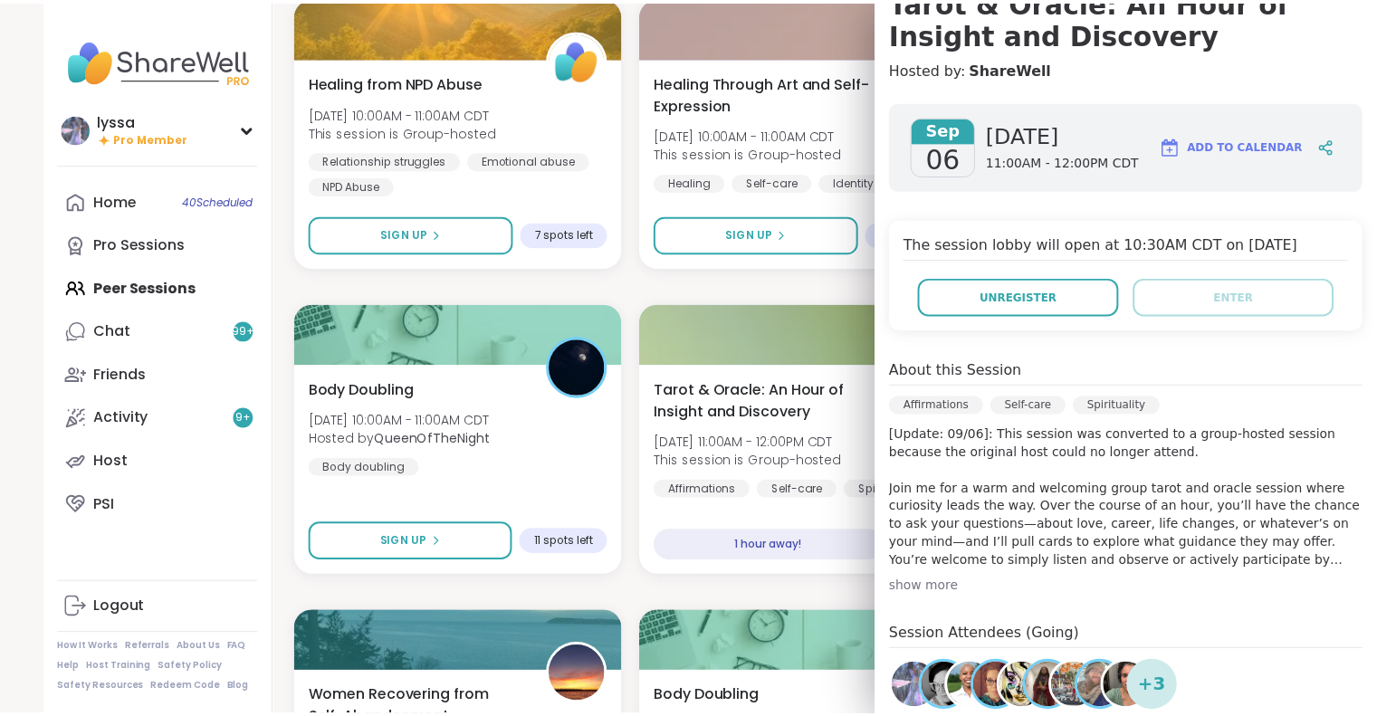
scroll to position [0, 0]
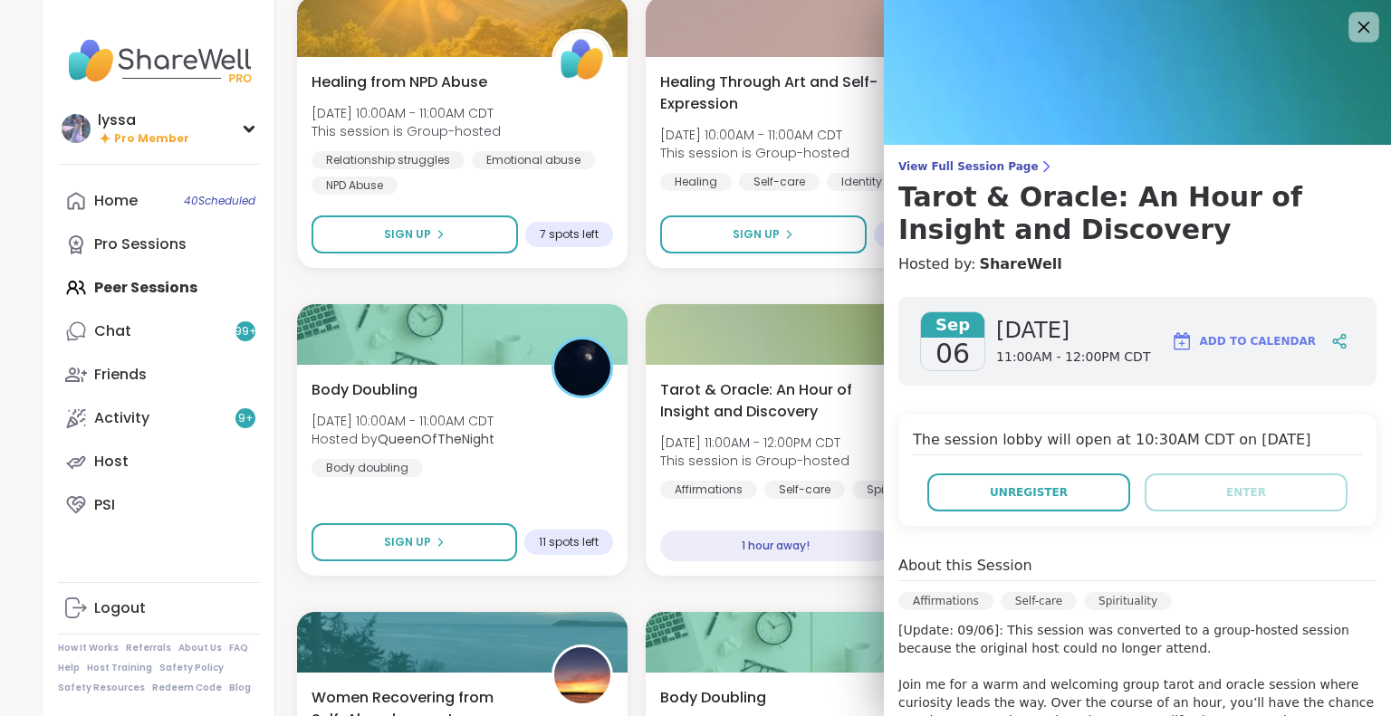
click at [1352, 25] on icon at bounding box center [1363, 26] width 23 height 23
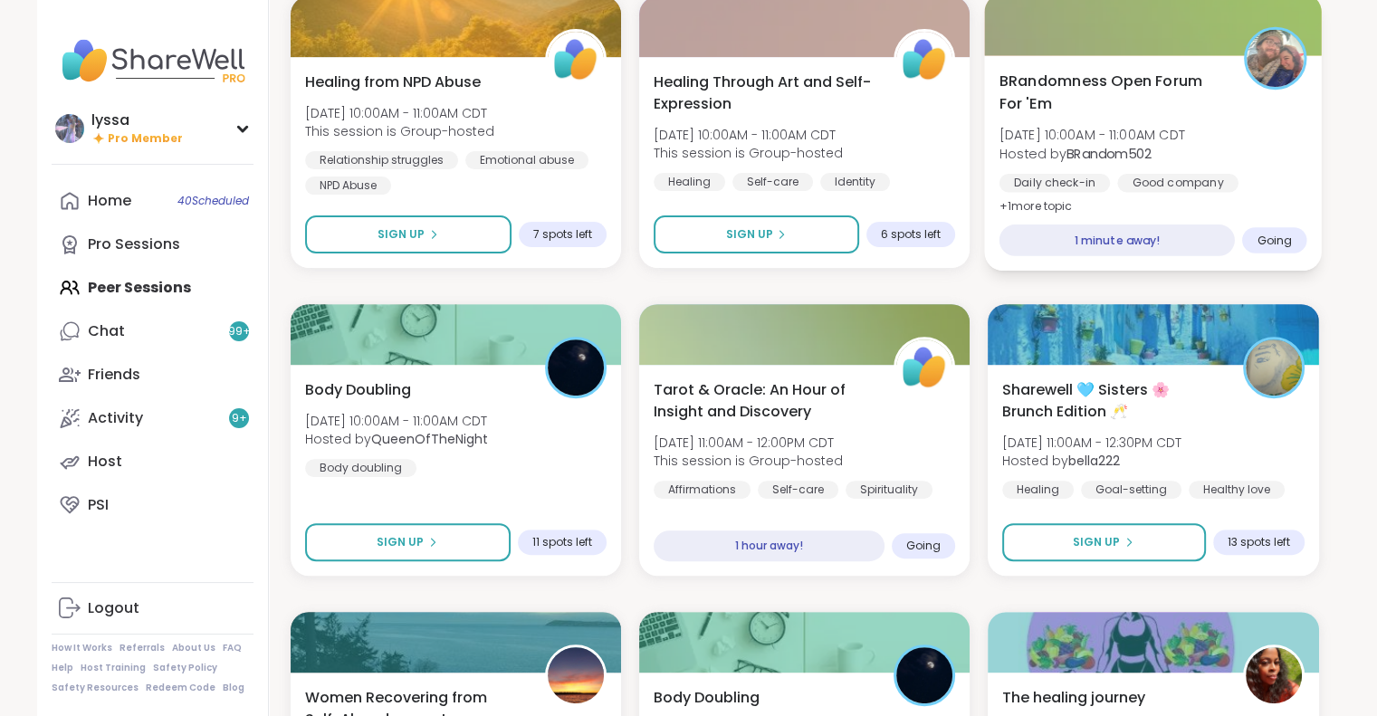
click at [1094, 95] on span "BRandomness Open Forum For 'Em" at bounding box center [1112, 92] width 225 height 44
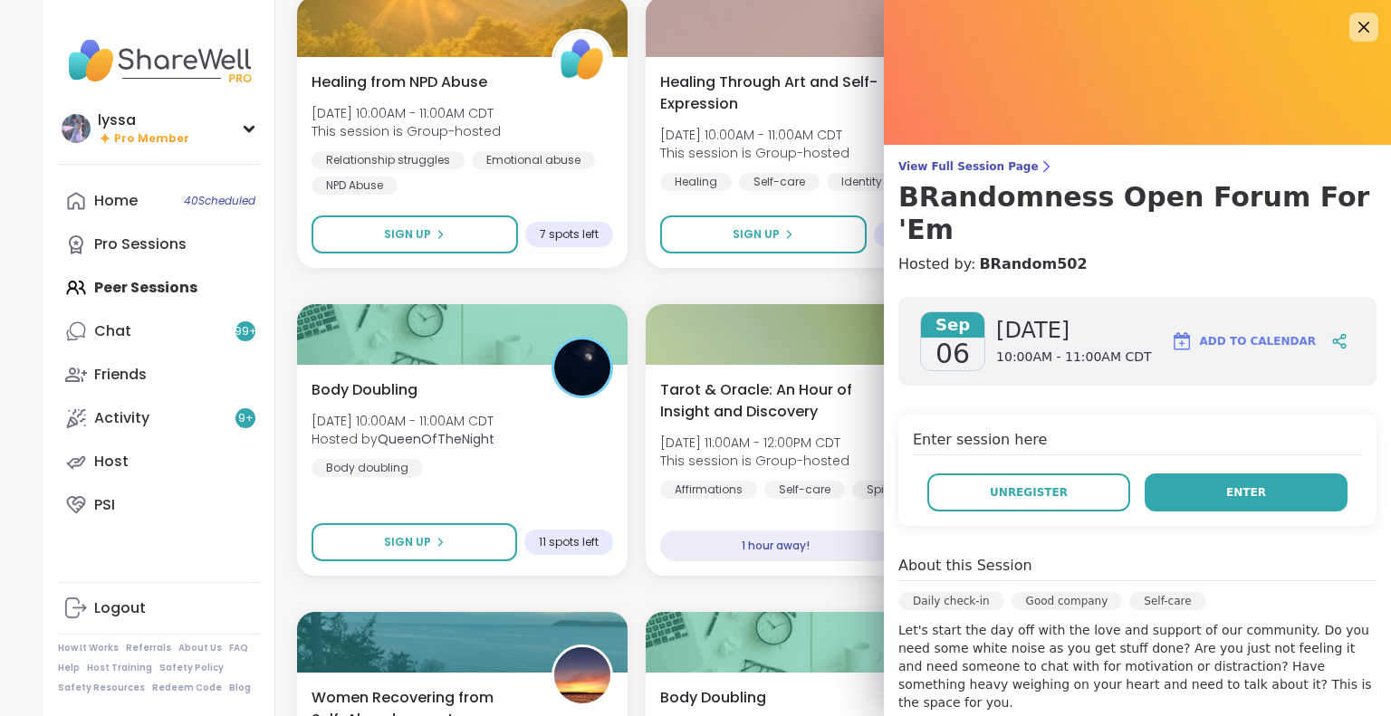
click at [1193, 474] on button "Enter" at bounding box center [1245, 493] width 203 height 38
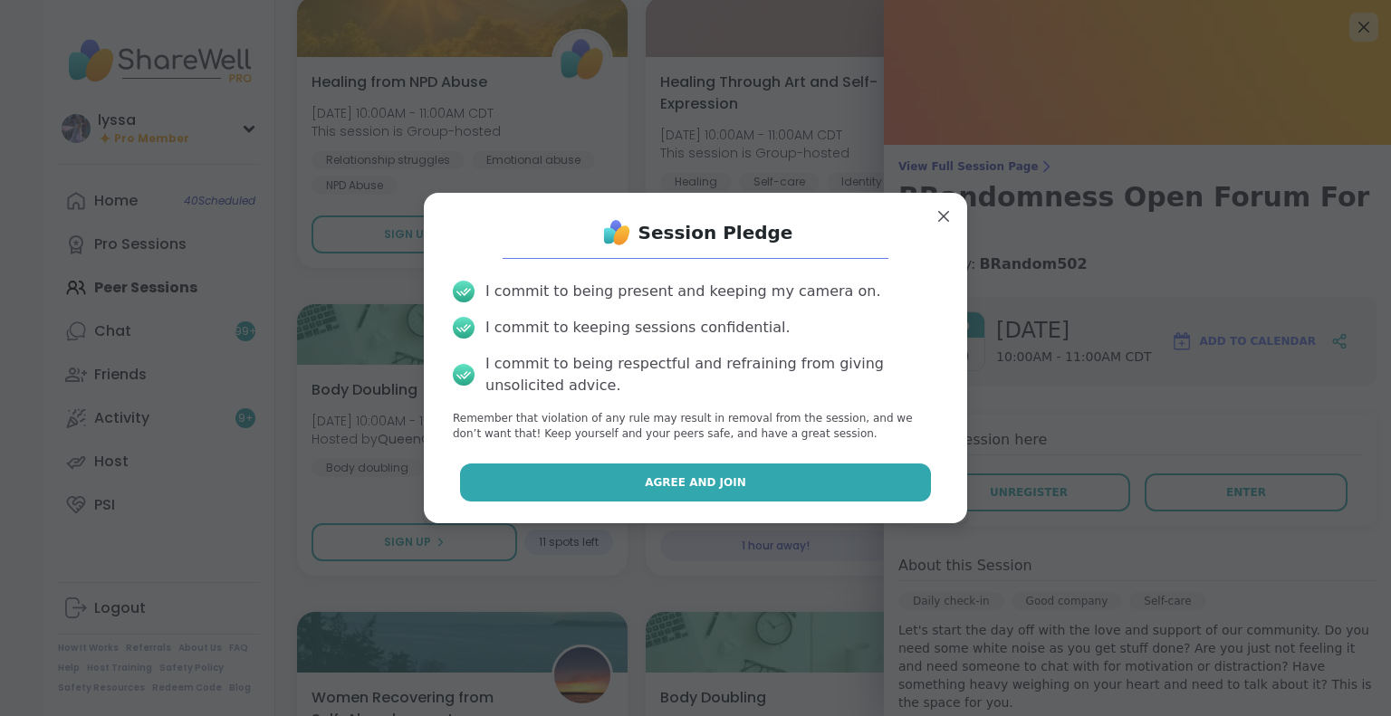
click at [866, 489] on button "Agree and Join" at bounding box center [696, 483] width 472 height 38
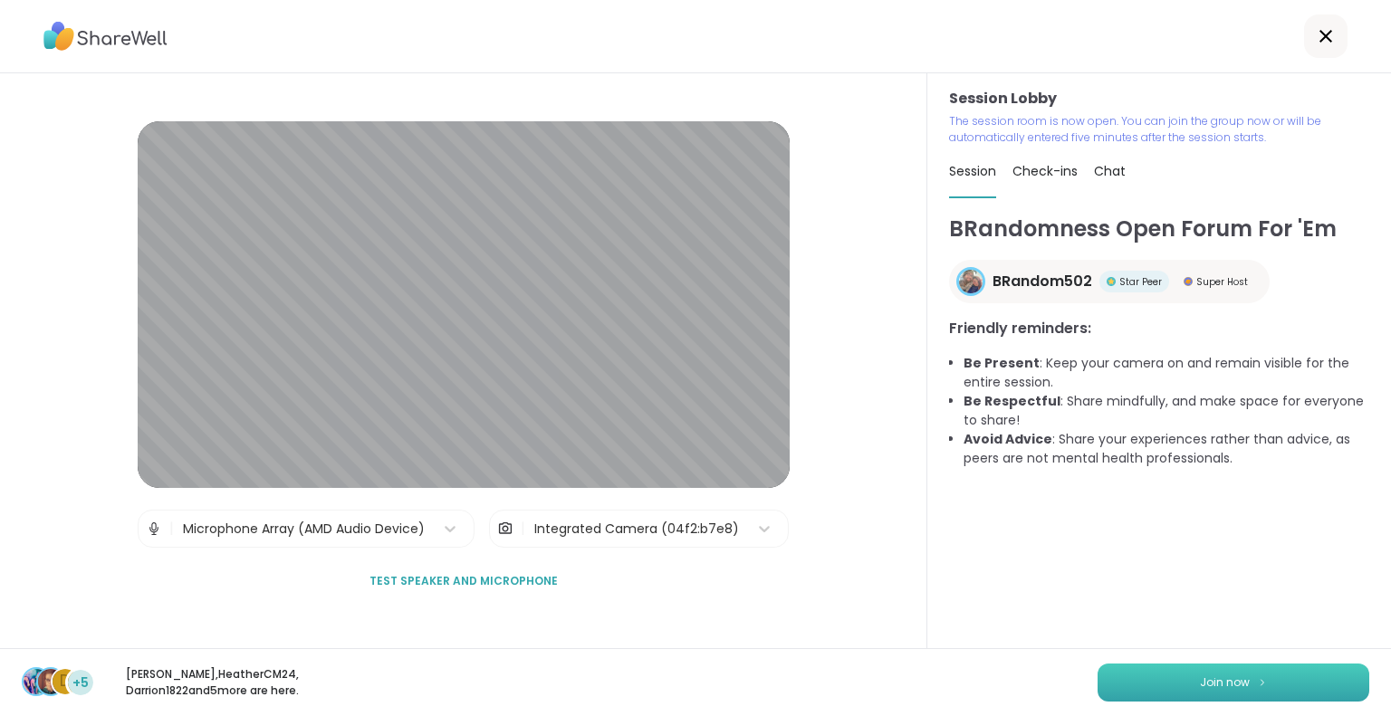
click at [1185, 692] on button "Join now" at bounding box center [1233, 683] width 272 height 38
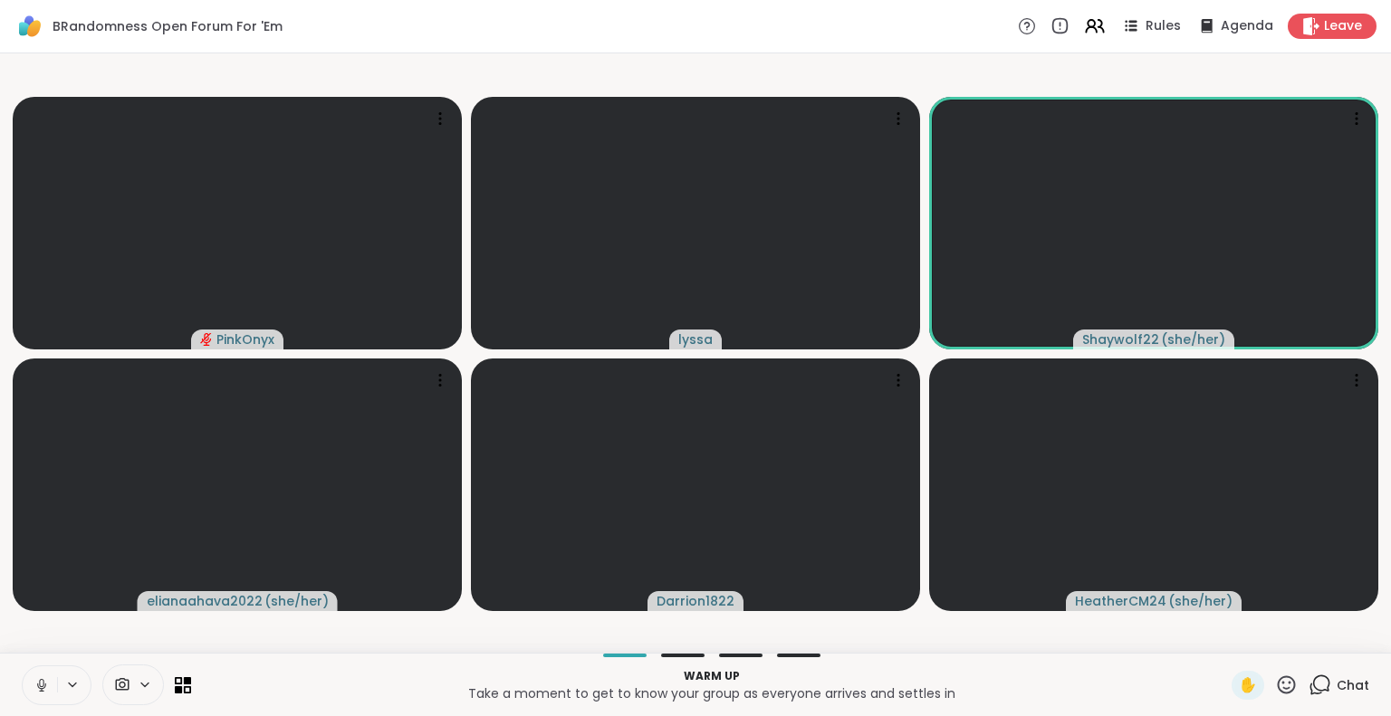
click at [40, 702] on button at bounding box center [40, 685] width 34 height 38
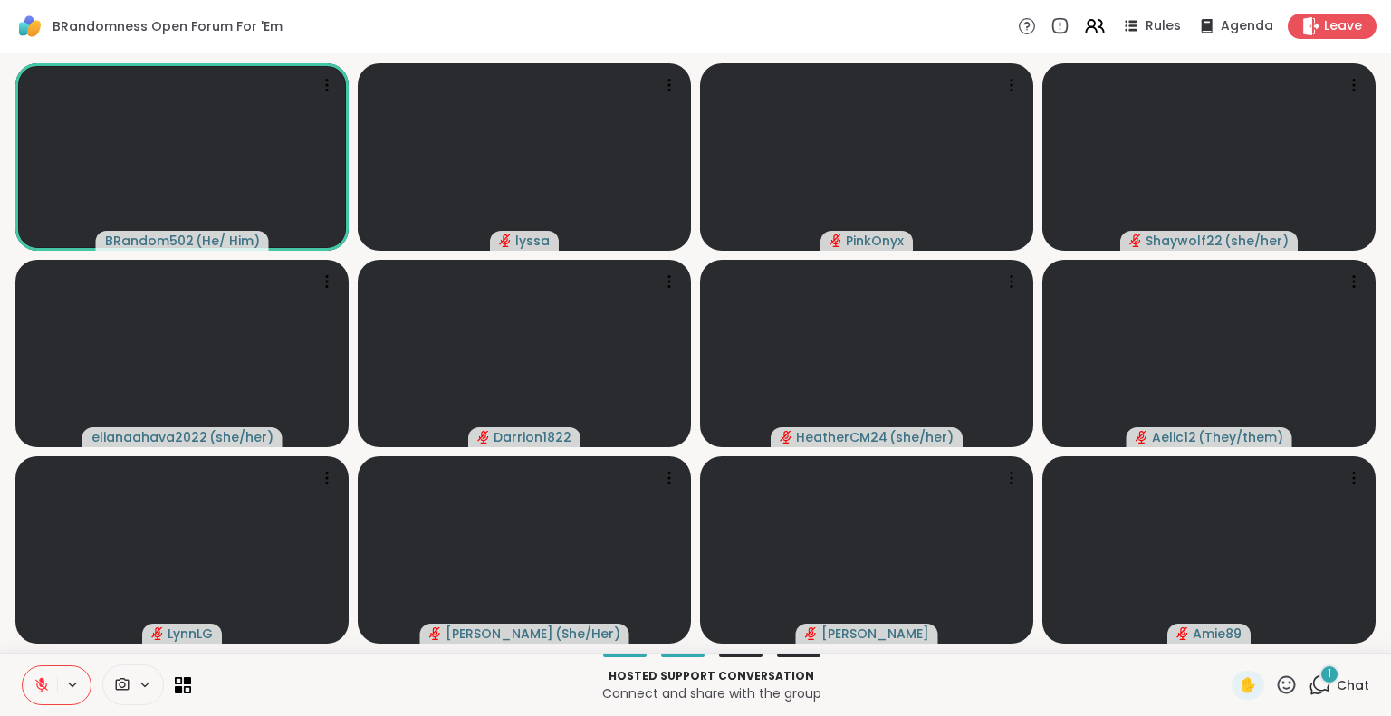
click at [1278, 690] on icon at bounding box center [1287, 684] width 18 height 18
click at [1224, 641] on span "❤️" at bounding box center [1233, 638] width 18 height 22
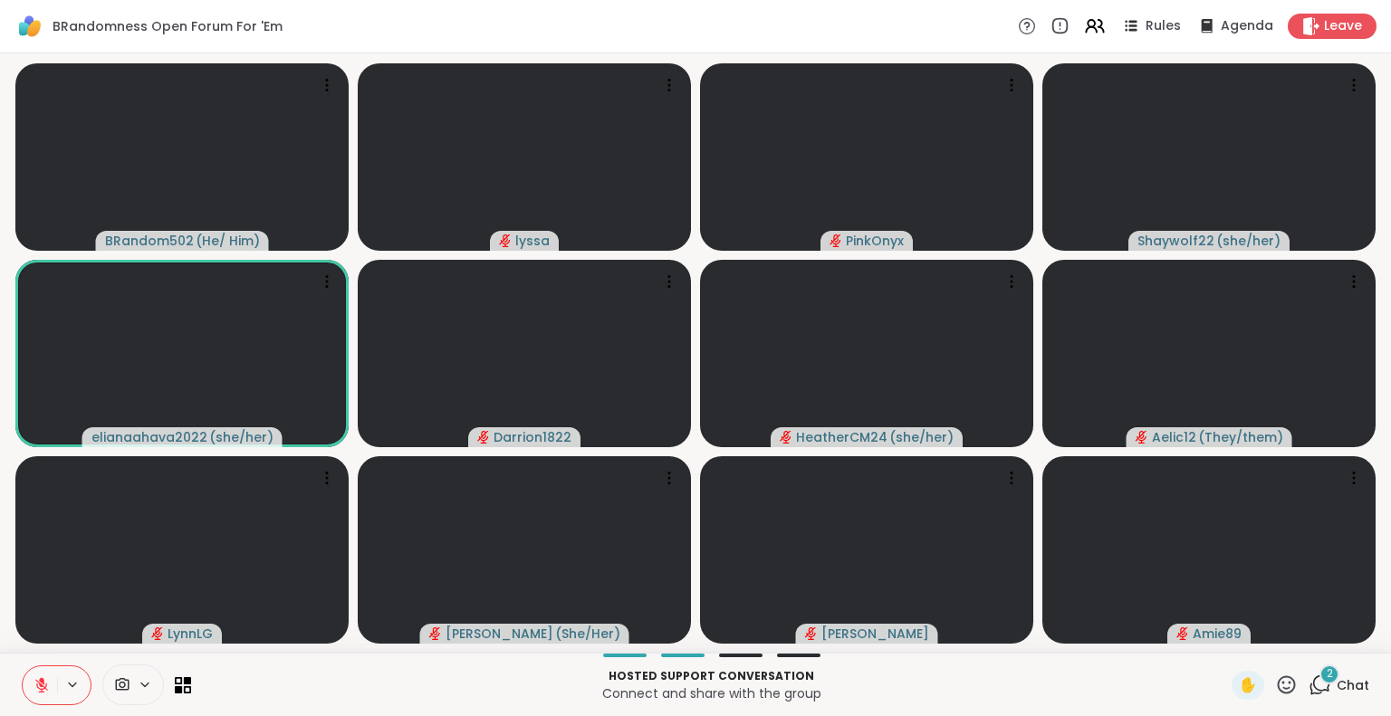
click at [1275, 694] on icon at bounding box center [1286, 685] width 23 height 23
click at [1224, 639] on span "❤️" at bounding box center [1233, 638] width 18 height 22
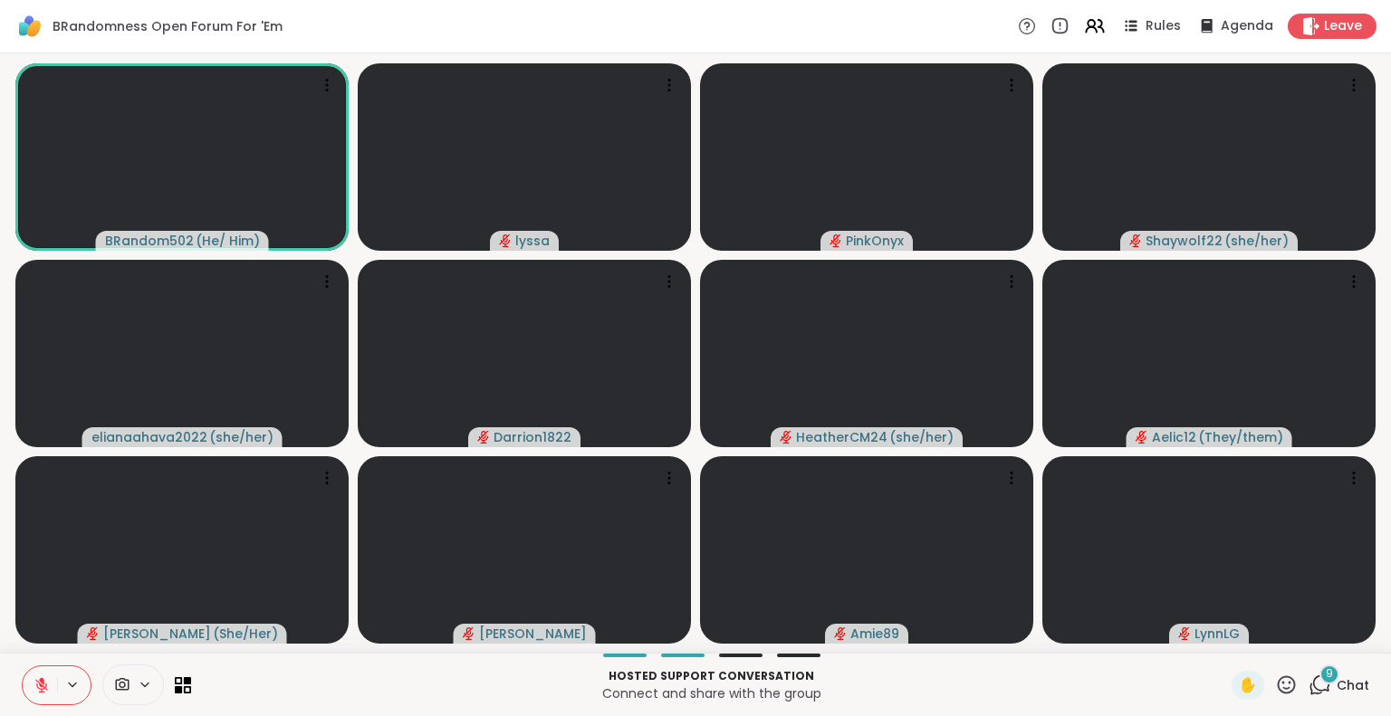
click at [34, 681] on icon at bounding box center [42, 685] width 16 height 16
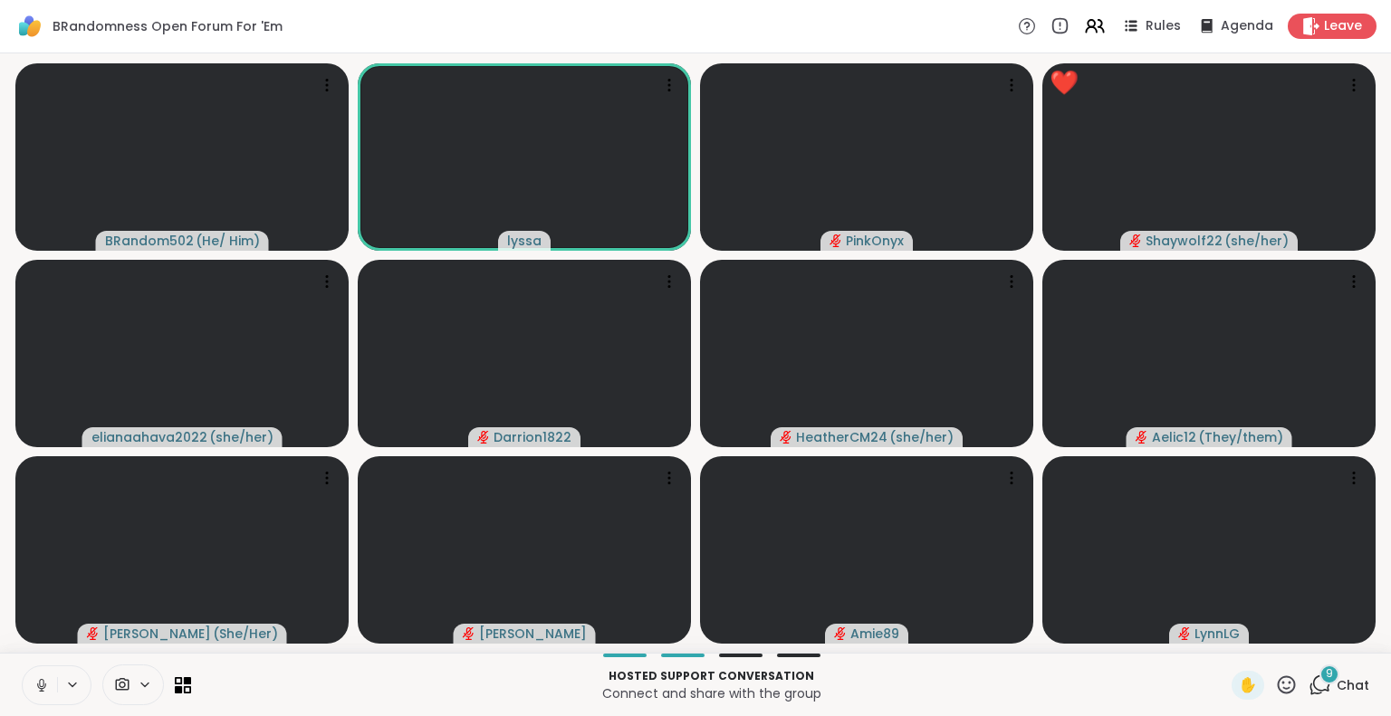
click at [46, 682] on icon at bounding box center [42, 685] width 16 height 16
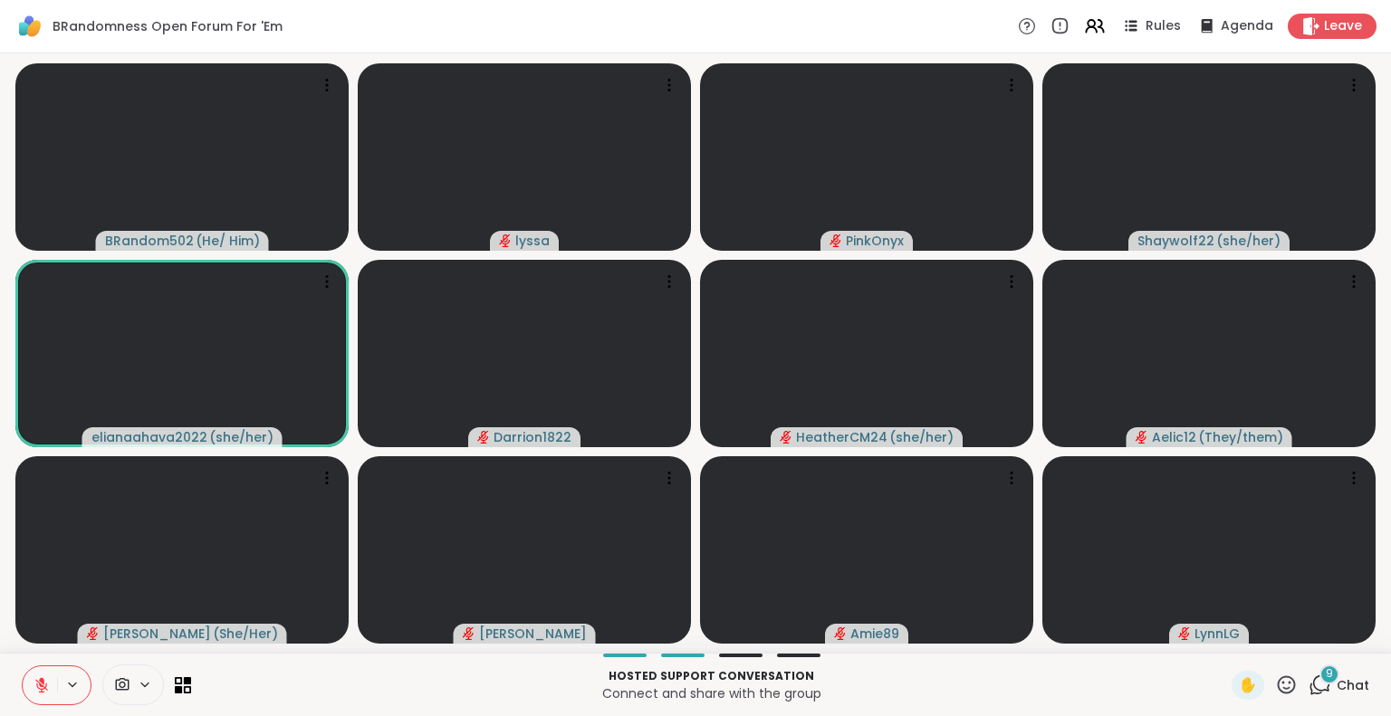
click at [39, 681] on icon at bounding box center [42, 685] width 16 height 16
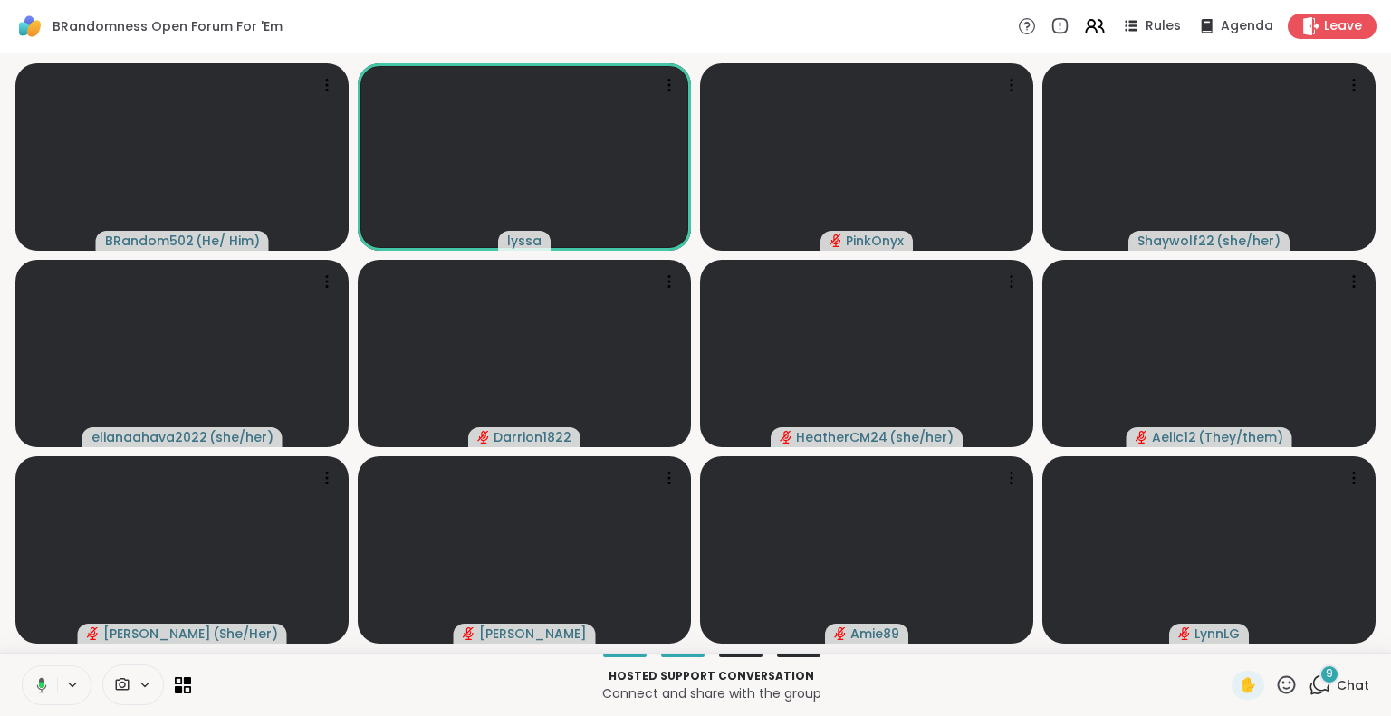
click at [37, 677] on icon at bounding box center [39, 685] width 16 height 16
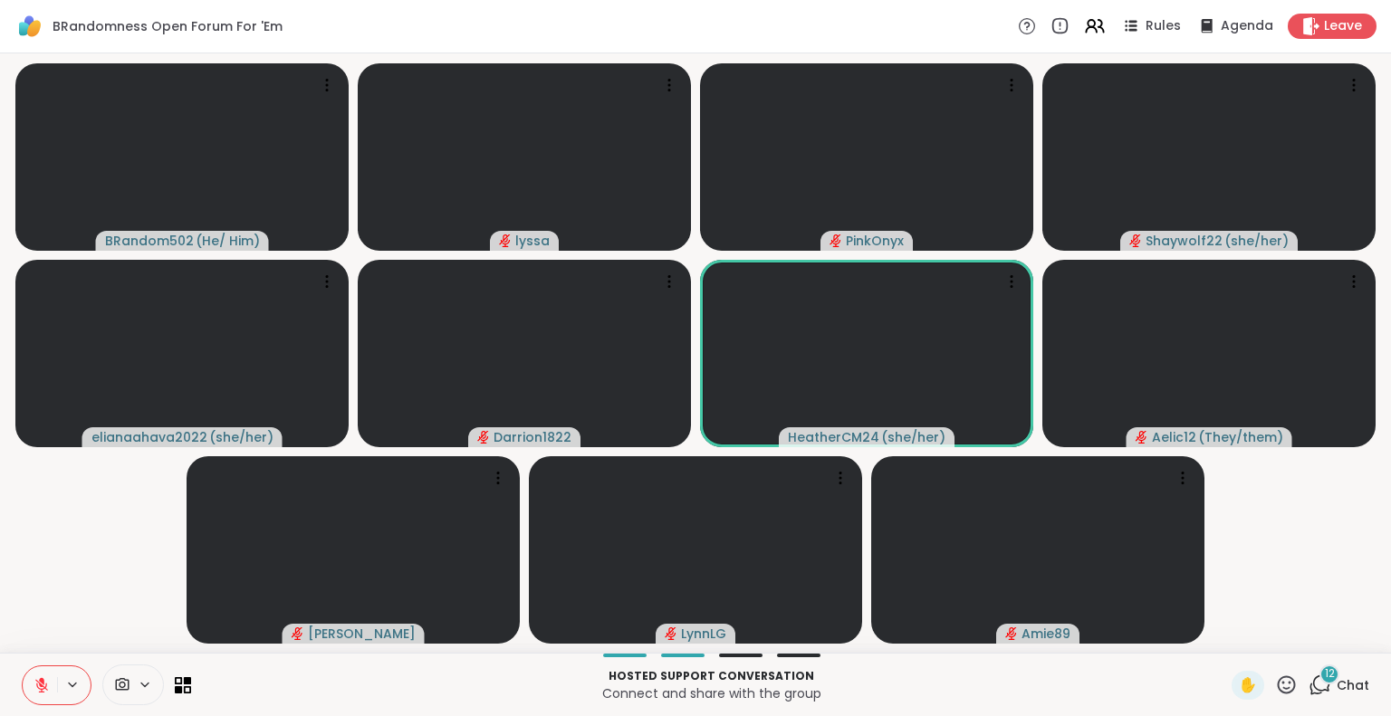
click at [1336, 679] on span "Chat" at bounding box center [1352, 685] width 33 height 18
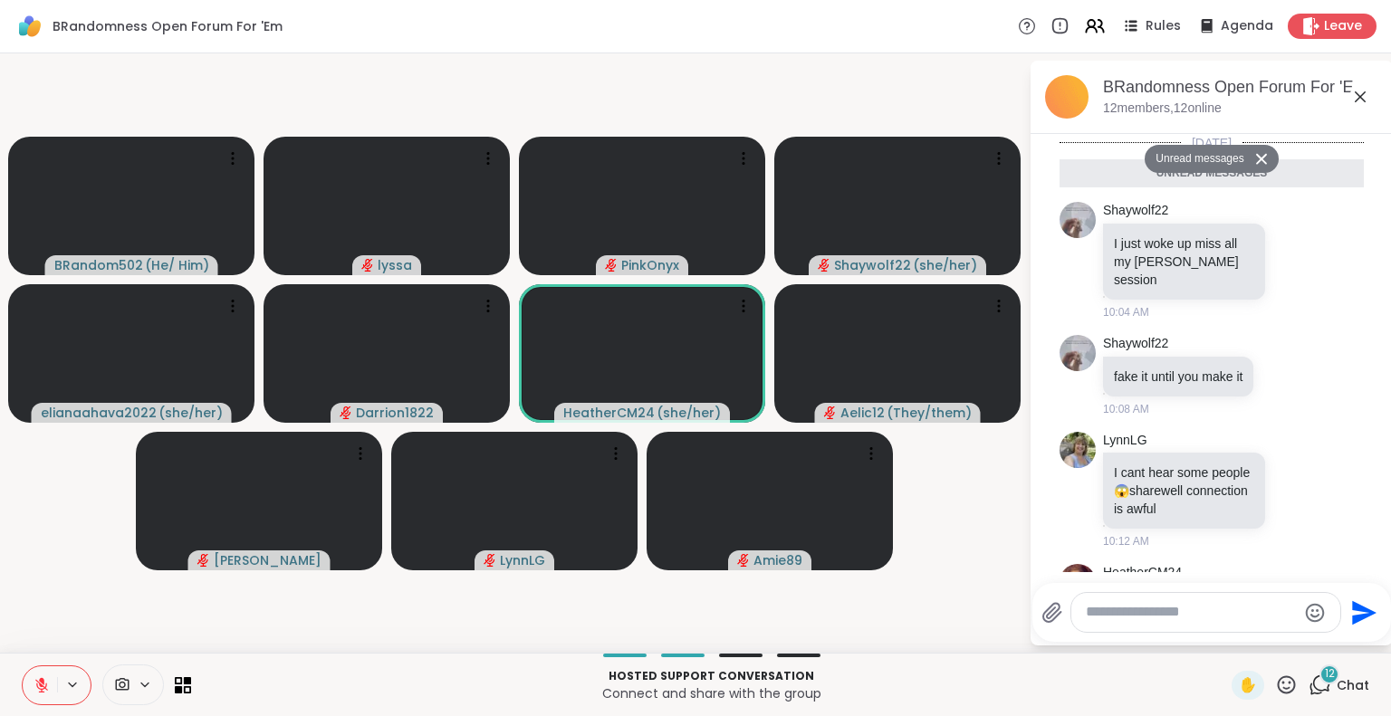
scroll to position [1134, 0]
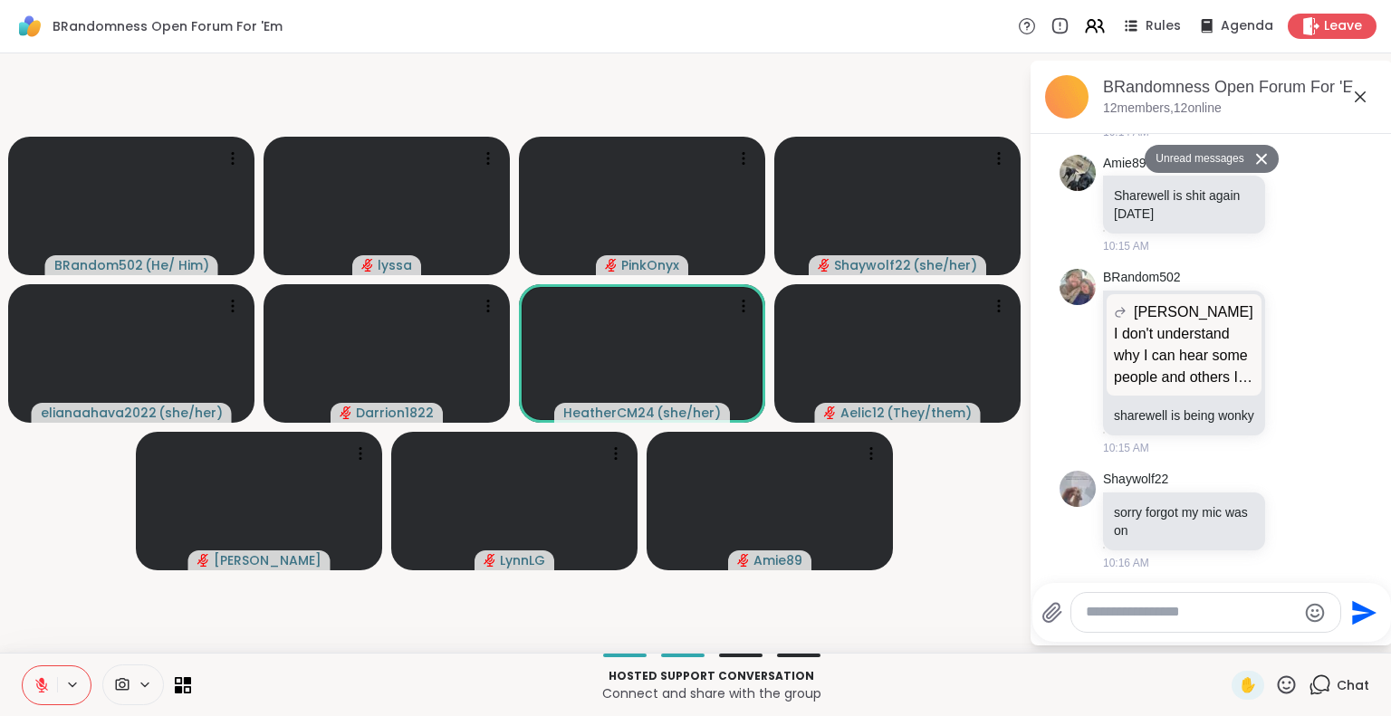
click at [1359, 82] on div "BRandomness Open Forum For 'Em, [DATE]" at bounding box center [1240, 87] width 275 height 23
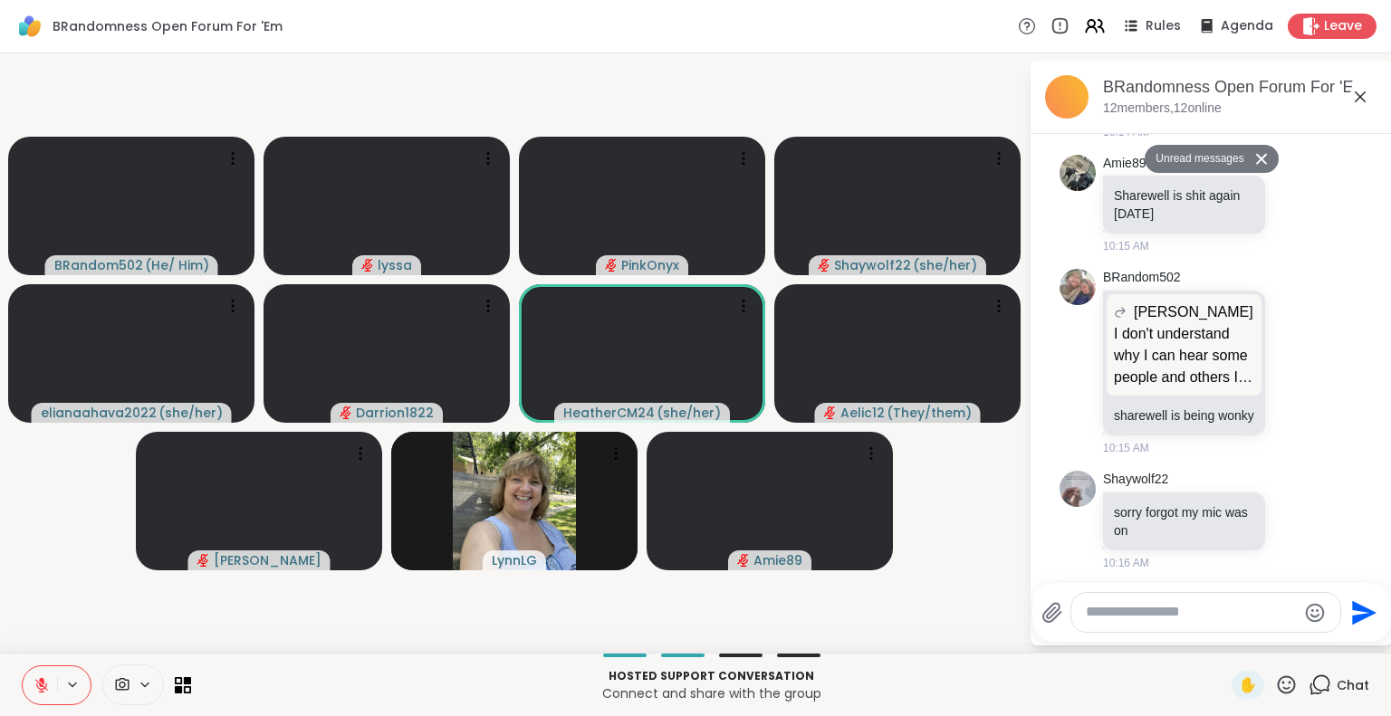
click at [1354, 103] on icon at bounding box center [1360, 97] width 22 height 22
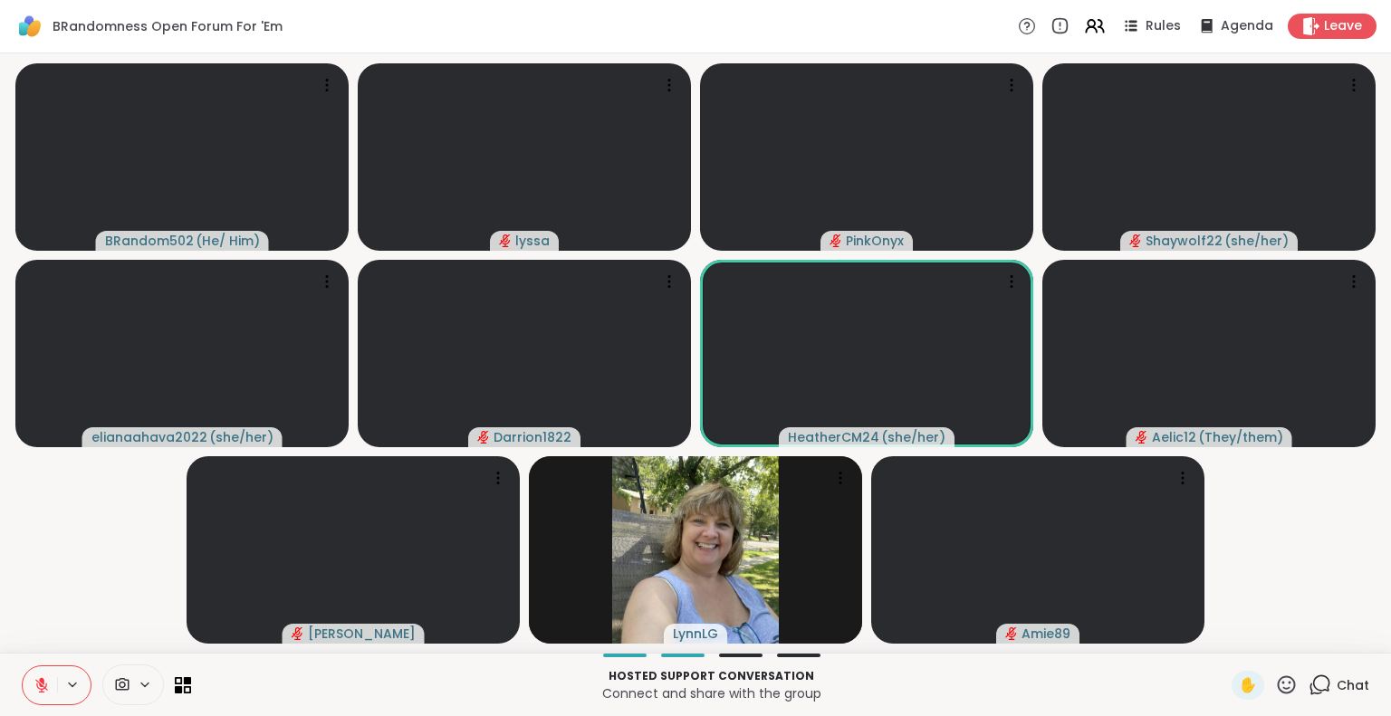
click at [1275, 692] on icon at bounding box center [1286, 685] width 23 height 23
click at [1224, 637] on span "❤️" at bounding box center [1233, 638] width 18 height 22
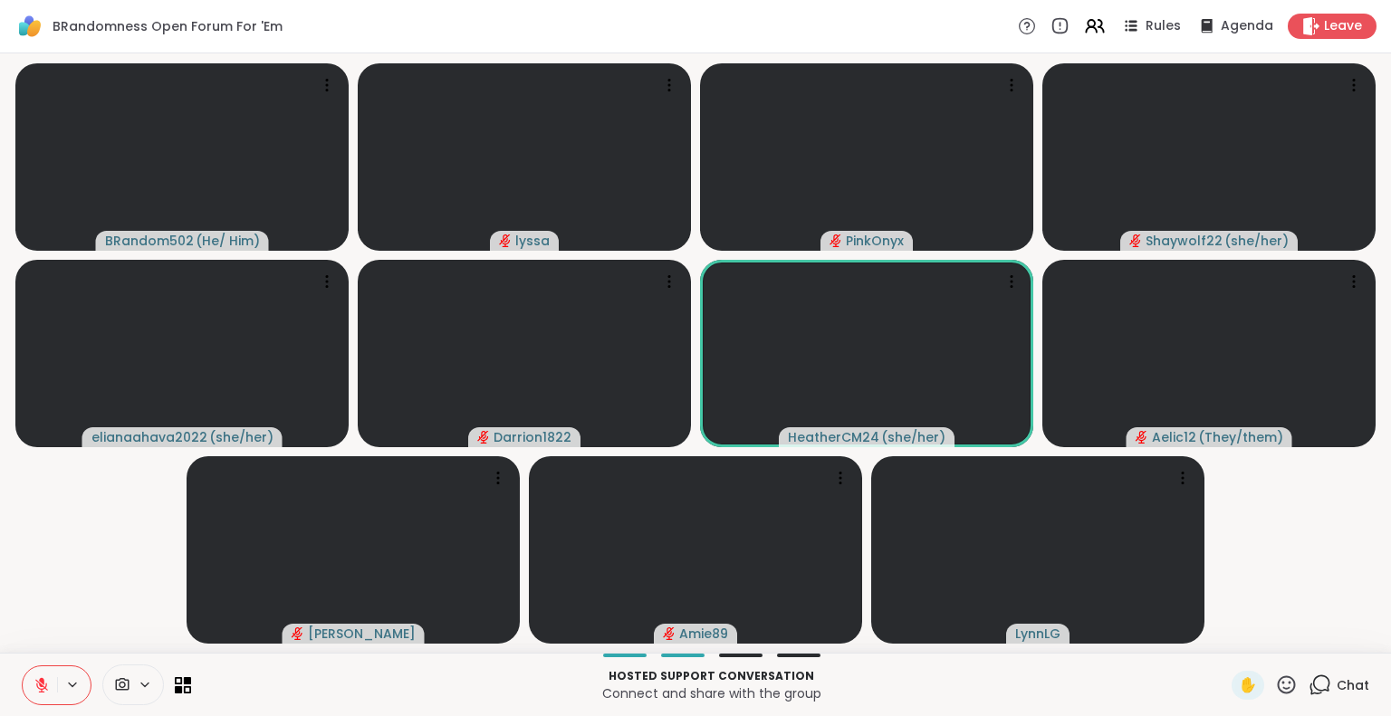
click at [1308, 683] on icon at bounding box center [1319, 685] width 23 height 23
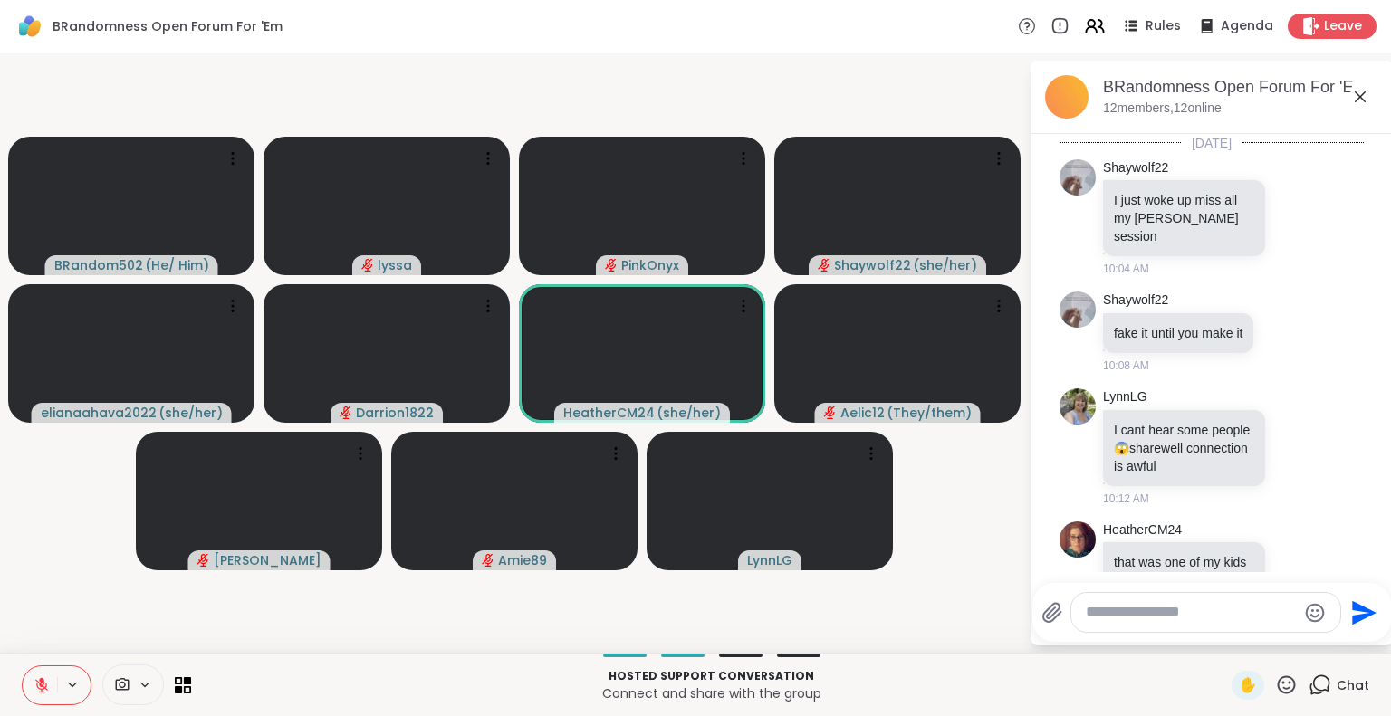
scroll to position [1090, 0]
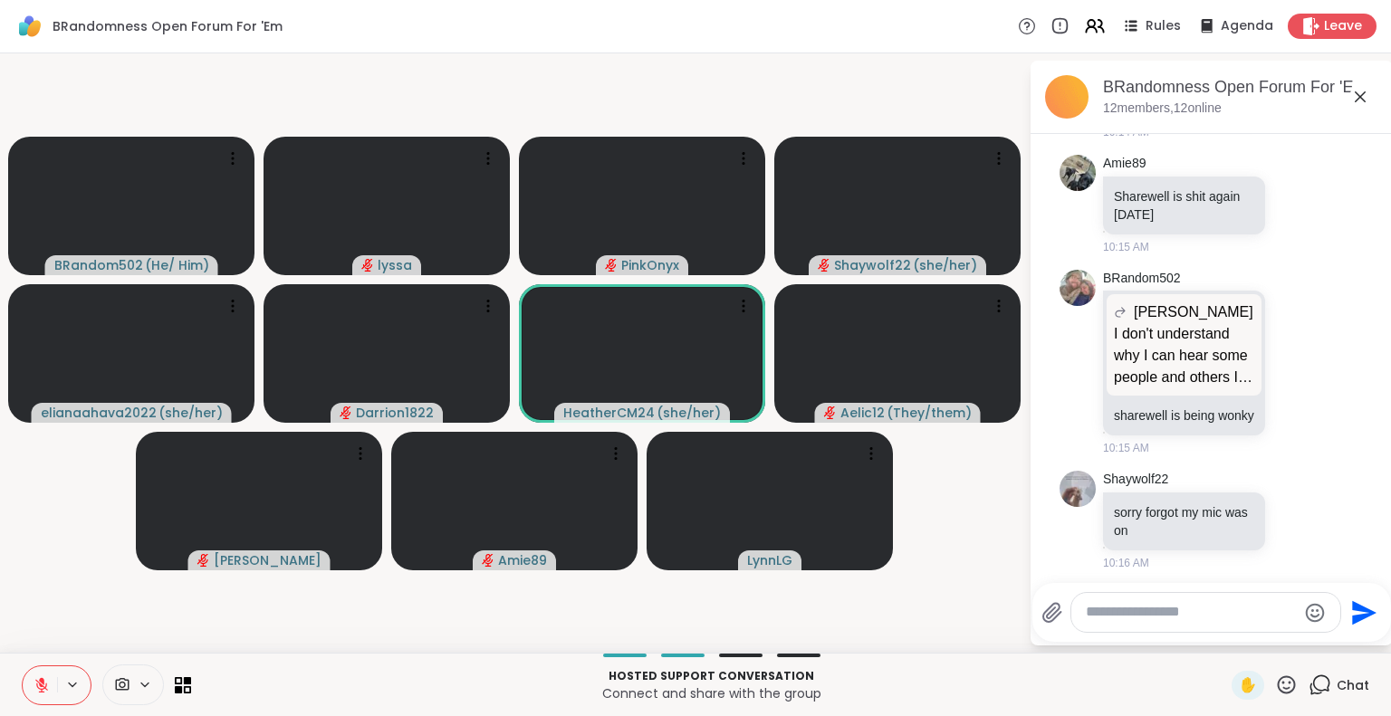
click at [1165, 623] on div at bounding box center [1205, 612] width 269 height 39
click at [1148, 612] on textarea "Type your message" at bounding box center [1191, 612] width 211 height 19
type textarea "**********"
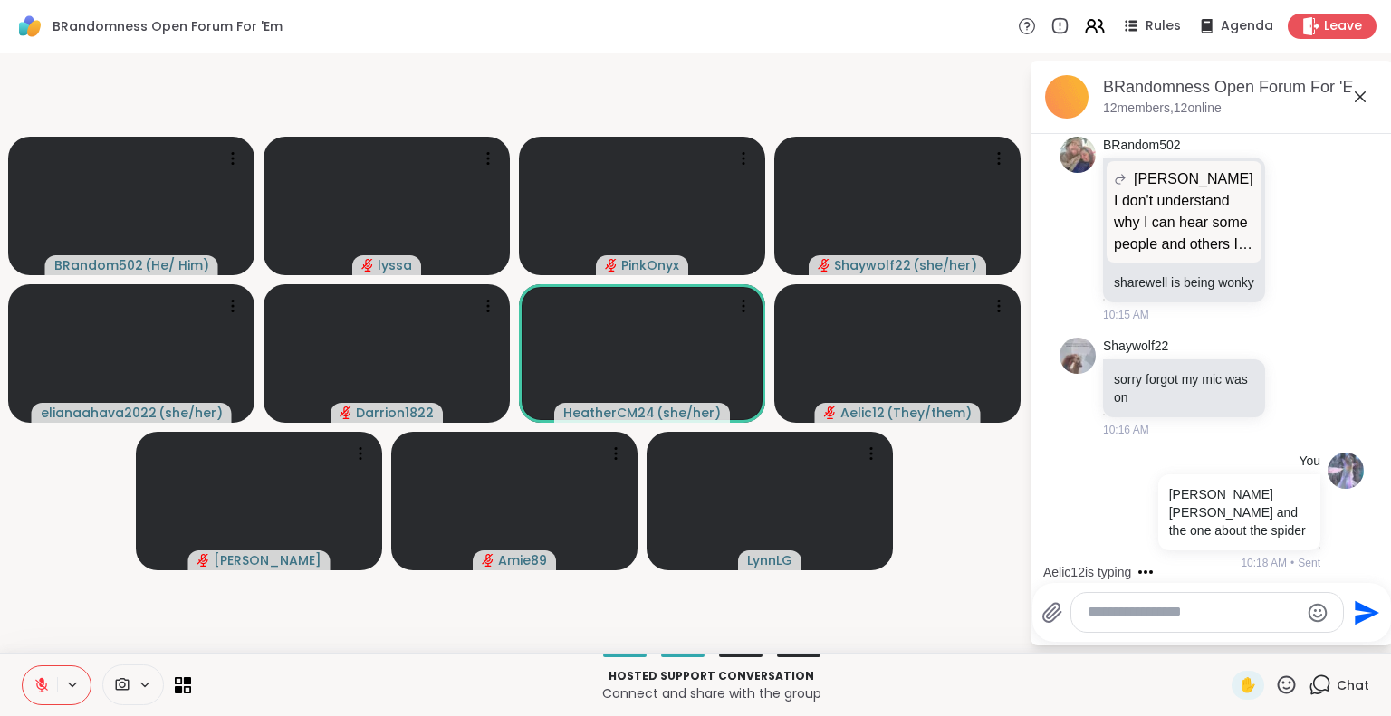
click at [1360, 95] on icon at bounding box center [1360, 96] width 11 height 11
